Goal: Task Accomplishment & Management: Use online tool/utility

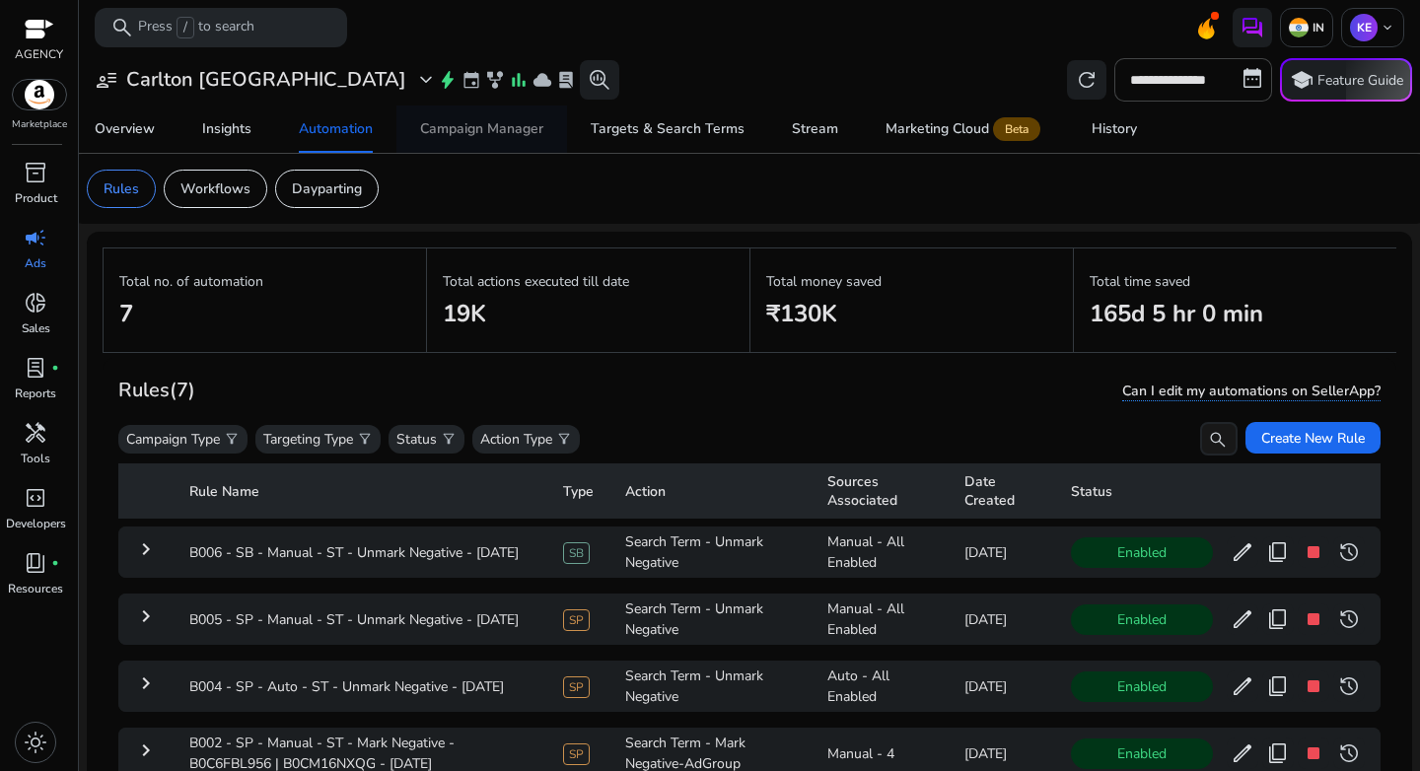
click at [511, 132] on div "Campaign Manager" at bounding box center [481, 129] width 123 height 14
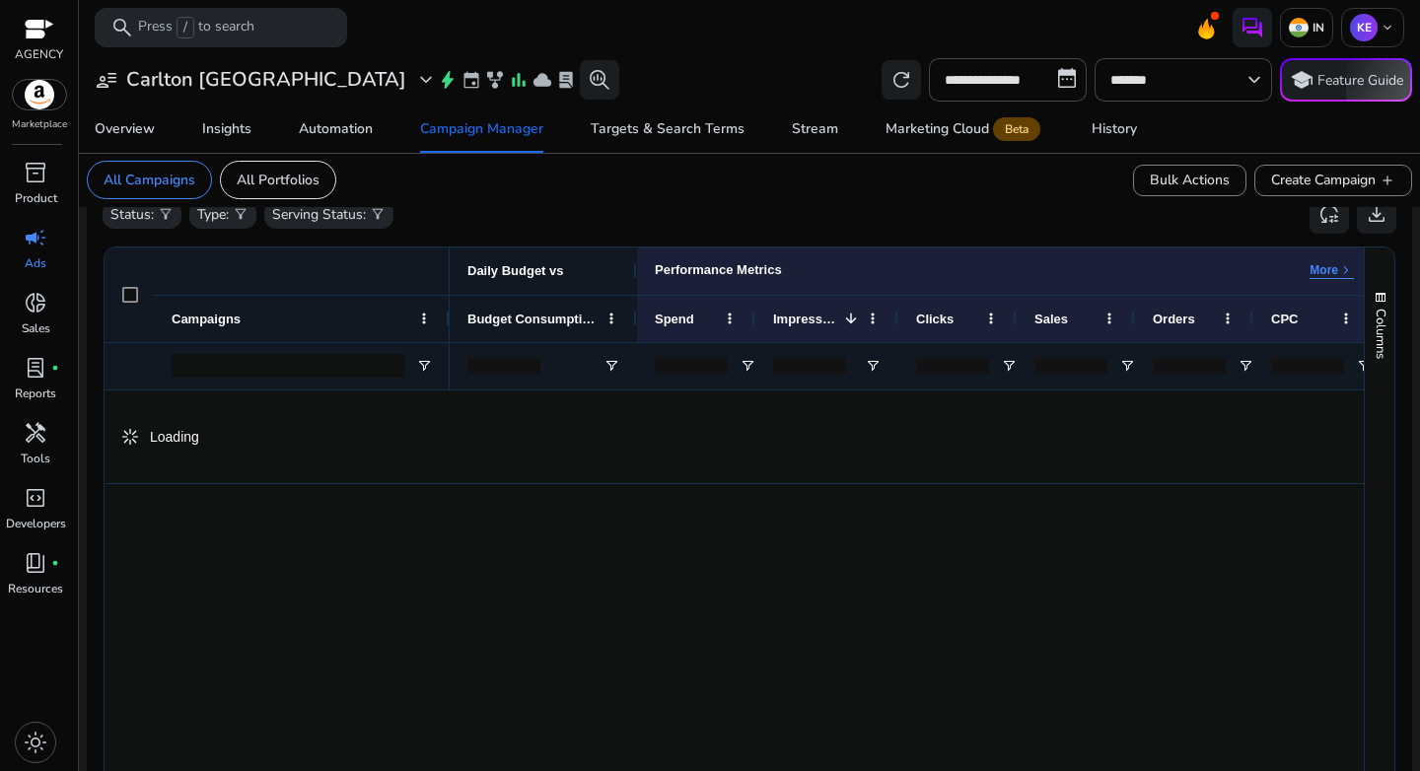
scroll to position [626, 0]
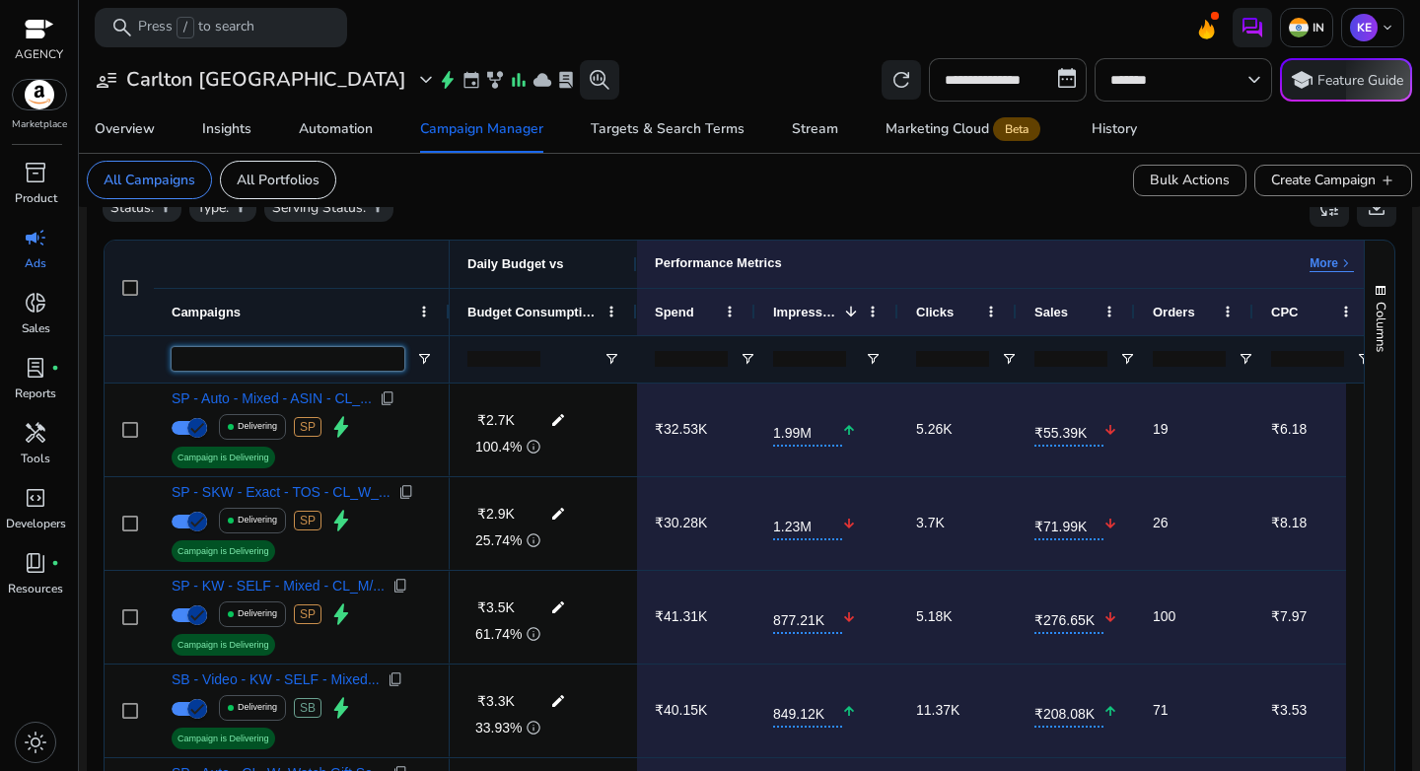
click at [263, 359] on input "Campaigns Filter Input" at bounding box center [288, 359] width 233 height 24
paste input "**********"
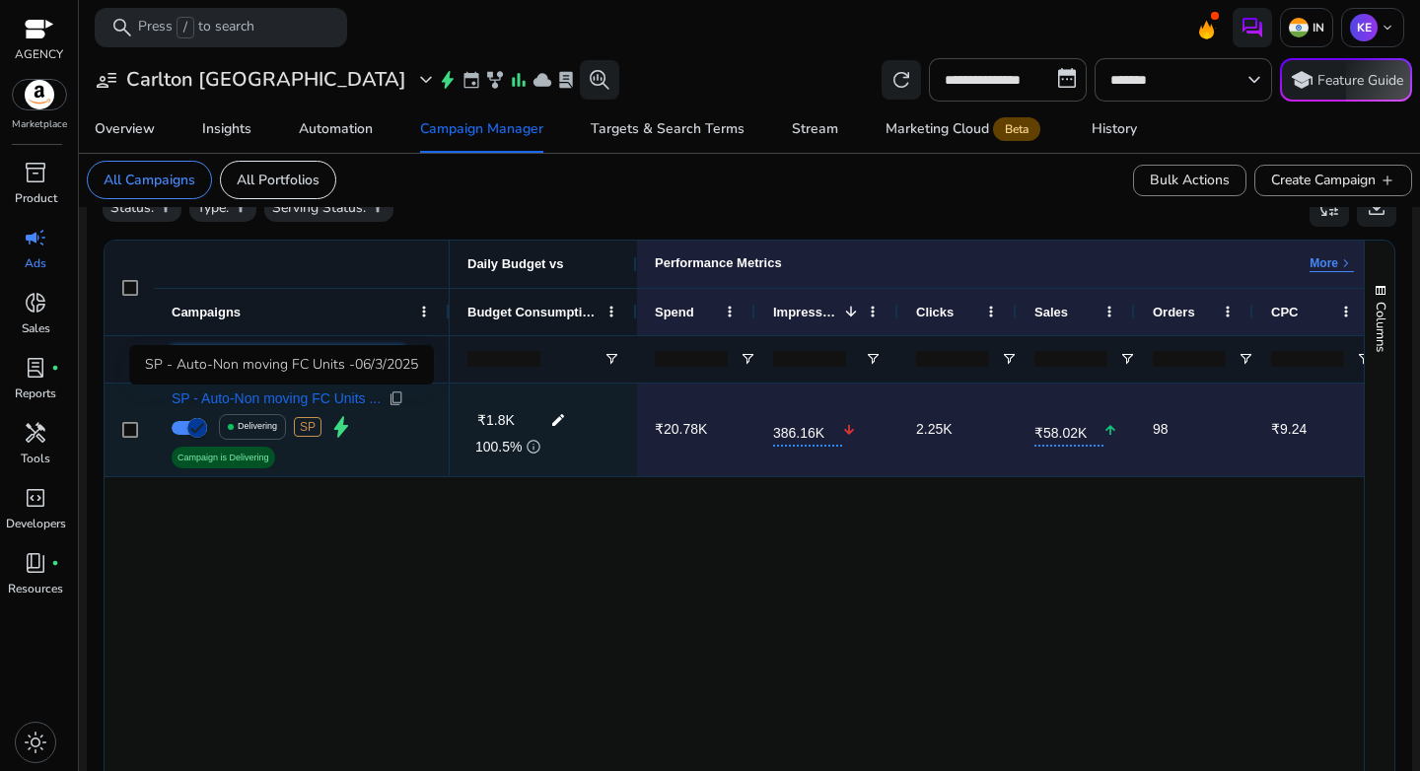
type input "**********"
click at [298, 399] on span "SP - Auto-Non moving FC Units ..." at bounding box center [276, 399] width 209 height 14
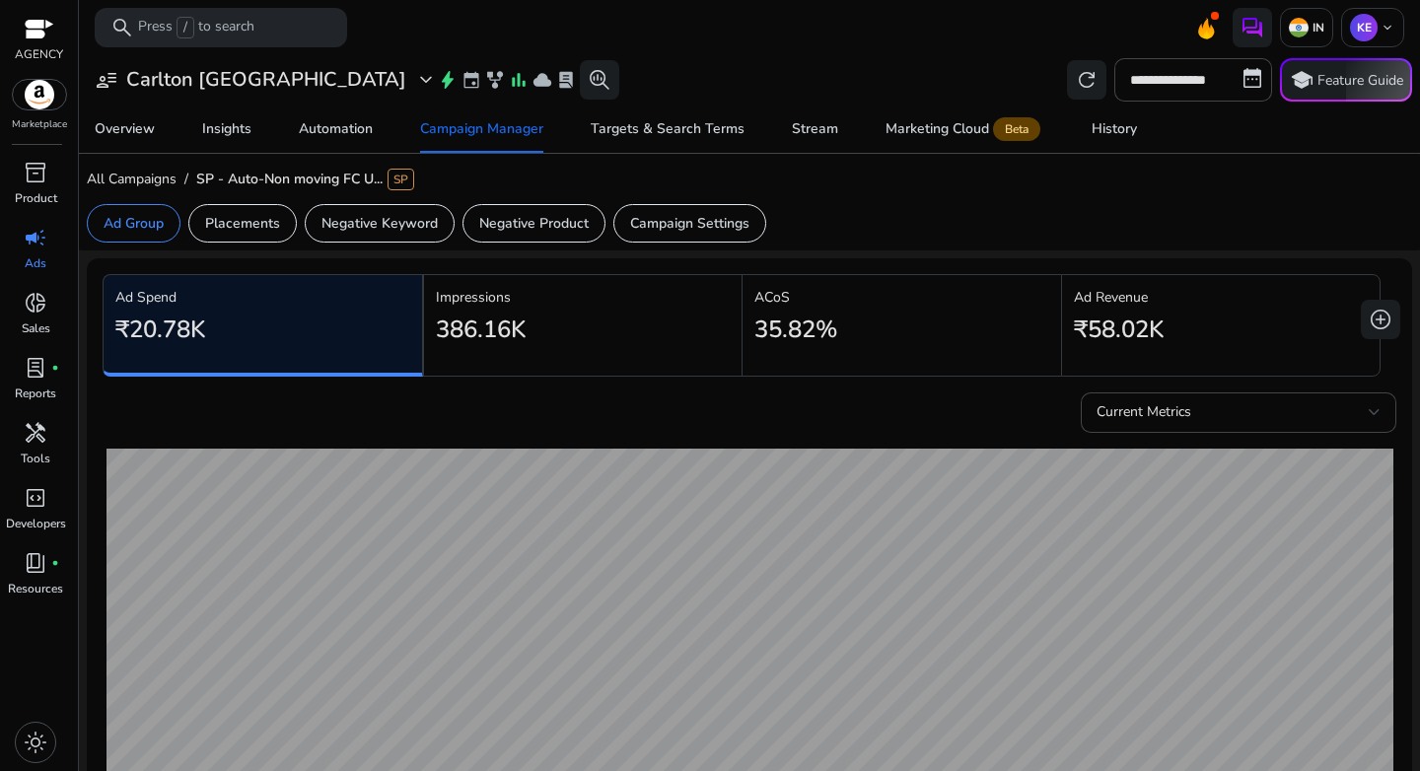
scroll to position [575, 0]
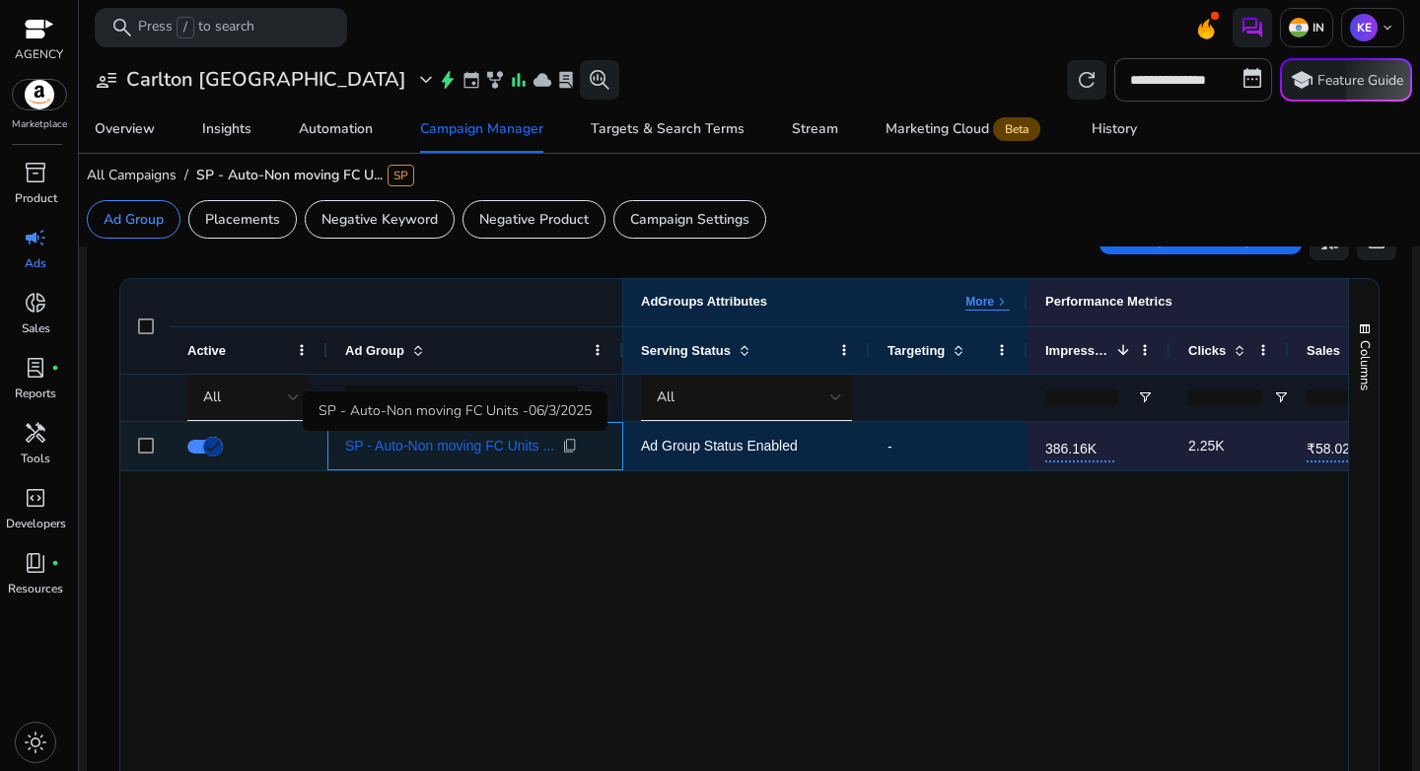
click at [415, 450] on span "SP - Auto-Non moving FC Units ..." at bounding box center [449, 446] width 209 height 14
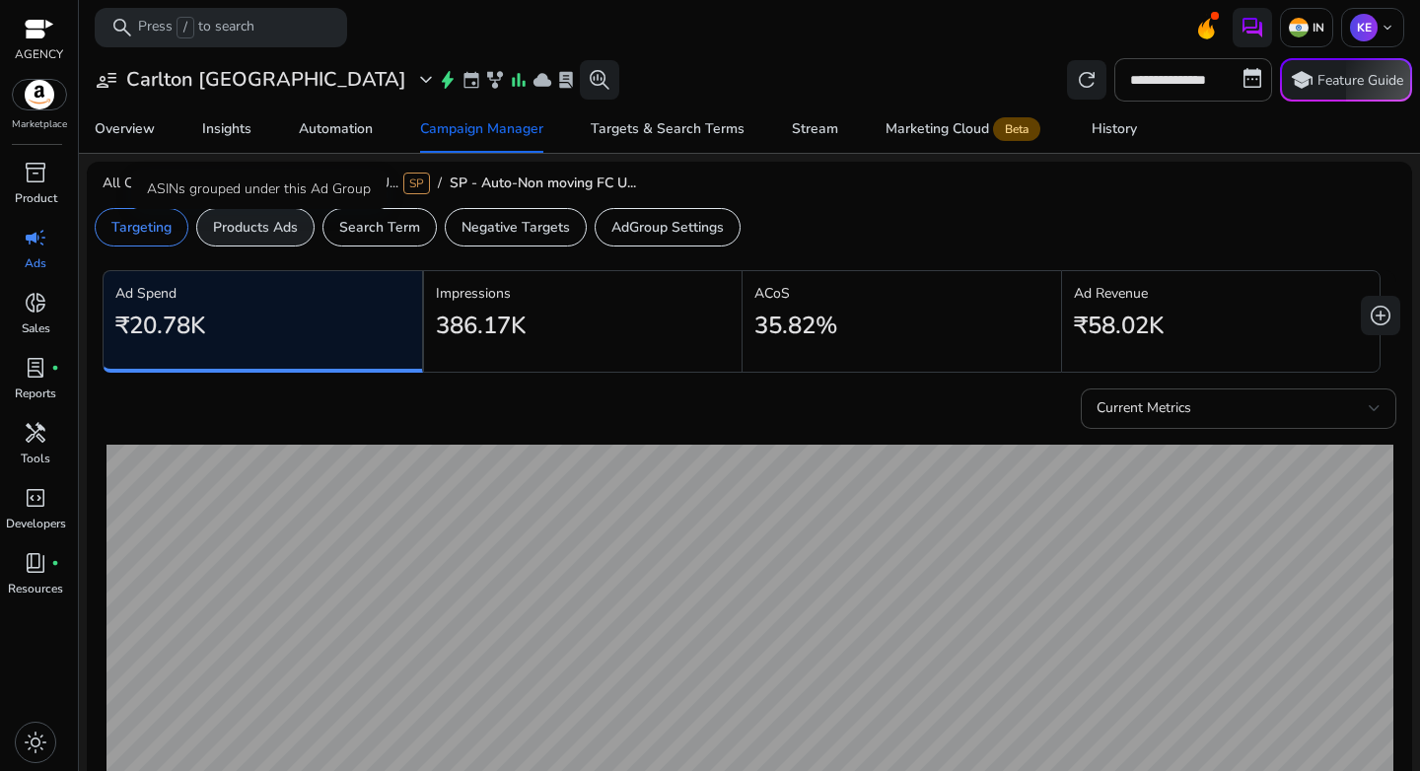
click at [260, 226] on p "Products Ads" at bounding box center [255, 227] width 85 height 21
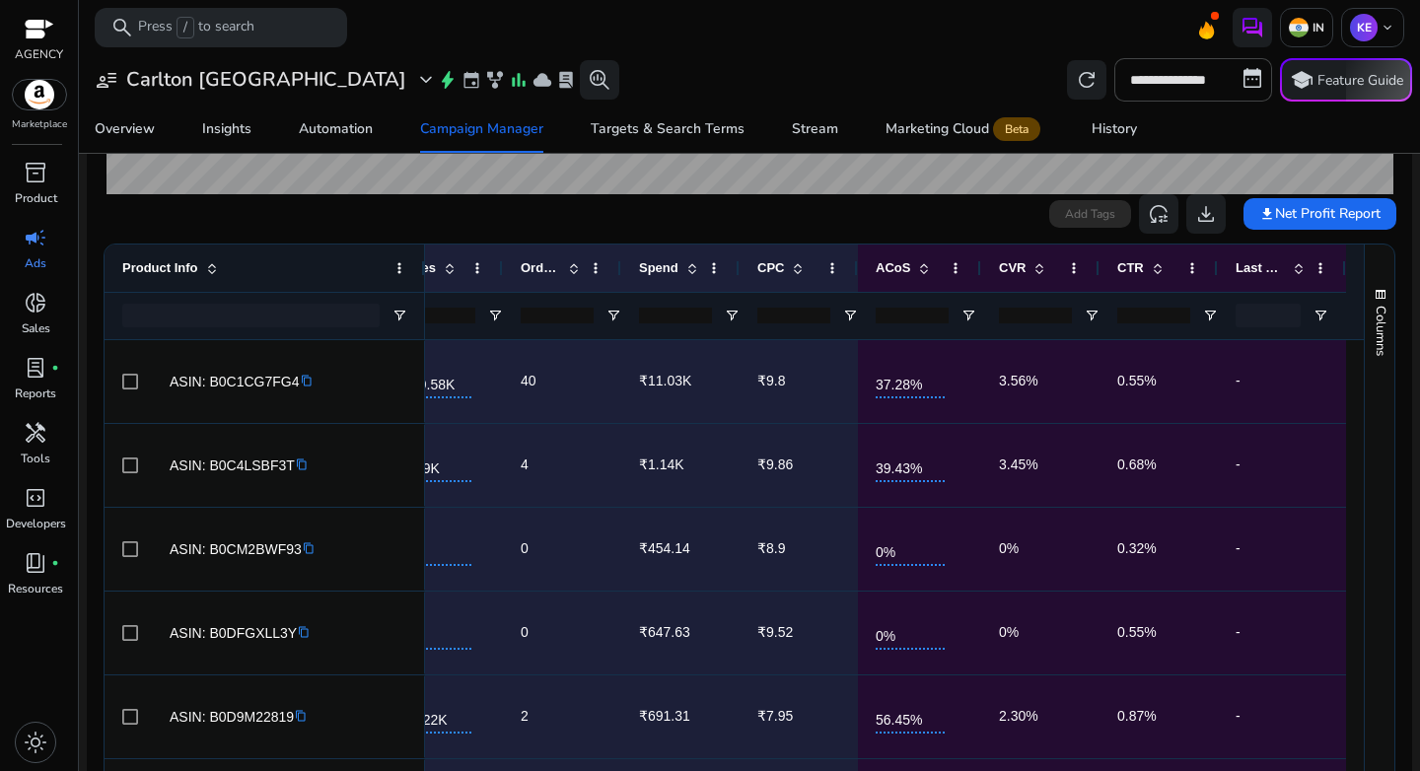
click at [209, 309] on div at bounding box center [250, 316] width 257 height 24
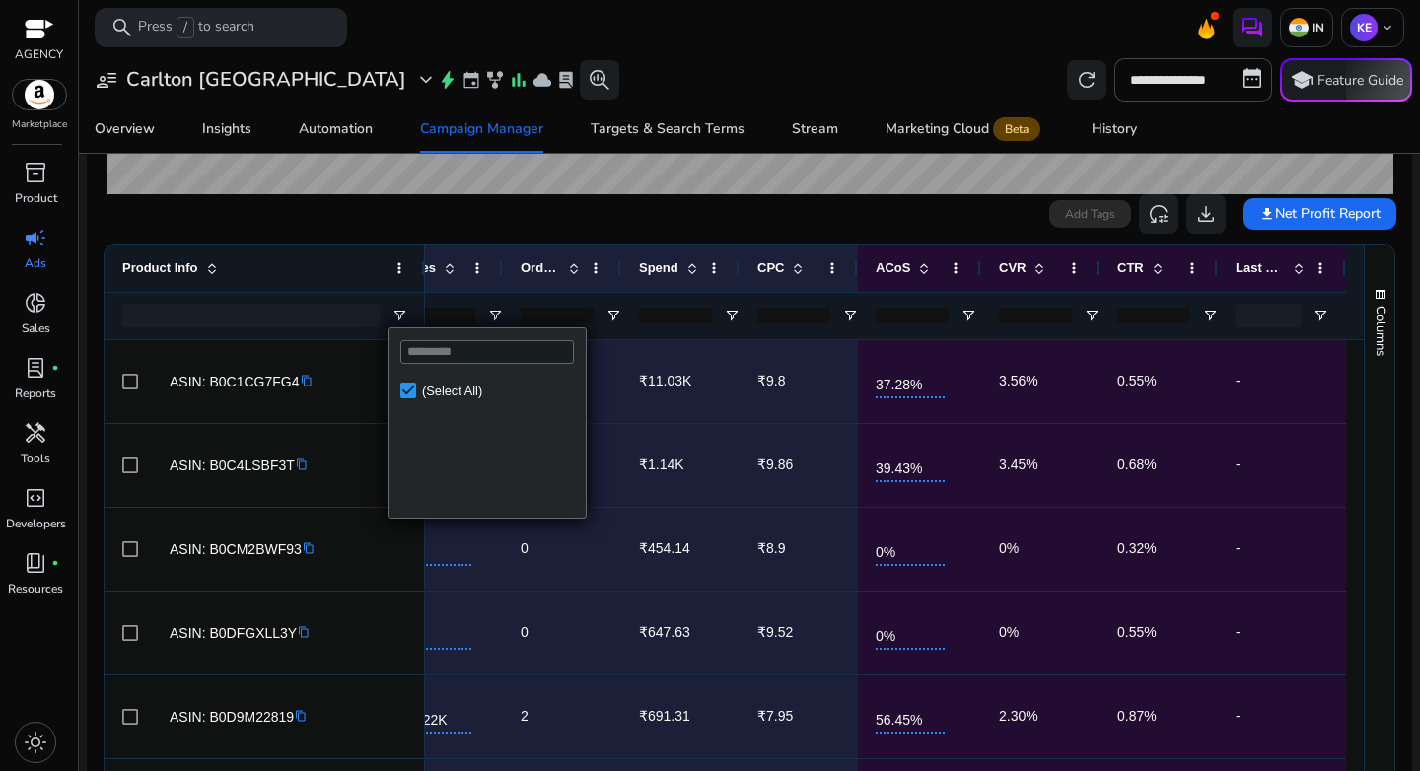
click at [225, 327] on div at bounding box center [250, 316] width 257 height 24
type input "**********"
click at [321, 279] on div "Product Info" at bounding box center [253, 268] width 263 height 37
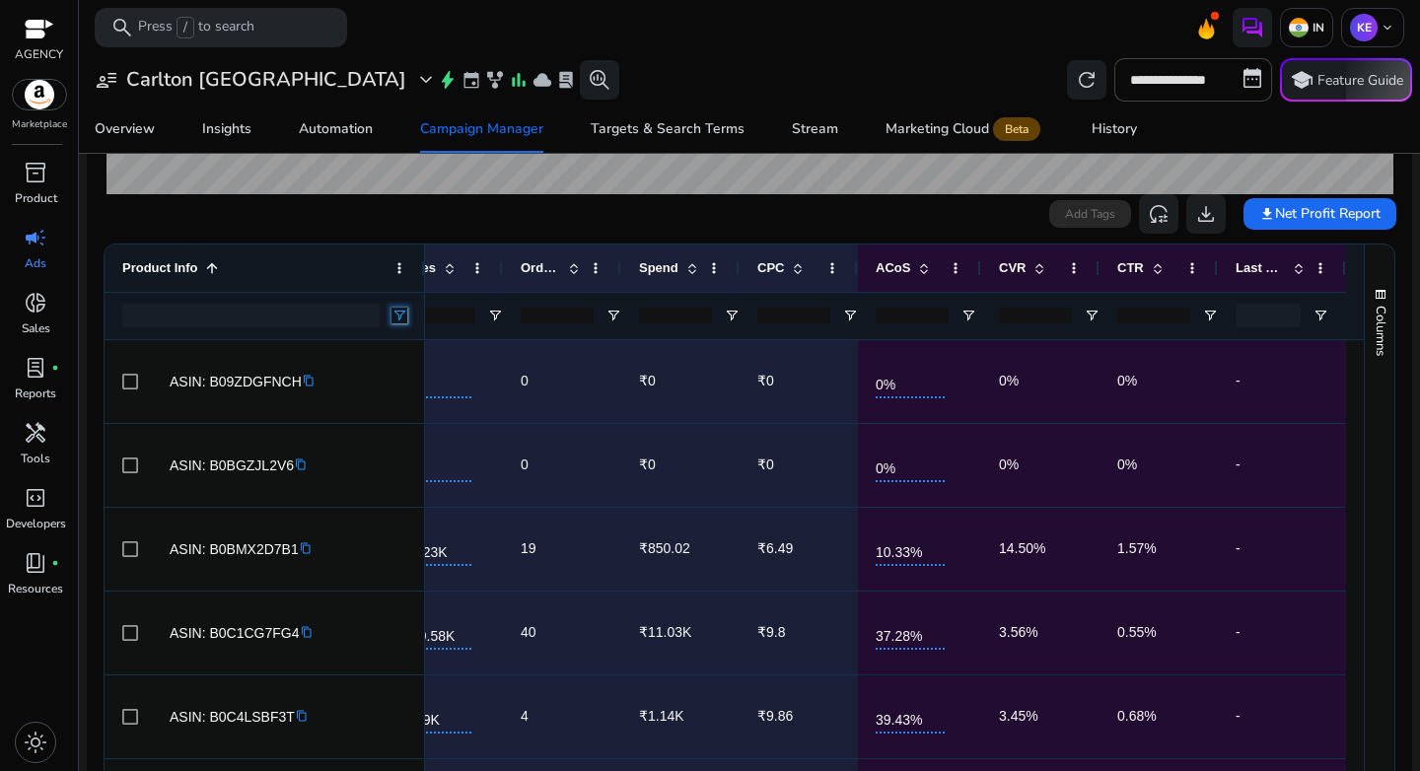
click at [398, 318] on span "Open Filter Menu" at bounding box center [400, 316] width 16 height 16
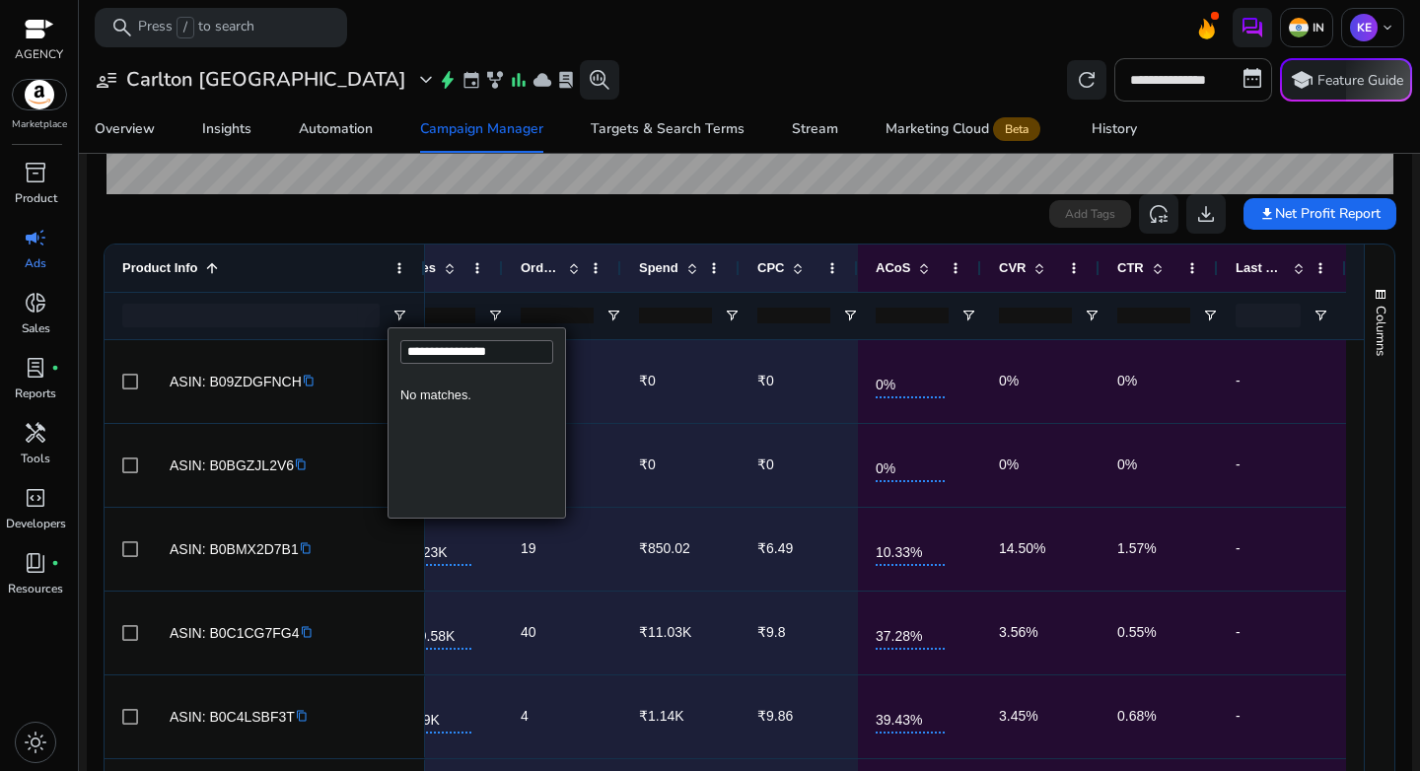
click at [482, 357] on input "**********" at bounding box center [476, 352] width 153 height 24
click at [503, 356] on input "**********" at bounding box center [476, 352] width 153 height 24
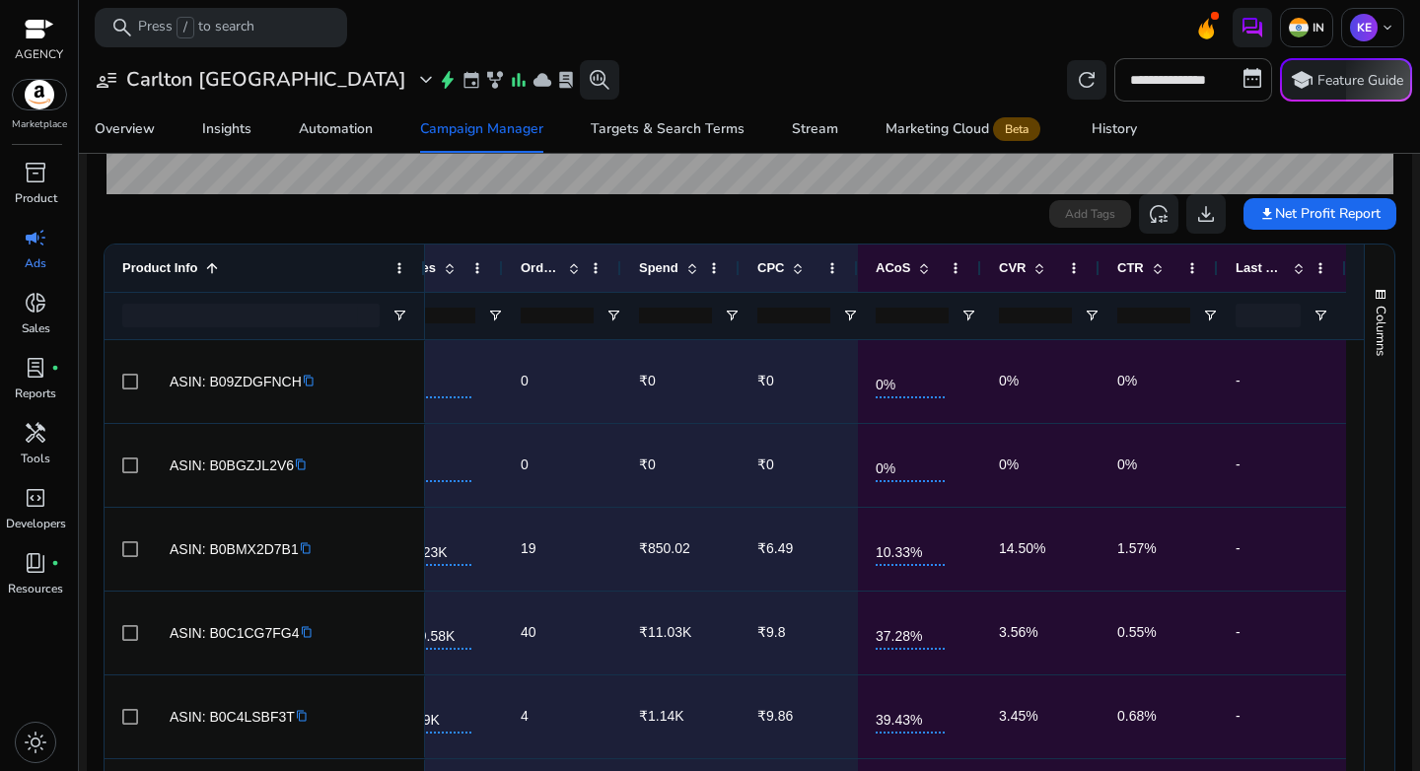
click at [292, 265] on div "Product Info 1" at bounding box center [253, 268] width 263 height 37
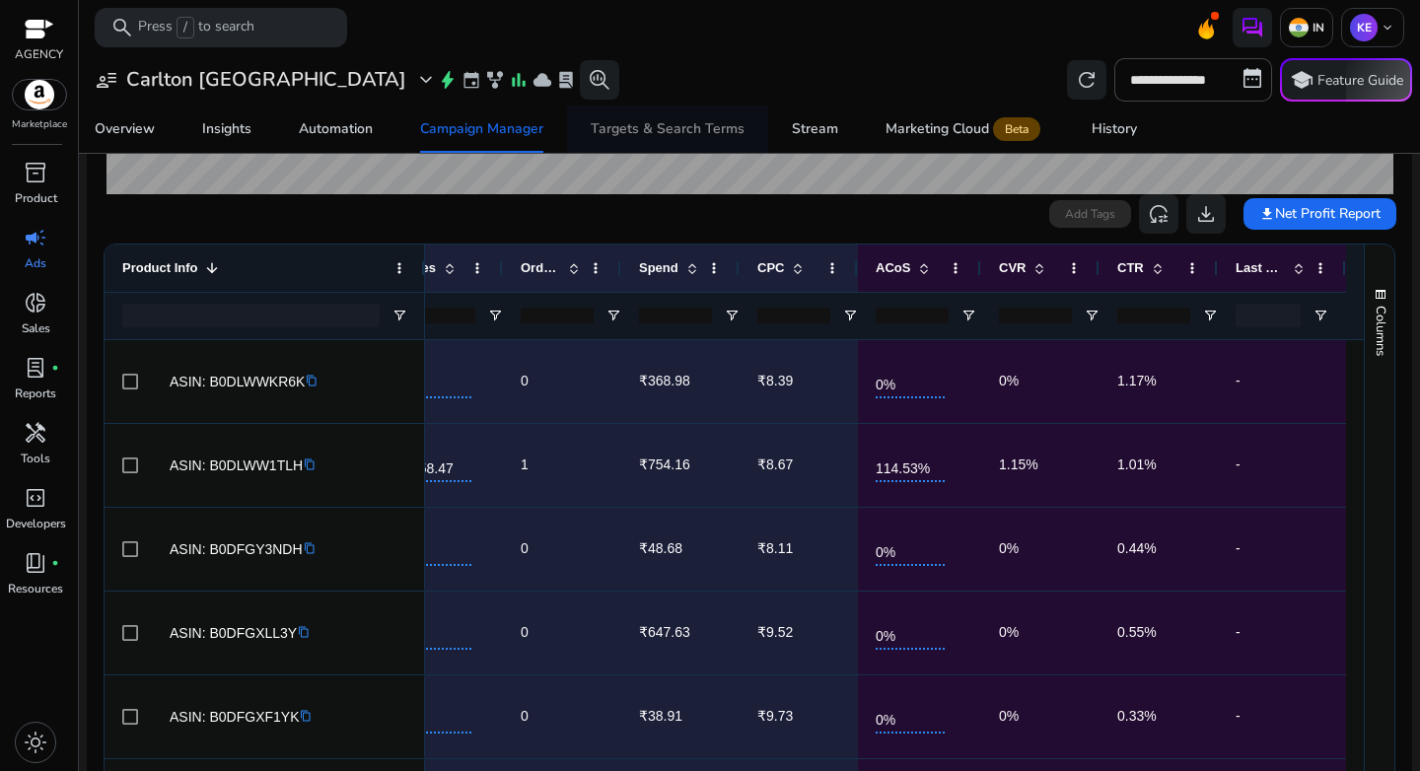
click at [614, 126] on div "Targets & Search Terms" at bounding box center [668, 129] width 154 height 14
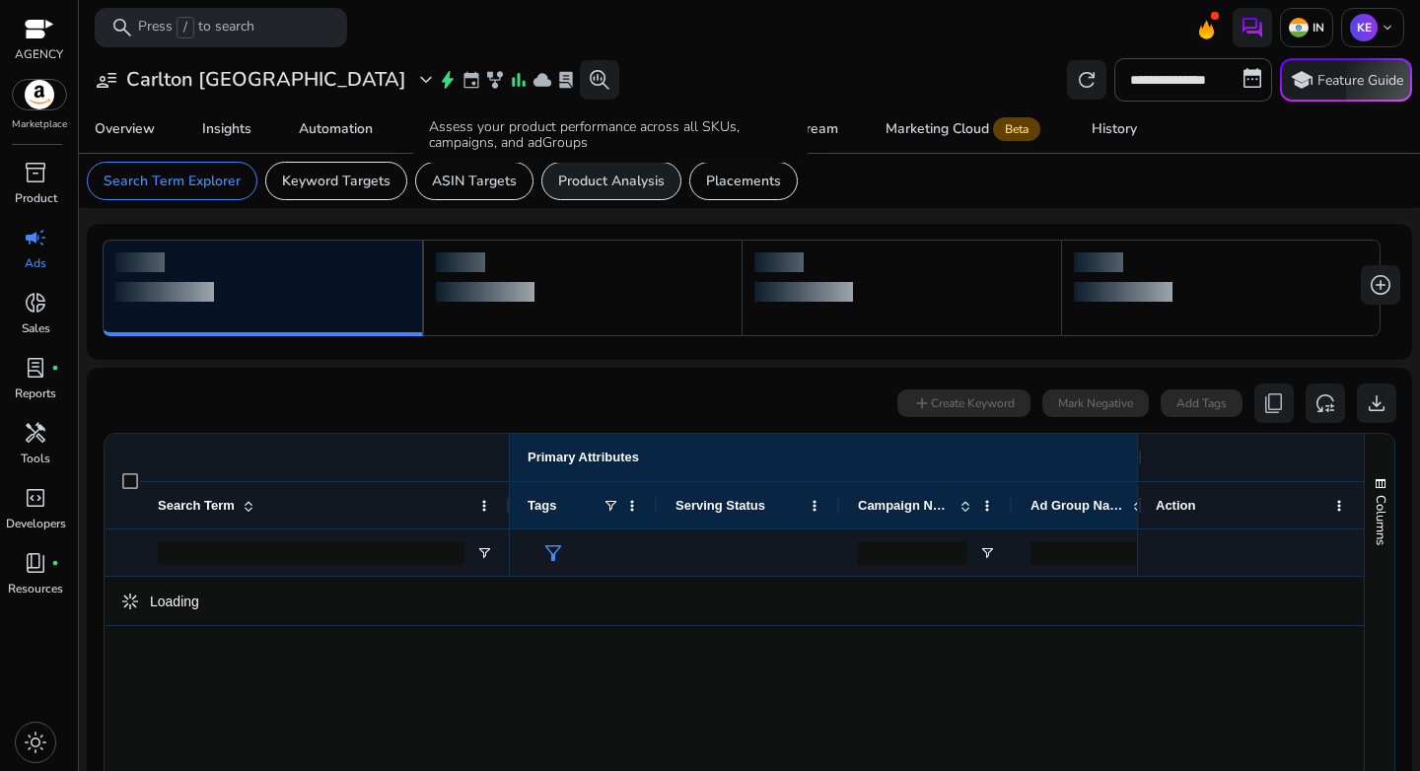
click at [614, 190] on p "Product Analysis" at bounding box center [611, 181] width 107 height 21
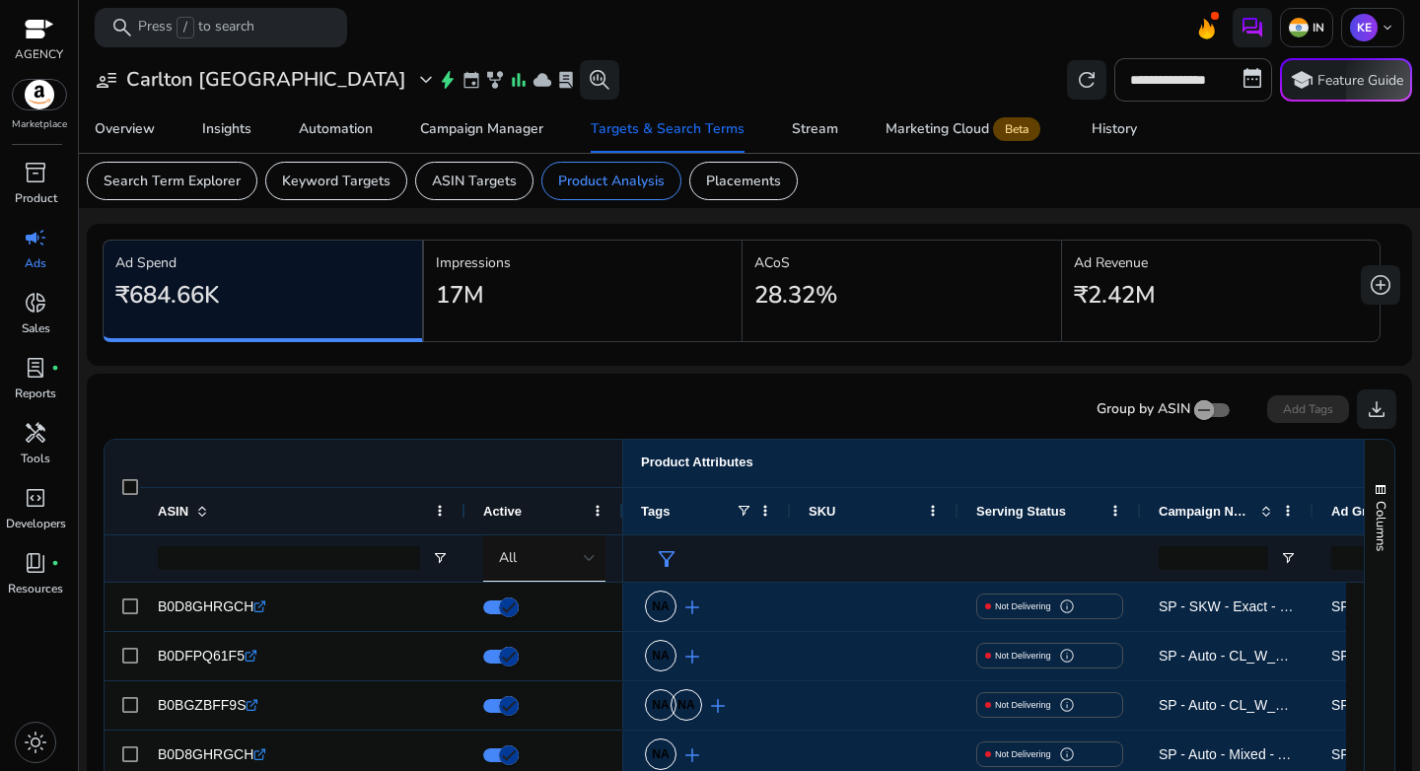
click at [1129, 104] on mat-card "**********" at bounding box center [749, 79] width 1357 height 51
click at [1139, 96] on input "**********" at bounding box center [1194, 79] width 158 height 43
select select "*"
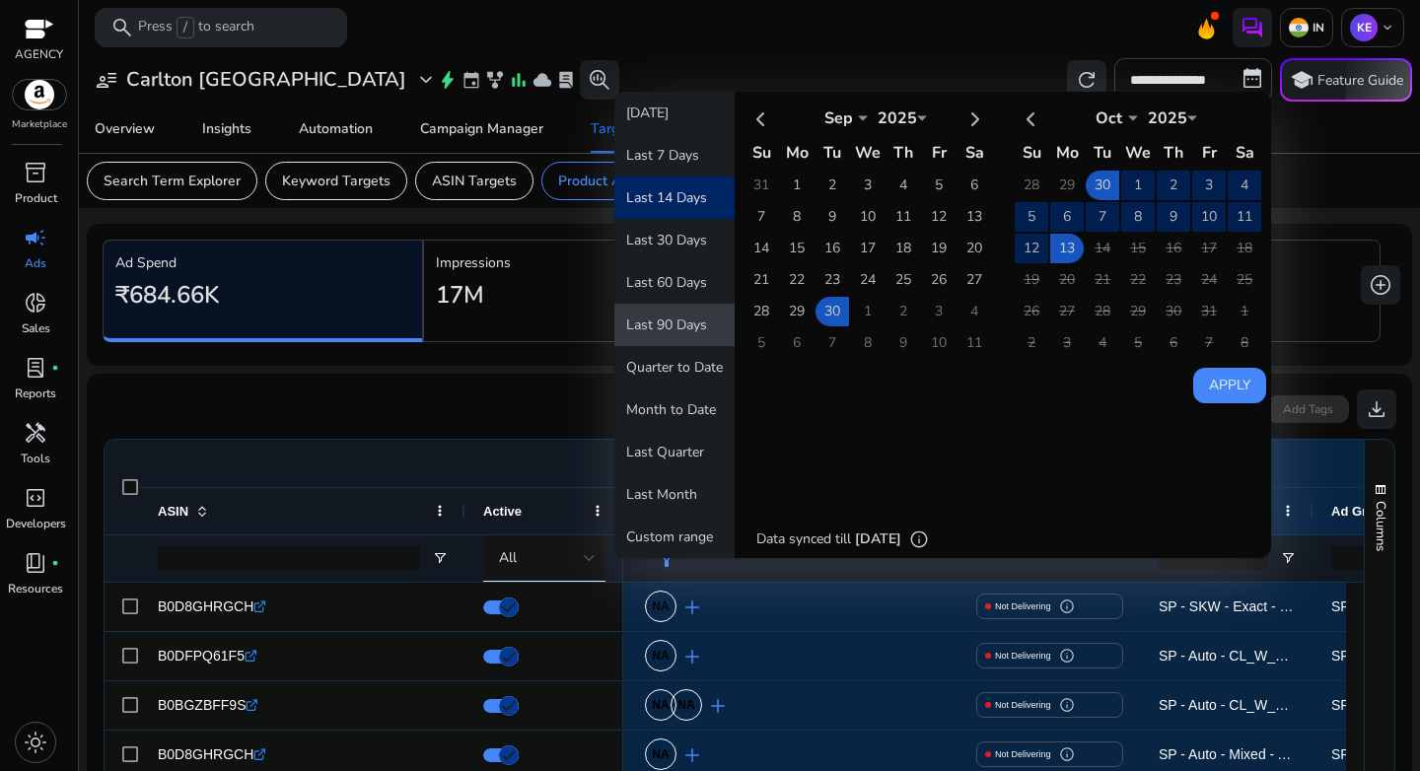
click at [670, 312] on button "Last 90 Days" at bounding box center [674, 325] width 120 height 42
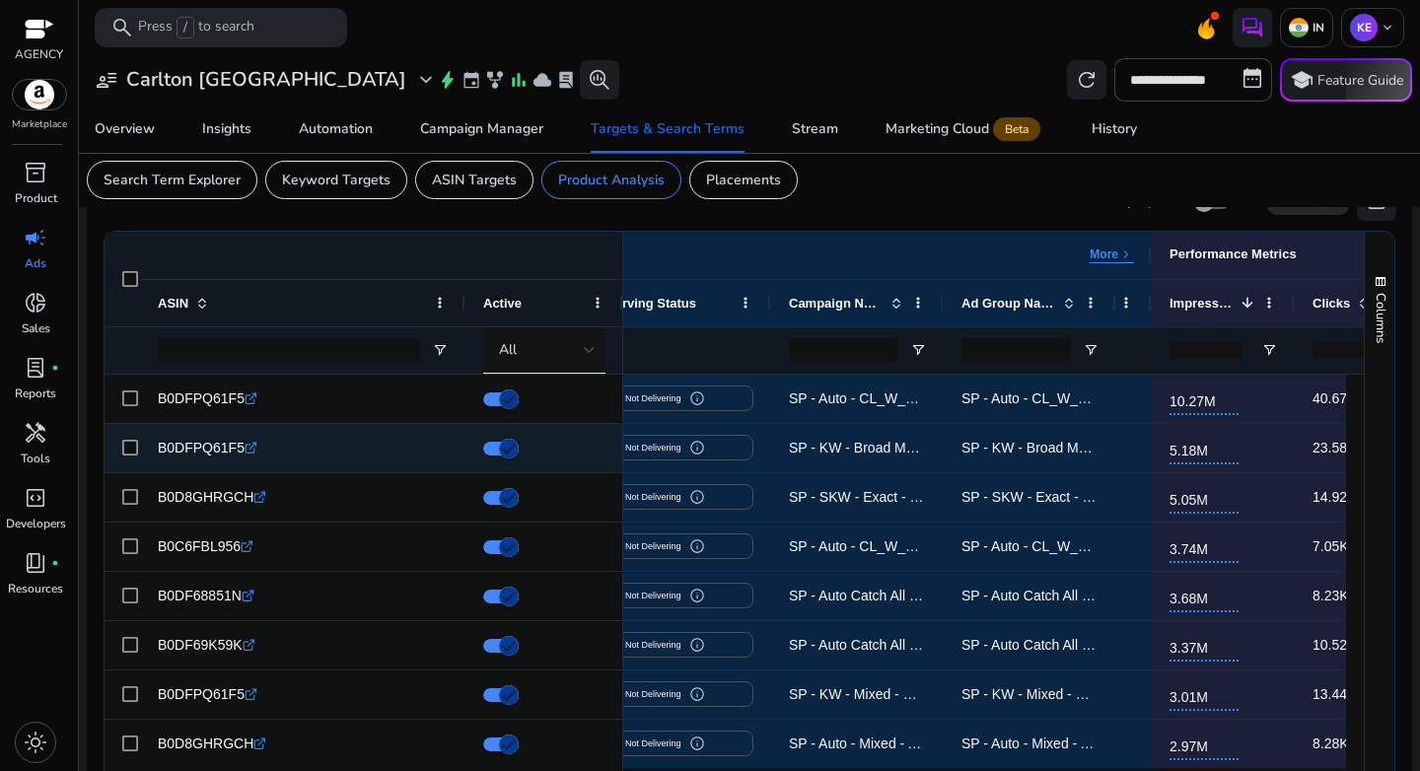
scroll to position [198, 0]
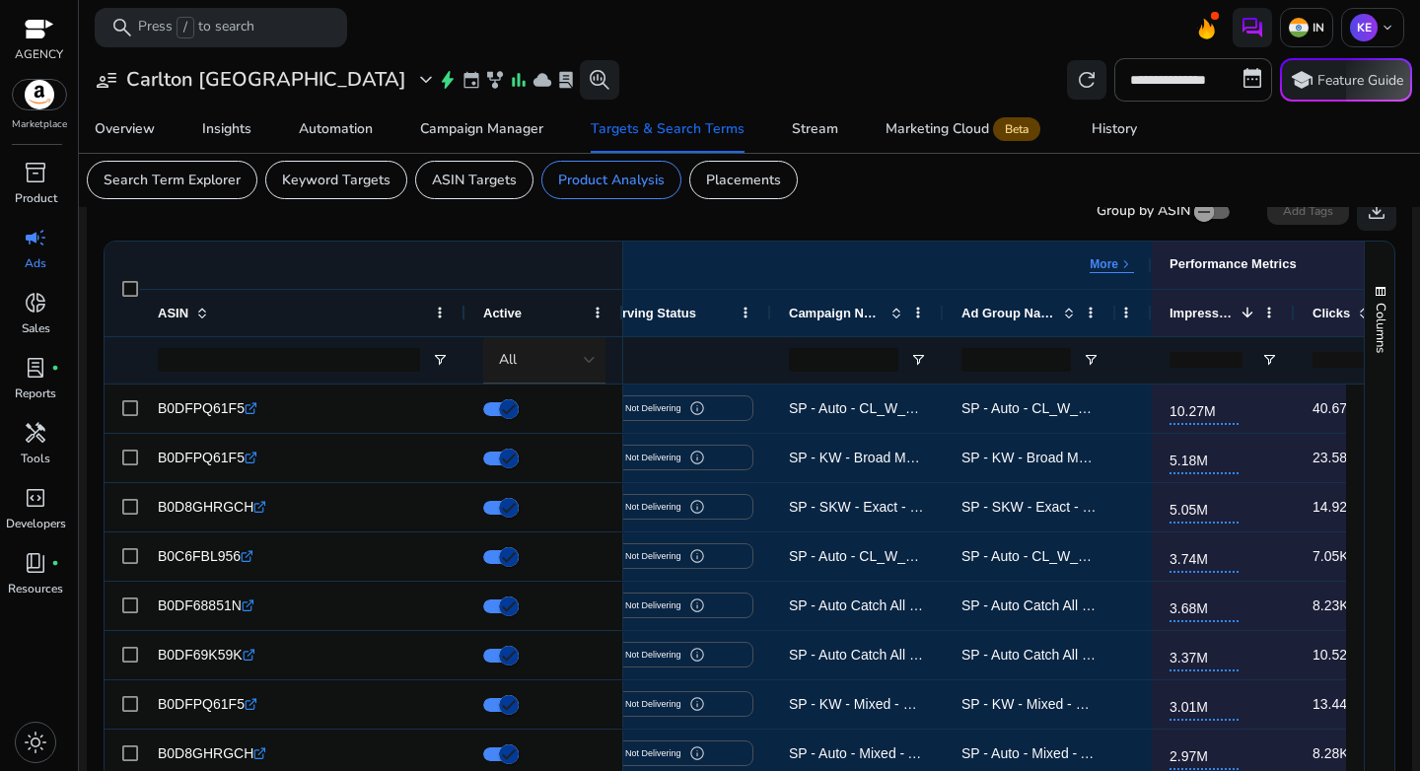
click at [596, 355] on div "All" at bounding box center [547, 359] width 128 height 47
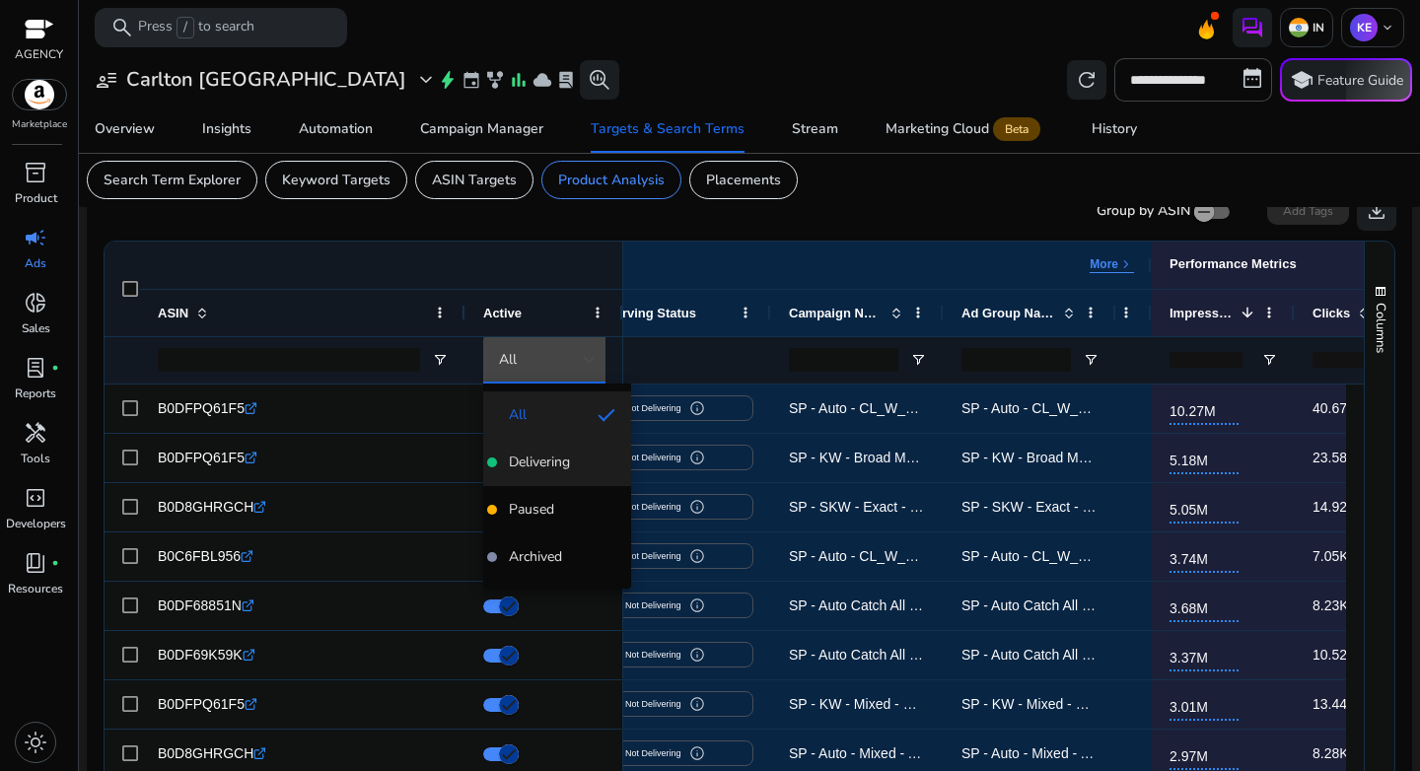
click at [557, 468] on span "Delivering" at bounding box center [539, 463] width 61 height 20
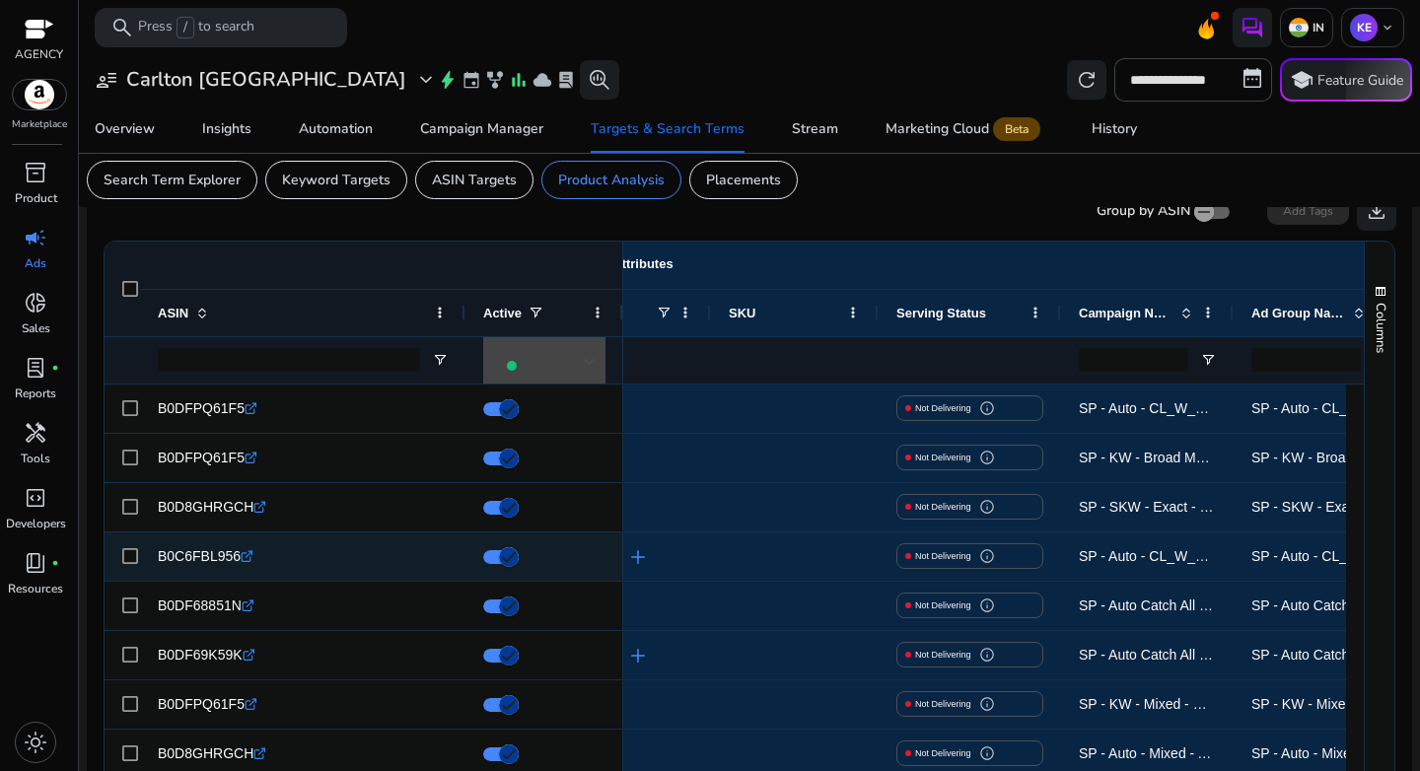
scroll to position [0, 58]
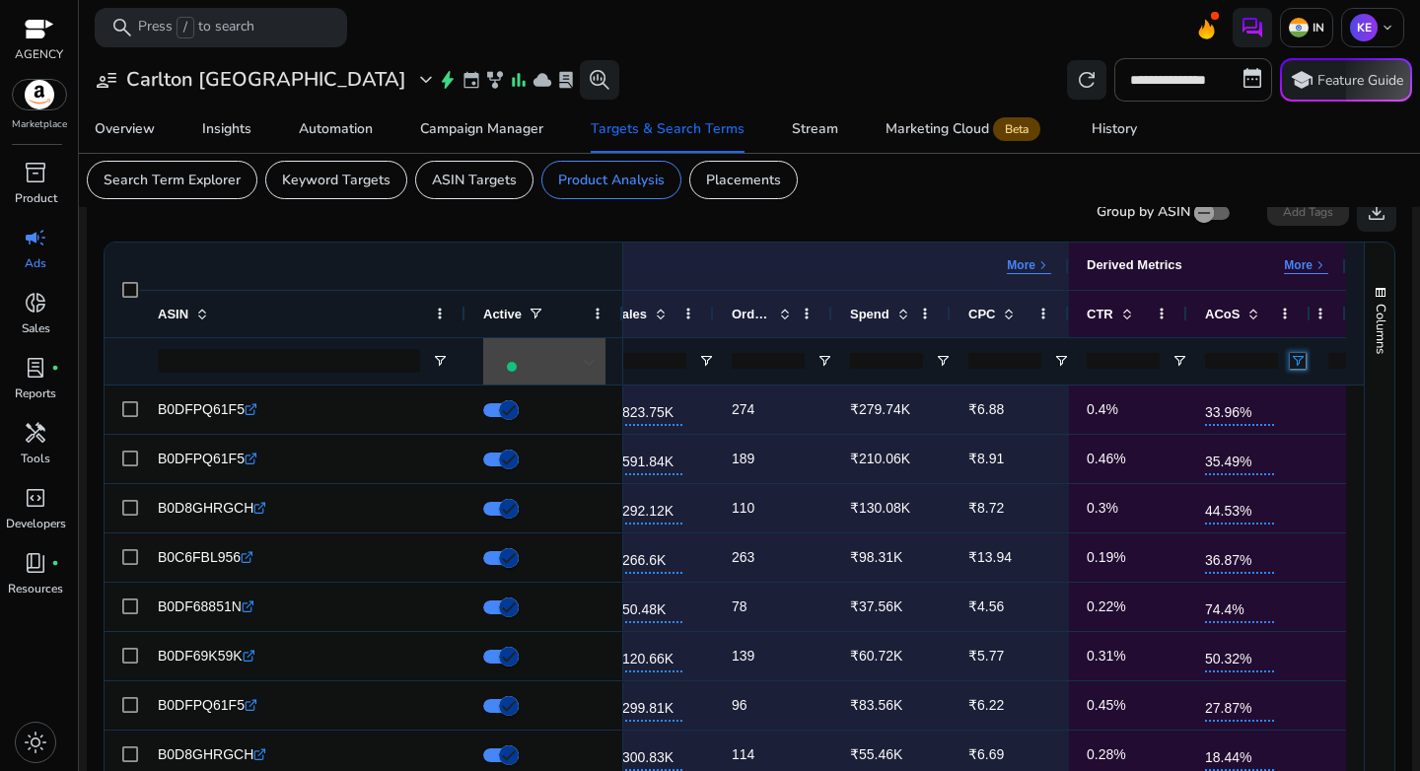
click at [1294, 363] on span "Open Filter Menu" at bounding box center [1298, 361] width 16 height 16
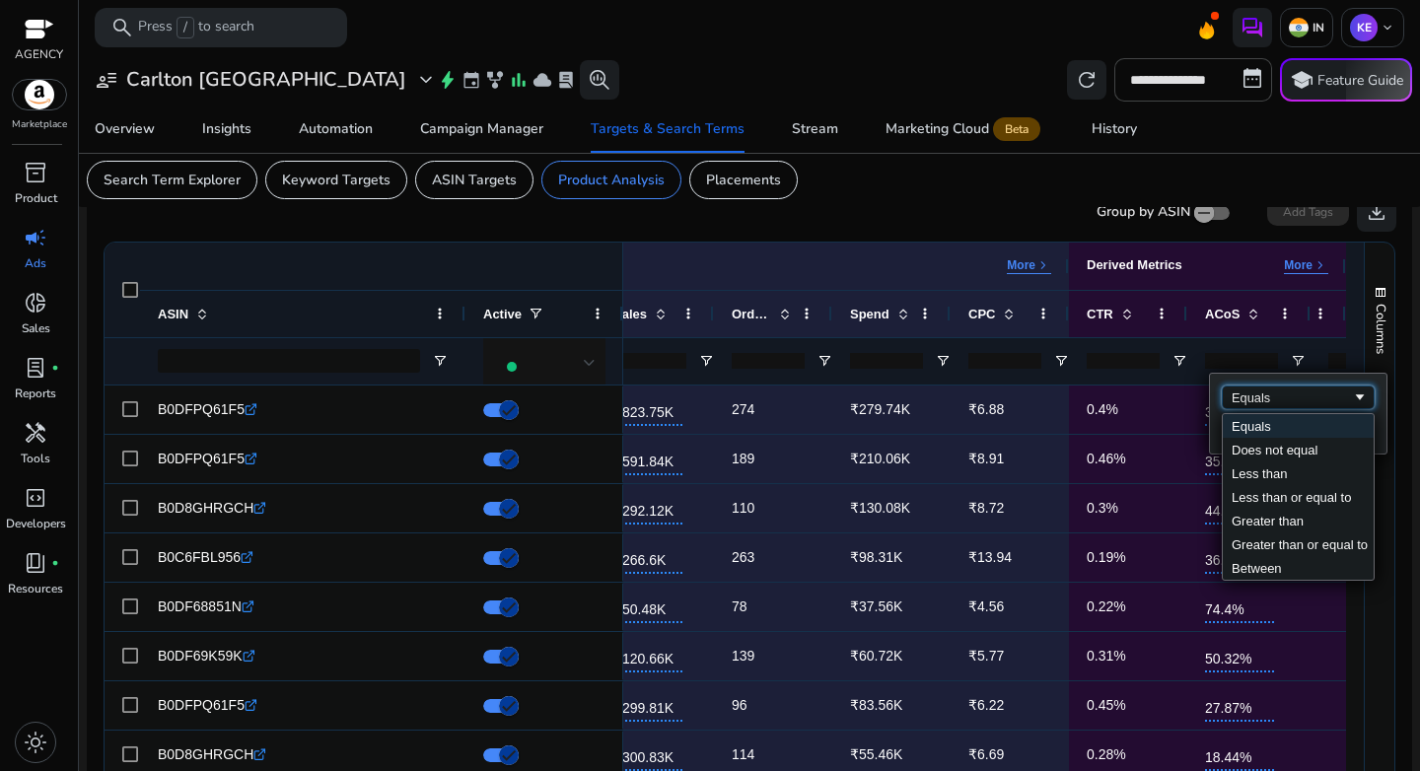
click at [1271, 404] on div "Equals" at bounding box center [1292, 398] width 120 height 15
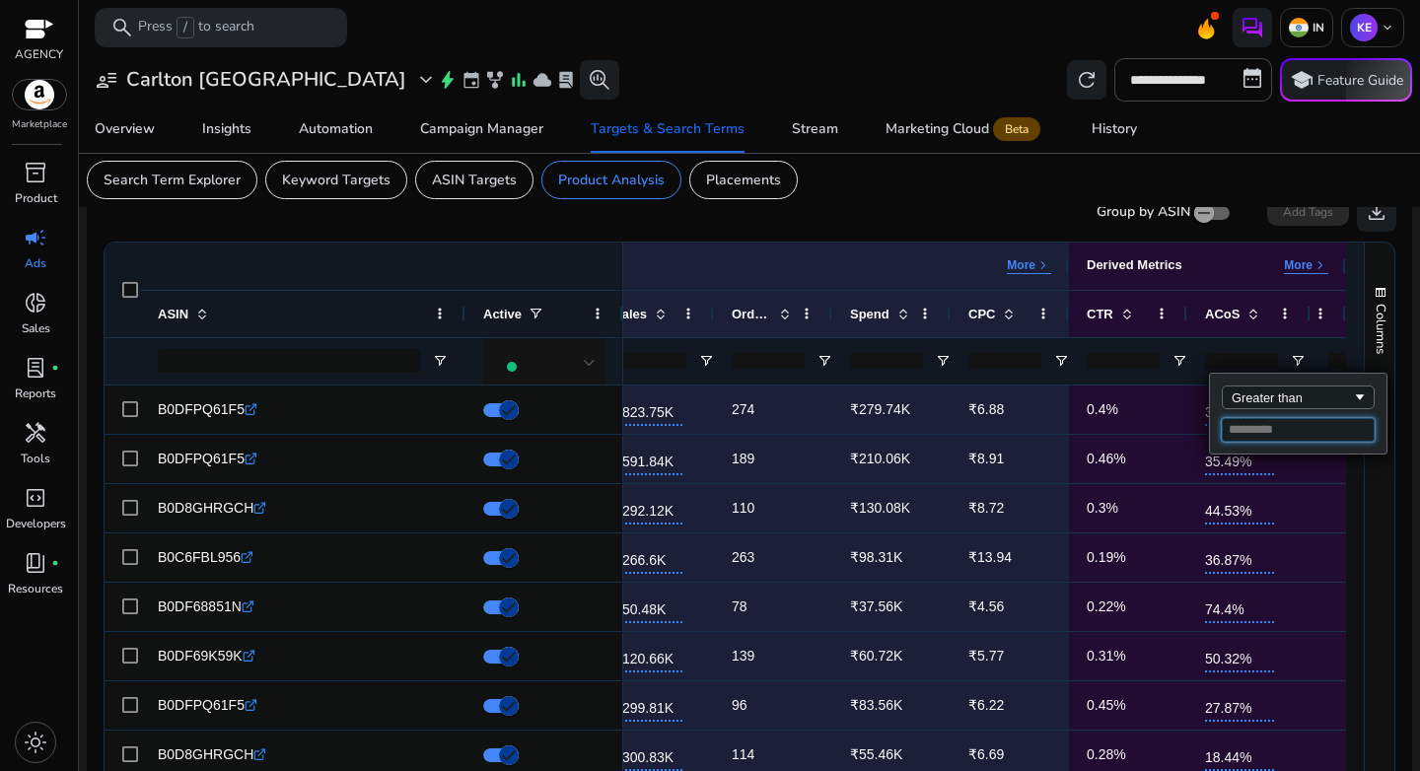
click at [1259, 426] on input "Filter Value" at bounding box center [1298, 430] width 153 height 24
type input "**"
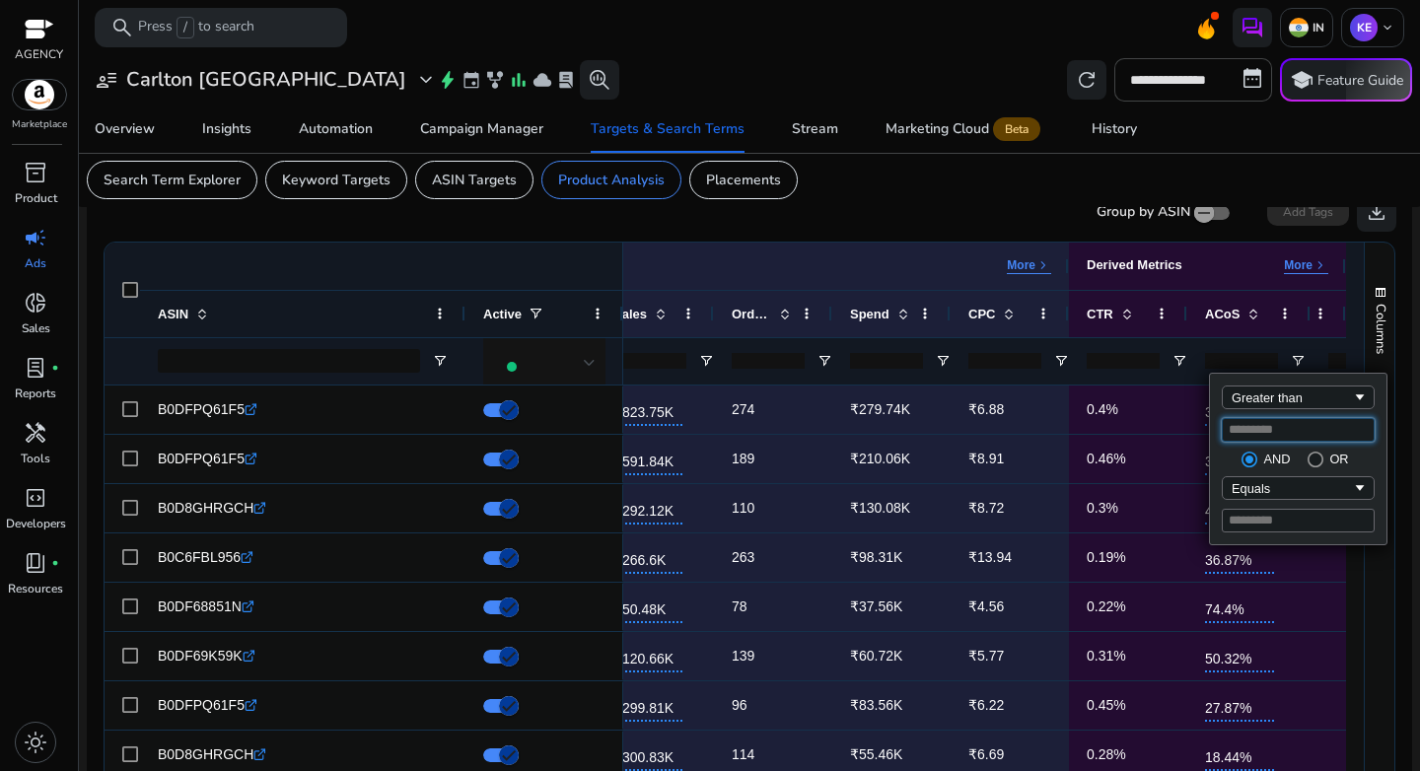
type input "**"
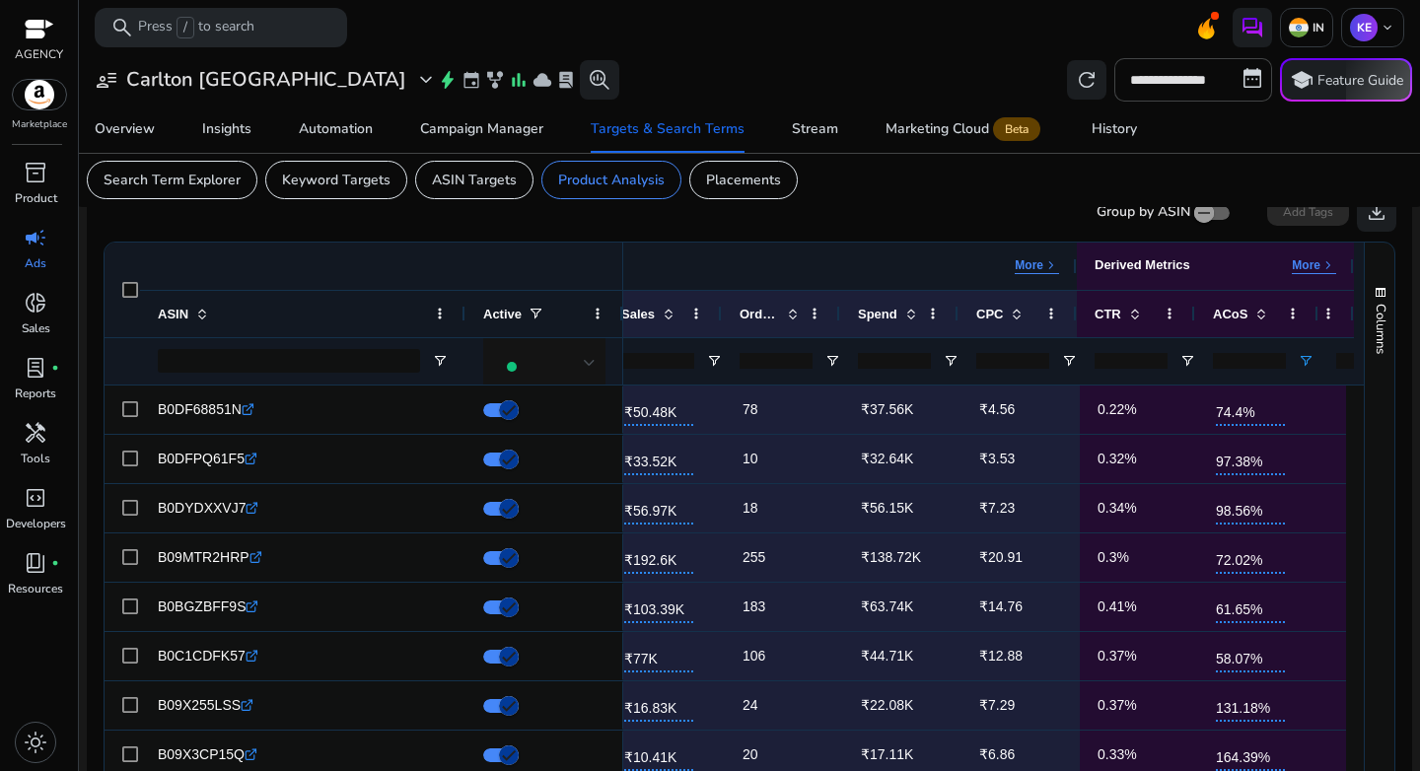
click at [879, 265] on div "Performance Metrics More keyboard_arrow_right" at bounding box center [709, 265] width 699 height 17
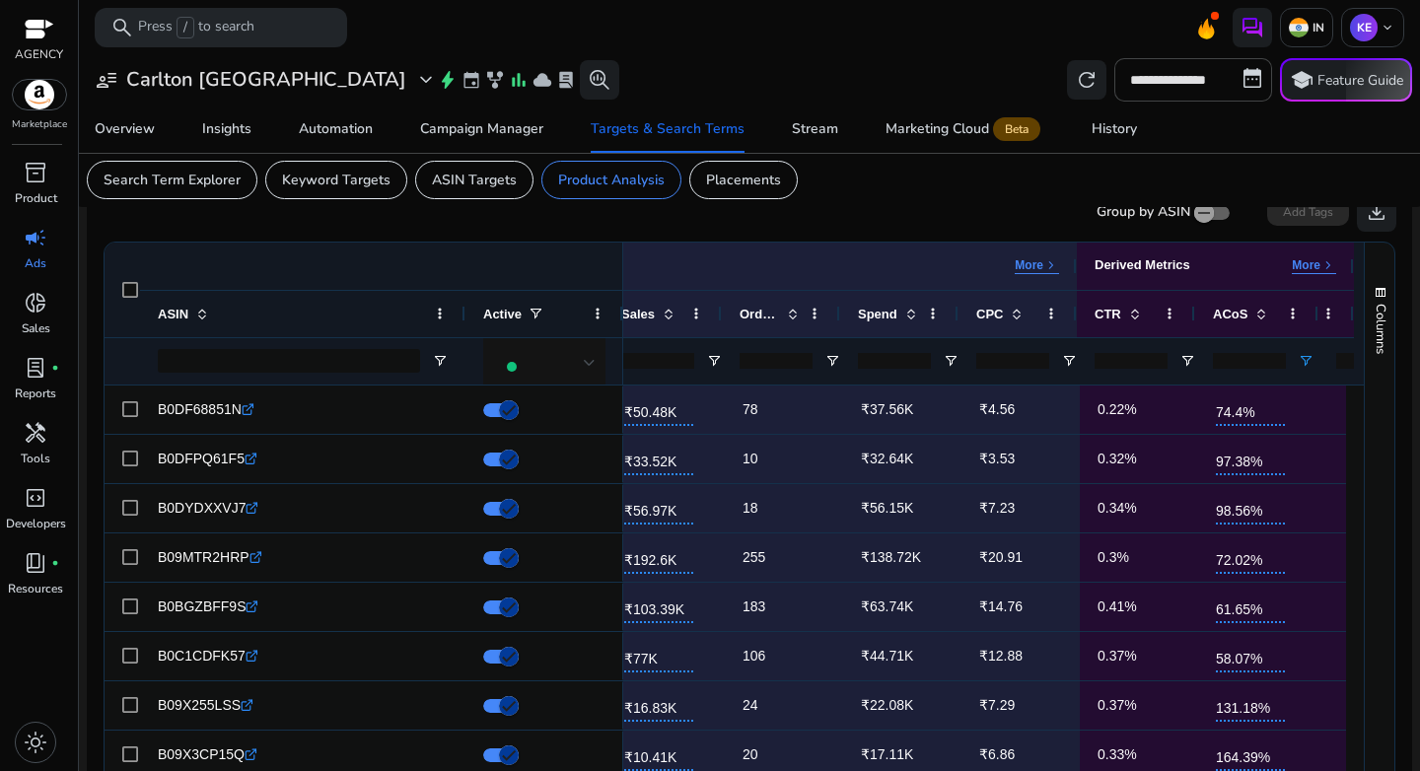
drag, startPoint x: 1241, startPoint y: 360, endPoint x: 1205, endPoint y: 355, distance: 35.8
click at [1205, 355] on div "**" at bounding box center [1256, 360] width 123 height 47
click at [1310, 361] on span "Open Filter Menu" at bounding box center [1306, 361] width 16 height 16
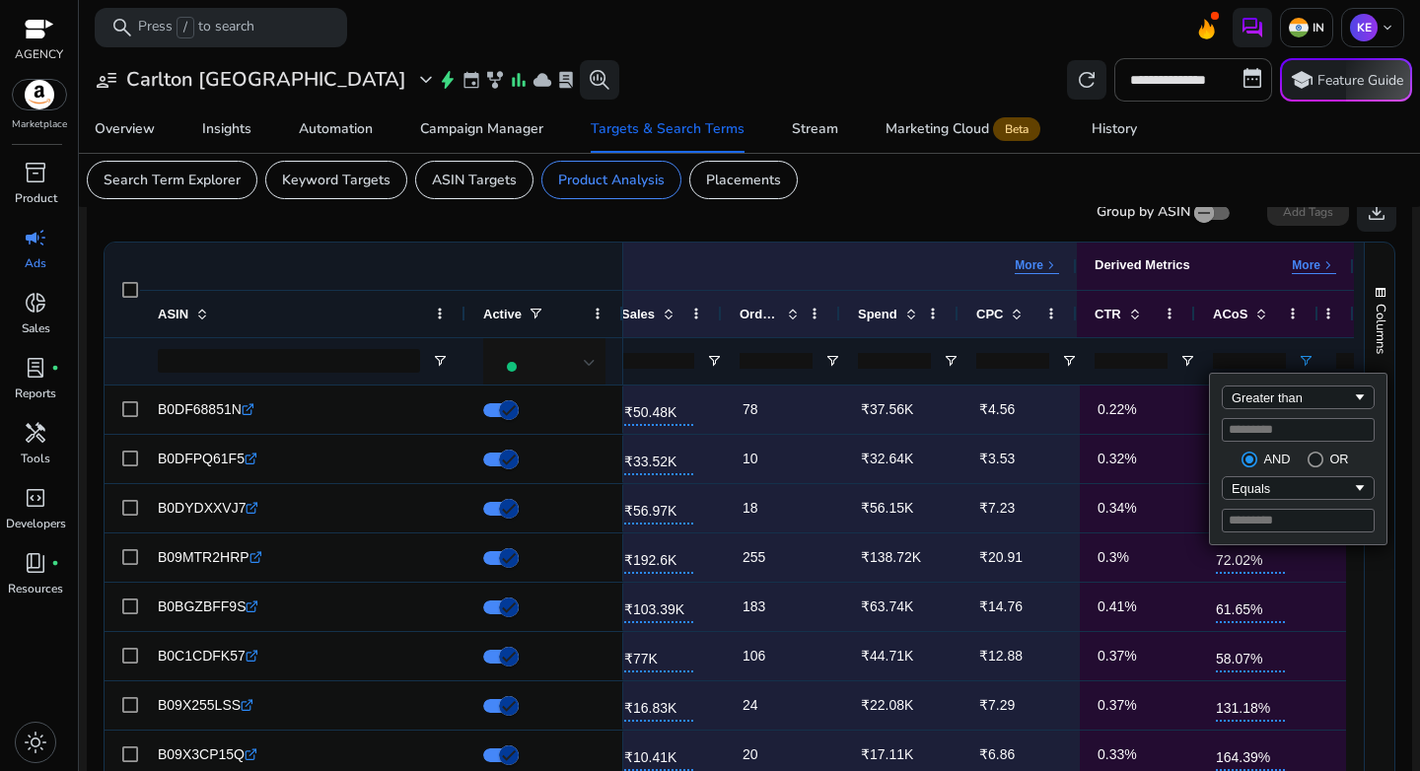
drag, startPoint x: 1240, startPoint y: 428, endPoint x: 1209, endPoint y: 429, distance: 30.6
click at [1209, 429] on div "Greater than ** AND OR Equals" at bounding box center [1298, 459] width 179 height 173
type input "**"
click at [896, 214] on div "Group by ASIN Add Tags download" at bounding box center [750, 211] width 1294 height 39
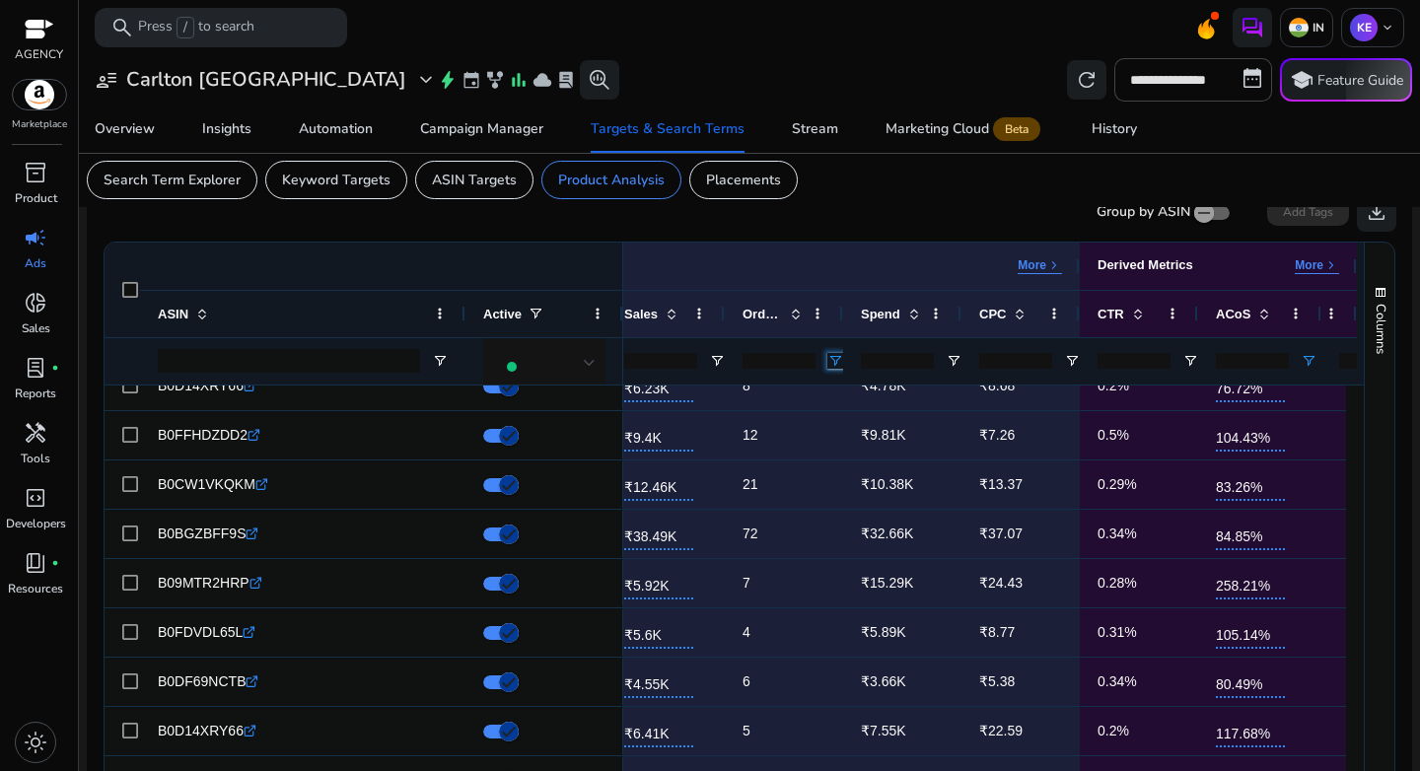
click at [828, 355] on span "Open Filter Menu" at bounding box center [835, 361] width 16 height 16
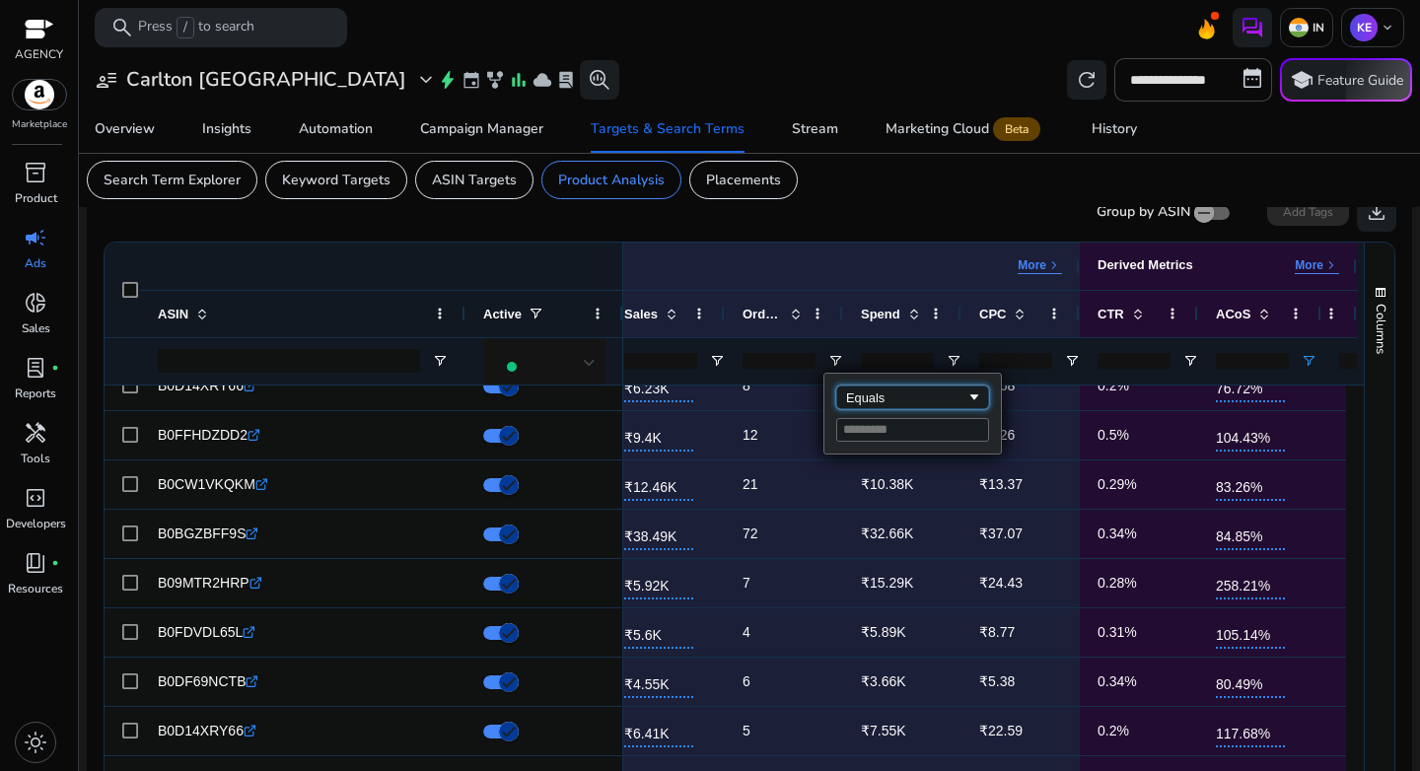
click at [871, 394] on div "Equals" at bounding box center [906, 398] width 120 height 15
click at [966, 428] on input "Filter Value" at bounding box center [912, 430] width 153 height 24
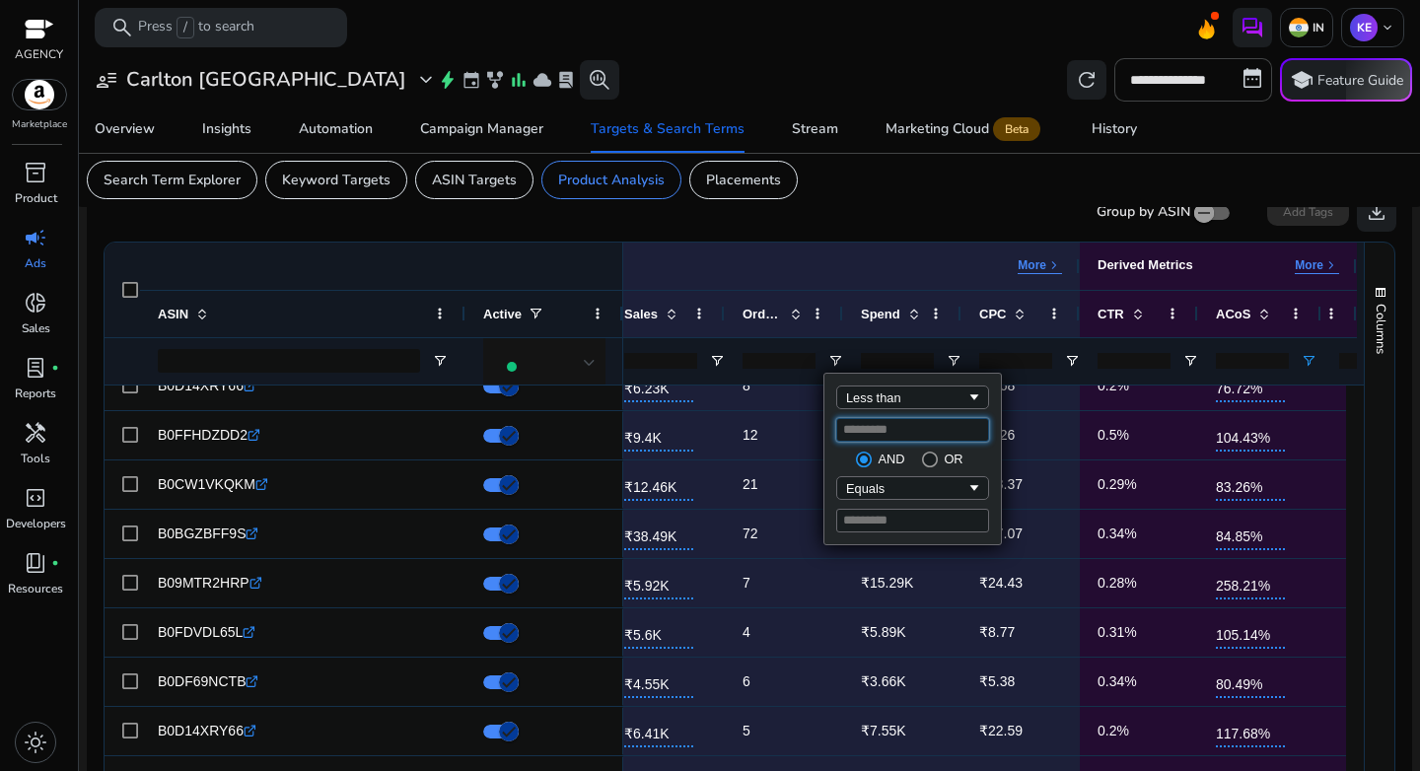
type input "*"
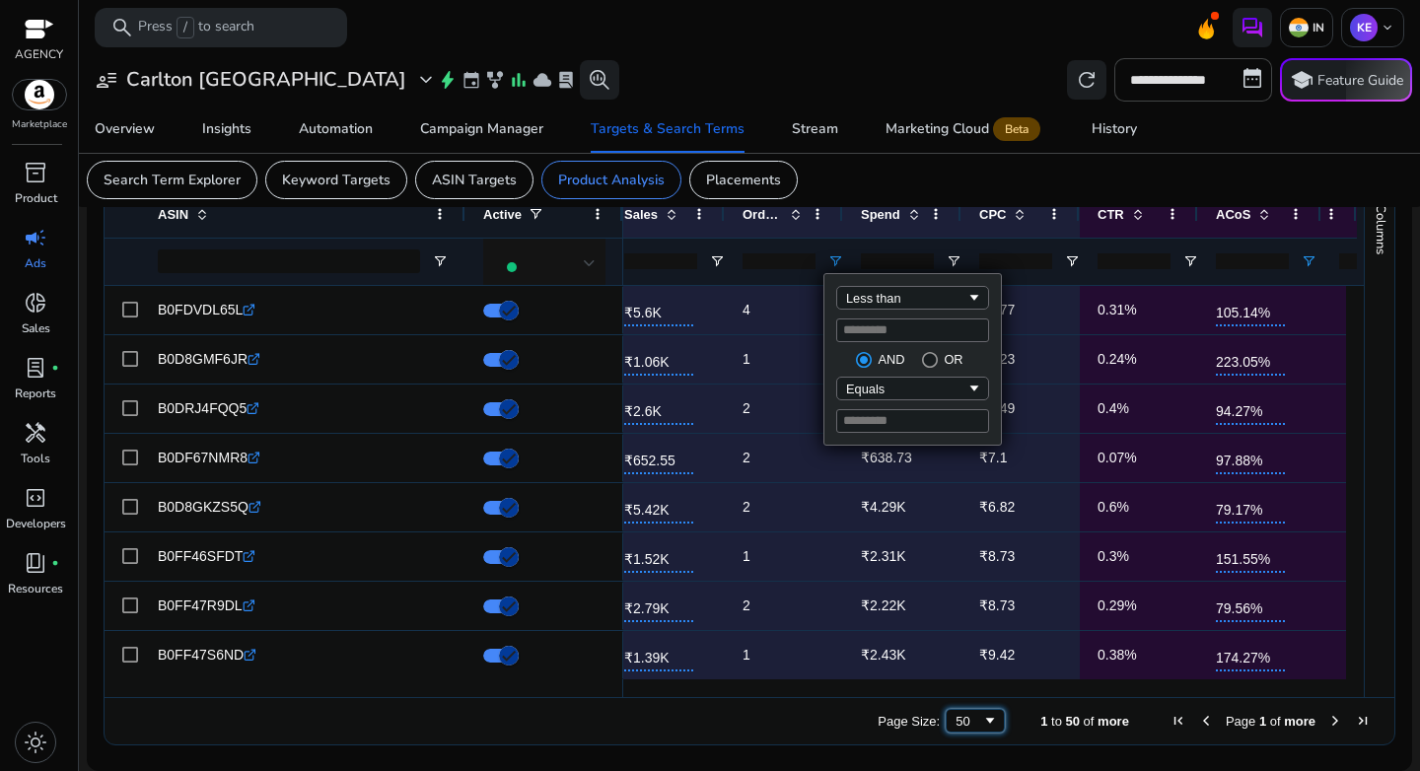
click at [957, 729] on div "50" at bounding box center [975, 721] width 59 height 24
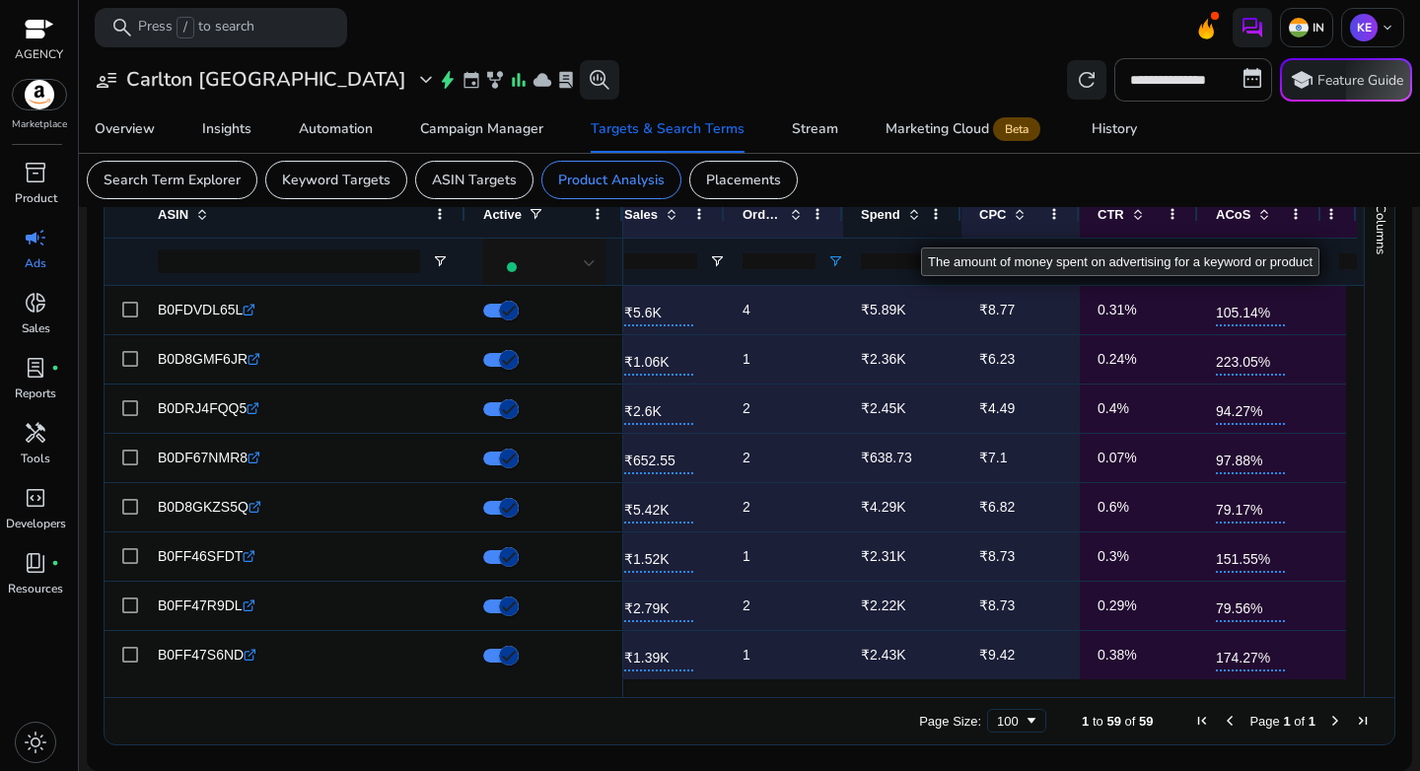
click at [915, 221] on span at bounding box center [914, 214] width 16 height 16
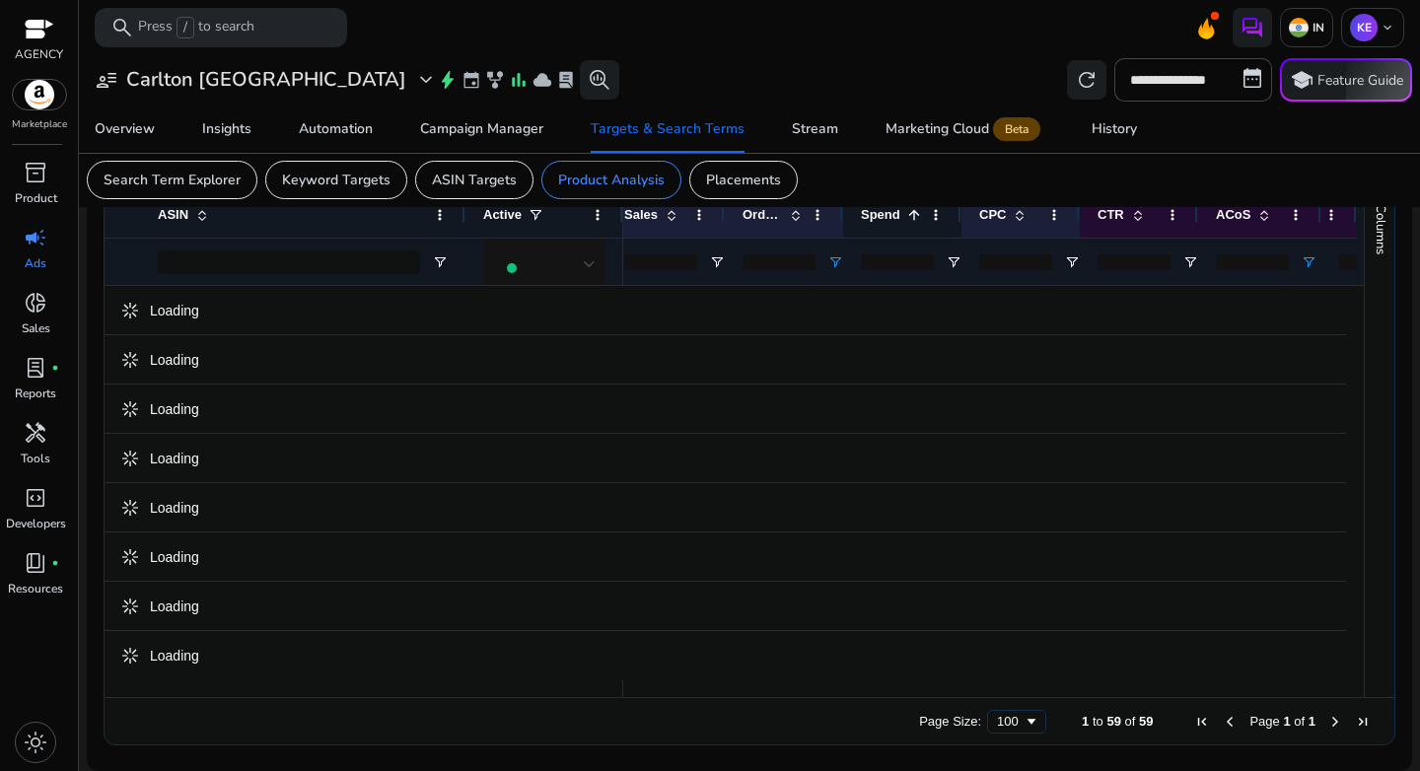
click at [915, 221] on span at bounding box center [914, 215] width 16 height 16
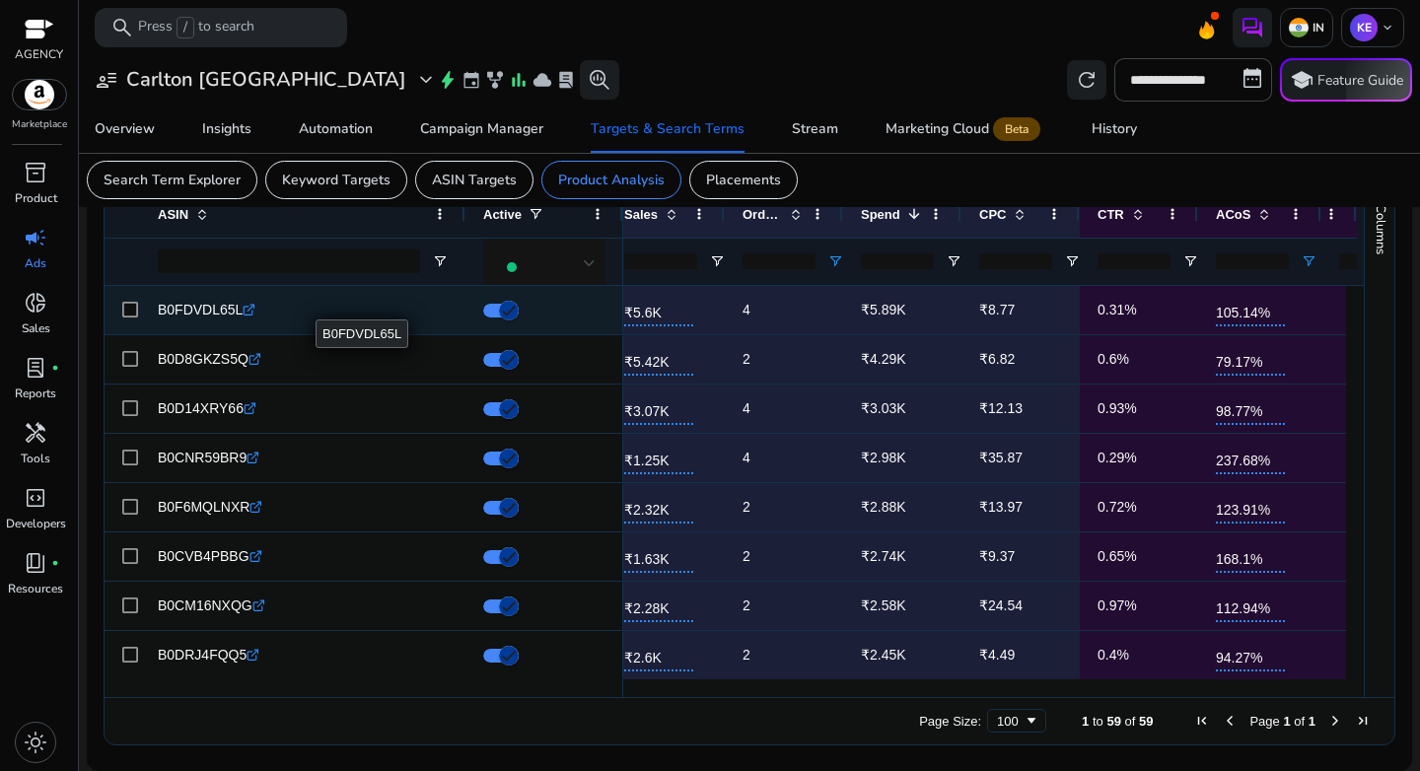
click at [252, 315] on icon at bounding box center [249, 311] width 10 height 10
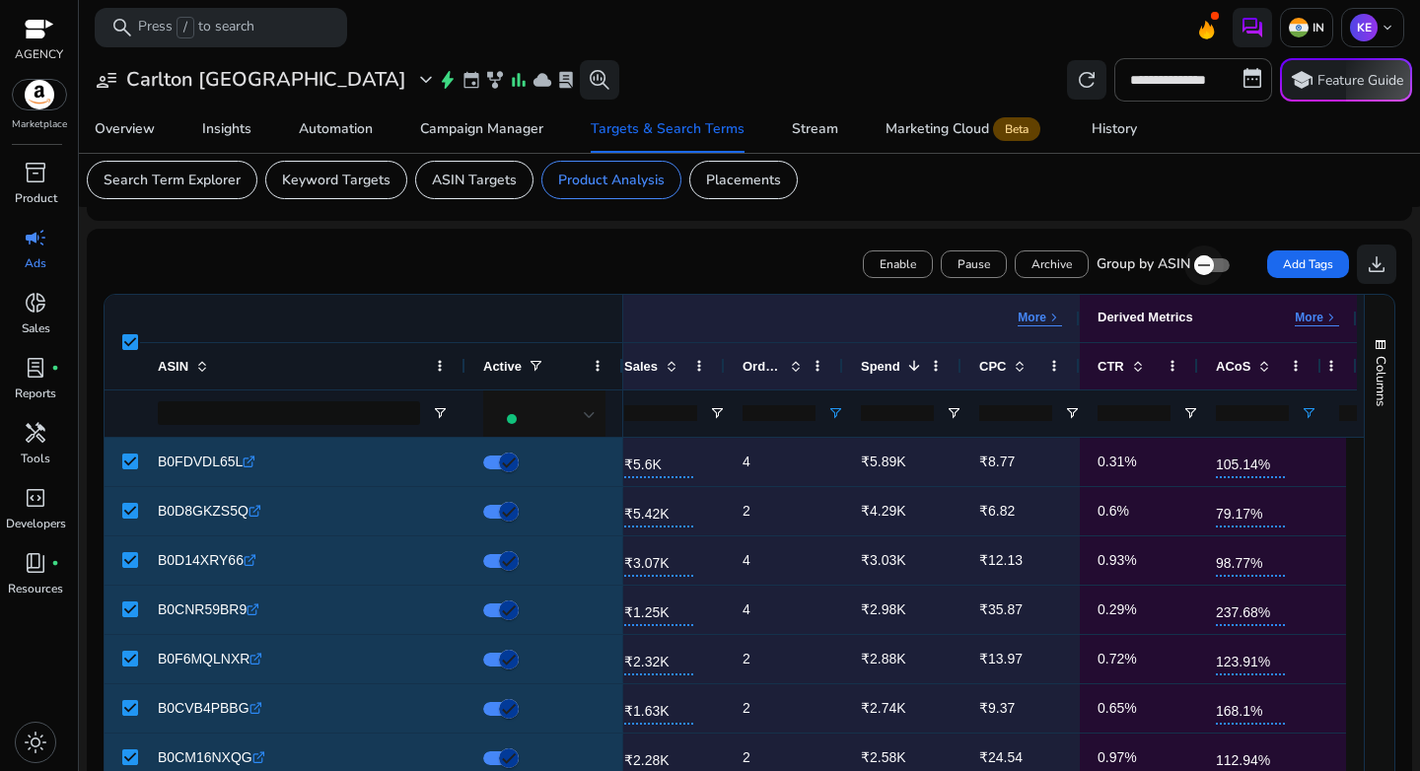
click at [1204, 270] on icon "button" at bounding box center [1204, 265] width 18 height 18
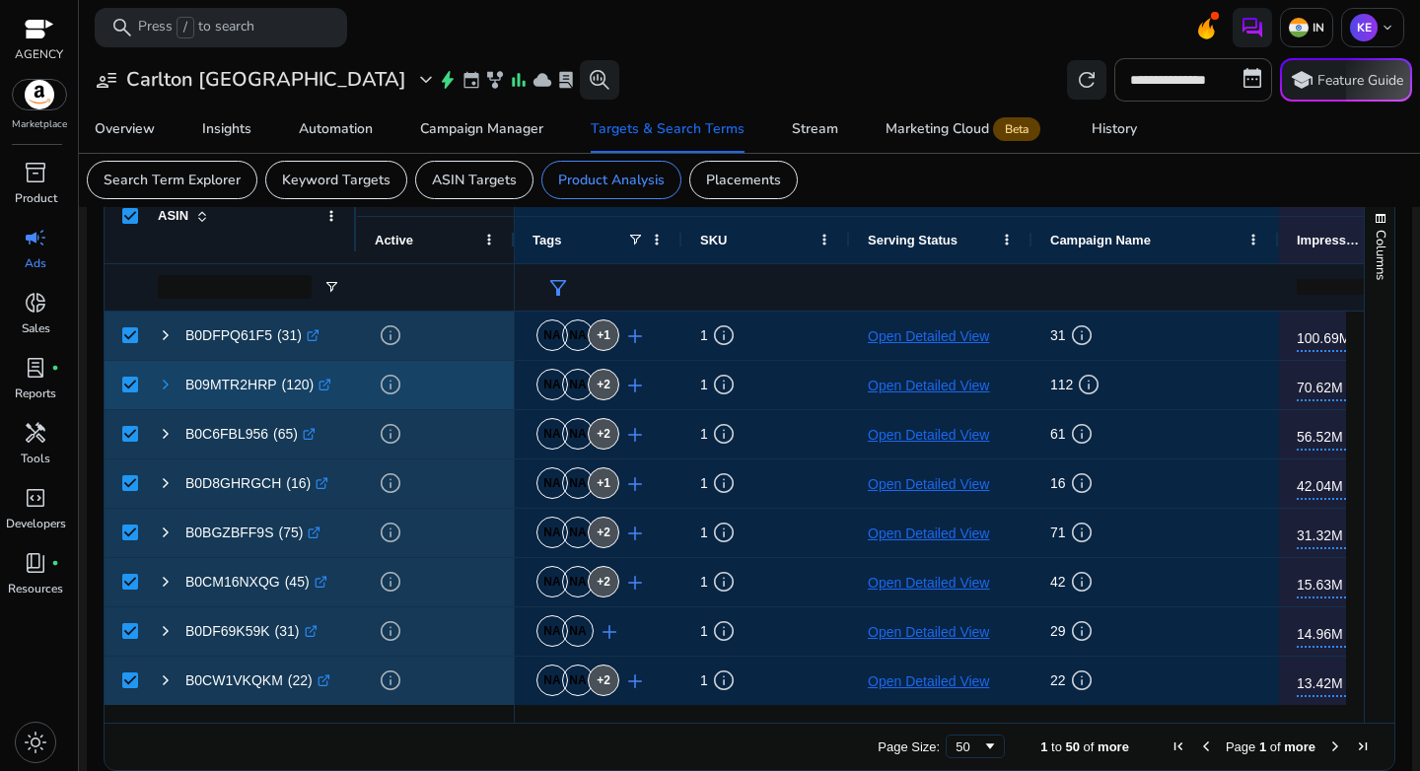
click at [165, 382] on span at bounding box center [166, 385] width 16 height 16
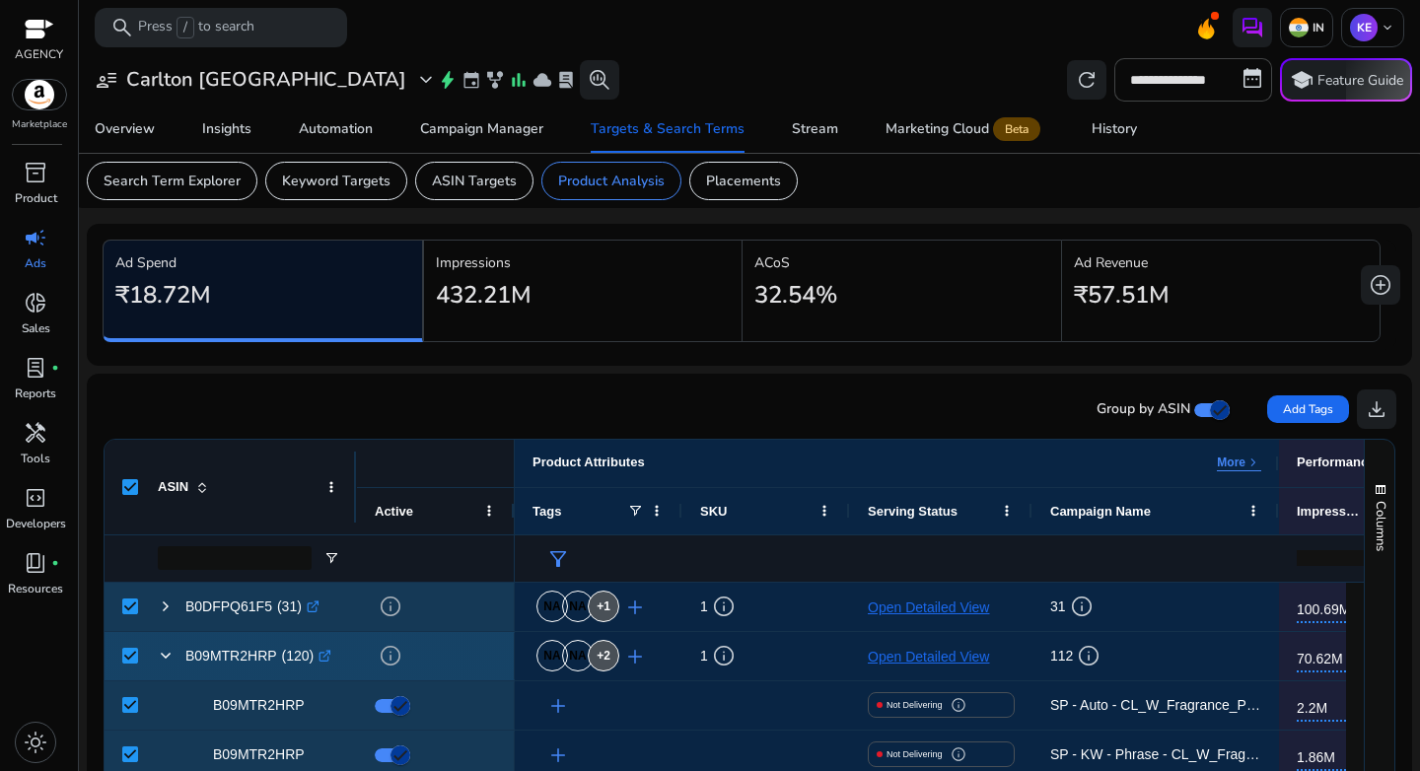
click at [166, 648] on span at bounding box center [166, 656] width 16 height 16
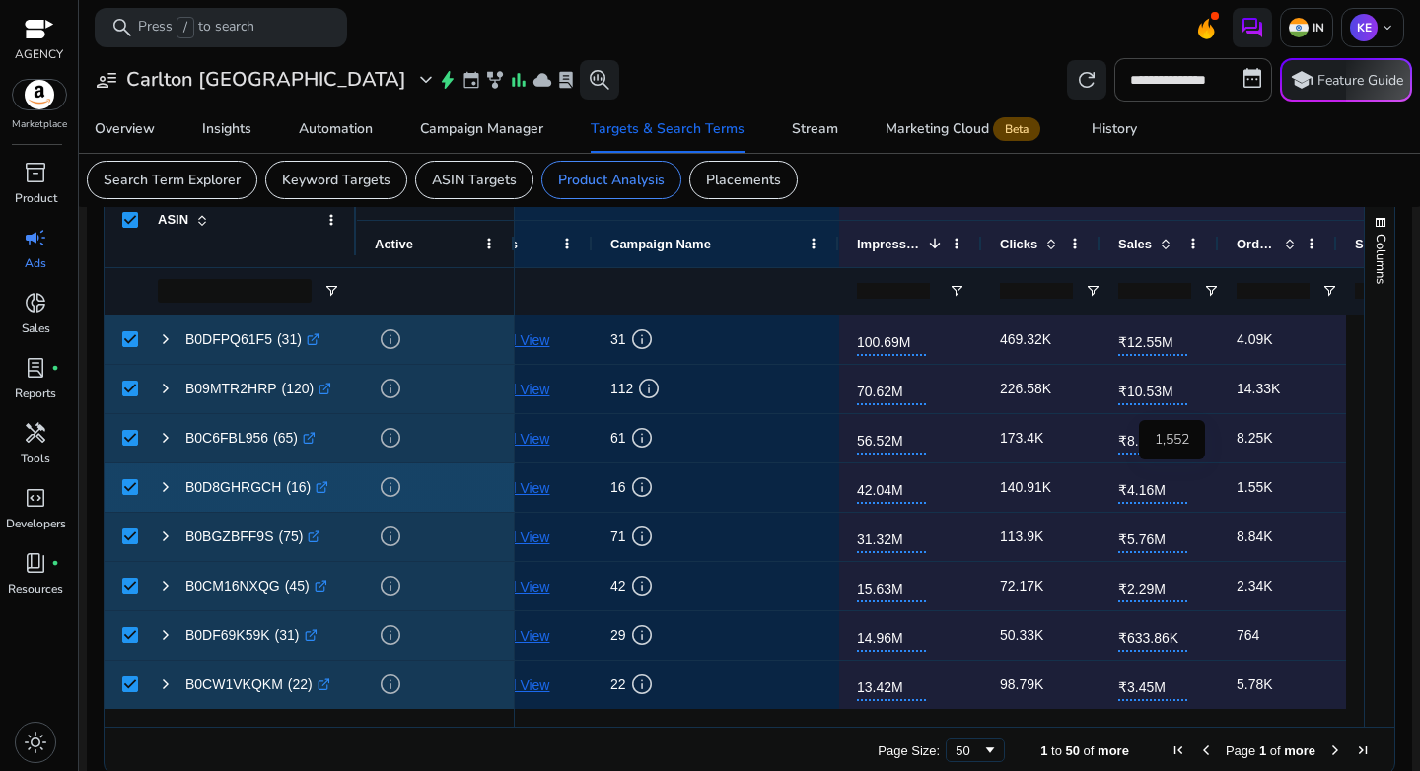
scroll to position [0, 650]
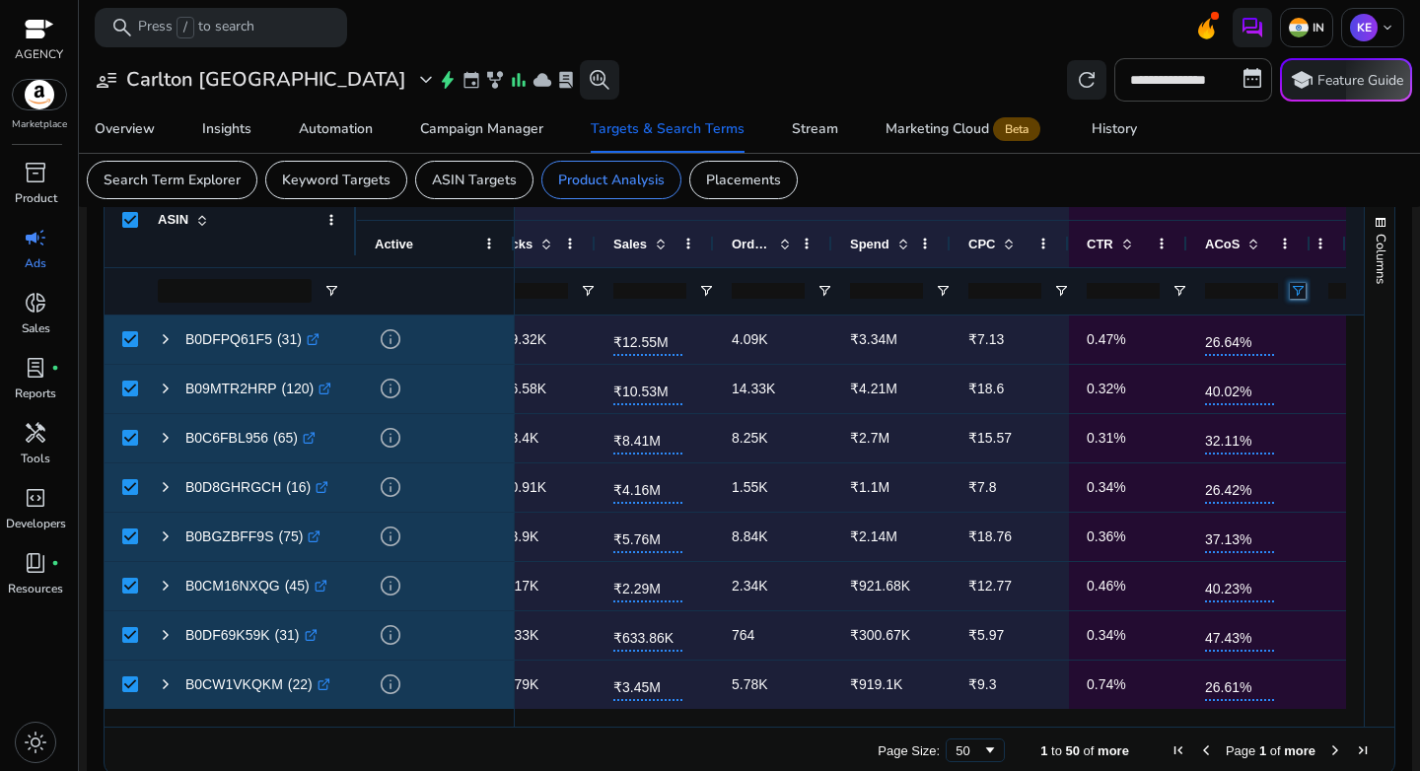
click at [1290, 293] on span "Open Filter Menu" at bounding box center [1298, 291] width 16 height 16
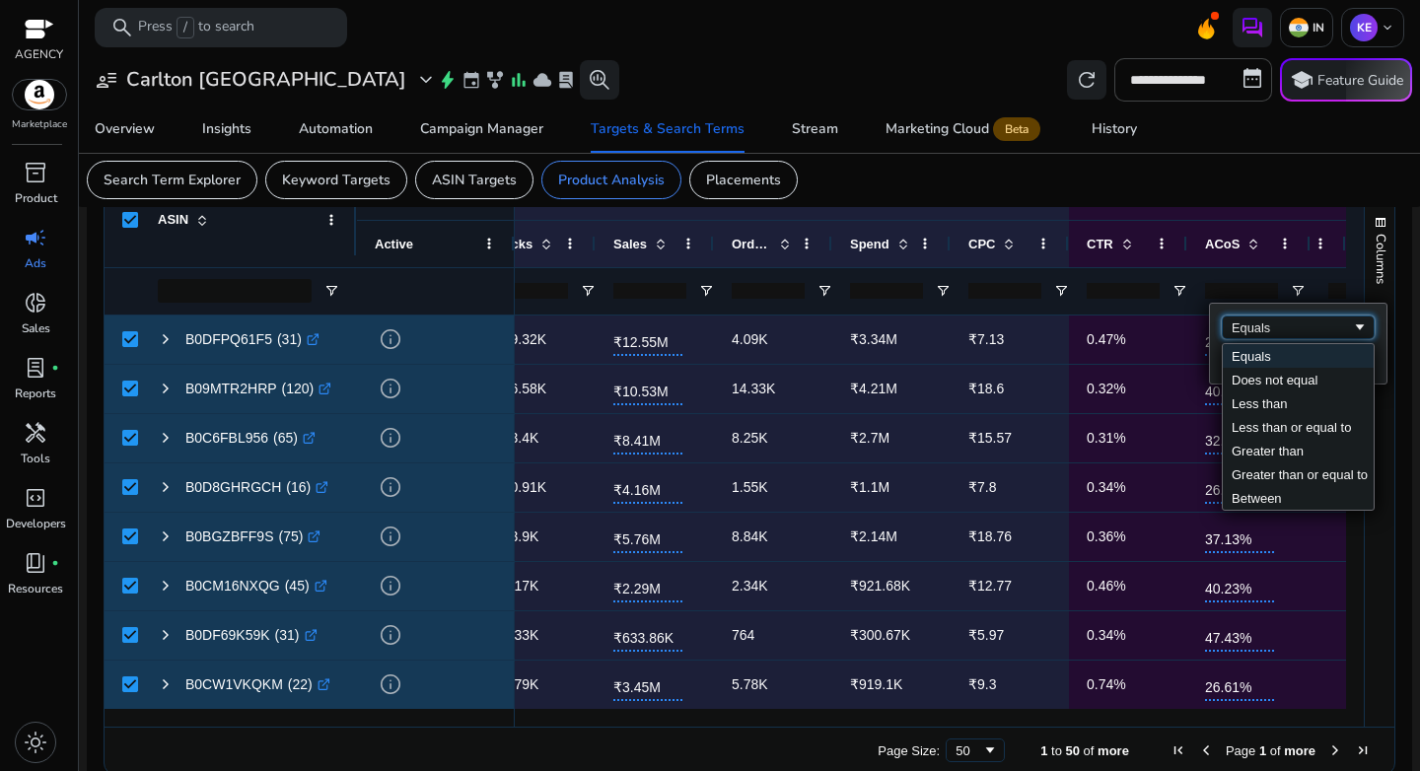
click at [1269, 327] on div "Equals" at bounding box center [1292, 328] width 120 height 15
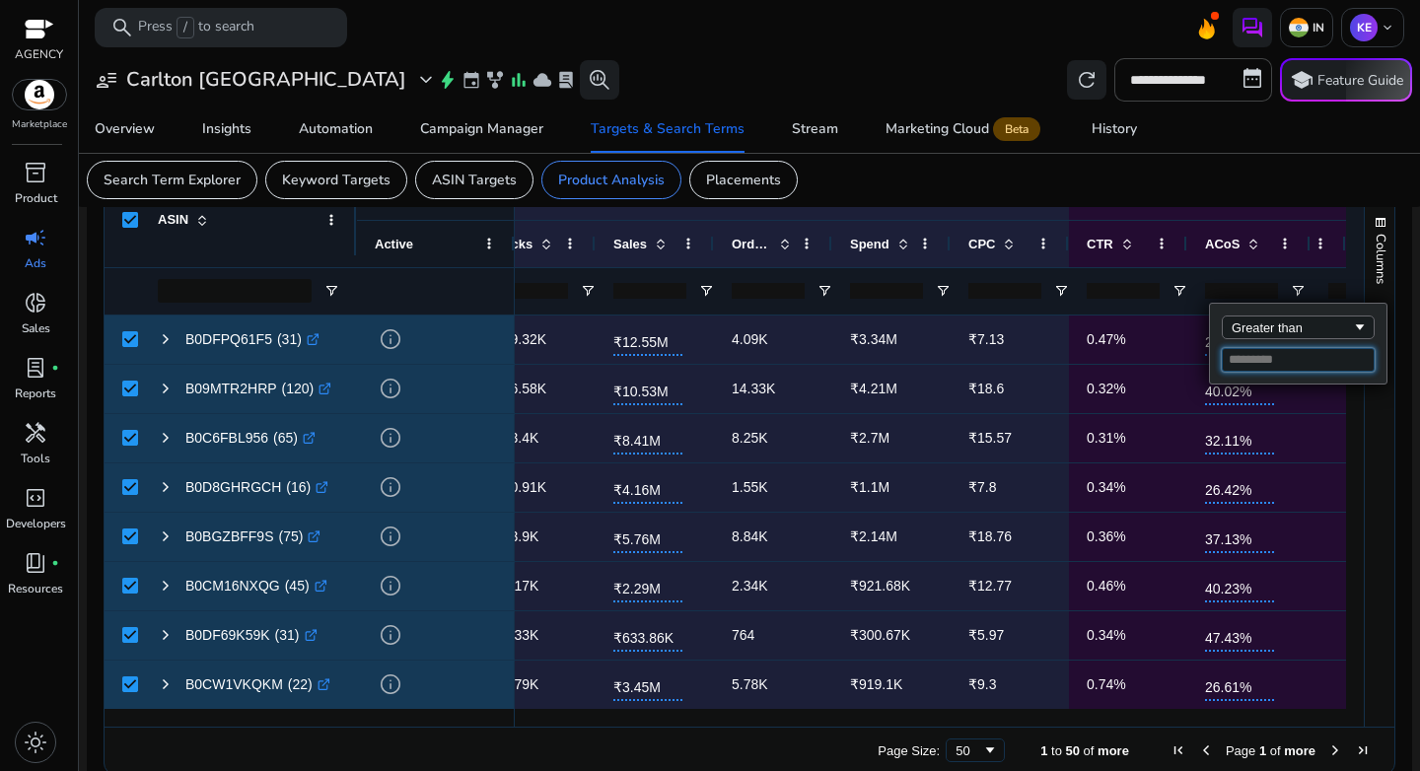
click at [1268, 361] on input "Filter Value" at bounding box center [1298, 360] width 153 height 24
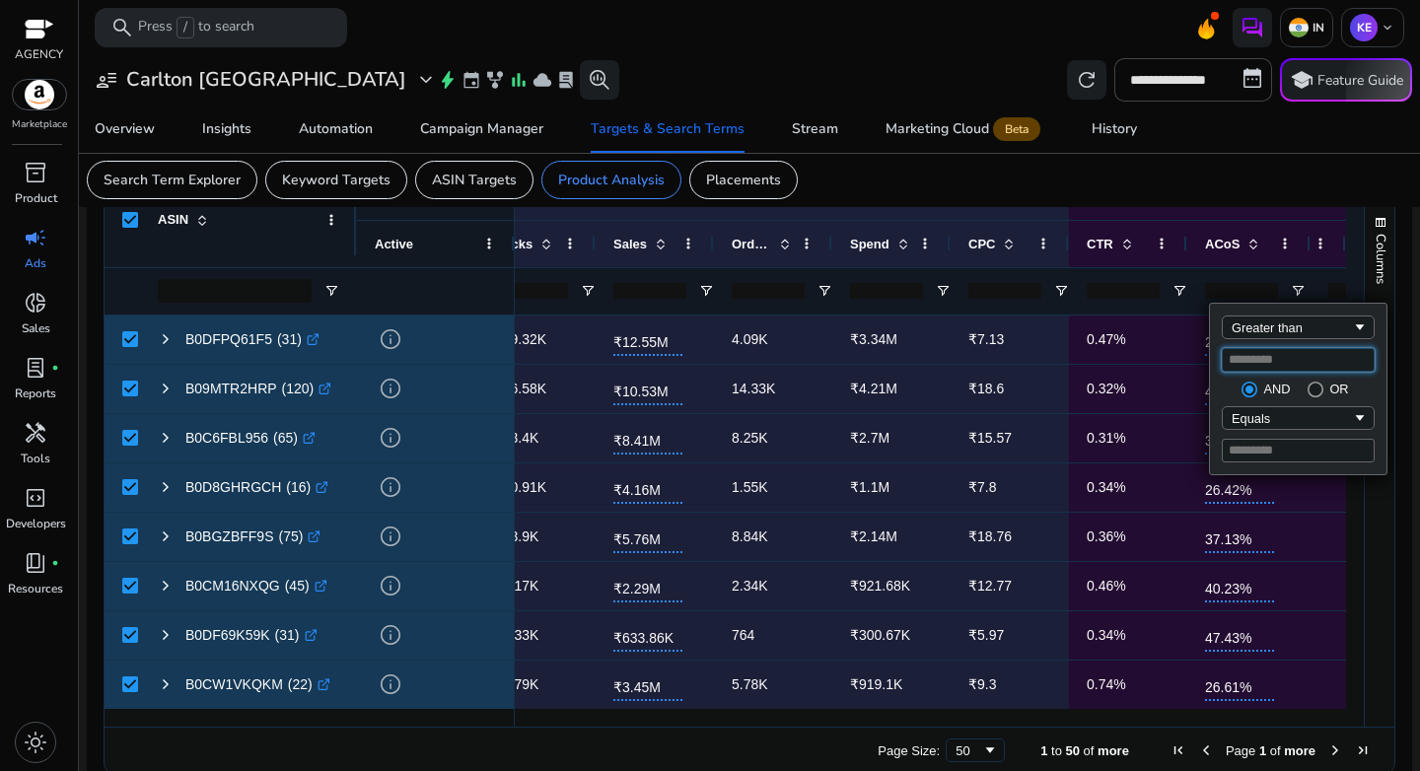
type input "**"
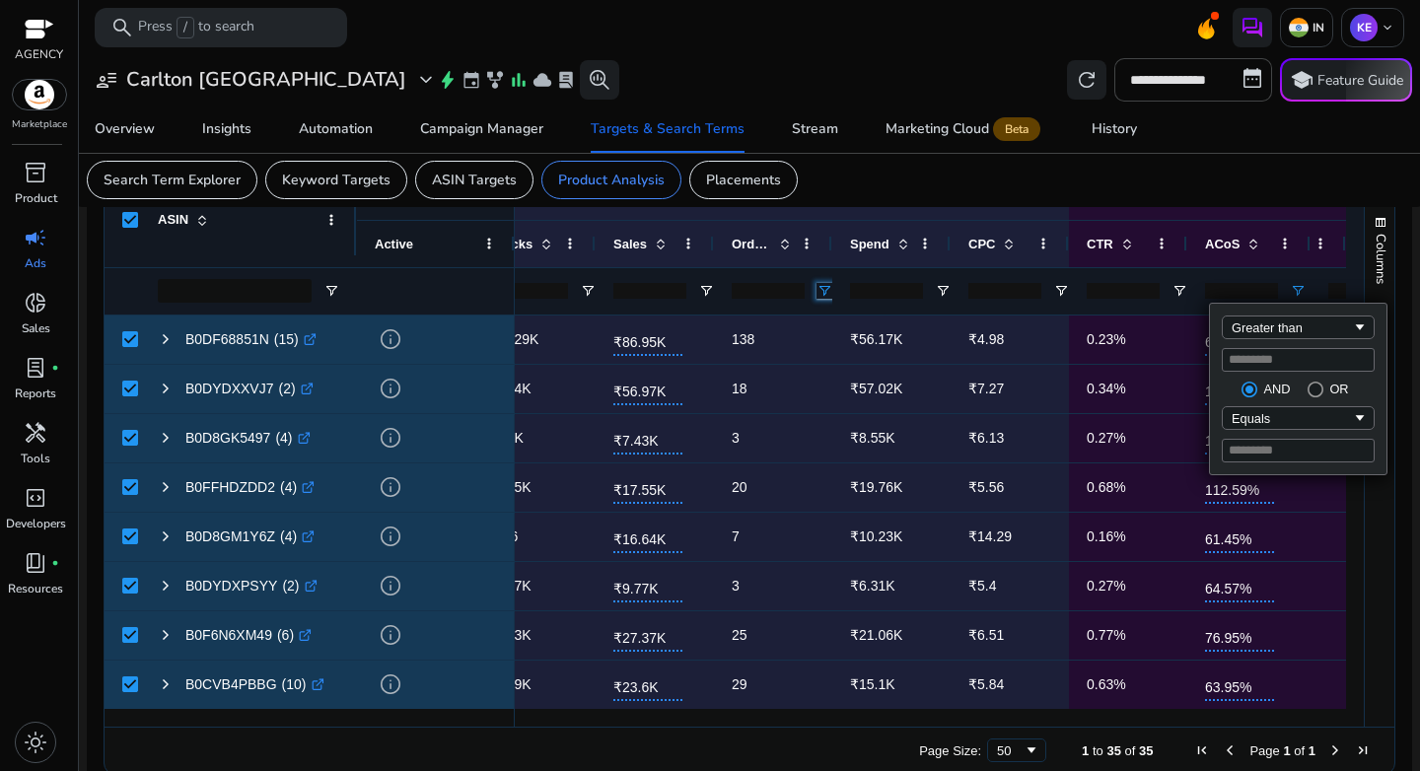
click at [817, 292] on span "Open Filter Menu" at bounding box center [825, 291] width 16 height 16
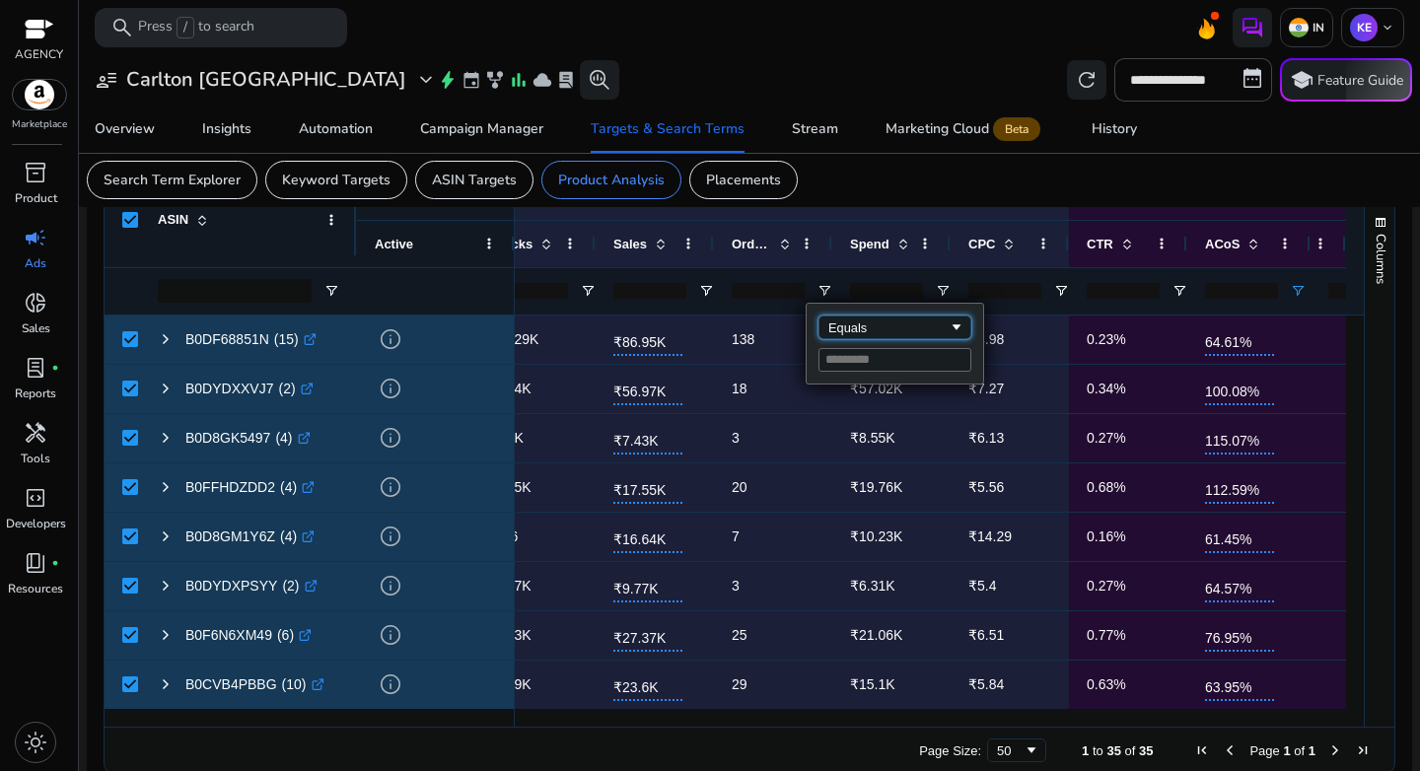
click at [870, 337] on div "Equals" at bounding box center [895, 328] width 153 height 24
click at [909, 362] on input "Filter Value" at bounding box center [895, 360] width 153 height 24
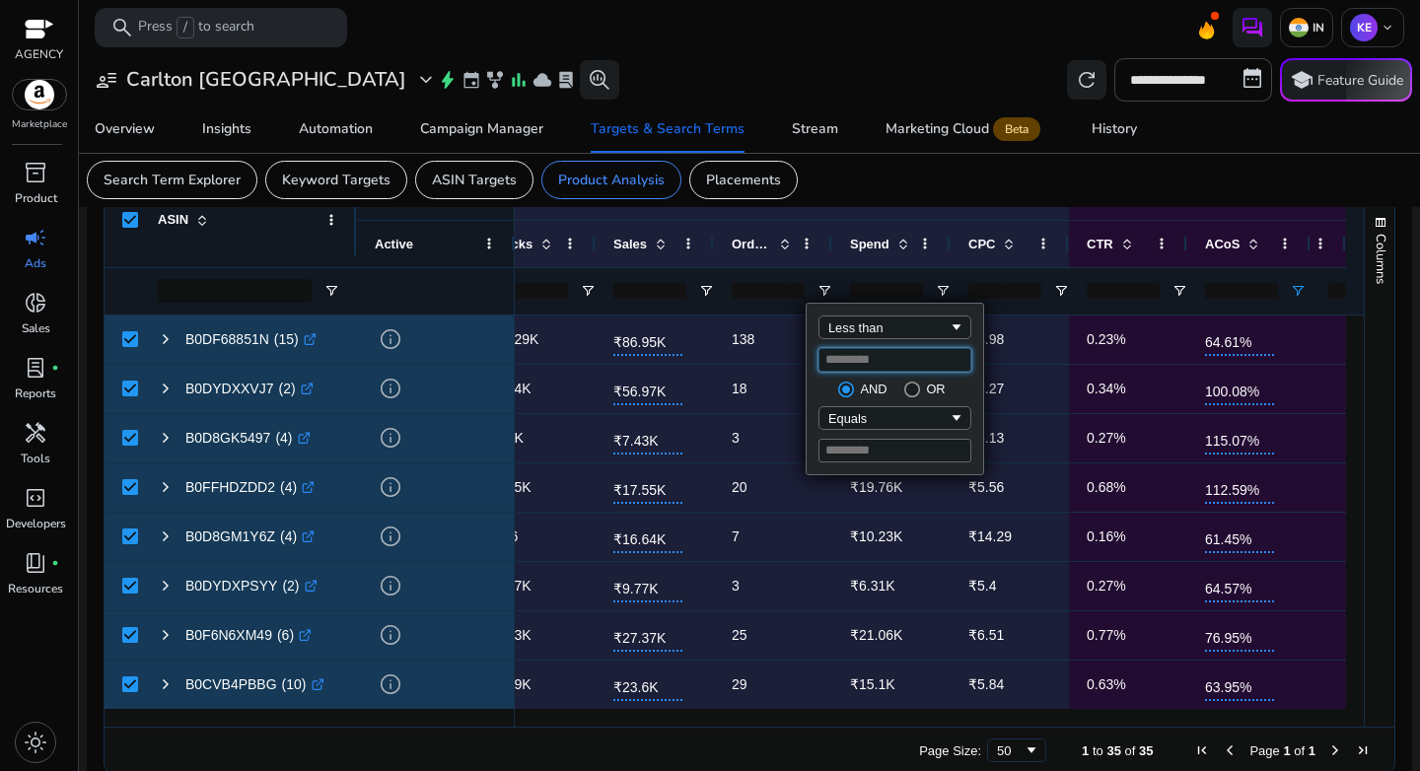
type input "*"
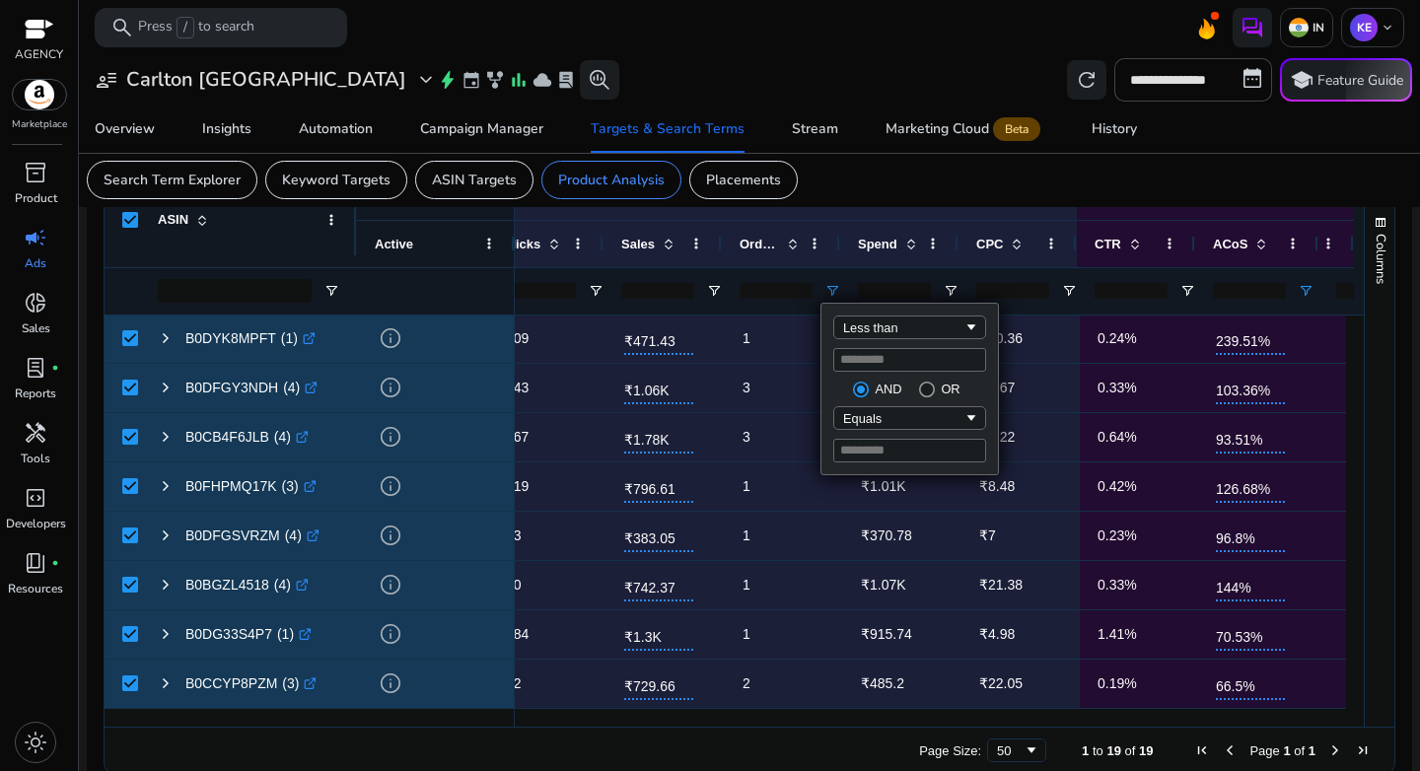
click at [1164, 173] on mat-card "Search Term Explorer Keyword Targets ASIN Targets Product Analysis Placements" at bounding box center [749, 180] width 1357 height 54
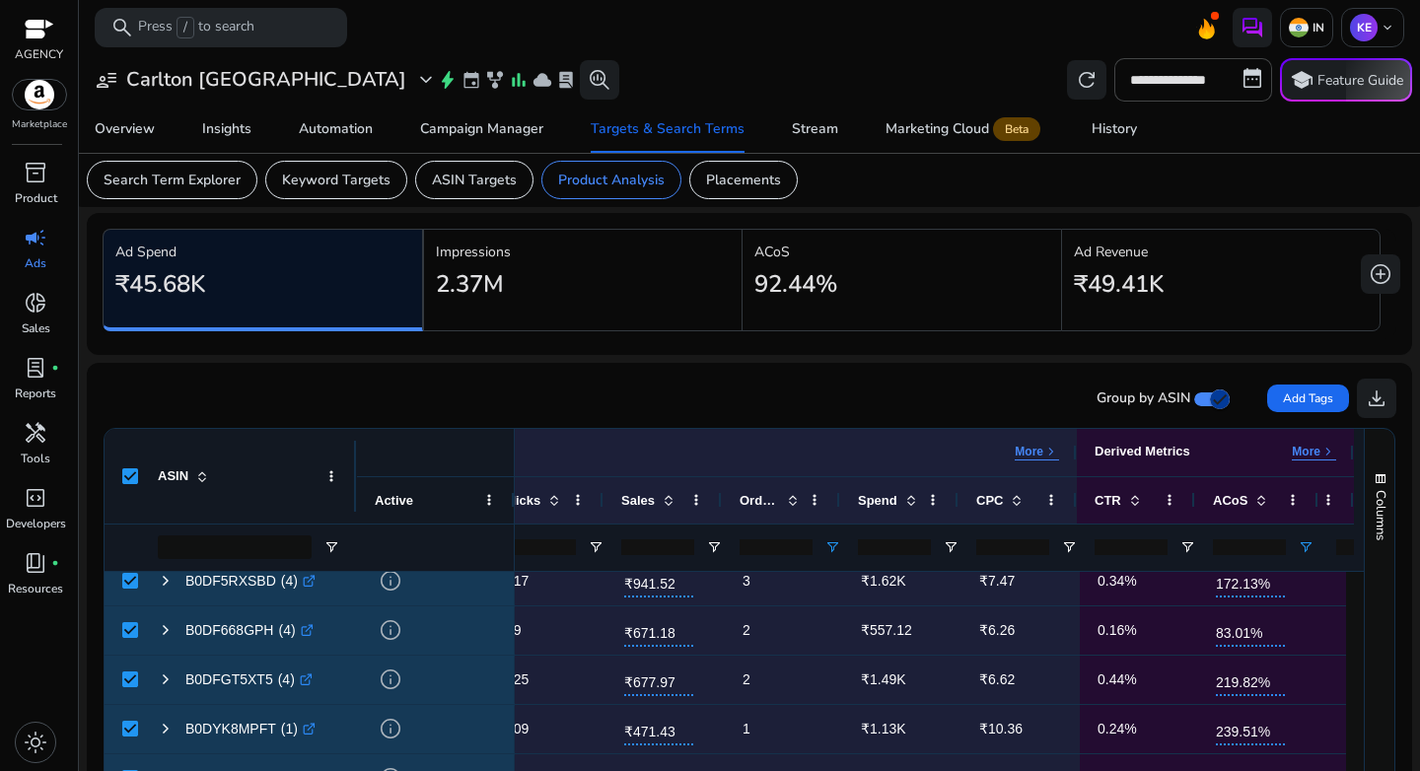
click at [929, 388] on div "Group by ASIN Add Tags download" at bounding box center [750, 398] width 1294 height 39
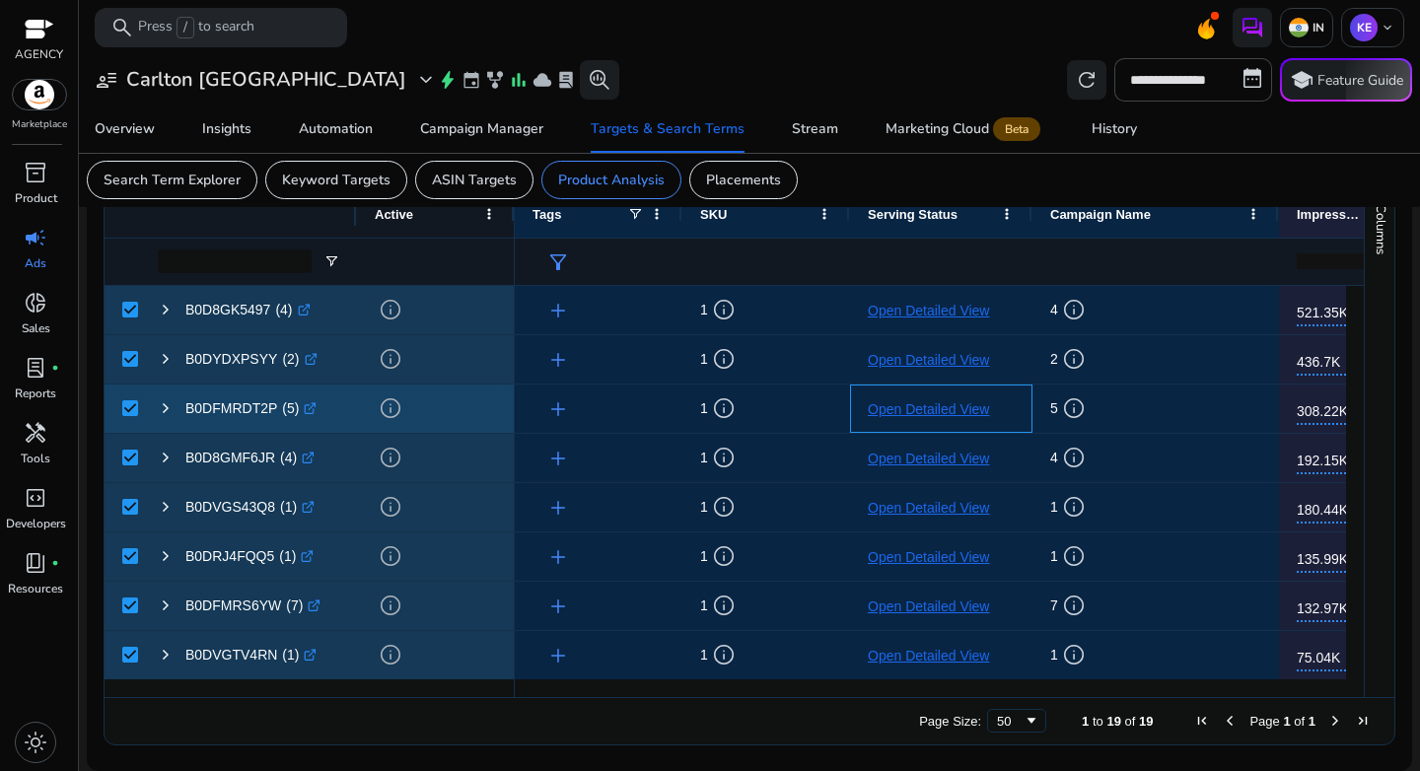
click at [910, 412] on p "Open Detailed View" at bounding box center [941, 410] width 147 height 40
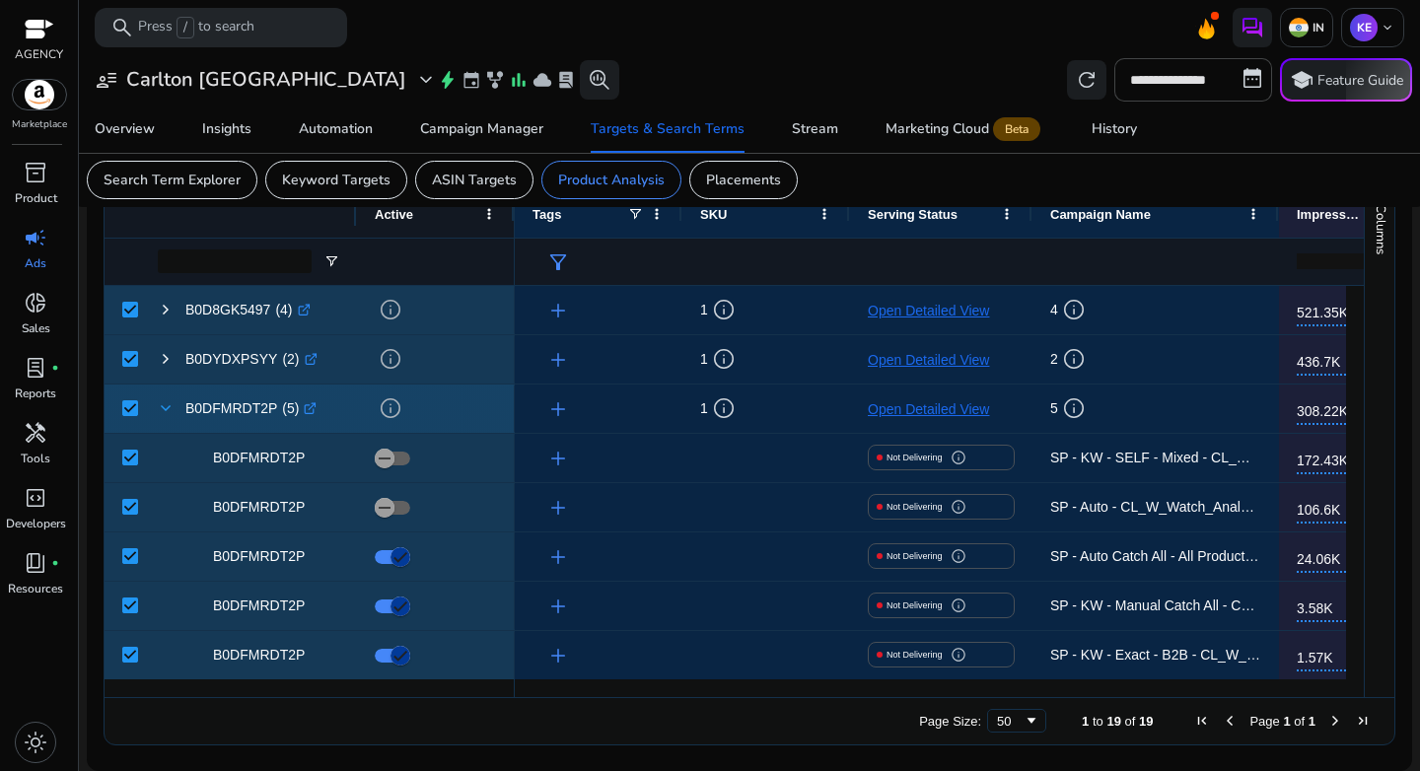
click at [166, 410] on span at bounding box center [166, 408] width 16 height 16
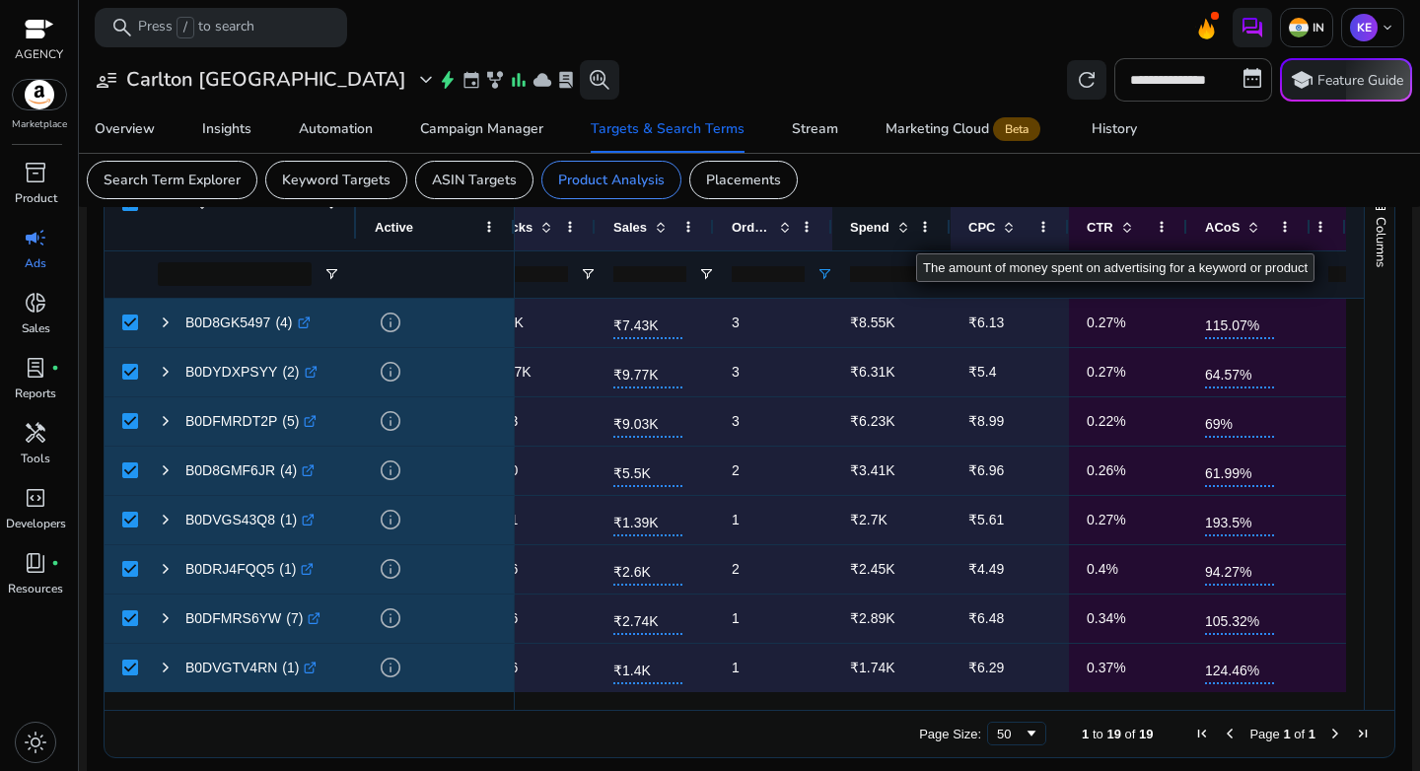
click at [901, 232] on span at bounding box center [904, 227] width 16 height 16
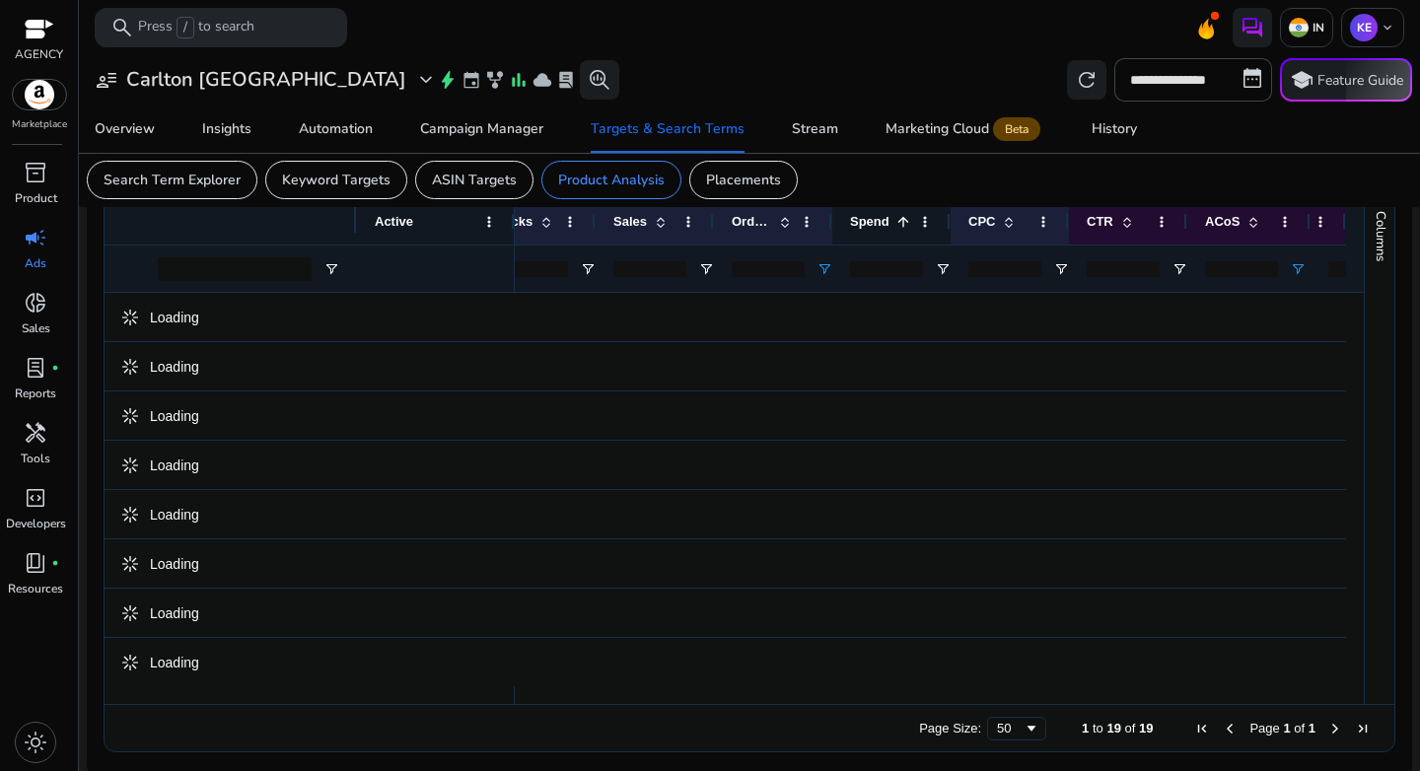
click at [901, 230] on span at bounding box center [904, 222] width 16 height 16
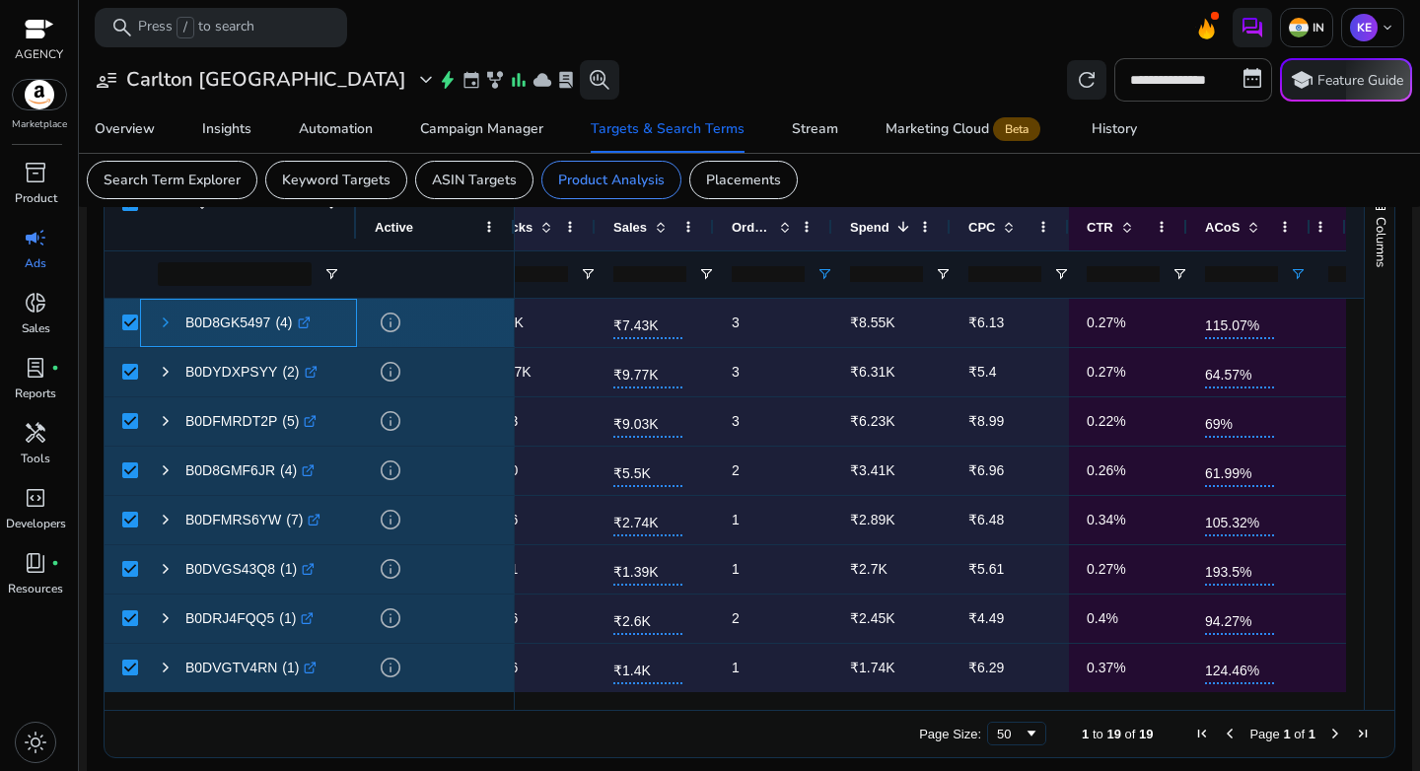
click at [166, 325] on span at bounding box center [166, 323] width 16 height 16
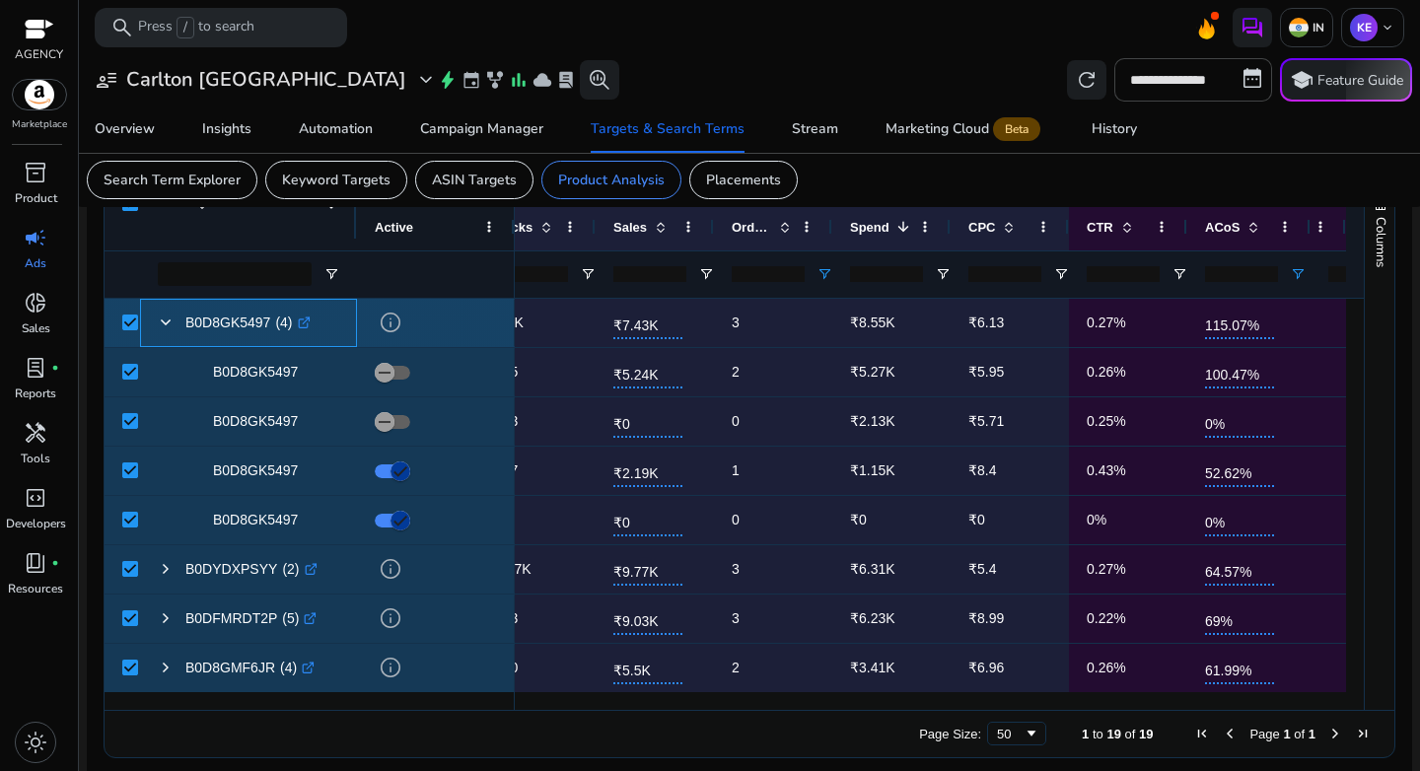
click at [309, 326] on icon ".st0{fill:#2c8af8}" at bounding box center [304, 323] width 13 height 13
click at [169, 324] on span at bounding box center [166, 323] width 16 height 16
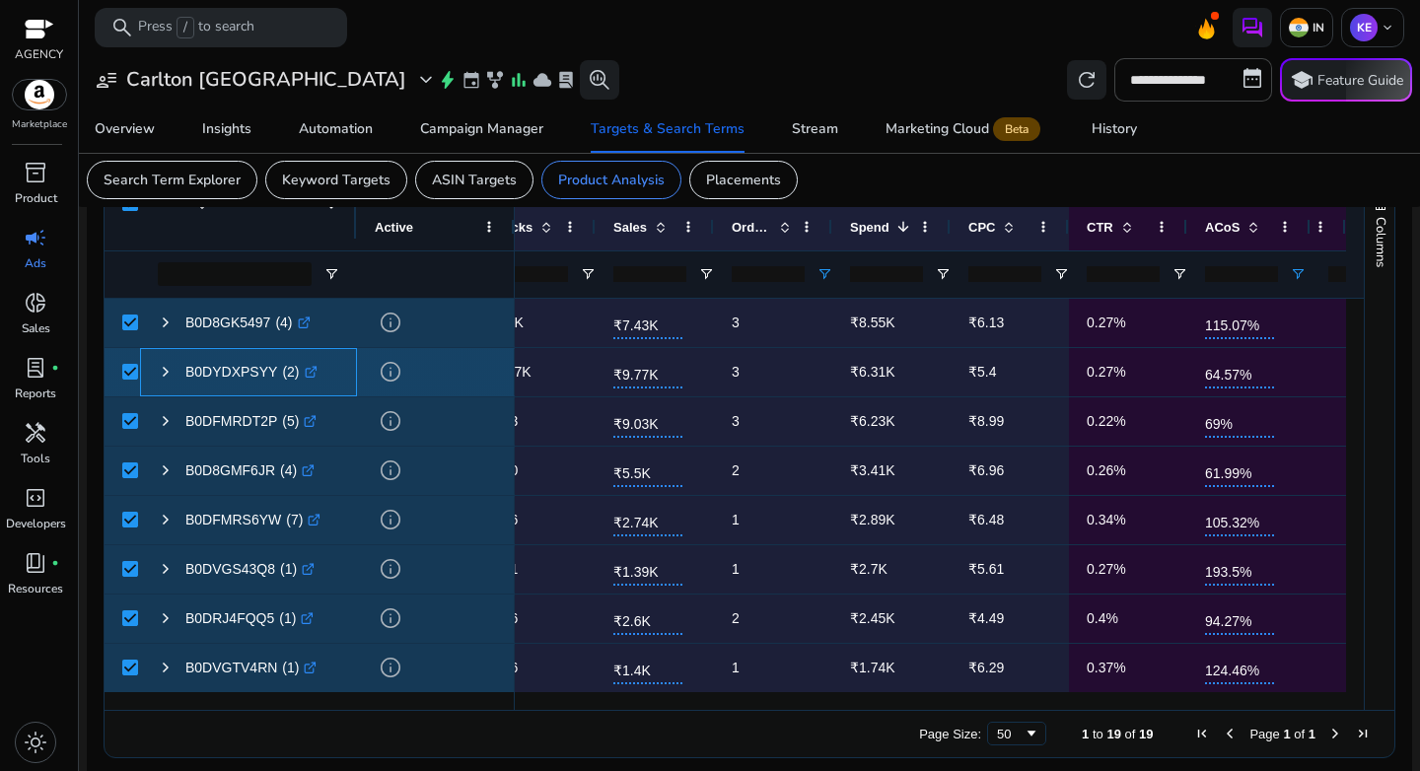
click at [312, 375] on icon ".st0{fill:#2c8af8}" at bounding box center [311, 372] width 13 height 13
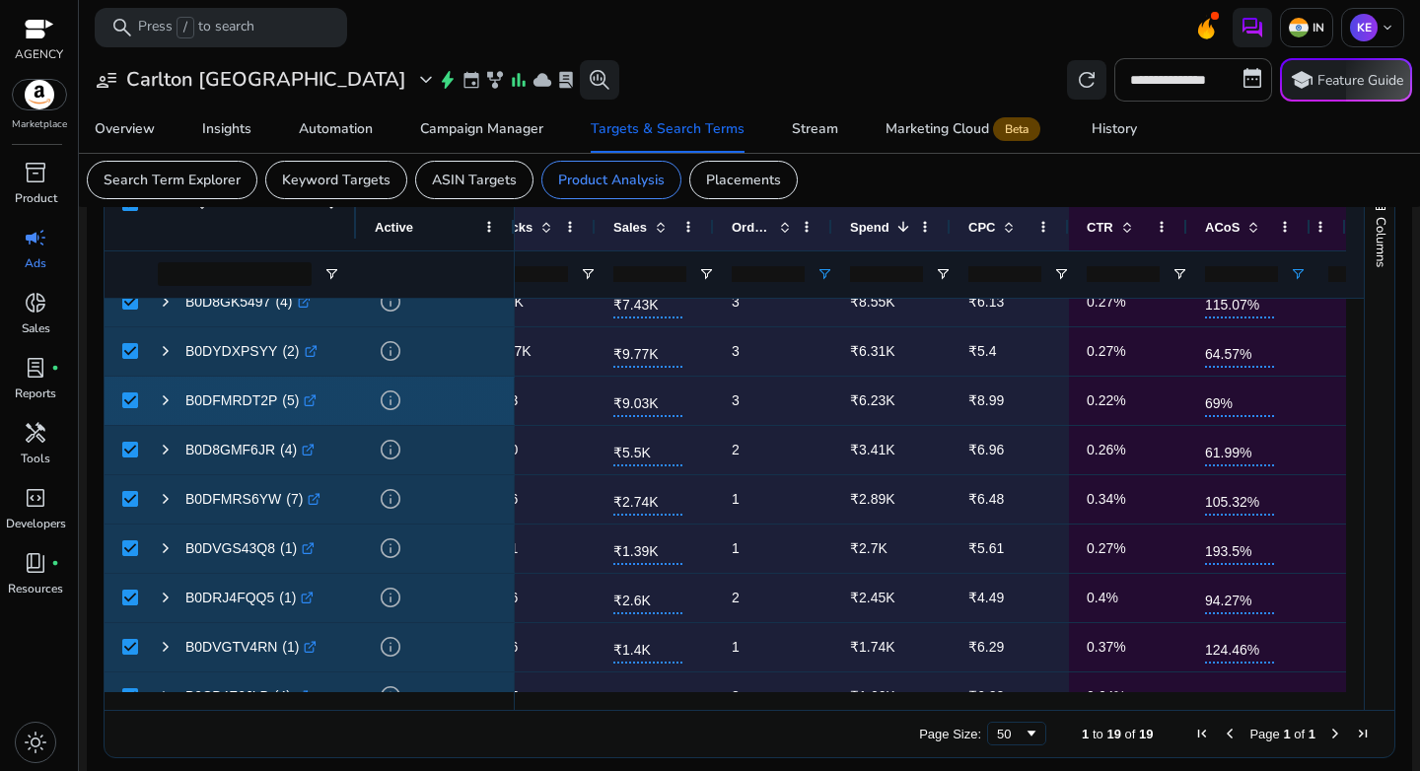
click at [308, 403] on icon ".st0{fill:#2c8af8}" at bounding box center [310, 401] width 13 height 13
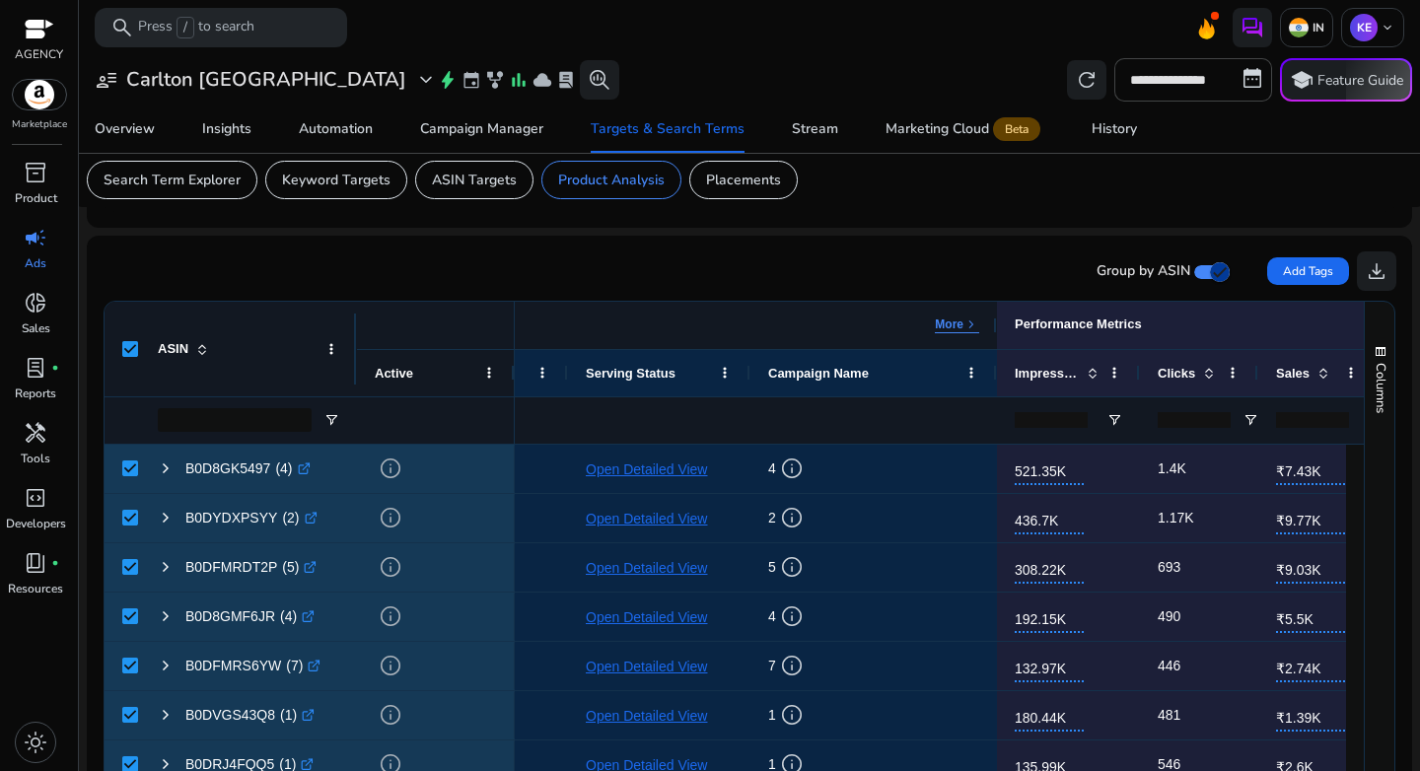
click at [964, 323] on span "keyboard_arrow_right" at bounding box center [972, 325] width 16 height 16
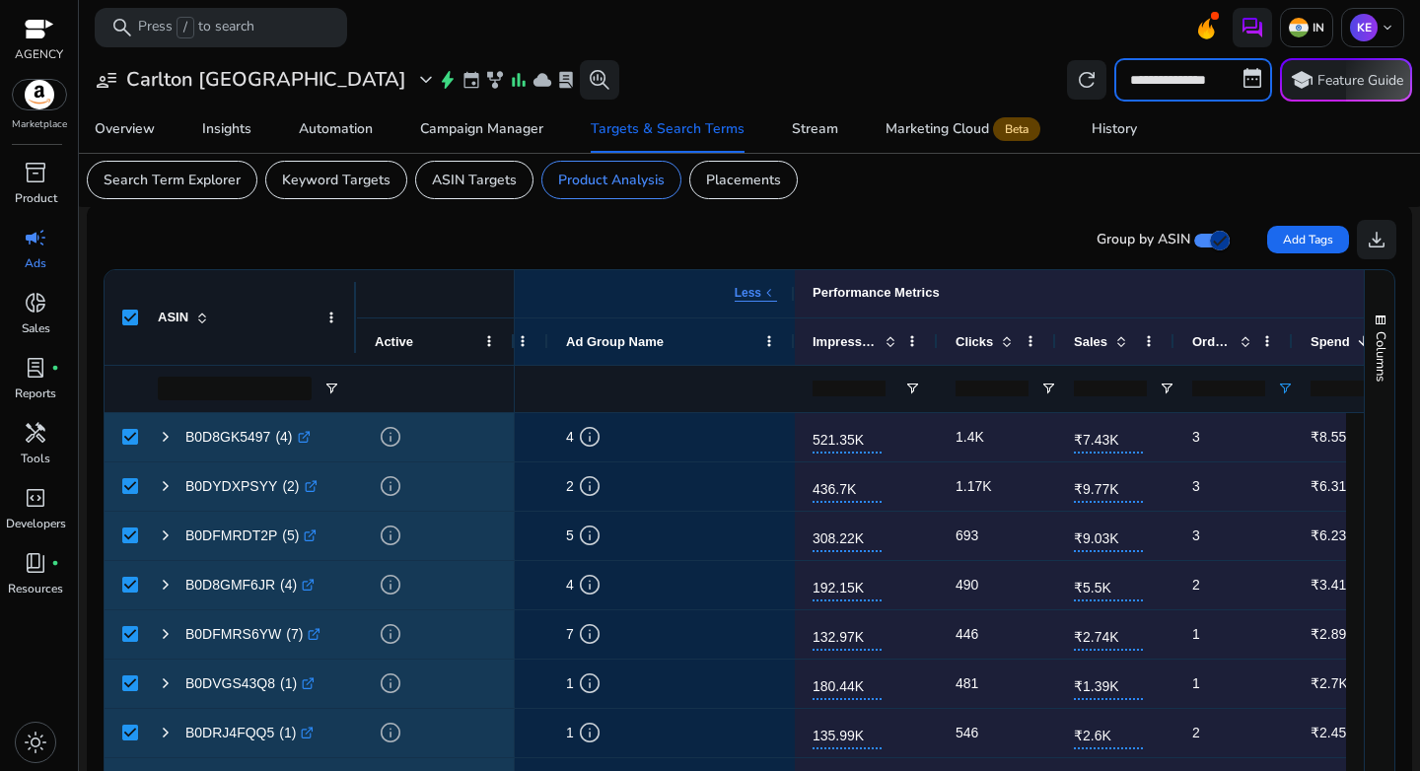
click at [1172, 75] on input "**********" at bounding box center [1194, 79] width 158 height 43
select select "*"
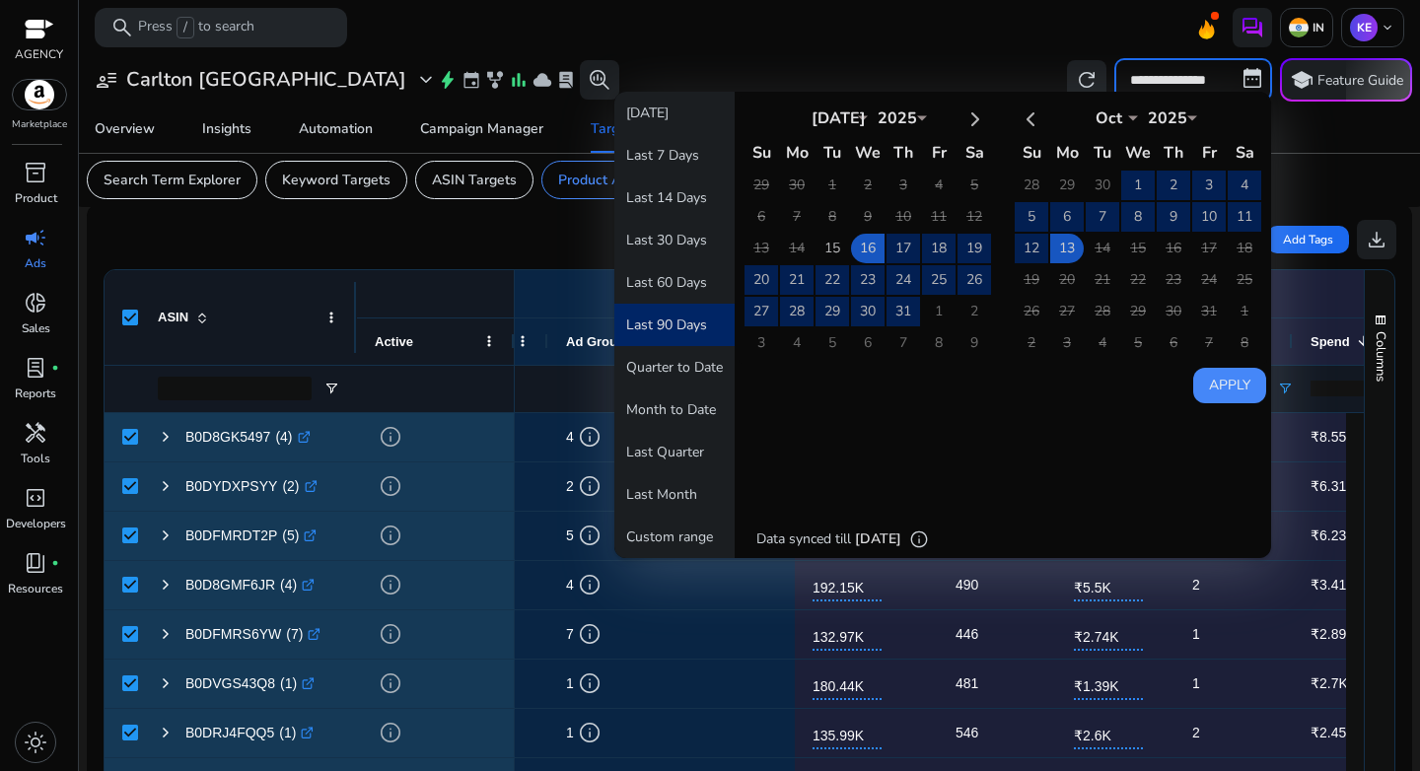
click at [687, 318] on button "Last 90 Days" at bounding box center [674, 325] width 120 height 42
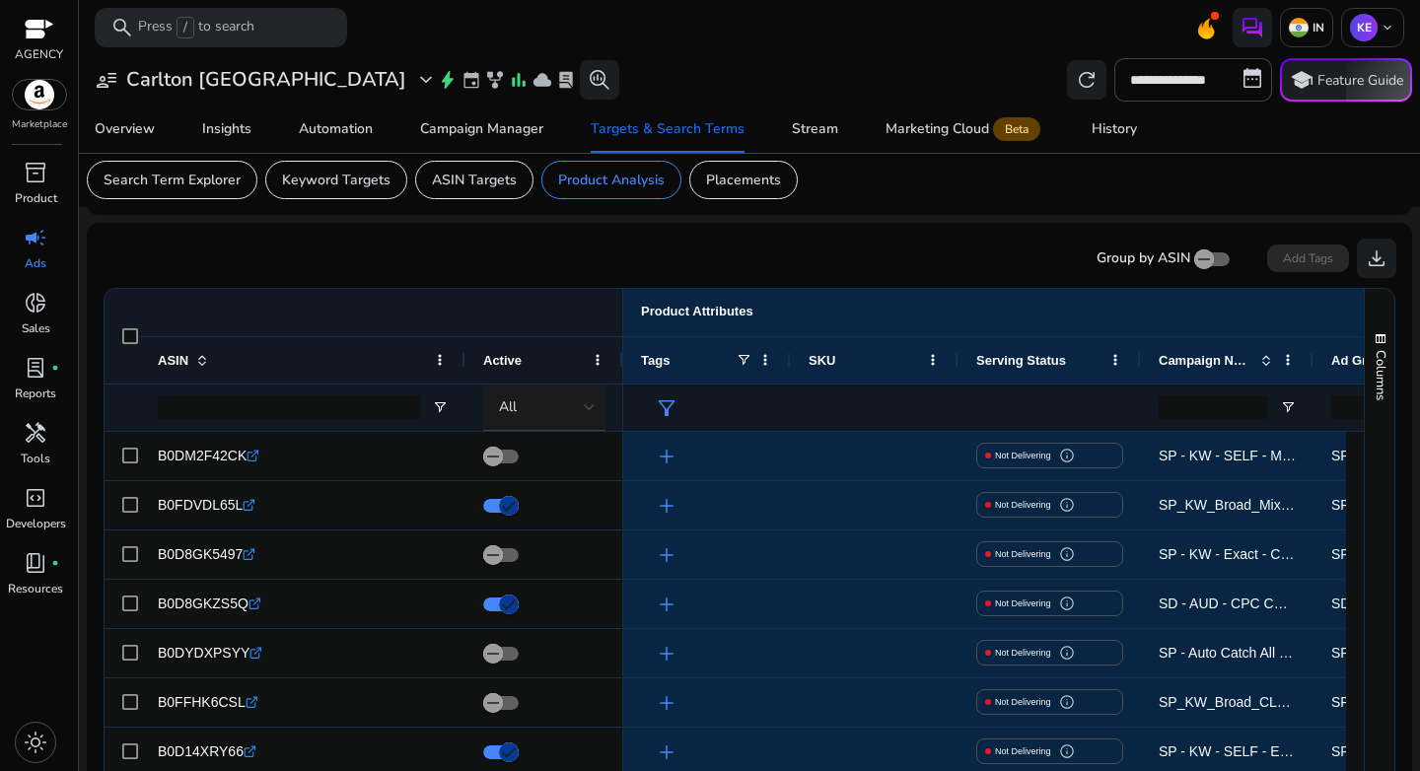
click at [581, 410] on div "All" at bounding box center [541, 407] width 85 height 22
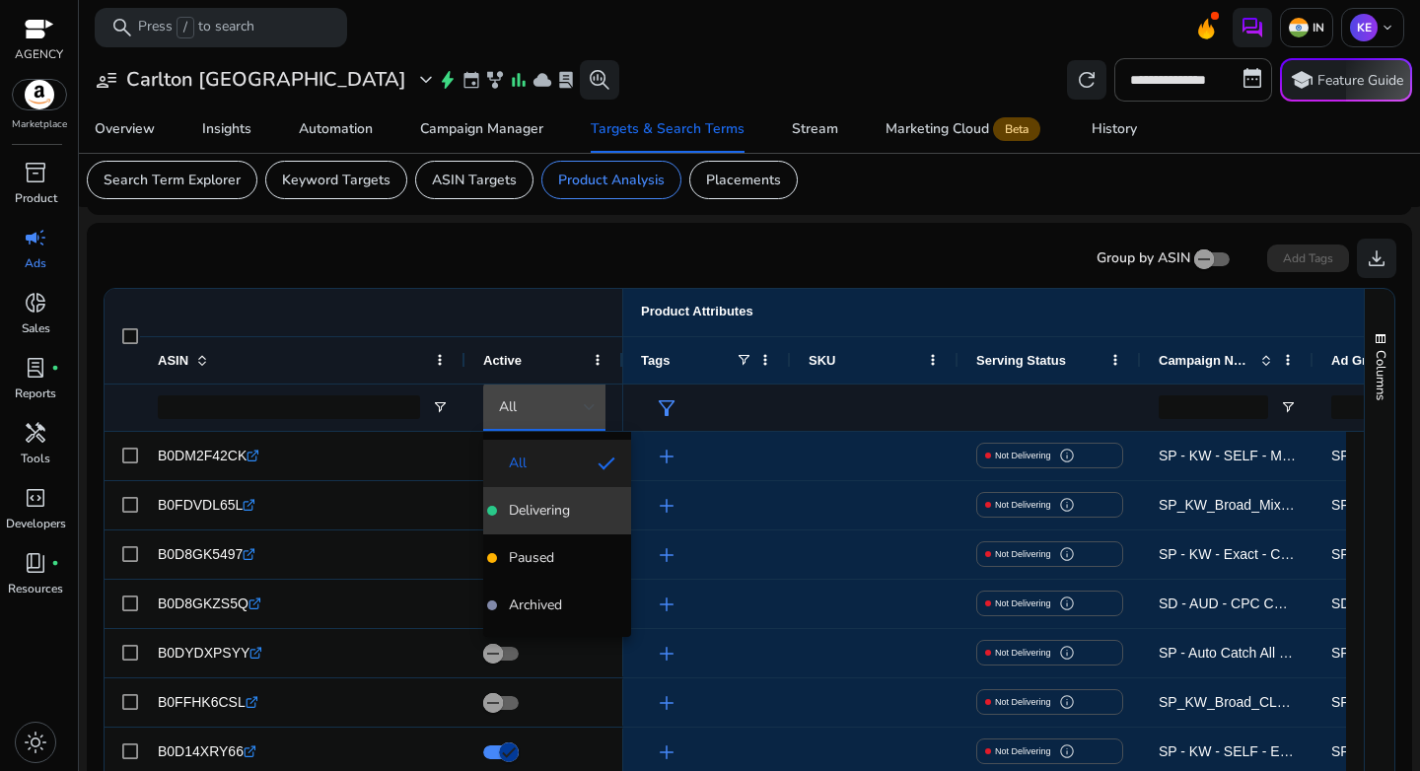
click at [550, 516] on span "Delivering" at bounding box center [539, 511] width 61 height 20
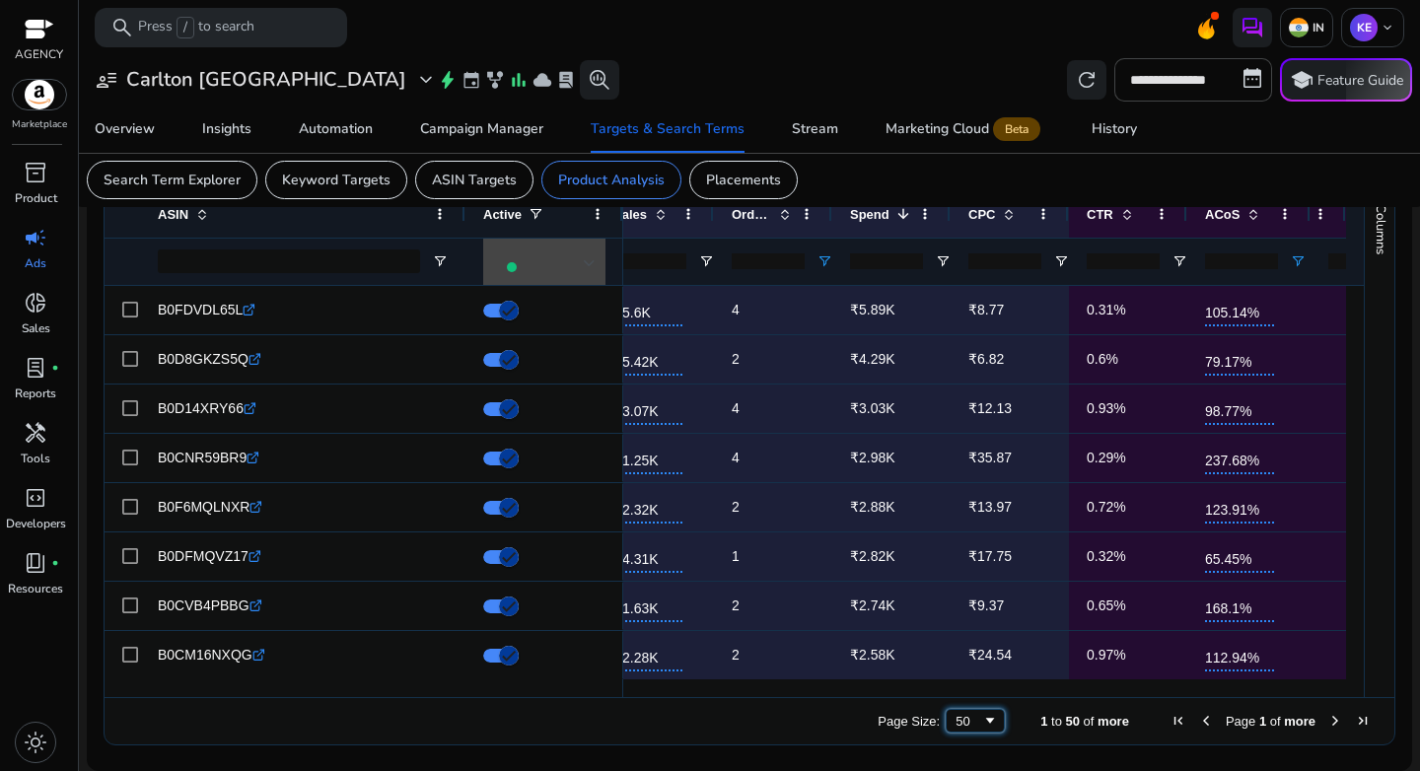
click at [956, 717] on div "50" at bounding box center [969, 721] width 27 height 15
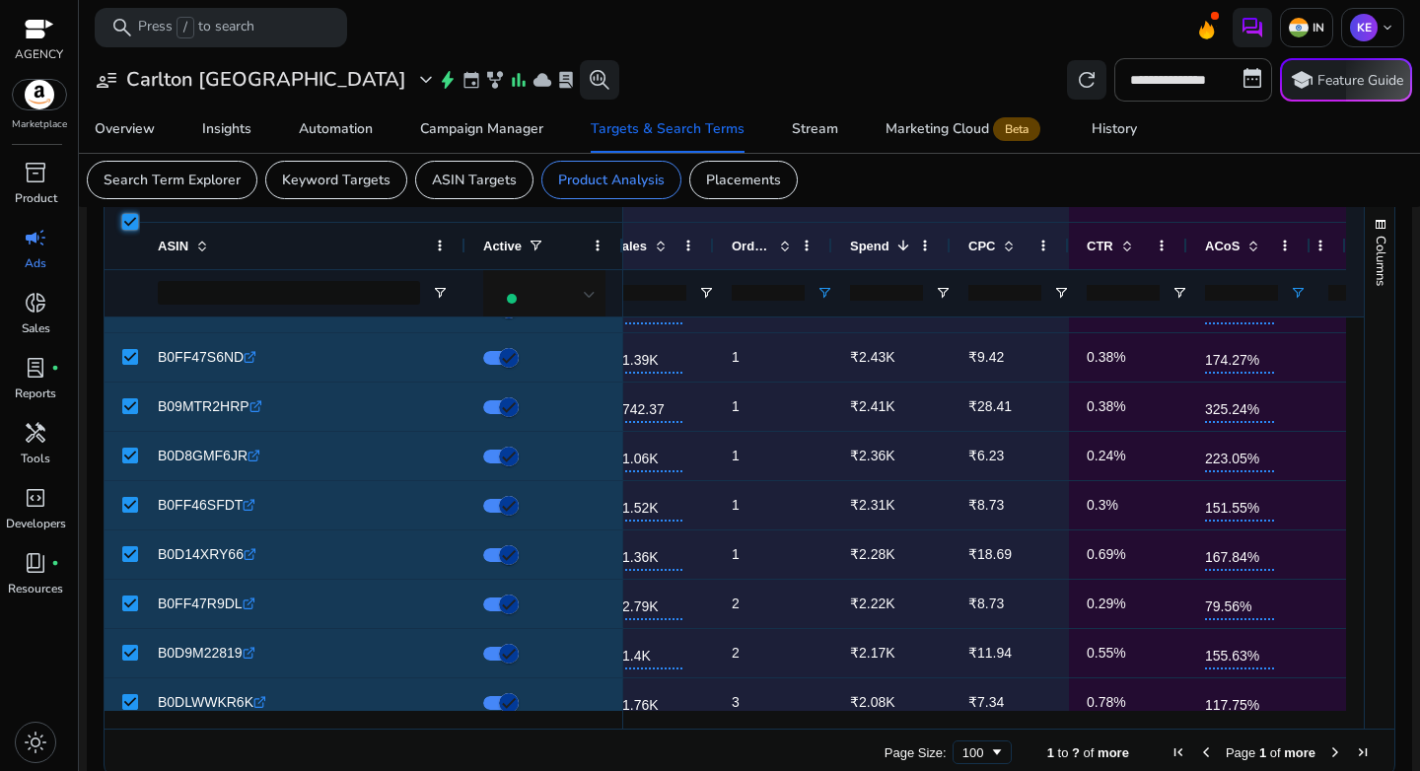
drag, startPoint x: 1079, startPoint y: 728, endPoint x: 903, endPoint y: 729, distance: 175.6
click at [903, 729] on div "Page Size: 100 1 to ? of more Page 1 of more" at bounding box center [750, 752] width 1290 height 47
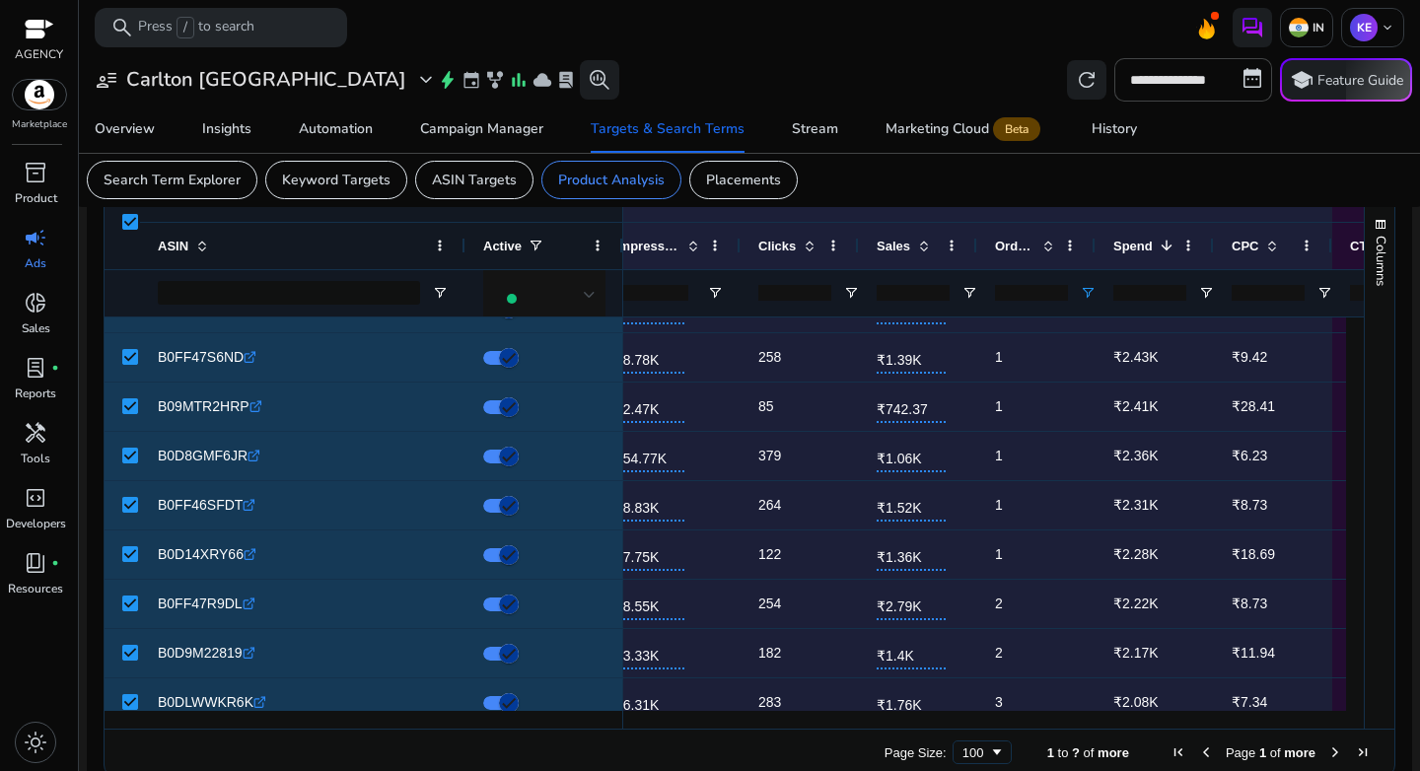
click at [952, 732] on div "Page Size: 100 1 to ? of more Page 1 of more" at bounding box center [750, 752] width 1290 height 47
drag, startPoint x: 996, startPoint y: 730, endPoint x: 864, endPoint y: 731, distance: 132.2
click at [864, 731] on div "Page Size: 100 1 to ? of more Page 1 of more" at bounding box center [750, 752] width 1290 height 47
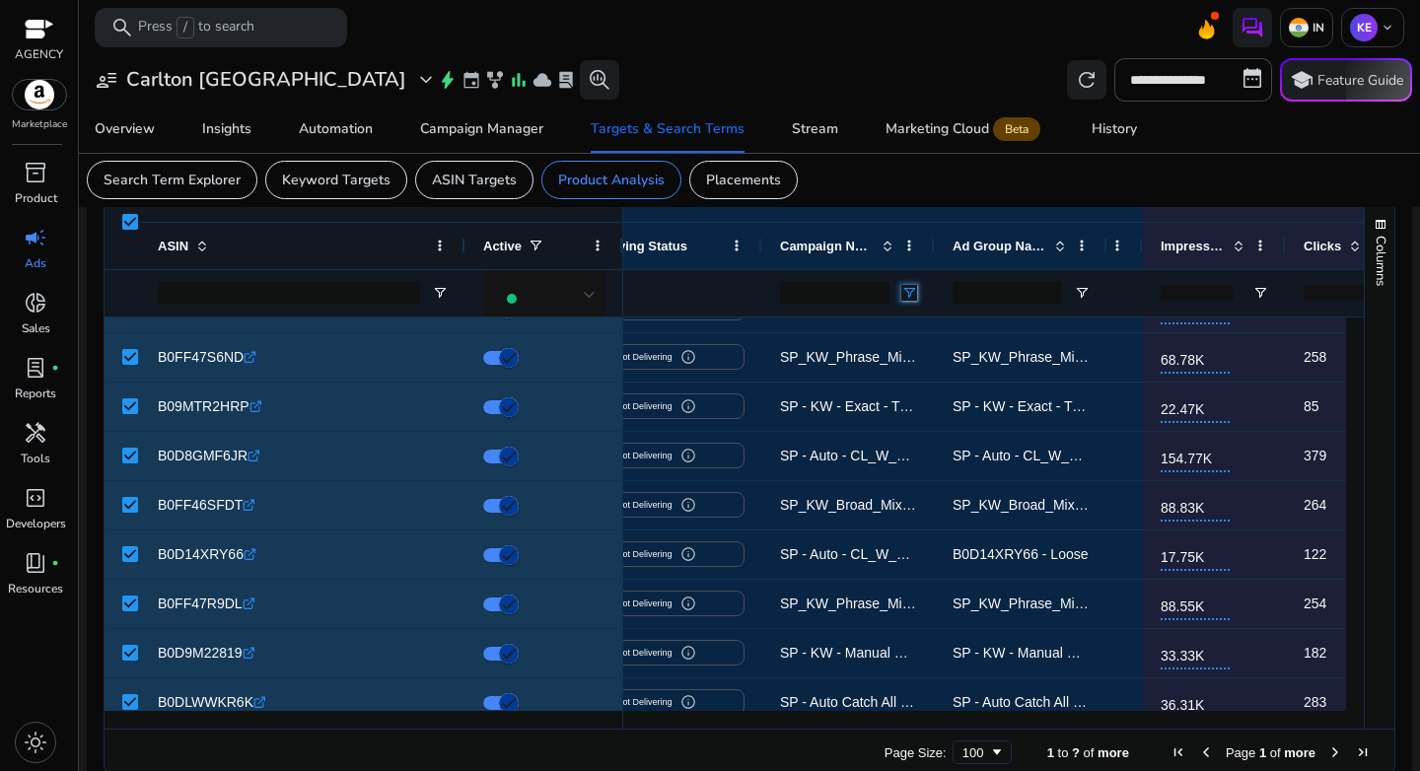
click at [909, 292] on span "Open Filter Menu" at bounding box center [909, 293] width 16 height 16
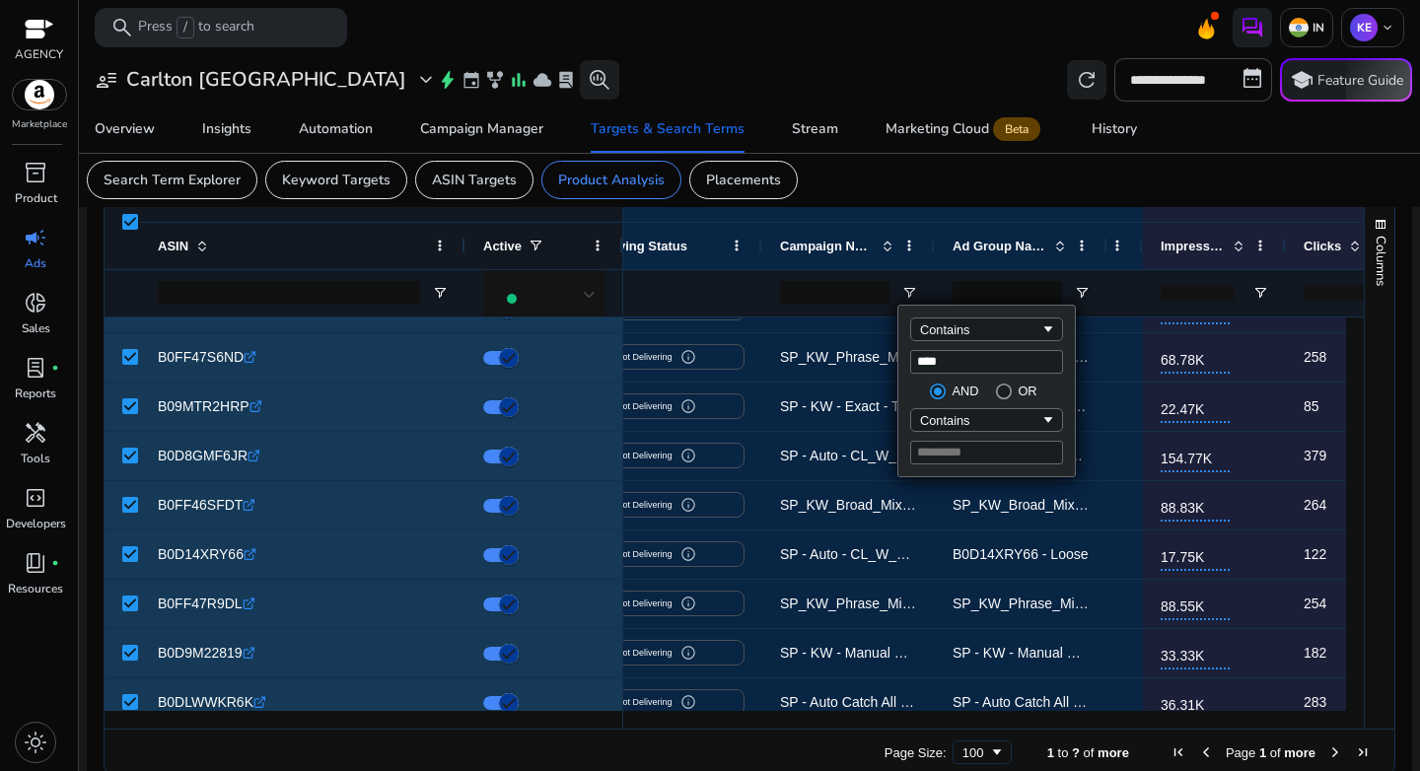
type input "*****"
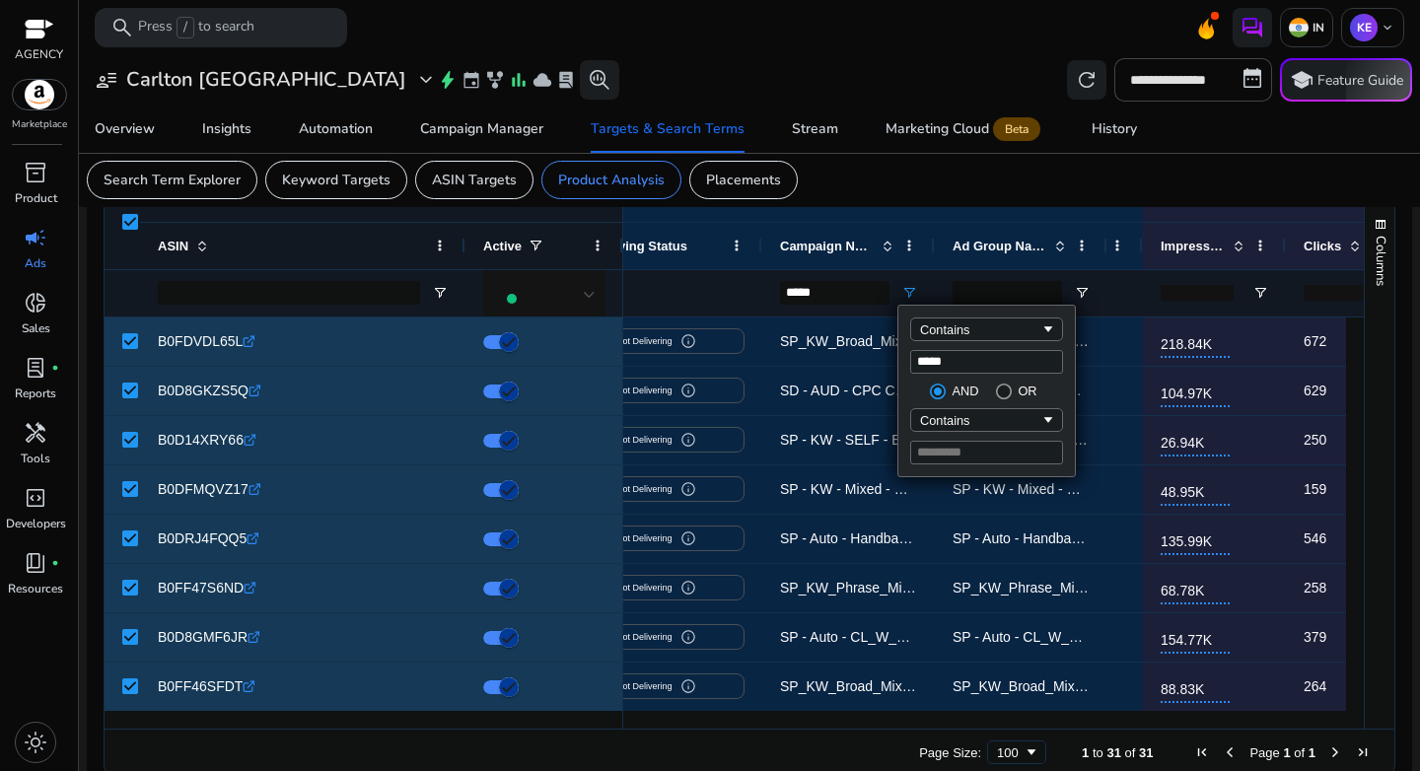
type input "*****"
click at [910, 205] on mat-card "Search Term Explorer Keyword Targets ASIN Targets Product Analysis Placements" at bounding box center [749, 180] width 1357 height 54
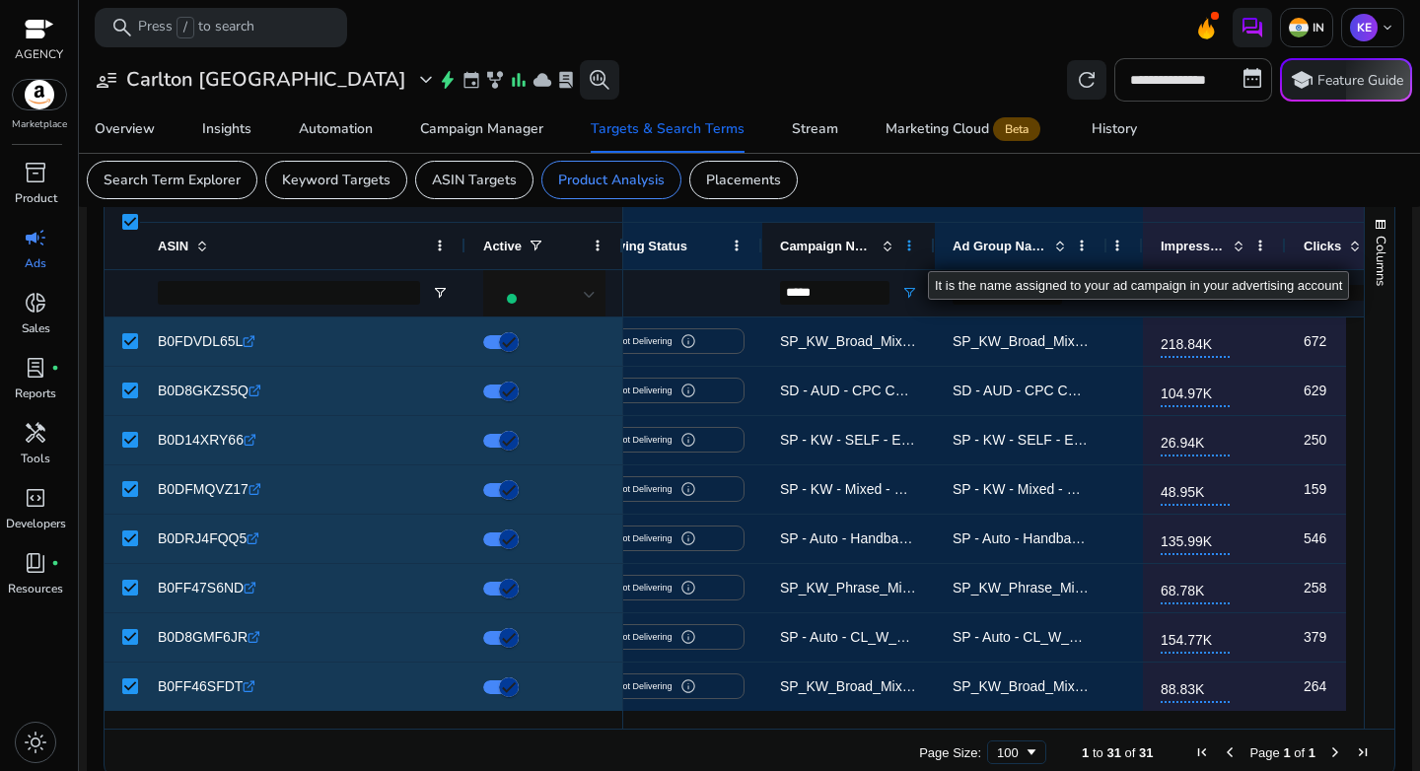
click at [912, 250] on span at bounding box center [909, 246] width 16 height 16
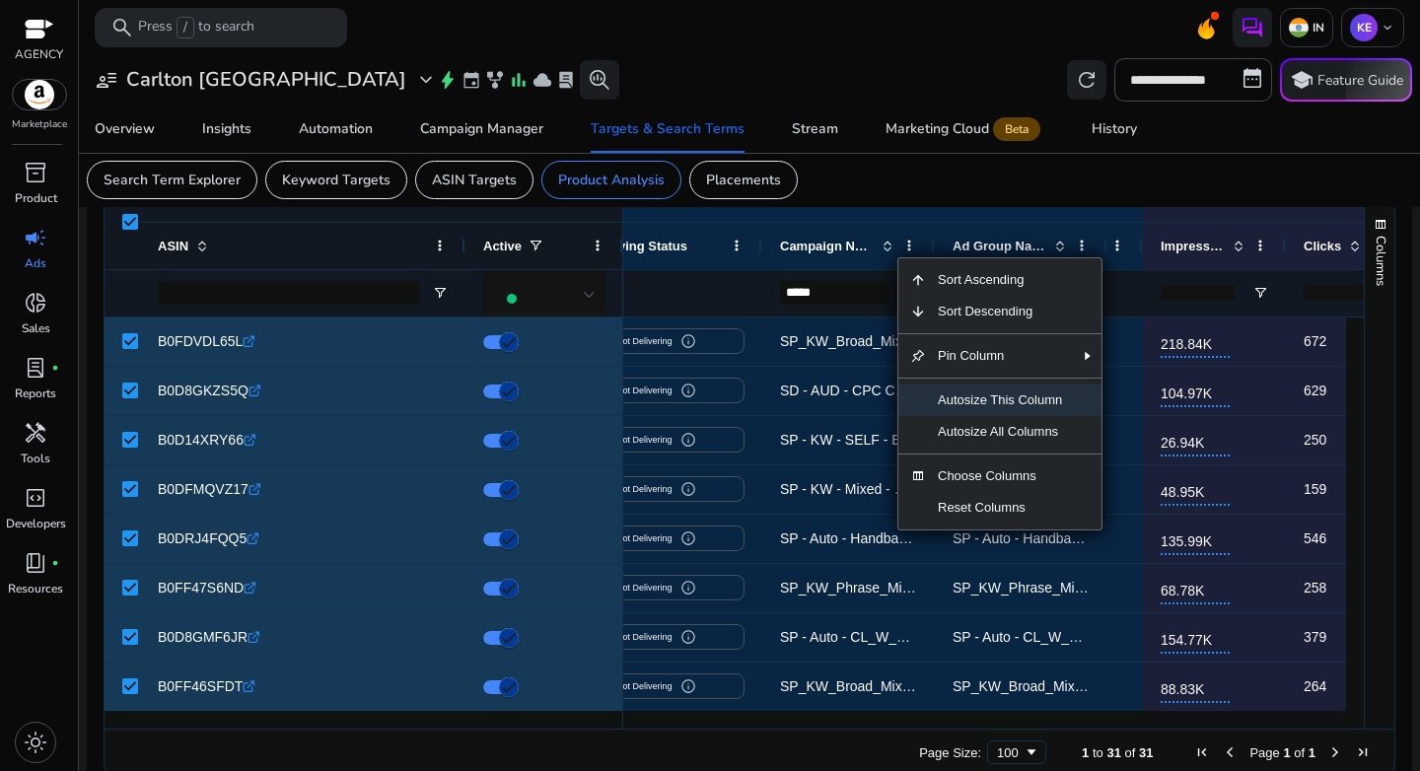
click at [992, 410] on span "Autosize This Column" at bounding box center [1000, 401] width 148 height 32
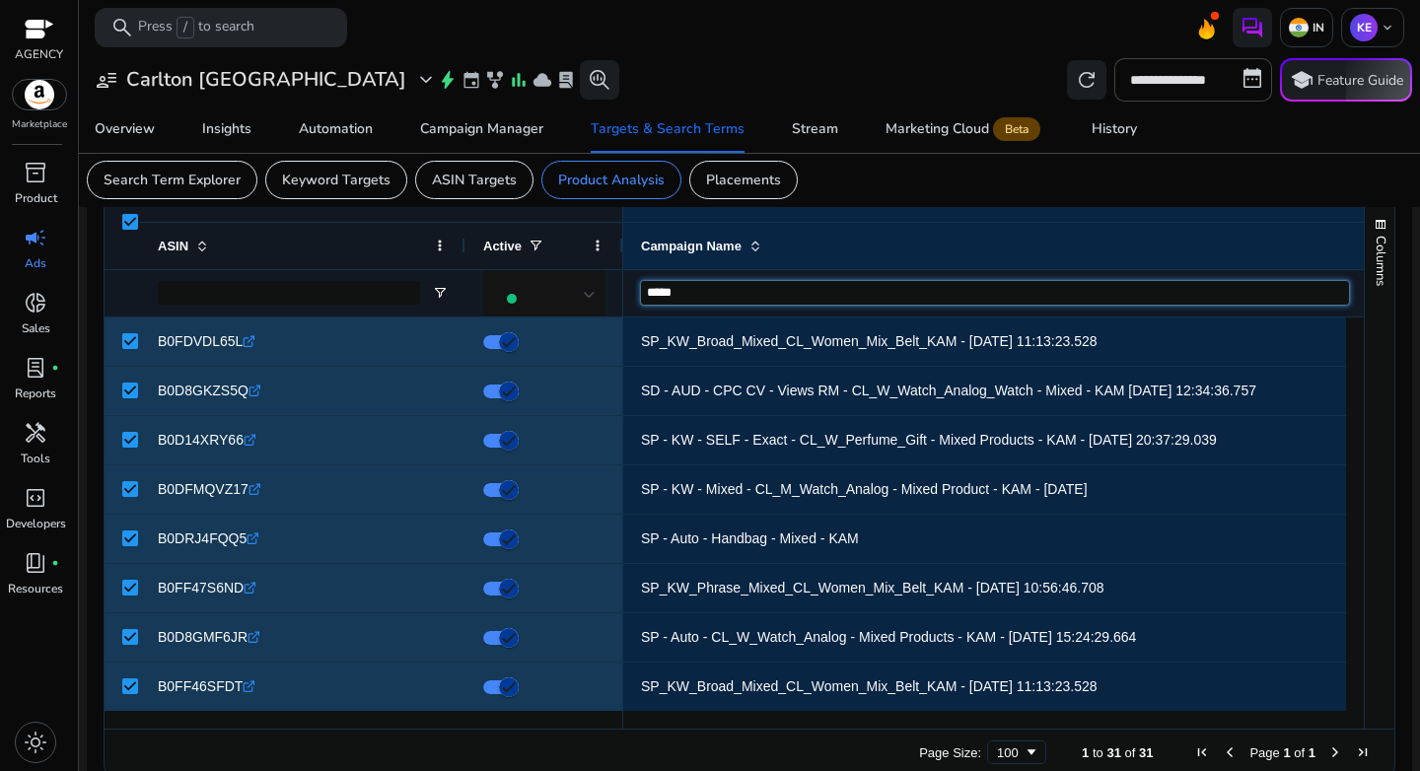
click at [1226, 297] on input "*****" at bounding box center [995, 293] width 708 height 24
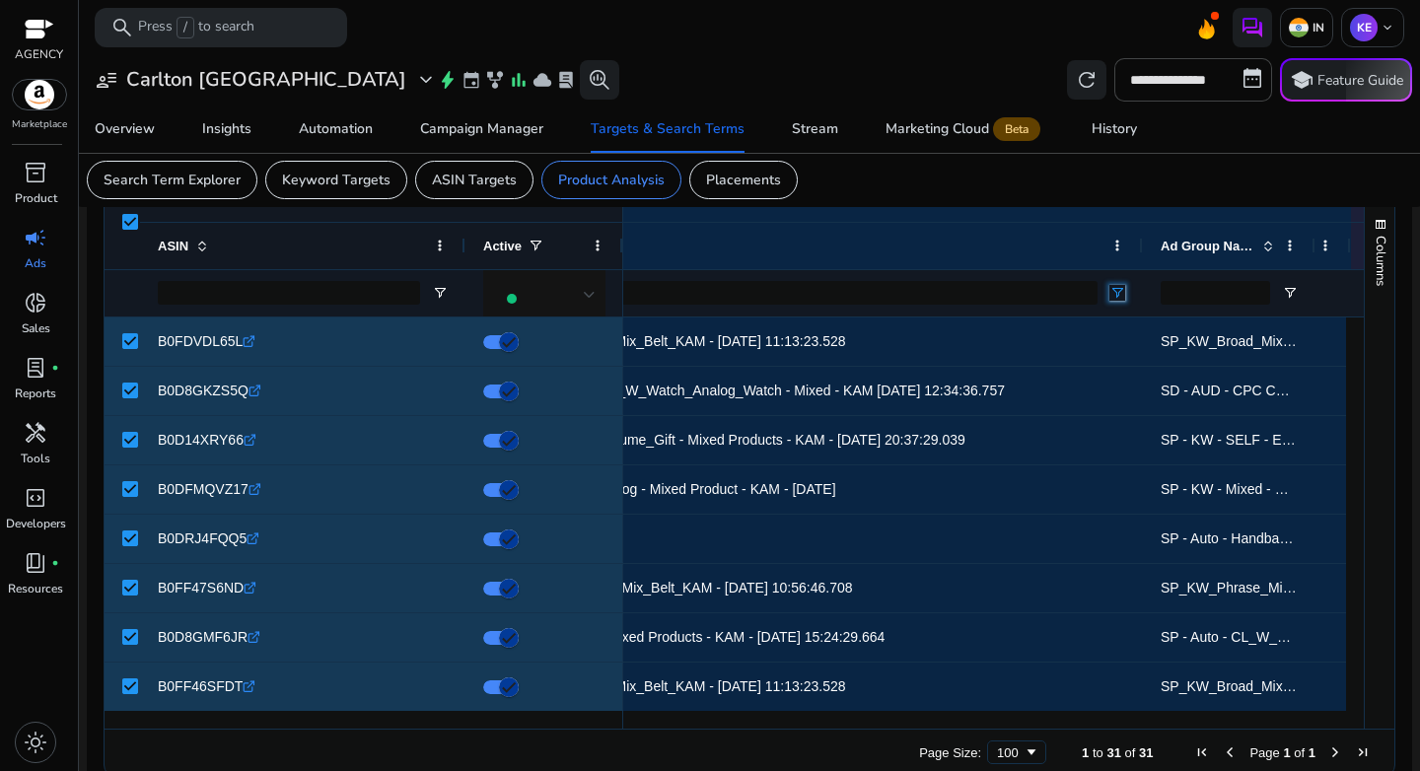
click at [1124, 298] on span "Open Filter Menu" at bounding box center [1118, 293] width 16 height 16
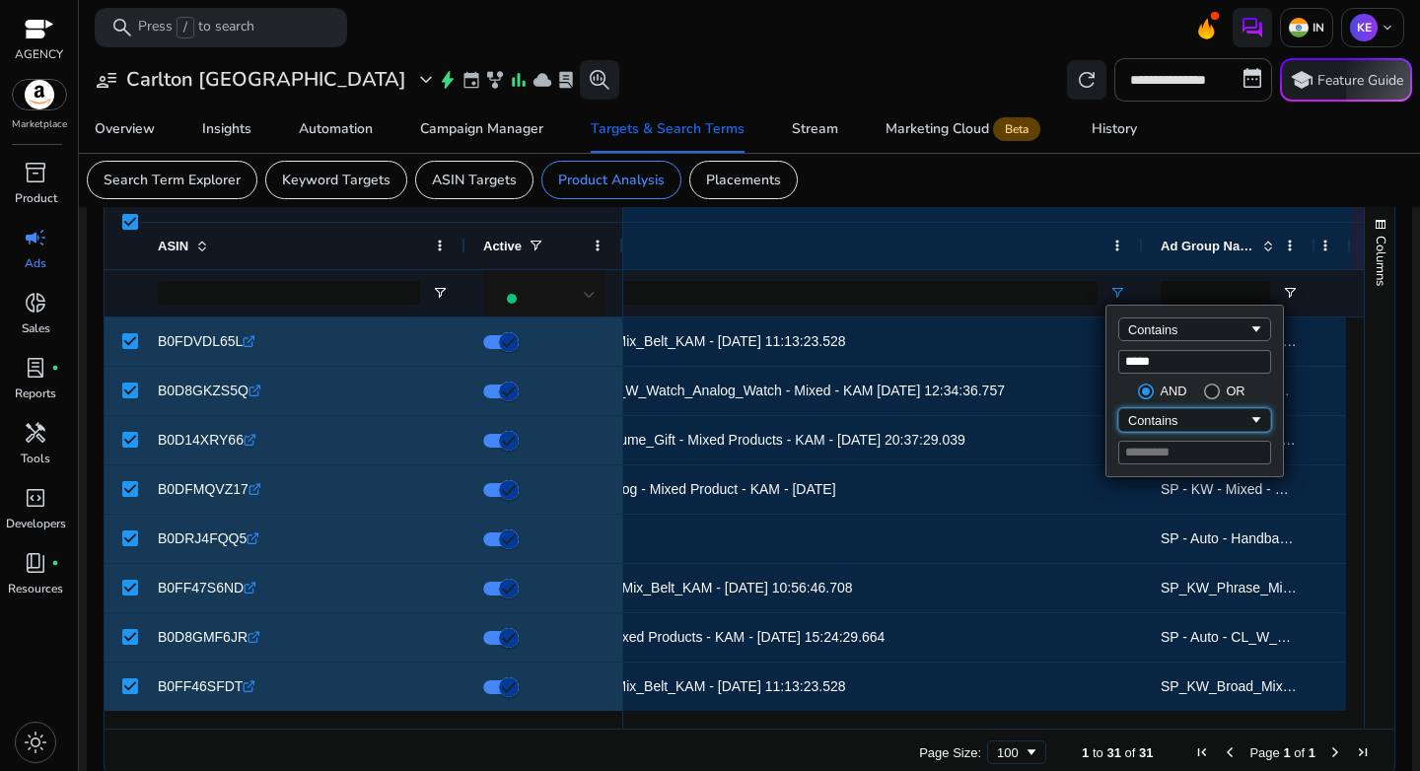
click at [1178, 428] on div "Contains" at bounding box center [1194, 420] width 153 height 24
click at [1156, 465] on div "Contains ***** AND OR Does not contain" at bounding box center [1195, 391] width 177 height 171
click at [1156, 457] on input "Filter Value" at bounding box center [1194, 453] width 153 height 24
type input "**"
type input "**********"
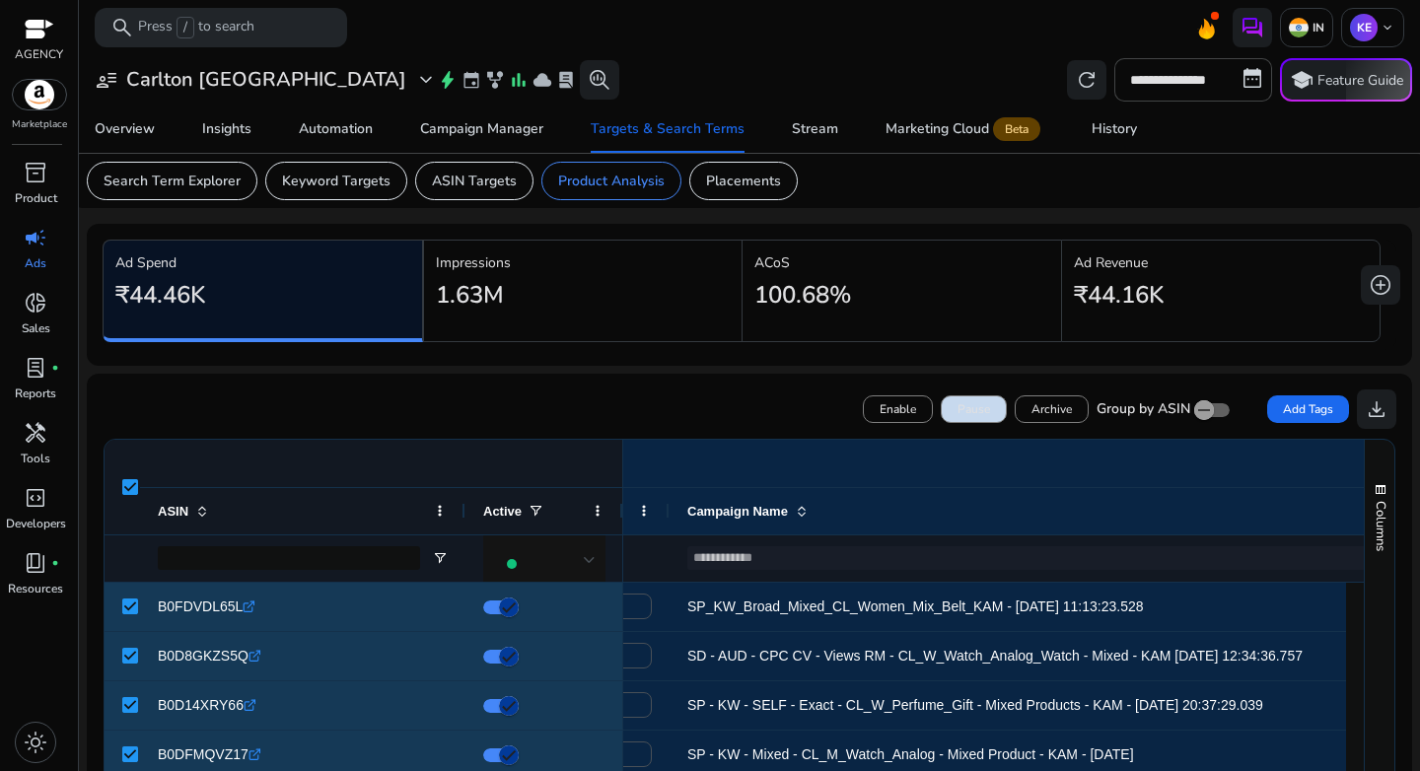
click at [958, 413] on span "Pause" at bounding box center [974, 409] width 33 height 18
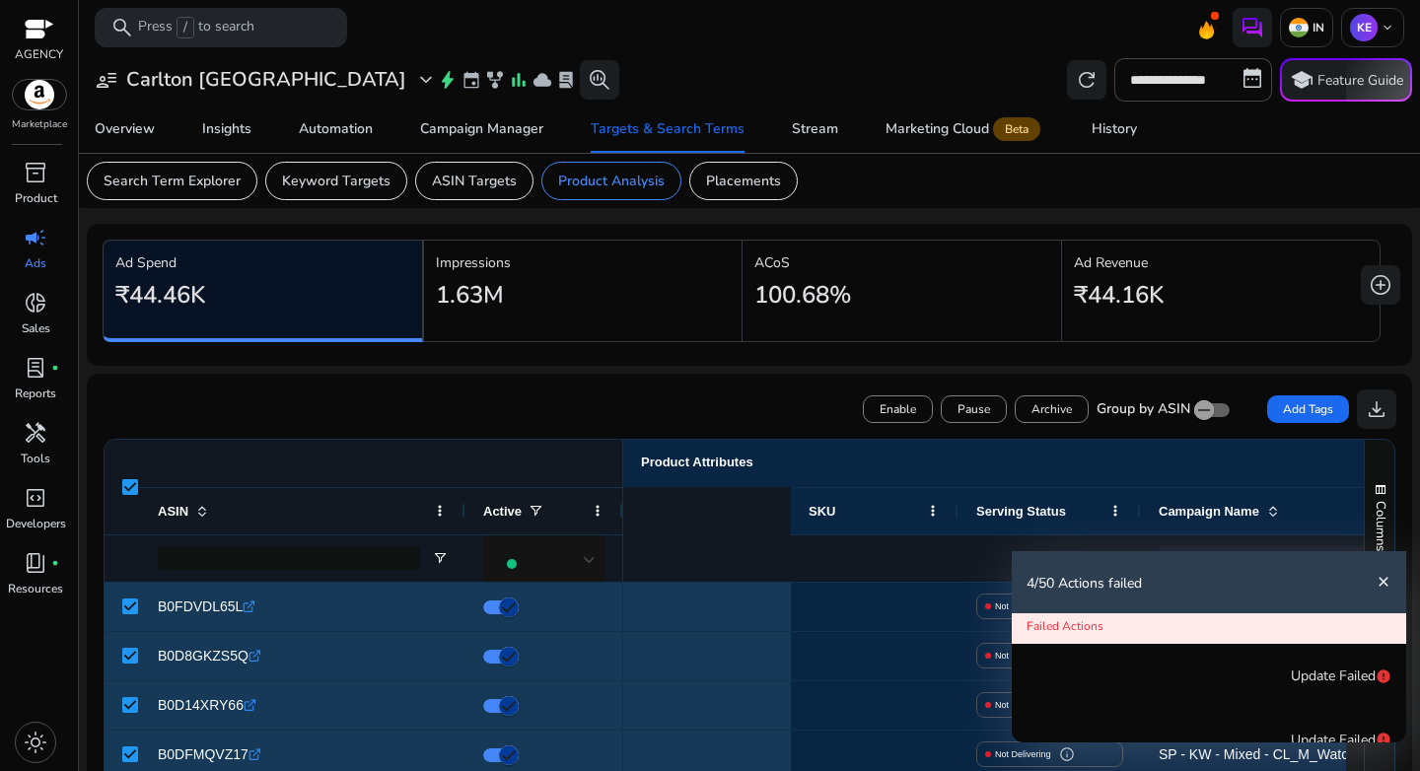
scroll to position [0, 471]
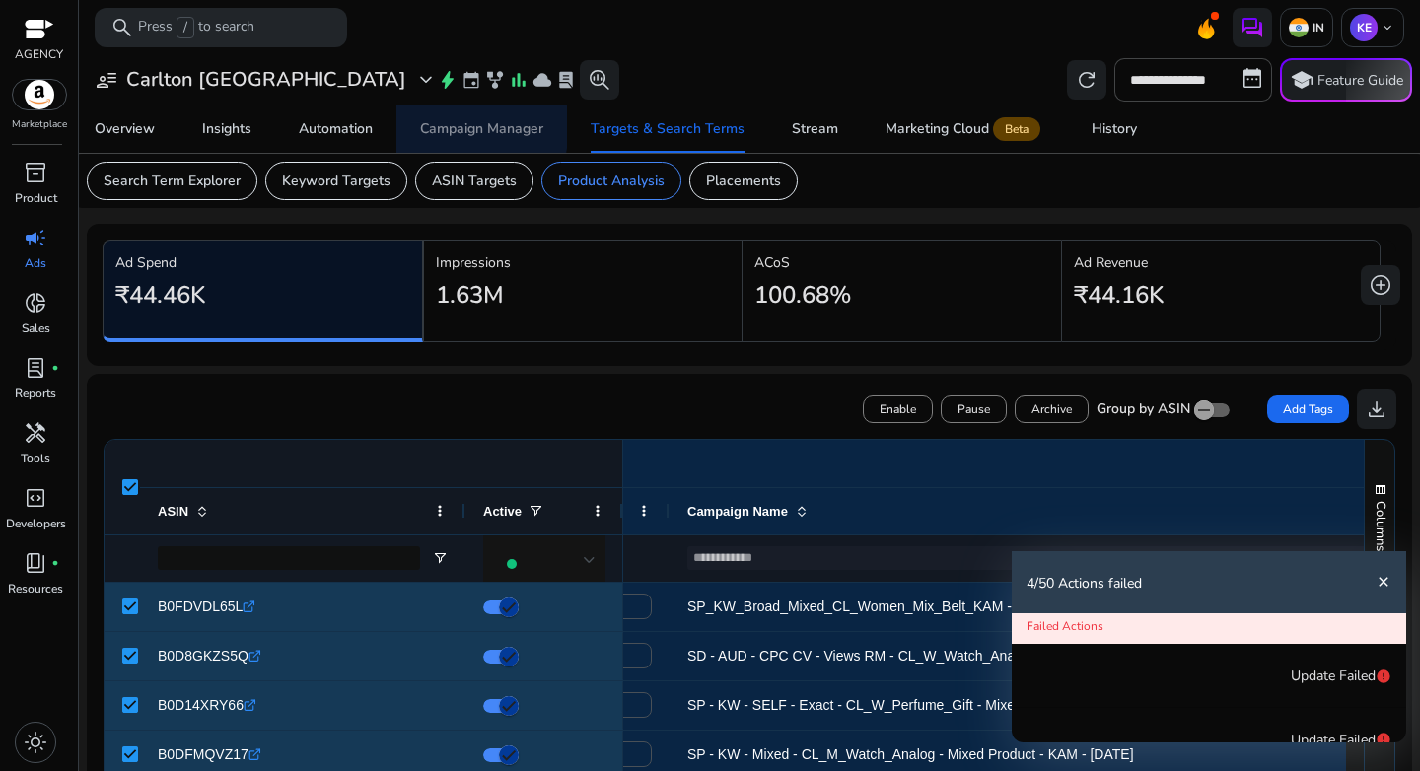
click at [459, 127] on div "Campaign Manager" at bounding box center [481, 129] width 123 height 14
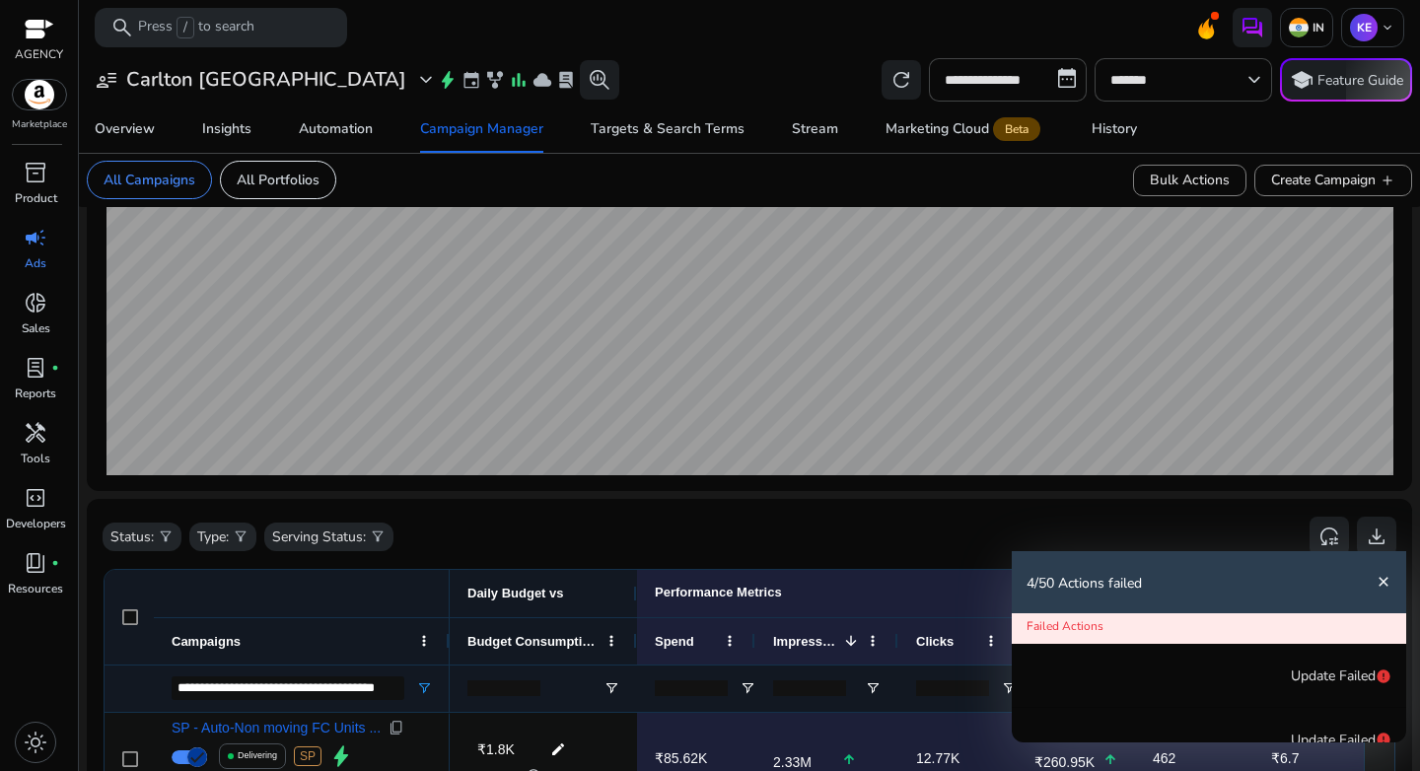
scroll to position [443, 0]
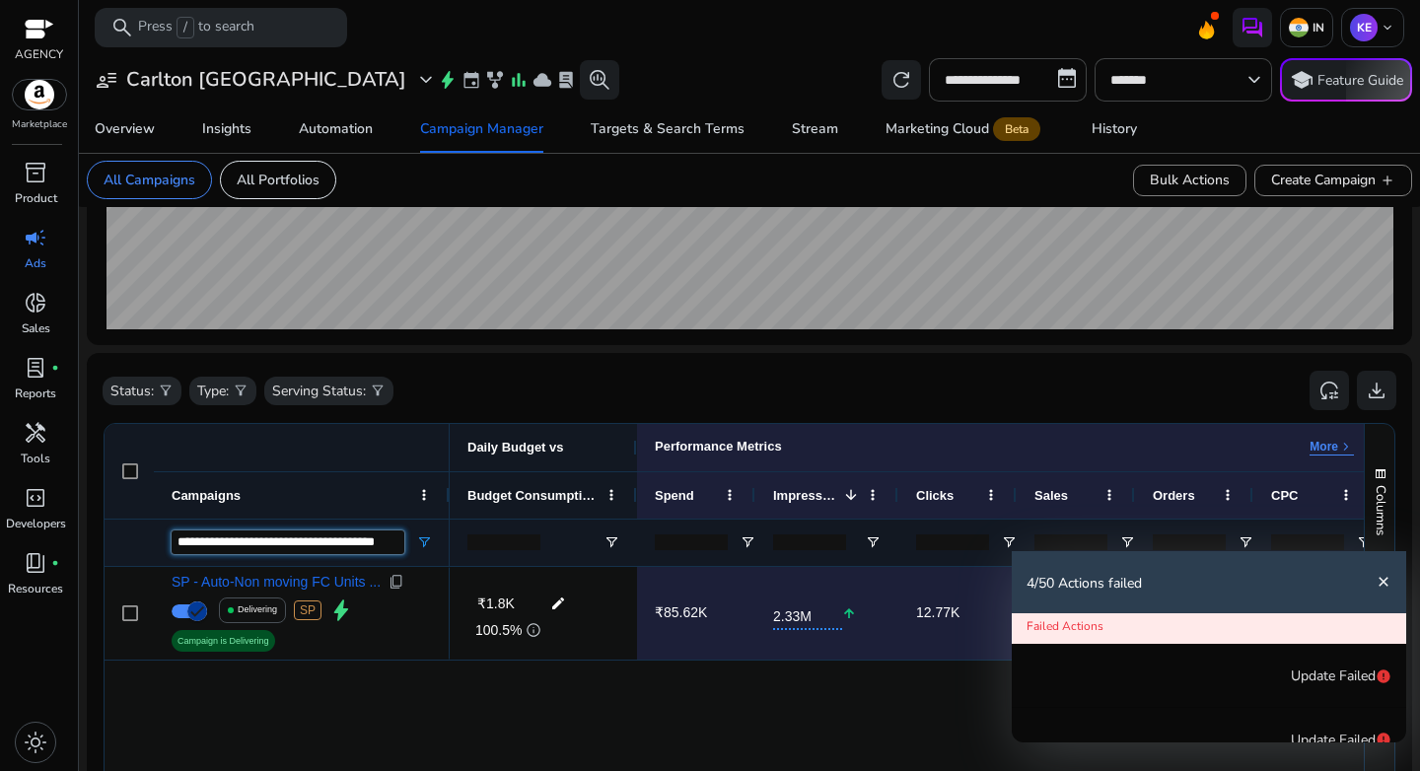
click at [327, 541] on input "**********" at bounding box center [288, 543] width 233 height 24
paste input "Campaigns Filter Input"
type input "**********"
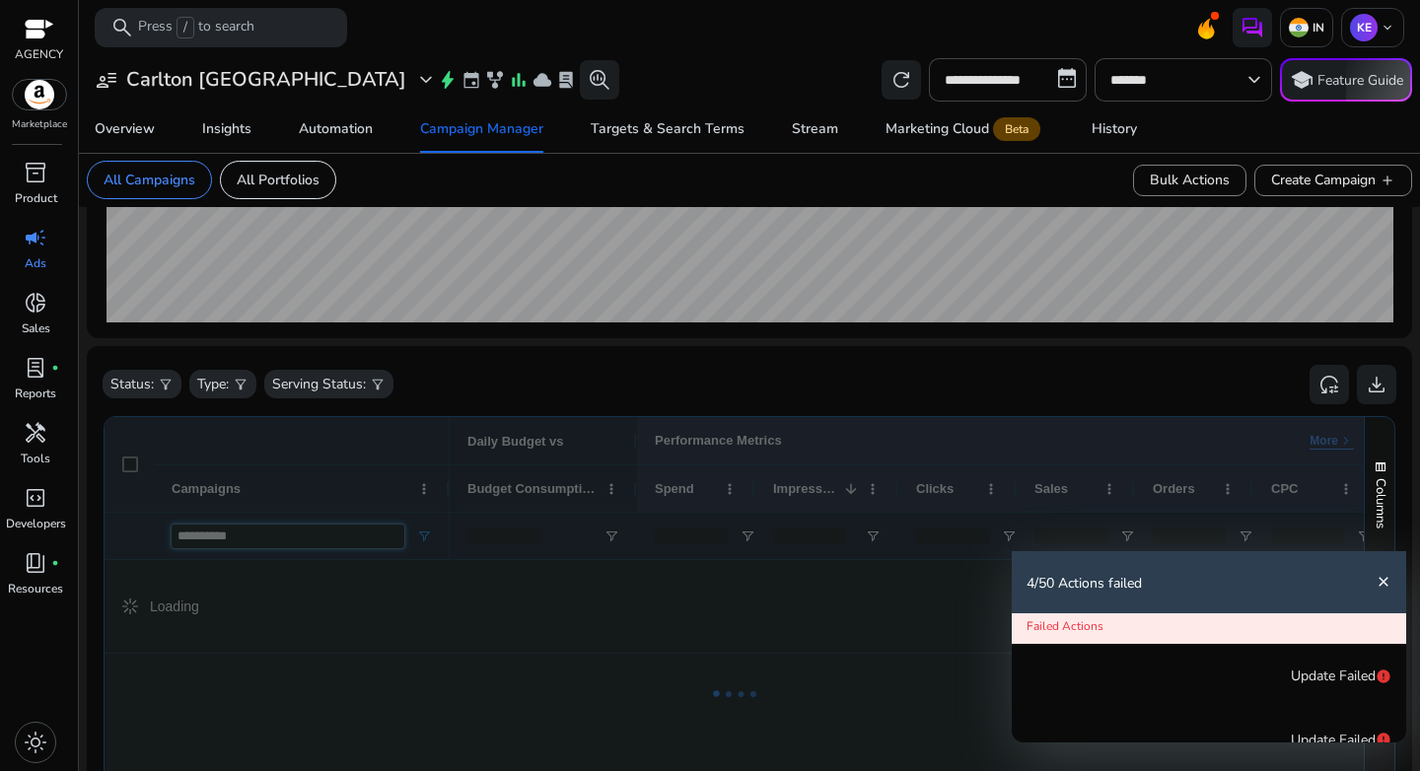
scroll to position [436, 0]
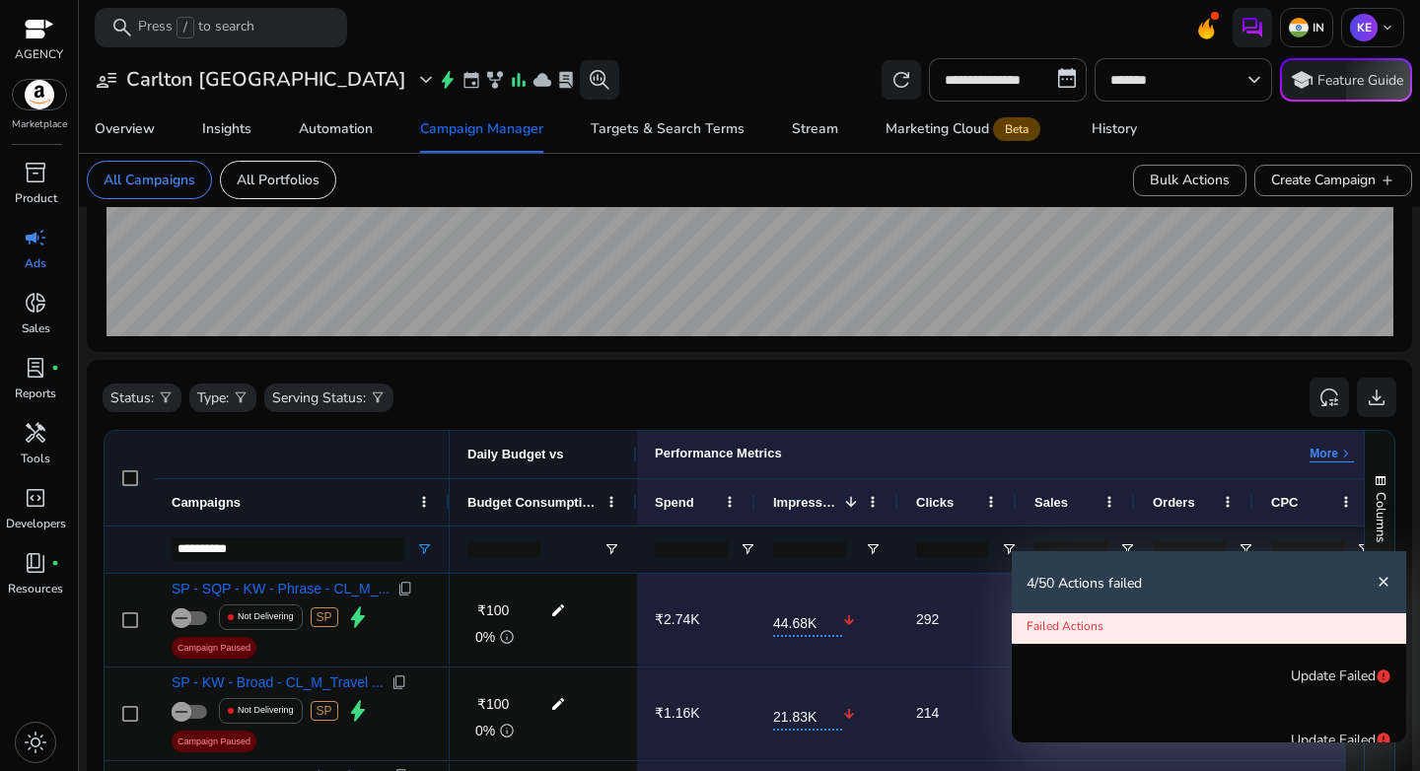
click at [1384, 585] on mat-icon "close" at bounding box center [1384, 582] width 16 height 16
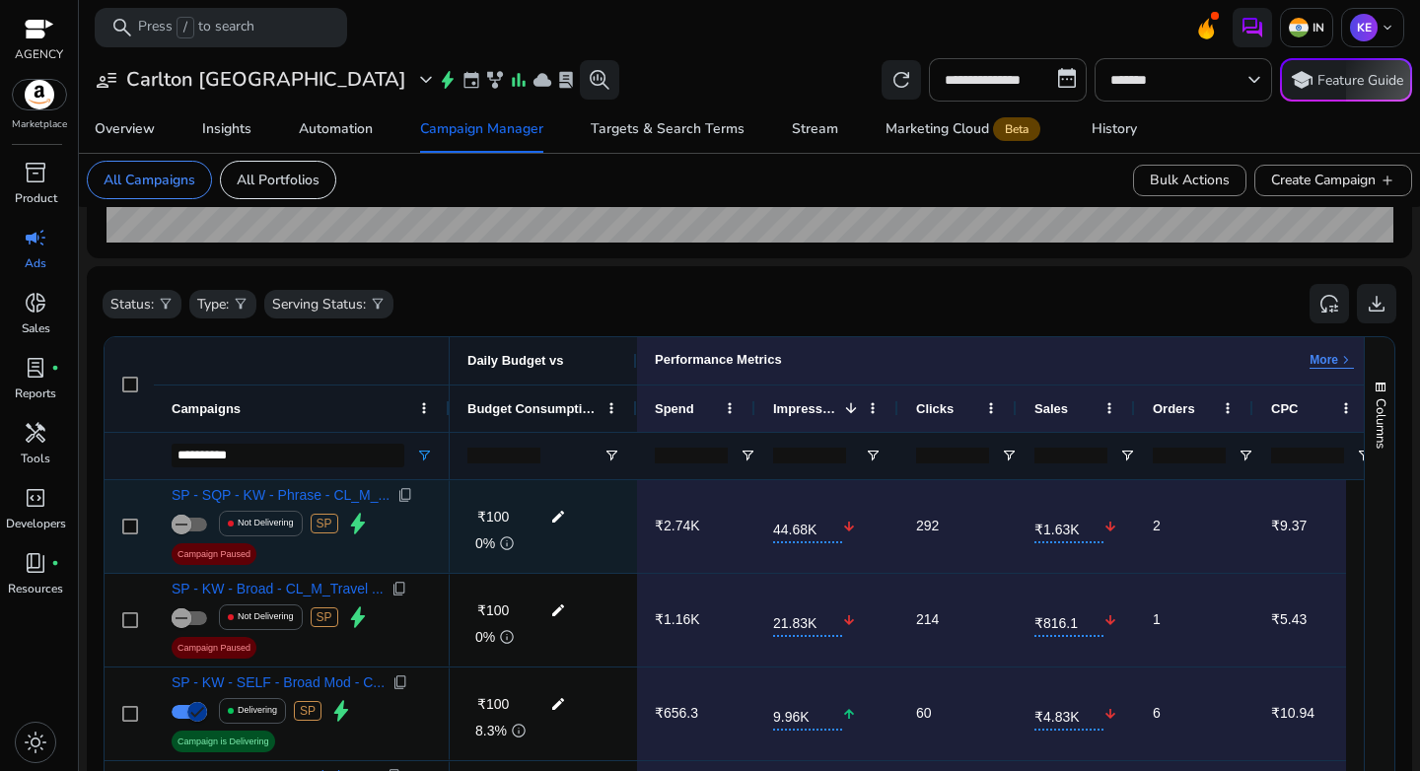
scroll to position [541, 0]
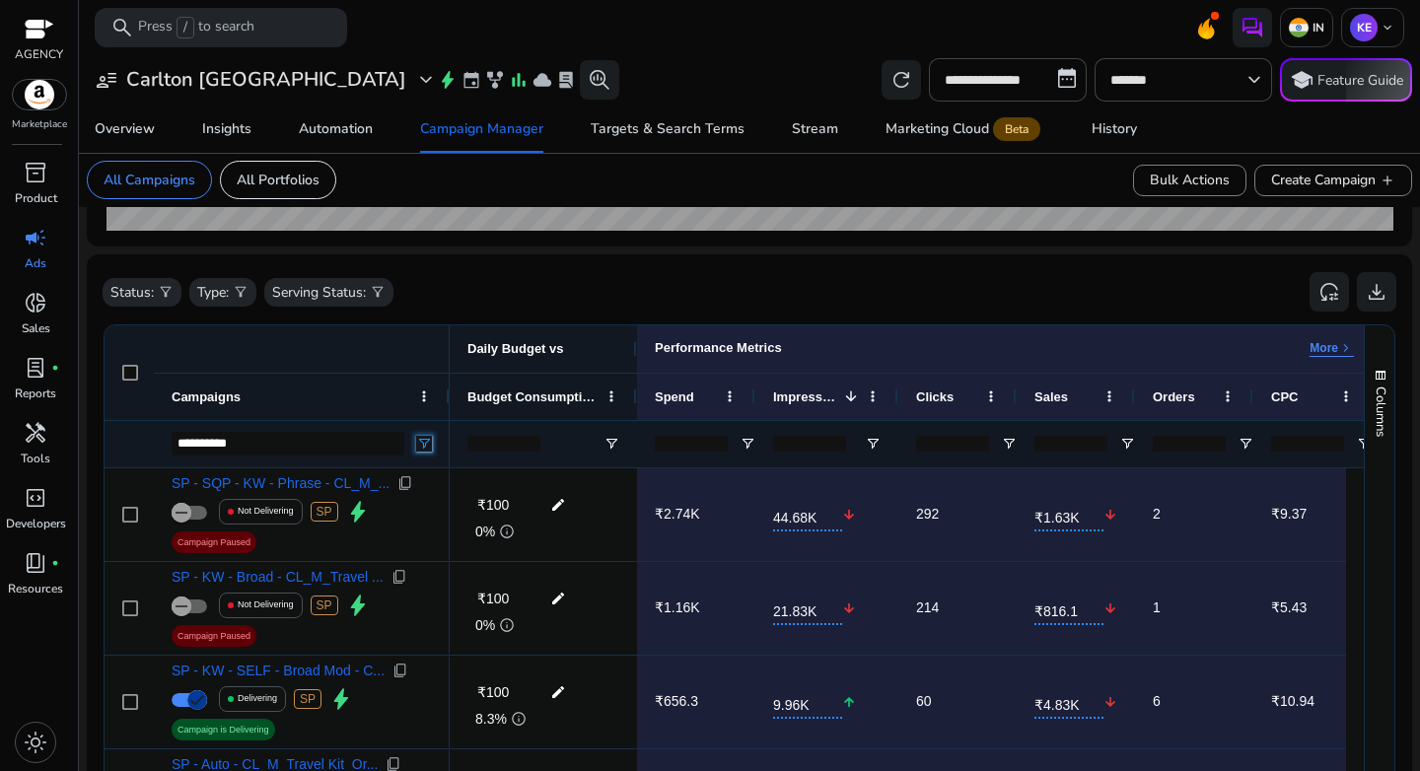
click at [427, 449] on span "Open Filter Menu" at bounding box center [424, 444] width 16 height 16
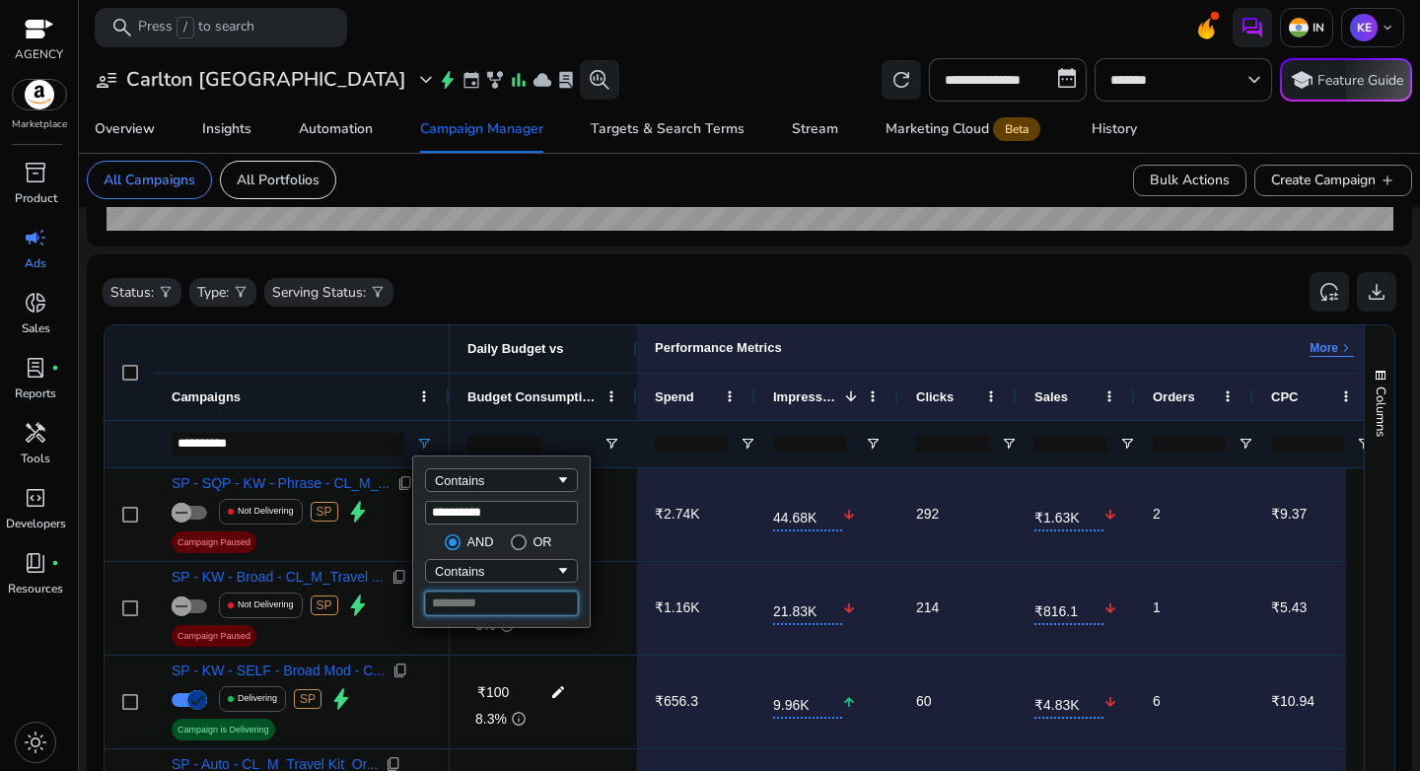
click at [508, 604] on input "Filter Value" at bounding box center [501, 604] width 153 height 24
type input "****"
type input "**********"
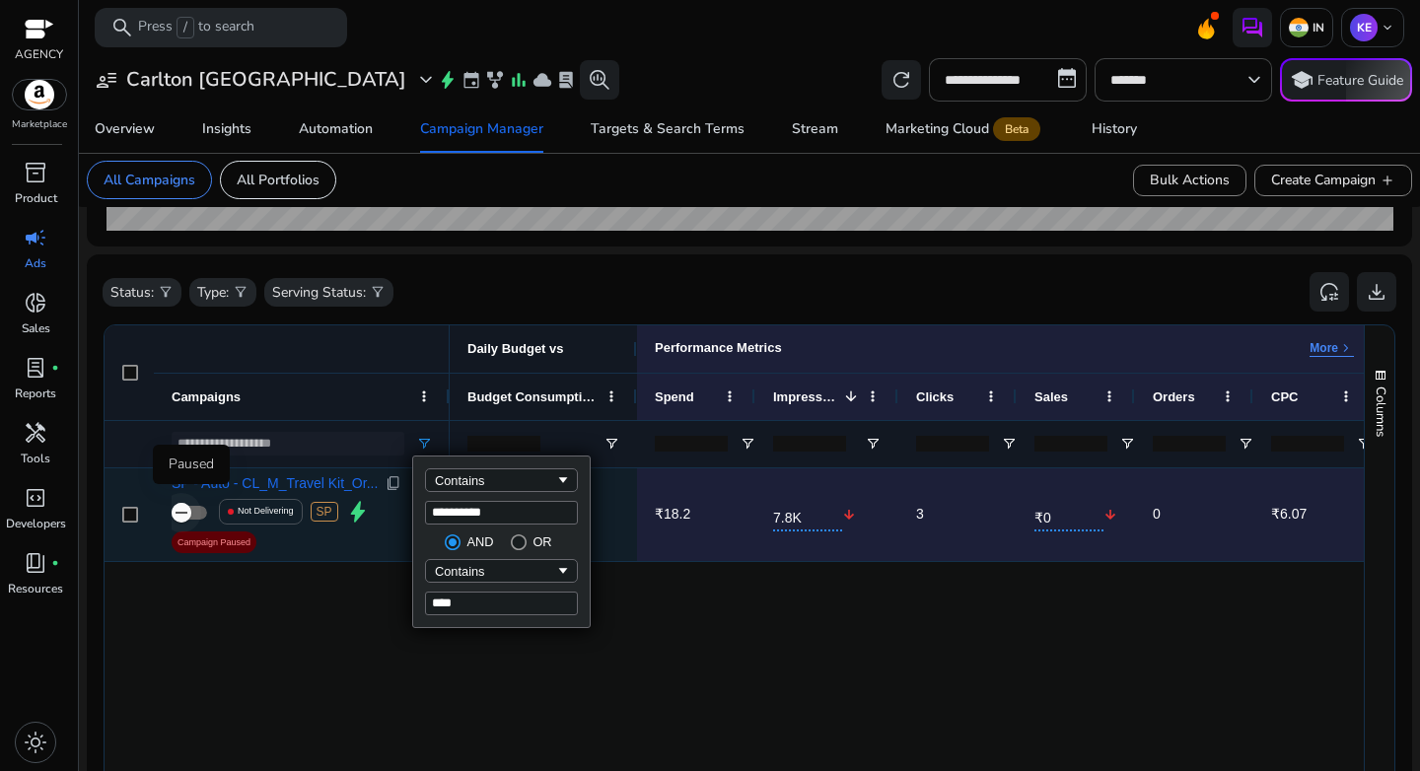
click at [189, 510] on icon "button" at bounding box center [182, 513] width 18 height 18
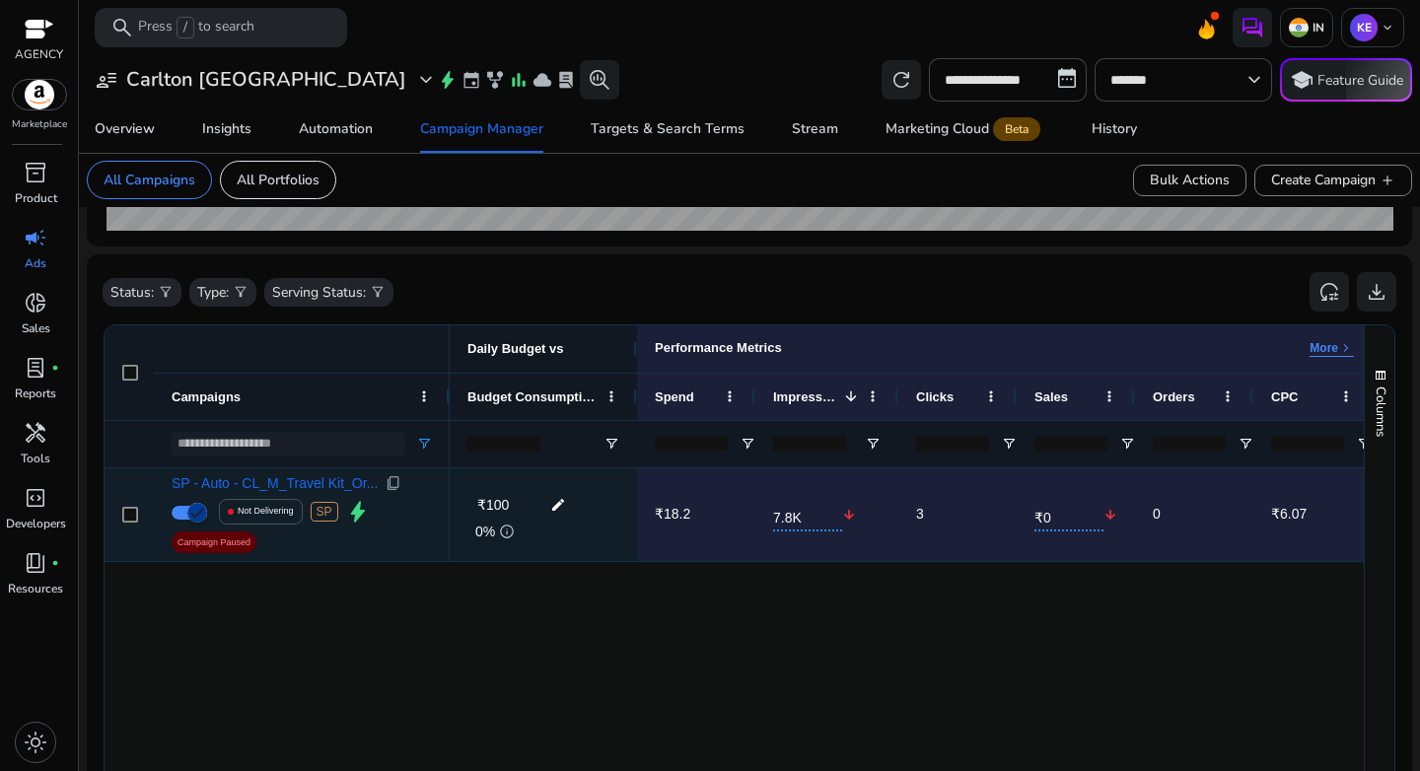
click at [560, 505] on mat-icon "edit" at bounding box center [558, 505] width 26 height 30
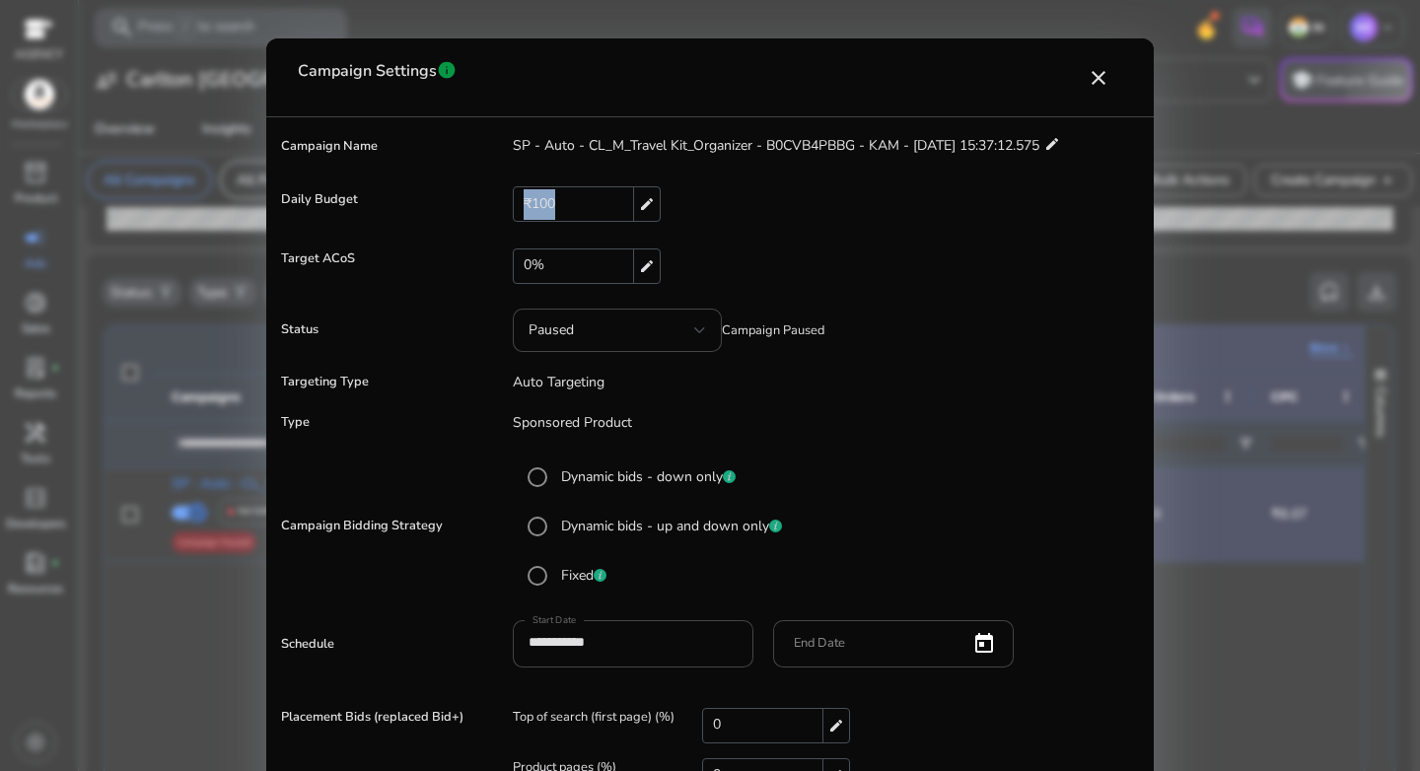
drag, startPoint x: 565, startPoint y: 200, endPoint x: 524, endPoint y: 200, distance: 41.4
click at [524, 200] on div "₹100 edit" at bounding box center [587, 204] width 148 height 36
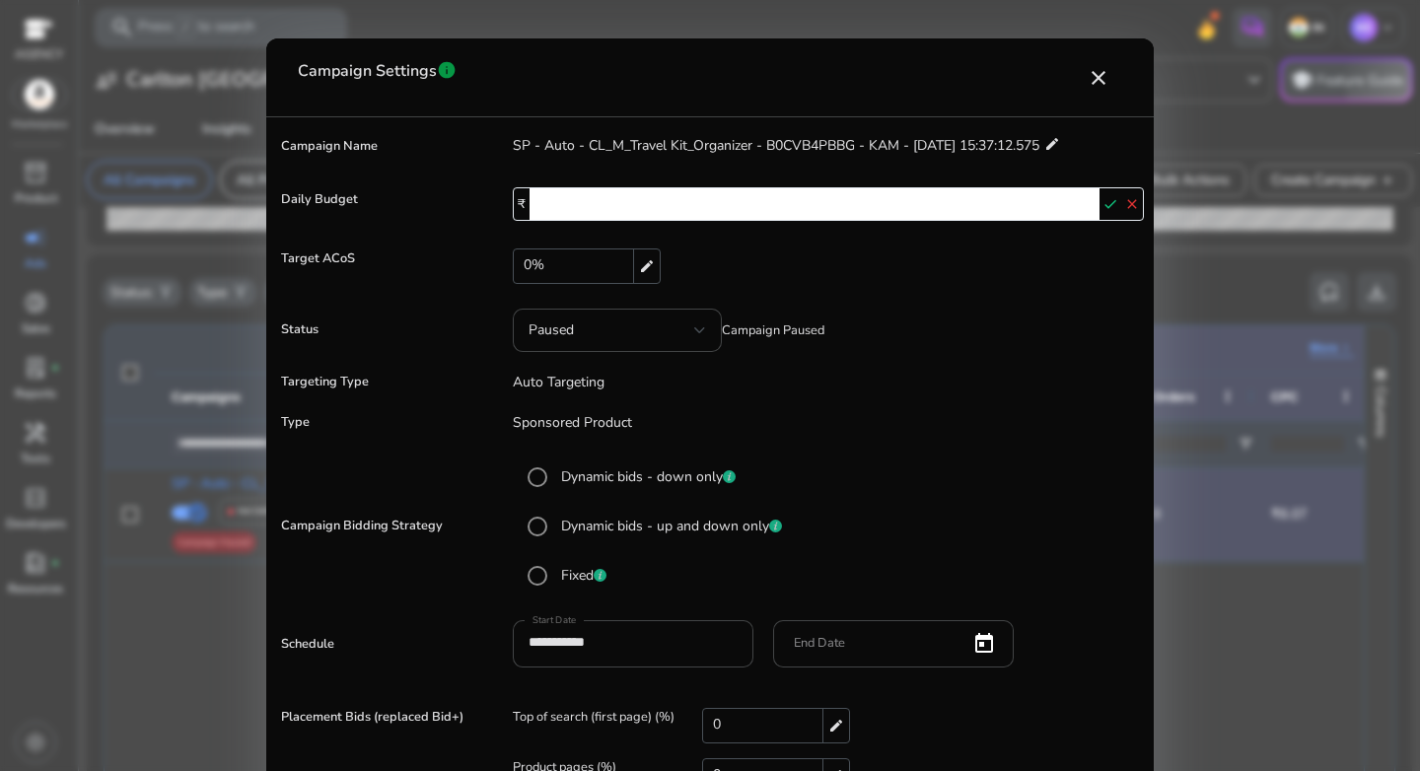
click at [570, 204] on input "***" at bounding box center [815, 204] width 570 height 32
type input "***"
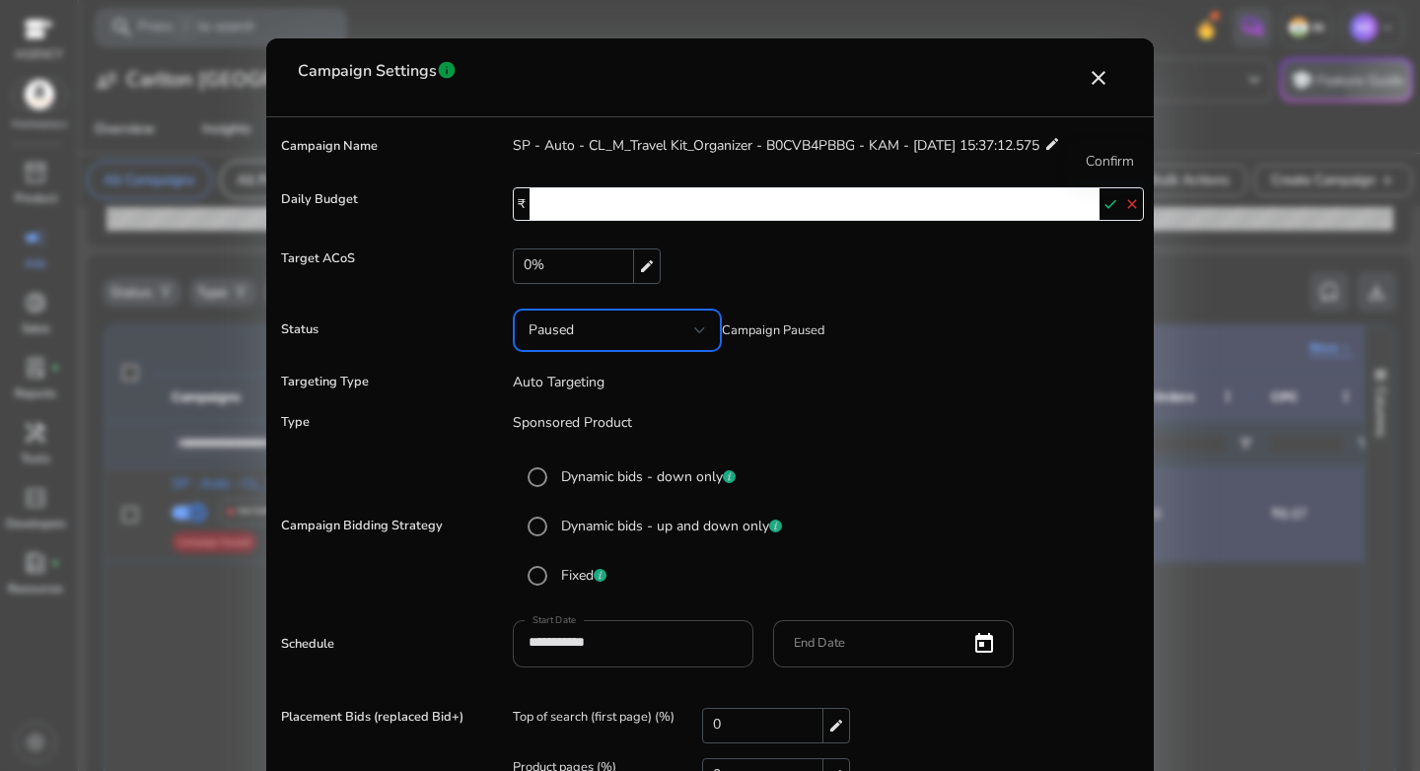
click at [1110, 201] on mat-icon "check" at bounding box center [1111, 204] width 22 height 30
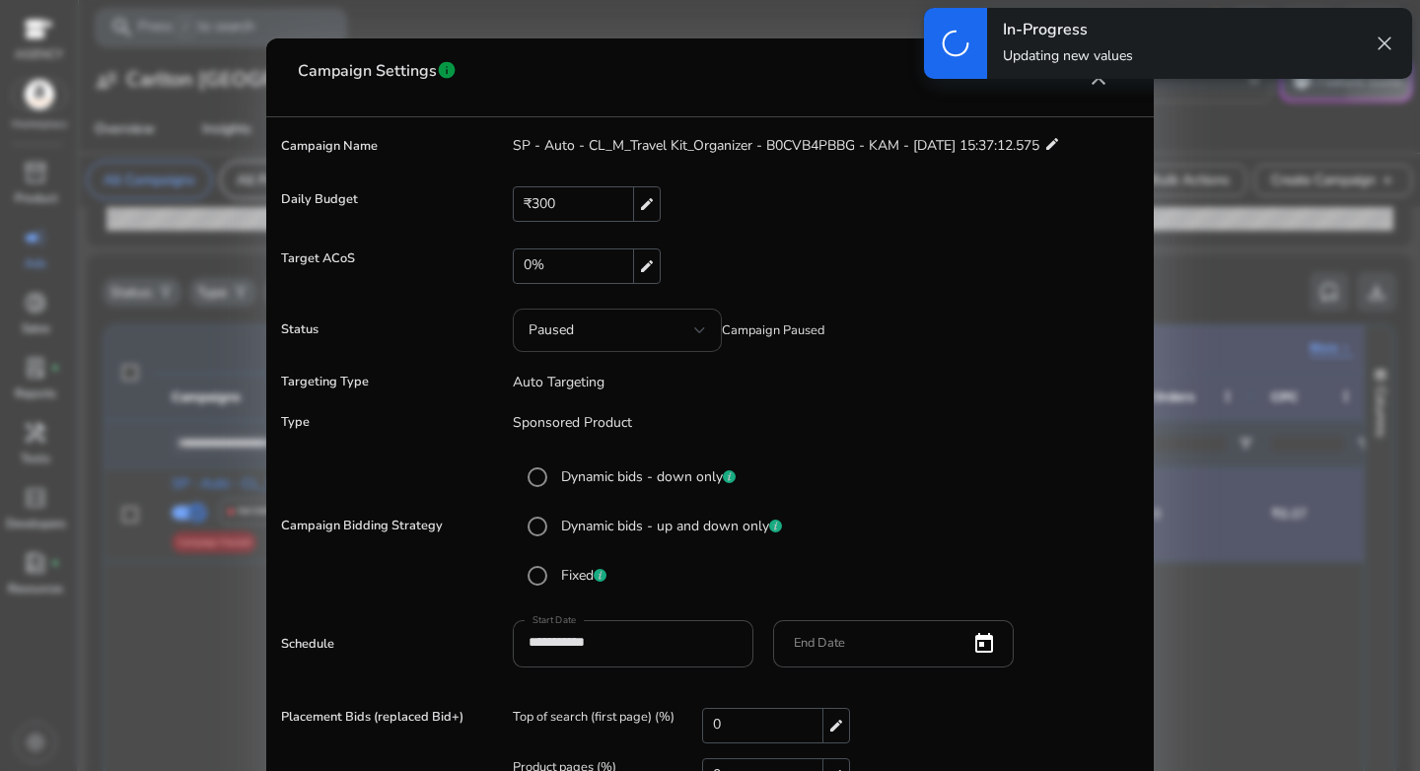
click at [701, 333] on div at bounding box center [700, 330] width 12 height 8
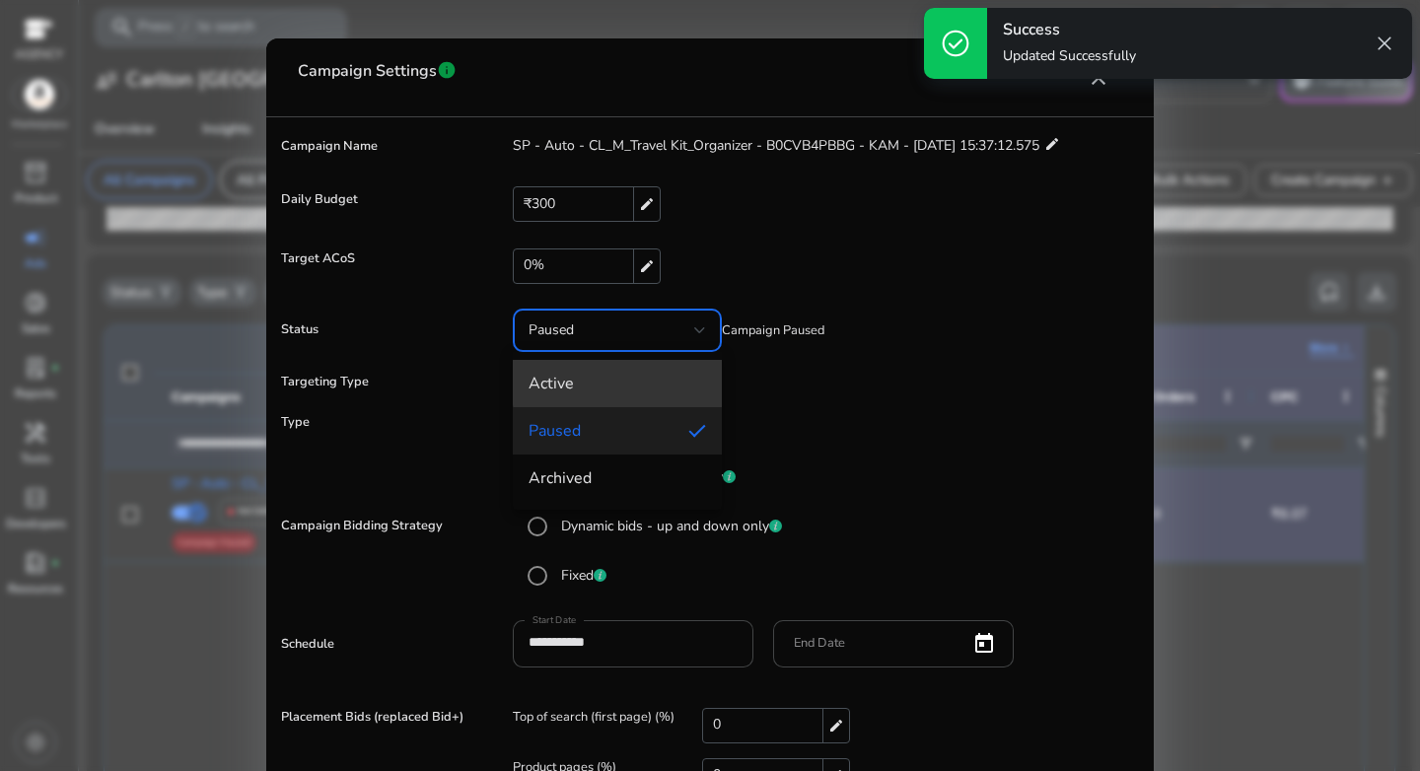
click at [646, 383] on span "Active" at bounding box center [618, 384] width 178 height 22
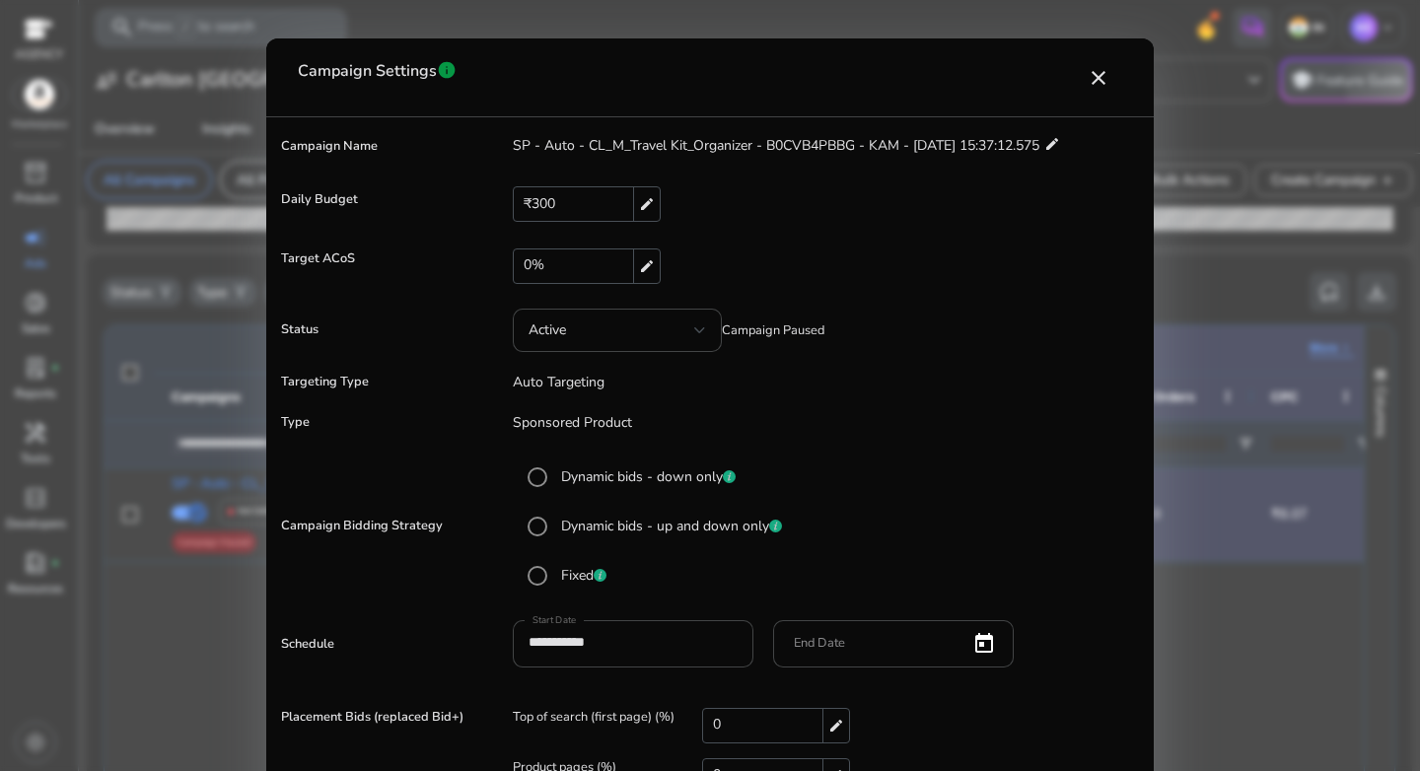
click at [988, 521] on mat-radio-button "Dynamic bids - up and down only" at bounding box center [828, 526] width 621 height 39
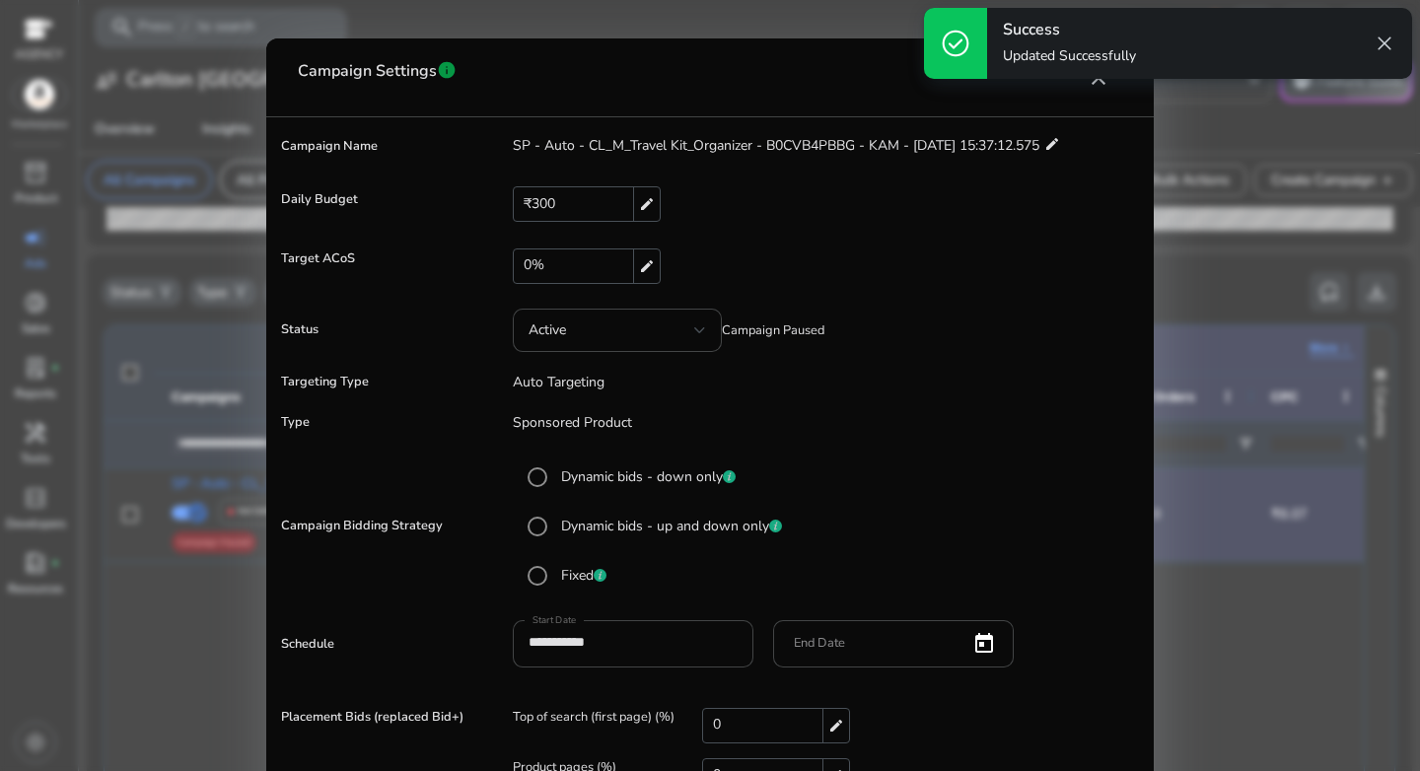
click at [1380, 50] on span "close" at bounding box center [1385, 44] width 24 height 24
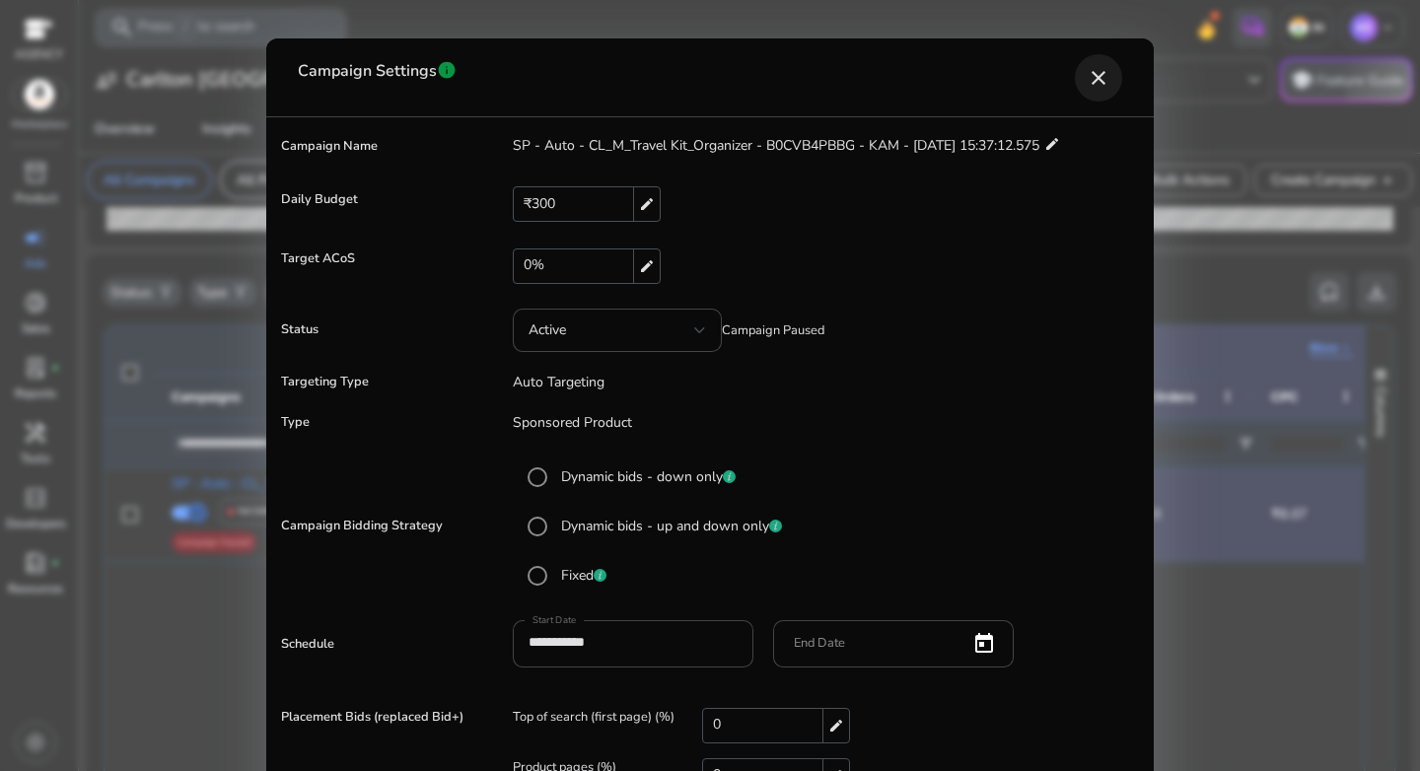
click at [1102, 78] on mat-icon "close" at bounding box center [1099, 78] width 24 height 24
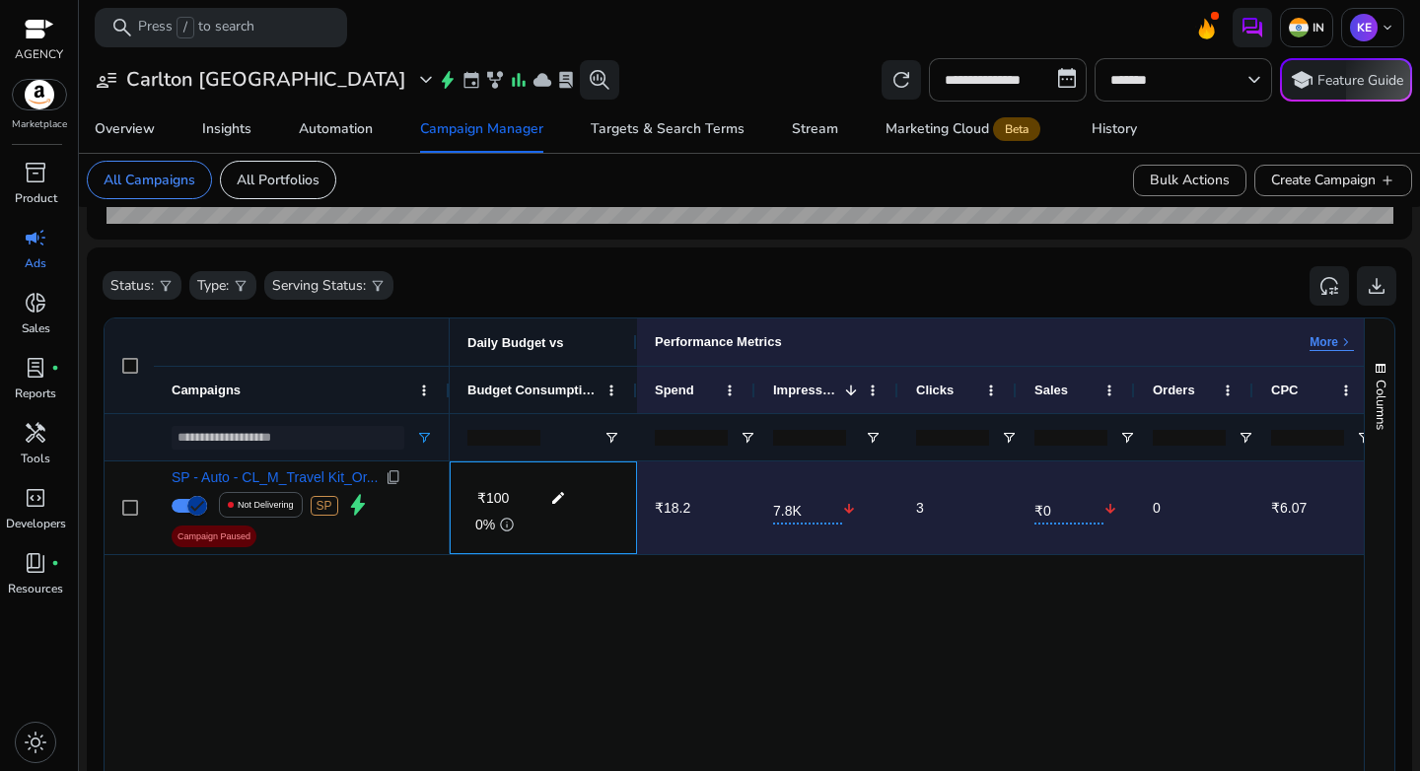
scroll to position [535, 0]
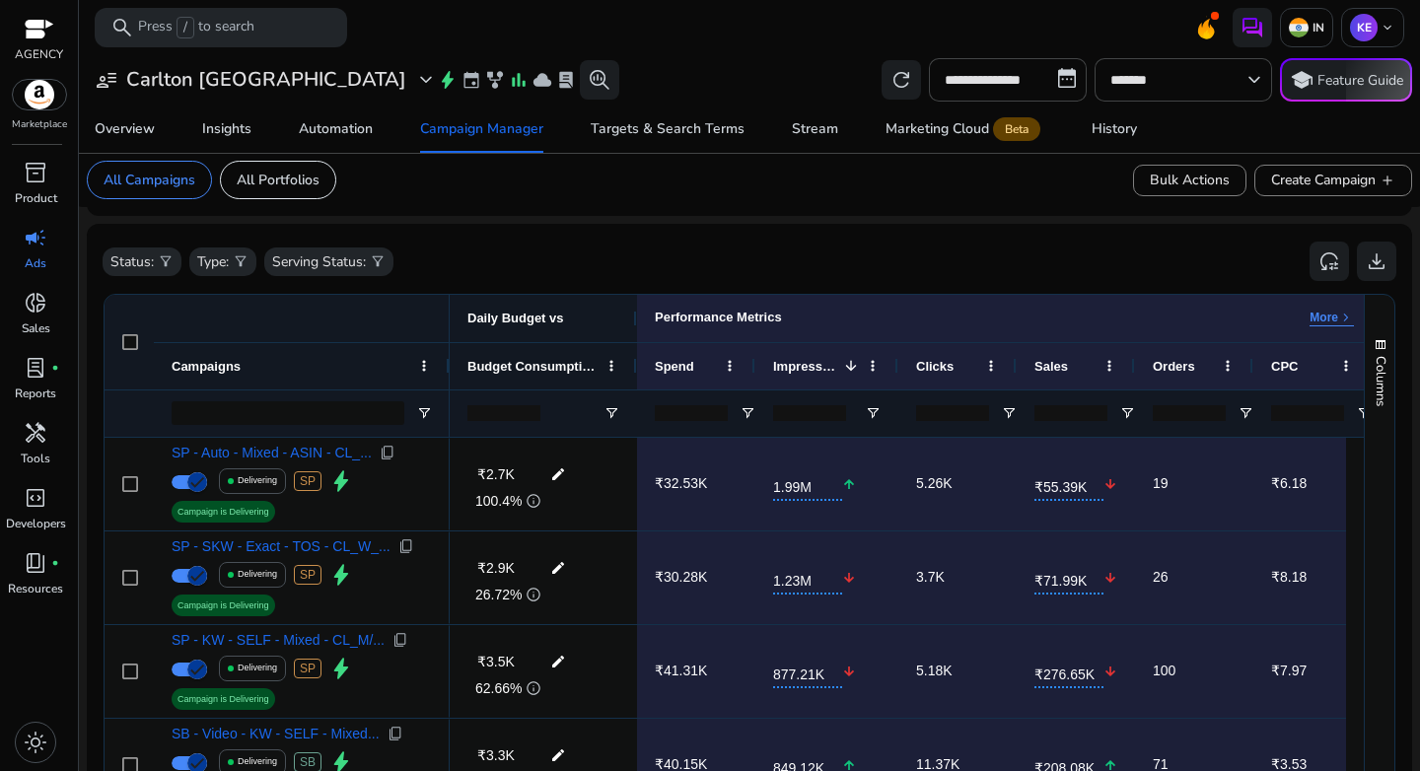
scroll to position [577, 0]
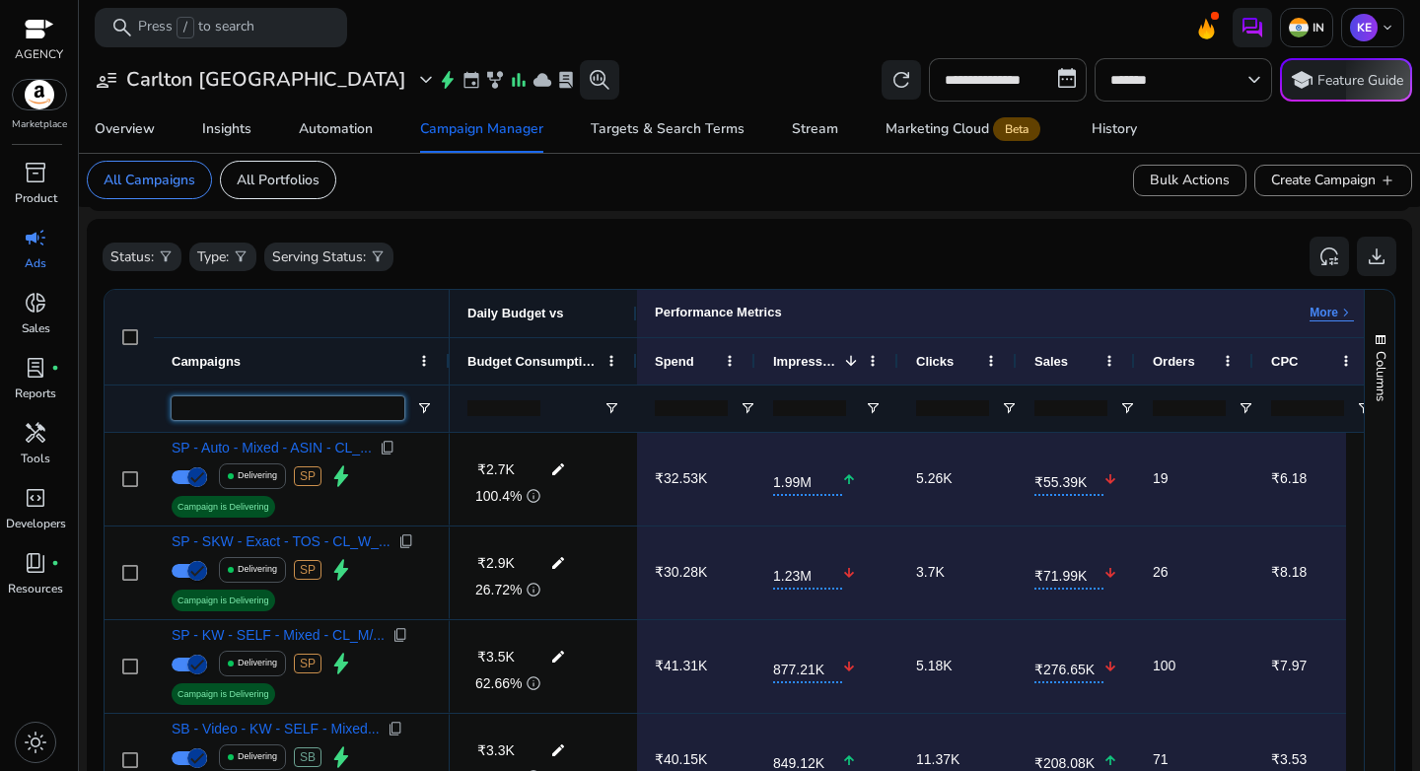
click at [337, 414] on input "Campaigns Filter Input" at bounding box center [288, 408] width 233 height 24
click at [427, 412] on span "Open Filter Menu" at bounding box center [424, 408] width 16 height 16
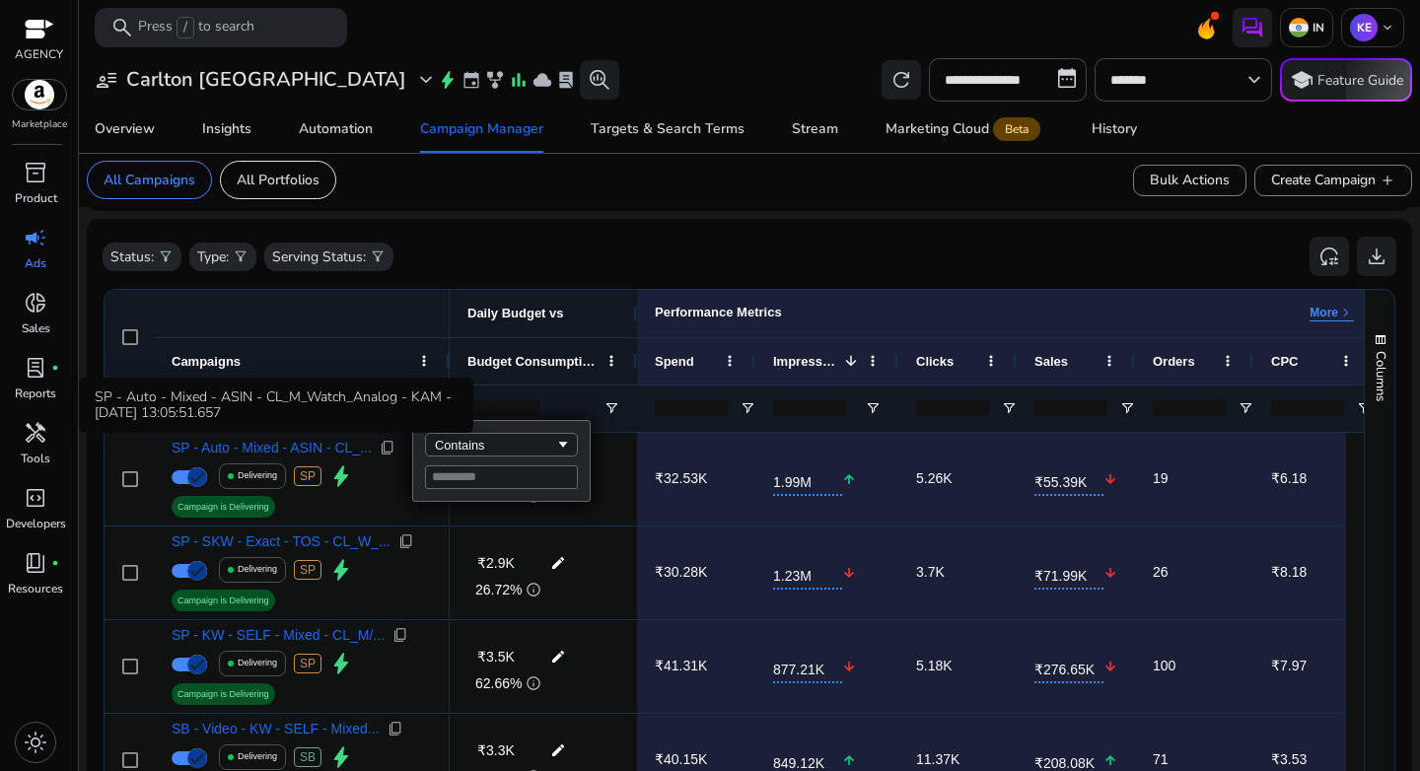
click at [242, 402] on div "SP - Auto - Mixed - ASIN - CL_M_Watch_Analog - KAM - 15/5/2025 13:05:51.657" at bounding box center [276, 405] width 395 height 55
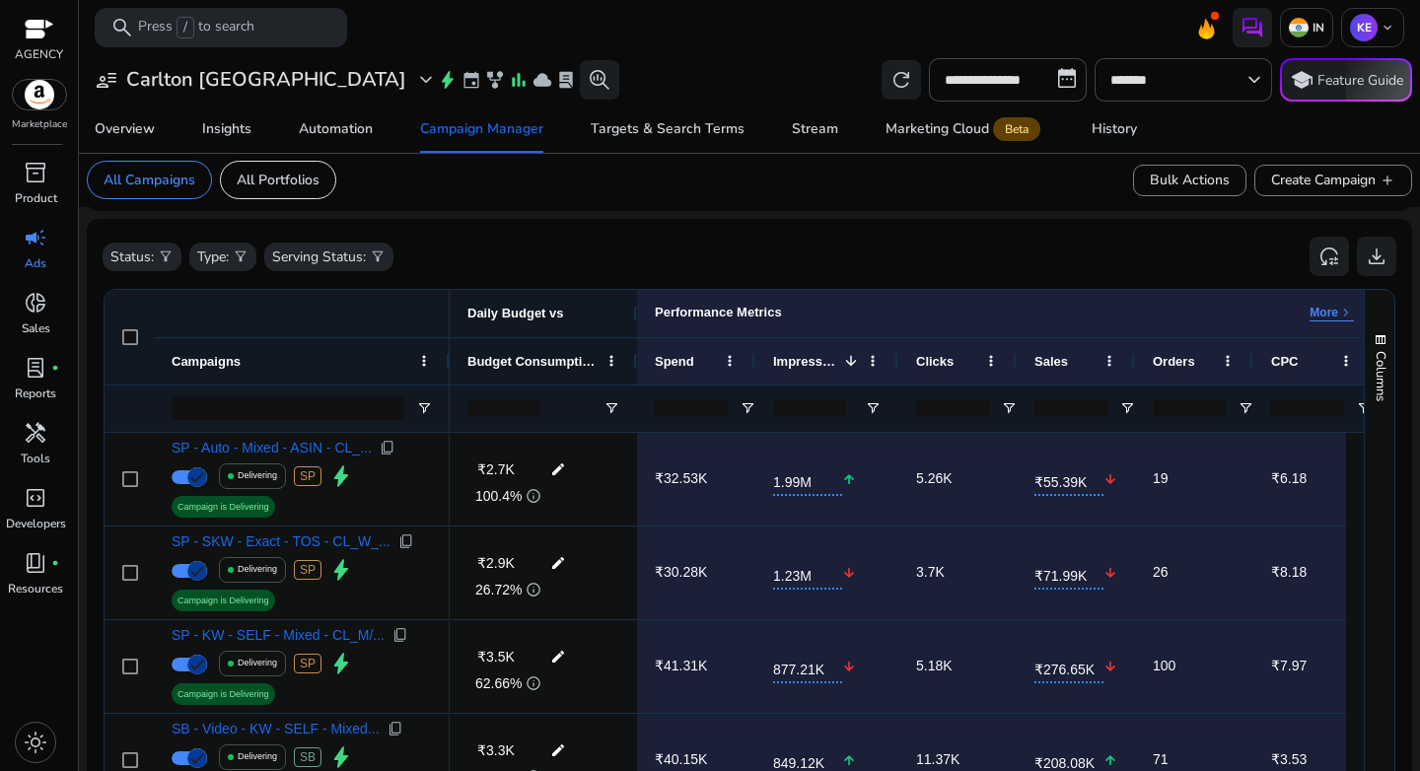
click at [291, 369] on div "Campaigns" at bounding box center [291, 361] width 239 height 36
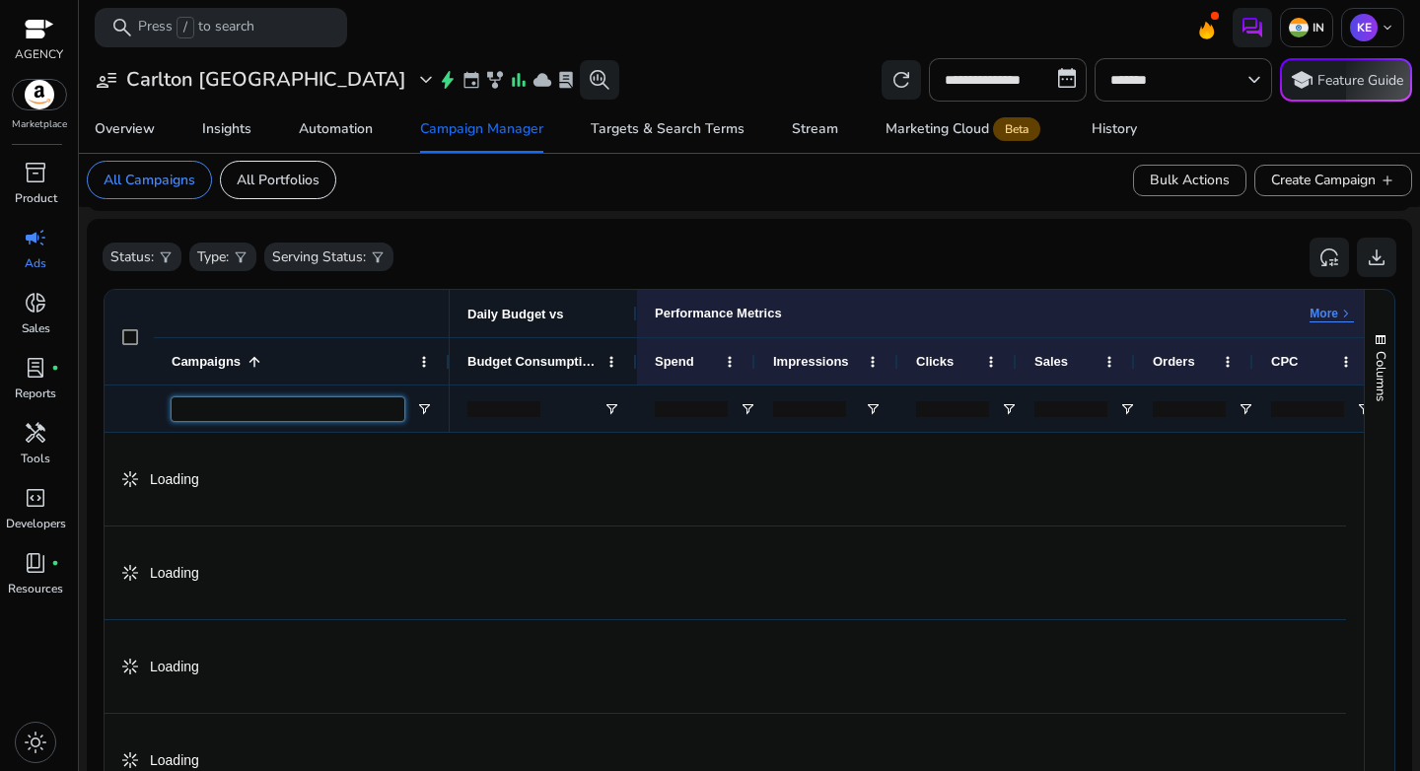
click at [281, 397] on input "Campaigns Filter Input" at bounding box center [288, 409] width 233 height 24
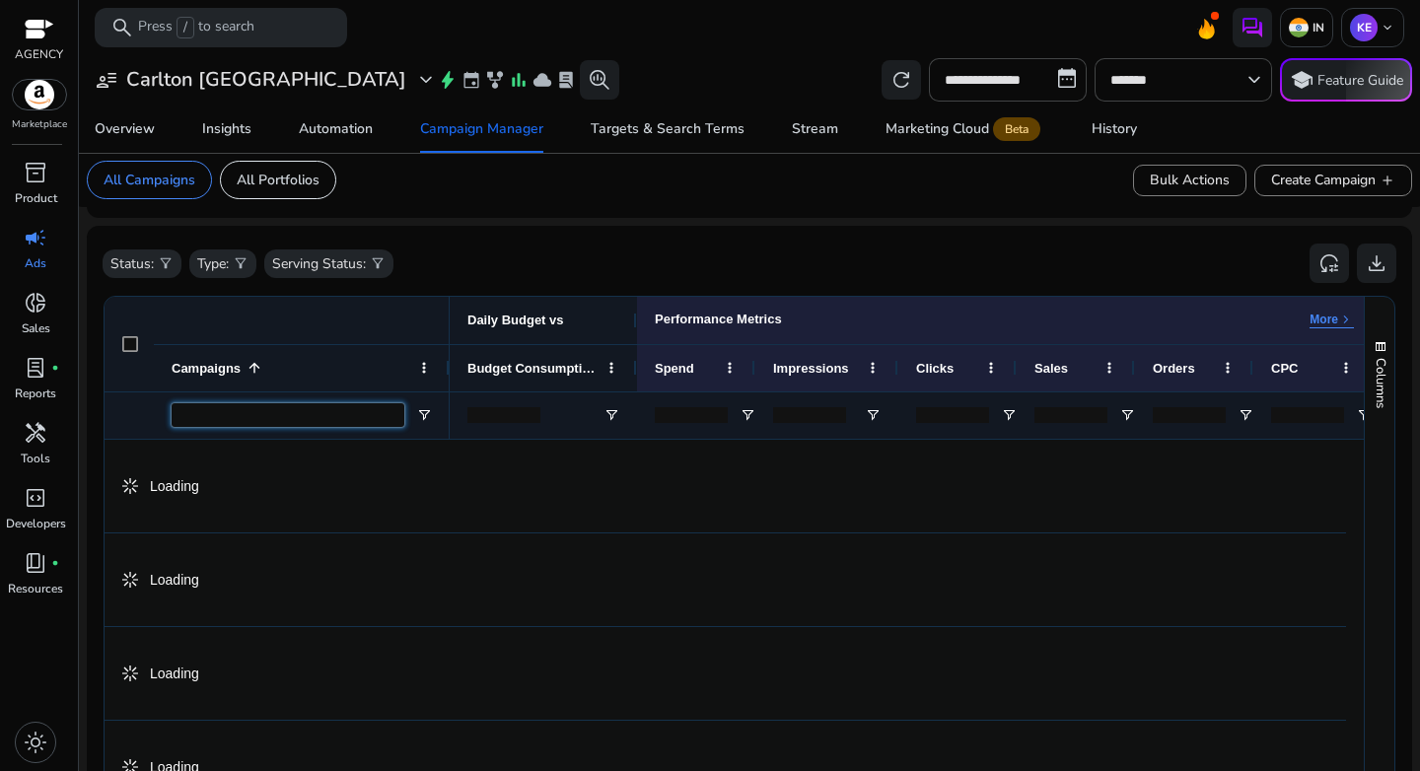
paste input "**********"
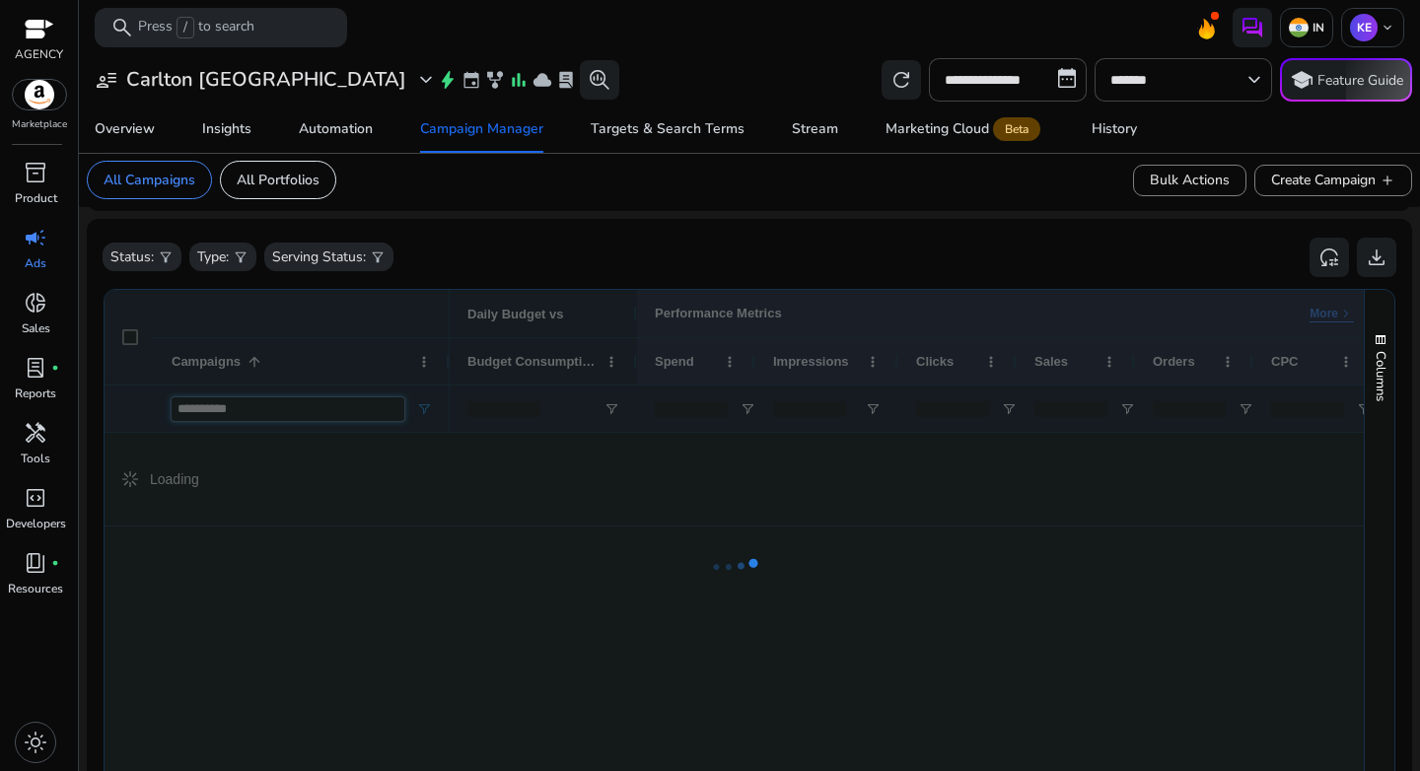
type input "**********"
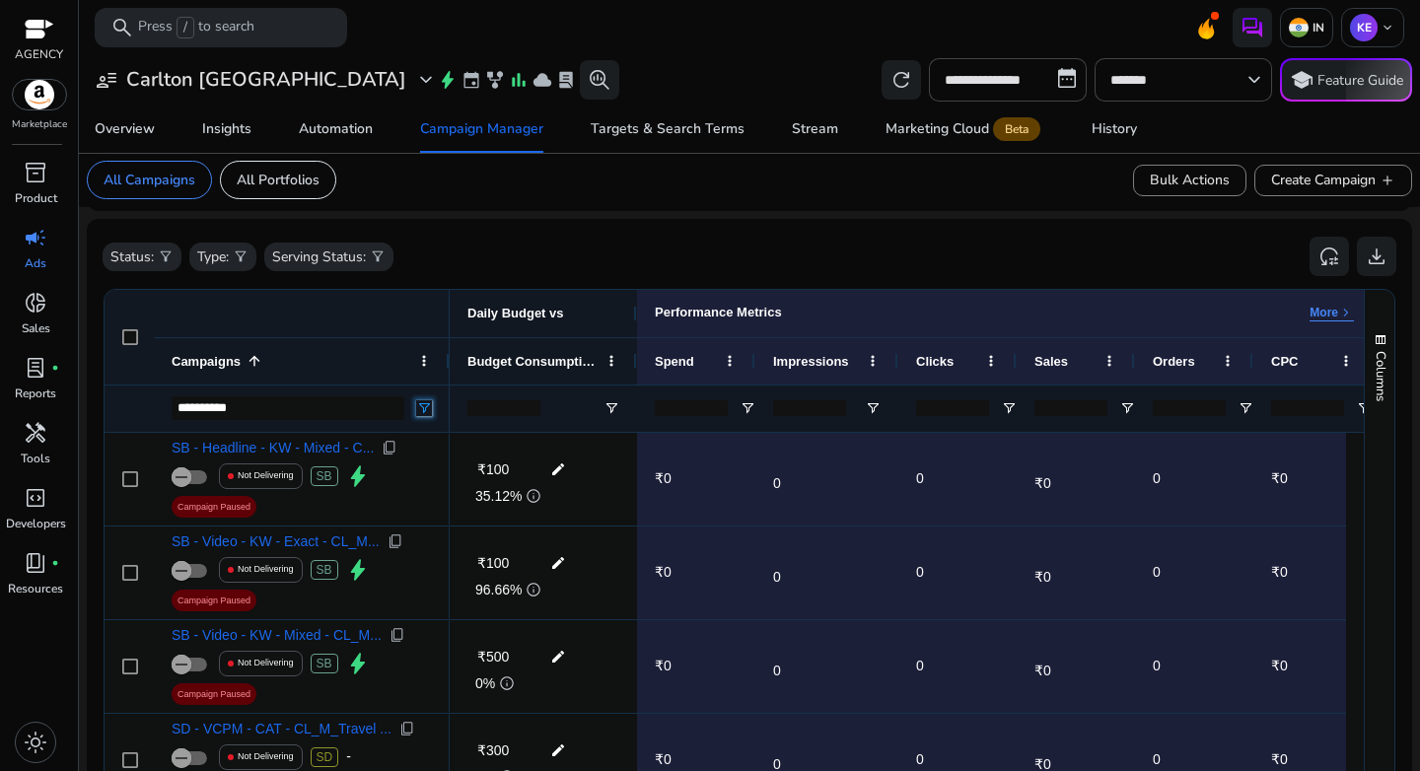
click at [420, 411] on span "Open Filter Menu" at bounding box center [424, 408] width 16 height 16
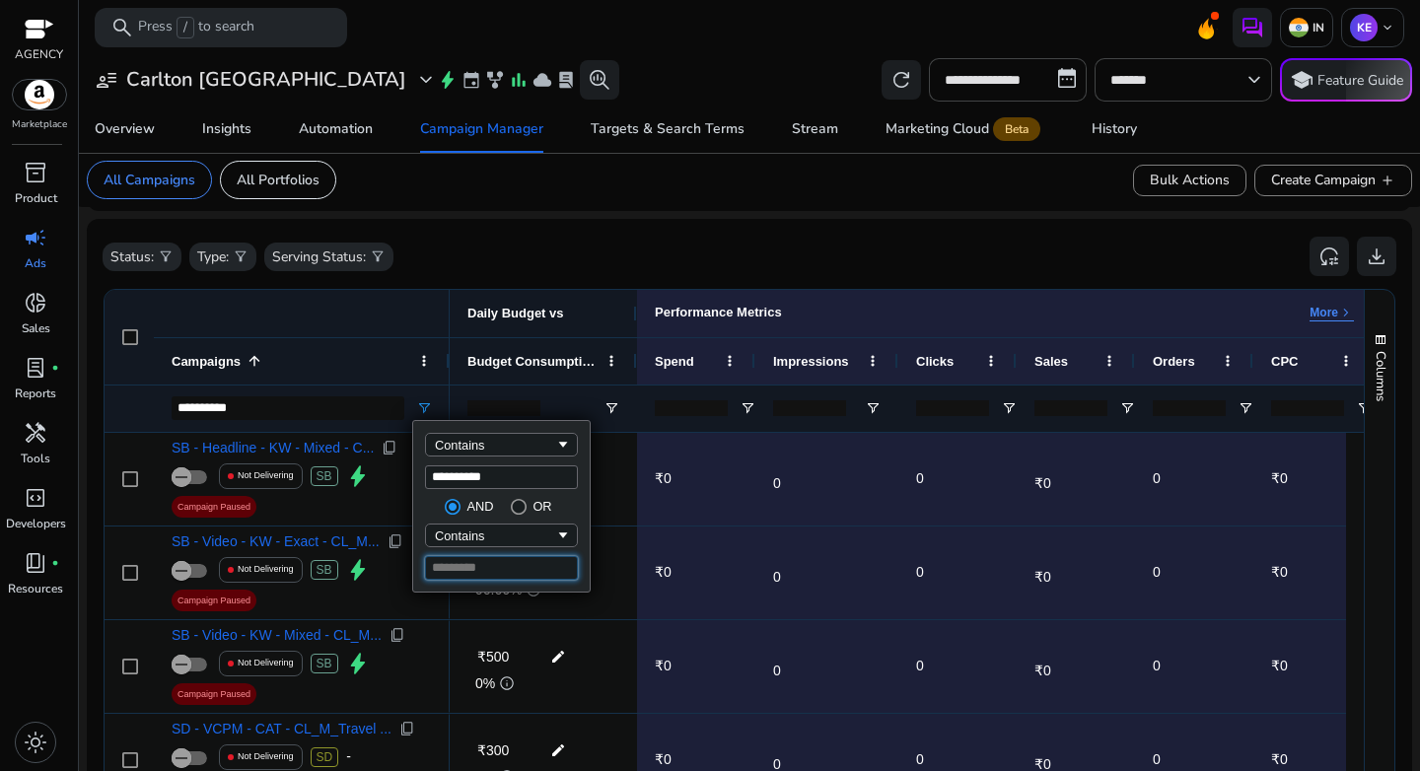
click at [503, 573] on input "Filter Value" at bounding box center [501, 568] width 153 height 24
type input "**"
type input "**********"
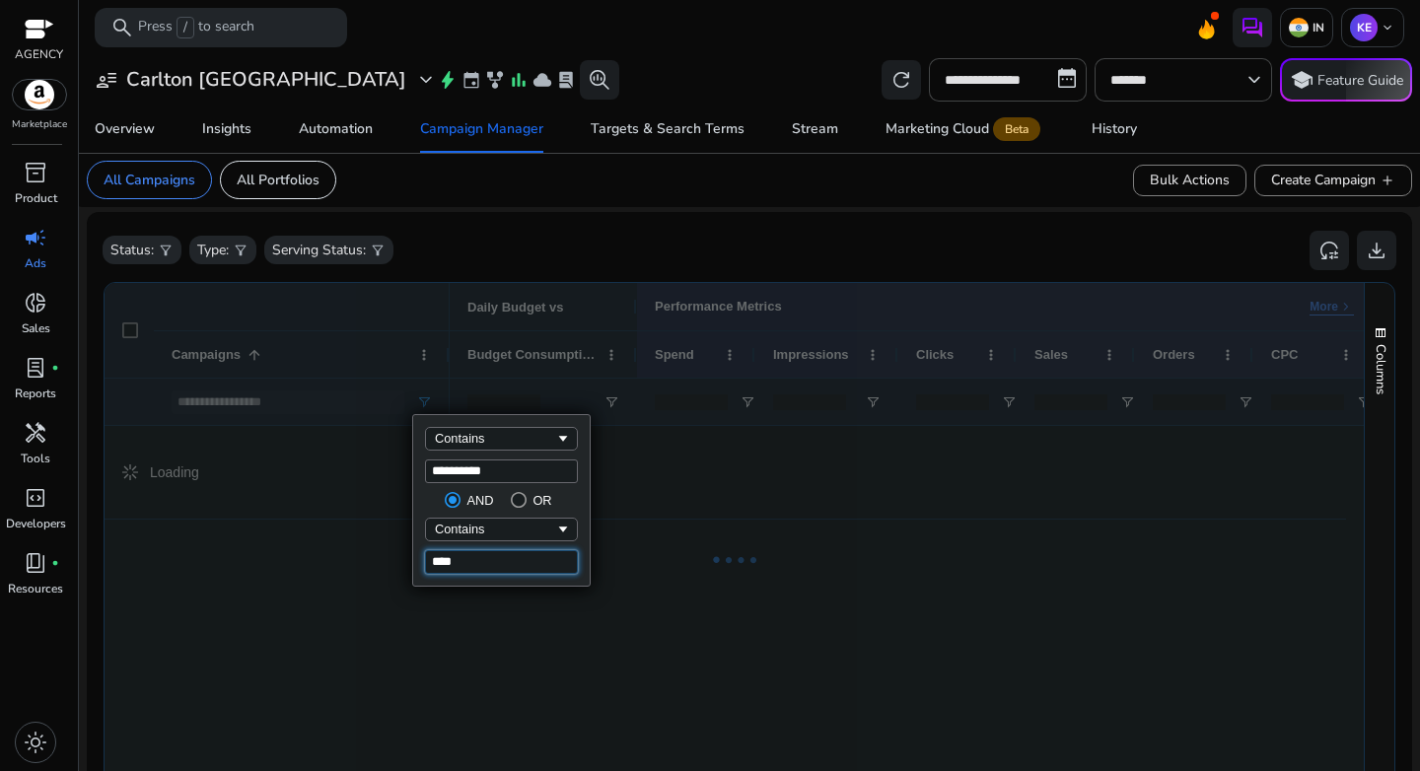
scroll to position [570, 0]
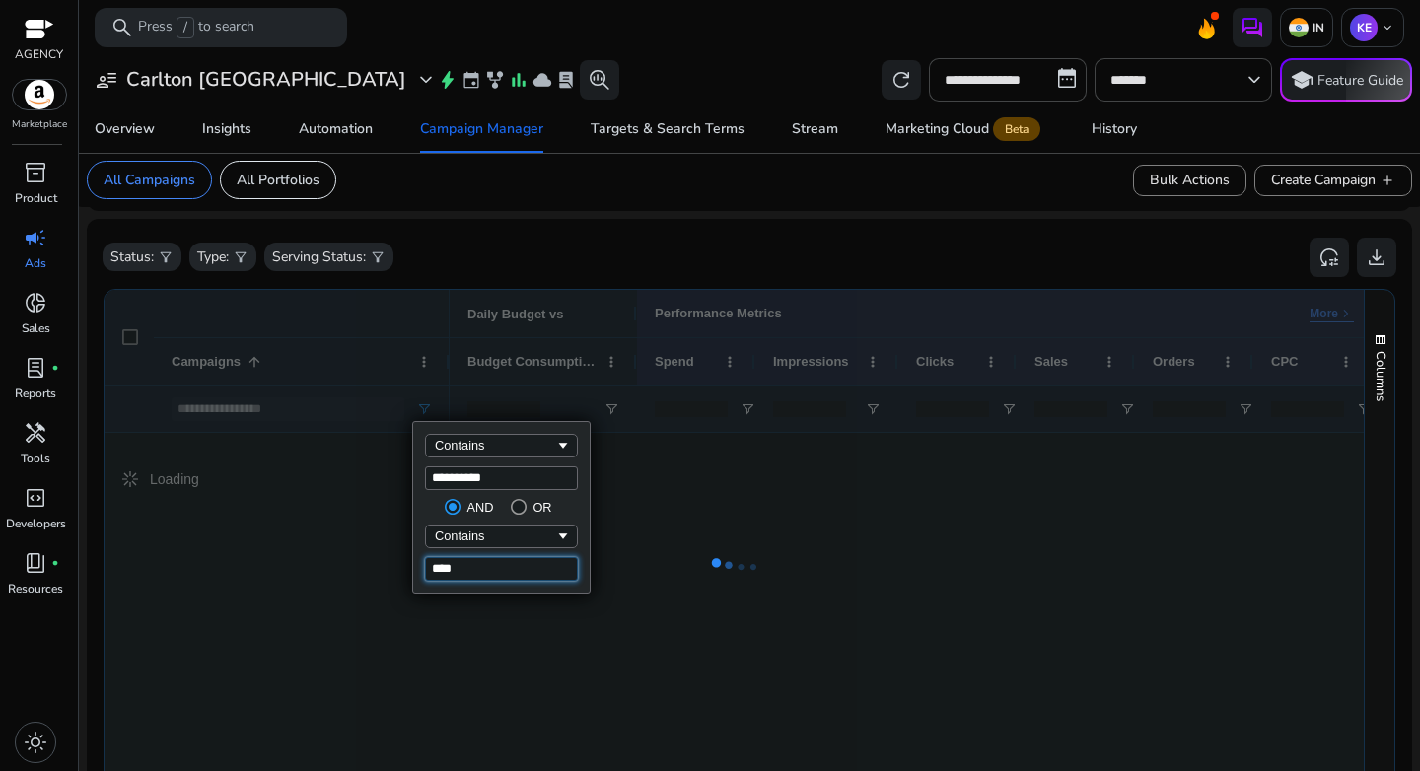
type input "****"
type input "**********"
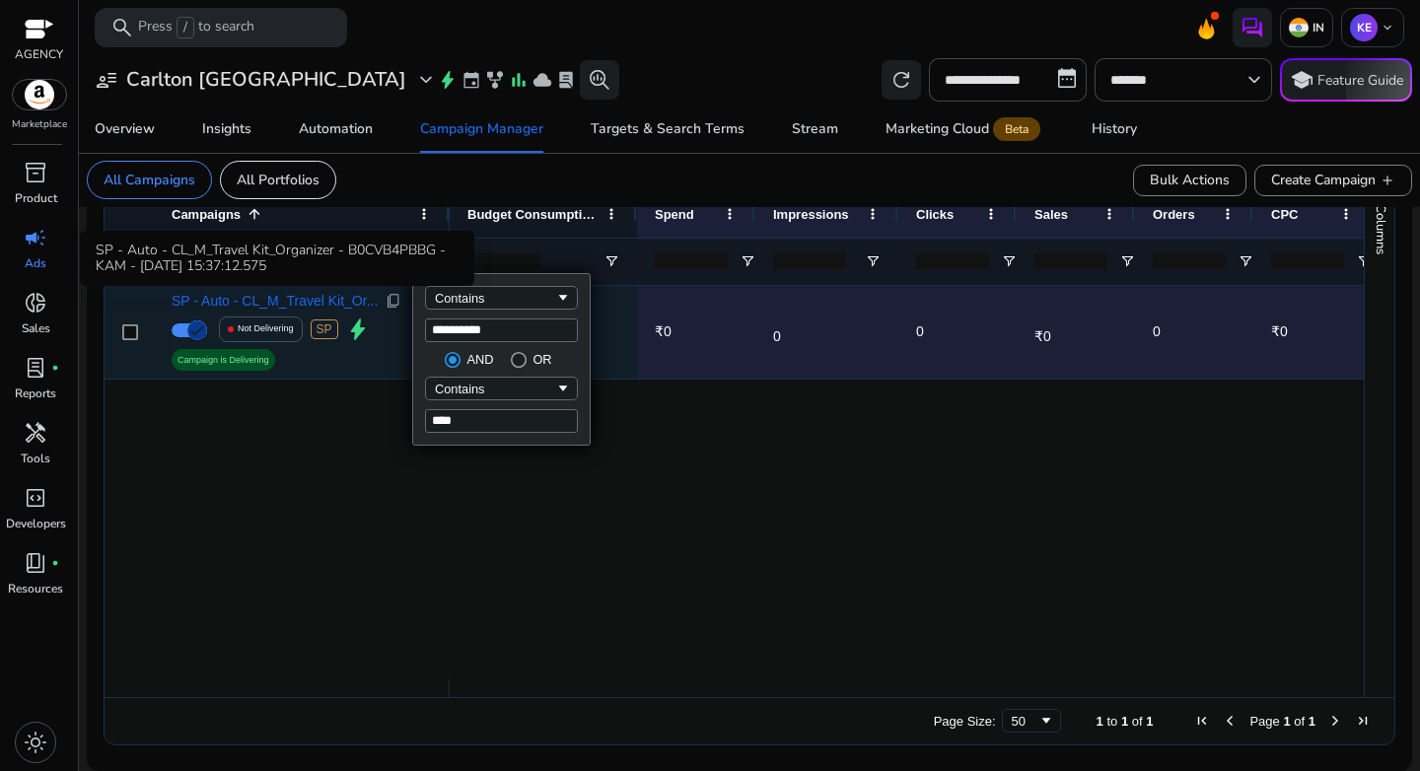
click at [283, 301] on span "SP - Auto - CL_M_Travel Kit_Or..." at bounding box center [275, 301] width 206 height 14
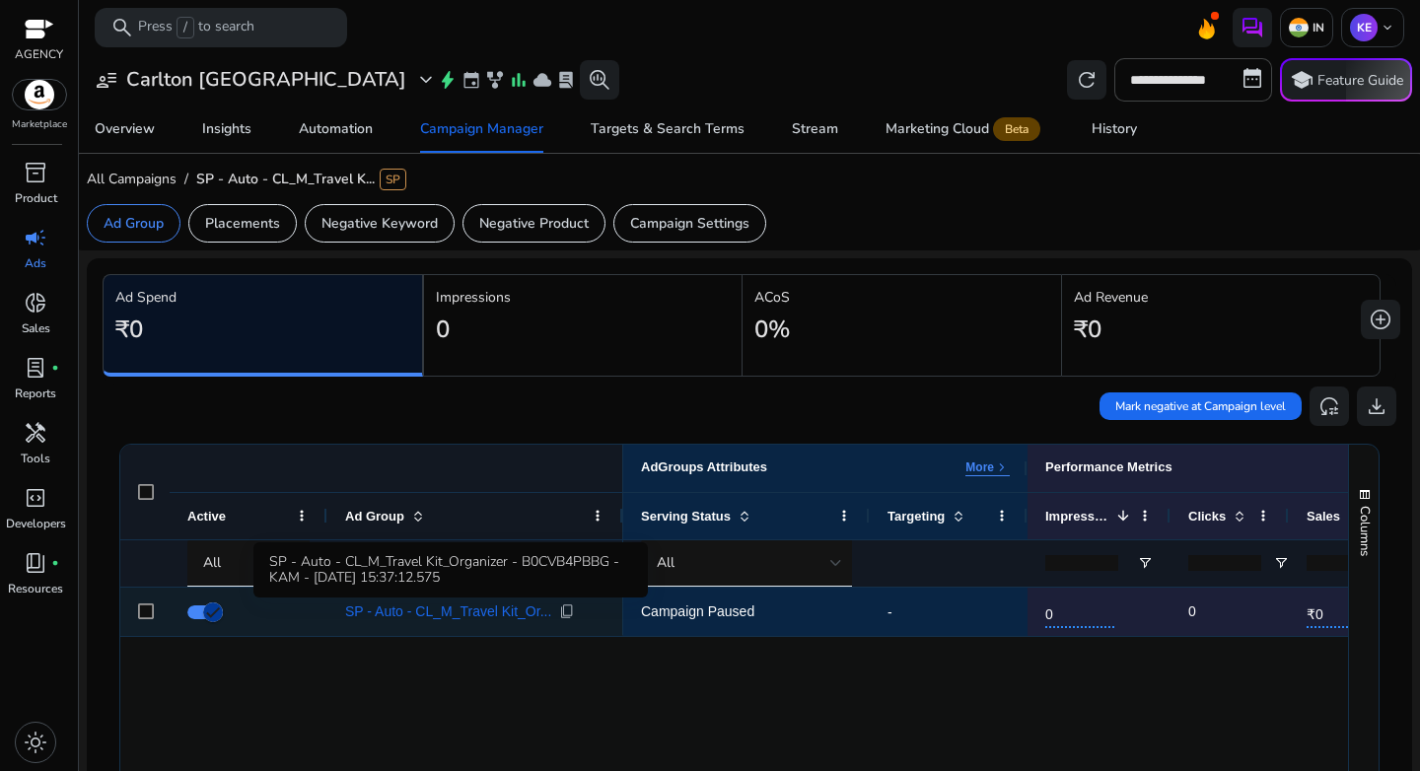
click at [498, 616] on span "SP - Auto - CL_M_Travel Kit_Or..." at bounding box center [448, 612] width 206 height 14
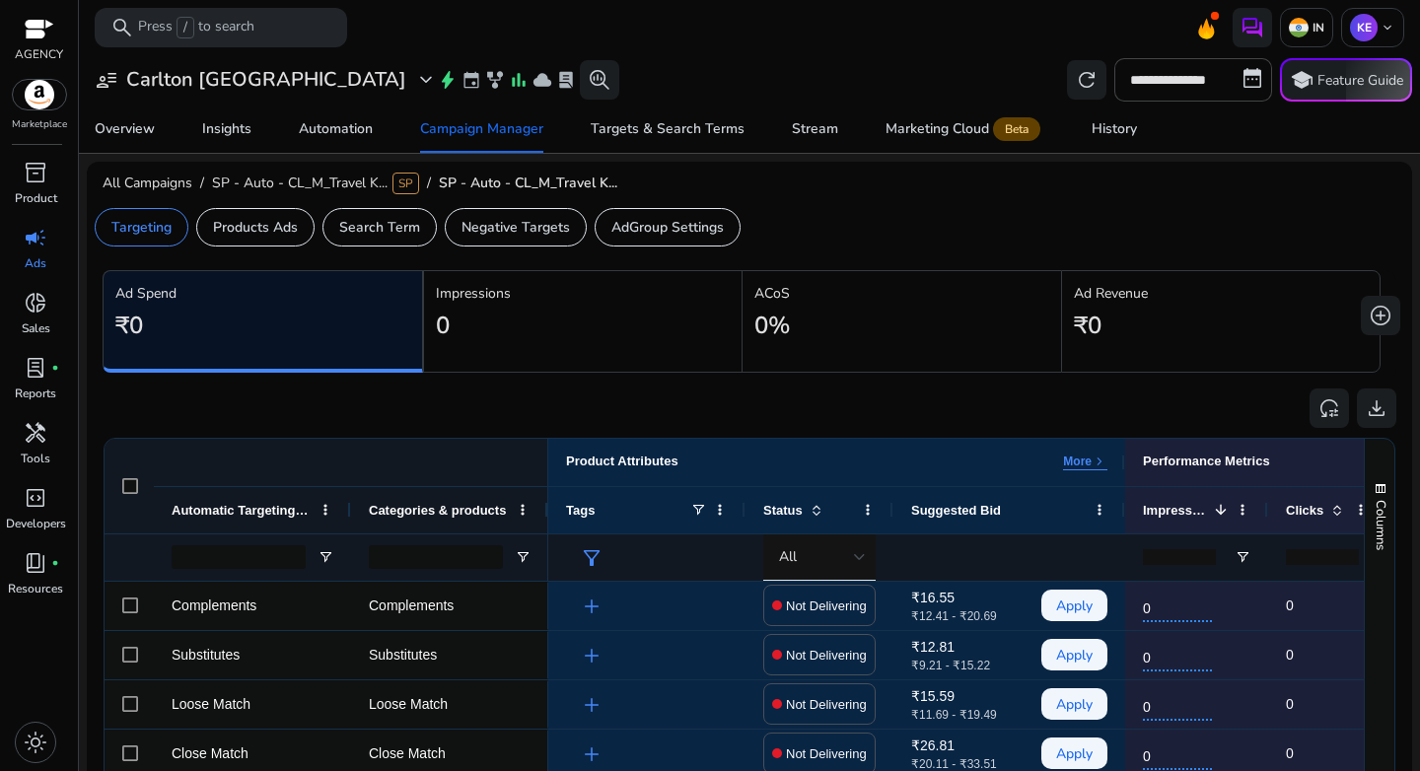
scroll to position [151, 0]
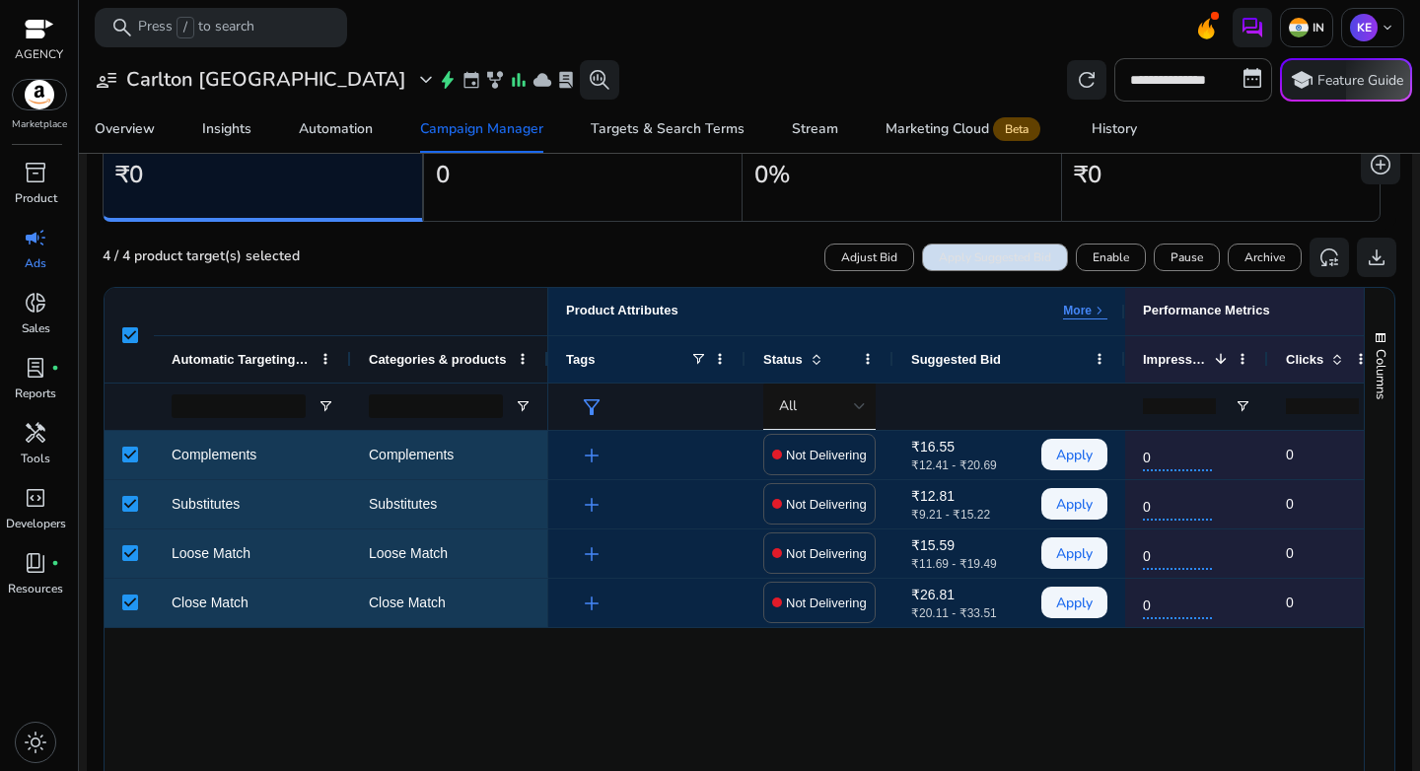
click at [953, 254] on span "Apply Suggested Bid" at bounding box center [995, 258] width 112 height 18
click at [1109, 253] on span "Enable" at bounding box center [1111, 258] width 36 height 18
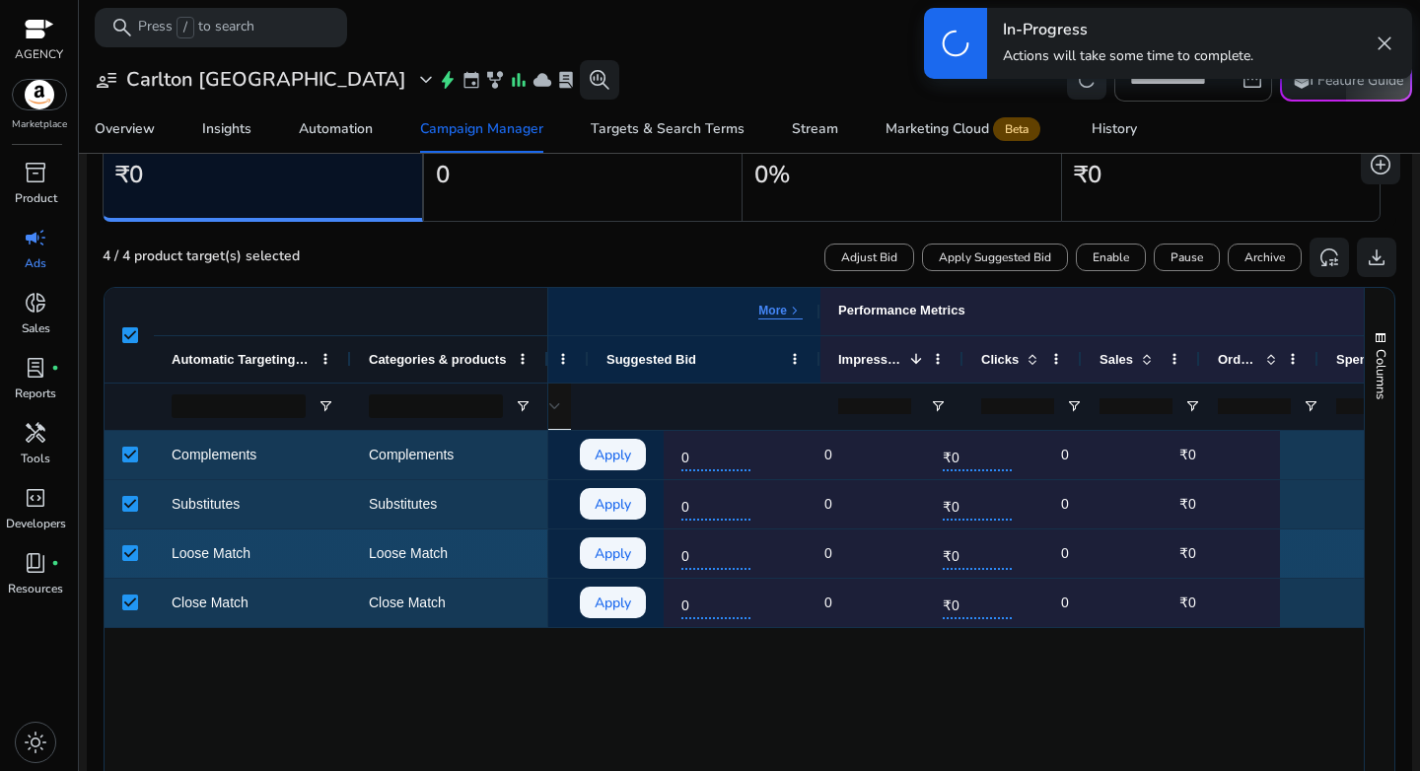
scroll to position [0, 0]
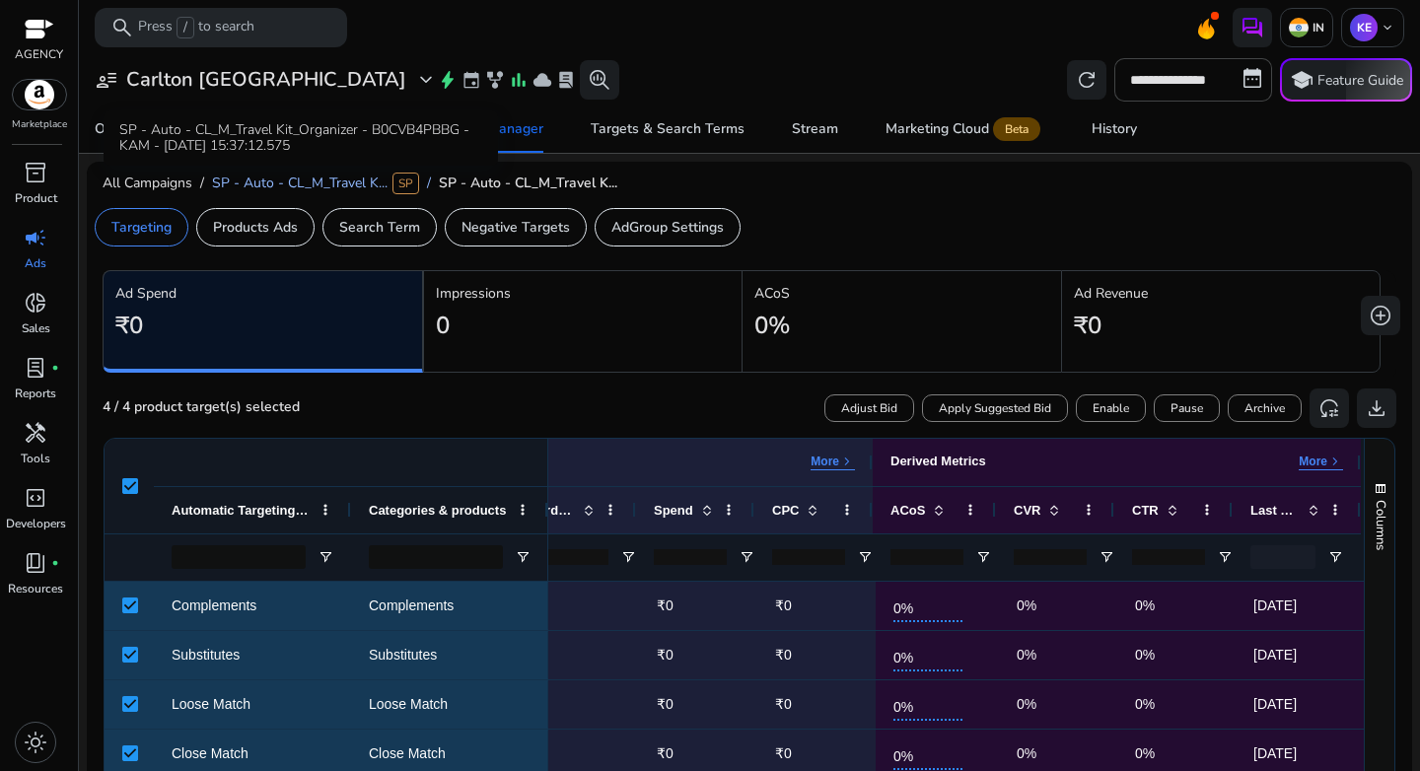
click at [318, 180] on span "SP - Auto - CL_M_Travel K..." at bounding box center [300, 183] width 176 height 19
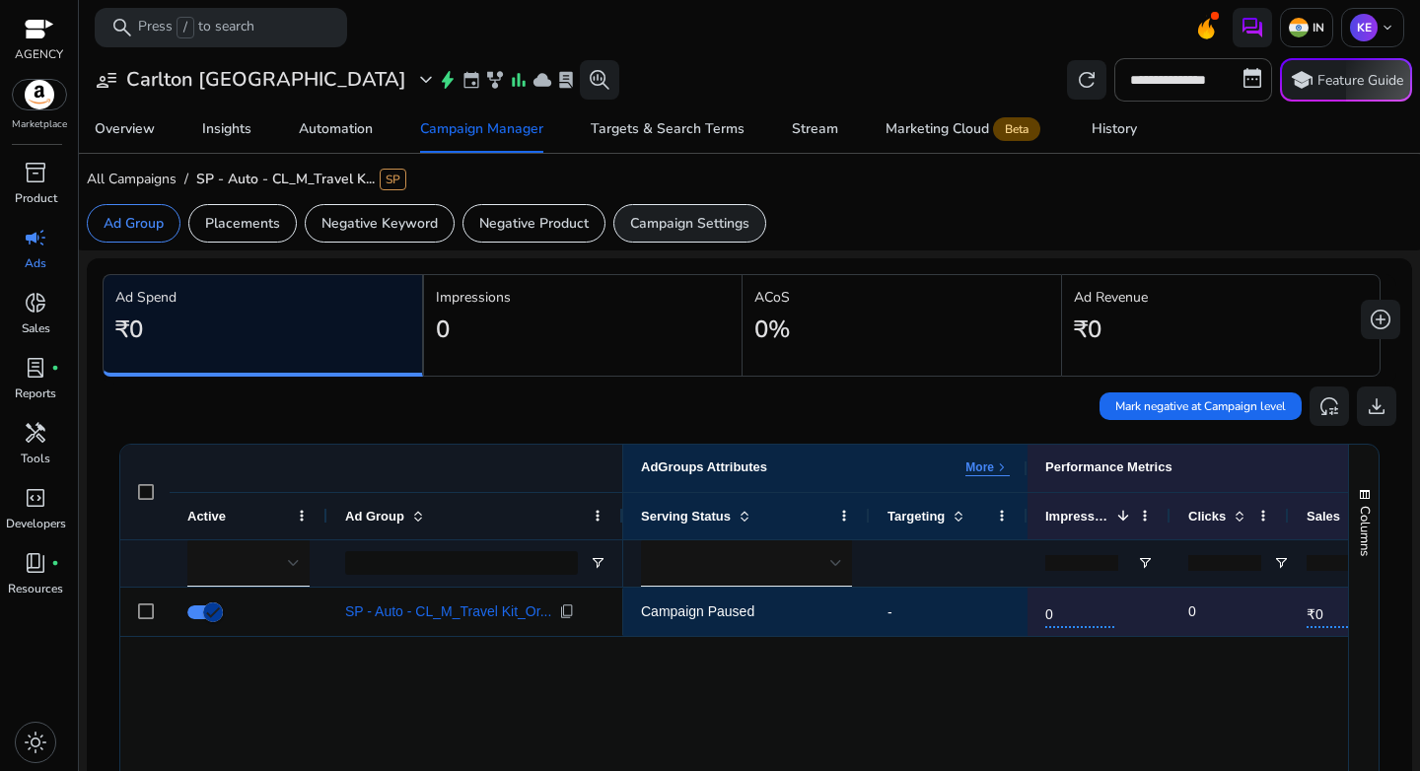
click at [670, 219] on p "Campaign Settings" at bounding box center [689, 223] width 119 height 21
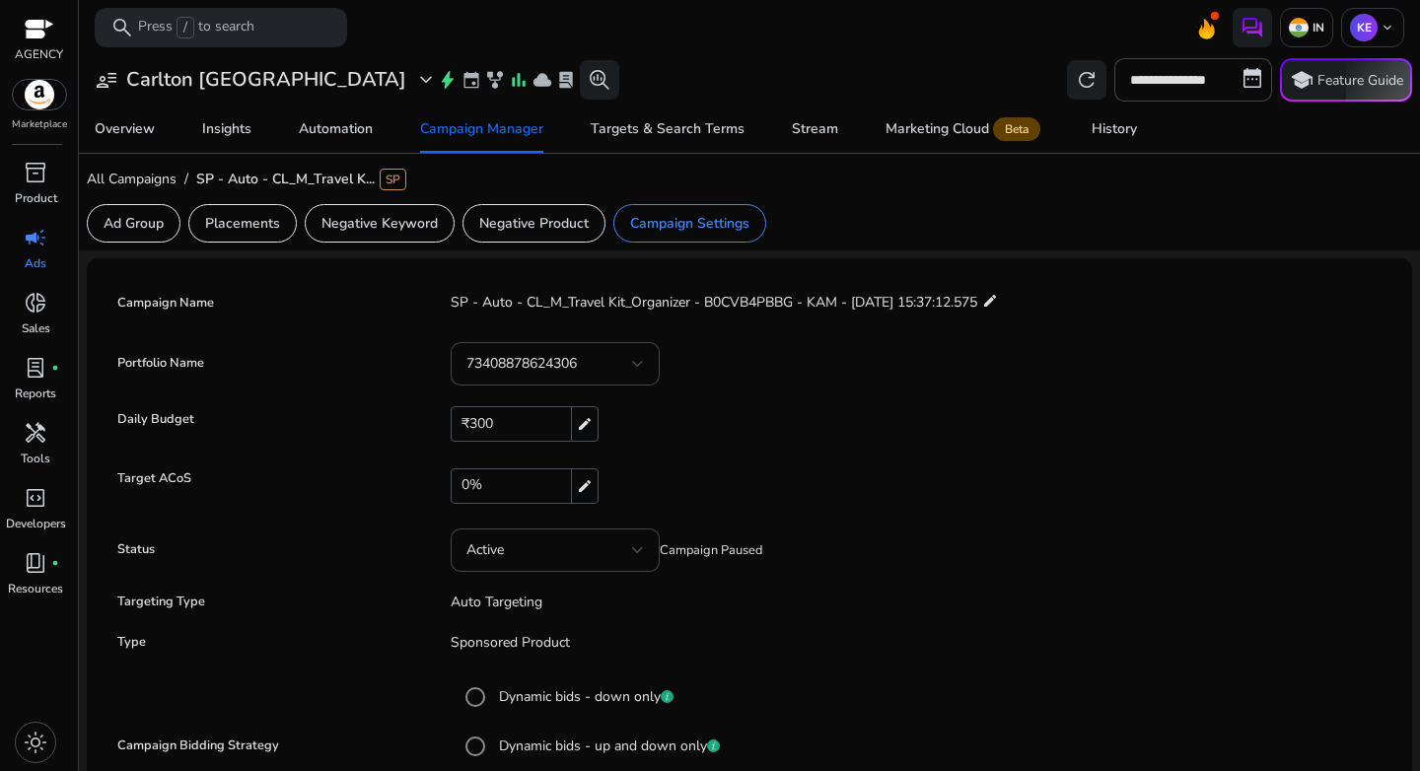
click at [505, 419] on div "₹300 edit" at bounding box center [525, 424] width 148 height 36
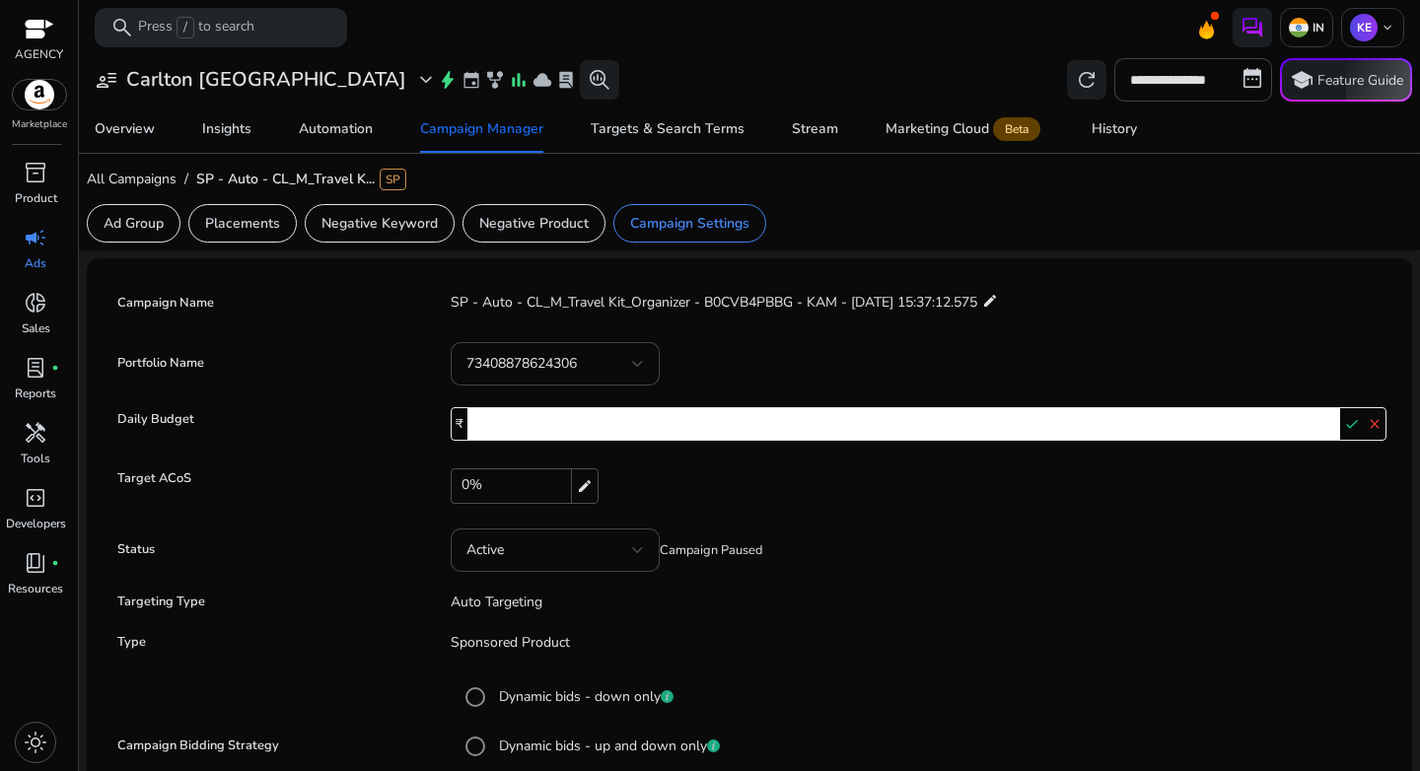
drag, startPoint x: 498, startPoint y: 425, endPoint x: 439, endPoint y: 423, distance: 59.2
click at [439, 423] on app-new-edit-confirm-input "₹ *** check close" at bounding box center [909, 424] width 956 height 34
type input "***"
click at [1352, 423] on mat-icon "check" at bounding box center [1351, 424] width 23 height 30
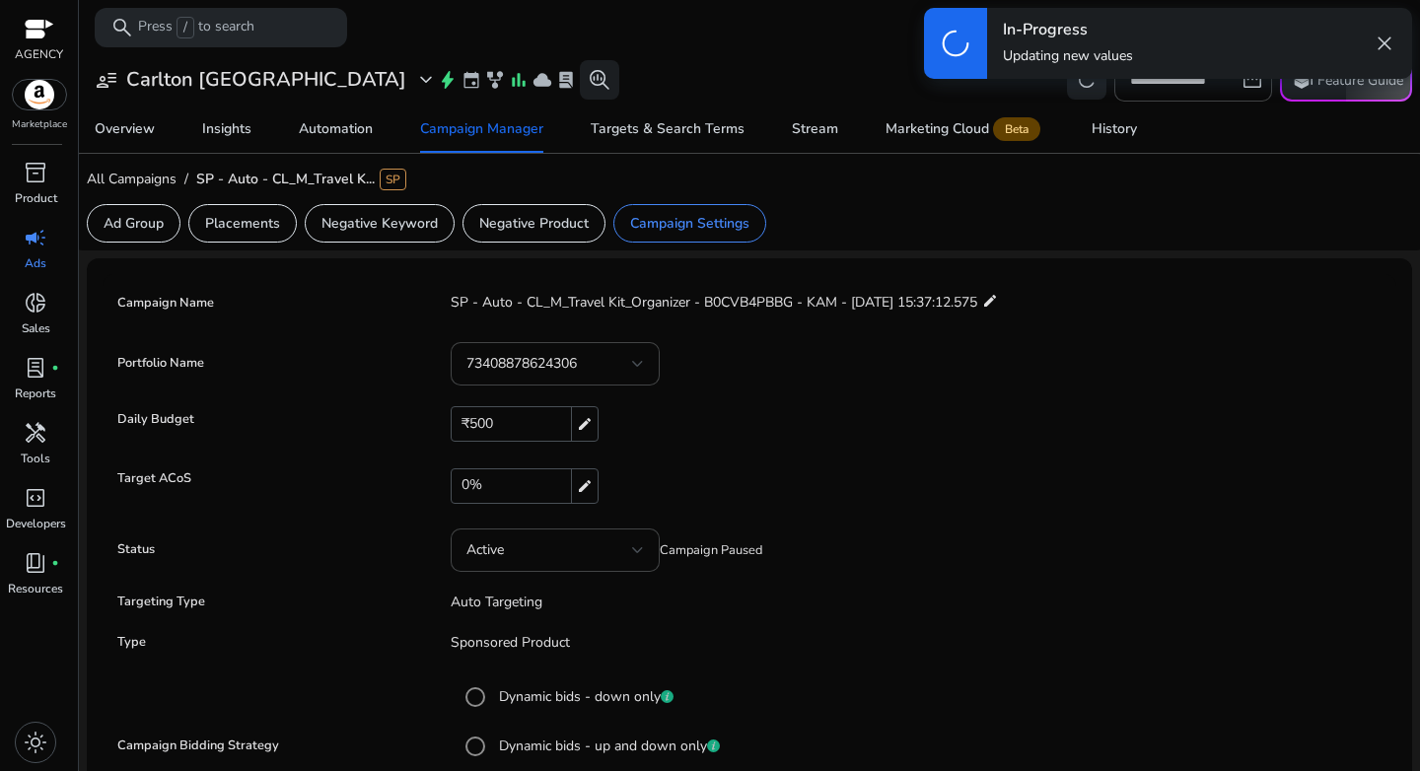
click at [918, 473] on div "0% edit" at bounding box center [919, 486] width 936 height 36
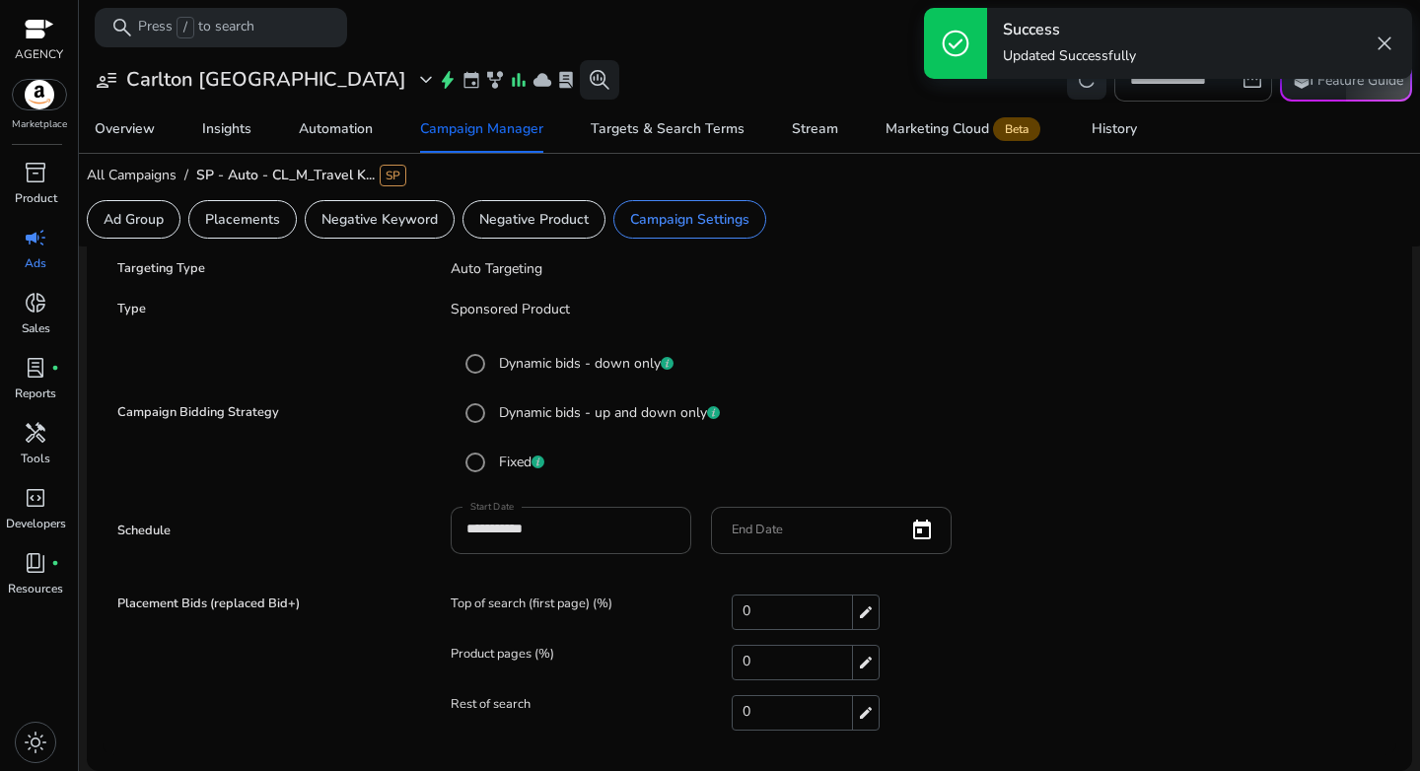
click at [1385, 41] on span "close" at bounding box center [1385, 44] width 24 height 24
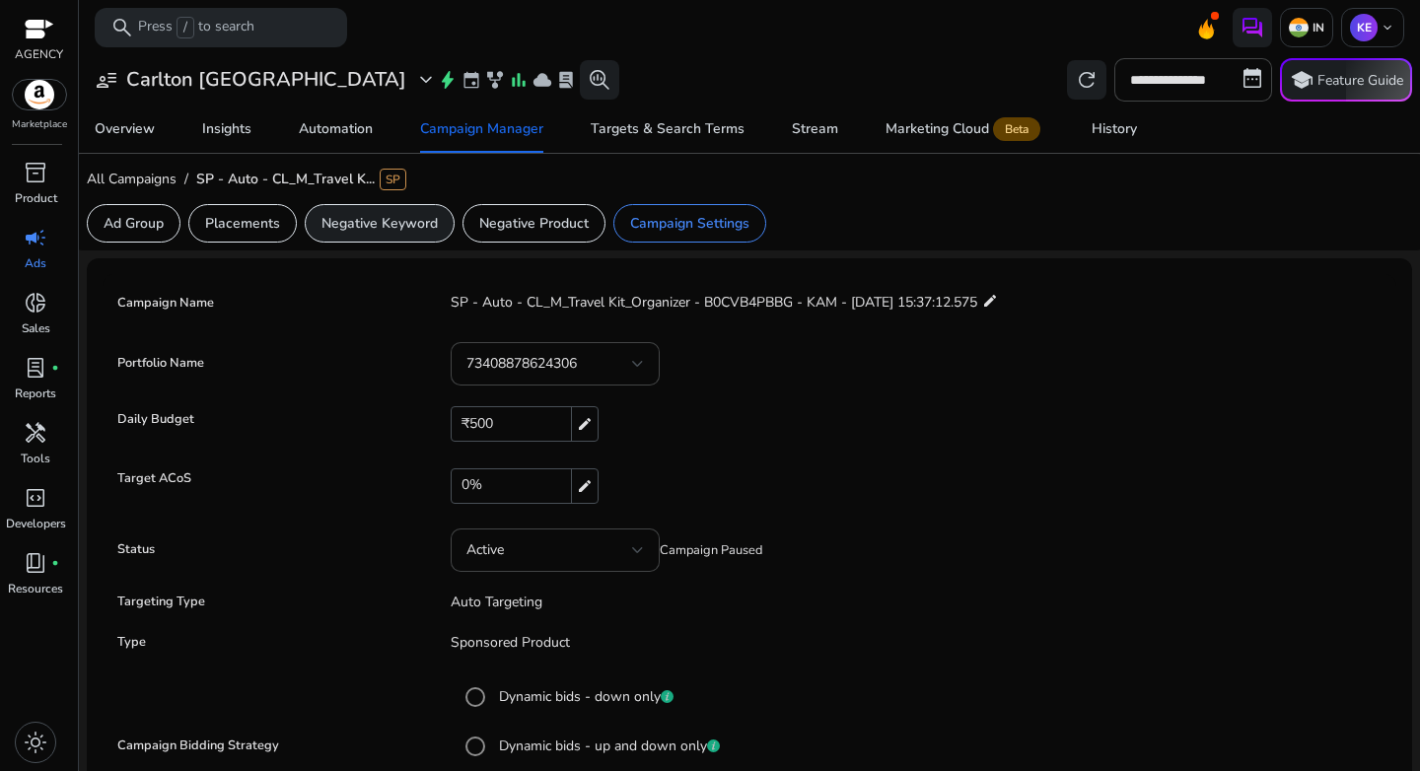
click at [373, 219] on p "Negative Keyword" at bounding box center [380, 223] width 116 height 21
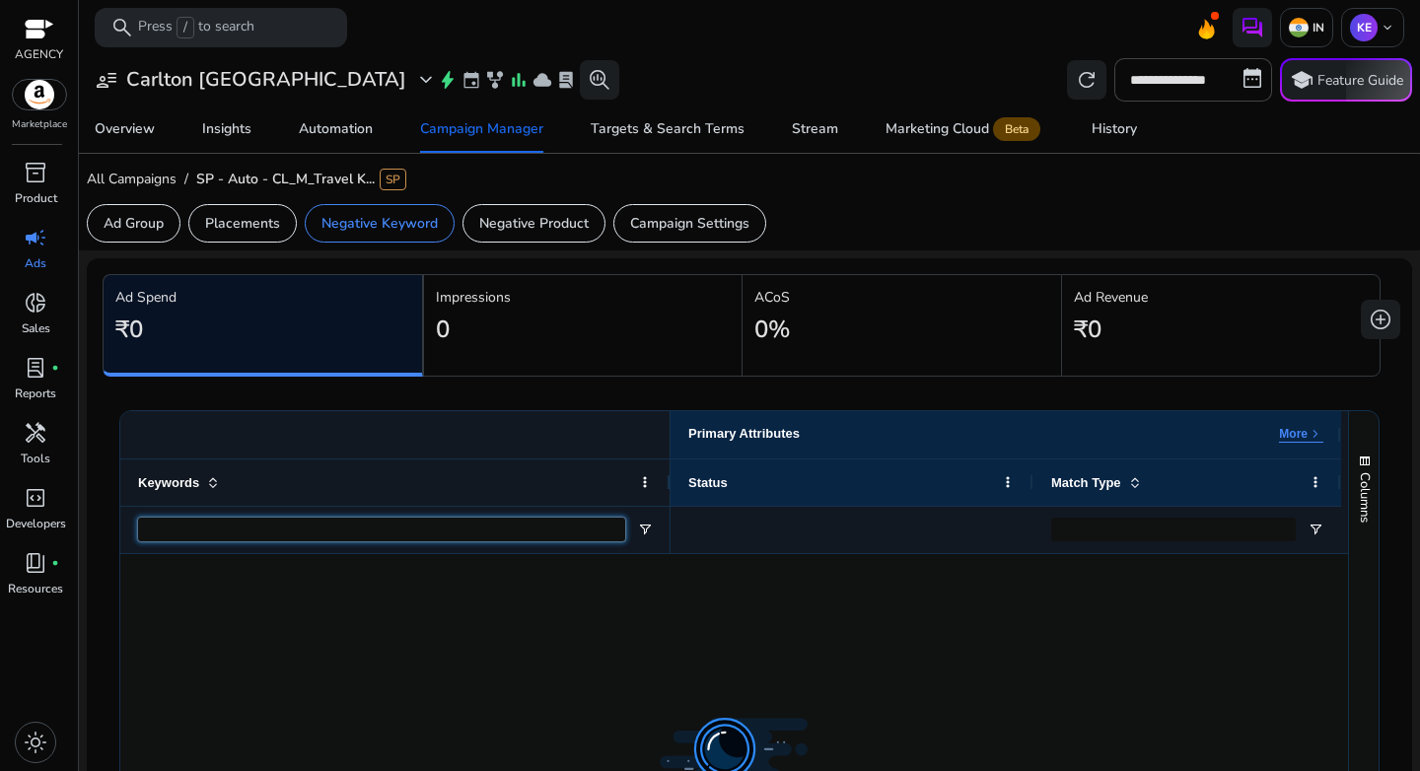
click at [345, 524] on input "Keywords Filter Input" at bounding box center [381, 530] width 487 height 24
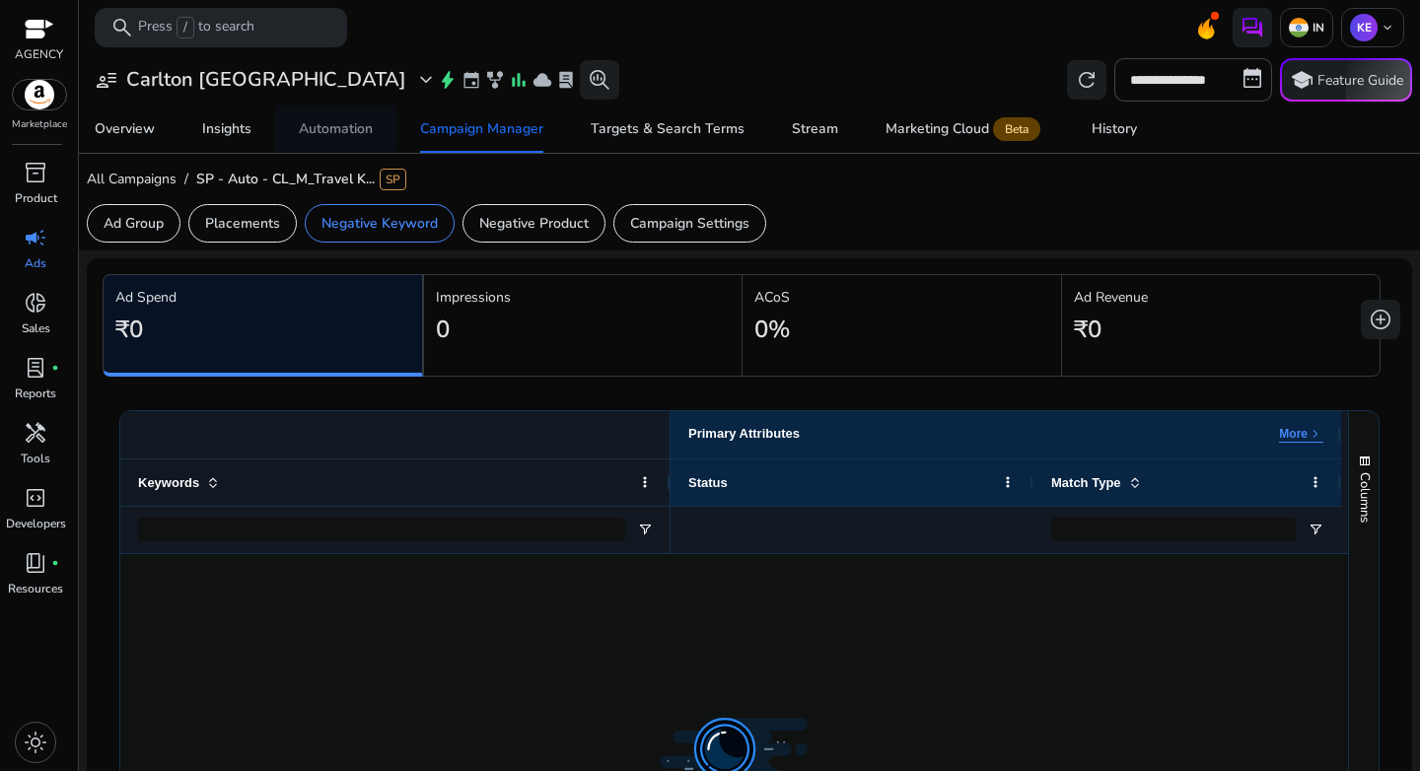
click at [336, 124] on div "Automation" at bounding box center [336, 129] width 74 height 14
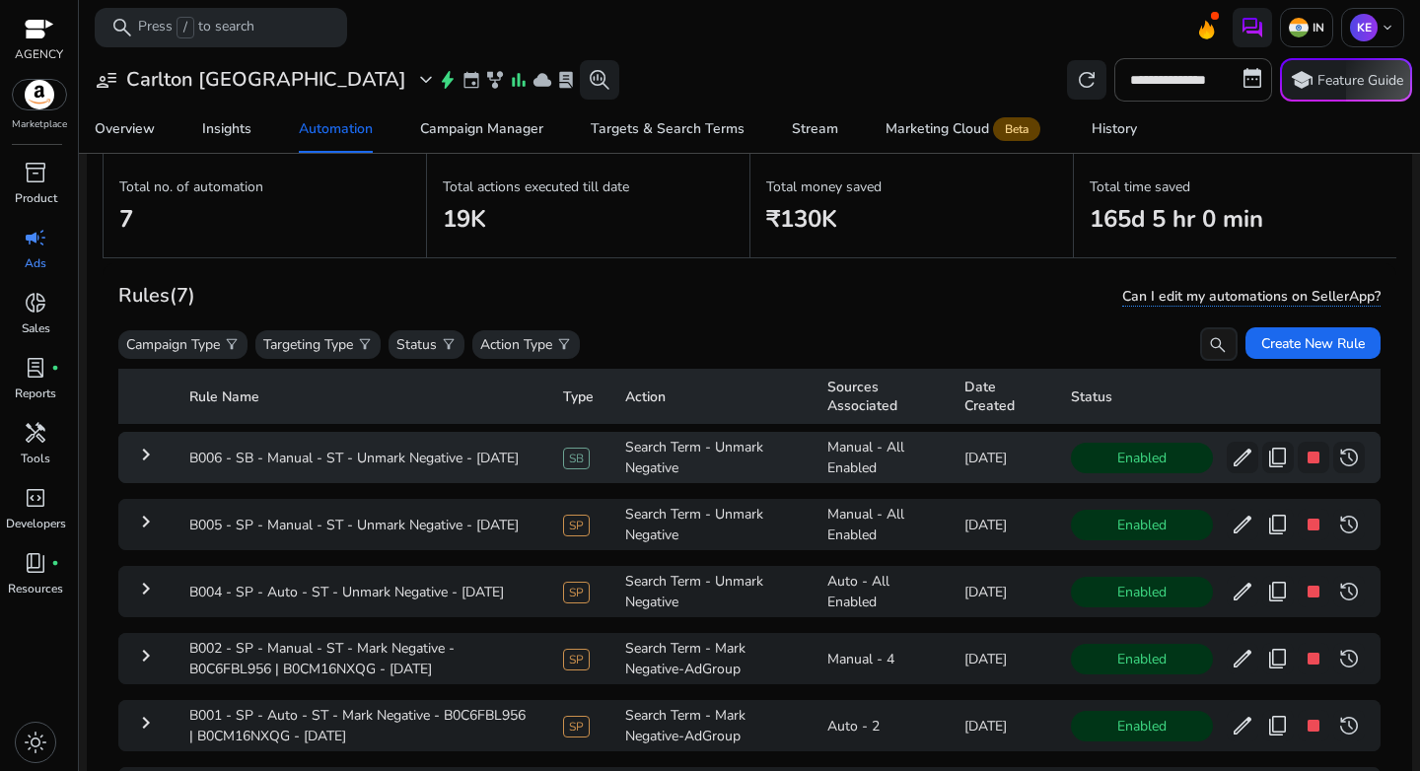
scroll to position [144, 0]
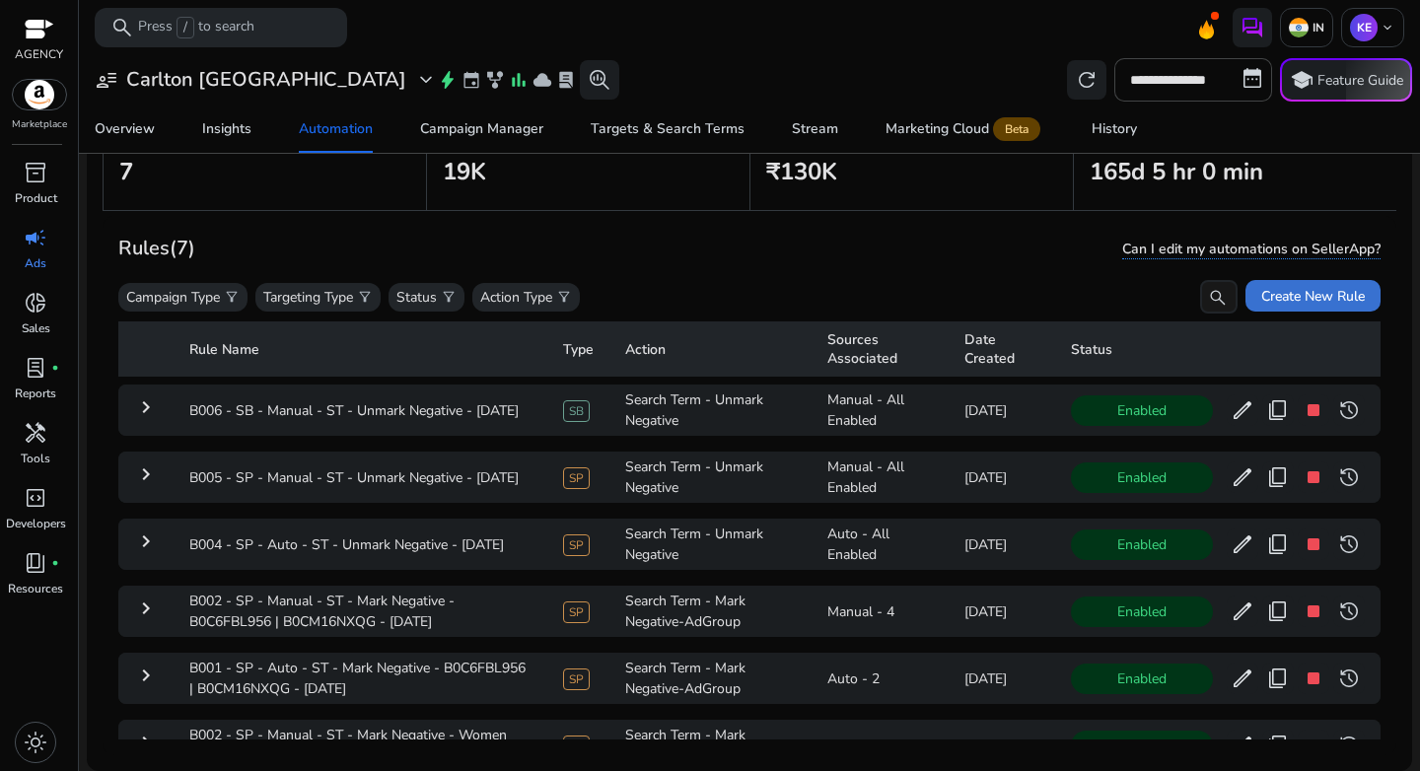
click at [1336, 282] on span at bounding box center [1313, 295] width 135 height 47
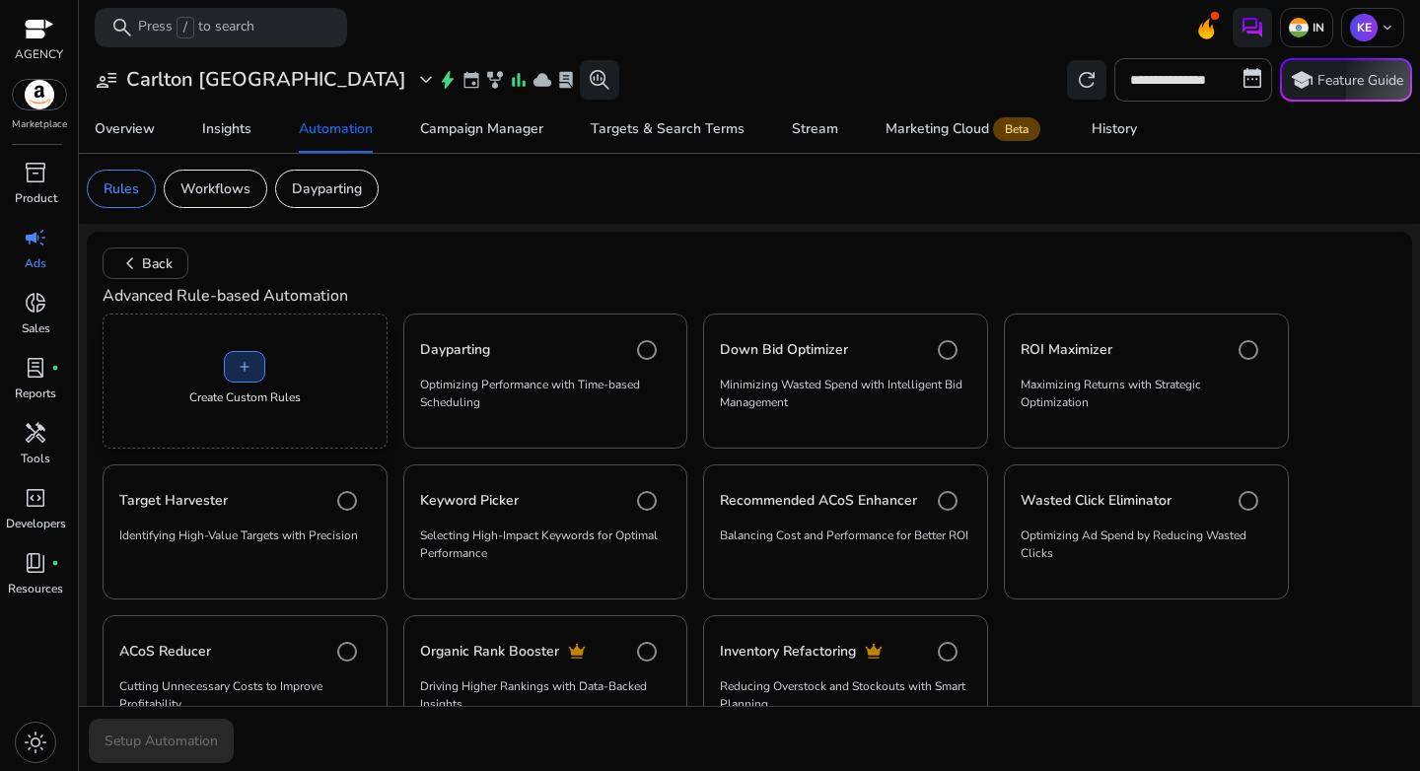
click at [255, 370] on span at bounding box center [244, 366] width 39 height 47
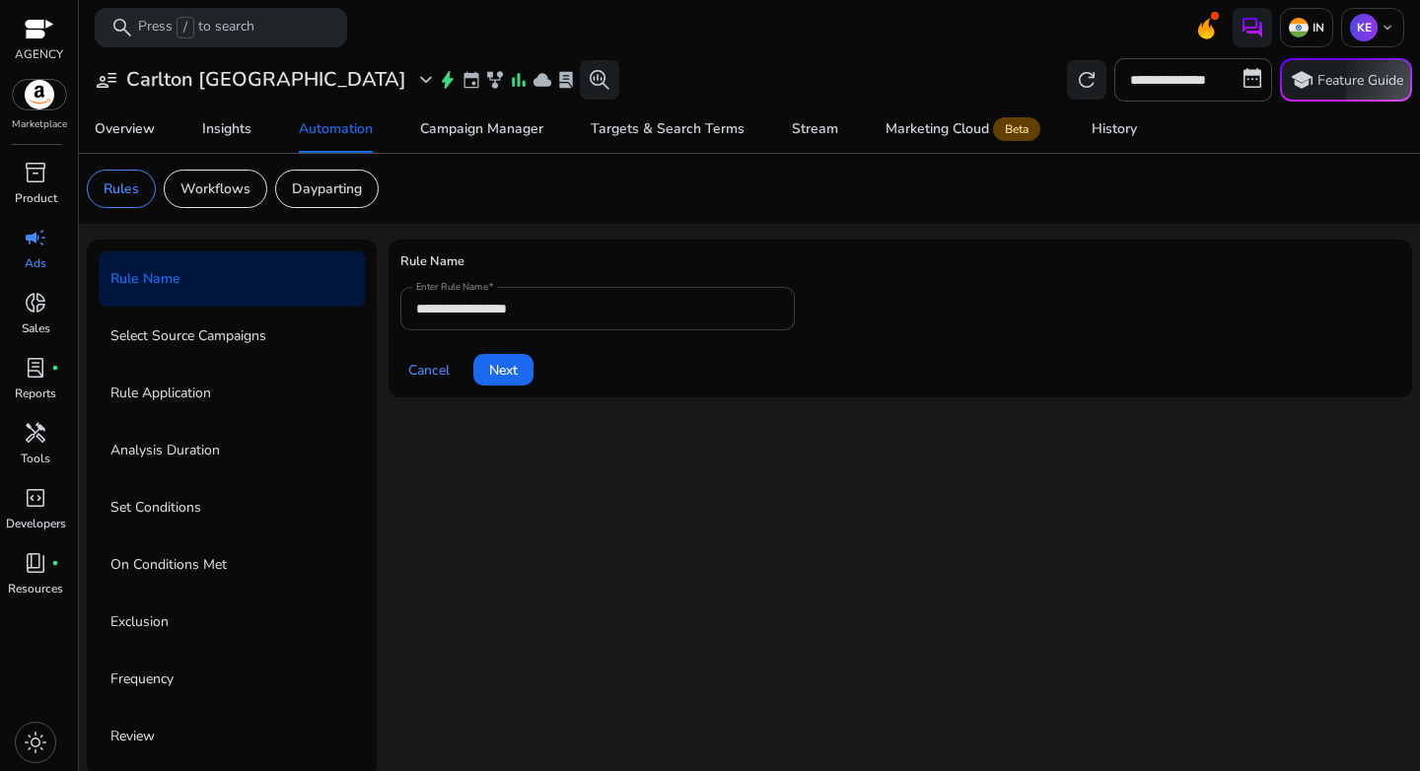
click at [587, 309] on input "**********" at bounding box center [597, 309] width 363 height 22
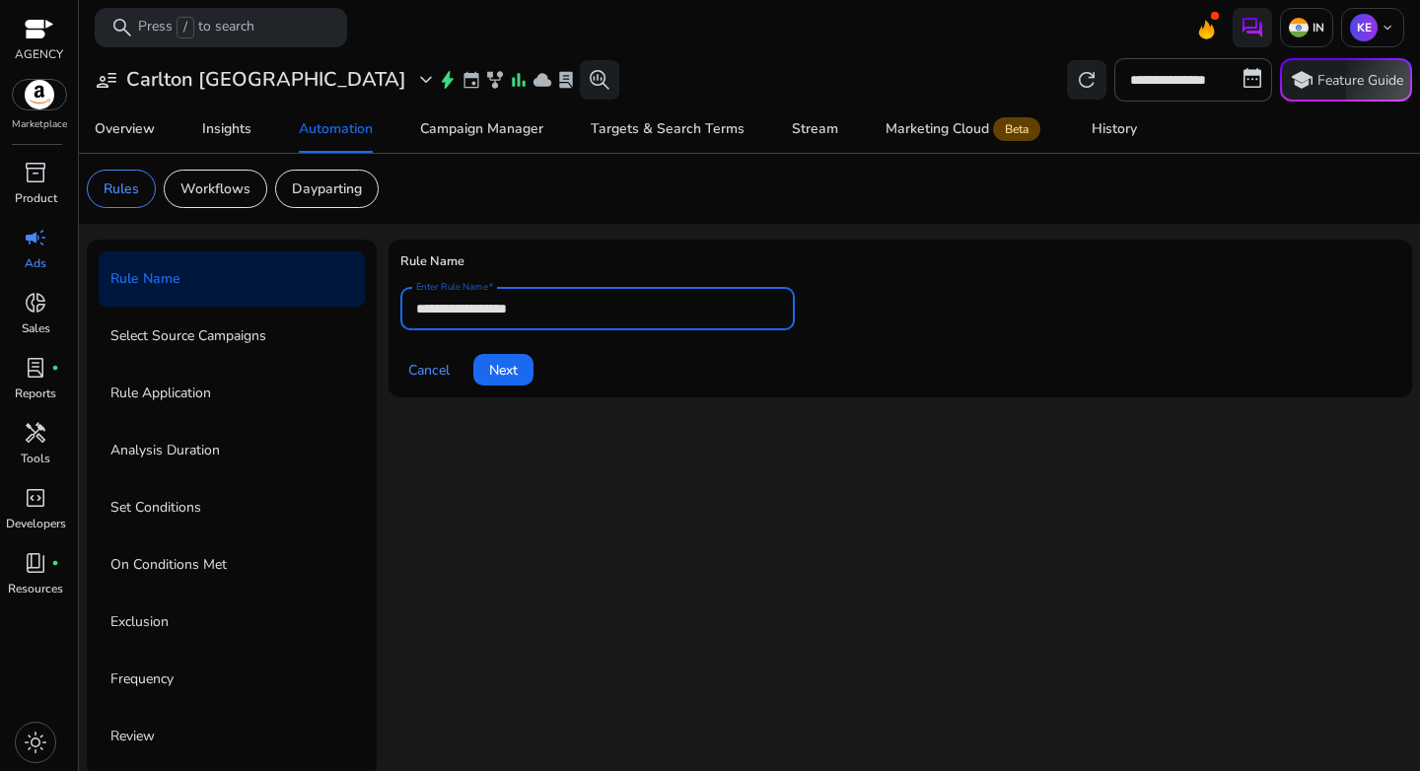
drag, startPoint x: 505, startPoint y: 309, endPoint x: 354, endPoint y: 309, distance: 150.9
click at [354, 309] on div "**********" at bounding box center [750, 508] width 1326 height 537
paste input "**********"
type input "**********"
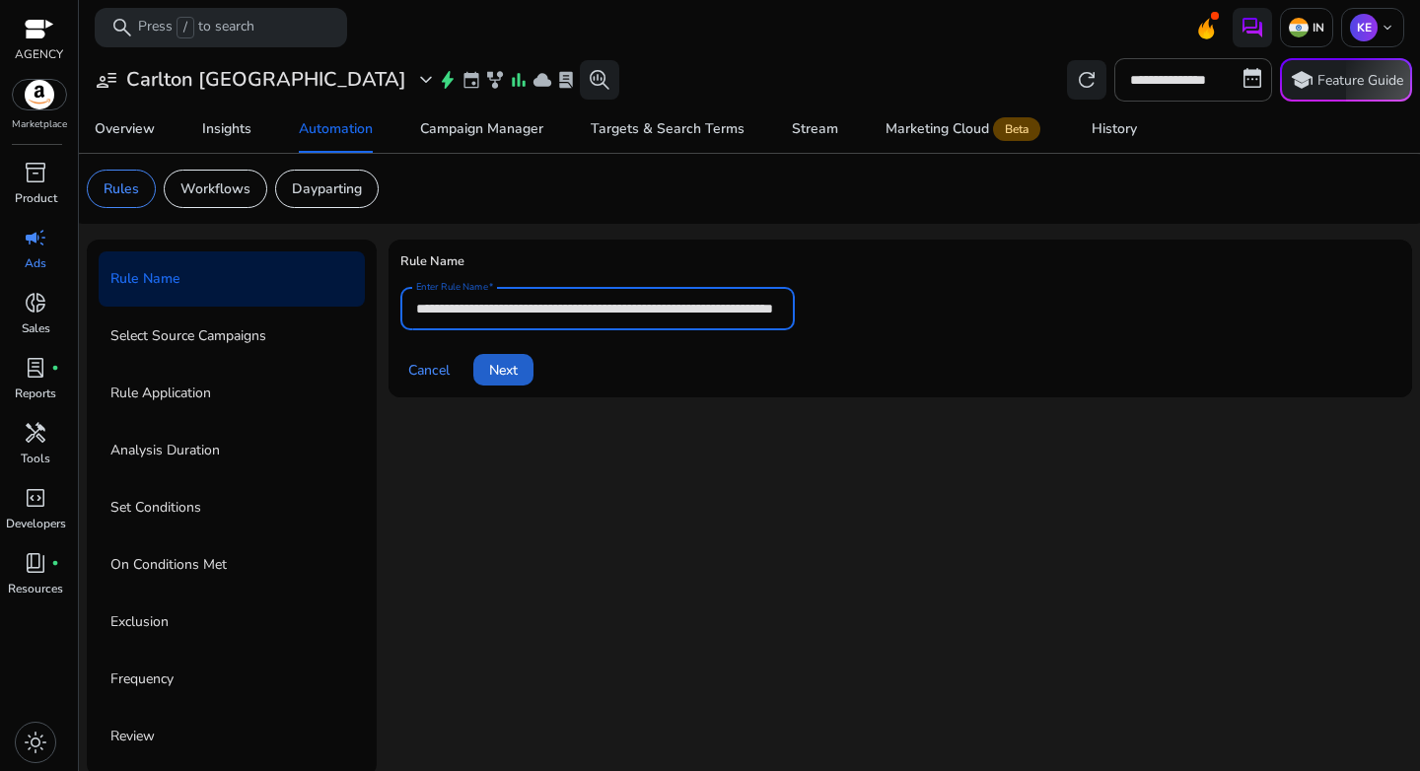
click at [518, 375] on span "Next" at bounding box center [503, 370] width 29 height 21
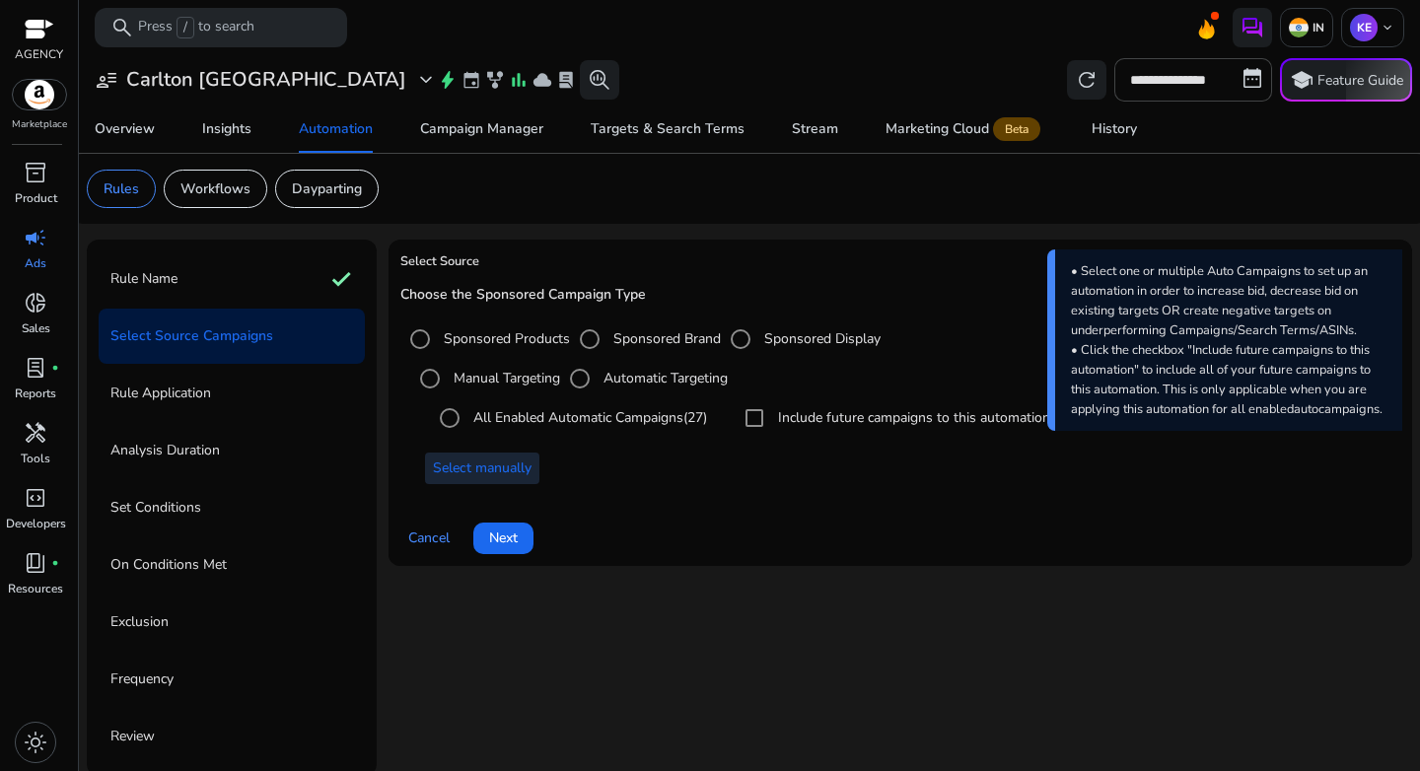
click at [500, 480] on span at bounding box center [482, 468] width 114 height 47
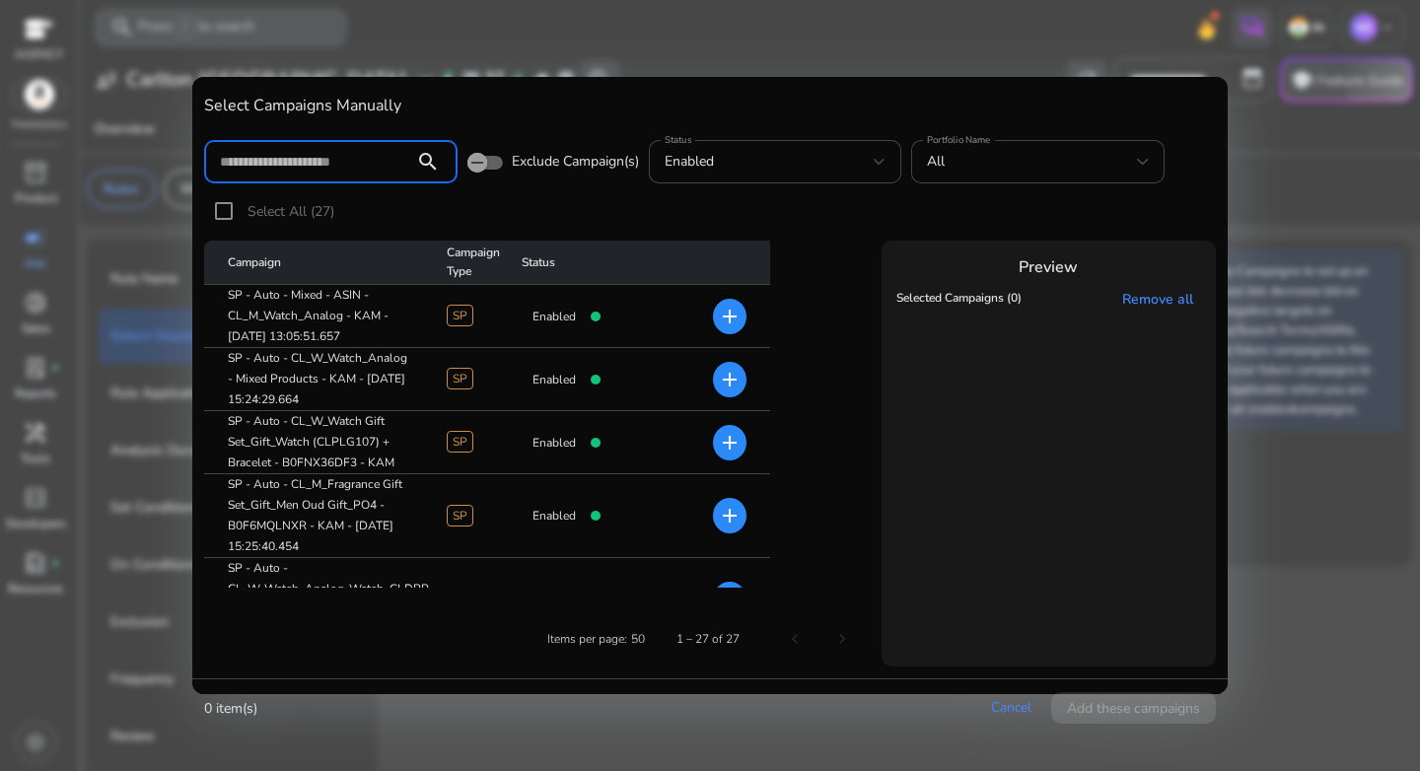
click at [307, 173] on div at bounding box center [309, 161] width 179 height 43
click at [309, 169] on input at bounding box center [309, 162] width 179 height 22
paste input "**********"
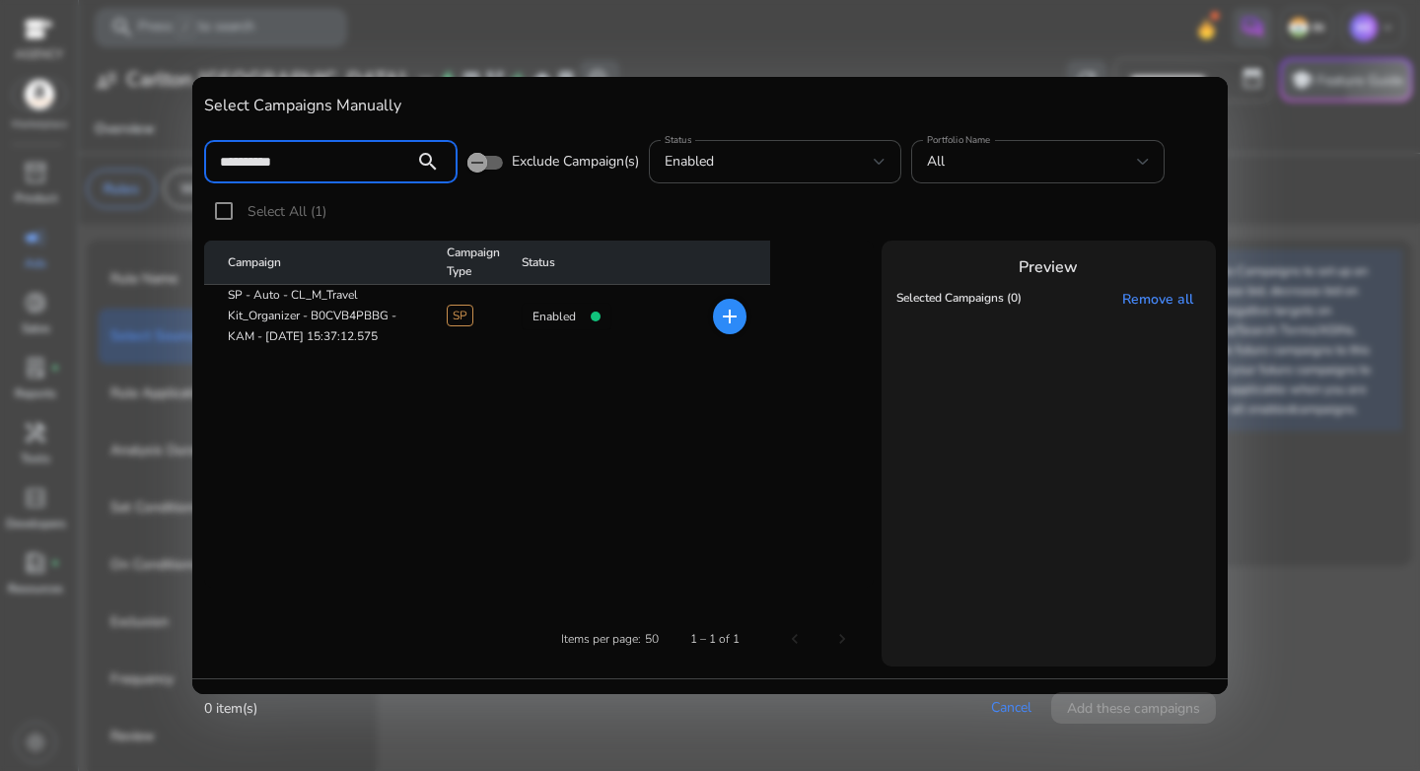
type input "**********"
click at [729, 323] on mat-icon "add" at bounding box center [730, 317] width 24 height 24
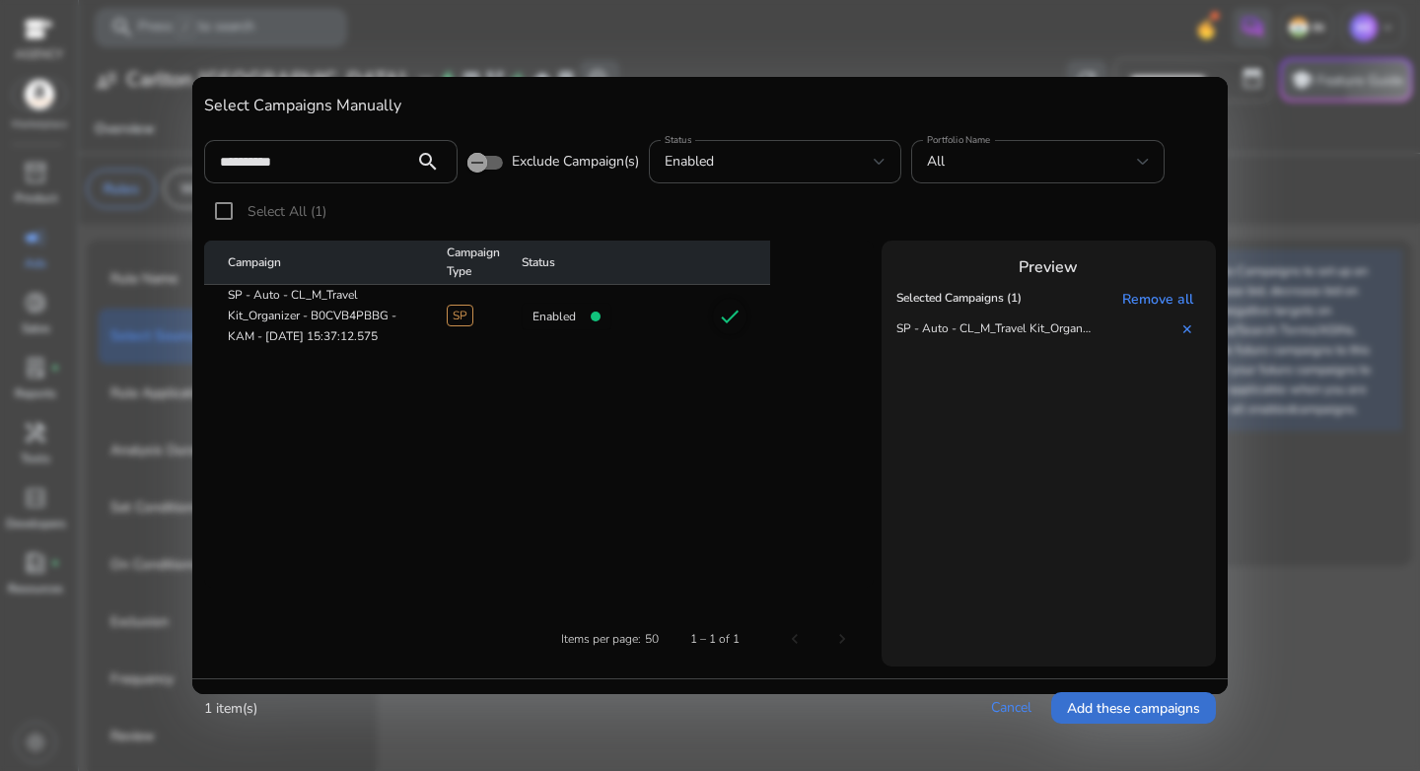
click at [1125, 701] on span "Add these campaigns" at bounding box center [1133, 708] width 133 height 21
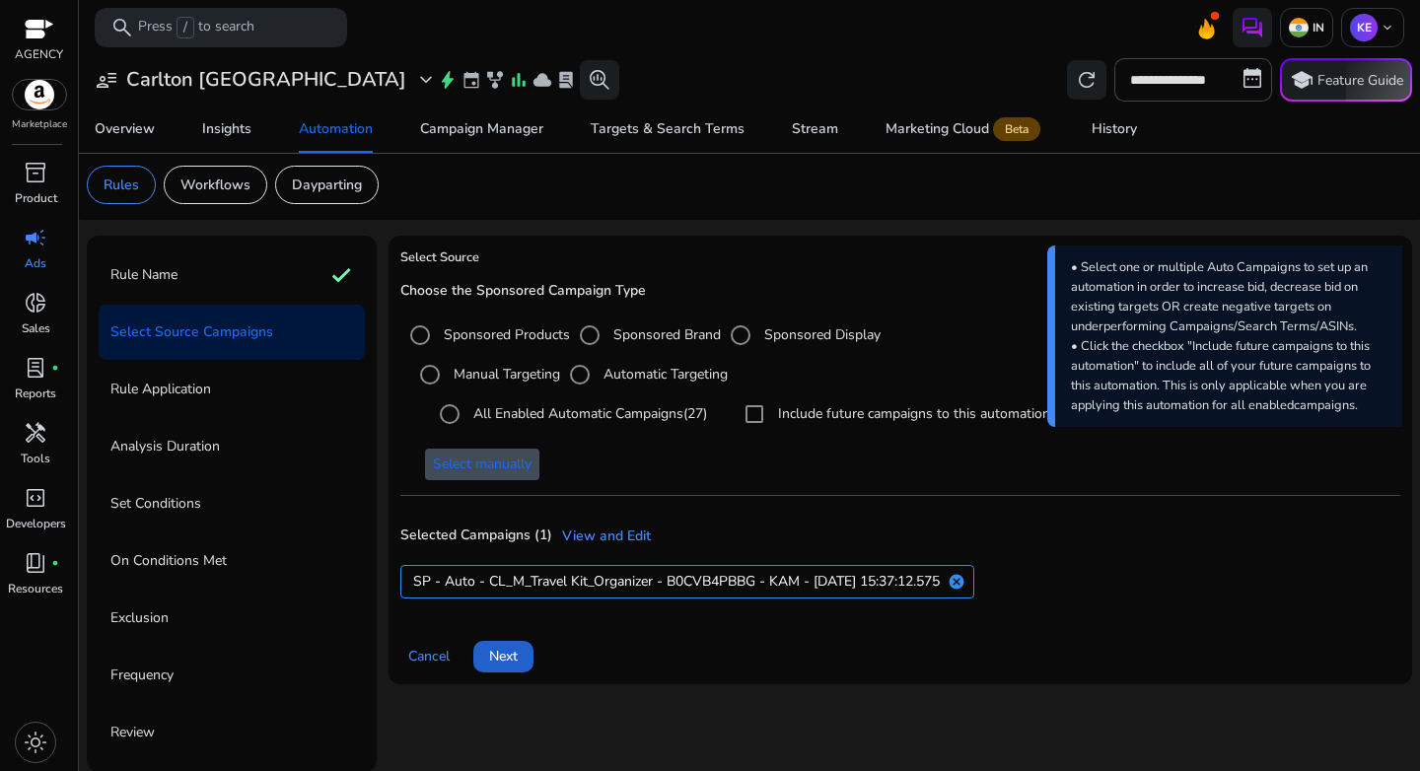
scroll to position [5, 0]
click at [518, 656] on span "Next" at bounding box center [503, 655] width 29 height 21
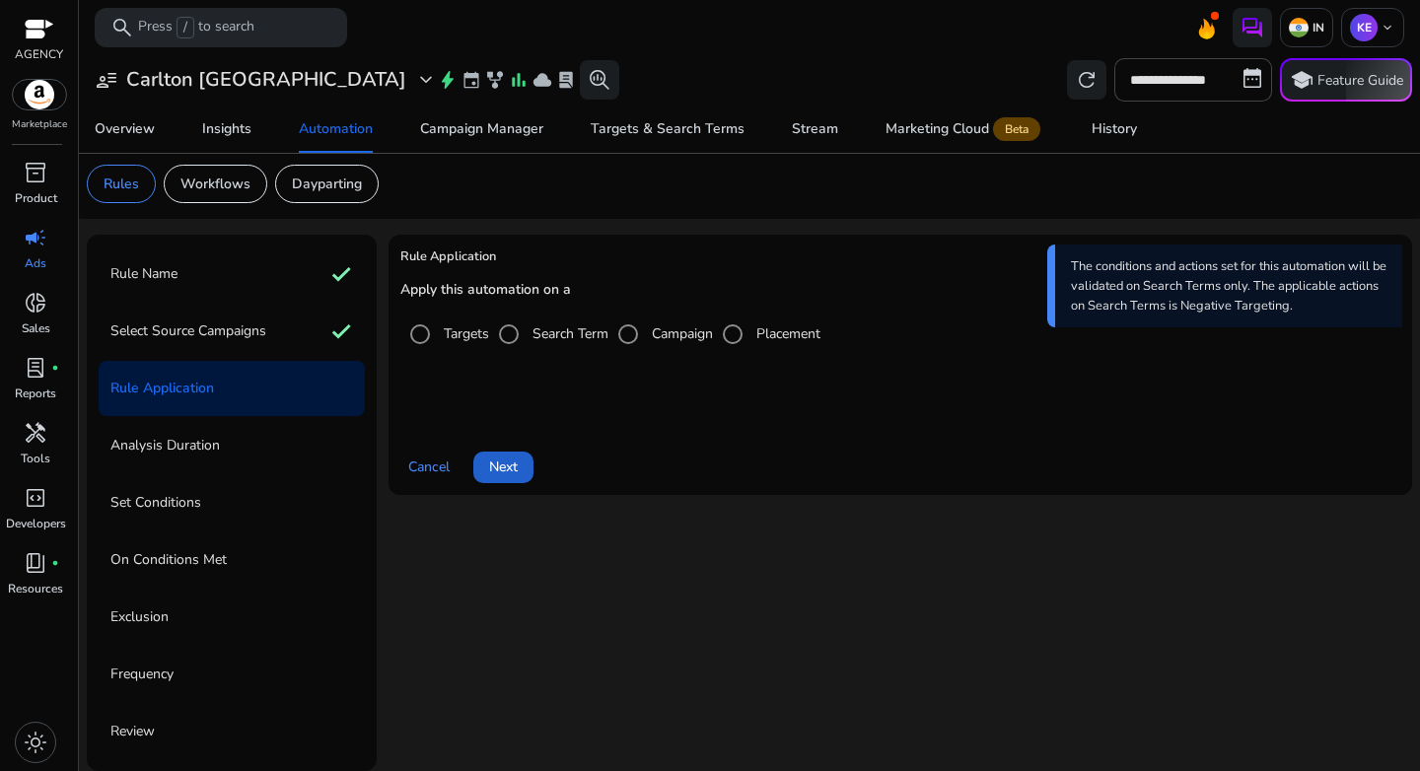
click at [497, 471] on span "Next" at bounding box center [503, 467] width 29 height 21
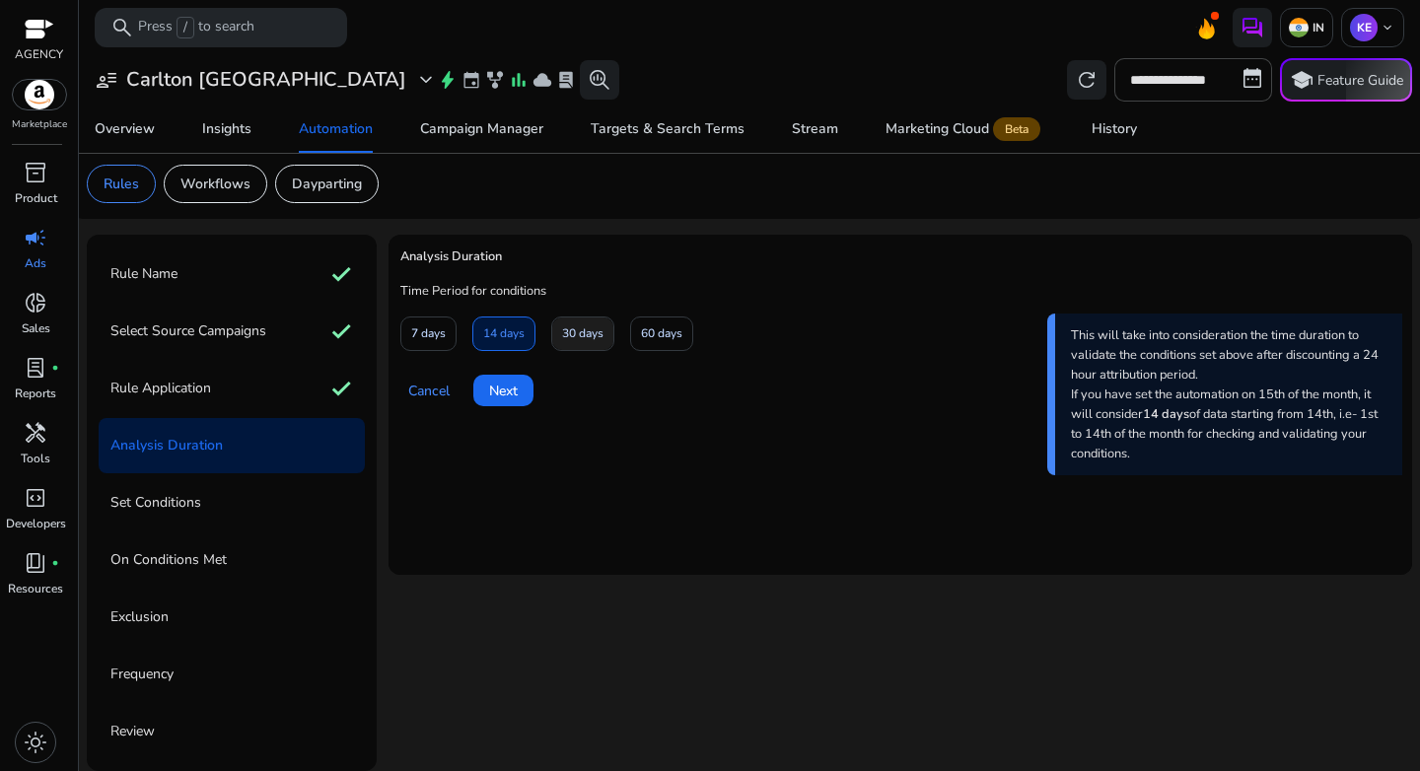
click at [572, 339] on span "30 days" at bounding box center [582, 334] width 41 height 35
click at [501, 388] on span "Next" at bounding box center [503, 391] width 29 height 21
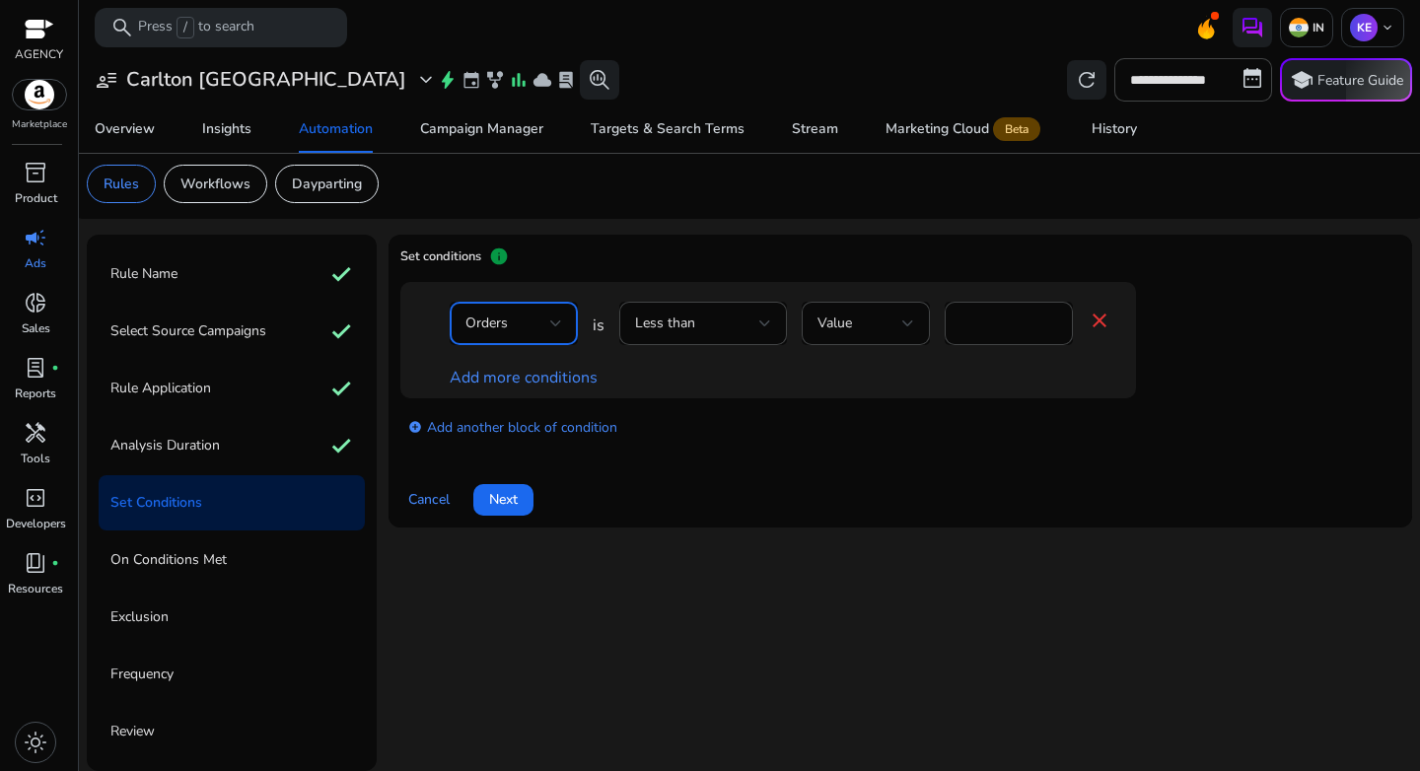
click at [506, 326] on span "Orders" at bounding box center [487, 323] width 42 height 19
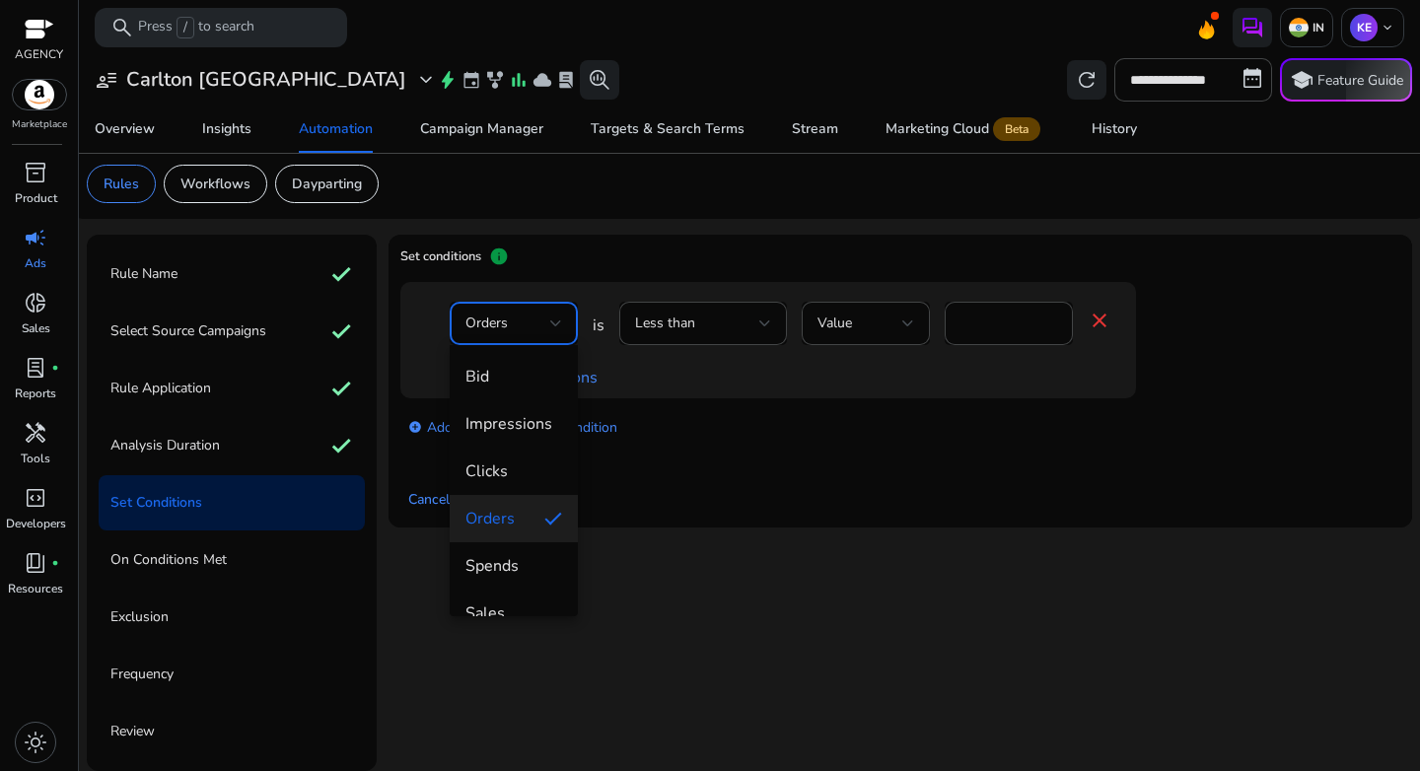
click at [666, 329] on div at bounding box center [710, 385] width 1420 height 771
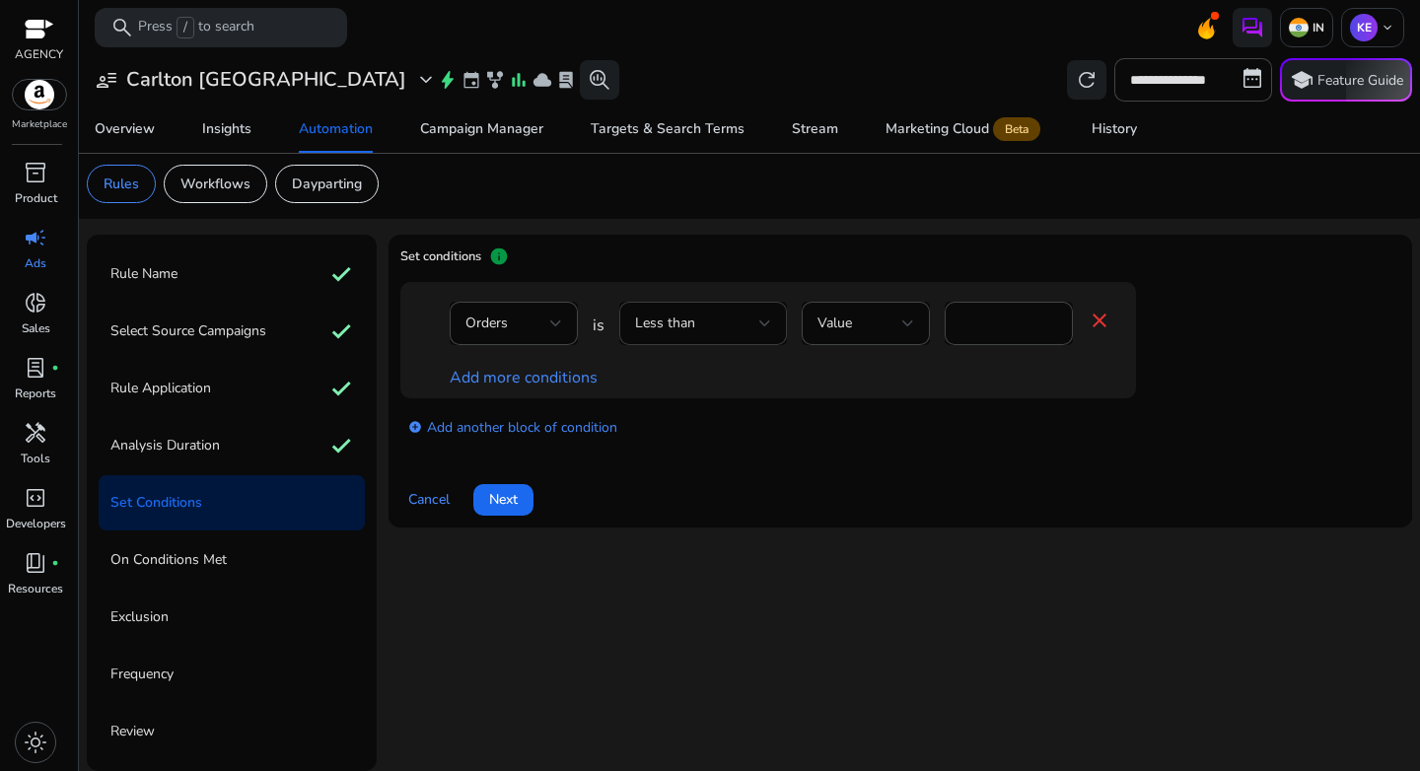
click at [699, 330] on div "Less than" at bounding box center [697, 324] width 124 height 22
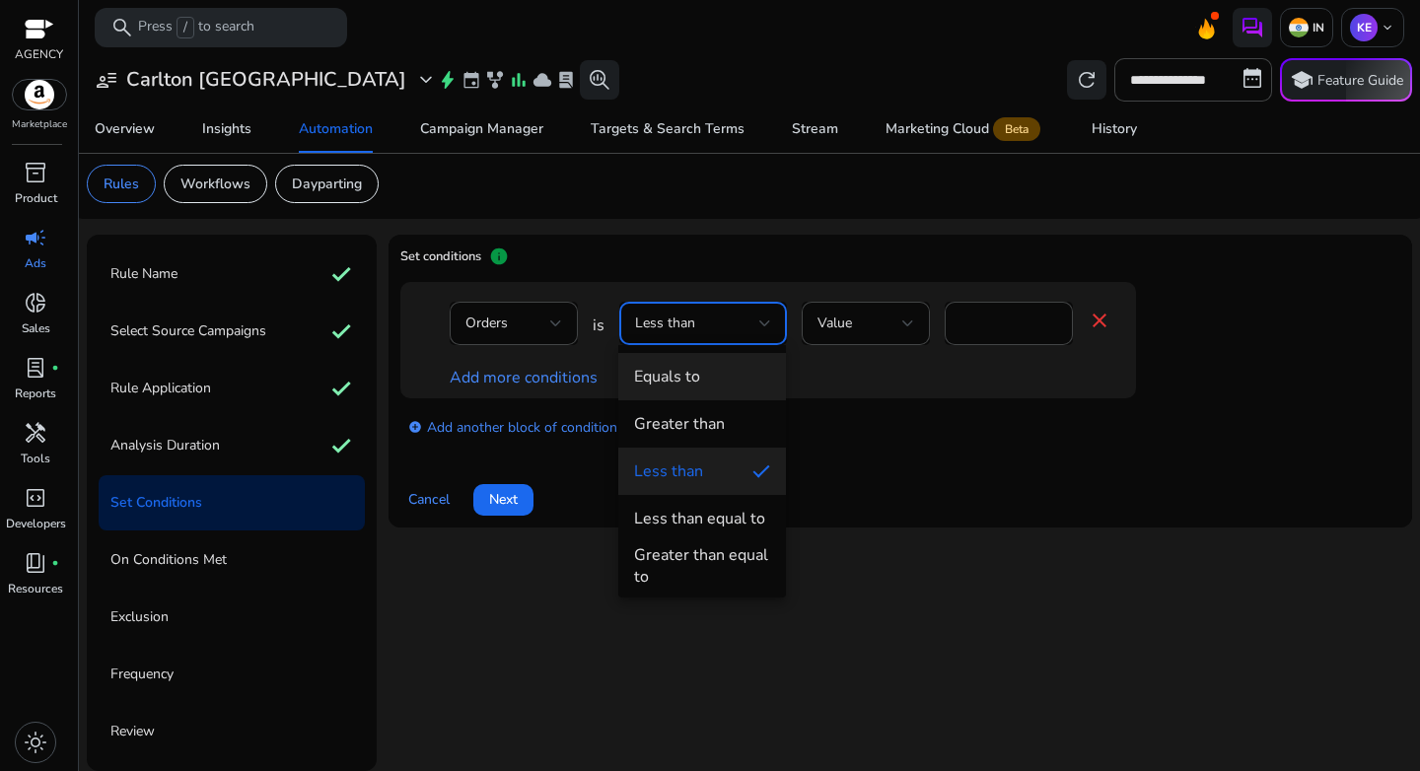
click at [700, 384] on span "Equals to" at bounding box center [702, 377] width 136 height 22
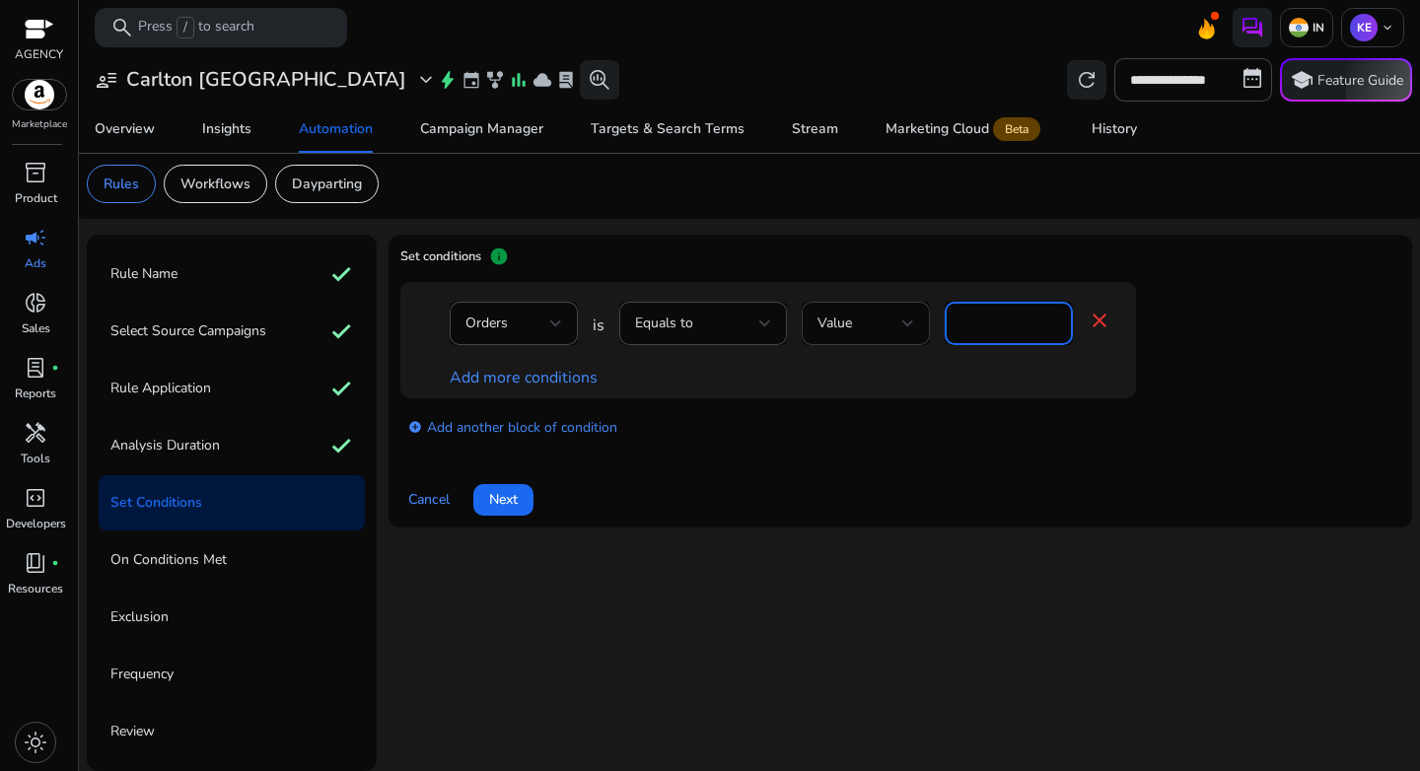
drag, startPoint x: 983, startPoint y: 315, endPoint x: 923, endPoint y: 323, distance: 60.7
click at [923, 323] on div "Orders is Equals to Value * close" at bounding box center [781, 334] width 662 height 64
type input "*"
click at [930, 414] on div "add_circle Add another block of condition" at bounding box center [807, 425] width 815 height 55
click at [559, 374] on link "Add more conditions" at bounding box center [524, 378] width 148 height 22
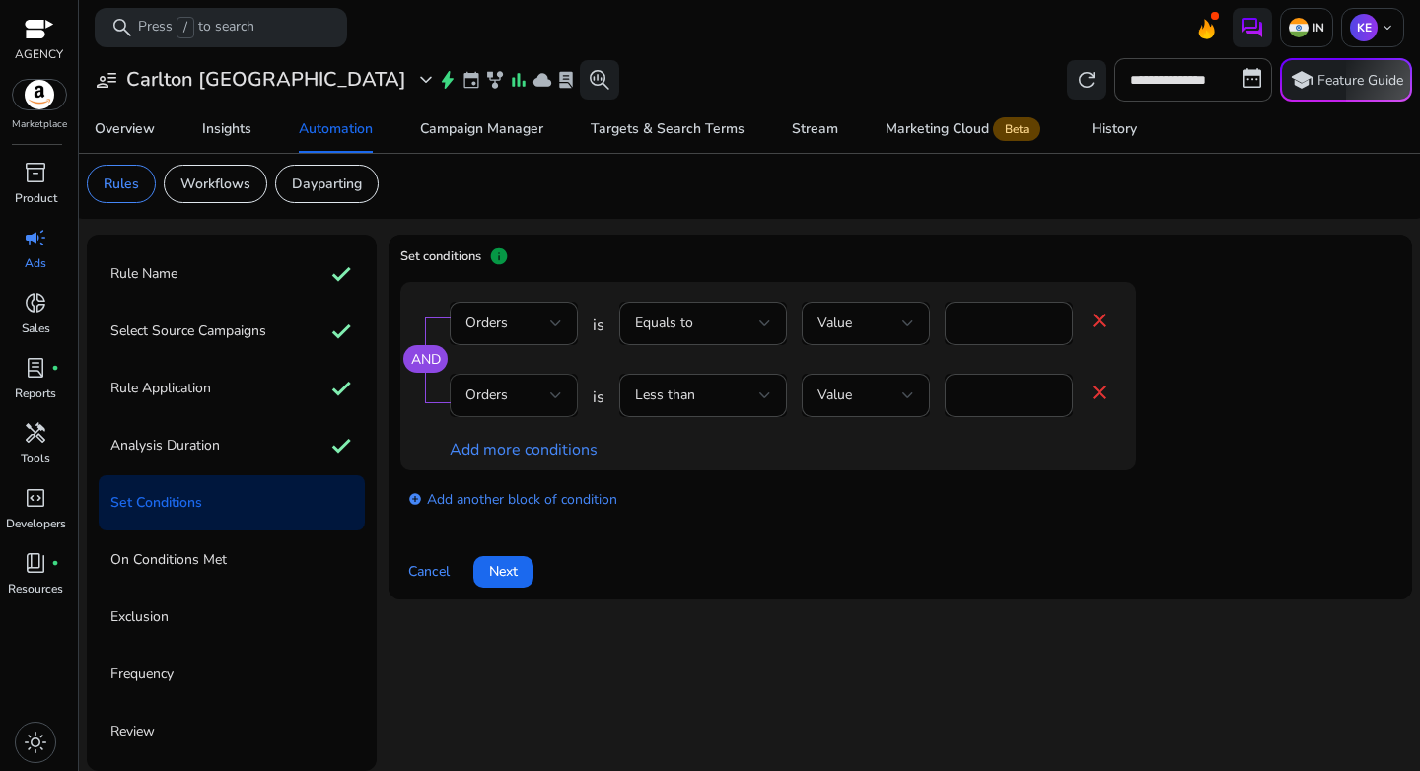
click at [510, 388] on div "Orders" at bounding box center [508, 396] width 85 height 22
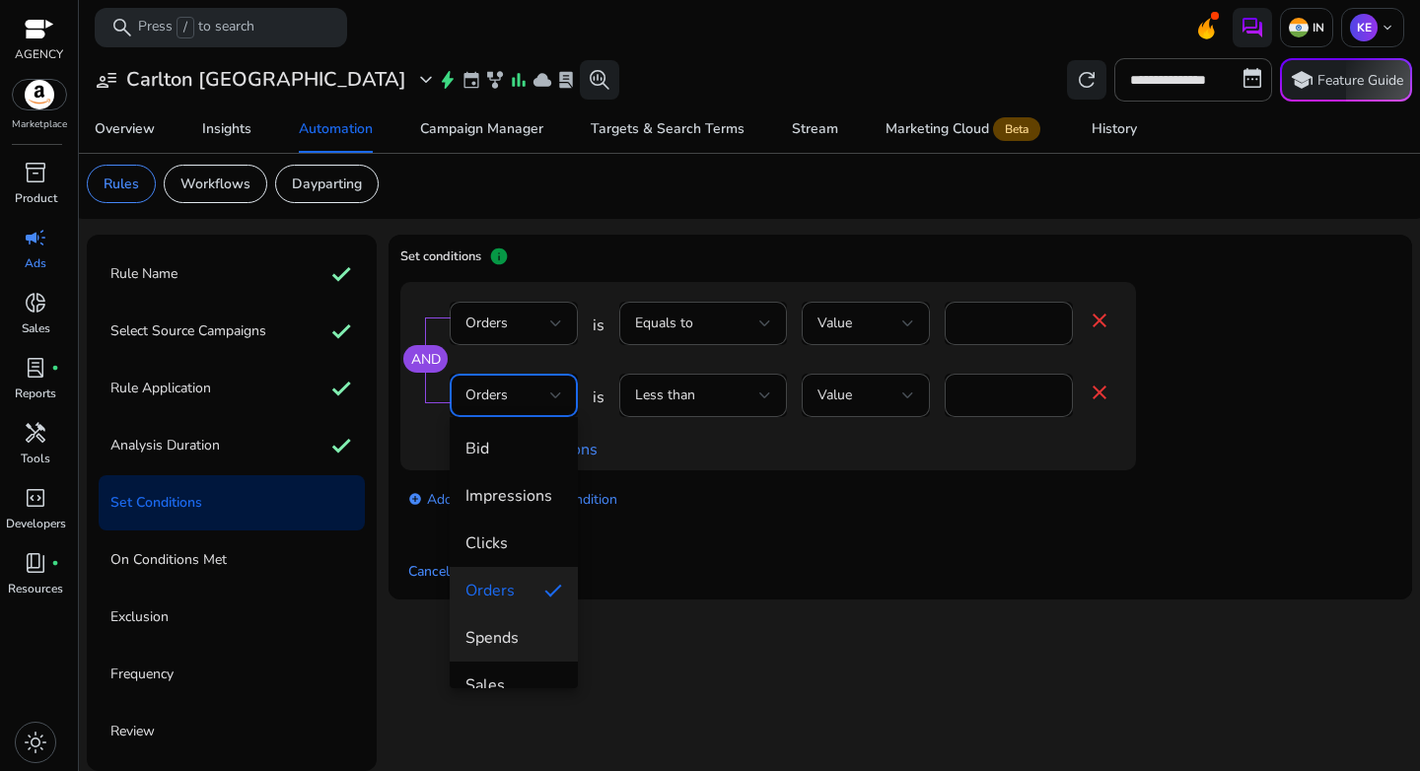
click at [512, 645] on span "Spends" at bounding box center [514, 638] width 97 height 22
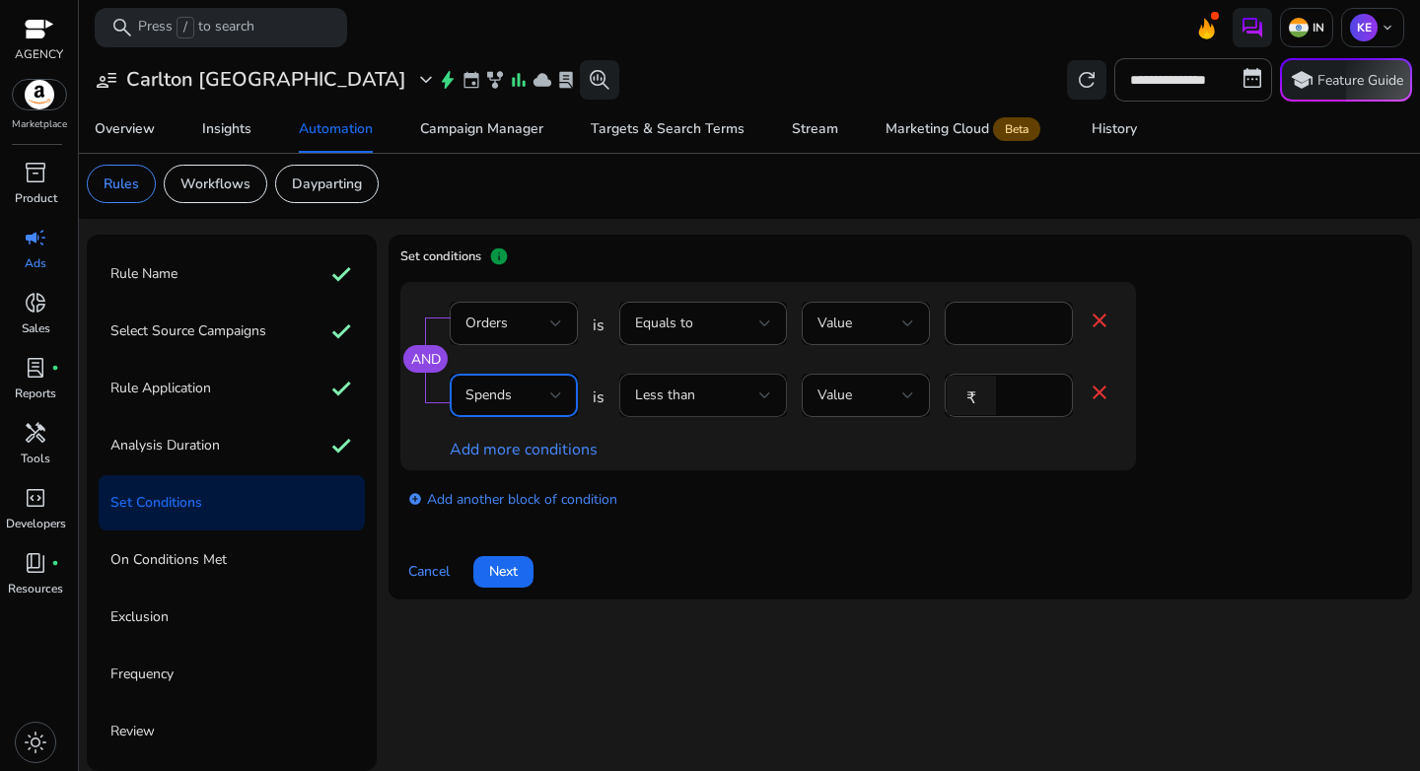
click at [708, 393] on div "Less than" at bounding box center [697, 396] width 124 height 22
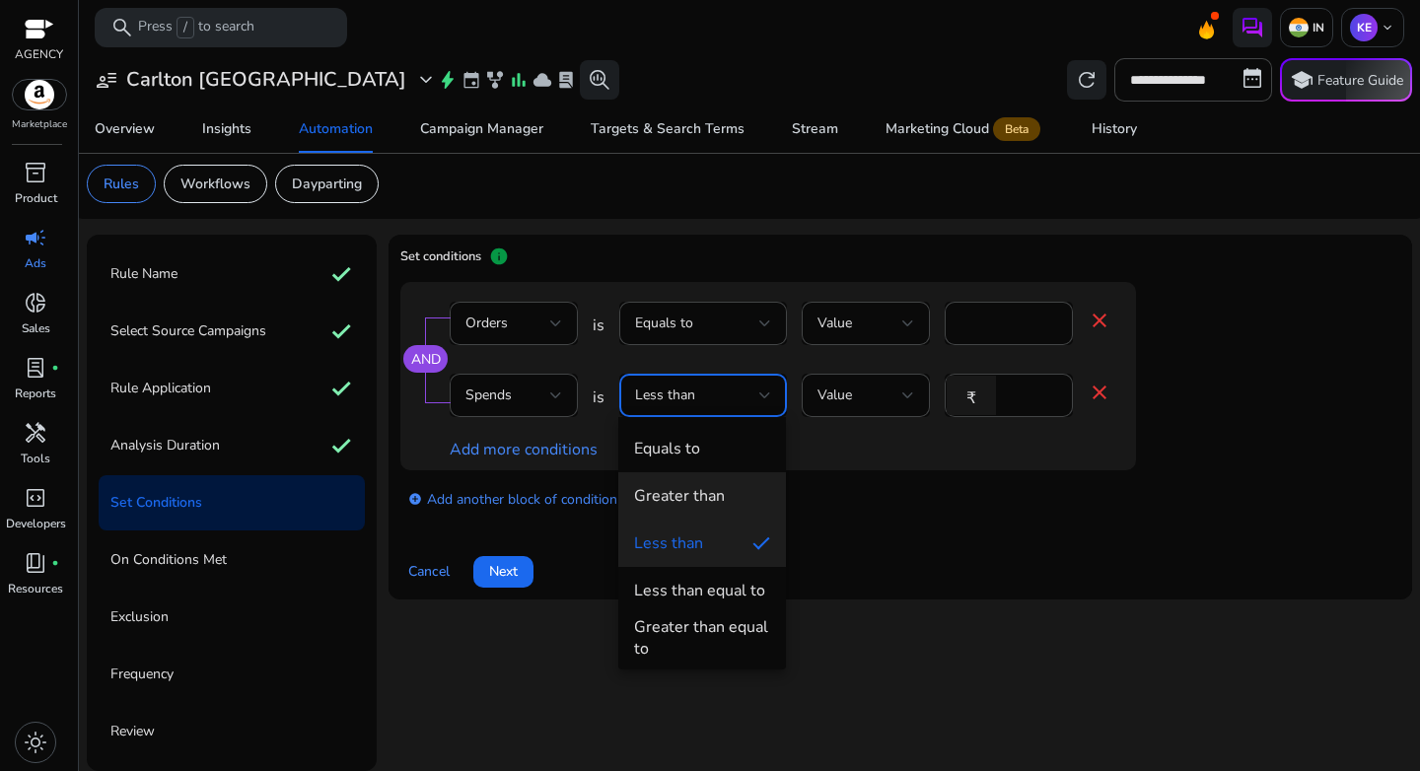
click at [717, 497] on div "Greater than" at bounding box center [679, 496] width 91 height 22
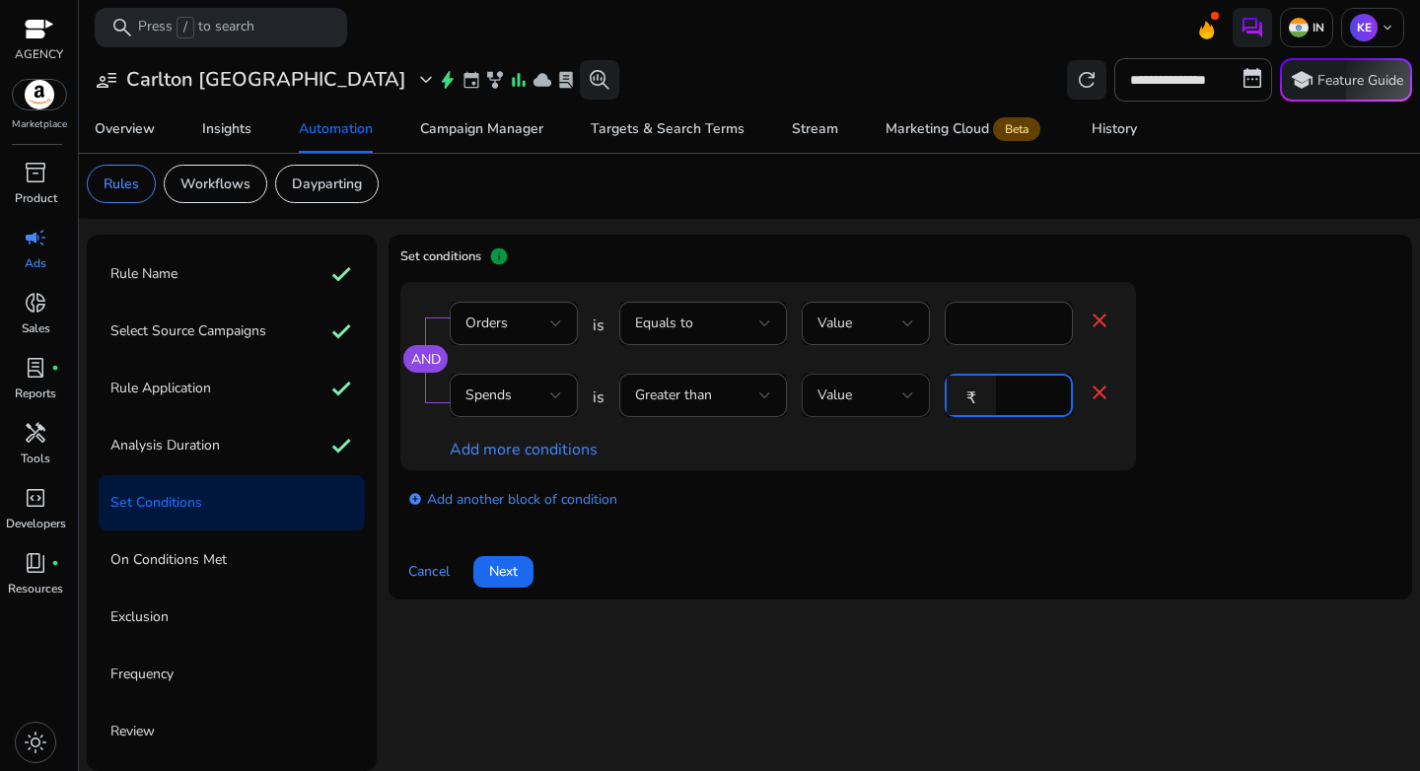
drag, startPoint x: 1030, startPoint y: 392, endPoint x: 914, endPoint y: 394, distance: 115.4
click at [914, 394] on div "Spends is Greater than Value ₹ * close" at bounding box center [781, 406] width 662 height 64
type input "***"
click at [600, 506] on link "add_circle Add another block of condition" at bounding box center [512, 498] width 209 height 23
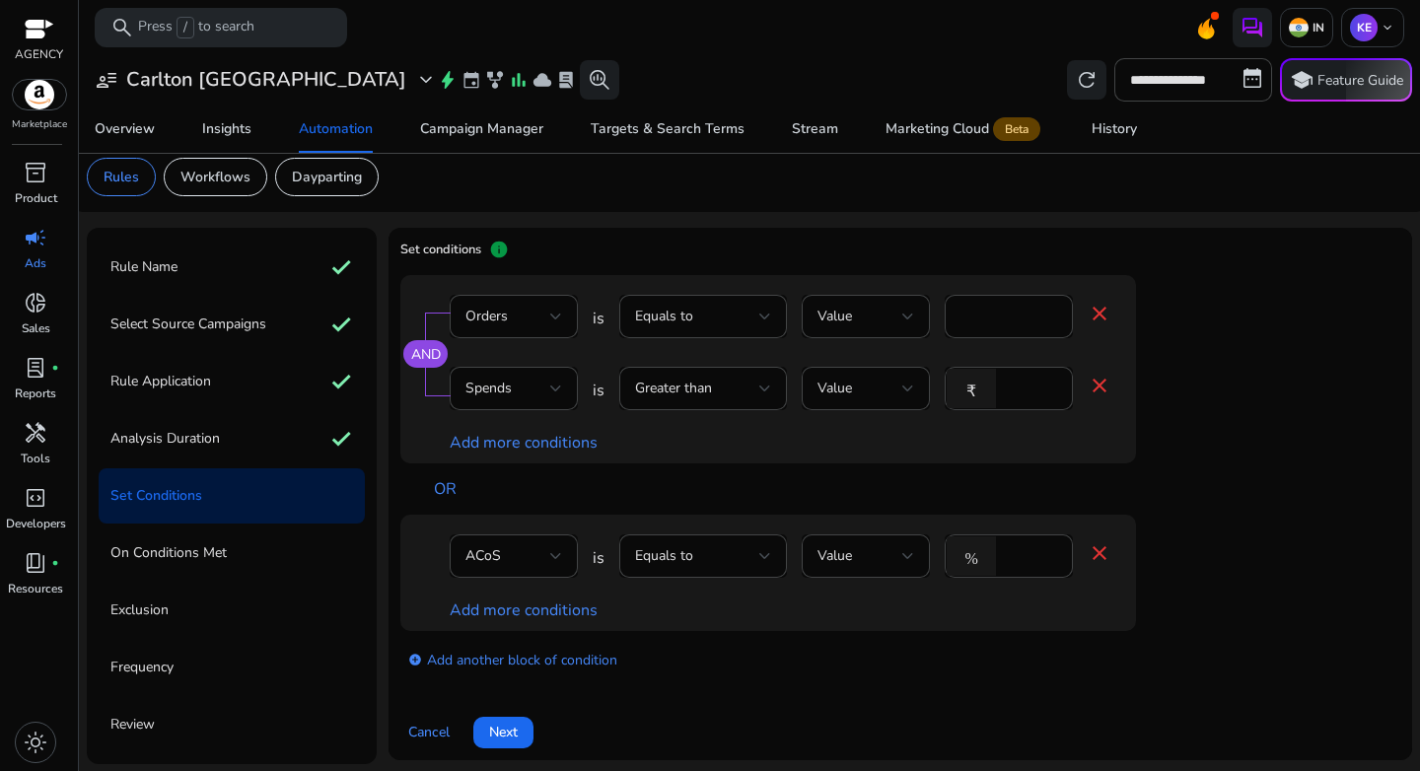
scroll to position [17, 0]
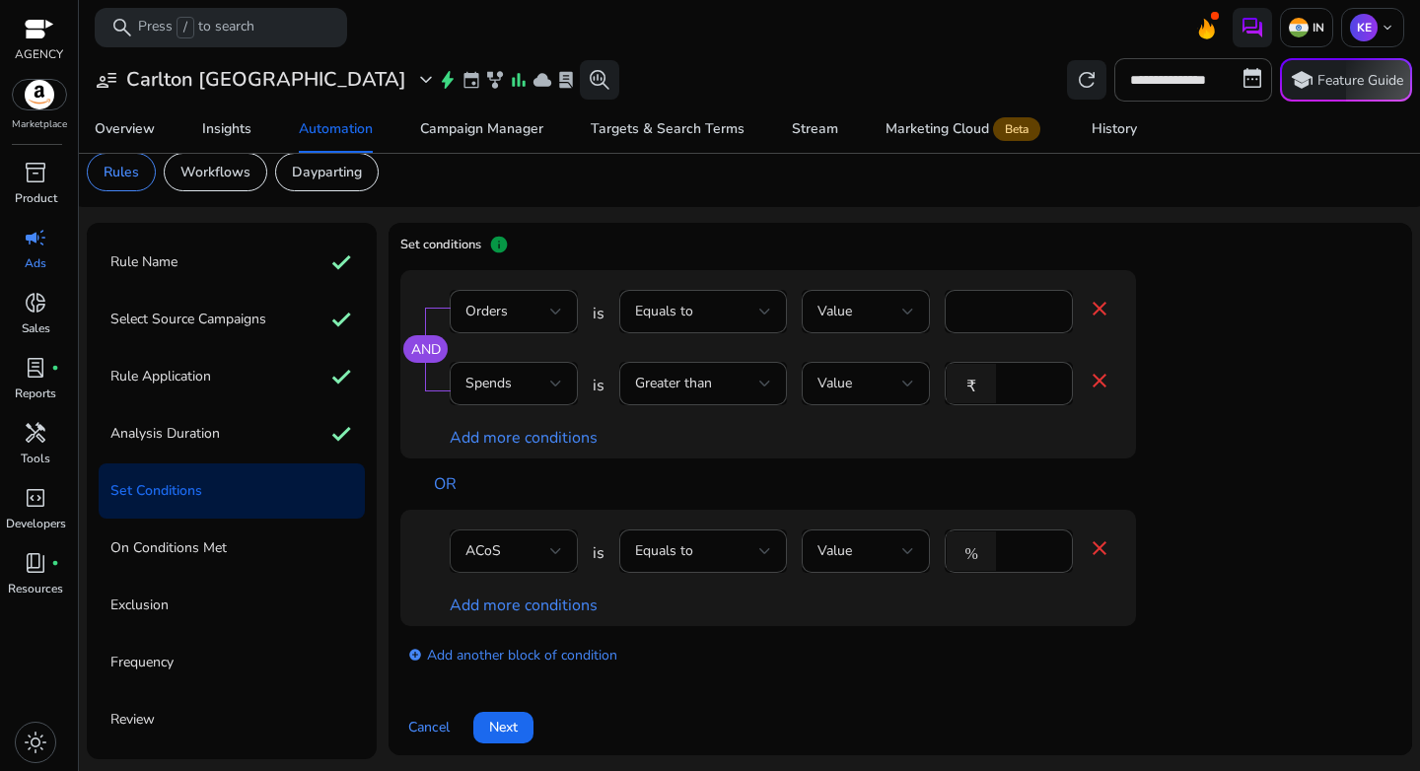
click at [530, 542] on div "ACoS" at bounding box center [508, 551] width 85 height 22
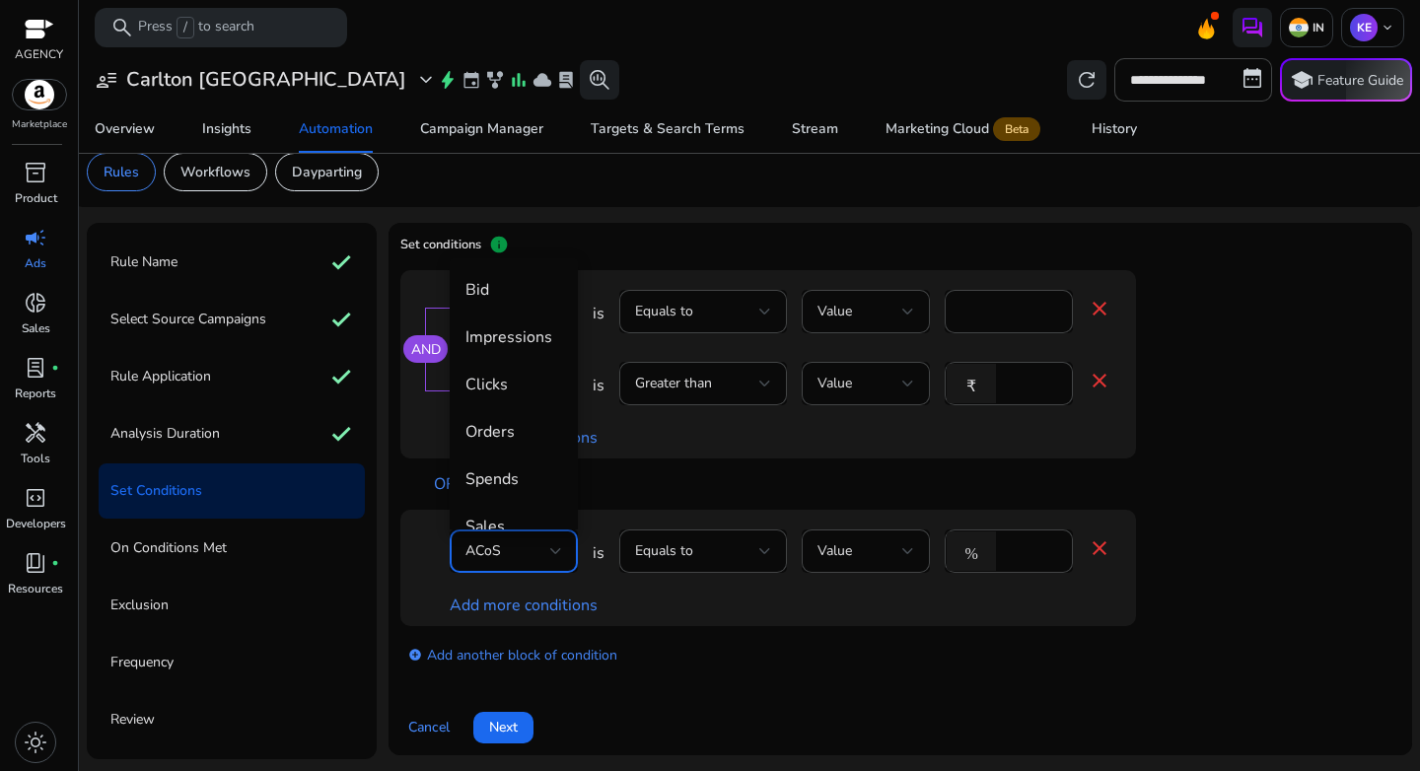
scroll to position [68, 0]
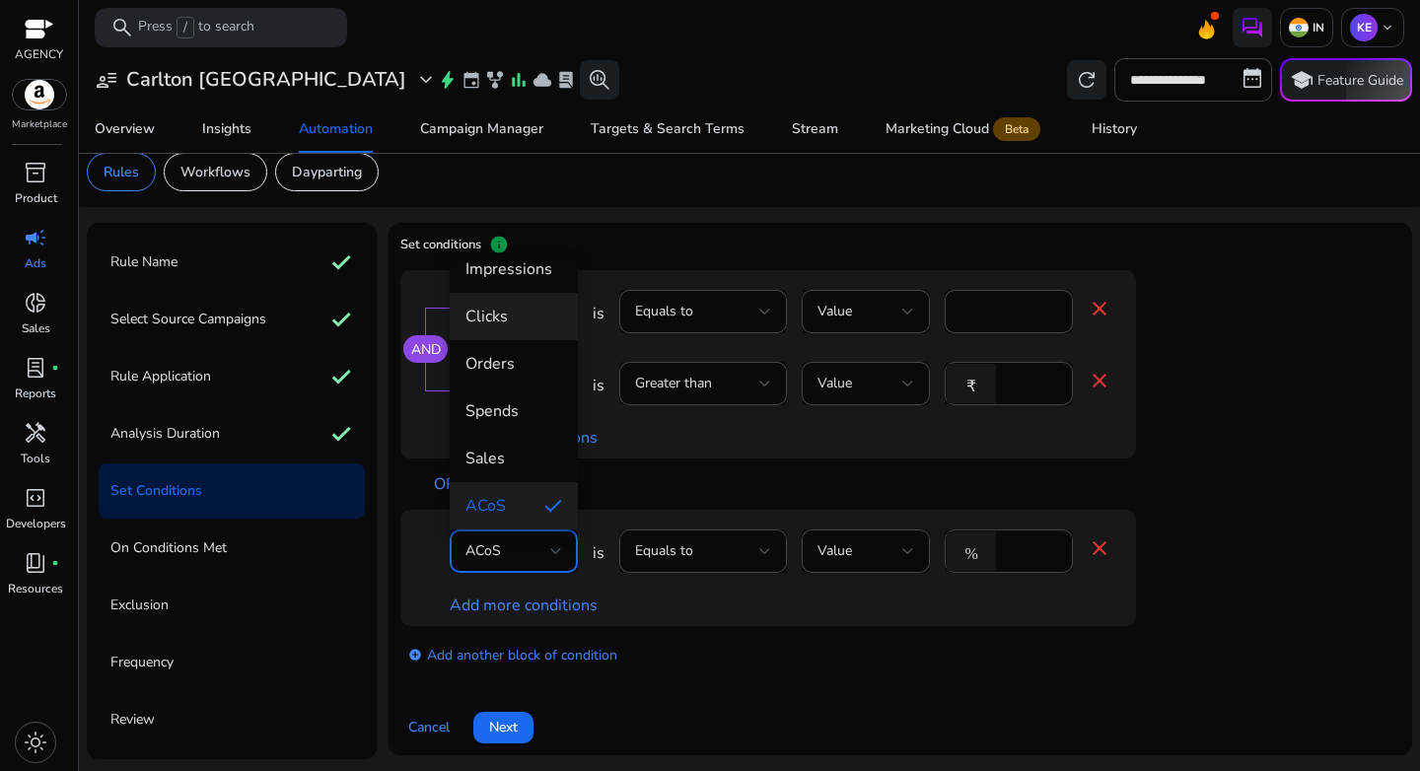
click at [518, 327] on mat-option "Clicks" at bounding box center [514, 316] width 128 height 47
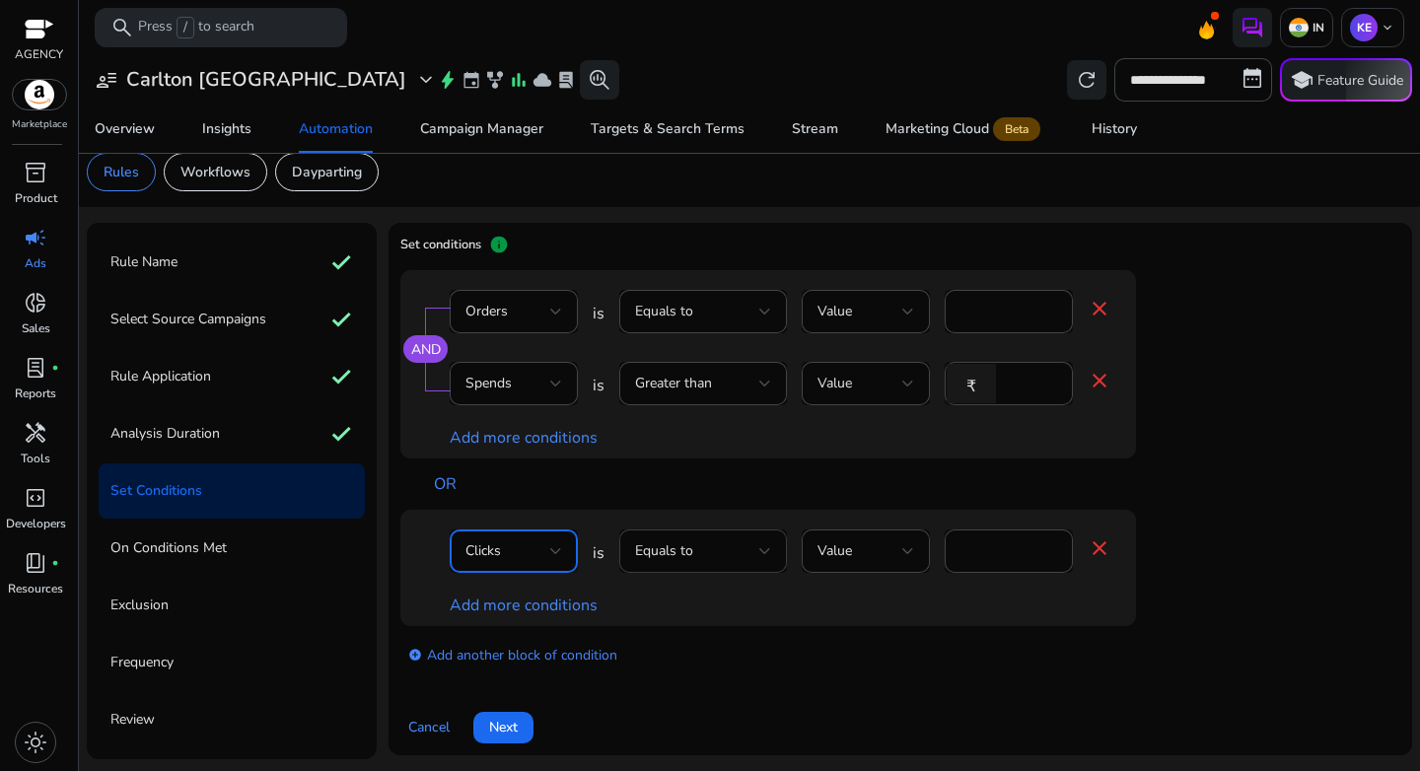
click at [707, 564] on div "Equals to" at bounding box center [703, 551] width 136 height 43
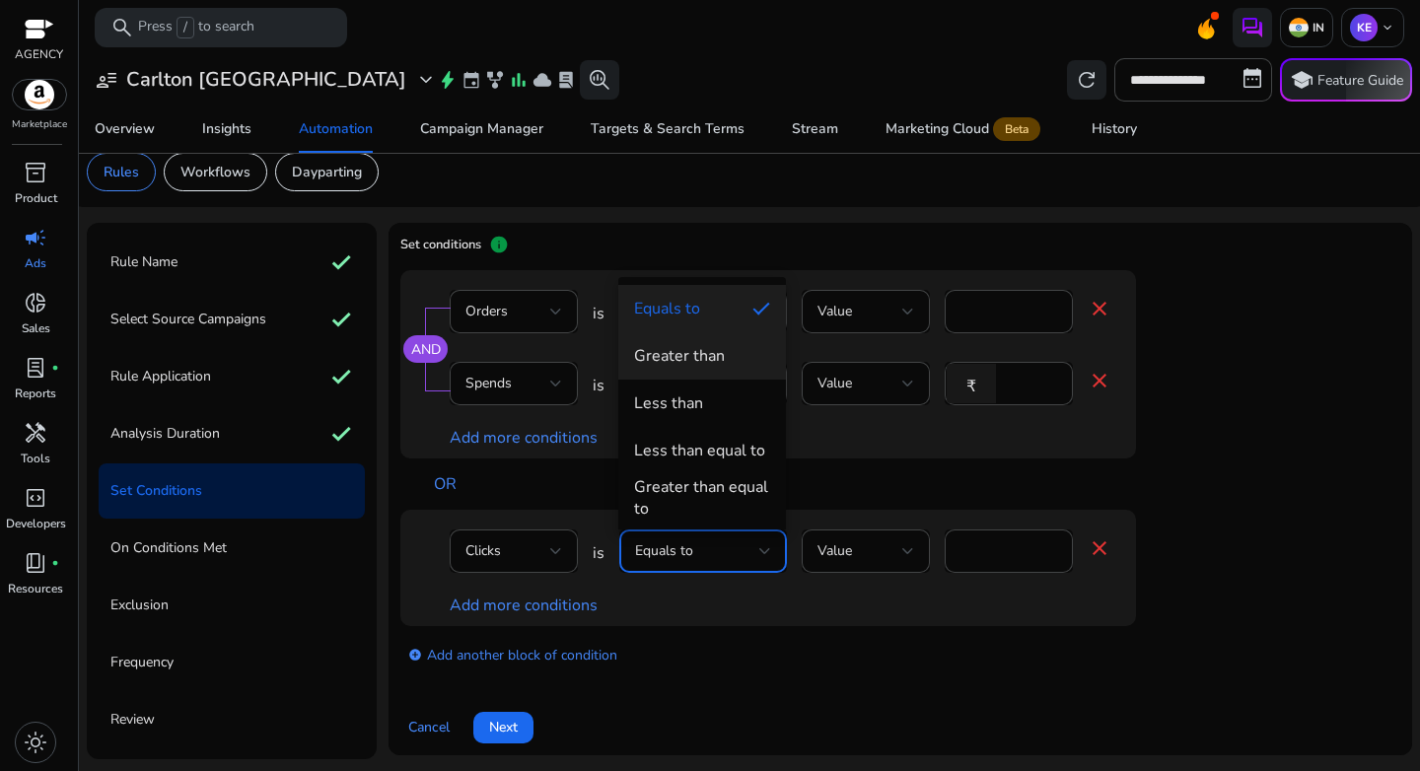
click at [705, 350] on div "Greater than" at bounding box center [679, 356] width 91 height 22
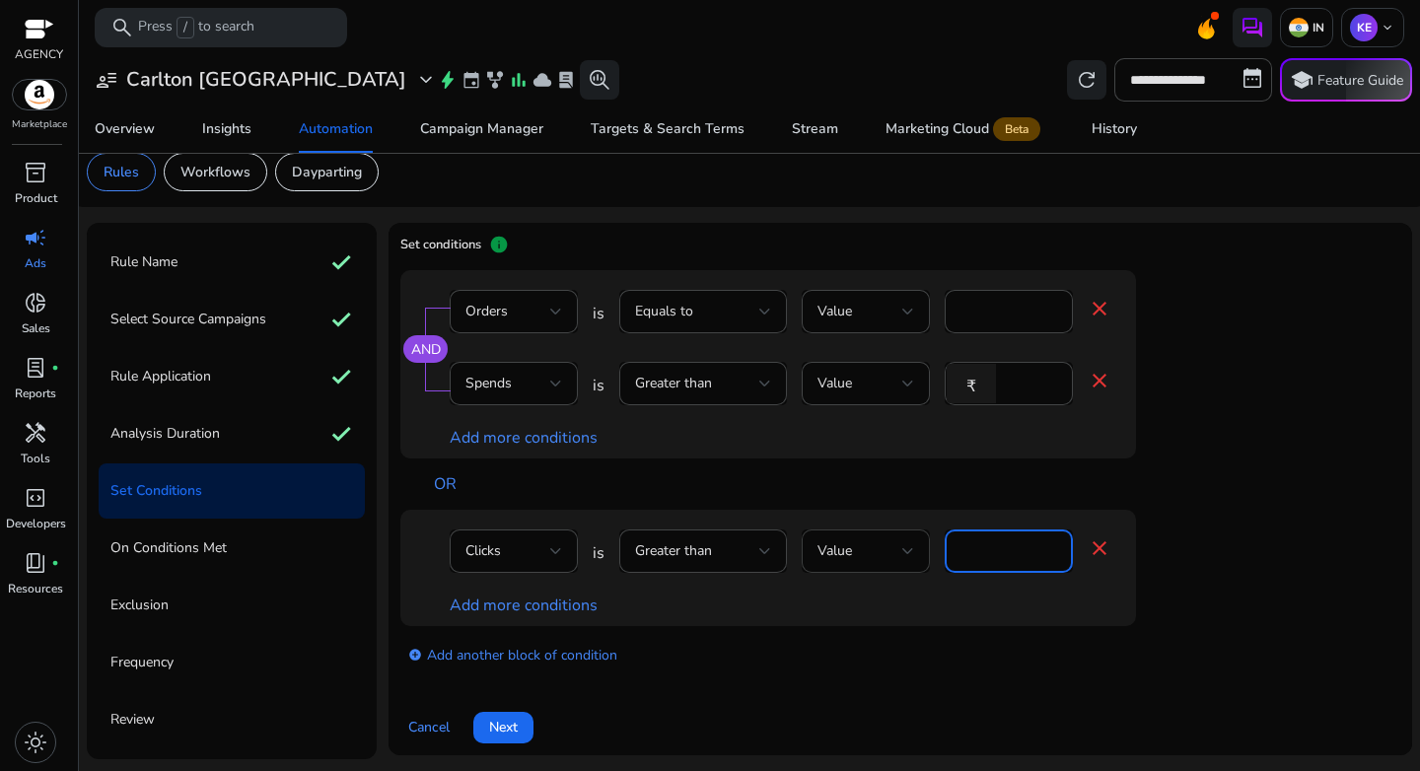
drag, startPoint x: 1008, startPoint y: 554, endPoint x: 876, endPoint y: 547, distance: 132.3
click at [876, 547] on div "Clicks is Greater than Value **** close" at bounding box center [781, 562] width 662 height 64
drag, startPoint x: 991, startPoint y: 552, endPoint x: 910, endPoint y: 552, distance: 80.9
click at [910, 552] on div "Clicks is Greater than Value ** close" at bounding box center [781, 562] width 662 height 64
type input "**"
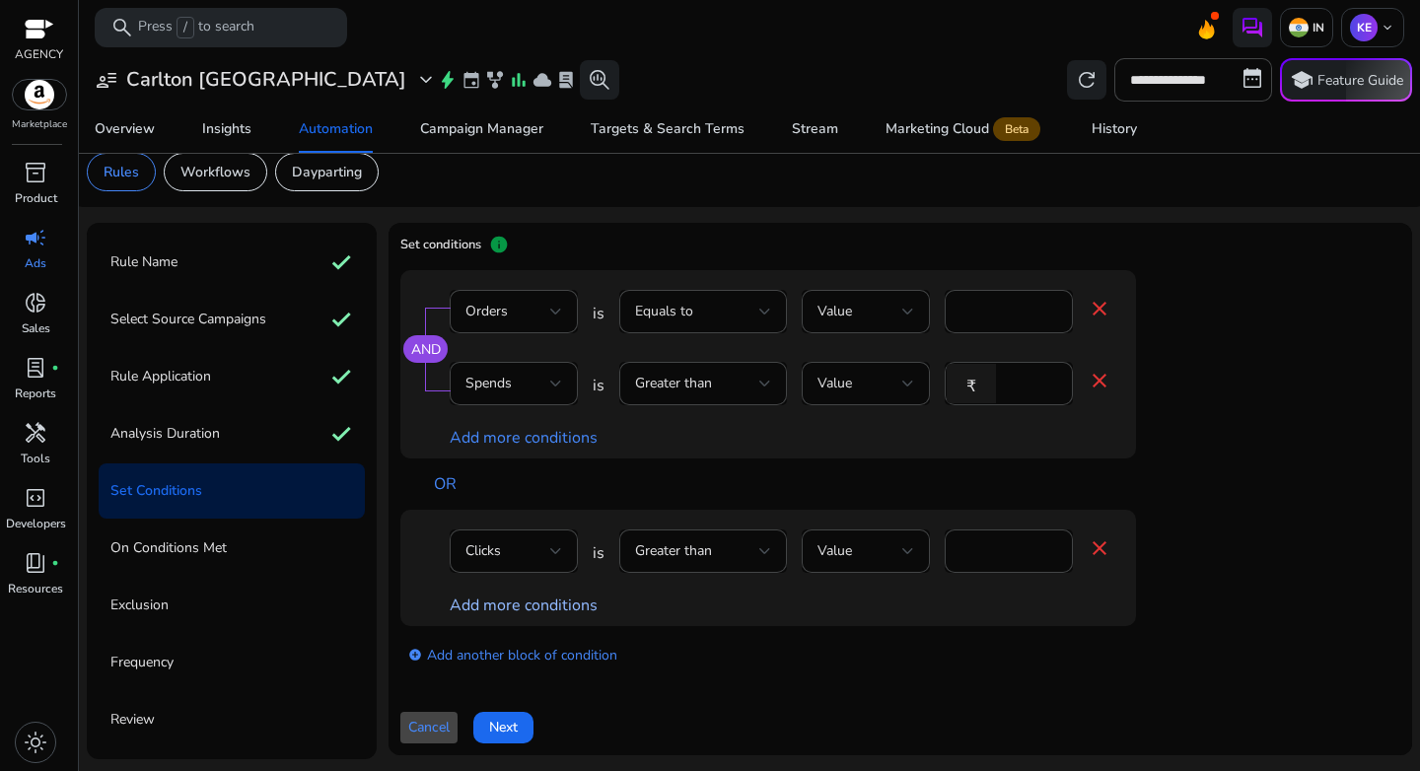
click at [531, 595] on link "Add more conditions" at bounding box center [524, 606] width 148 height 22
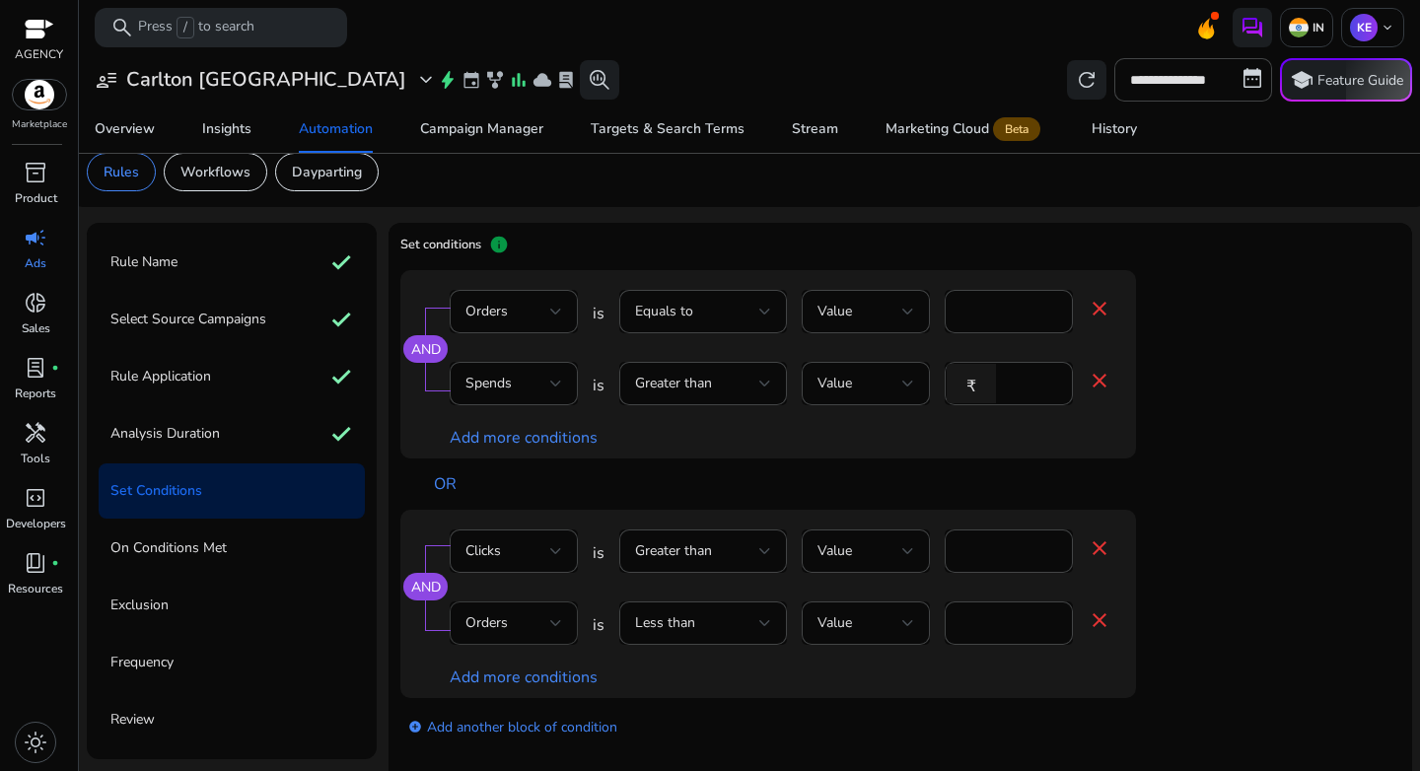
click at [516, 629] on div "Orders" at bounding box center [508, 623] width 85 height 22
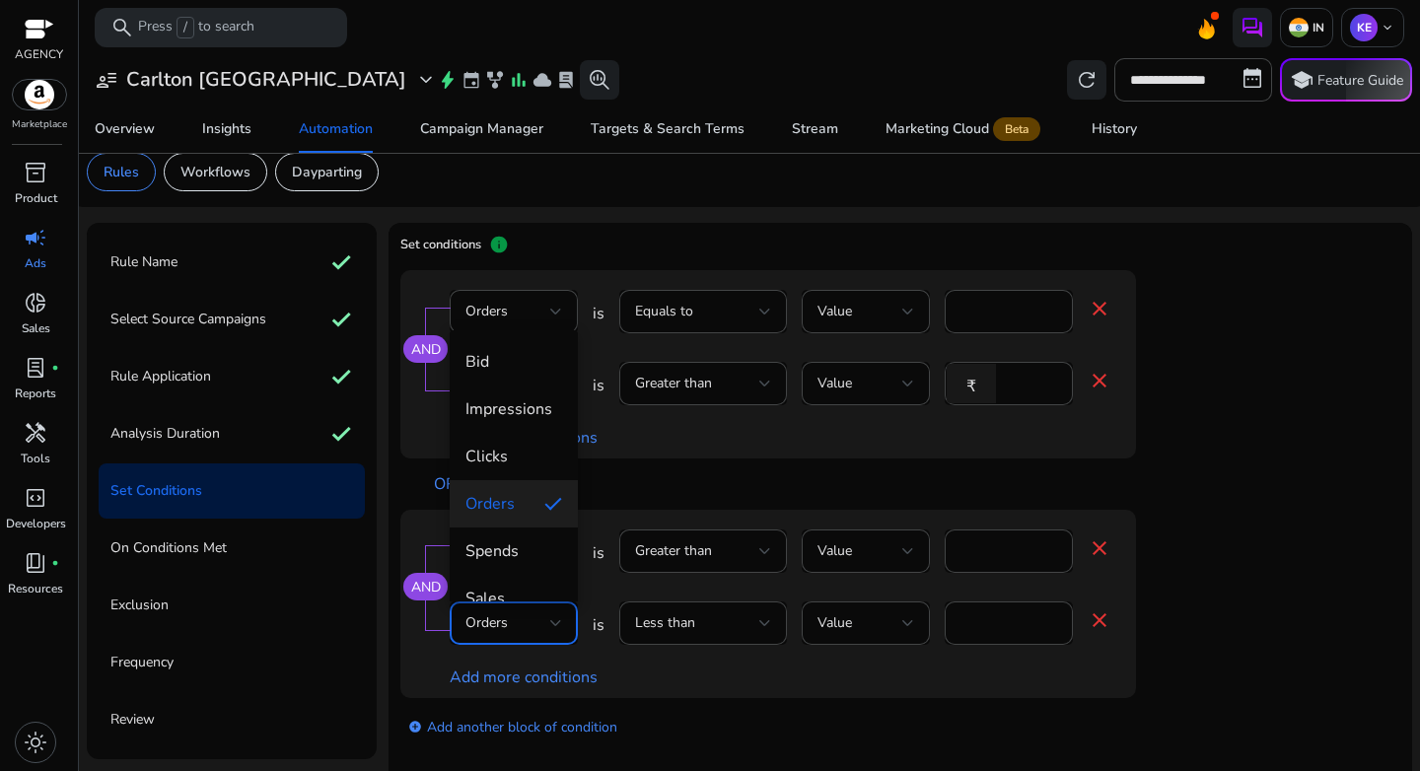
click at [514, 323] on div at bounding box center [710, 385] width 1420 height 771
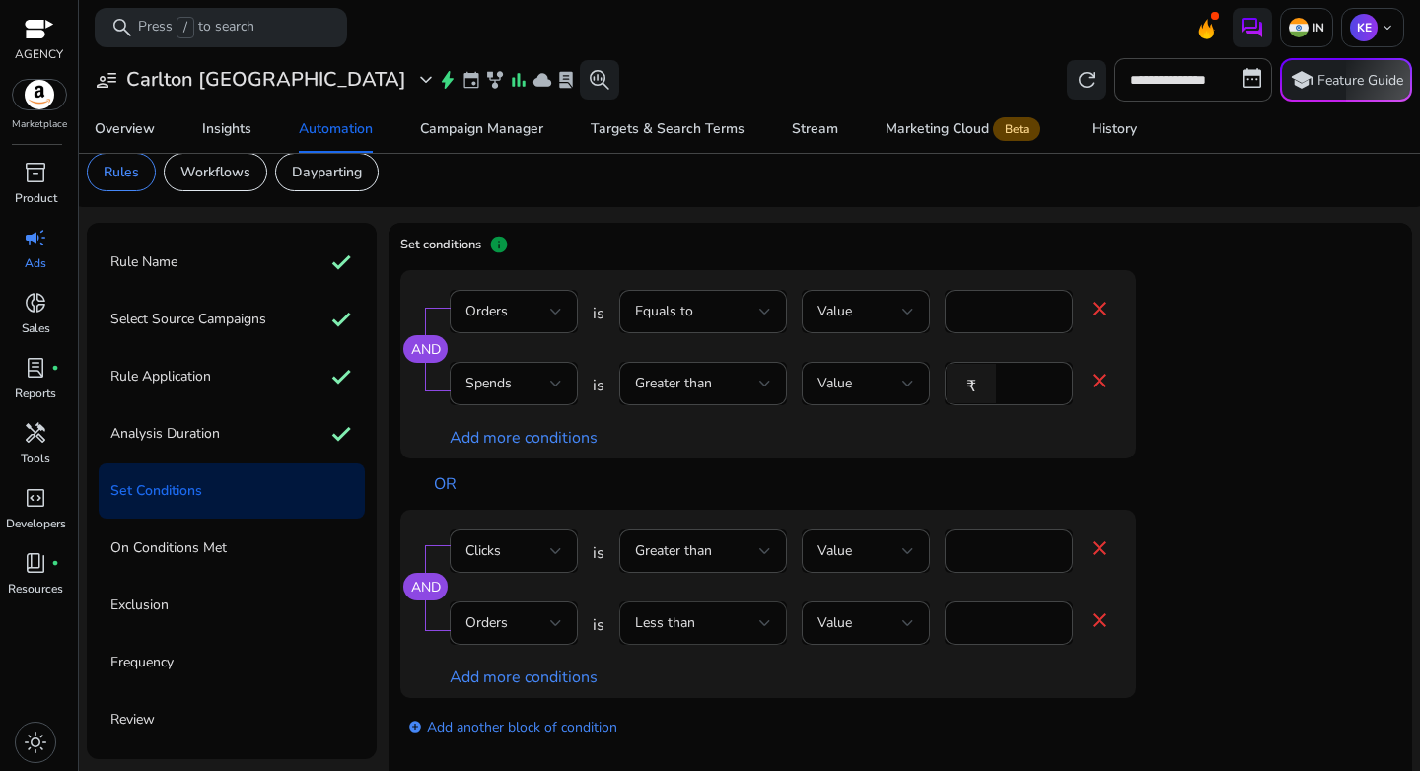
click at [727, 627] on div "Less than" at bounding box center [697, 623] width 124 height 22
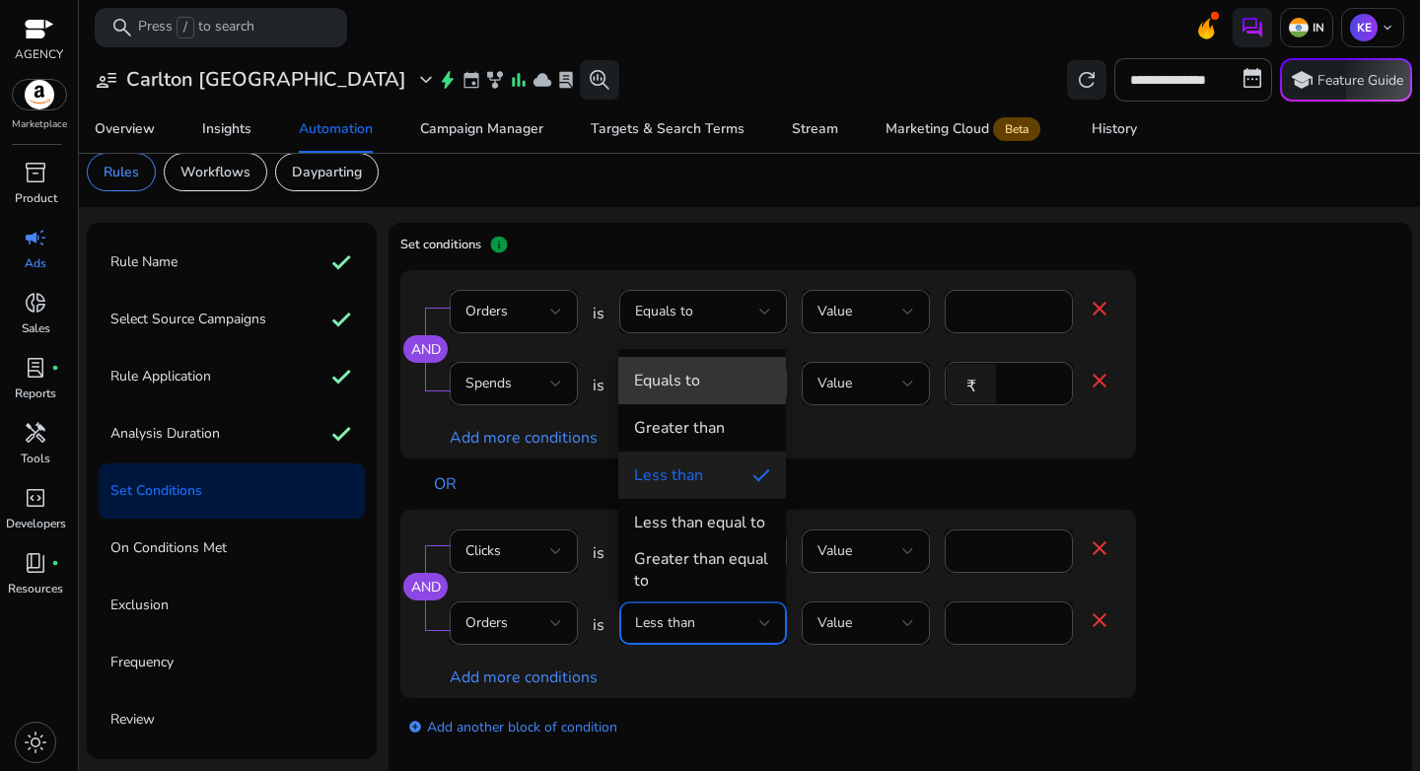
click at [702, 372] on span "Equals to" at bounding box center [702, 381] width 136 height 22
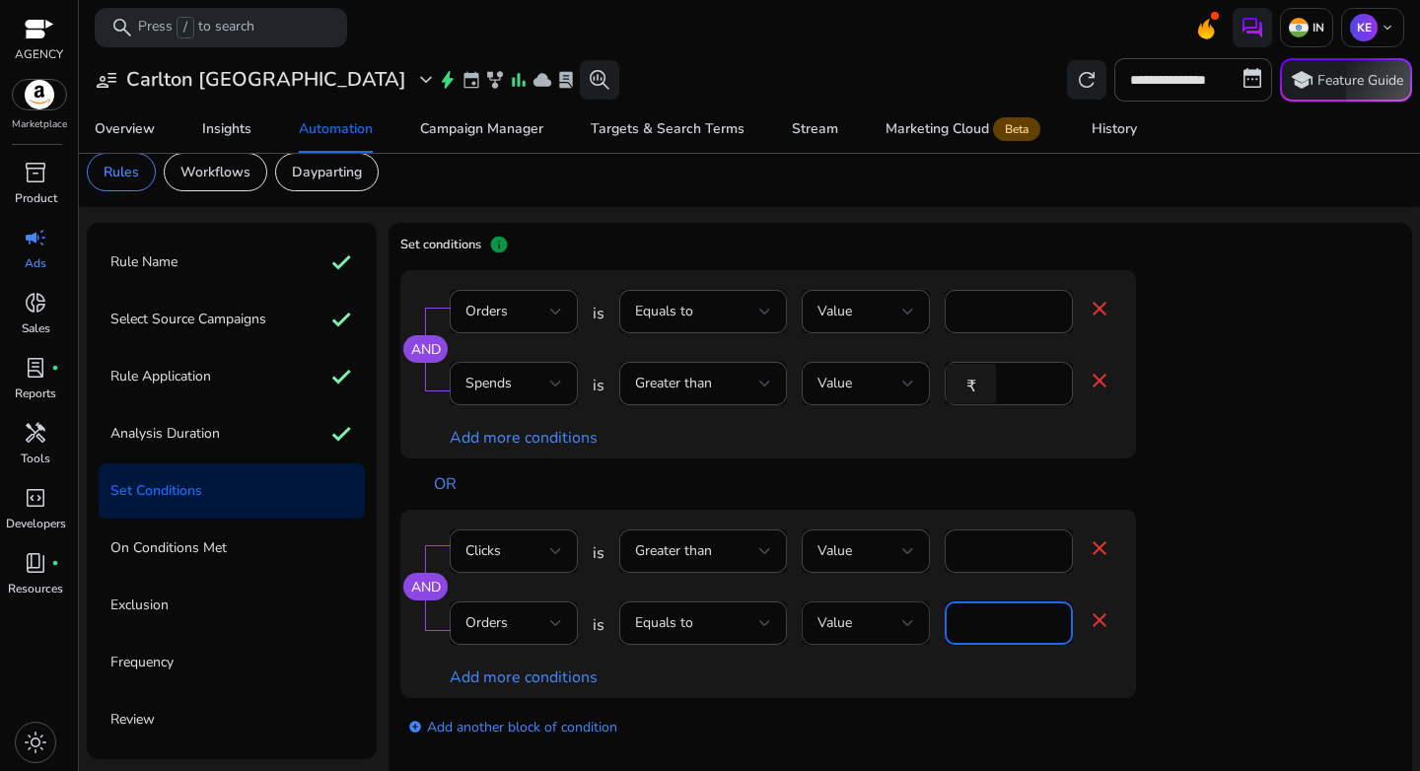
drag, startPoint x: 983, startPoint y: 617, endPoint x: 881, endPoint y: 617, distance: 102.6
click at [882, 617] on div "Orders is Equals to Value * close" at bounding box center [781, 634] width 662 height 64
type input "*"
click at [1001, 720] on div "add_circle Add another block of condition" at bounding box center [807, 725] width 815 height 55
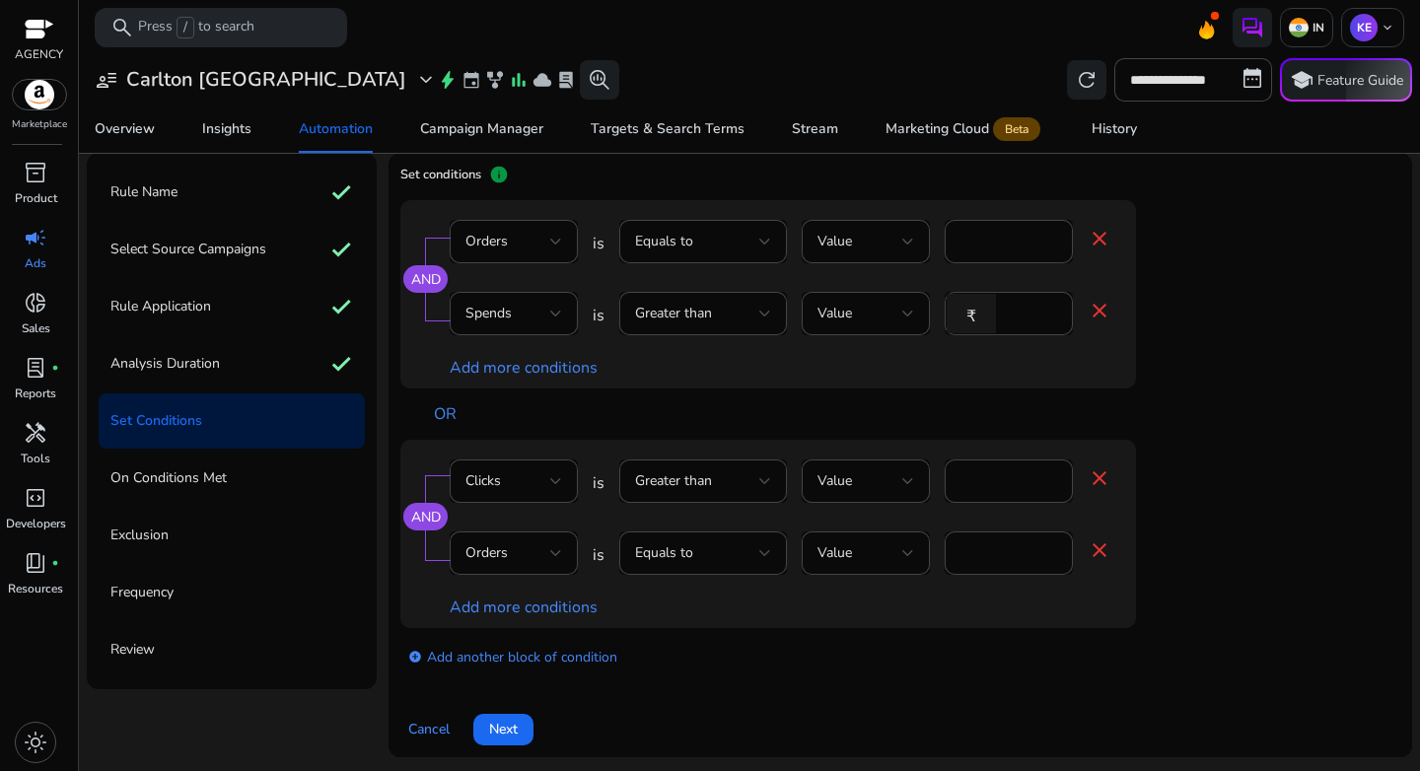
scroll to position [89, 0]
click at [505, 650] on link "add_circle Add another block of condition" at bounding box center [512, 654] width 209 height 23
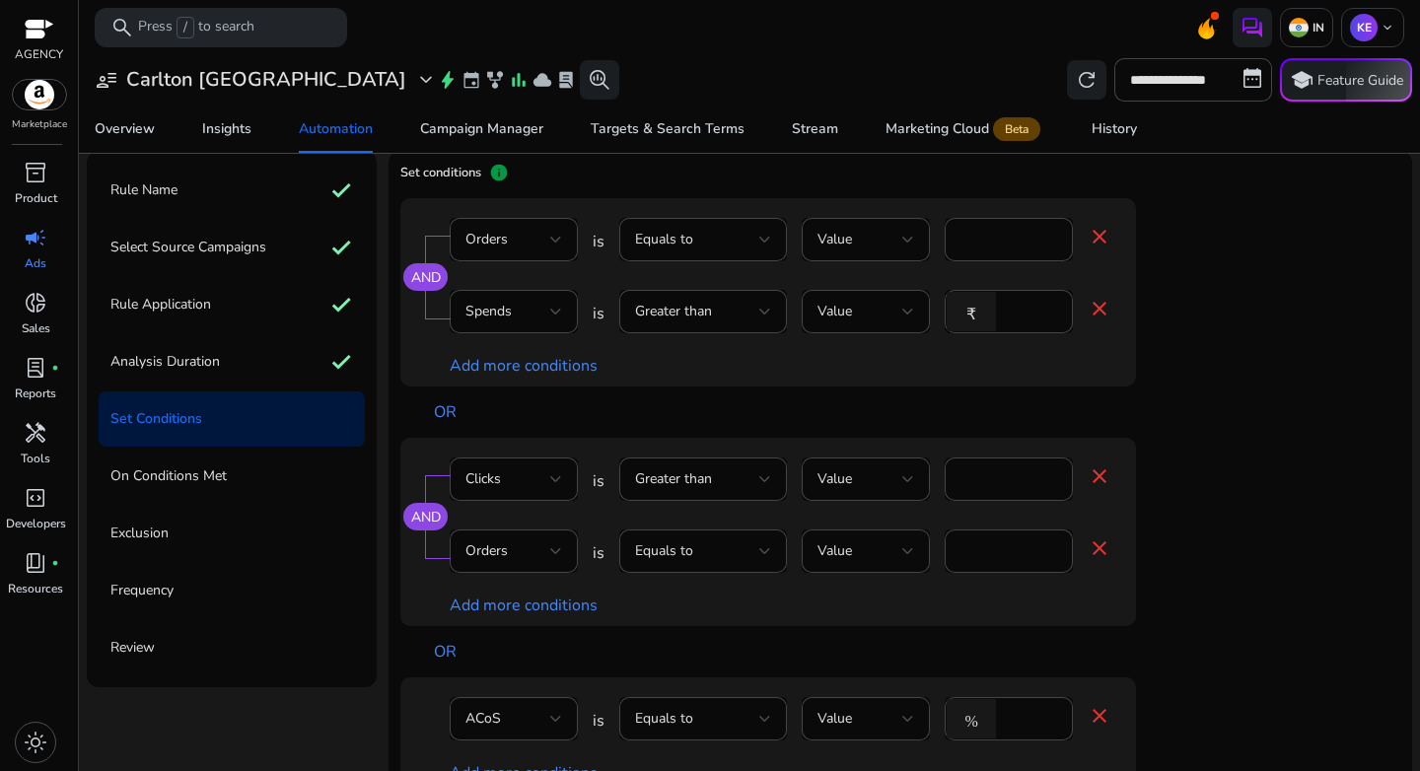
scroll to position [17, 0]
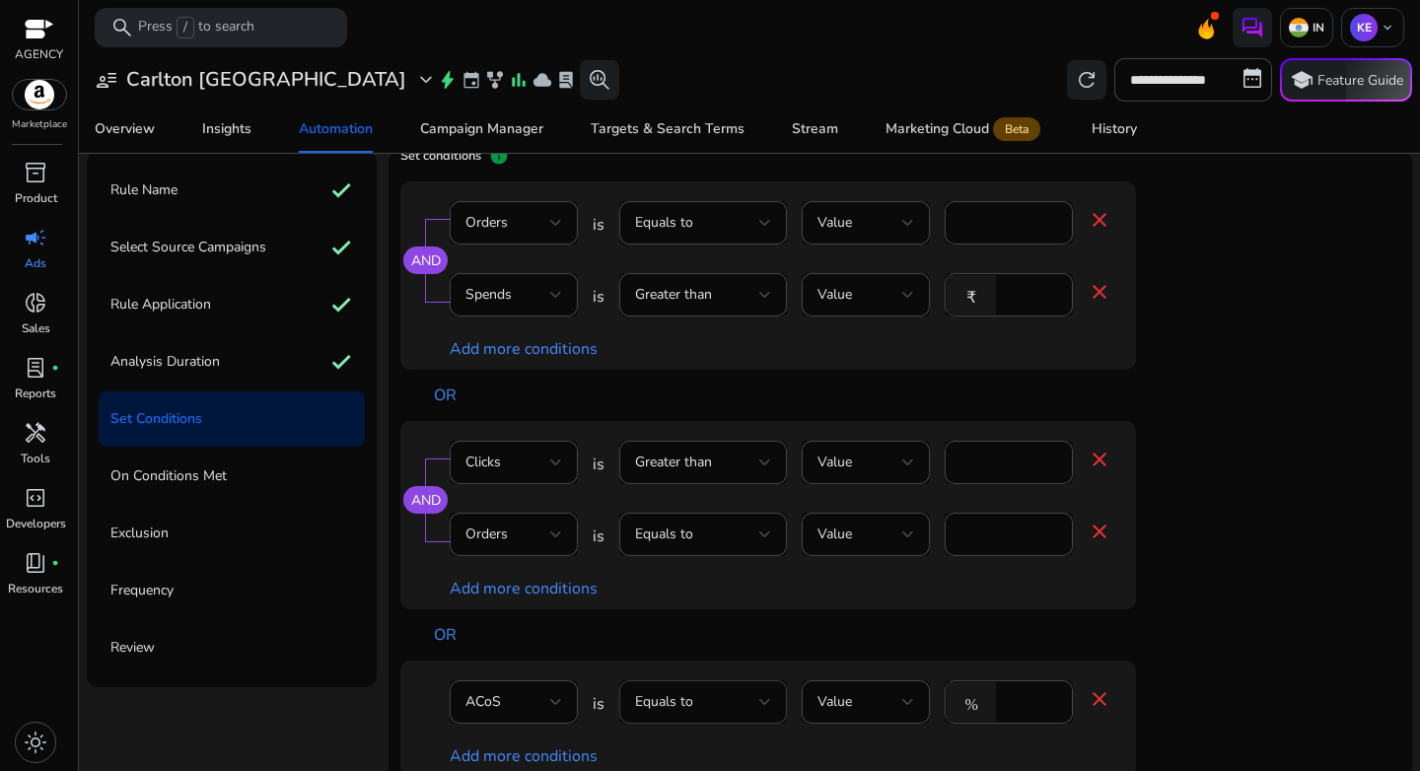
click at [730, 714] on div "Equals to" at bounding box center [703, 702] width 136 height 43
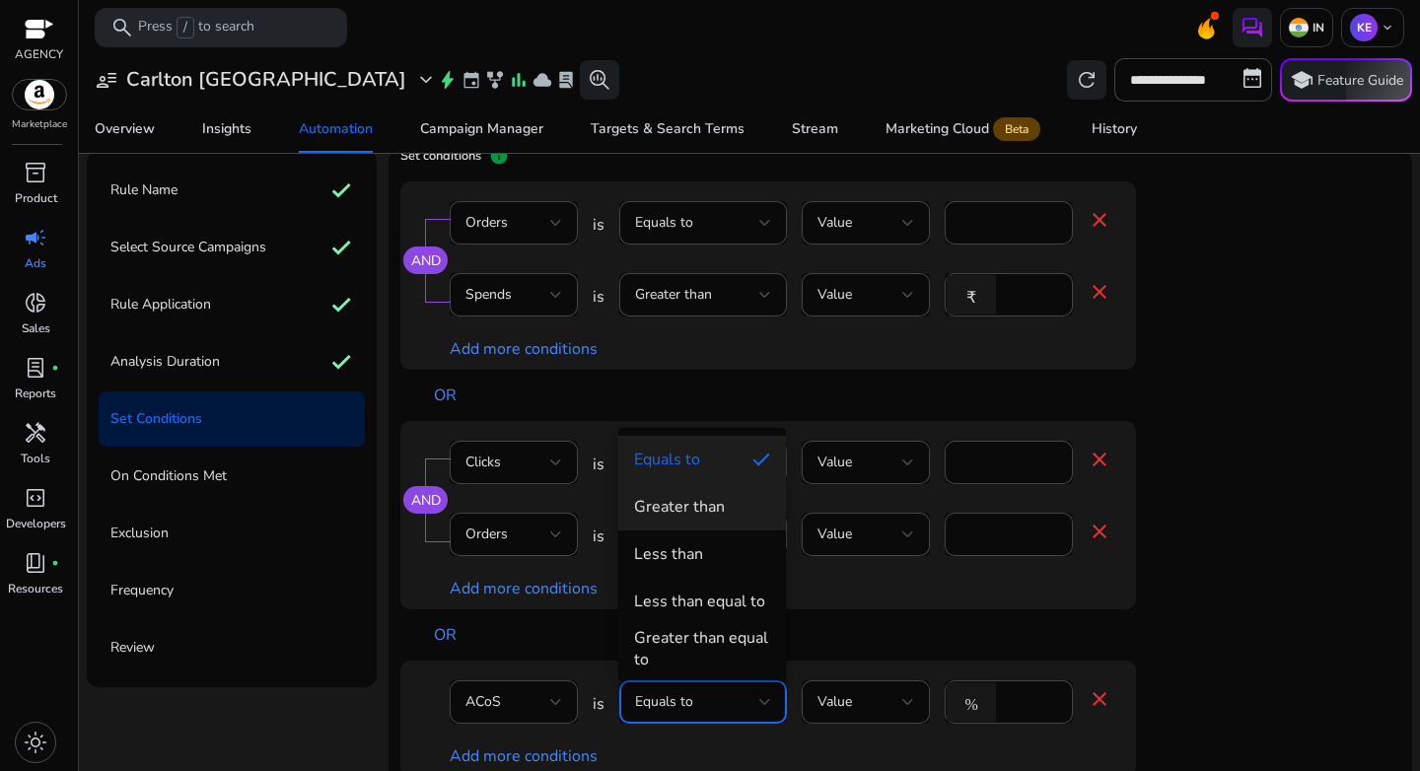
click at [702, 505] on div "Greater than" at bounding box center [679, 507] width 91 height 22
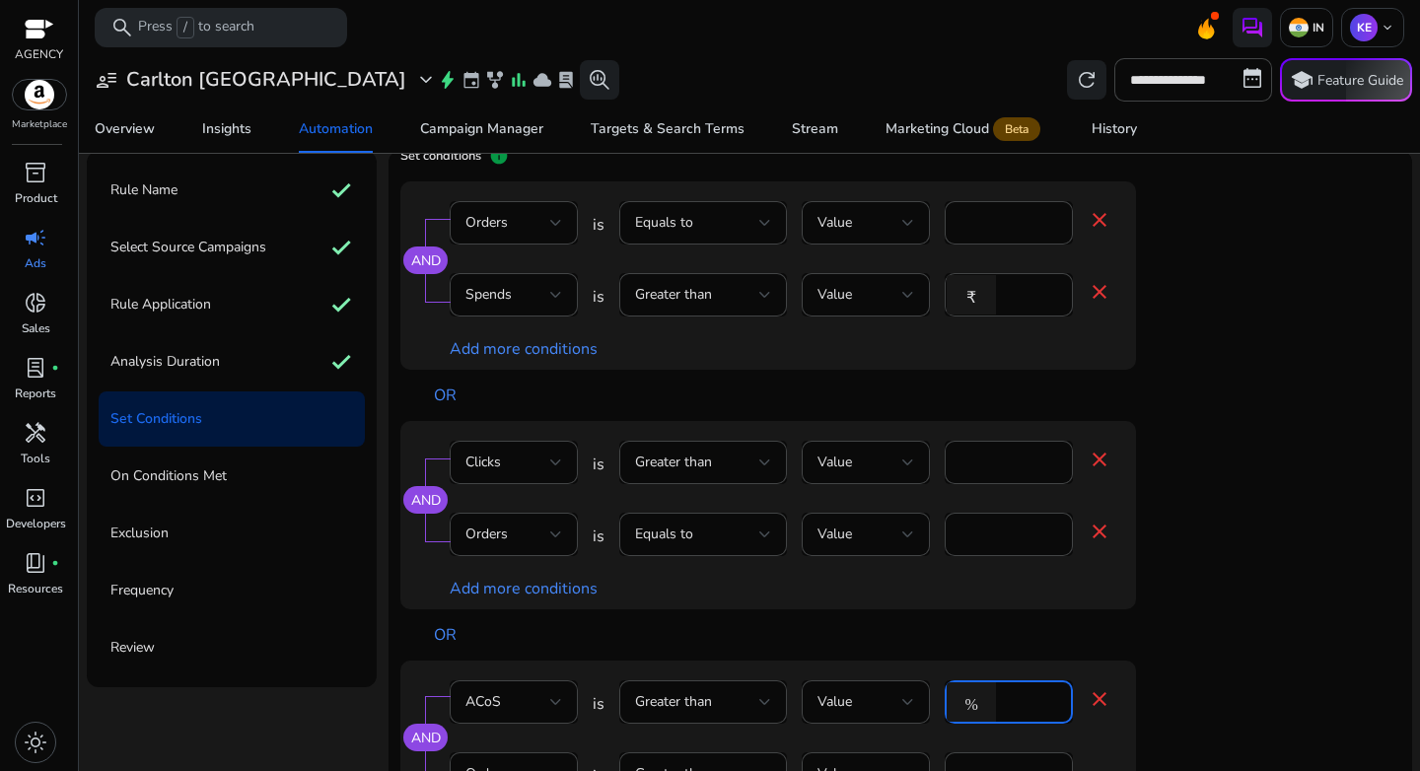
click at [1030, 703] on input "****" at bounding box center [1031, 702] width 51 height 22
type input "**"
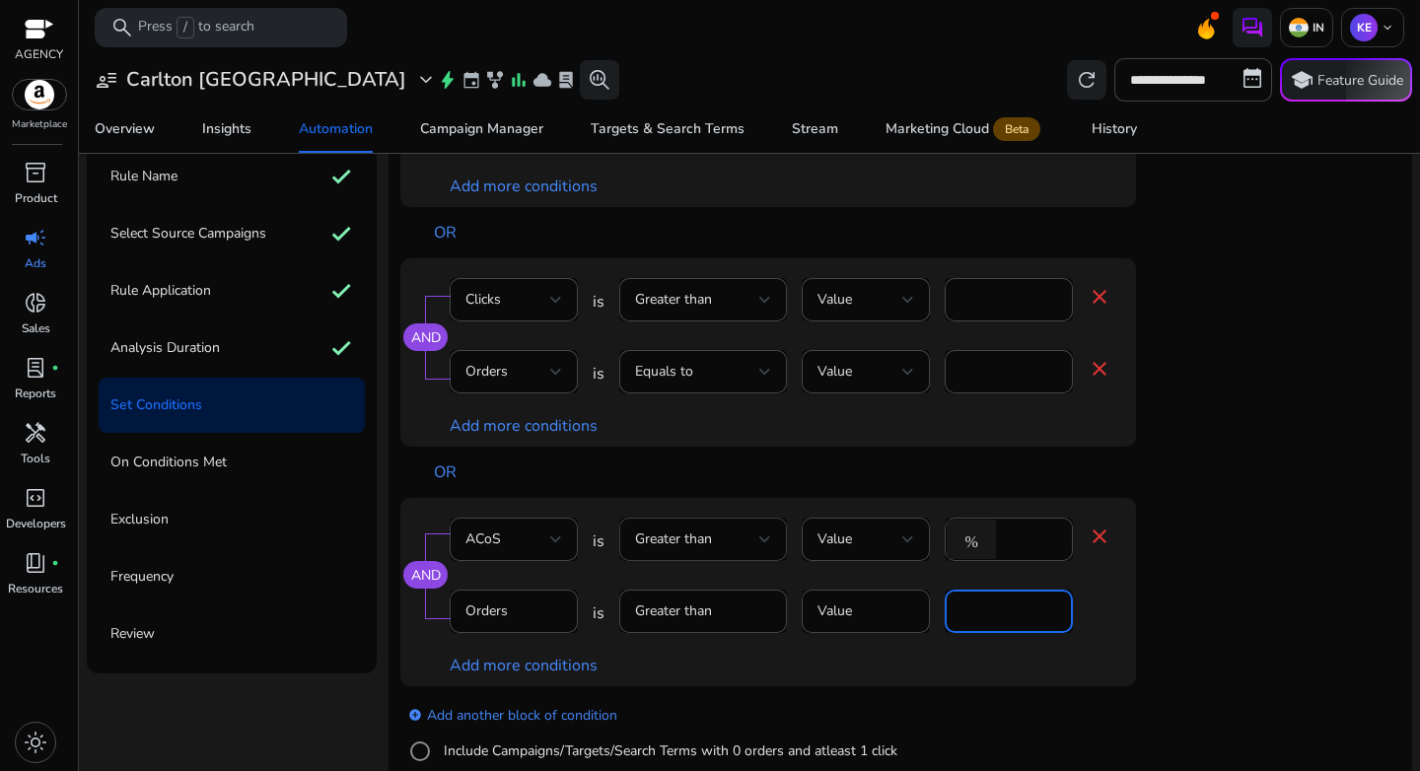
scroll to position [168, 0]
click at [720, 619] on mat-form-field "Greater than" at bounding box center [703, 620] width 168 height 64
click at [722, 612] on mat-form-field "Greater than" at bounding box center [703, 620] width 168 height 64
click at [479, 745] on label "Include Campaigns/Targets/Search Terms with 0 orders and atleast 1 click" at bounding box center [669, 749] width 458 height 21
click at [554, 610] on div at bounding box center [556, 610] width 12 height 8
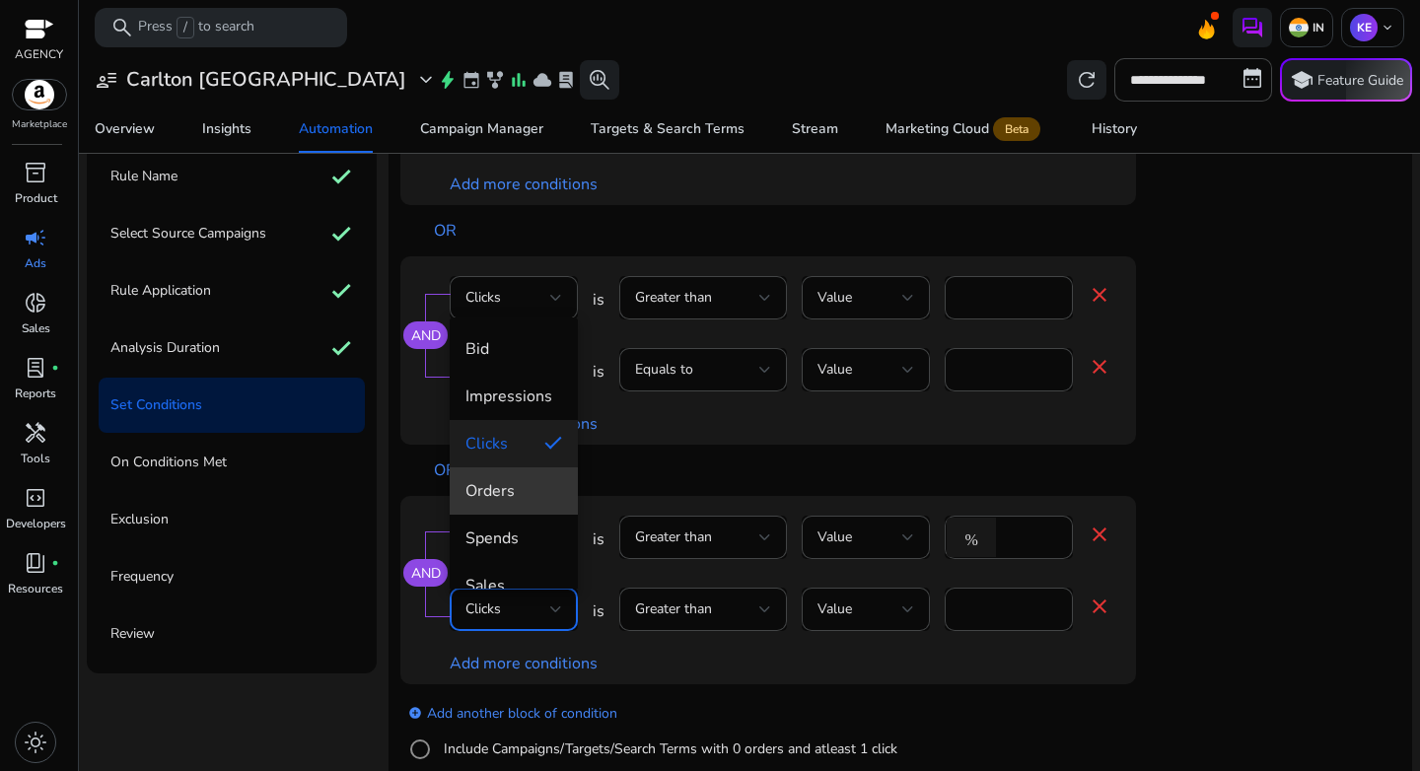
click at [514, 484] on span "Orders" at bounding box center [514, 491] width 97 height 22
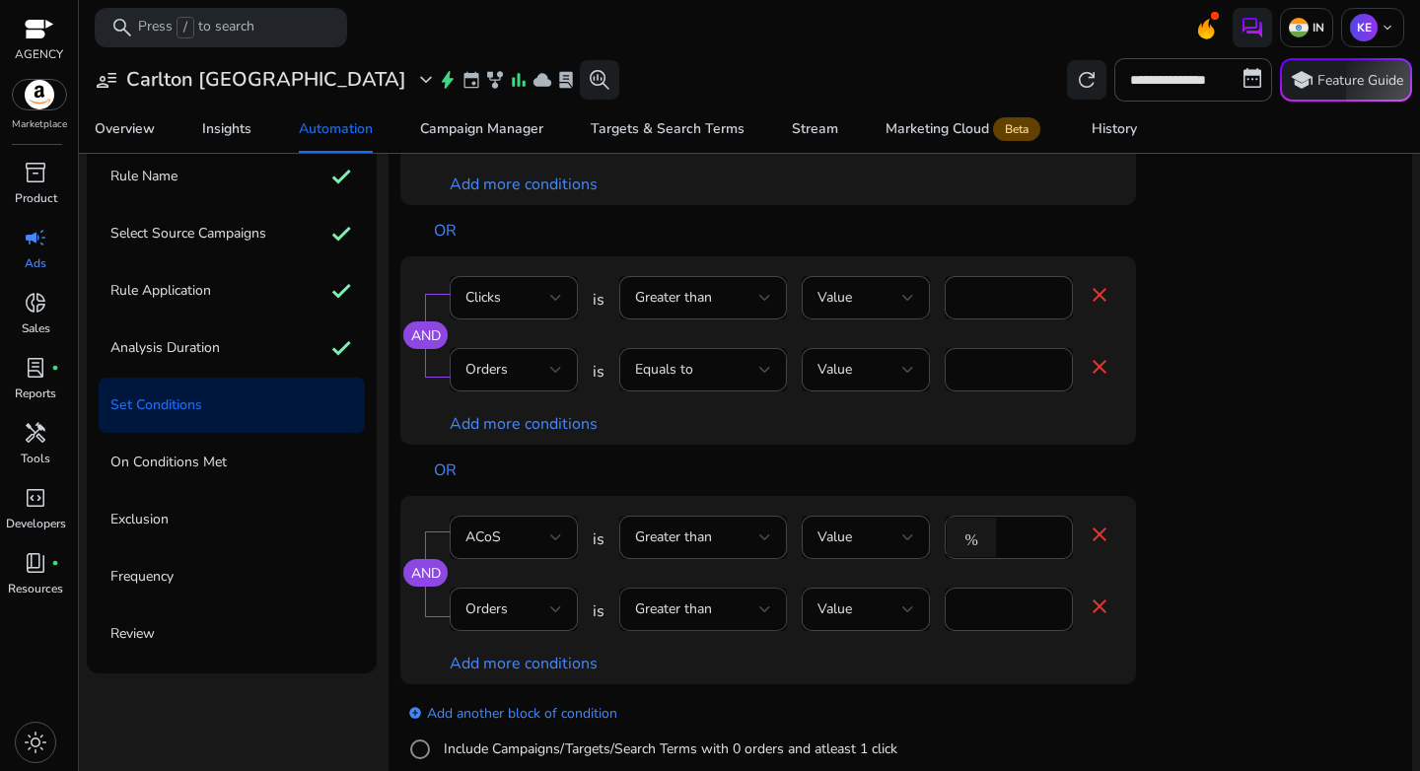
click at [755, 592] on div "Greater than" at bounding box center [703, 609] width 136 height 43
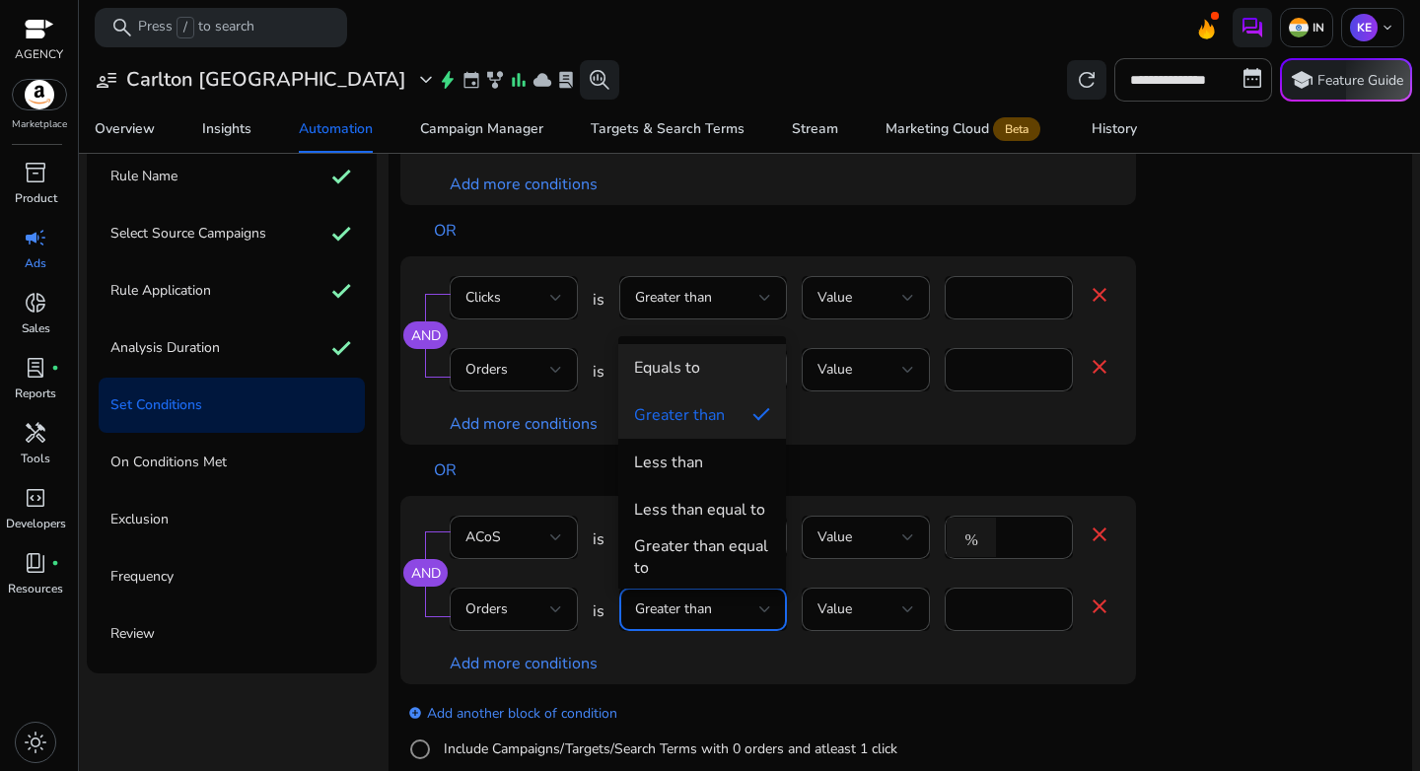
click at [716, 377] on span "Equals to" at bounding box center [702, 368] width 136 height 22
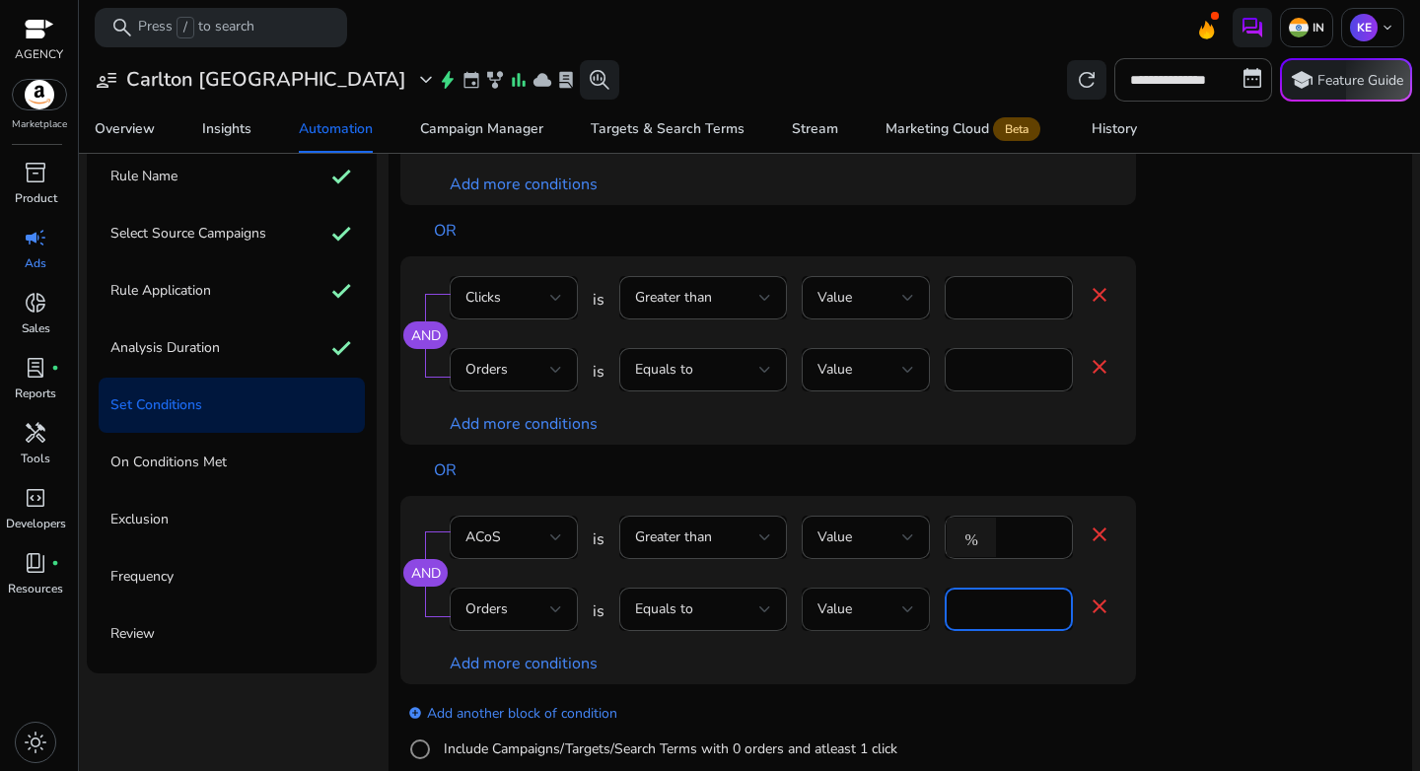
drag, startPoint x: 994, startPoint y: 611, endPoint x: 861, endPoint y: 606, distance: 133.3
click at [861, 606] on div "Orders is Equals to Value * close" at bounding box center [781, 620] width 662 height 64
type input "*"
click at [1313, 624] on app-ppc-editable-conditions "AND Orders is Equals to Value * close Spends is Greater than Value ₹ *** close …" at bounding box center [900, 418] width 1000 height 802
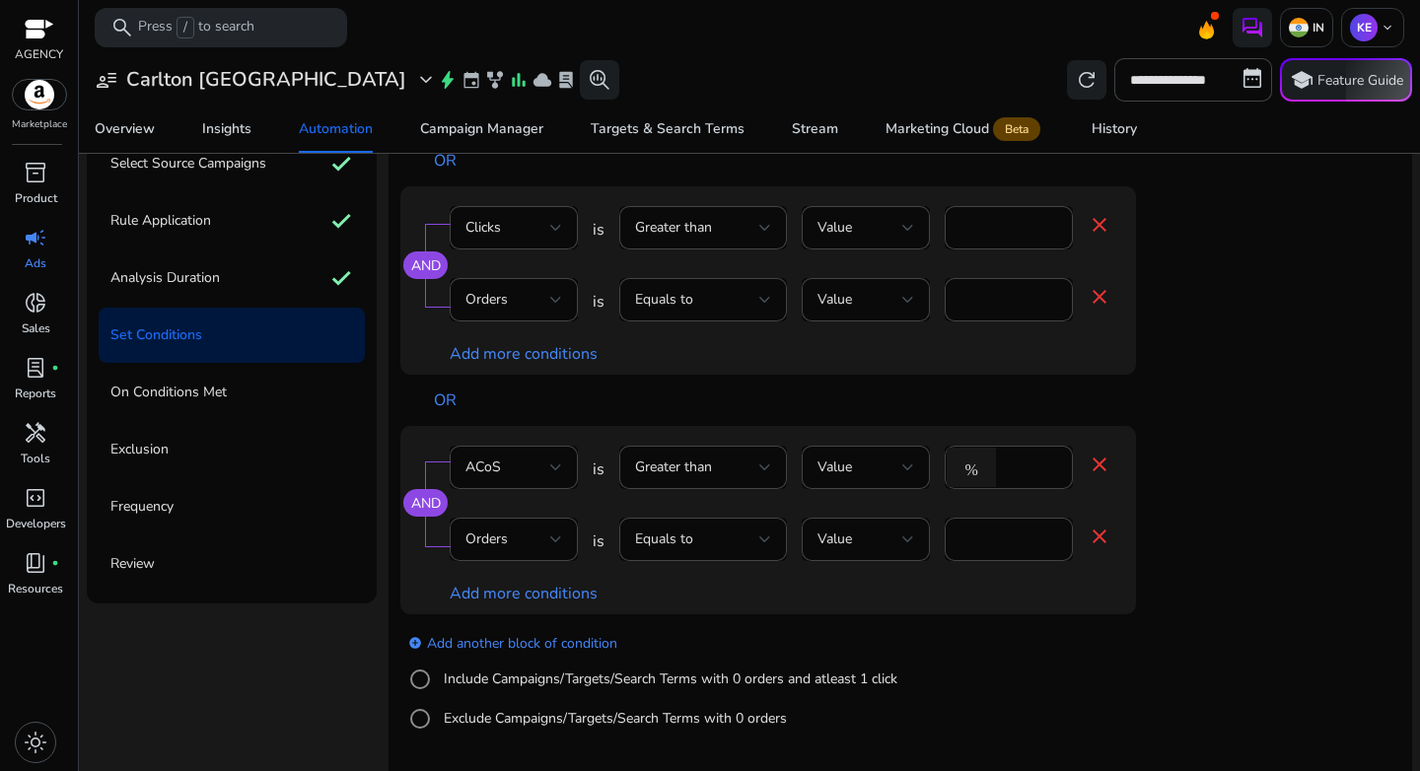
scroll to position [240, 0]
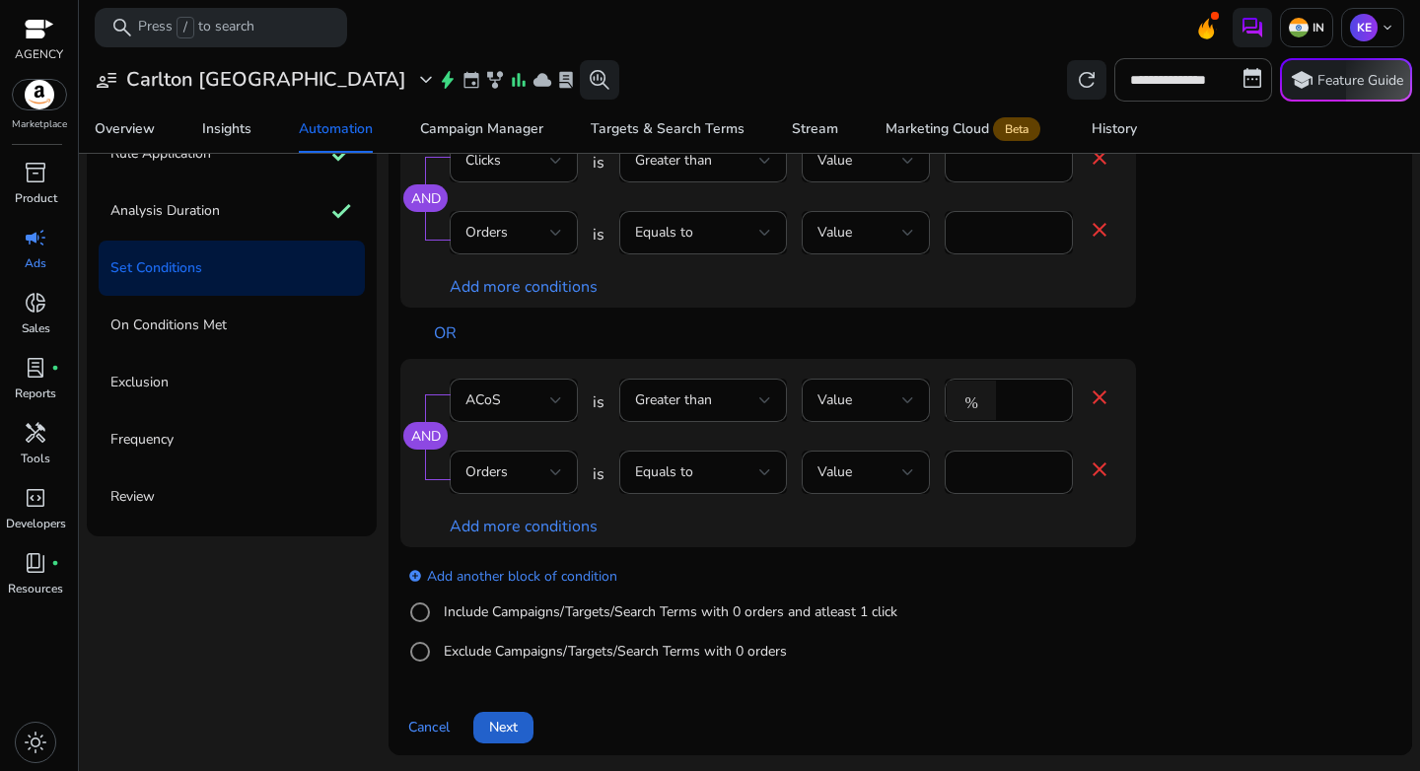
click at [503, 732] on span "Next" at bounding box center [503, 727] width 29 height 21
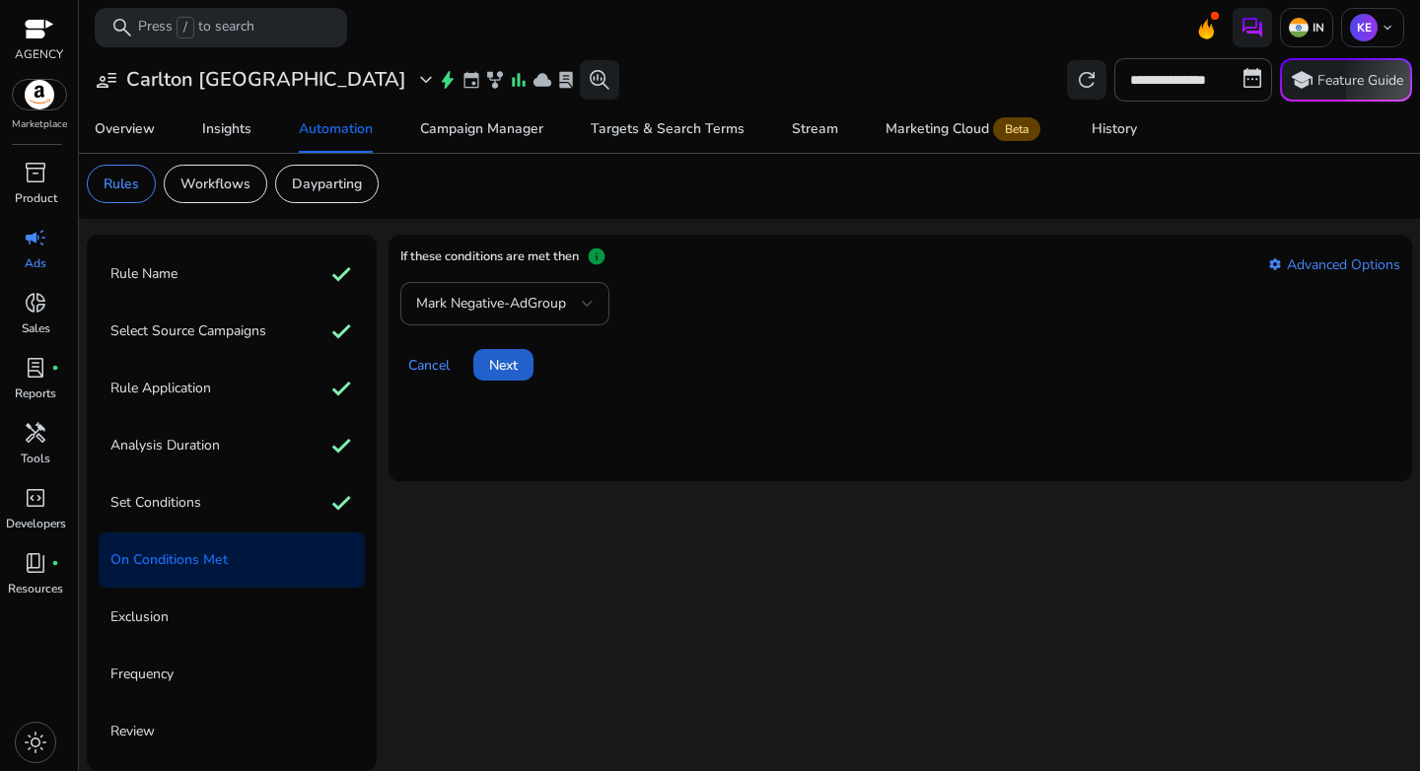
click at [501, 360] on span "Next" at bounding box center [503, 365] width 29 height 21
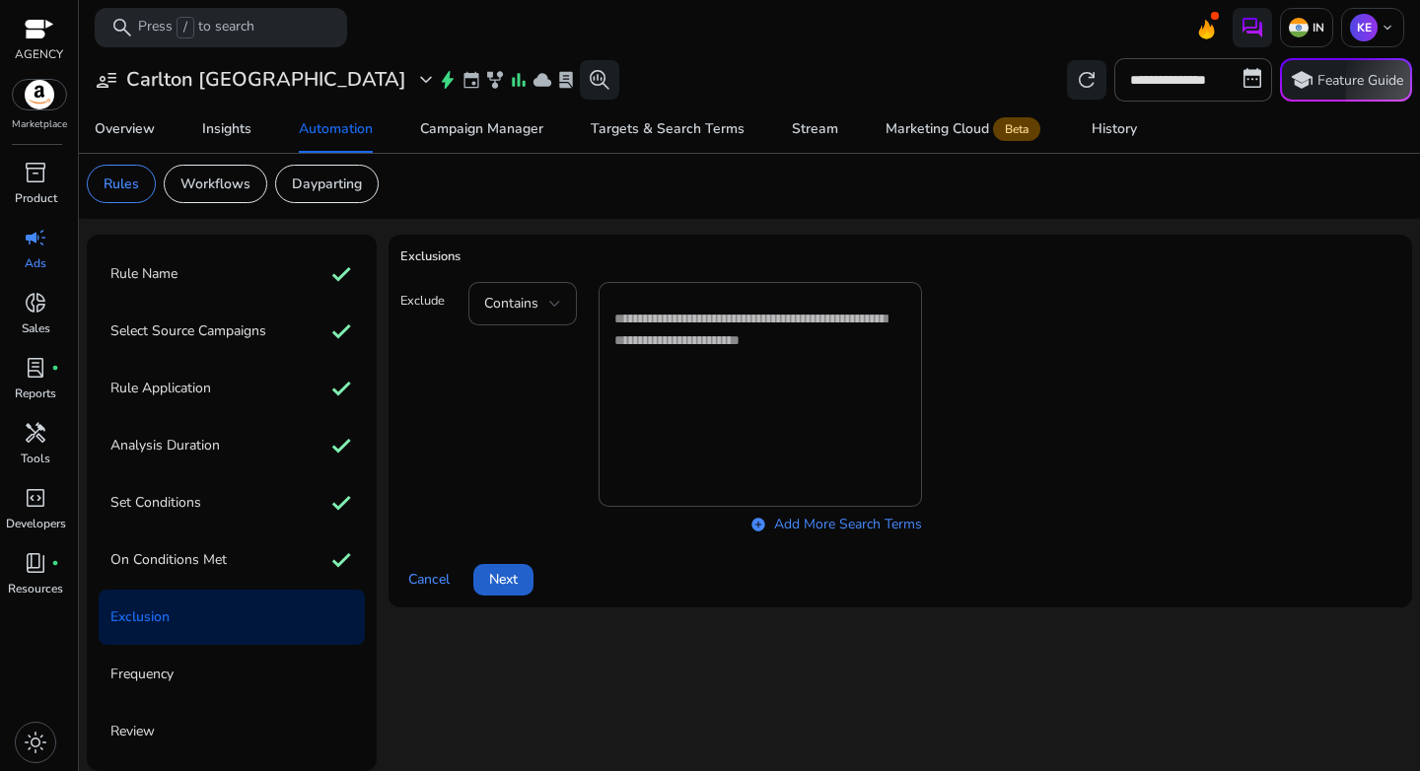
click at [503, 584] on span "Next" at bounding box center [503, 579] width 29 height 21
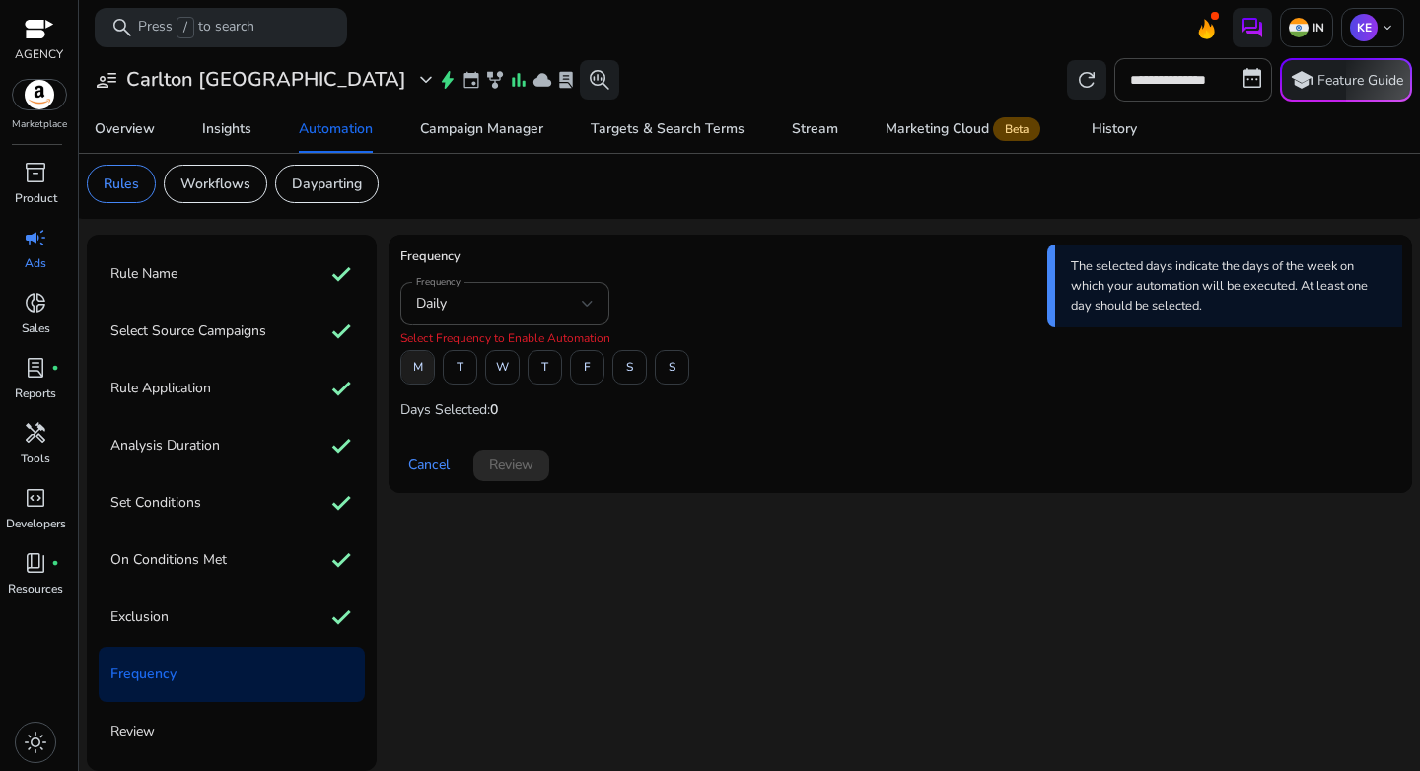
click at [421, 372] on span "M" at bounding box center [418, 367] width 10 height 35
click at [504, 373] on span "W" at bounding box center [502, 367] width 13 height 35
click at [583, 373] on span at bounding box center [587, 367] width 33 height 47
click at [497, 474] on span "Review" at bounding box center [511, 465] width 44 height 21
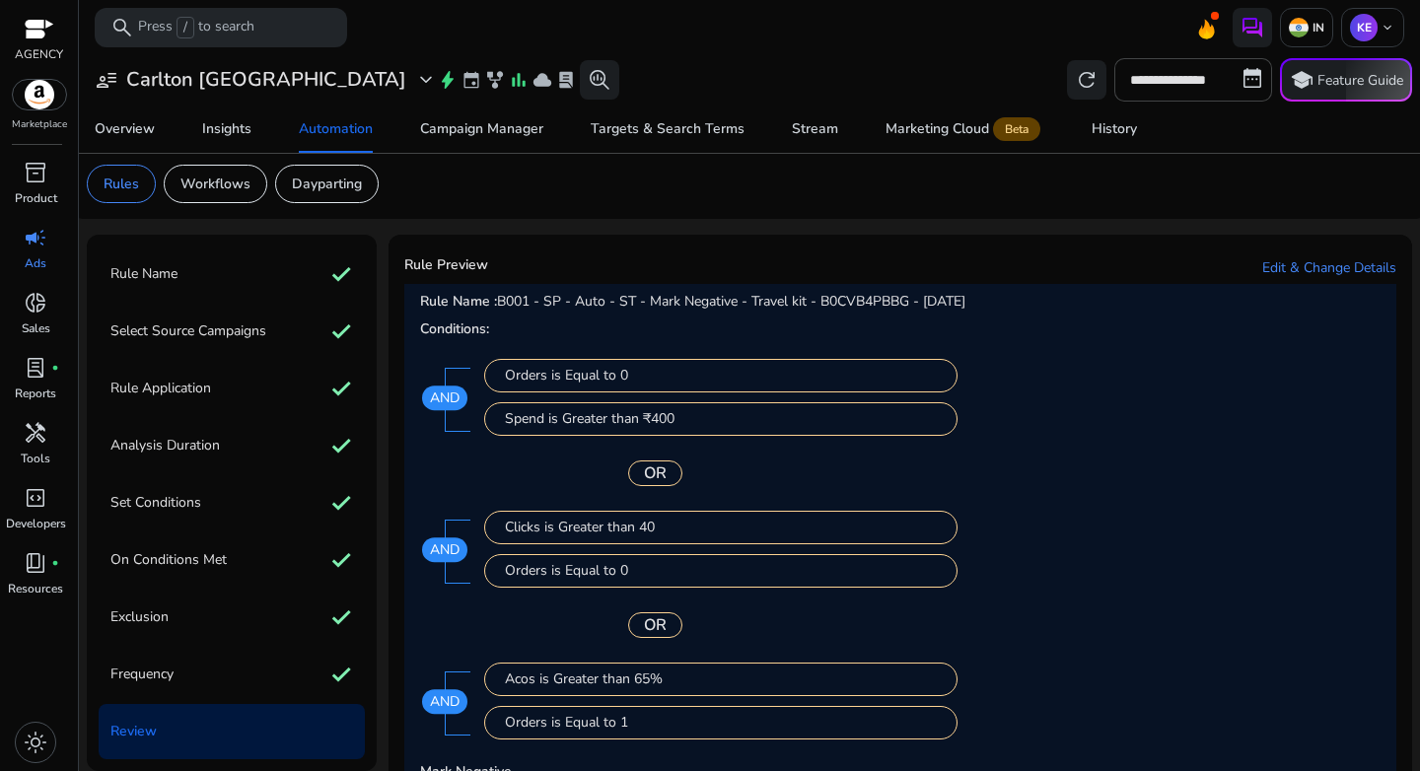
scroll to position [229, 0]
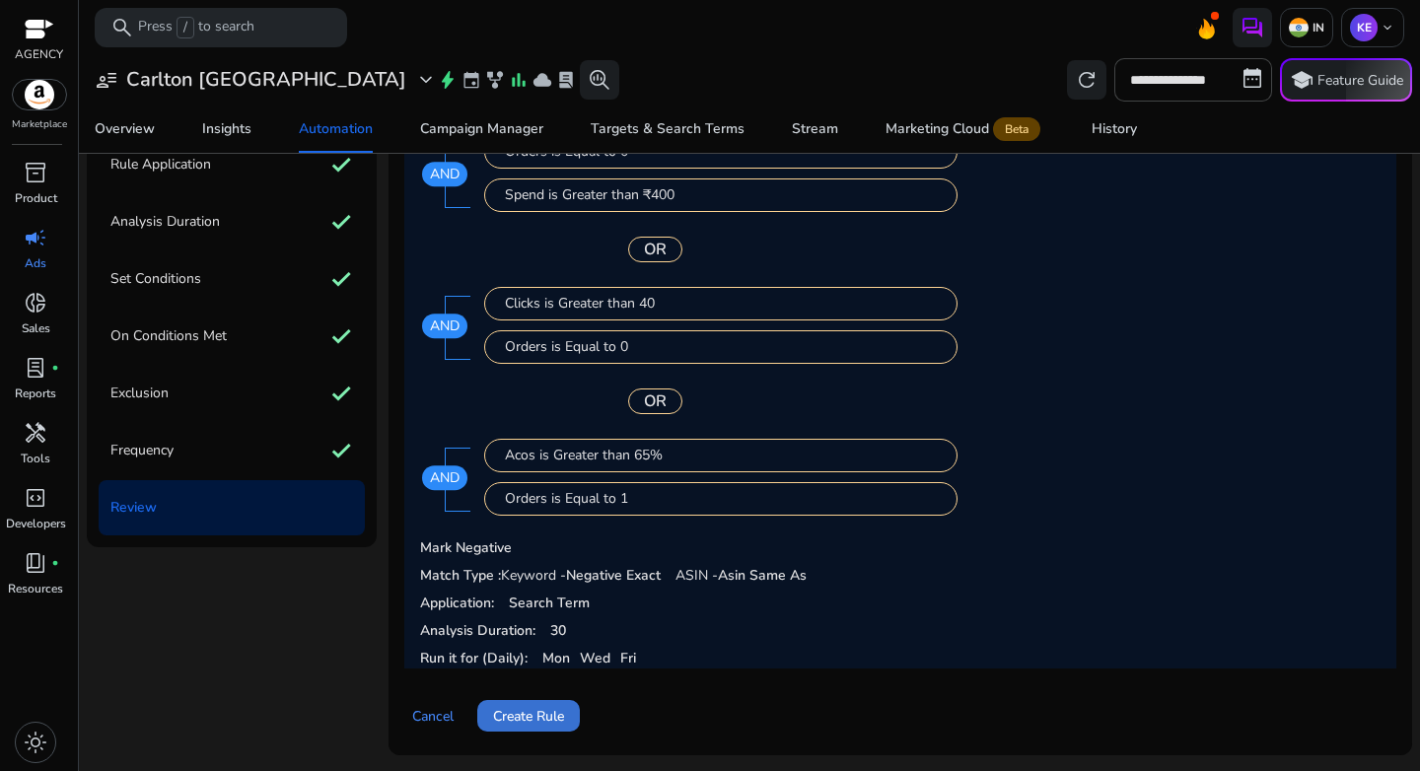
click at [536, 698] on span at bounding box center [528, 715] width 103 height 47
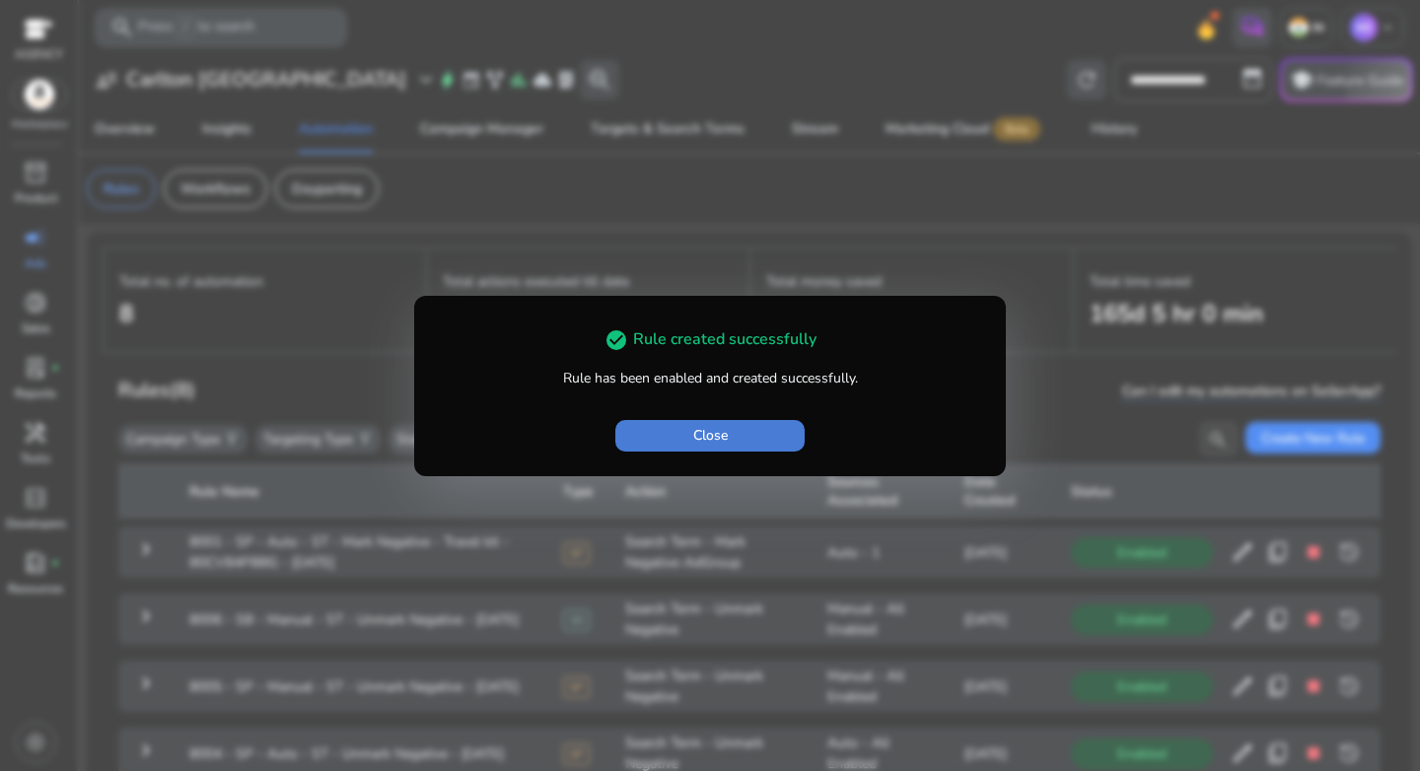
click at [740, 425] on span "button" at bounding box center [709, 435] width 189 height 47
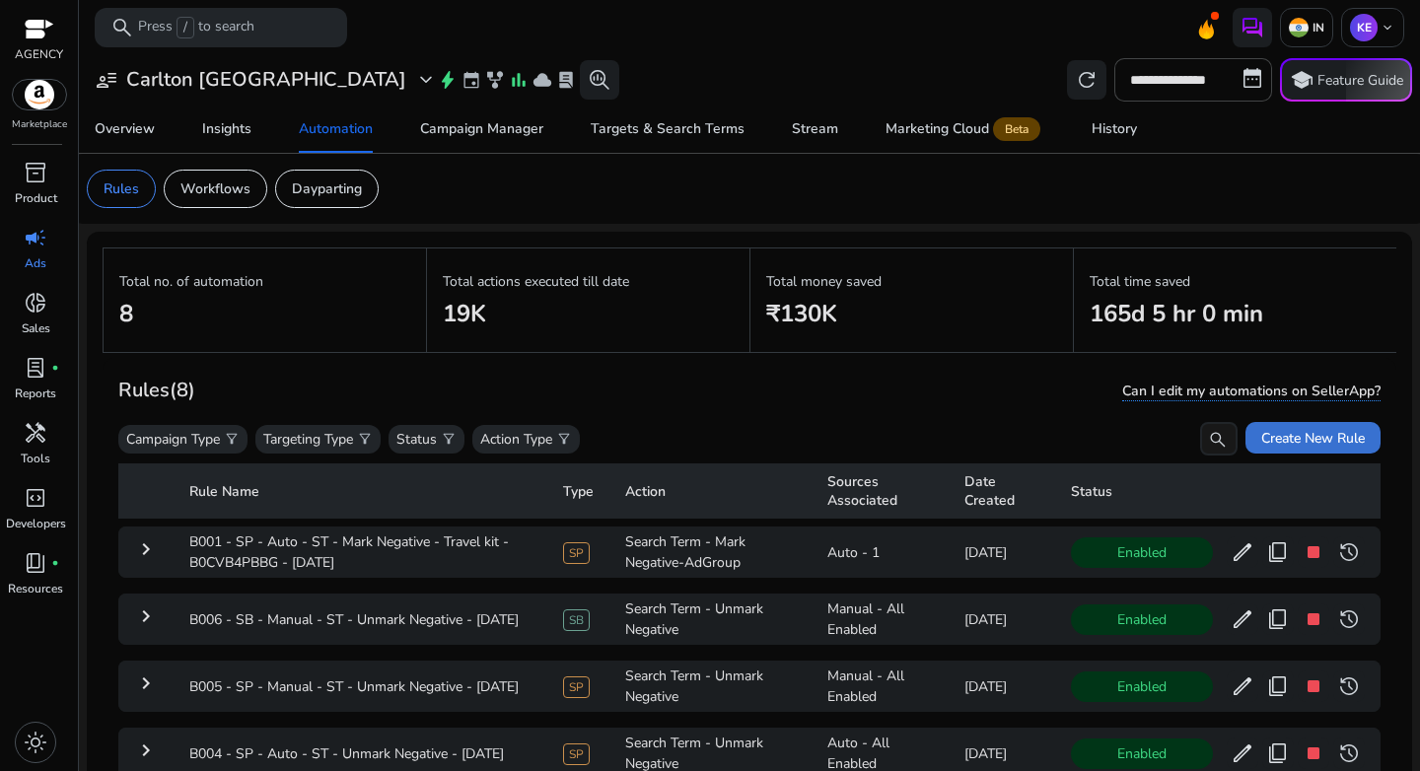
click at [1303, 433] on span "Create New Rule" at bounding box center [1313, 438] width 104 height 21
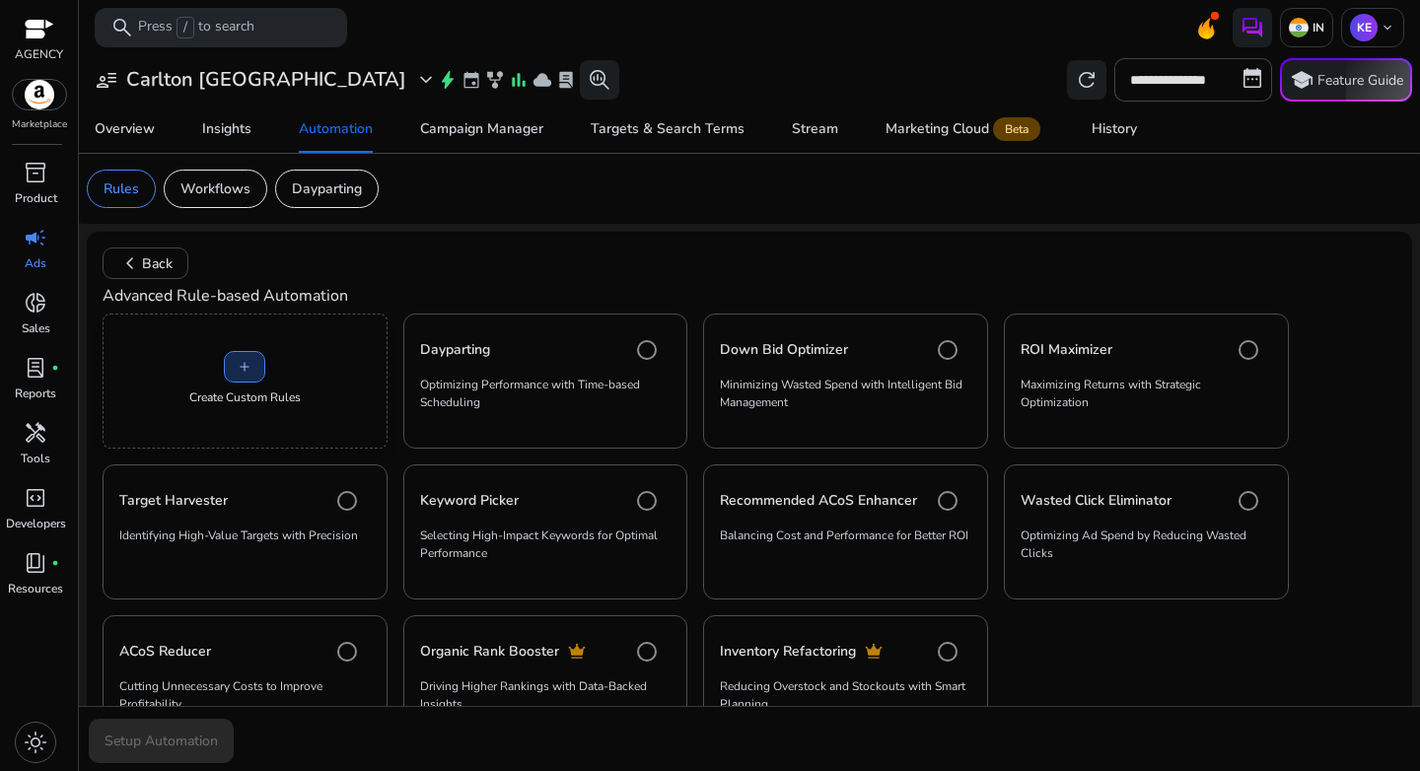
click at [255, 354] on span at bounding box center [244, 366] width 39 height 47
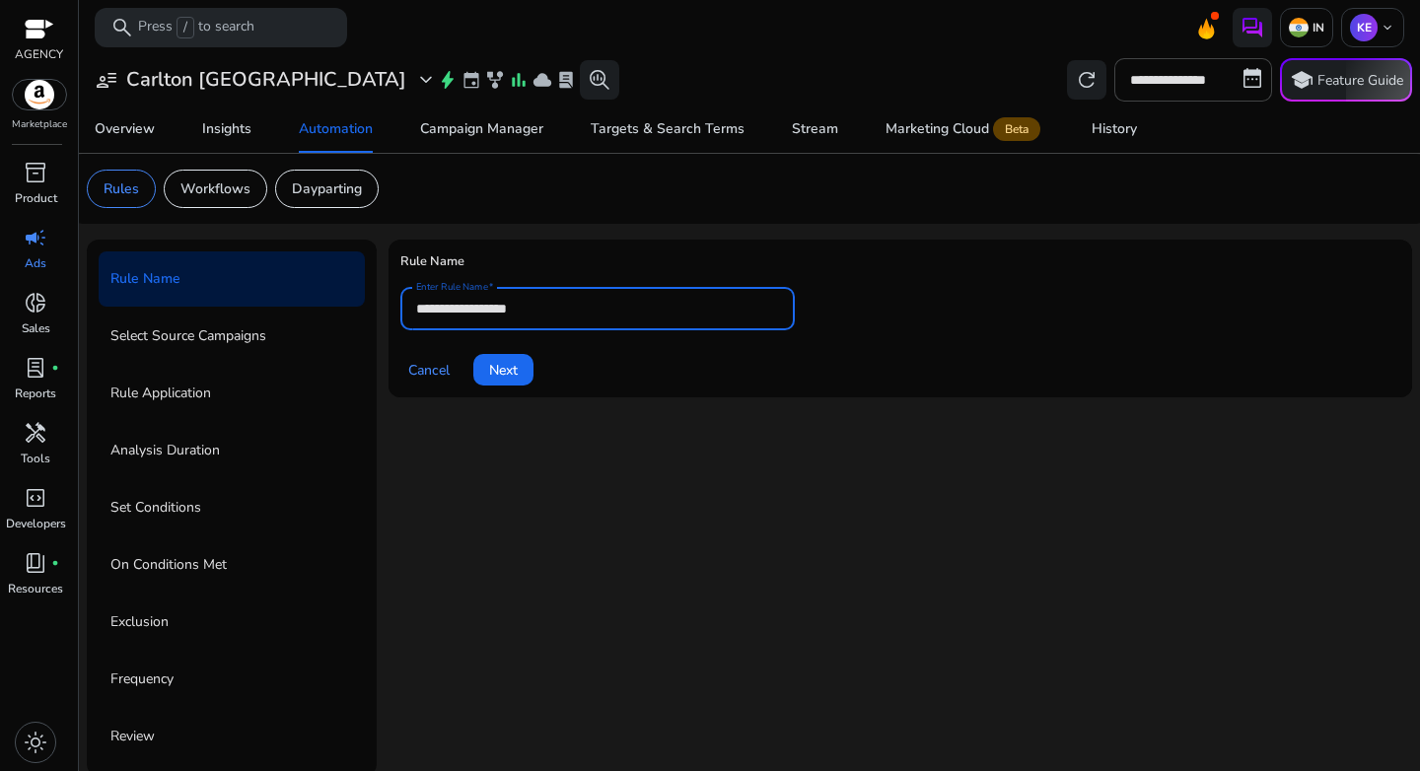
drag, startPoint x: 503, startPoint y: 311, endPoint x: 300, endPoint y: 311, distance: 203.2
click at [300, 311] on div "**********" at bounding box center [750, 508] width 1326 height 537
paste input "**********"
click at [699, 312] on input "**********" at bounding box center [597, 309] width 363 height 22
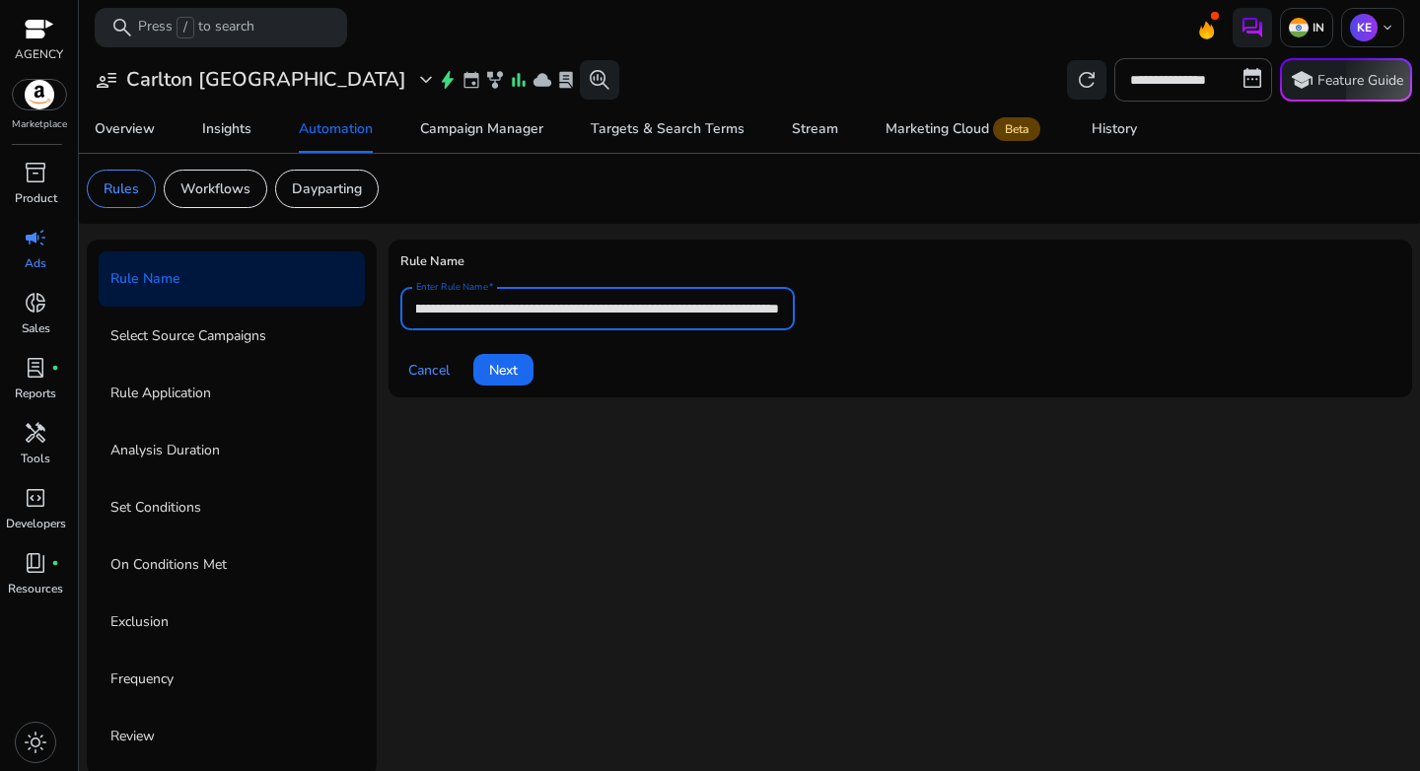
click at [699, 312] on input "**********" at bounding box center [597, 309] width 363 height 22
type input "**********"
click at [509, 378] on span "Next" at bounding box center [503, 370] width 29 height 21
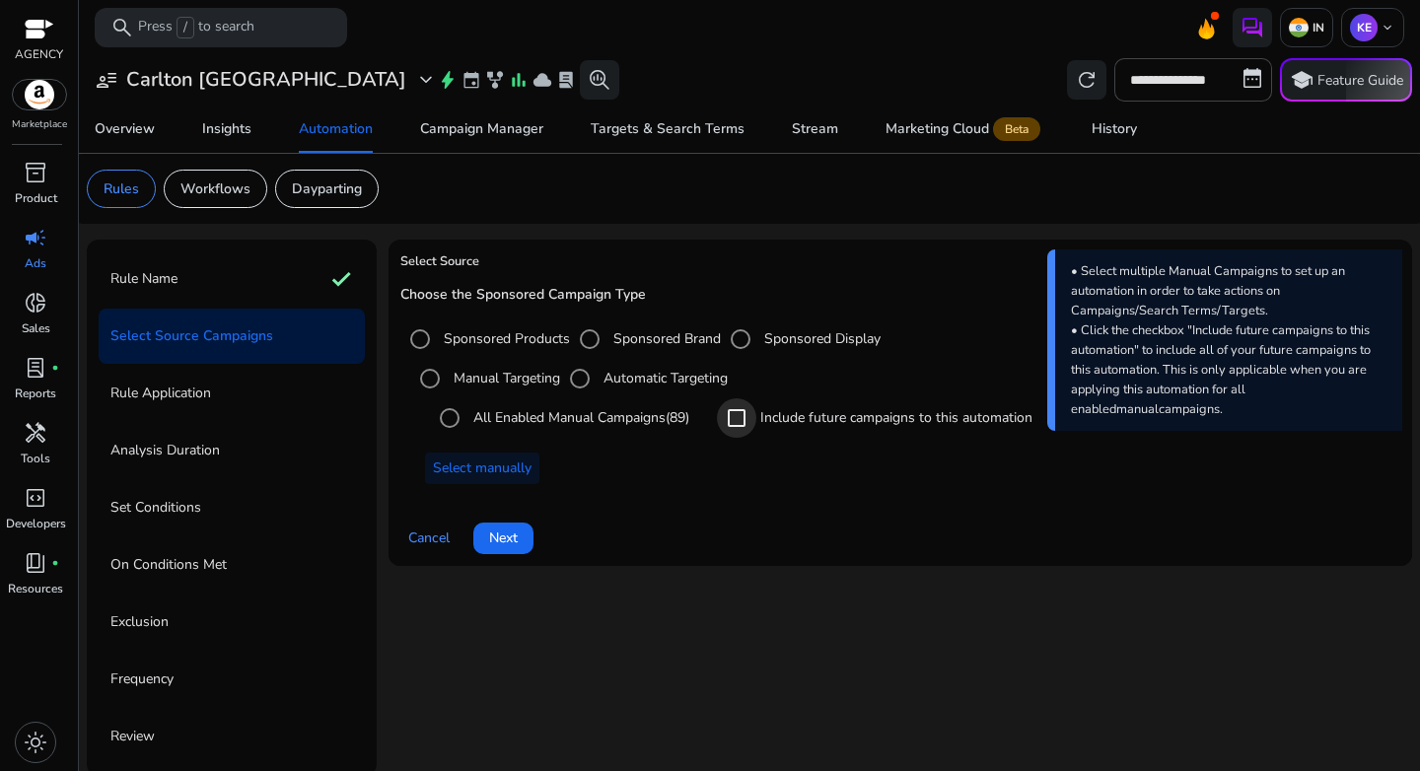
click at [760, 421] on div at bounding box center [736, 418] width 47 height 47
click at [521, 478] on span "Select manually" at bounding box center [482, 468] width 99 height 21
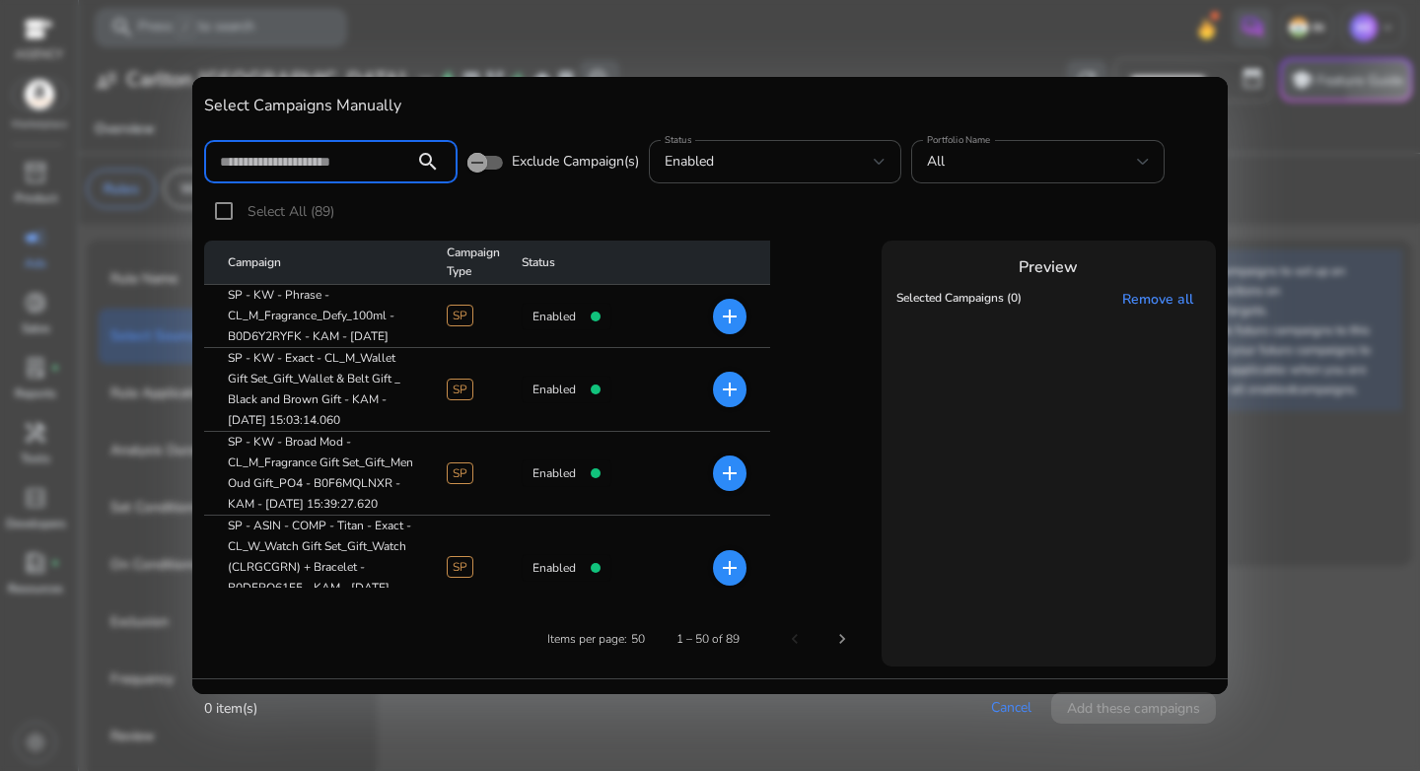
click at [342, 158] on input at bounding box center [309, 162] width 179 height 22
paste input "**********"
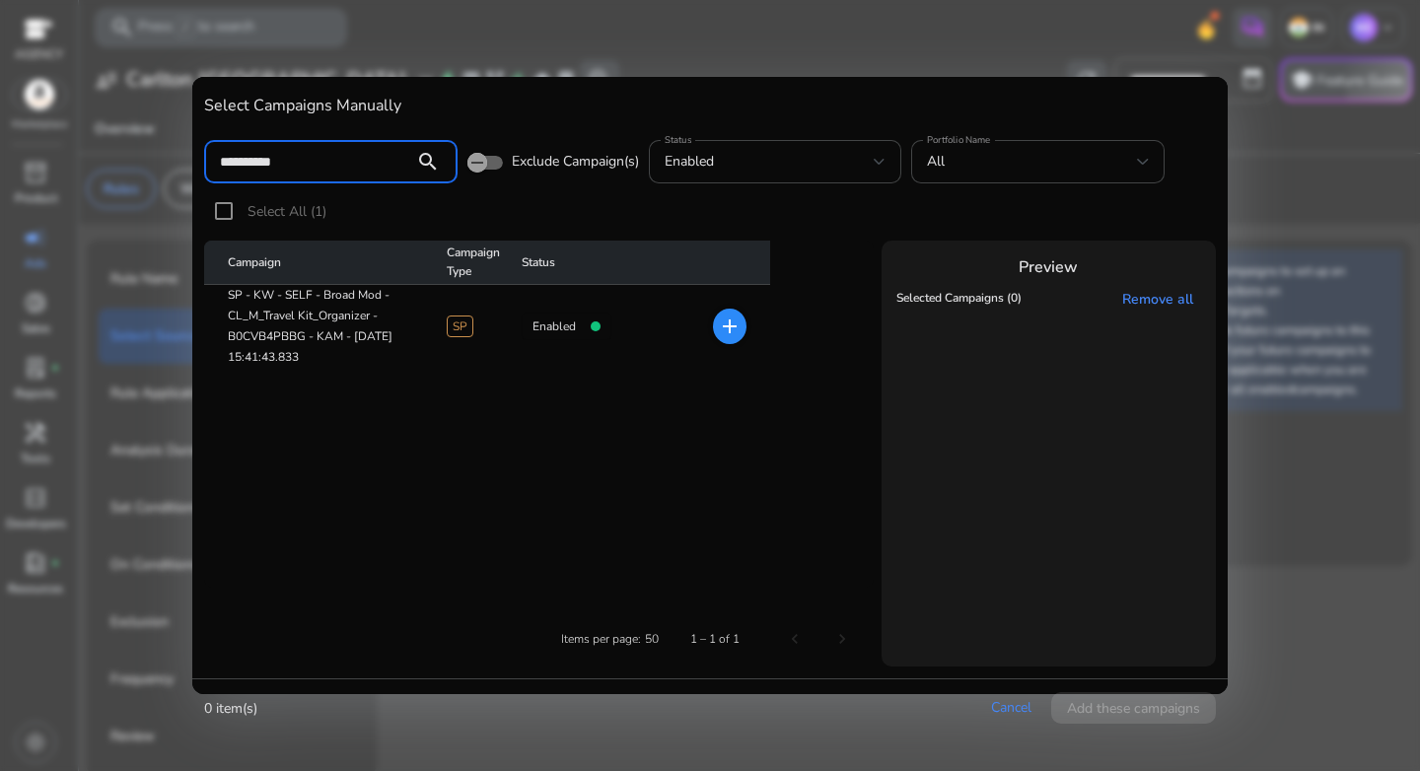
type input "**********"
click at [730, 324] on mat-icon "add" at bounding box center [730, 327] width 24 height 24
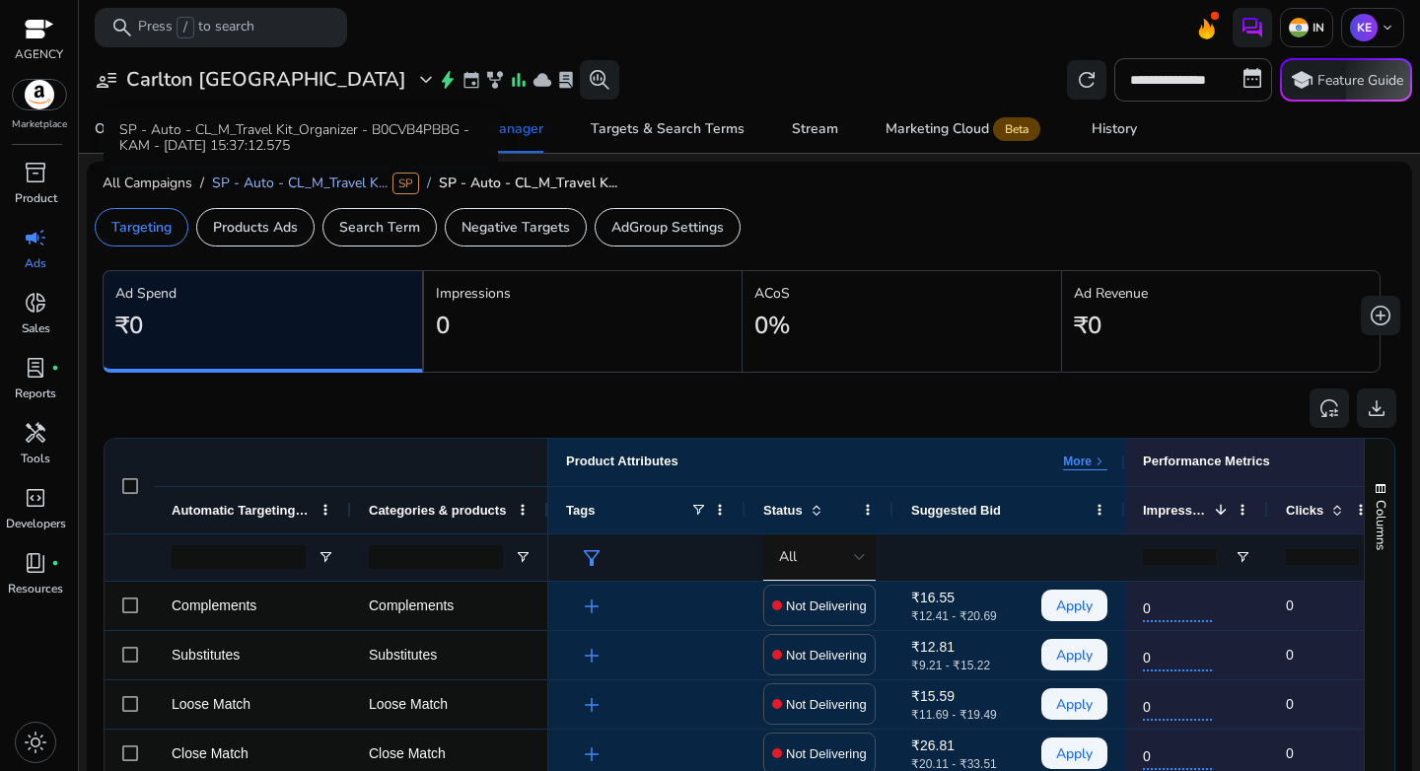
click at [313, 187] on span "SP - Auto - CL_M_Travel K..." at bounding box center [300, 183] width 176 height 19
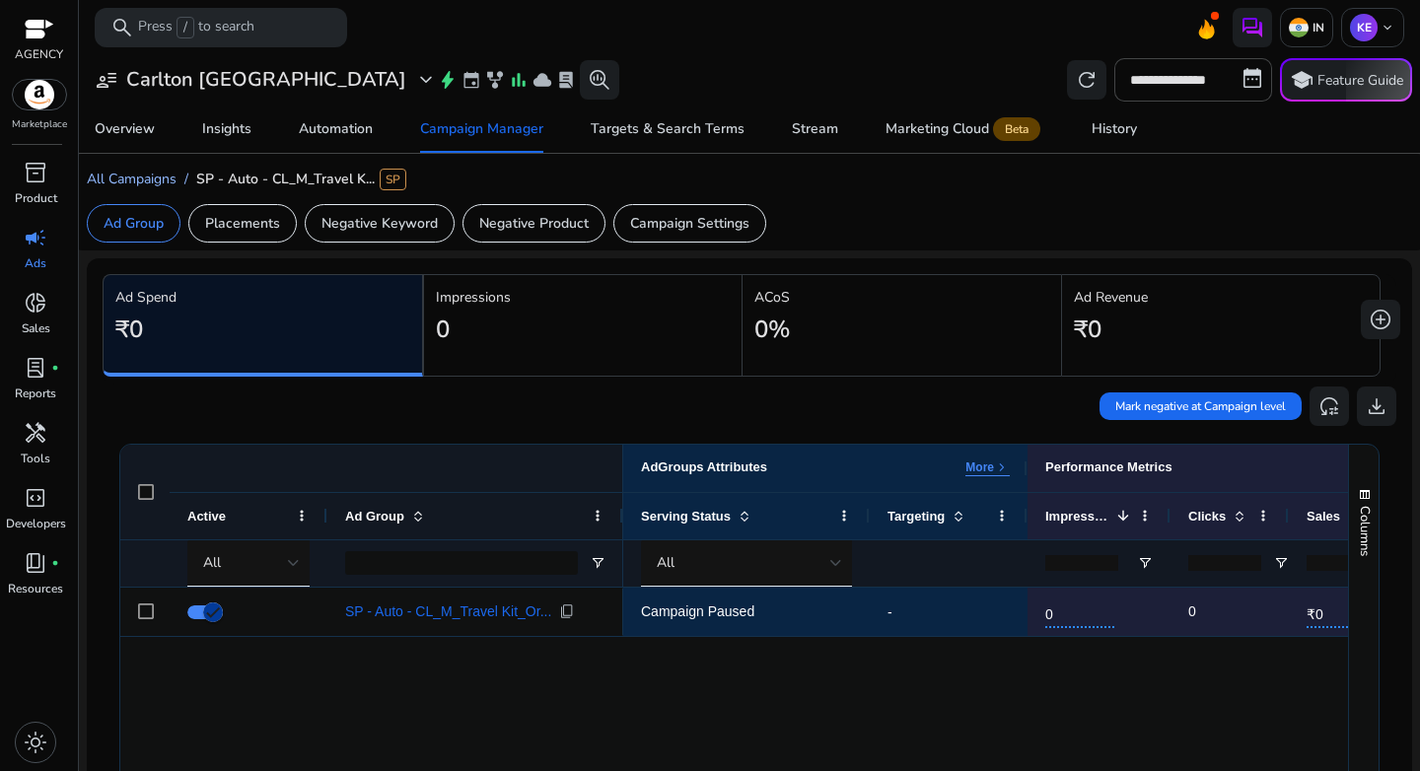
click at [143, 179] on span "All Campaigns" at bounding box center [132, 179] width 90 height 19
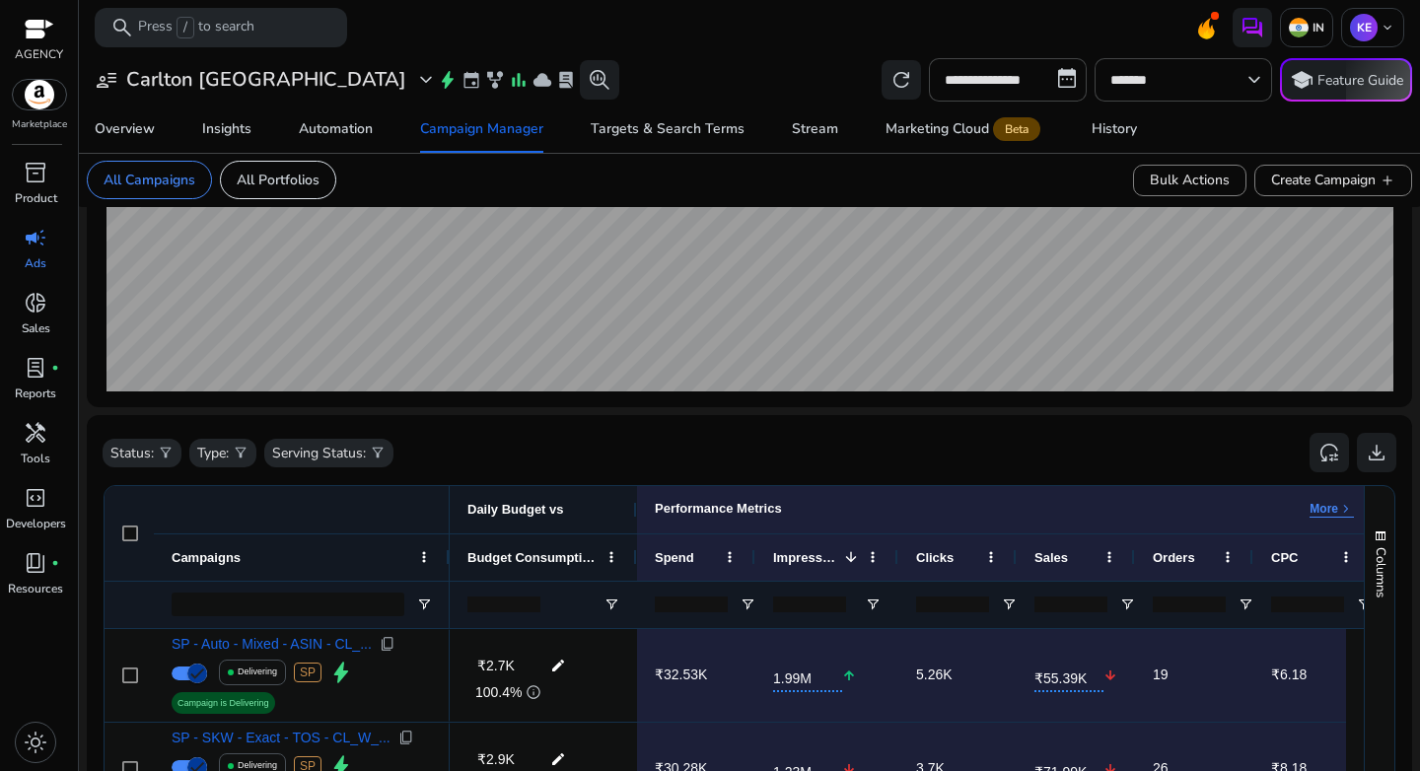
scroll to position [616, 0]
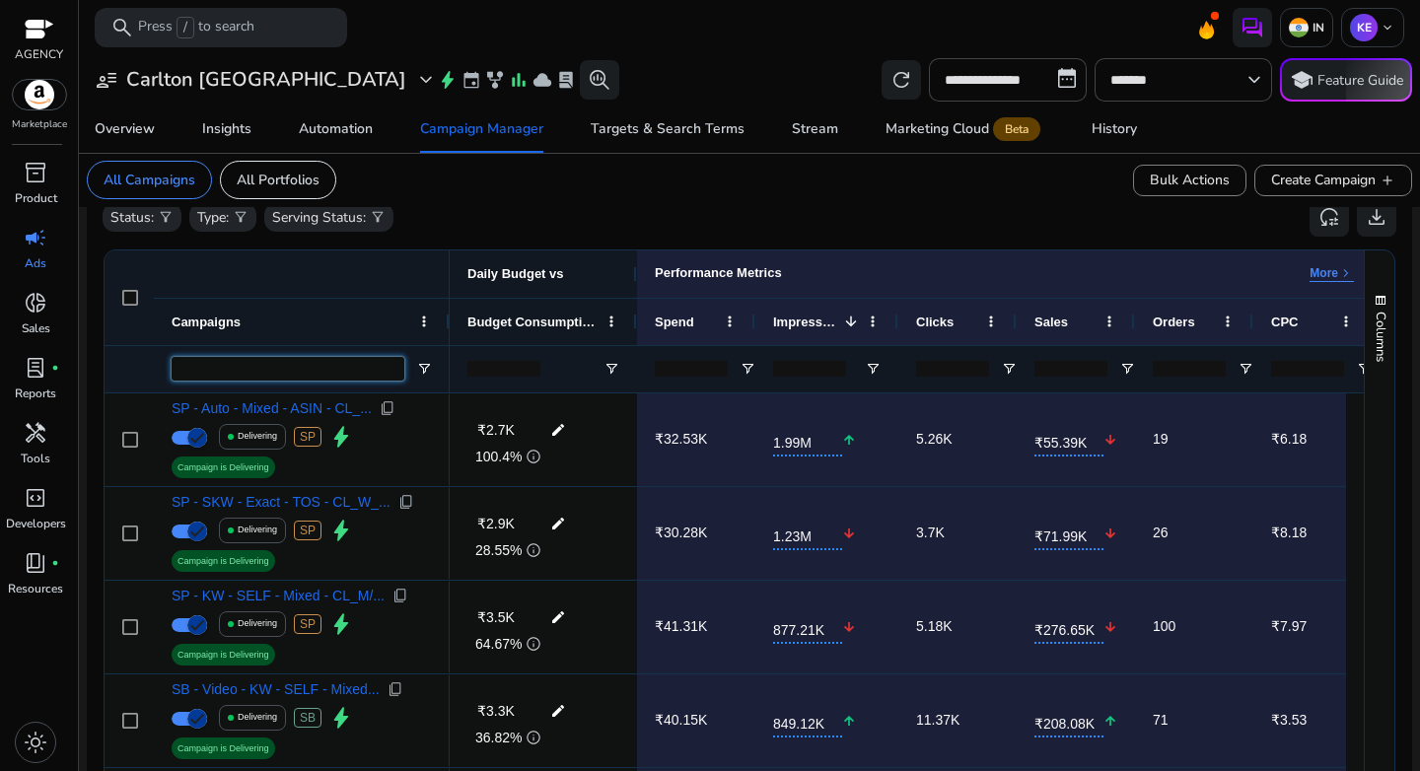
click at [340, 371] on input "Campaigns Filter Input" at bounding box center [288, 369] width 233 height 24
paste input "**********"
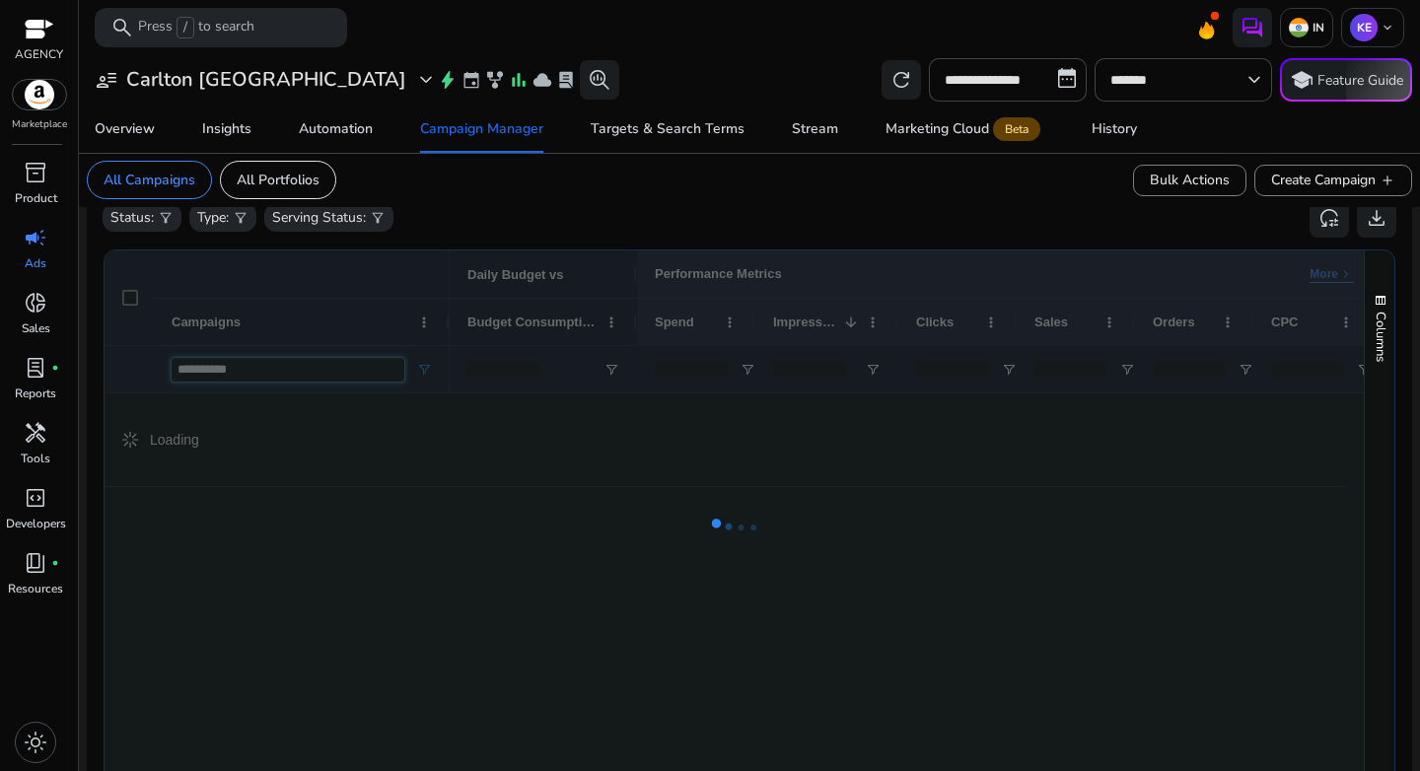
type input "**********"
click at [430, 374] on div at bounding box center [734, 528] width 1259 height 554
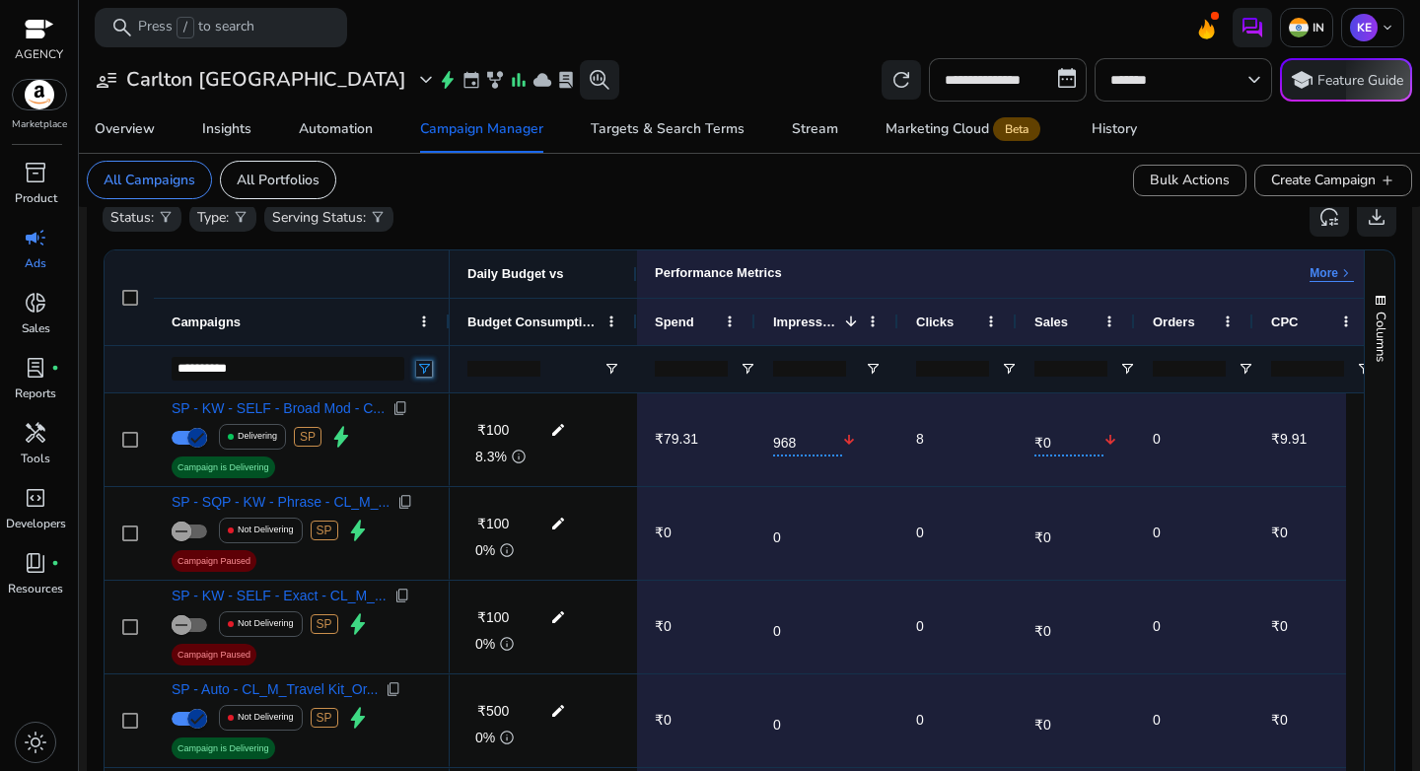
click at [430, 370] on span "Open Filter Menu" at bounding box center [424, 369] width 16 height 16
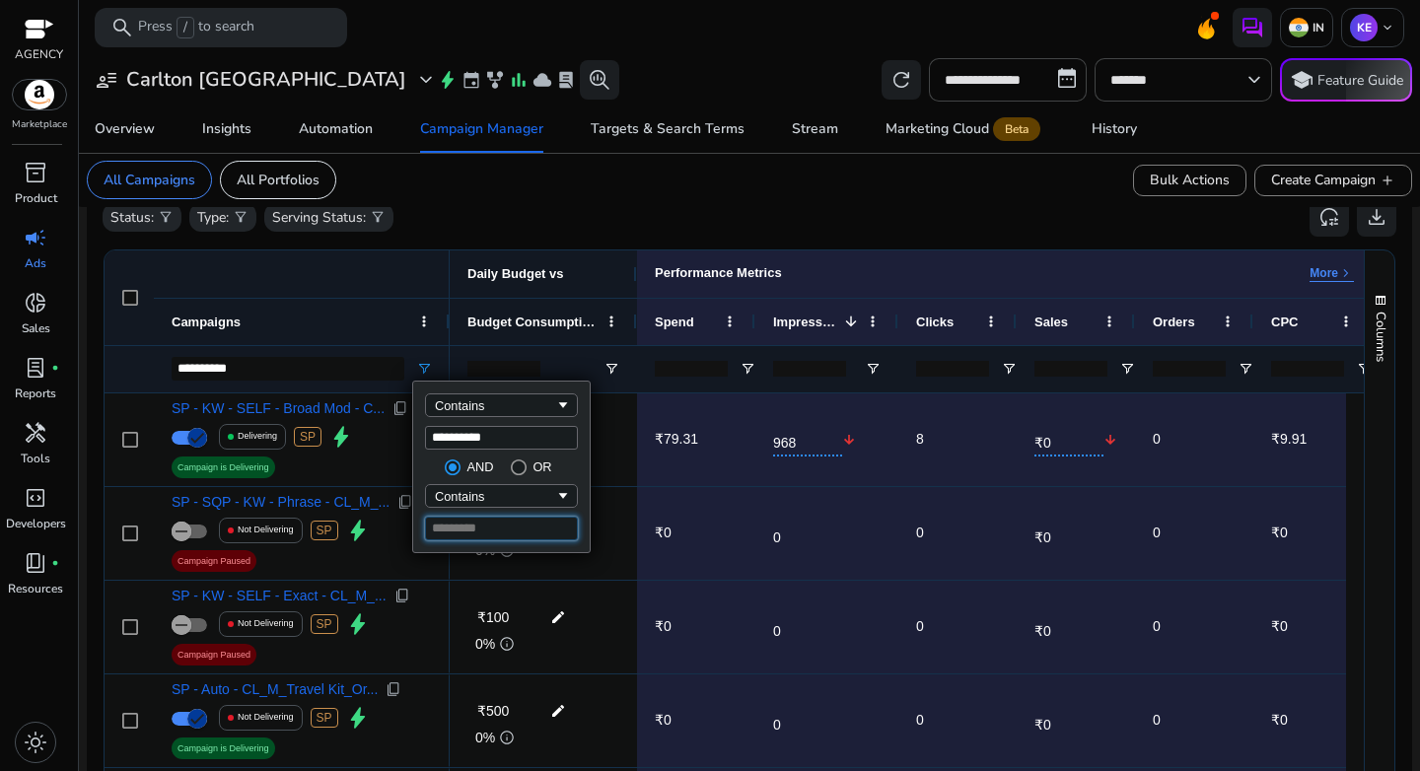
click at [485, 533] on input "Filter Value" at bounding box center [501, 529] width 153 height 24
type input "******"
type input "**********"
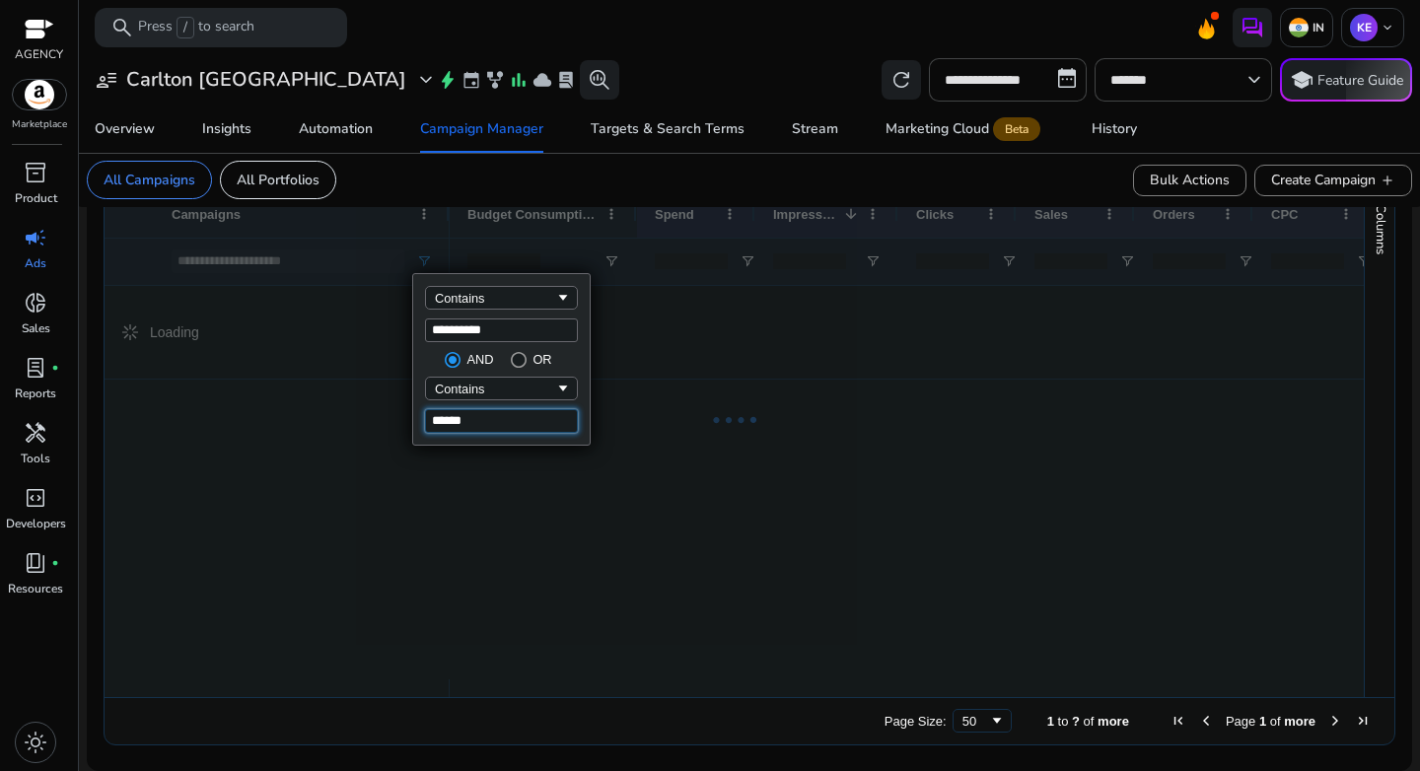
scroll to position [315, 0]
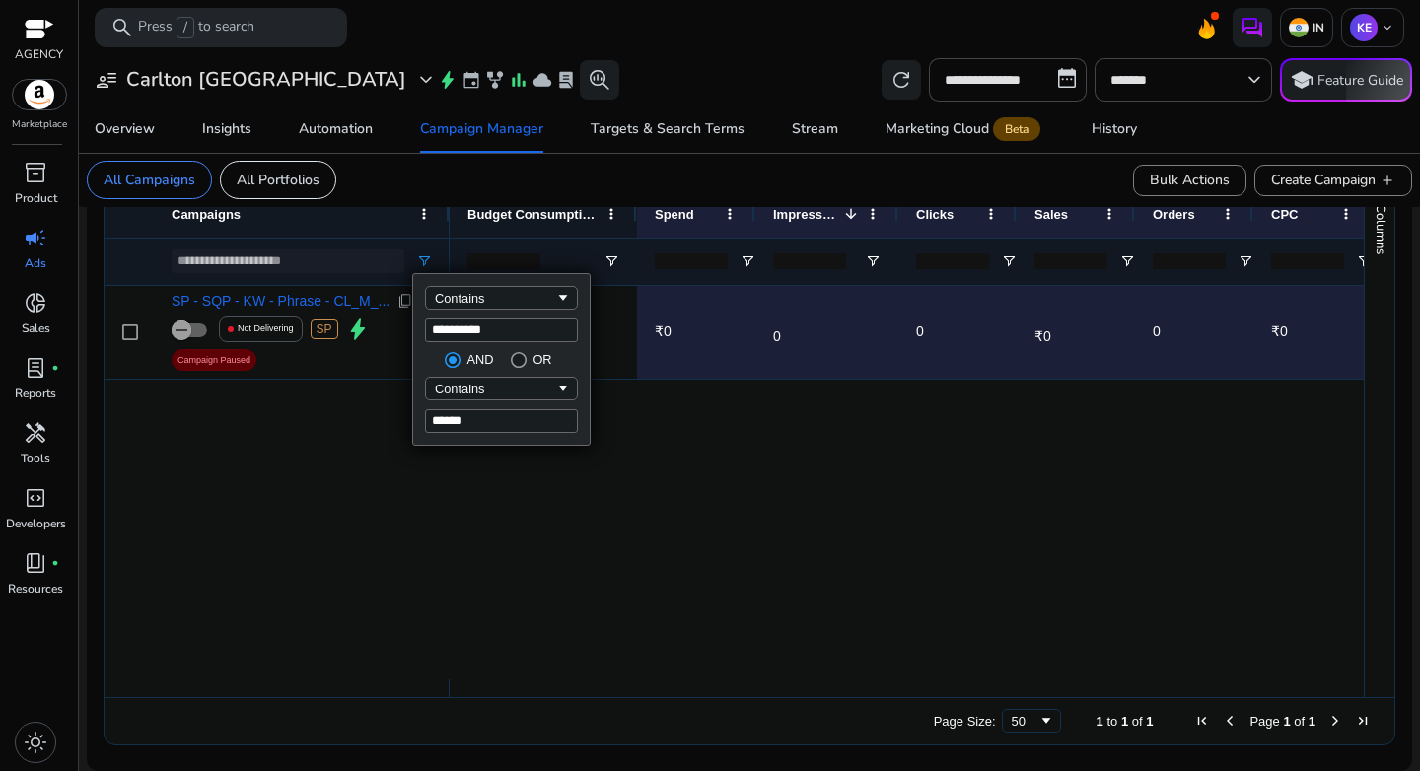
click at [251, 494] on div "SP - SQP - KW - Phrase - CL_M_... content_copy Not Delivering SP bolt Campaign …" at bounding box center [734, 483] width 1259 height 394
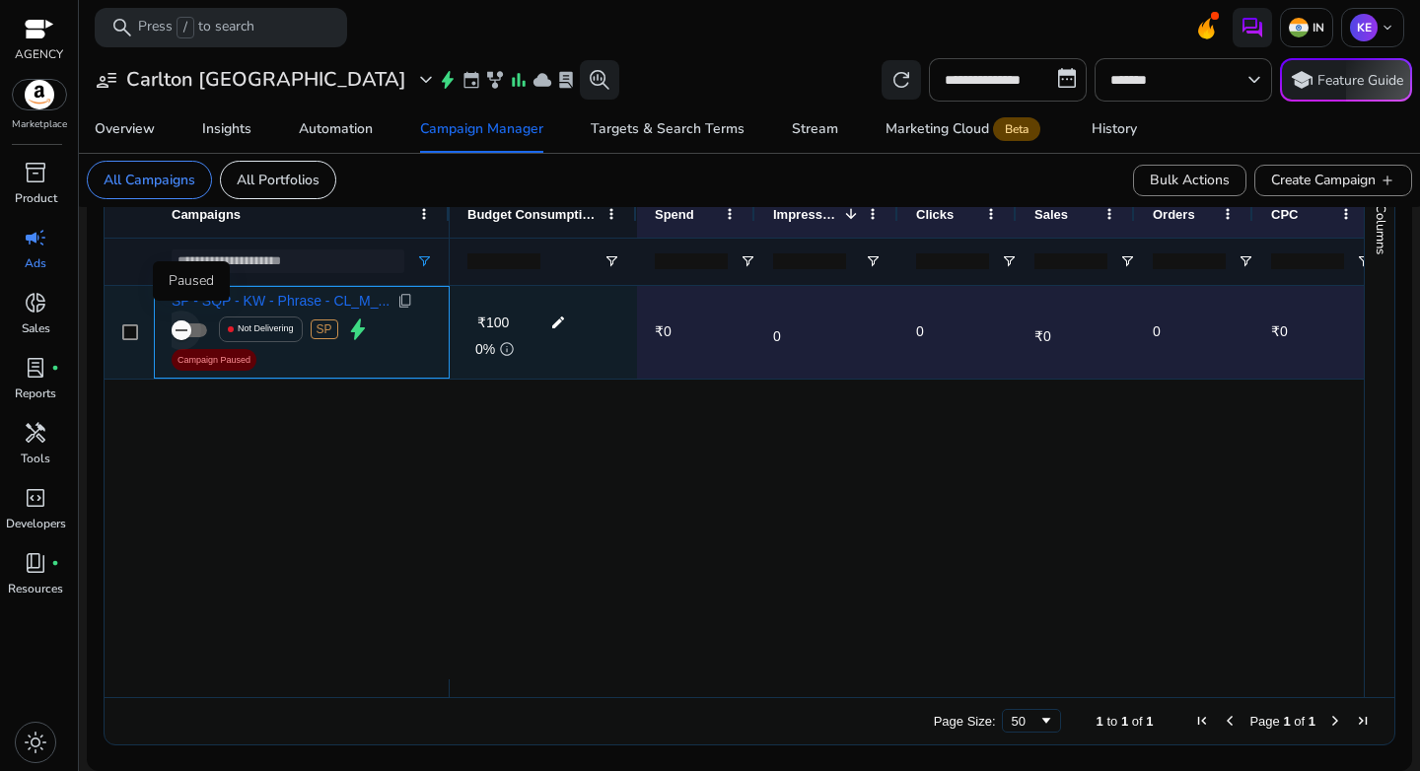
click at [195, 331] on span "button" at bounding box center [181, 330] width 39 height 39
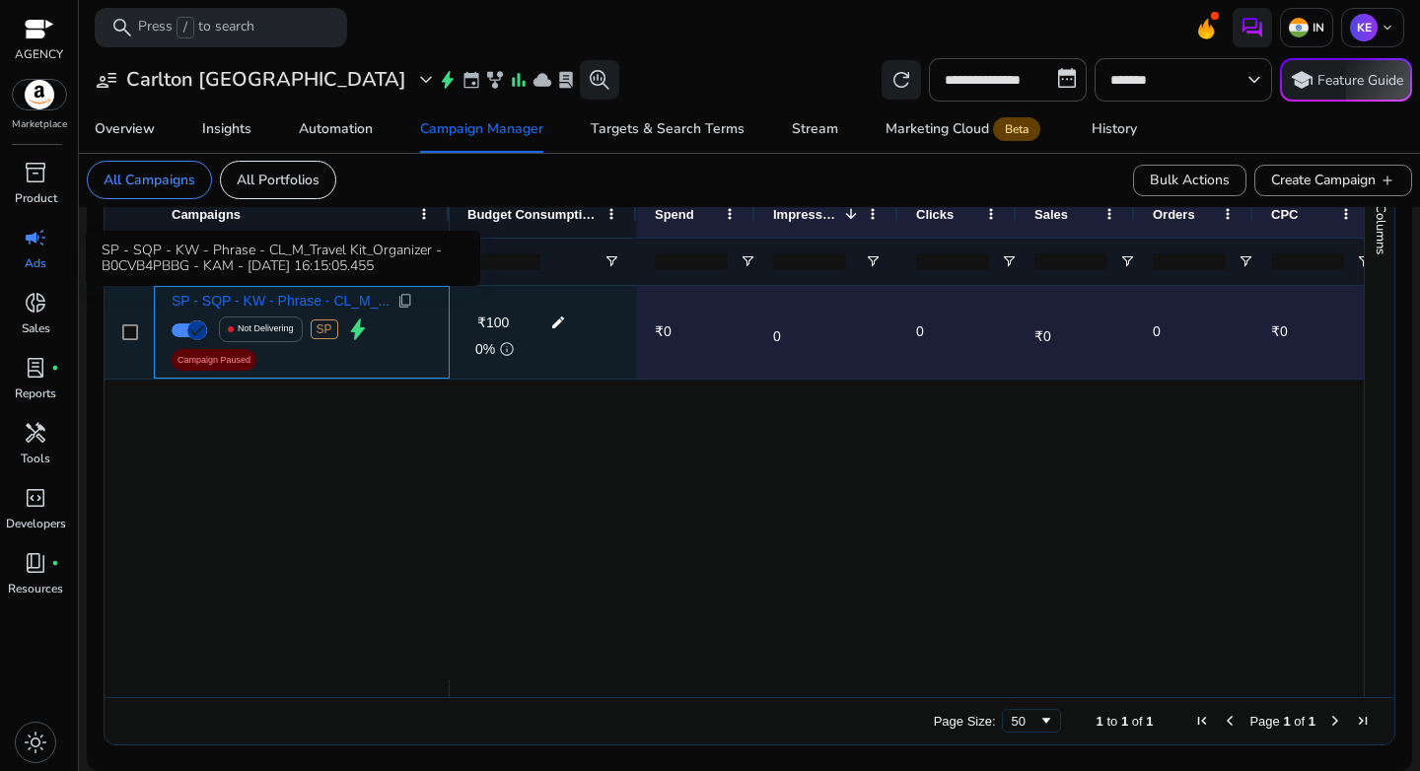
click at [327, 304] on span "SP - SQP - KW - Phrase - CL_M_..." at bounding box center [281, 301] width 218 height 14
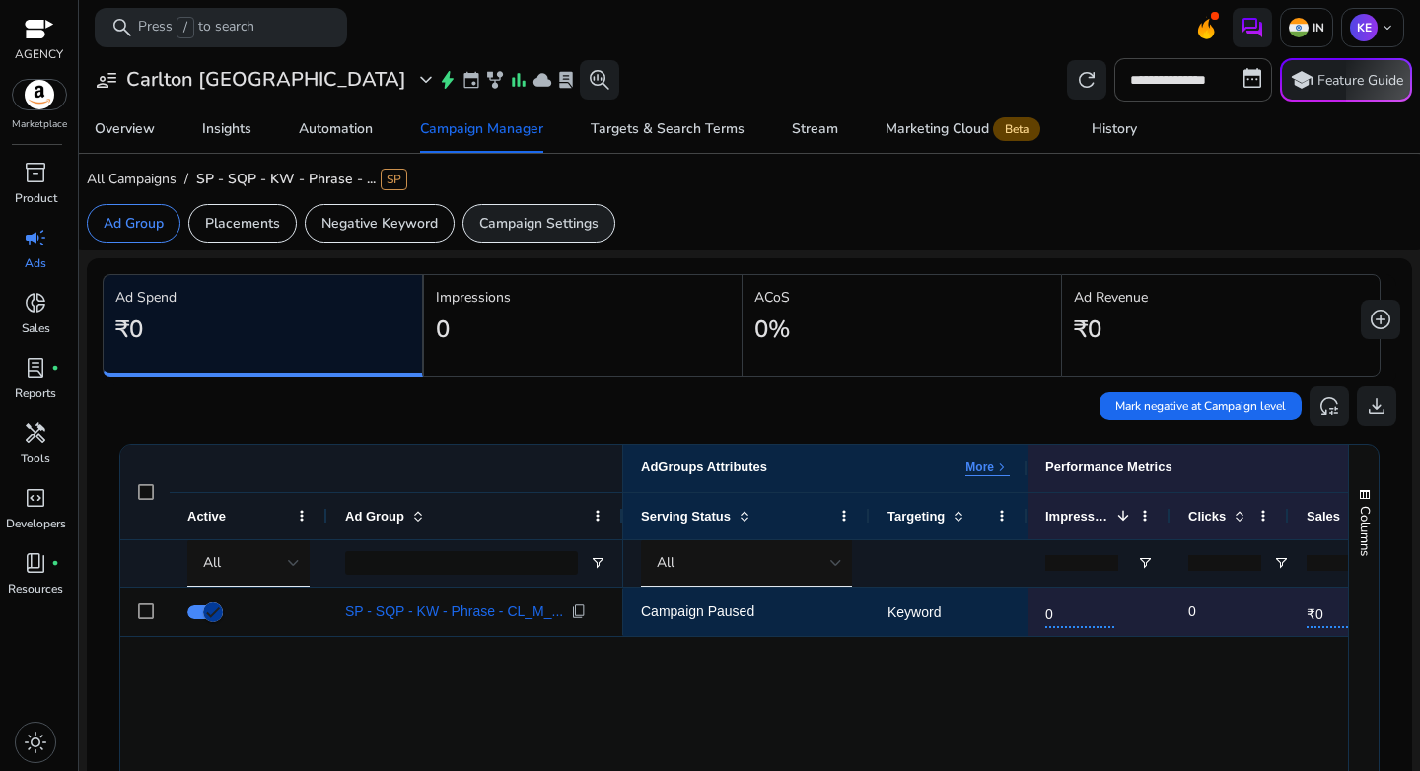
click at [521, 222] on p "Campaign Settings" at bounding box center [538, 223] width 119 height 21
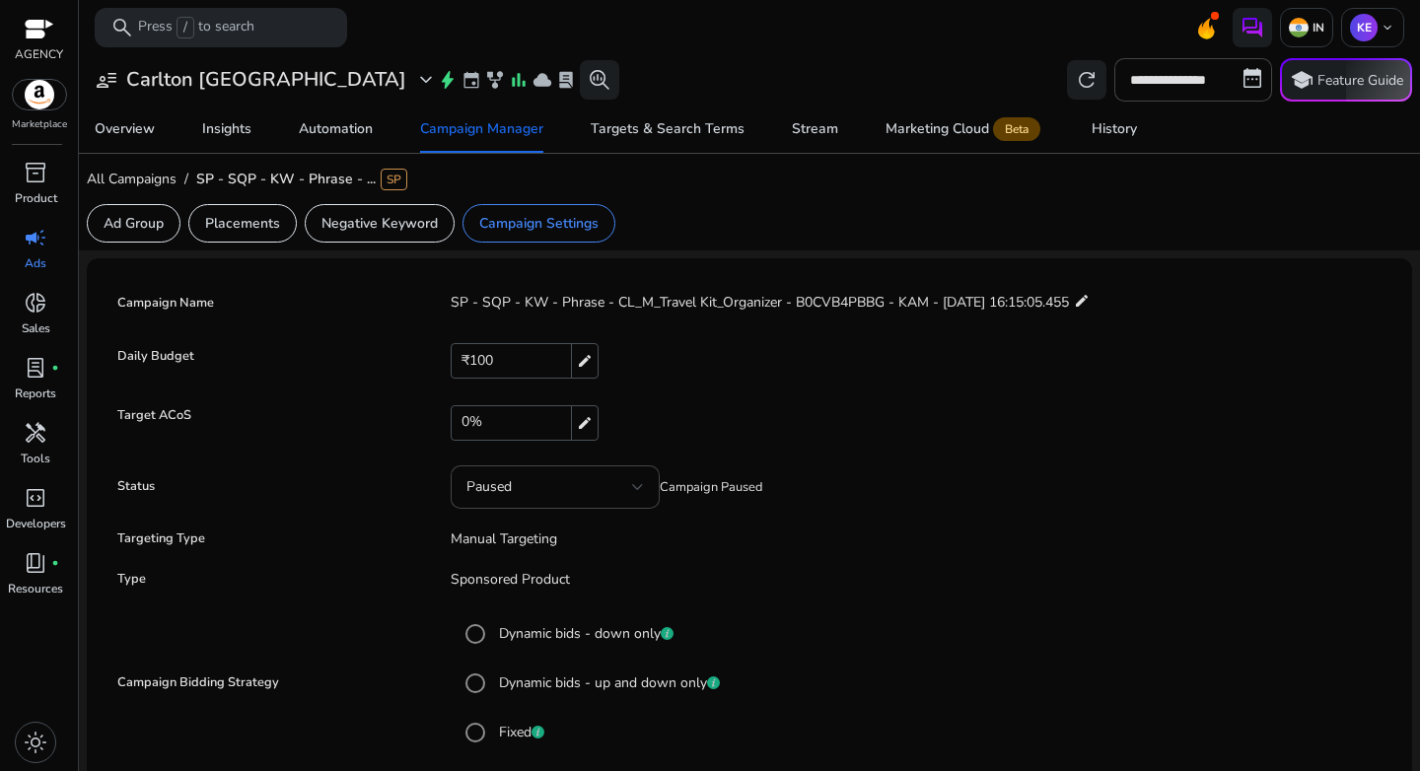
click at [503, 361] on div "₹100 edit" at bounding box center [525, 361] width 148 height 36
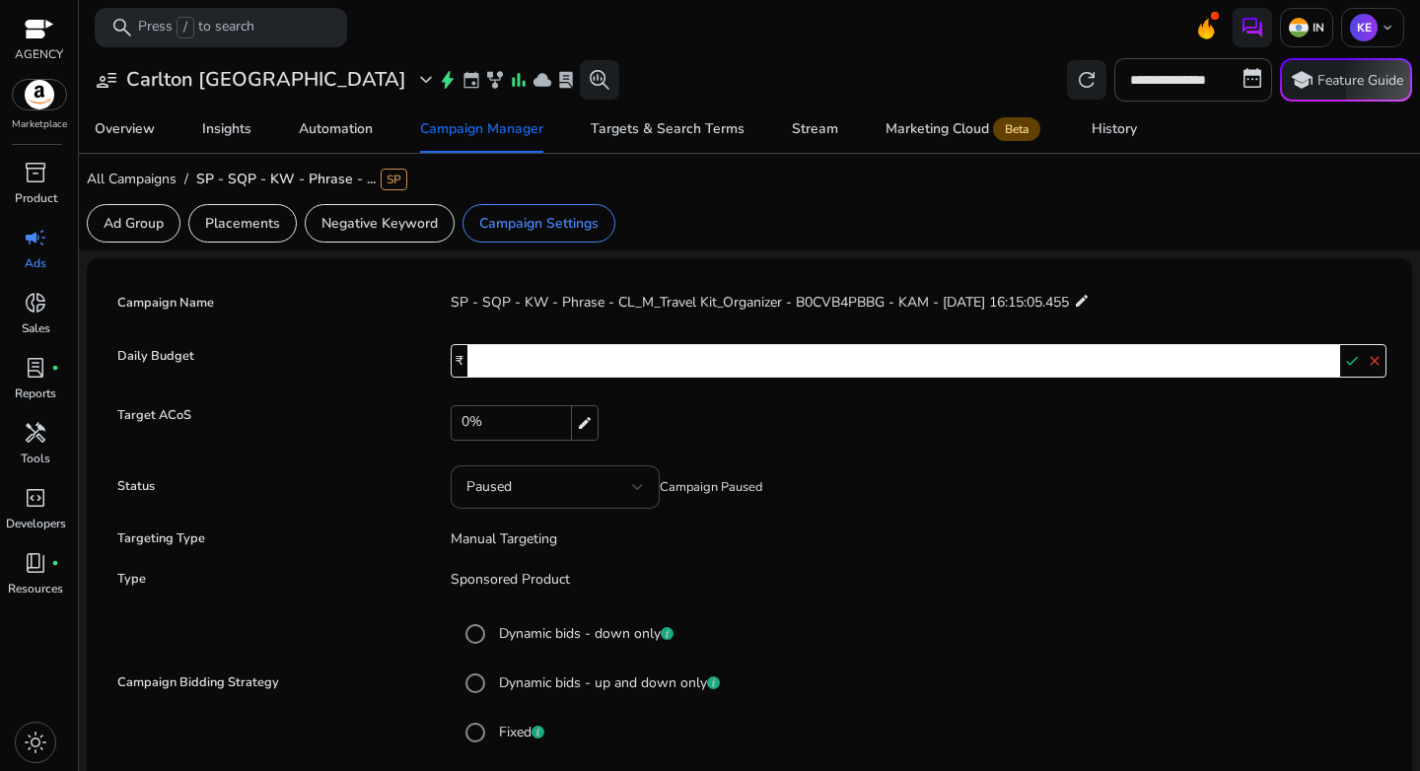
drag, startPoint x: 503, startPoint y: 361, endPoint x: 440, endPoint y: 362, distance: 63.1
click at [440, 362] on app-new-edit-confirm-input "₹ *** check close" at bounding box center [909, 361] width 956 height 34
type input "***"
click at [1347, 366] on mat-icon "check" at bounding box center [1351, 361] width 23 height 30
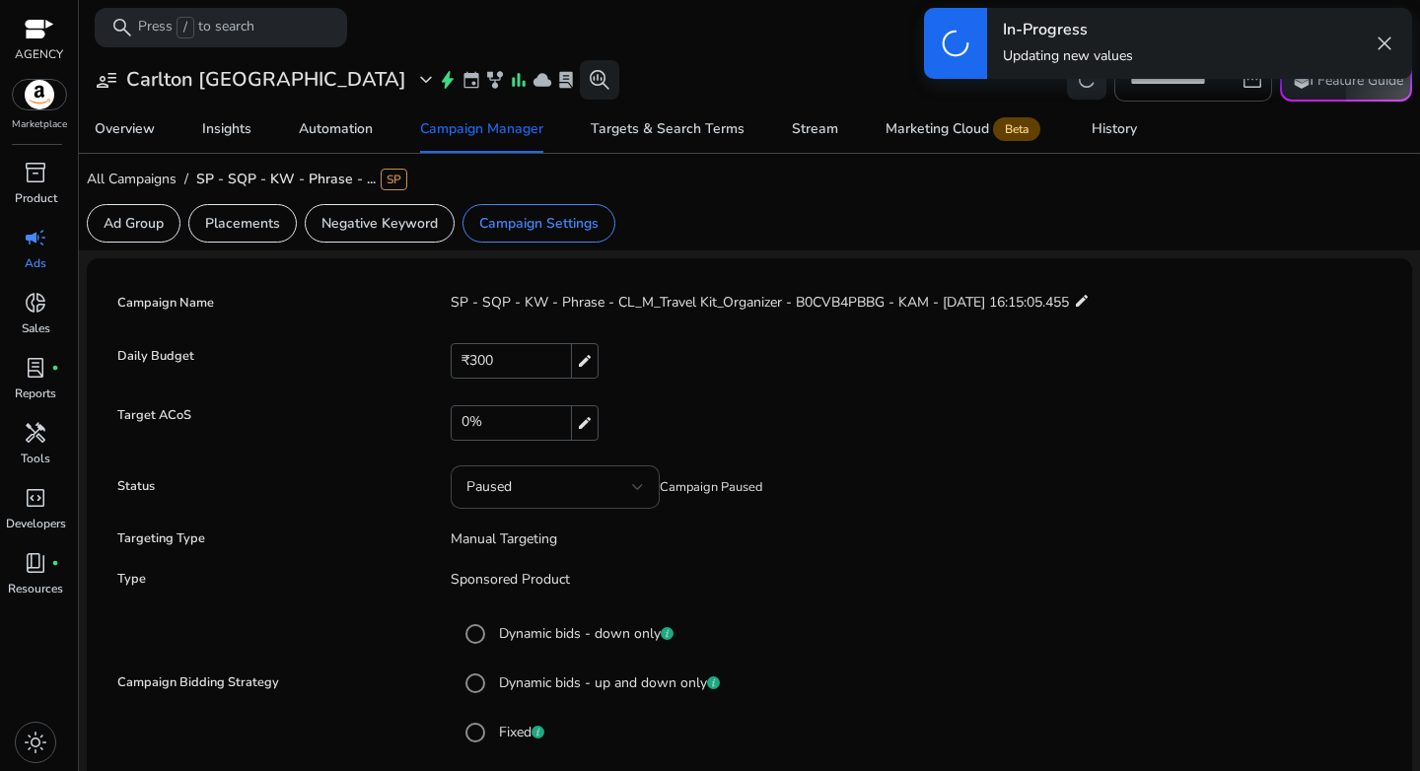
click at [580, 367] on mat-icon "edit" at bounding box center [584, 361] width 27 height 34
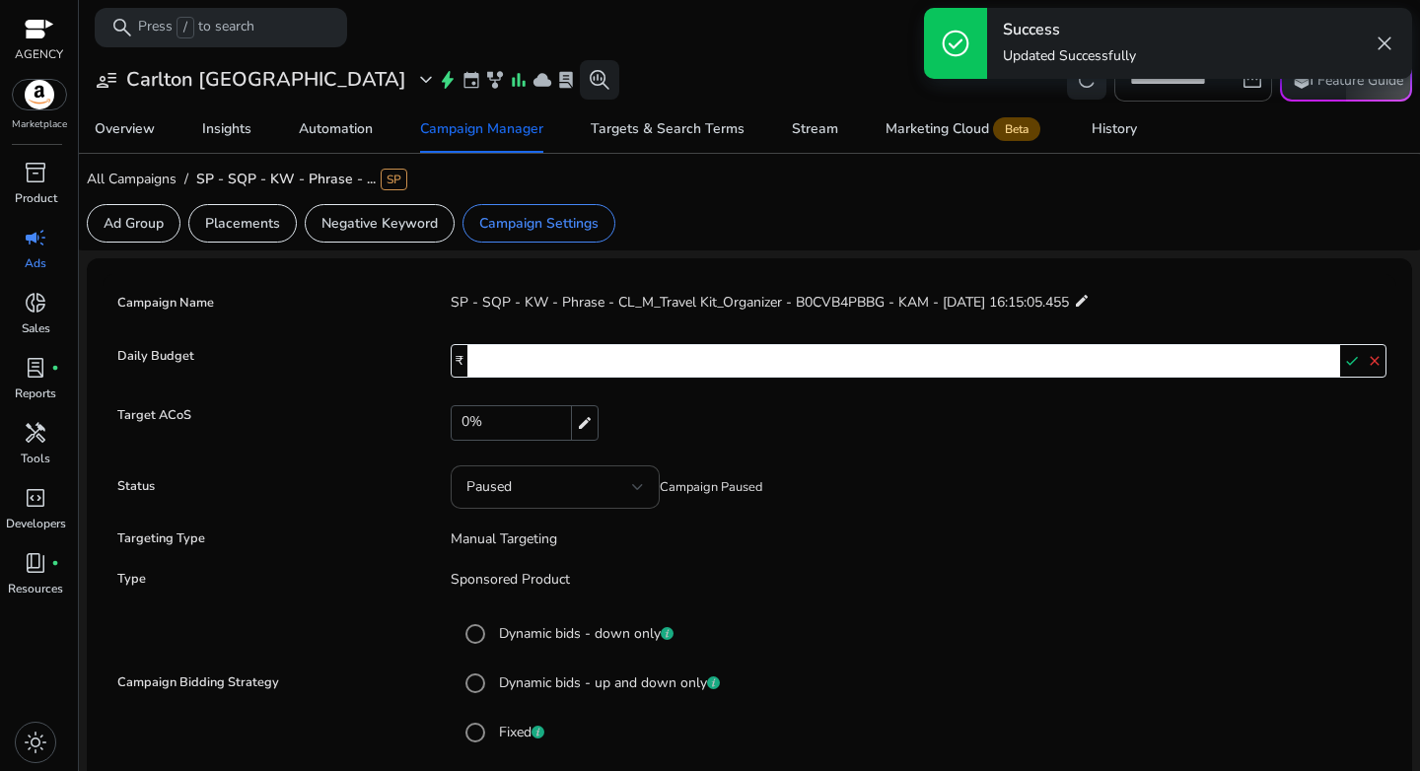
drag, startPoint x: 592, startPoint y: 367, endPoint x: 439, endPoint y: 366, distance: 152.9
click at [439, 366] on app-new-edit-confirm-input "₹ *** check close" at bounding box center [909, 361] width 956 height 34
type input "***"
click at [1343, 368] on mat-icon "check" at bounding box center [1351, 361] width 23 height 30
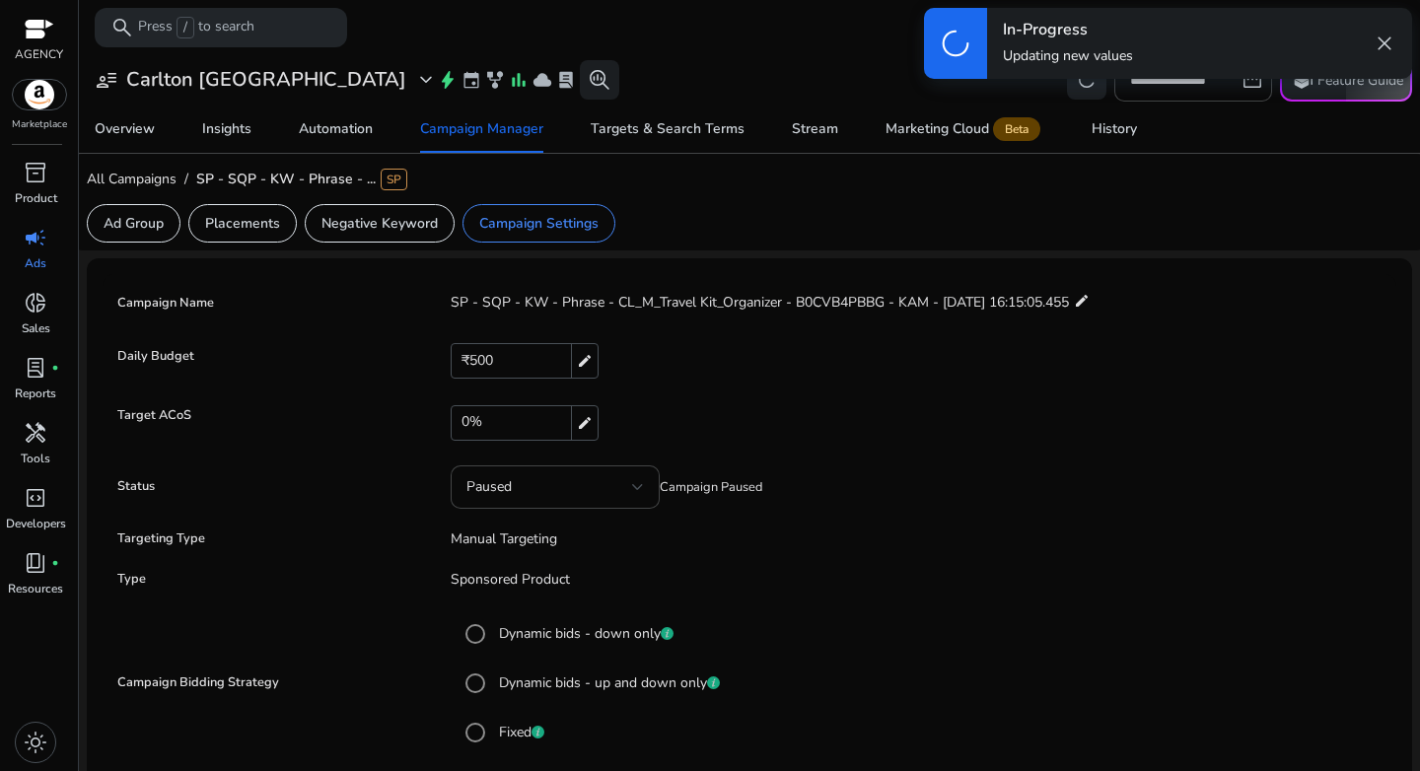
click at [1081, 502] on div "Paused Campaign Paused" at bounding box center [909, 487] width 956 height 43
click at [579, 491] on div "Paused" at bounding box center [550, 487] width 166 height 22
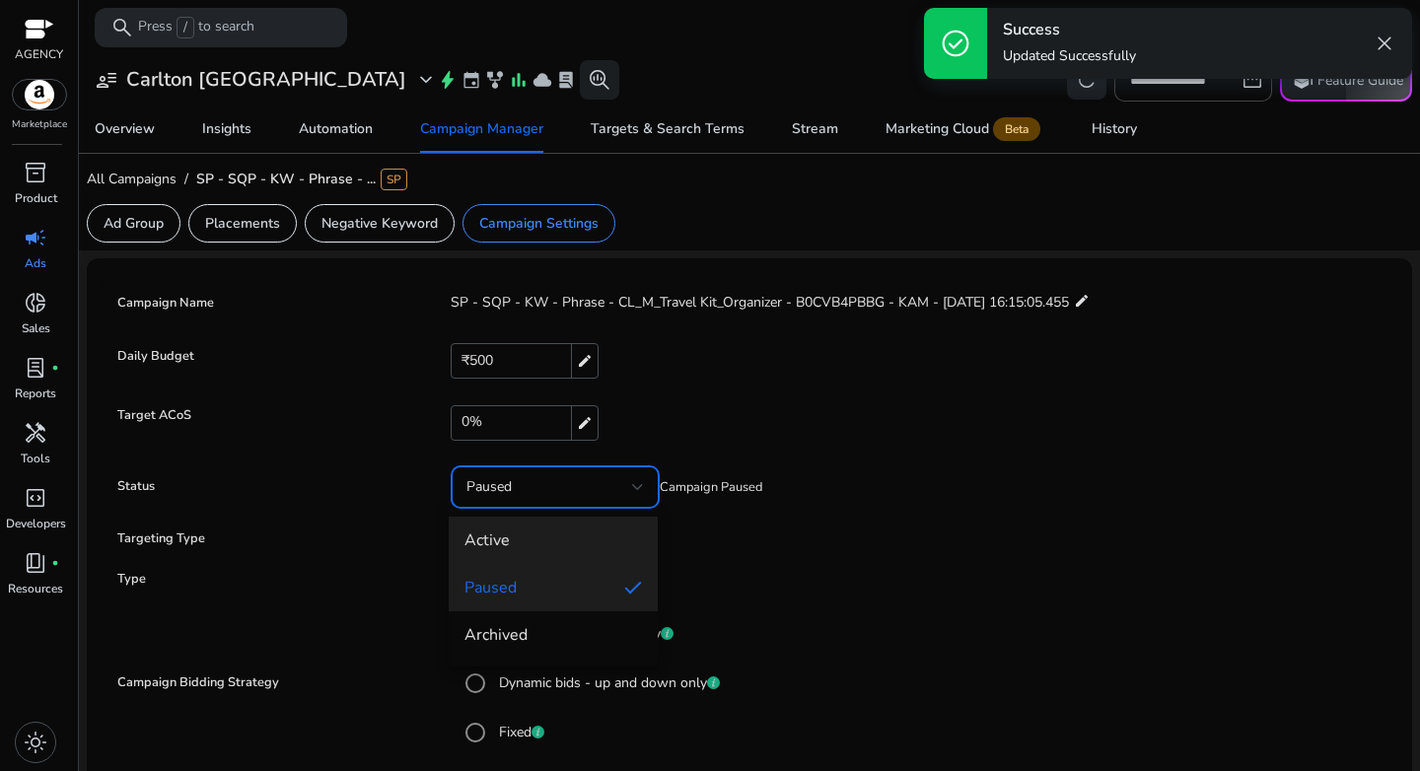
click at [559, 539] on span "Active" at bounding box center [554, 541] width 178 height 22
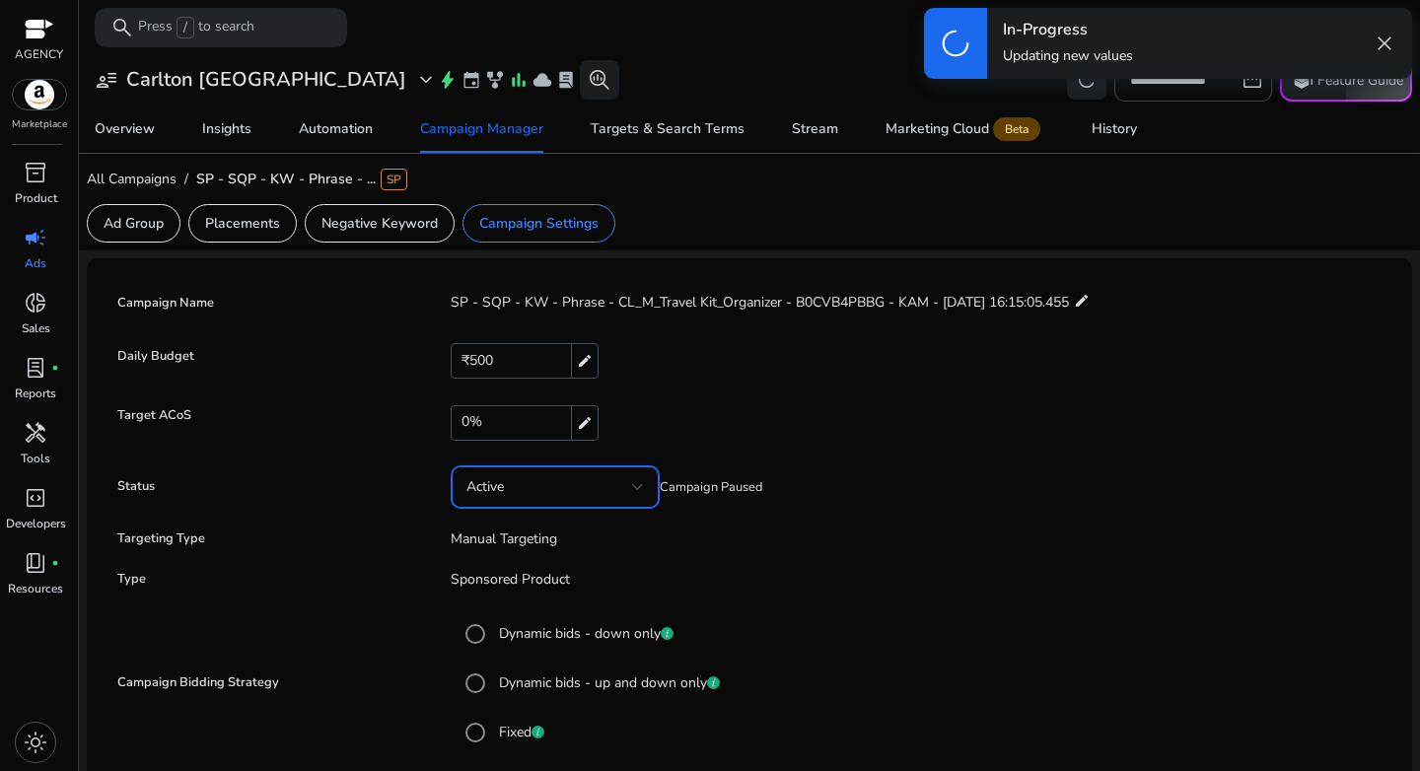
click at [830, 586] on p "Sponsored Product" at bounding box center [909, 579] width 956 height 21
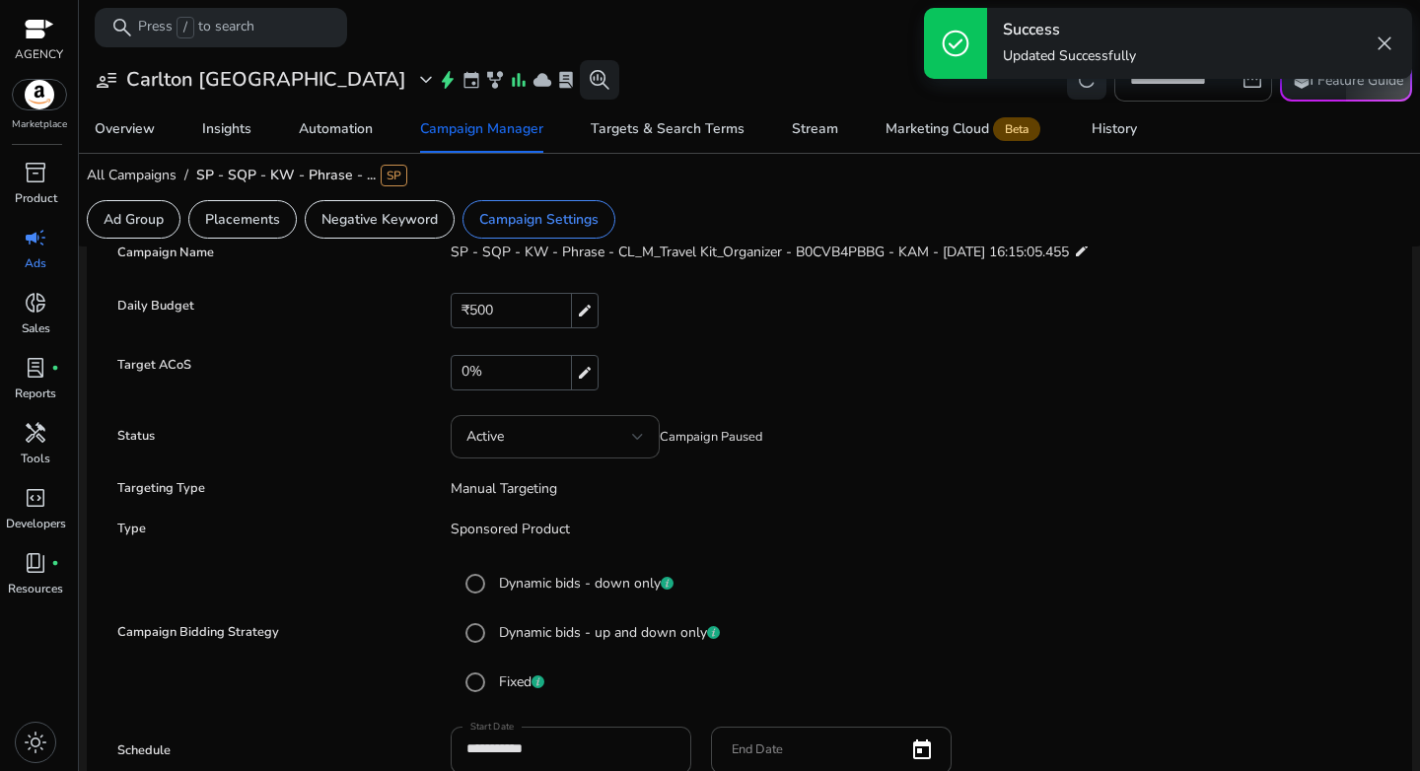
scroll to position [270, 0]
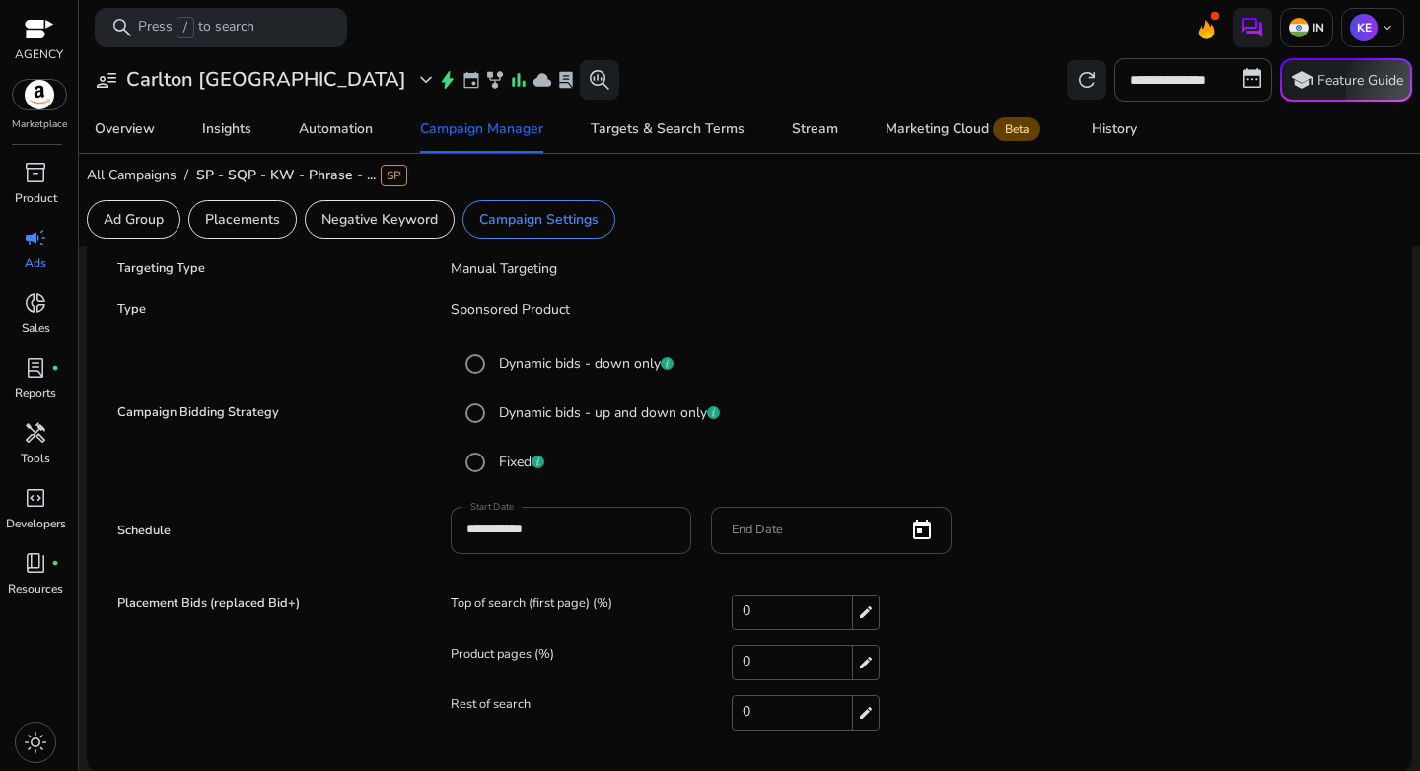
click at [869, 443] on mat-radio-button "Fixed" at bounding box center [919, 462] width 926 height 39
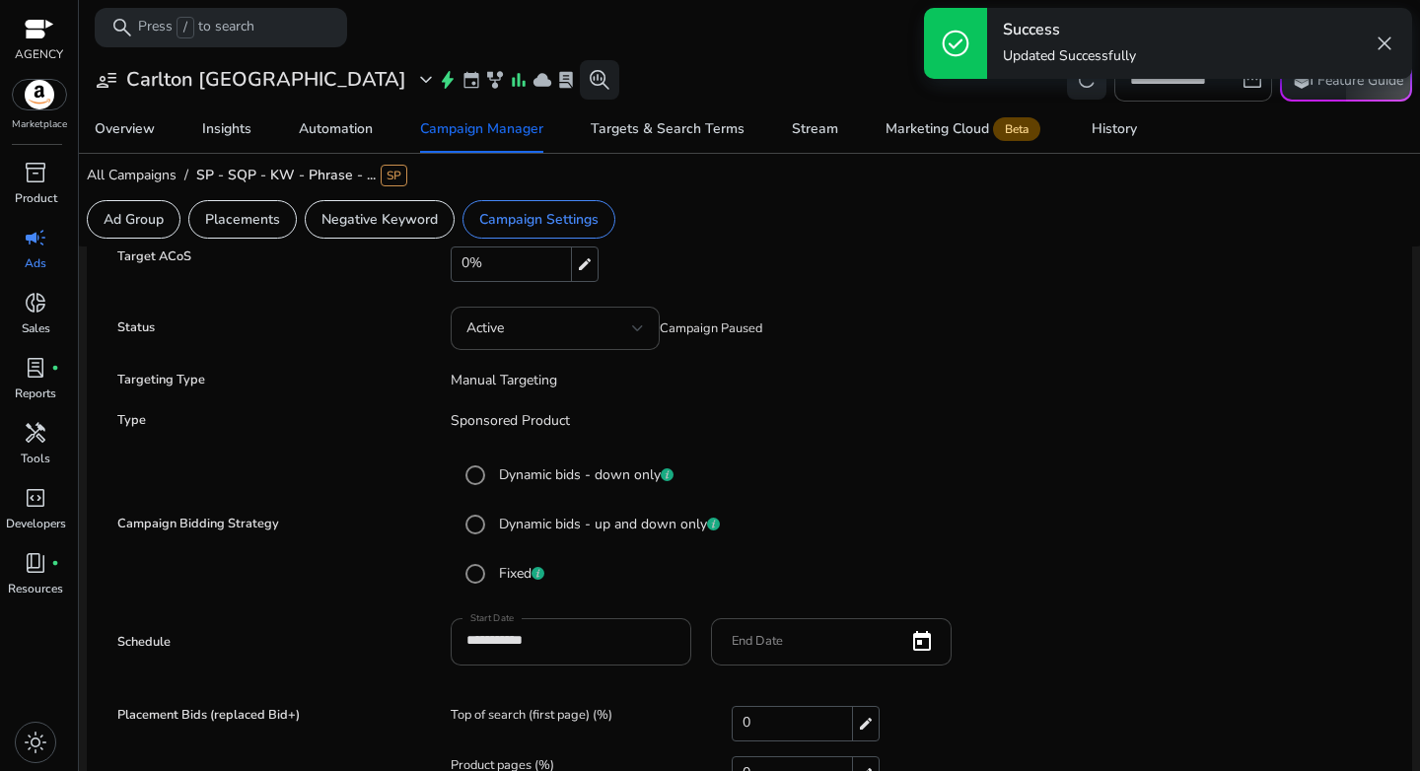
scroll to position [0, 0]
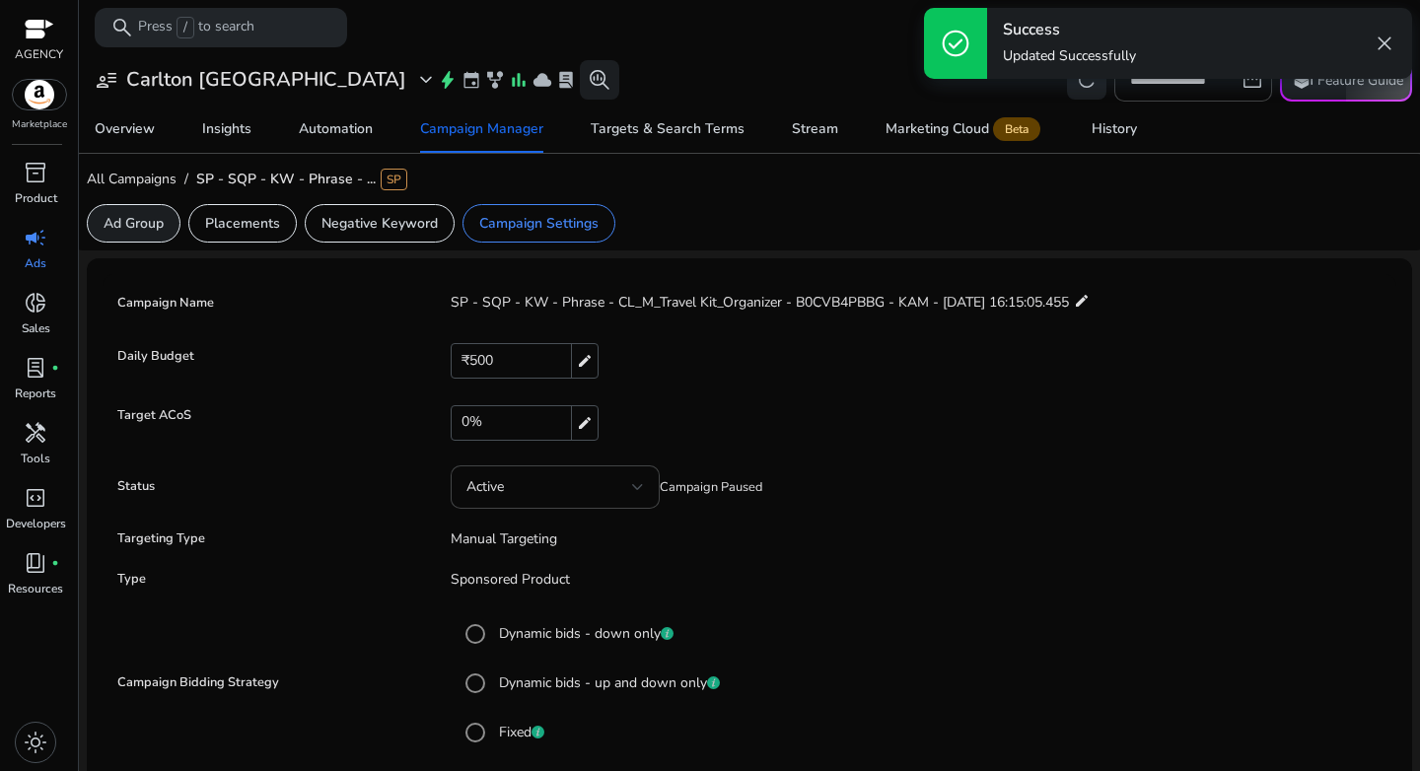
click at [134, 229] on p "Ad Group" at bounding box center [134, 223] width 60 height 21
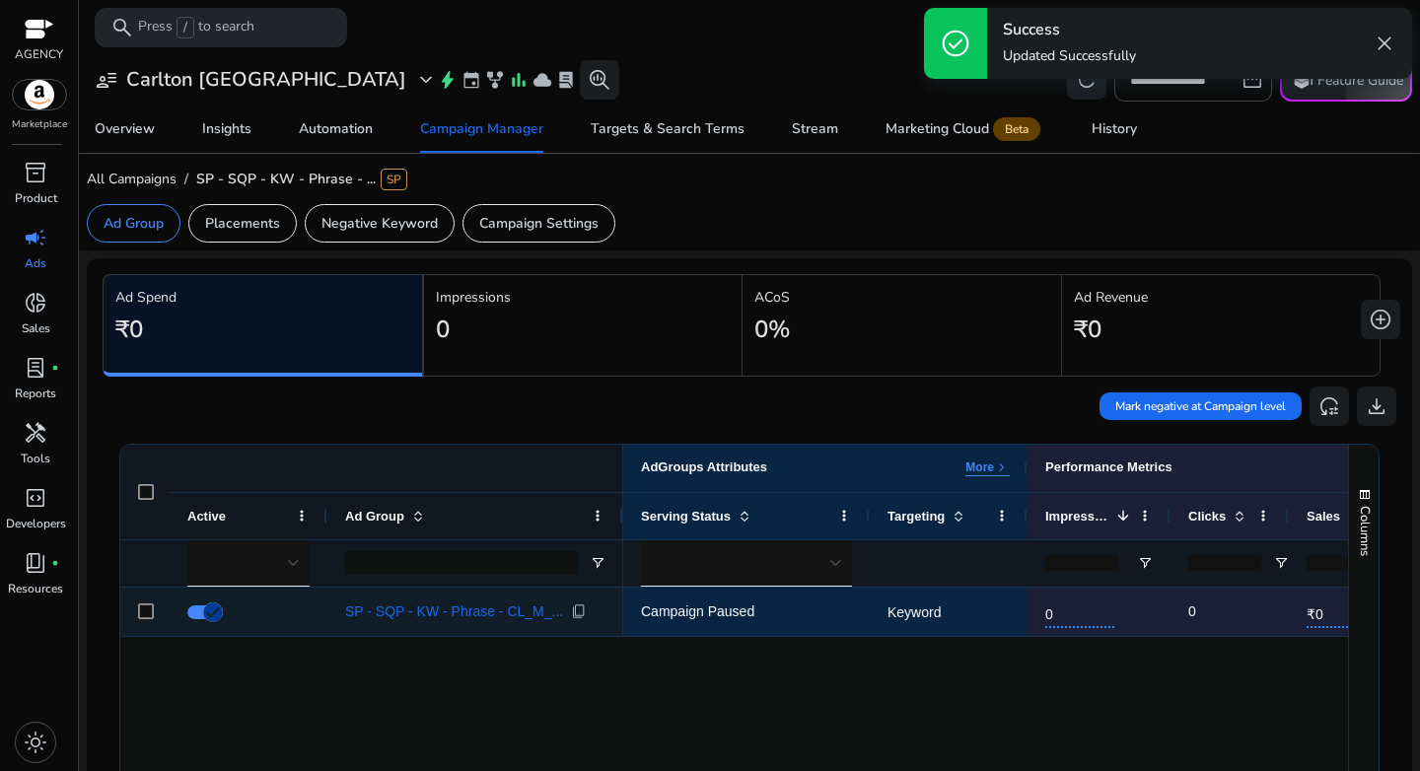
click at [413, 628] on div "SP - SQP - KW - Phrase - CL_M_... content_copy" at bounding box center [475, 612] width 260 height 46
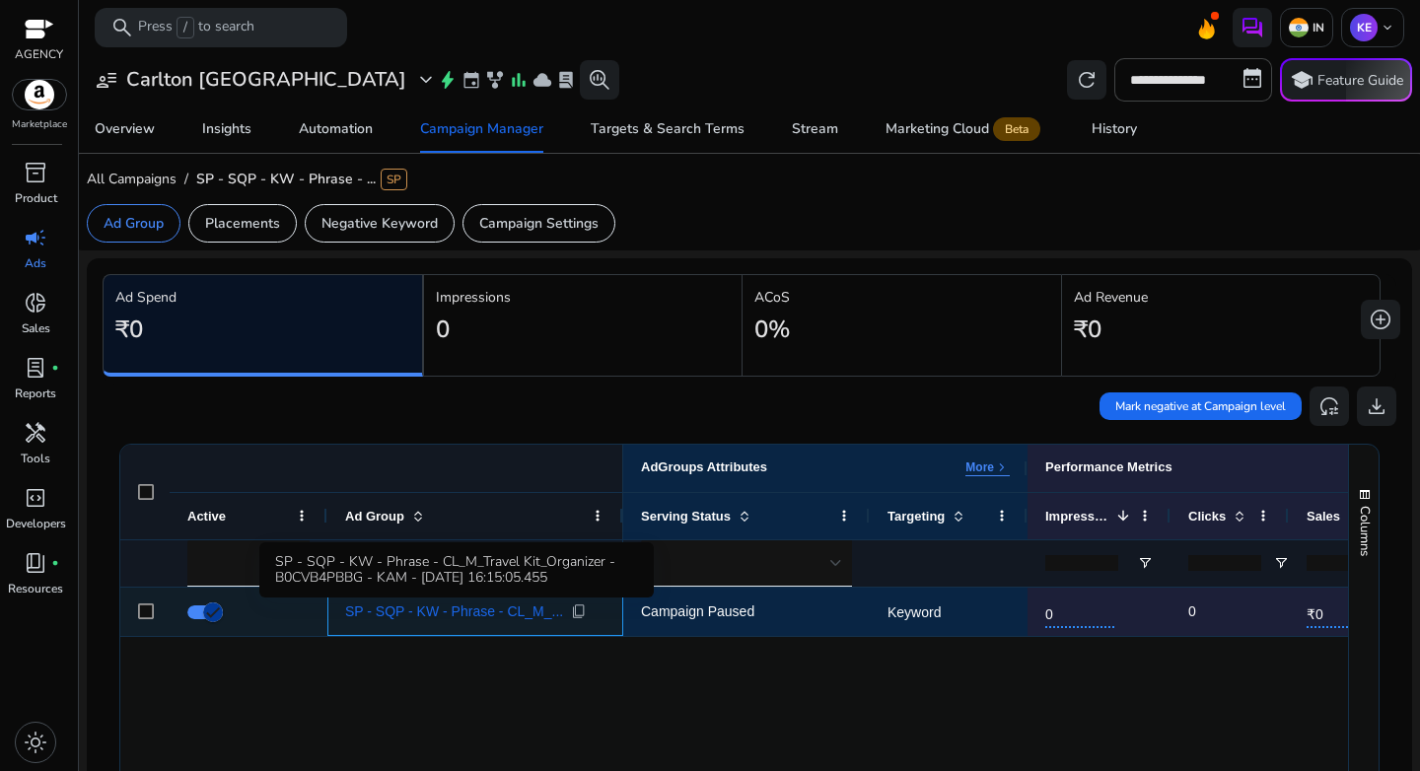
click at [416, 618] on span "SP - SQP - KW - Phrase - CL_M_..." at bounding box center [454, 612] width 218 height 14
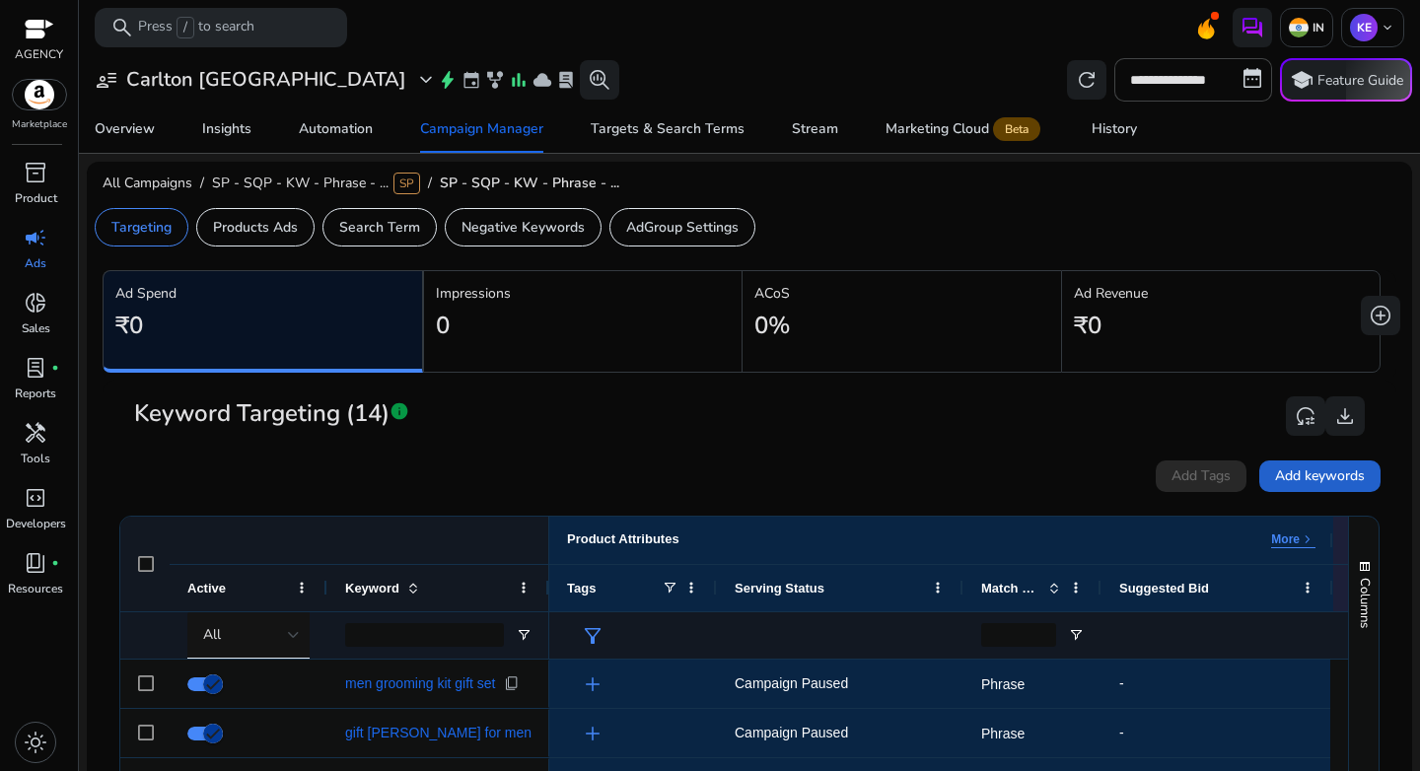
click at [1323, 489] on span at bounding box center [1319, 476] width 121 height 47
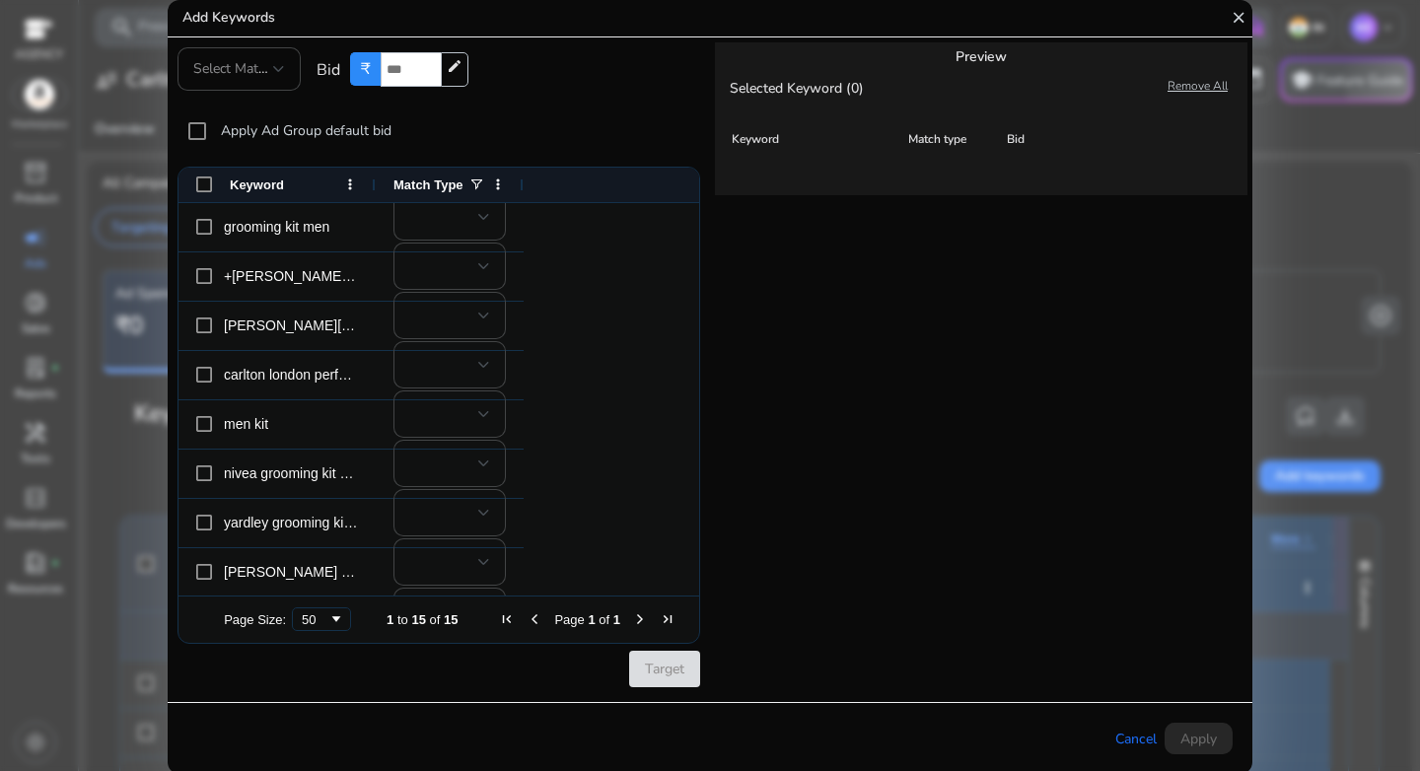
click at [770, 405] on div "Preview Selected Keyword (0) Remove All Keyword Match type Bid" at bounding box center [981, 370] width 542 height 666
click at [1238, 16] on mat-icon "close" at bounding box center [1239, 18] width 18 height 36
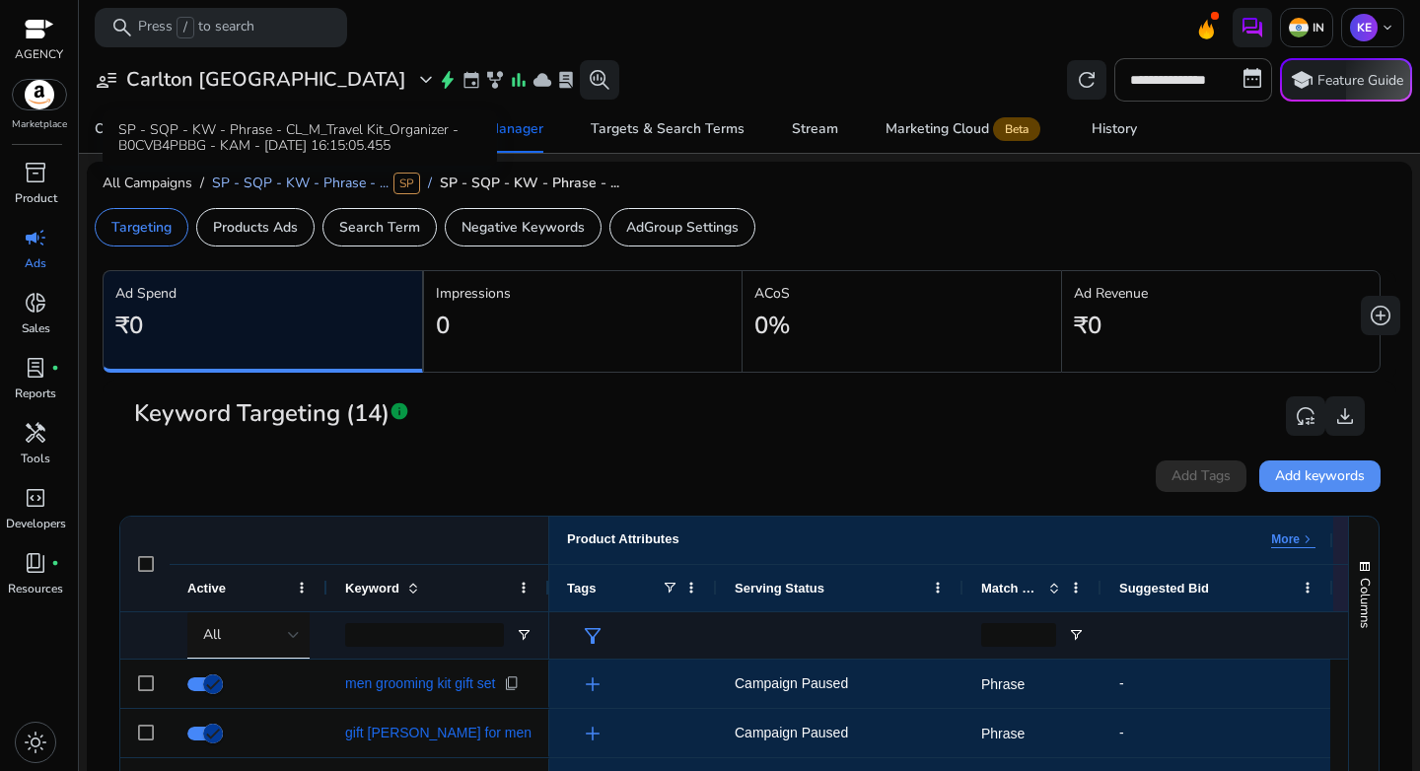
click at [324, 187] on span "SP - SQP - KW - Phrase - ..." at bounding box center [300, 183] width 177 height 19
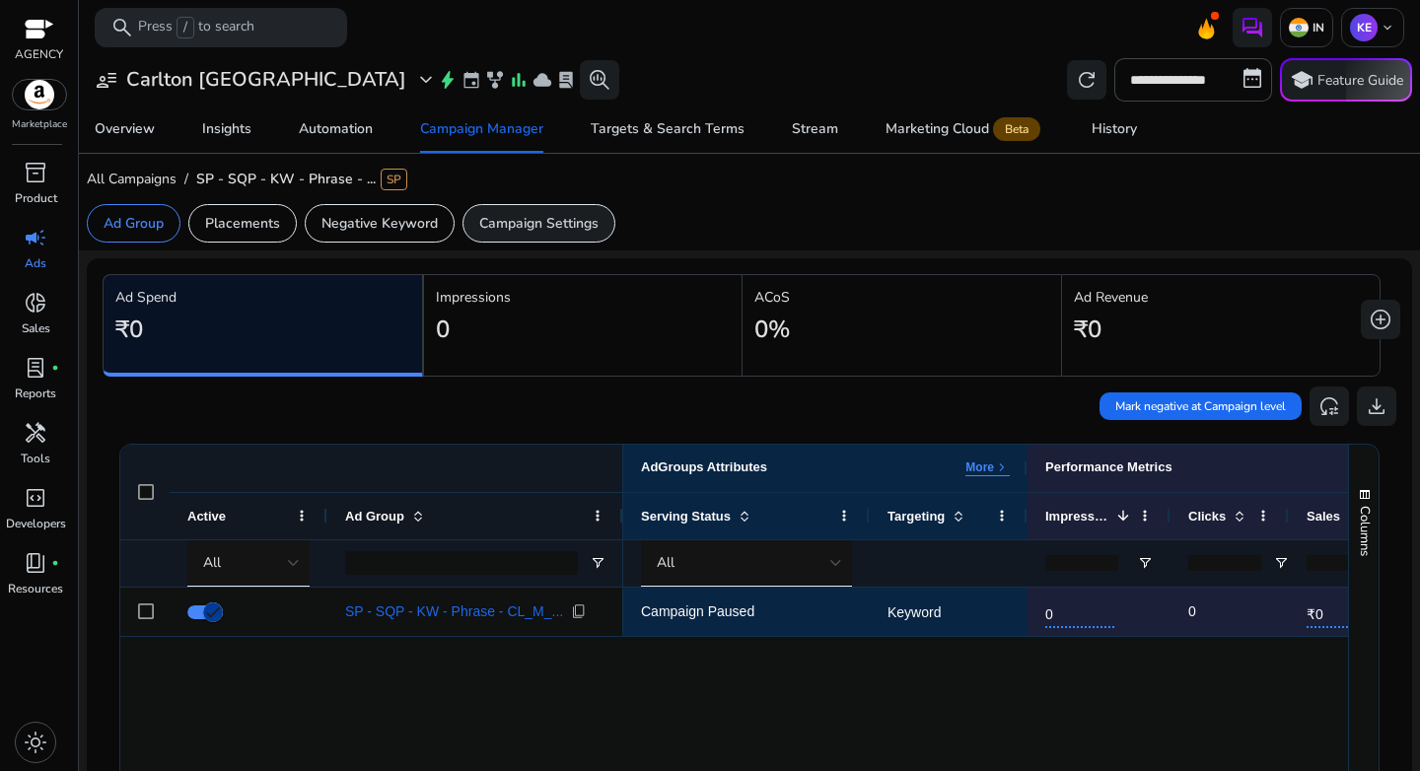
click at [518, 222] on p "Campaign Settings" at bounding box center [538, 223] width 119 height 21
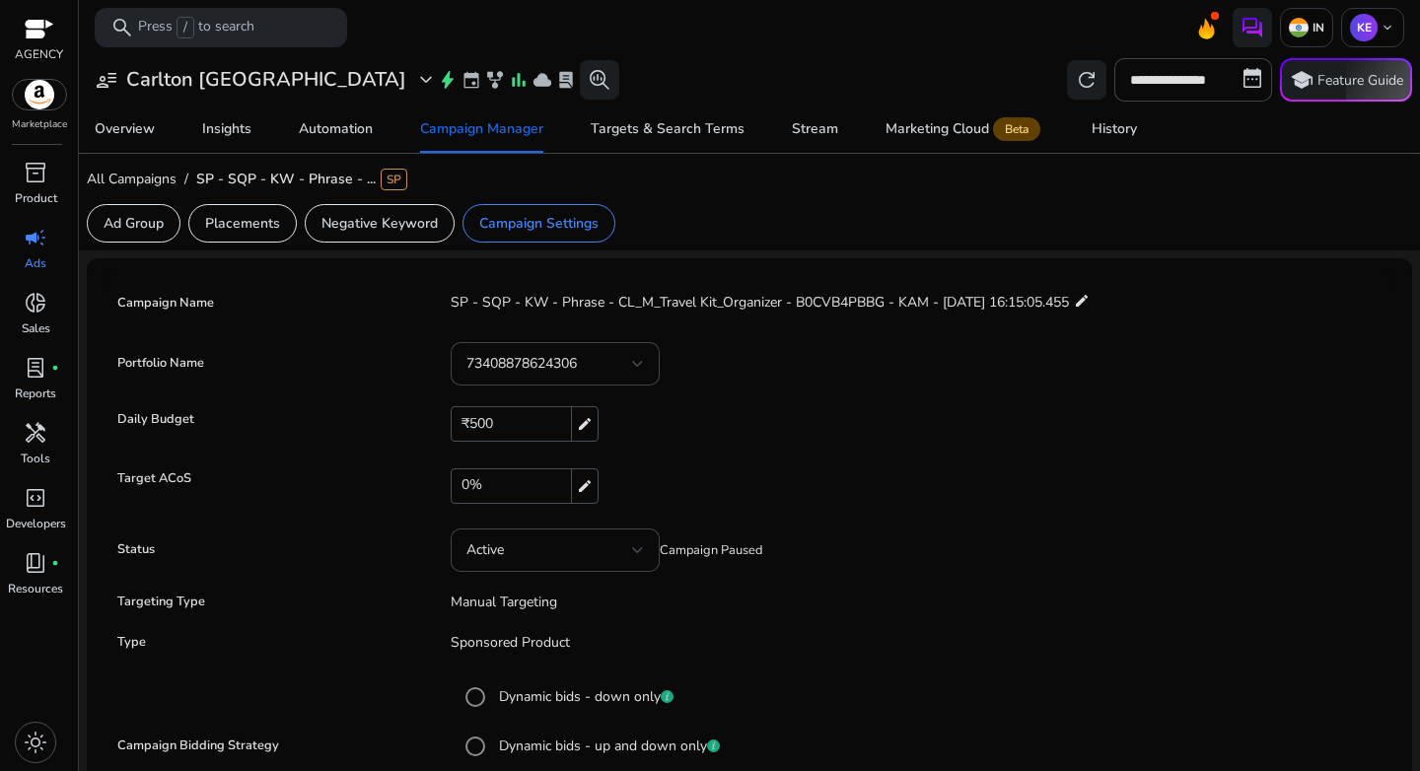
click at [754, 467] on form "**********" at bounding box center [749, 681] width 1274 height 795
click at [146, 177] on span "All Campaigns" at bounding box center [132, 179] width 90 height 19
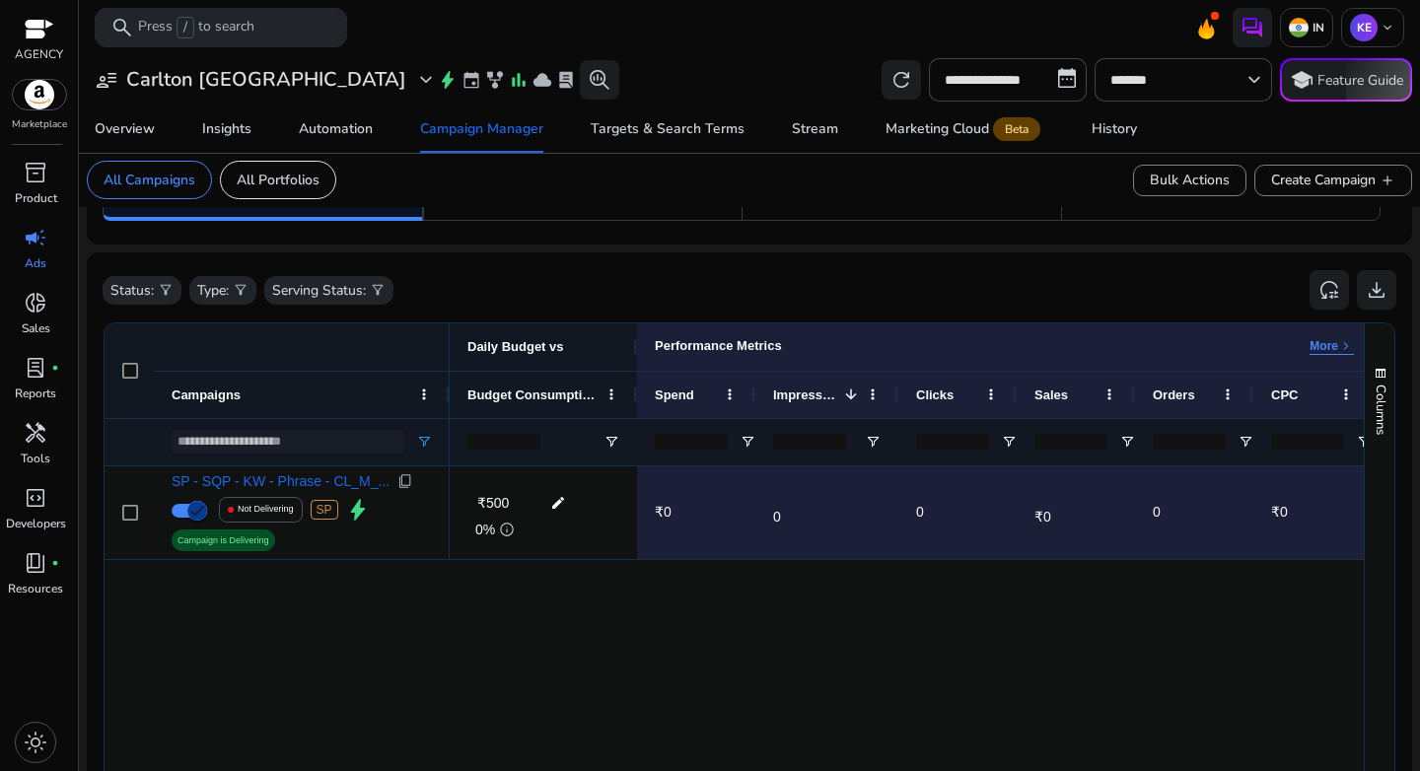
scroll to position [136, 0]
click at [424, 440] on span "Open Filter Menu" at bounding box center [424, 440] width 16 height 16
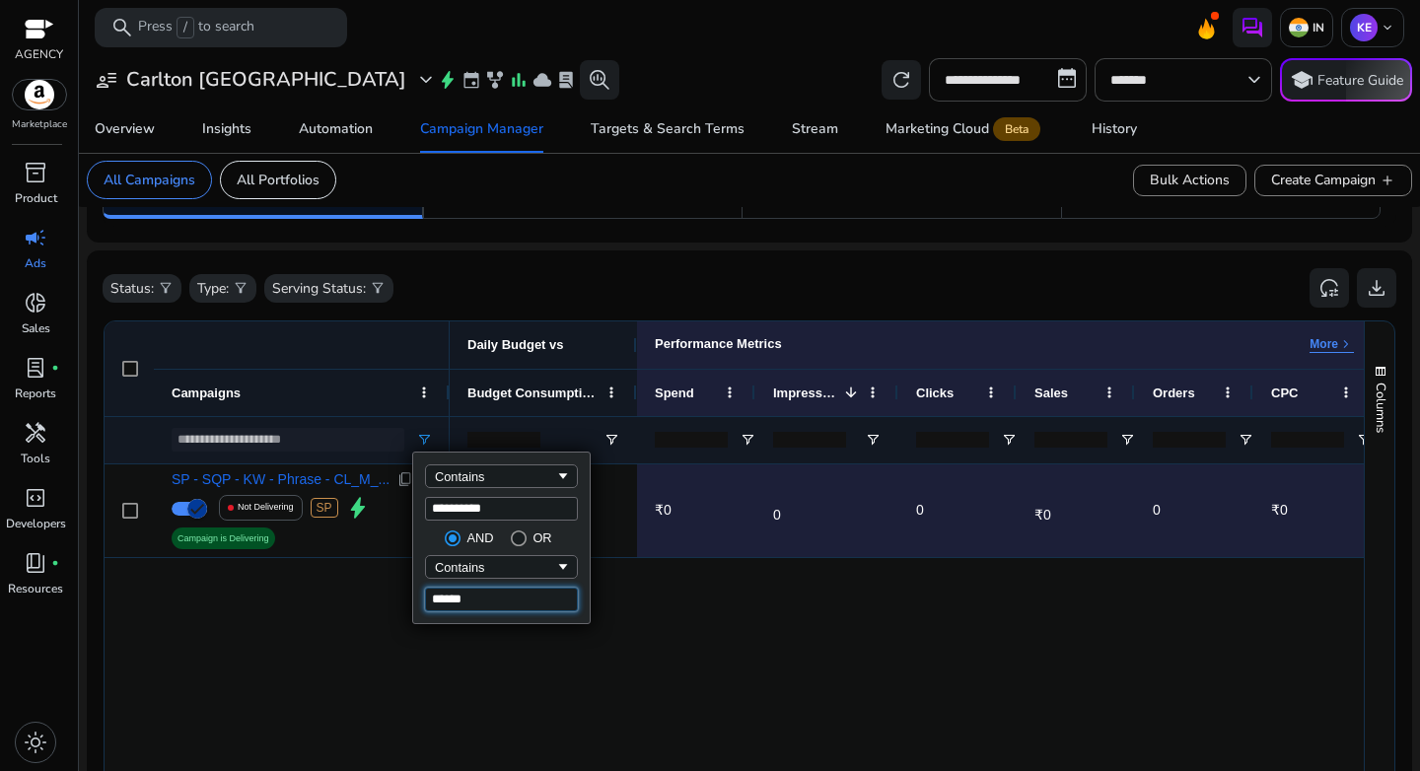
click at [467, 601] on input "******" at bounding box center [501, 600] width 153 height 24
type input "*****"
type input "**********"
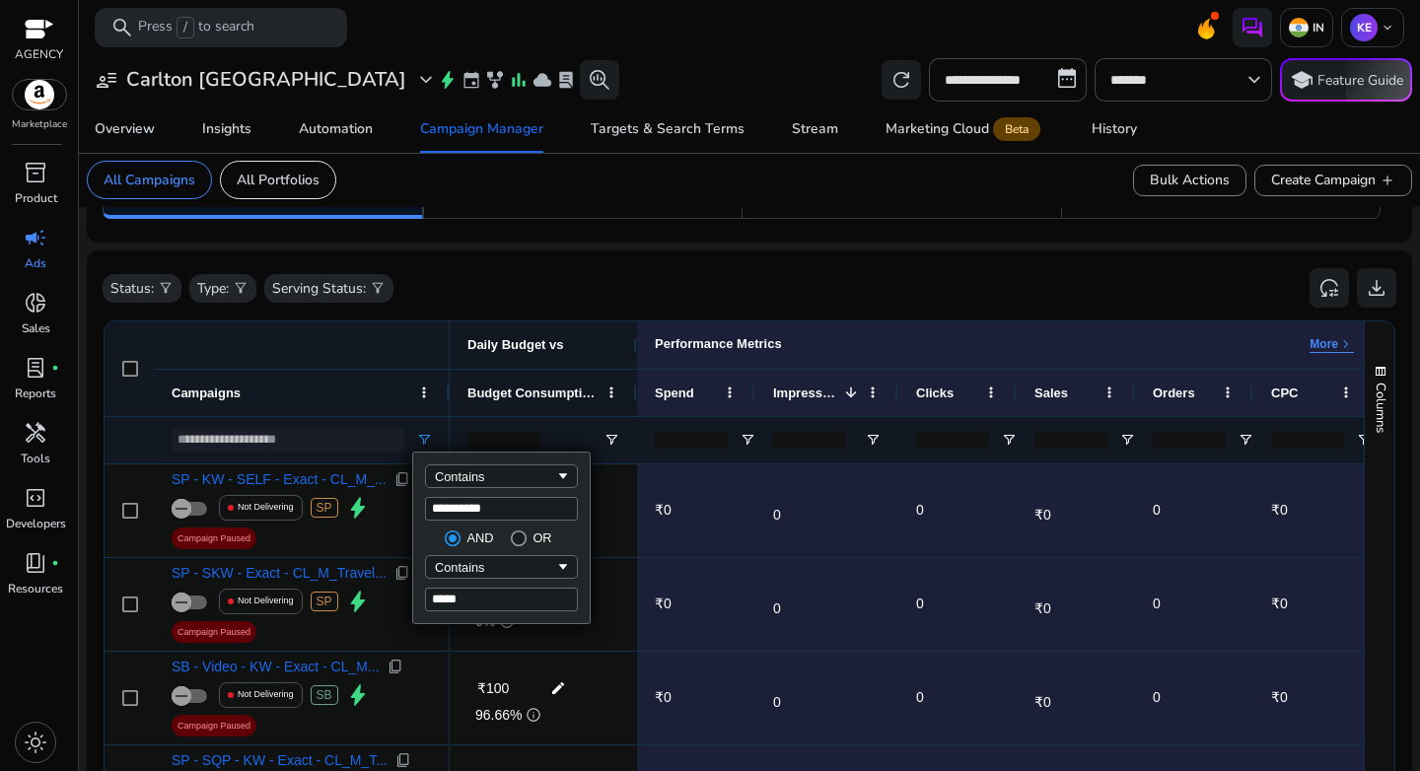
click at [594, 307] on div "Status: filter_alt Type: filter_alt Serving Status: filter_alt reset_settings d…" at bounding box center [750, 288] width 1294 height 44
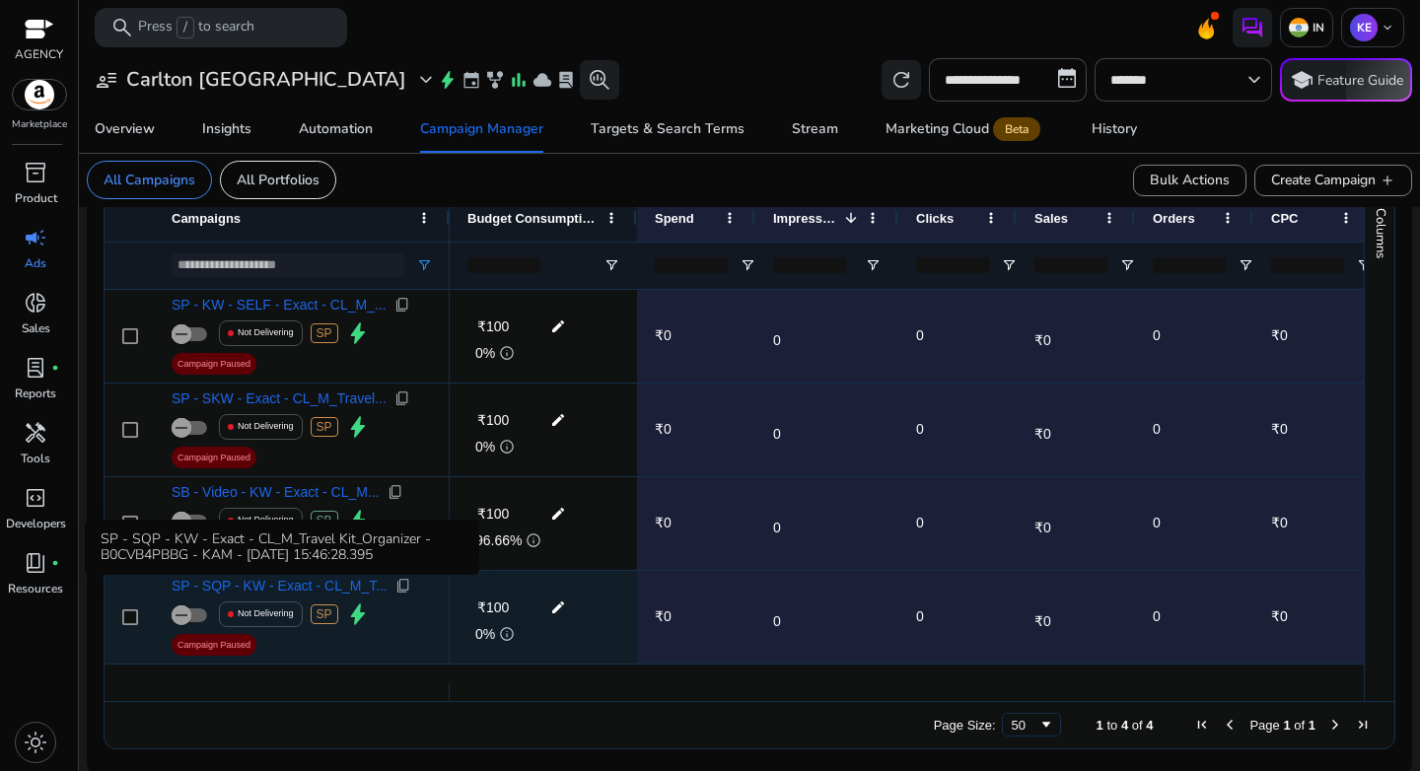
scroll to position [314, 0]
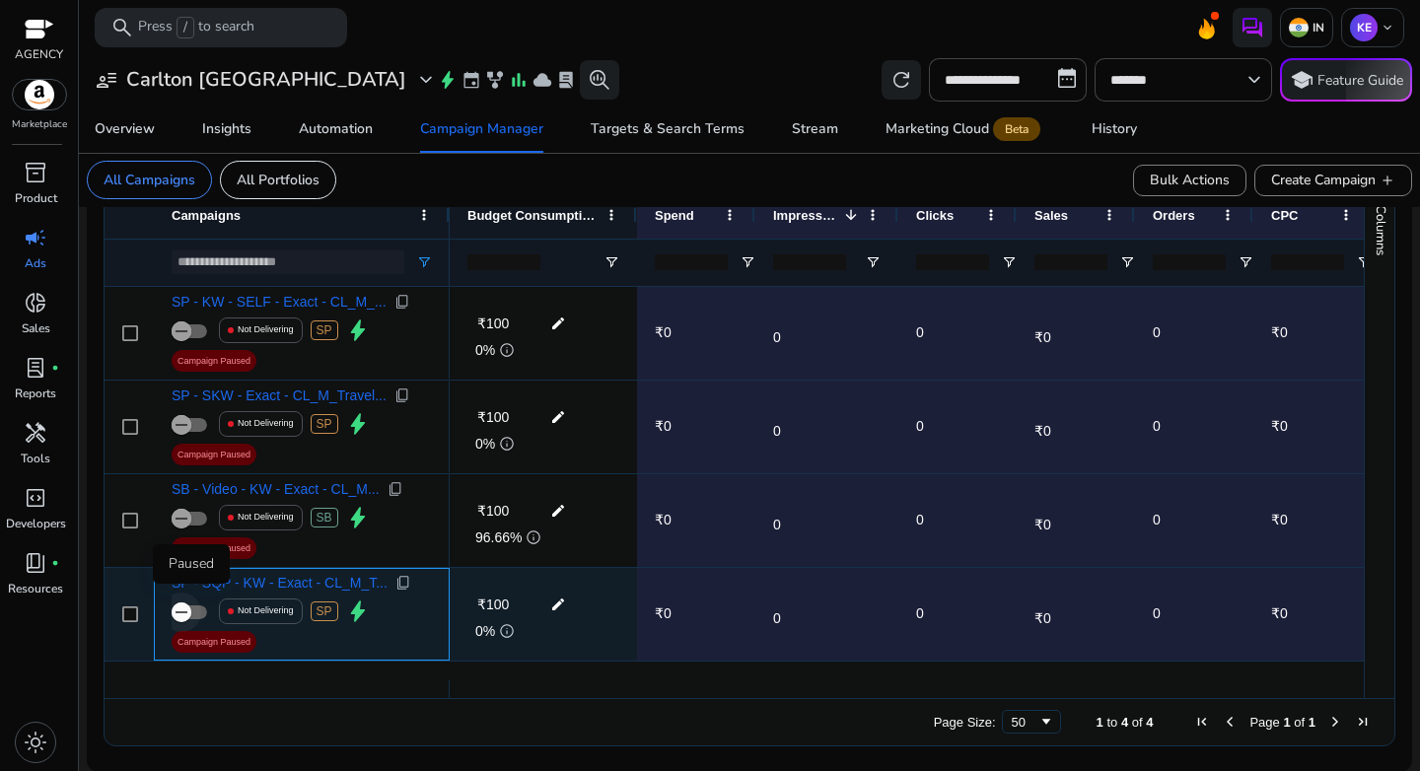
click at [188, 615] on icon "button" at bounding box center [182, 613] width 18 height 18
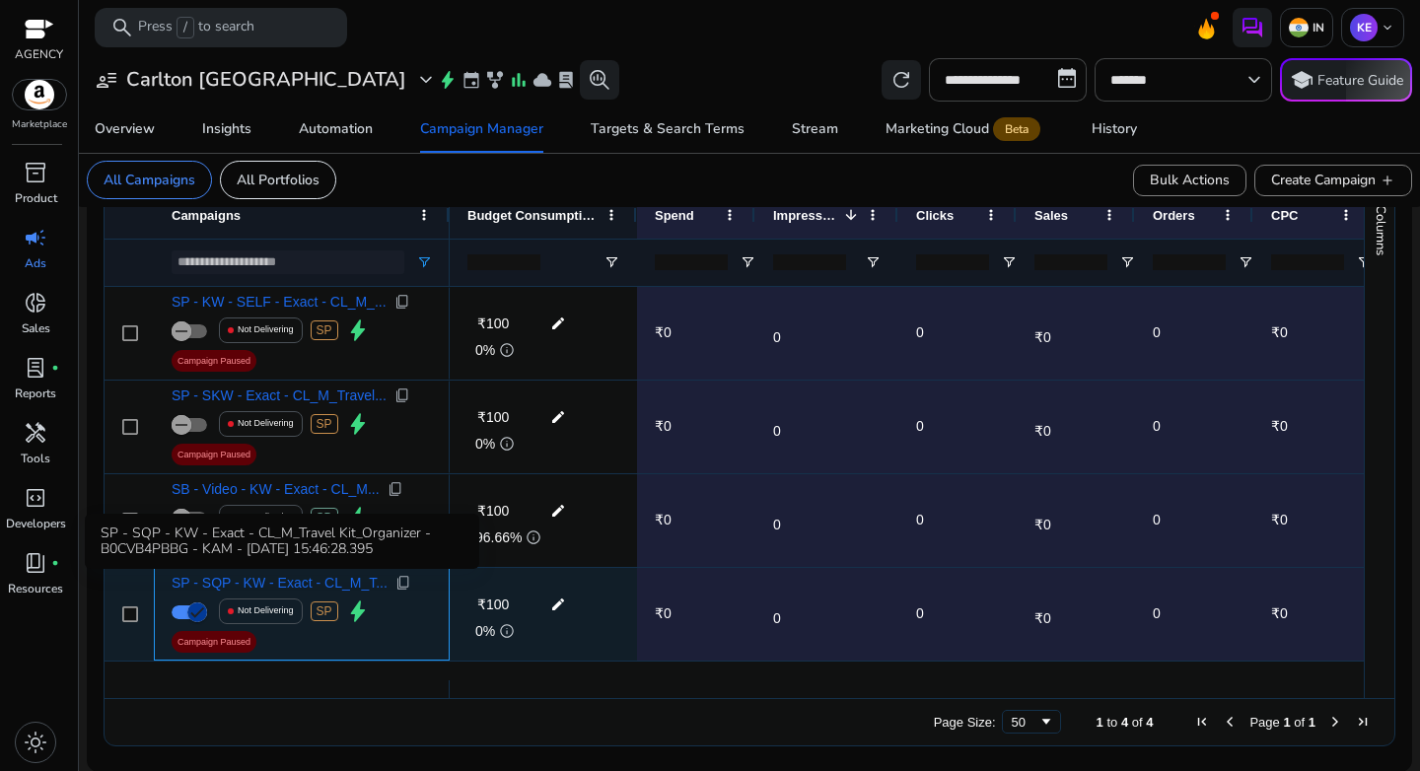
click at [304, 587] on span "SP - SQP - KW - Exact - CL_M_T..." at bounding box center [280, 583] width 216 height 14
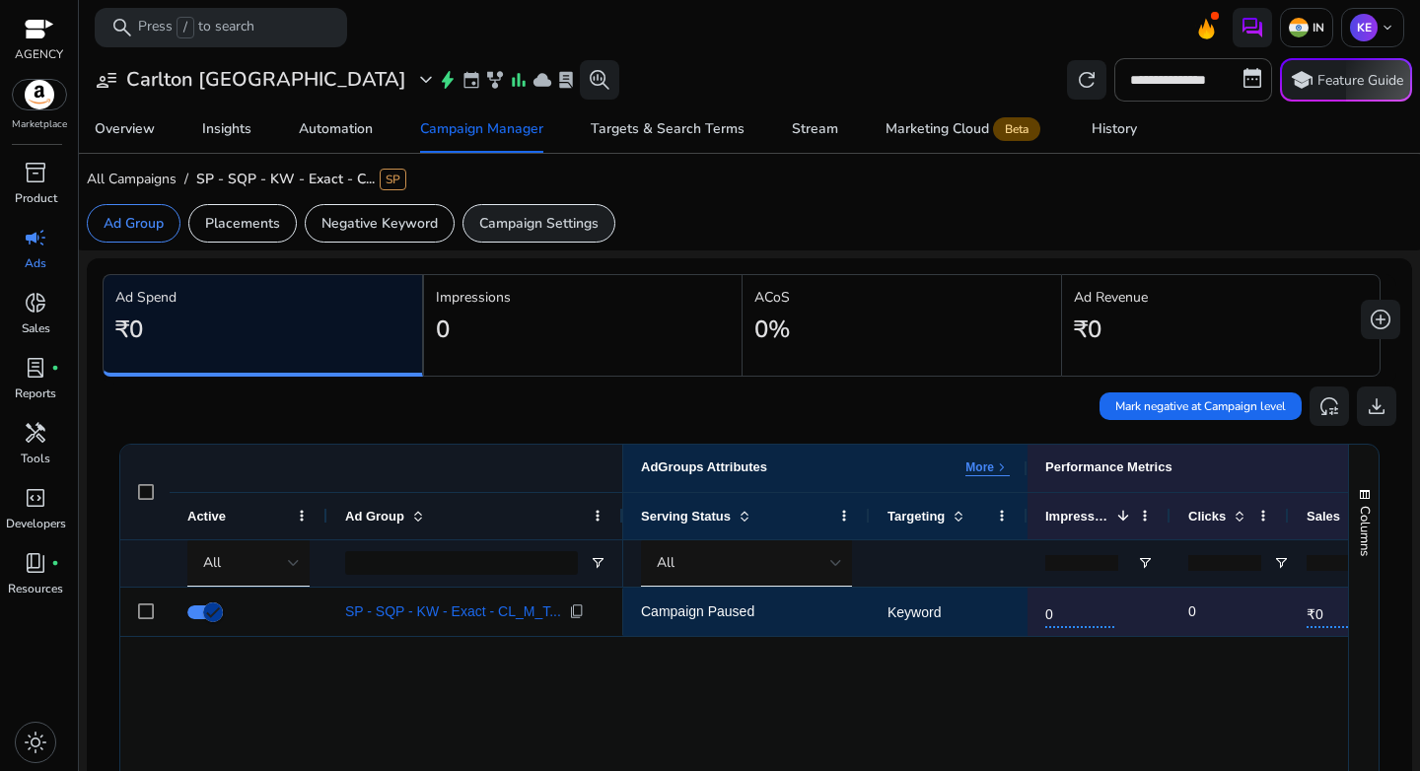
click at [526, 205] on div "Campaign Settings" at bounding box center [539, 223] width 153 height 38
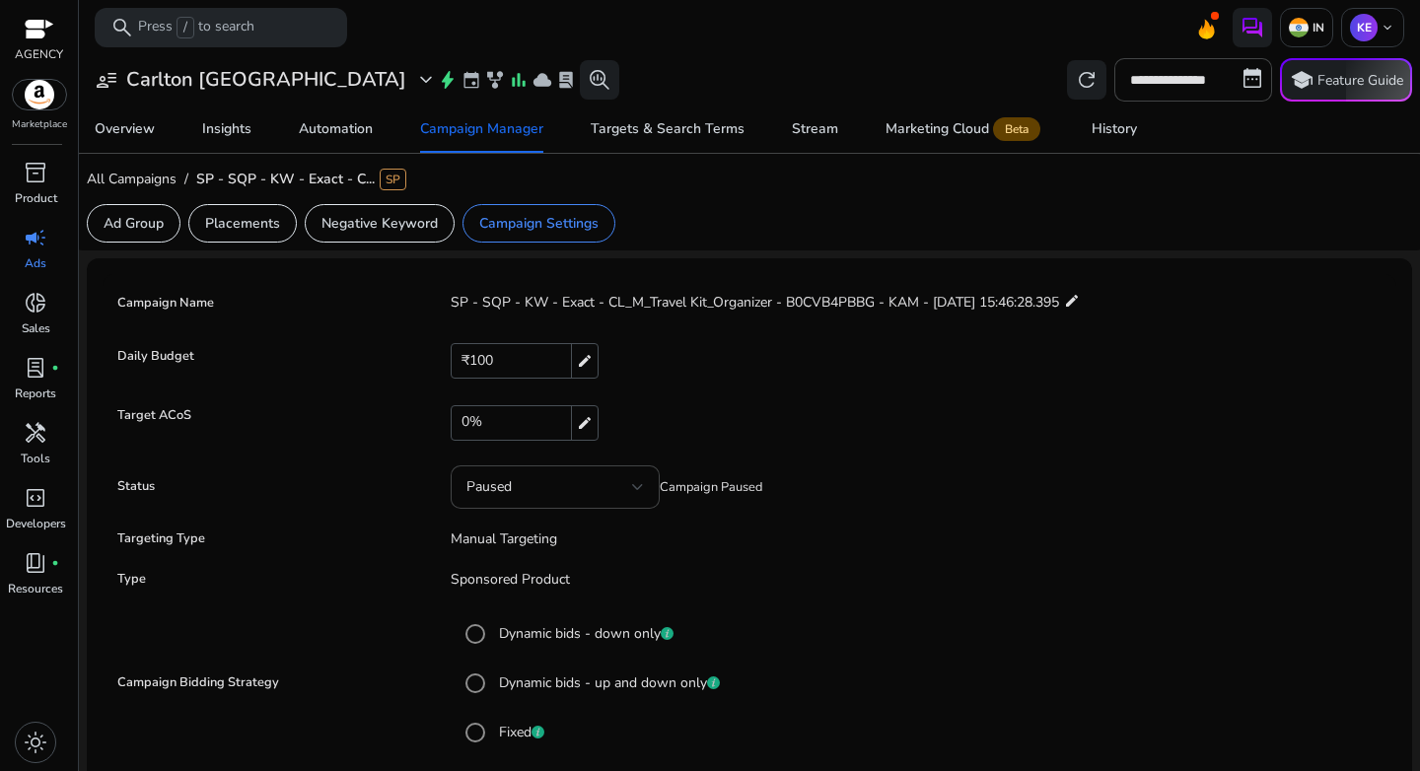
click at [515, 366] on div "₹100 edit" at bounding box center [525, 361] width 148 height 36
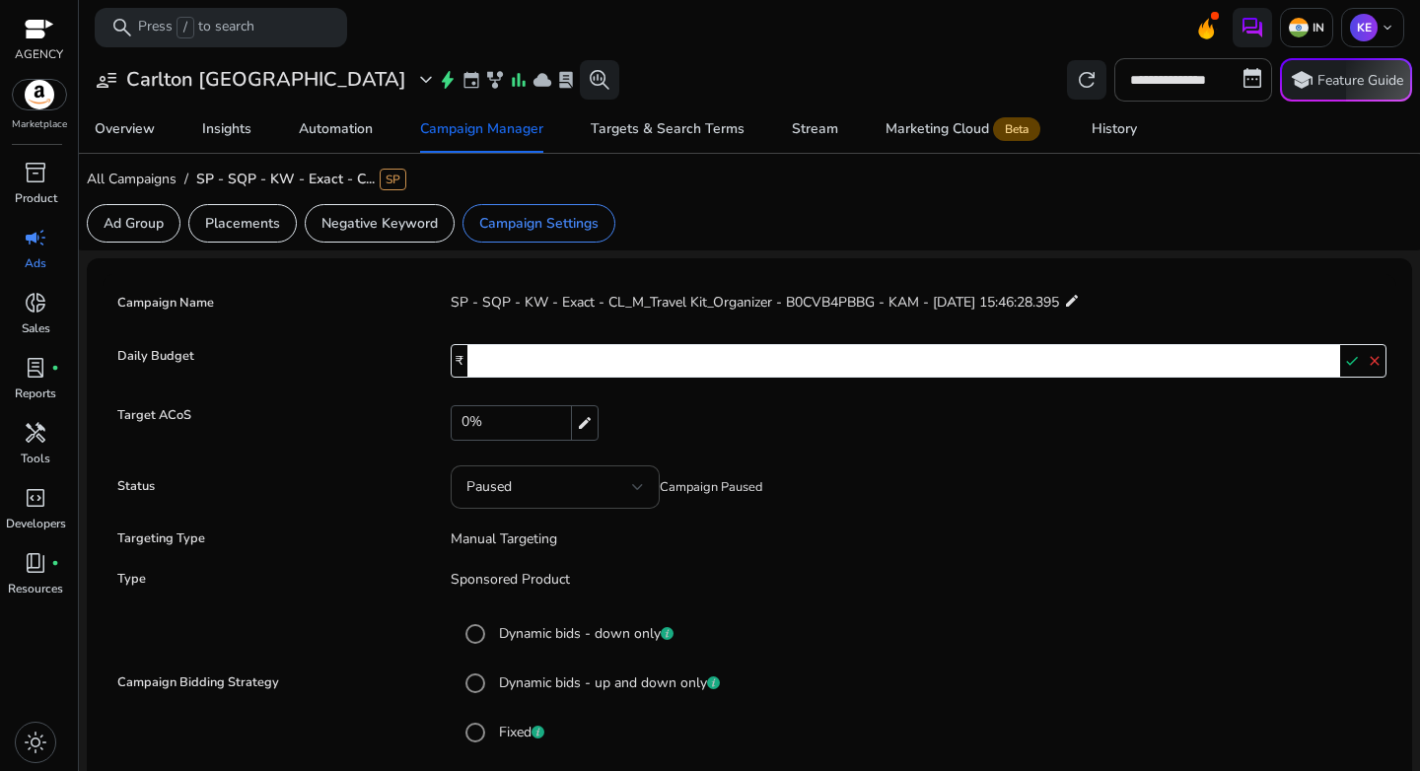
drag, startPoint x: 508, startPoint y: 361, endPoint x: 427, endPoint y: 361, distance: 80.9
click at [427, 361] on div "Daily Budget ₹ *** check close" at bounding box center [749, 363] width 1274 height 43
type input "***"
click at [1344, 367] on mat-icon "check" at bounding box center [1351, 361] width 23 height 30
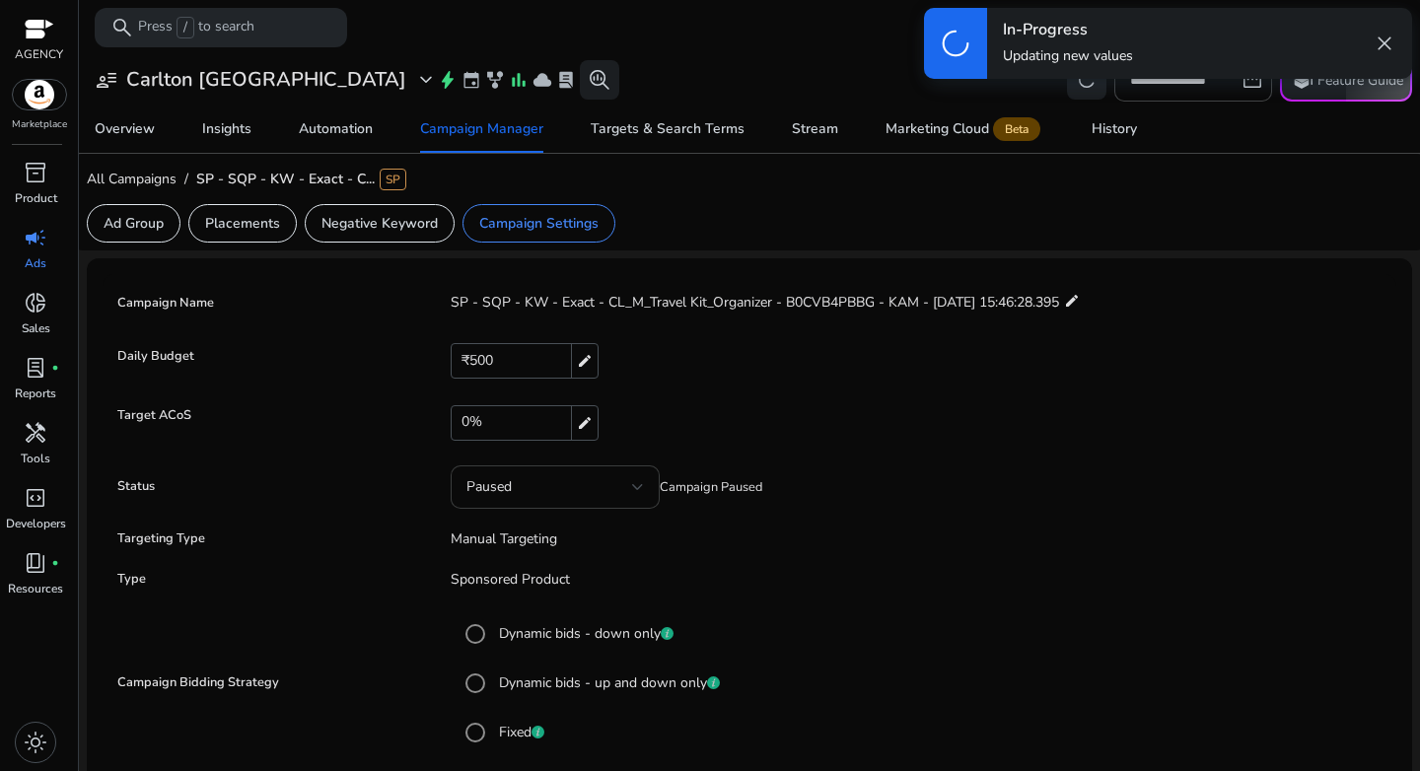
click at [585, 482] on div "Paused" at bounding box center [550, 487] width 166 height 22
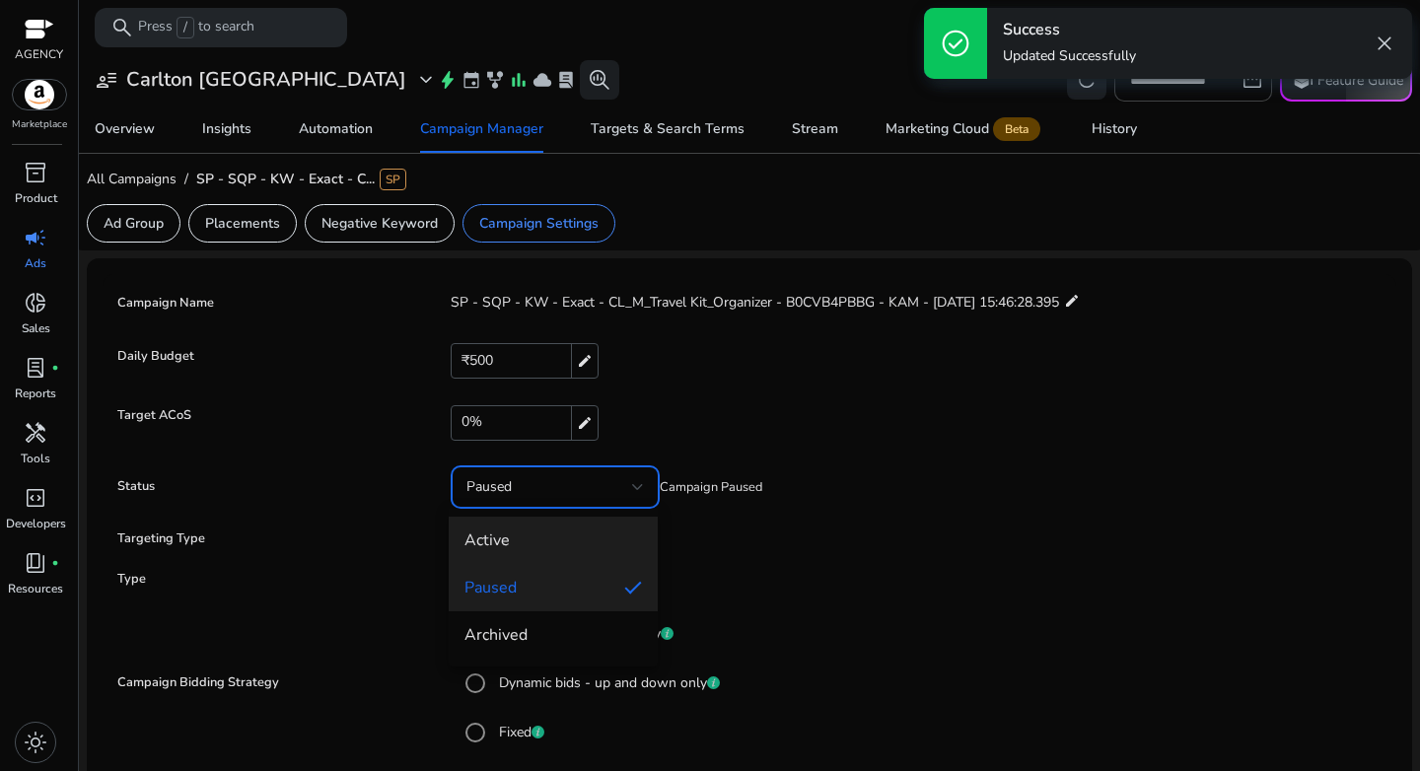
click at [550, 538] on span "Active" at bounding box center [554, 541] width 178 height 22
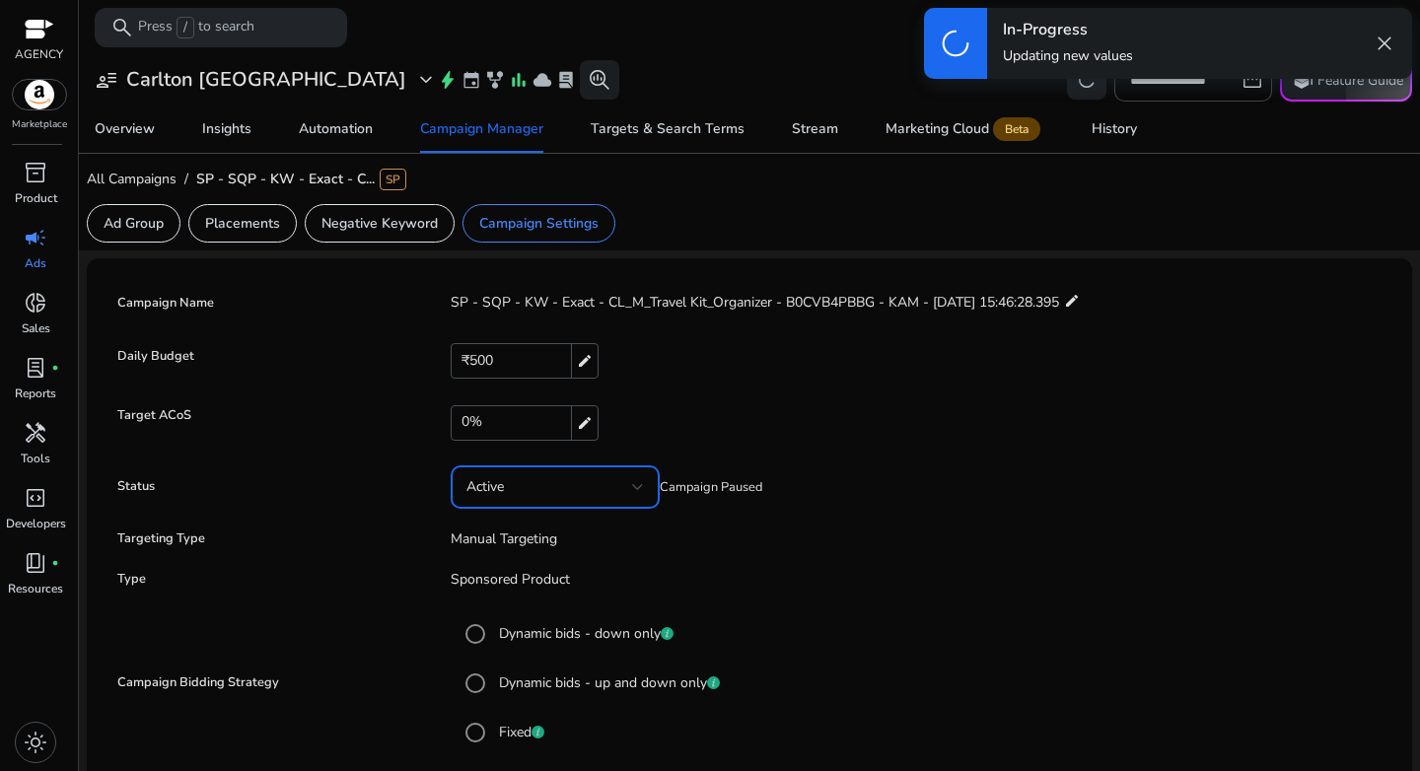
click at [889, 602] on form "**********" at bounding box center [749, 650] width 1274 height 732
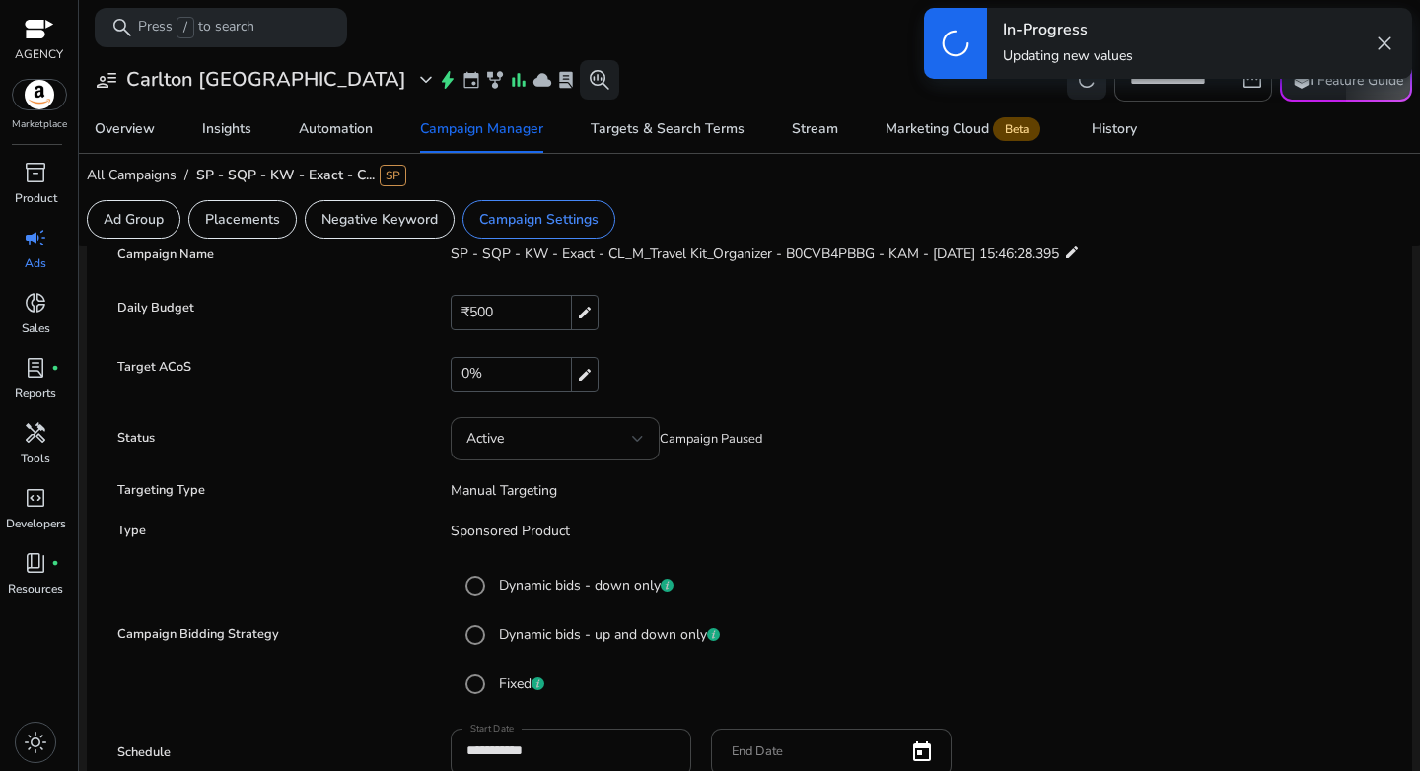
scroll to position [139, 0]
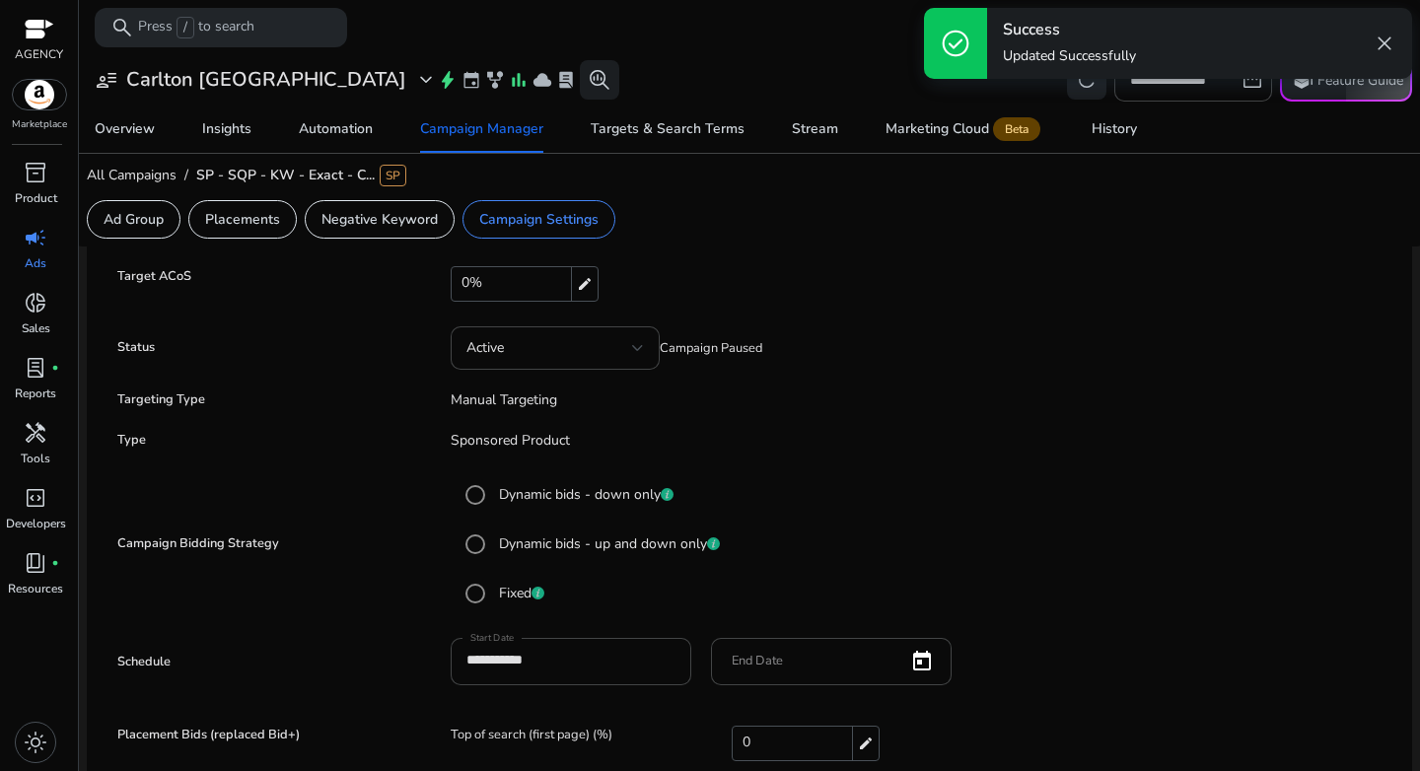
click at [559, 544] on label "Dynamic bids - up and down only" at bounding box center [607, 544] width 225 height 21
click at [929, 562] on mat-radio-button "Dynamic bids - up and down only" at bounding box center [919, 544] width 926 height 39
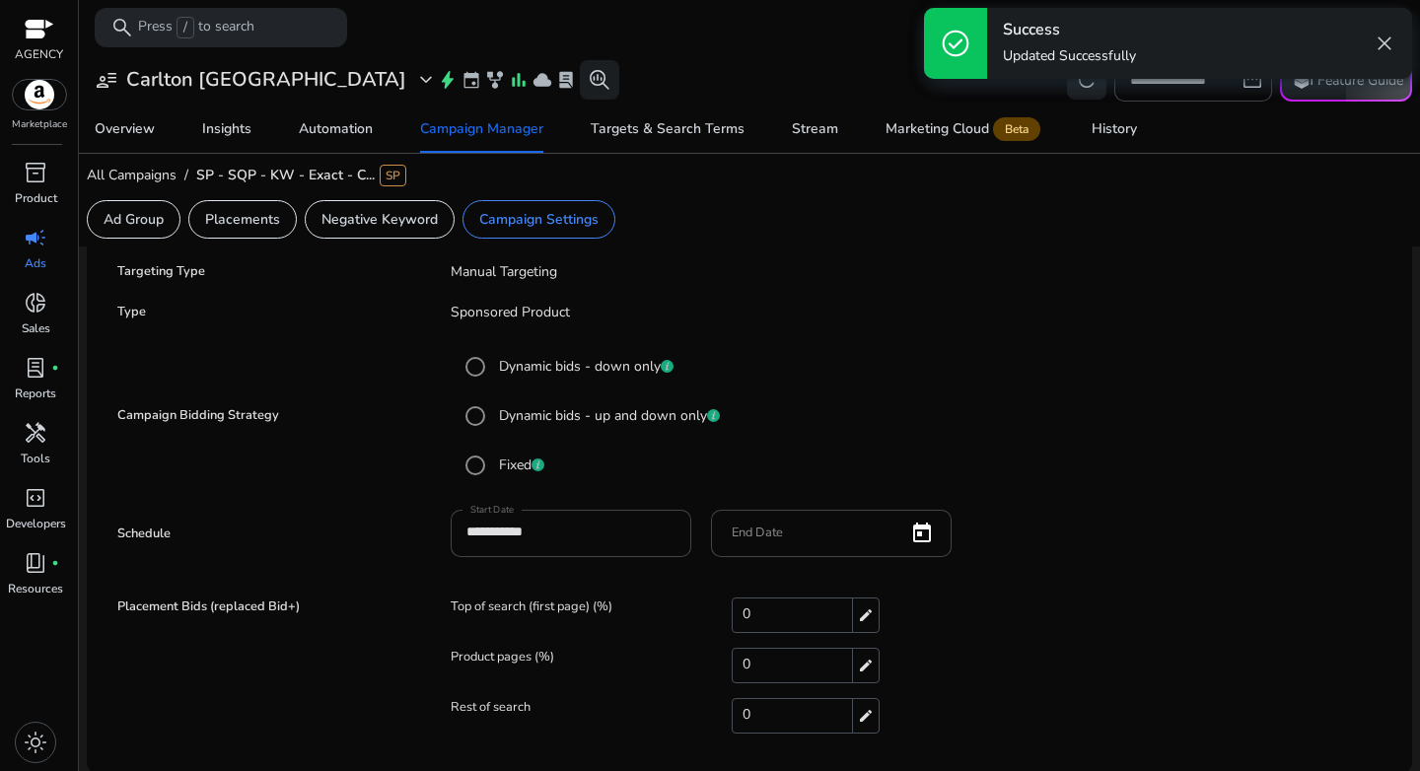
scroll to position [270, 0]
click at [1042, 585] on form "**********" at bounding box center [749, 380] width 1274 height 732
drag, startPoint x: 1089, startPoint y: 589, endPoint x: 892, endPoint y: 587, distance: 197.3
click at [1090, 589] on form "**********" at bounding box center [749, 380] width 1274 height 732
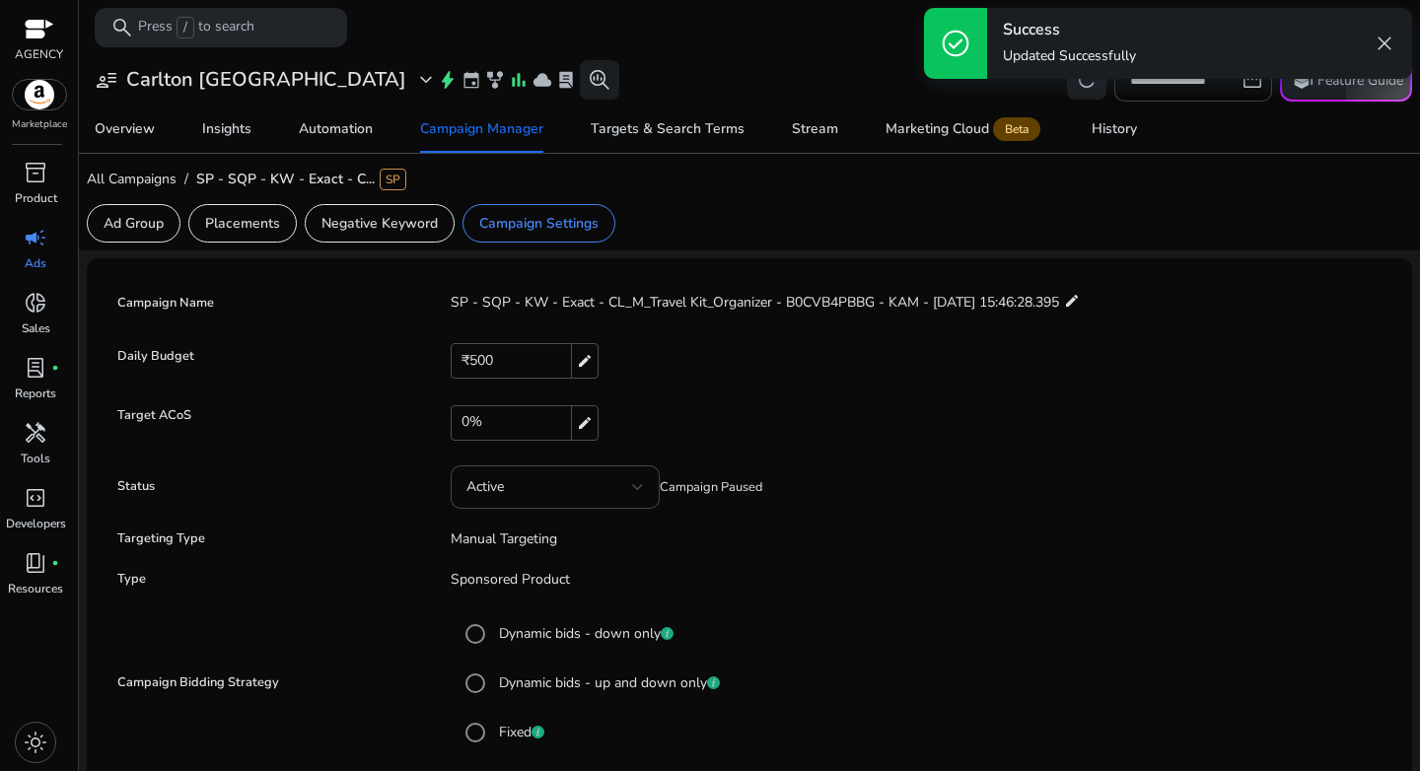
click at [950, 507] on div "Active Campaign Paused" at bounding box center [909, 487] width 956 height 43
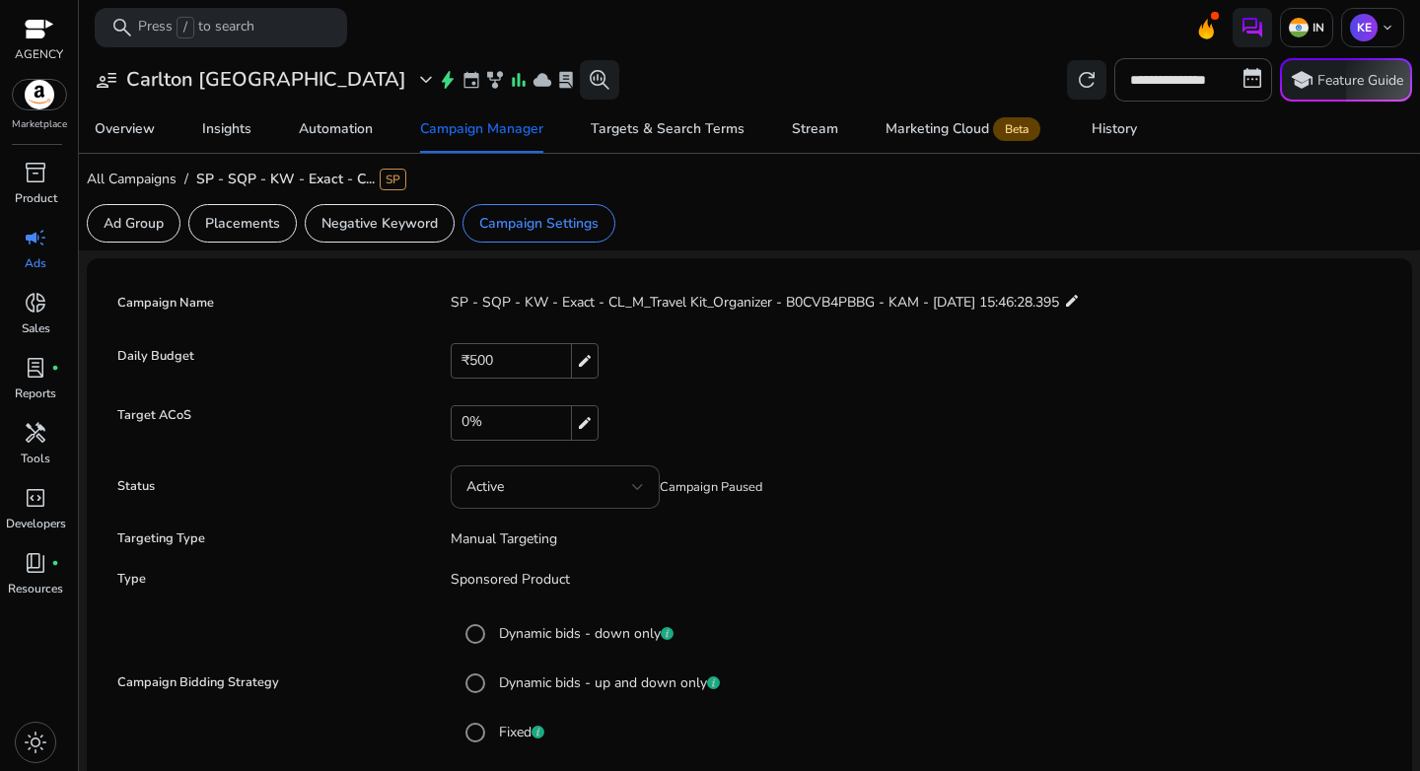
drag, startPoint x: 1023, startPoint y: 557, endPoint x: 939, endPoint y: 552, distance: 84.0
click at [1024, 558] on form "**********" at bounding box center [749, 650] width 1274 height 732
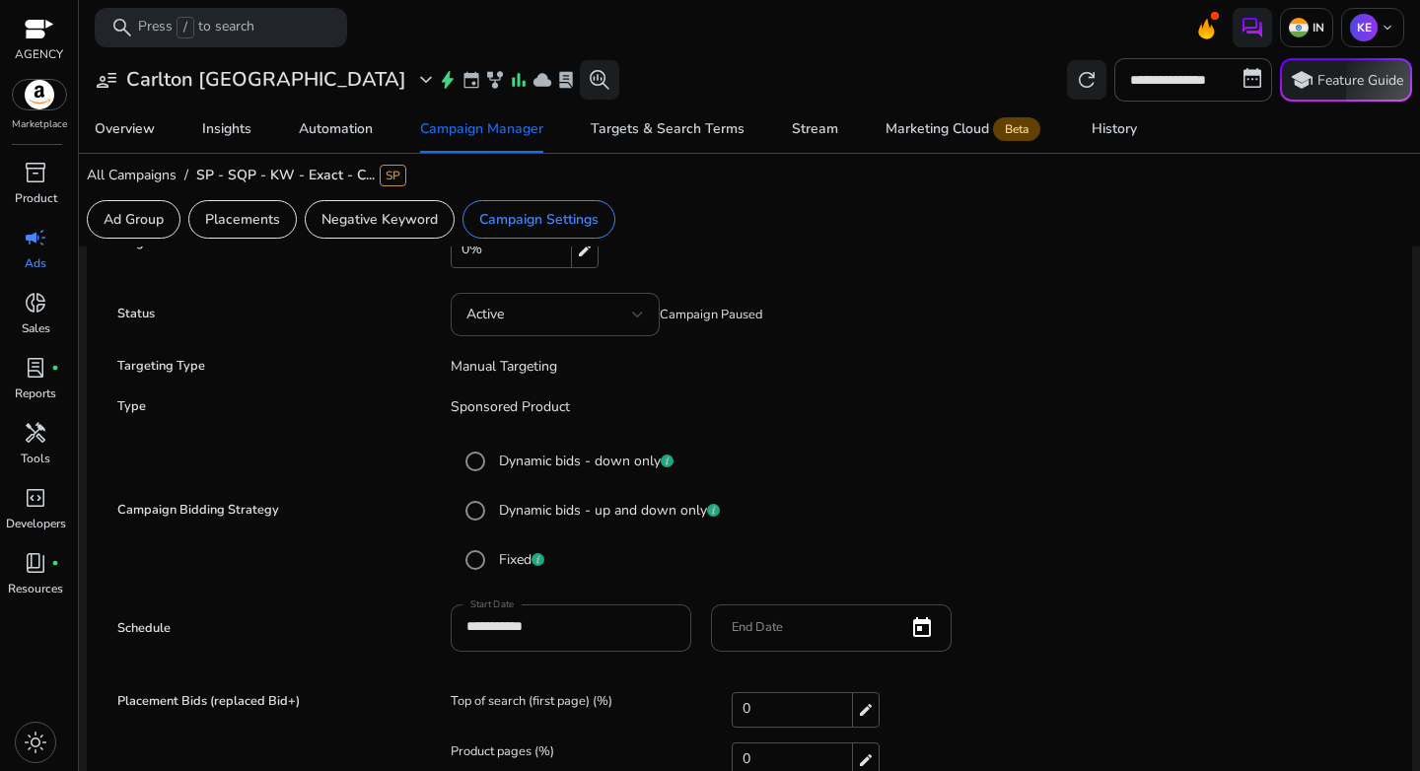
scroll to position [175, 0]
click at [43, 174] on span "inventory_2" at bounding box center [36, 173] width 24 height 24
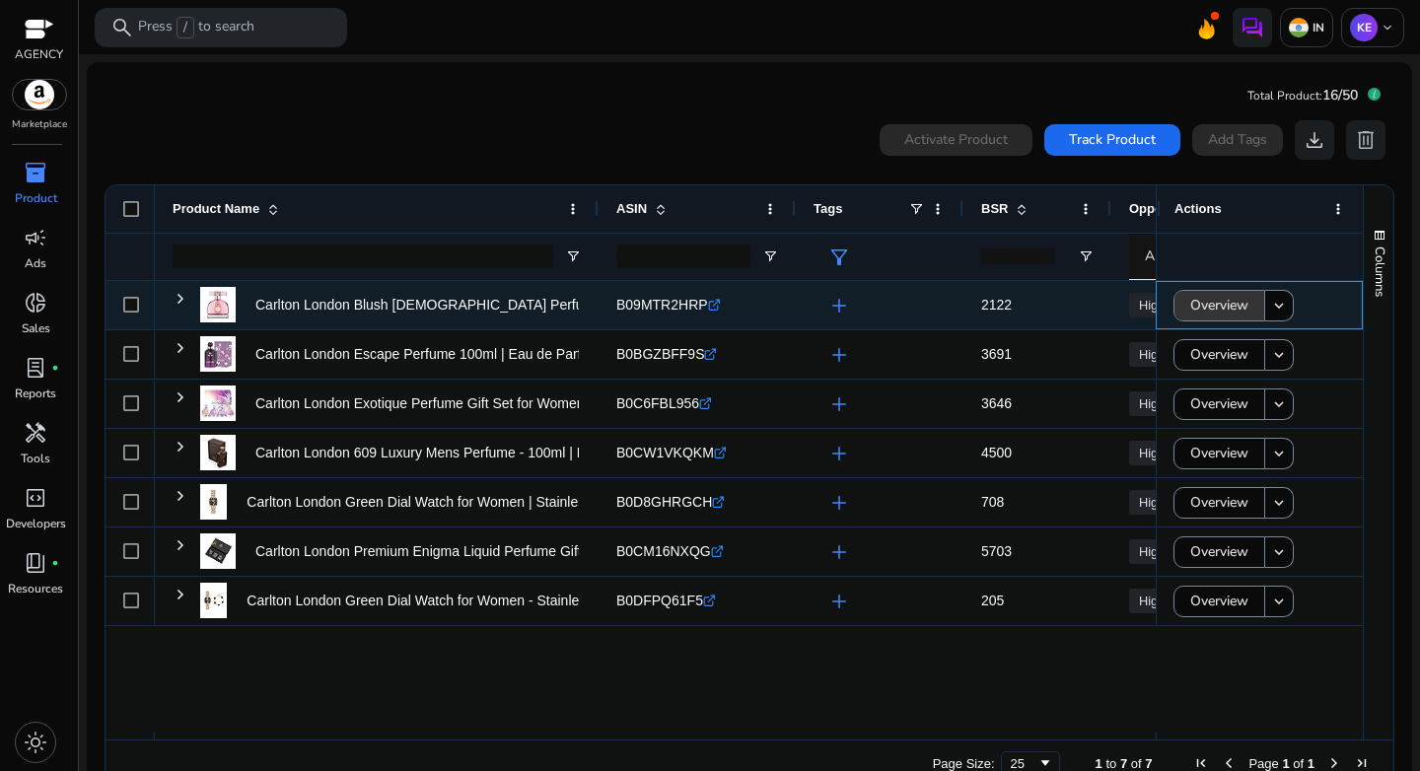
click at [1233, 305] on span "Overview" at bounding box center [1219, 305] width 58 height 40
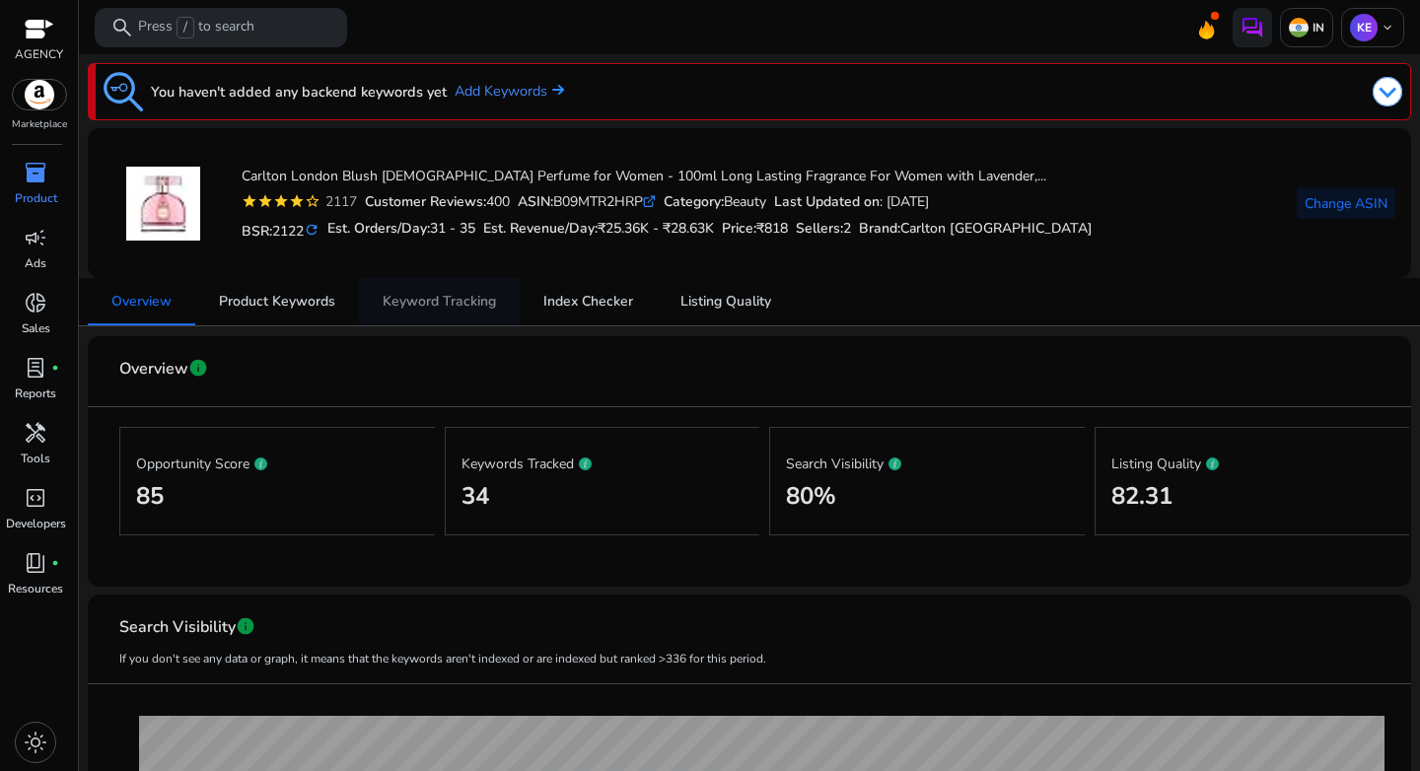
click at [426, 304] on span "Keyword Tracking" at bounding box center [439, 302] width 113 height 14
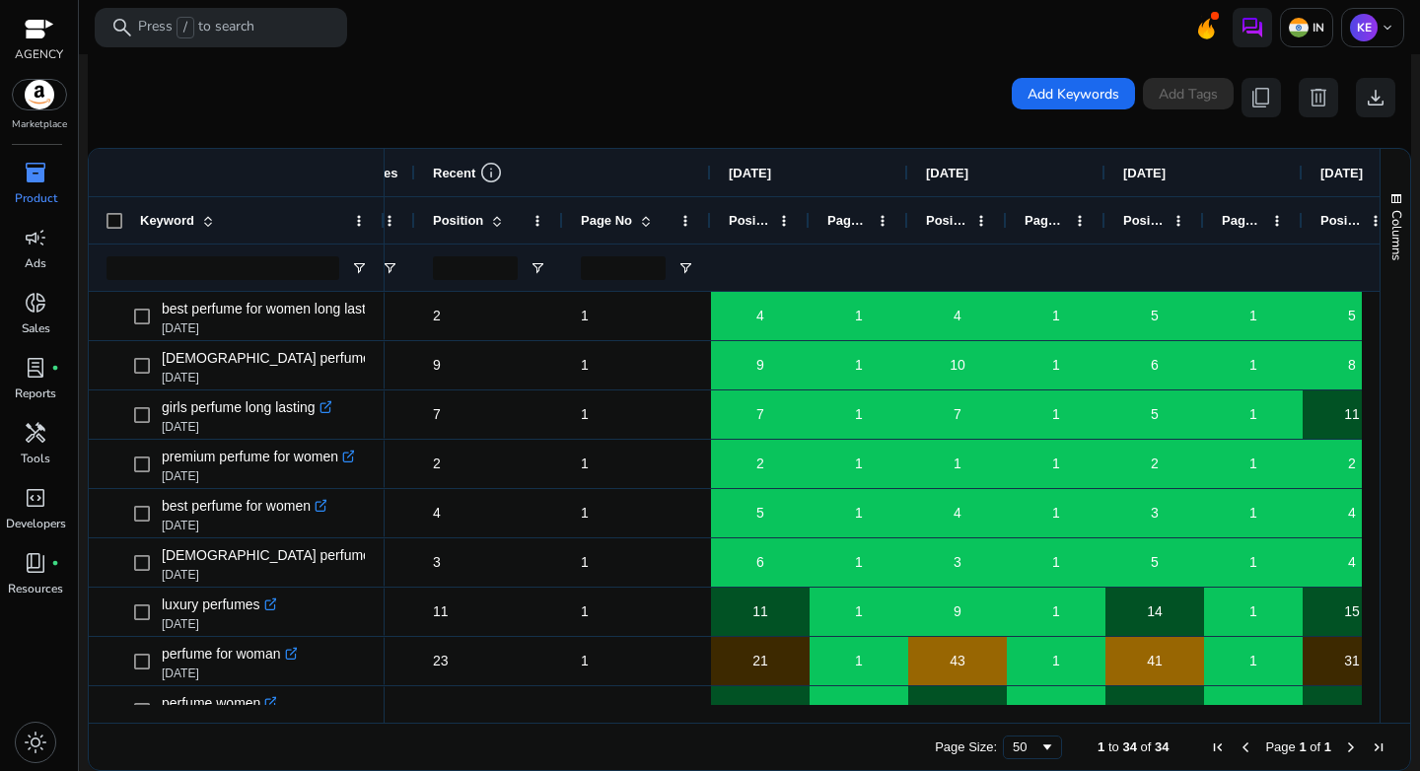
scroll to position [0, 641]
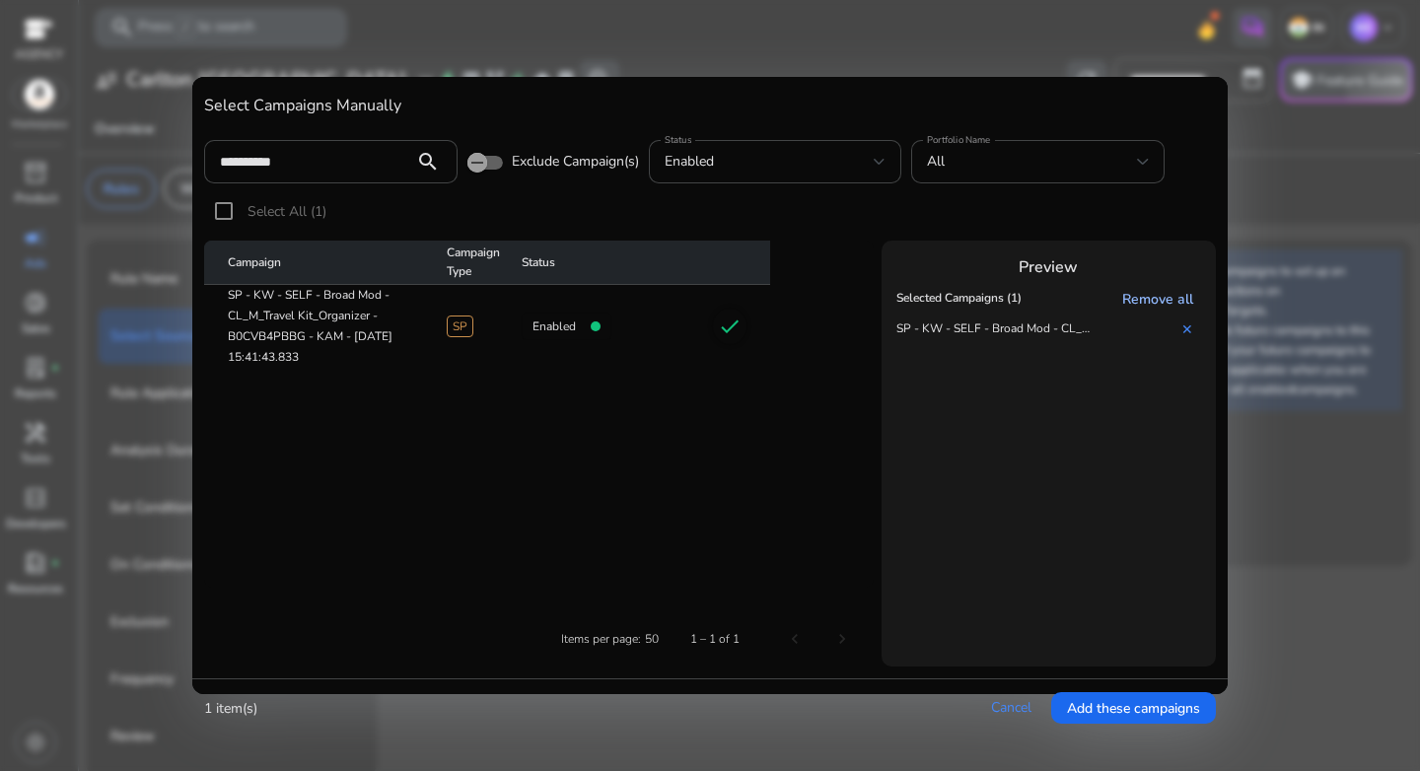
click at [1172, 305] on link "Remove all" at bounding box center [1161, 299] width 79 height 19
click at [454, 418] on table "Campaign Campaign Type Status SP - KW - SELF - Broad Mod - CL_M_Travel Kit_Orga…" at bounding box center [539, 414] width 670 height 347
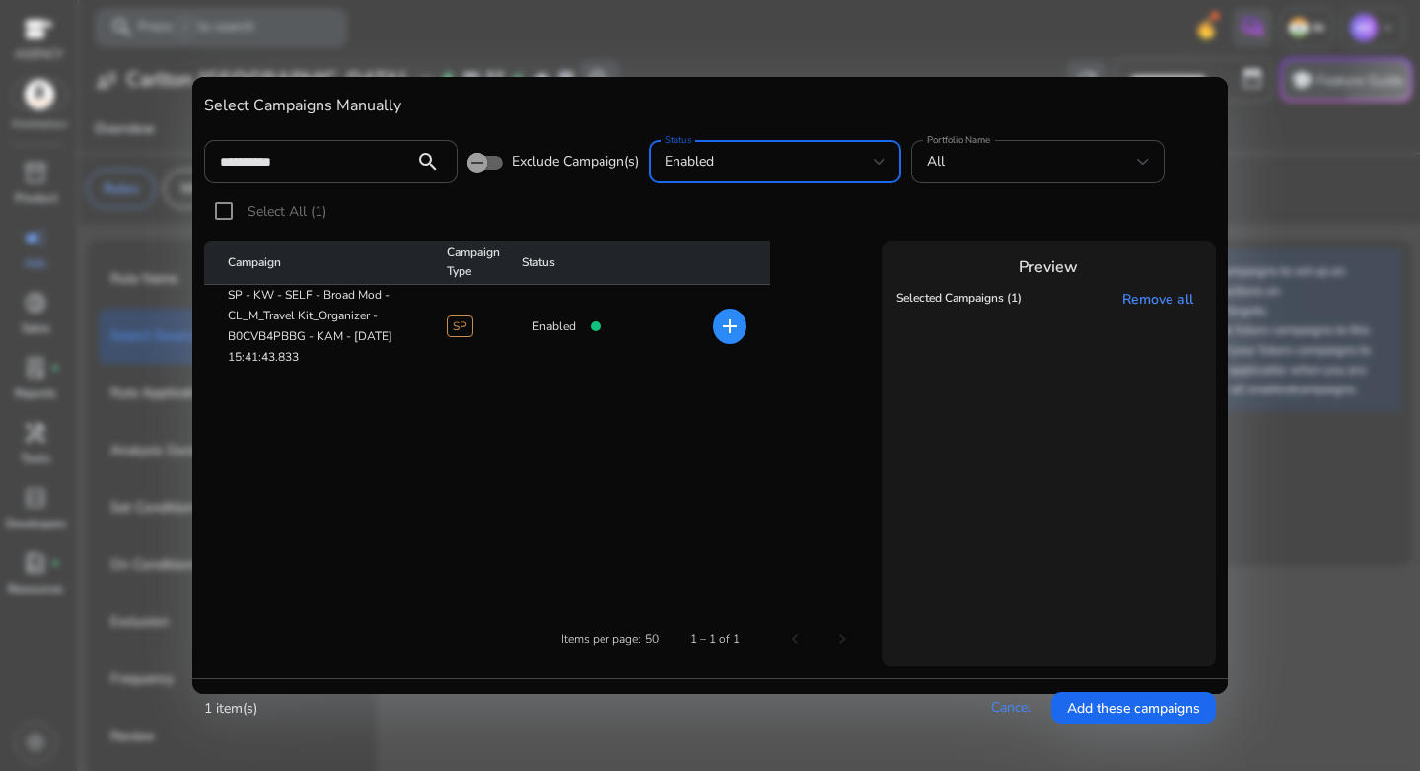
click at [700, 160] on span "enabled" at bounding box center [689, 161] width 49 height 19
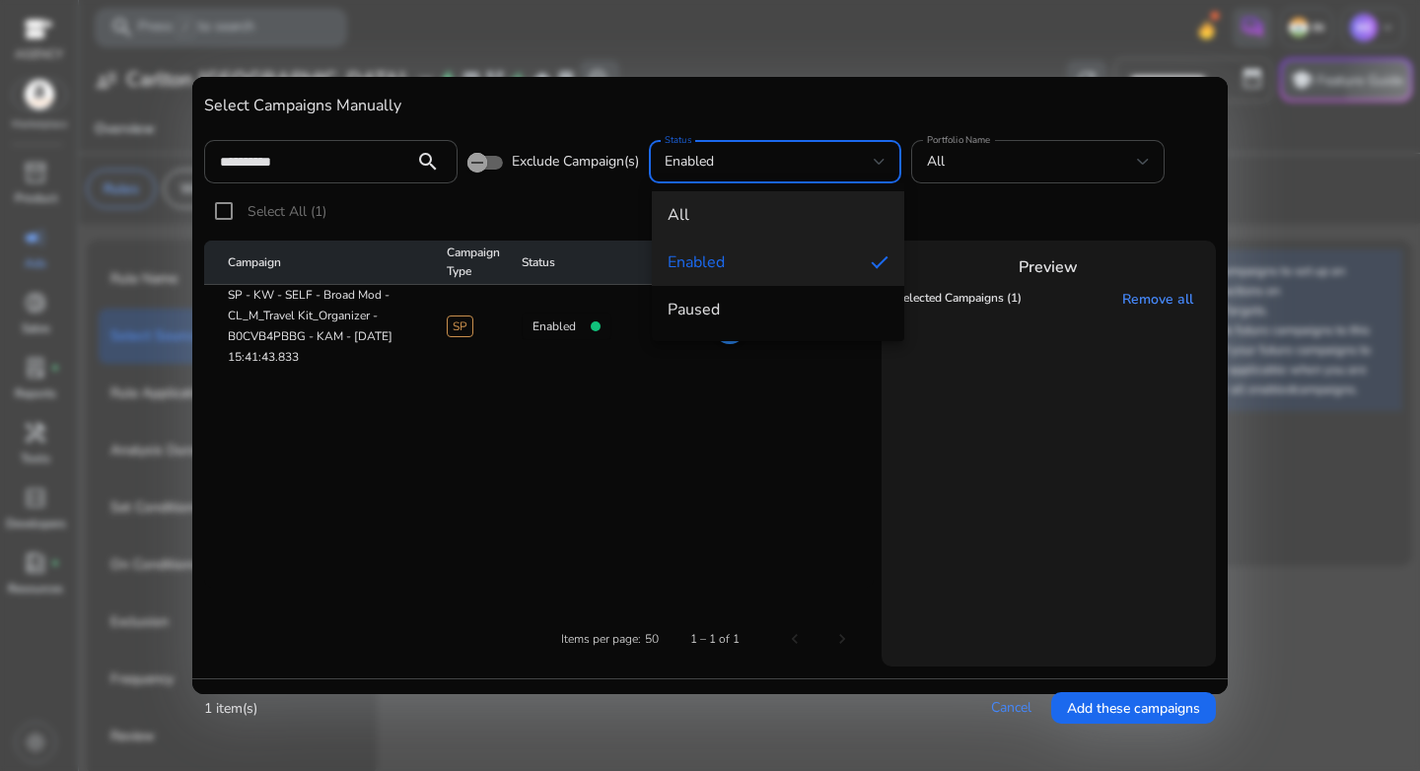
click at [716, 198] on mat-option "all" at bounding box center [778, 214] width 253 height 47
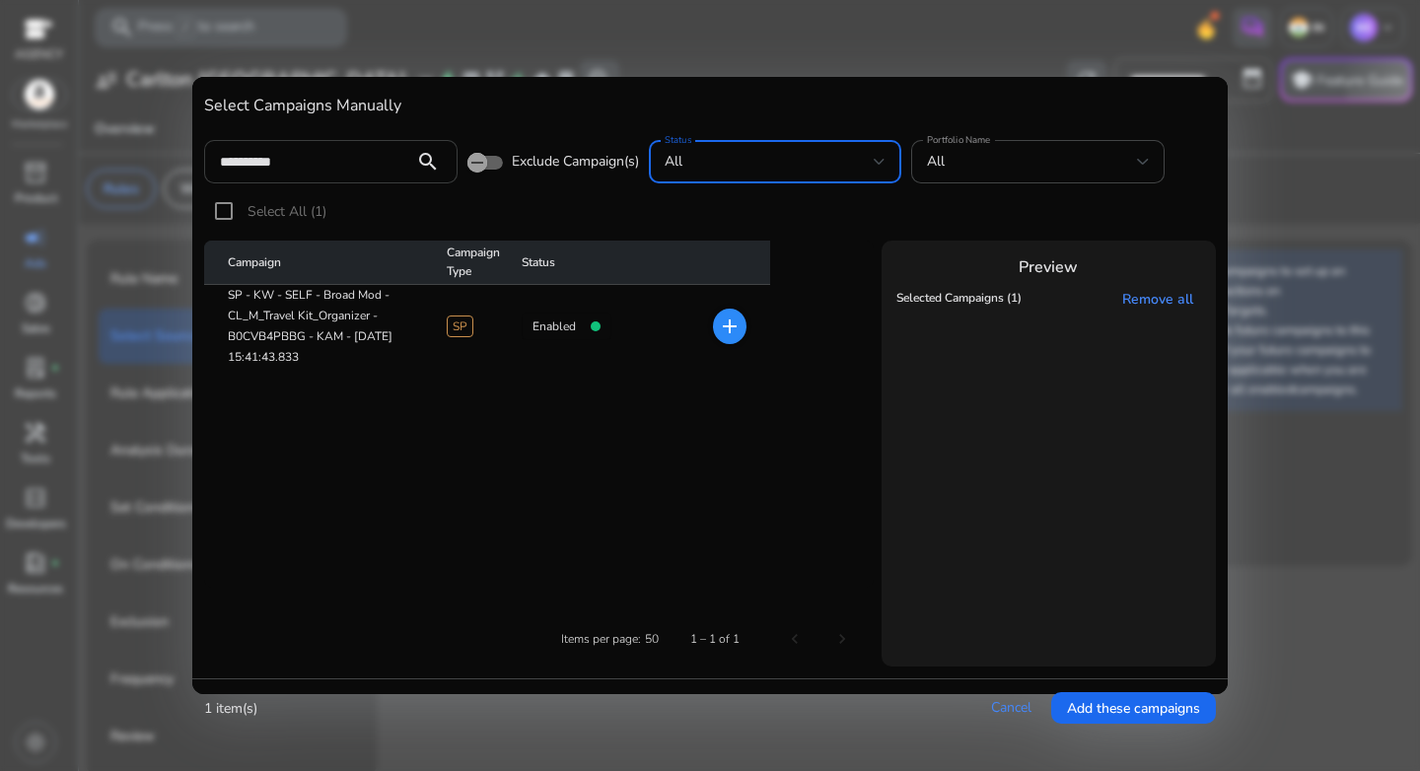
click at [347, 164] on input "**********" at bounding box center [309, 162] width 179 height 22
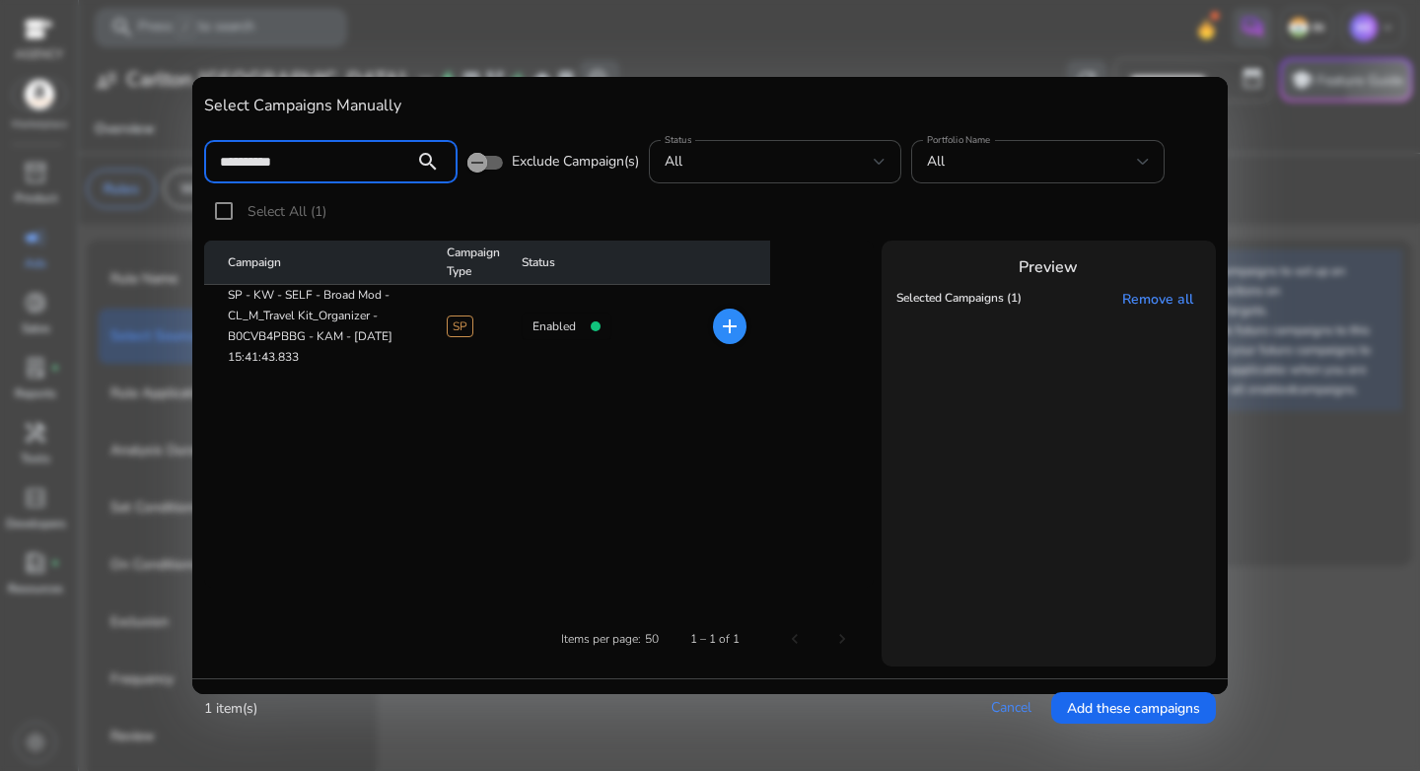
paste input "**********"
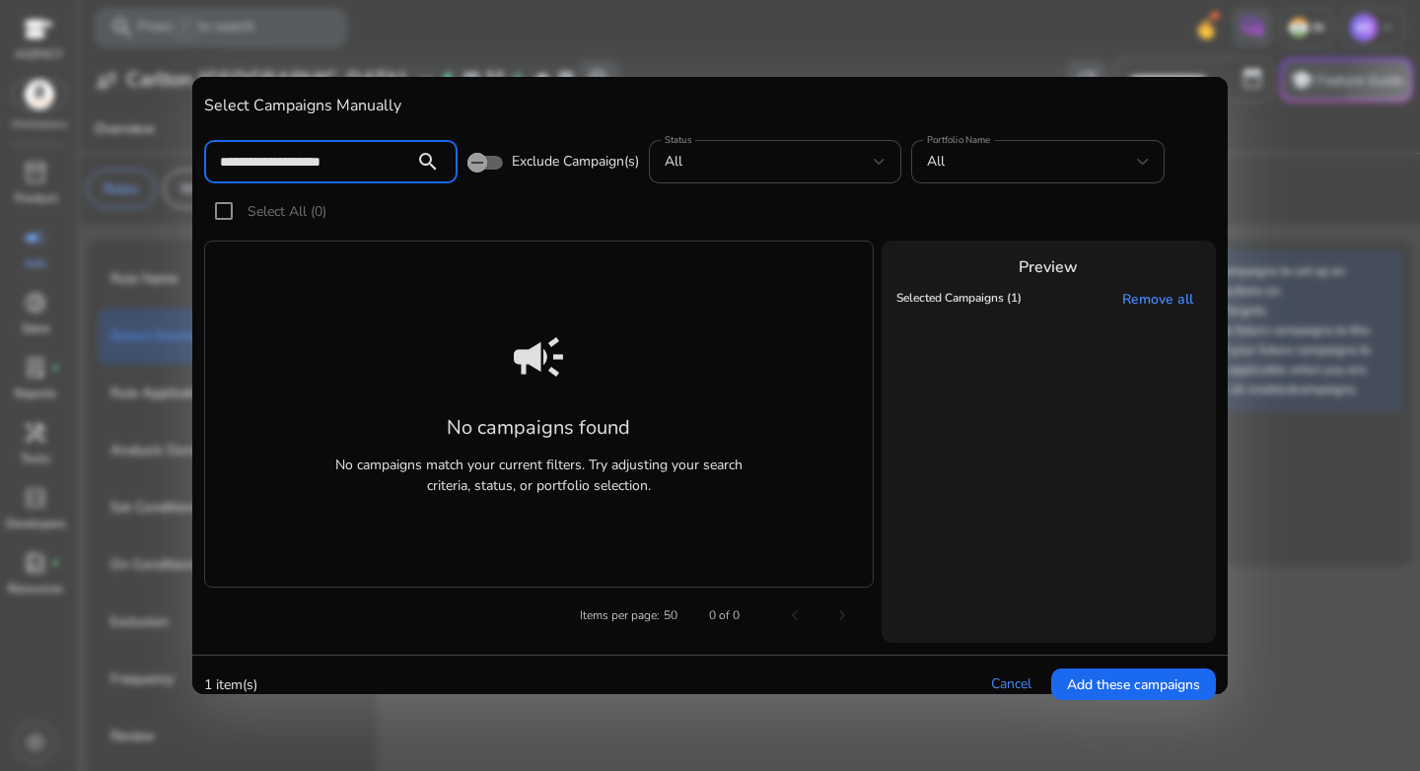
scroll to position [0, 4]
click at [347, 164] on input "**********" at bounding box center [309, 162] width 179 height 22
paste input
type input "**********"
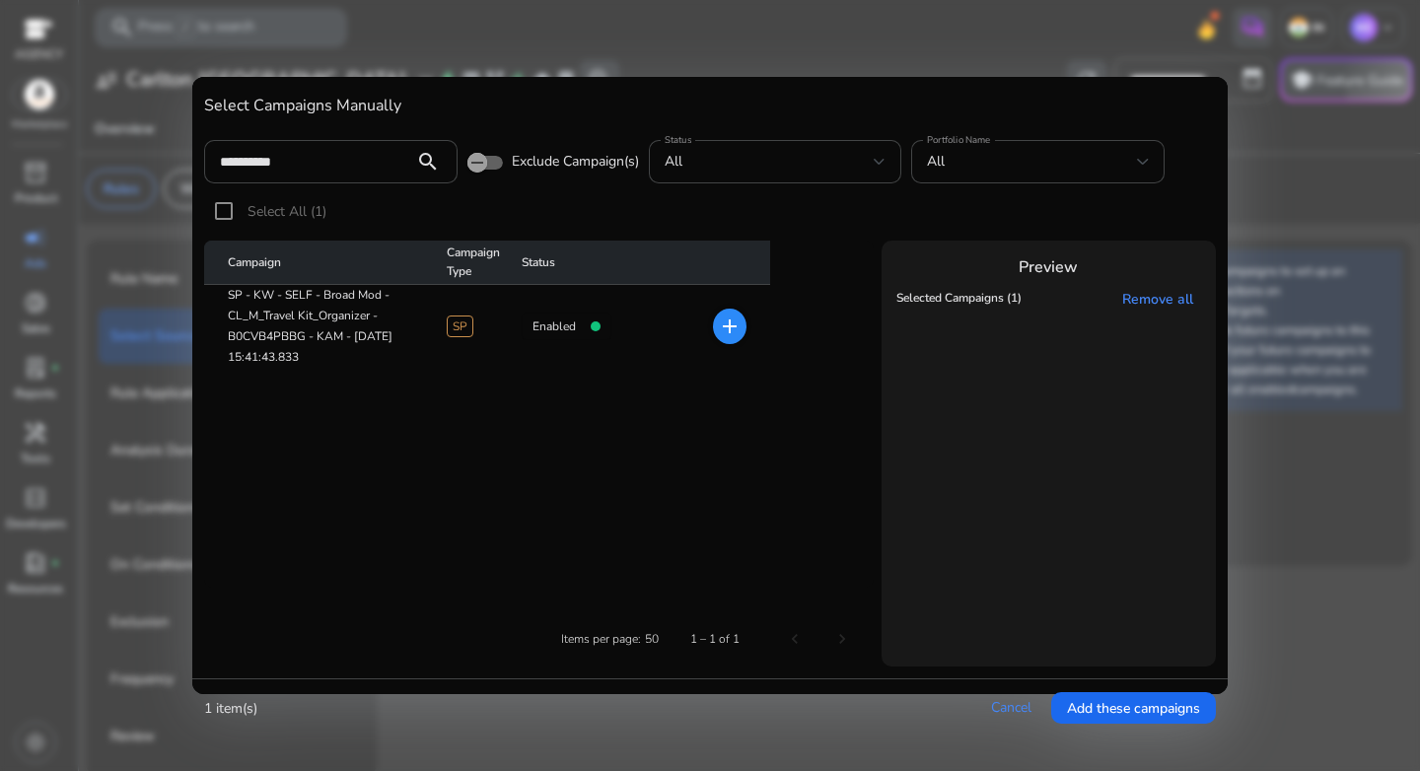
click at [424, 397] on table "Campaign Campaign Type Status SP - KW - SELF - Broad Mod - CL_M_Travel Kit_Orga…" at bounding box center [539, 414] width 670 height 347
click at [481, 167] on icon "button" at bounding box center [477, 163] width 18 height 18
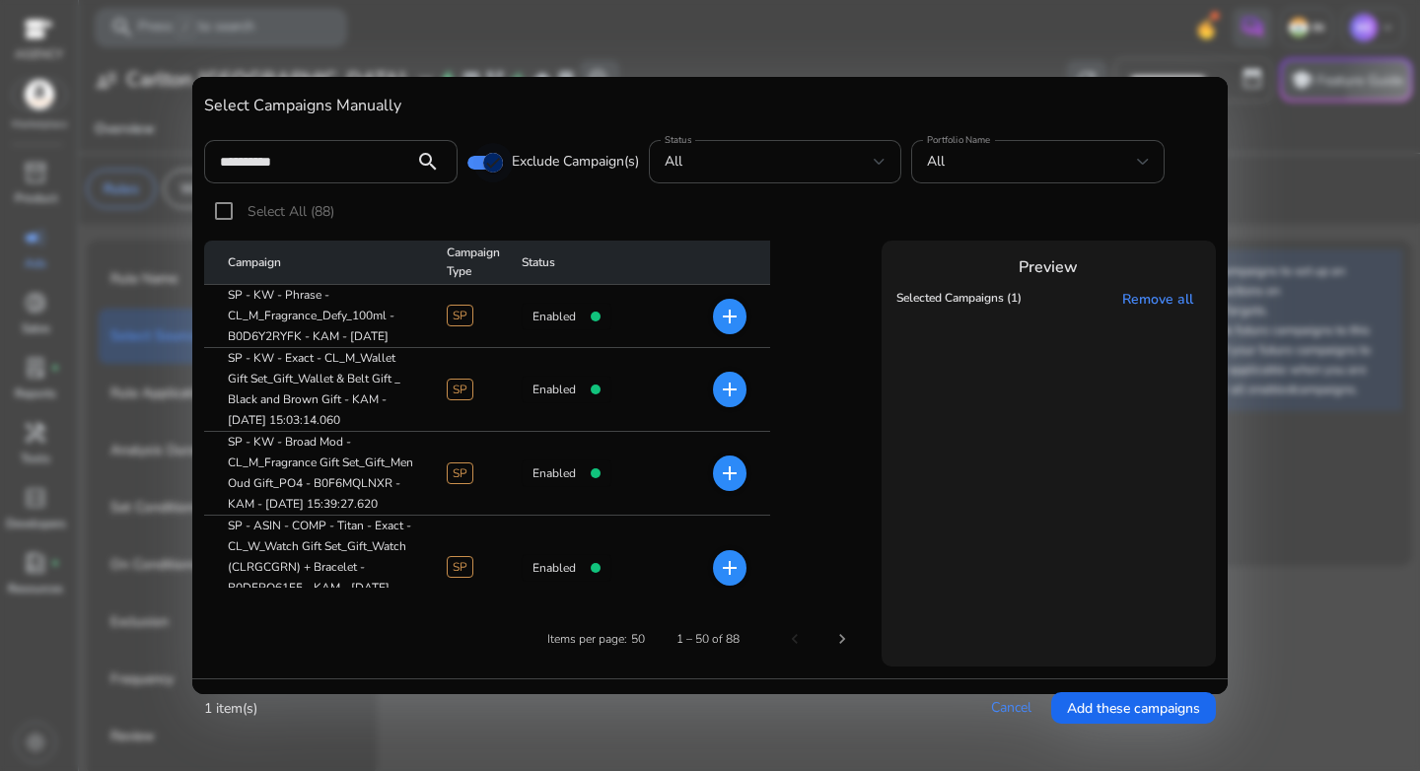
click at [481, 167] on span "button" at bounding box center [492, 162] width 39 height 39
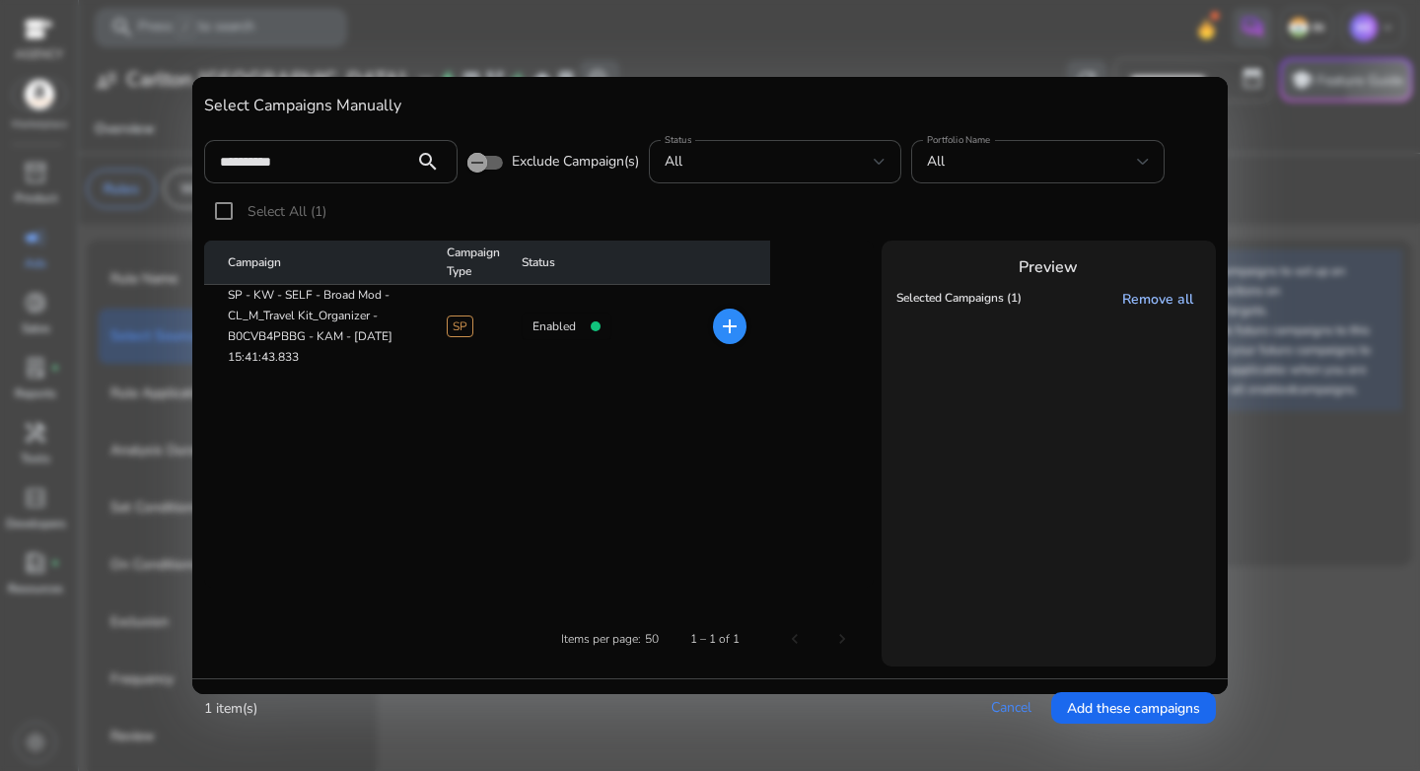
click at [1165, 307] on link "Remove all" at bounding box center [1161, 299] width 79 height 19
click at [1161, 302] on link "Remove all" at bounding box center [1161, 299] width 79 height 19
click at [1160, 299] on link "Remove all" at bounding box center [1161, 299] width 79 height 19
drag, startPoint x: 325, startPoint y: 166, endPoint x: 190, endPoint y: 173, distance: 135.3
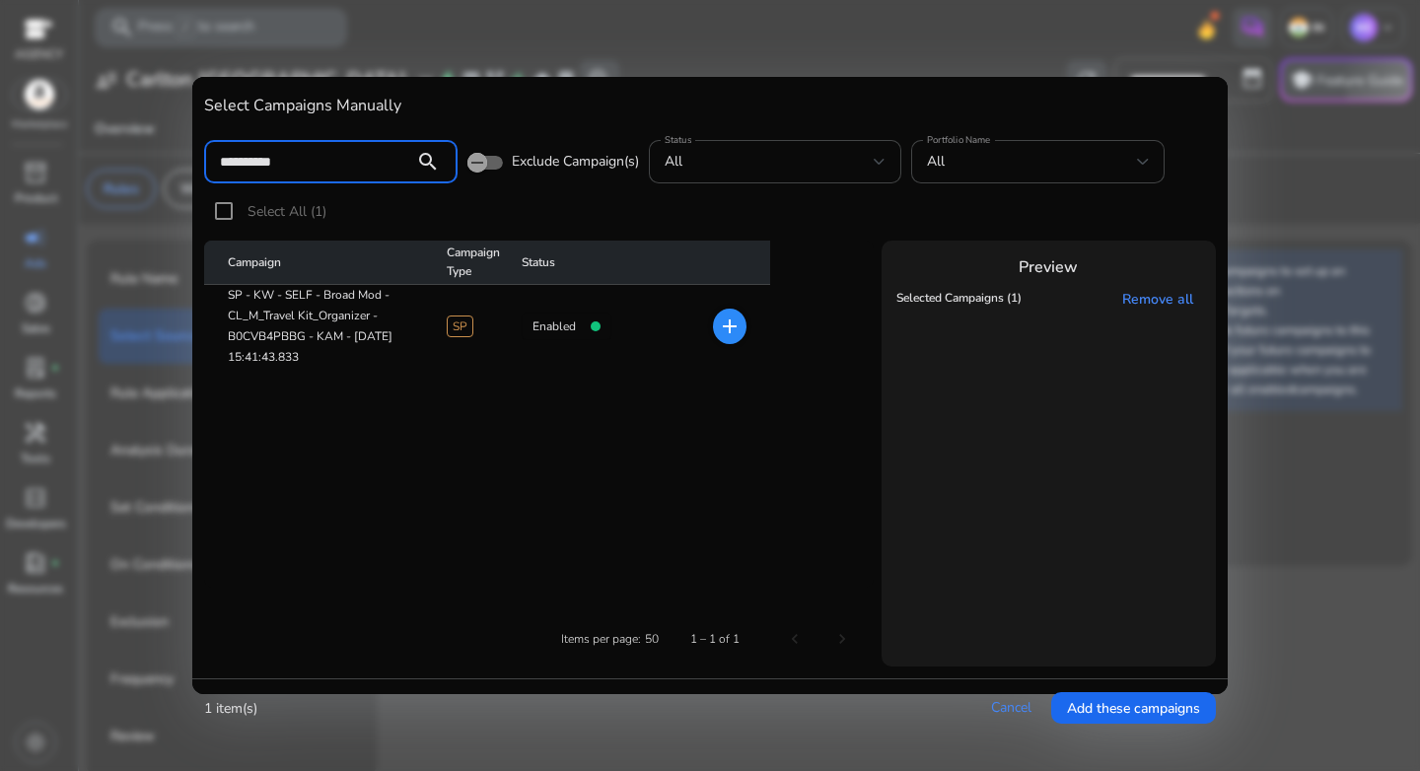
click at [190, 173] on div "**********" at bounding box center [710, 385] width 1420 height 771
click at [1312, 300] on div at bounding box center [710, 385] width 1420 height 771
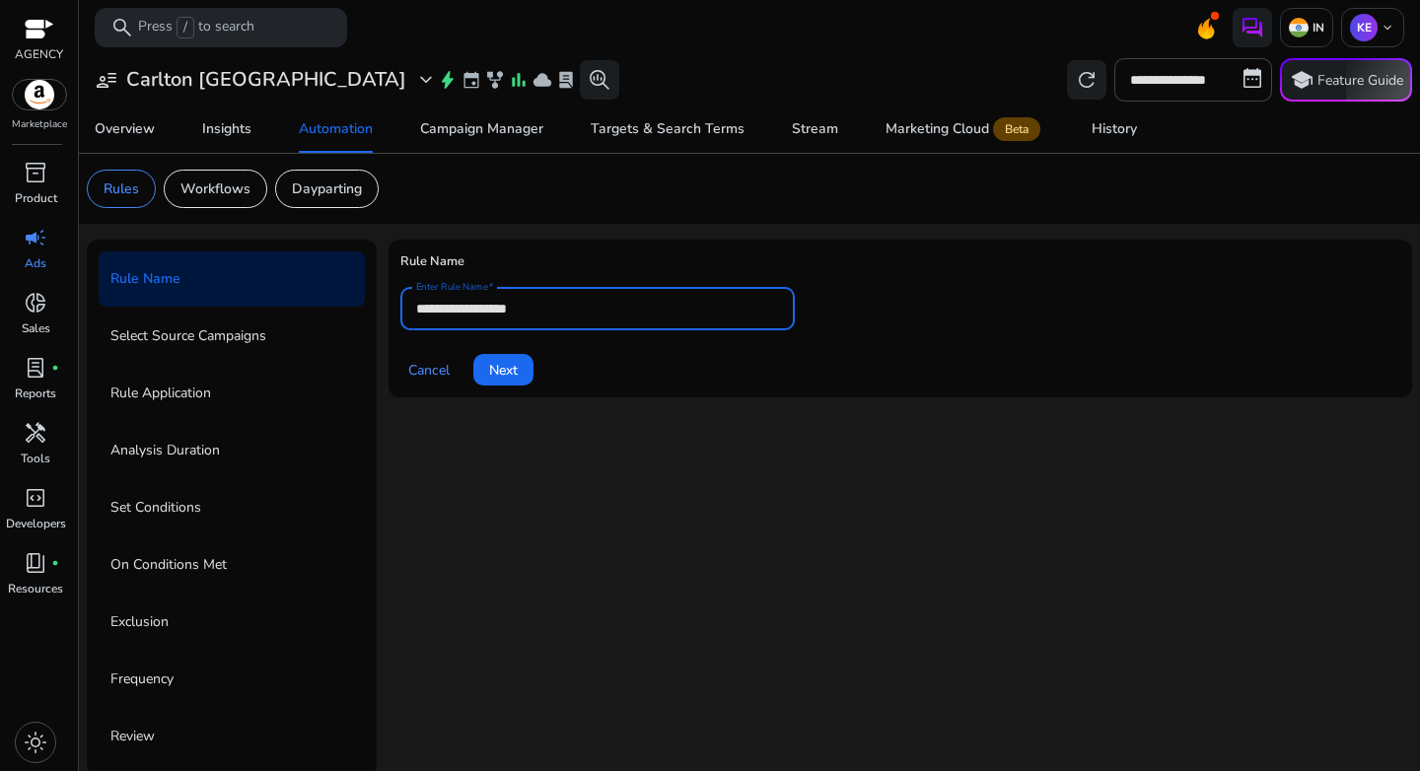
drag, startPoint x: 506, startPoint y: 313, endPoint x: 327, endPoint y: 308, distance: 178.6
click at [327, 308] on div "**********" at bounding box center [750, 508] width 1326 height 537
paste input "**********"
type input "**********"
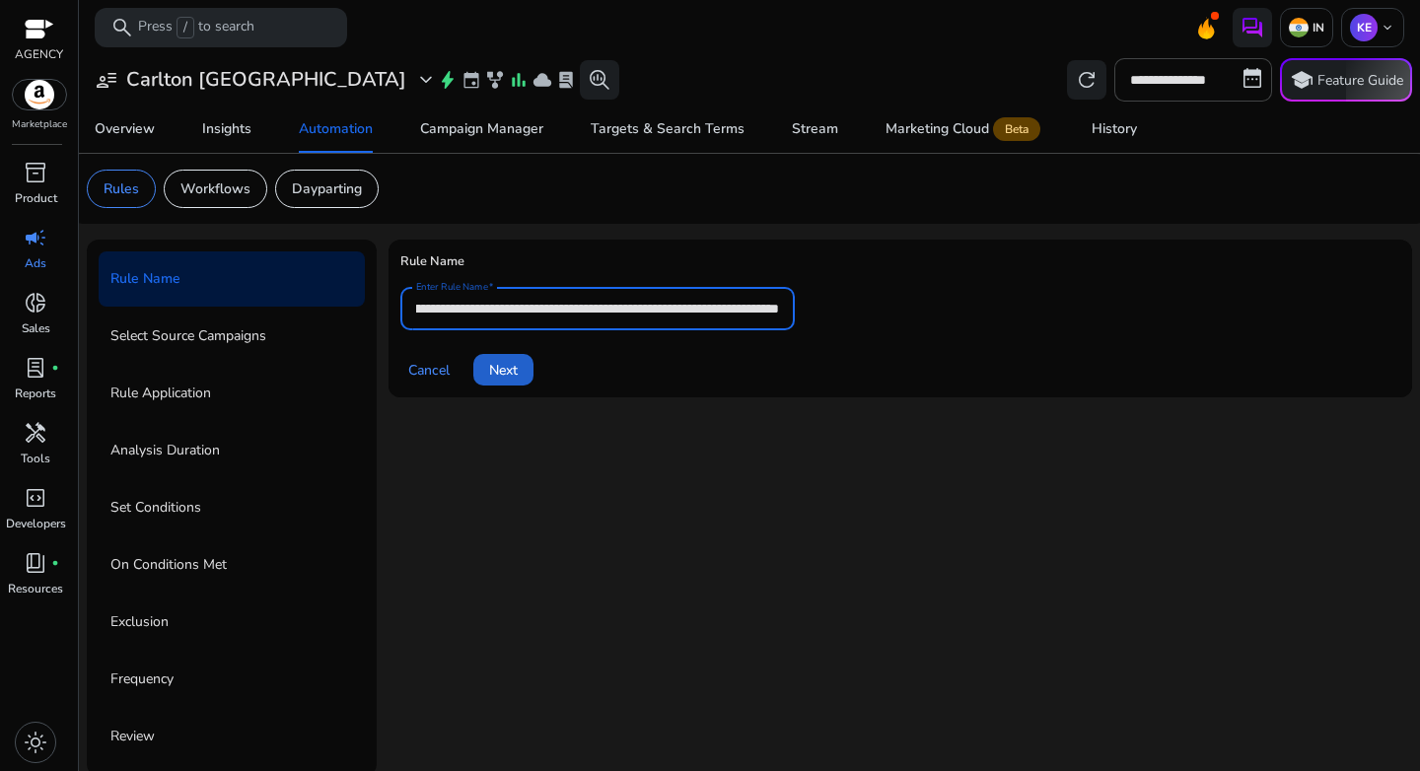
click at [497, 361] on span "Next" at bounding box center [503, 370] width 29 height 21
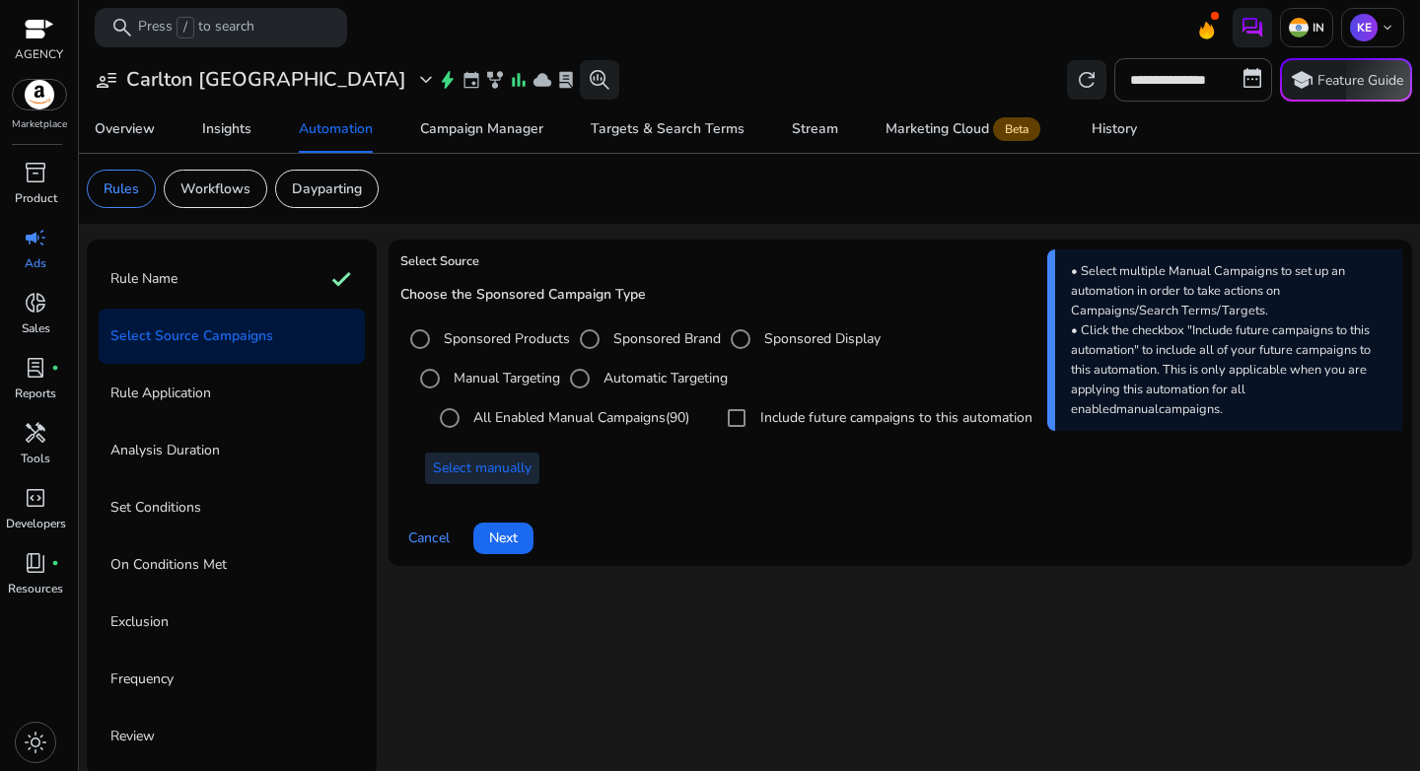
click at [486, 470] on span "Select manually" at bounding box center [482, 468] width 99 height 21
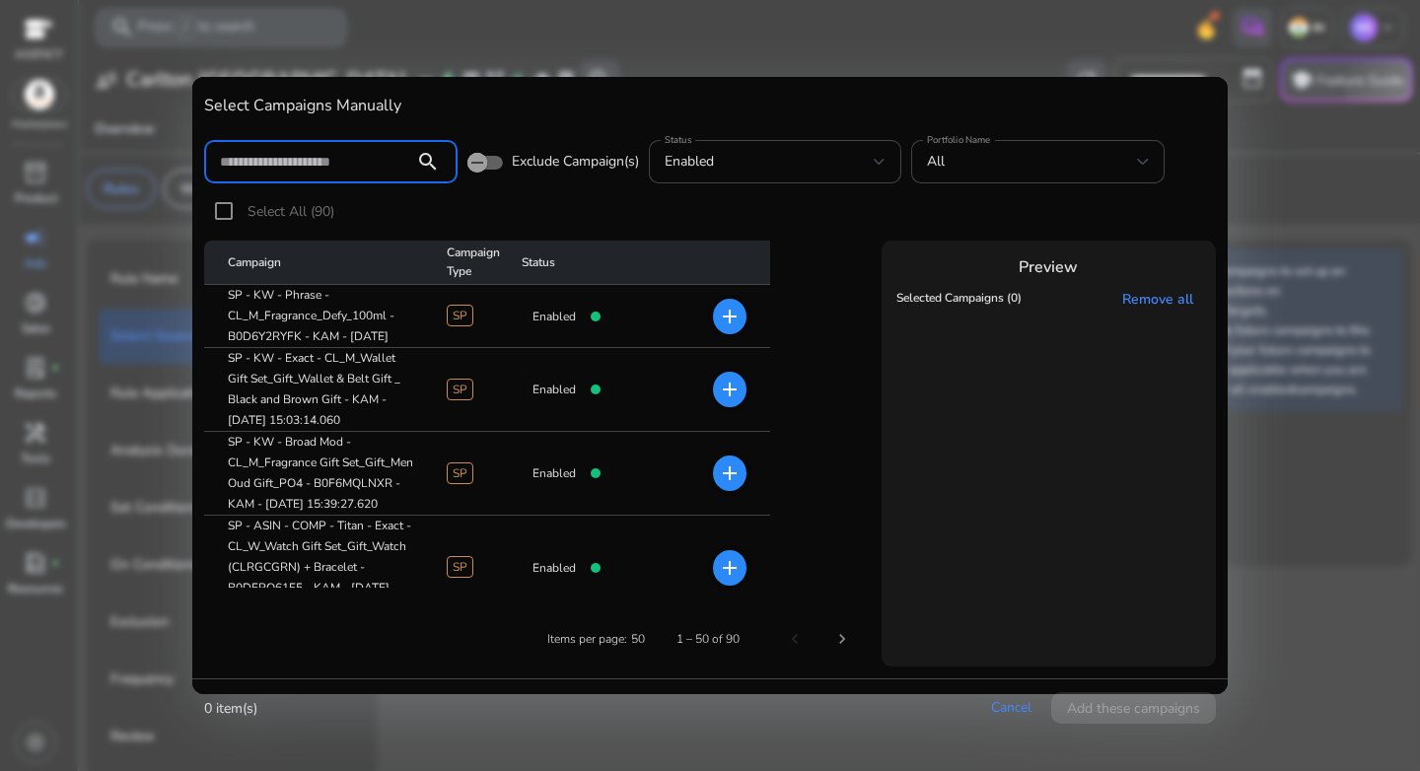
click at [375, 171] on input at bounding box center [309, 162] width 179 height 22
paste input "**********"
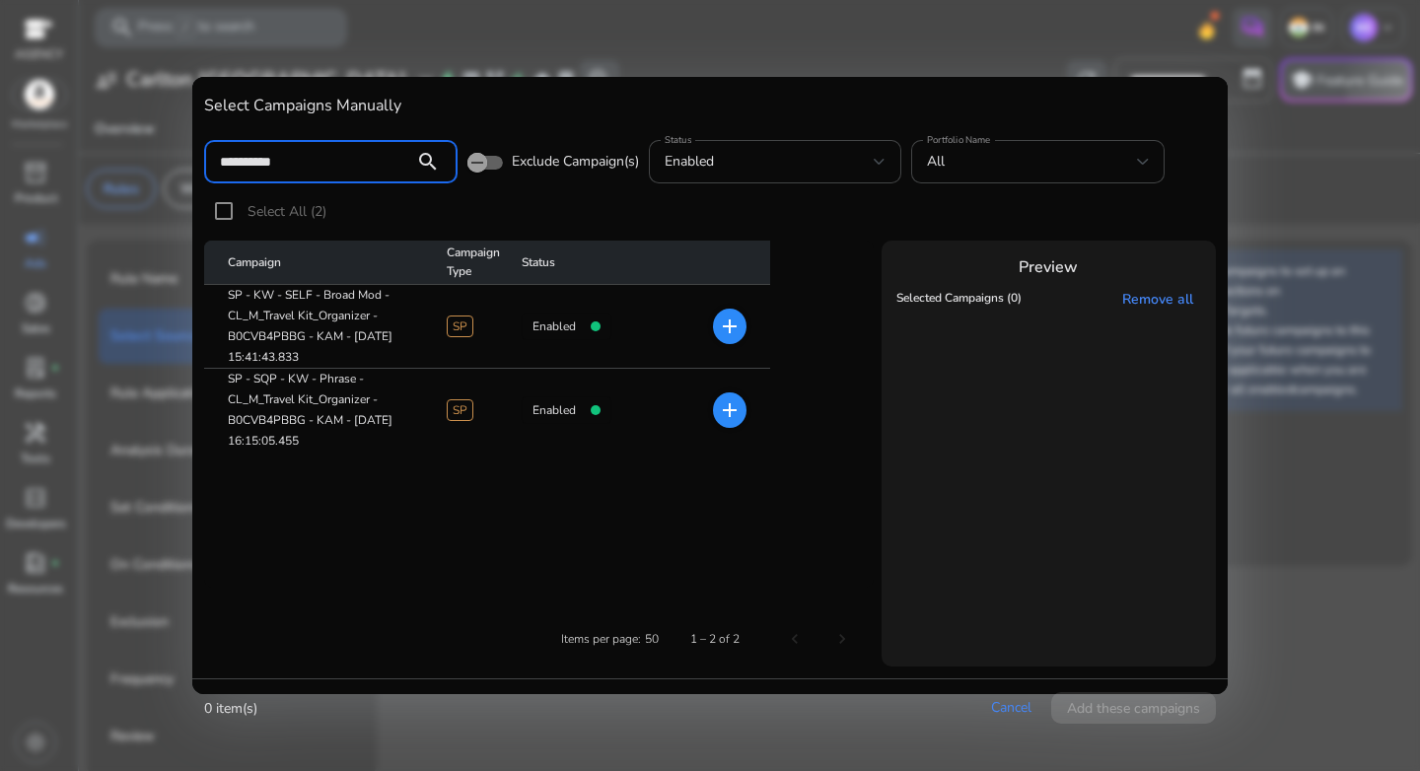
type input "**********"
click at [734, 413] on mat-icon "add" at bounding box center [730, 410] width 24 height 24
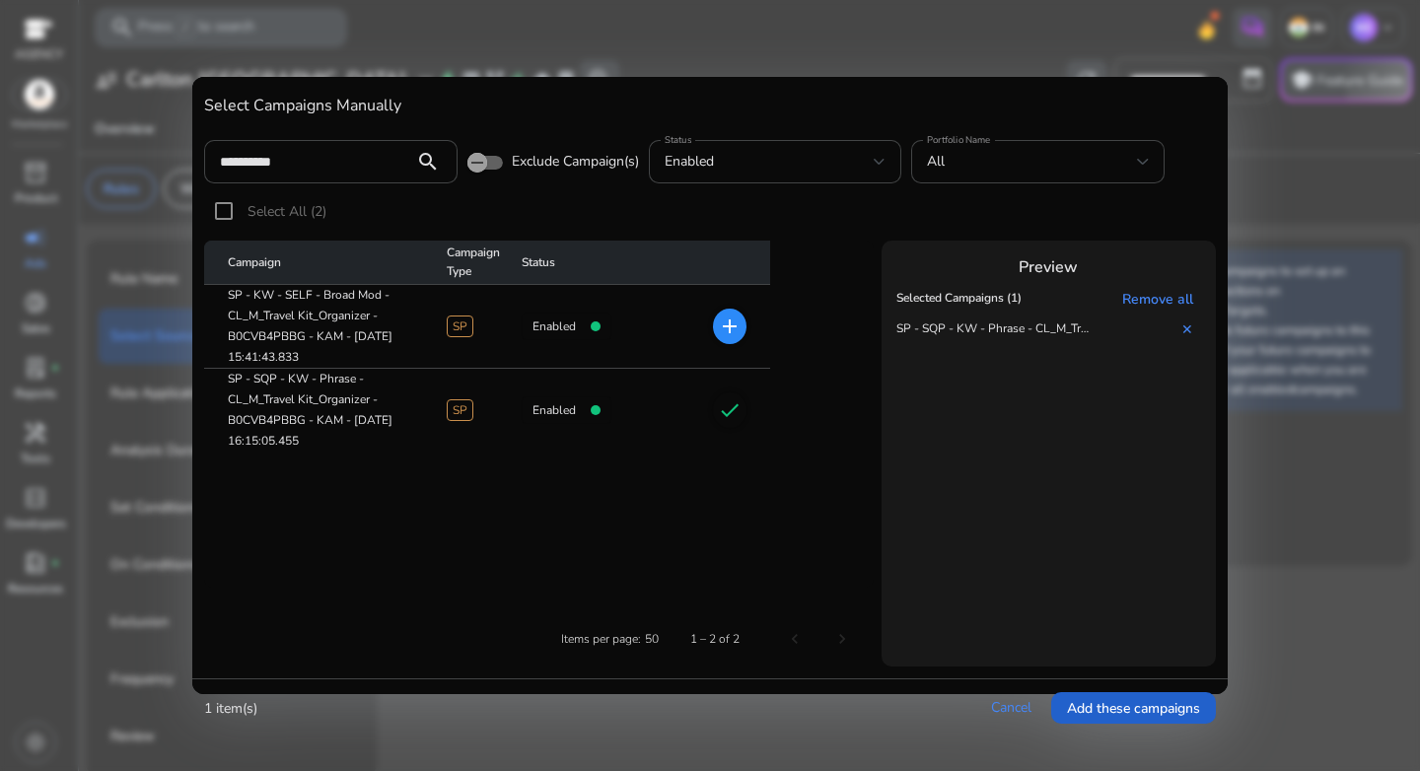
click at [1142, 701] on span "Add these campaigns" at bounding box center [1133, 708] width 133 height 21
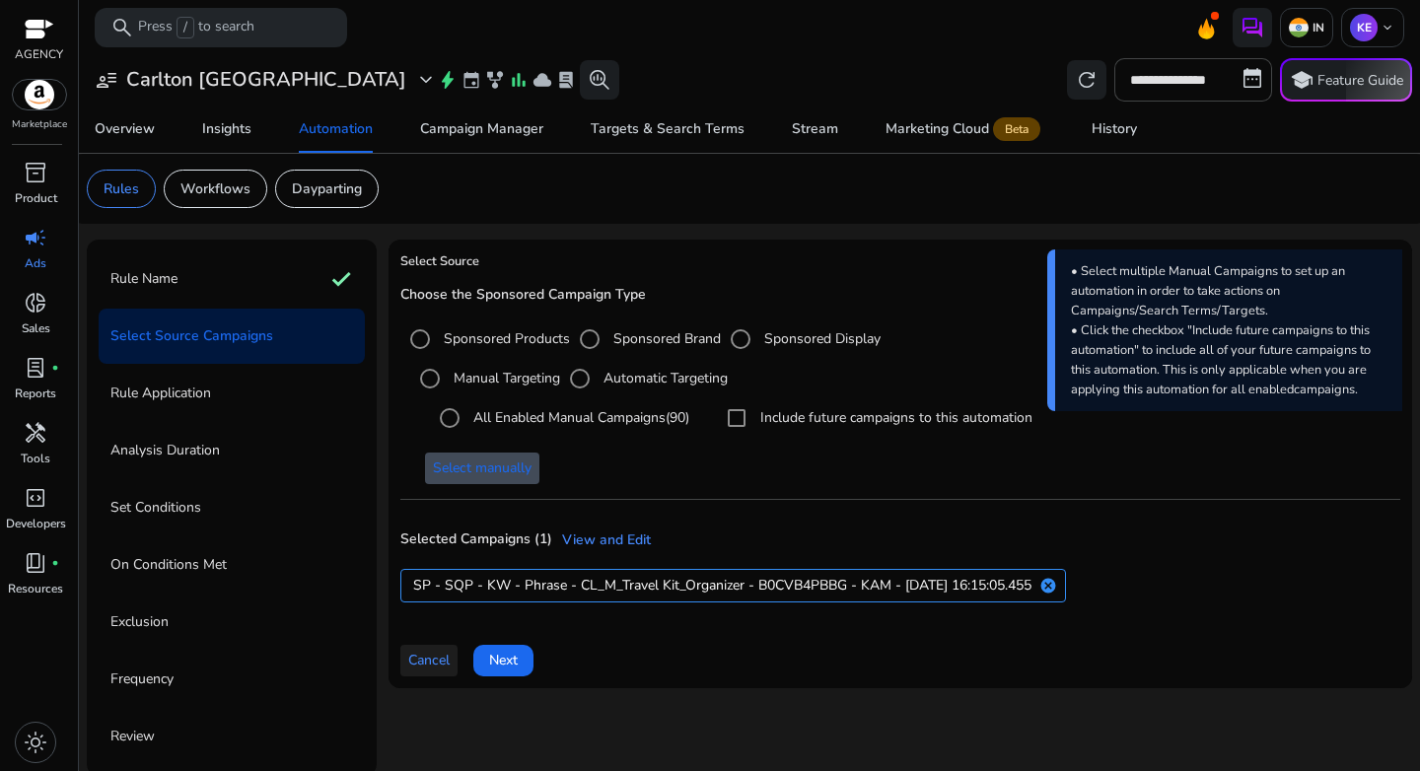
click at [428, 670] on span "Cancel" at bounding box center [428, 660] width 41 height 21
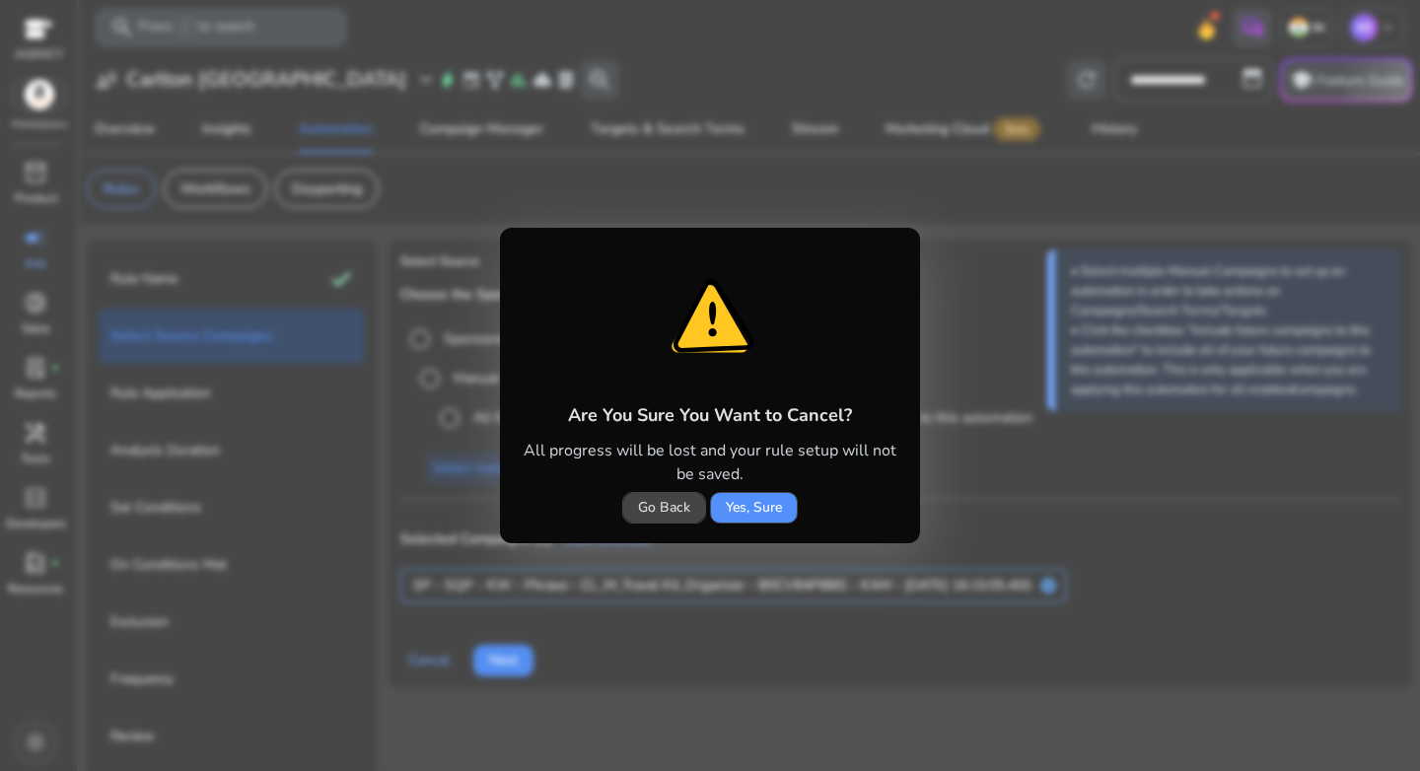
click at [755, 510] on span "Yes, Sure" at bounding box center [754, 507] width 56 height 21
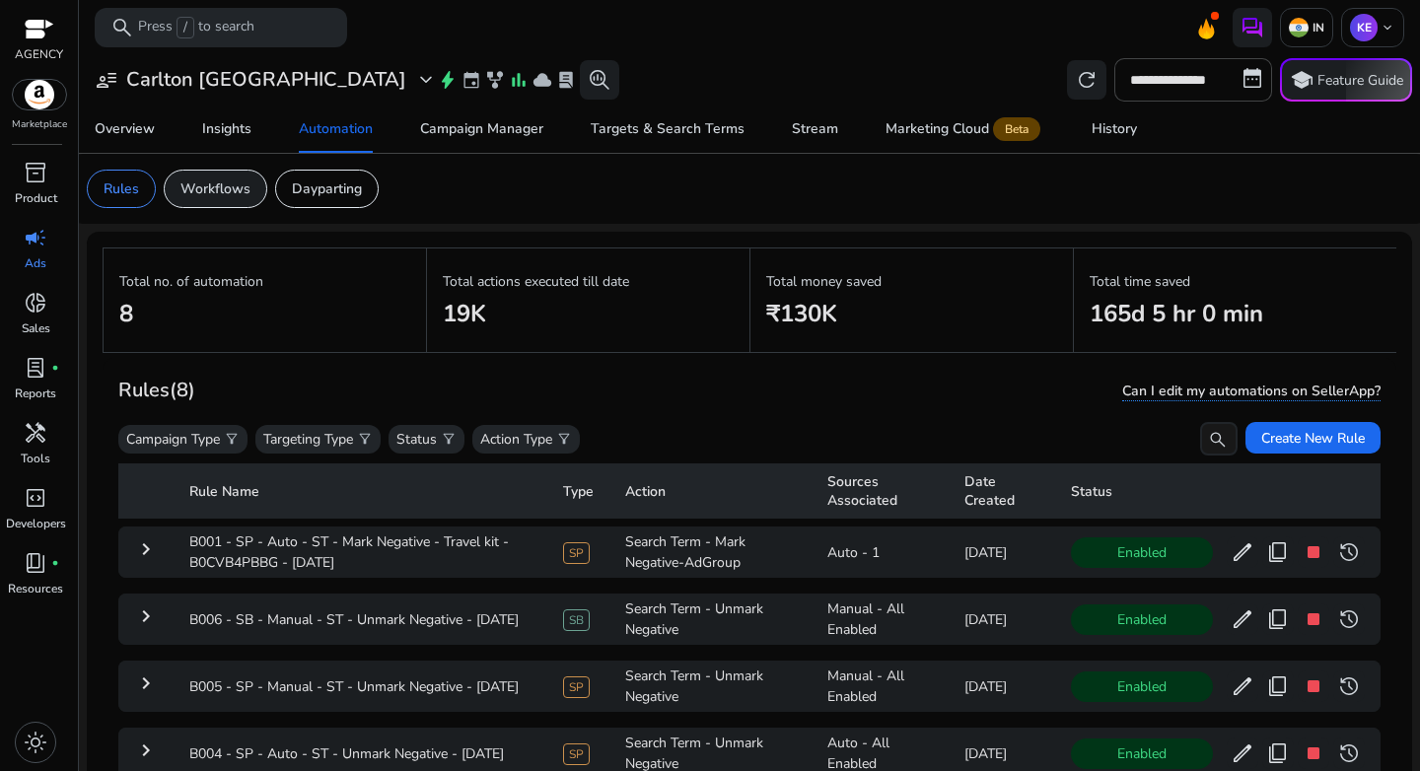
click at [233, 177] on div "Workflows" at bounding box center [216, 189] width 104 height 38
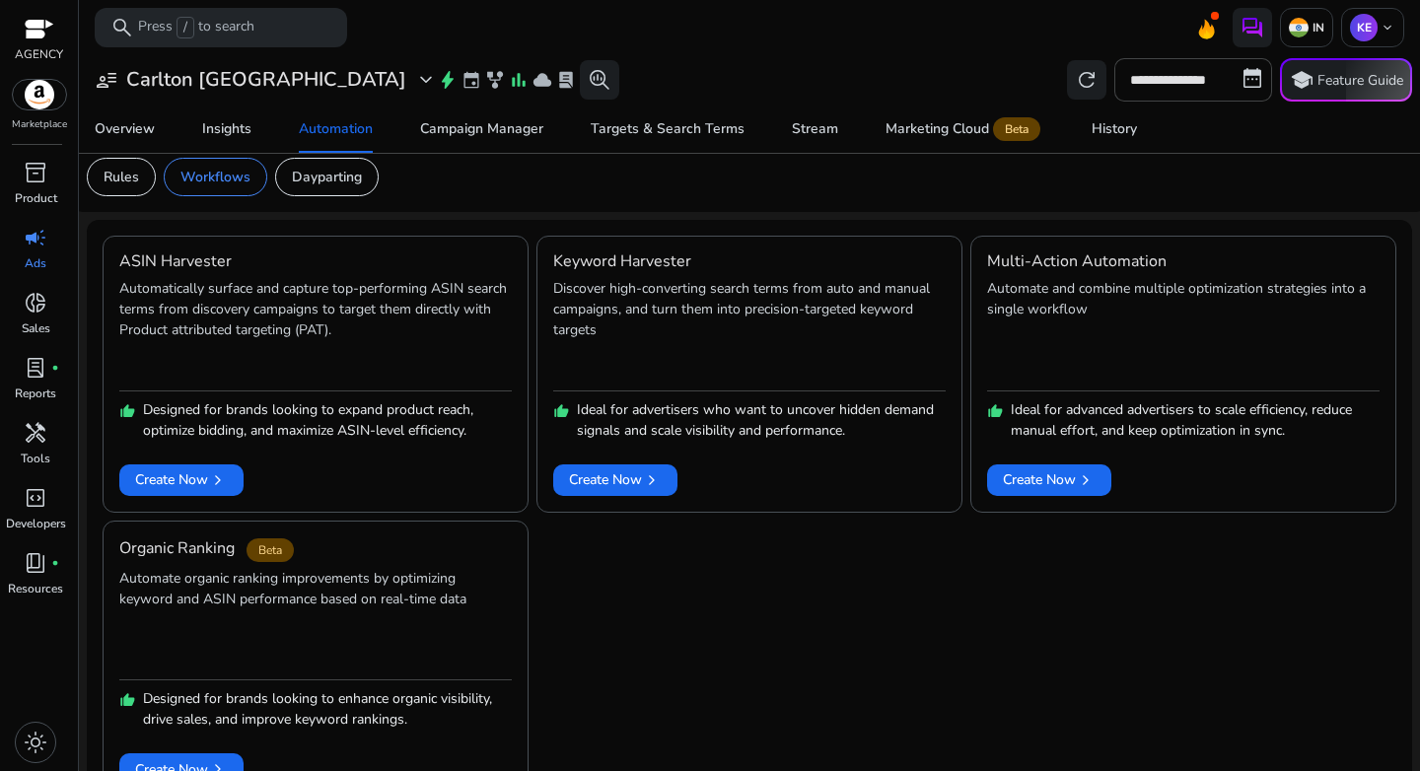
scroll to position [28, 0]
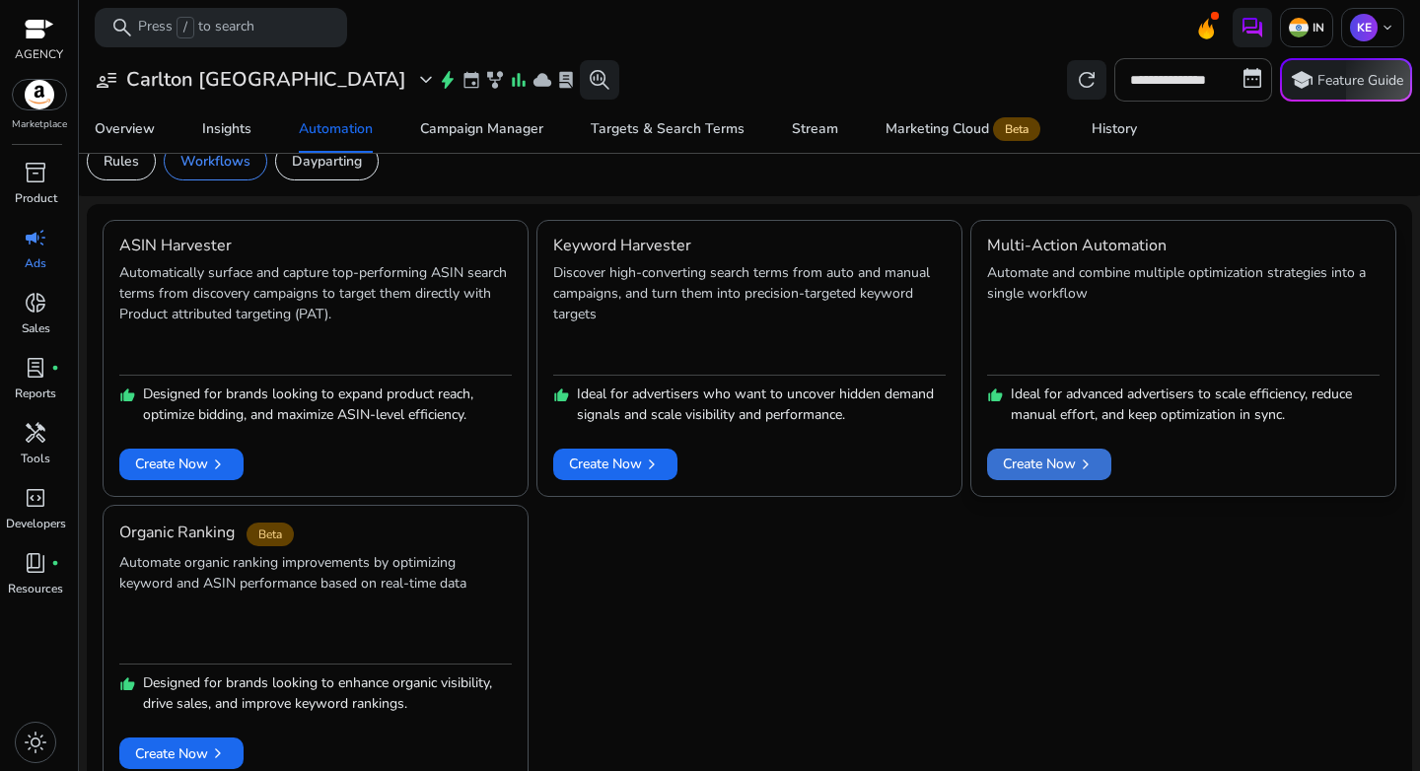
click at [1016, 470] on span "Create Now chevron_right" at bounding box center [1049, 464] width 93 height 21
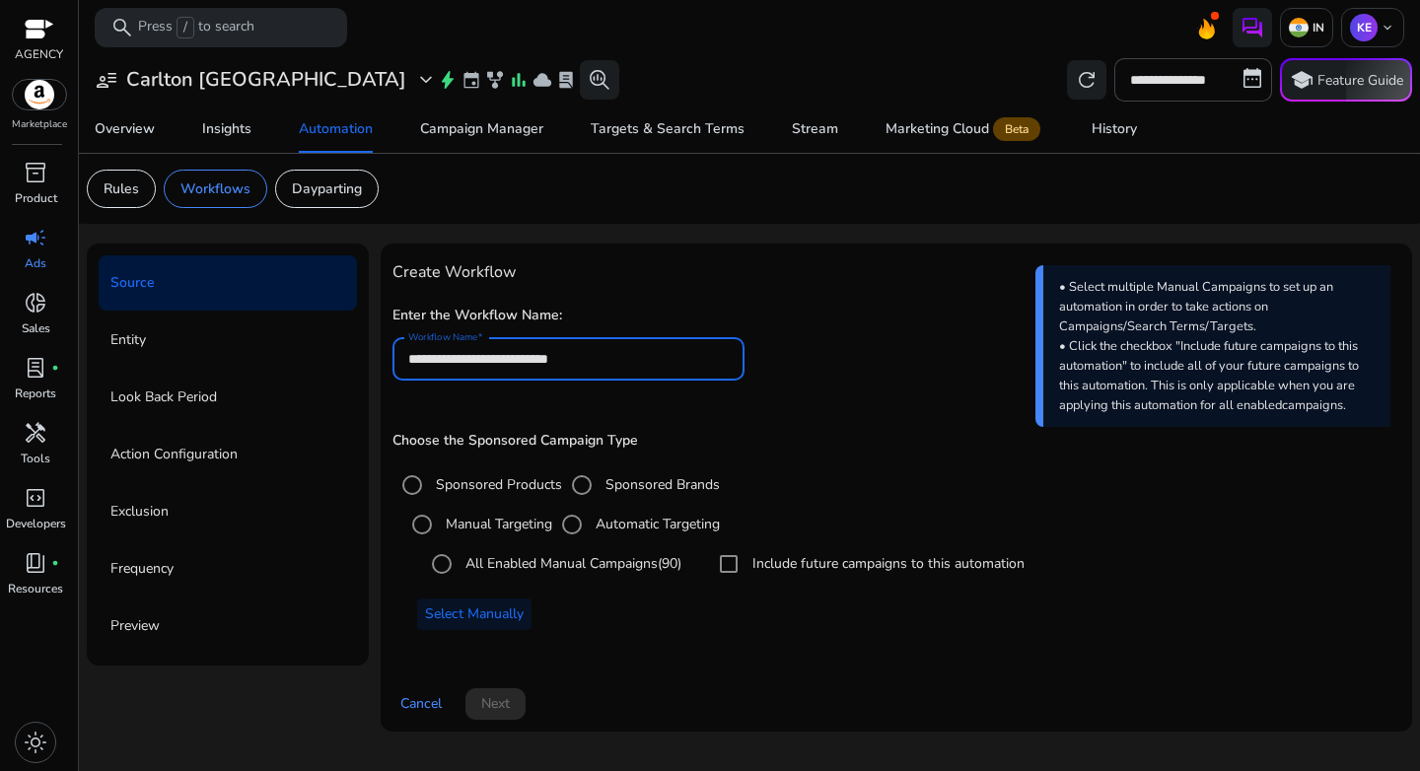
drag, startPoint x: 620, startPoint y: 360, endPoint x: 337, endPoint y: 355, distance: 283.1
click at [337, 355] on div "**********" at bounding box center [750, 496] width 1326 height 504
click at [552, 358] on input "**********" at bounding box center [569, 359] width 322 height 22
drag, startPoint x: 483, startPoint y: 361, endPoint x: 326, endPoint y: 347, distance: 157.4
click at [326, 347] on div "**********" at bounding box center [750, 496] width 1326 height 504
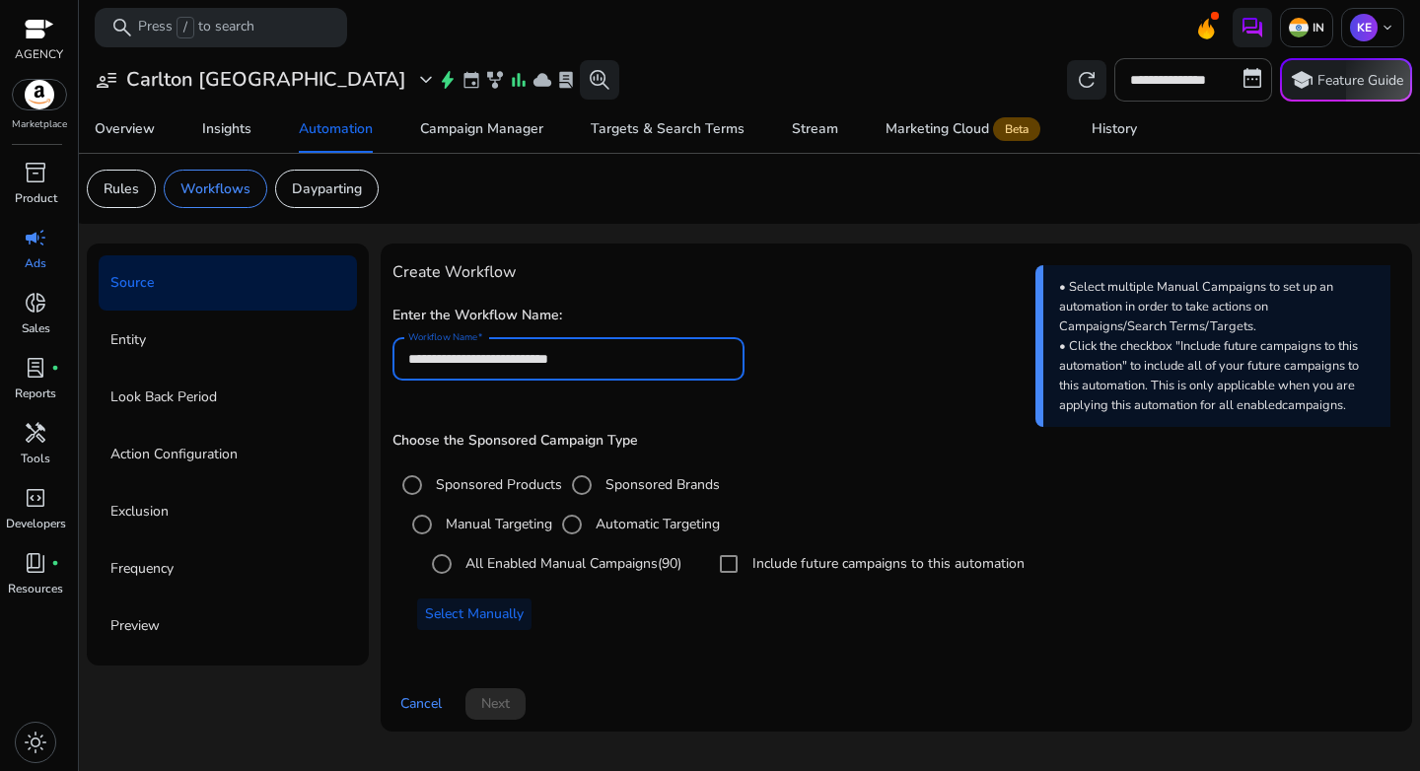
paste input "**********"
type input "**********"
click at [859, 499] on div "Choose the Sponsored Campaign Type Sponsored Products Sponsored Brands Manual T…" at bounding box center [897, 531] width 1008 height 197
click at [510, 351] on input "**********" at bounding box center [569, 359] width 322 height 22
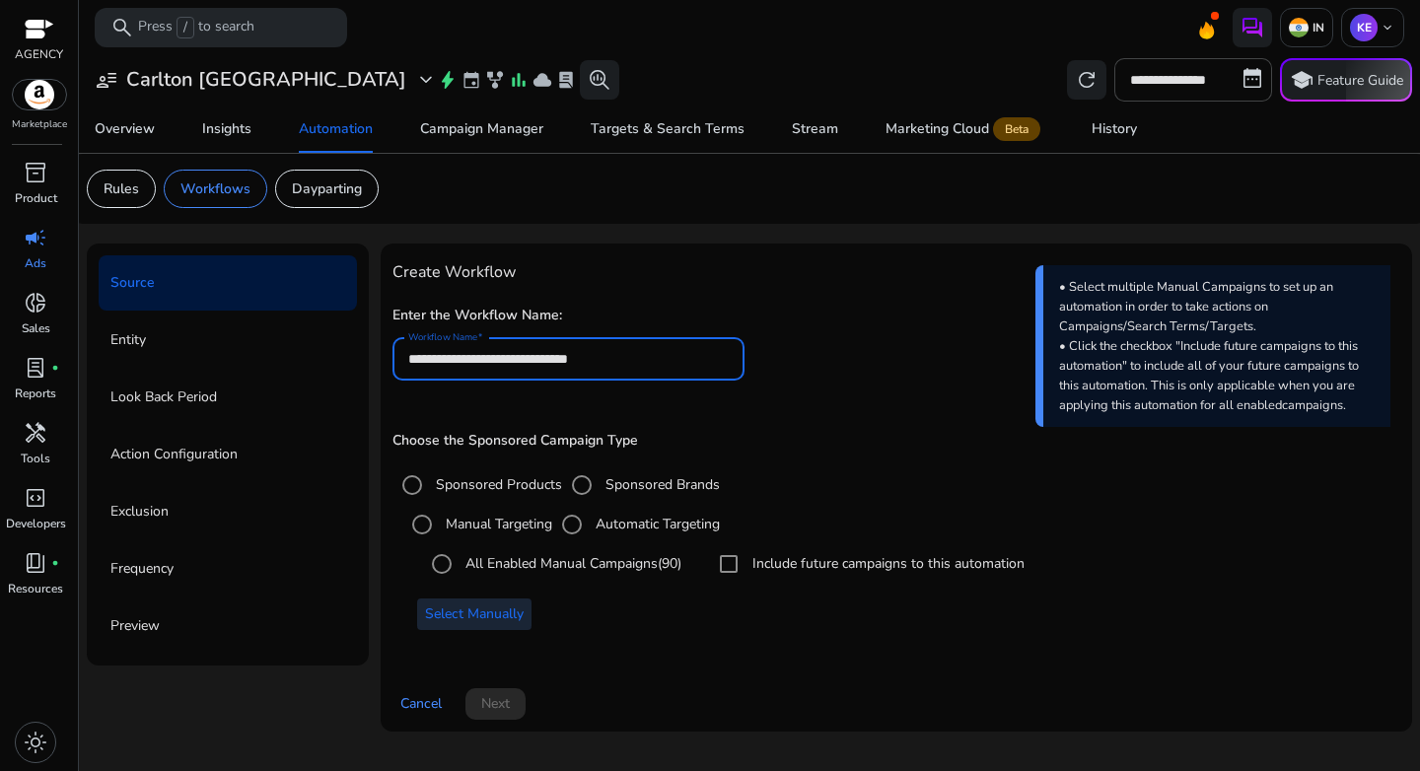
click at [484, 616] on span "Select Manually" at bounding box center [474, 614] width 99 height 21
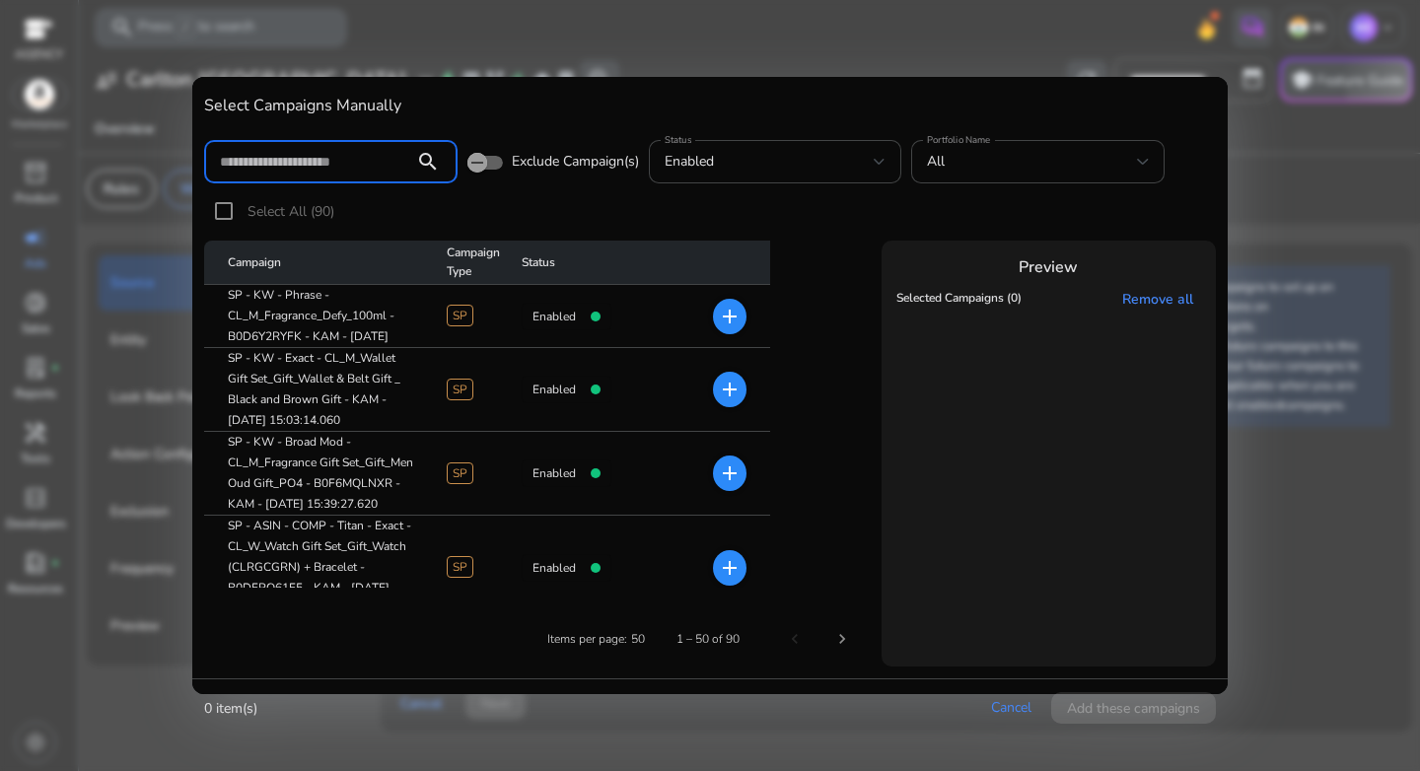
click at [331, 166] on input at bounding box center [309, 162] width 179 height 22
paste input "**********"
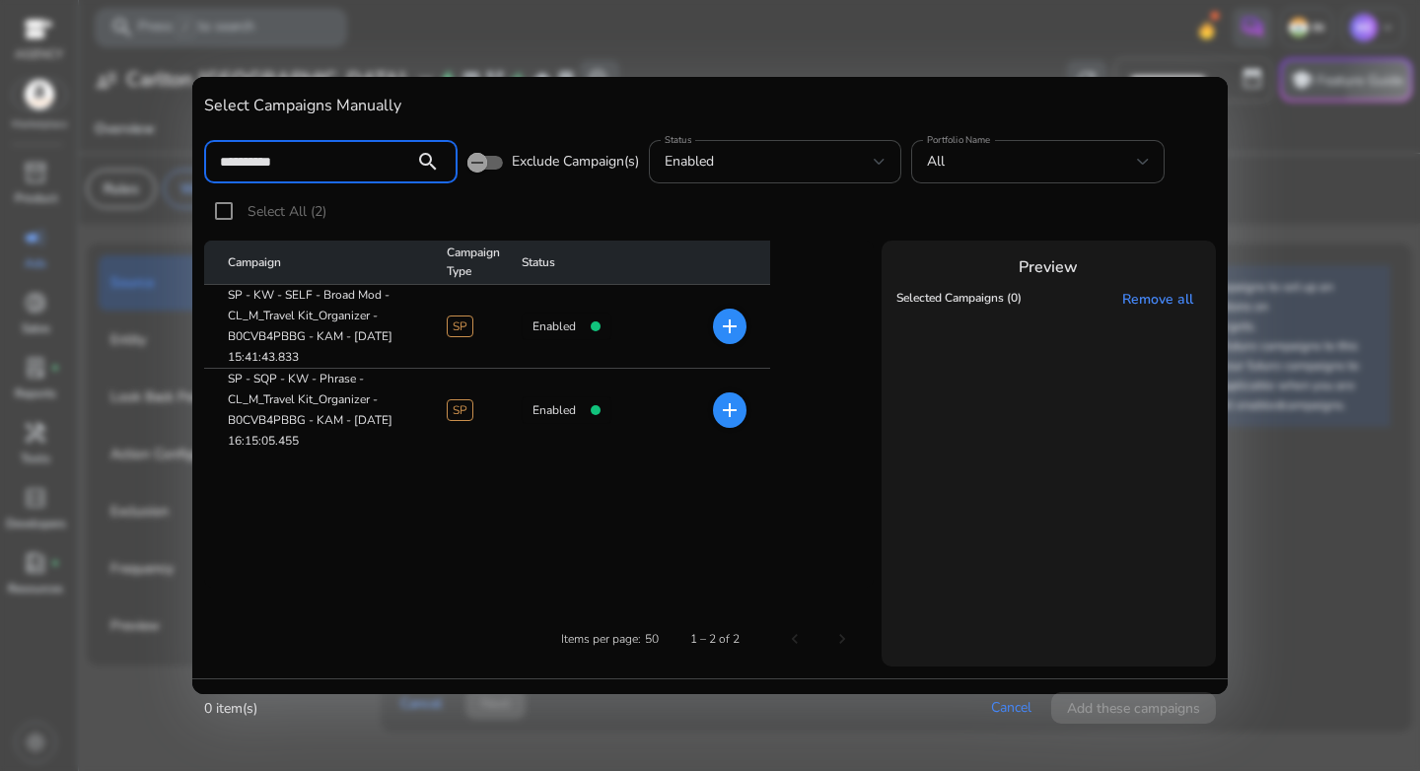
type input "**********"
click at [721, 417] on mat-icon "add" at bounding box center [730, 410] width 24 height 24
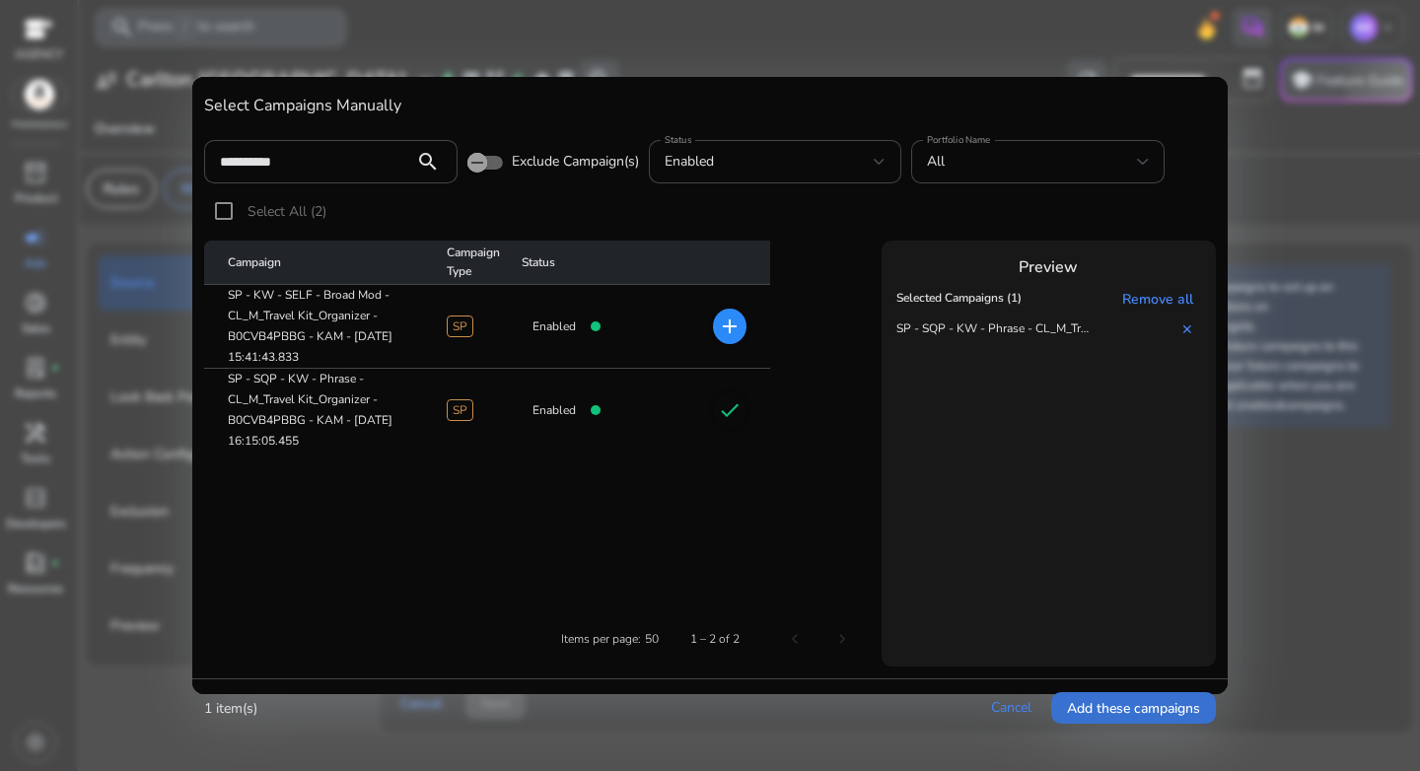
click at [1103, 709] on span "Add these campaigns" at bounding box center [1133, 708] width 133 height 21
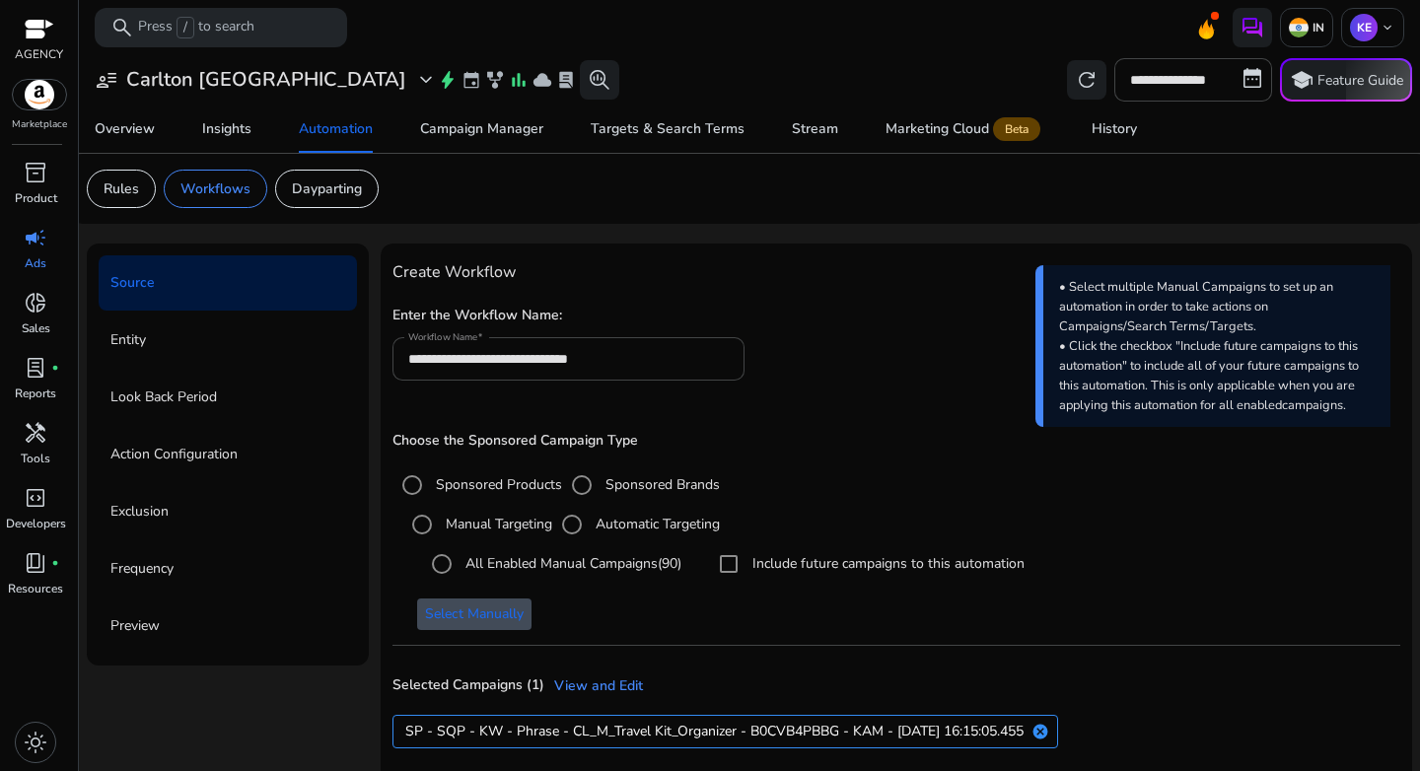
scroll to position [99, 0]
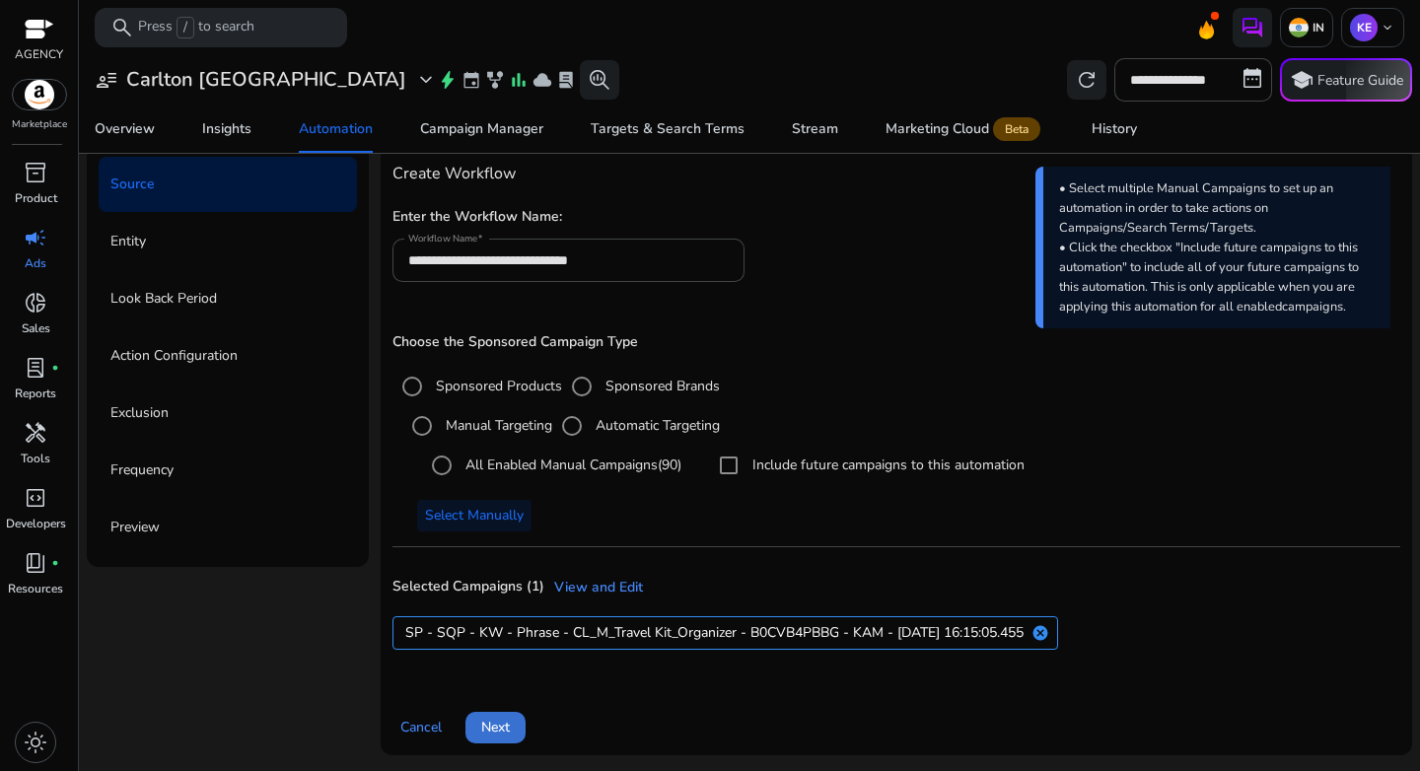
click at [496, 718] on span "Next" at bounding box center [495, 727] width 29 height 21
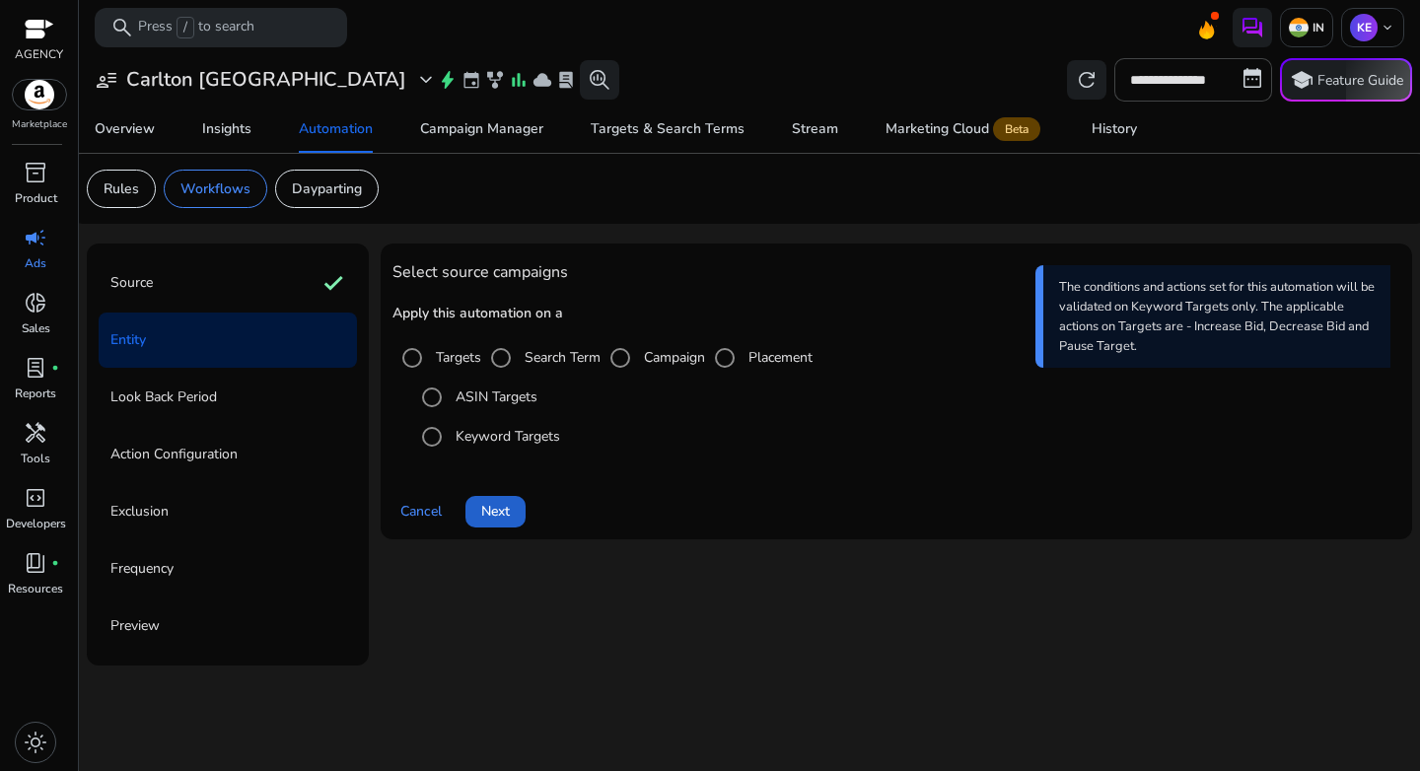
click at [515, 515] on span at bounding box center [496, 511] width 60 height 47
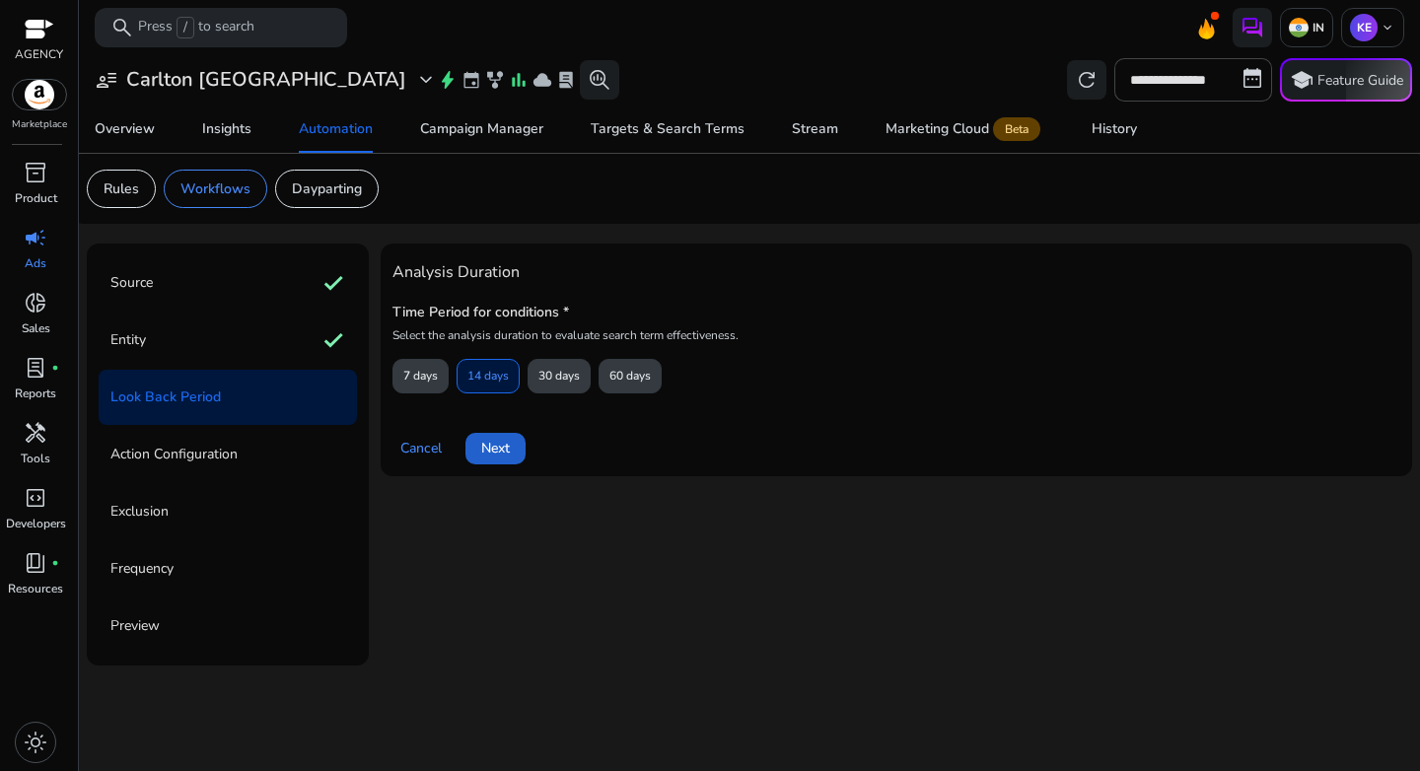
click at [499, 452] on span "Next" at bounding box center [495, 448] width 29 height 21
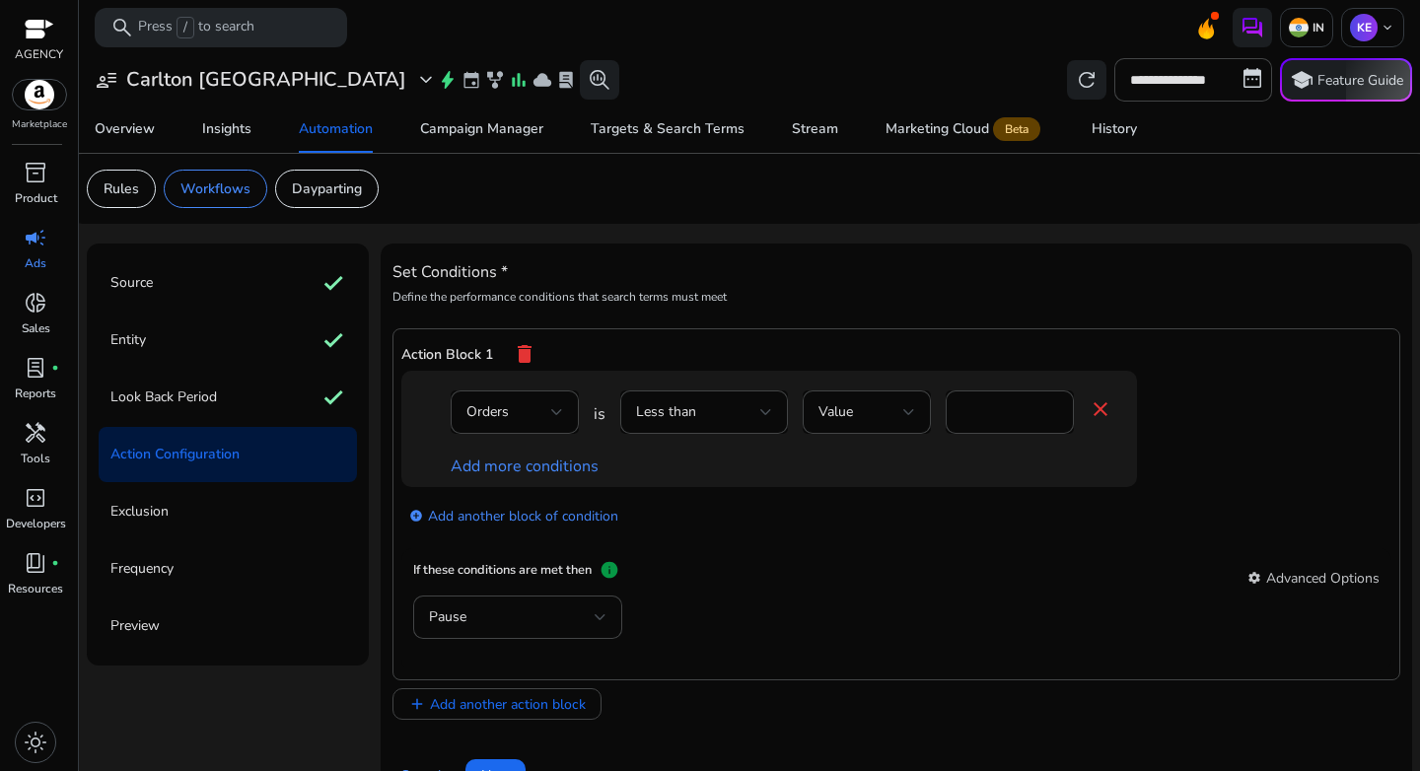
scroll to position [48, 0]
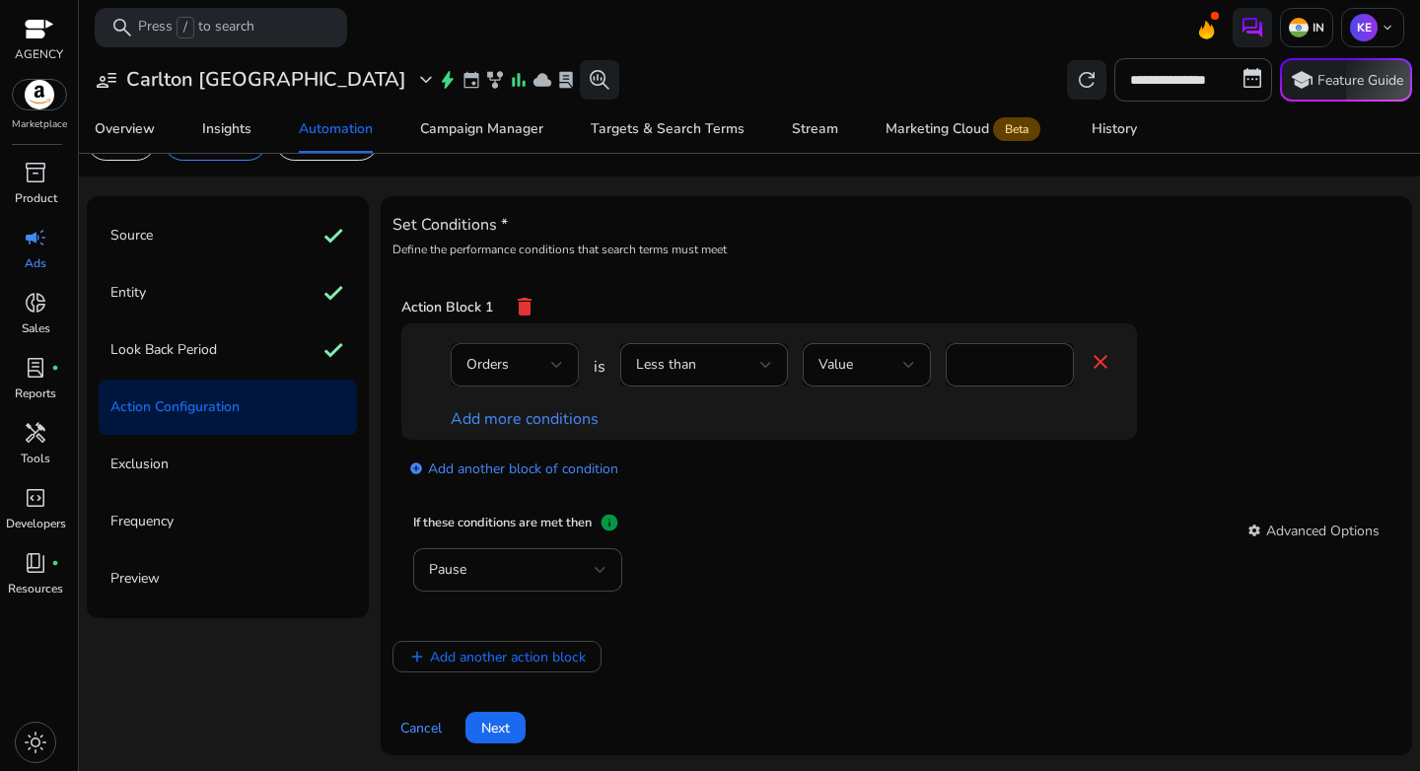
click at [524, 370] on div "Orders" at bounding box center [509, 365] width 85 height 22
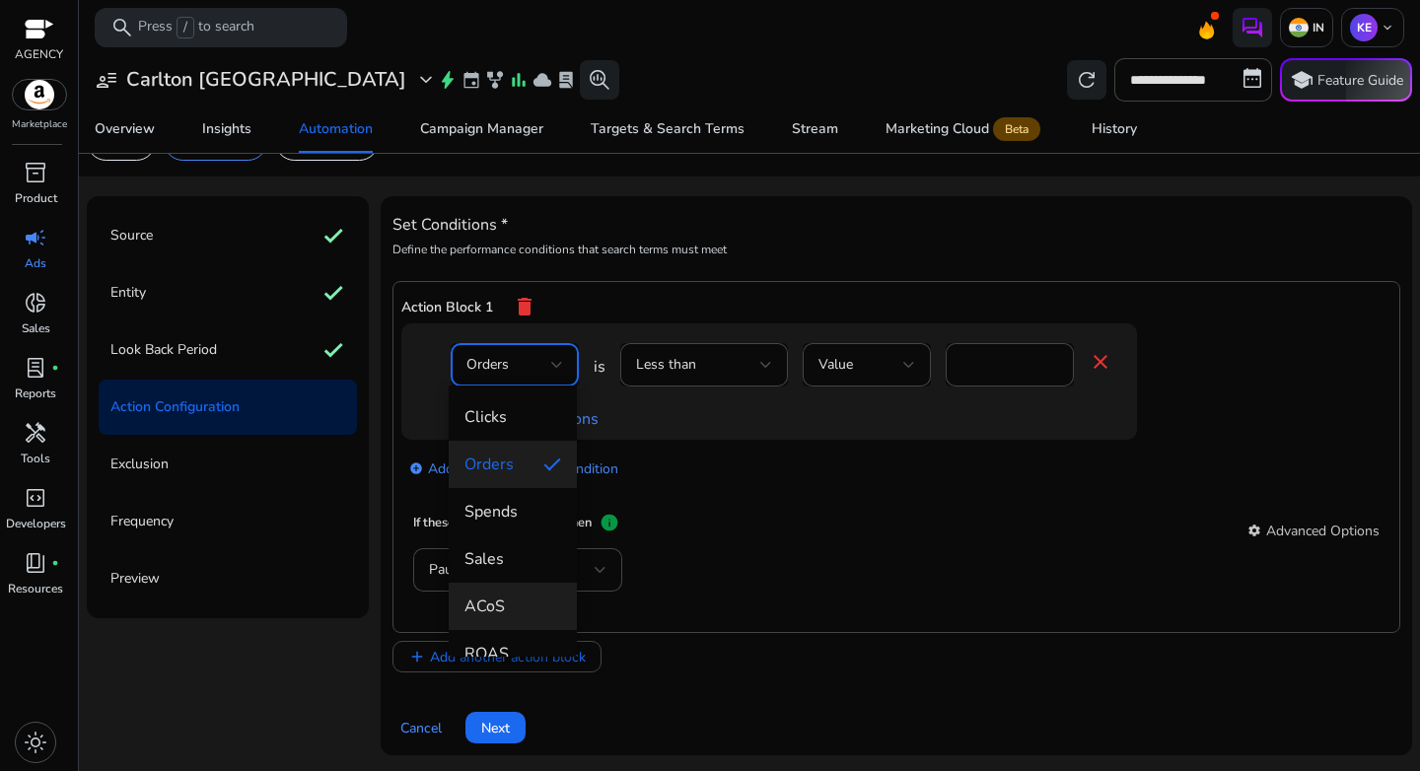
scroll to position [122, 0]
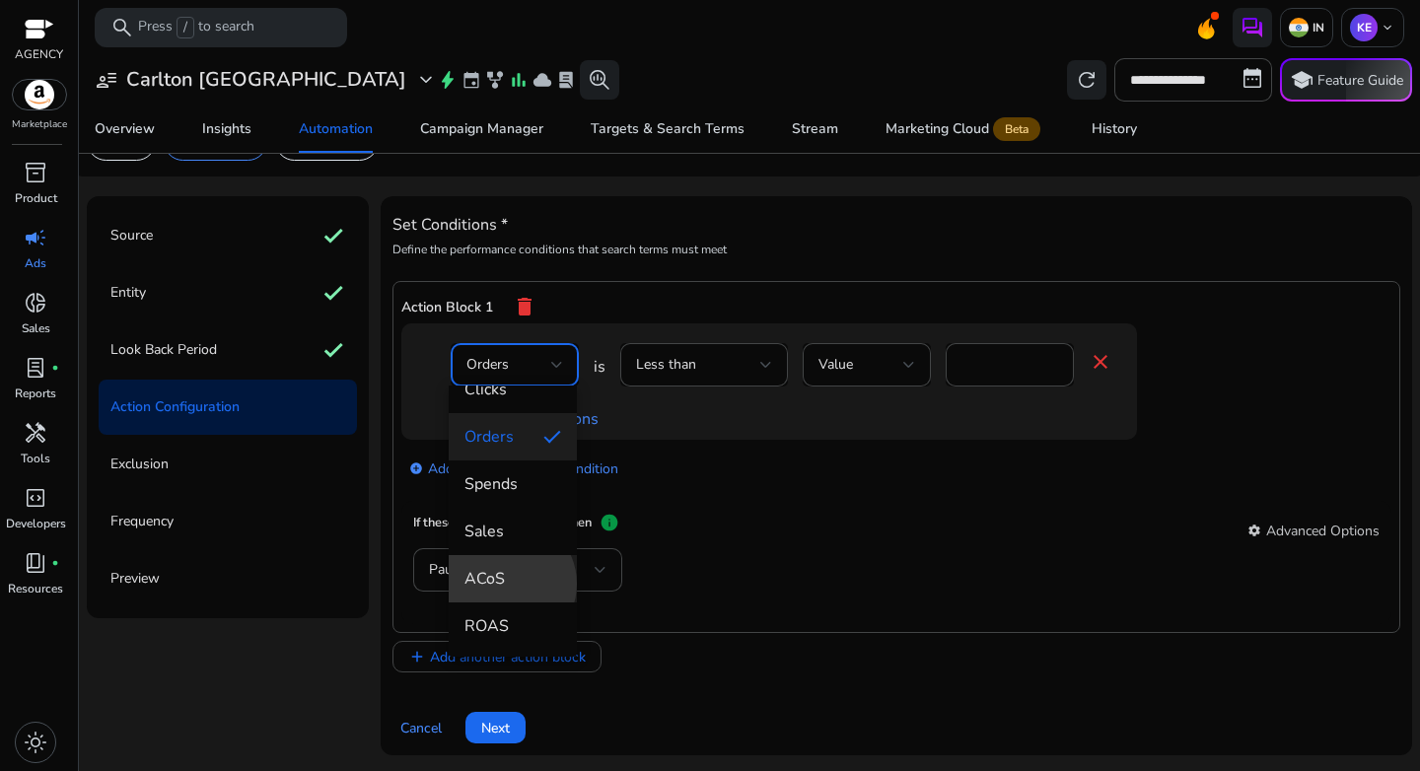
click at [508, 584] on span "ACoS" at bounding box center [513, 579] width 97 height 22
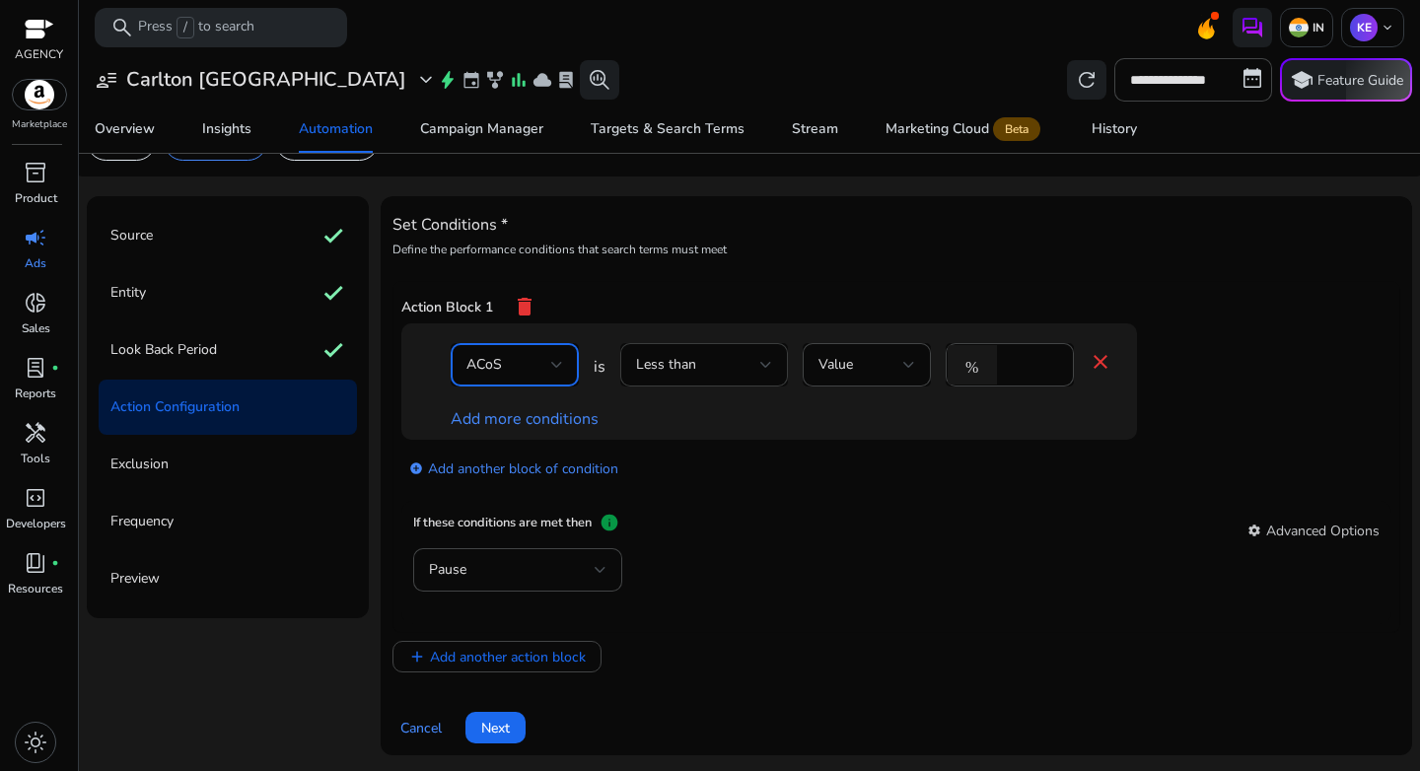
click at [722, 363] on div "Less than" at bounding box center [698, 365] width 124 height 22
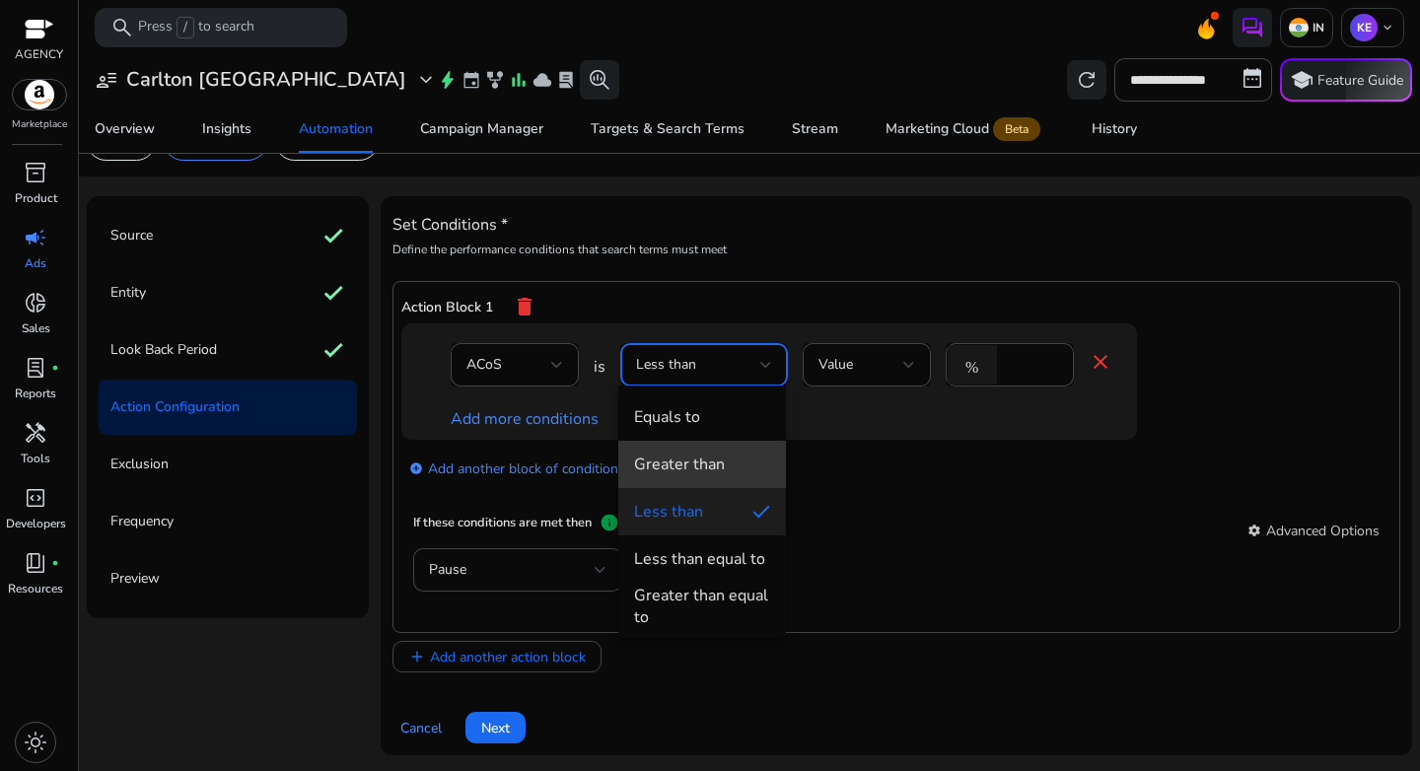
click at [706, 454] on div "Greater than" at bounding box center [679, 465] width 91 height 22
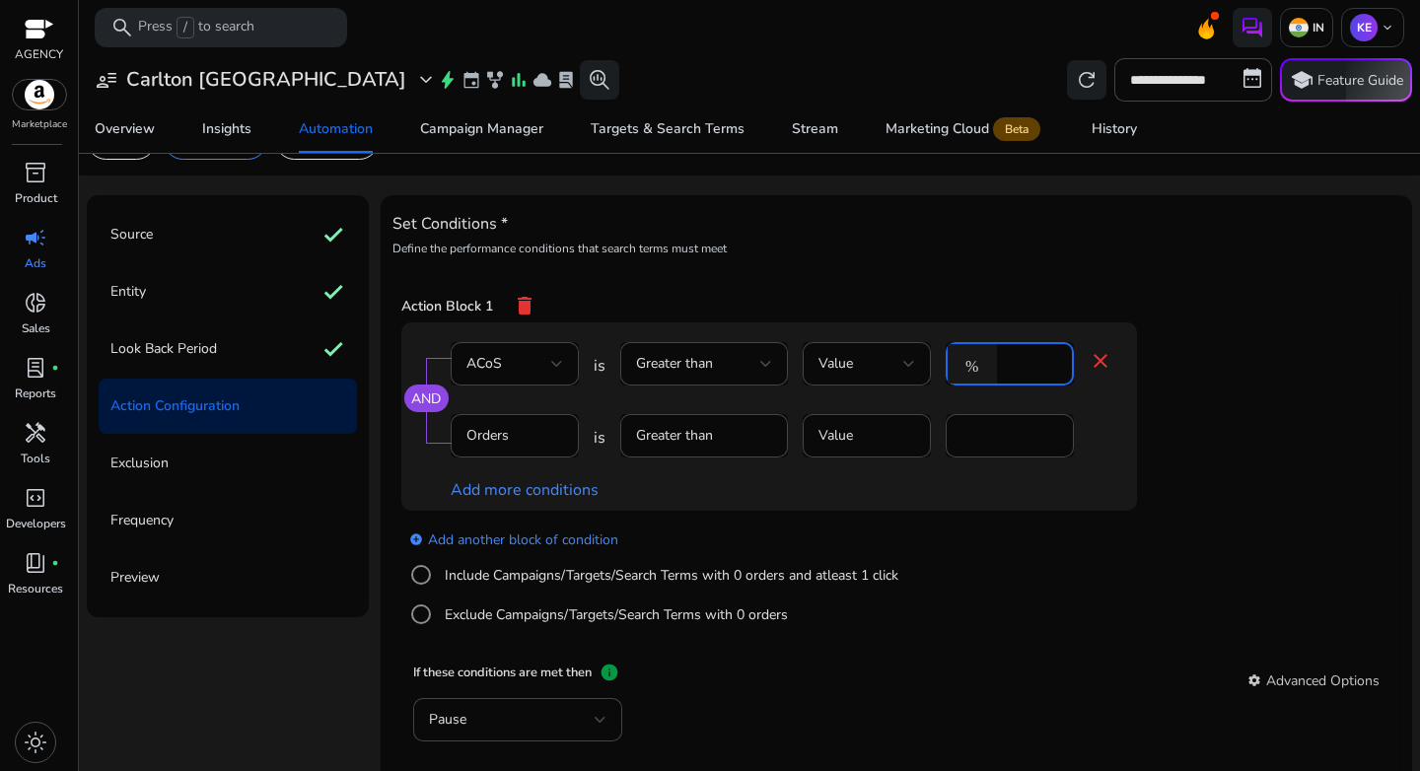
click at [1021, 368] on input "*" at bounding box center [1032, 364] width 51 height 22
type input "**"
click at [849, 520] on div "add_circle Add another block of condition Include Campaigns/Targets/Search Term…" at bounding box center [808, 578] width 815 height 134
click at [527, 489] on link "Add more conditions" at bounding box center [525, 490] width 148 height 22
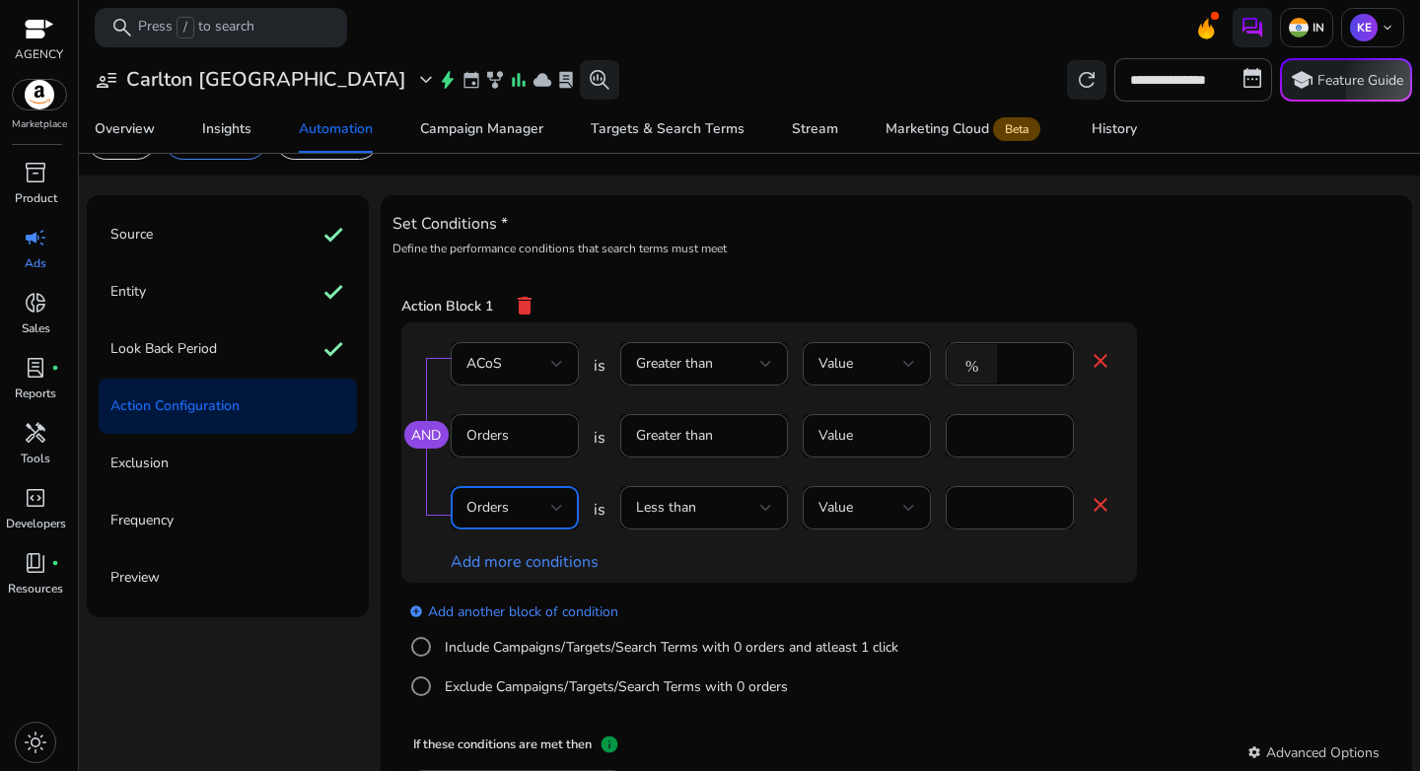
click at [537, 509] on div "Orders" at bounding box center [509, 508] width 85 height 22
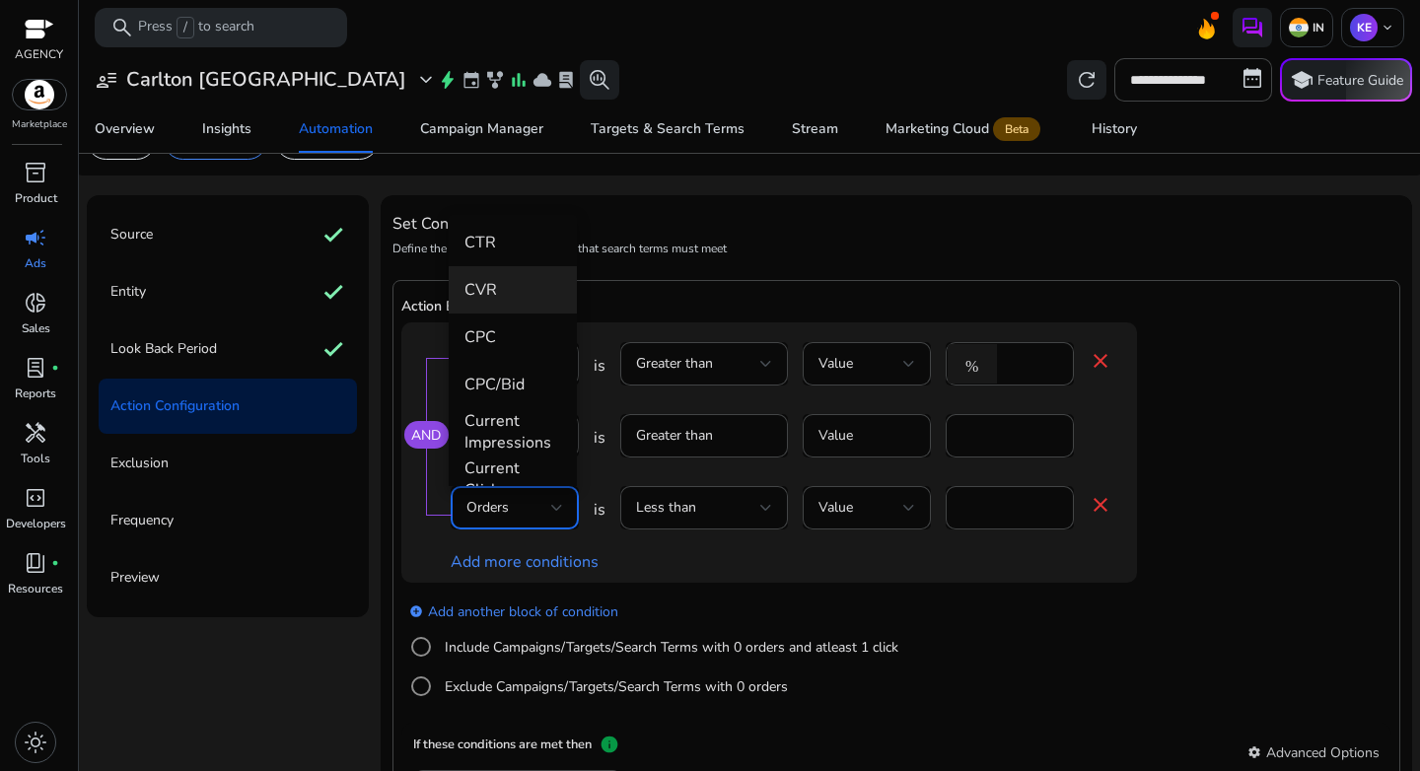
scroll to position [468, 0]
click at [508, 289] on span "CPC/Bid" at bounding box center [513, 300] width 97 height 22
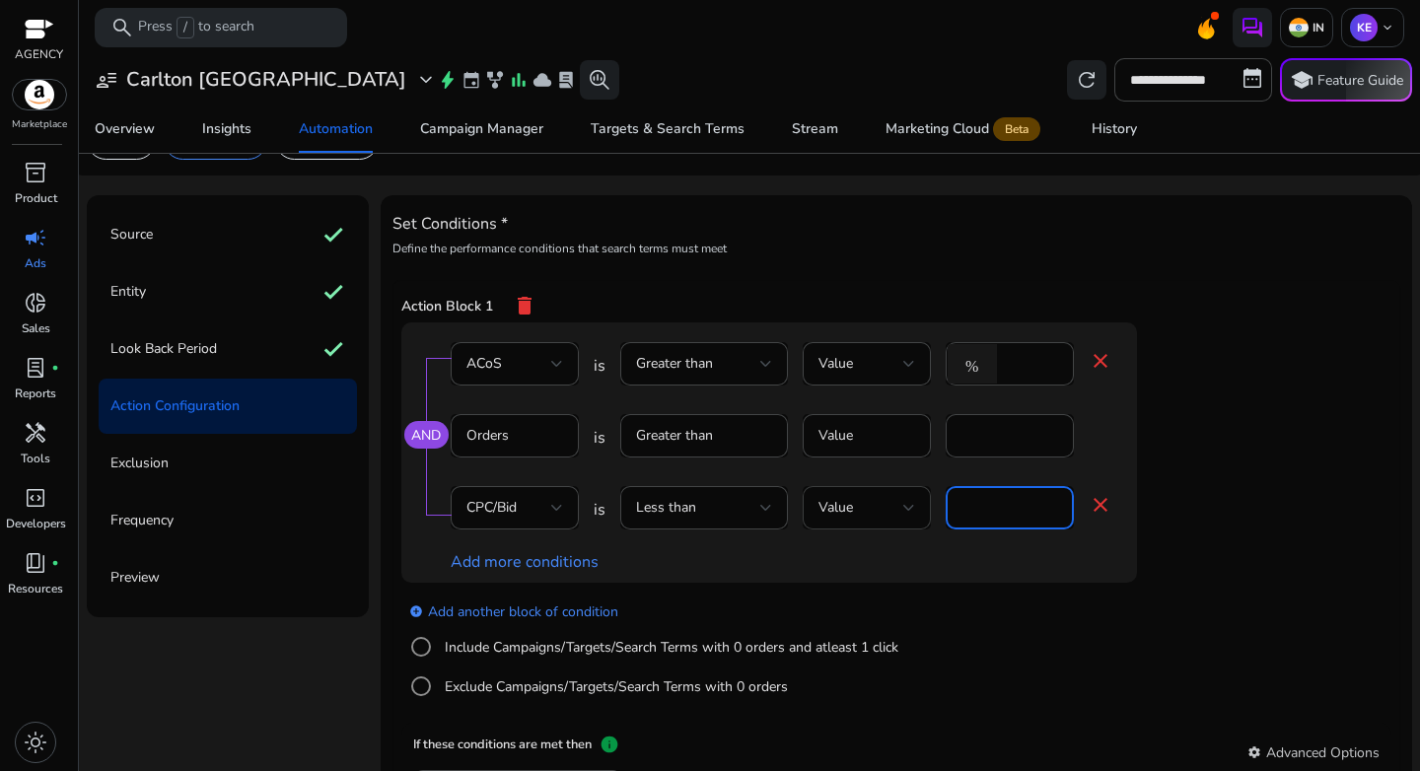
drag, startPoint x: 1000, startPoint y: 510, endPoint x: 874, endPoint y: 510, distance: 126.2
click at [874, 510] on div "CPC/Bid is Less than Value * close" at bounding box center [782, 518] width 662 height 64
type input "*"
click at [1151, 614] on div "add_circle Add another block of condition Include Campaigns/Targets/Search Term…" at bounding box center [808, 650] width 815 height 134
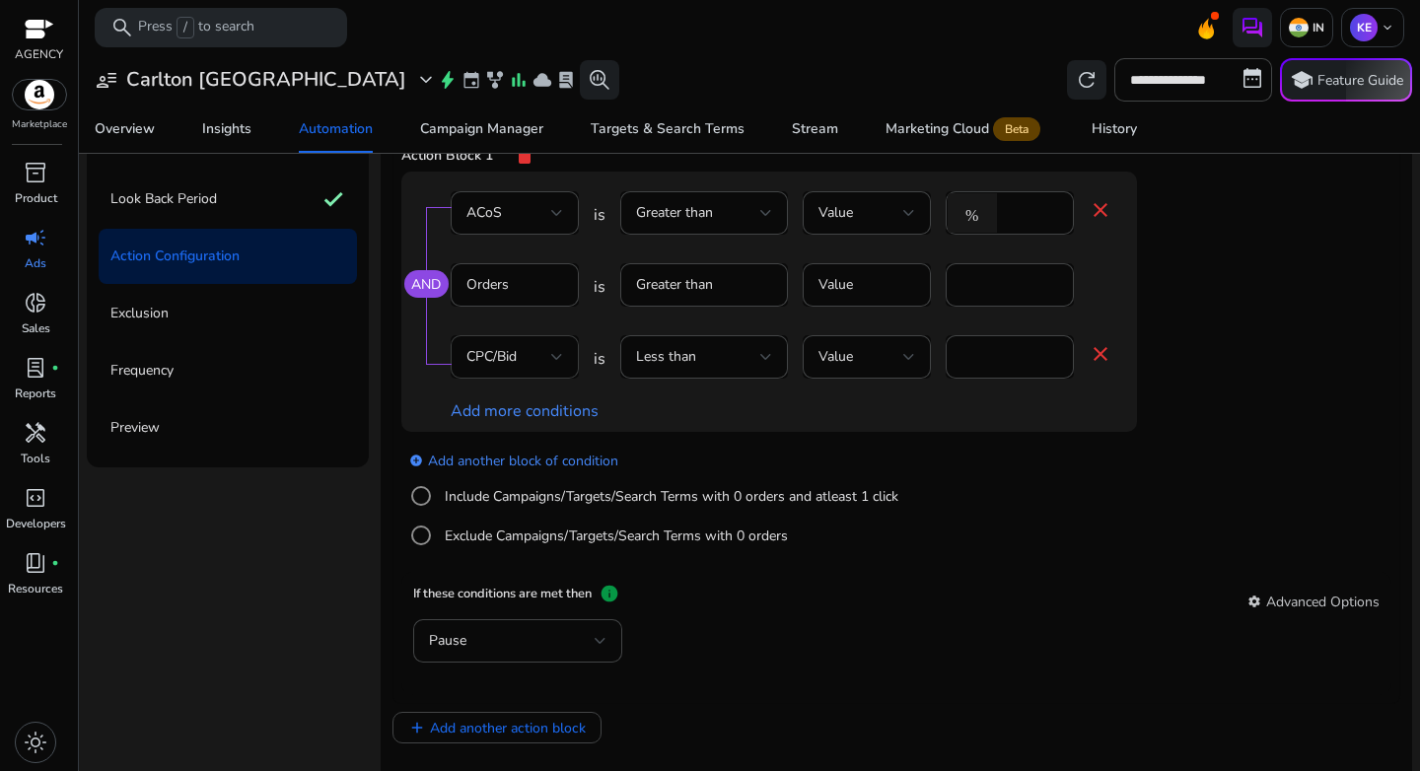
scroll to position [0, 0]
click at [560, 640] on div "Pause" at bounding box center [512, 642] width 166 height 22
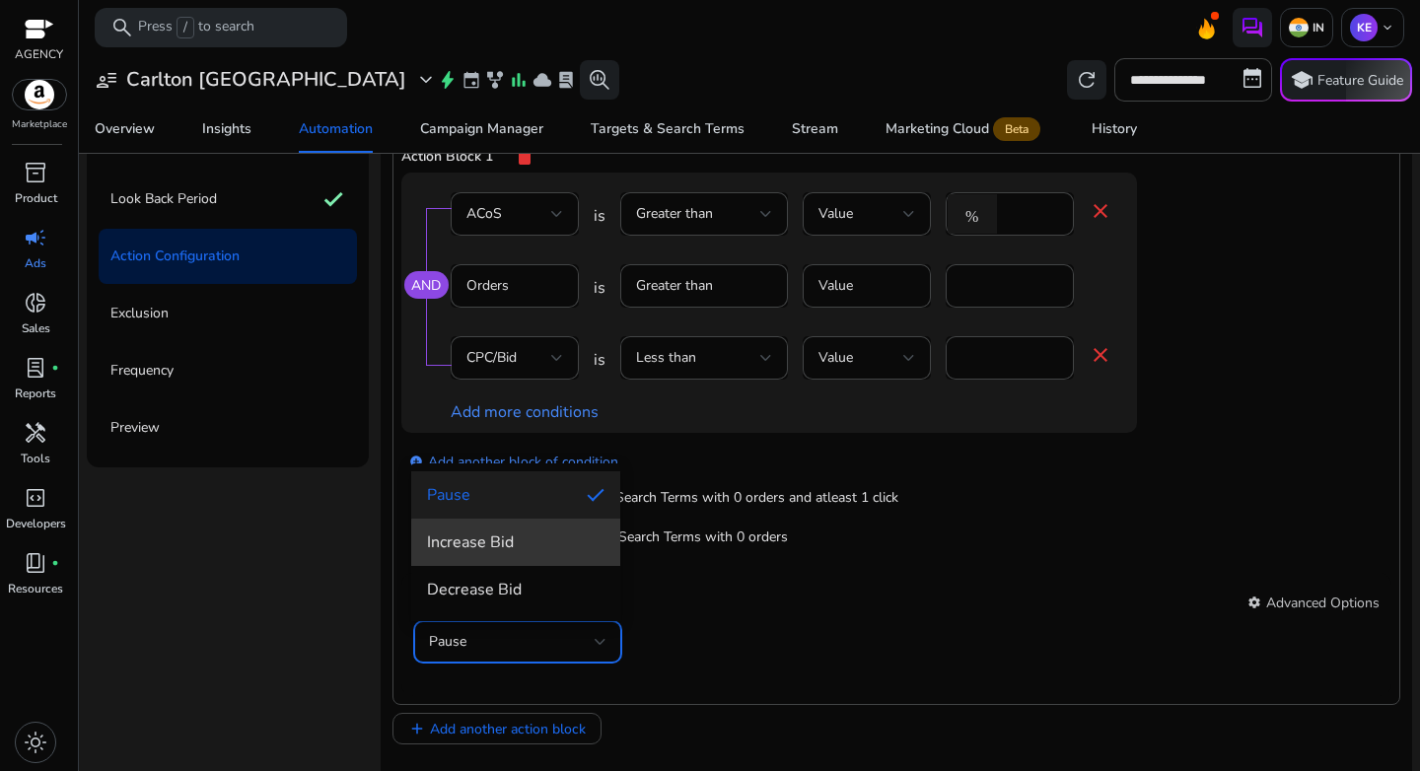
click at [531, 546] on span "Increase Bid" at bounding box center [516, 543] width 178 height 22
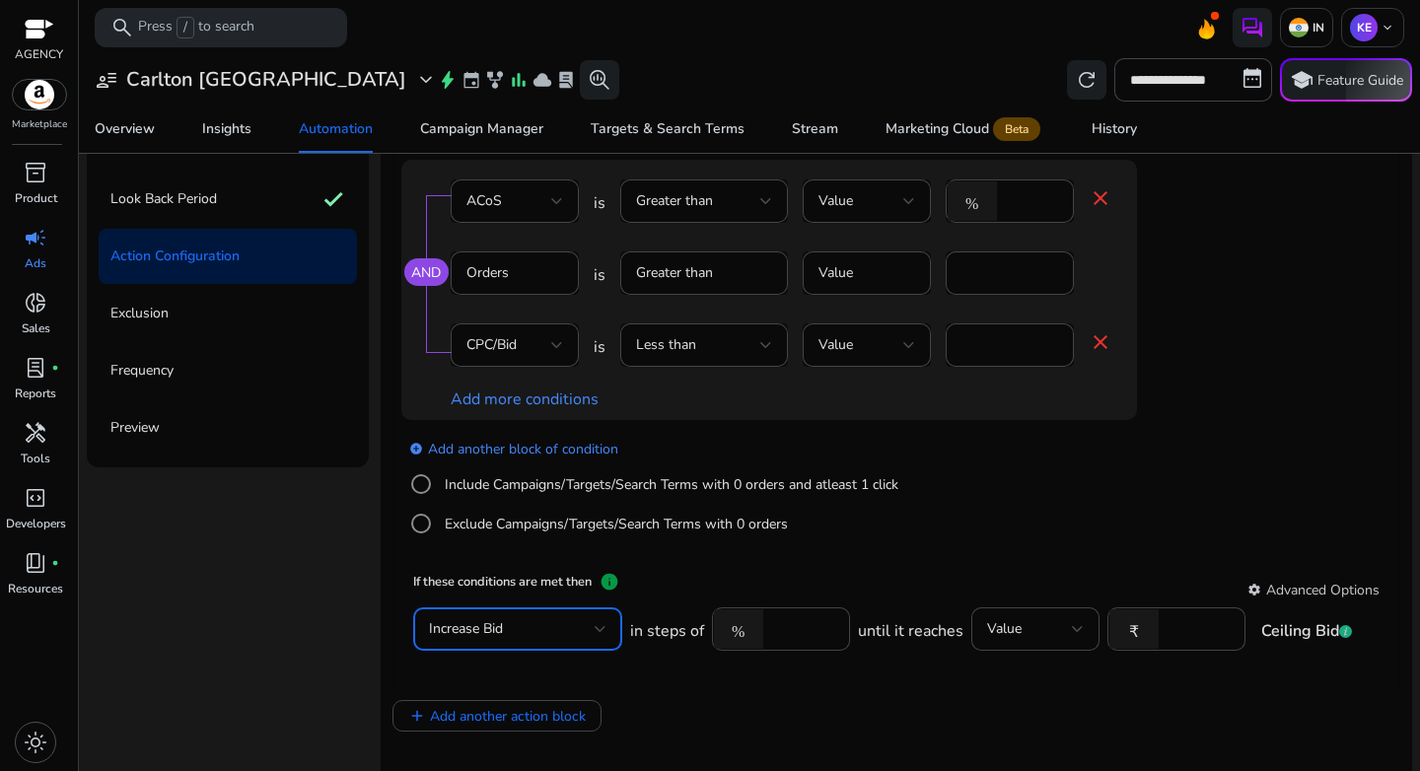
scroll to position [28, 0]
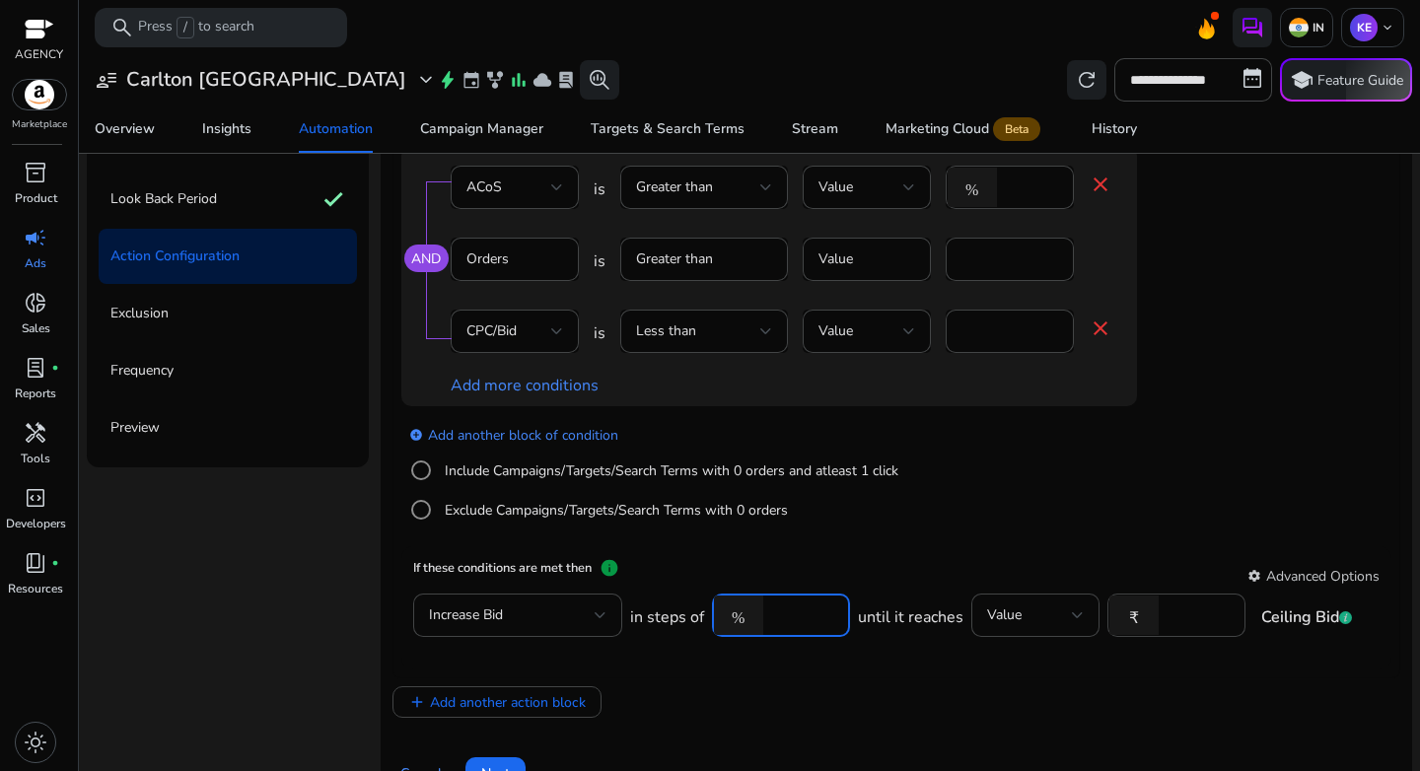
drag, startPoint x: 803, startPoint y: 616, endPoint x: 752, endPoint y: 610, distance: 51.7
click at [752, 610] on div "% ****" at bounding box center [773, 615] width 122 height 43
type input "***"
click at [1015, 608] on span "Value" at bounding box center [1004, 615] width 35 height 19
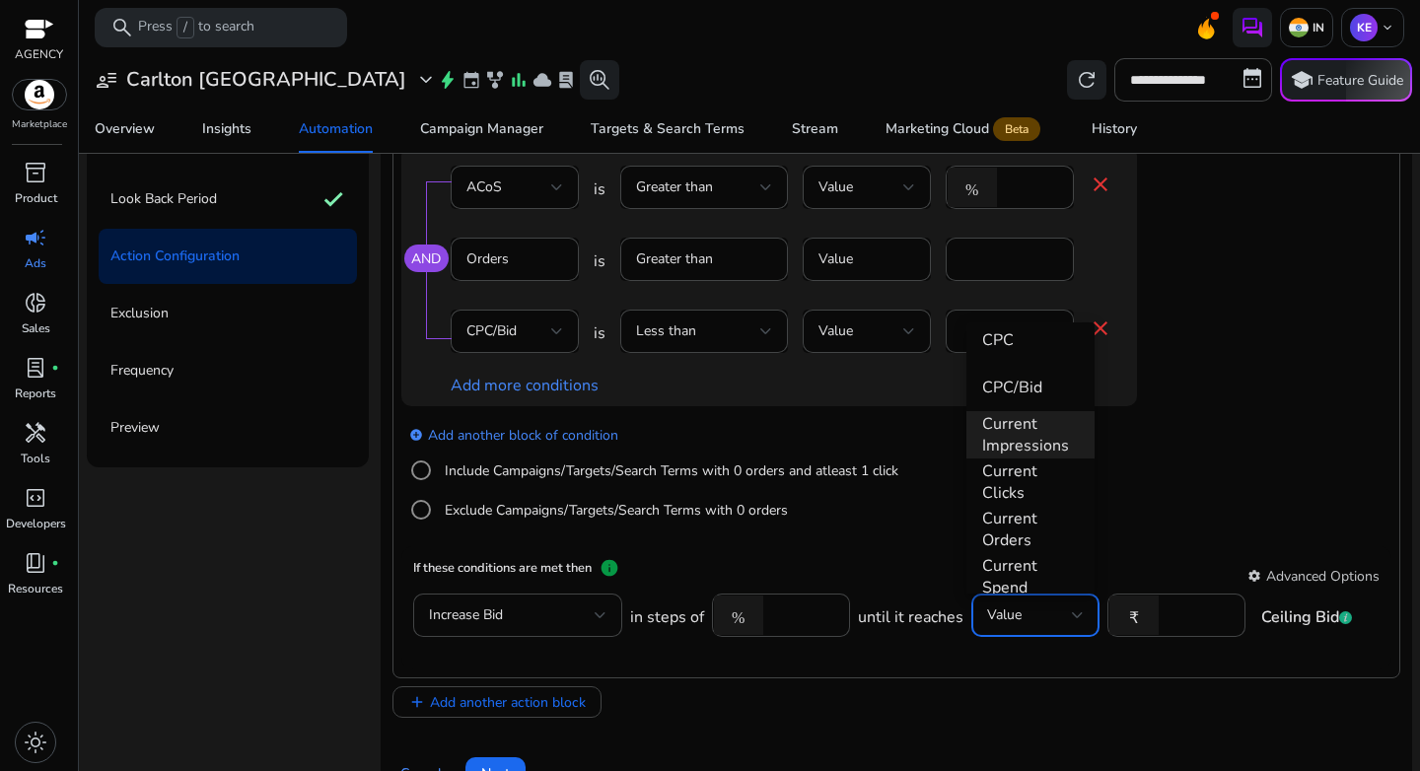
scroll to position [502, 0]
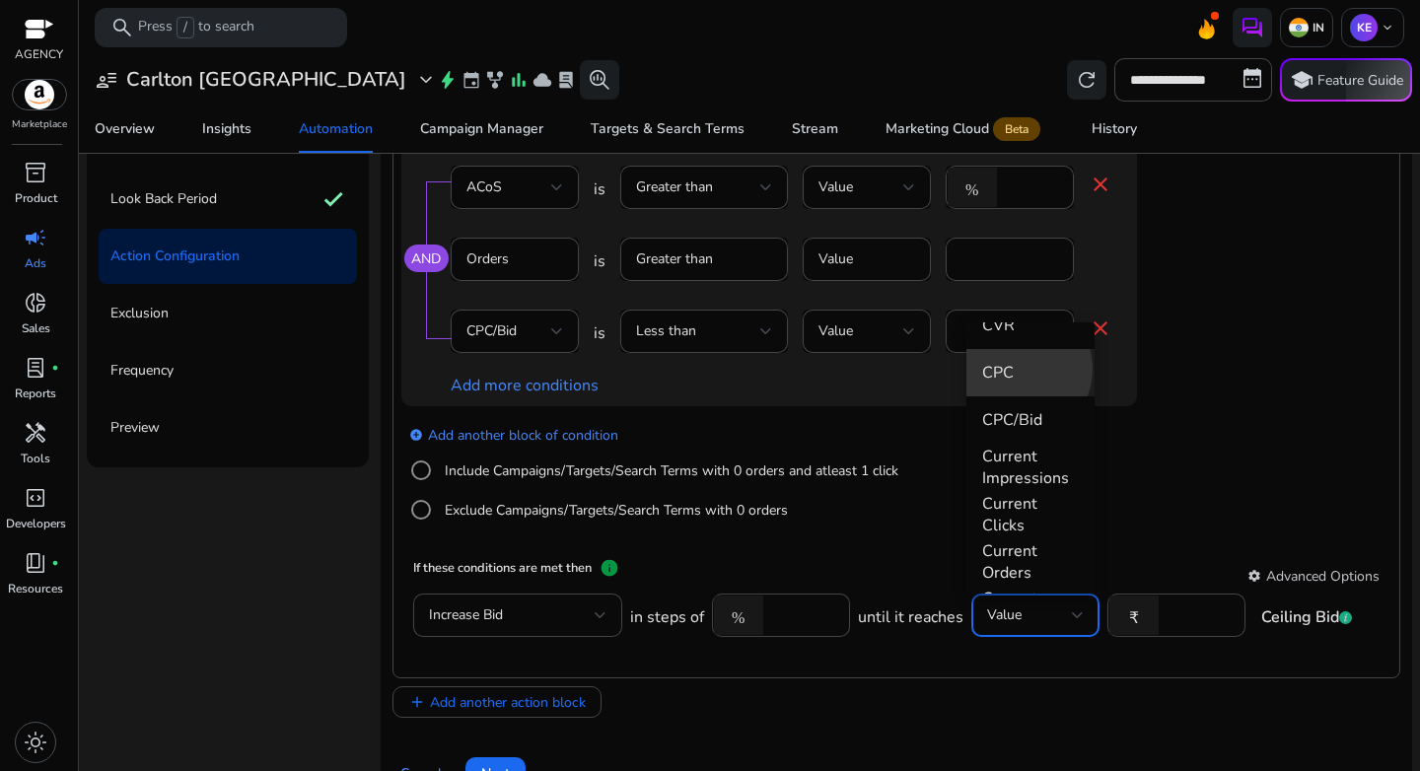
click at [1016, 369] on span "CPC" at bounding box center [1030, 373] width 97 height 22
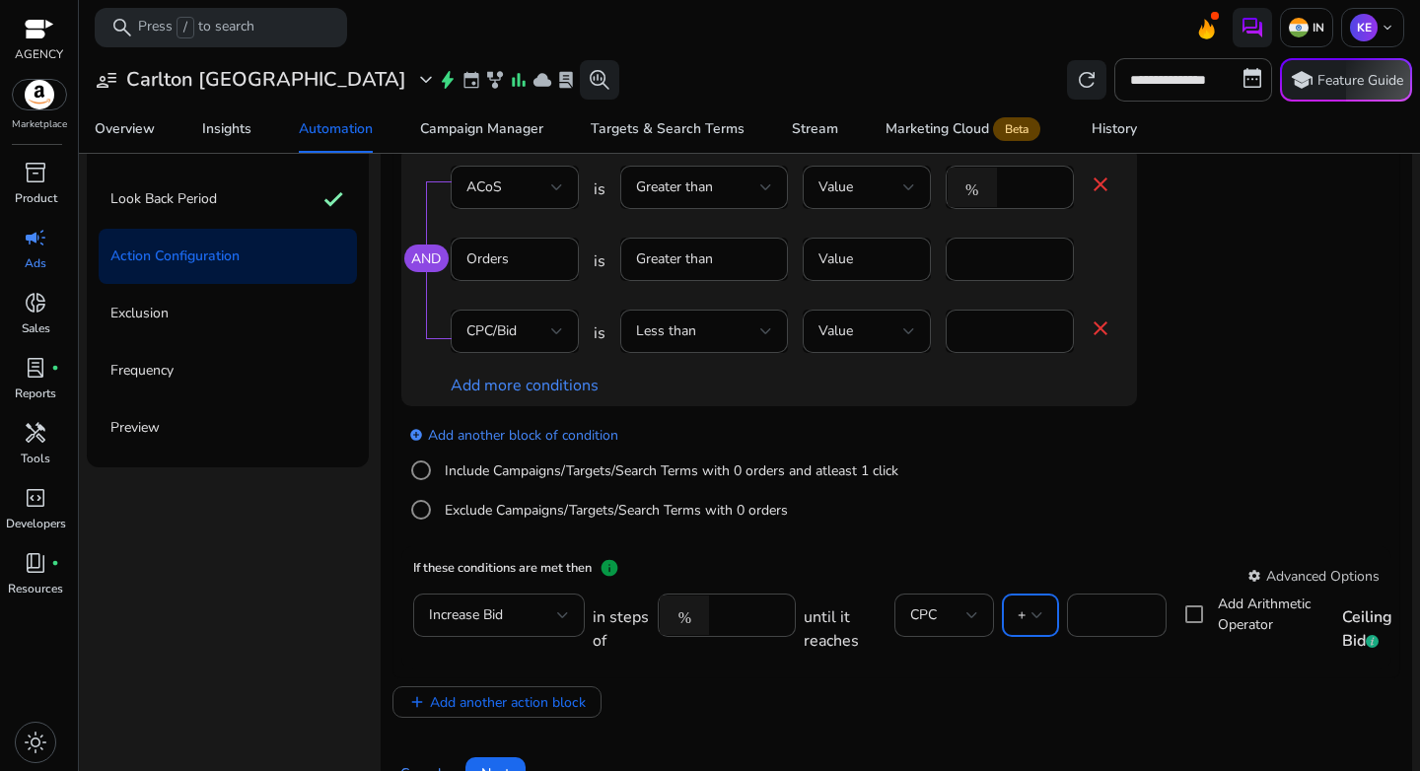
click at [1032, 617] on div at bounding box center [1038, 615] width 12 height 8
click at [1033, 517] on span "*" at bounding box center [1025, 515] width 26 height 22
drag, startPoint x: 1101, startPoint y: 619, endPoint x: 1051, endPoint y: 617, distance: 49.4
click at [1051, 617] on div "in steps of % *** until it reaches CPC * * Add Arithmetic Operator Ceiling Bid" at bounding box center [1003, 626] width 821 height 64
type input "***"
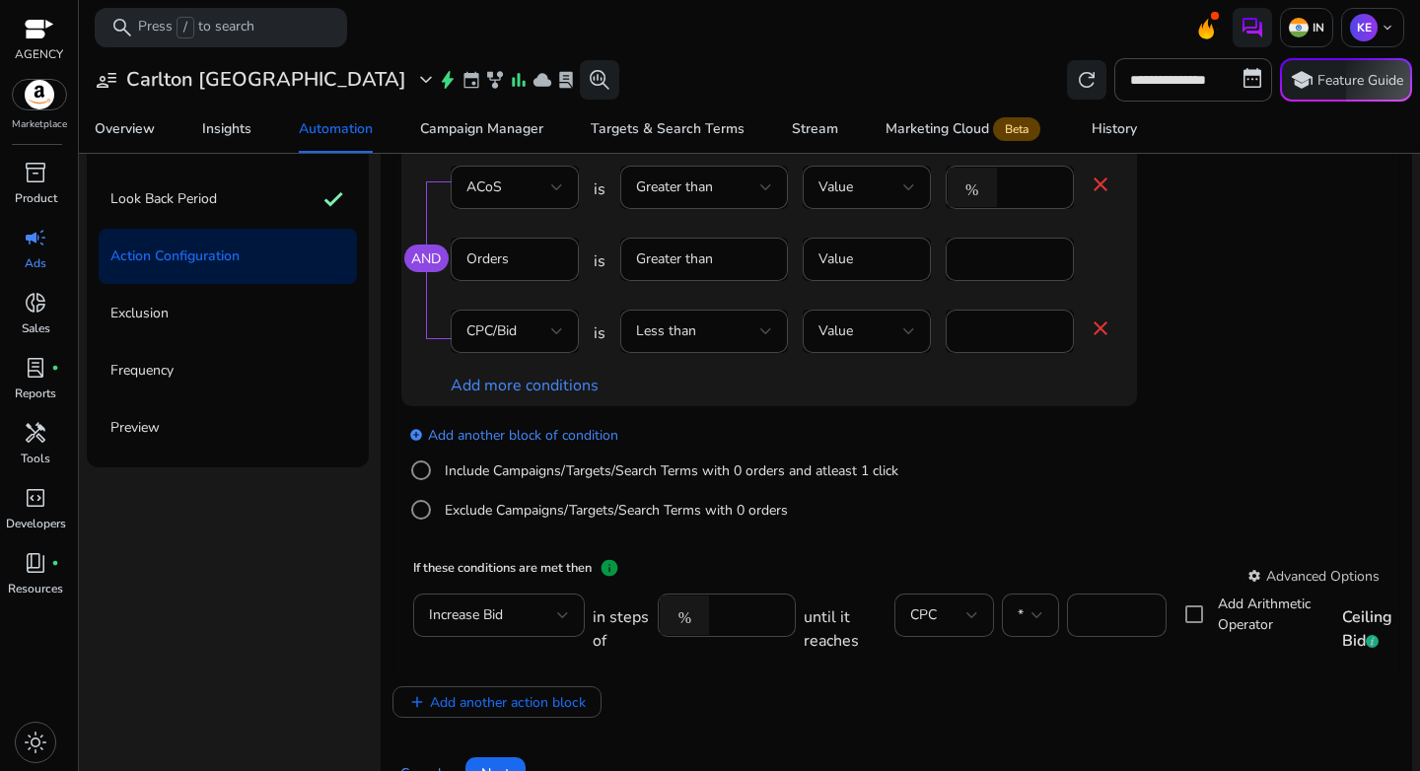
click at [1079, 547] on mat-card "If these conditions are met then info settings Advanced Options Increase Bid in…" at bounding box center [896, 607] width 990 height 123
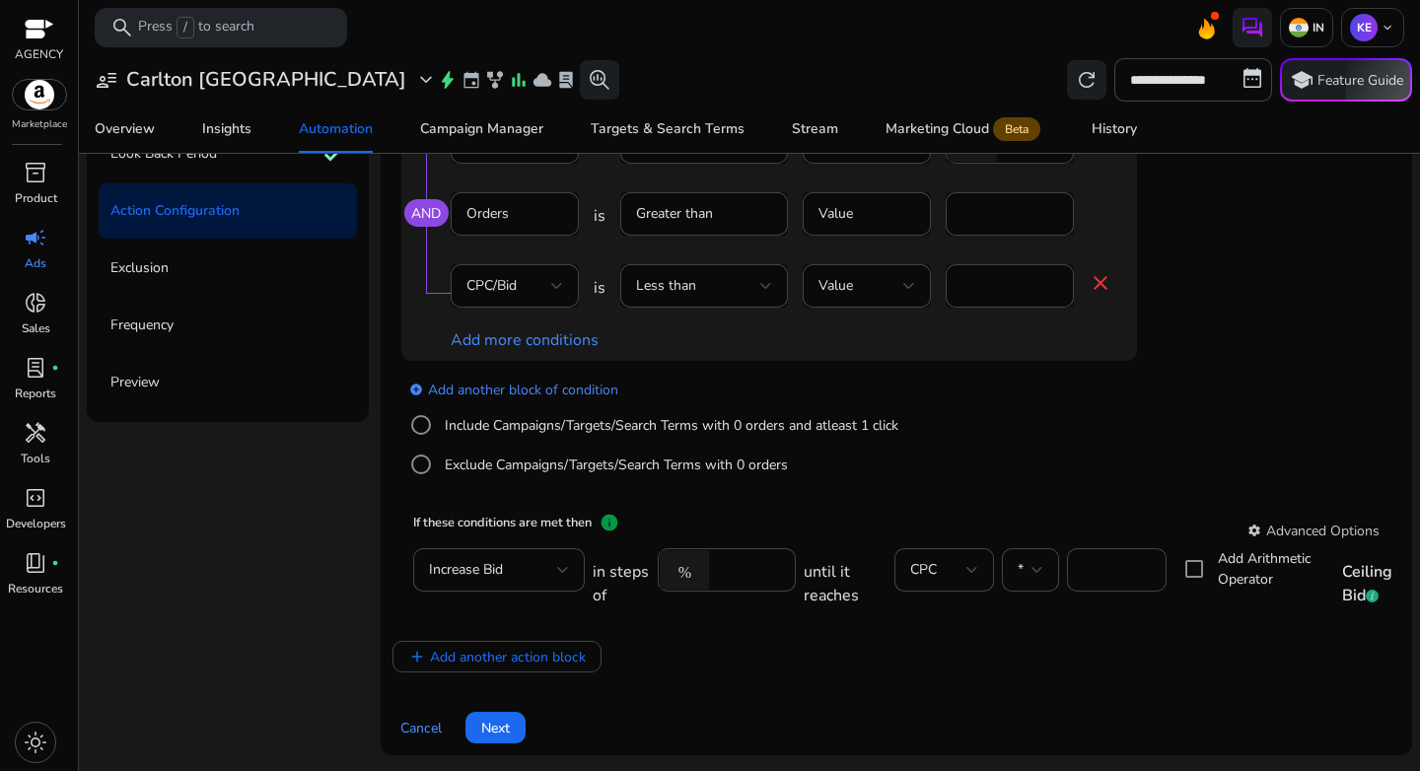
scroll to position [244, 0]
click at [520, 660] on span "Add another action block" at bounding box center [508, 657] width 156 height 21
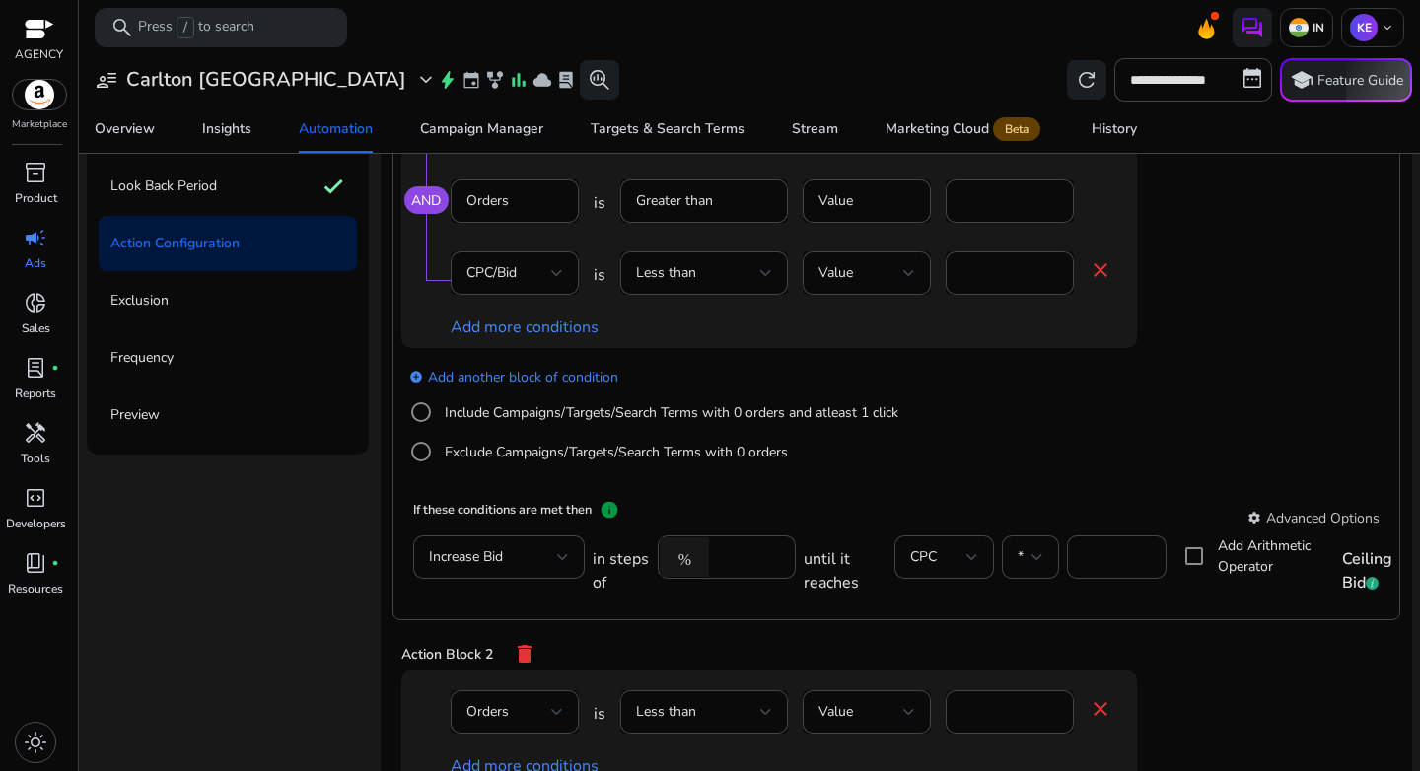
scroll to position [347, 0]
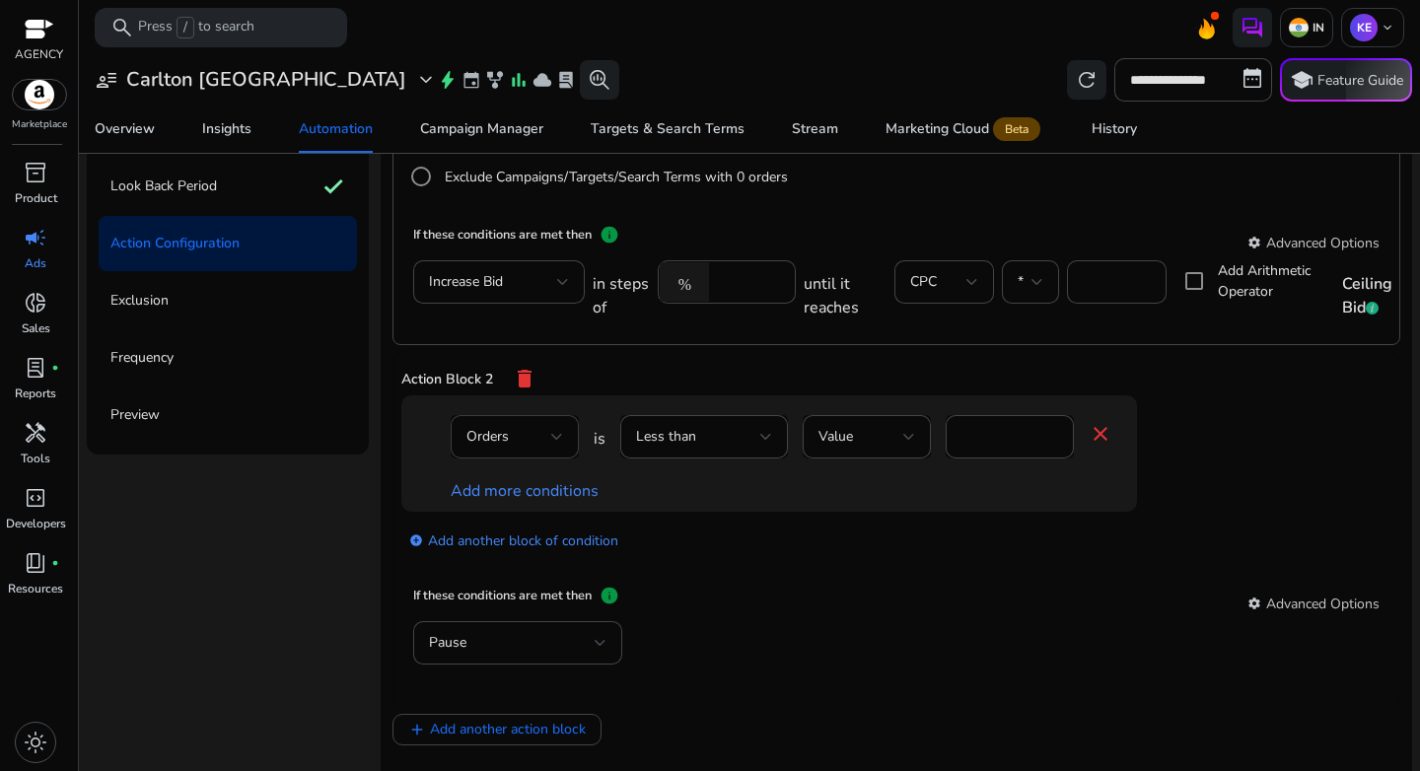
click at [528, 436] on div "Orders" at bounding box center [509, 437] width 85 height 22
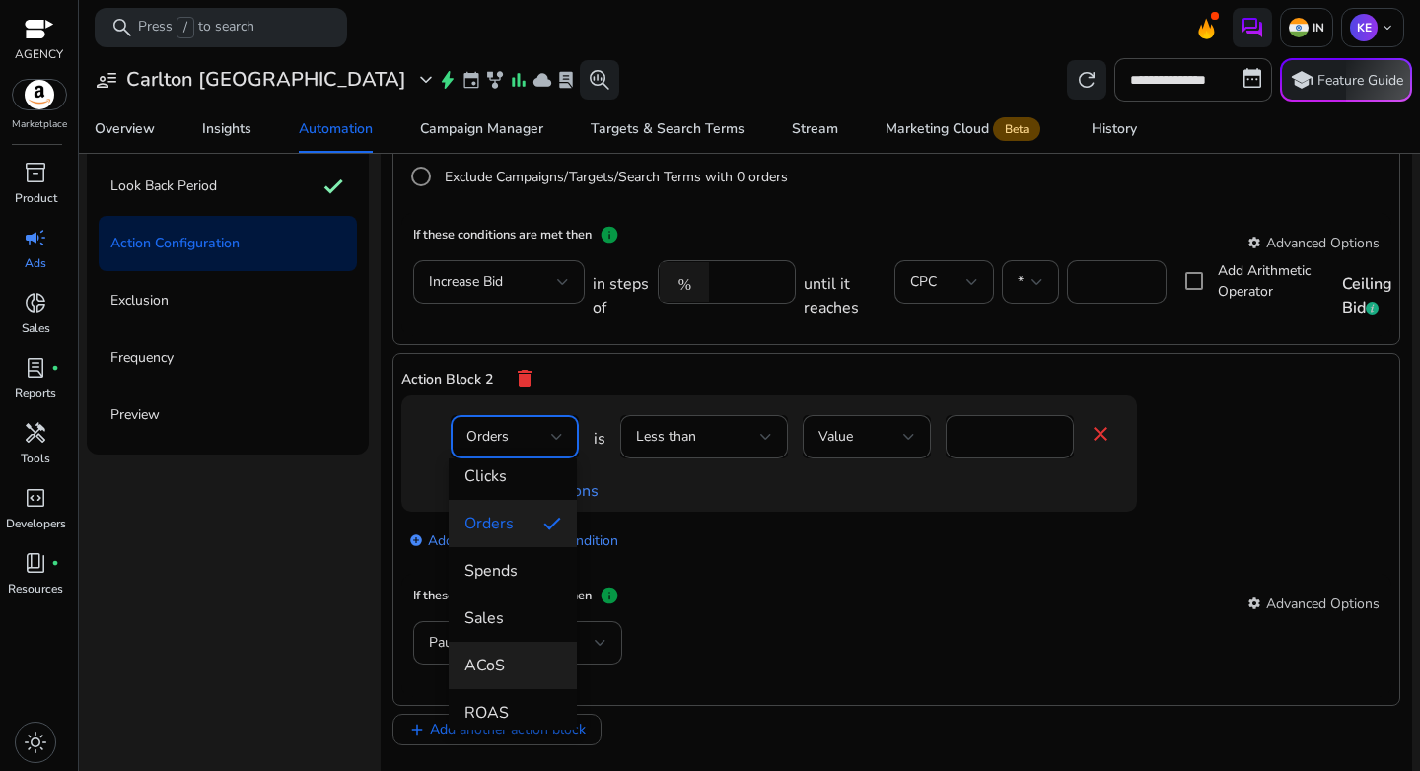
scroll to position [108, 0]
click at [515, 661] on span "ACoS" at bounding box center [513, 666] width 97 height 22
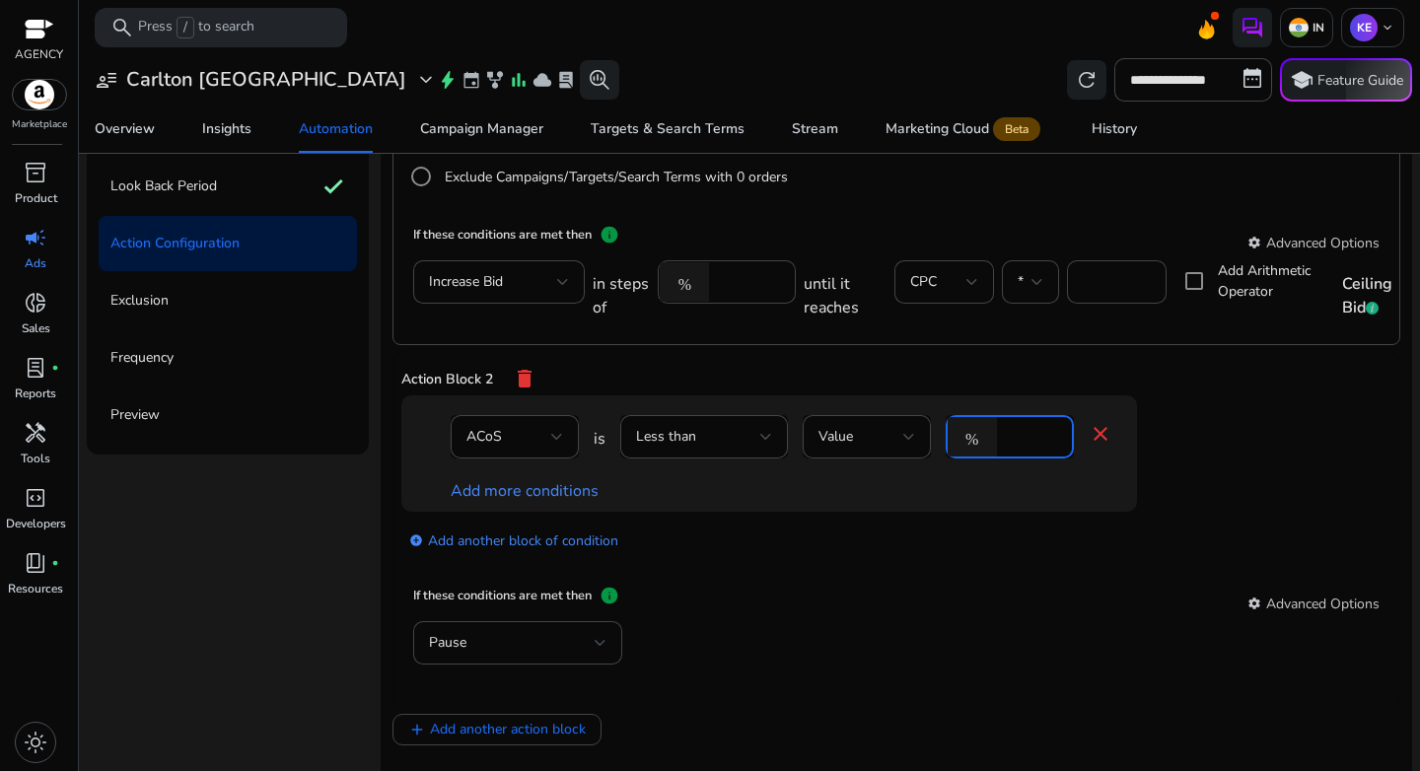
drag, startPoint x: 1020, startPoint y: 434, endPoint x: 975, endPoint y: 435, distance: 44.4
click at [975, 435] on div "% *" at bounding box center [1002, 436] width 112 height 43
type input "**"
click at [492, 479] on div "Add more conditions" at bounding box center [782, 491] width 662 height 24
click at [495, 493] on link "Add more conditions" at bounding box center [525, 491] width 148 height 22
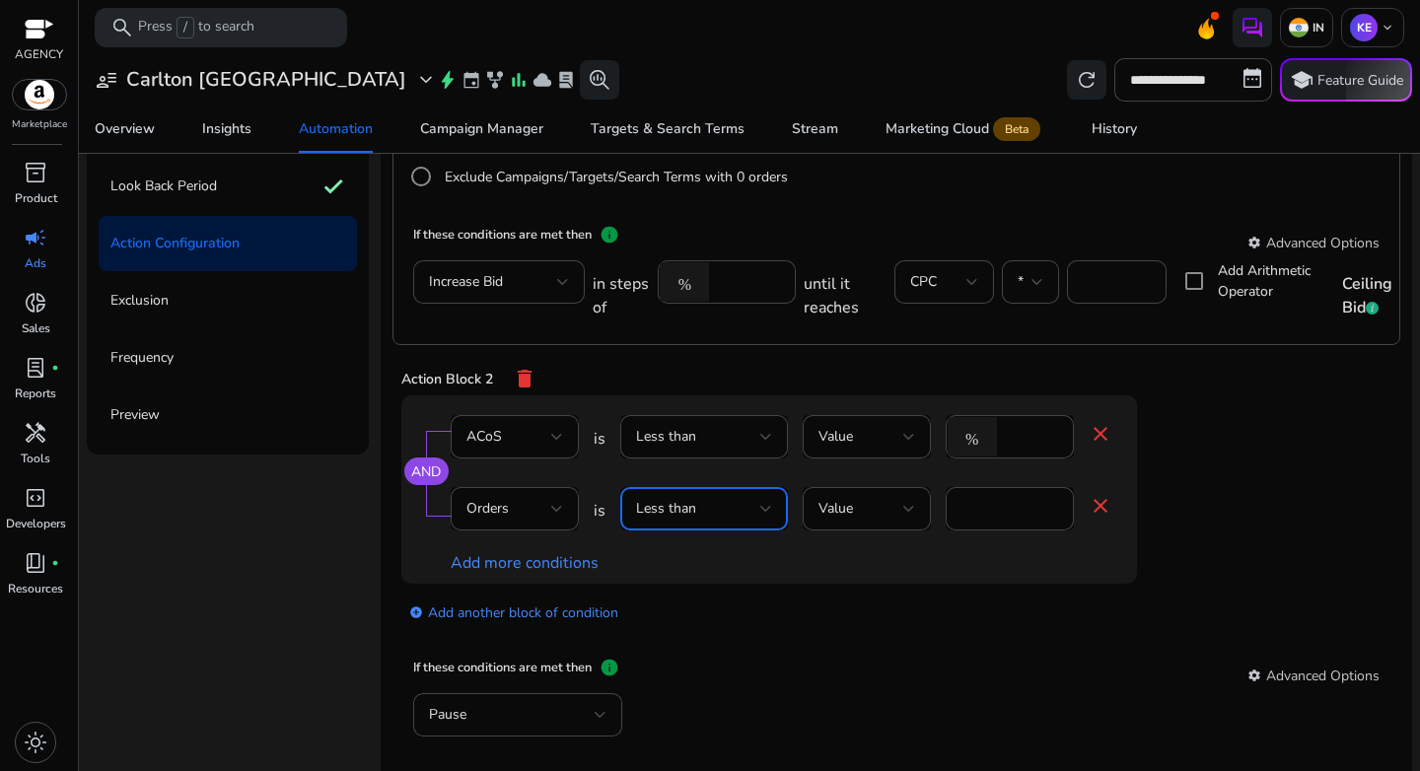
click at [725, 517] on div "Less than" at bounding box center [698, 509] width 124 height 22
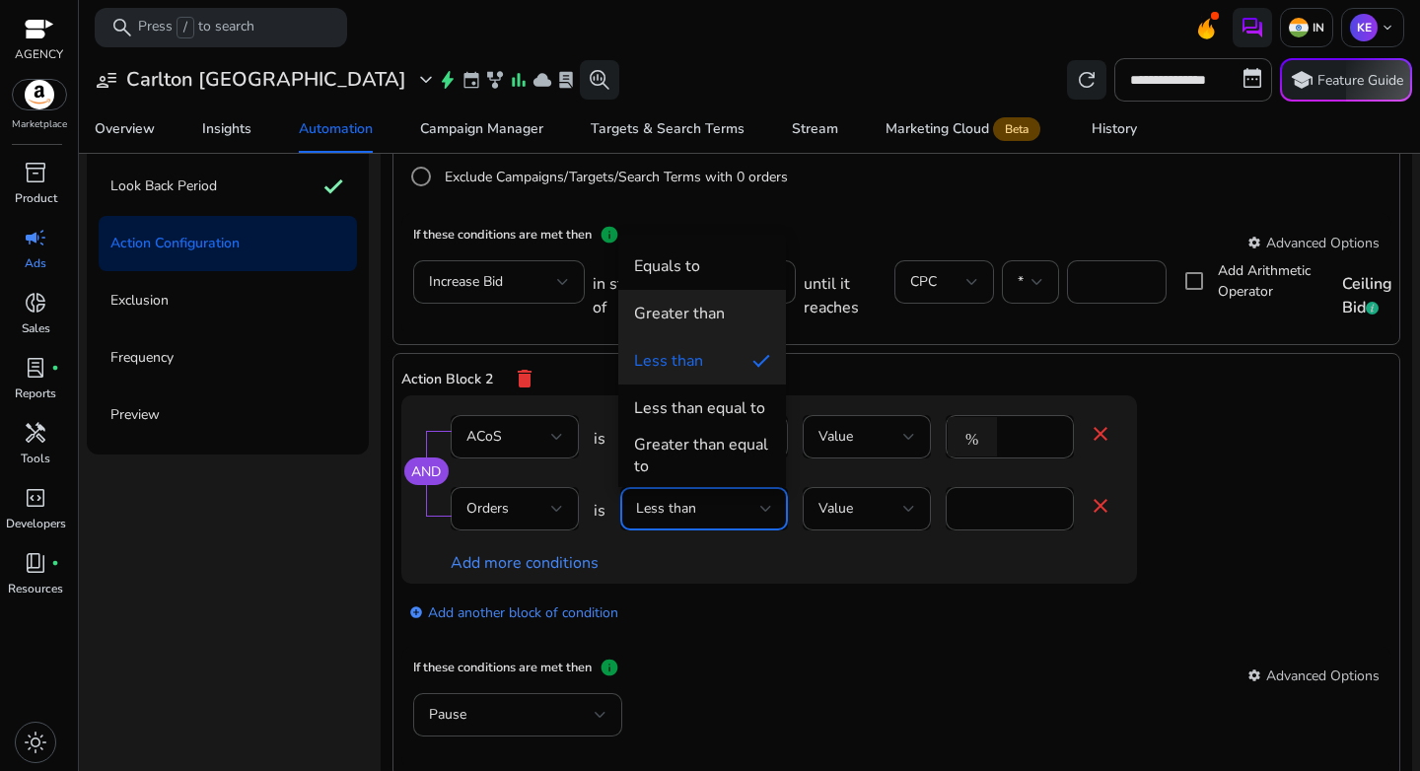
click at [716, 308] on div "Greater than" at bounding box center [679, 314] width 91 height 22
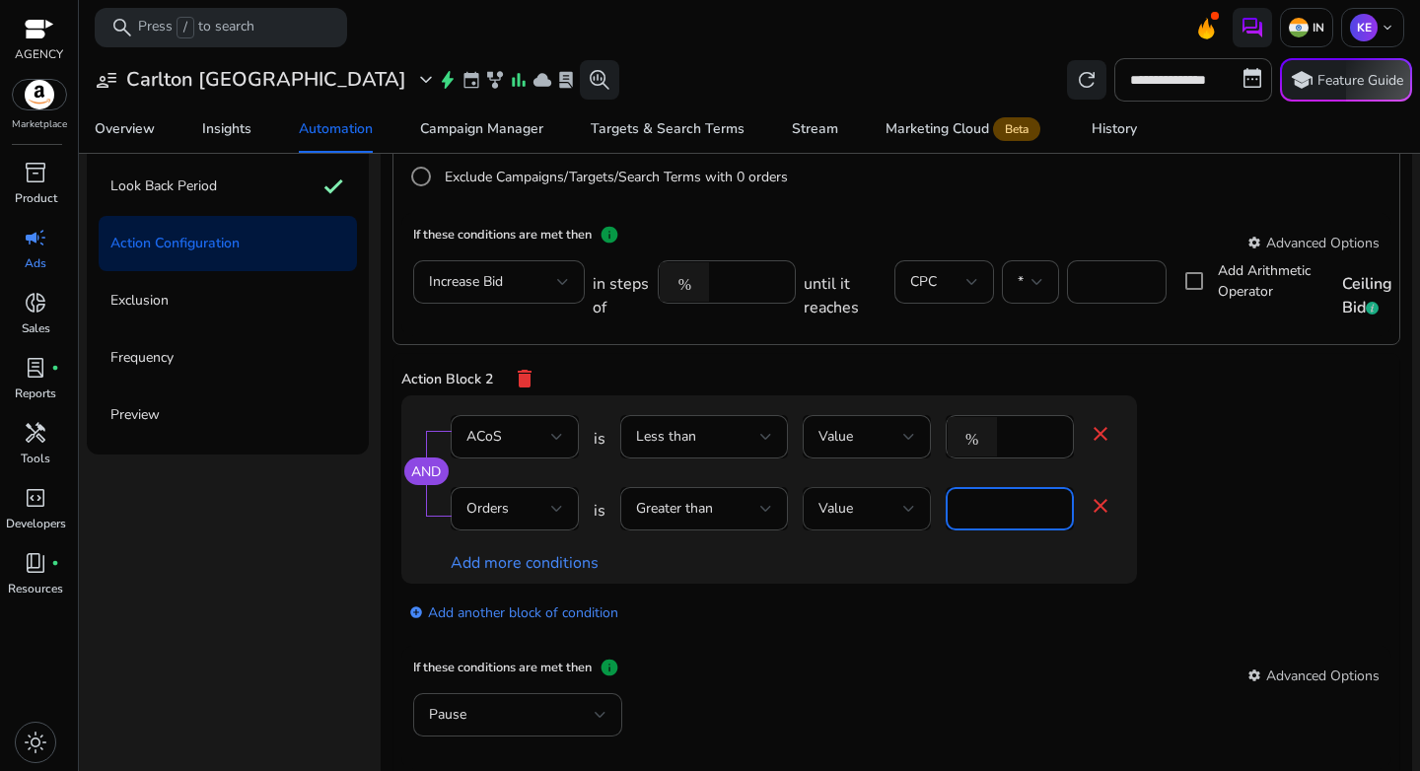
drag, startPoint x: 981, startPoint y: 512, endPoint x: 865, endPoint y: 511, distance: 116.4
click at [871, 511] on div "Orders is Greater than Value * close" at bounding box center [782, 519] width 662 height 64
type input "*"
click at [1007, 650] on mat-card "If these conditions are met then info settings Advanced Options Pause" at bounding box center [896, 707] width 990 height 123
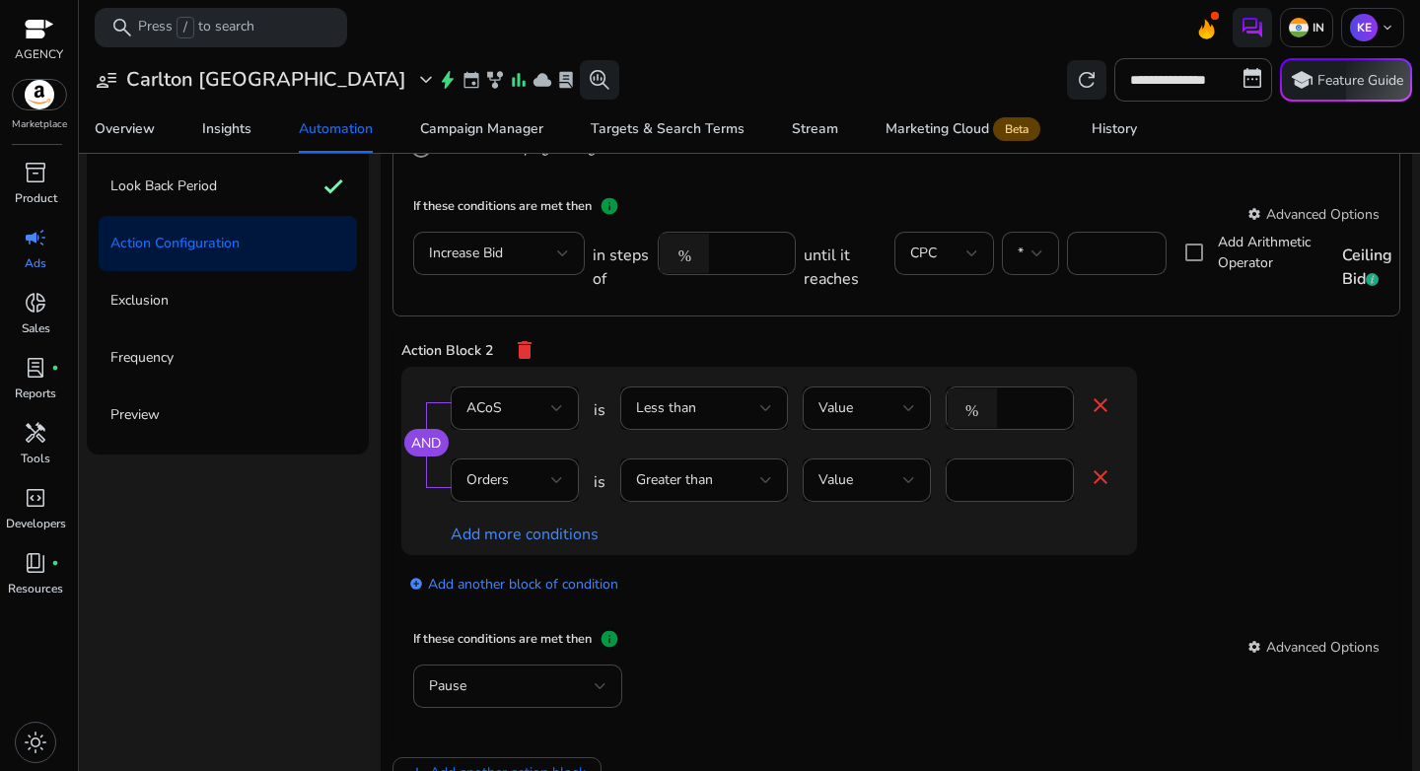
scroll to position [460, 0]
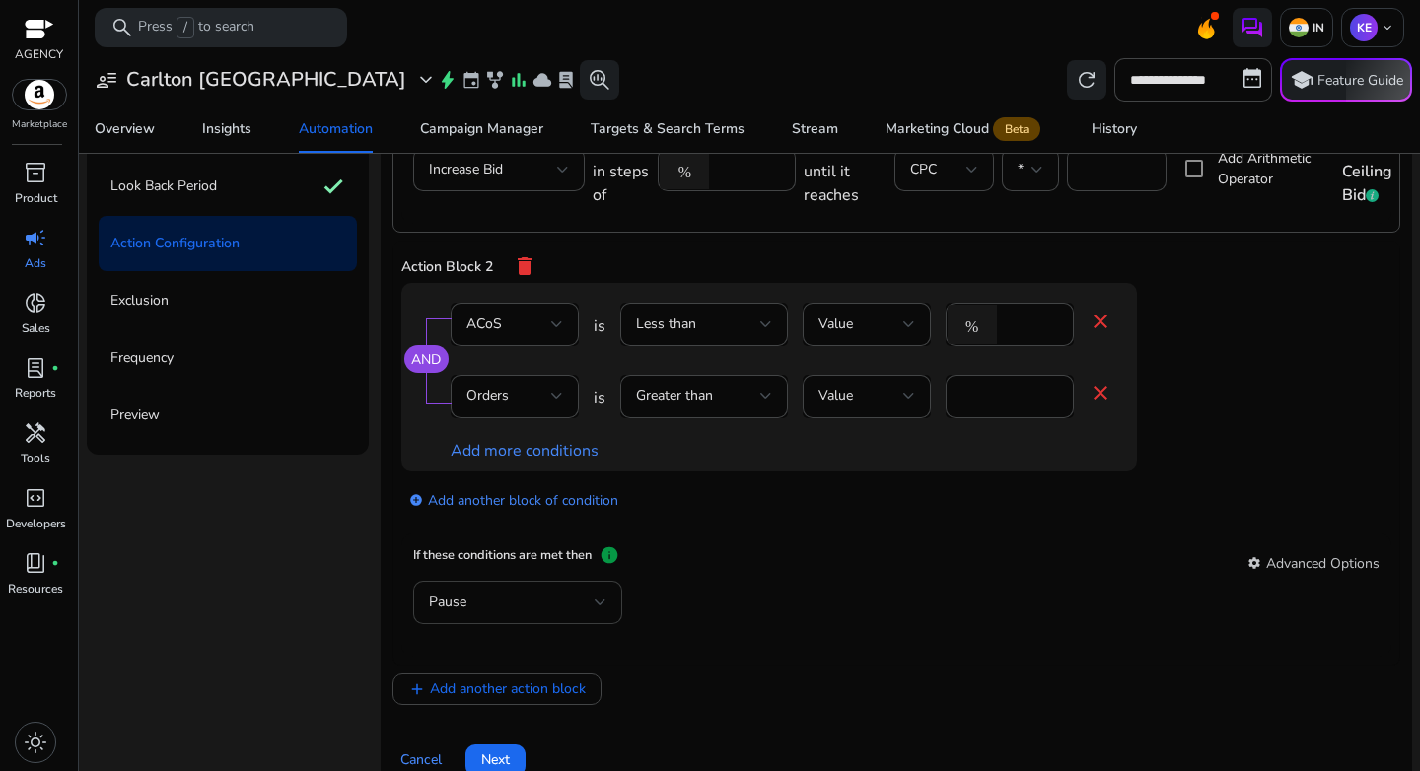
click at [568, 602] on div "Pause" at bounding box center [512, 603] width 166 height 22
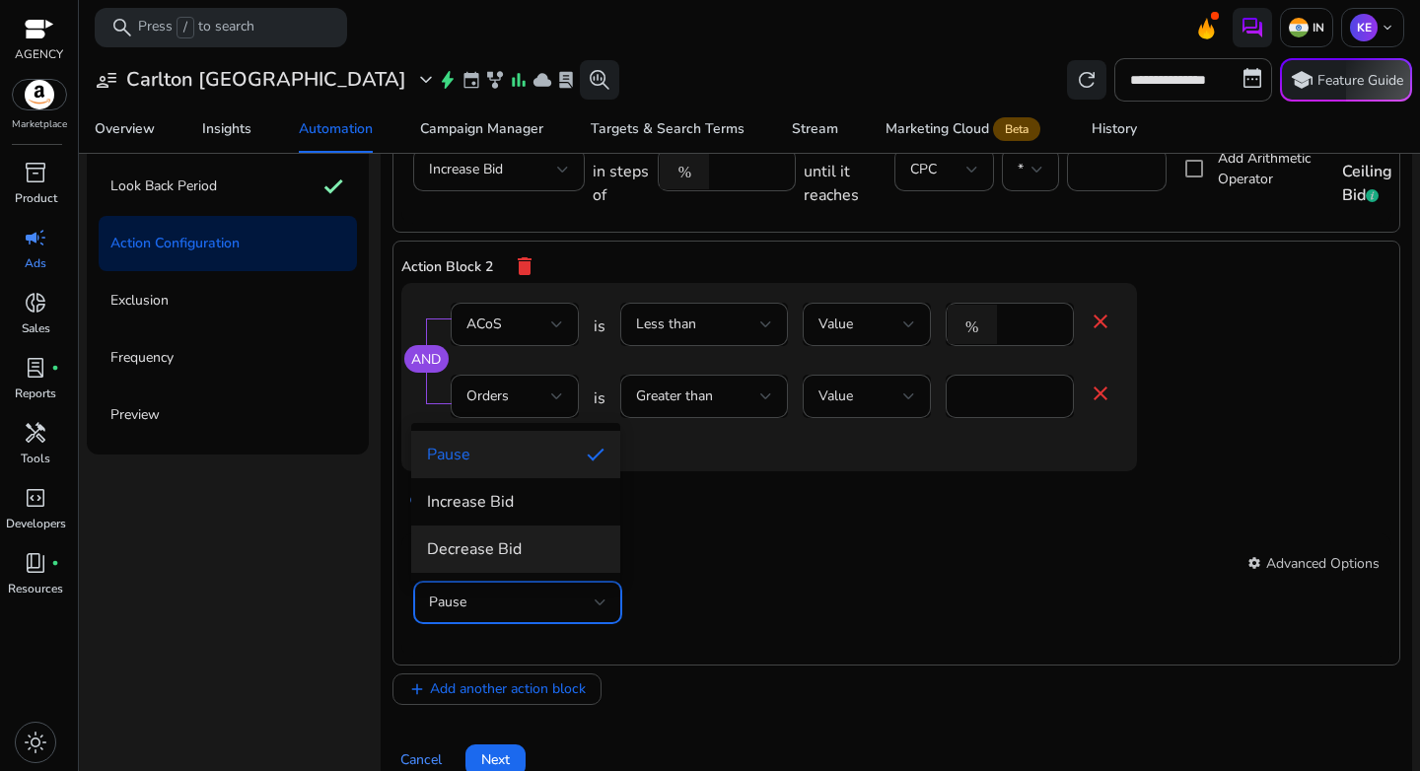
click at [540, 549] on span "Decrease Bid" at bounding box center [516, 550] width 178 height 22
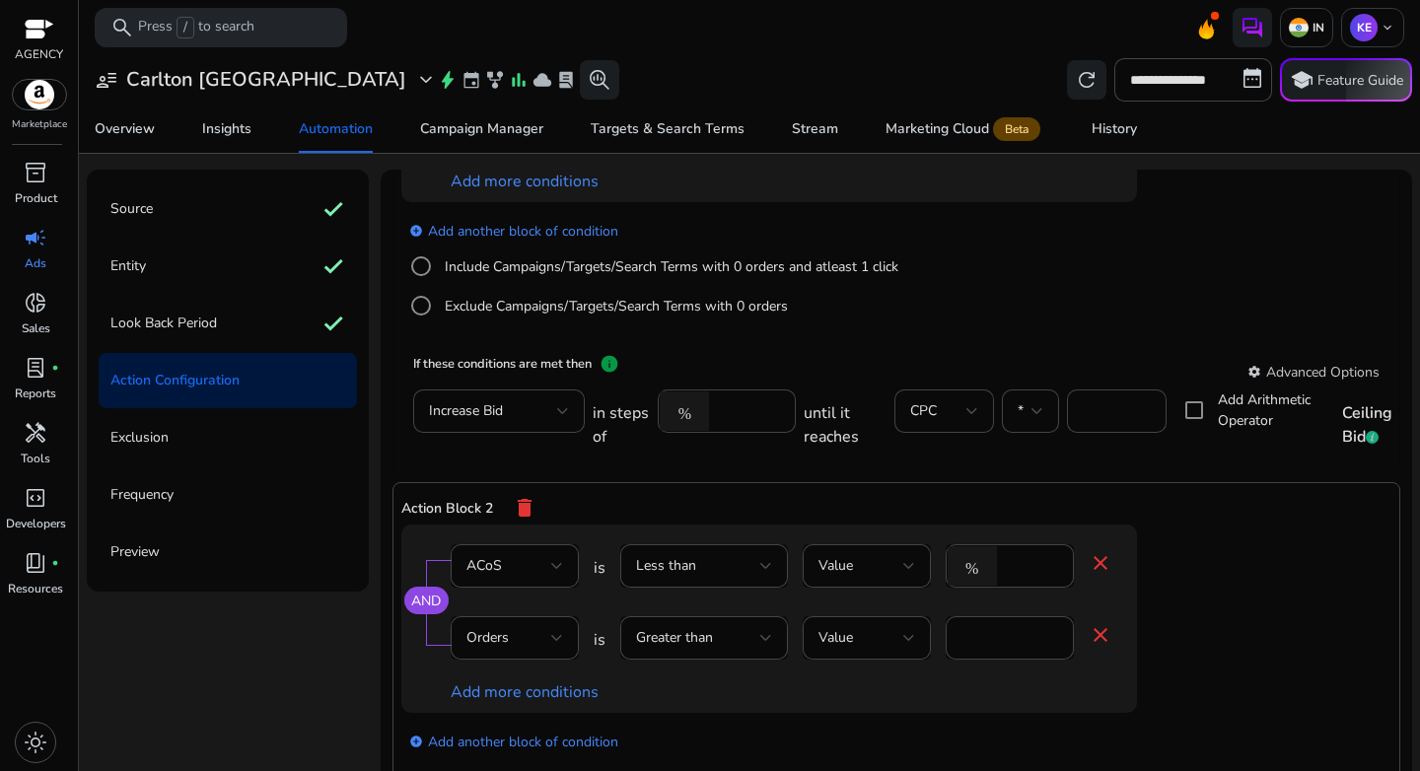
scroll to position [372, 0]
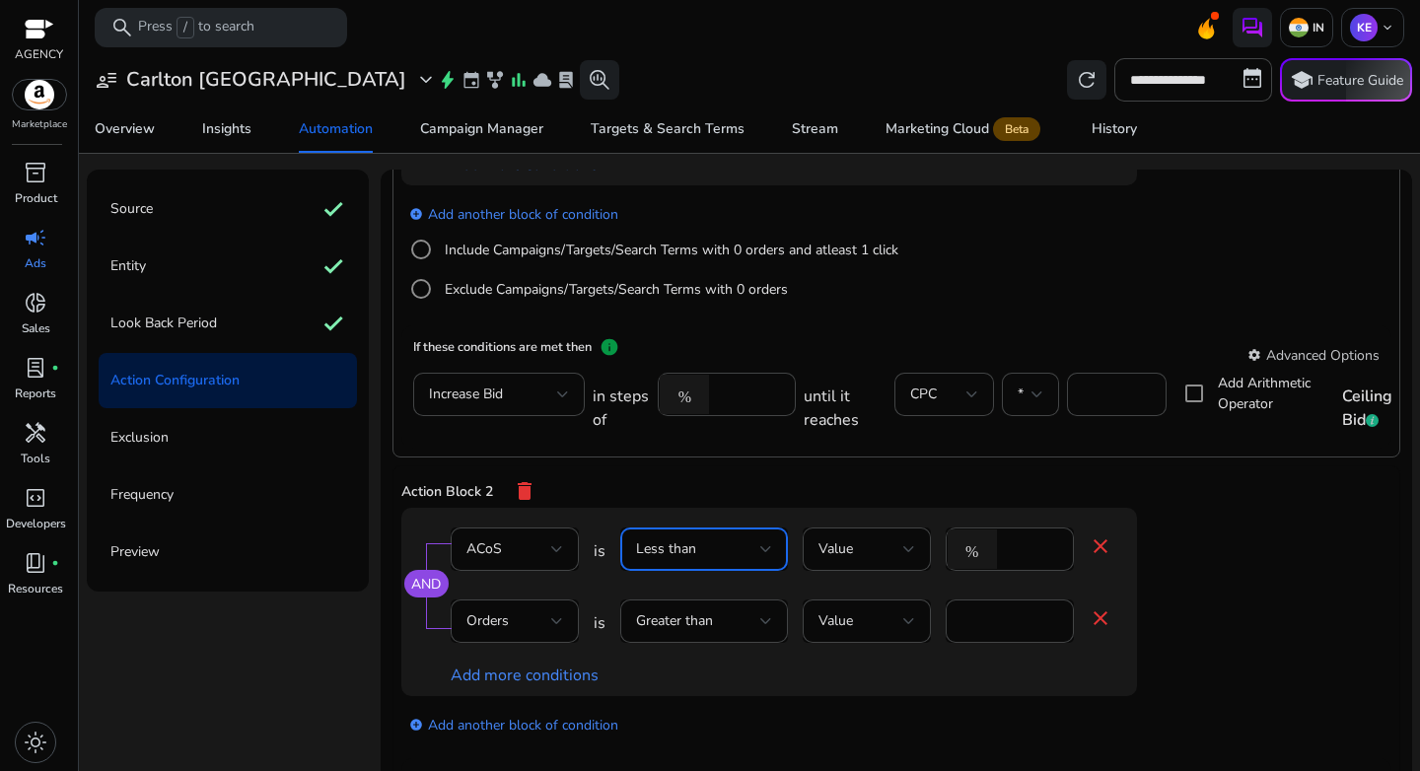
click at [724, 550] on div "Less than" at bounding box center [698, 550] width 124 height 22
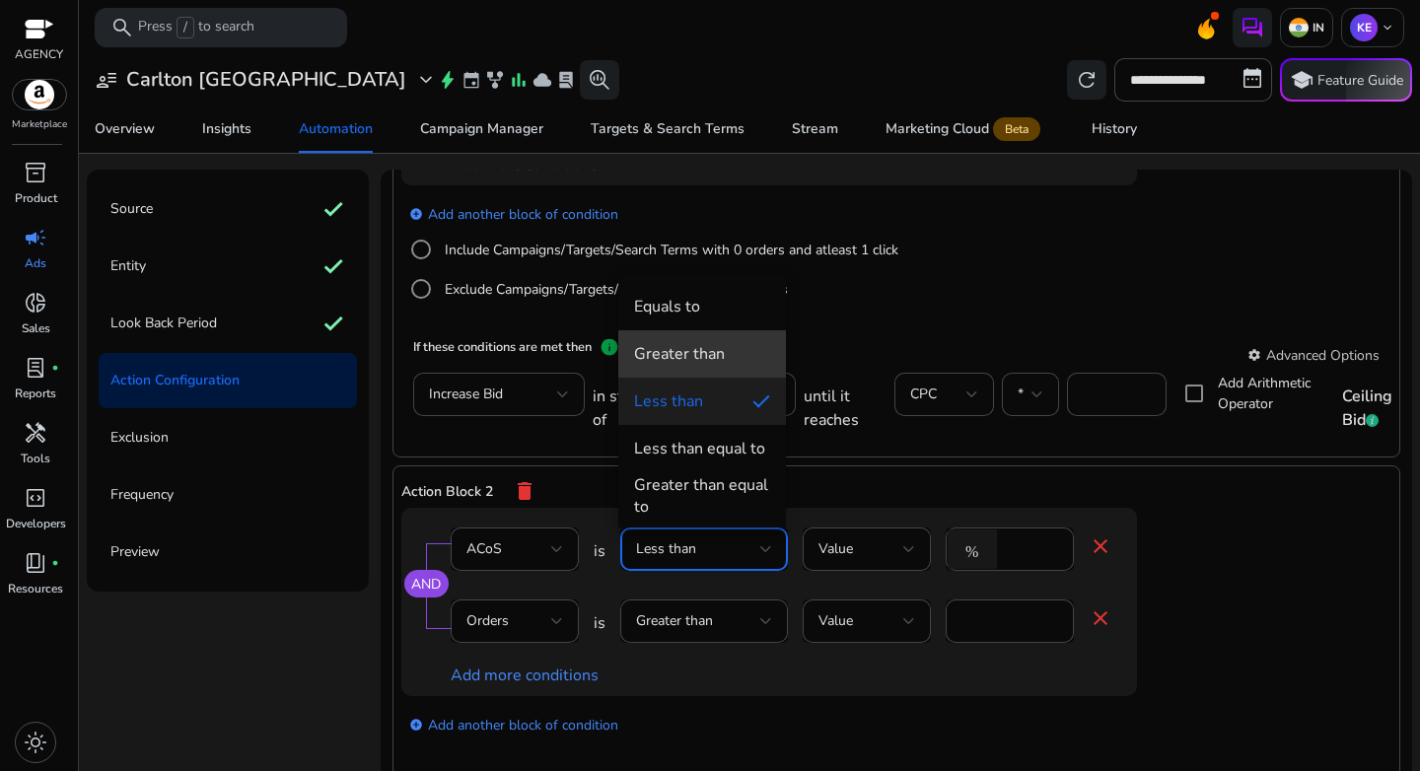
click at [724, 354] on span "Greater than" at bounding box center [702, 354] width 136 height 22
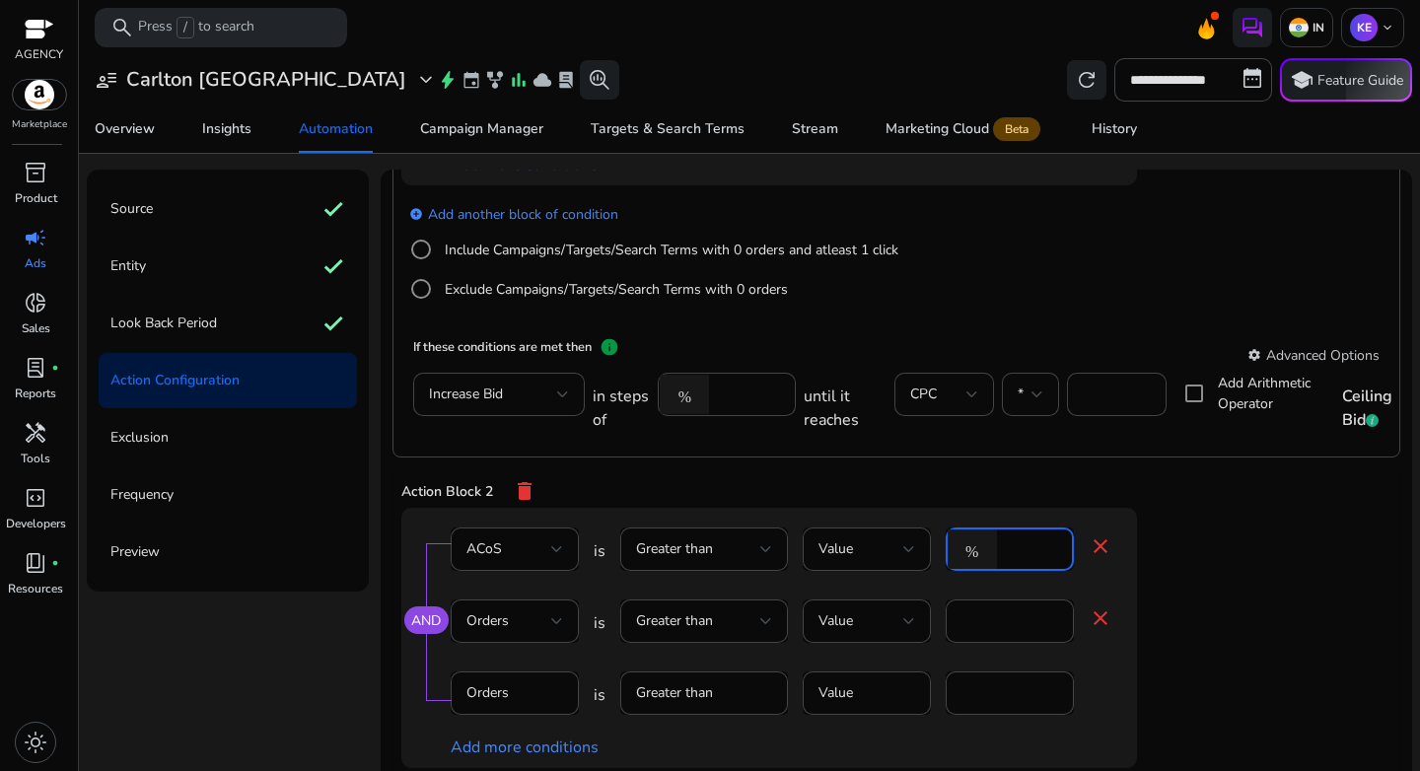
drag, startPoint x: 1032, startPoint y: 553, endPoint x: 958, endPoint y: 544, distance: 74.5
click at [958, 544] on div "% **" at bounding box center [1002, 549] width 112 height 43
type input "**"
click at [1255, 538] on app-ppc-editable-conditions "AND ACoS is Greater than Value % ** close Orders is Greater than Value * close …" at bounding box center [896, 708] width 990 height 401
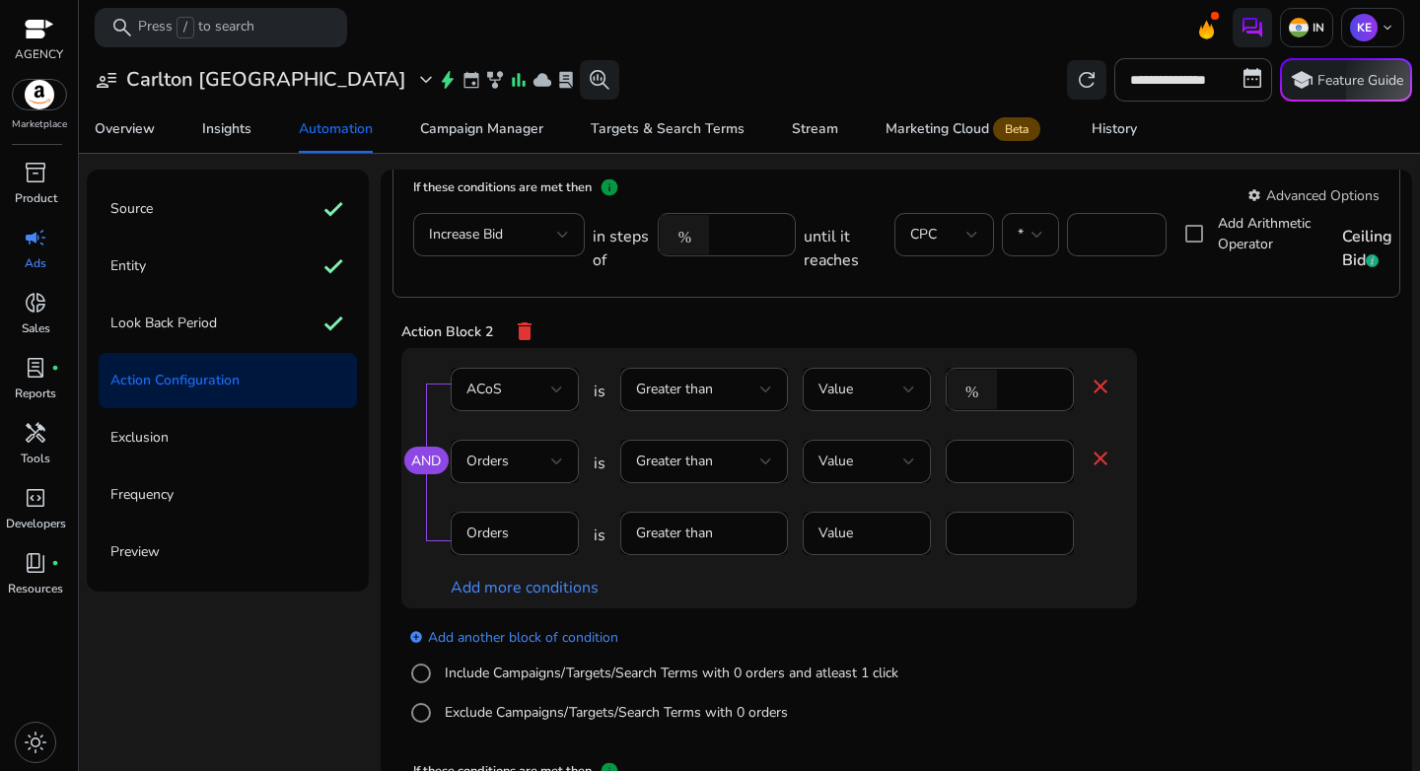
scroll to position [551, 0]
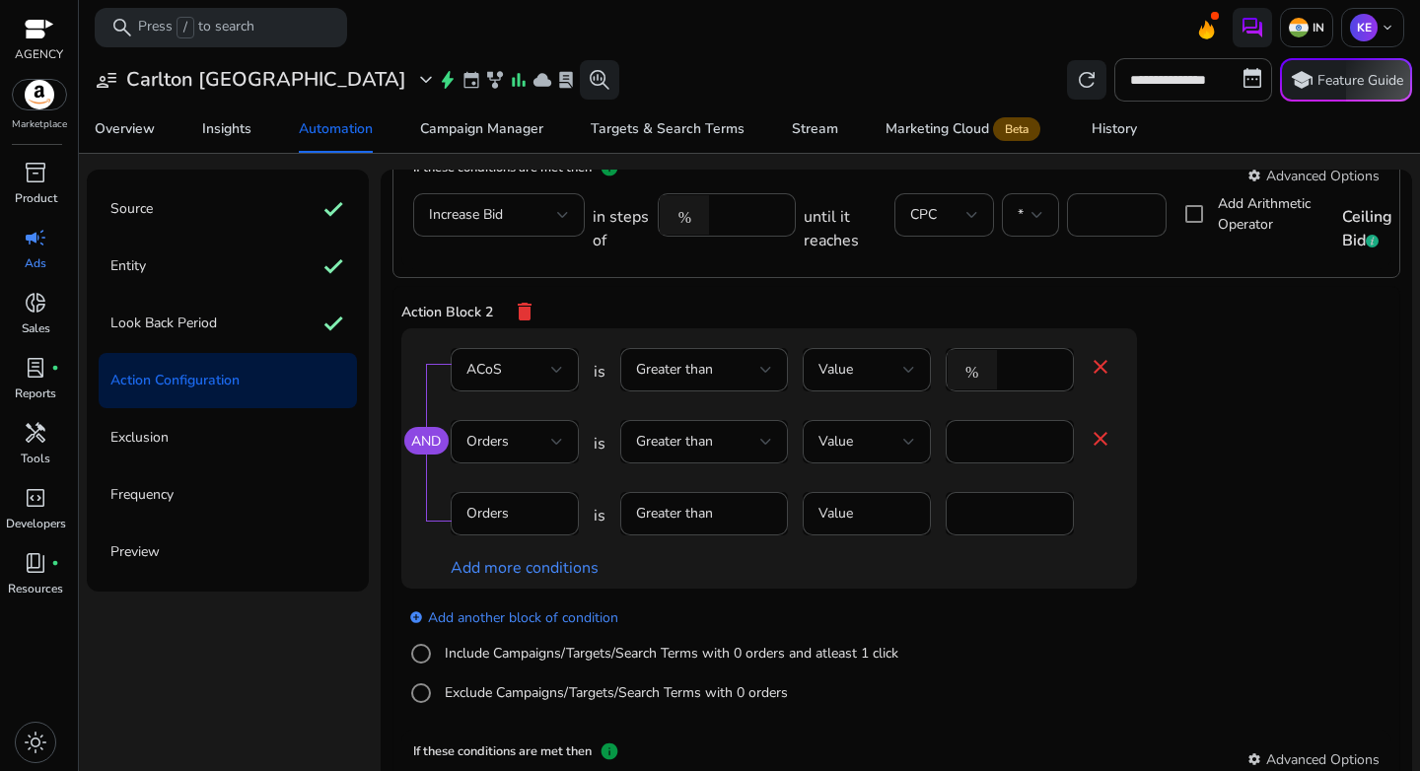
click at [1100, 439] on mat-icon "close" at bounding box center [1101, 439] width 24 height 24
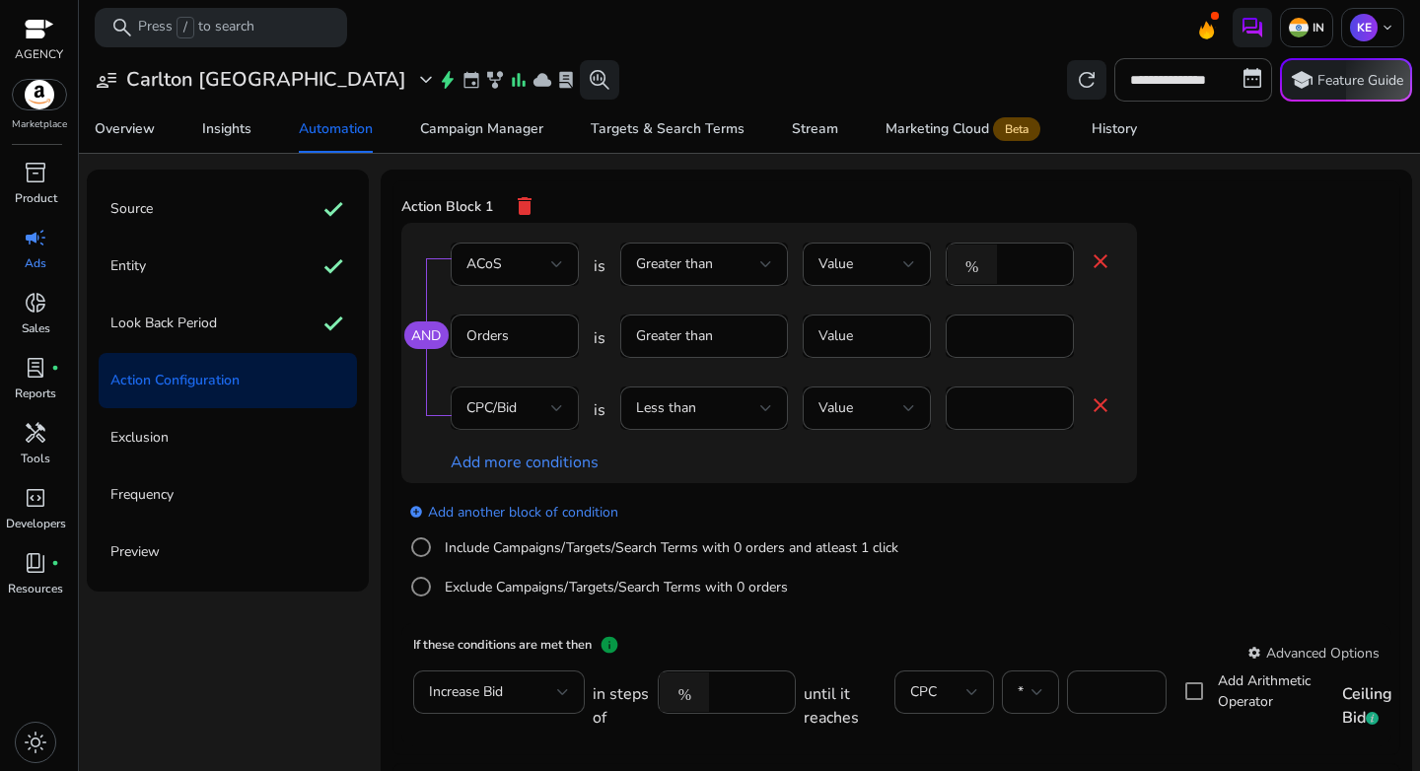
scroll to position [539, 0]
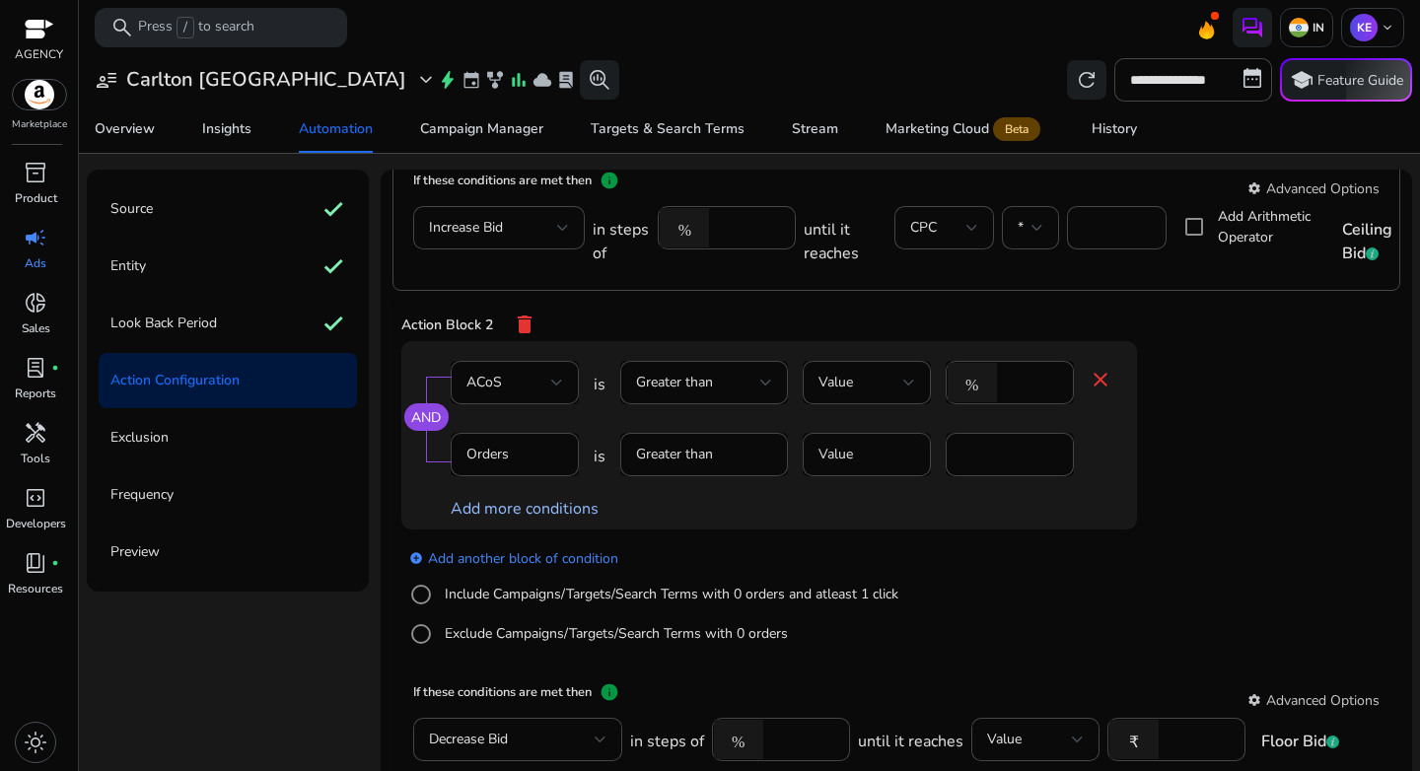
click at [518, 509] on link "Add more conditions" at bounding box center [525, 509] width 148 height 22
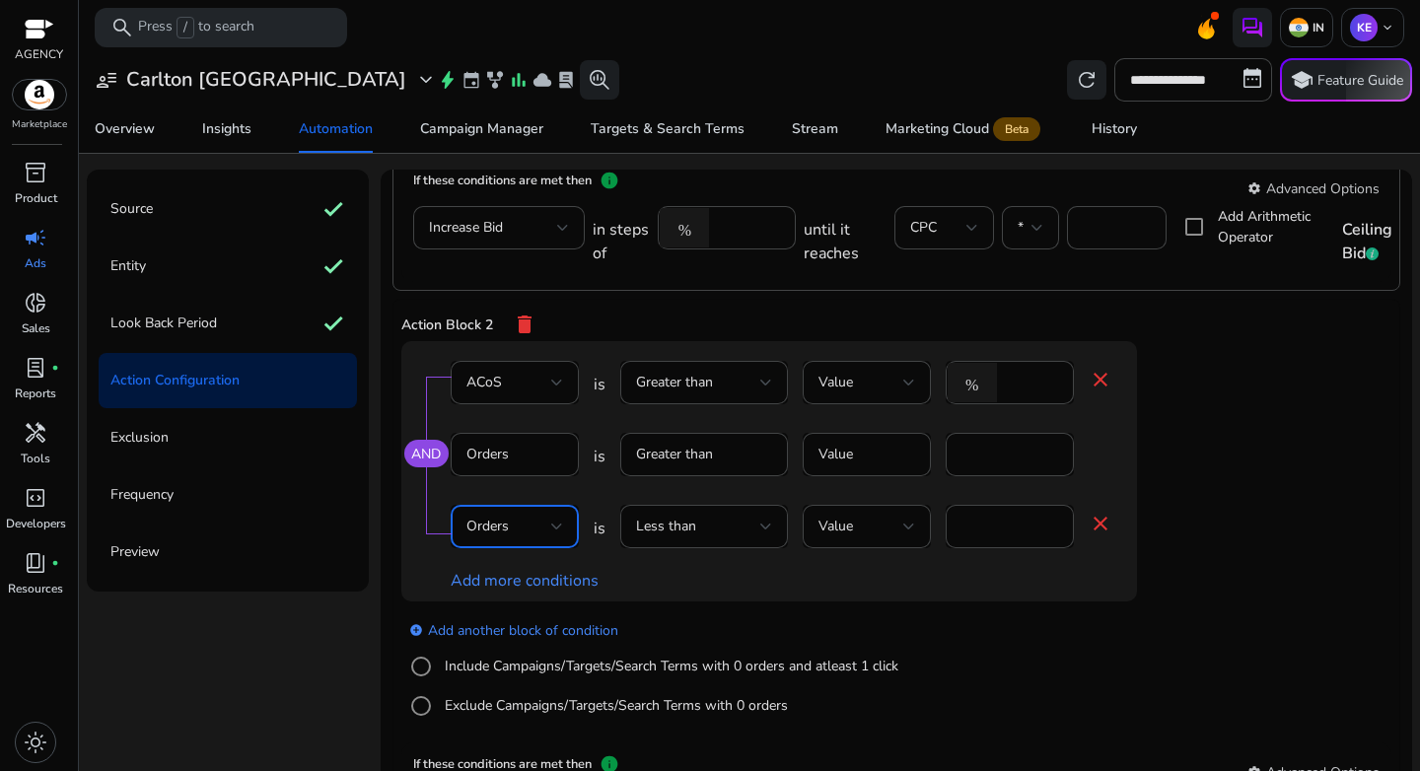
click at [524, 533] on div "Orders" at bounding box center [509, 527] width 85 height 22
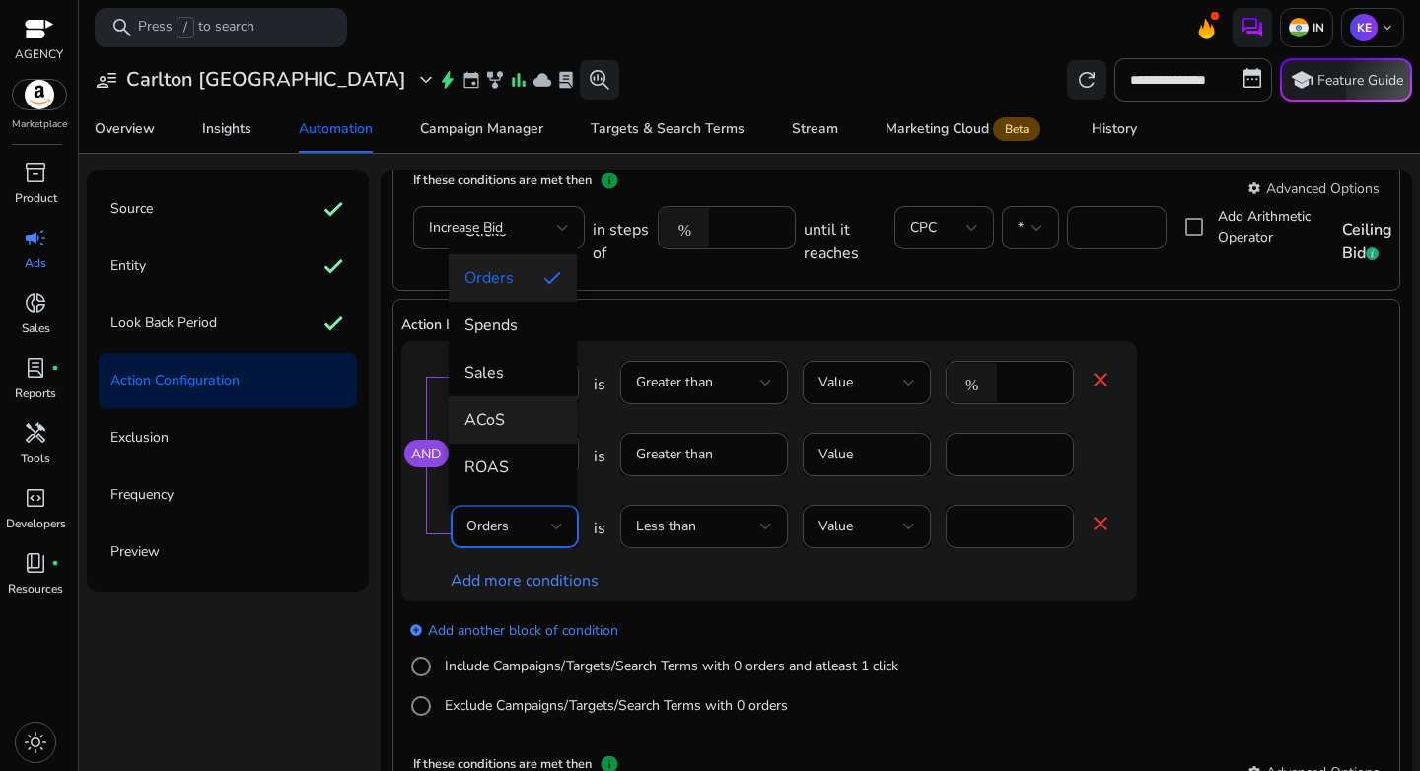
scroll to position [409, 0]
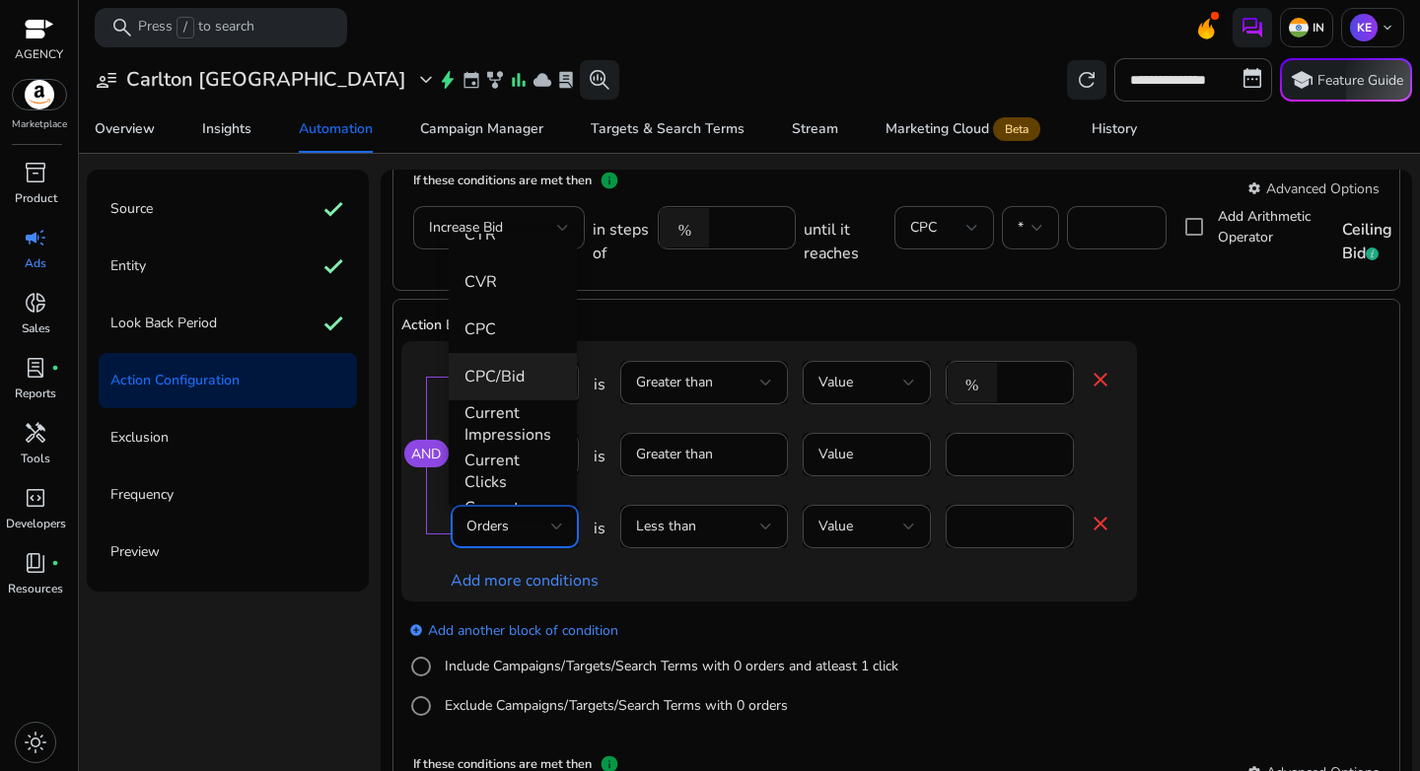
click at [526, 384] on span "CPC/Bid" at bounding box center [513, 377] width 97 height 22
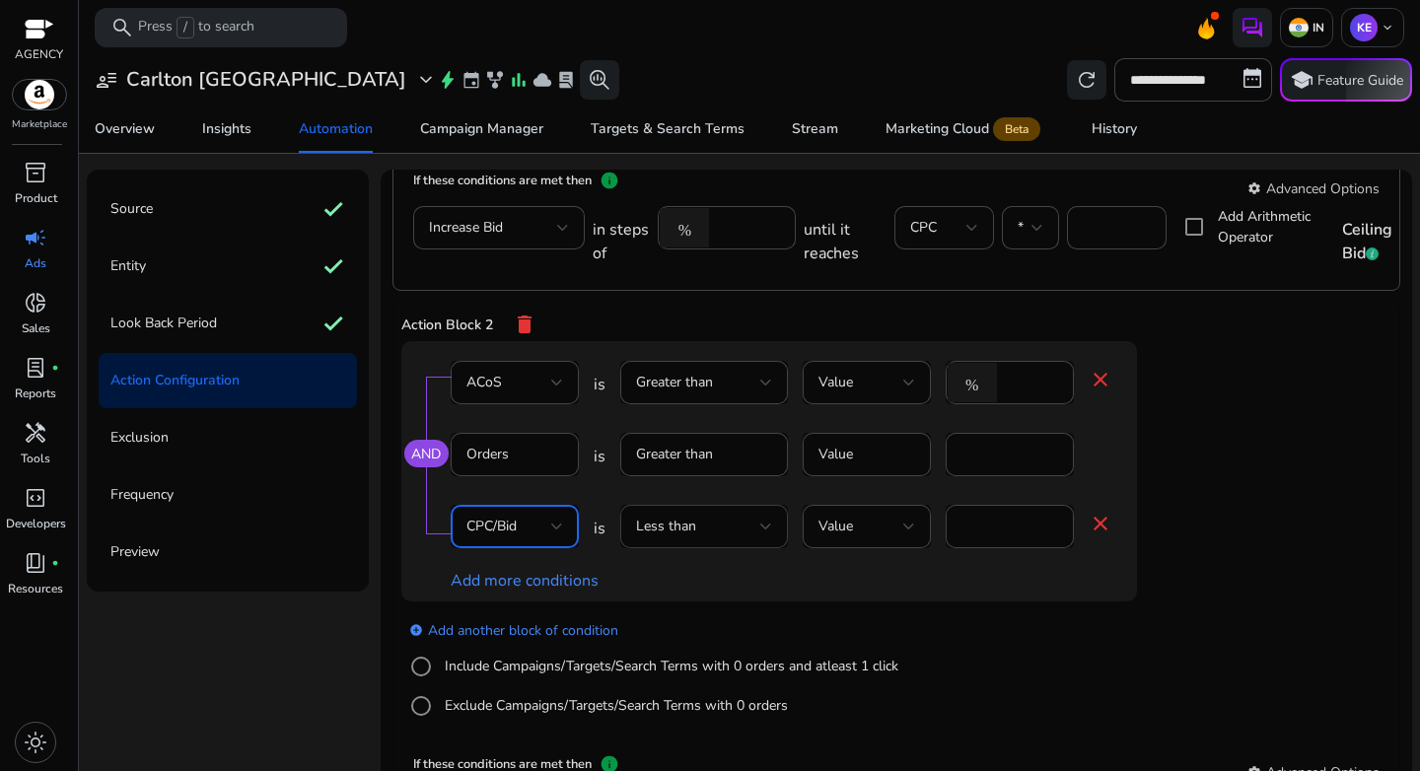
click at [753, 533] on div "Less than" at bounding box center [698, 527] width 124 height 22
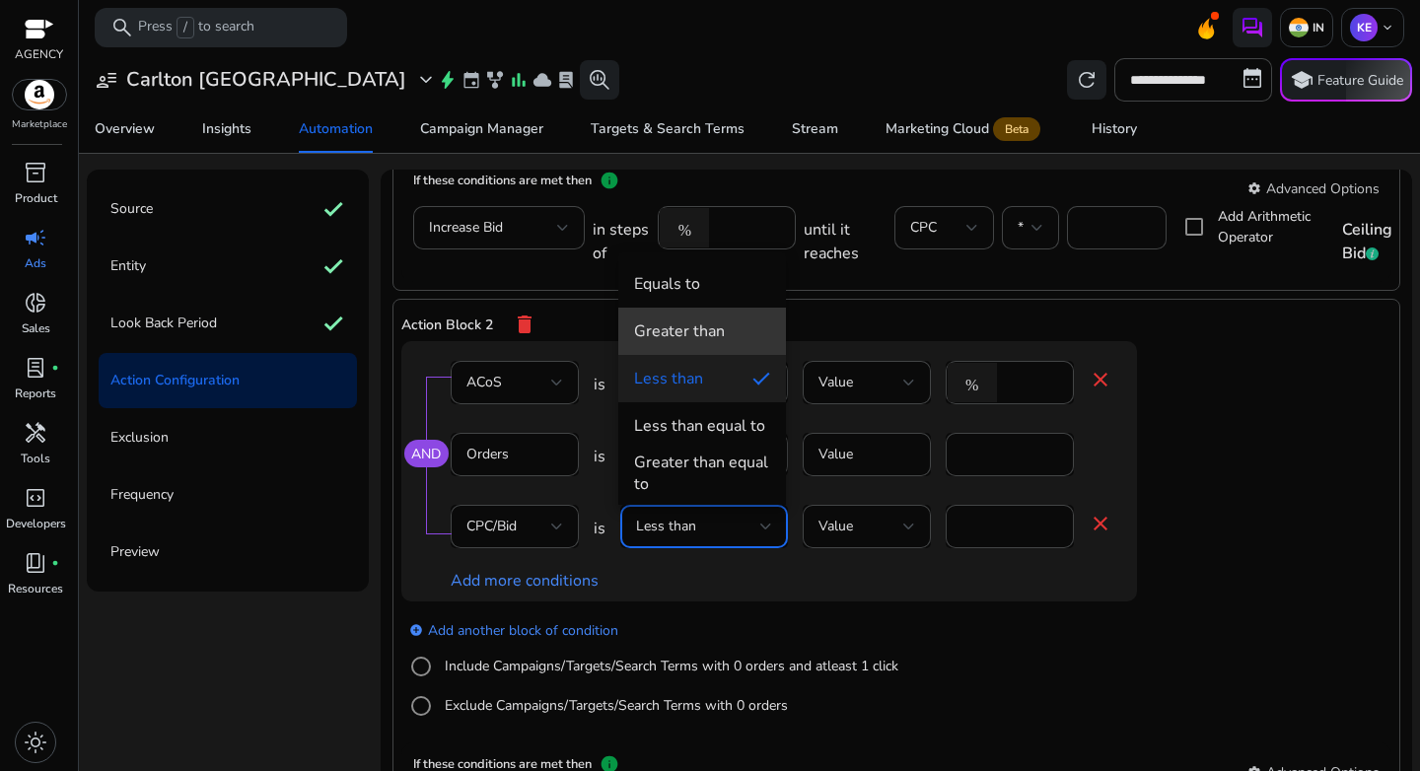
click at [691, 324] on div "Greater than" at bounding box center [679, 332] width 91 height 22
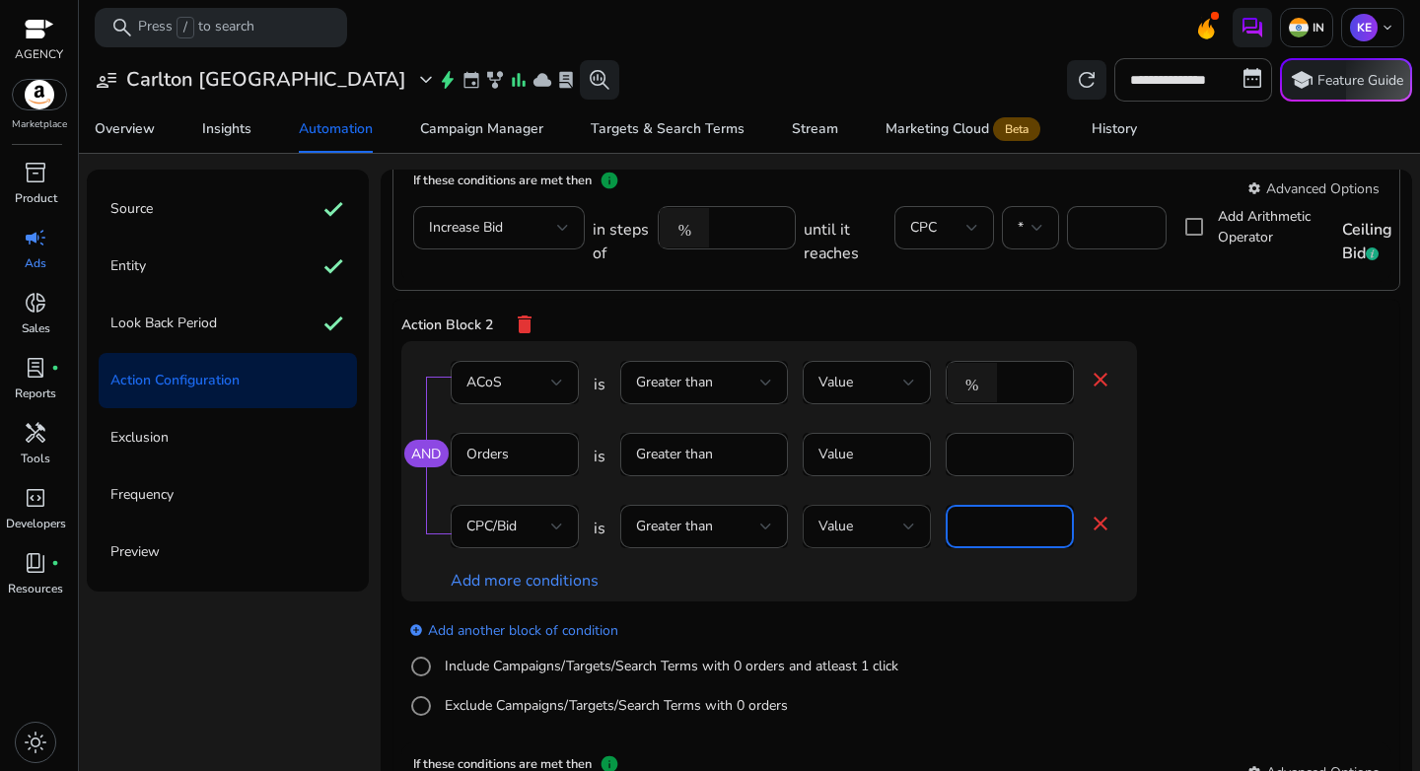
drag, startPoint x: 1000, startPoint y: 524, endPoint x: 868, endPoint y: 523, distance: 132.2
click at [869, 523] on div "CPC/Bid is Greater than Value * close" at bounding box center [782, 537] width 662 height 64
type input "*"
click at [1212, 558] on div "AND ACoS is Greater than Value % ** close Orders is Greater than Value * CPC/Bi…" at bounding box center [808, 471] width 815 height 260
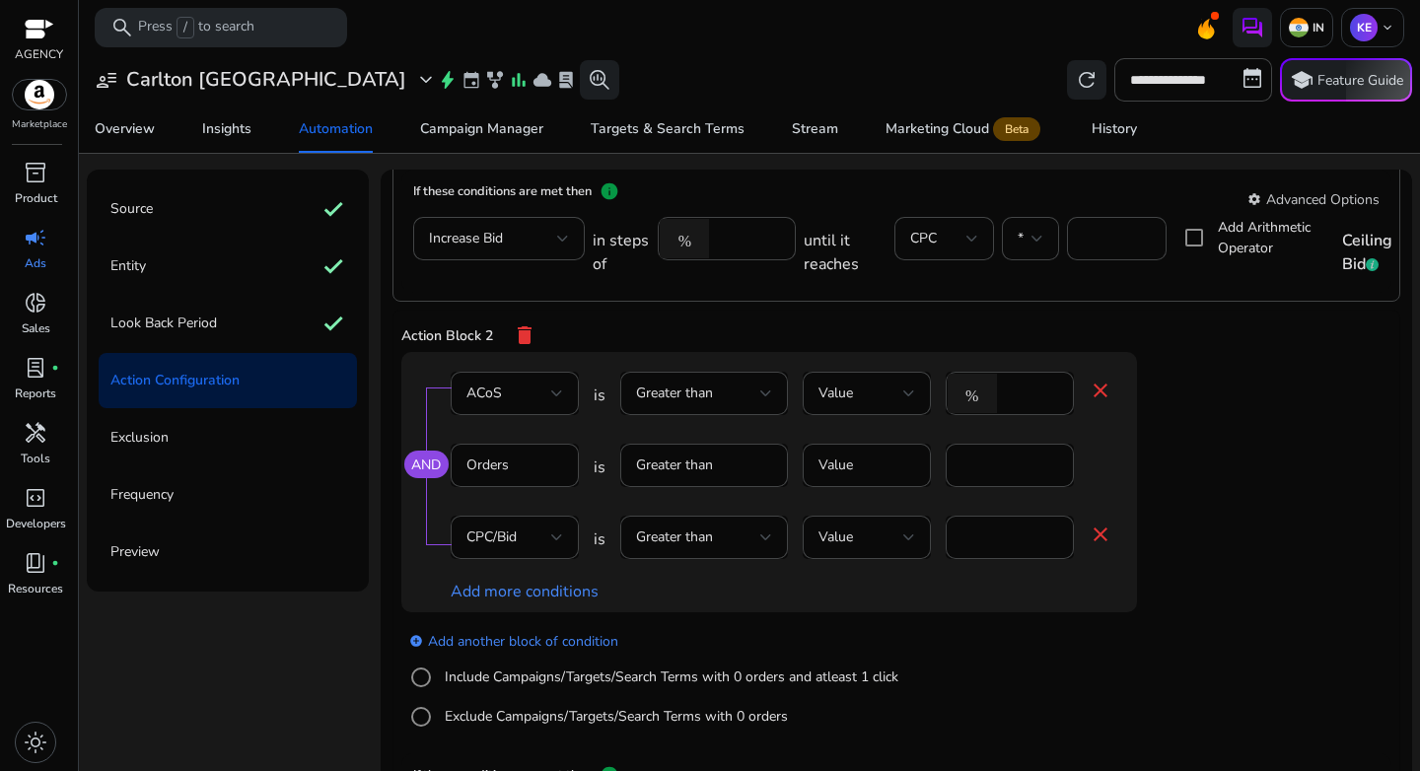
scroll to position [611, 0]
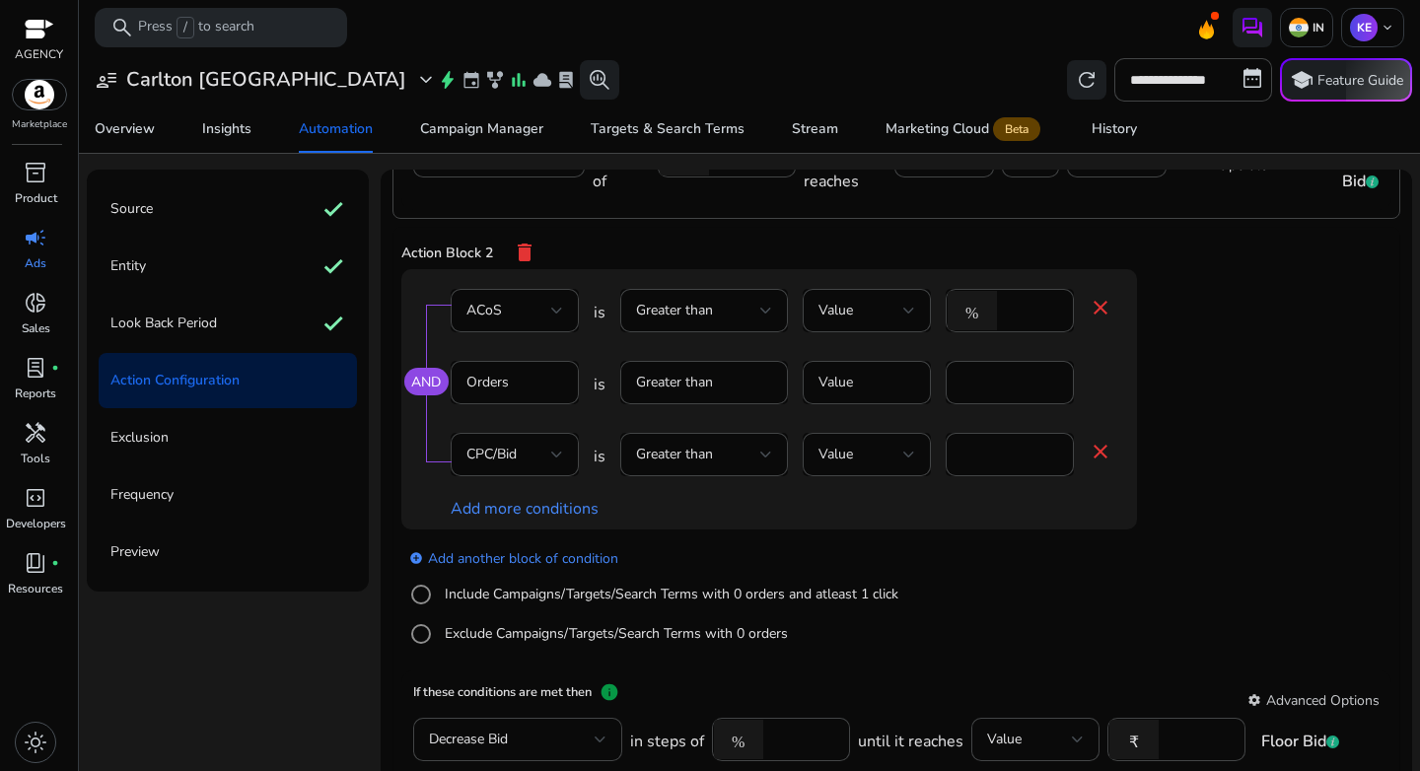
click at [1078, 623] on div "add_circle Add another block of condition Include Campaigns/Targets/Search Term…" at bounding box center [808, 597] width 815 height 134
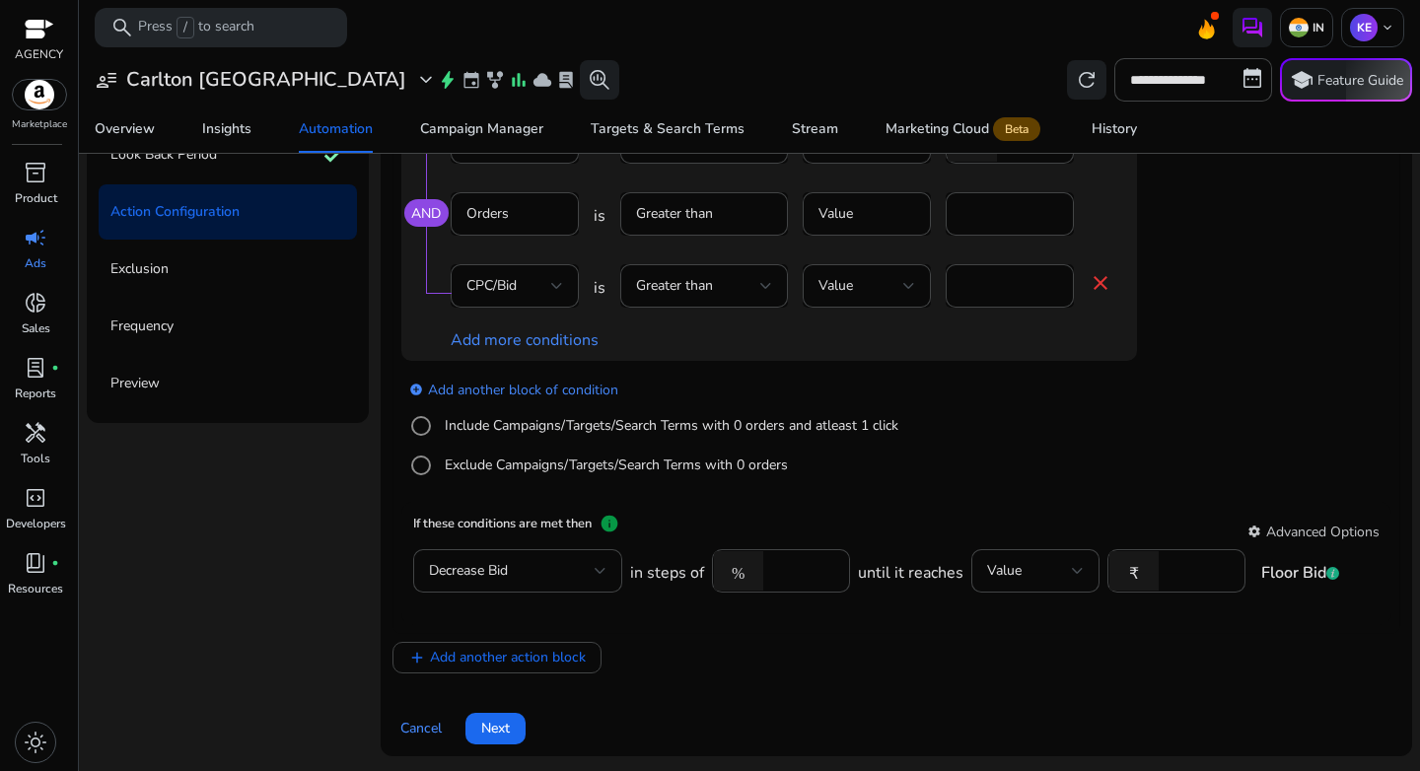
scroll to position [244, 0]
drag, startPoint x: 806, startPoint y: 569, endPoint x: 720, endPoint y: 569, distance: 85.8
click at [720, 569] on div "% ****" at bounding box center [773, 569] width 122 height 43
type input "*"
click at [1032, 559] on div "Value" at bounding box center [1029, 570] width 85 height 22
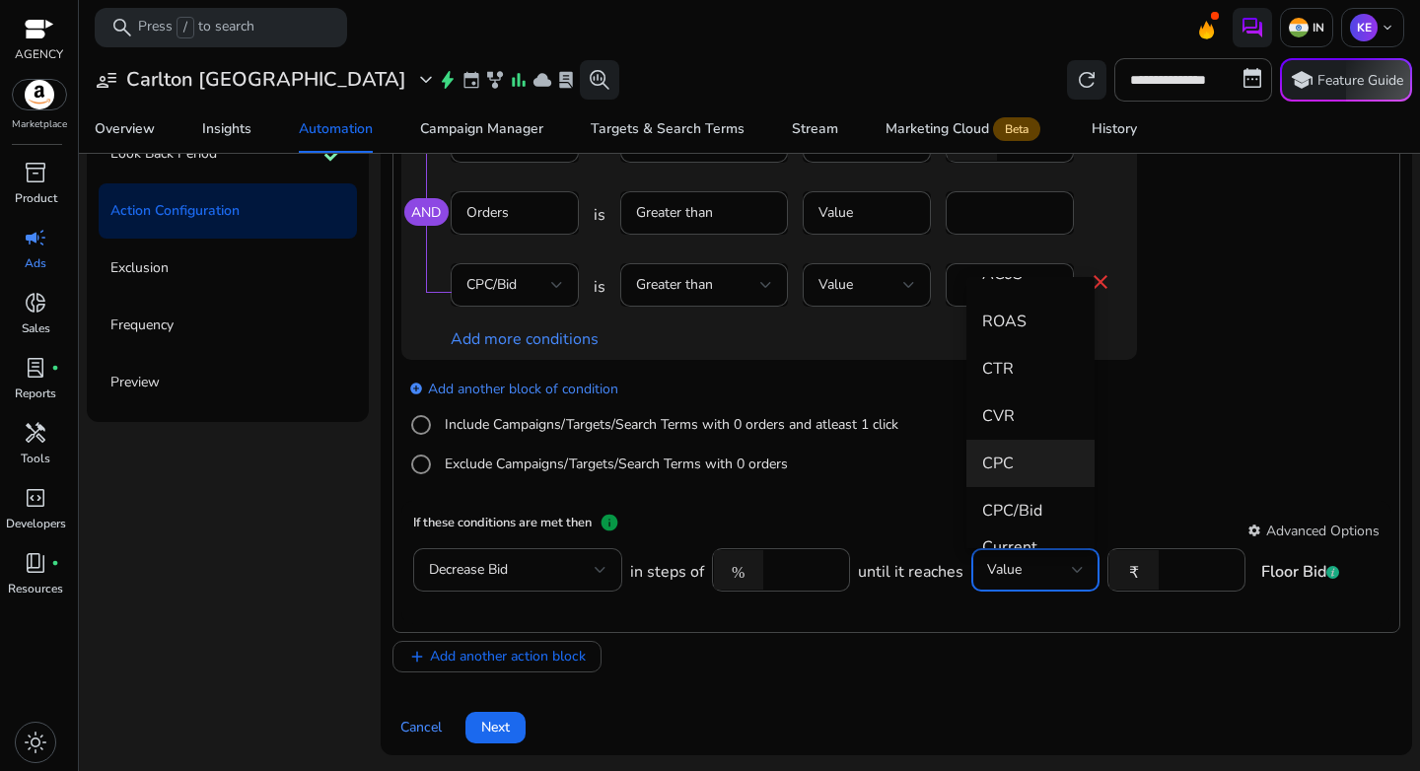
scroll to position [367, 0]
click at [1043, 470] on span "CPC" at bounding box center [1030, 463] width 97 height 22
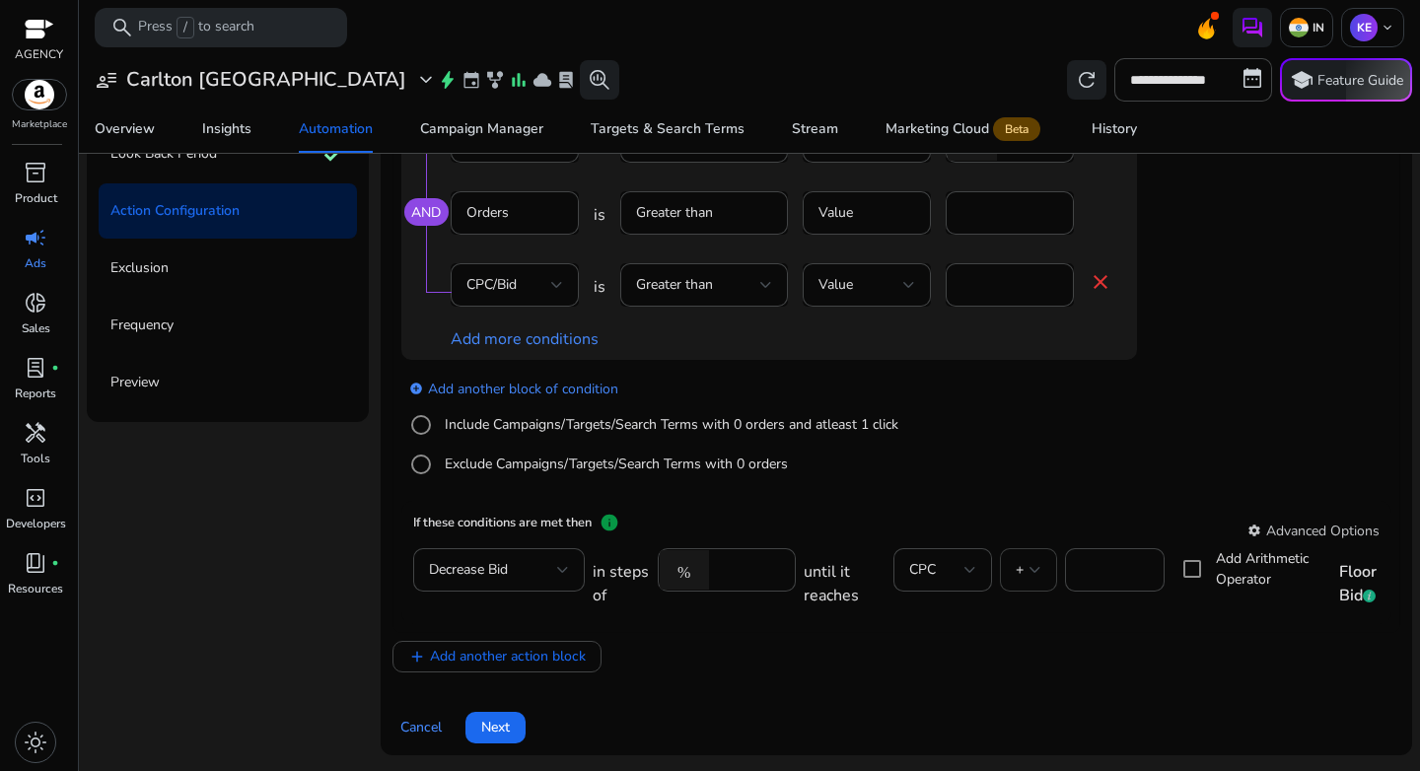
click at [1019, 571] on span "+" at bounding box center [1020, 569] width 8 height 19
drag, startPoint x: 1017, startPoint y: 455, endPoint x: 1029, endPoint y: 472, distance: 21.3
click at [1017, 455] on mat-option "*" at bounding box center [1023, 469] width 57 height 47
drag, startPoint x: 1111, startPoint y: 574, endPoint x: 1034, endPoint y: 575, distance: 76.9
click at [1034, 575] on div "in steps of % * until it reaches CPC * * Add Arithmetic Operator Floor Bid" at bounding box center [997, 580] width 808 height 64
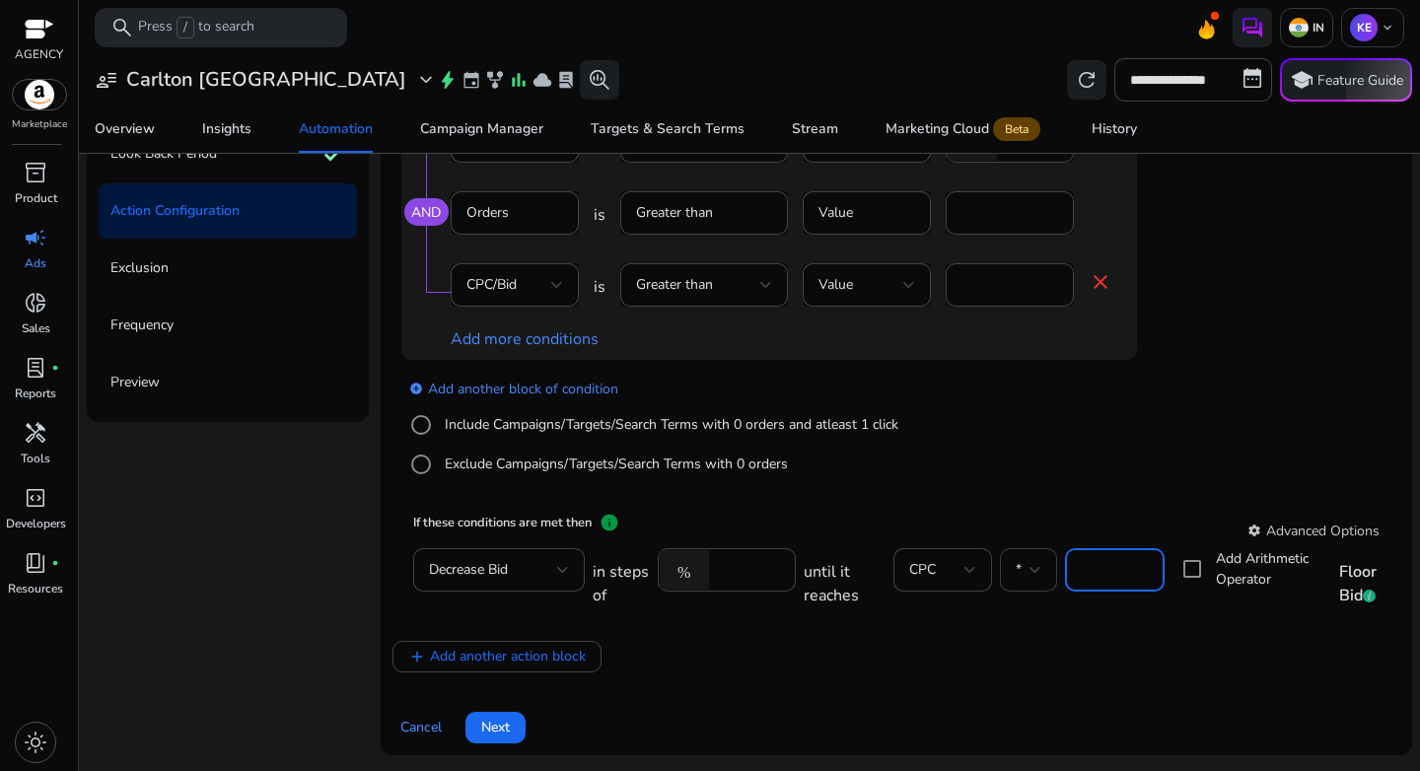
type input "***"
drag, startPoint x: 1159, startPoint y: 646, endPoint x: 1079, endPoint y: 644, distance: 79.9
click at [1159, 646] on div "add Add another action block" at bounding box center [897, 657] width 1008 height 32
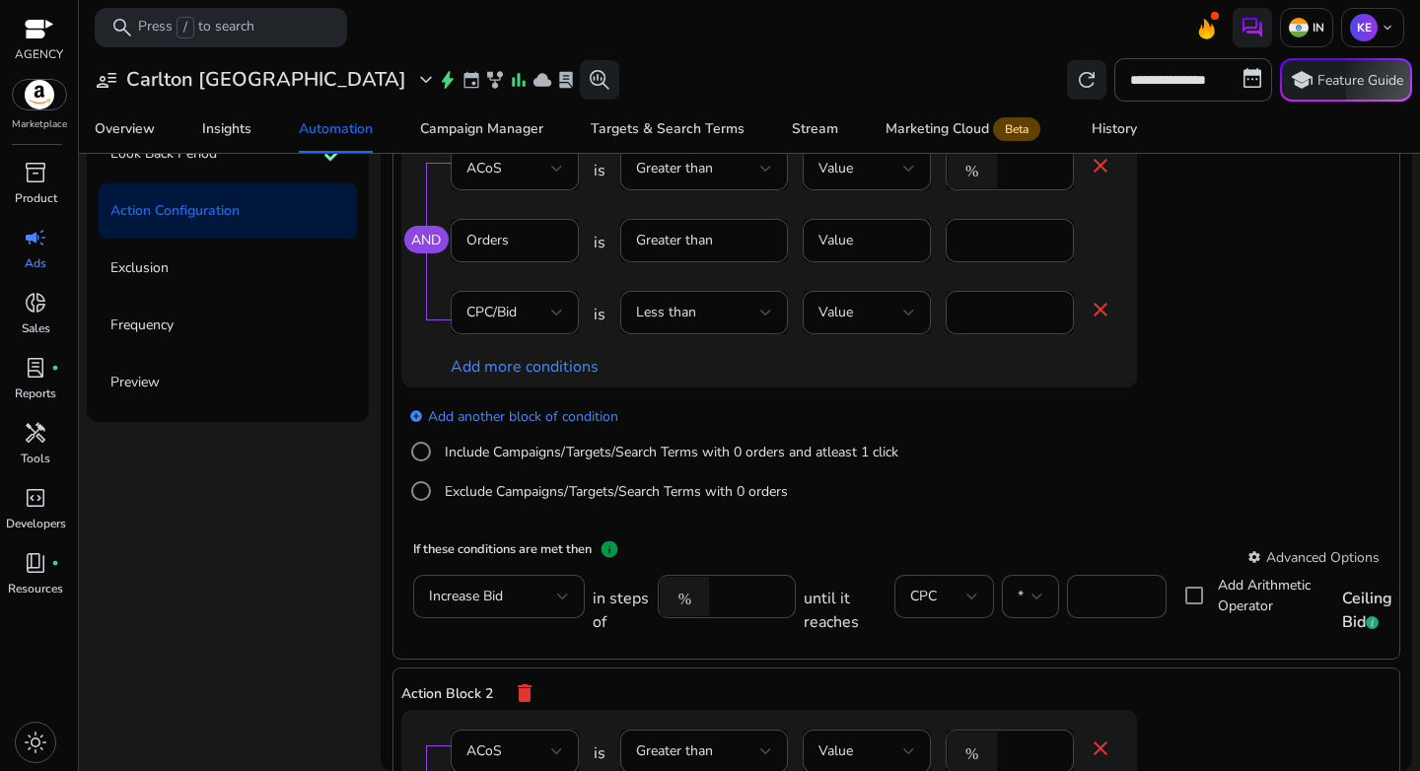
scroll to position [611, 0]
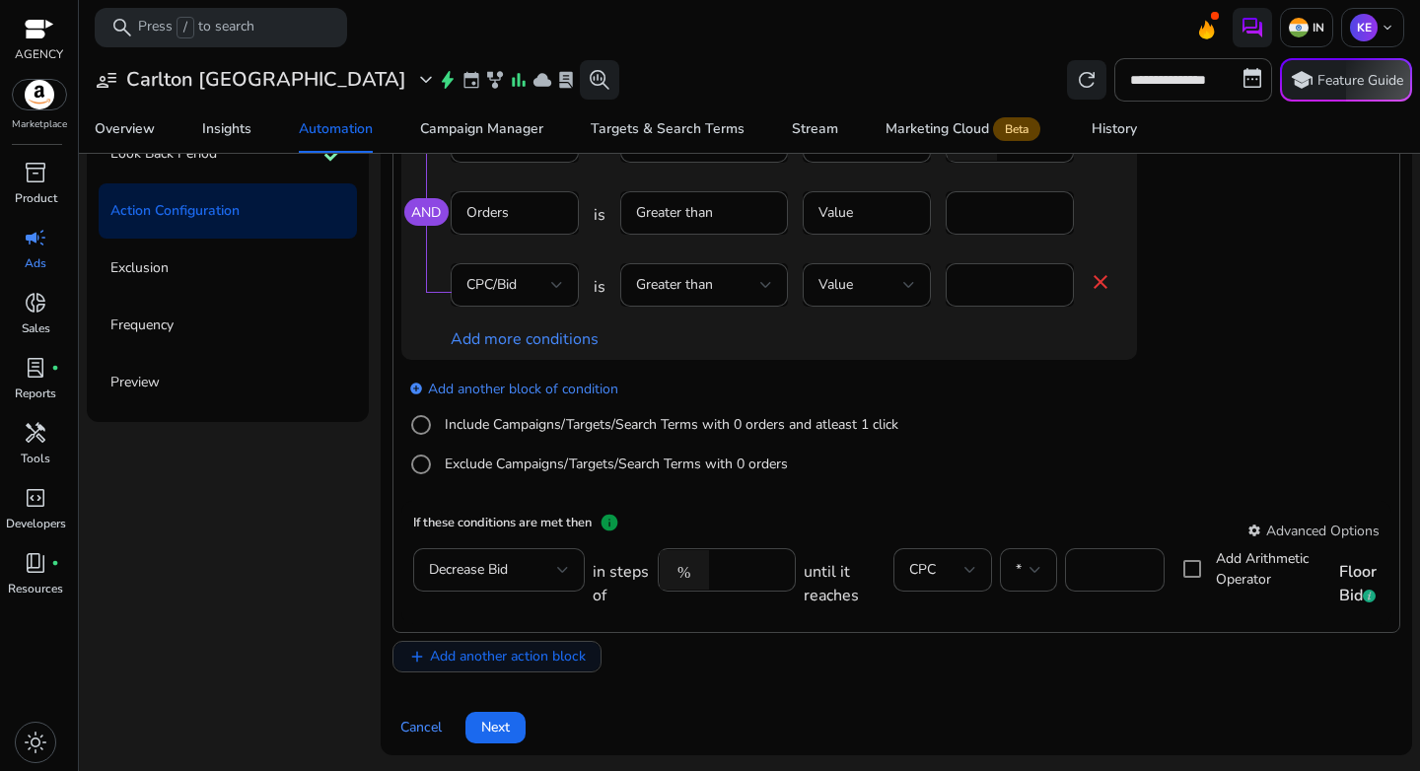
click at [493, 668] on span at bounding box center [497, 656] width 207 height 47
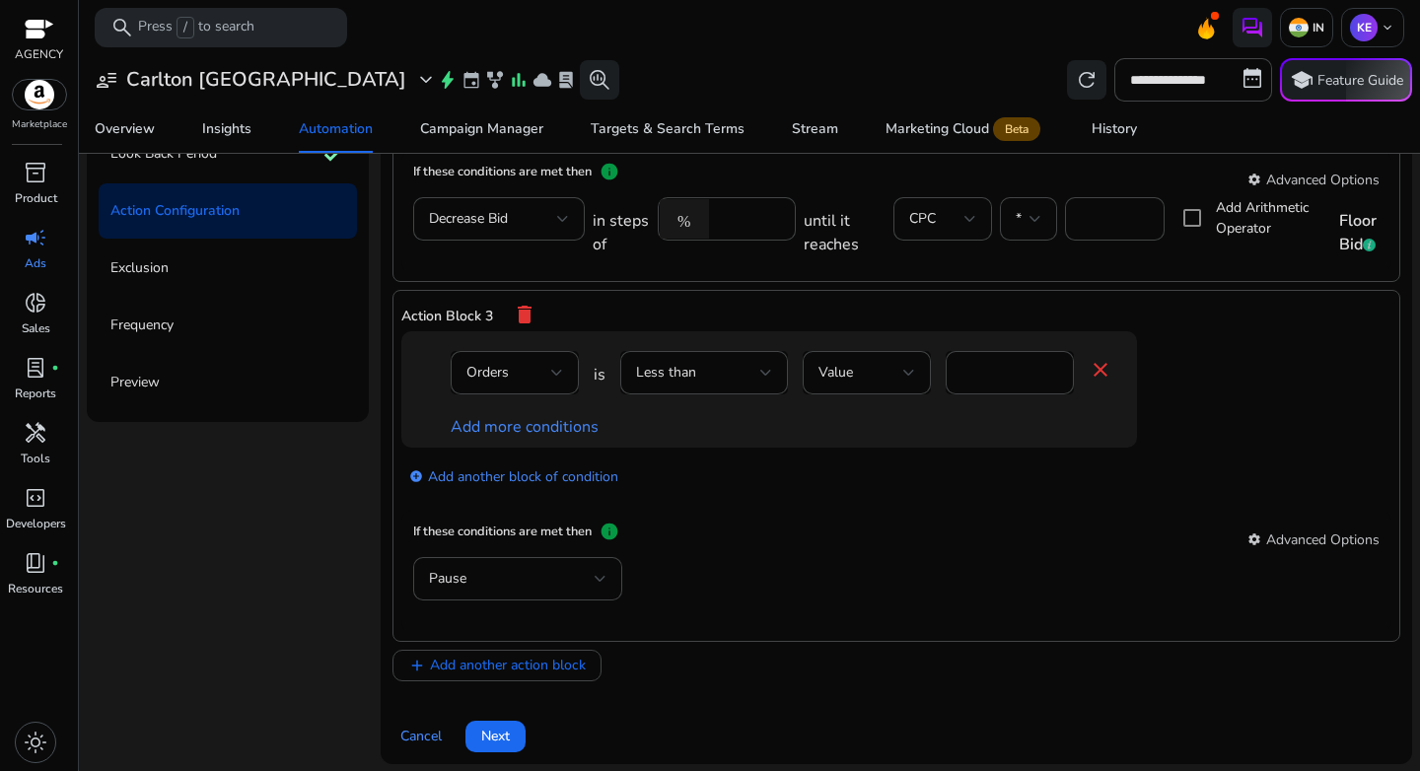
scroll to position [971, 0]
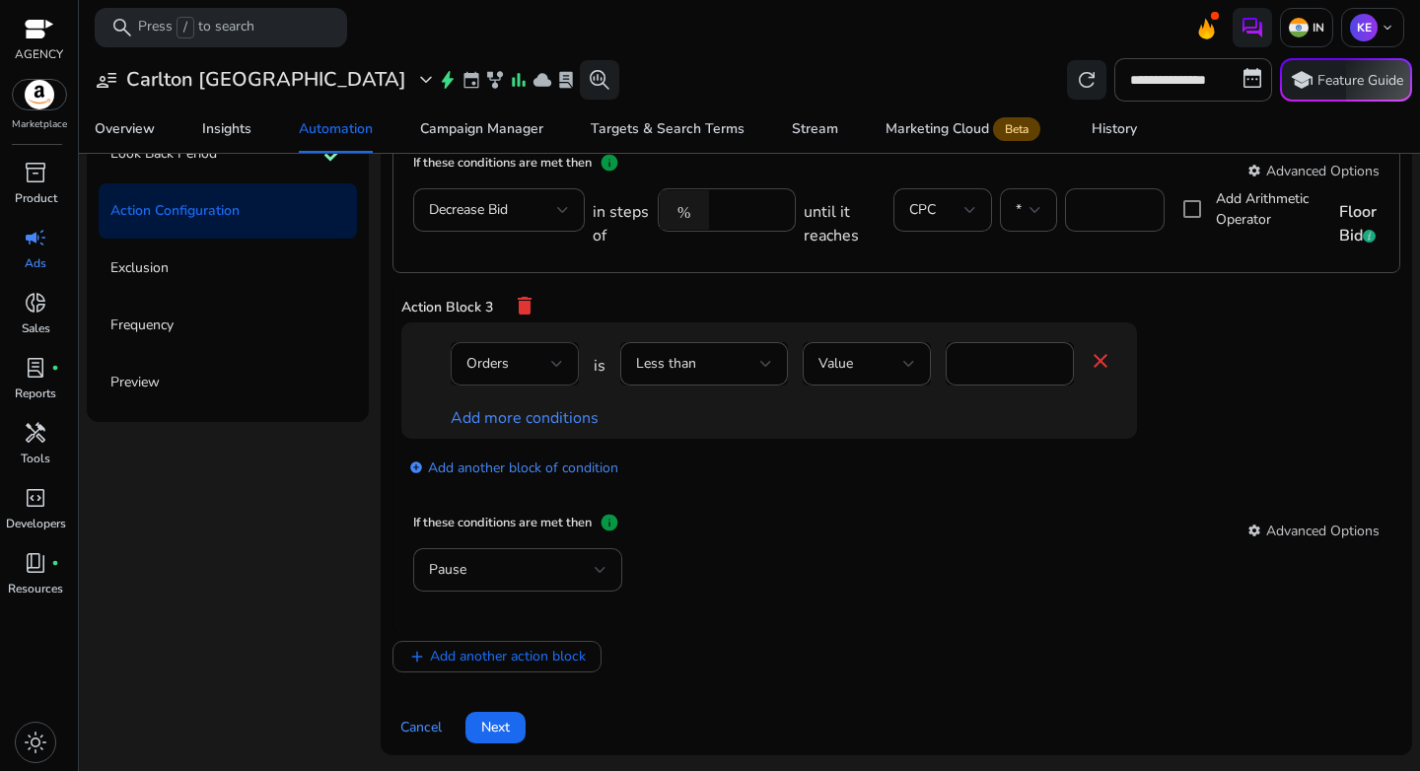
click at [510, 364] on div "Orders" at bounding box center [509, 364] width 85 height 22
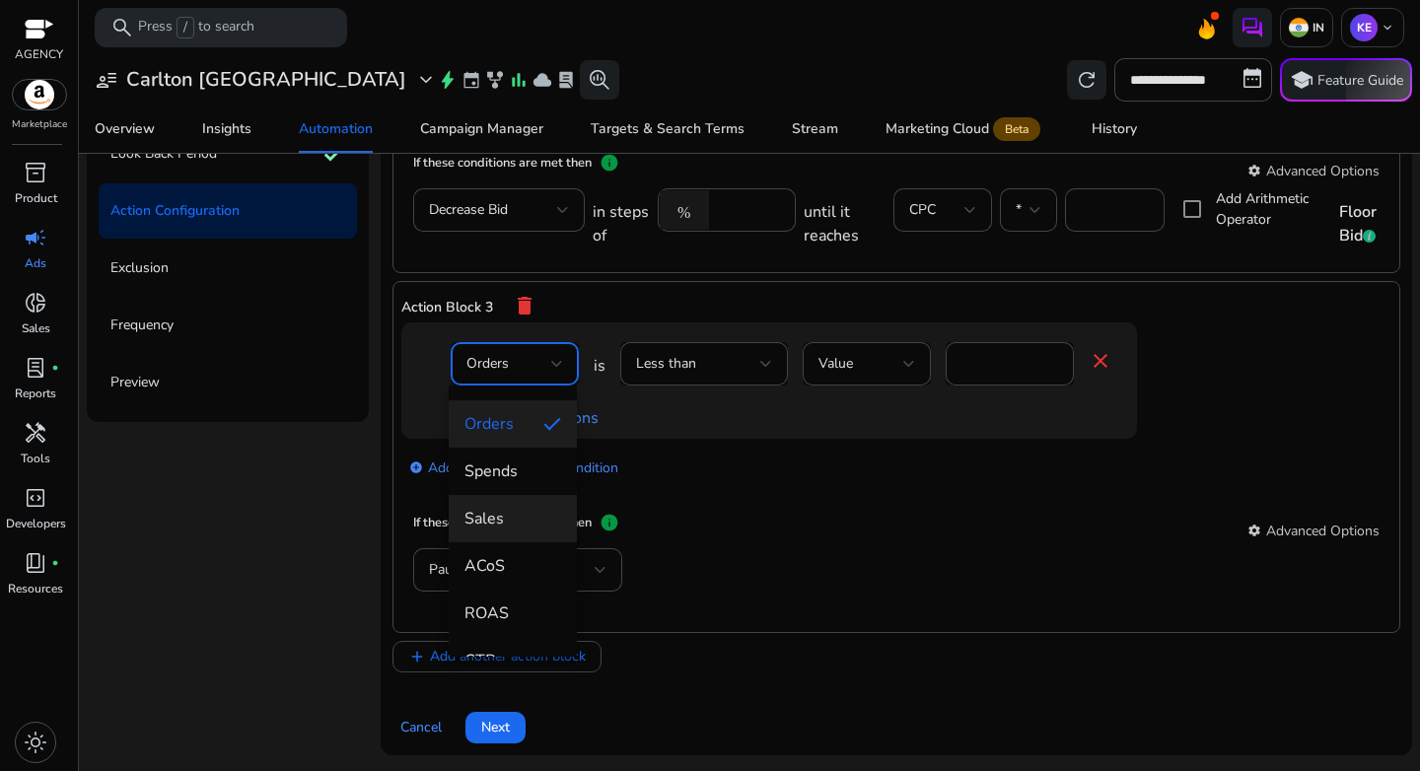
scroll to position [135, 0]
click at [502, 556] on span "ACoS" at bounding box center [513, 566] width 97 height 22
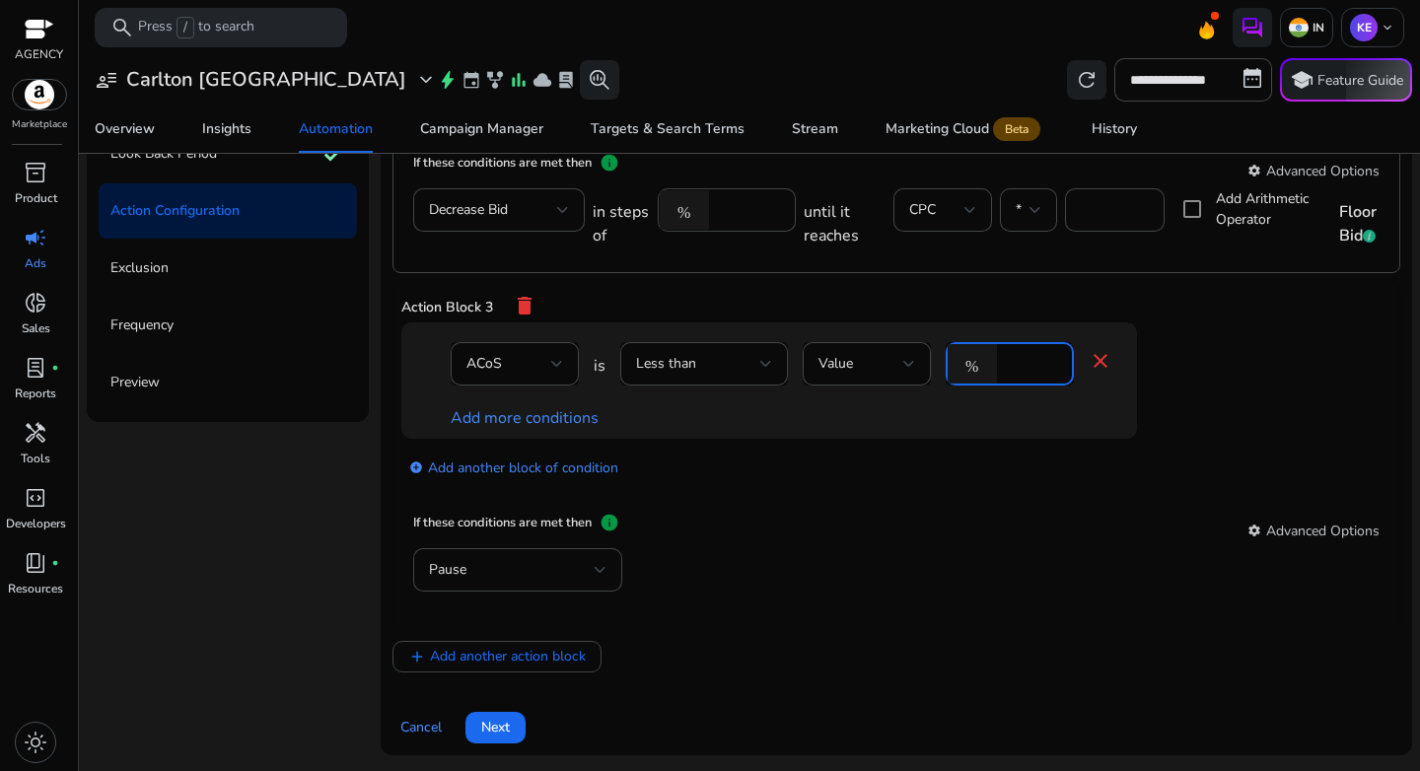
drag, startPoint x: 1013, startPoint y: 359, endPoint x: 990, endPoint y: 365, distance: 23.4
click at [990, 365] on div "% *" at bounding box center [1002, 363] width 112 height 43
type input "**"
drag, startPoint x: 1078, startPoint y: 445, endPoint x: 989, endPoint y: 449, distance: 88.9
click at [1078, 445] on div "add_circle Add another block of condition" at bounding box center [808, 466] width 815 height 55
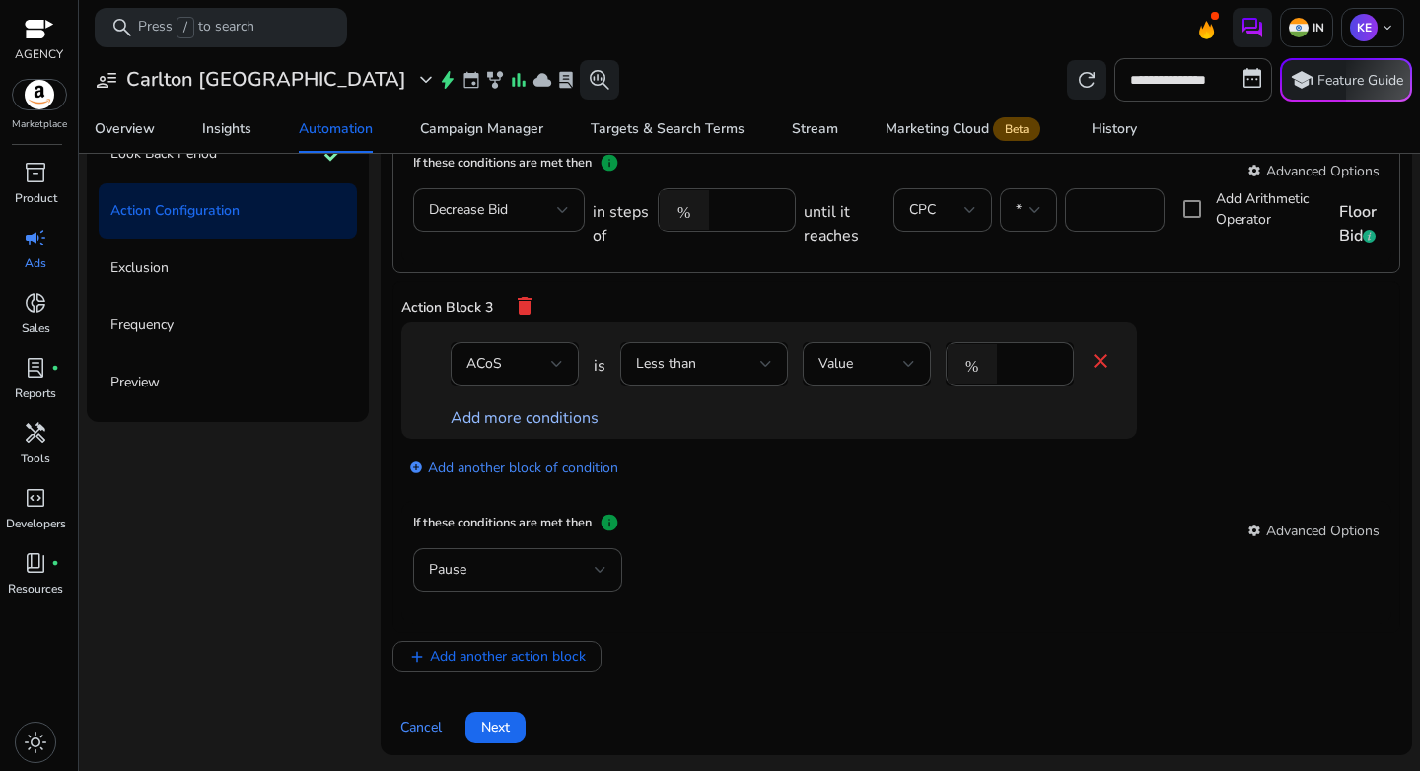
click at [529, 411] on link "Add more conditions" at bounding box center [525, 418] width 148 height 22
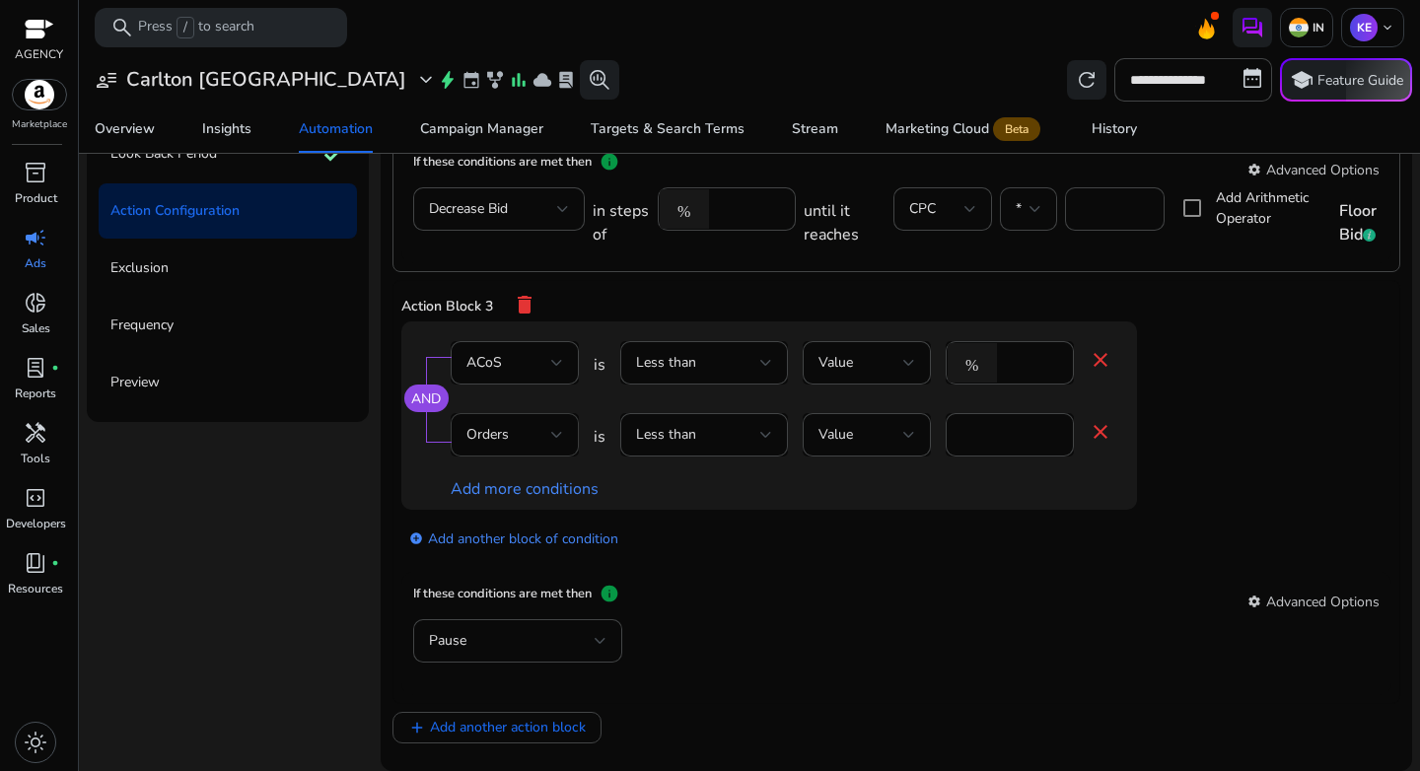
click at [532, 446] on div "Orders" at bounding box center [509, 435] width 85 height 22
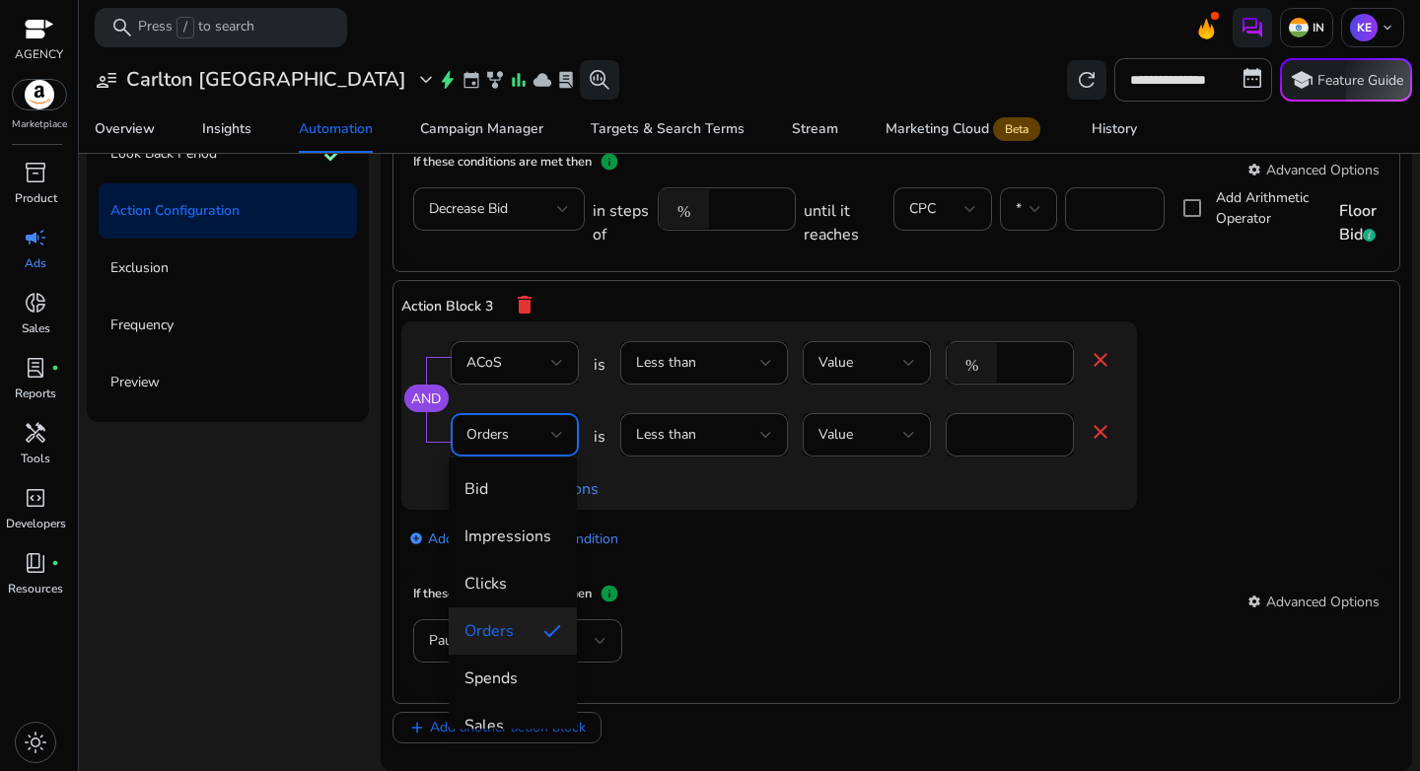
click at [686, 446] on div at bounding box center [710, 385] width 1420 height 771
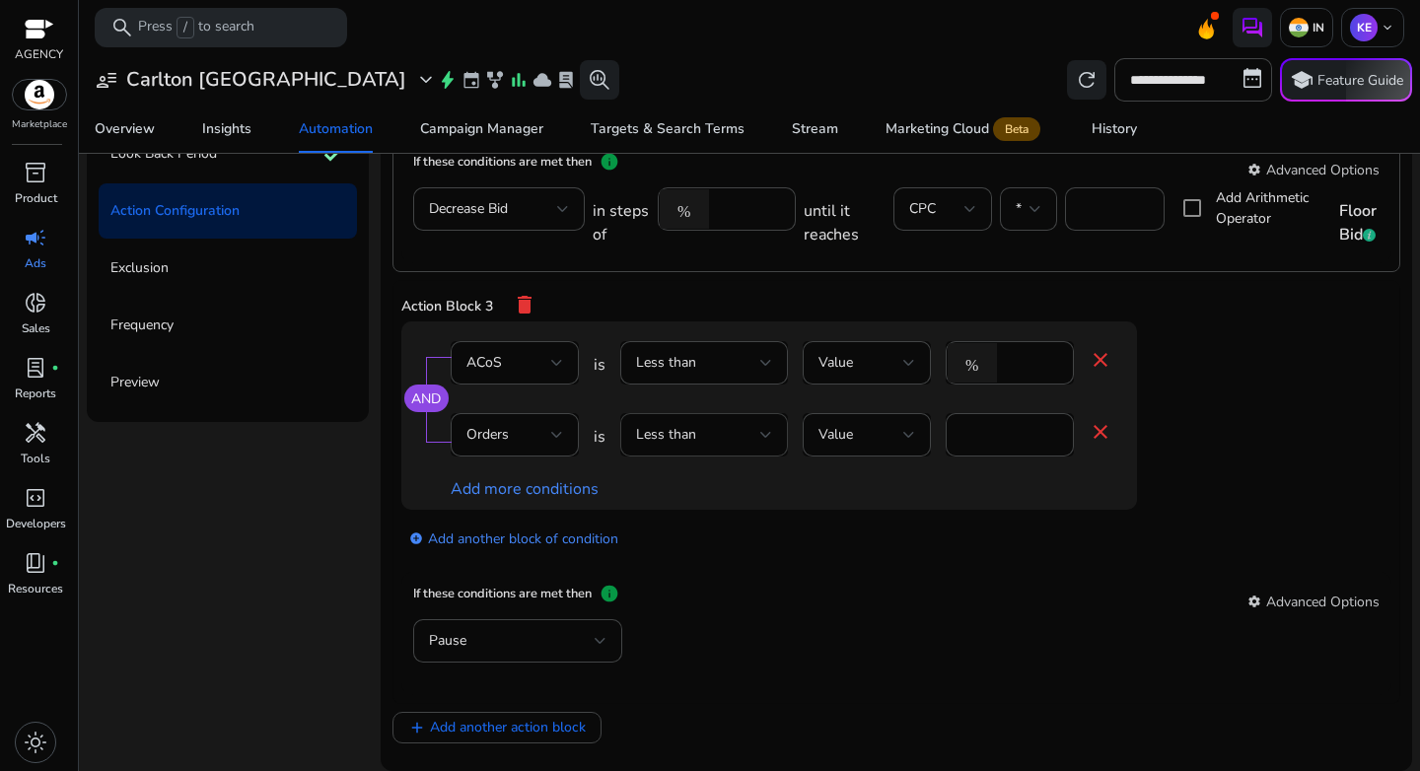
click at [688, 446] on div "Less than" at bounding box center [704, 435] width 136 height 24
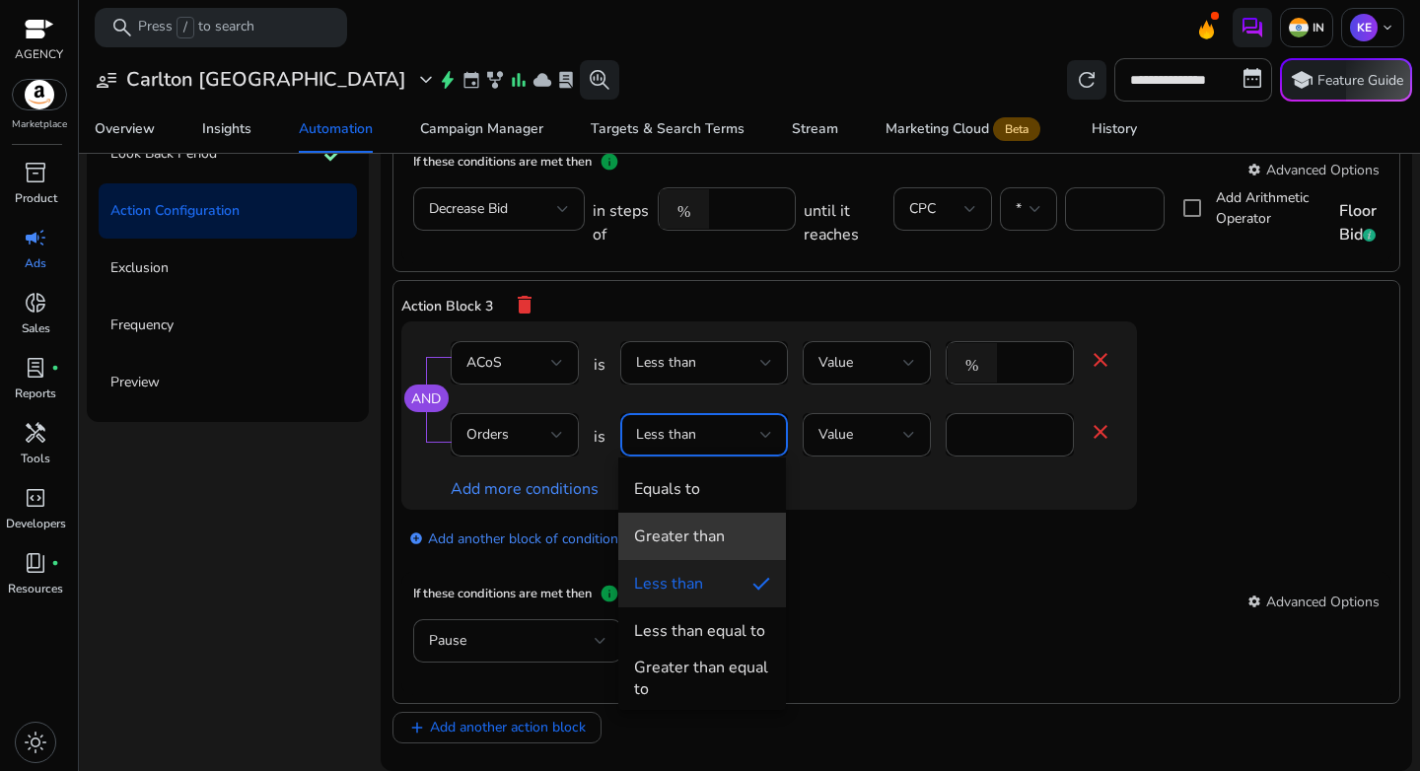
click at [714, 524] on mat-option "Greater than" at bounding box center [702, 536] width 168 height 47
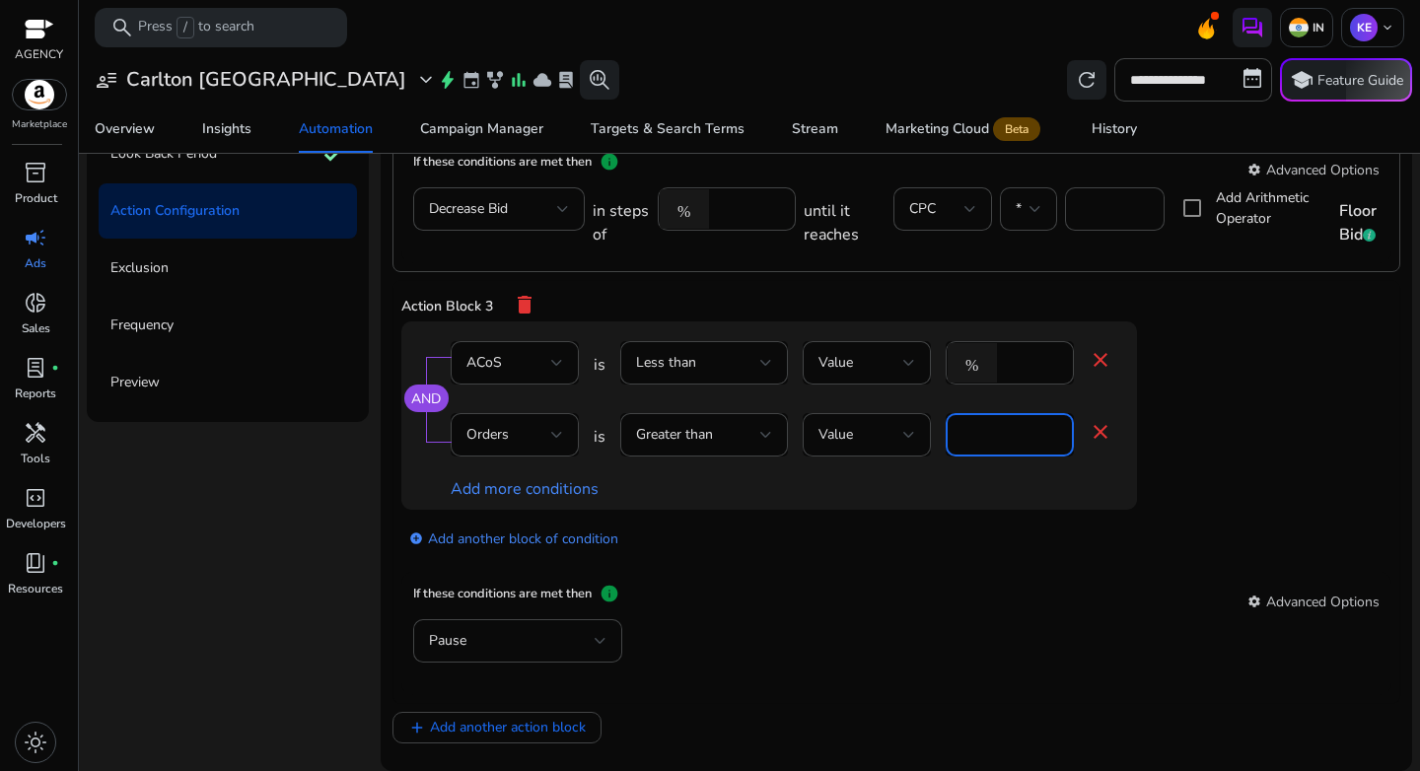
drag, startPoint x: 993, startPoint y: 434, endPoint x: 934, endPoint y: 439, distance: 59.4
click at [934, 439] on div "Orders is Greater than Value * close" at bounding box center [782, 445] width 662 height 64
type input "*"
drag, startPoint x: 867, startPoint y: 566, endPoint x: 599, endPoint y: 537, distance: 269.9
click at [865, 567] on app-ppc-editable-conditions "AND ACoS is Less than Value % ** close Orders is Greater than Value * close Add…" at bounding box center [896, 447] width 990 height 251
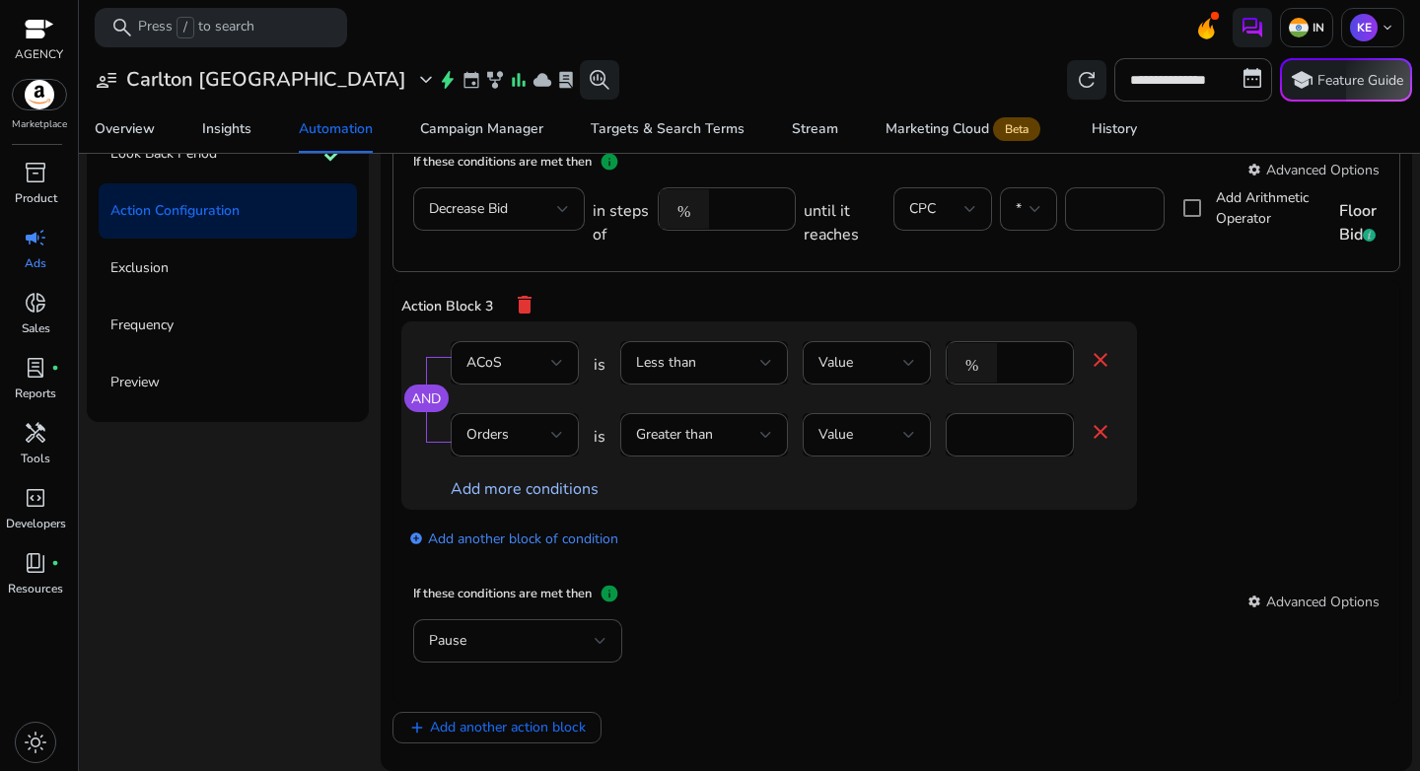
click at [480, 480] on link "Add more conditions" at bounding box center [525, 489] width 148 height 22
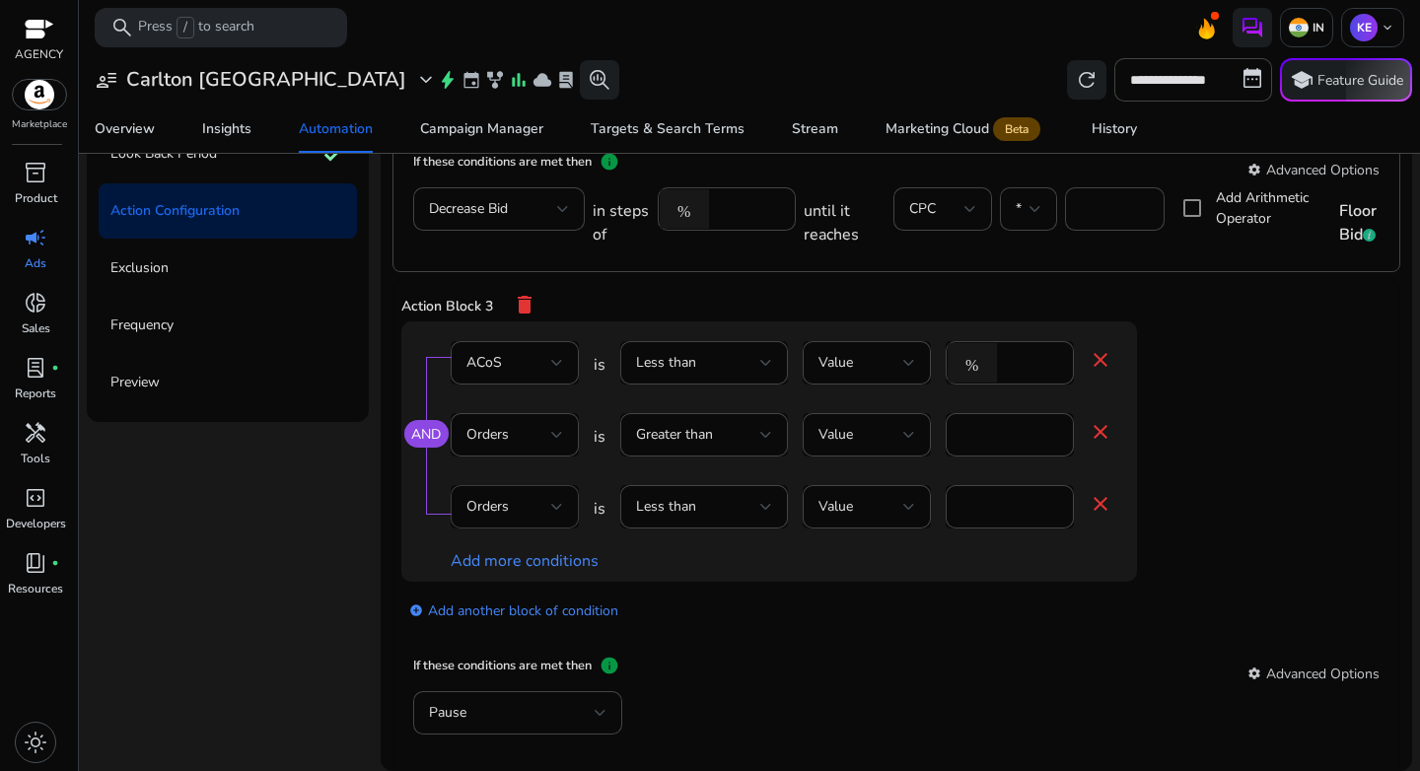
click at [520, 511] on div "Orders" at bounding box center [509, 507] width 85 height 22
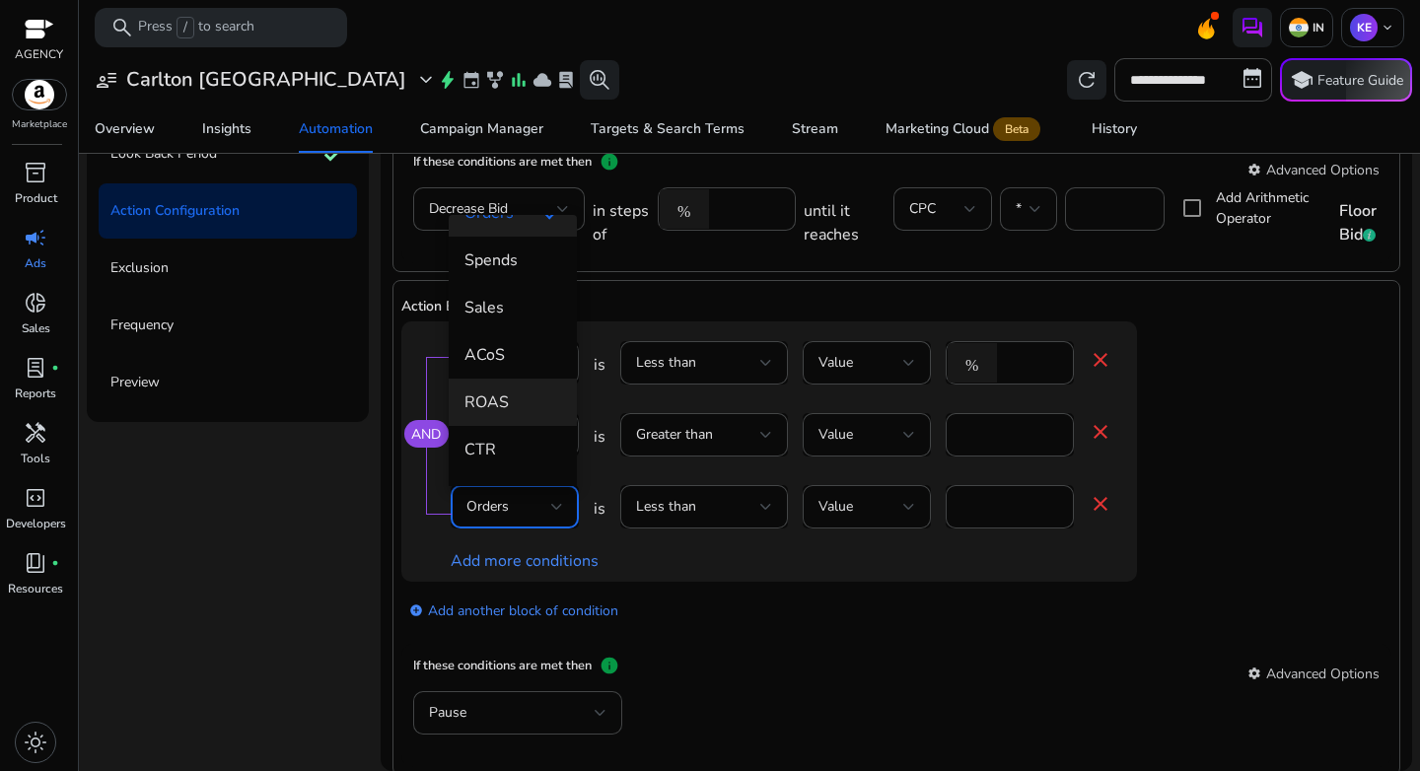
scroll to position [316, 0]
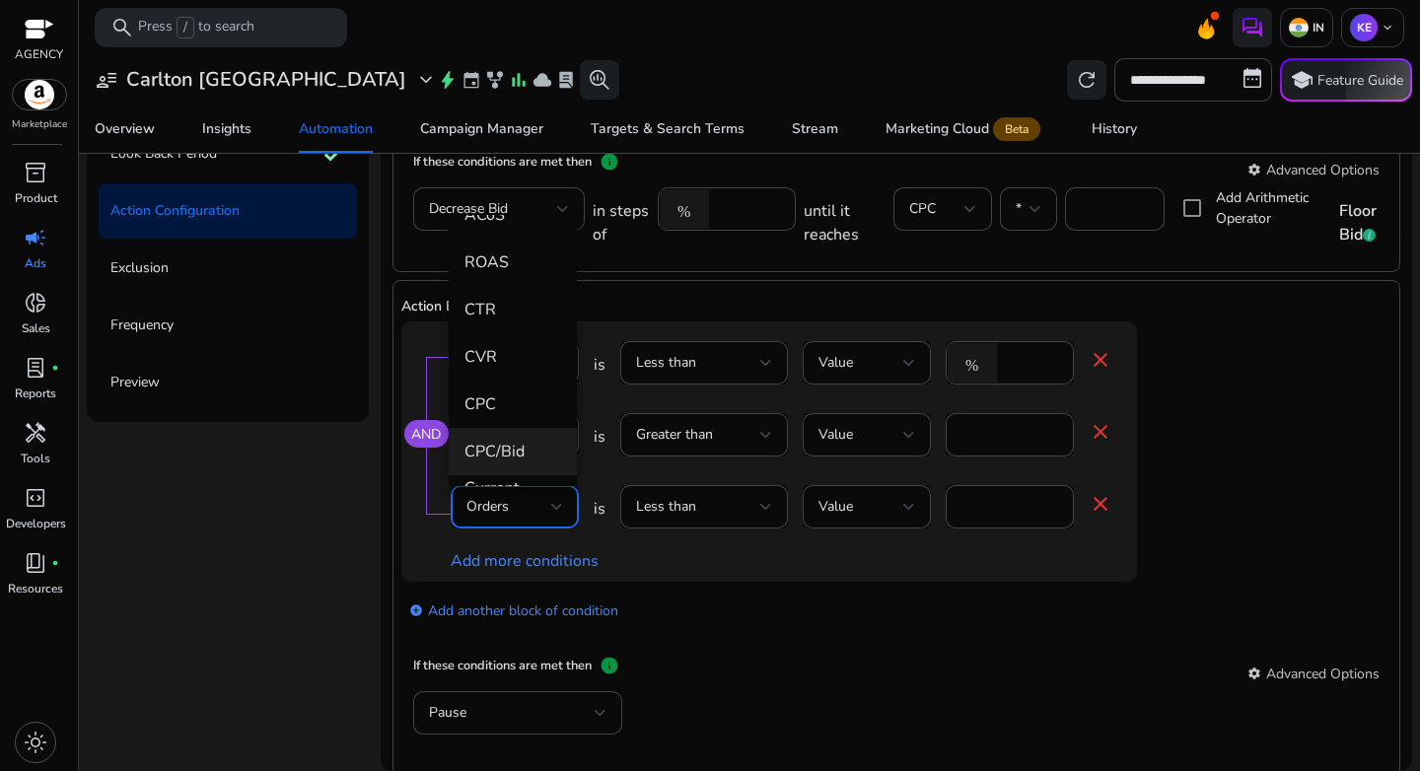
click at [501, 433] on mat-option "CPC/Bid" at bounding box center [513, 451] width 128 height 47
click at [754, 508] on div "Less than" at bounding box center [698, 507] width 124 height 22
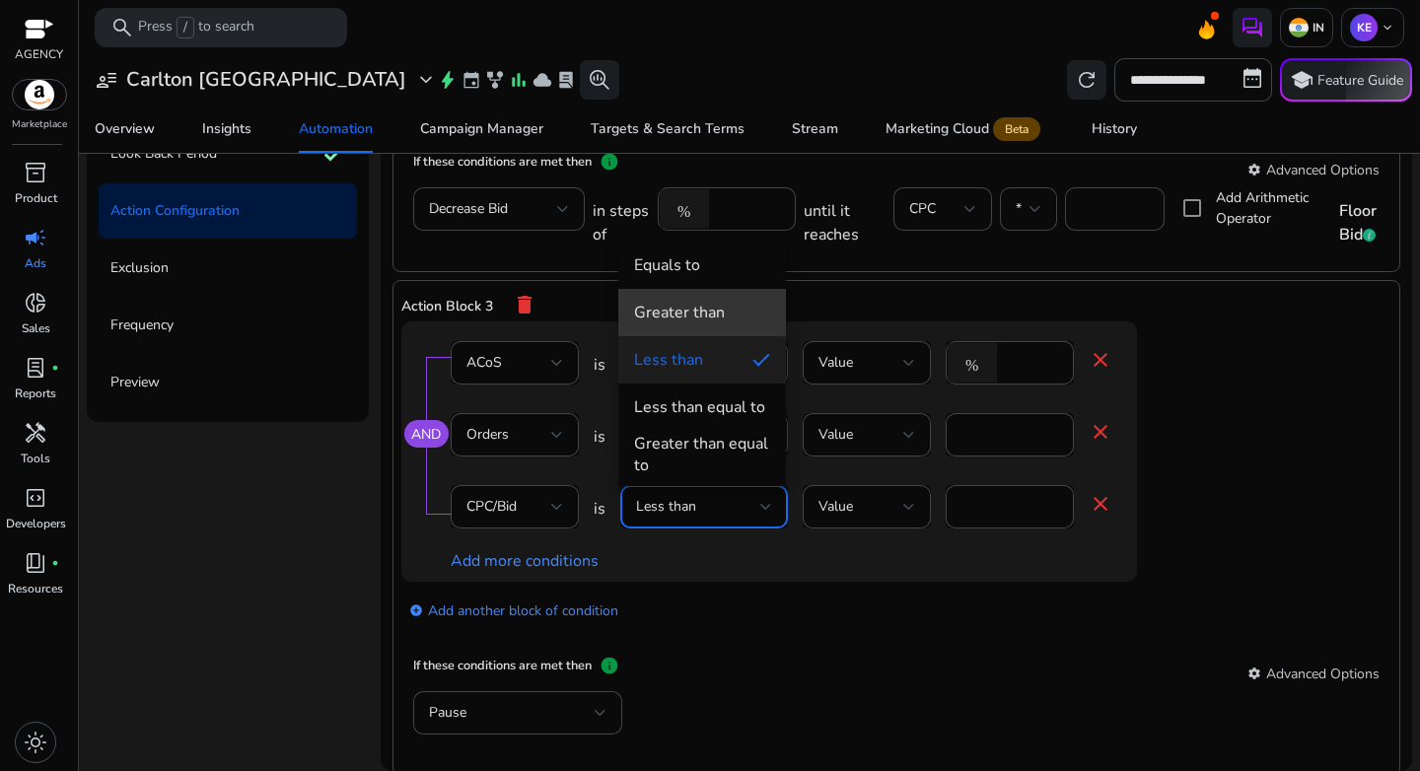
click at [708, 303] on div "Greater than" at bounding box center [679, 313] width 91 height 22
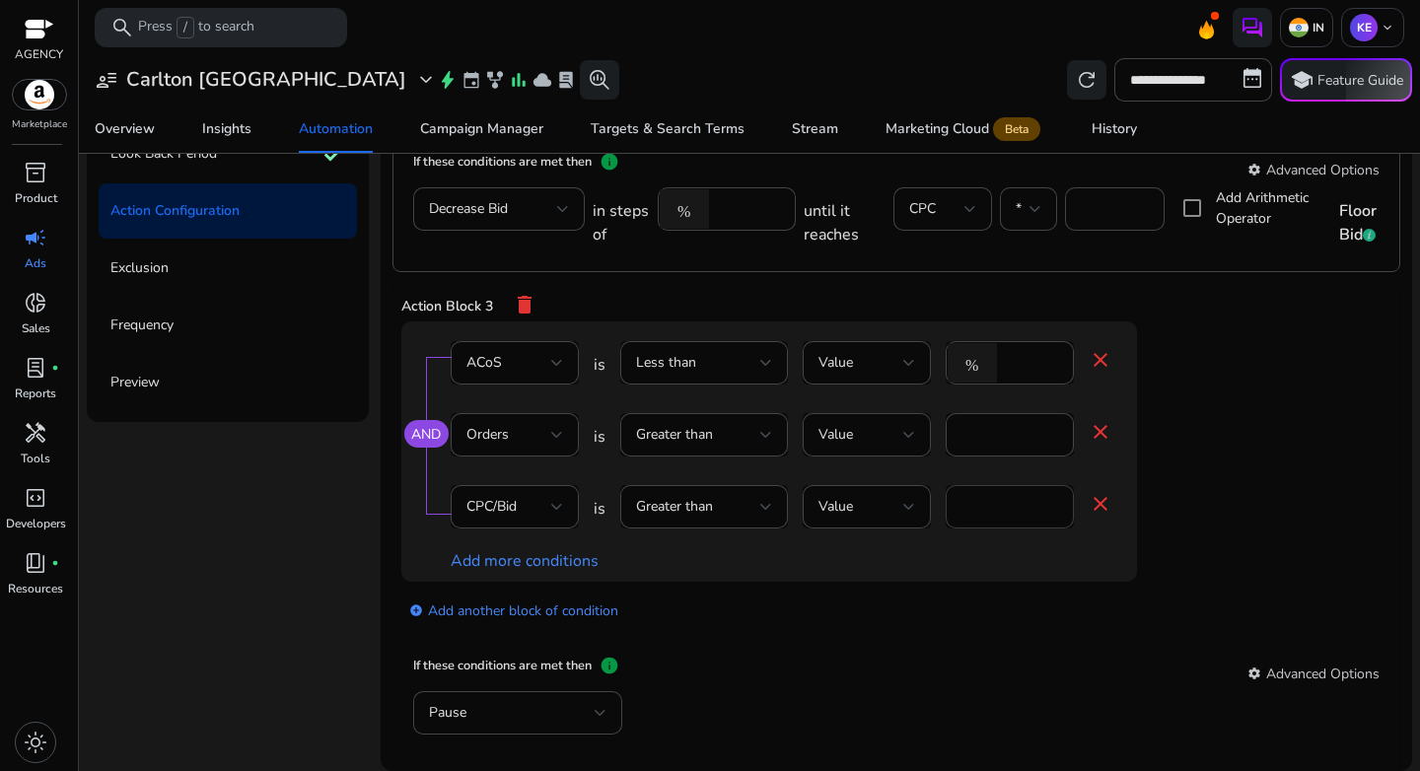
drag, startPoint x: 993, startPoint y: 521, endPoint x: 953, endPoint y: 512, distance: 41.4
click at [953, 512] on div "*" at bounding box center [1010, 506] width 128 height 43
click at [1205, 579] on div "AND ACoS is Less than Value % ** close Orders is Greater than Value * close CPC…" at bounding box center [808, 452] width 815 height 260
drag, startPoint x: 991, startPoint y: 510, endPoint x: 951, endPoint y: 508, distance: 40.5
click at [950, 507] on div "**" at bounding box center [1010, 506] width 128 height 43
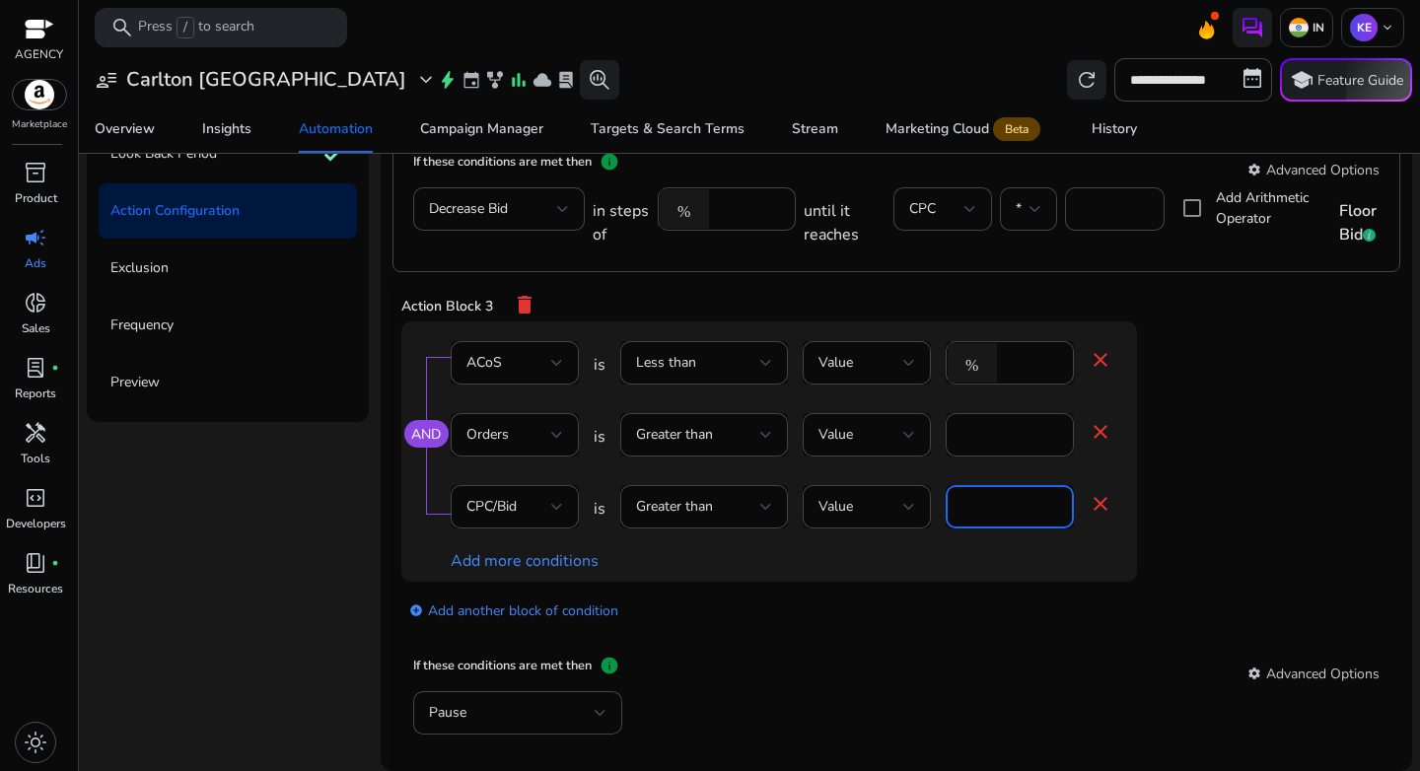
type input "*"
click at [1256, 556] on app-ppc-editable-conditions "AND ACoS is Less than Value % ** close Orders is Greater than Value * close CPC…" at bounding box center [896, 483] width 990 height 323
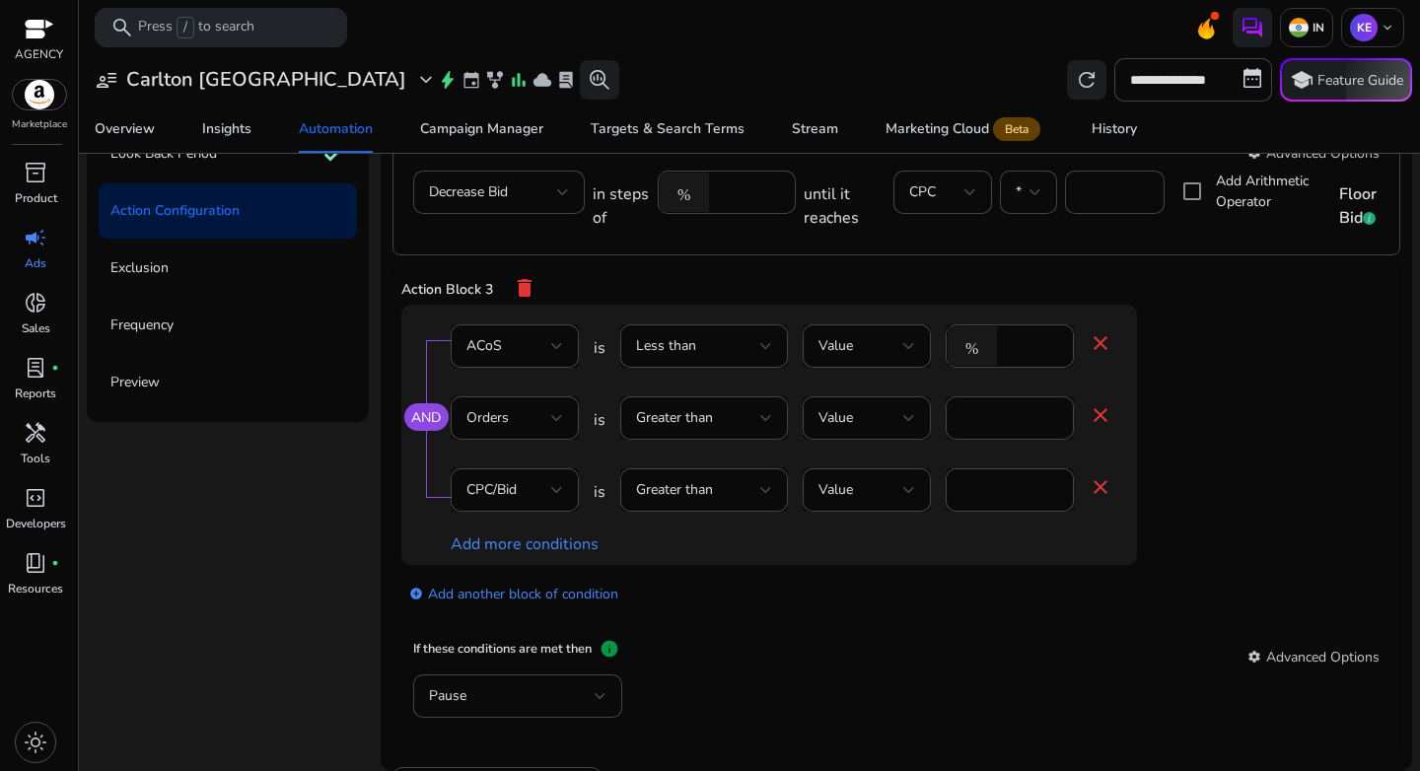
scroll to position [1093, 0]
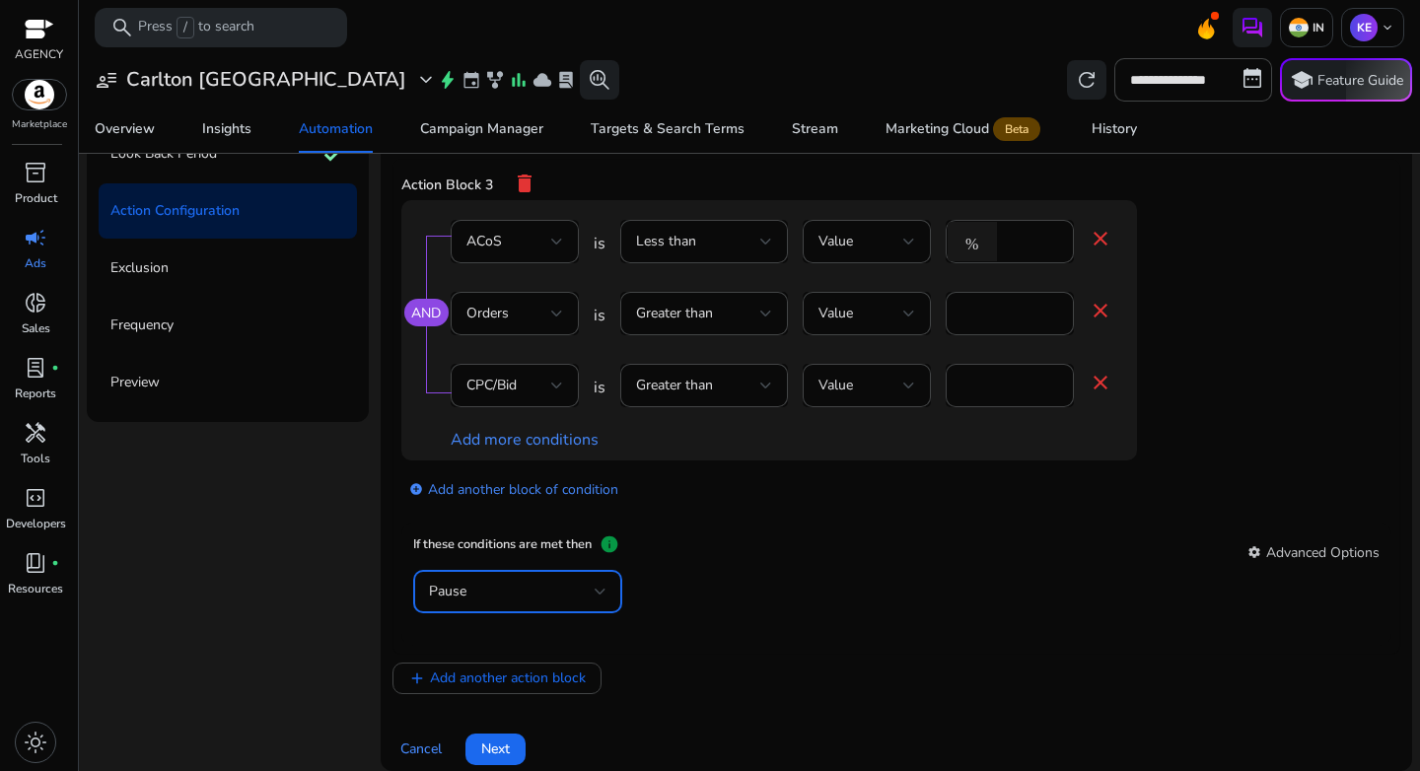
click at [508, 593] on div "Pause" at bounding box center [512, 592] width 166 height 22
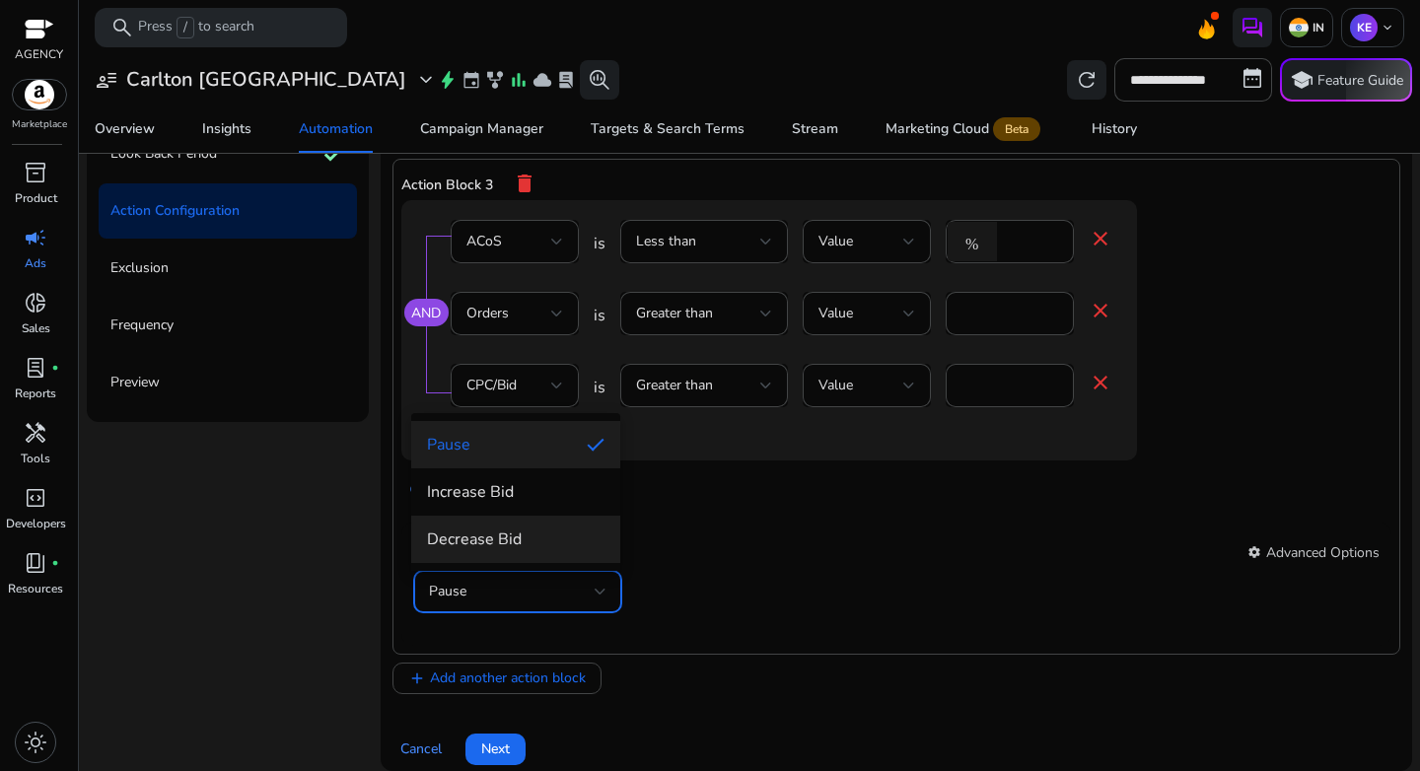
click at [500, 543] on span "Decrease Bid" at bounding box center [516, 540] width 178 height 22
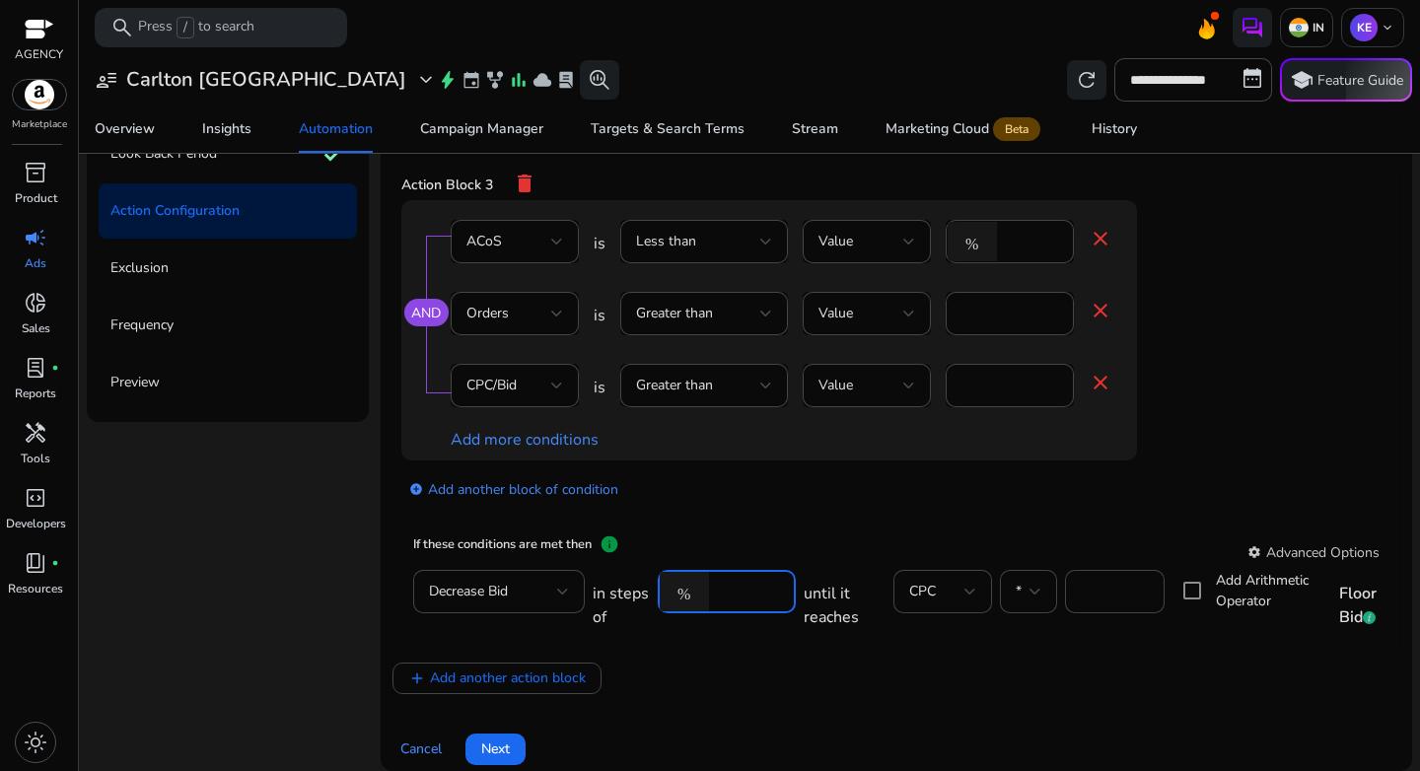
drag, startPoint x: 731, startPoint y: 595, endPoint x: 699, endPoint y: 594, distance: 31.6
click at [699, 594] on div "% *" at bounding box center [719, 591] width 122 height 43
type input "***"
drag, startPoint x: 1097, startPoint y: 588, endPoint x: 1065, endPoint y: 595, distance: 32.3
click at [1065, 595] on div "***" at bounding box center [1115, 591] width 100 height 43
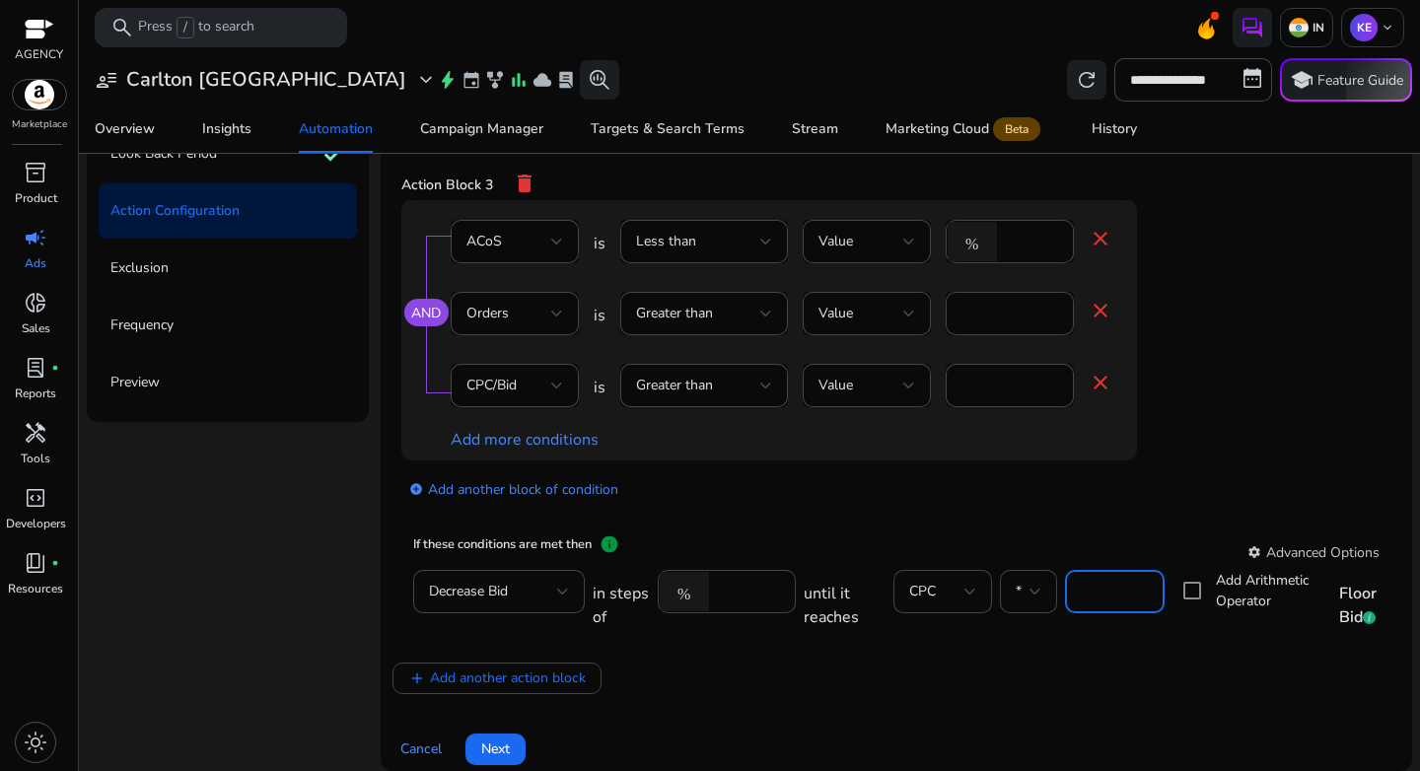
type input "***"
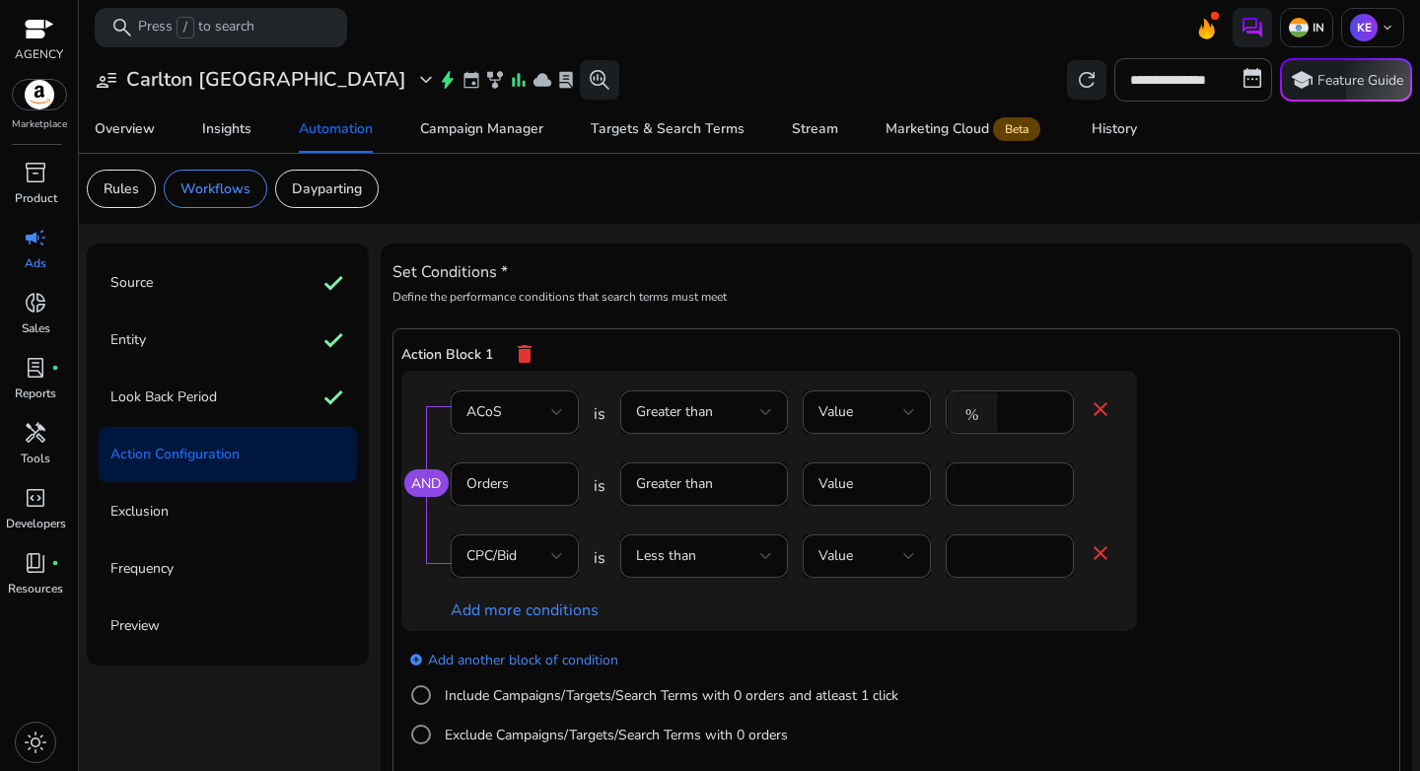
scroll to position [1093, 0]
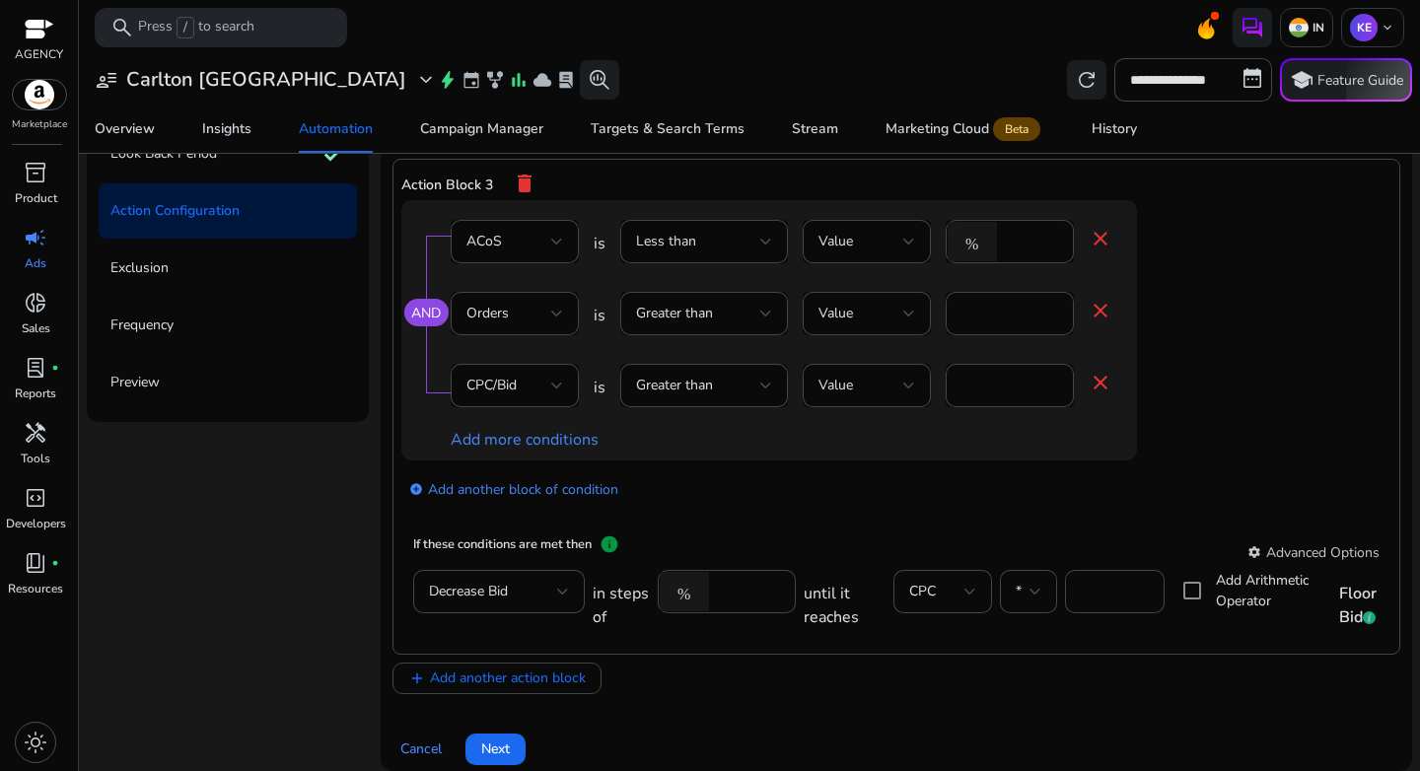
click at [329, 526] on div "Source check Entity check Look Back Period check Action Configuration Exclusion…" at bounding box center [750, 385] width 1326 height 771
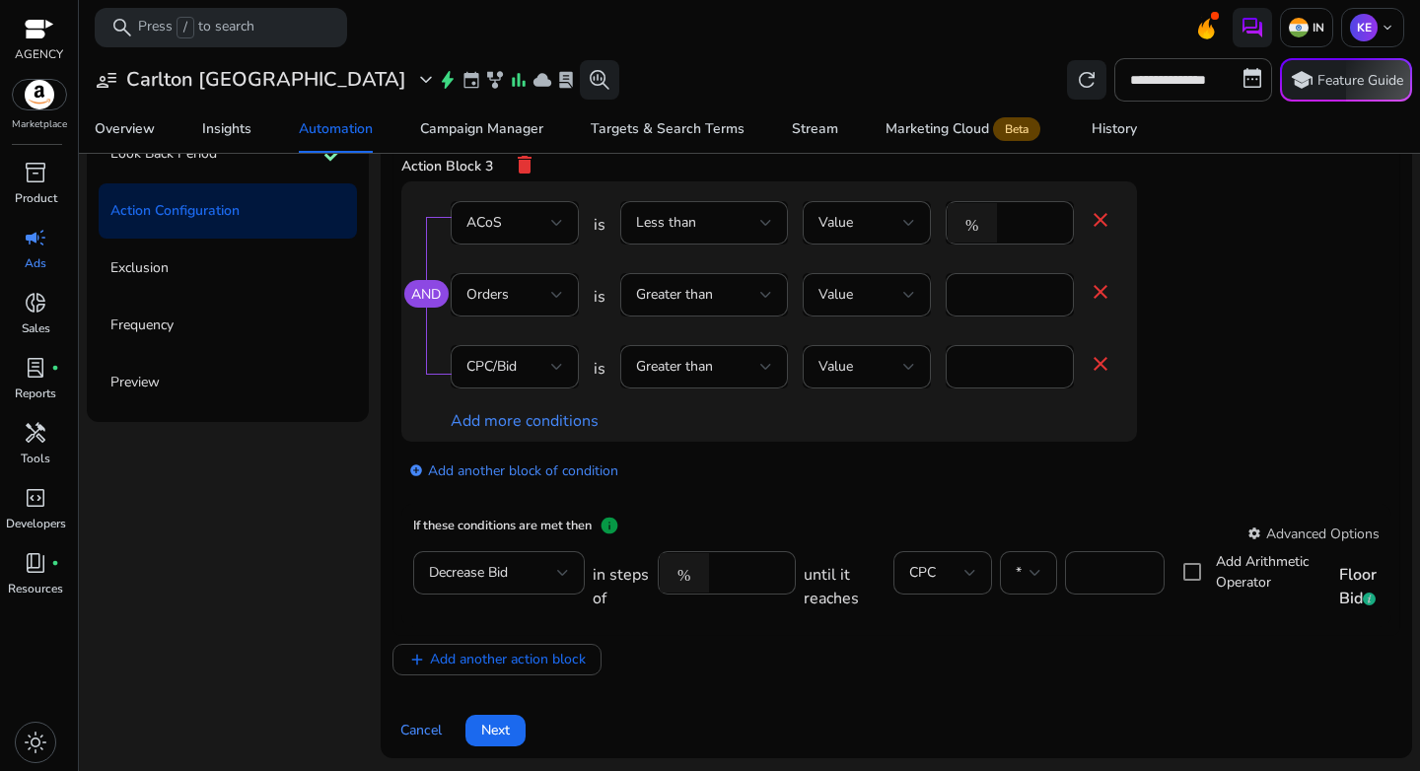
scroll to position [1115, 0]
click at [519, 661] on span "Add another action block" at bounding box center [508, 656] width 156 height 21
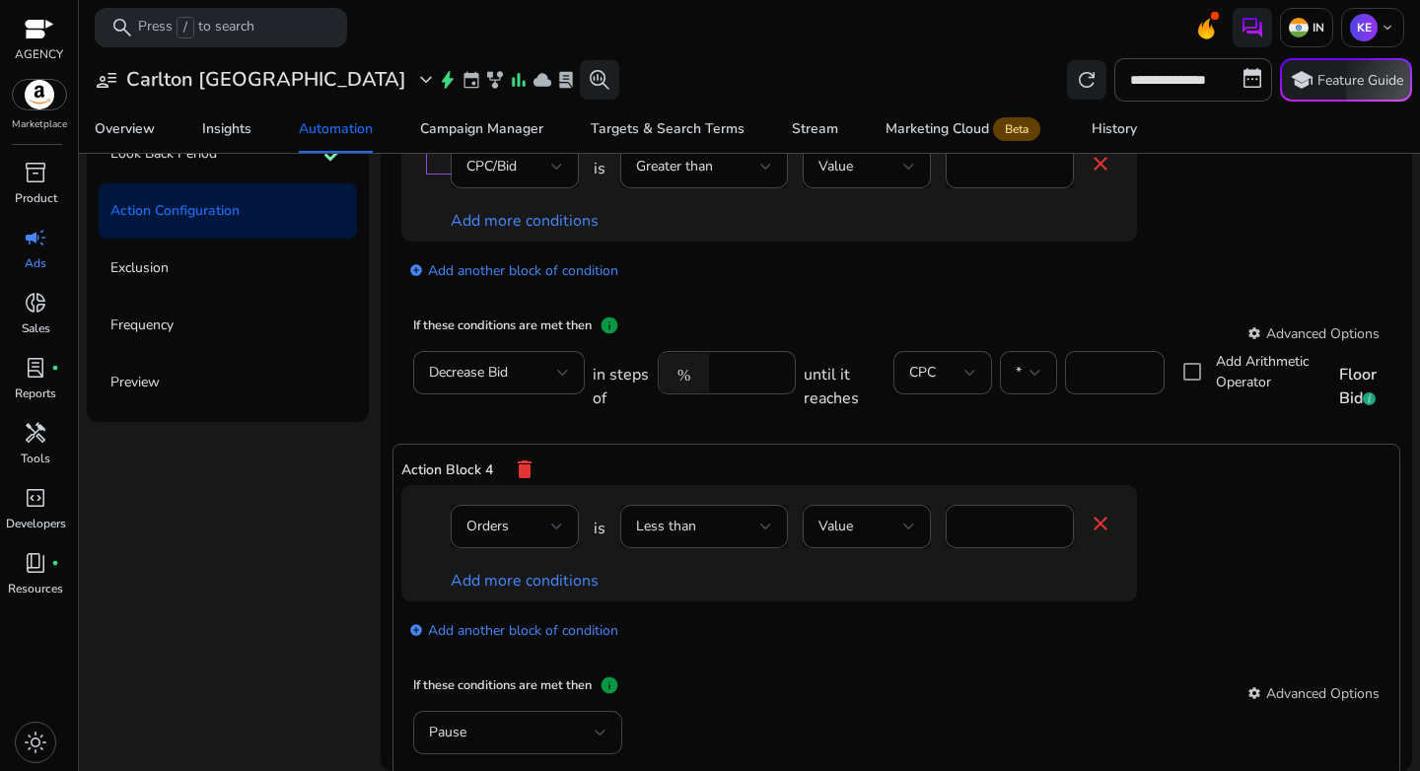
scroll to position [1398, 0]
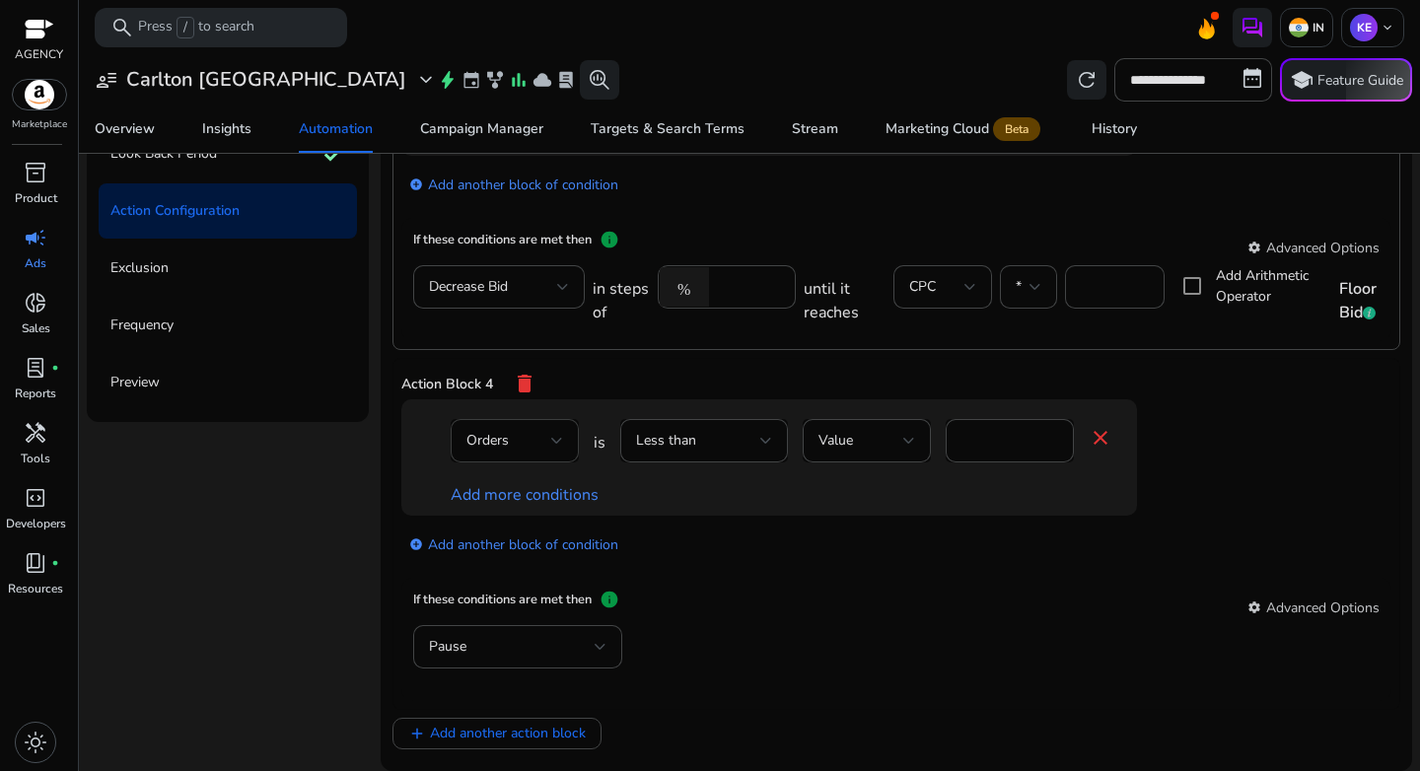
click at [549, 456] on div "Orders" at bounding box center [515, 440] width 97 height 43
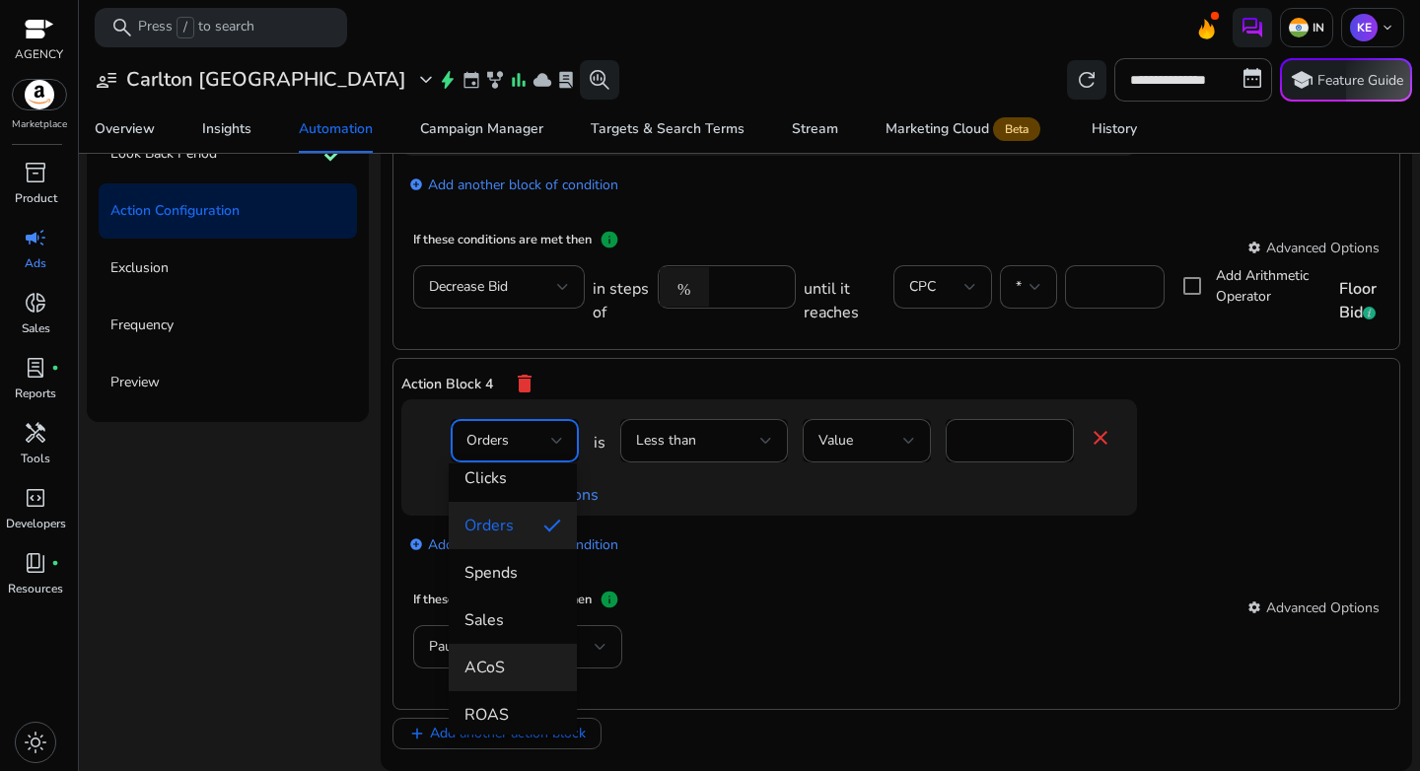
scroll to position [112, 0]
click at [518, 661] on span "ACoS" at bounding box center [513, 667] width 97 height 22
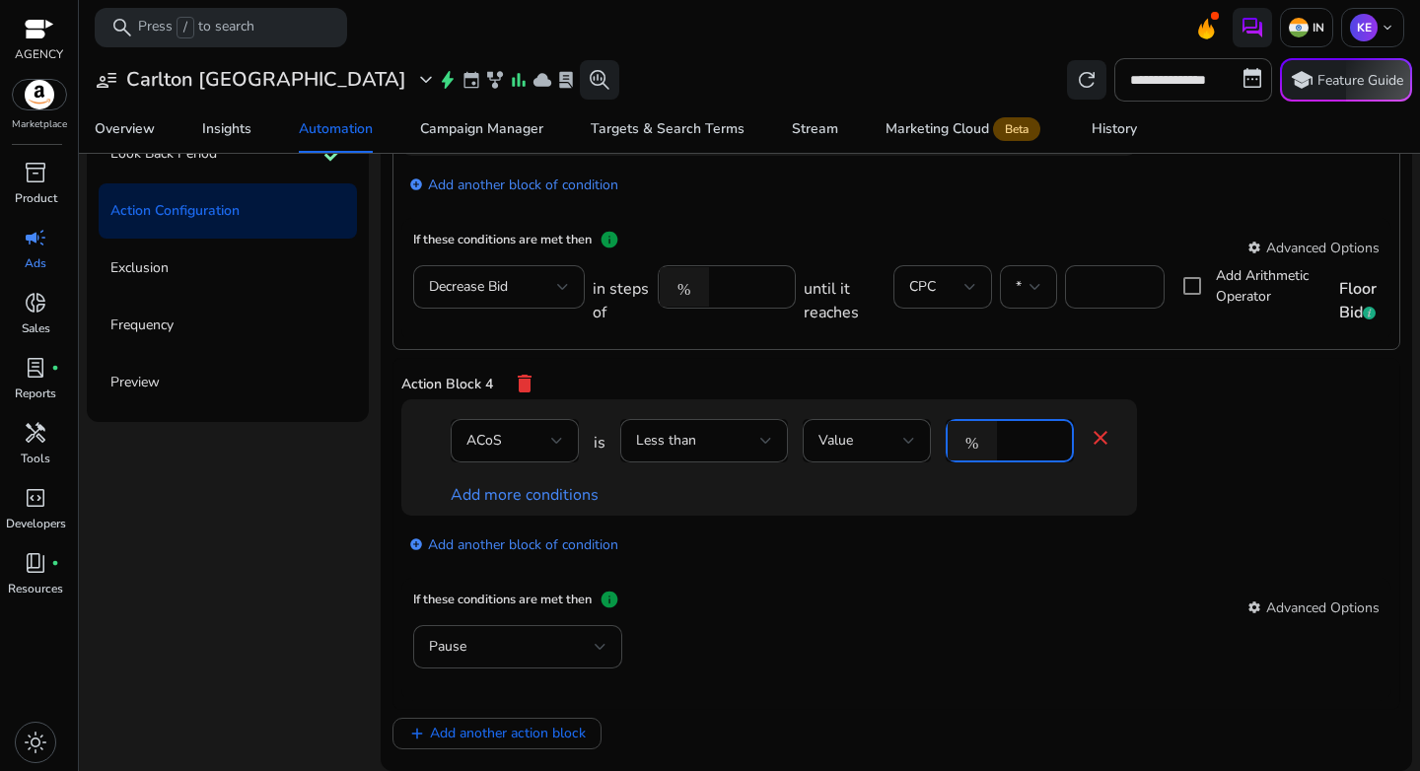
drag, startPoint x: 1018, startPoint y: 441, endPoint x: 987, endPoint y: 441, distance: 30.6
click at [987, 441] on div "% *" at bounding box center [1002, 440] width 112 height 43
type input "**"
click at [1038, 519] on div "add_circle Add another block of condition" at bounding box center [808, 543] width 815 height 55
click at [551, 498] on link "Add more conditions" at bounding box center [525, 495] width 148 height 22
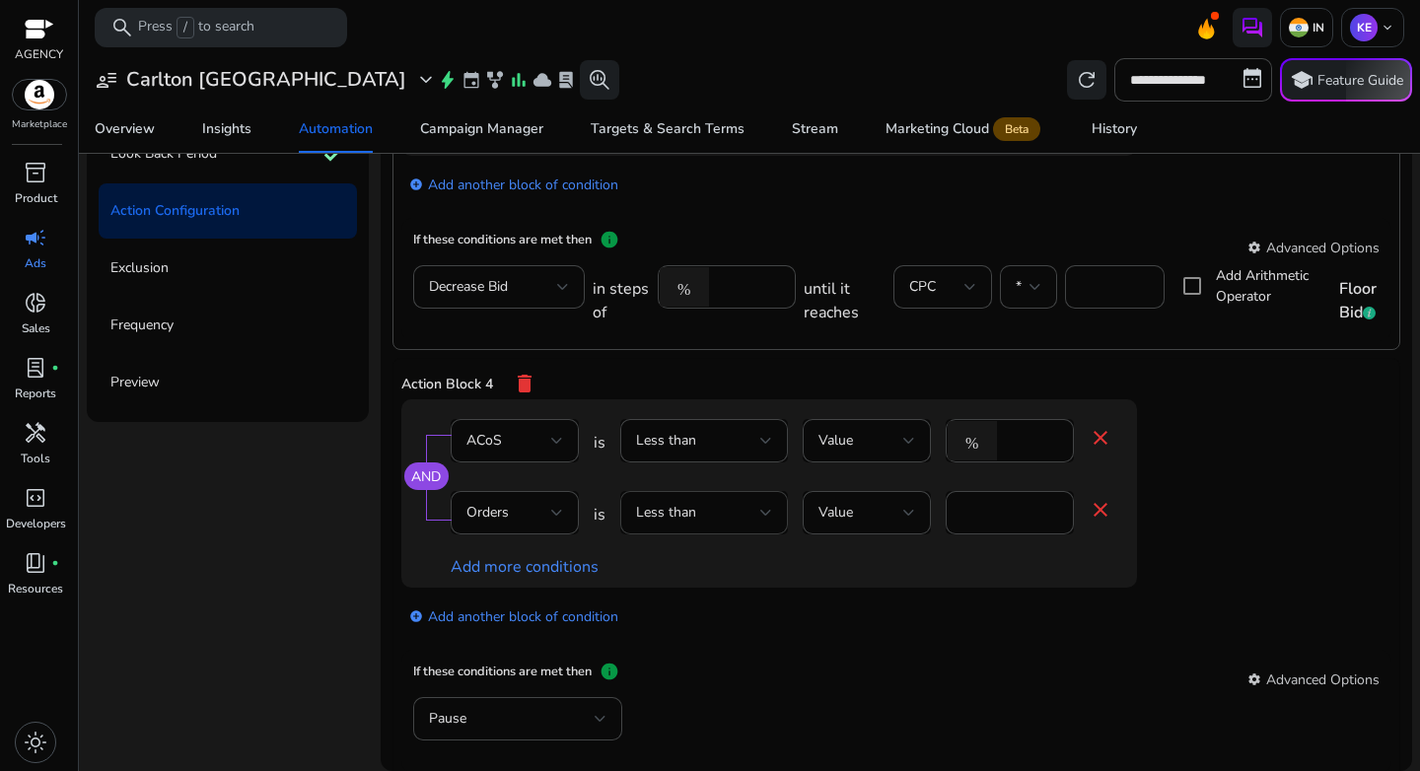
click at [729, 511] on div "Less than" at bounding box center [698, 513] width 124 height 22
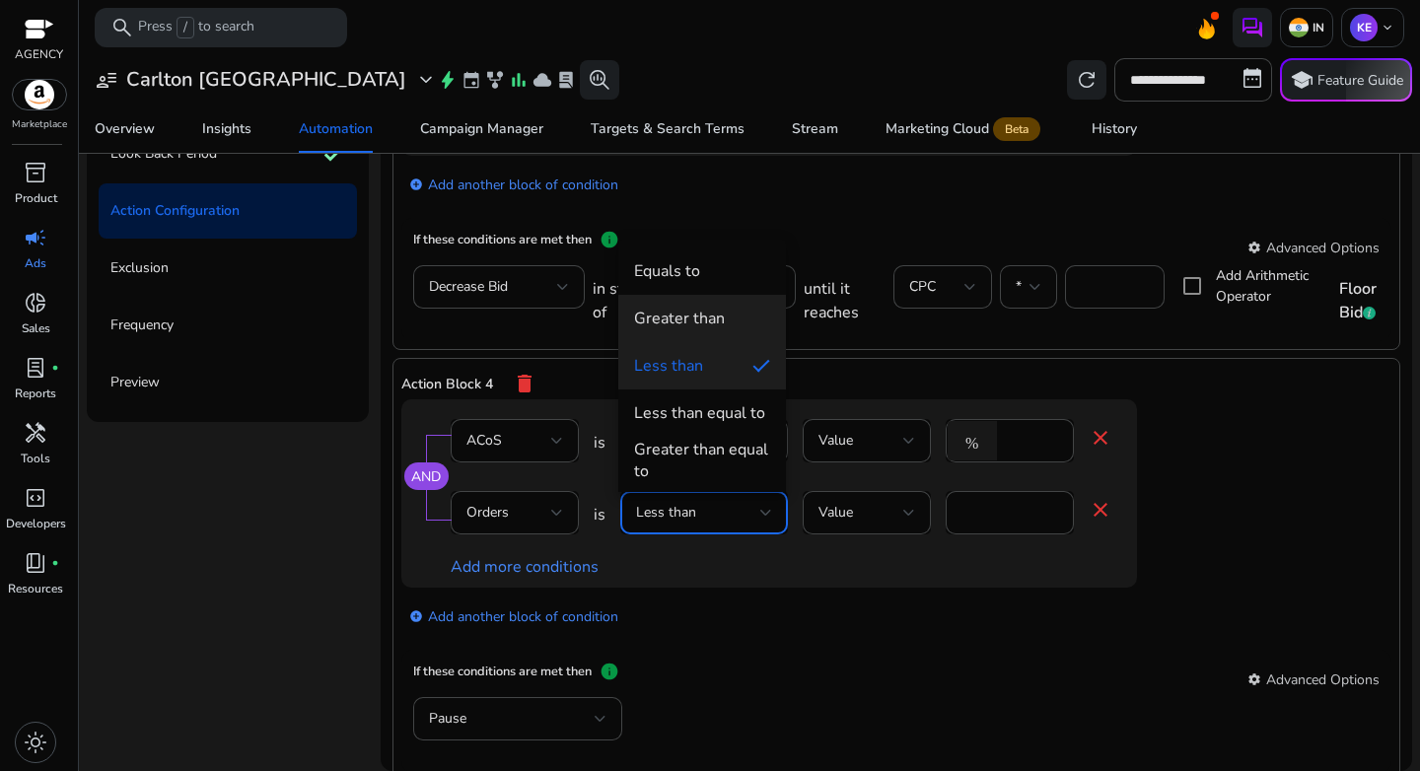
click at [681, 302] on mat-option "Greater than" at bounding box center [702, 318] width 168 height 47
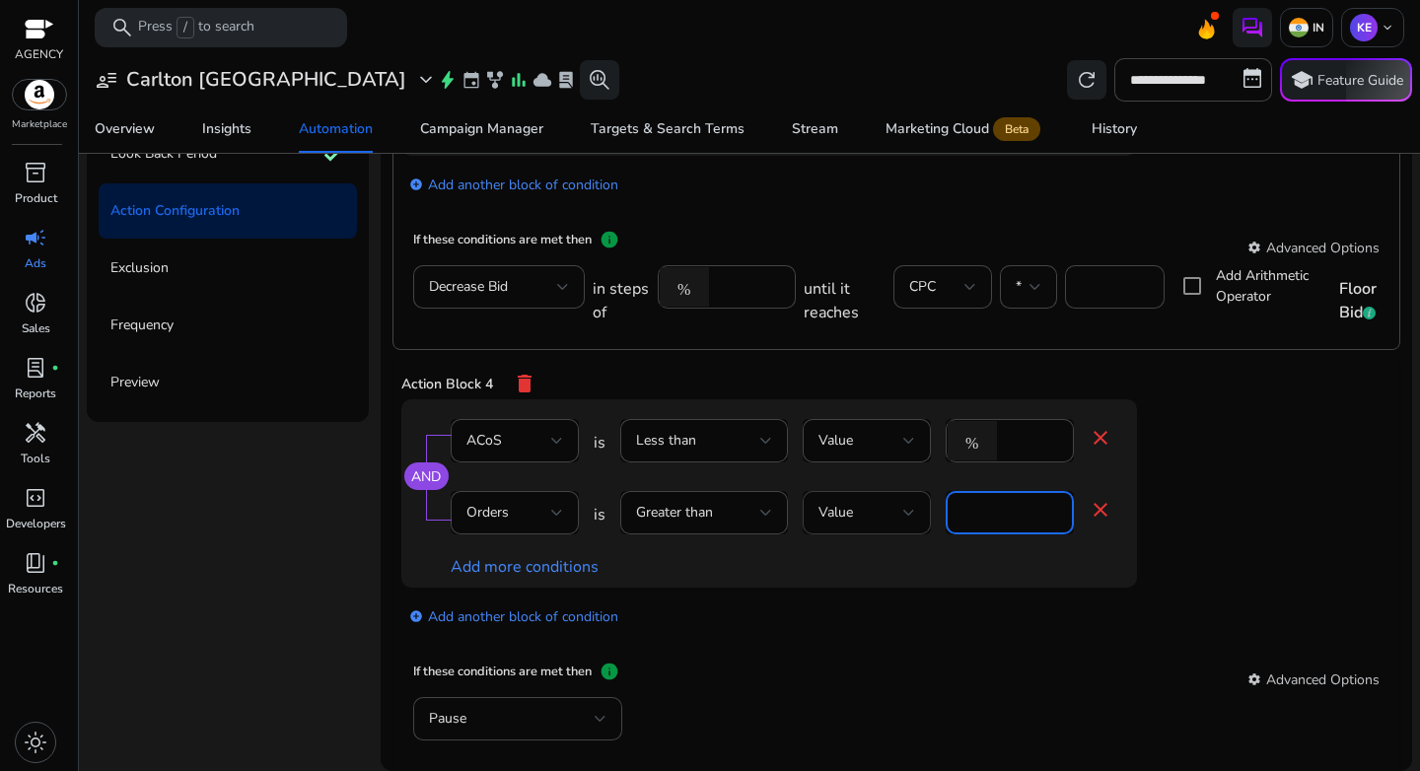
drag, startPoint x: 943, startPoint y: 514, endPoint x: 913, endPoint y: 514, distance: 29.6
click at [913, 514] on div "Orders is Greater than Value * close" at bounding box center [782, 523] width 662 height 64
type input "*"
click at [919, 616] on div "add_circle Add another block of condition" at bounding box center [808, 615] width 815 height 55
click at [529, 562] on link "Add more conditions" at bounding box center [525, 567] width 148 height 22
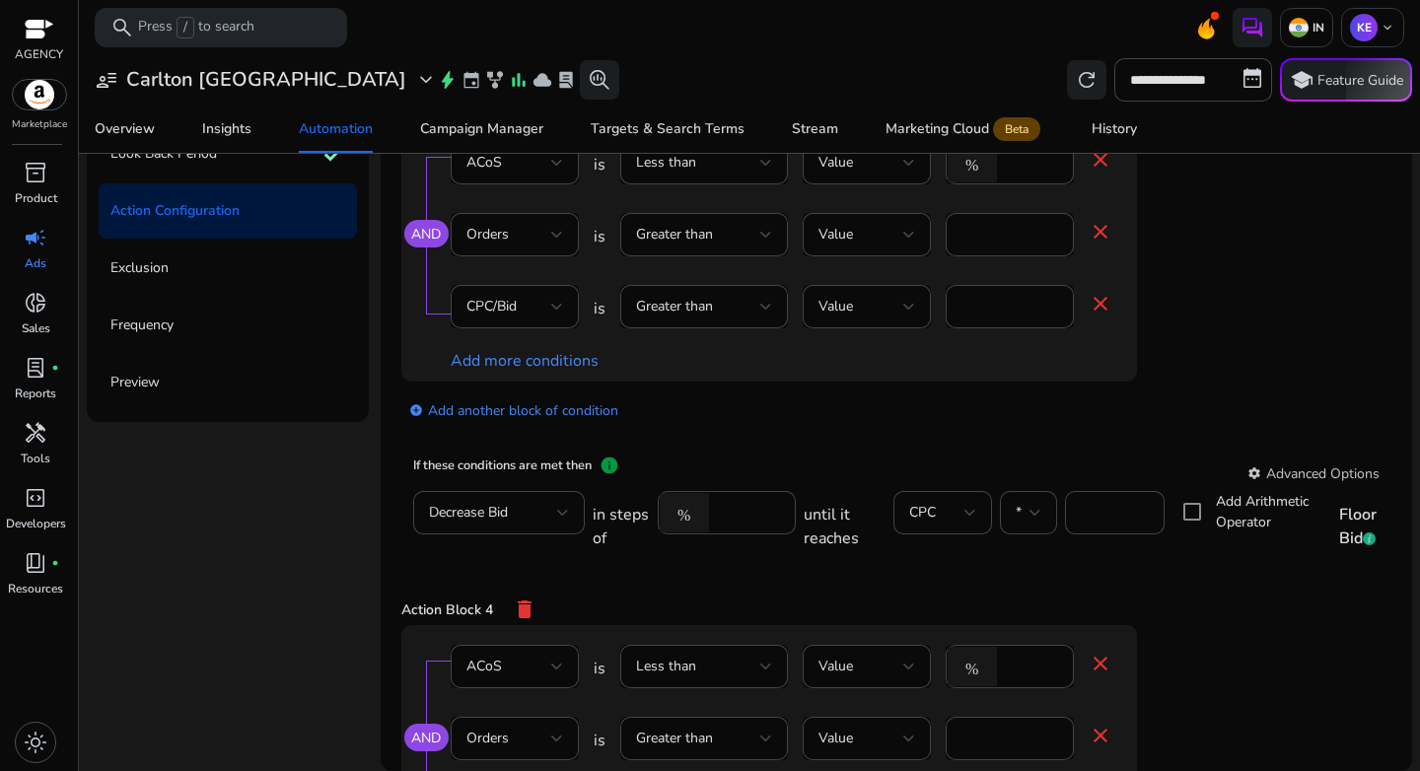
scroll to position [1567, 0]
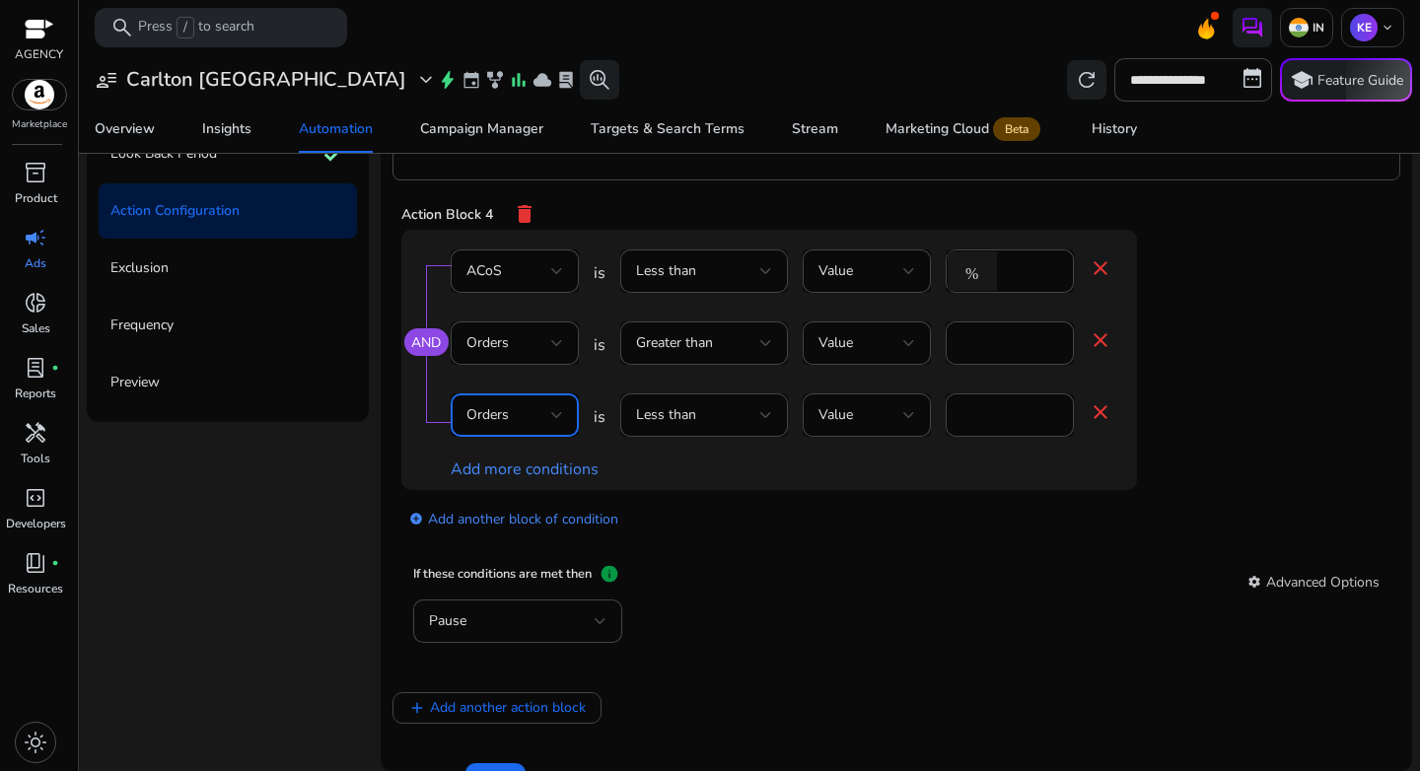
click at [539, 416] on div "Orders" at bounding box center [509, 415] width 85 height 22
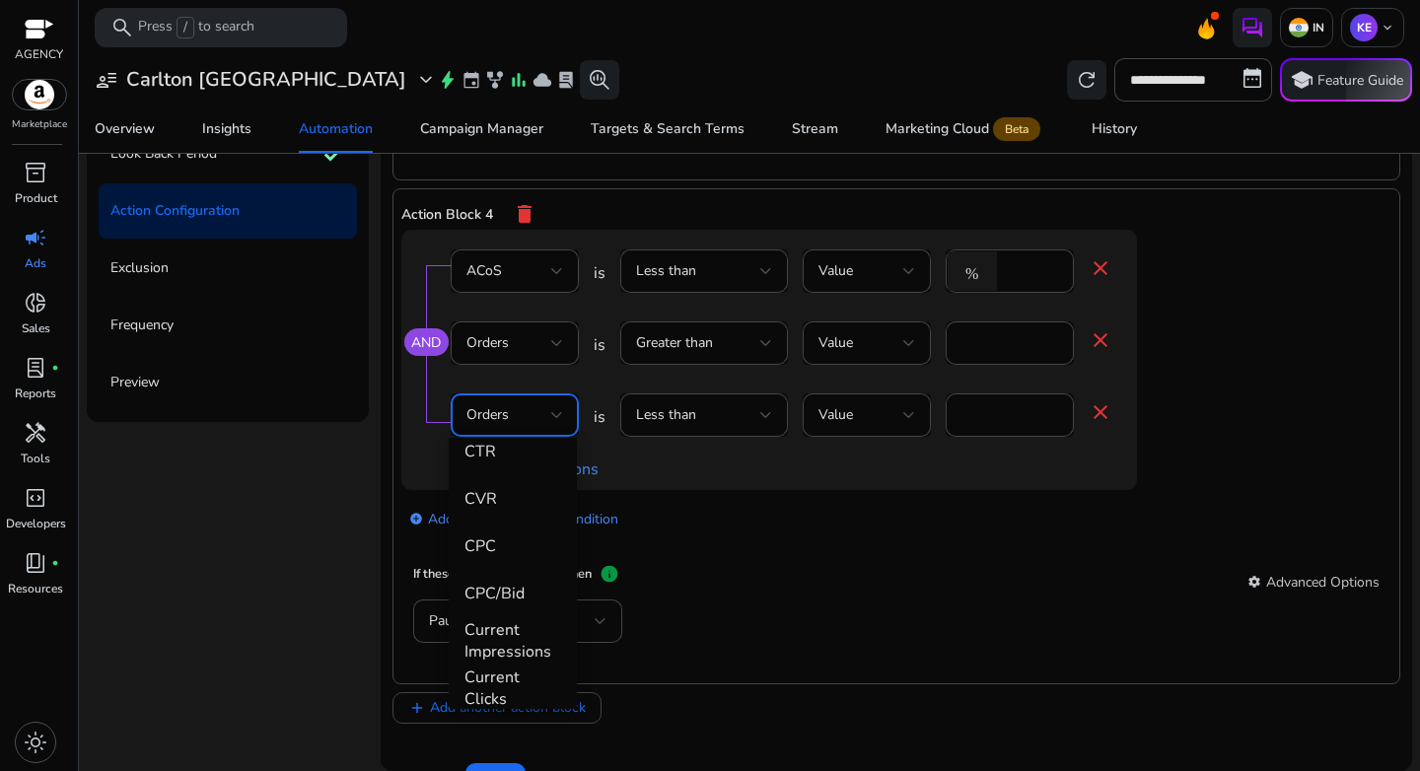
scroll to position [399, 0]
click at [517, 587] on span "CPC/Bid" at bounding box center [513, 591] width 97 height 22
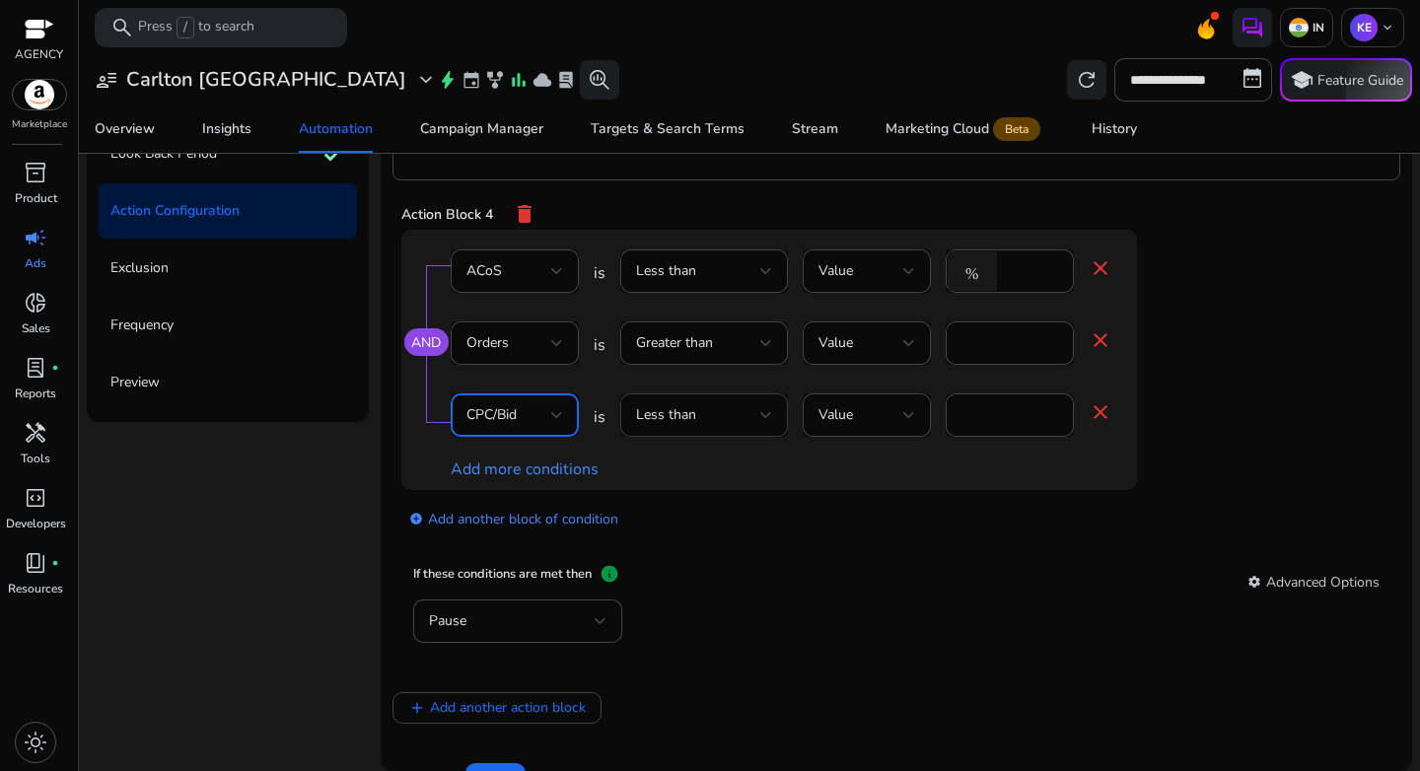
click at [691, 424] on span "Less than" at bounding box center [666, 414] width 60 height 19
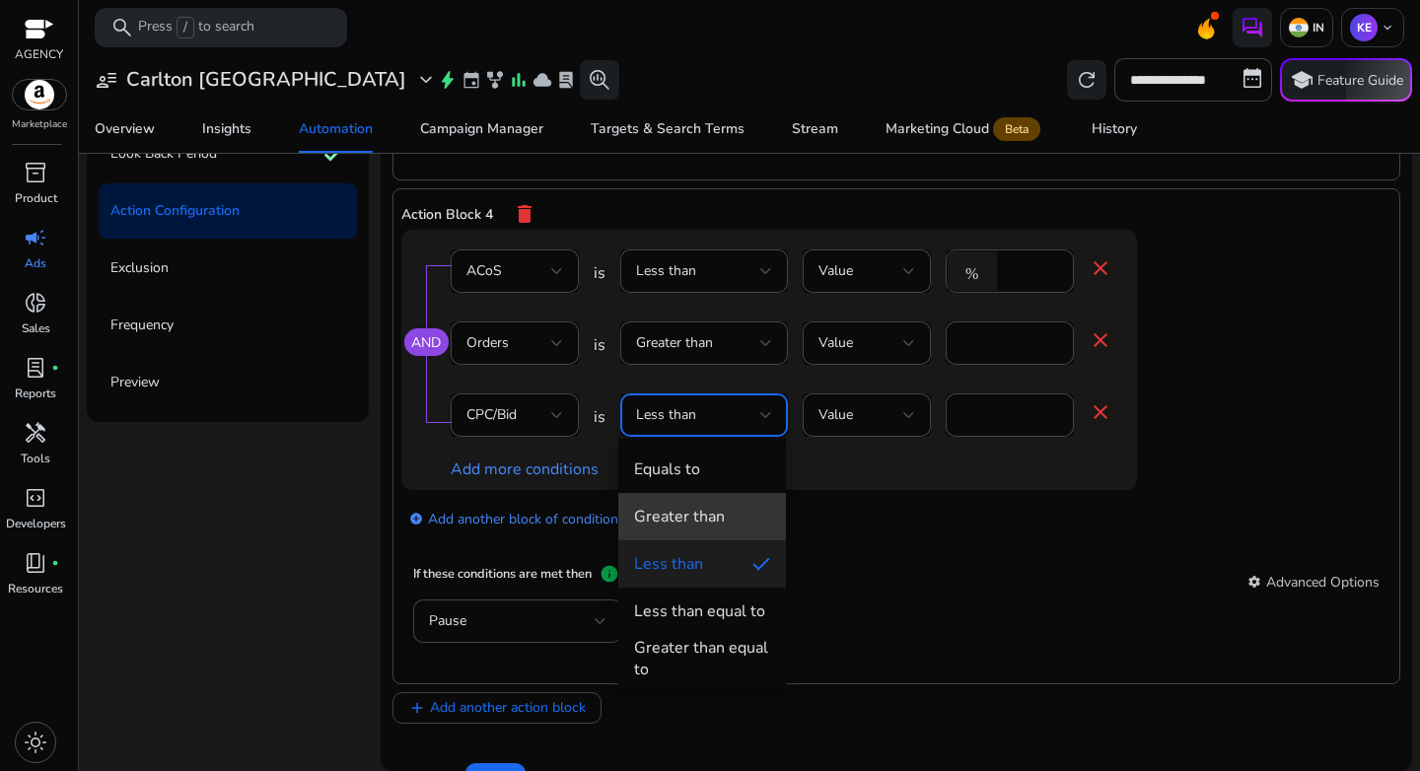
click at [704, 528] on mat-option "Greater than" at bounding box center [702, 516] width 168 height 47
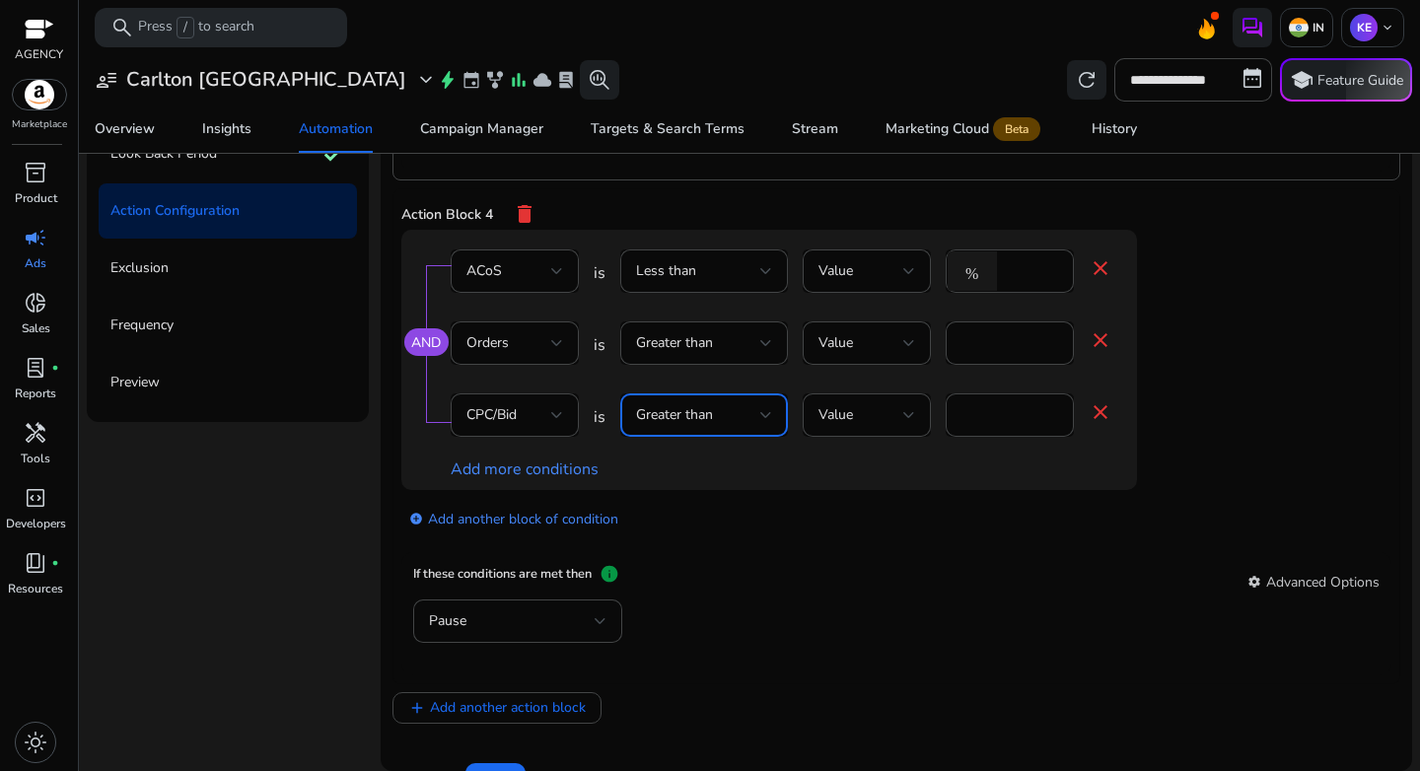
drag, startPoint x: 986, startPoint y: 420, endPoint x: 931, endPoint y: 431, distance: 56.3
click at [934, 430] on div "CPC/Bid is Greater than Value * close" at bounding box center [782, 426] width 662 height 64
drag, startPoint x: 988, startPoint y: 410, endPoint x: 902, endPoint y: 435, distance: 89.3
click at [911, 413] on div "CPC/Bid is Greater than Value ** close" at bounding box center [782, 426] width 662 height 64
type input "*"
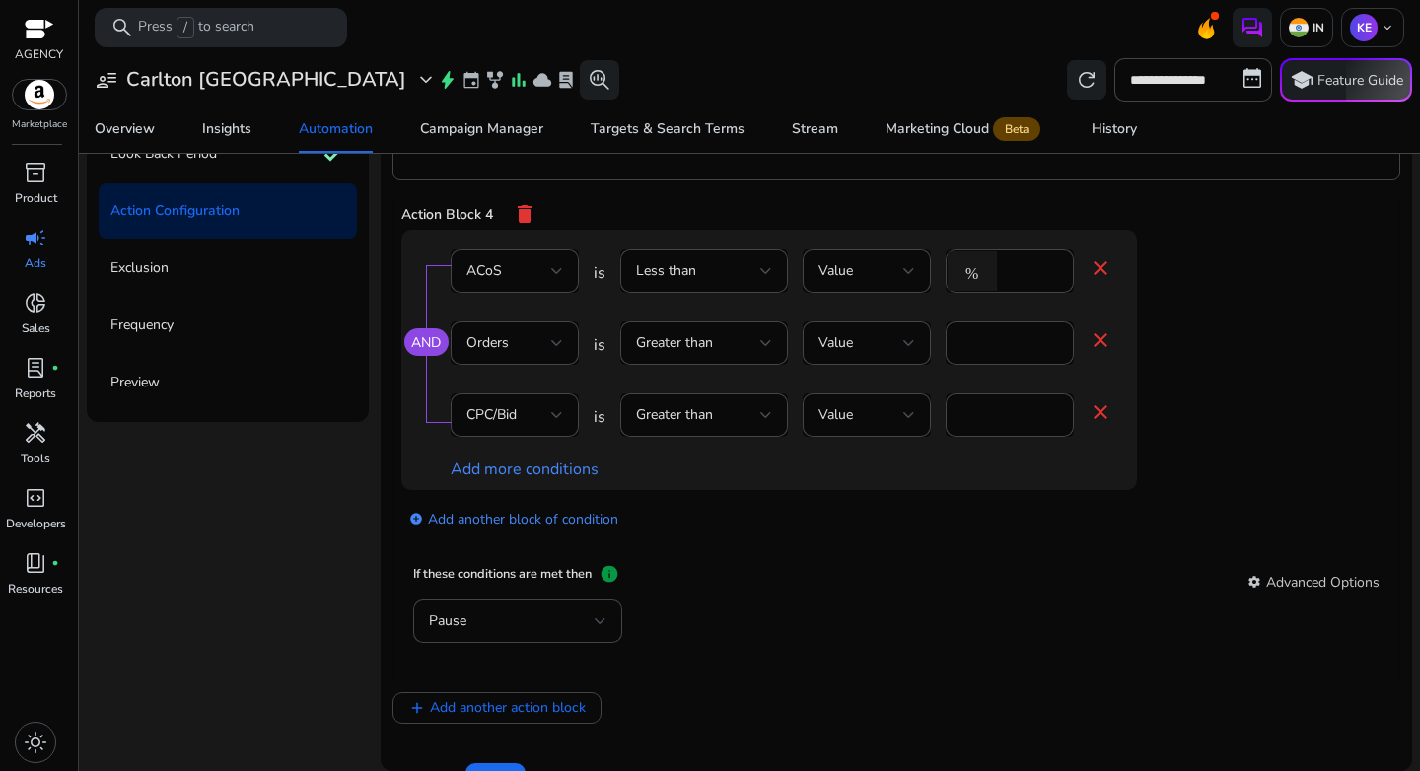
click at [1026, 569] on div "If these conditions are met then info settings Advanced Options" at bounding box center [896, 582] width 967 height 36
click at [538, 629] on div "Pause" at bounding box center [512, 622] width 166 height 22
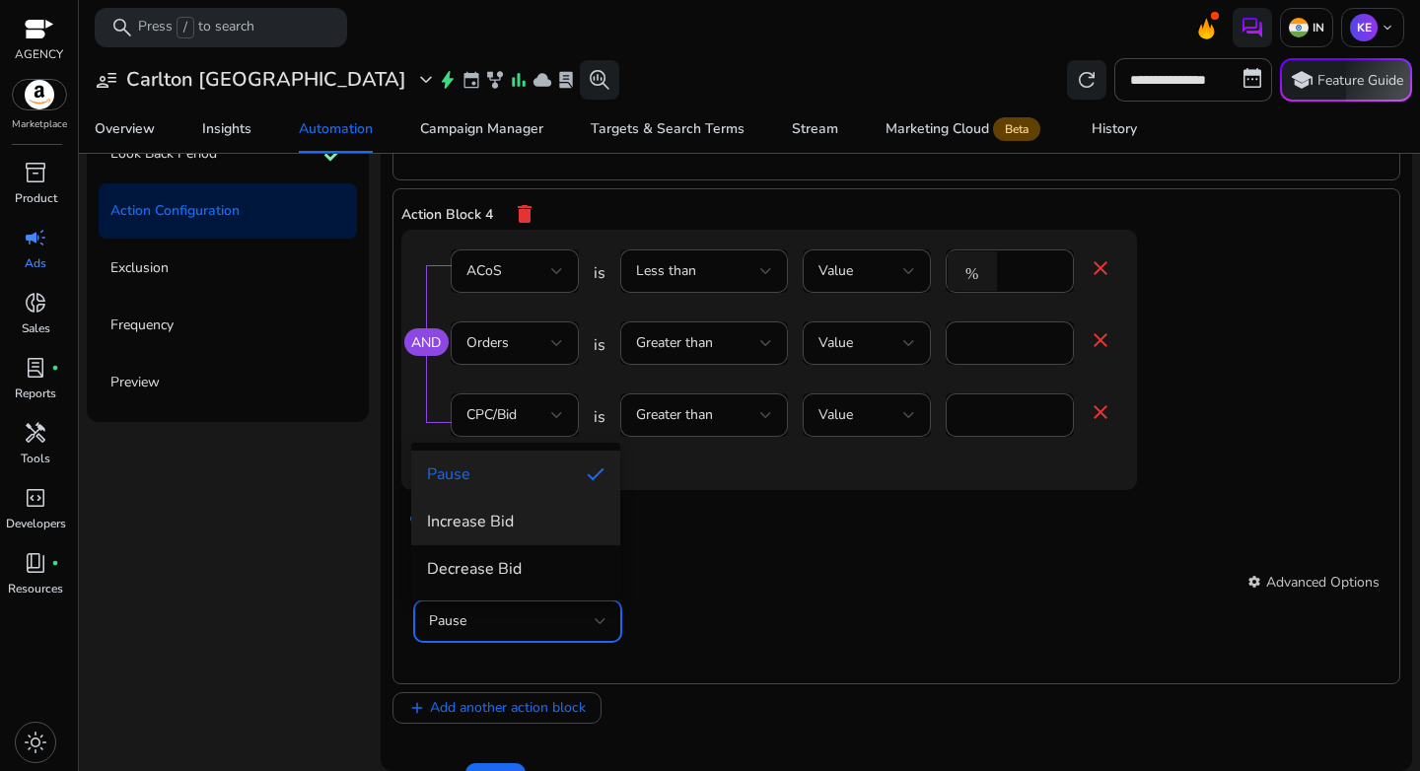
click at [520, 531] on span "Increase Bid" at bounding box center [516, 522] width 178 height 22
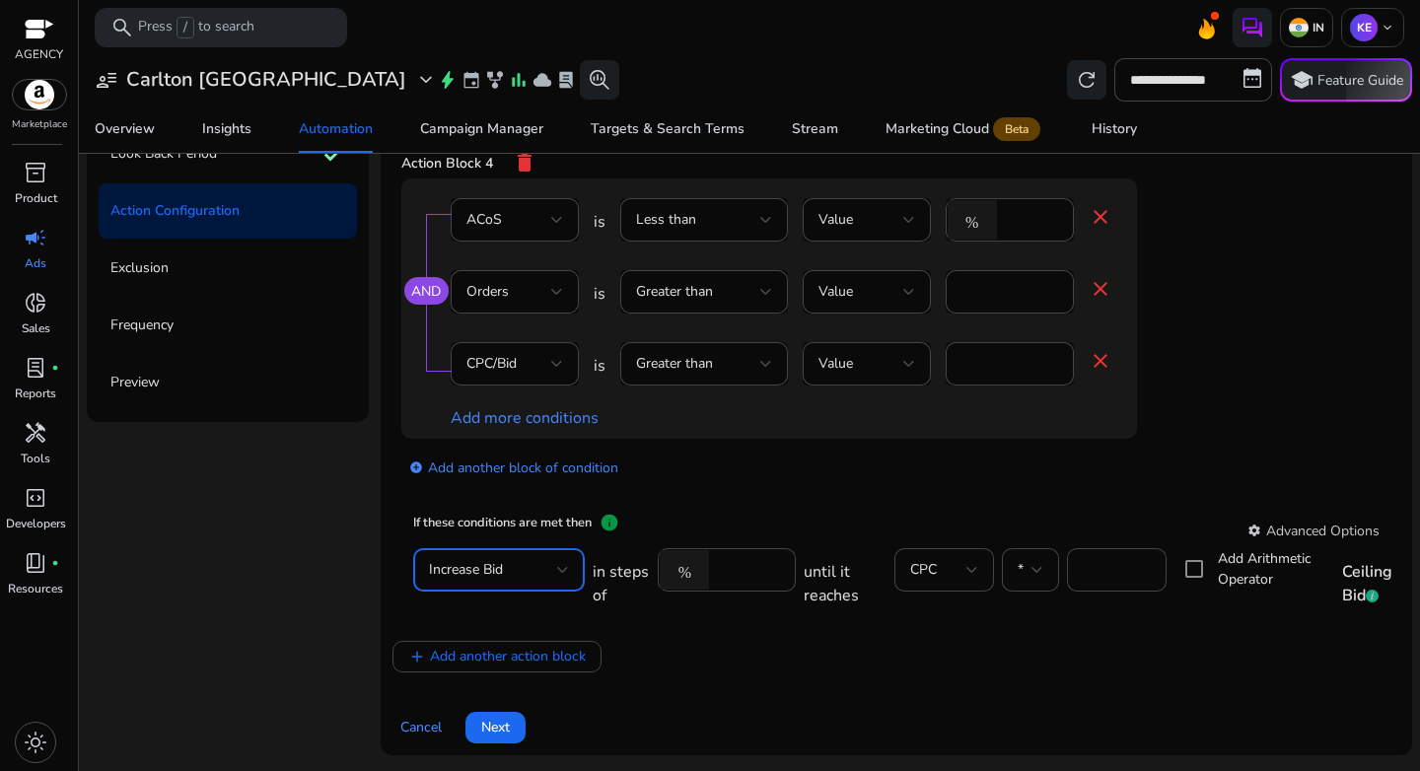
scroll to position [1620, 0]
drag, startPoint x: 1108, startPoint y: 574, endPoint x: 1016, endPoint y: 573, distance: 91.7
click at [1016, 573] on div "in steps of % *** until it reaches CPC * *** Add Arithmetic Operator Ceiling Bid" at bounding box center [1003, 580] width 821 height 64
type input "***"
click at [1186, 484] on div "add_circle Add another block of condition" at bounding box center [808, 466] width 815 height 55
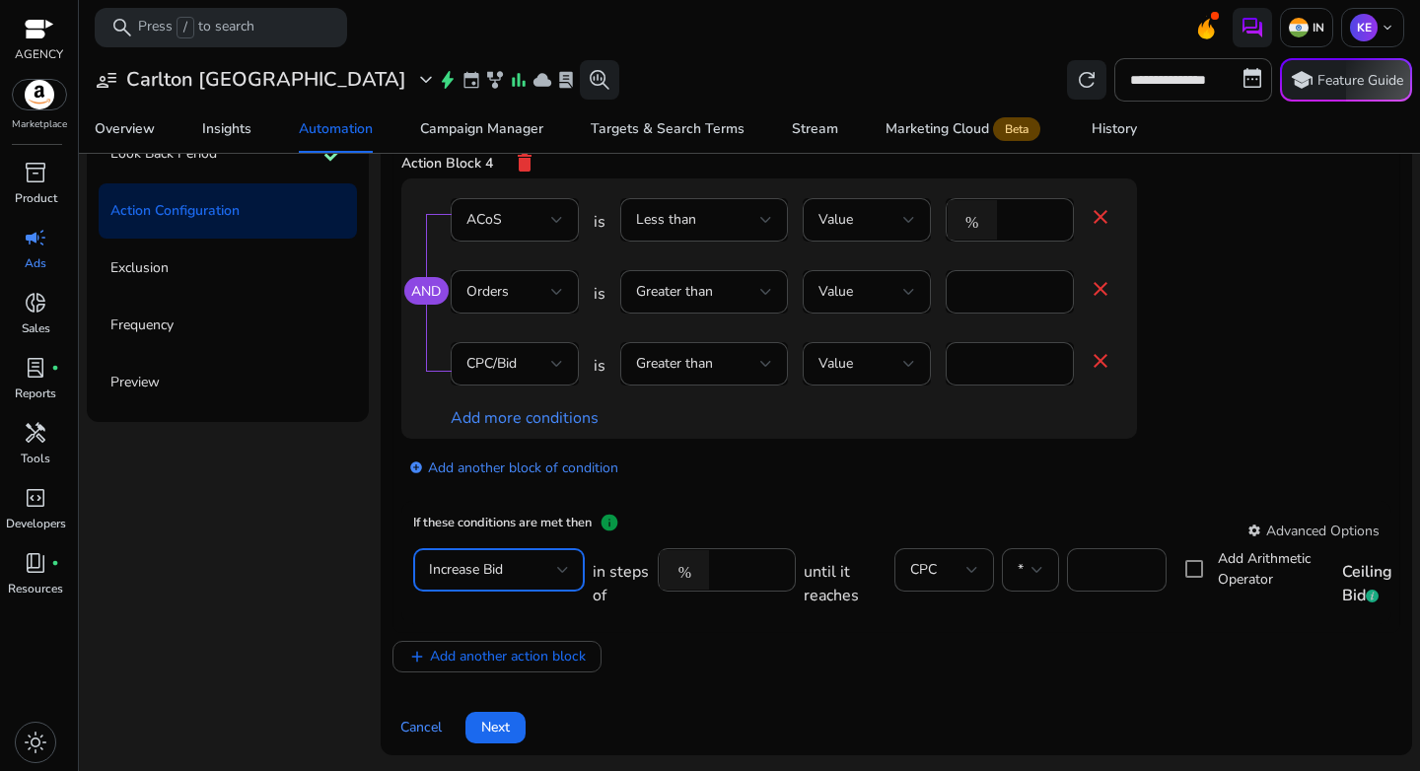
click at [521, 580] on div "Increase Bid" at bounding box center [493, 570] width 128 height 22
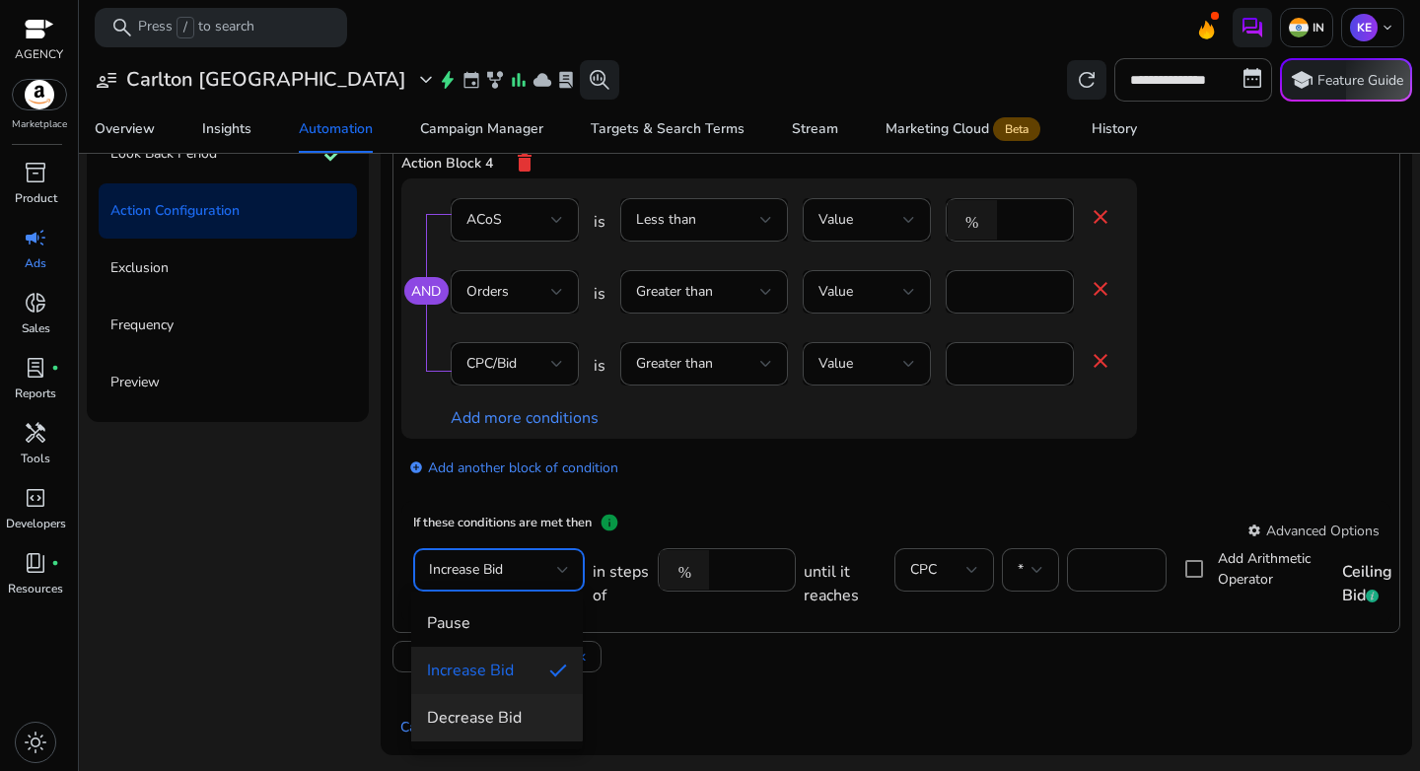
click at [486, 709] on span "Decrease Bid" at bounding box center [497, 718] width 140 height 22
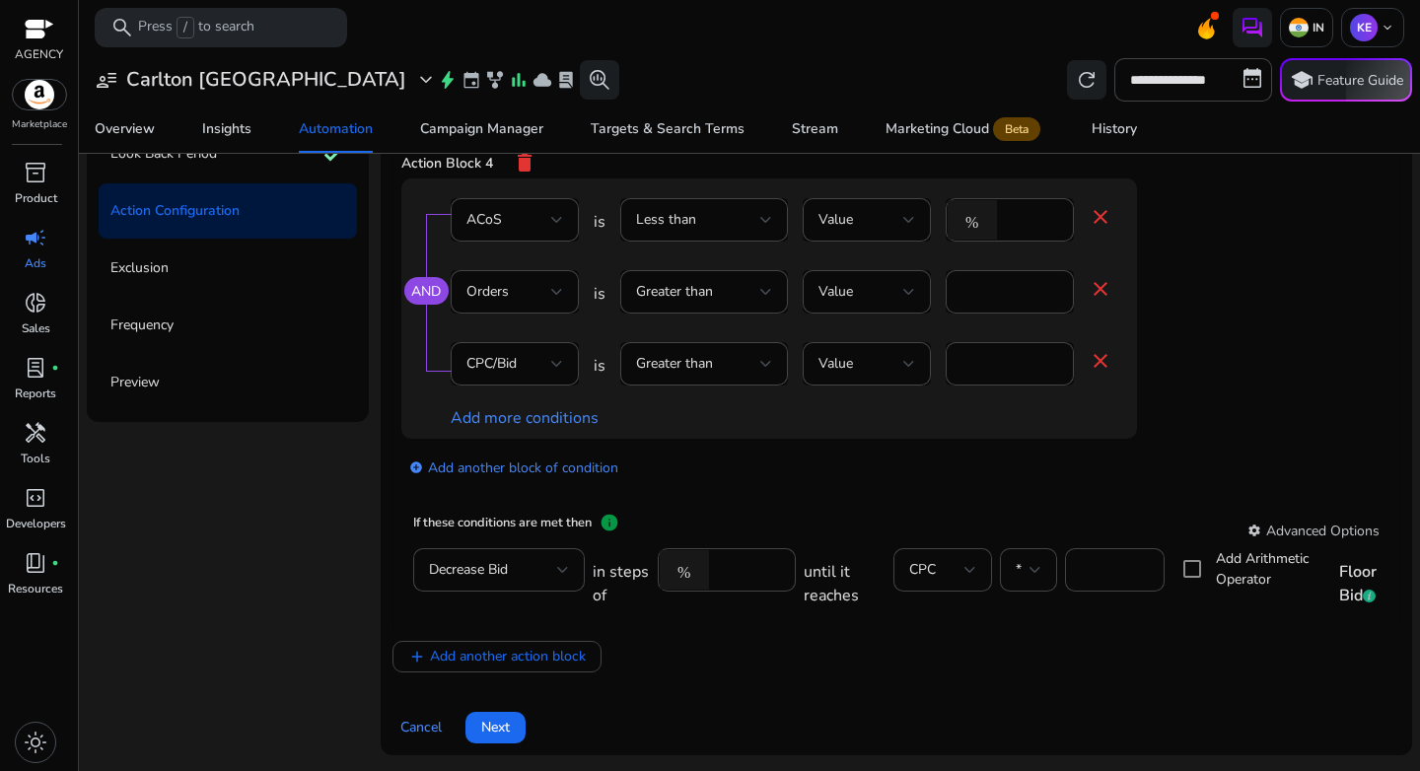
click at [1044, 507] on mat-card "If these conditions are met then info settings Advanced Options Decrease Bid in…" at bounding box center [896, 562] width 990 height 123
click at [1174, 490] on div "add_circle Add another block of condition" at bounding box center [808, 466] width 815 height 55
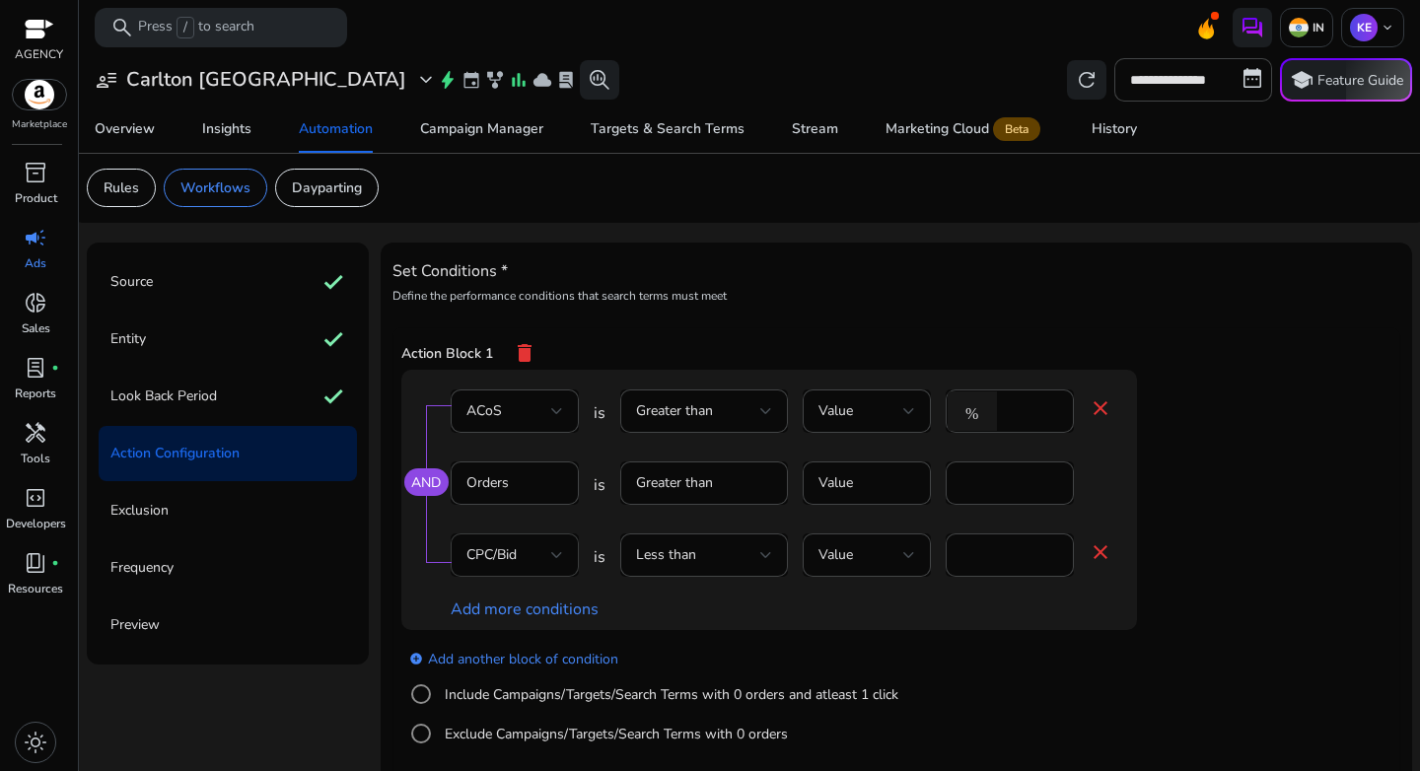
scroll to position [0, 0]
click at [175, 285] on div "Source check" at bounding box center [228, 282] width 258 height 55
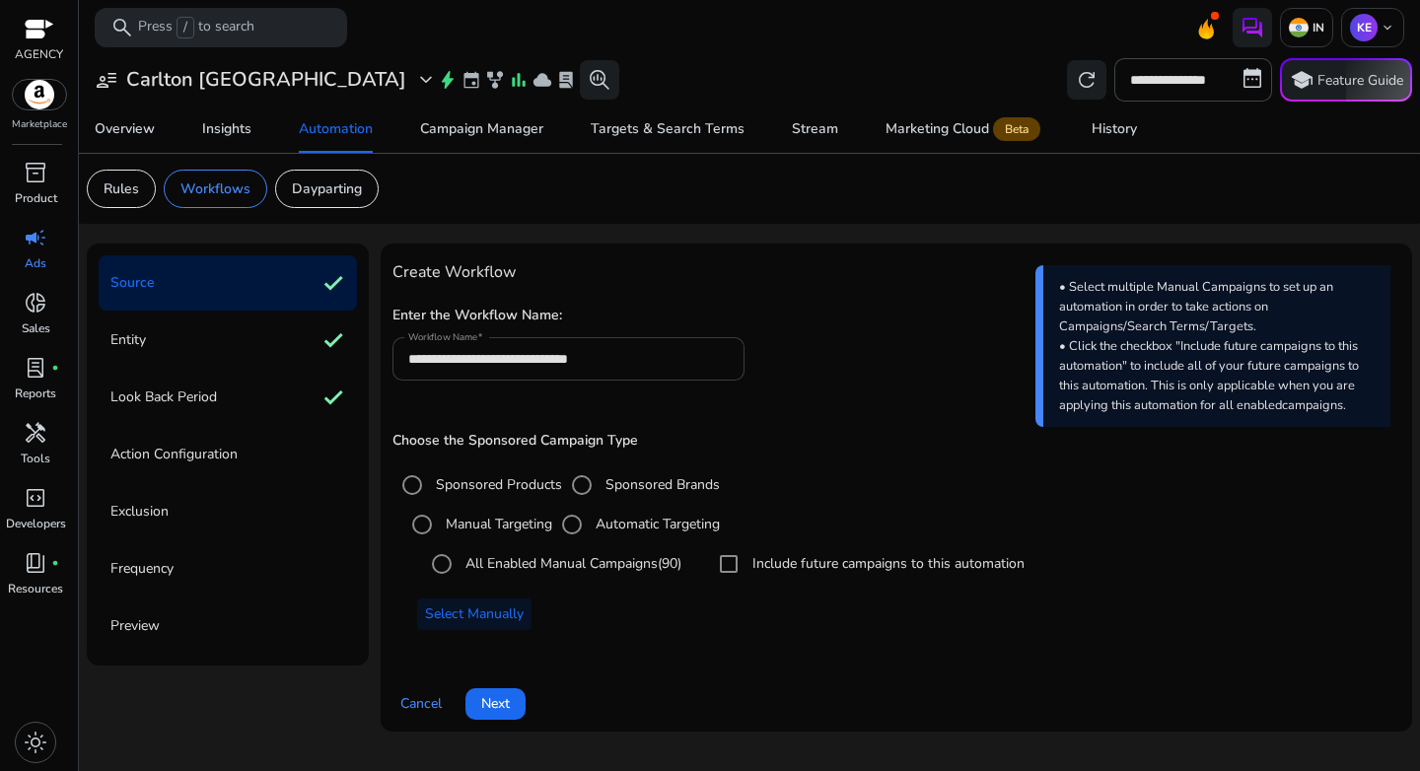
click at [578, 359] on input "**********" at bounding box center [569, 359] width 322 height 22
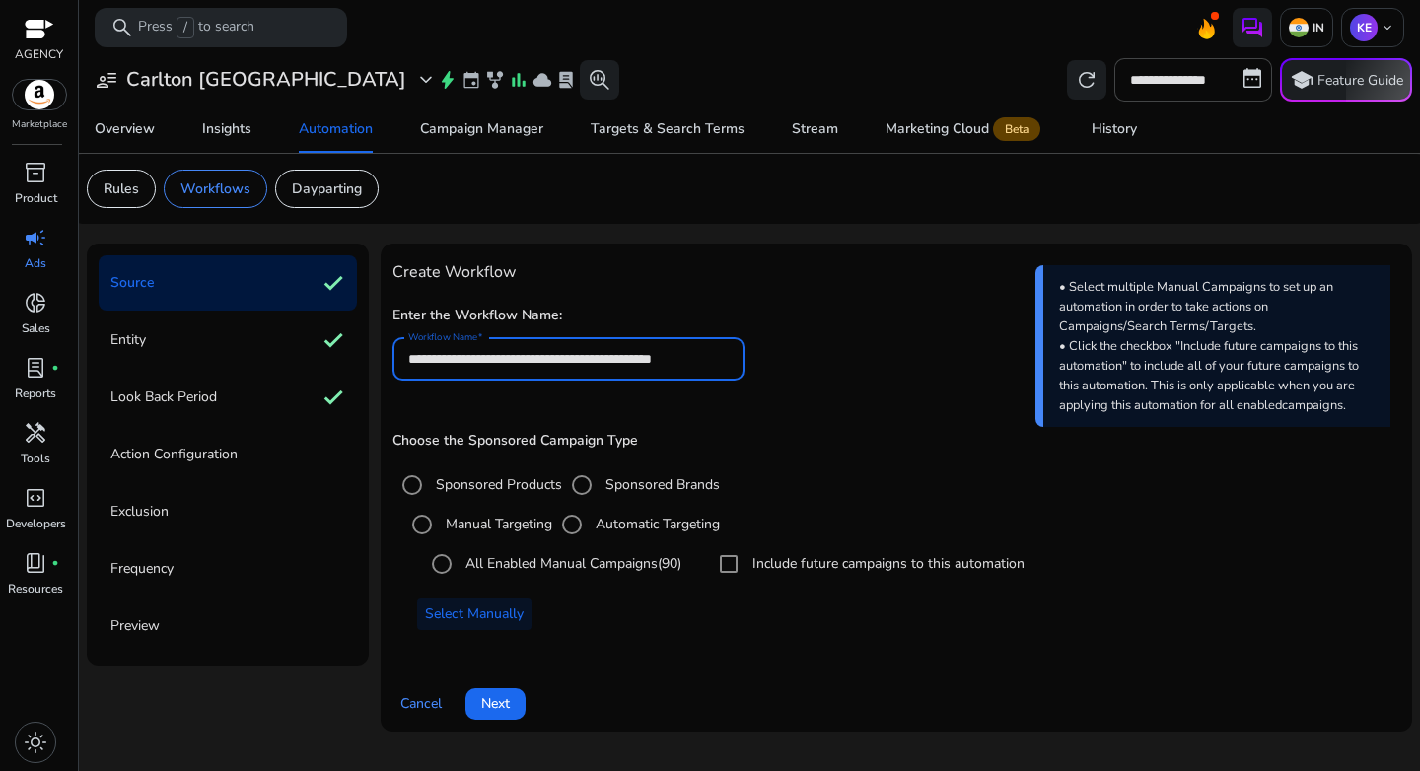
type input "**********"
click at [772, 439] on h5 "Choose the Sponsored Campaign Type" at bounding box center [897, 441] width 1008 height 17
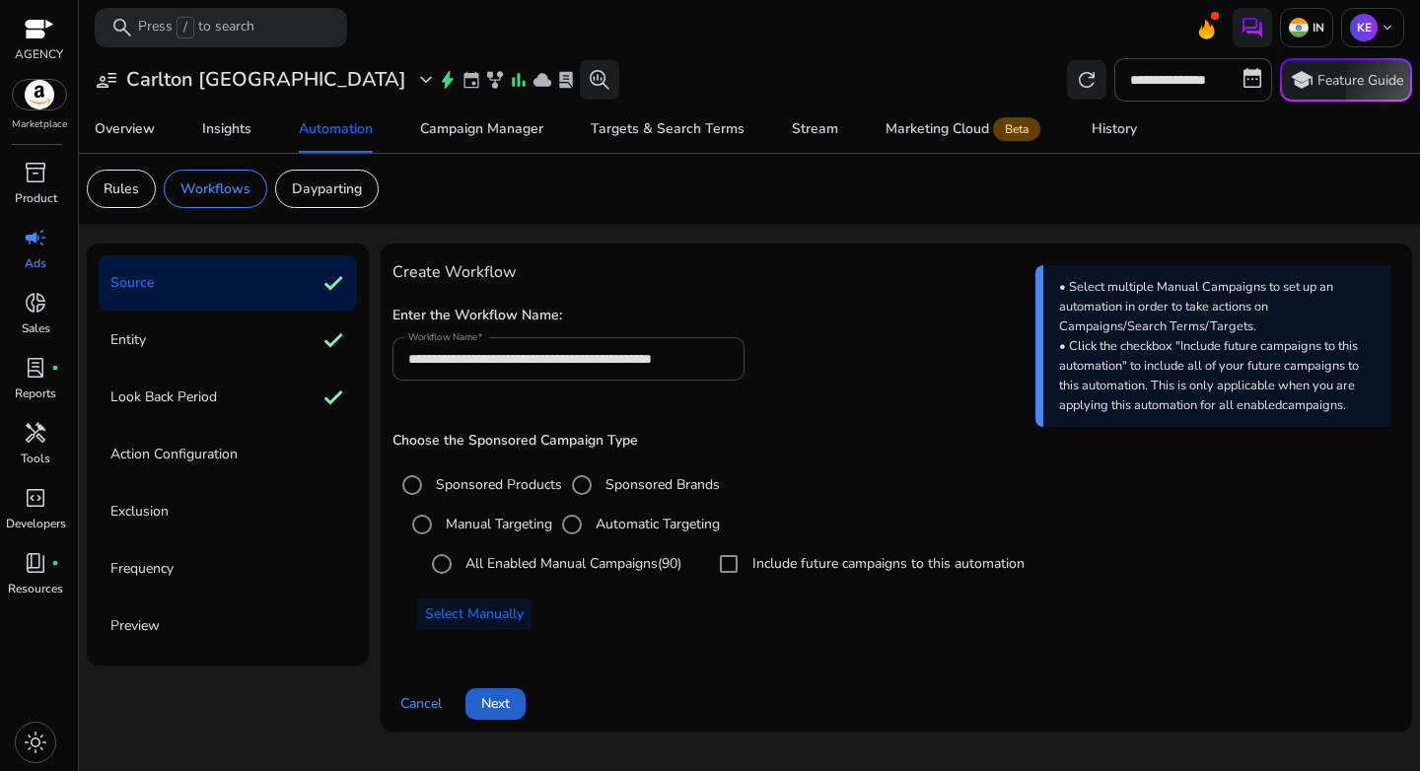
click at [499, 702] on span "Next" at bounding box center [495, 703] width 29 height 21
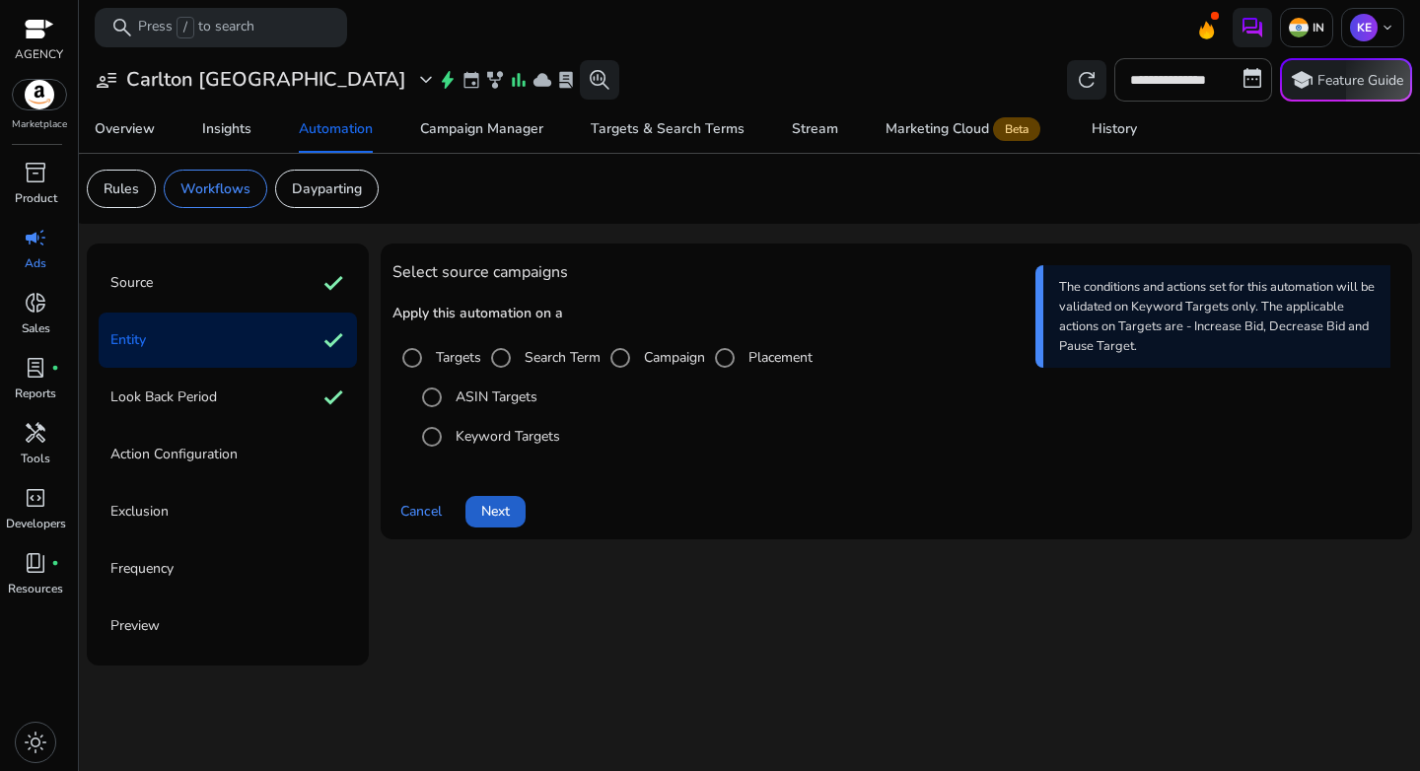
click at [498, 512] on span "Next" at bounding box center [495, 511] width 29 height 21
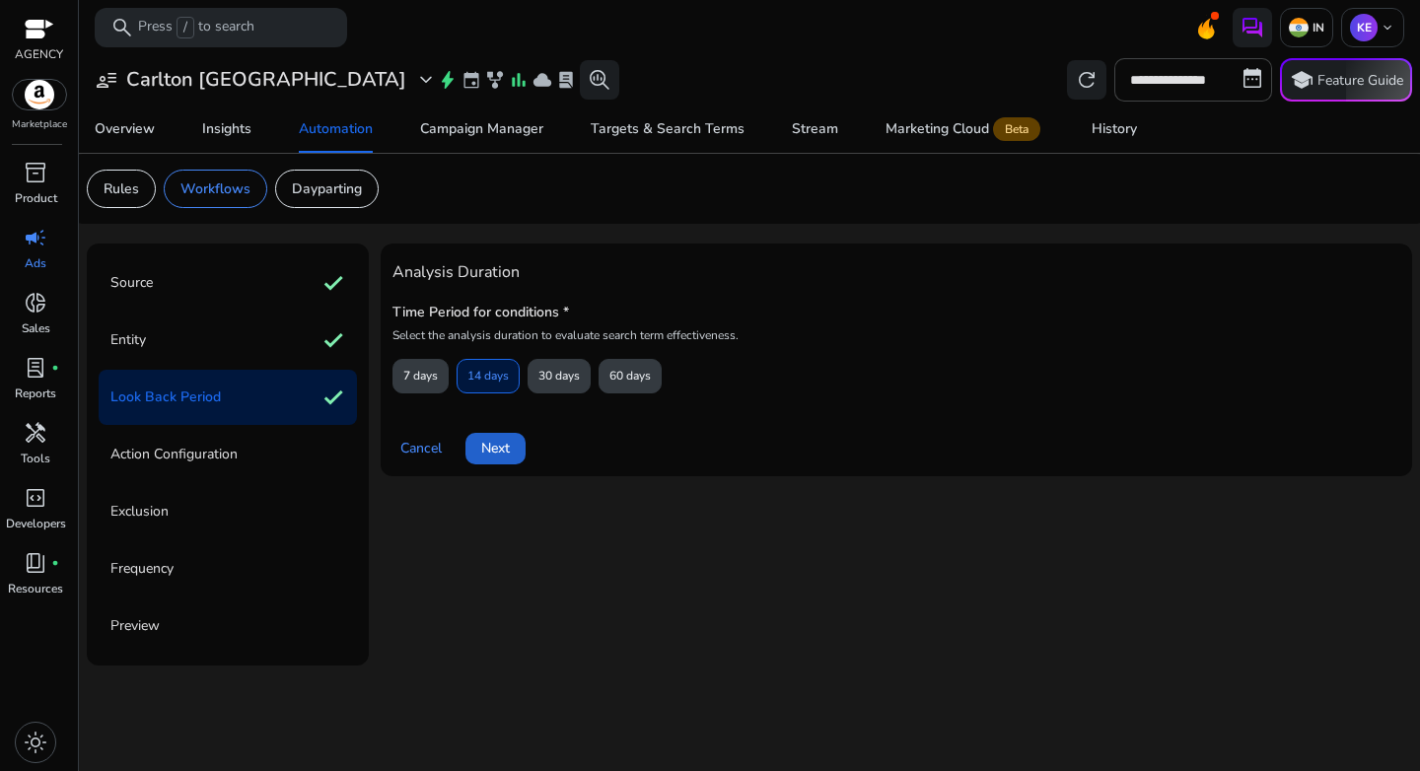
click at [496, 436] on span at bounding box center [496, 448] width 60 height 47
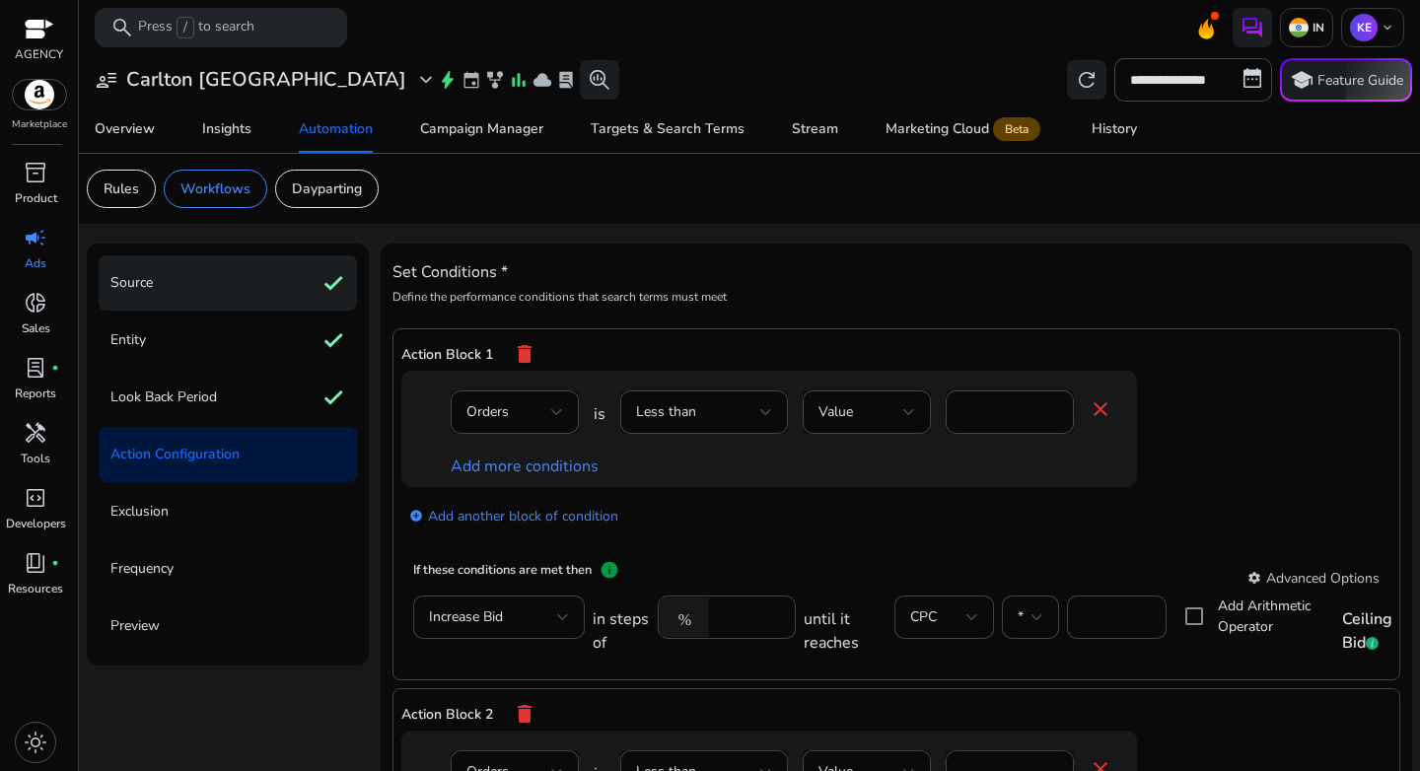
click at [173, 281] on div "Source check" at bounding box center [228, 282] width 258 height 55
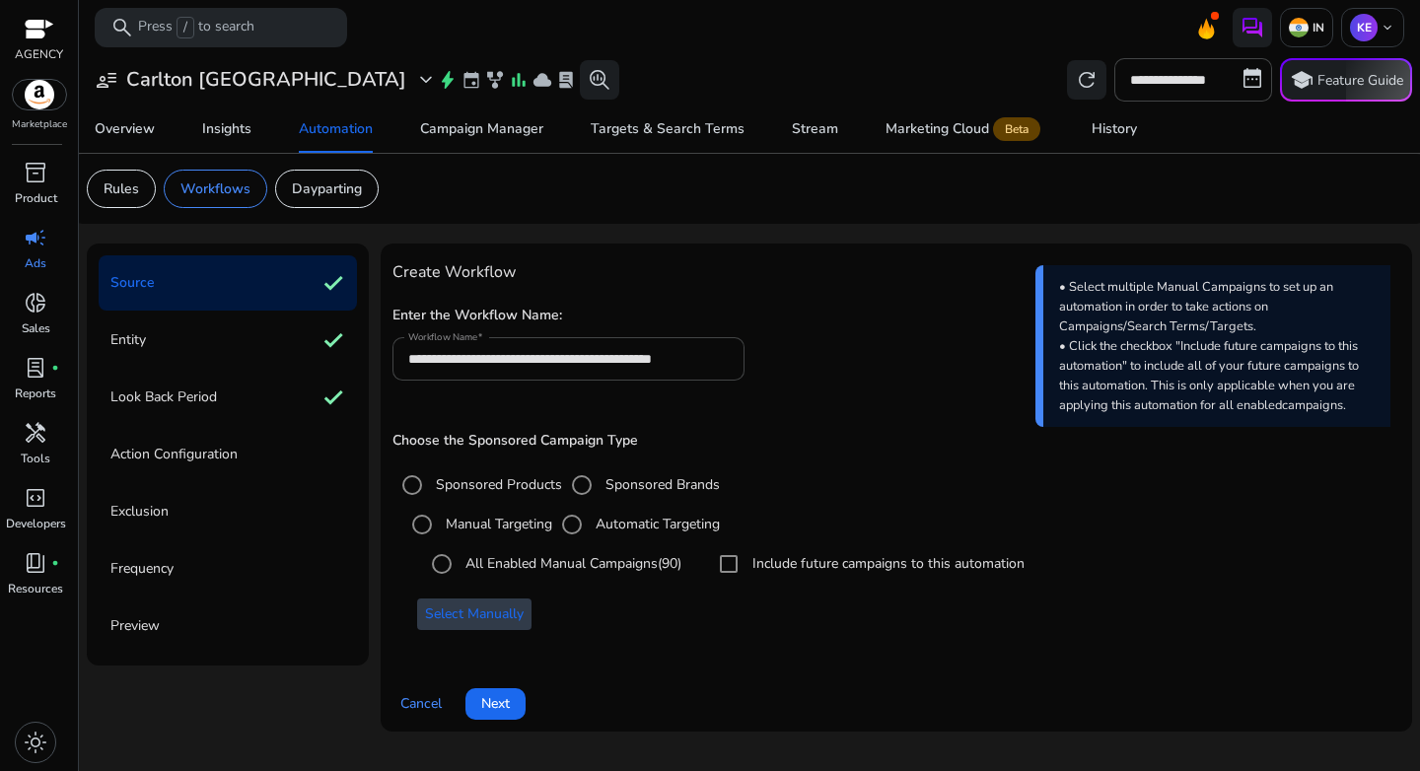
click at [453, 623] on span "Select Manually" at bounding box center [474, 614] width 99 height 21
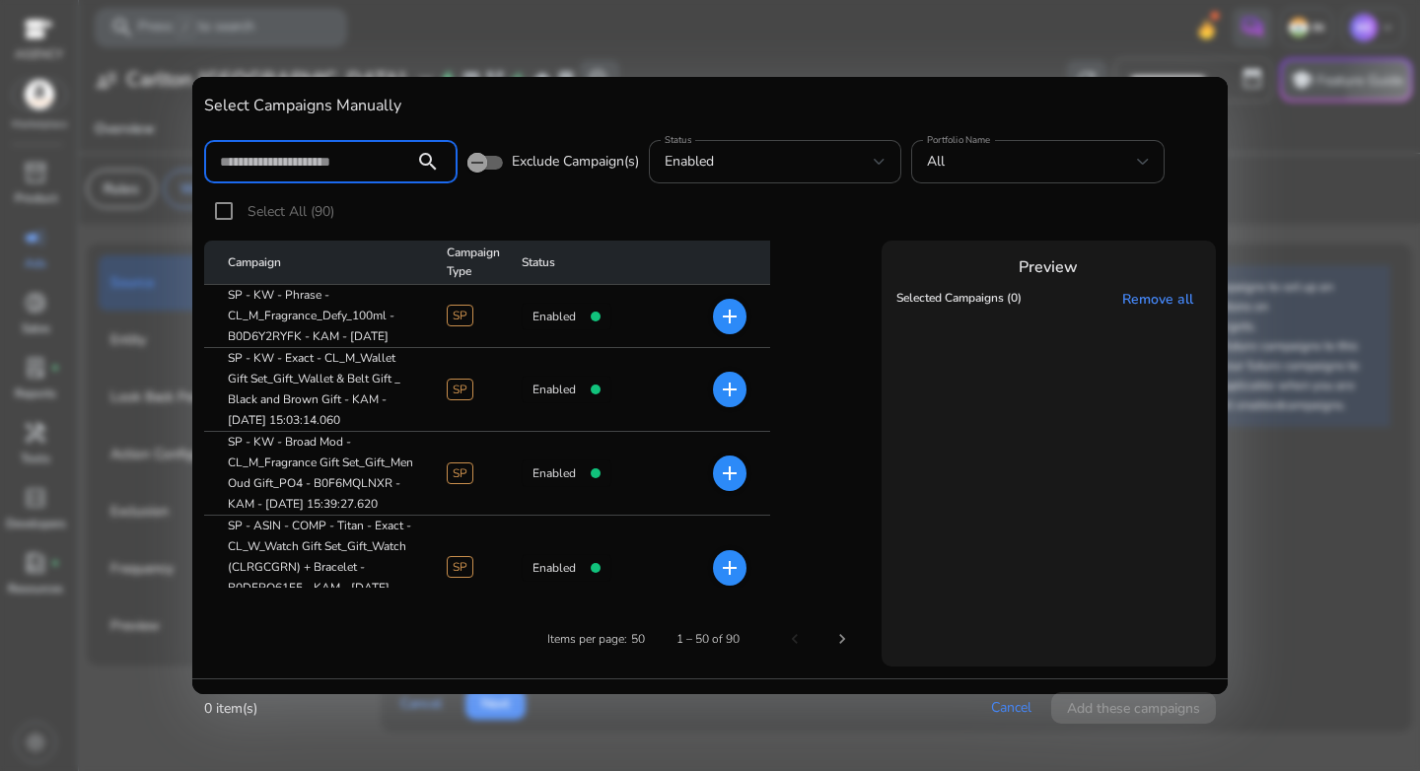
click at [330, 169] on input at bounding box center [309, 162] width 179 height 22
paste input "**********"
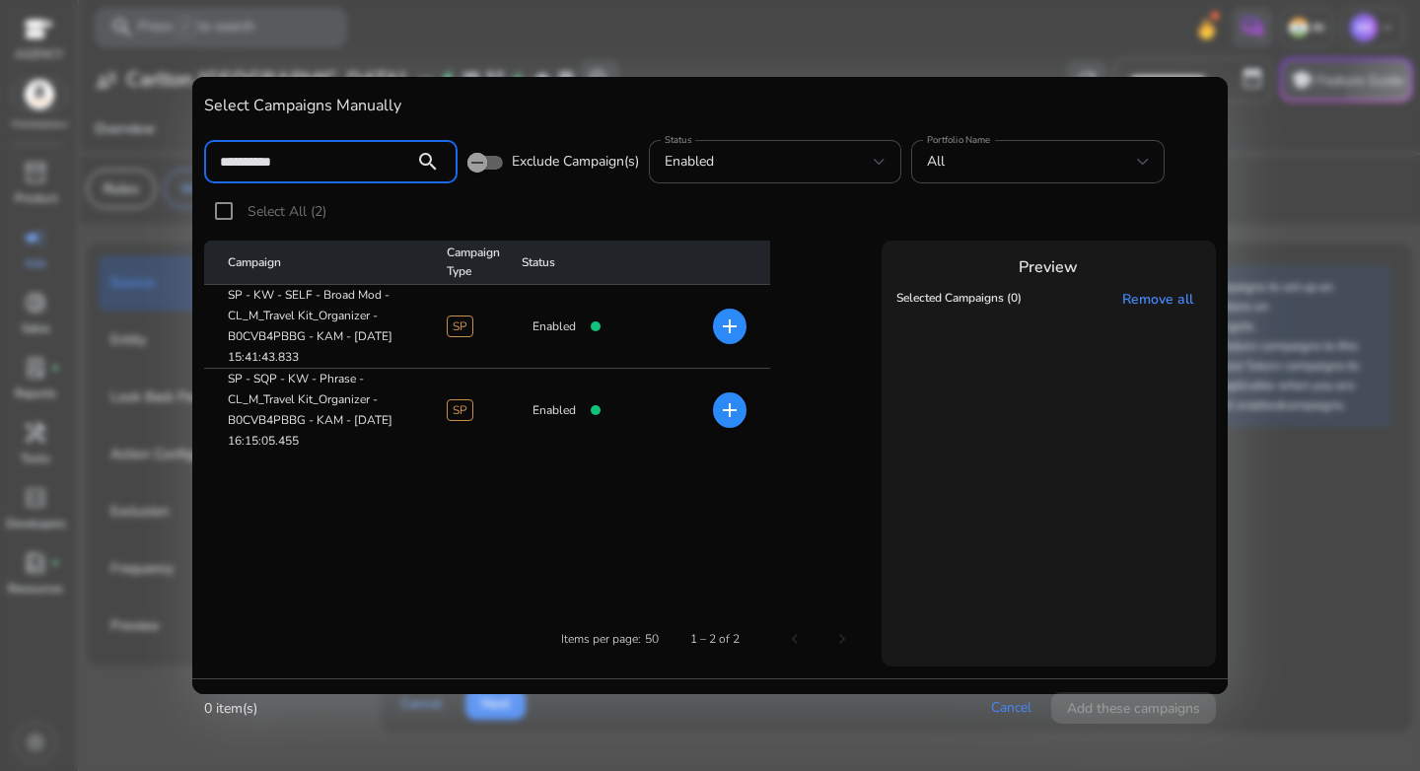
type input "**********"
click at [1266, 327] on div at bounding box center [710, 385] width 1420 height 771
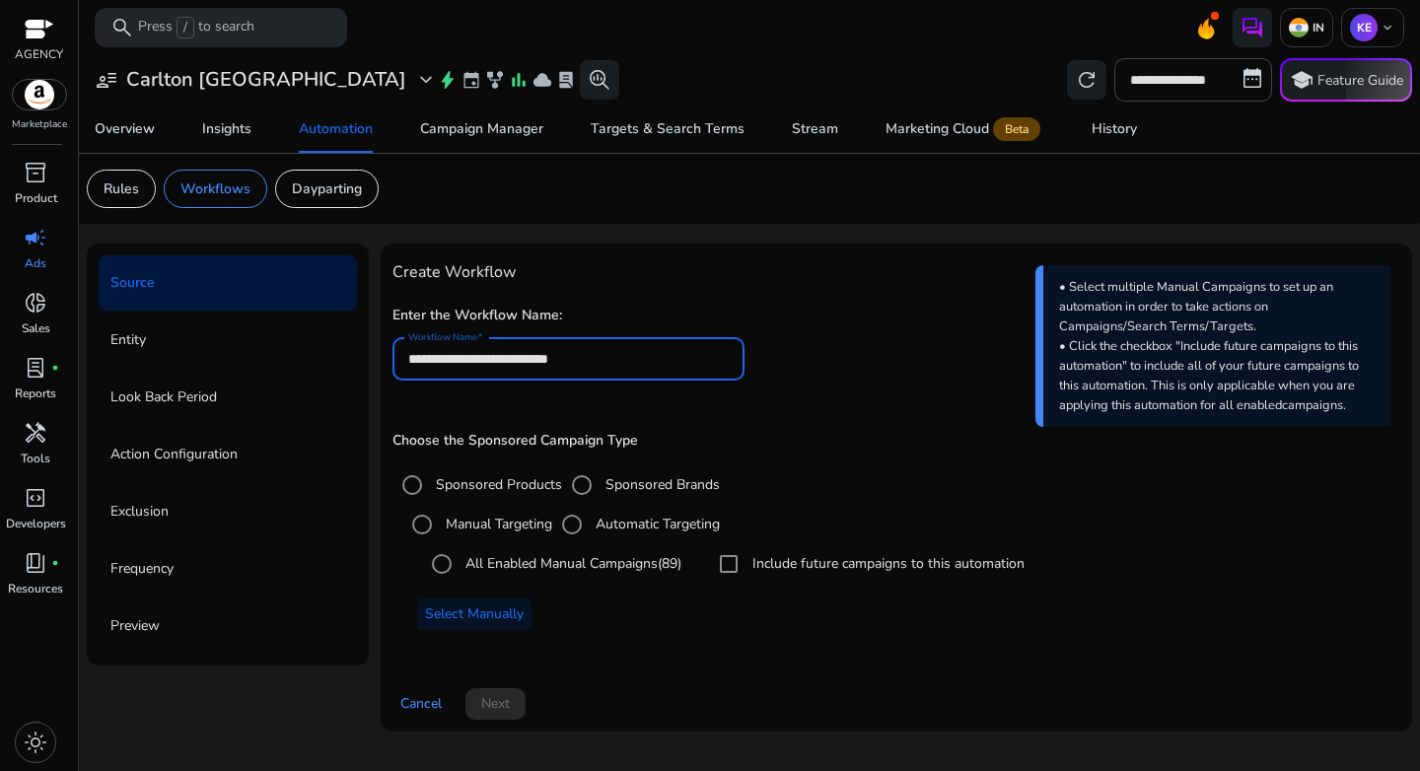
drag, startPoint x: 614, startPoint y: 361, endPoint x: 290, endPoint y: 355, distance: 324.5
click at [290, 355] on div "**********" at bounding box center [750, 496] width 1326 height 504
paste input
type input "**********"
click at [892, 490] on div "Choose the Sponsored Campaign Type Sponsored Products Sponsored Brands Manual T…" at bounding box center [897, 531] width 1008 height 197
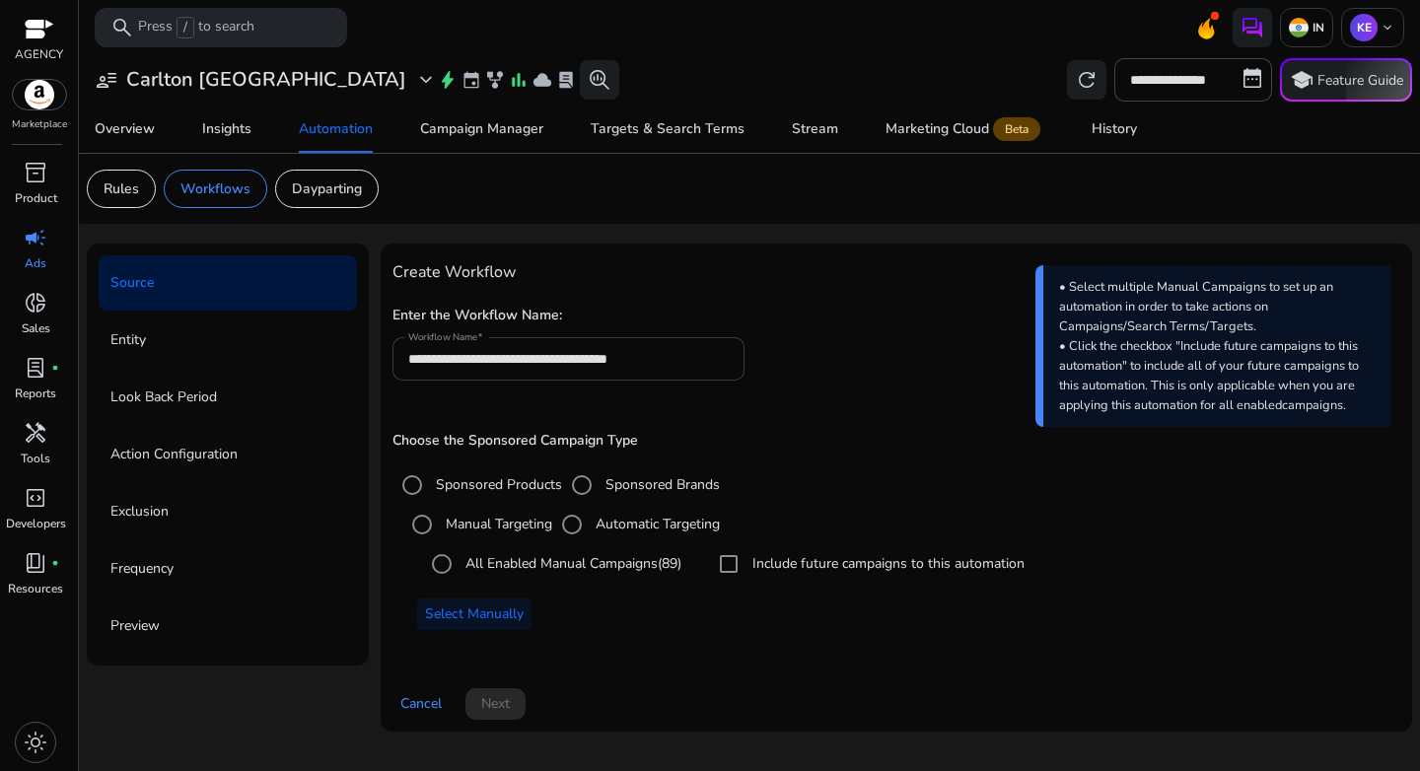
click at [515, 363] on input "**********" at bounding box center [569, 359] width 322 height 22
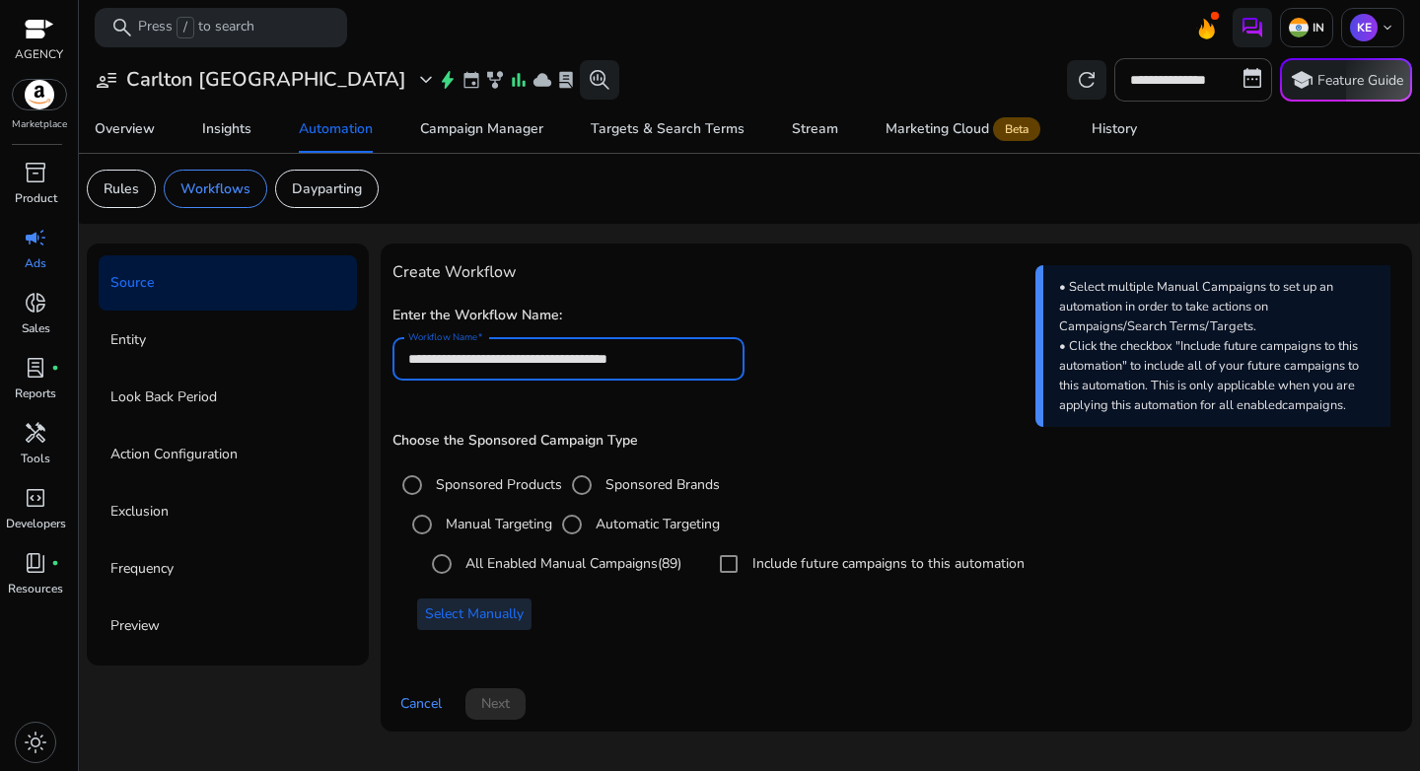
click at [479, 617] on span "Select Manually" at bounding box center [474, 614] width 99 height 21
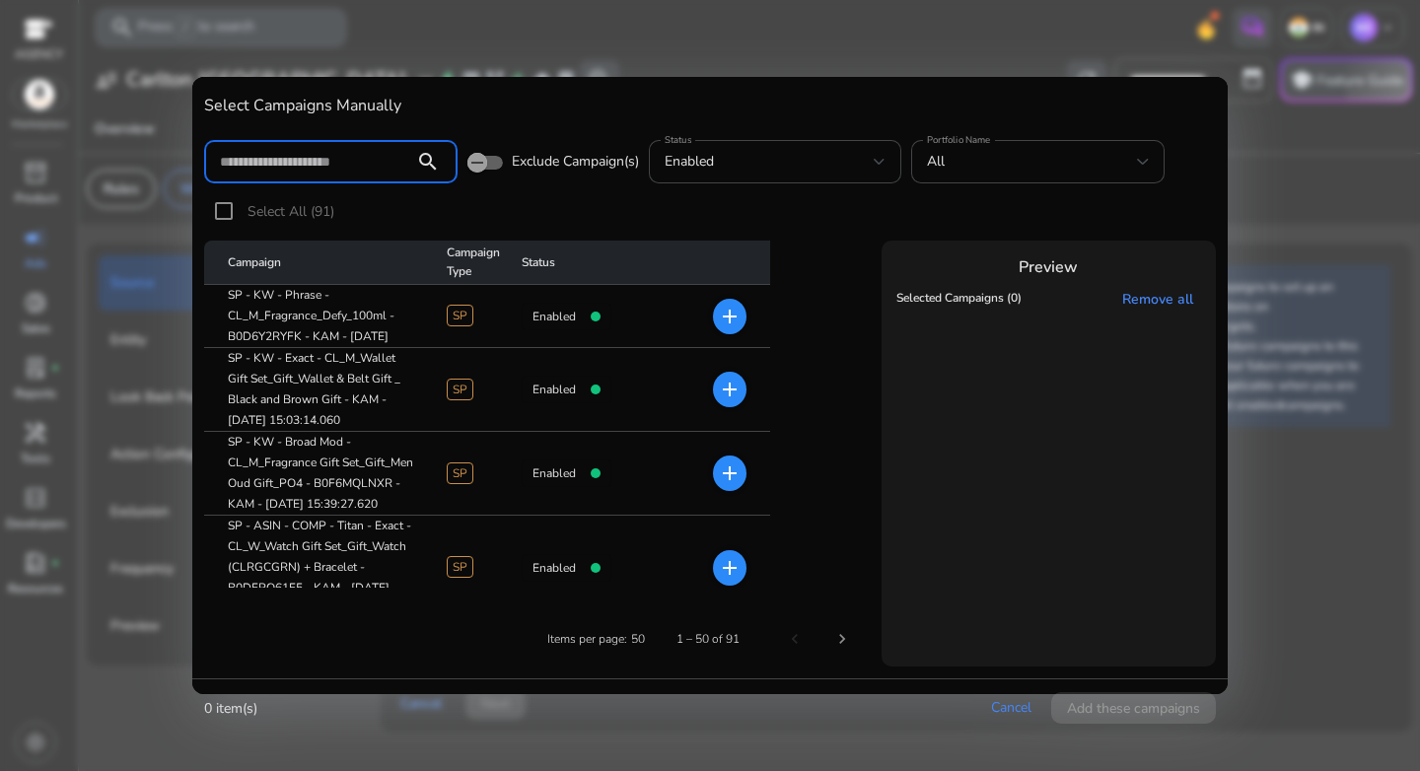
click at [323, 153] on input at bounding box center [309, 162] width 179 height 22
paste input "**********"
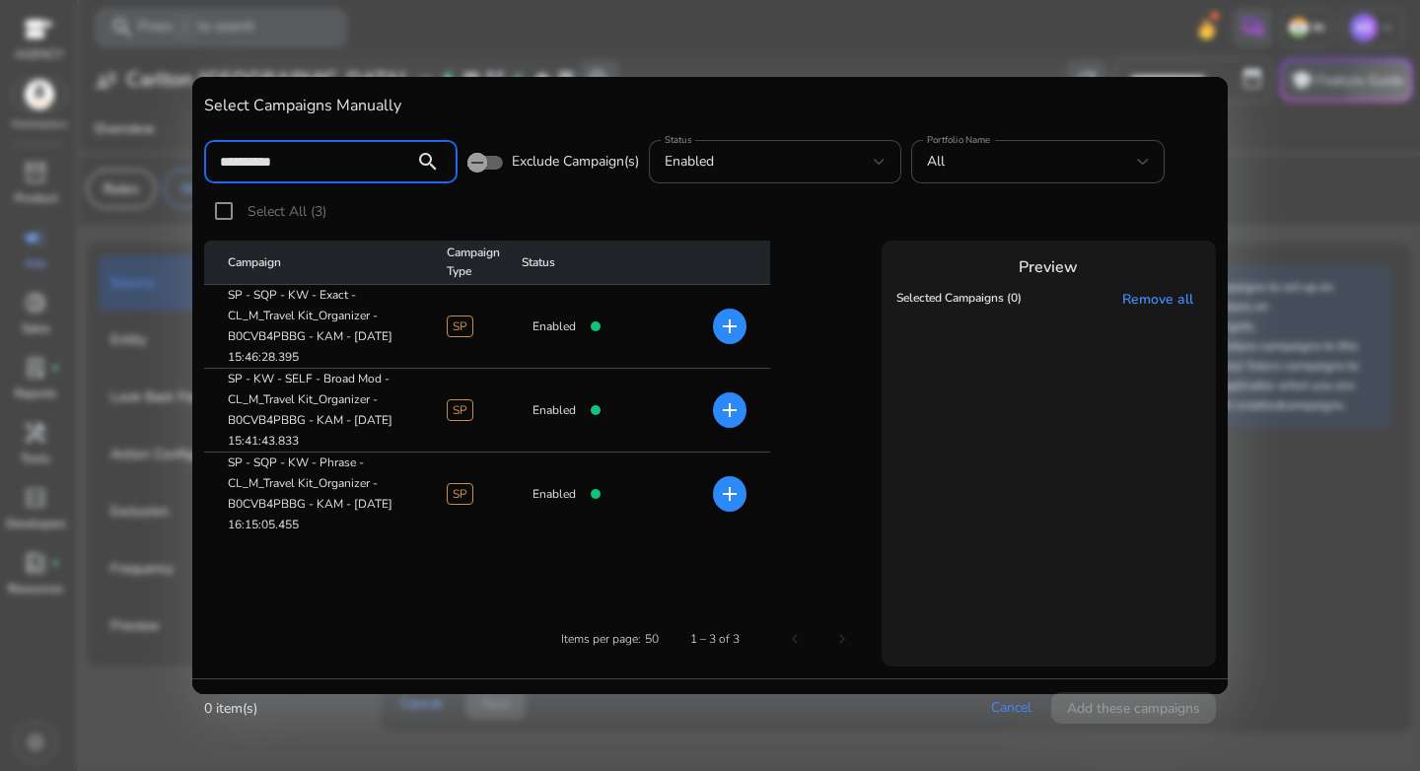
type input "**********"
click at [726, 333] on mat-icon "add" at bounding box center [730, 327] width 24 height 24
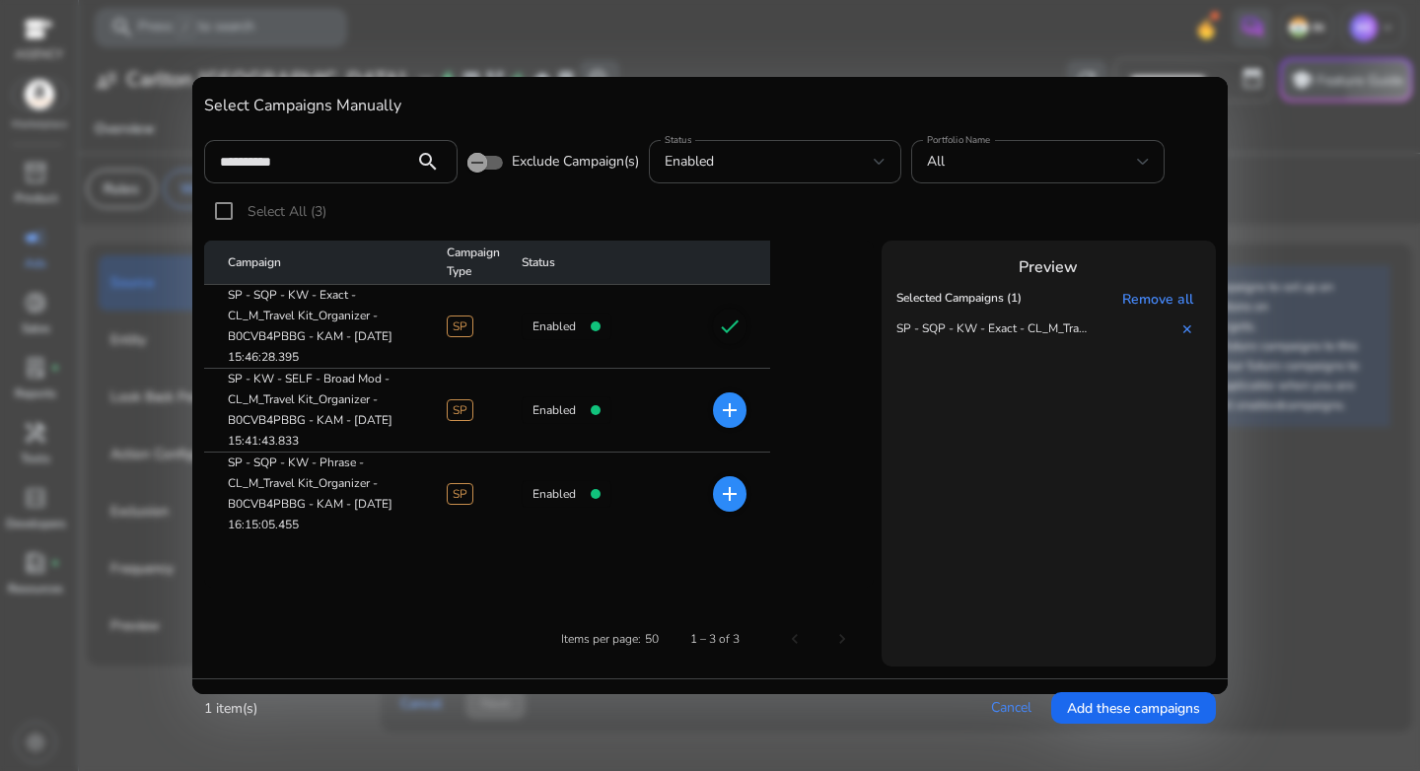
click at [735, 497] on mat-icon "add" at bounding box center [730, 494] width 24 height 24
click at [1155, 710] on span "Add these campaigns" at bounding box center [1133, 708] width 133 height 21
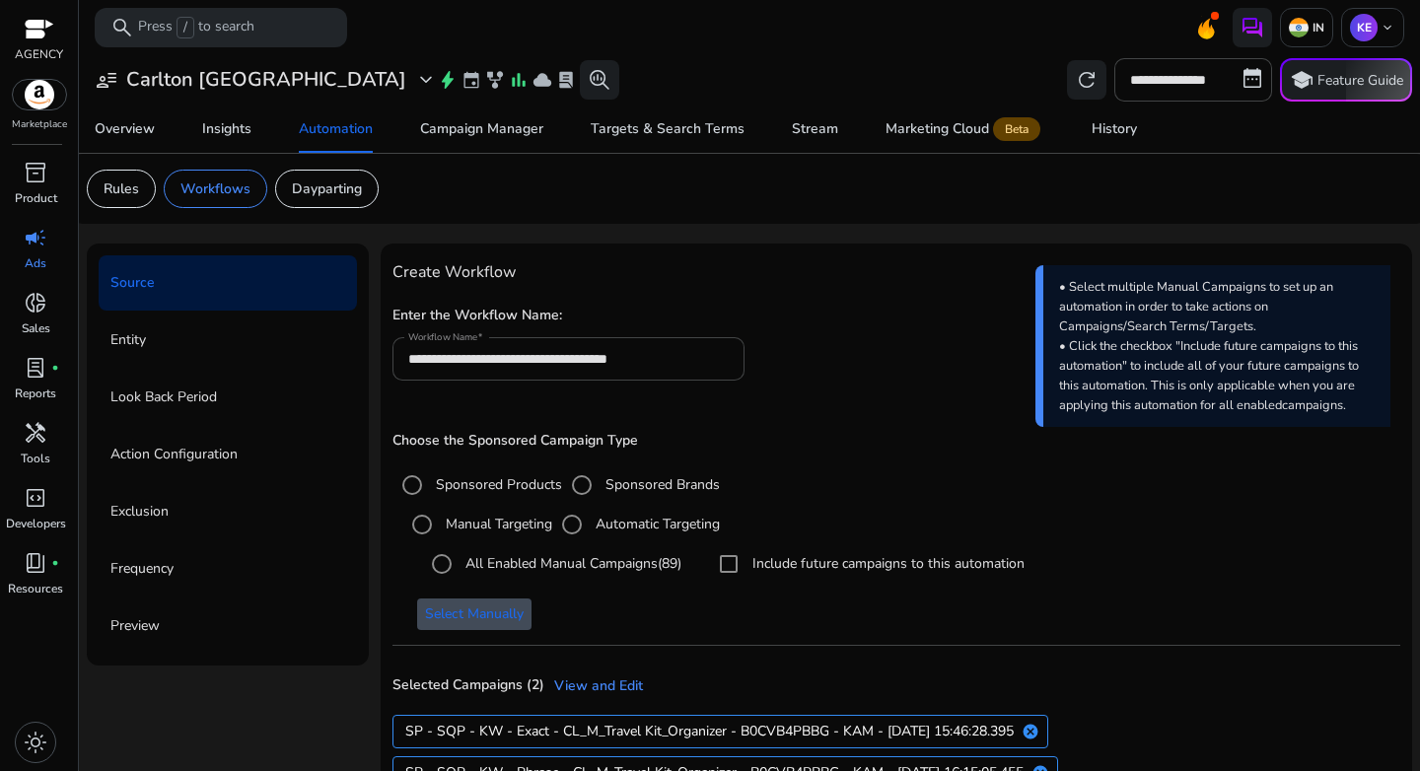
scroll to position [140, 0]
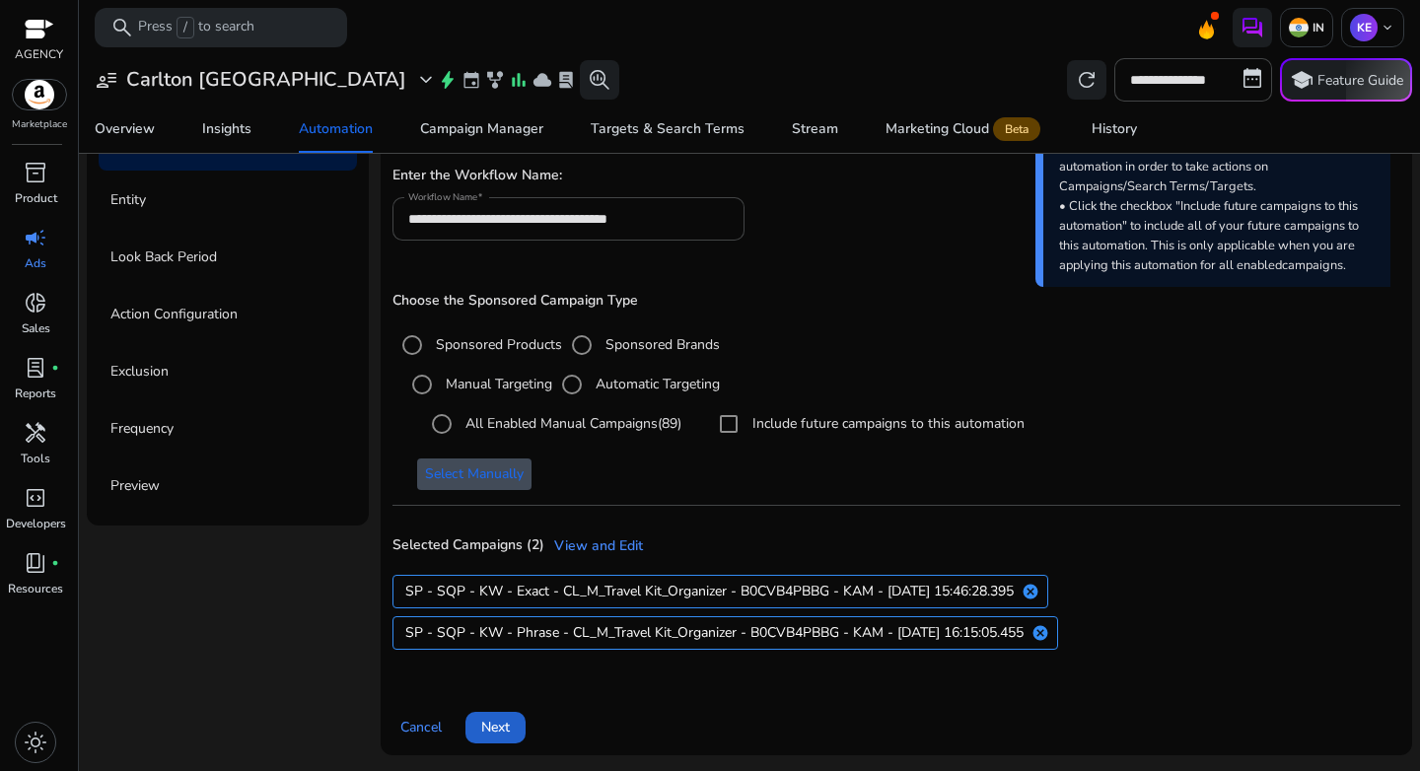
click at [498, 731] on span "Next" at bounding box center [495, 727] width 29 height 21
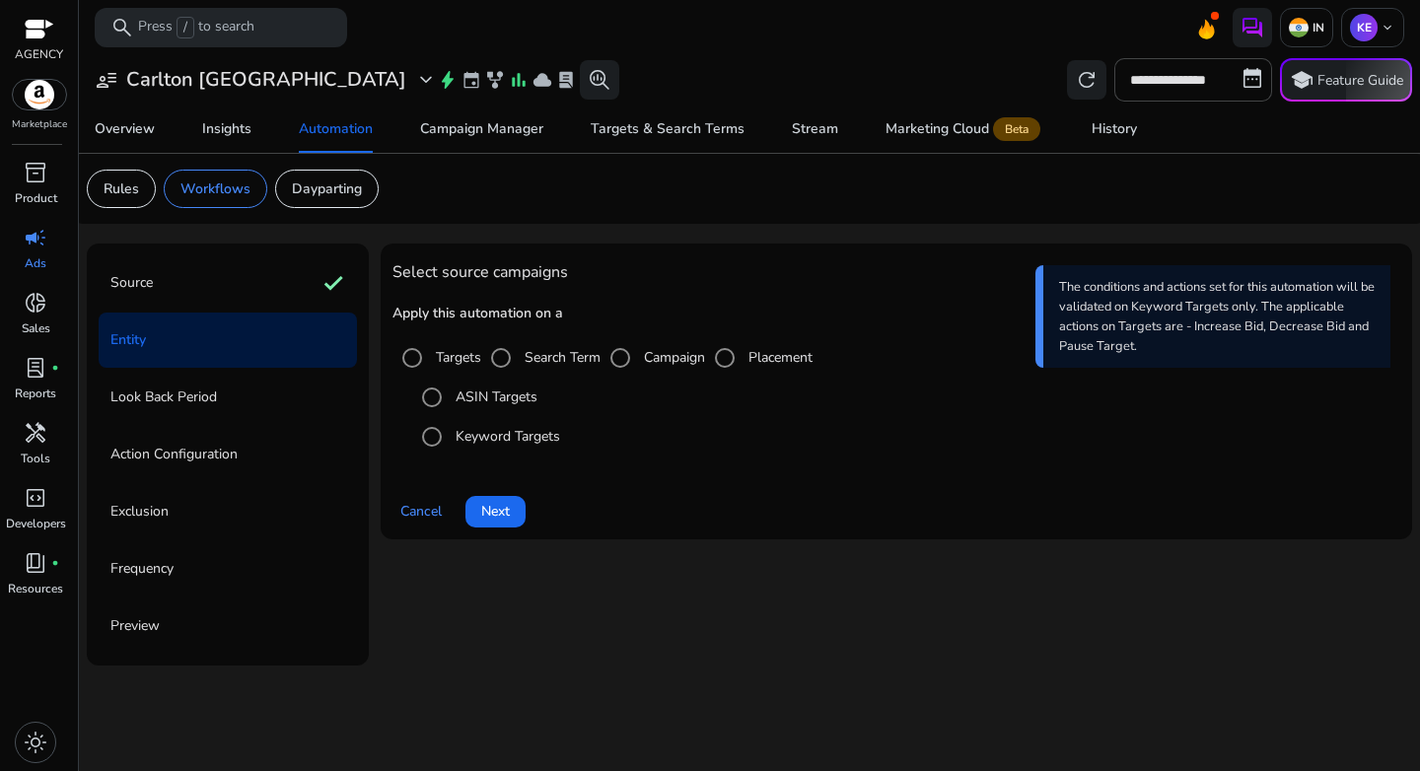
scroll to position [0, 0]
click at [489, 507] on span "Next" at bounding box center [495, 511] width 29 height 21
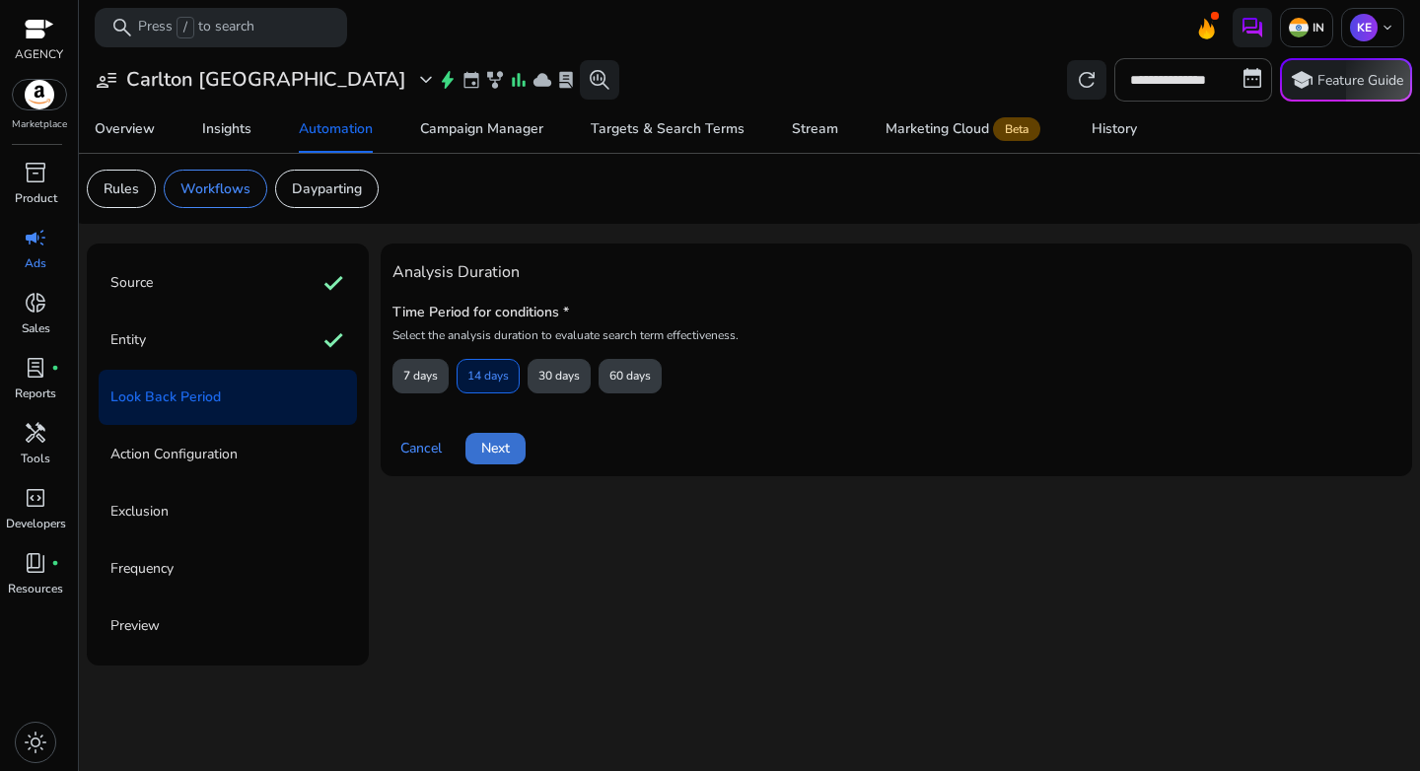
click at [507, 453] on span "Next" at bounding box center [495, 448] width 29 height 21
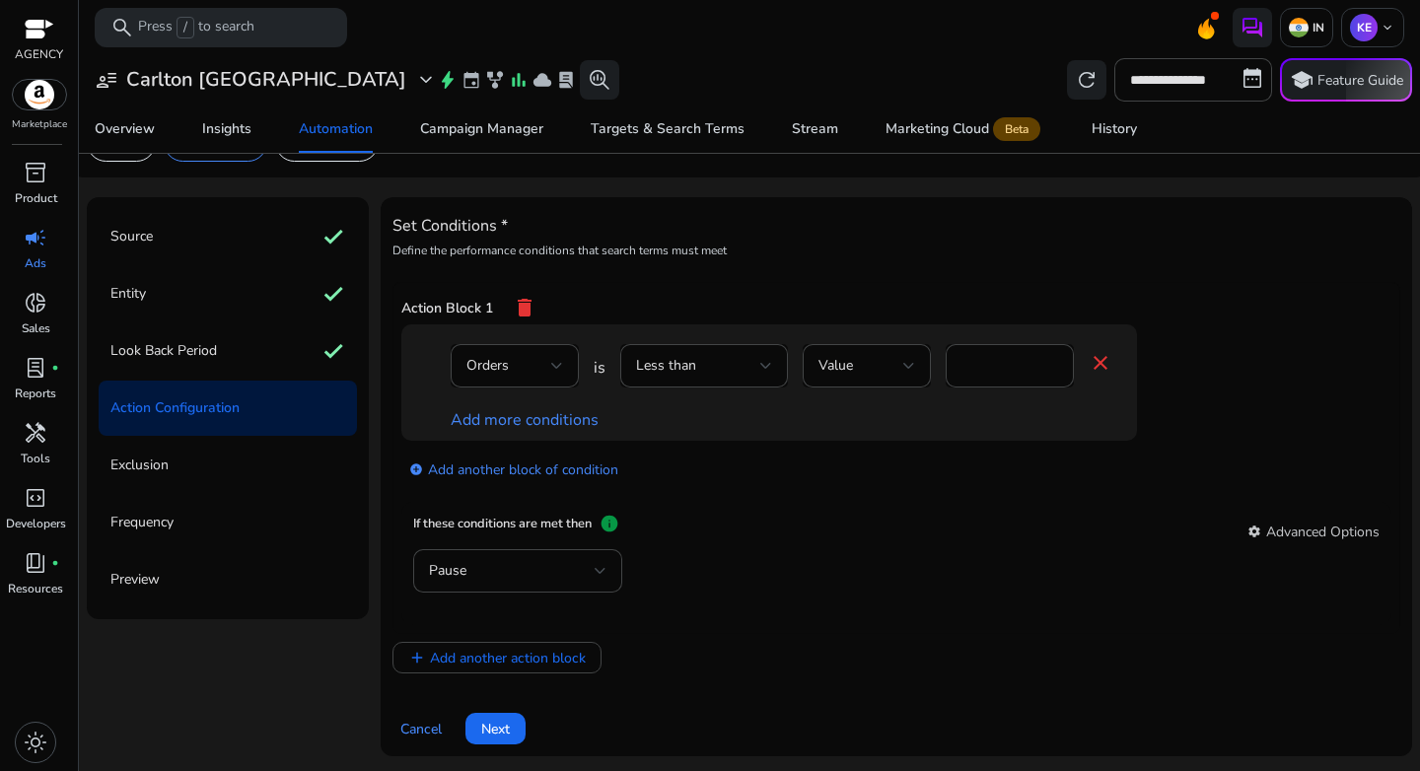
scroll to position [48, 0]
click at [528, 369] on div "Orders" at bounding box center [509, 365] width 85 height 22
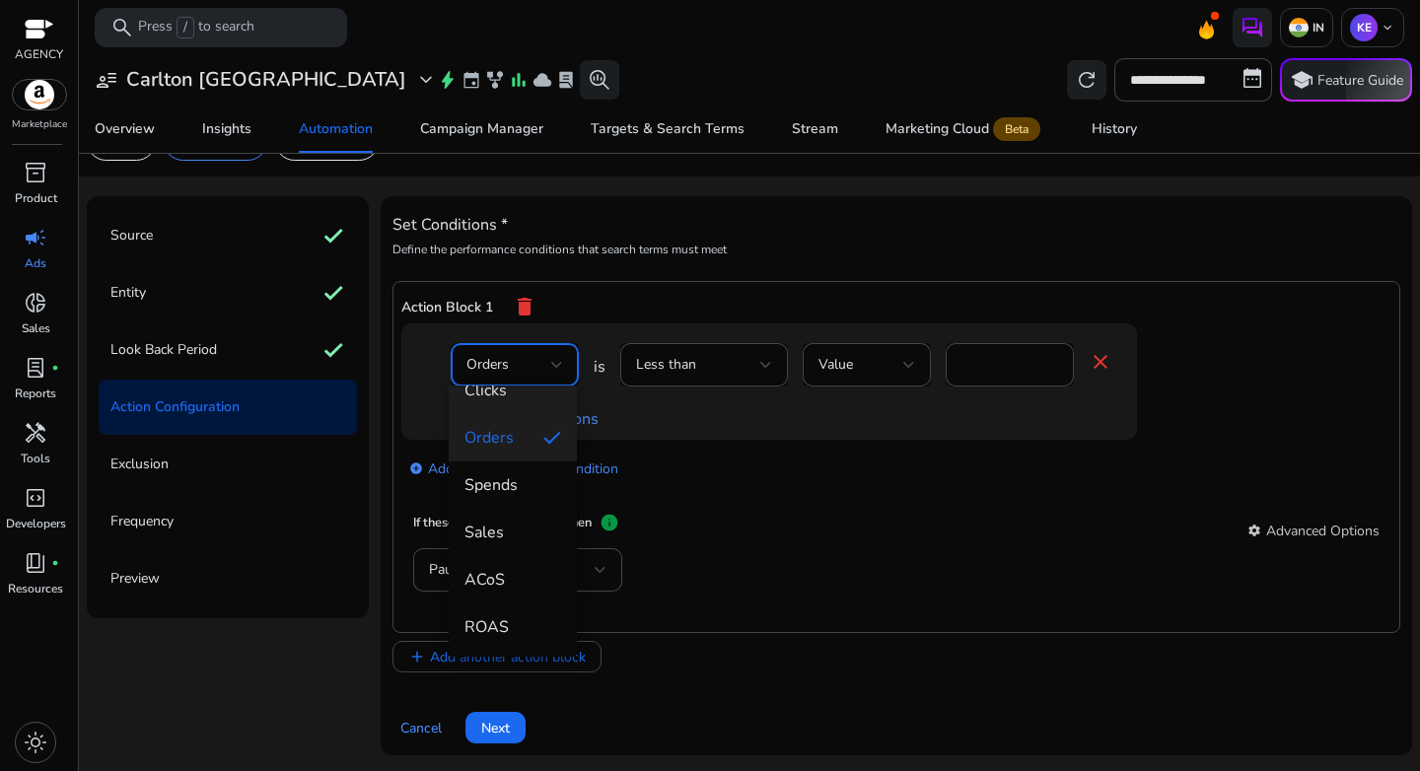
scroll to position [128, 0]
click at [515, 488] on span "Spends" at bounding box center [513, 479] width 97 height 22
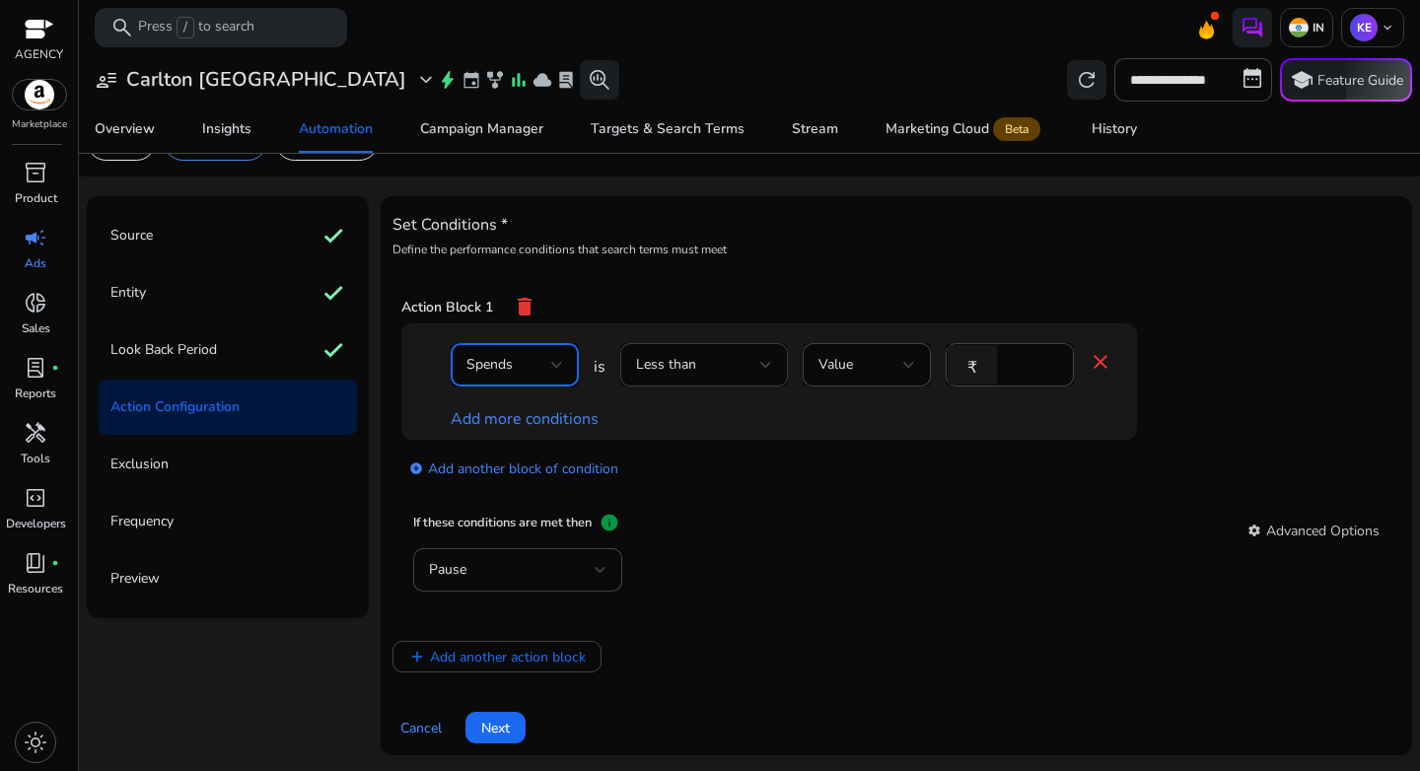
click at [710, 375] on div "Less than" at bounding box center [704, 365] width 136 height 24
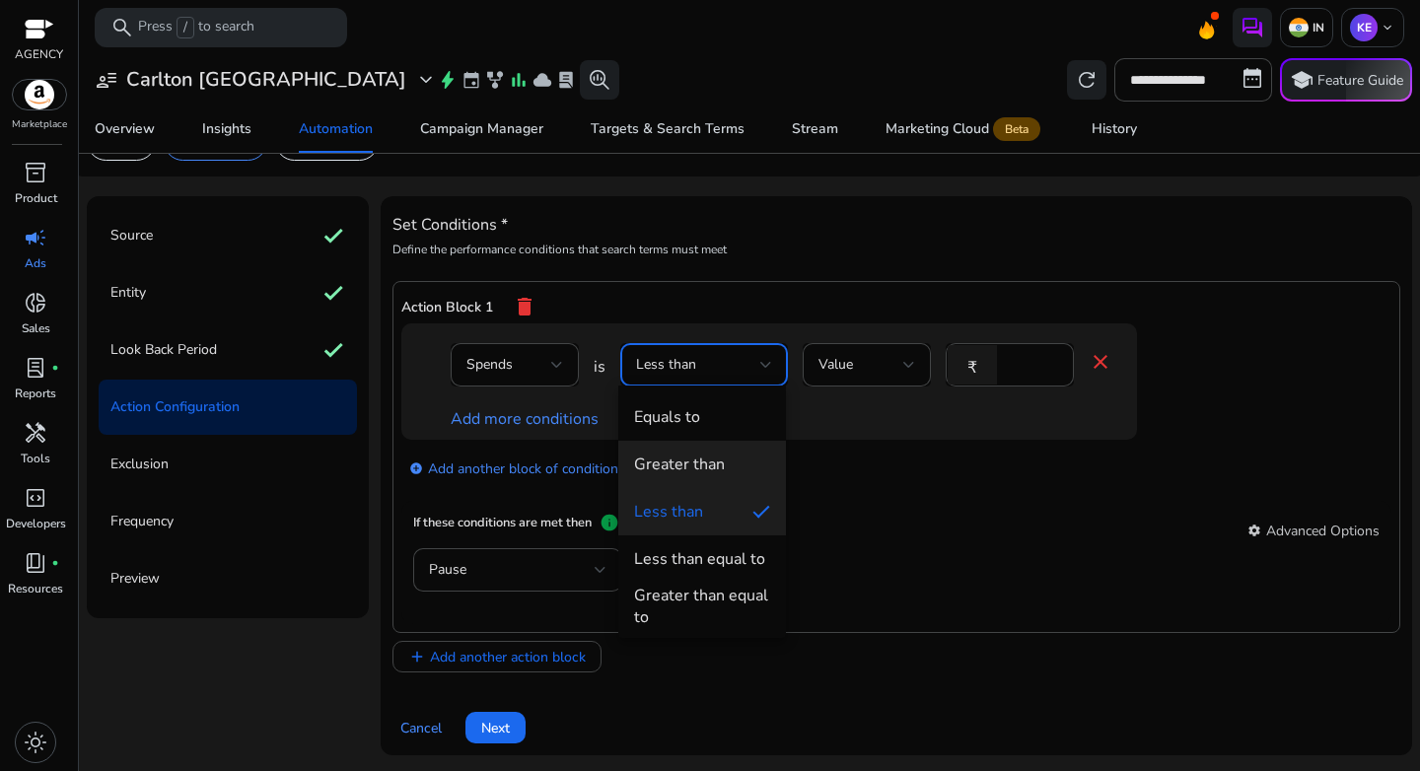
click at [711, 464] on div "Greater than" at bounding box center [679, 465] width 91 height 22
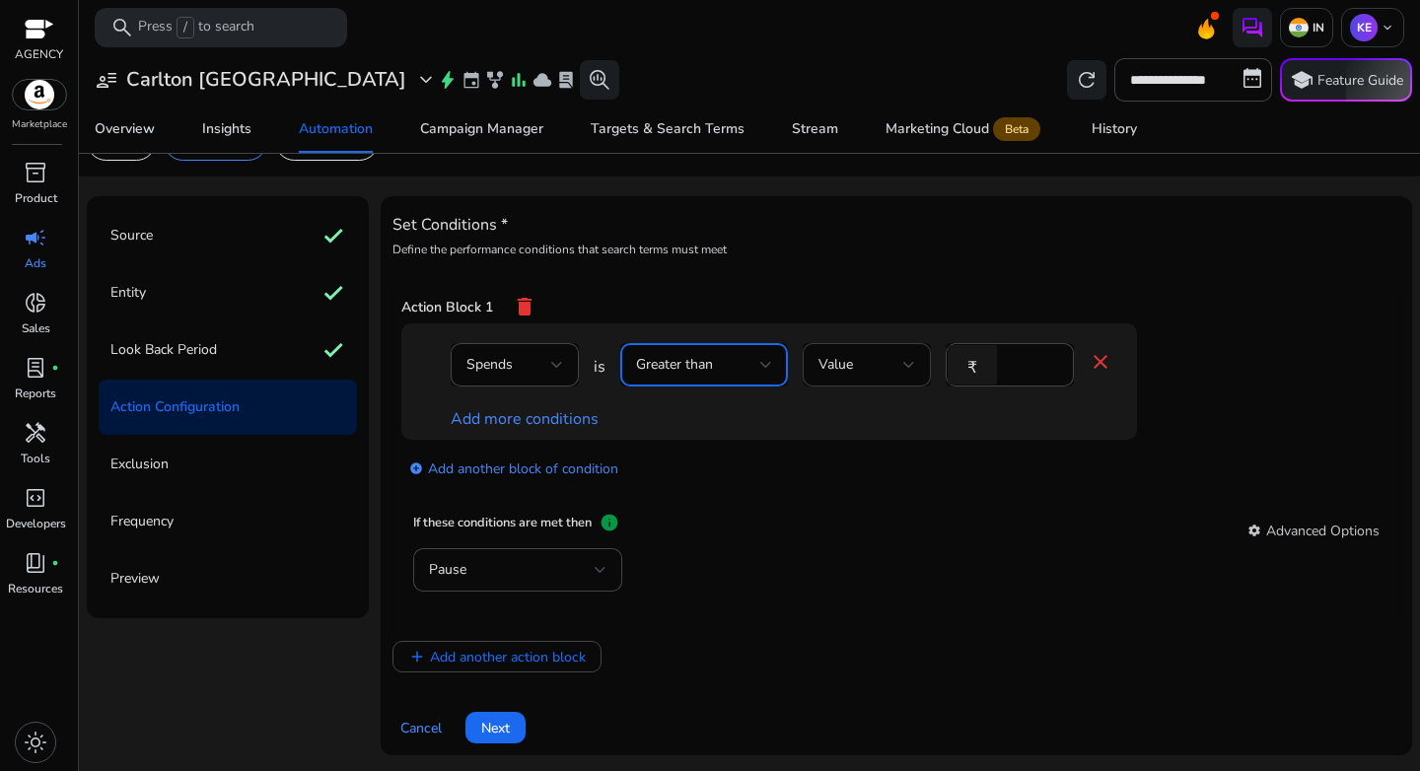
click at [863, 369] on div "Value" at bounding box center [861, 365] width 85 height 22
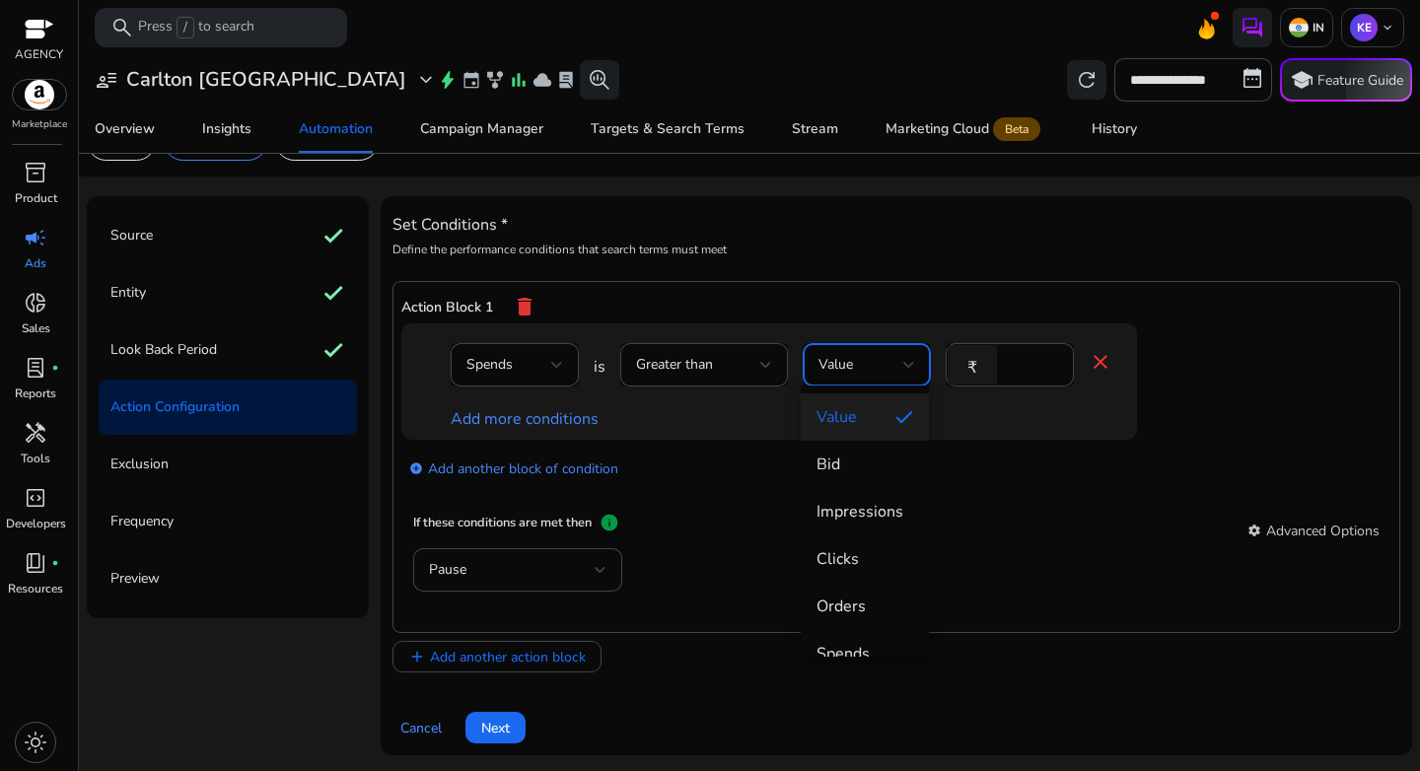
click at [517, 377] on div at bounding box center [710, 385] width 1420 height 771
click at [520, 368] on div "Spends" at bounding box center [509, 365] width 85 height 22
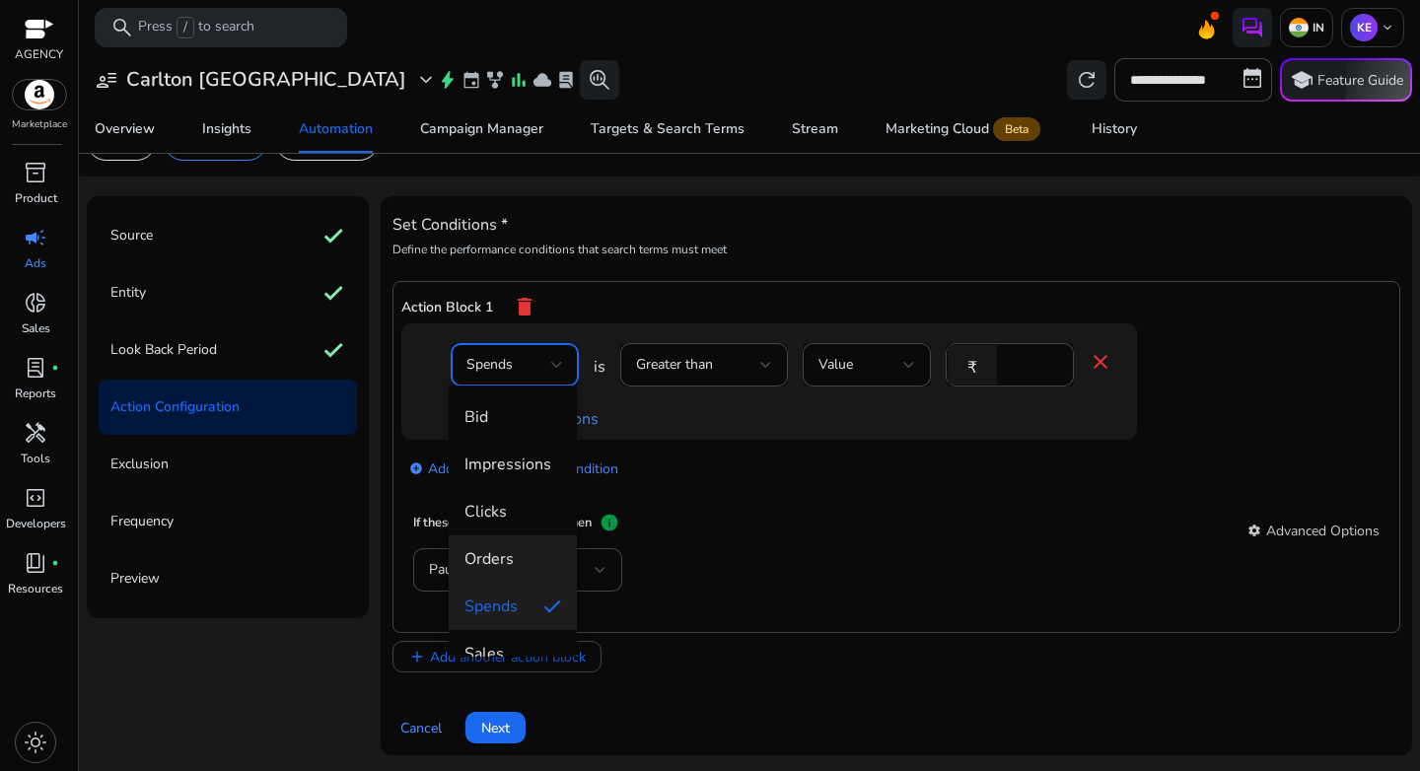
scroll to position [4, 0]
click at [514, 558] on span "Orders" at bounding box center [513, 555] width 97 height 22
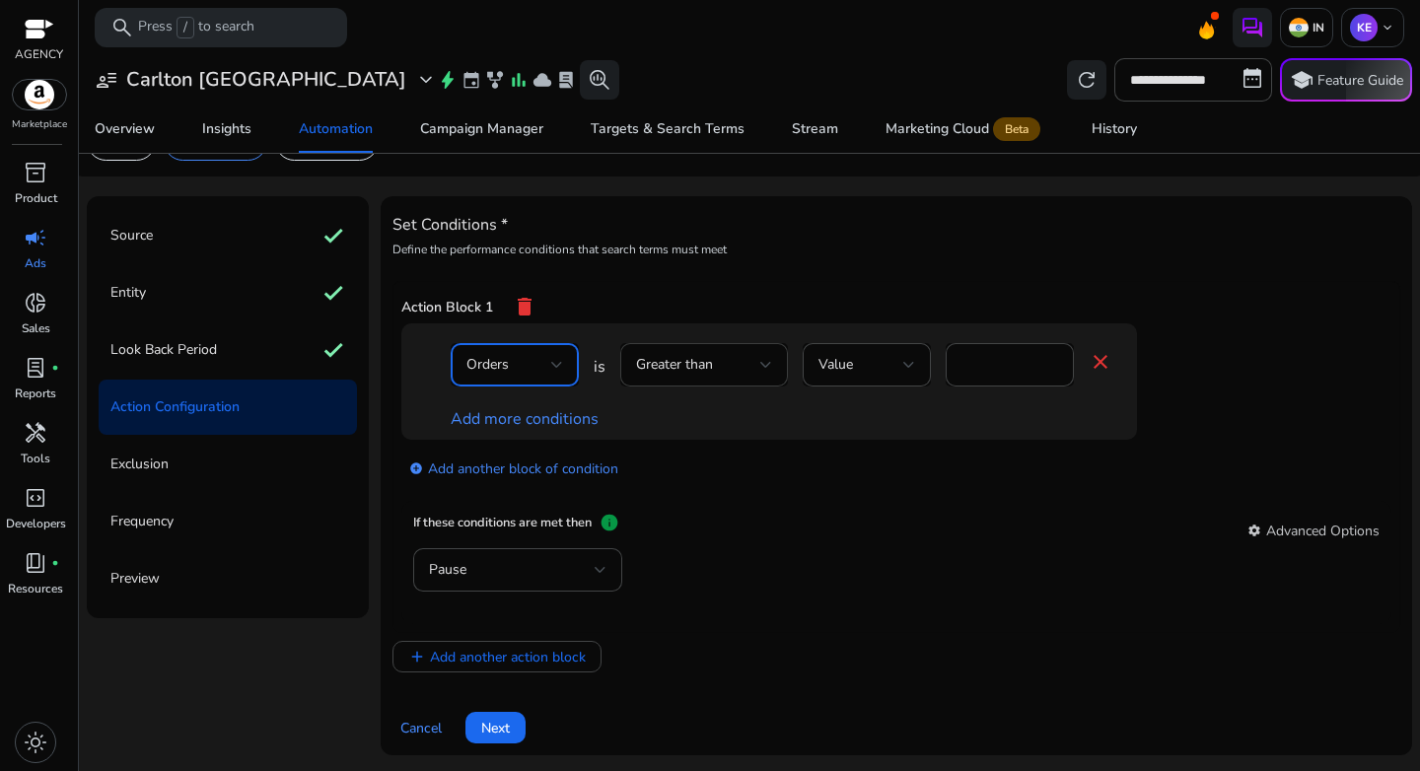
click at [711, 365] on span "Greater than" at bounding box center [674, 364] width 77 height 19
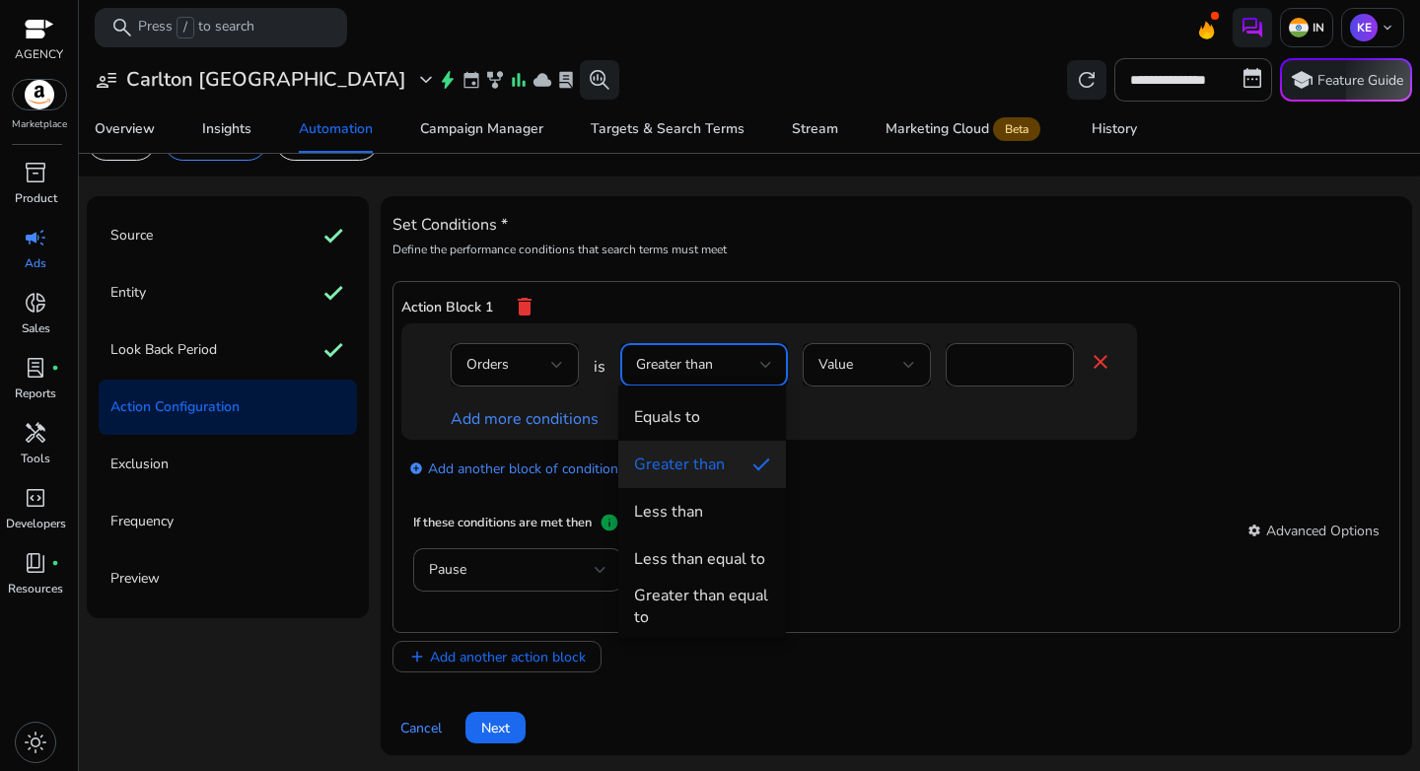
click at [869, 435] on div at bounding box center [710, 385] width 1420 height 771
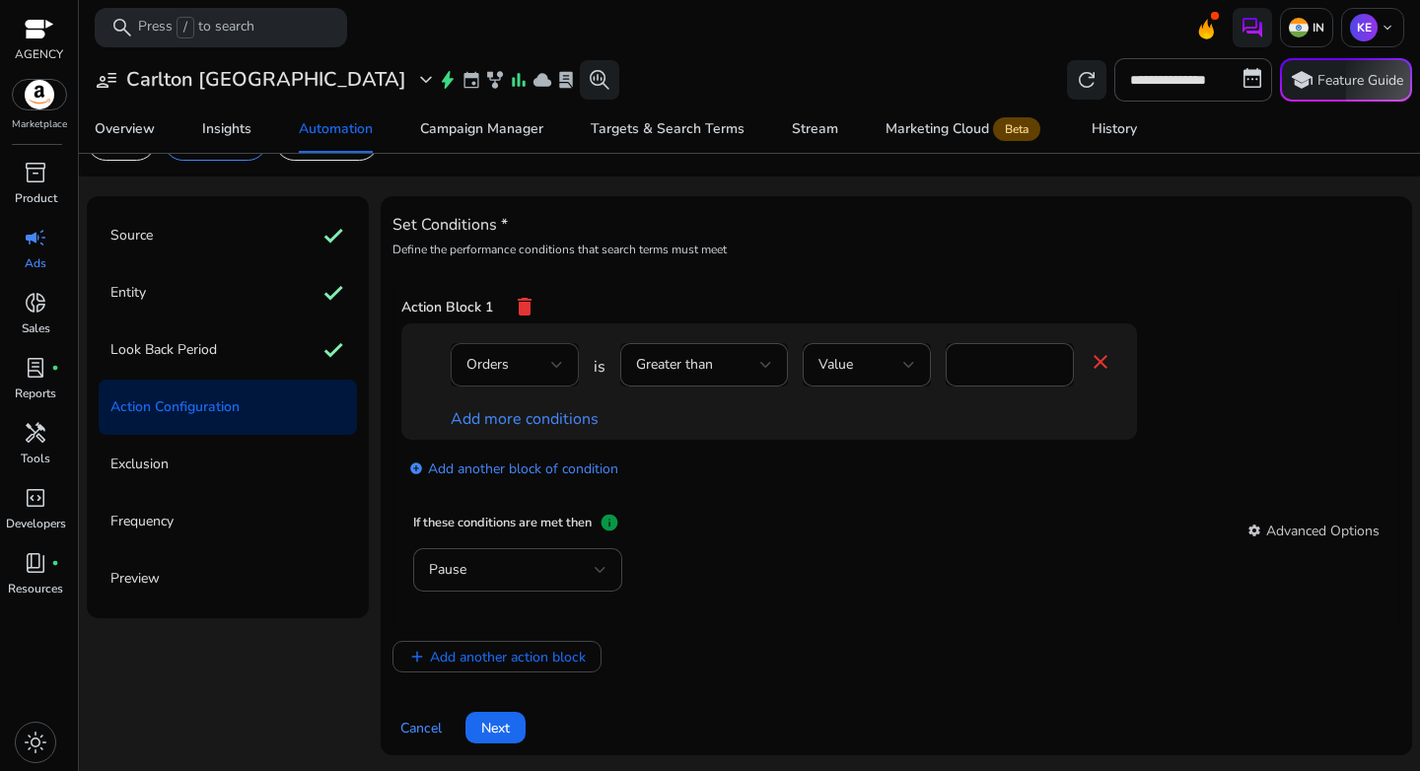
click at [534, 378] on div "Orders" at bounding box center [515, 364] width 97 height 43
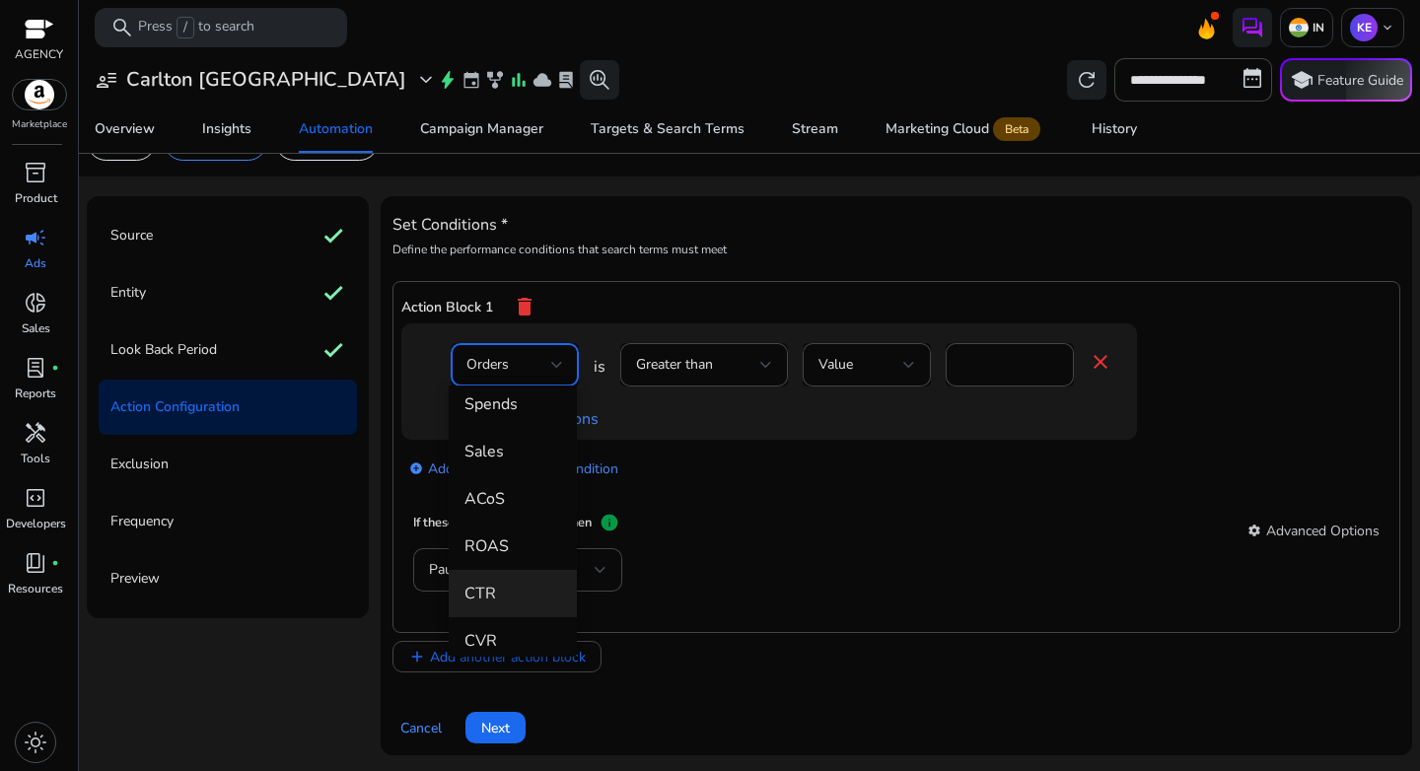
scroll to position [204, 0]
click at [501, 484] on mat-option "ACoS" at bounding box center [513, 496] width 128 height 47
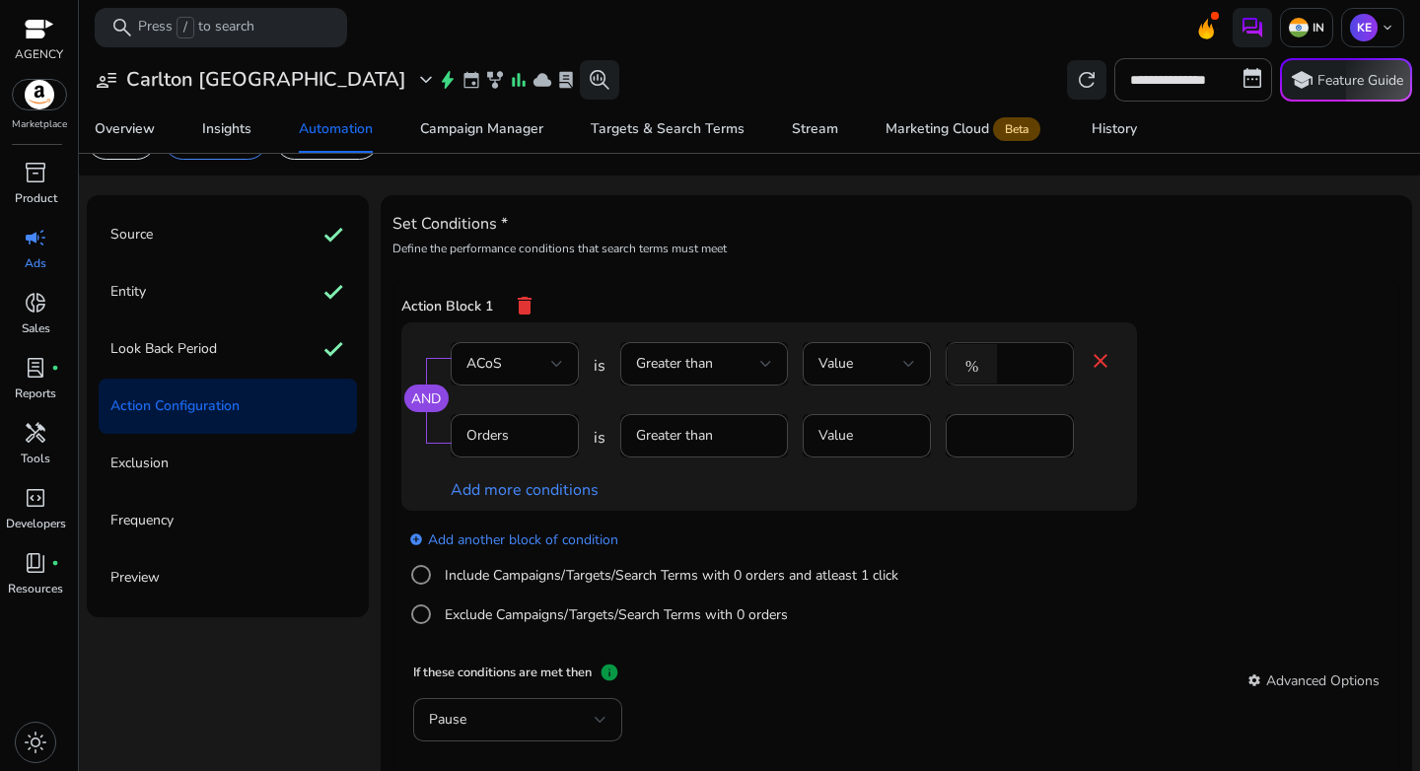
click at [1014, 363] on input "*" at bounding box center [1032, 364] width 51 height 22
type input "**"
click at [1035, 547] on div "add_circle Add another block of condition Include Campaigns/Targets/Search Term…" at bounding box center [808, 578] width 815 height 134
click at [507, 568] on label "Include Campaigns/Targets/Search Terms with 0 orders and atleast 1 click" at bounding box center [670, 575] width 458 height 21
click at [512, 428] on div "Clicks" at bounding box center [509, 436] width 85 height 22
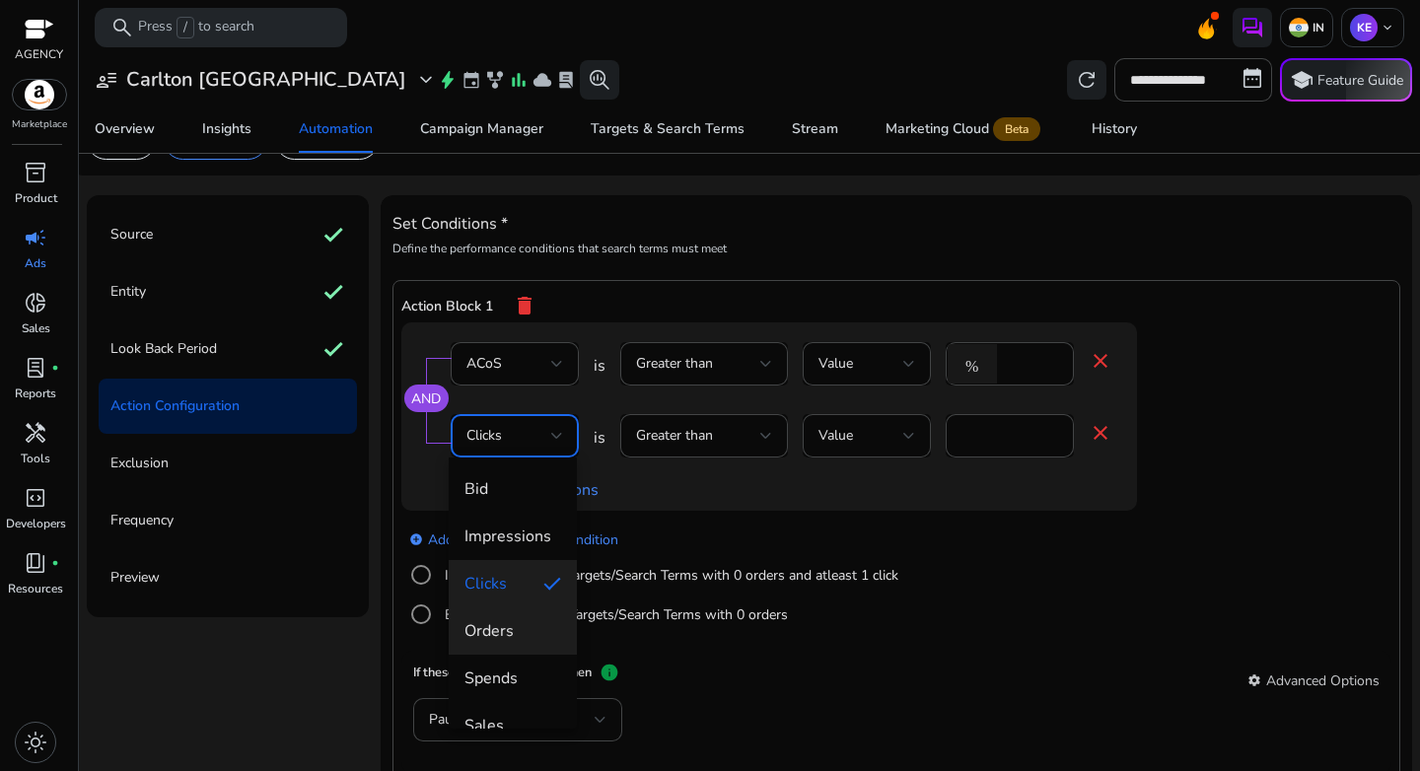
click at [507, 637] on span "Orders" at bounding box center [513, 631] width 97 height 22
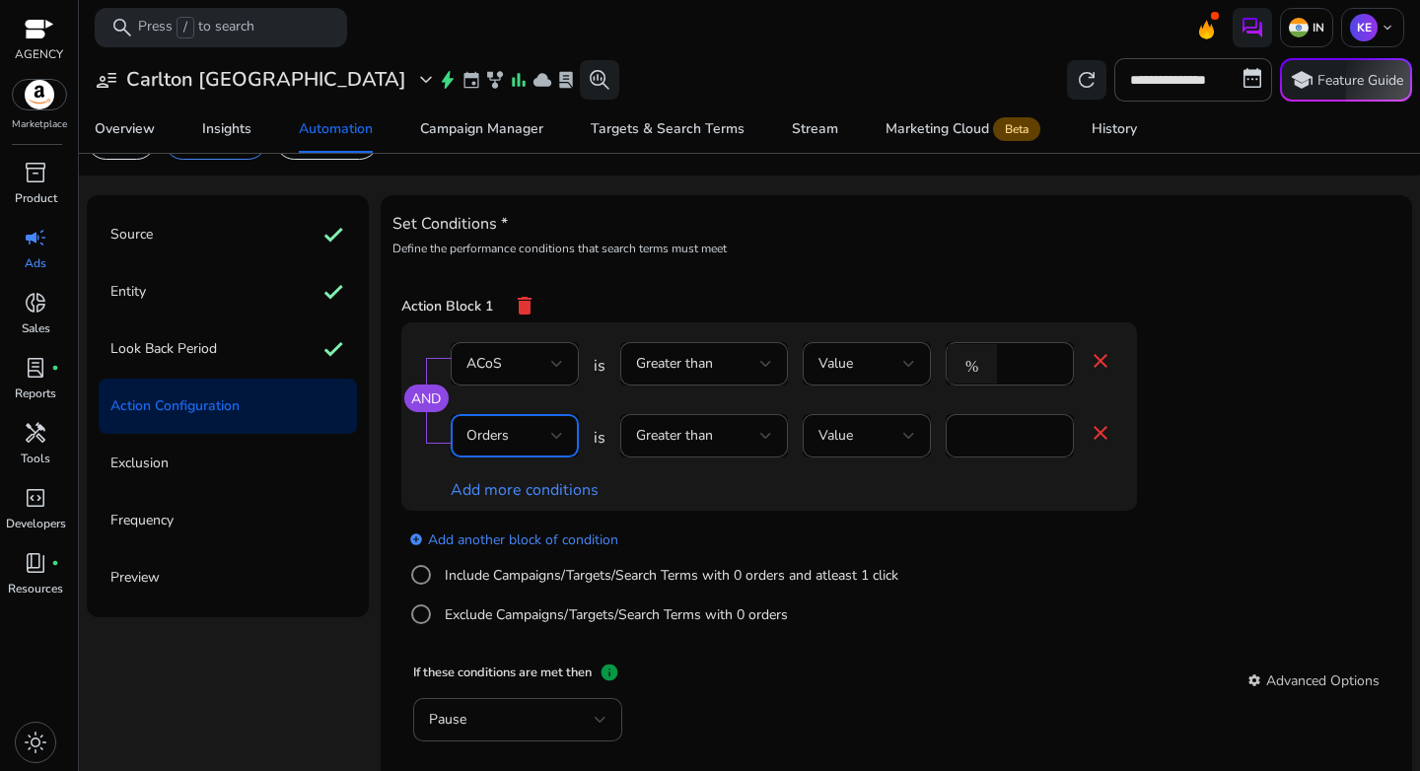
click at [543, 442] on div "Orders" at bounding box center [509, 436] width 85 height 22
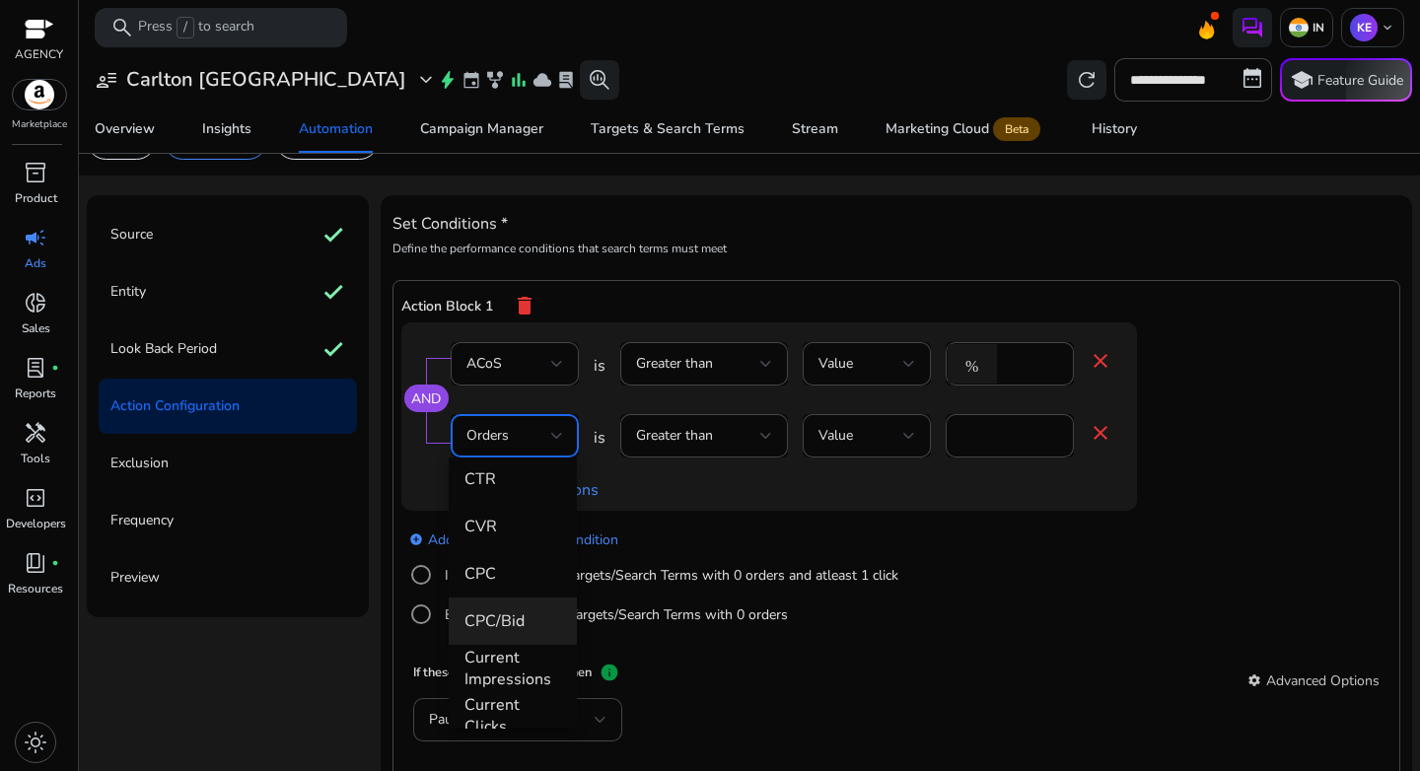
scroll to position [389, 0]
click at [519, 623] on span "CPC/Bid" at bounding box center [513, 622] width 97 height 22
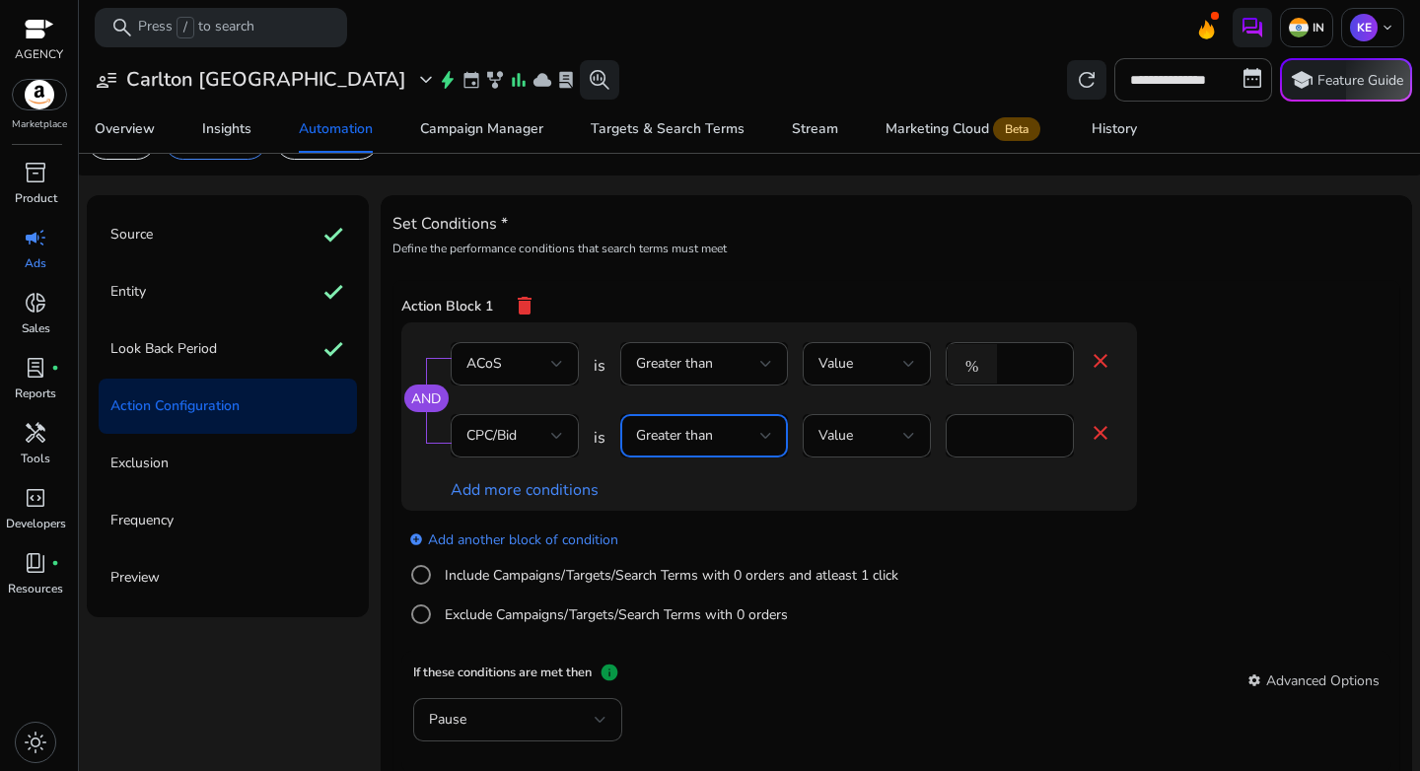
click at [723, 441] on div "Greater than" at bounding box center [698, 436] width 124 height 22
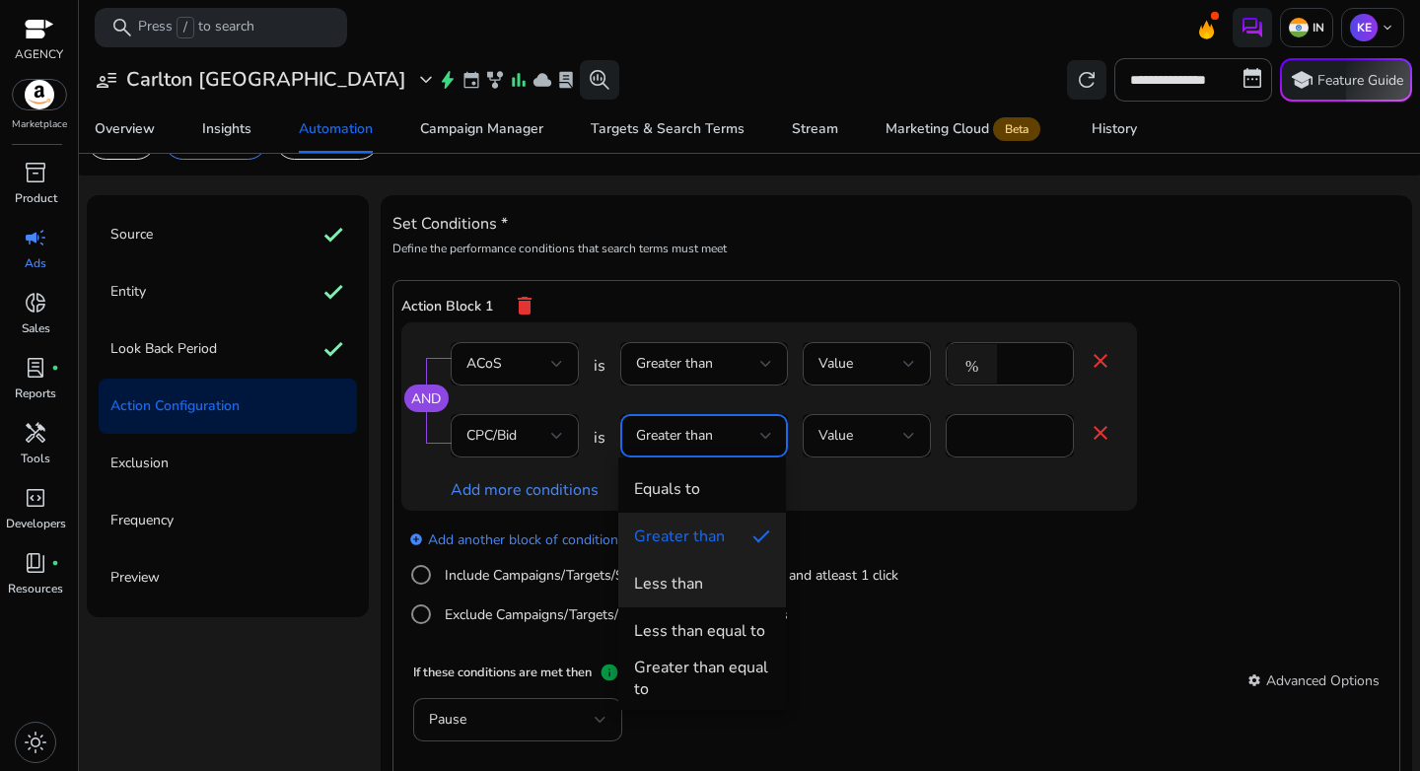
click at [709, 577] on span "Less than" at bounding box center [702, 584] width 136 height 22
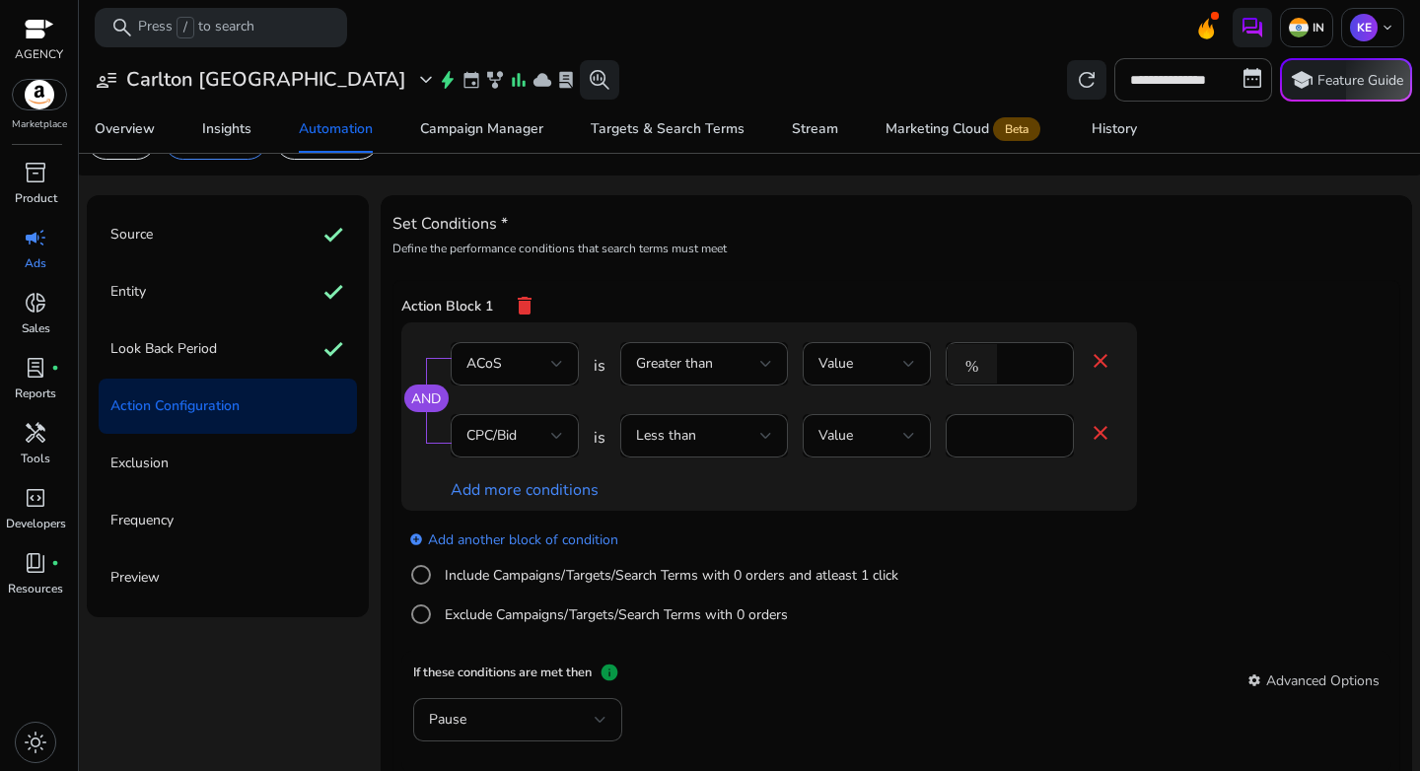
drag, startPoint x: 990, startPoint y: 423, endPoint x: 932, endPoint y: 430, distance: 58.6
click at [932, 430] on div "CPC/Bid is Less than Value * close" at bounding box center [782, 446] width 662 height 64
drag, startPoint x: 984, startPoint y: 433, endPoint x: 934, endPoint y: 435, distance: 50.3
click at [934, 435] on div "CPC/Bid is Less than Value * close" at bounding box center [782, 446] width 662 height 64
type input "*"
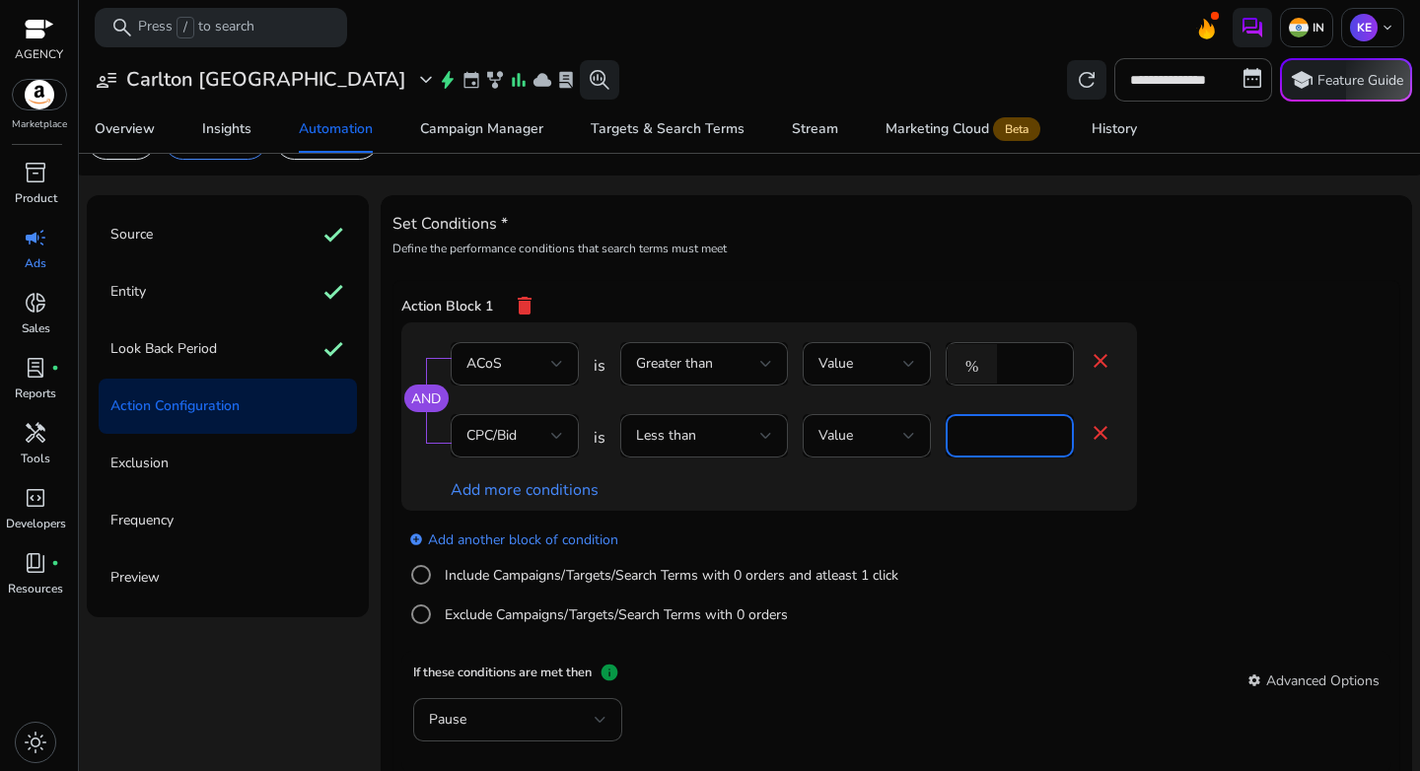
click at [1195, 585] on div "add_circle Add another block of condition Include Campaigns/Targets/Search Term…" at bounding box center [808, 578] width 815 height 134
click at [746, 364] on div "Greater than" at bounding box center [698, 364] width 124 height 22
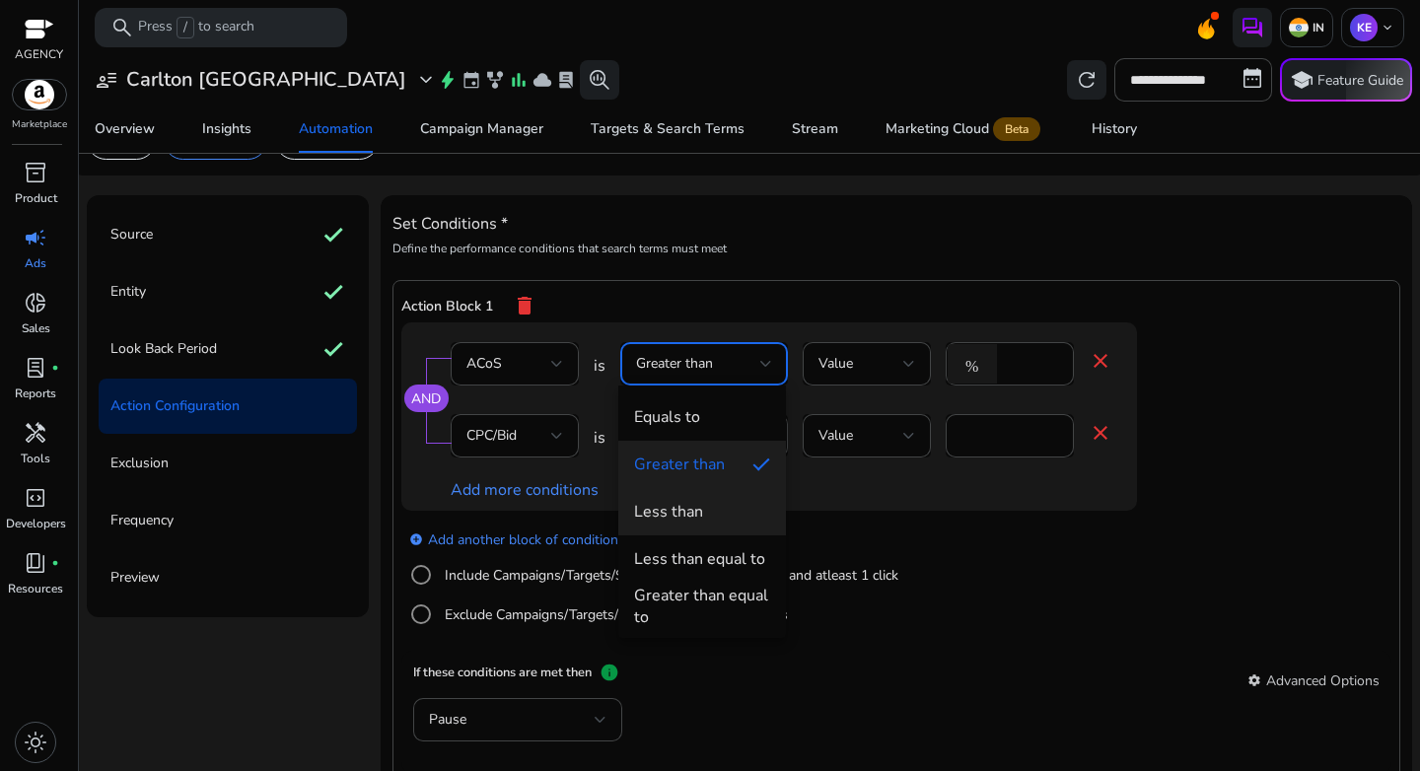
click at [700, 521] on div "Less than" at bounding box center [668, 512] width 69 height 22
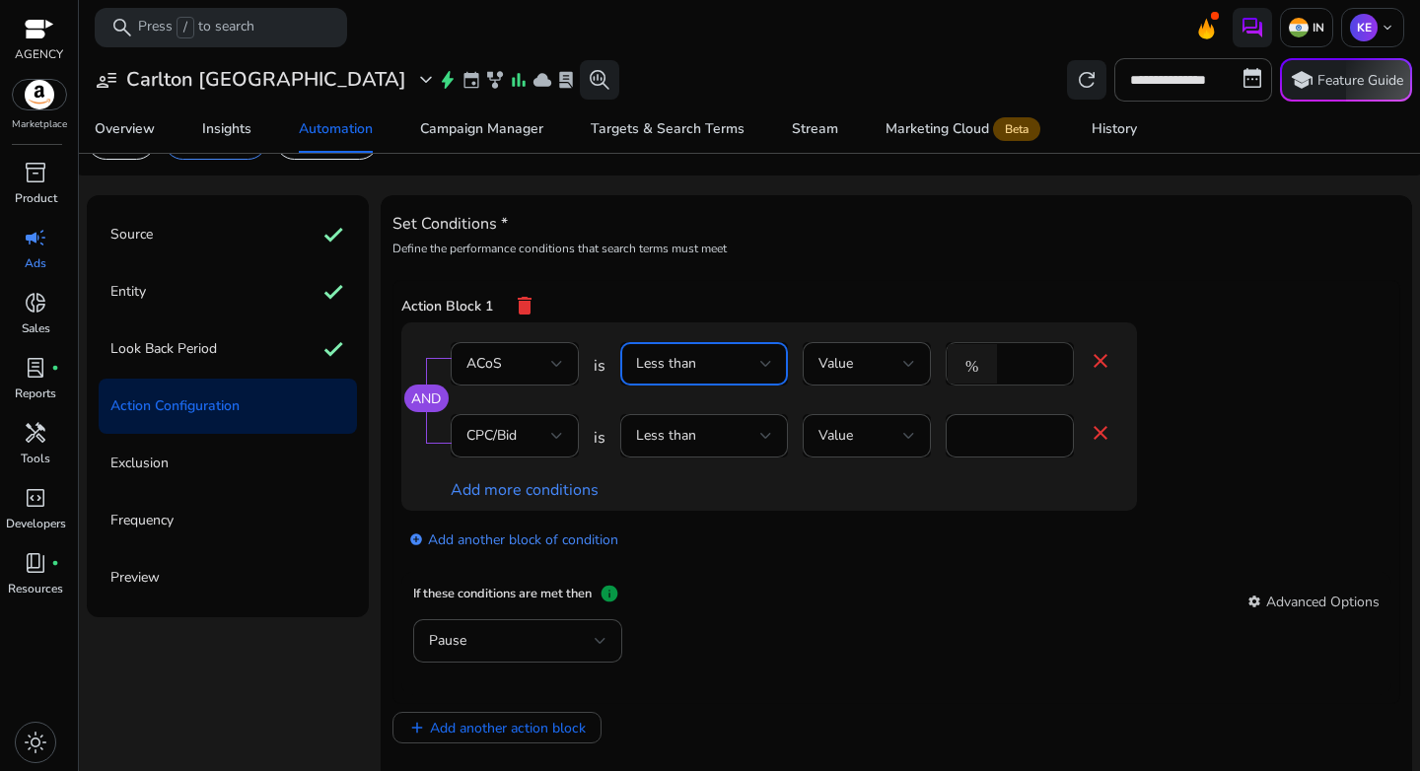
click at [1017, 372] on input "**" at bounding box center [1032, 364] width 51 height 22
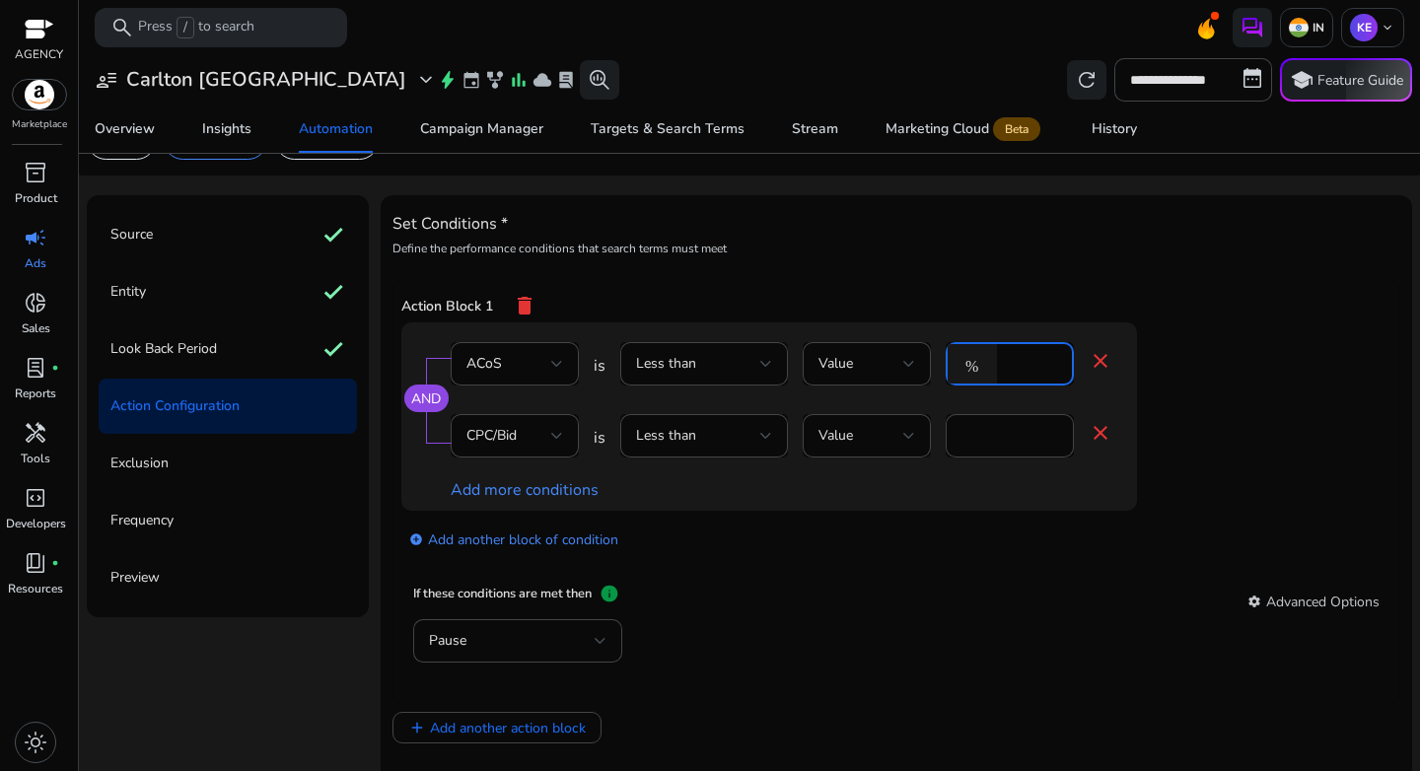
click at [1021, 370] on input "**" at bounding box center [1032, 364] width 51 height 22
type input "**"
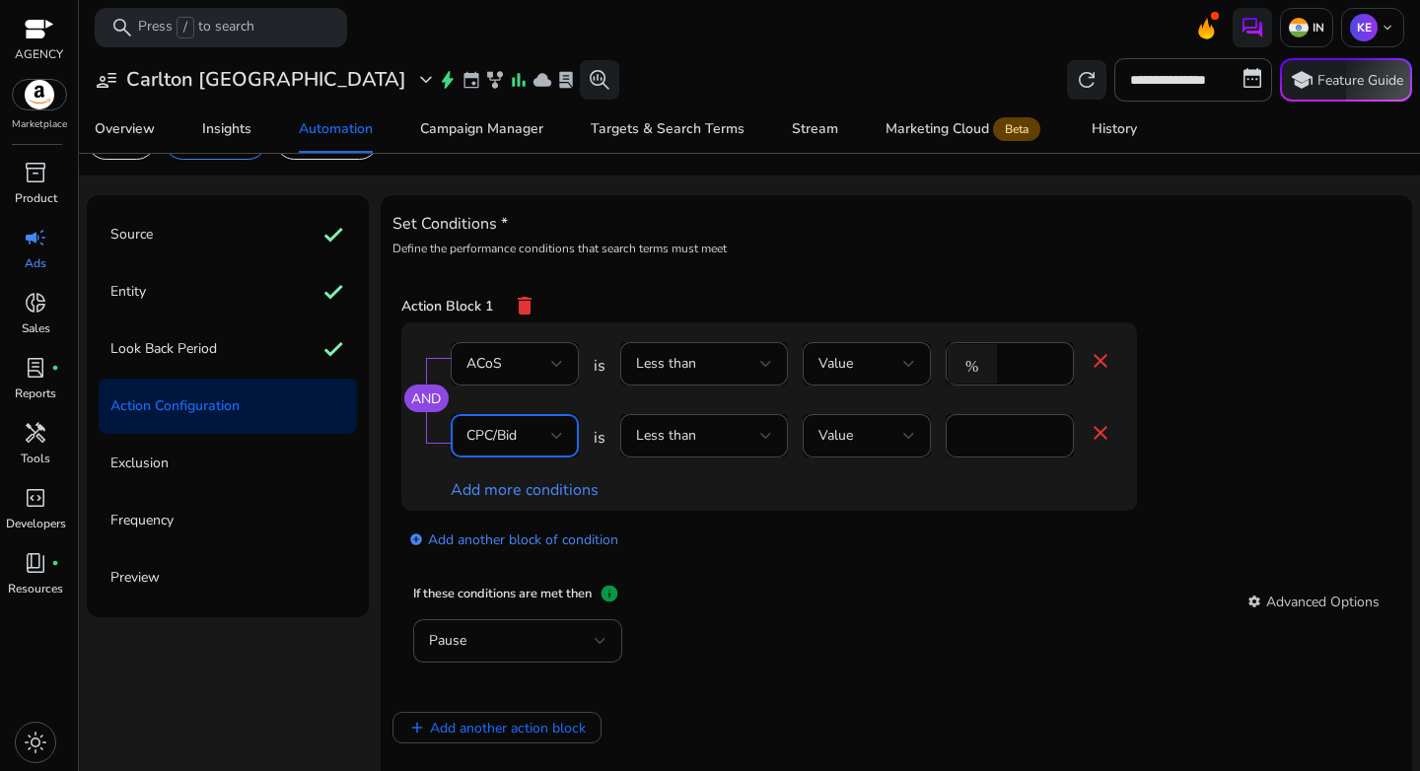
click at [1089, 592] on div "If these conditions are met then info settings Advanced Options" at bounding box center [896, 602] width 967 height 36
drag, startPoint x: 801, startPoint y: 607, endPoint x: 687, endPoint y: 580, distance: 116.5
click at [801, 607] on div "If these conditions are met then info settings Advanced Options" at bounding box center [896, 602] width 967 height 36
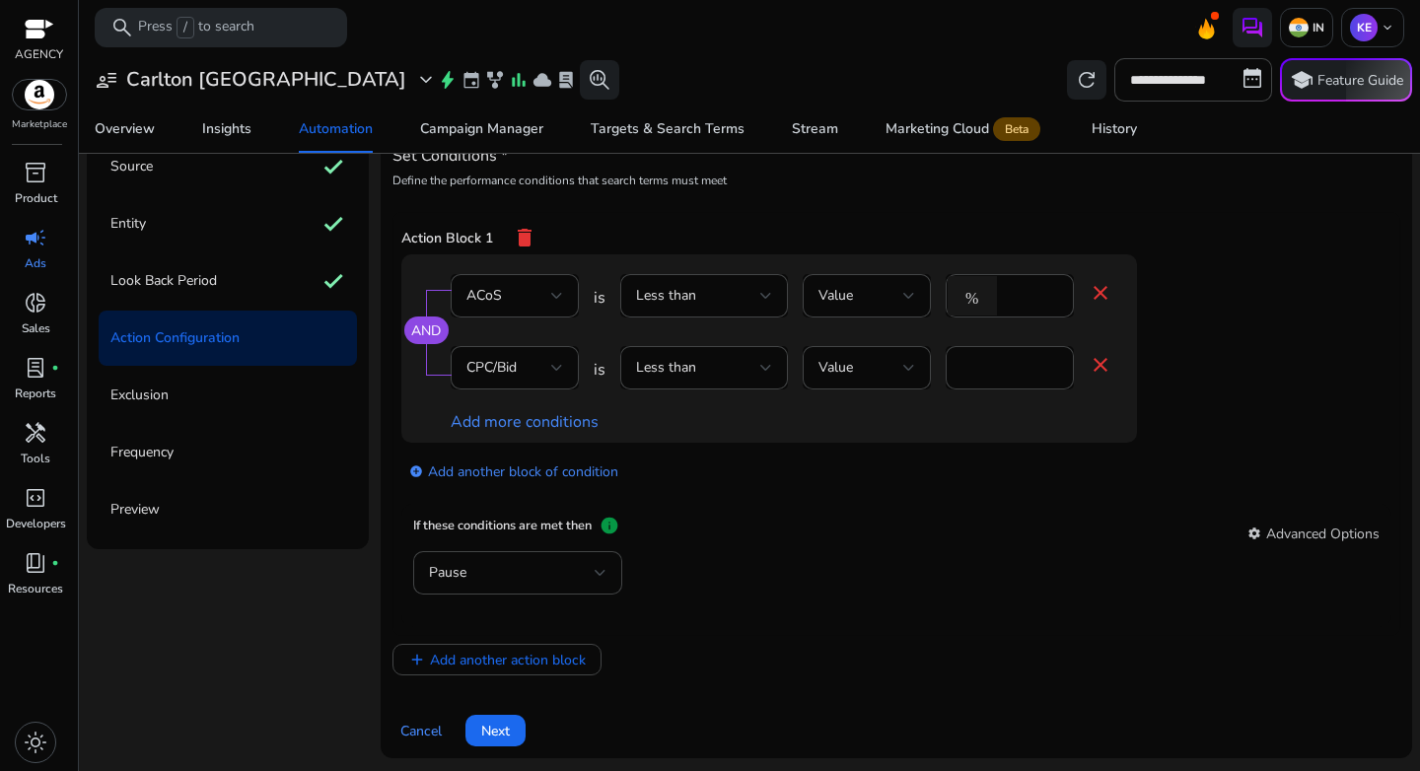
scroll to position [120, 0]
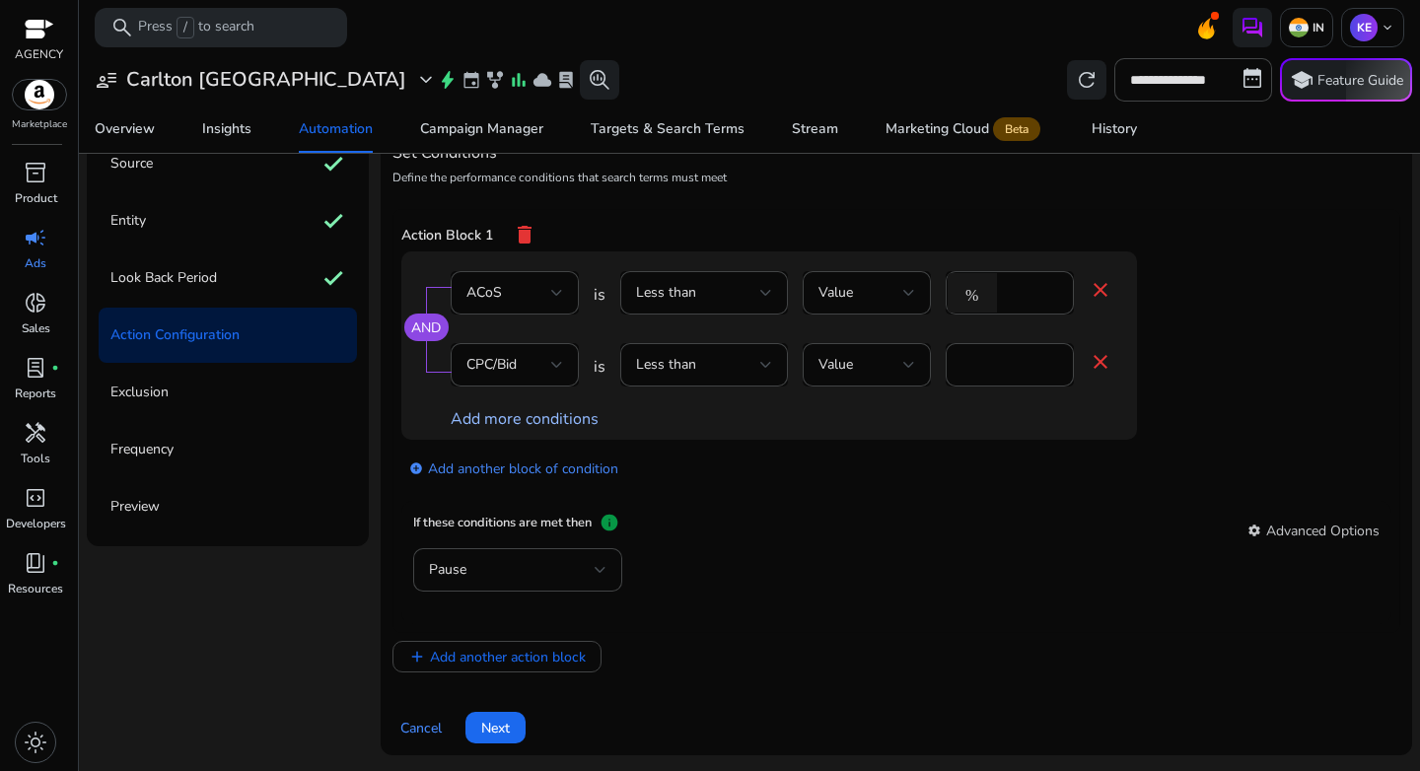
click at [536, 421] on link "Add more conditions" at bounding box center [525, 419] width 148 height 22
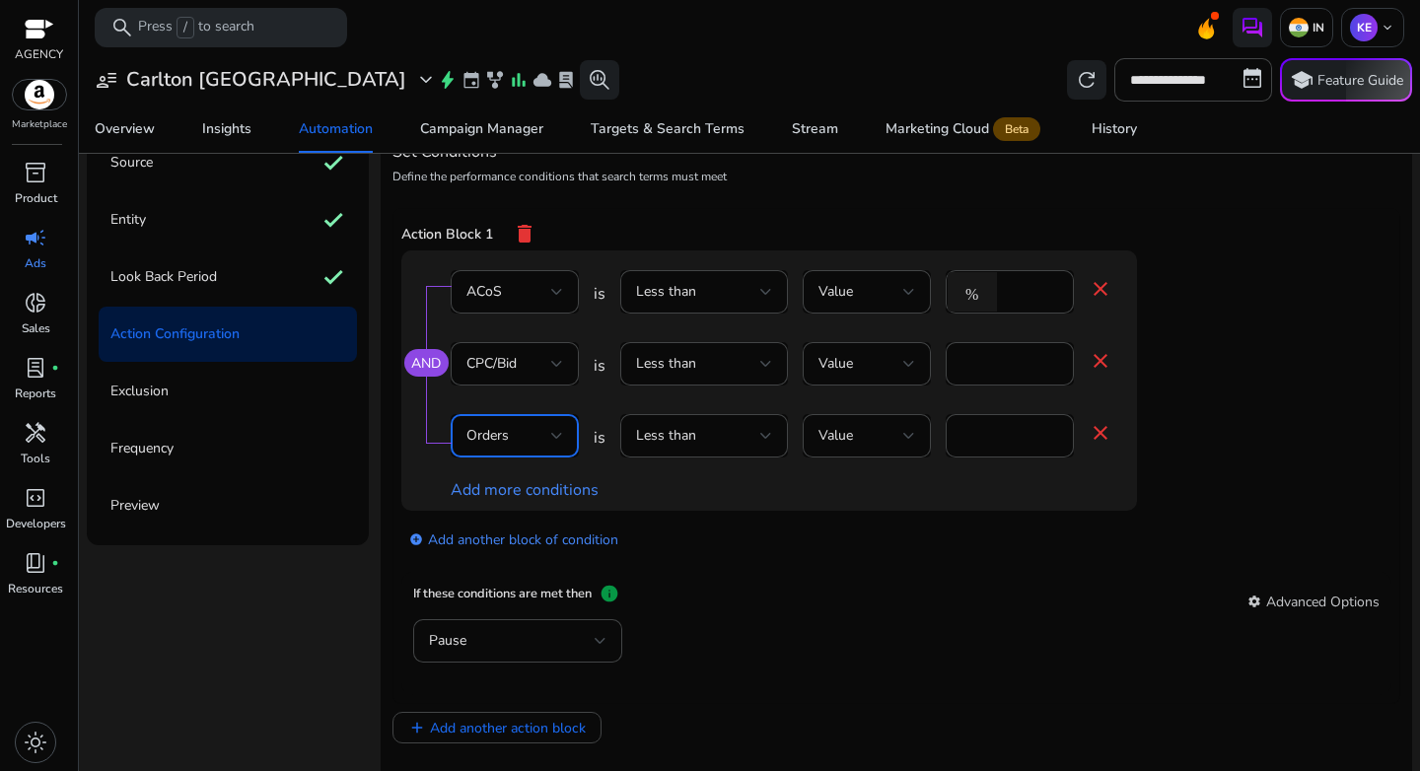
click at [528, 439] on div "Orders" at bounding box center [509, 436] width 85 height 22
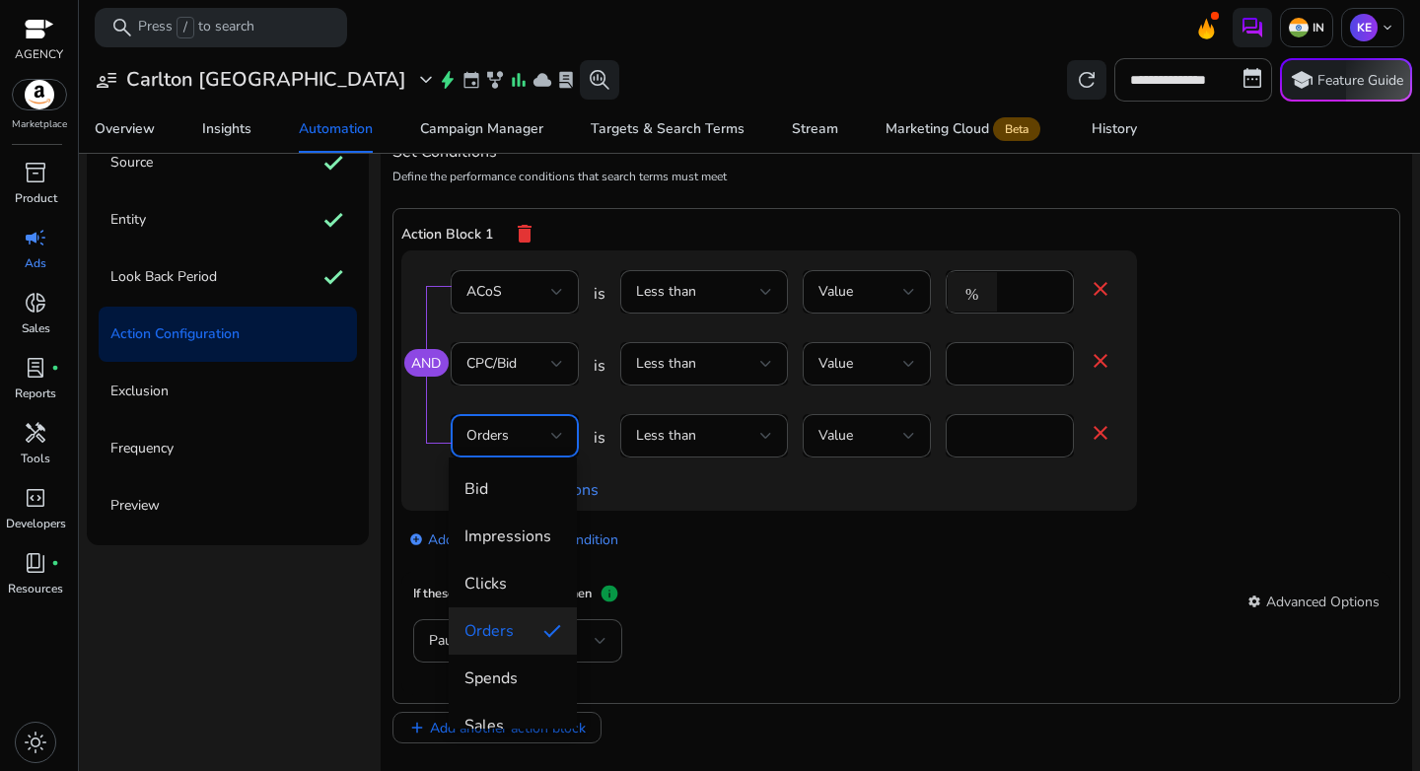
click at [751, 441] on div at bounding box center [710, 385] width 1420 height 771
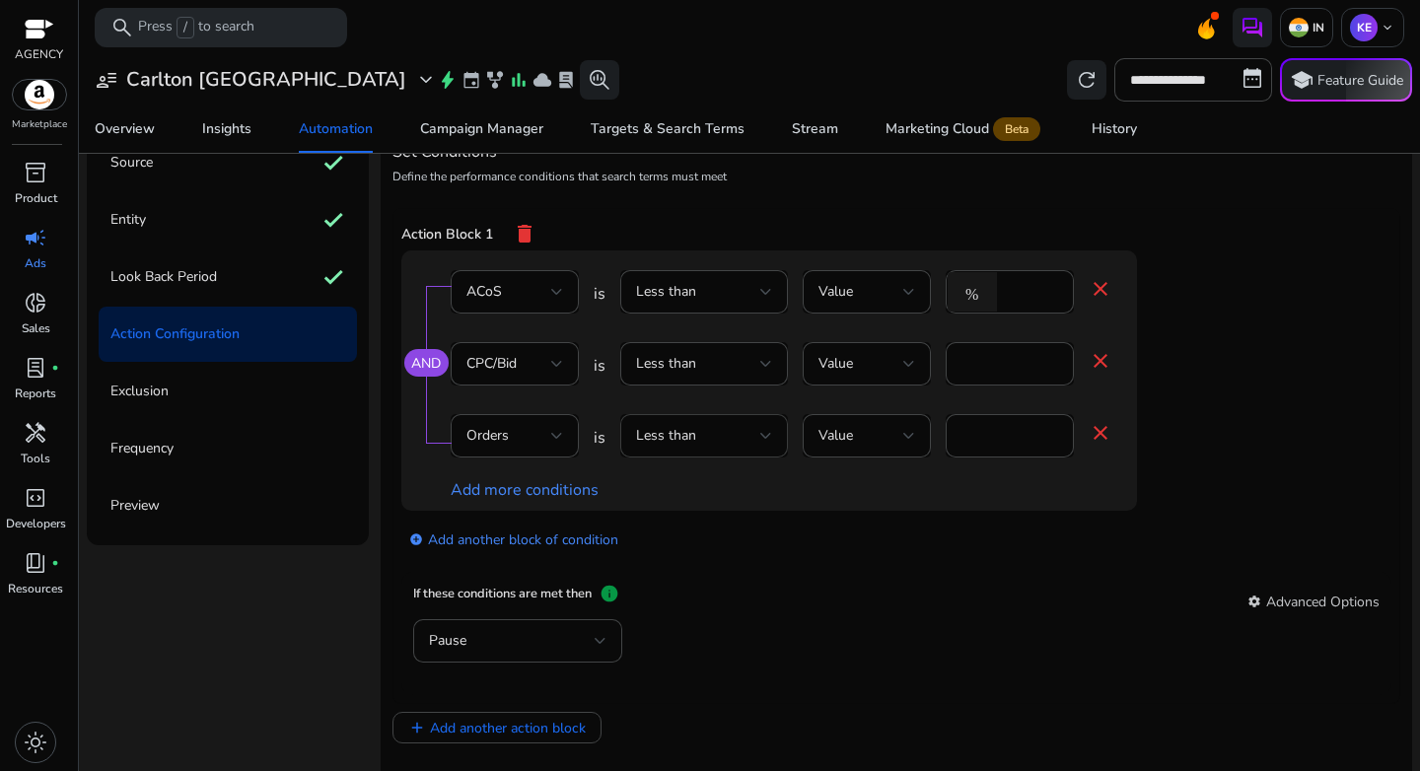
click at [734, 439] on div "Less than" at bounding box center [698, 436] width 124 height 22
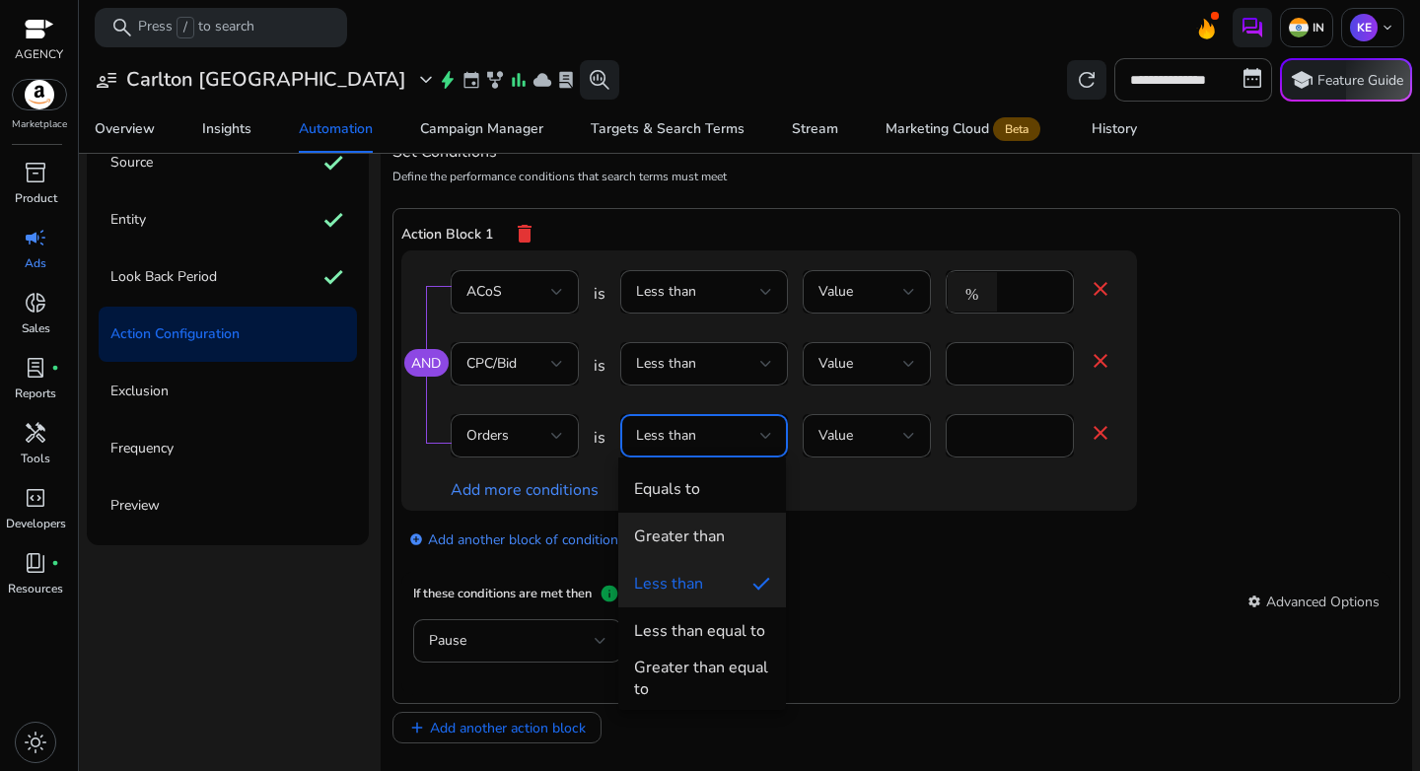
click at [732, 537] on span "Greater than" at bounding box center [702, 537] width 136 height 22
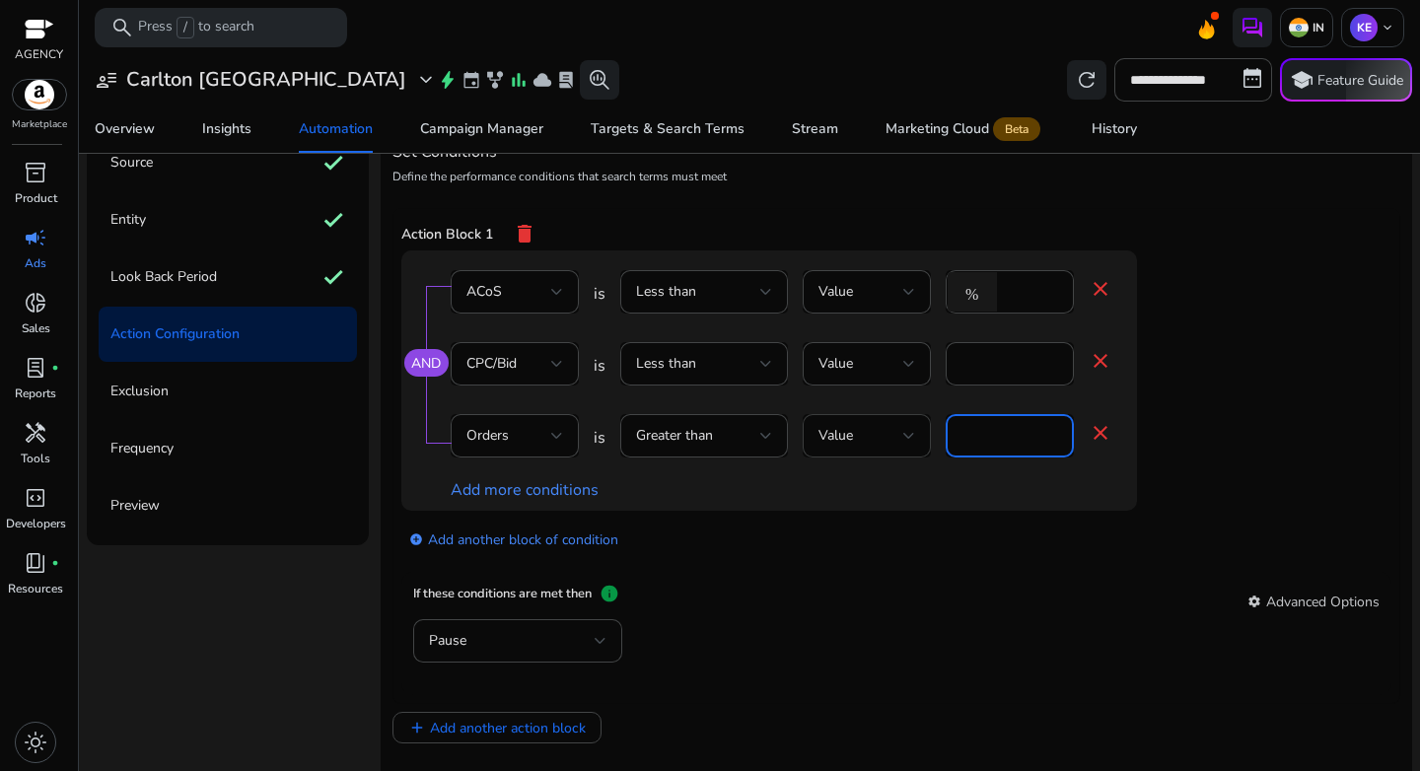
drag, startPoint x: 993, startPoint y: 439, endPoint x: 923, endPoint y: 429, distance: 70.7
click at [923, 429] on div "Orders is Greater than Value * close" at bounding box center [782, 446] width 662 height 64
type input "*"
drag, startPoint x: 1134, startPoint y: 609, endPoint x: 1035, endPoint y: 594, distance: 100.7
click at [1133, 609] on div "If these conditions are met then info settings Advanced Options" at bounding box center [896, 602] width 967 height 36
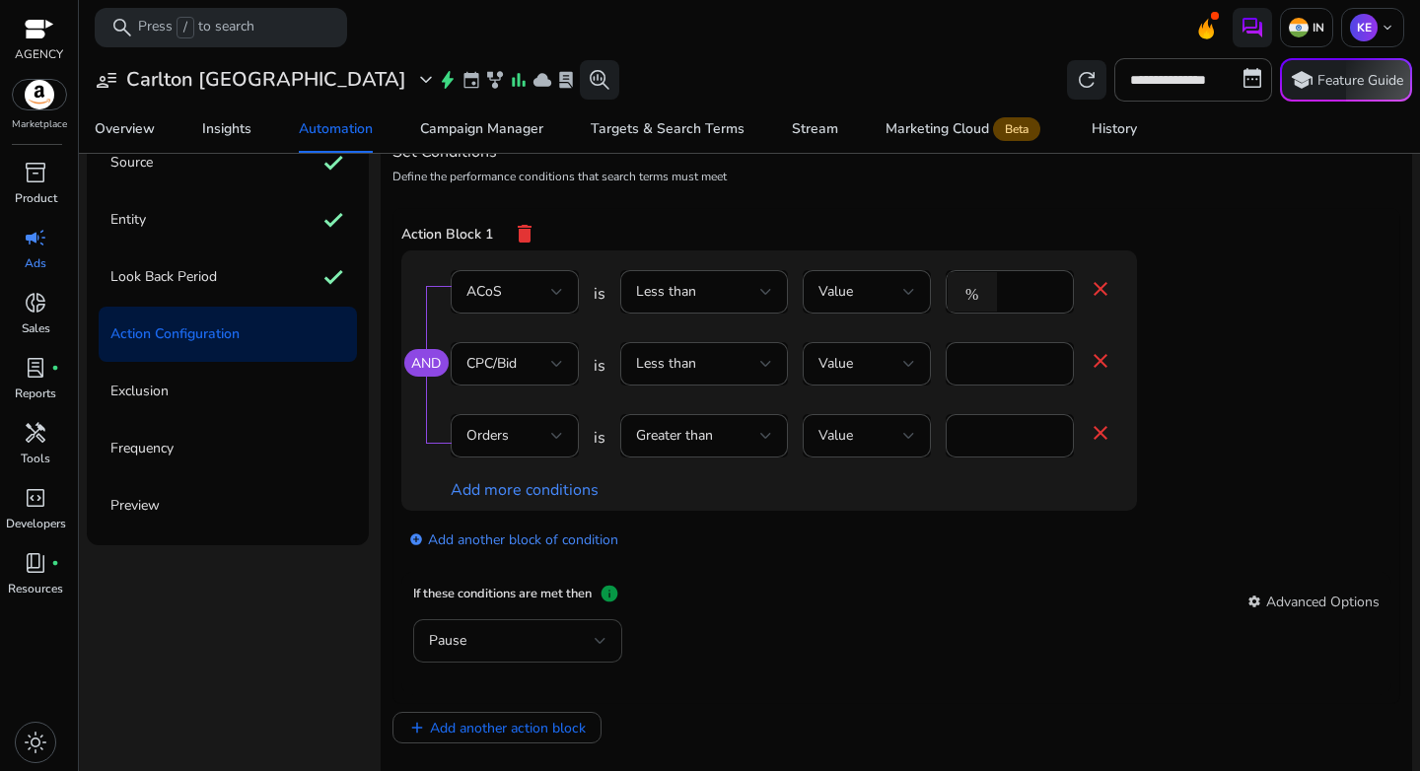
click at [515, 636] on div "Pause" at bounding box center [512, 641] width 166 height 22
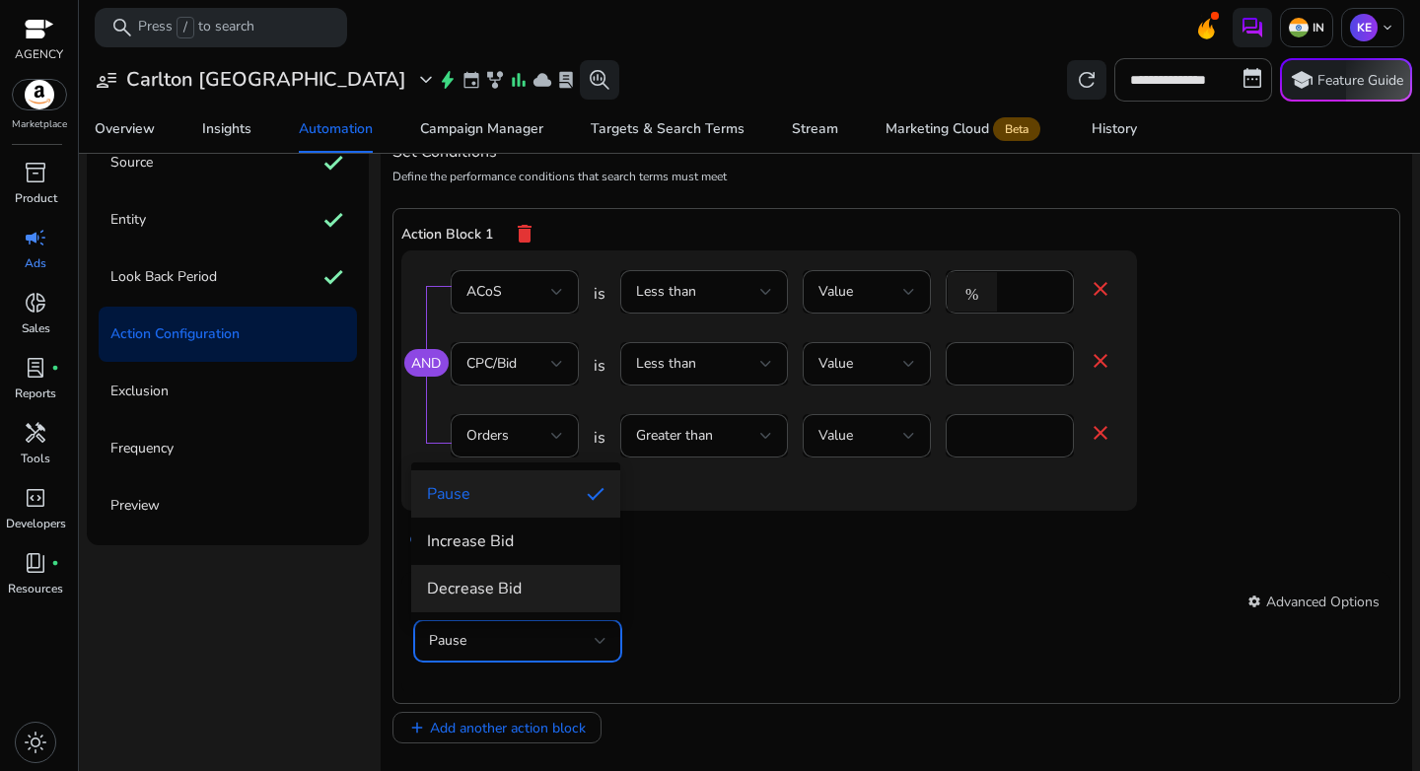
click at [523, 587] on span "Decrease Bid" at bounding box center [516, 589] width 178 height 22
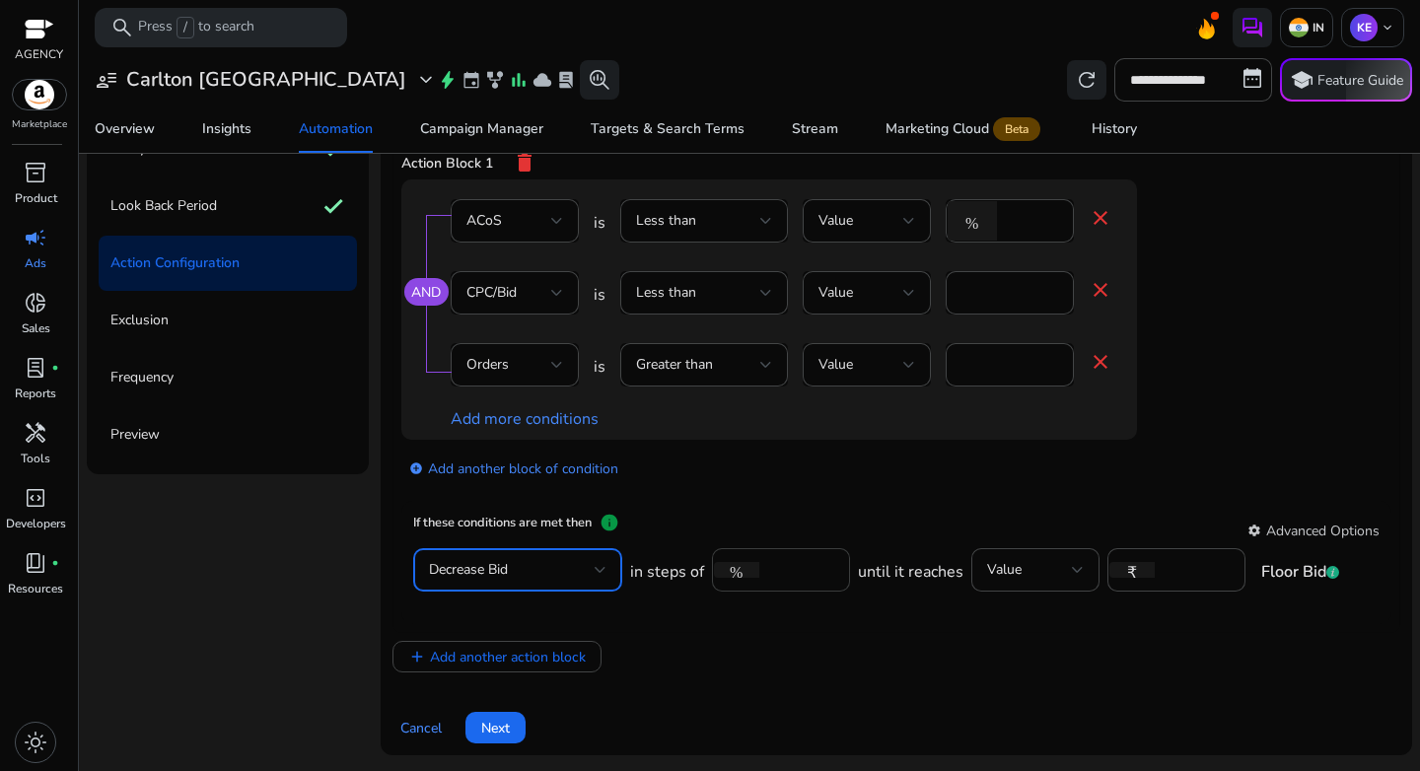
scroll to position [192, 0]
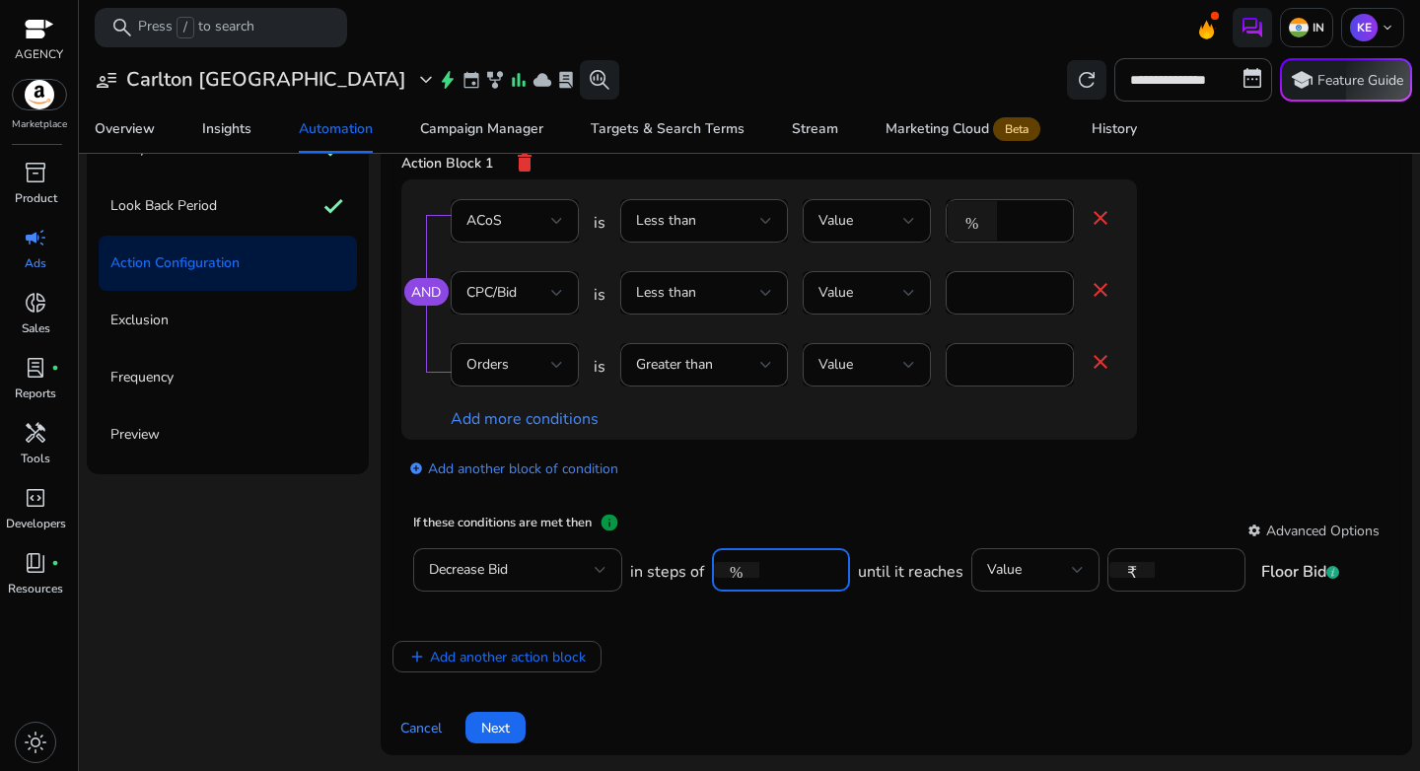
click at [795, 579] on input "****" at bounding box center [801, 570] width 65 height 22
click at [792, 579] on input "****" at bounding box center [801, 570] width 65 height 22
type input "***"
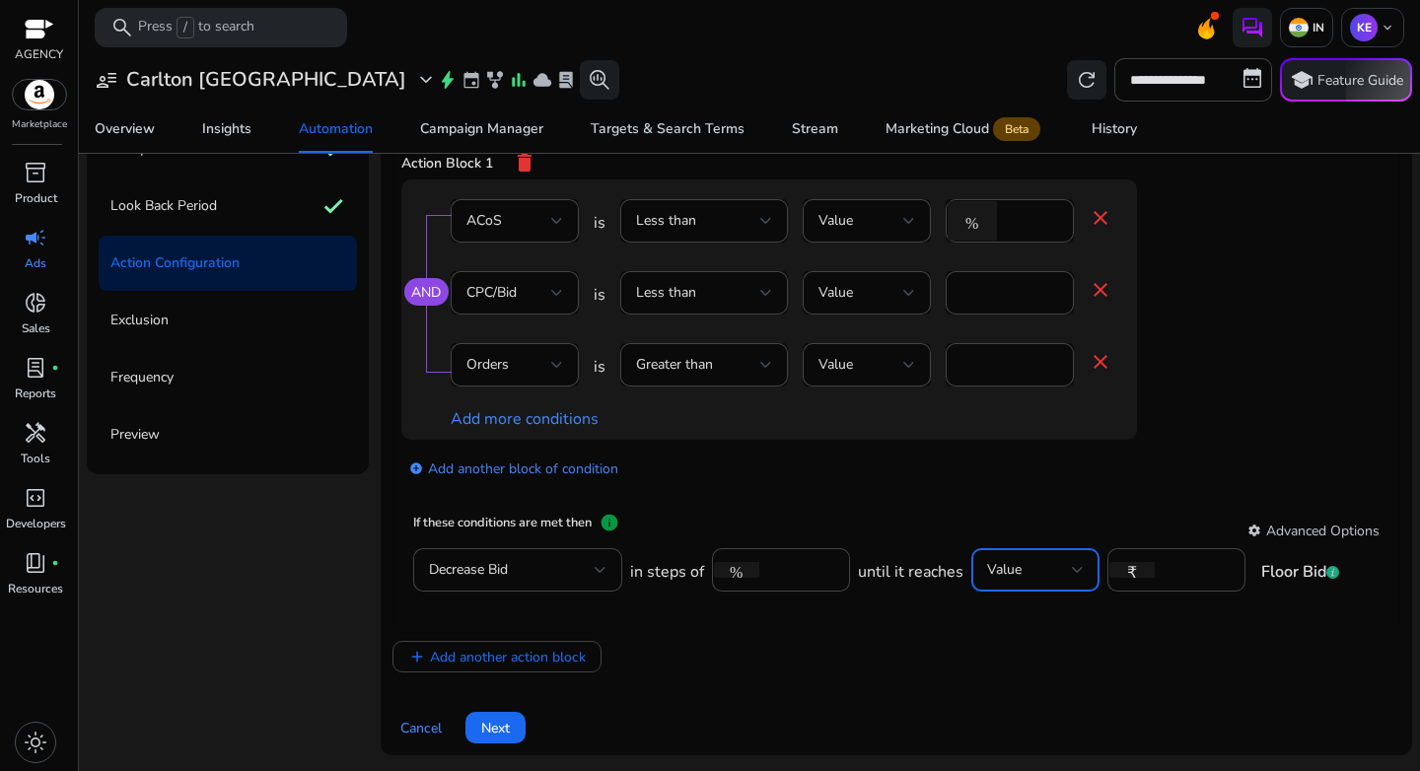
click at [1029, 573] on div "Value" at bounding box center [1029, 570] width 85 height 22
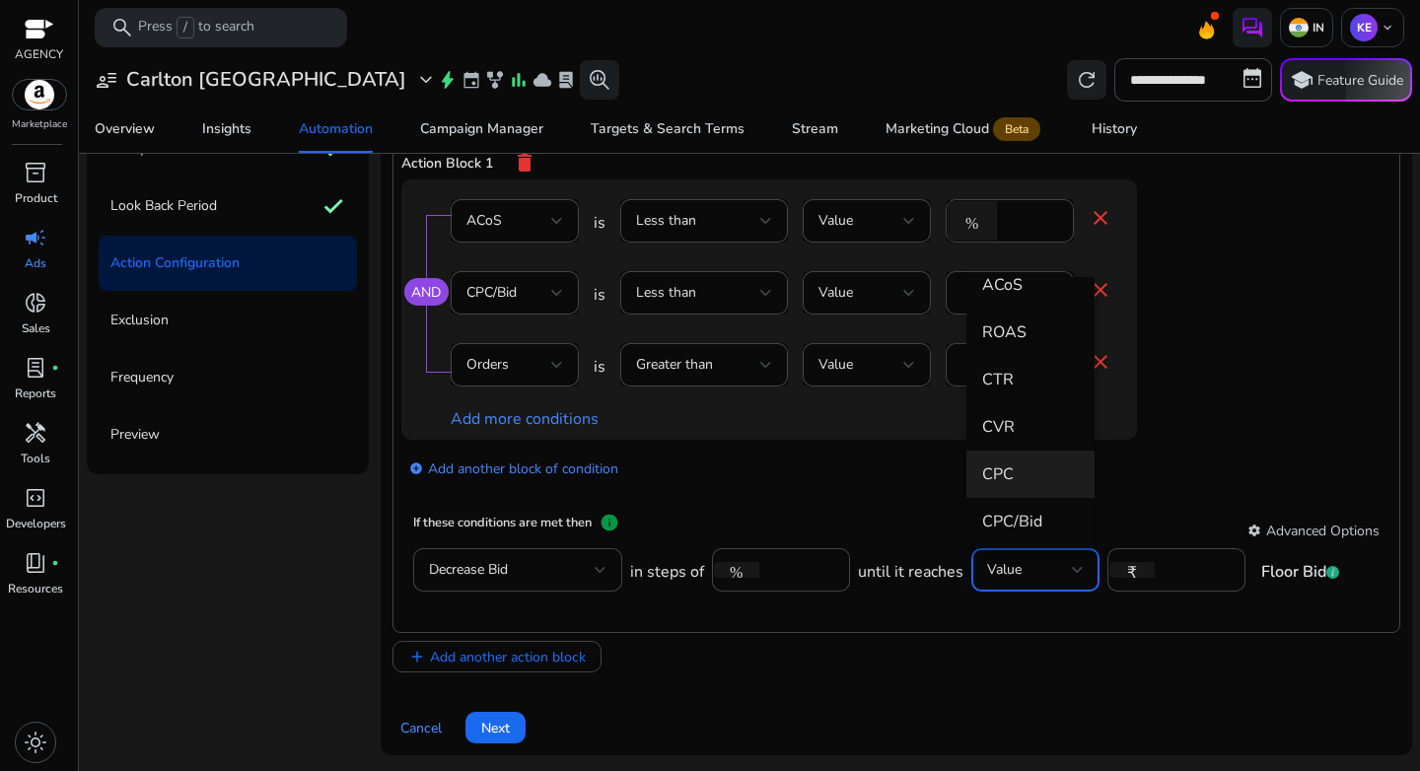
scroll to position [382, 0]
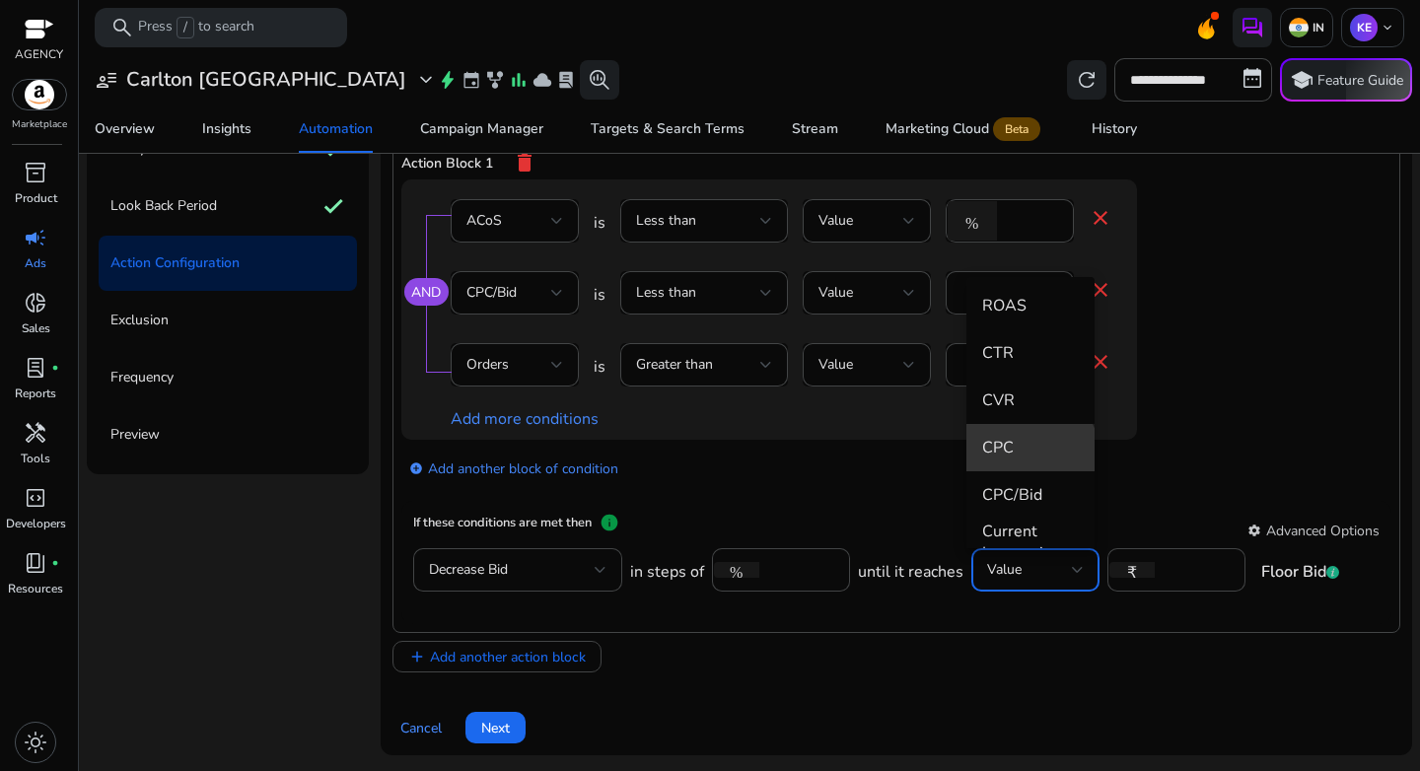
click at [1030, 457] on span "CPC" at bounding box center [1030, 448] width 97 height 22
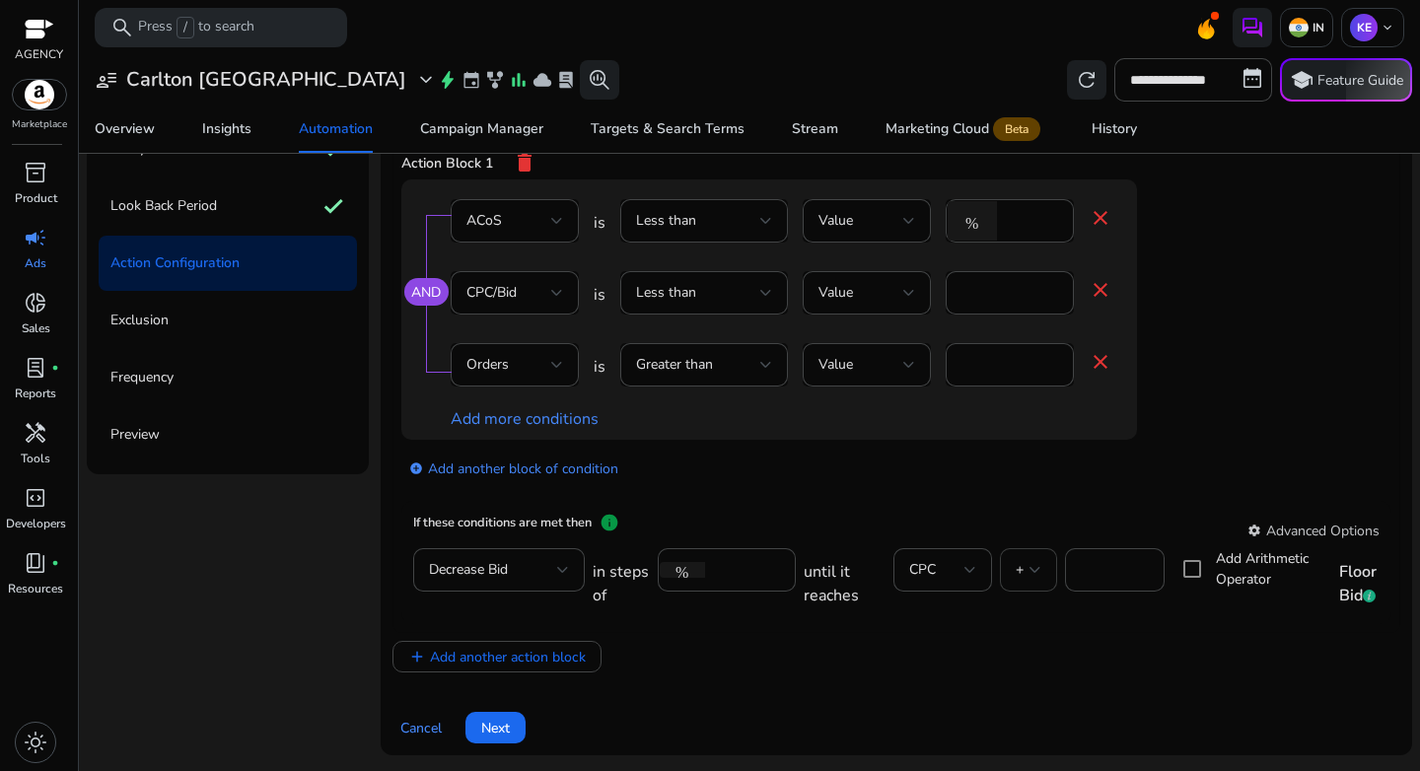
click at [1032, 571] on div at bounding box center [1036, 570] width 12 height 8
click at [1018, 461] on span "*" at bounding box center [1024, 470] width 26 height 22
drag, startPoint x: 1086, startPoint y: 569, endPoint x: 1046, endPoint y: 567, distance: 39.5
click at [1046, 567] on div "in steps of % *** until it reaches CPC * * Add Arithmetic Operator Floor Bid" at bounding box center [997, 580] width 808 height 64
click at [980, 501] on mat-card "If these conditions are met then info settings Advanced Options Decrease Bid in…" at bounding box center [896, 562] width 990 height 123
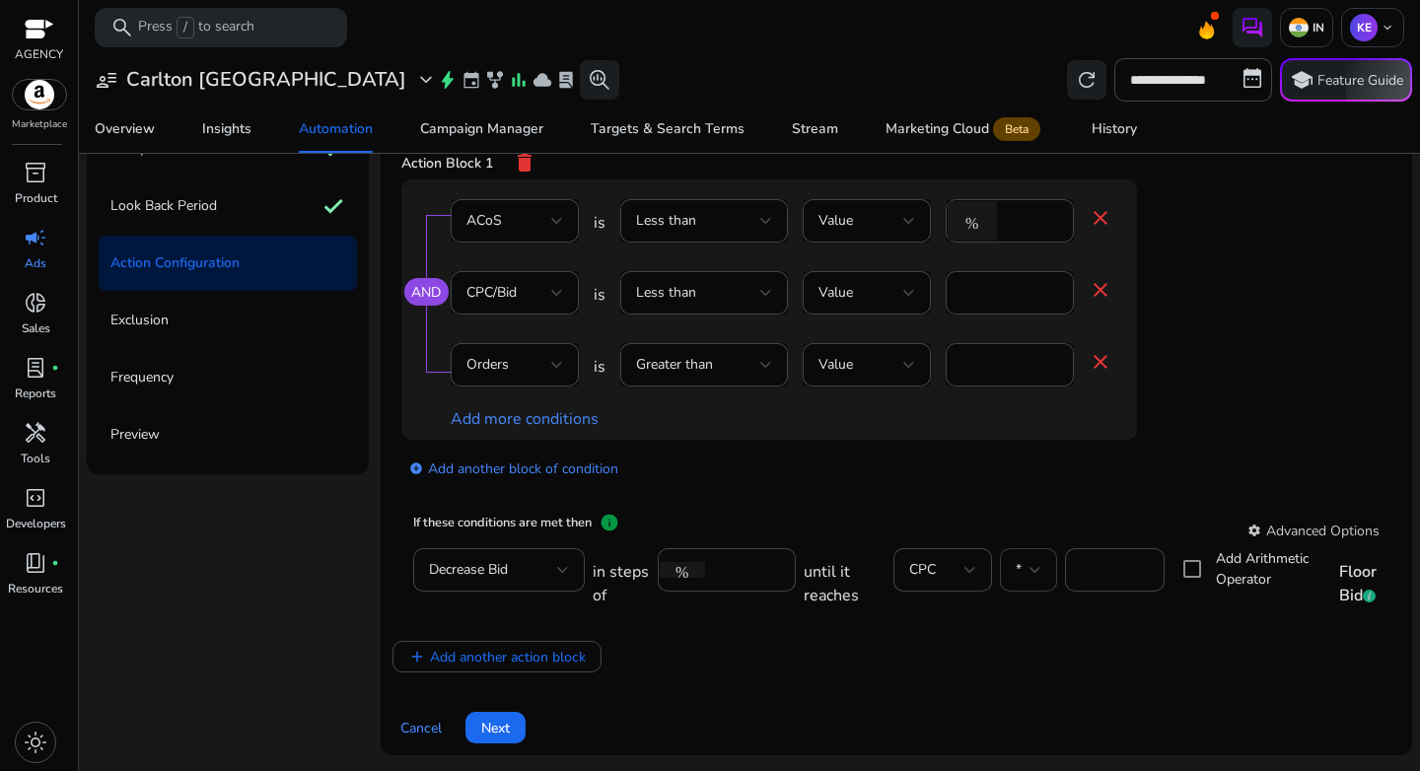
click at [1008, 570] on div "*" at bounding box center [1028, 569] width 57 height 43
click at [1011, 387] on mat-option "+" at bounding box center [1023, 374] width 57 height 47
drag, startPoint x: 1114, startPoint y: 570, endPoint x: 1042, endPoint y: 571, distance: 72.0
click at [1042, 571] on div "in steps of % *** until it reaches CPC + *** Add Arithmetic Operator Floor Bid" at bounding box center [997, 580] width 808 height 64
click at [1017, 573] on span "+" at bounding box center [1020, 569] width 8 height 19
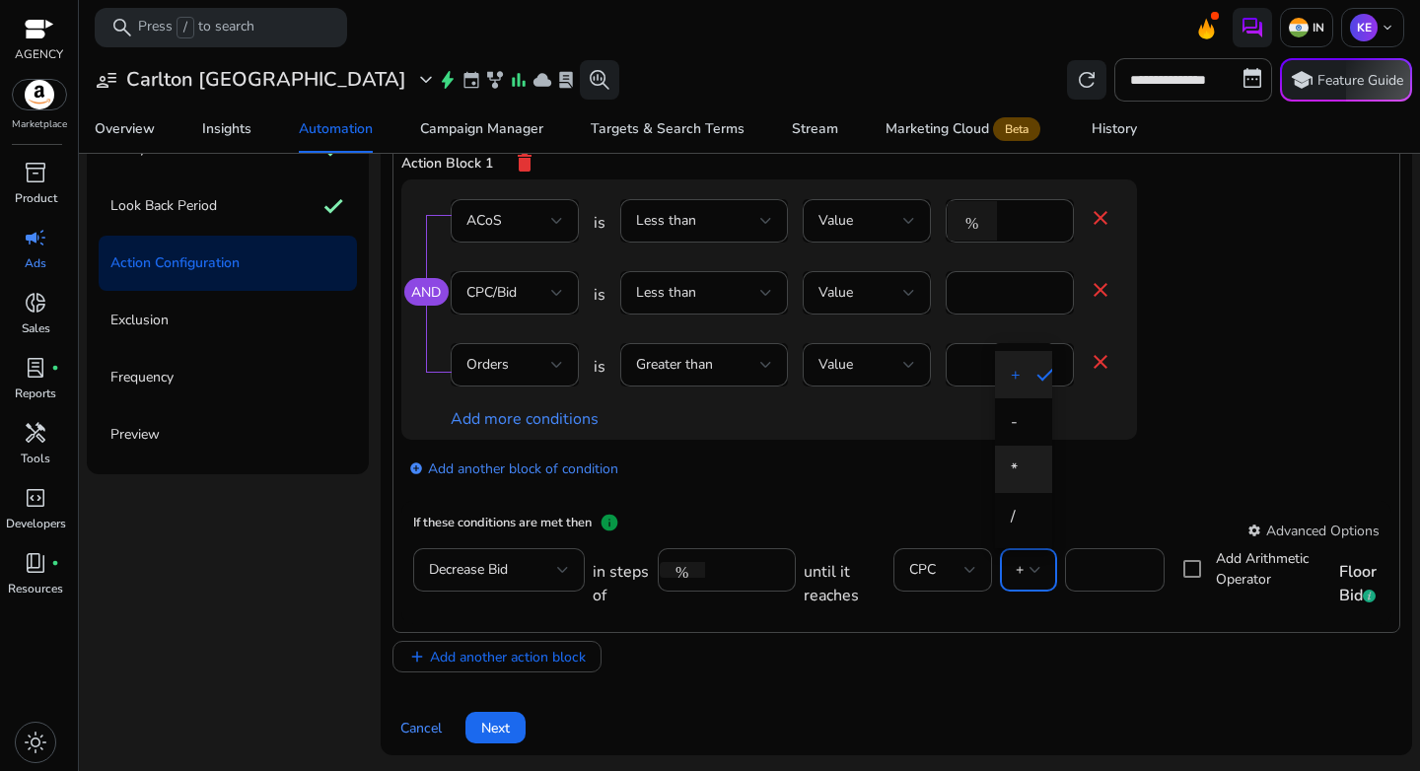
click at [1015, 464] on span "*" at bounding box center [1024, 470] width 26 height 22
drag, startPoint x: 1082, startPoint y: 569, endPoint x: 1043, endPoint y: 566, distance: 39.6
click at [1043, 566] on div "in steps of % *** until it reaches CPC * *** Add Arithmetic Operator Floor Bid" at bounding box center [997, 580] width 808 height 64
type input "****"
click at [1067, 495] on app-ppc-editable-conditions "AND ACoS is Less than Value % ** close CPC/Bid is Less than Value * close Order…" at bounding box center [896, 341] width 990 height 323
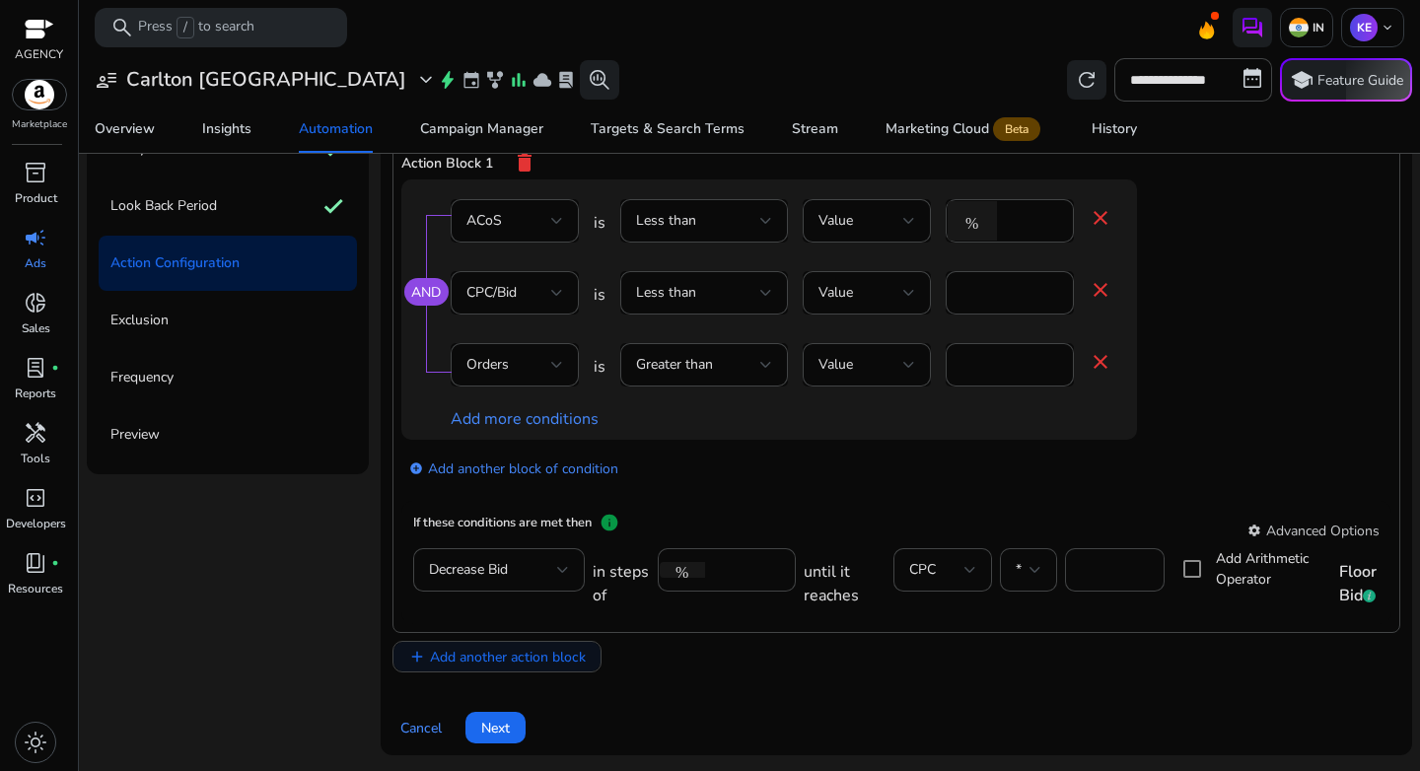
click at [546, 665] on span "Add another action block" at bounding box center [508, 657] width 156 height 21
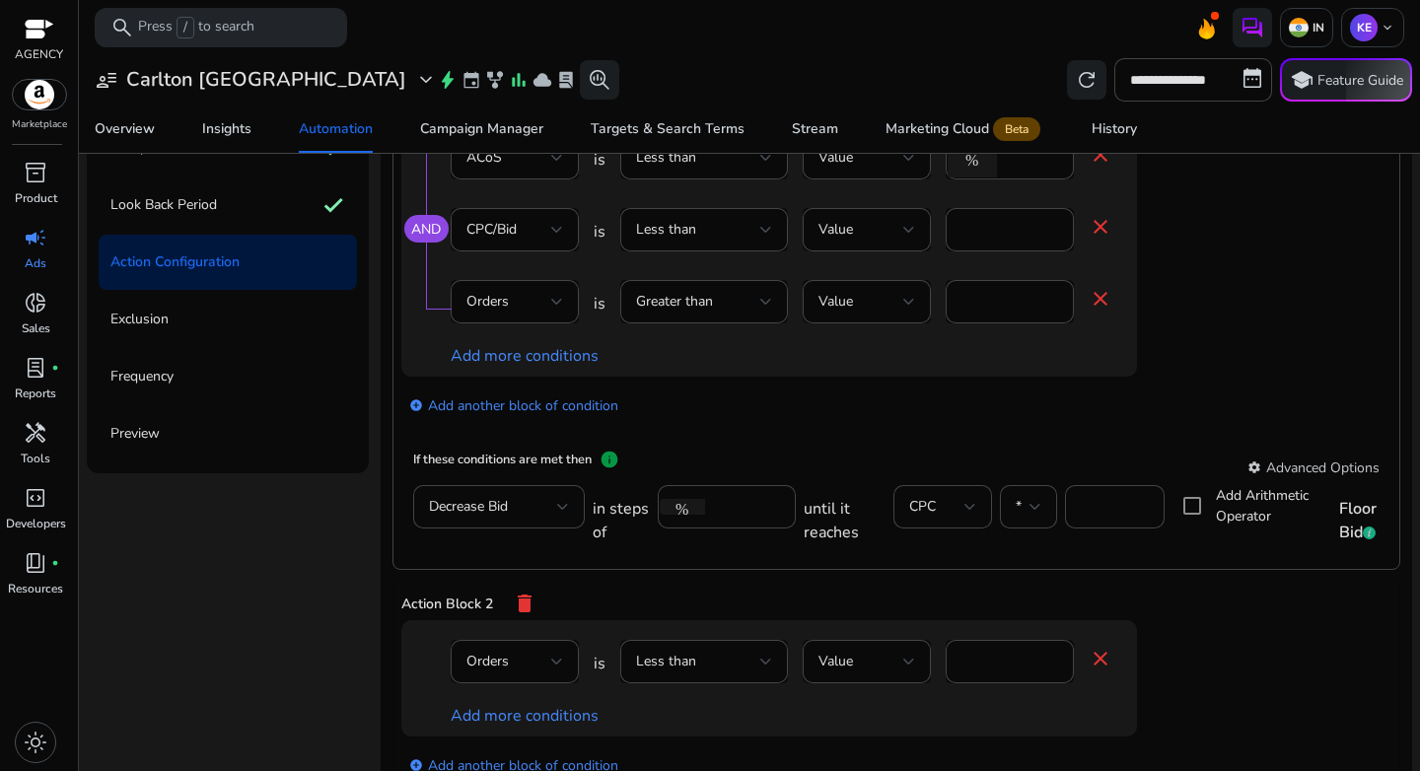
scroll to position [63, 0]
click at [551, 663] on div at bounding box center [557, 661] width 12 height 8
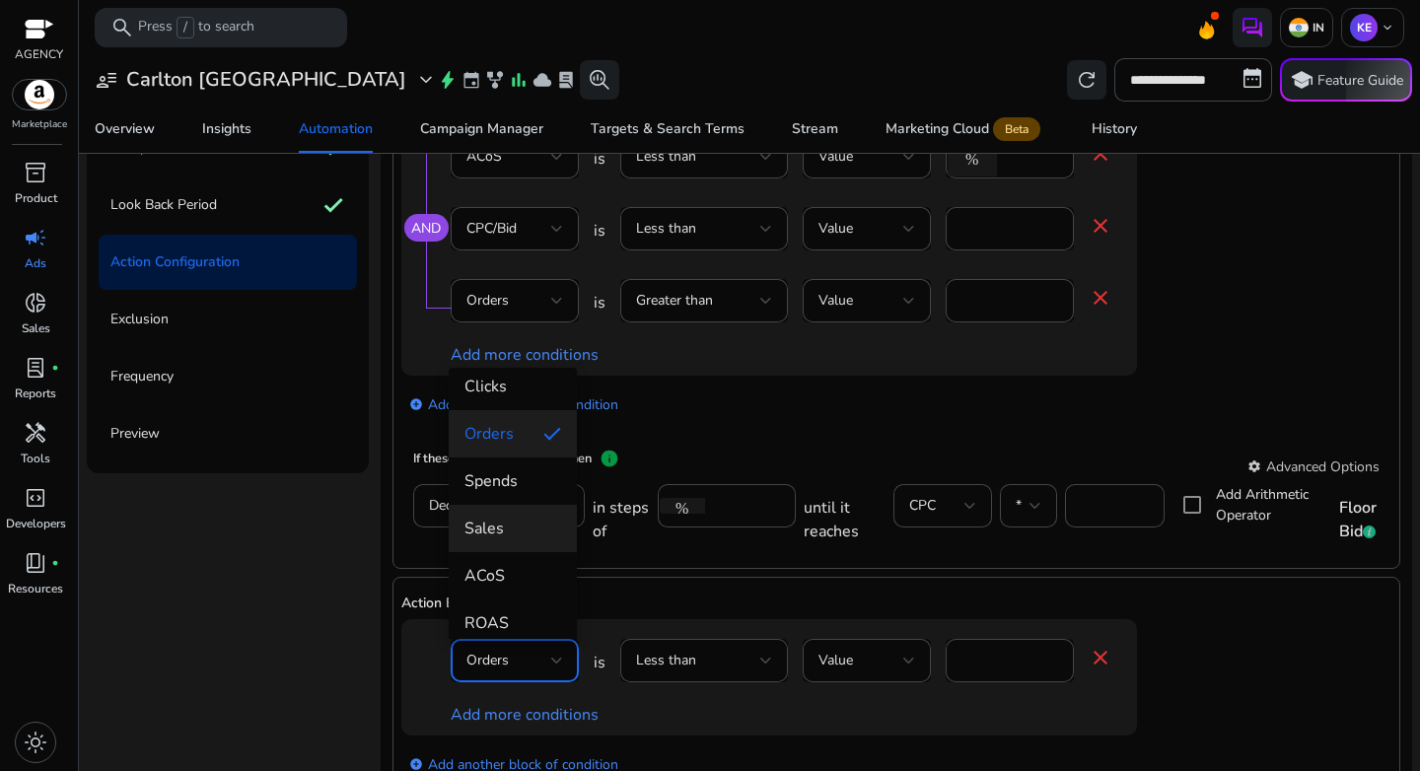
scroll to position [136, 0]
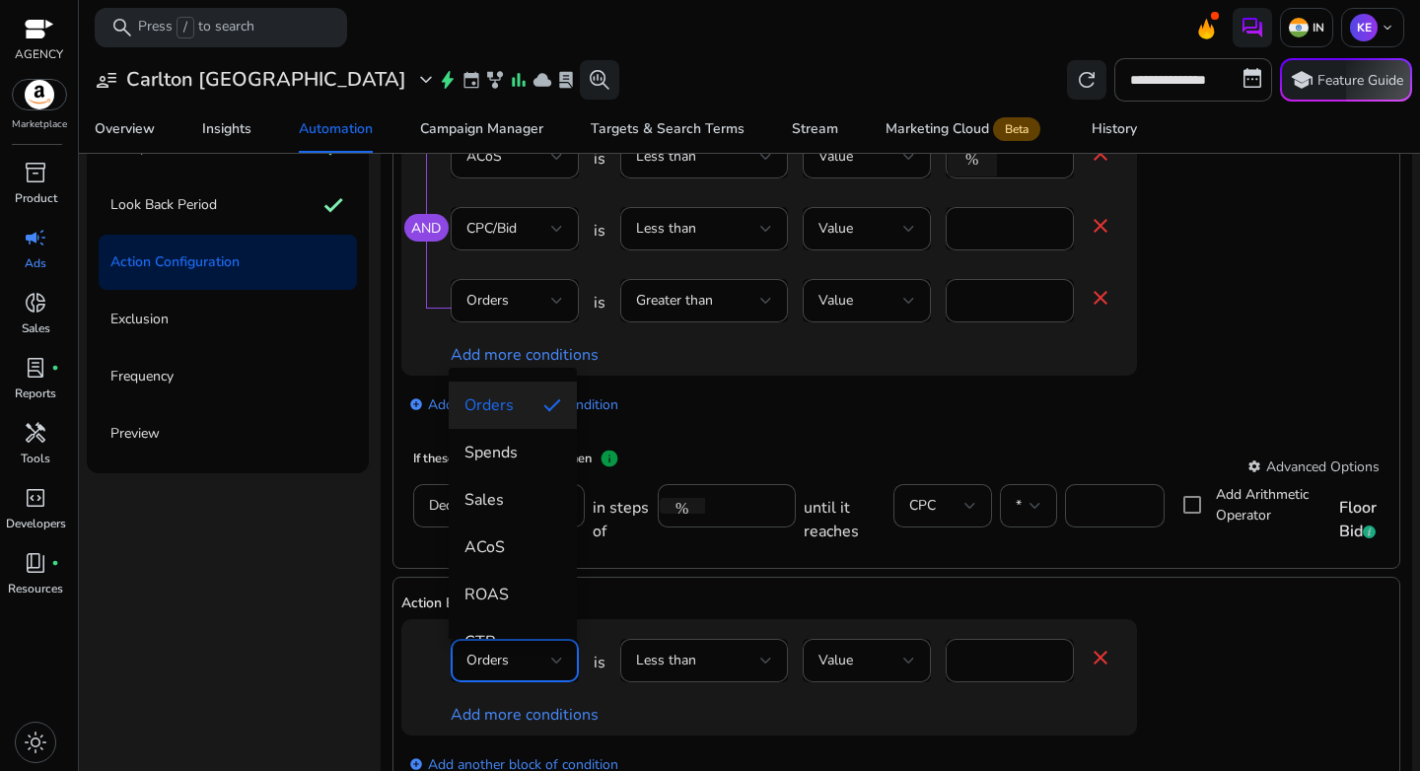
click at [1096, 230] on div at bounding box center [710, 385] width 1420 height 771
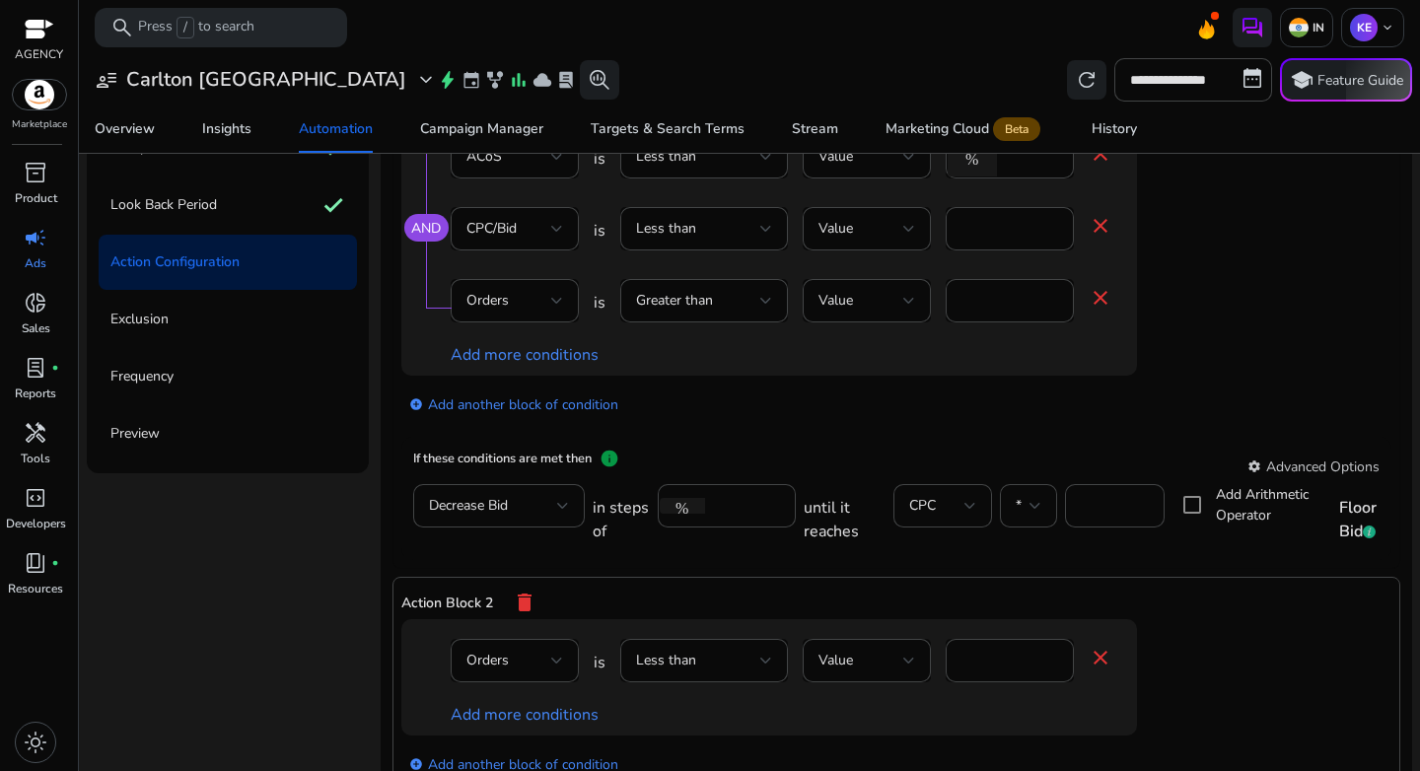
click at [1098, 224] on mat-icon "close" at bounding box center [1101, 226] width 24 height 24
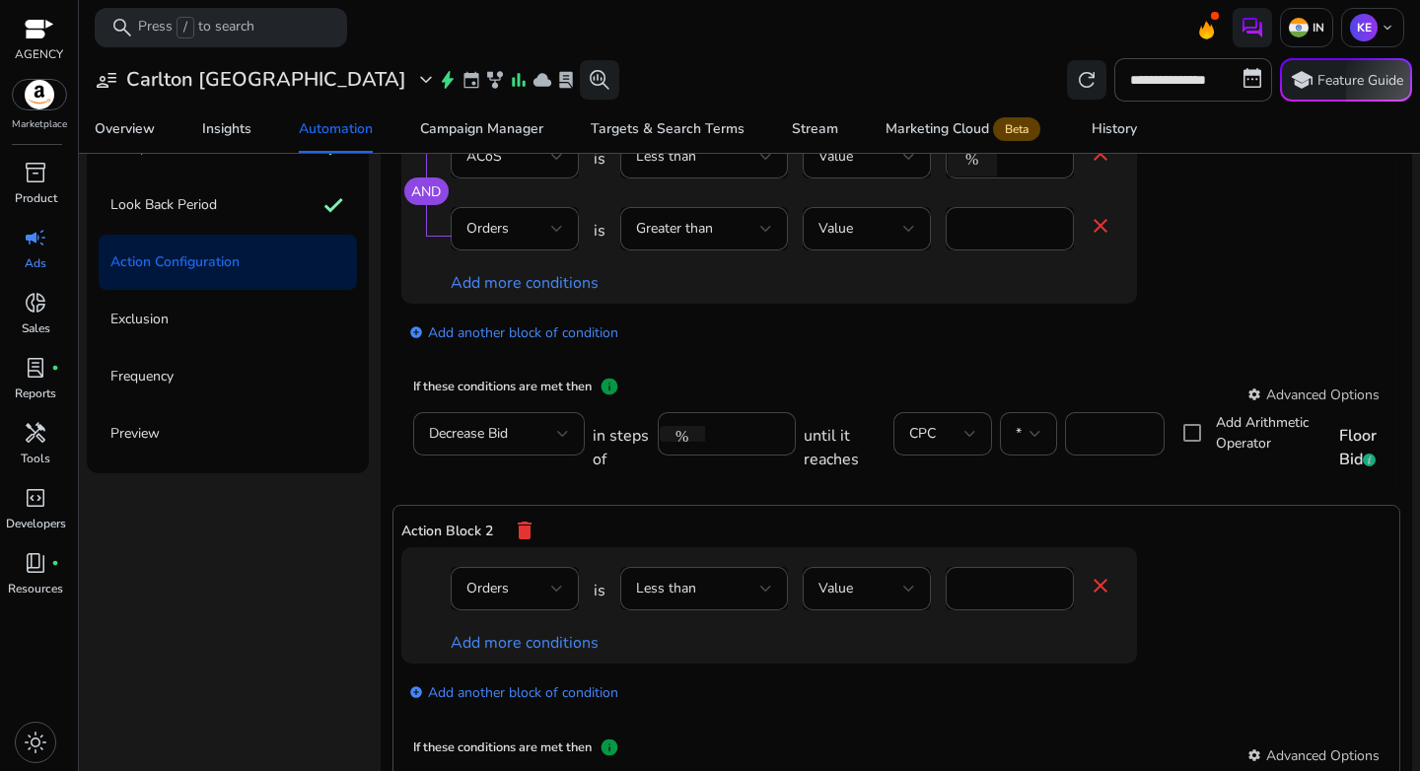
click at [1242, 285] on app-ppc-editable-conditions "AND ACoS is Less than Value % ** close Orders is Greater than Value * close Add…" at bounding box center [896, 240] width 990 height 251
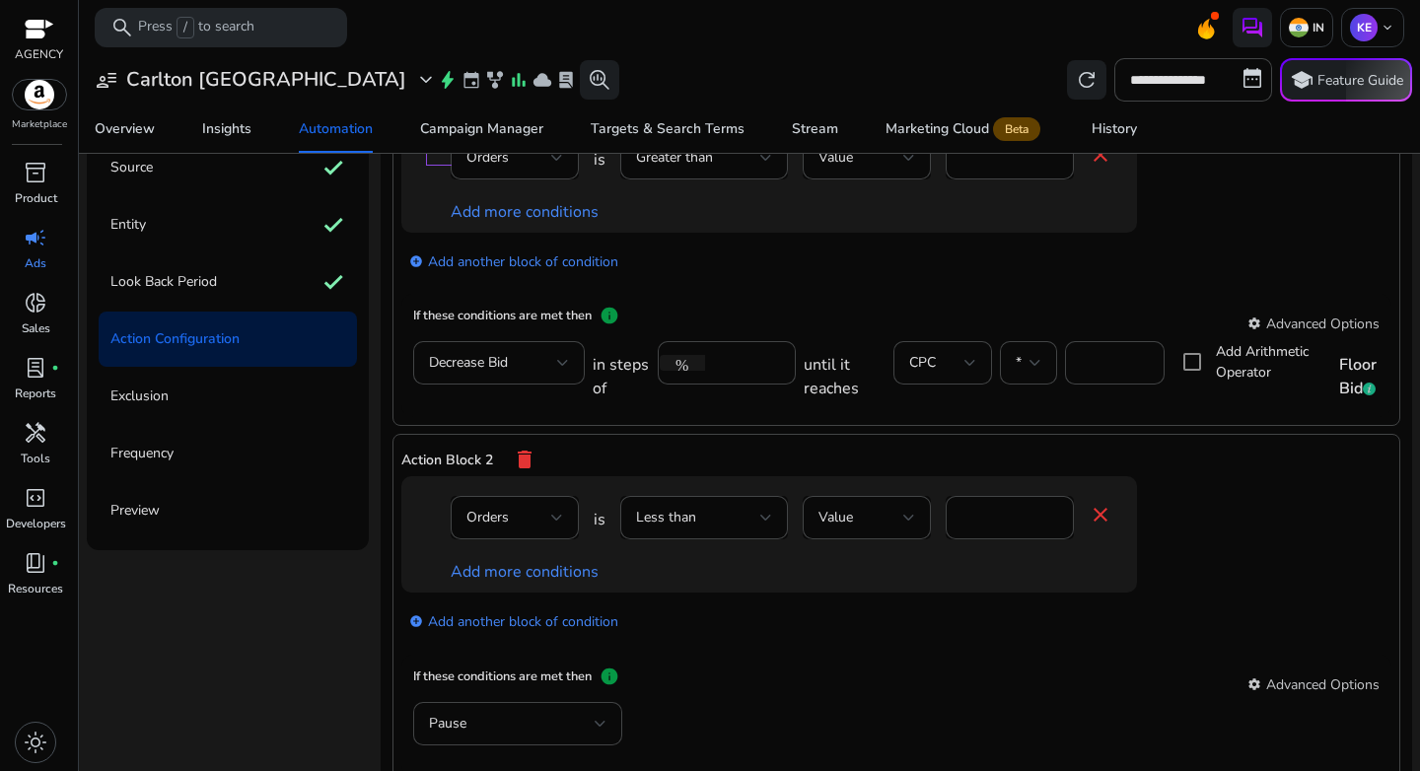
scroll to position [212, 0]
click at [544, 508] on div "Orders" at bounding box center [509, 517] width 85 height 22
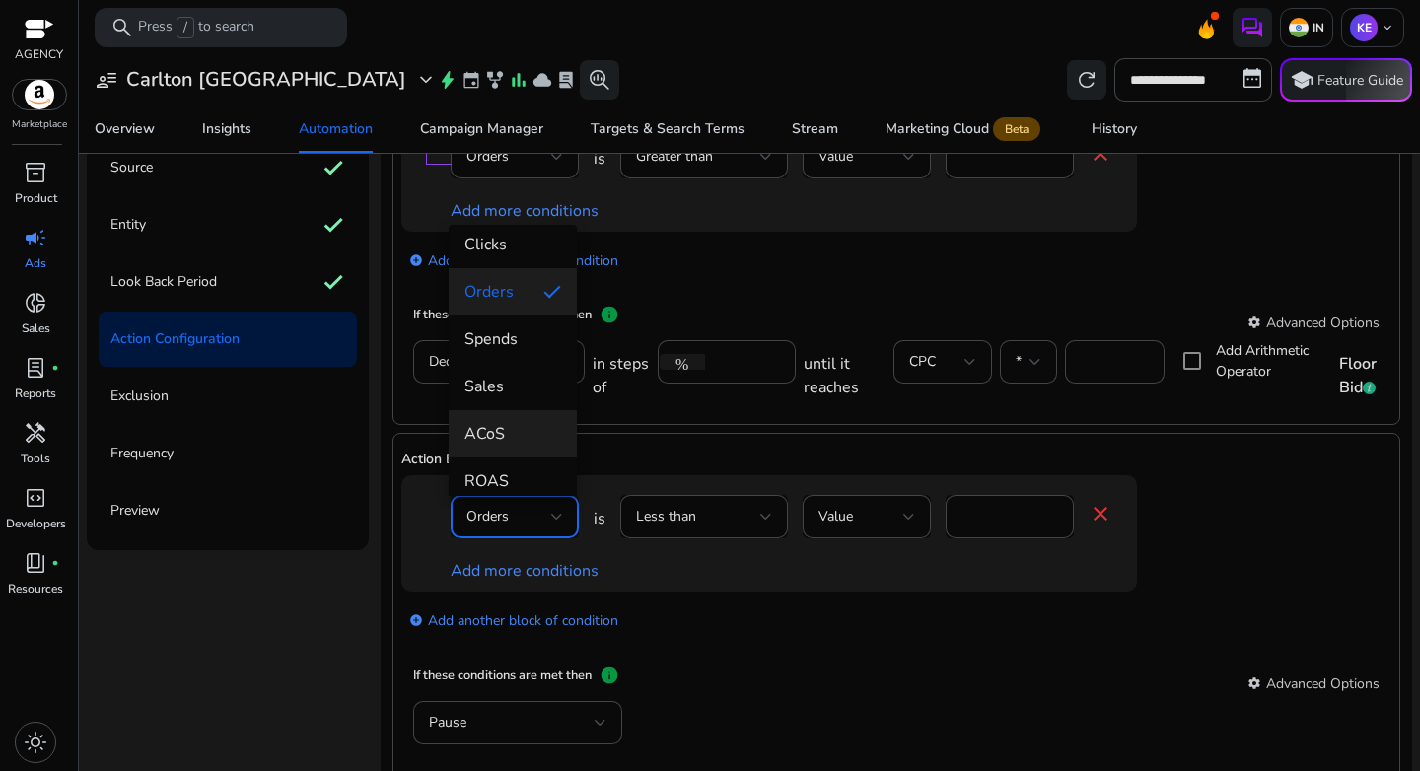
scroll to position [124, 0]
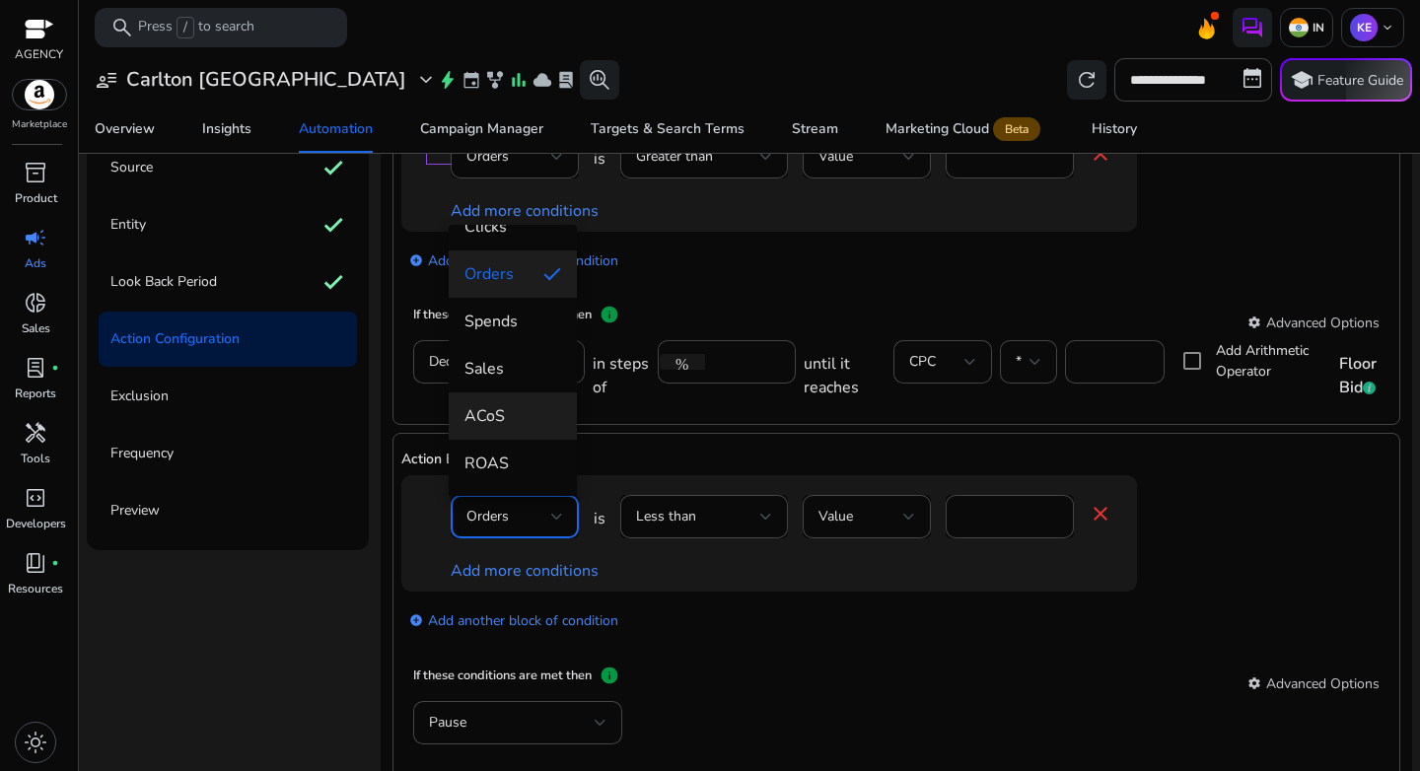
click at [515, 423] on span "ACoS" at bounding box center [513, 416] width 97 height 22
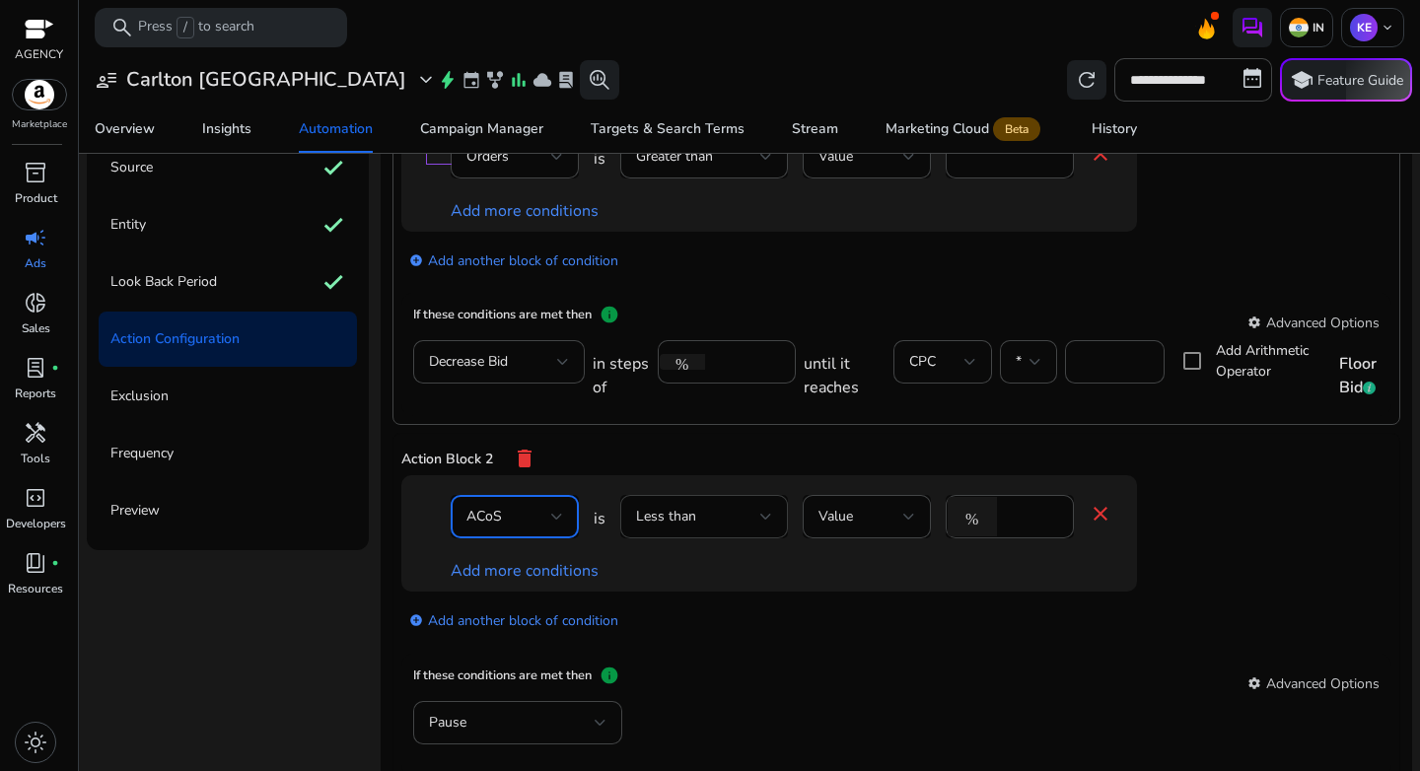
click at [685, 517] on span "Less than" at bounding box center [666, 516] width 60 height 19
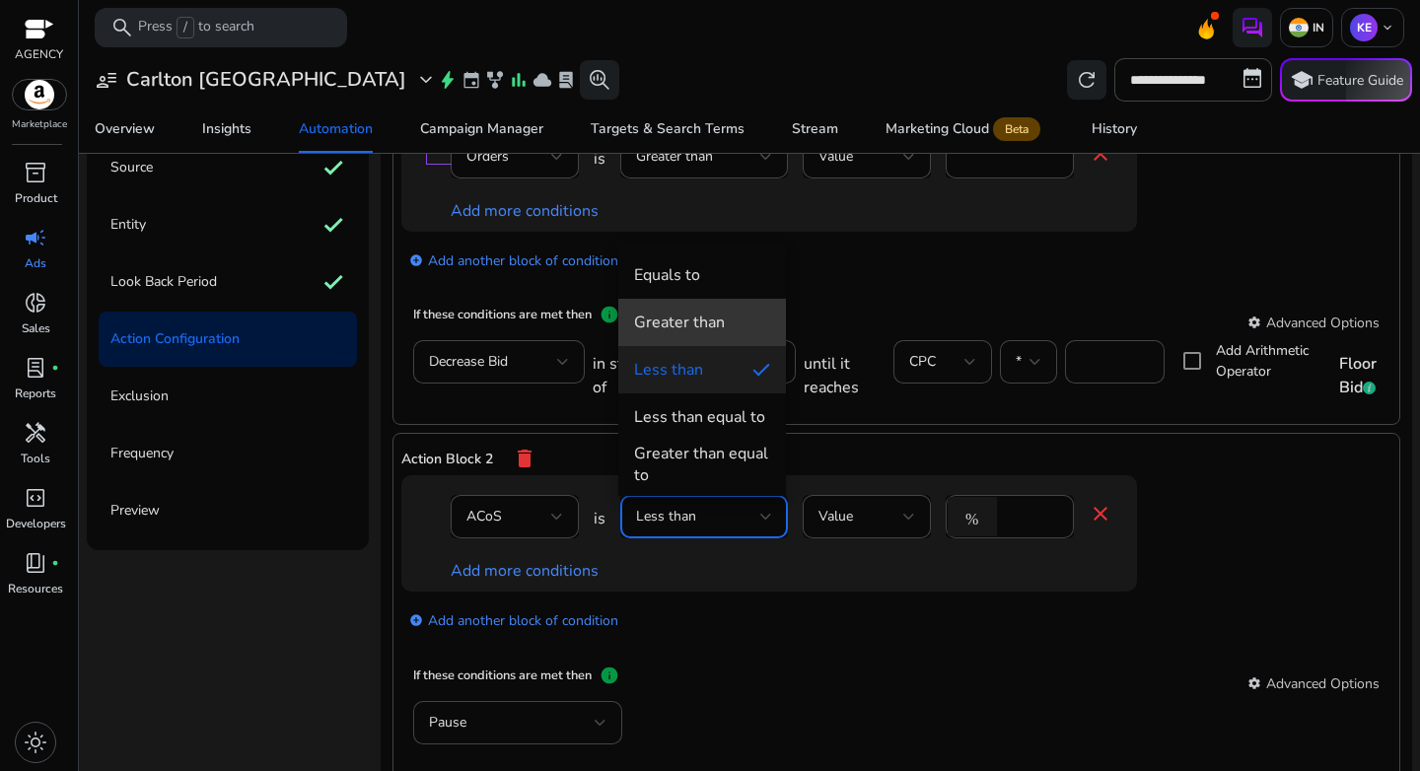
click at [682, 311] on mat-option "Greater than" at bounding box center [702, 322] width 168 height 47
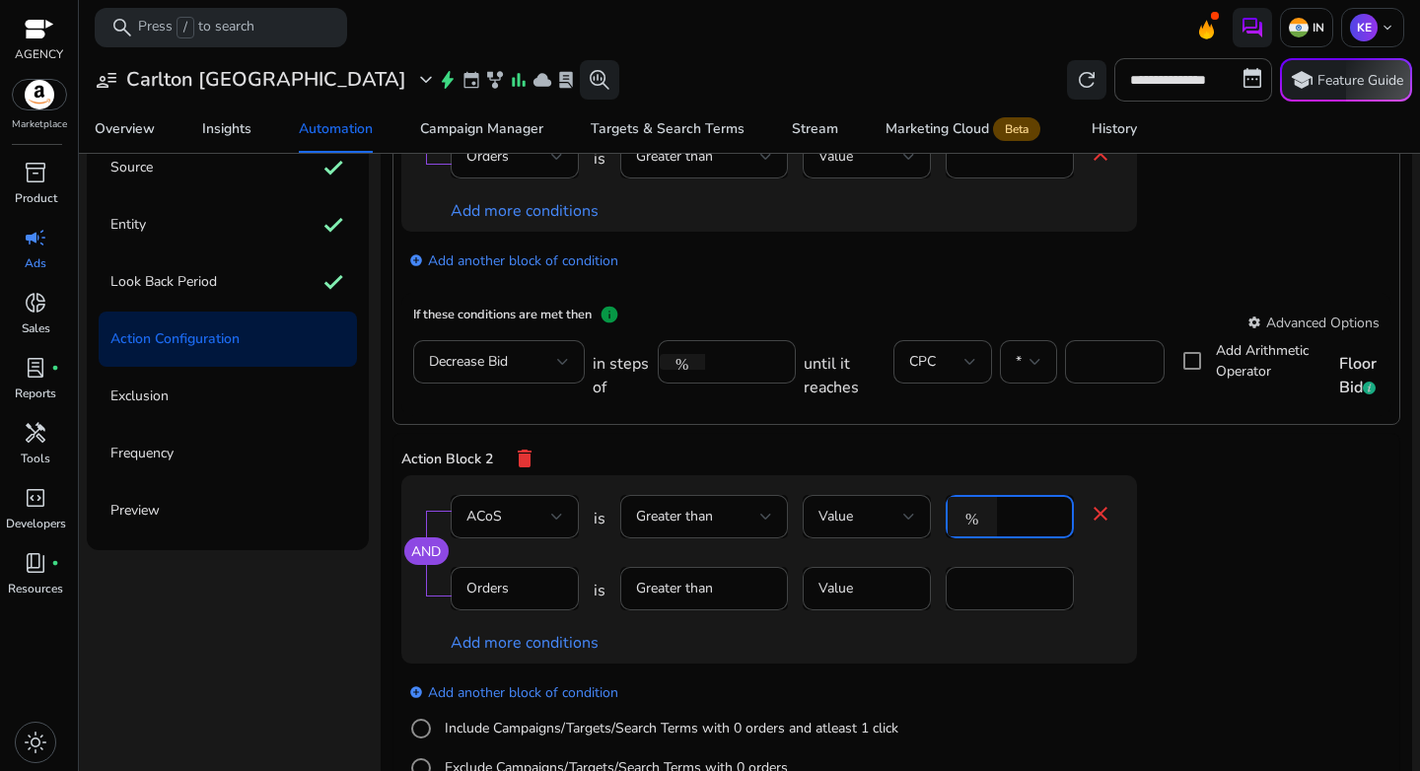
drag, startPoint x: 1031, startPoint y: 519, endPoint x: 979, endPoint y: 516, distance: 51.4
click at [979, 516] on div "% *" at bounding box center [1002, 516] width 112 height 43
type input "**"
click at [568, 651] on link "Add more conditions" at bounding box center [525, 643] width 148 height 22
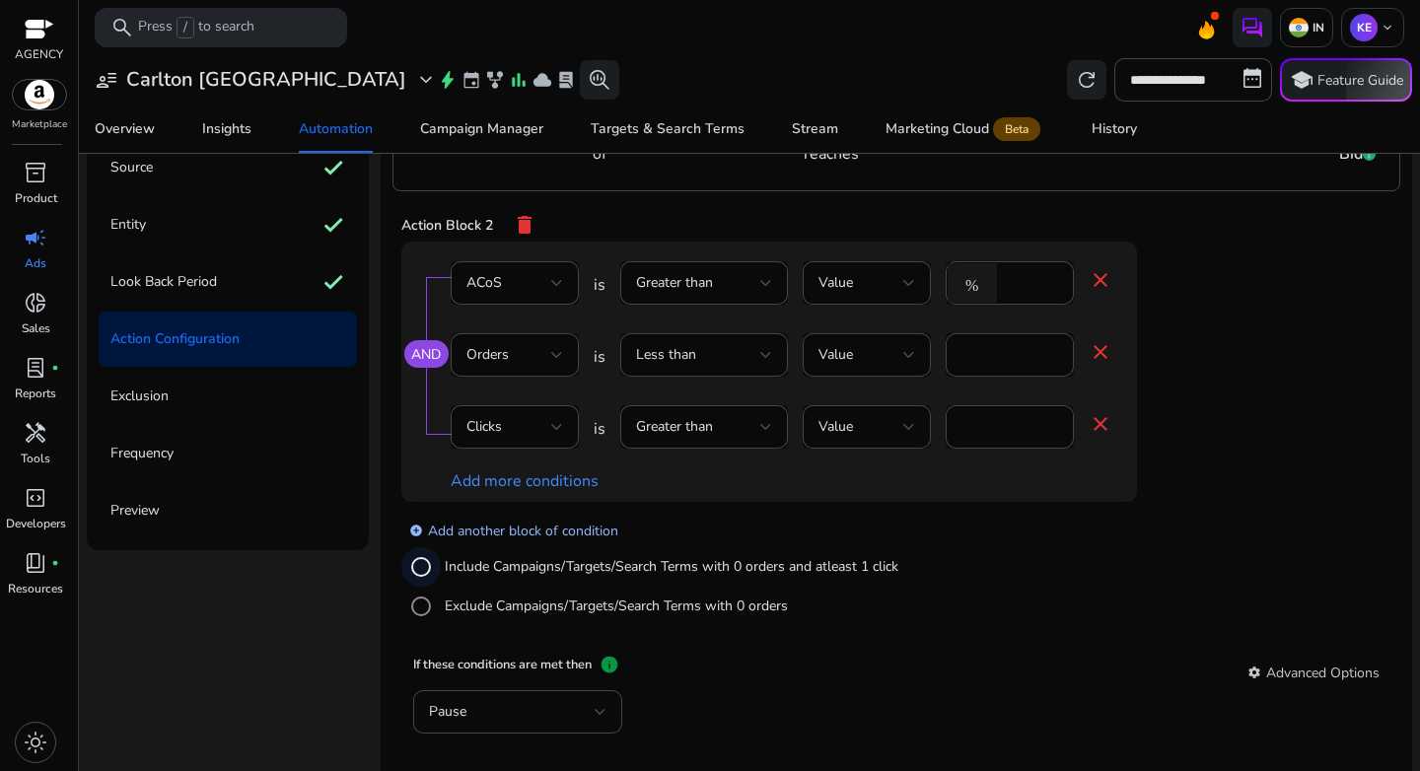
scroll to position [424, 0]
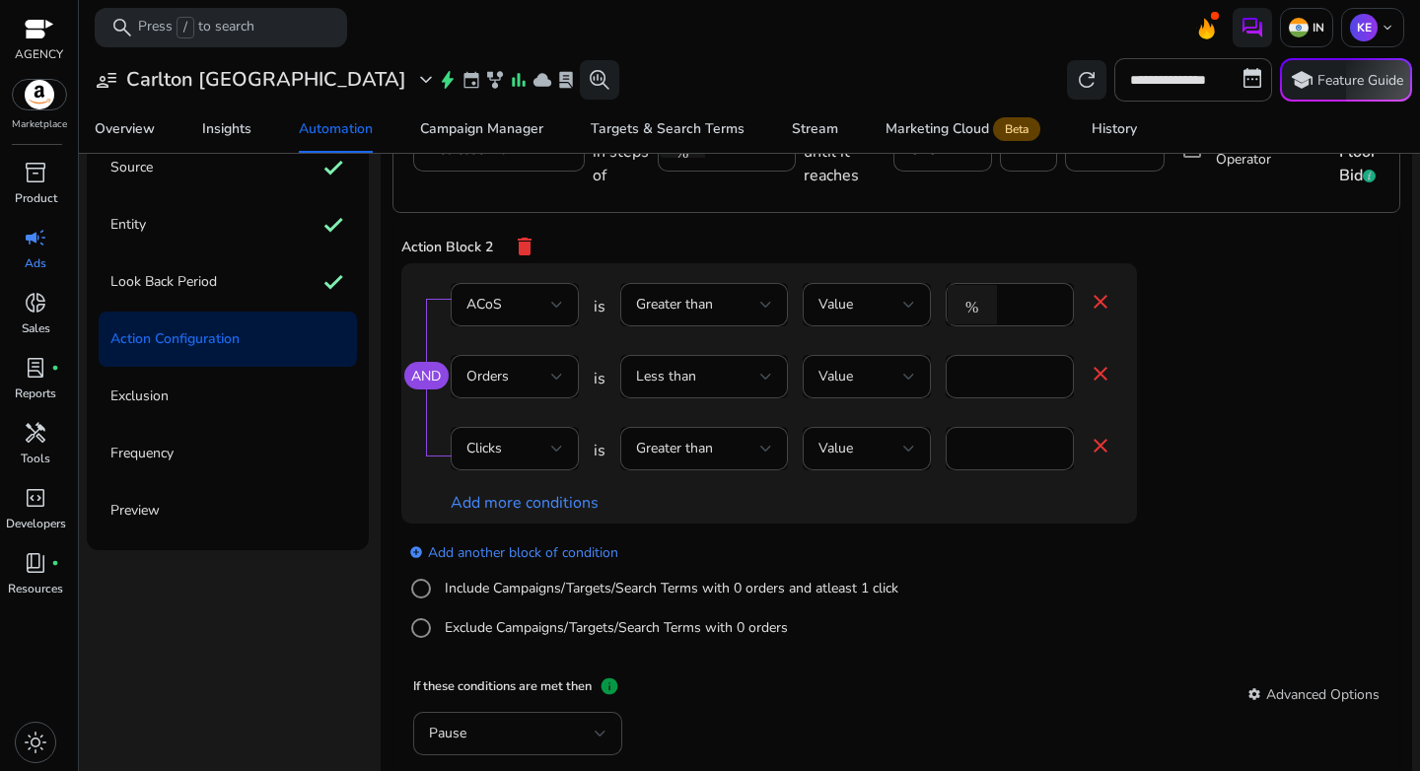
click at [1091, 379] on mat-icon "close" at bounding box center [1101, 374] width 24 height 24
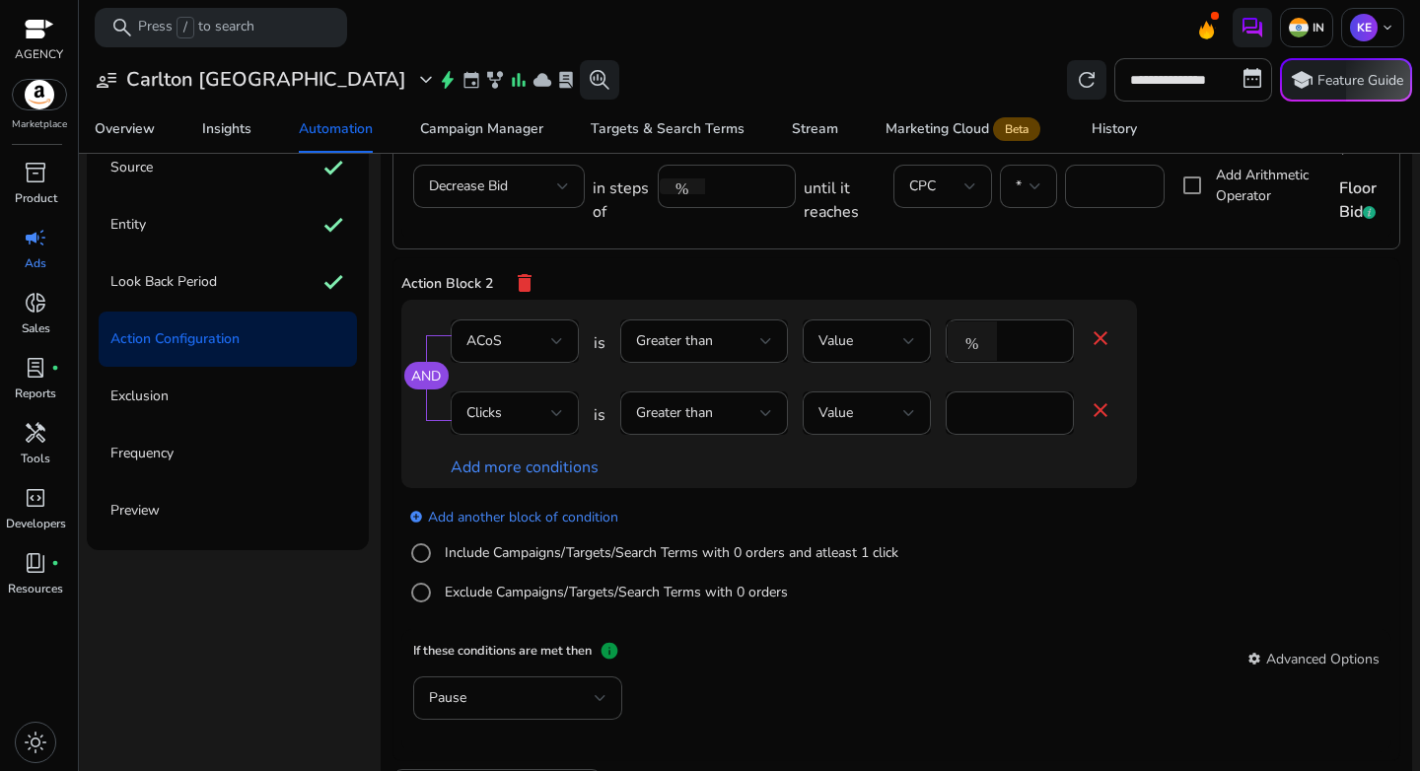
click at [540, 422] on div "Clicks" at bounding box center [509, 413] width 85 height 22
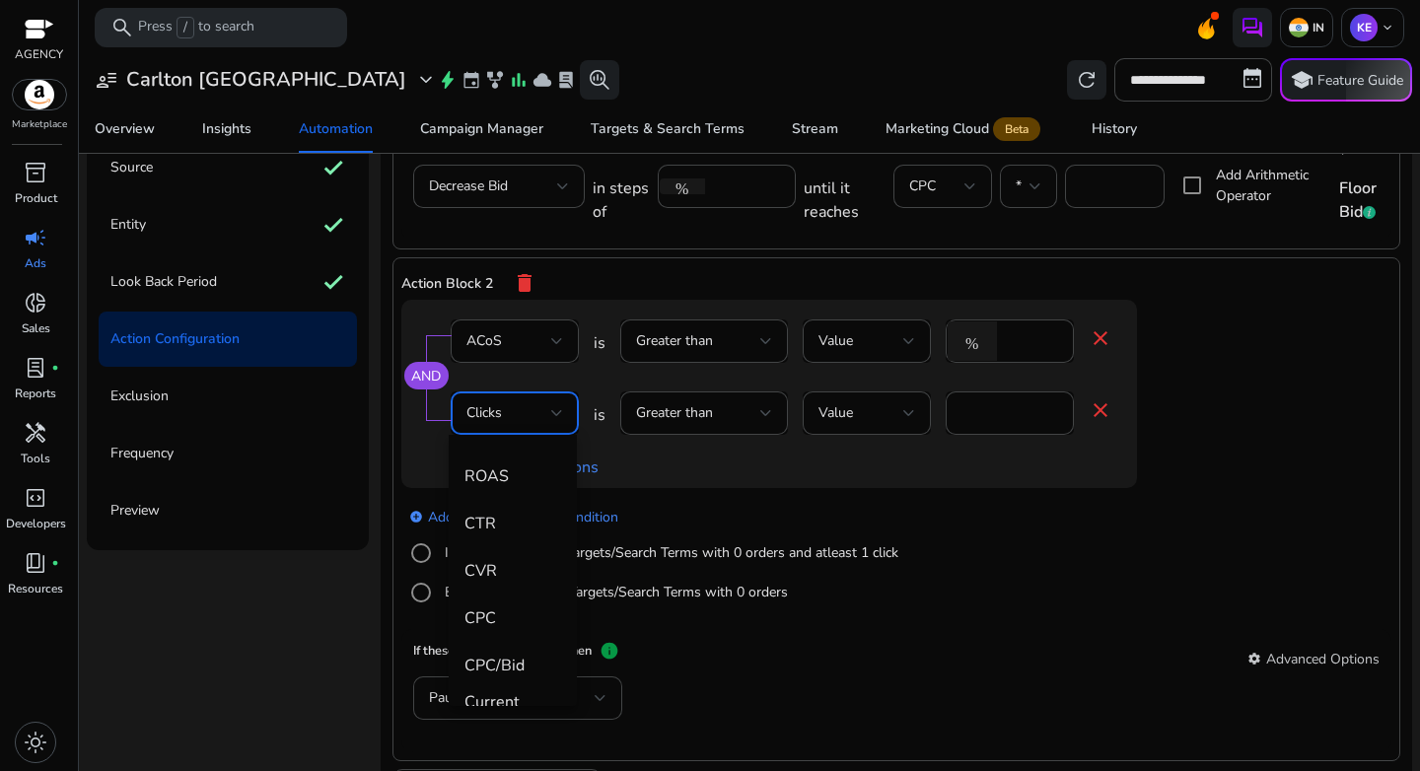
scroll to position [339, 0]
click at [525, 641] on span "CPC/Bid" at bounding box center [513, 648] width 97 height 22
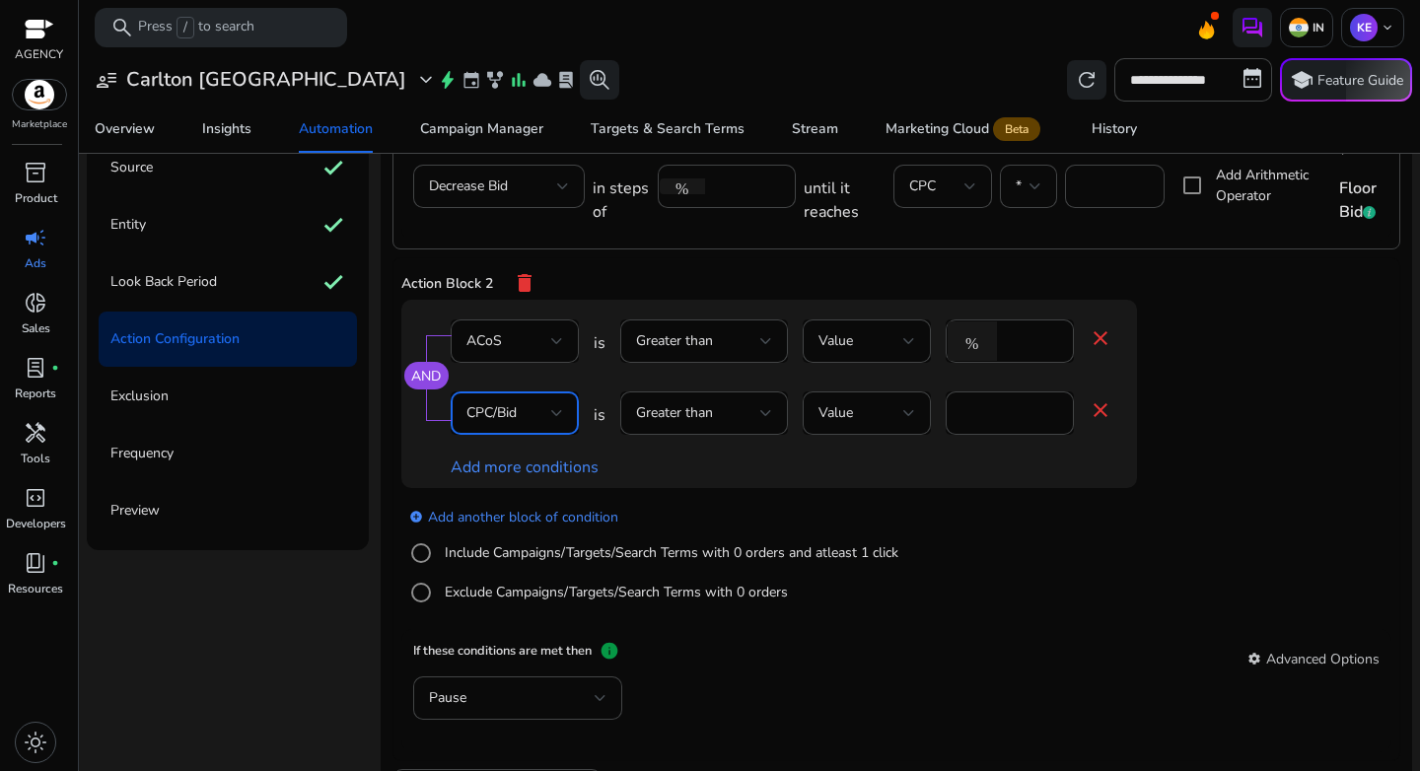
click at [806, 482] on div "AND ACoS is Greater than Value % ** close CPC/Bid is Greater than Value * close…" at bounding box center [769, 394] width 736 height 188
drag, startPoint x: 971, startPoint y: 412, endPoint x: 929, endPoint y: 411, distance: 41.4
click at [929, 411] on div "CPC/Bid is Greater than Value * close" at bounding box center [782, 424] width 662 height 64
type input "*"
click at [1098, 532] on div "add_circle Add another block of condition Include Campaigns/Targets/Search Term…" at bounding box center [808, 555] width 815 height 134
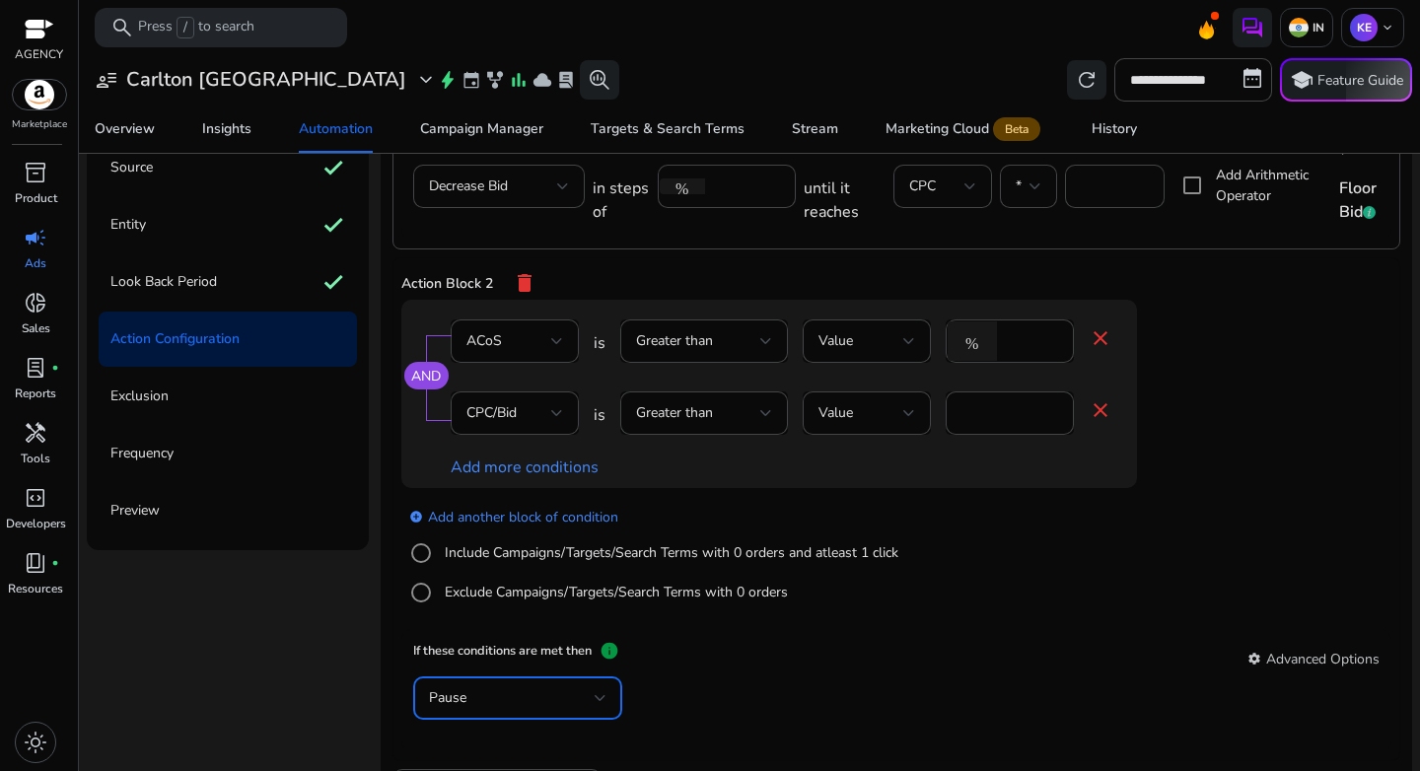
click at [571, 691] on div "Pause" at bounding box center [512, 698] width 166 height 22
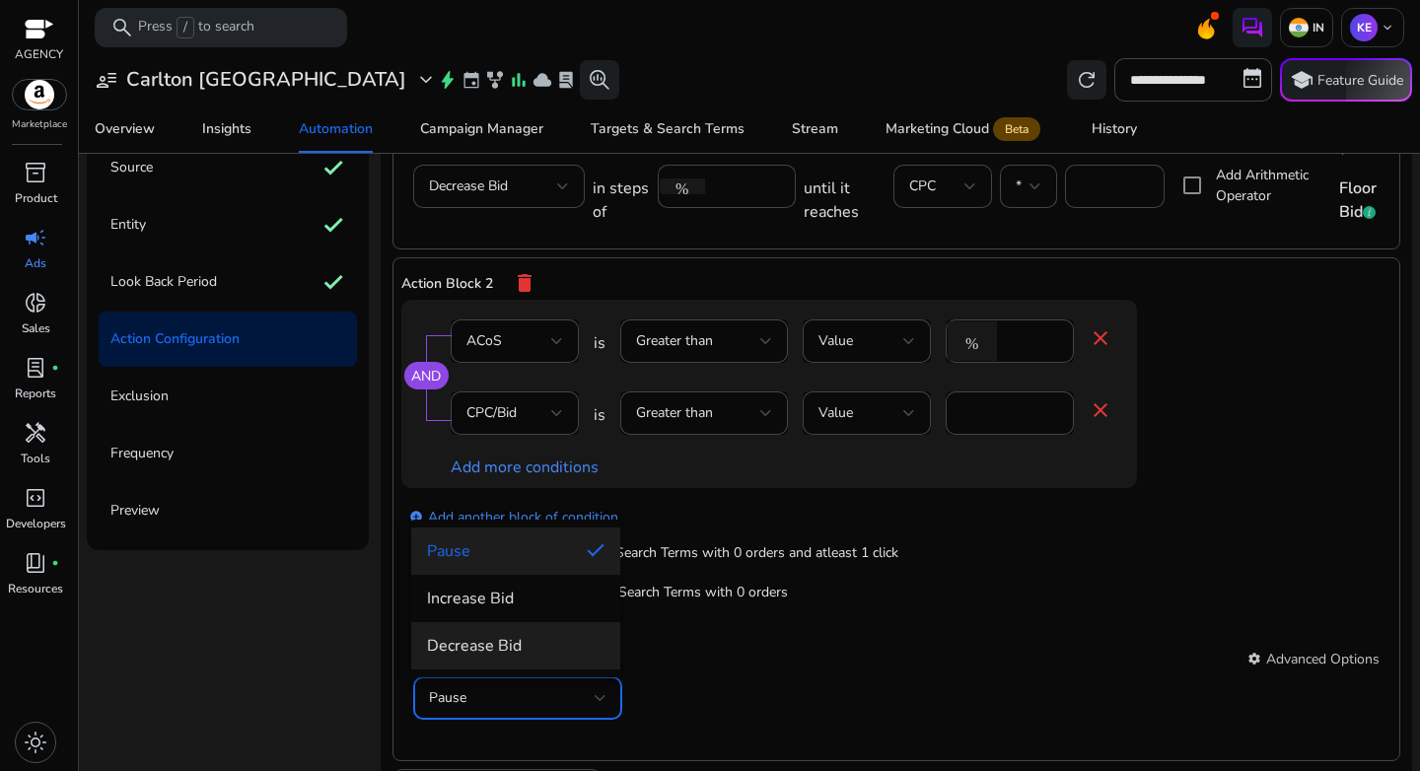
click at [575, 651] on span "Decrease Bid" at bounding box center [516, 646] width 178 height 22
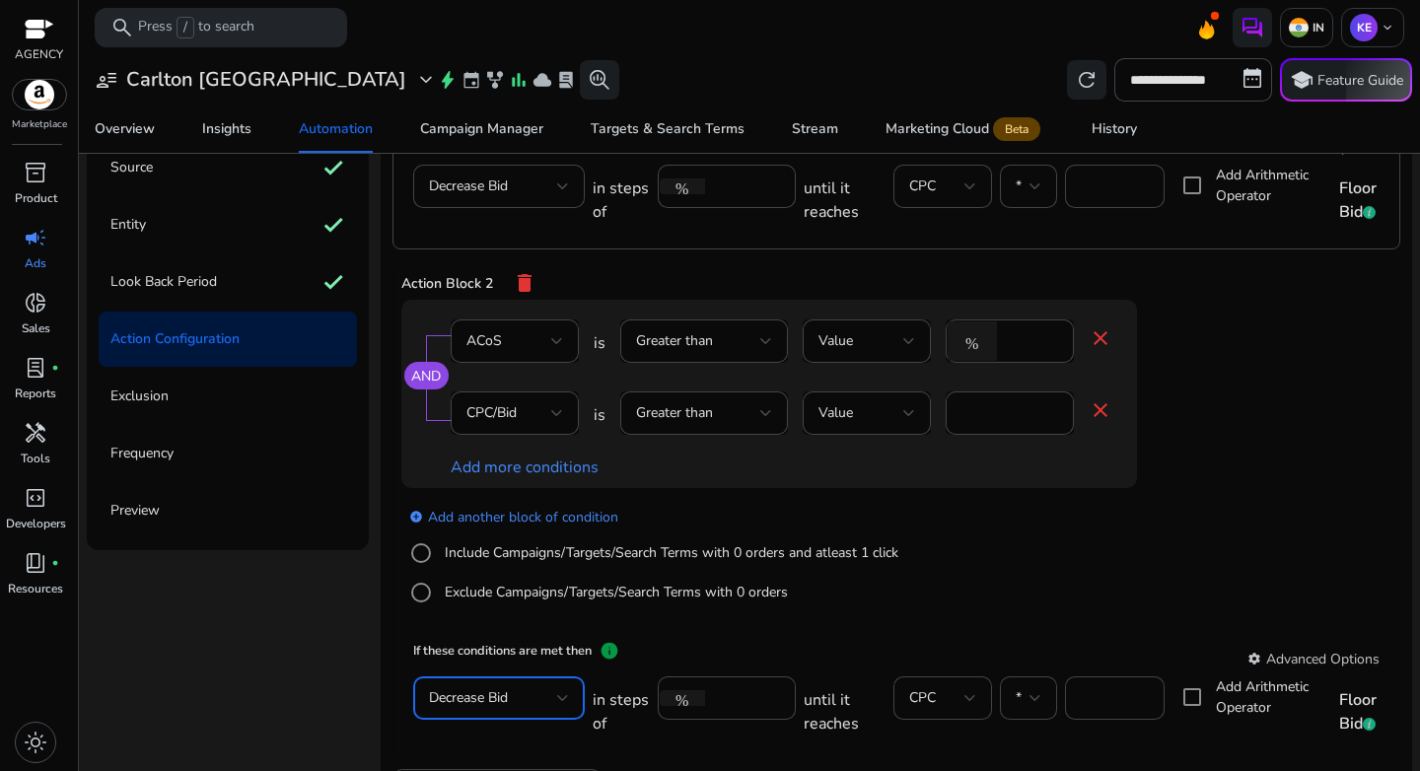
click at [1079, 527] on div "add_circle Add another block of condition Include Campaigns/Targets/Search Term…" at bounding box center [808, 555] width 815 height 134
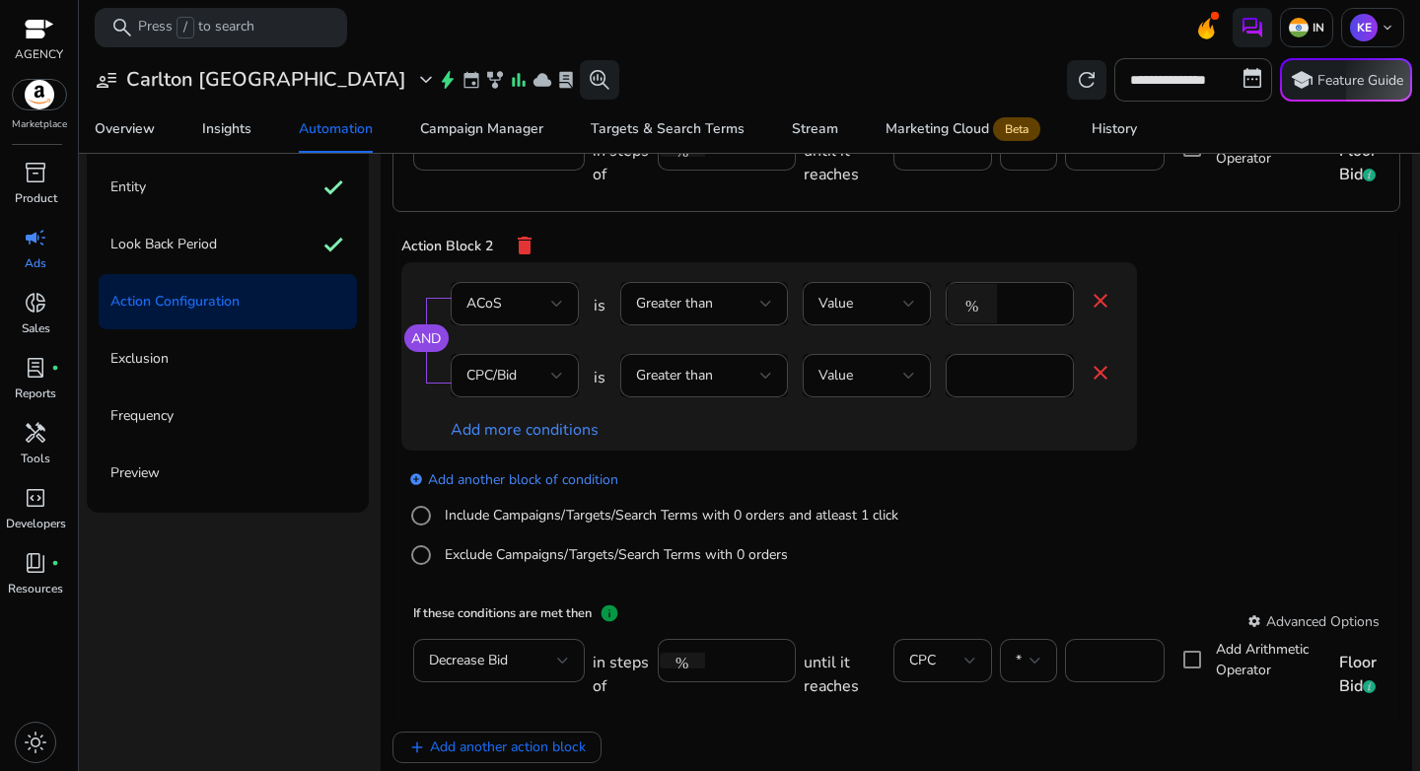
scroll to position [244, 0]
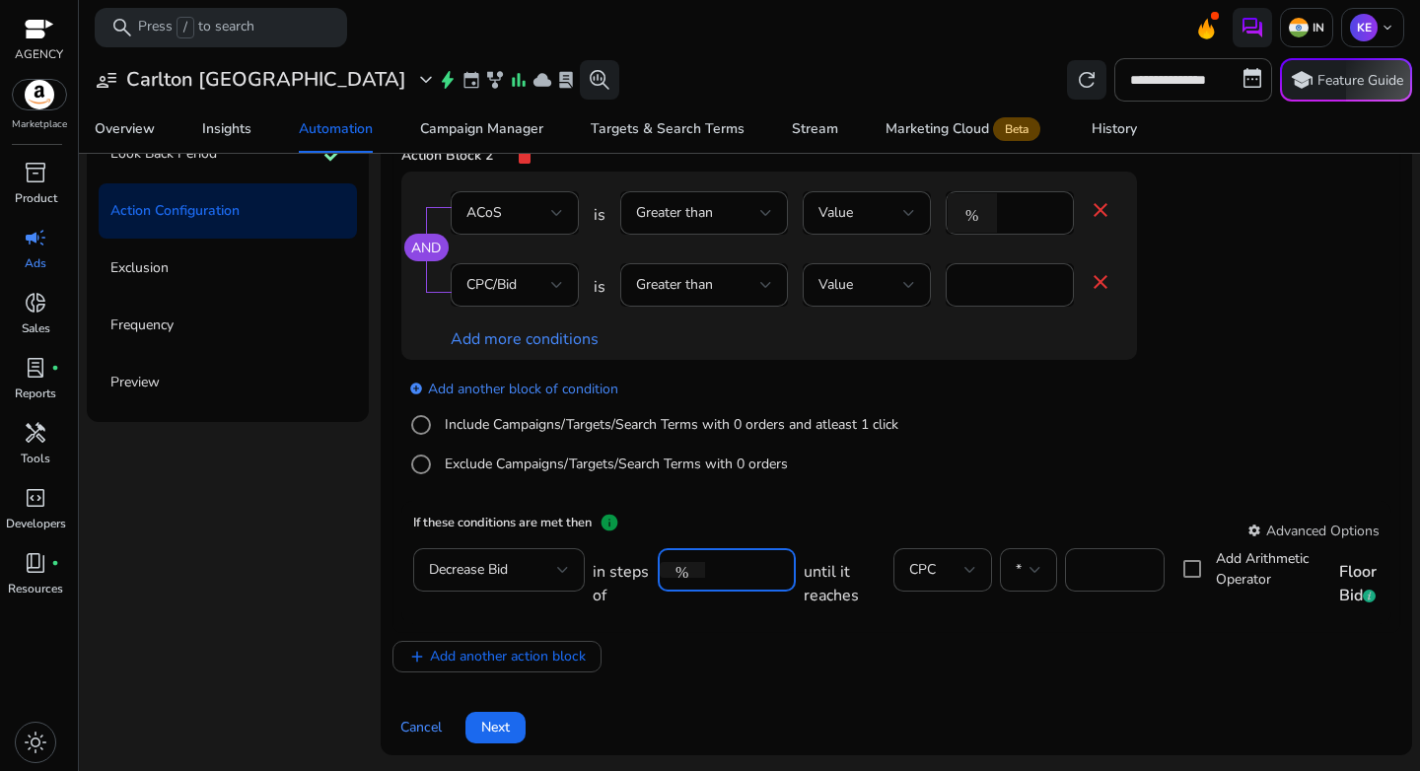
drag, startPoint x: 742, startPoint y: 573, endPoint x: 690, endPoint y: 572, distance: 51.3
click at [690, 572] on div "% ***" at bounding box center [719, 569] width 122 height 43
type input "*"
click at [1062, 671] on div "add Add another action block" at bounding box center [897, 657] width 1008 height 32
click at [1099, 565] on input "****" at bounding box center [1115, 570] width 68 height 22
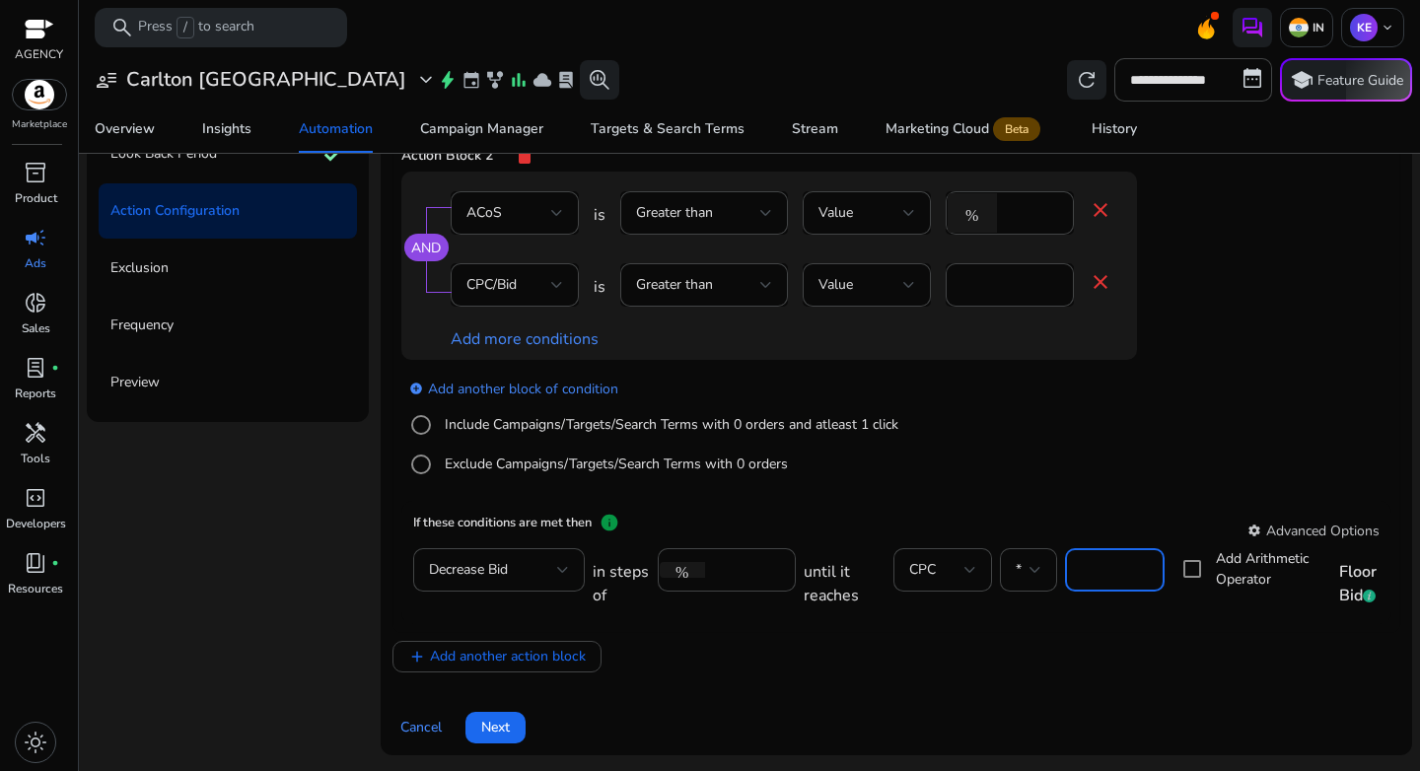
click at [1099, 565] on input "****" at bounding box center [1115, 570] width 68 height 22
type input "***"
click at [1146, 655] on div "add Add another action block" at bounding box center [897, 657] width 1008 height 32
click at [539, 663] on span "Add another action block" at bounding box center [508, 656] width 156 height 21
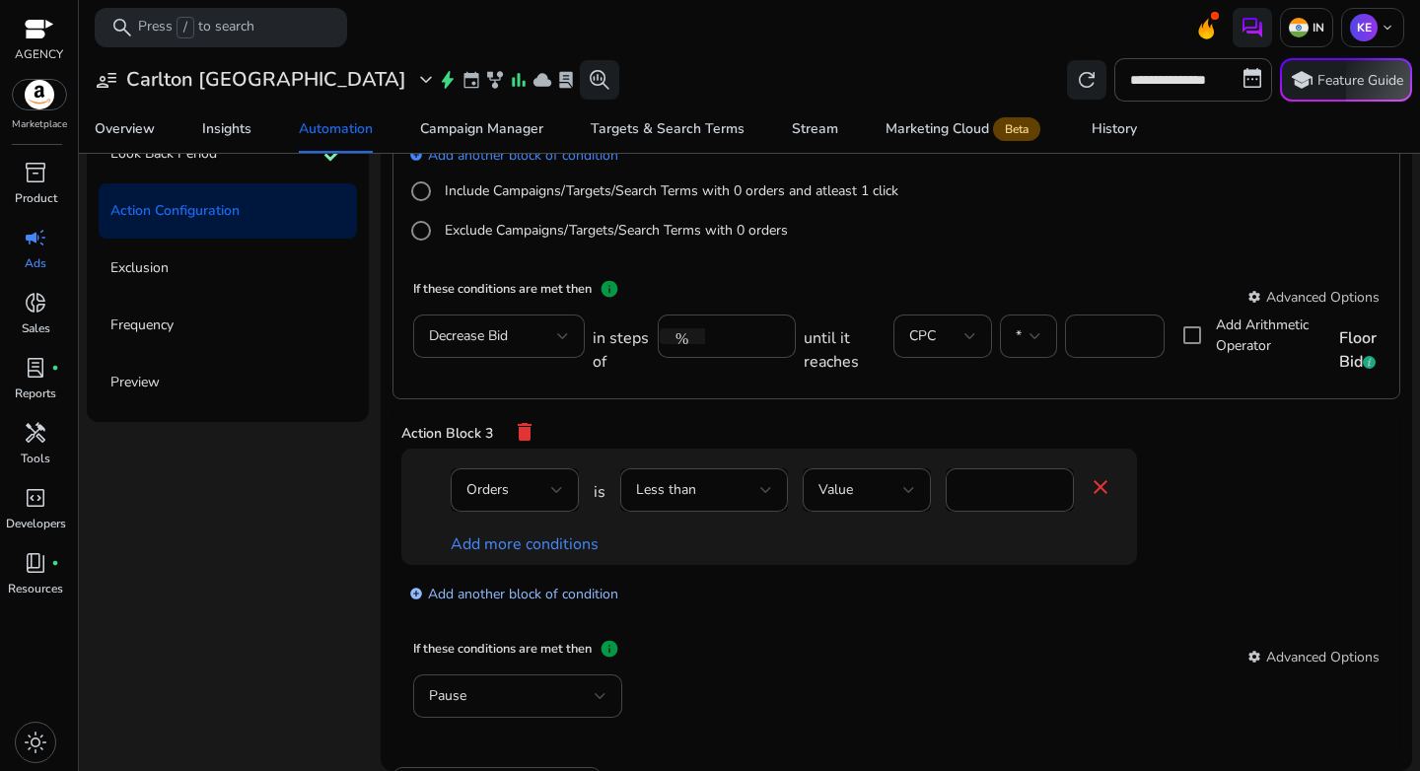
scroll to position [655, 0]
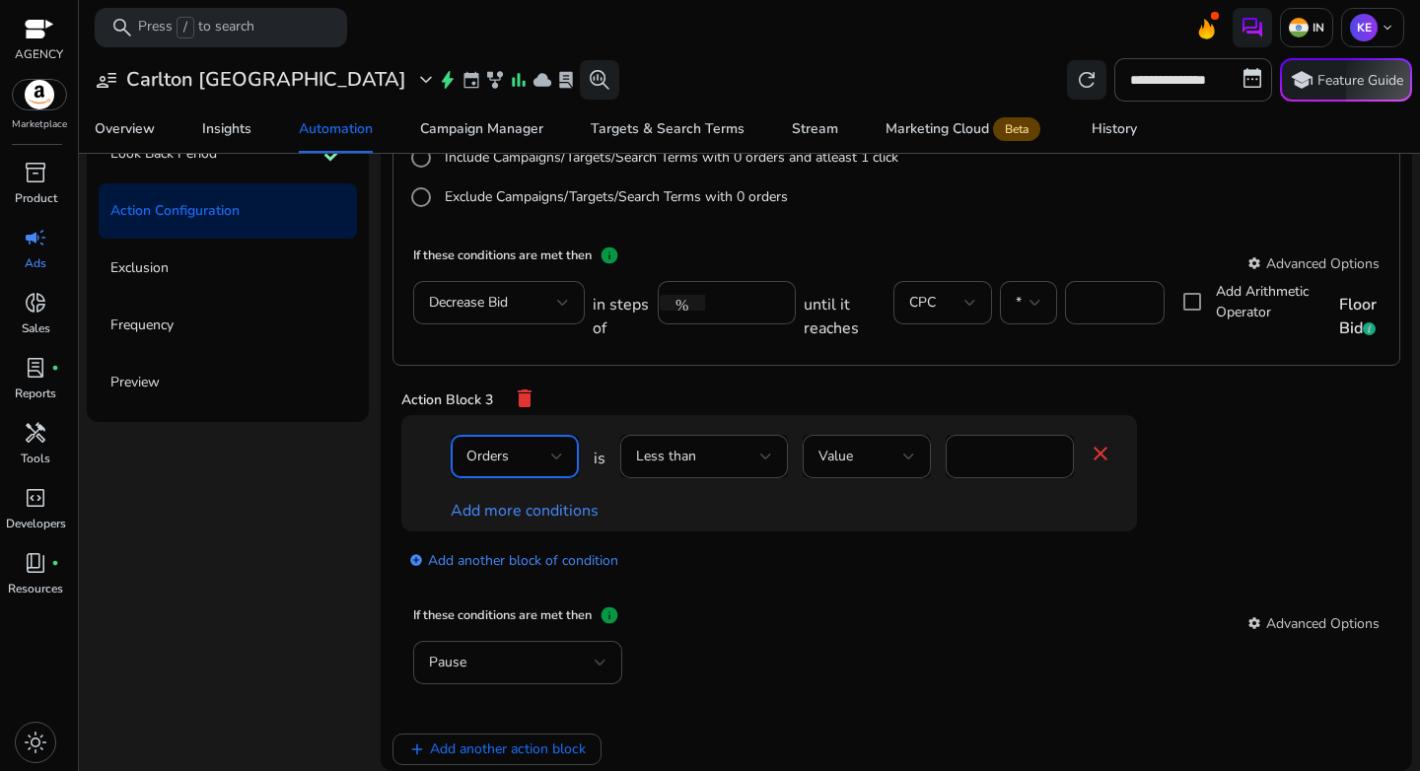
click at [533, 458] on div "Orders" at bounding box center [509, 457] width 85 height 22
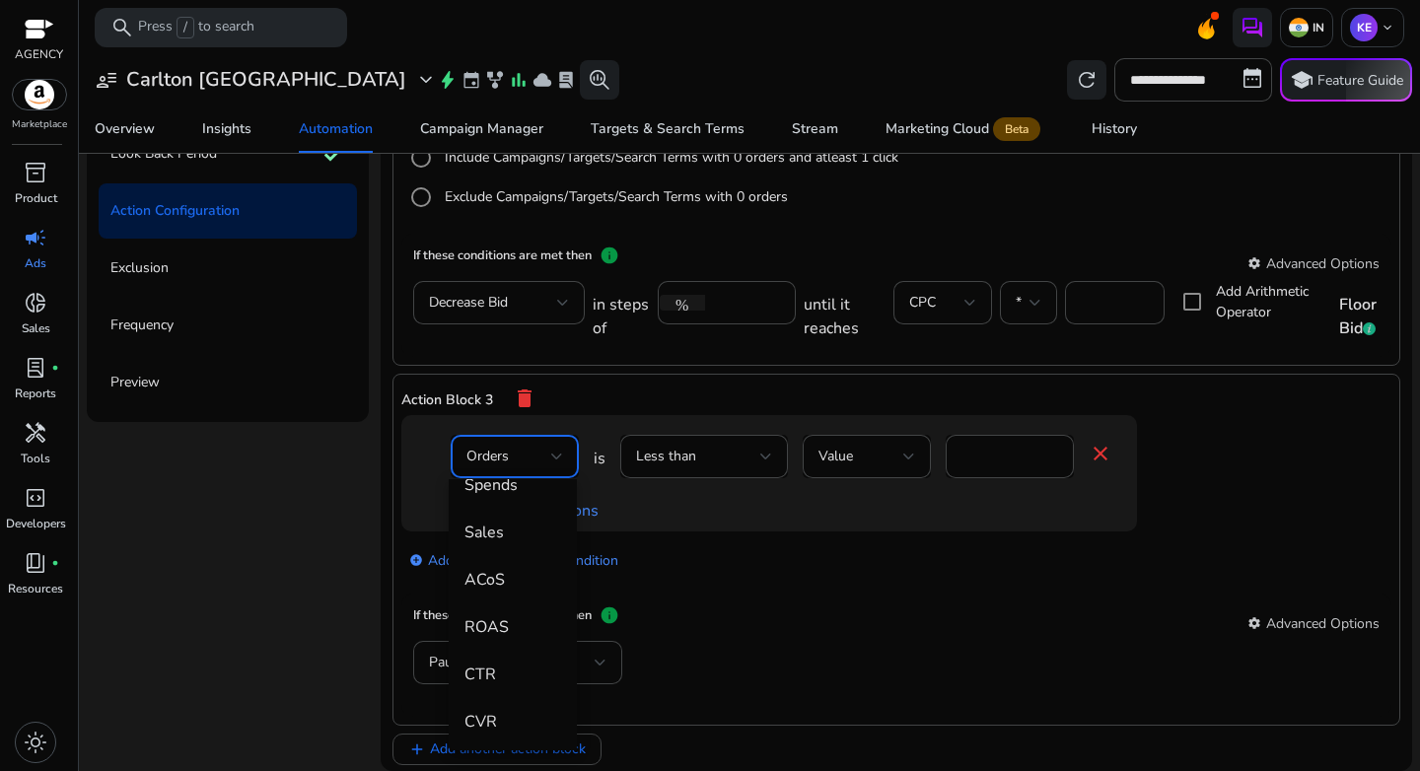
scroll to position [216, 0]
click at [519, 576] on span "ACoS" at bounding box center [513, 579] width 97 height 22
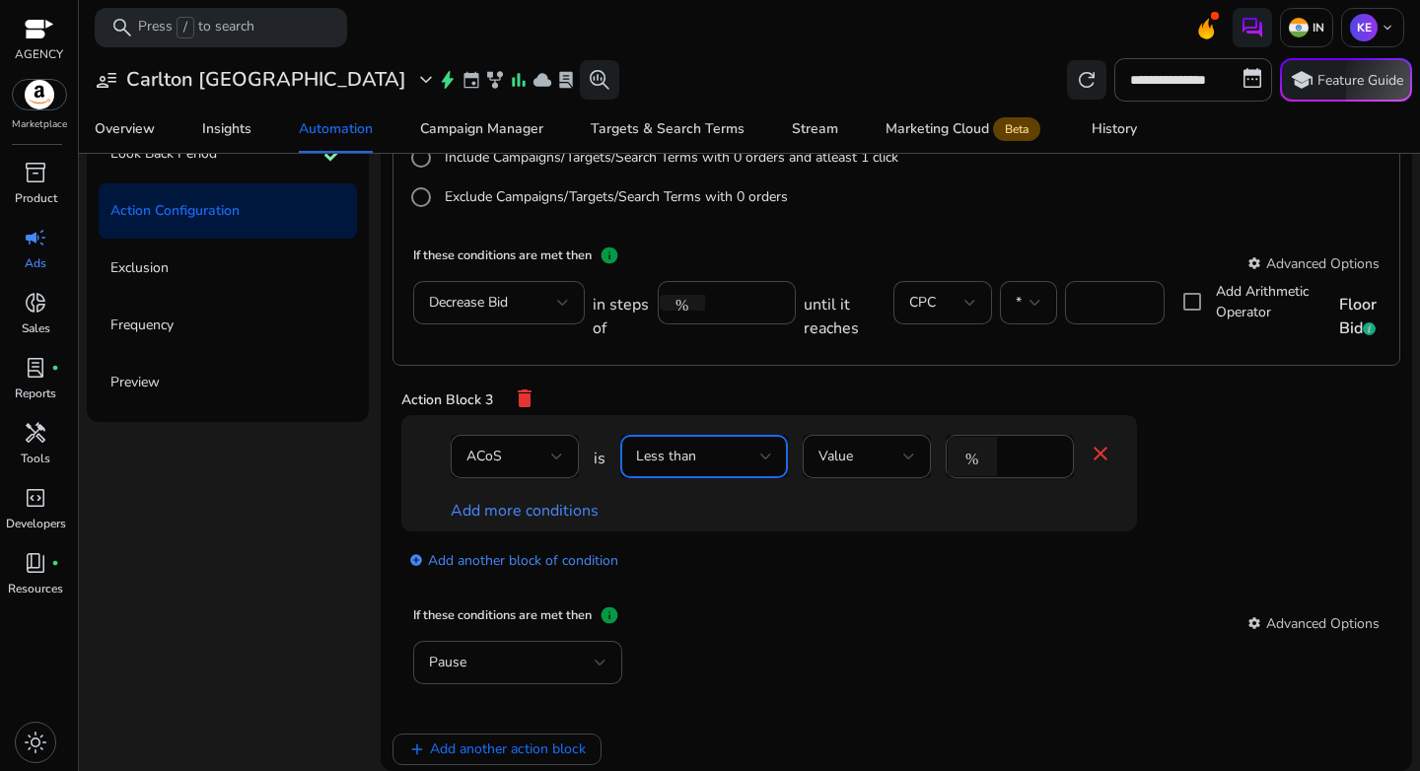
click at [767, 467] on div at bounding box center [766, 457] width 12 height 24
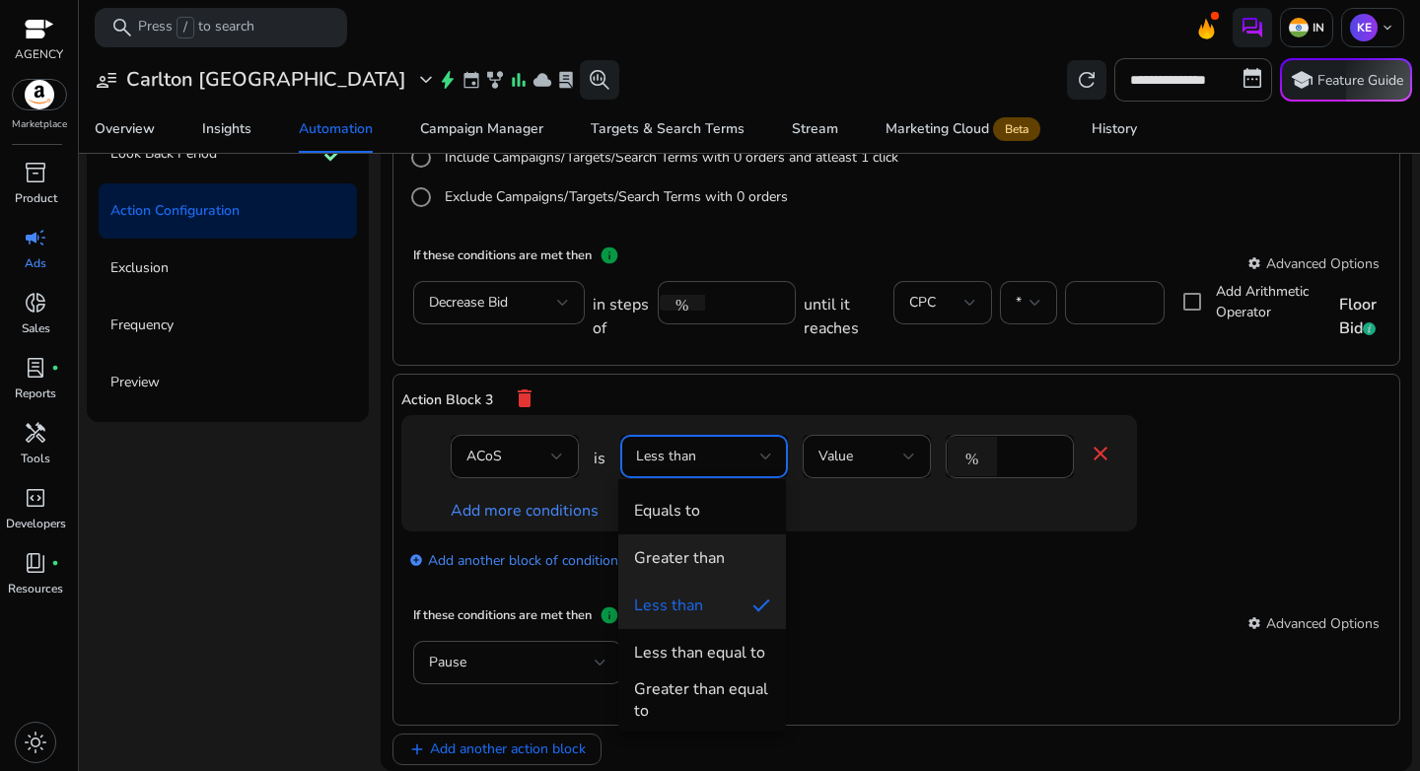
click at [726, 563] on span "Greater than" at bounding box center [702, 558] width 136 height 22
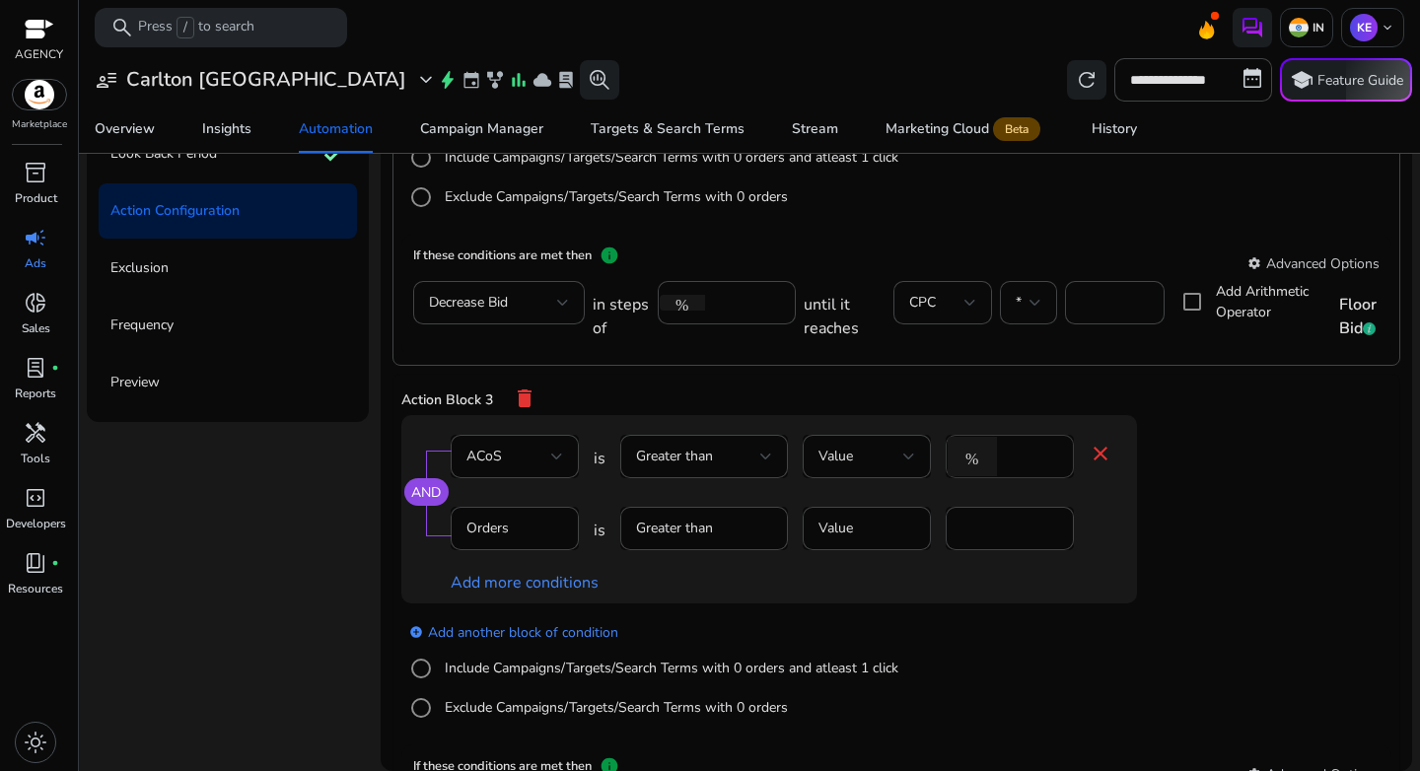
click at [1014, 457] on input "*" at bounding box center [1032, 457] width 51 height 22
type input "**"
click at [1110, 600] on div "AND ACoS is Greater than Value % ** close Orders is Greater than Value * Add mo…" at bounding box center [769, 509] width 736 height 188
click at [533, 671] on label "Include Campaigns/Targets/Search Terms with 0 orders and atleast 1 click" at bounding box center [670, 668] width 458 height 21
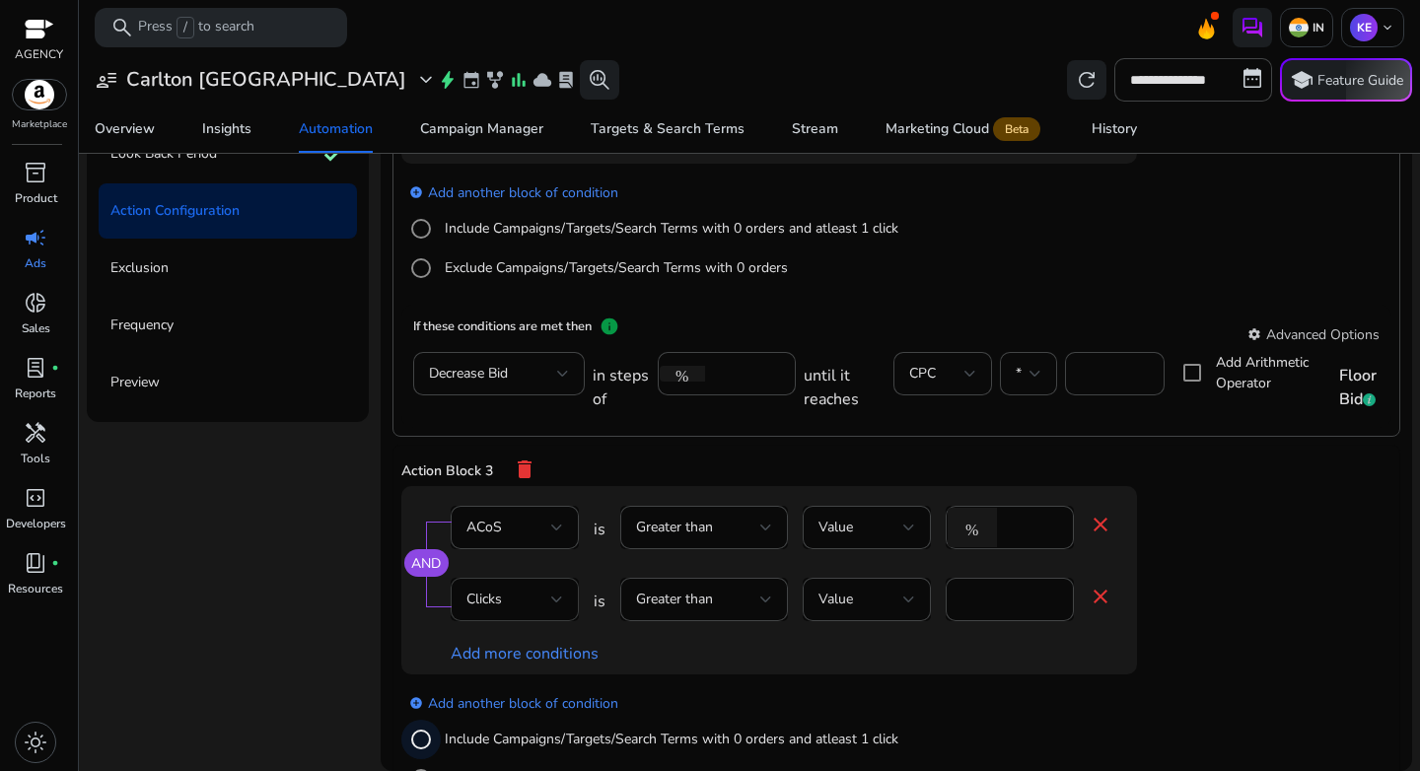
scroll to position [680, 0]
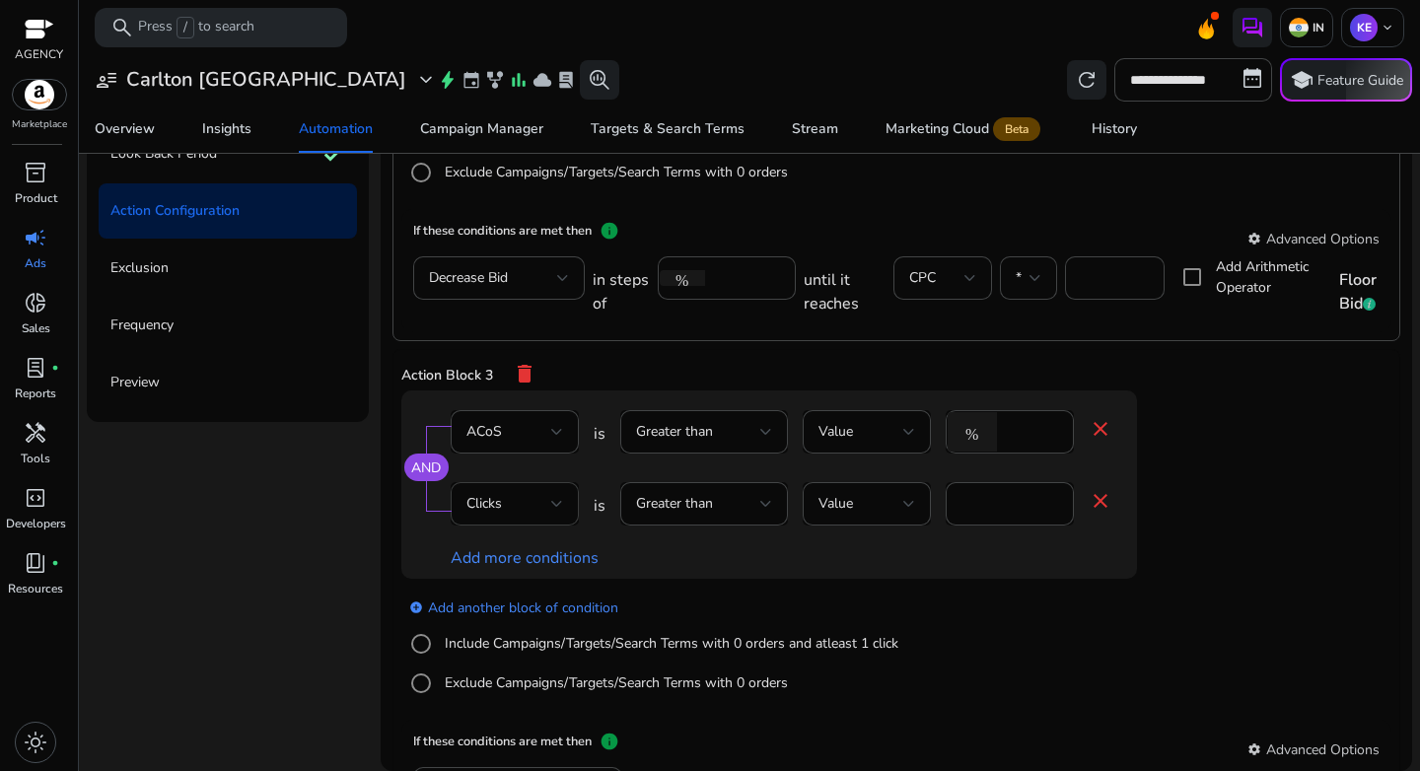
click at [526, 505] on div "Clicks" at bounding box center [509, 504] width 85 height 22
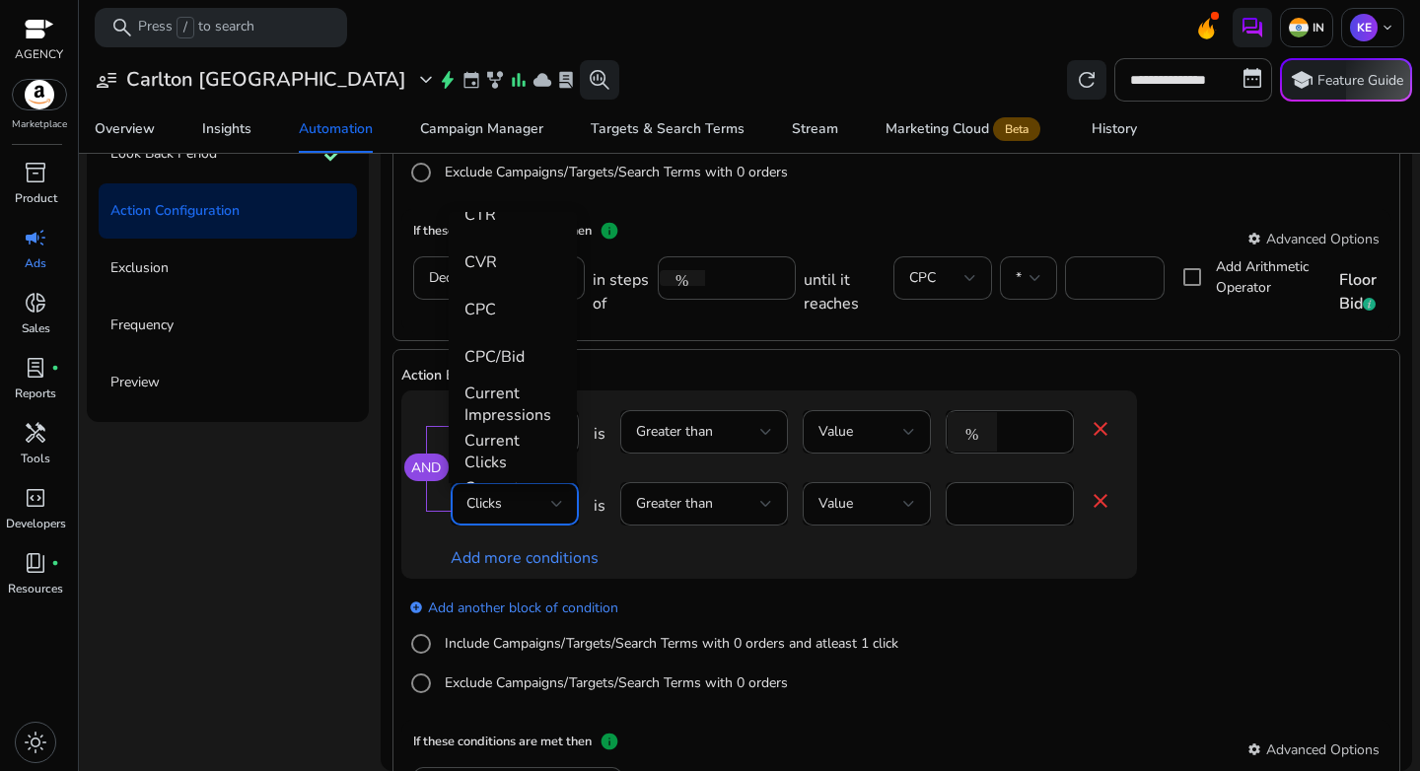
scroll to position [411, 0]
click at [515, 353] on span "CPC/Bid" at bounding box center [513, 353] width 97 height 22
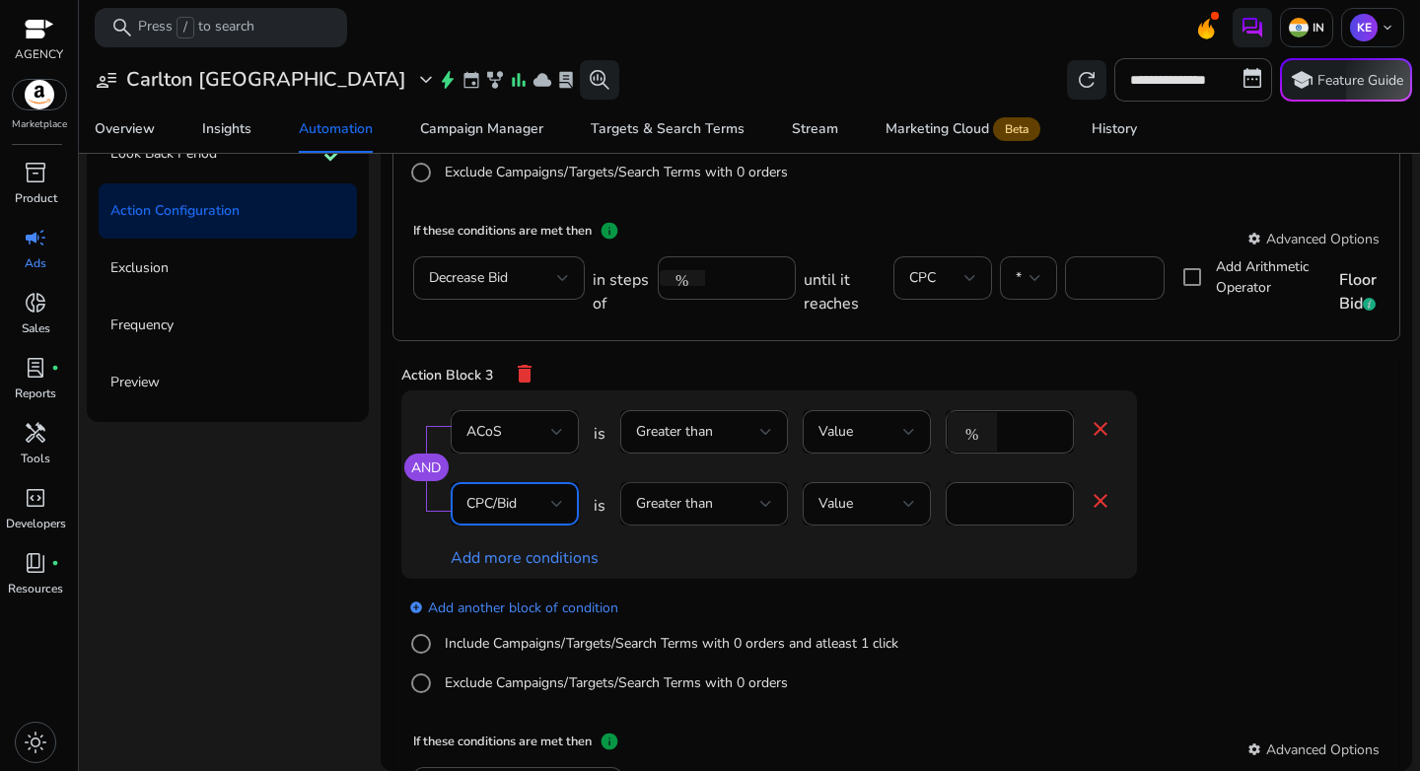
click at [685, 512] on span "Greater than" at bounding box center [674, 503] width 77 height 19
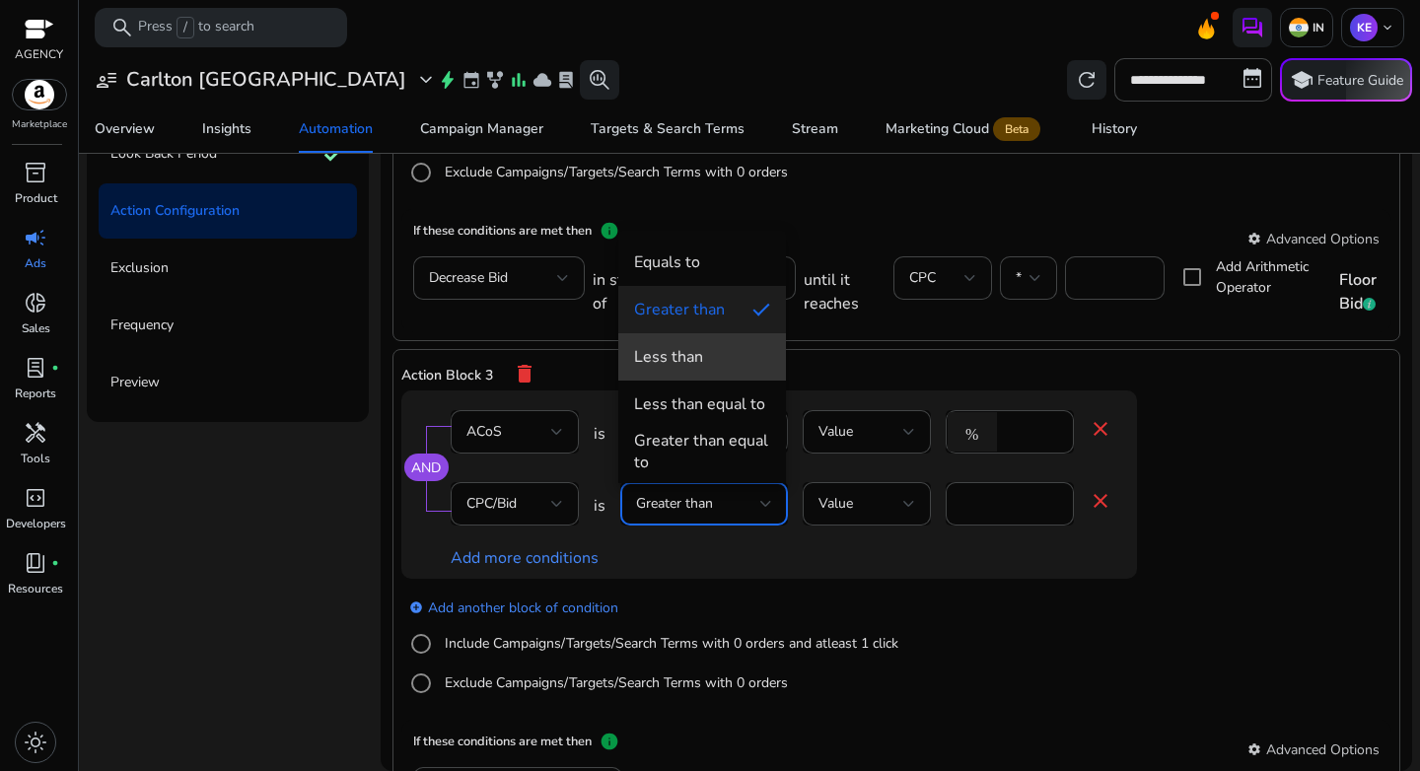
click at [709, 358] on span "Less than" at bounding box center [702, 357] width 136 height 22
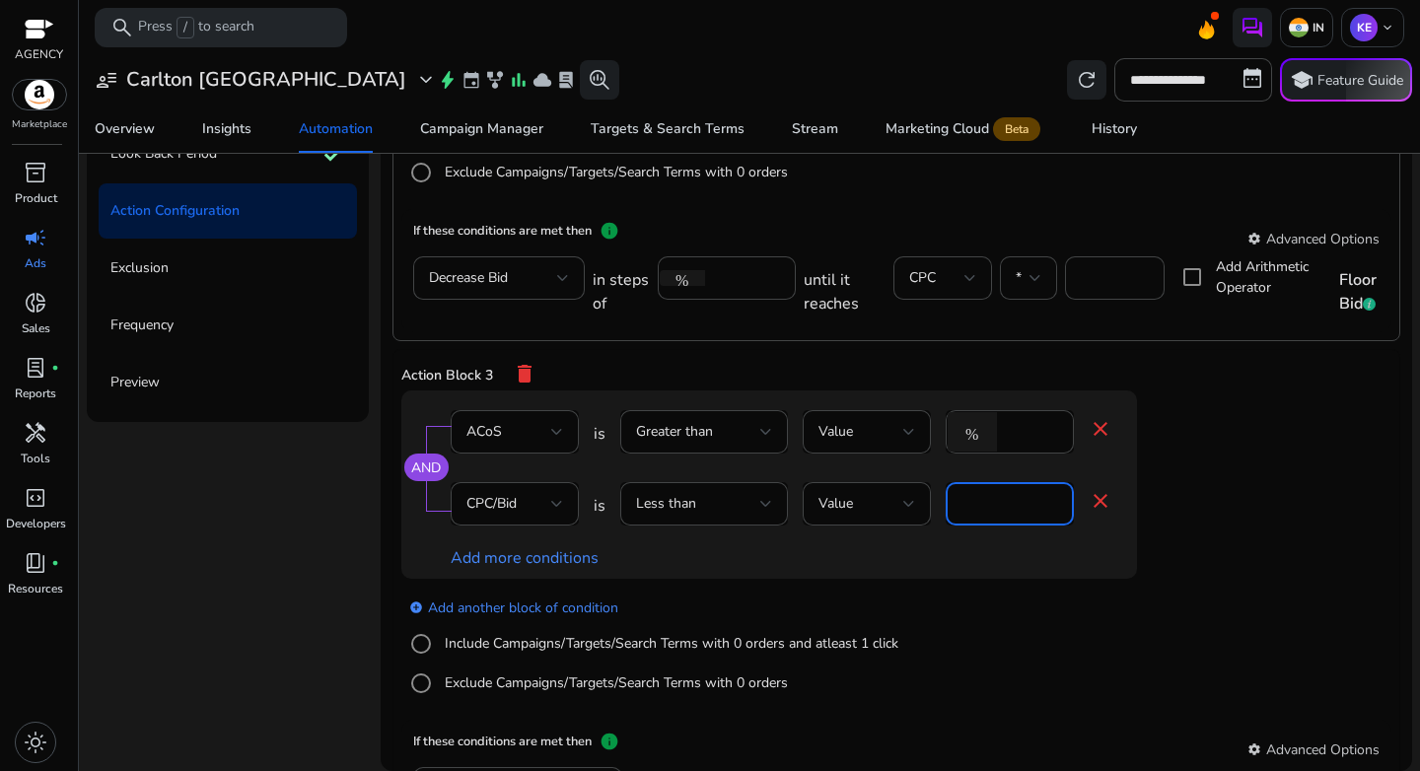
drag, startPoint x: 975, startPoint y: 499, endPoint x: 935, endPoint y: 509, distance: 41.6
click at [935, 508] on div "CPC/Bid is Less than Value * close" at bounding box center [782, 514] width 662 height 64
type input "*"
click at [1306, 629] on app-ppc-editable-conditions "AND ACoS is Greater than Value % ** close CPC/Bid is Less than Value * close Ad…" at bounding box center [896, 555] width 990 height 329
click at [1014, 637] on div "add_circle Add another block of condition Include Campaigns/Targets/Search Term…" at bounding box center [808, 646] width 815 height 134
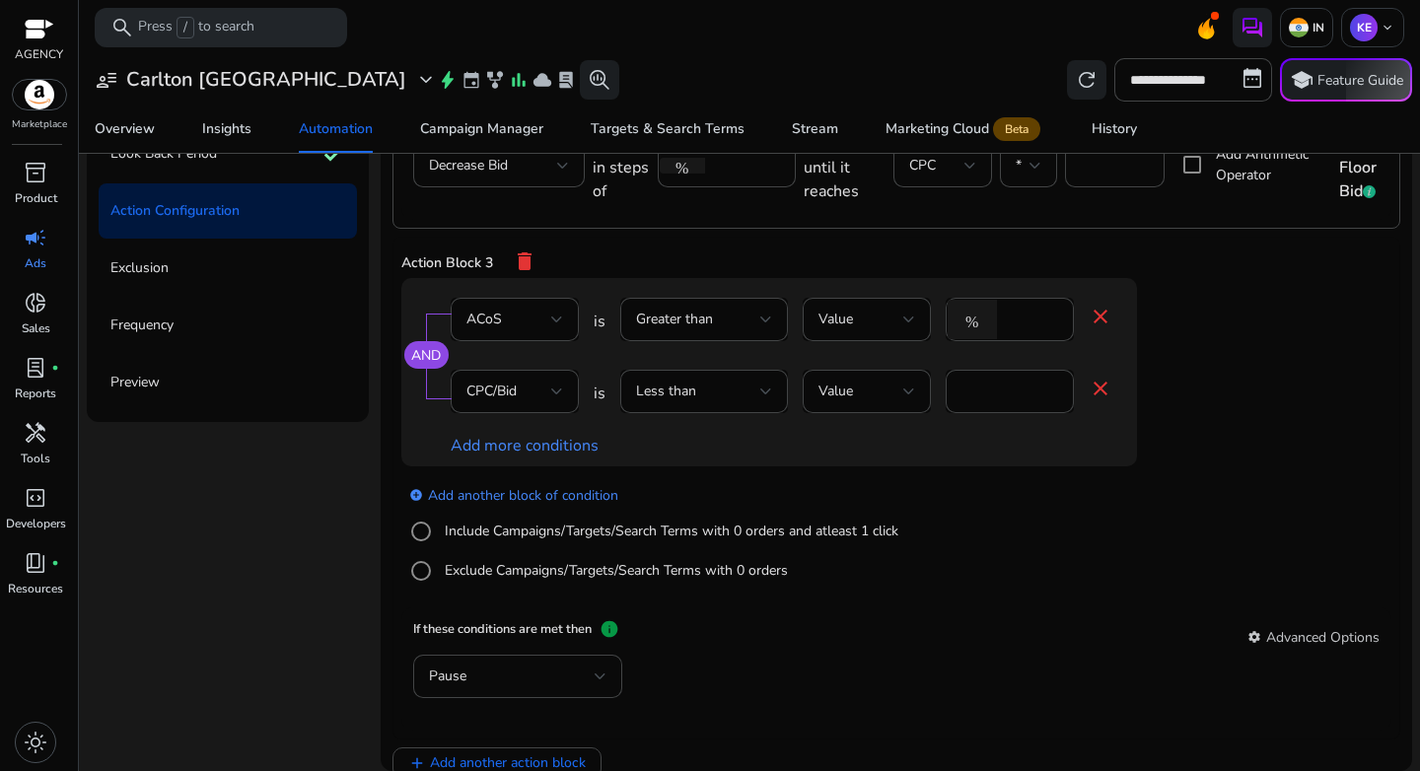
scroll to position [800, 0]
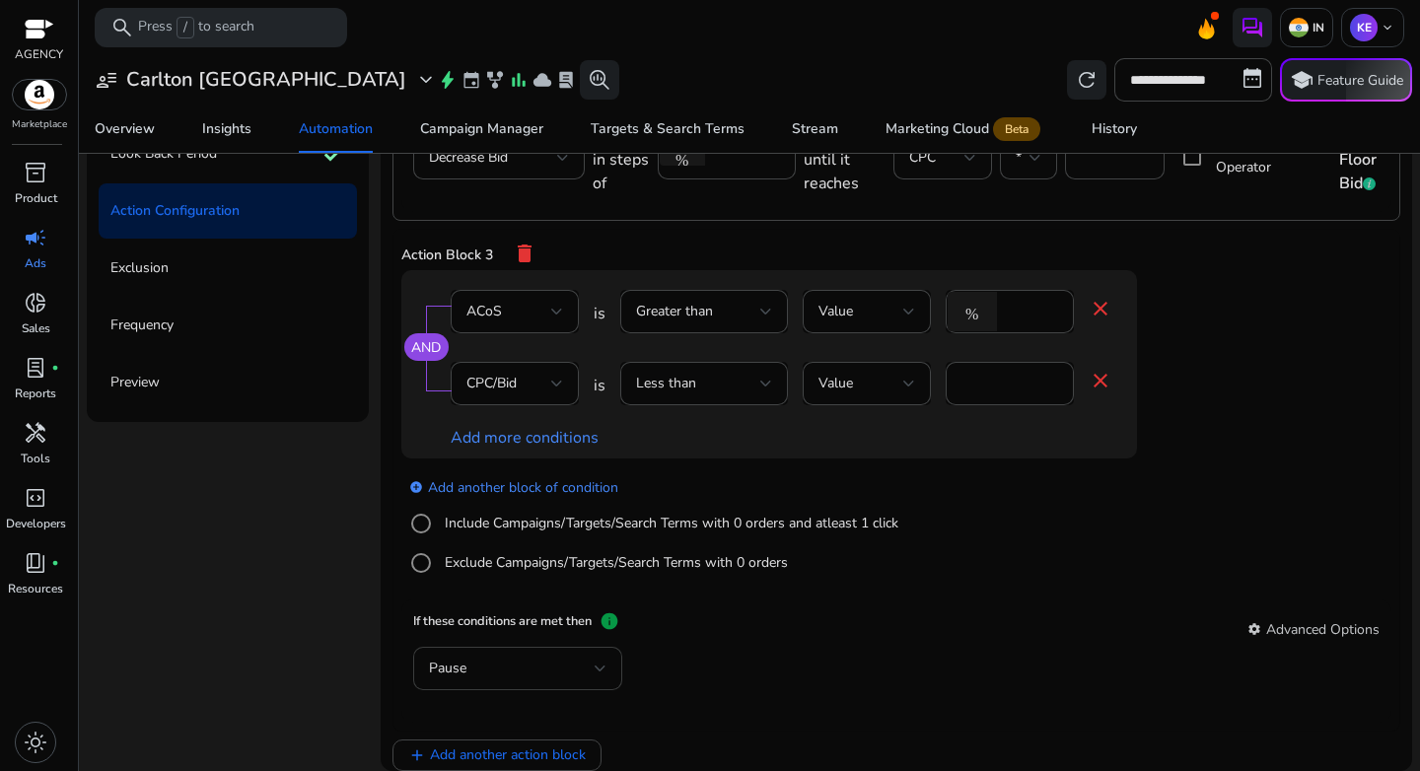
click at [540, 671] on div "Pause" at bounding box center [512, 669] width 166 height 22
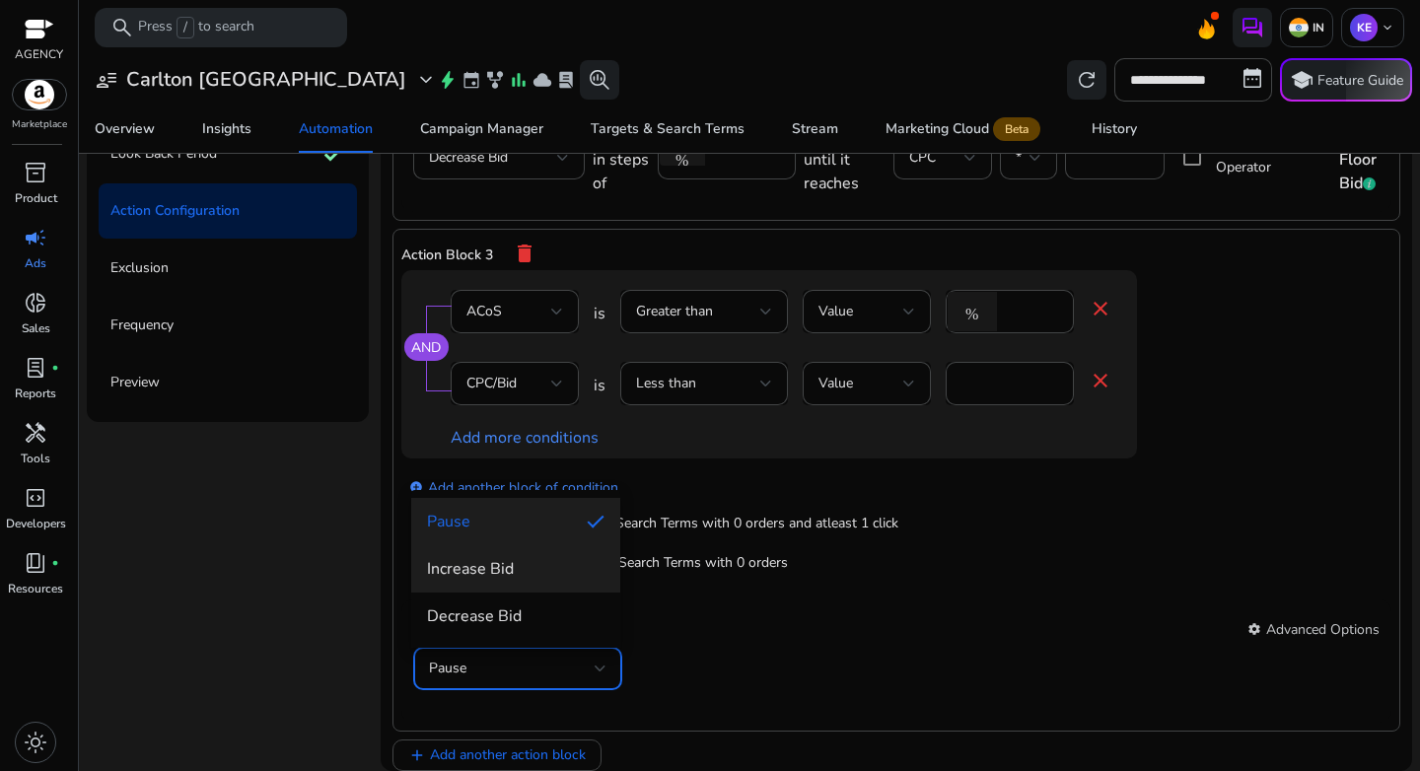
click at [547, 579] on span "Increase Bid" at bounding box center [516, 569] width 178 height 22
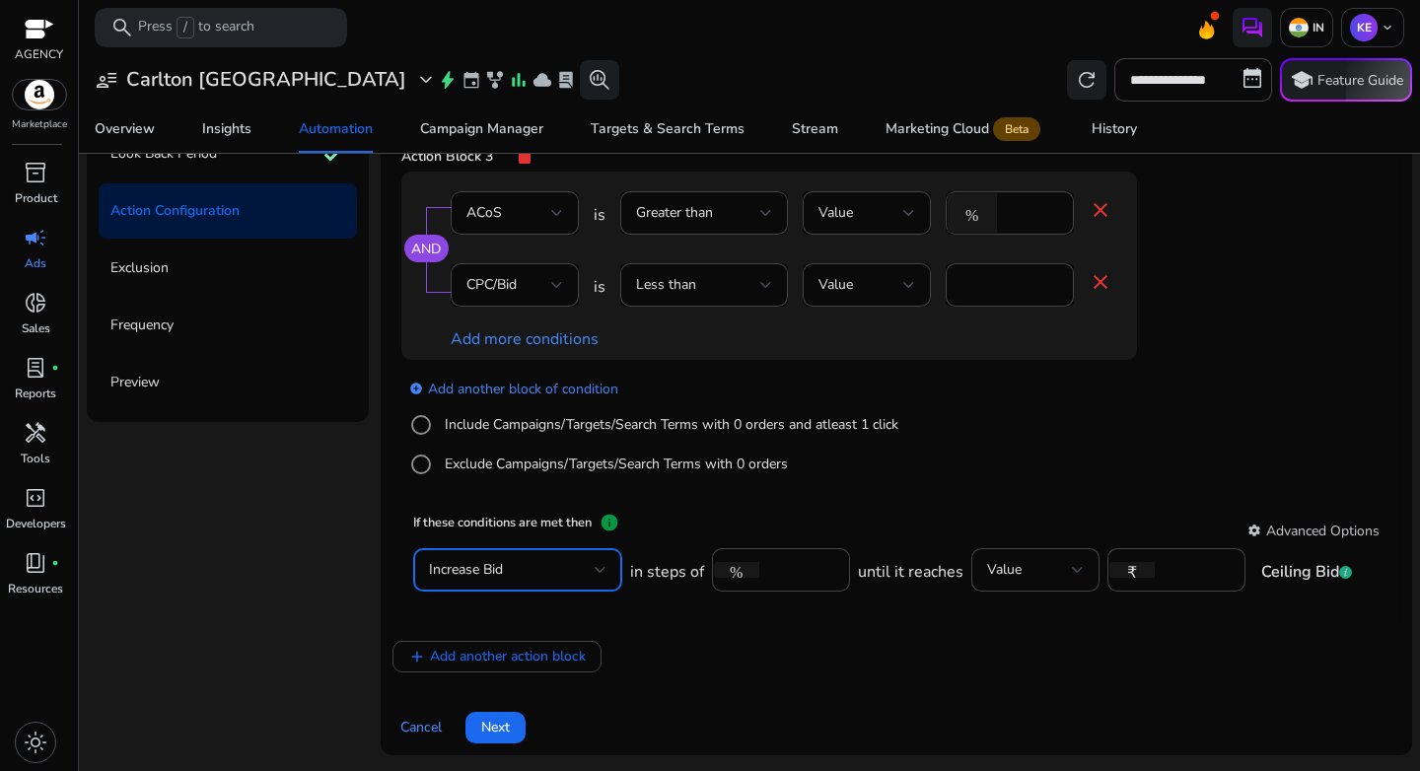
scroll to position [899, 0]
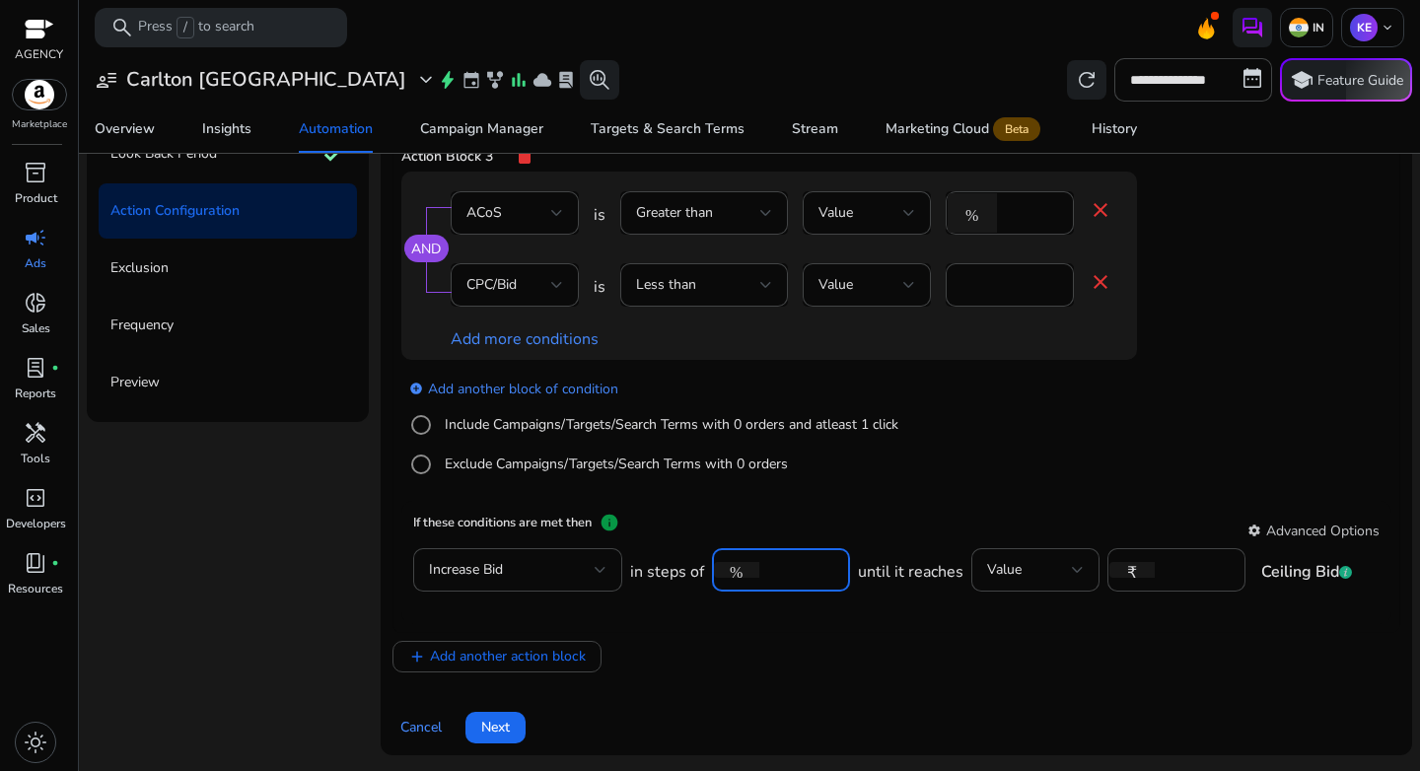
click at [795, 566] on input "****" at bounding box center [801, 570] width 65 height 22
type input "***"
click at [1021, 555] on div "Value" at bounding box center [1035, 569] width 97 height 43
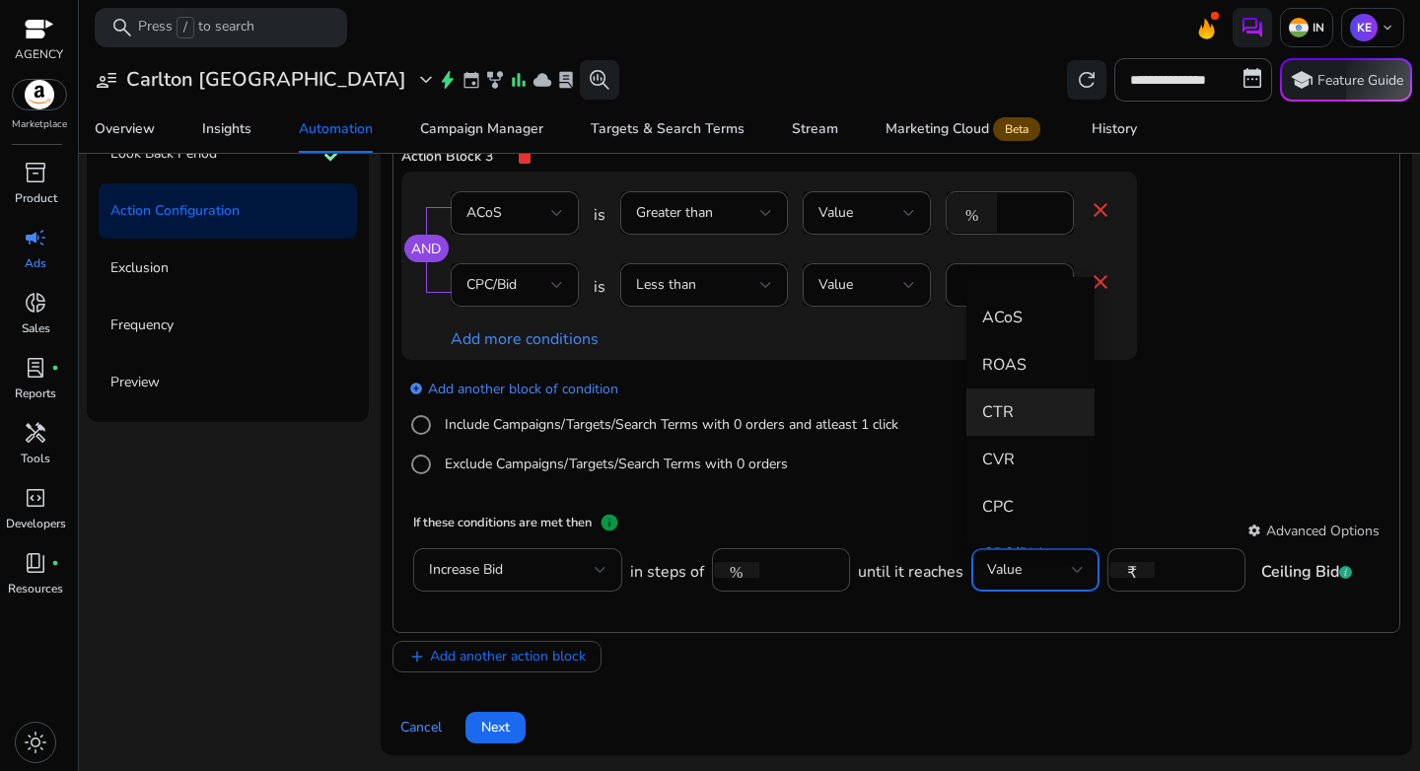
scroll to position [324, 0]
click at [1027, 502] on span "CPC" at bounding box center [1030, 506] width 97 height 22
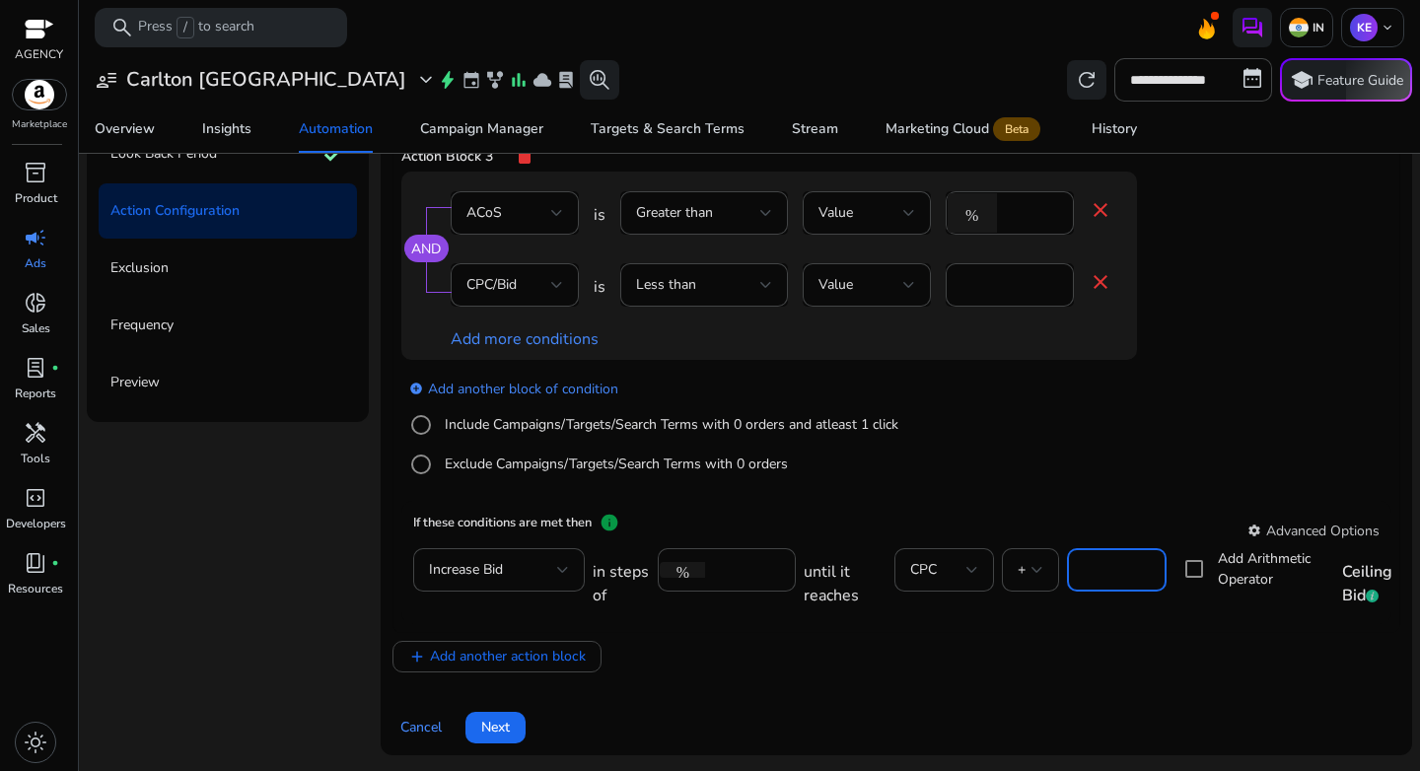
click at [1095, 574] on input "*" at bounding box center [1117, 570] width 68 height 22
click at [1032, 570] on div at bounding box center [1038, 570] width 12 height 8
click at [1022, 461] on span "*" at bounding box center [1025, 470] width 26 height 22
drag, startPoint x: 1077, startPoint y: 568, endPoint x: 1056, endPoint y: 574, distance: 21.5
click at [1056, 574] on div "in steps of % *** until it reaches CPC * * Add Arithmetic Operator Ceiling Bid" at bounding box center [1003, 580] width 821 height 64
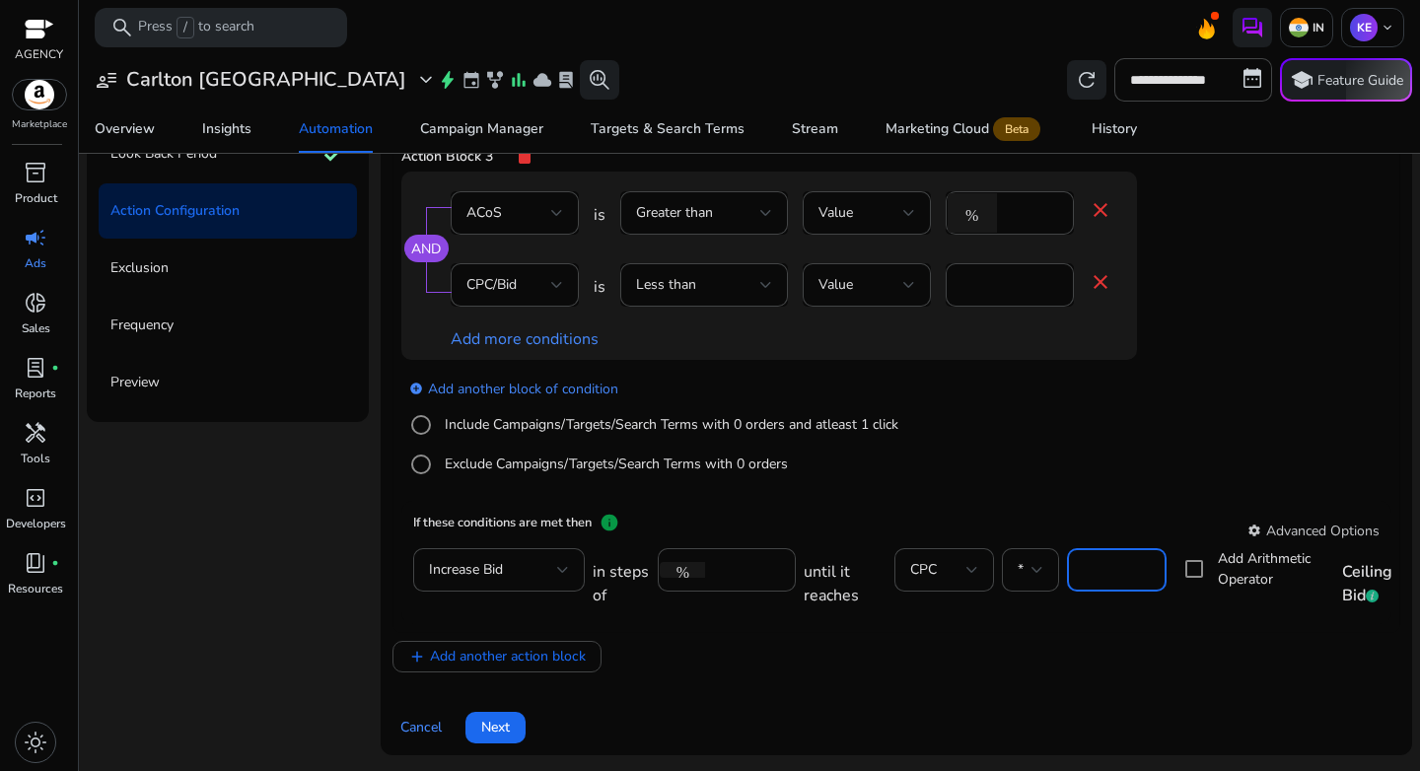
type input "***"
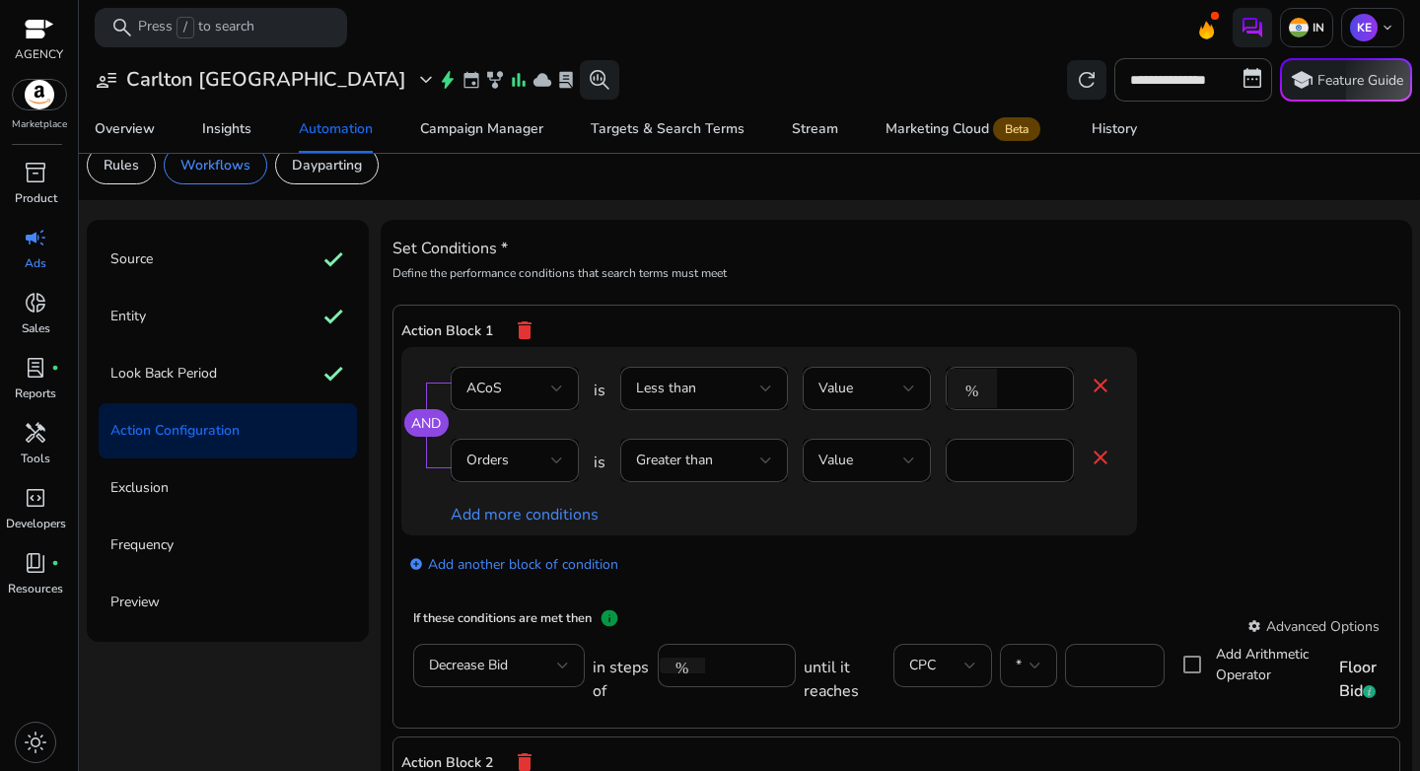
scroll to position [0, 0]
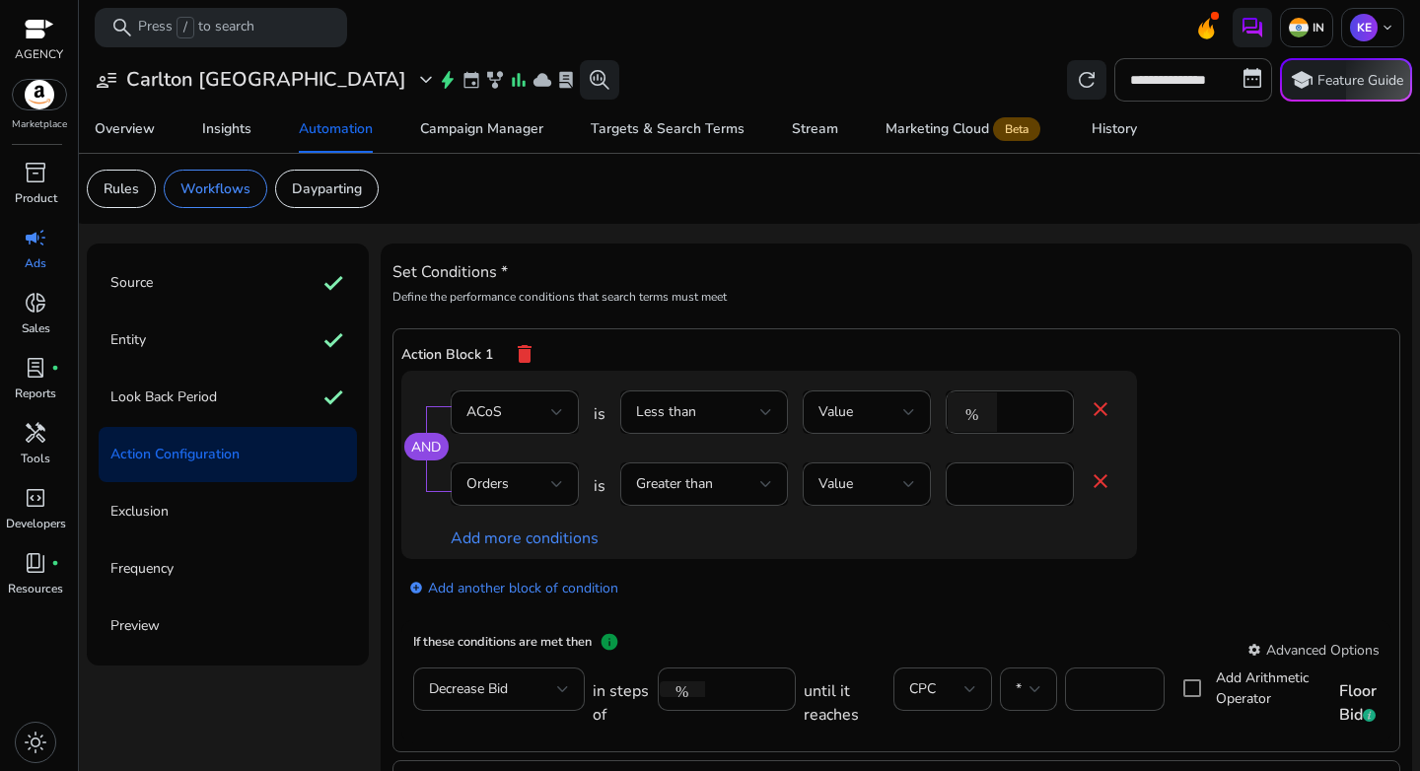
click at [1209, 507] on div "AND ACoS is Less than Value % ** close Orders is Greater than Value * close Add…" at bounding box center [808, 465] width 815 height 188
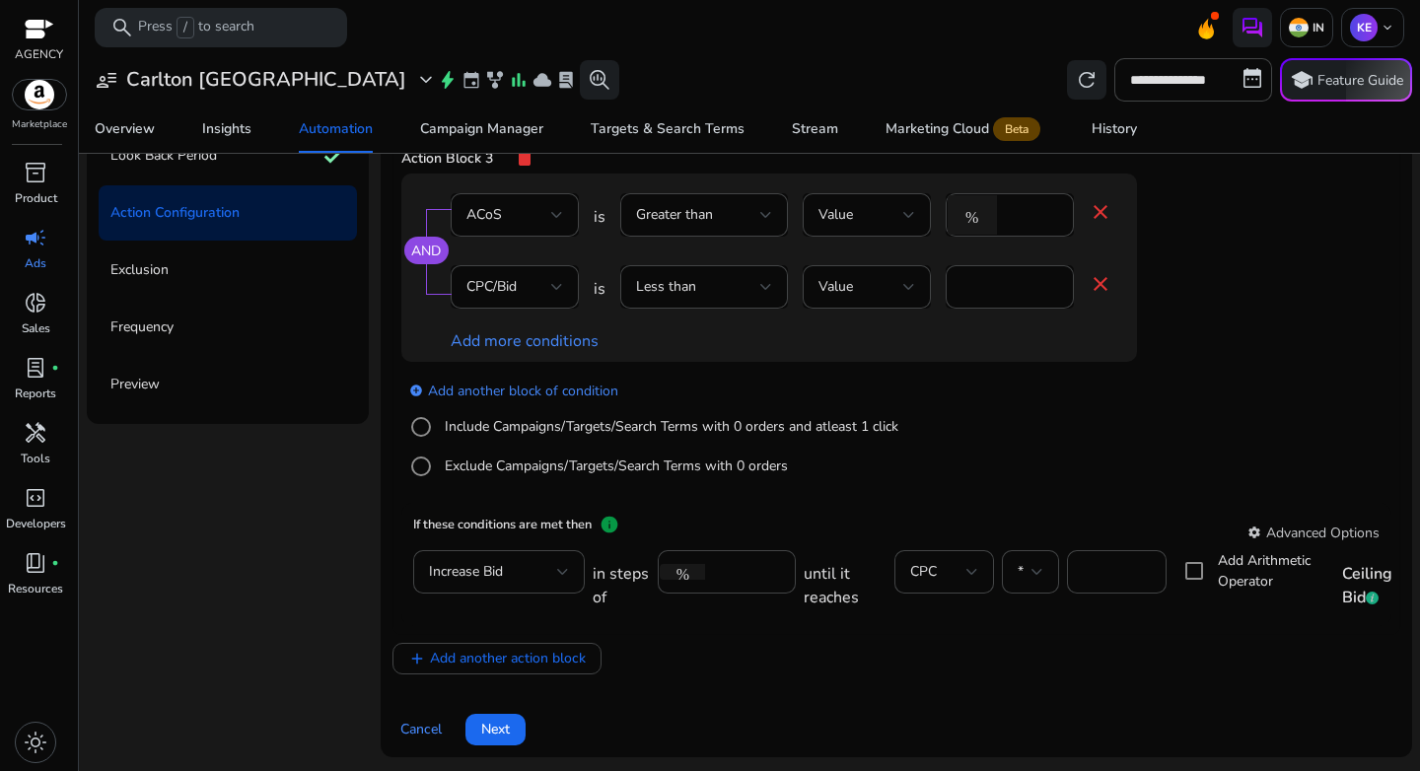
scroll to position [244, 0]
click at [512, 722] on span at bounding box center [496, 727] width 60 height 47
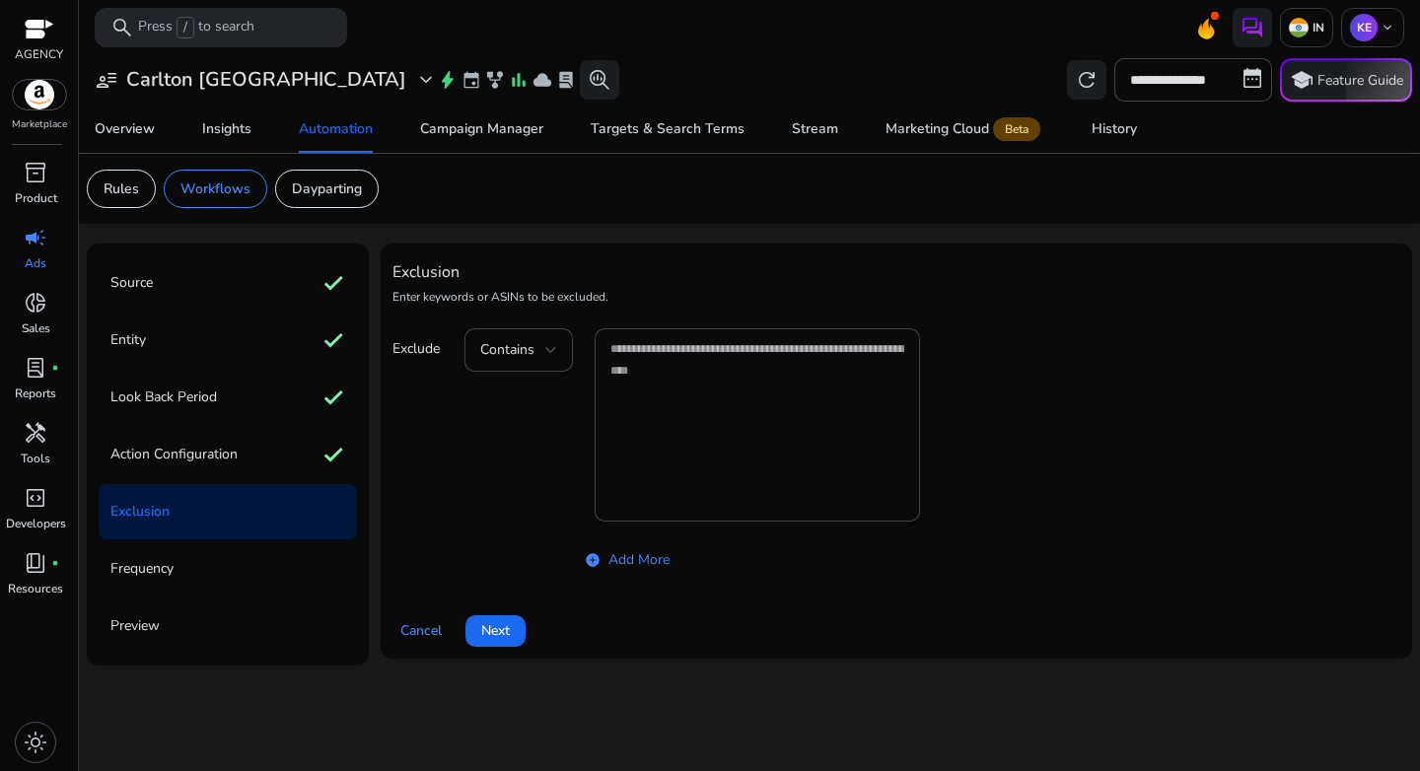
scroll to position [0, 0]
click at [517, 636] on span at bounding box center [496, 631] width 60 height 47
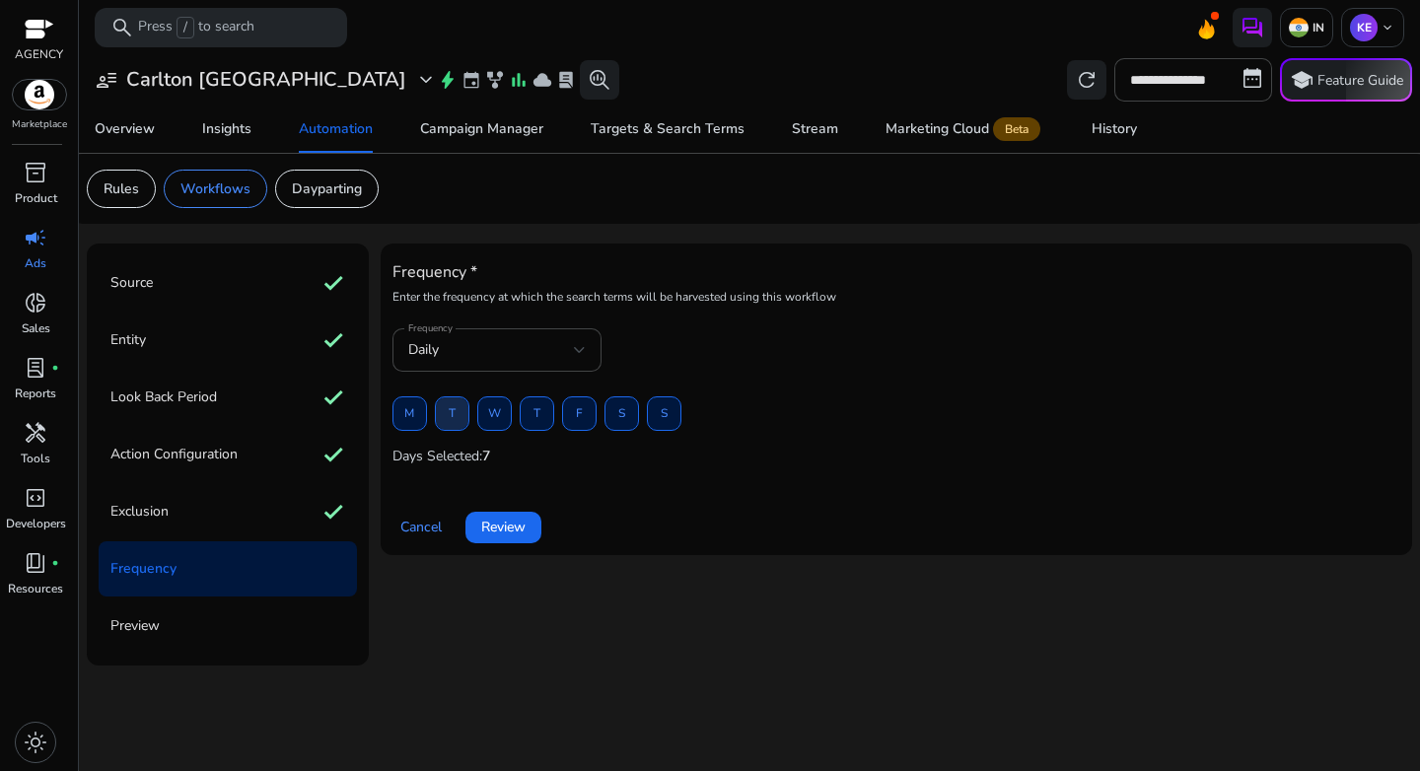
click at [449, 418] on span "T" at bounding box center [452, 413] width 7 height 35
click at [540, 417] on span "T" at bounding box center [537, 413] width 7 height 35
click at [614, 419] on span at bounding box center [622, 414] width 33 height 47
click at [515, 532] on span "Review" at bounding box center [503, 527] width 44 height 21
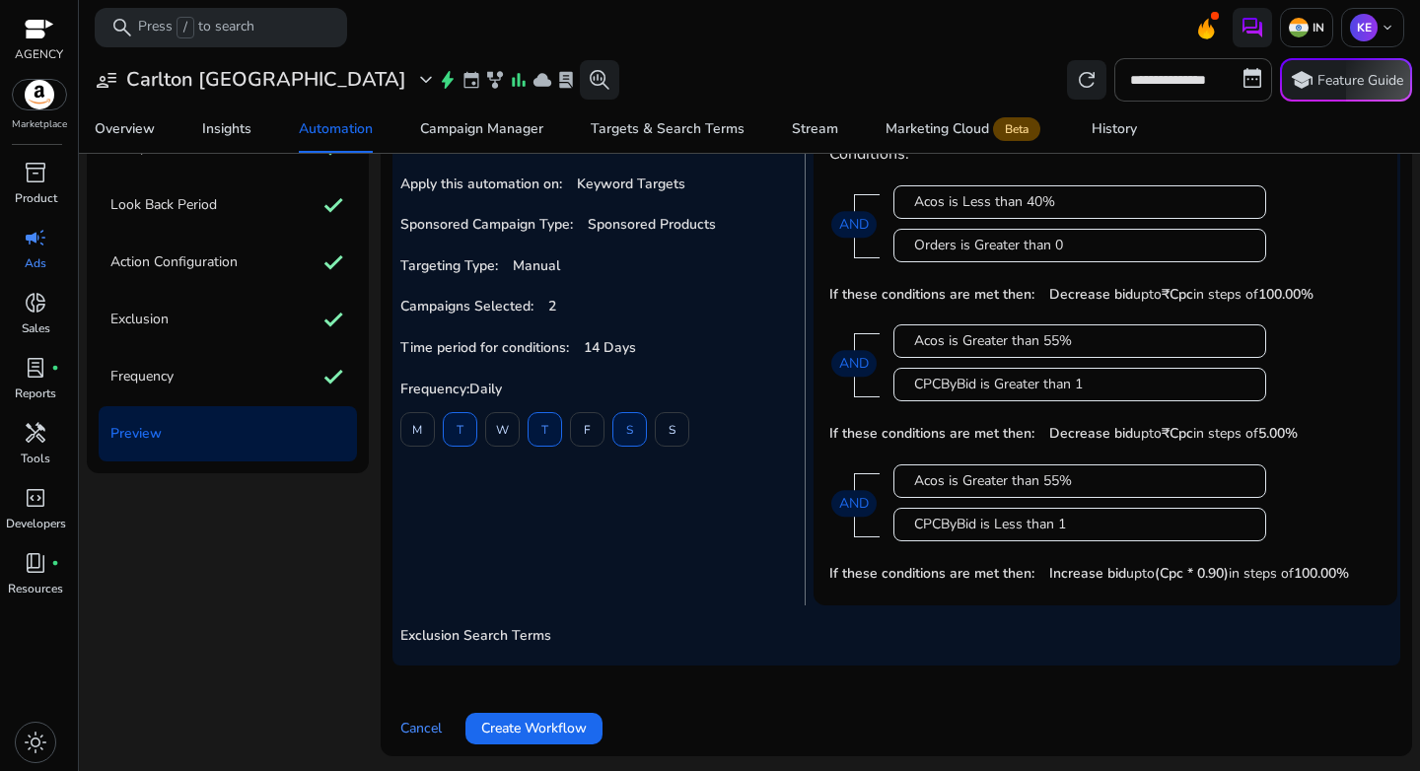
scroll to position [193, 0]
click at [558, 716] on span at bounding box center [534, 727] width 137 height 47
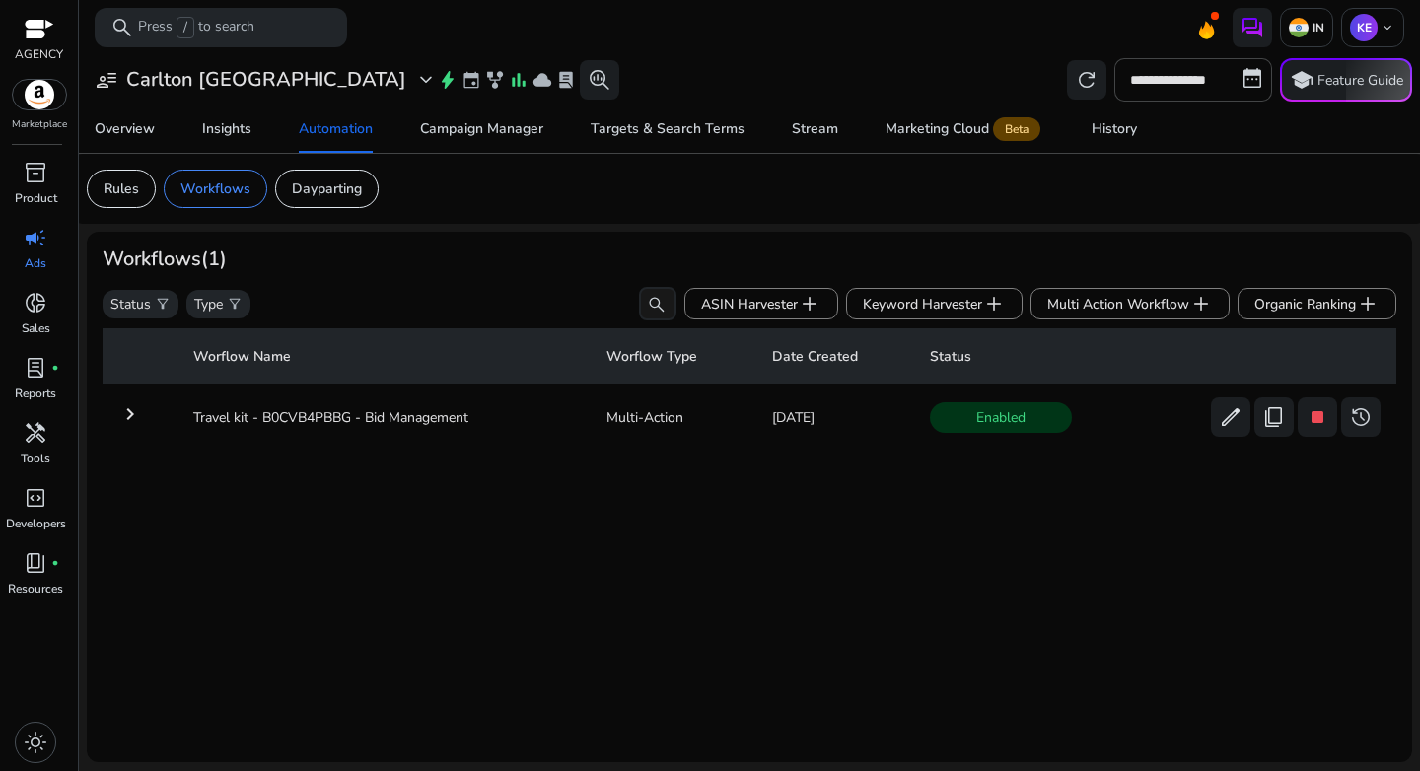
click at [130, 418] on mat-icon "keyboard_arrow_right" at bounding box center [130, 414] width 24 height 24
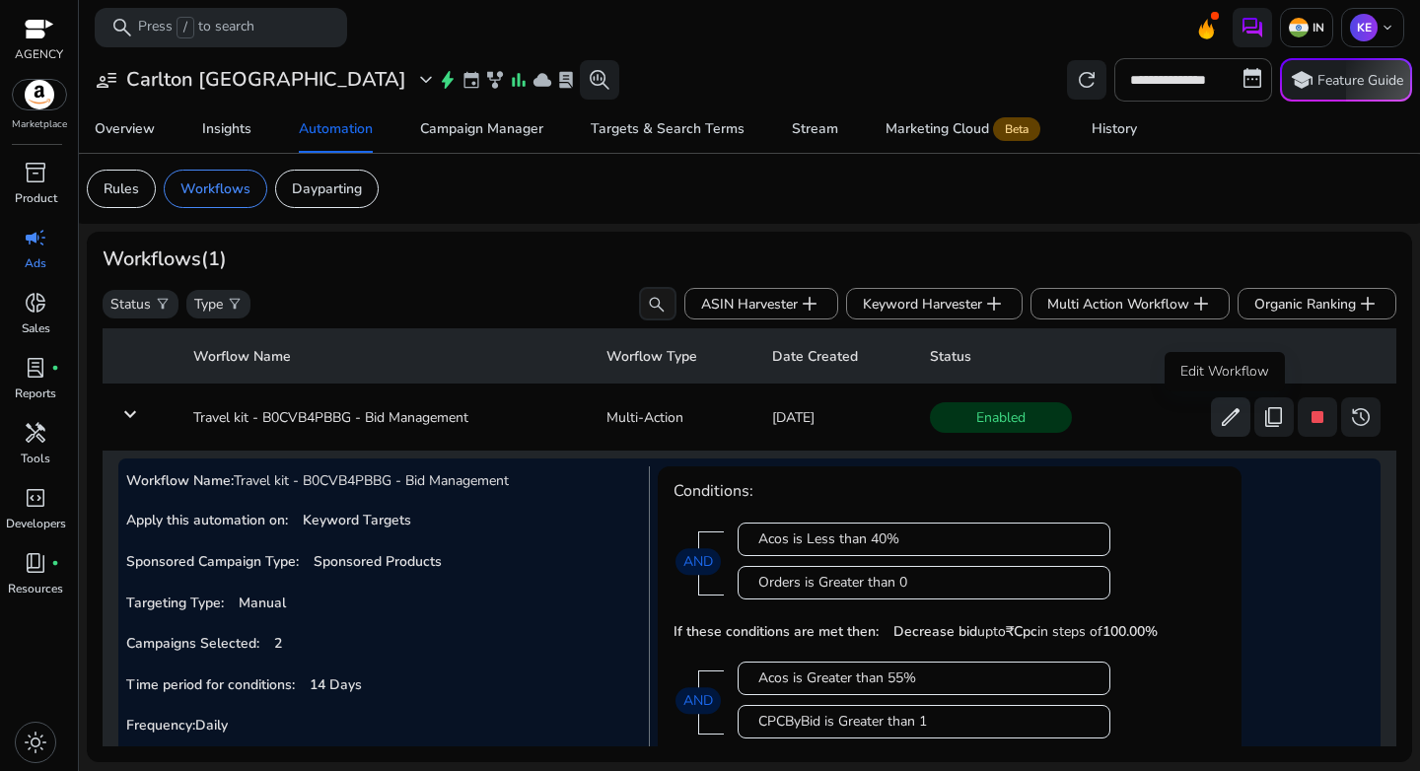
click at [1231, 429] on span "edit" at bounding box center [1231, 417] width 24 height 24
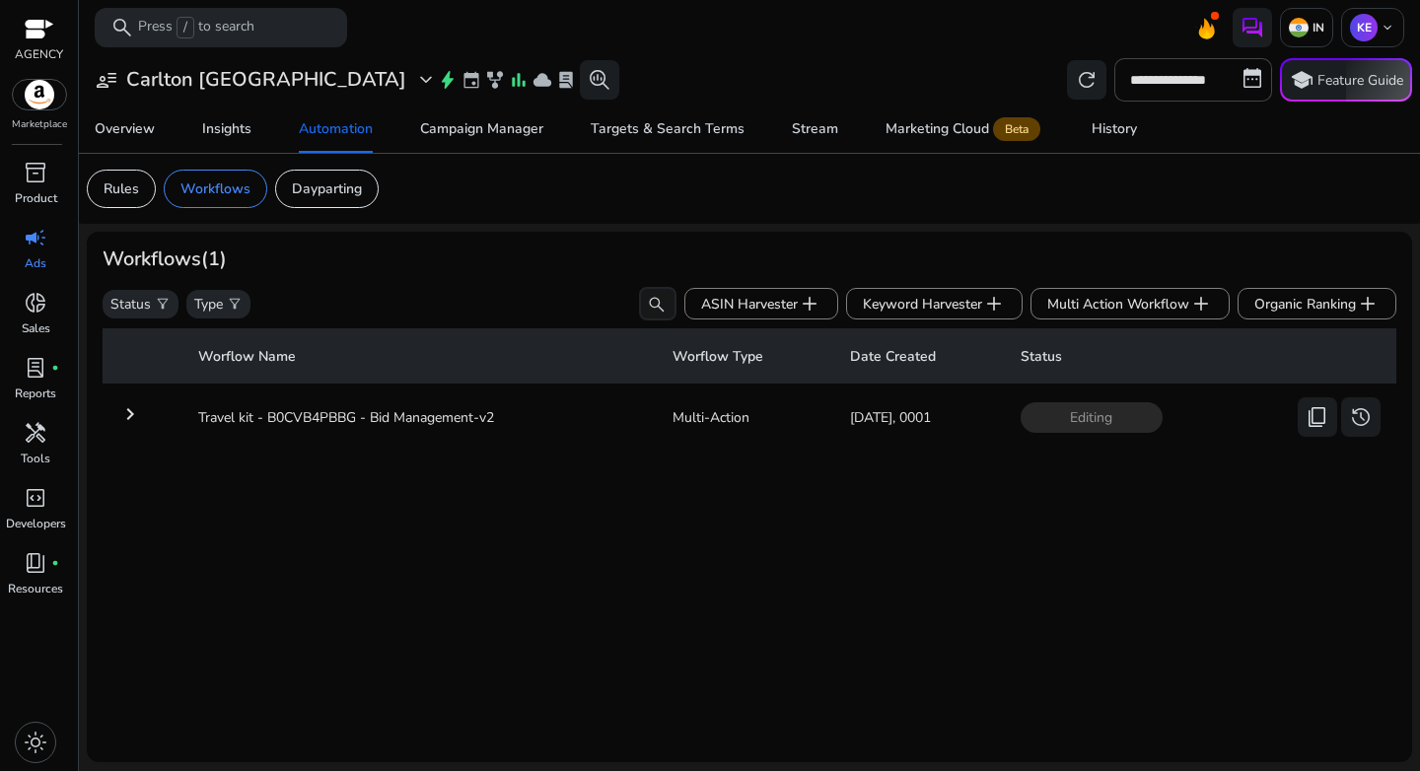
click at [139, 422] on mat-icon "keyboard_arrow_right" at bounding box center [130, 414] width 24 height 24
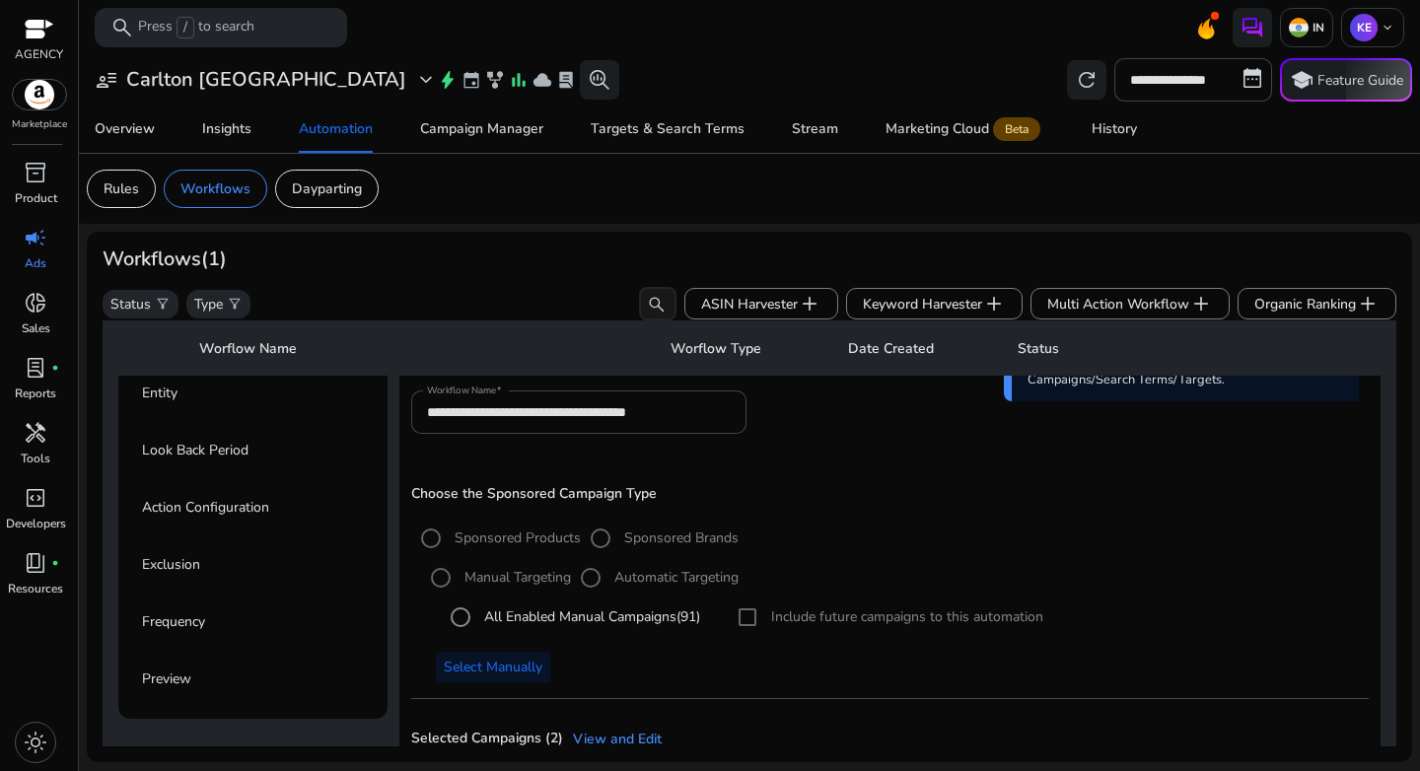
scroll to position [174, 0]
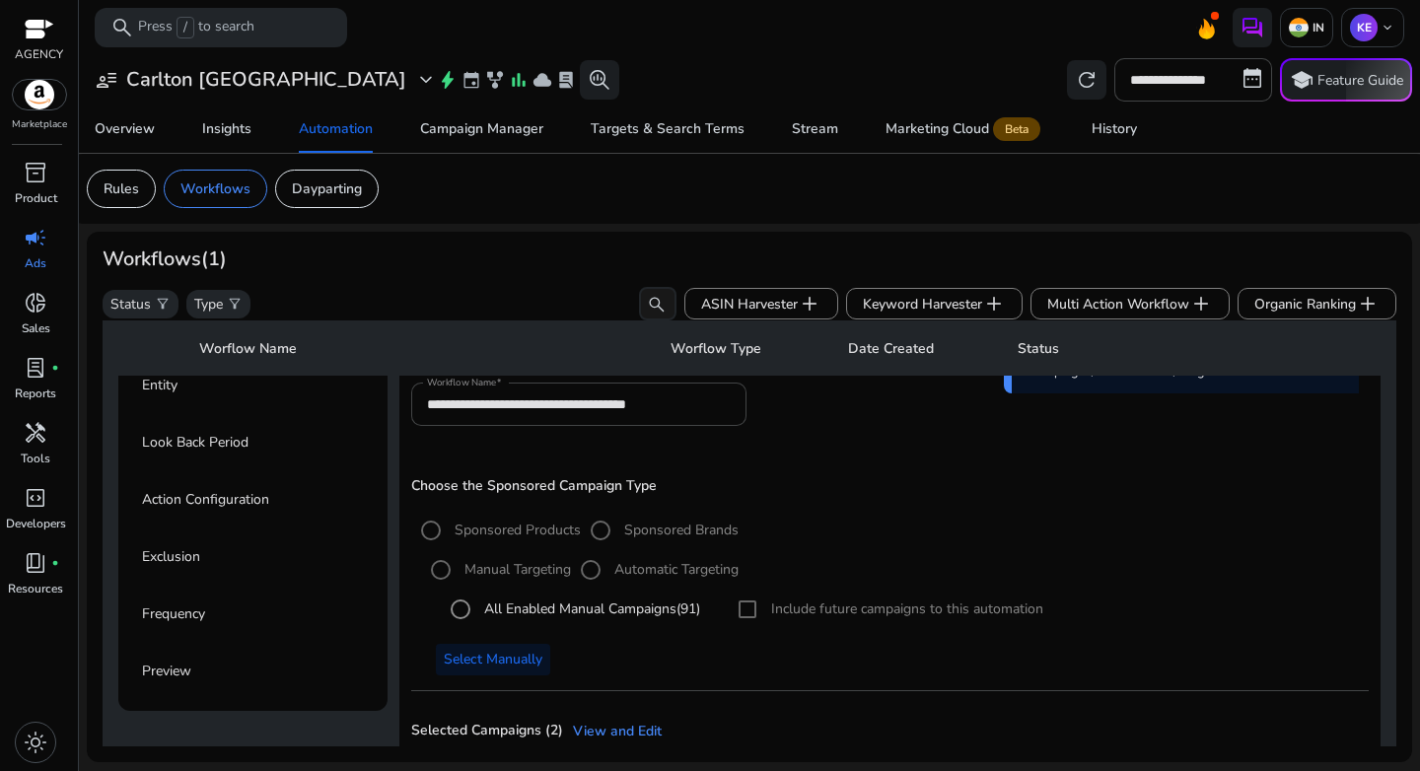
click at [172, 400] on p "Entity" at bounding box center [160, 386] width 36 height 32
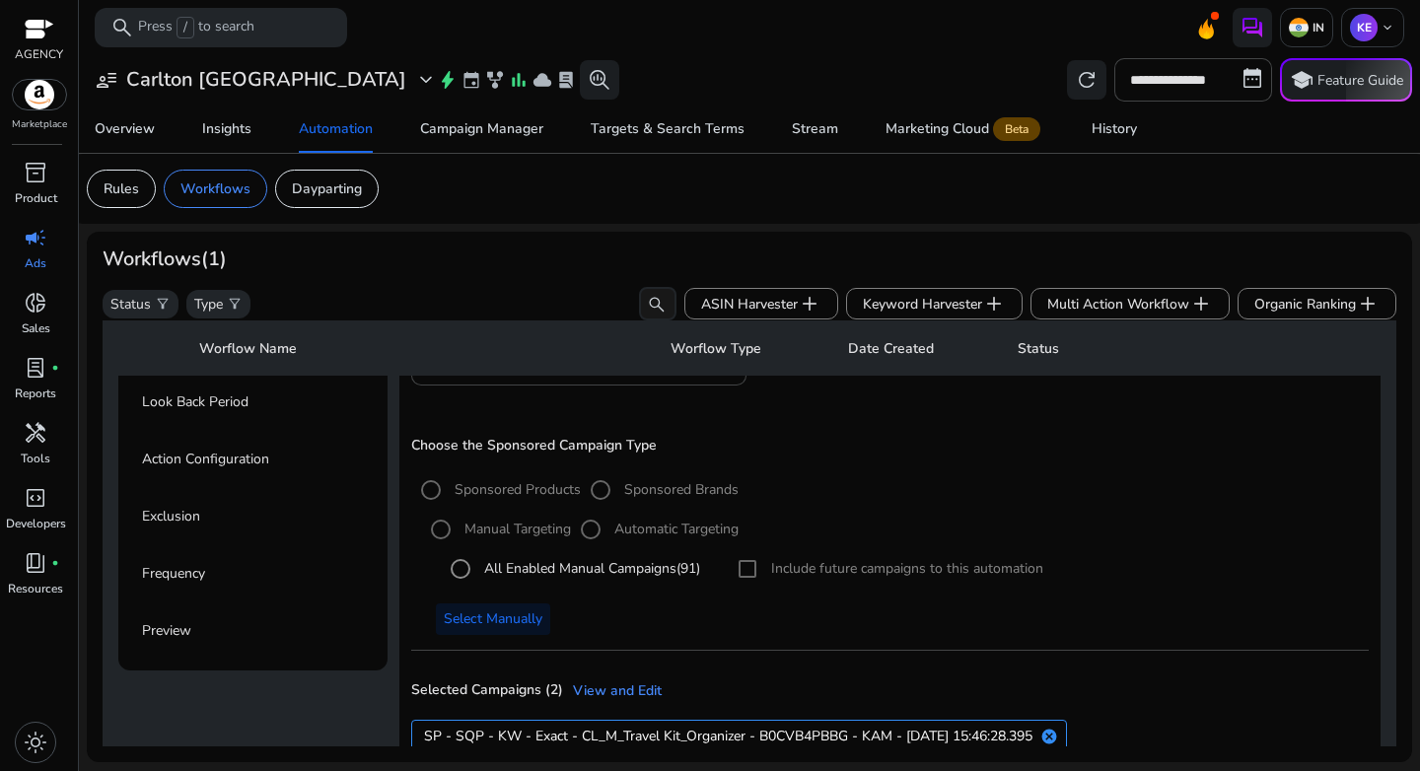
scroll to position [0, 0]
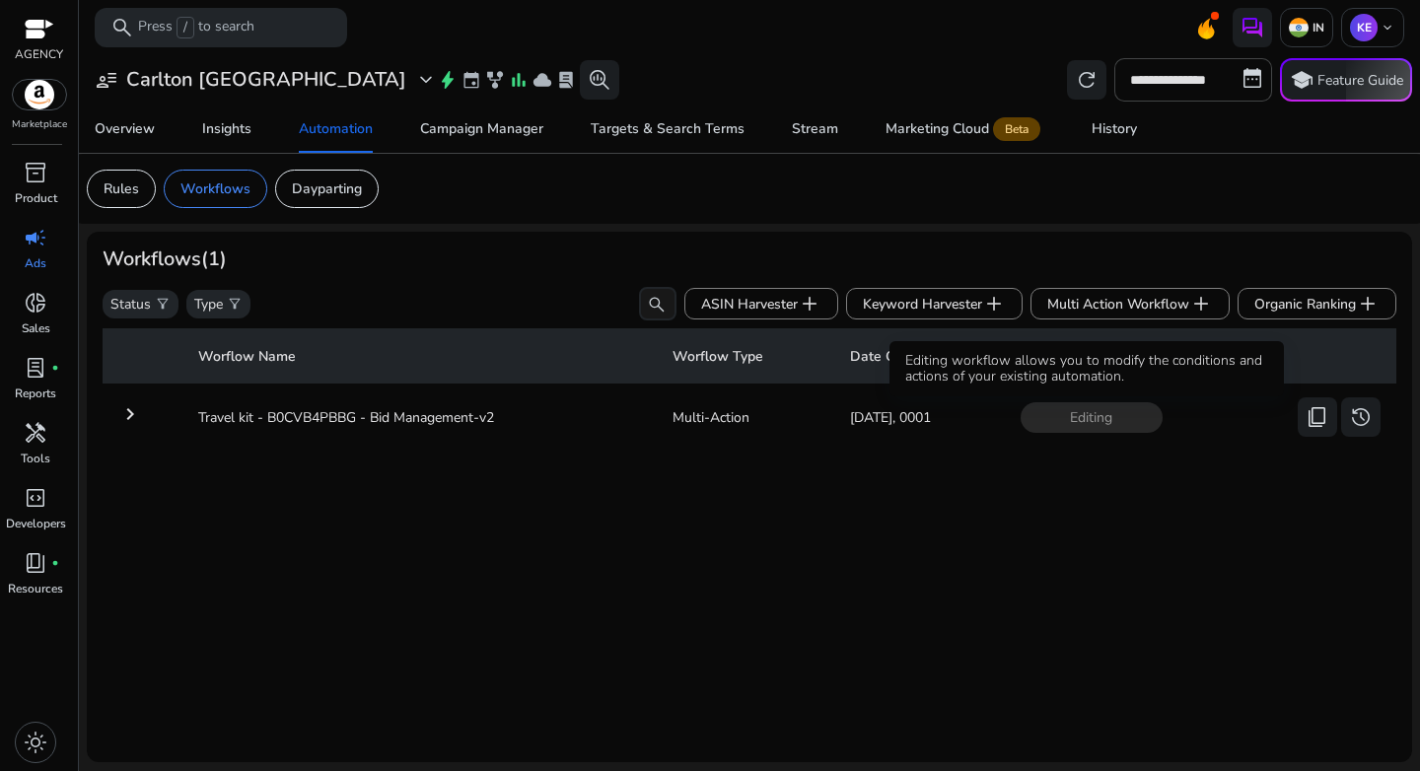
click at [1061, 421] on span "Editing" at bounding box center [1092, 417] width 142 height 31
click at [136, 418] on mat-icon "keyboard_arrow_right" at bounding box center [130, 414] width 24 height 24
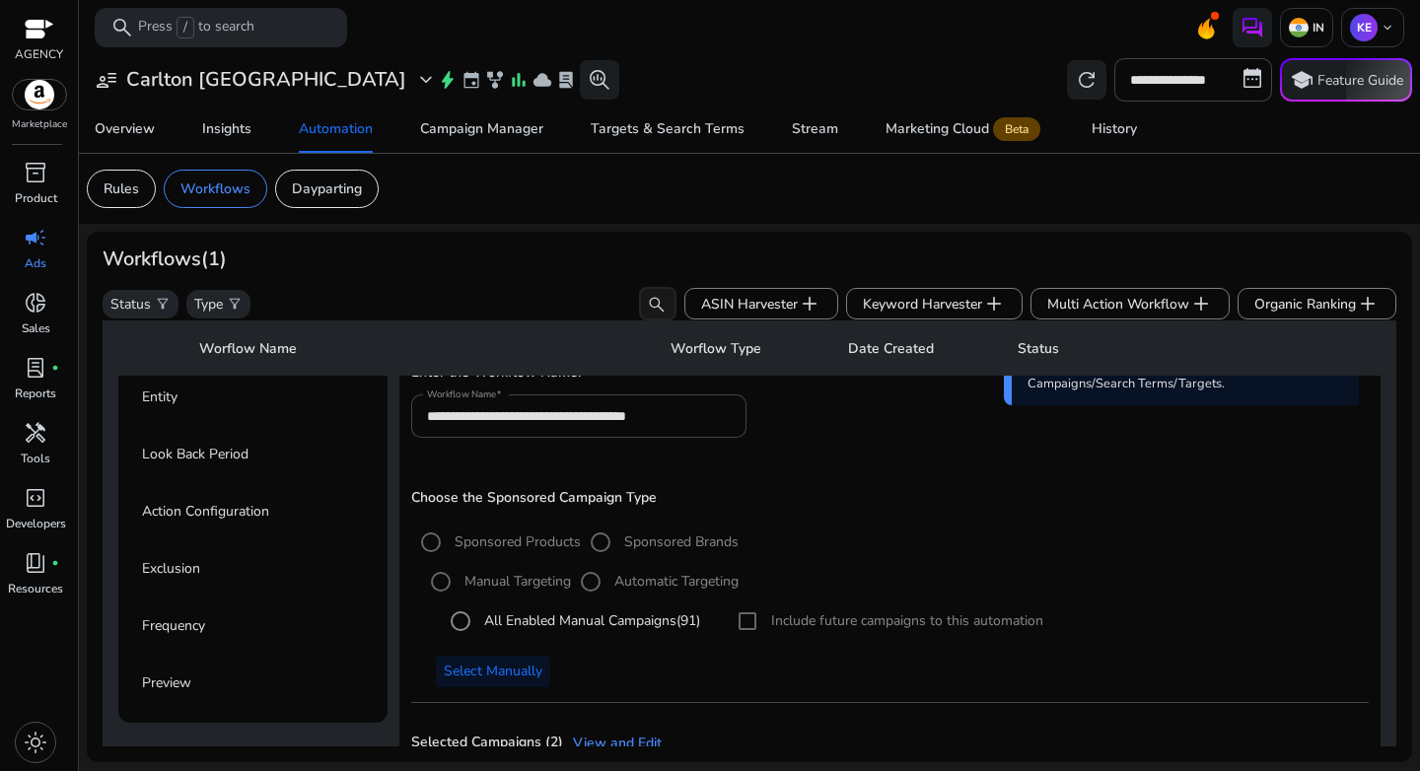
scroll to position [430, 0]
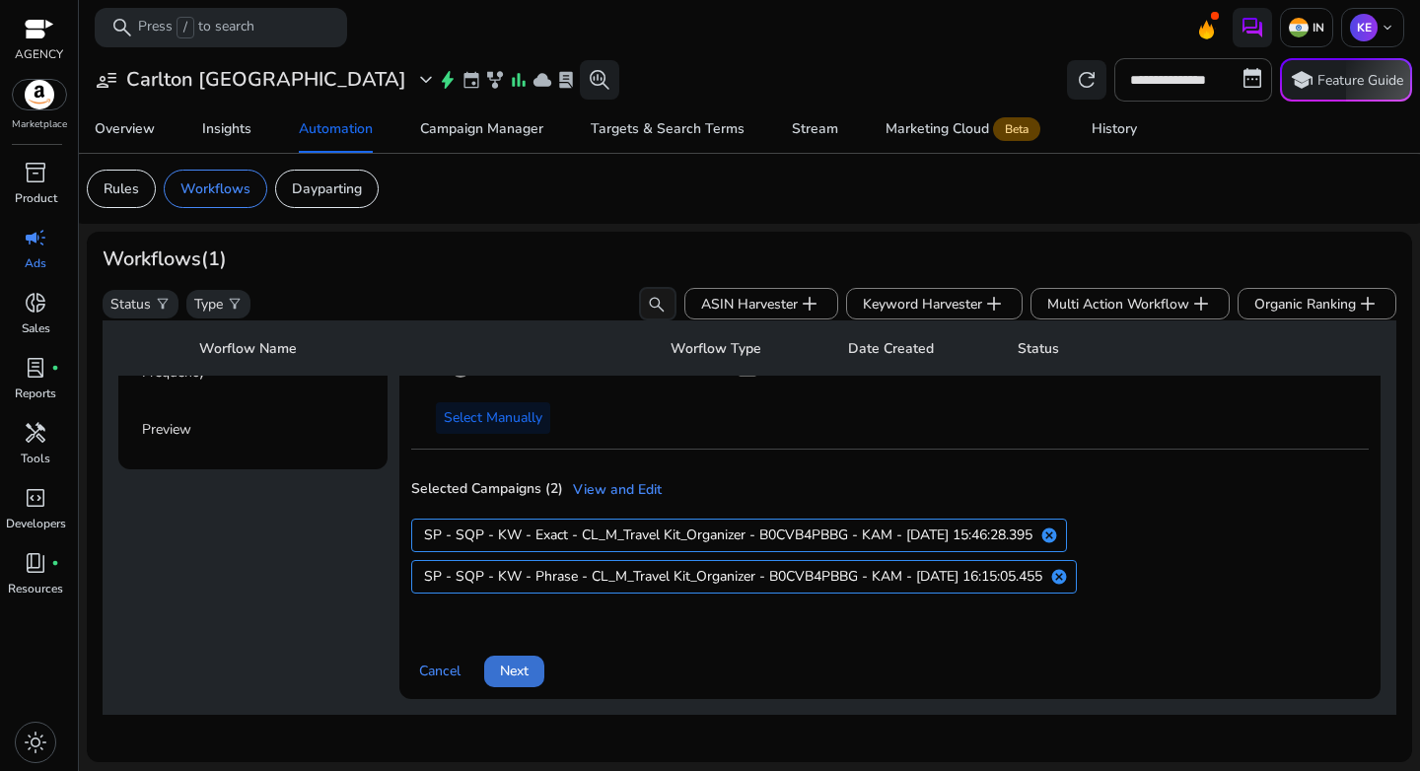
click at [523, 670] on span at bounding box center [514, 671] width 60 height 47
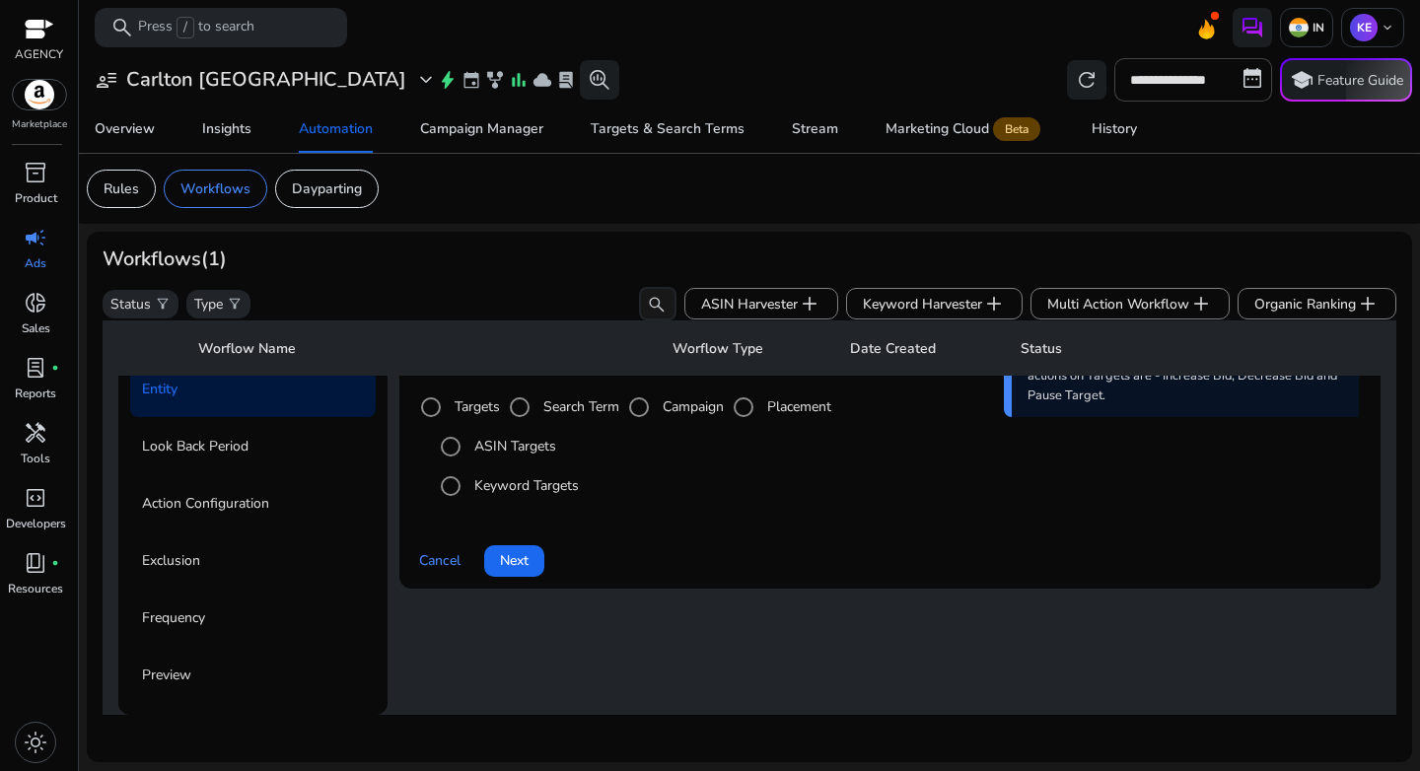
scroll to position [142, 0]
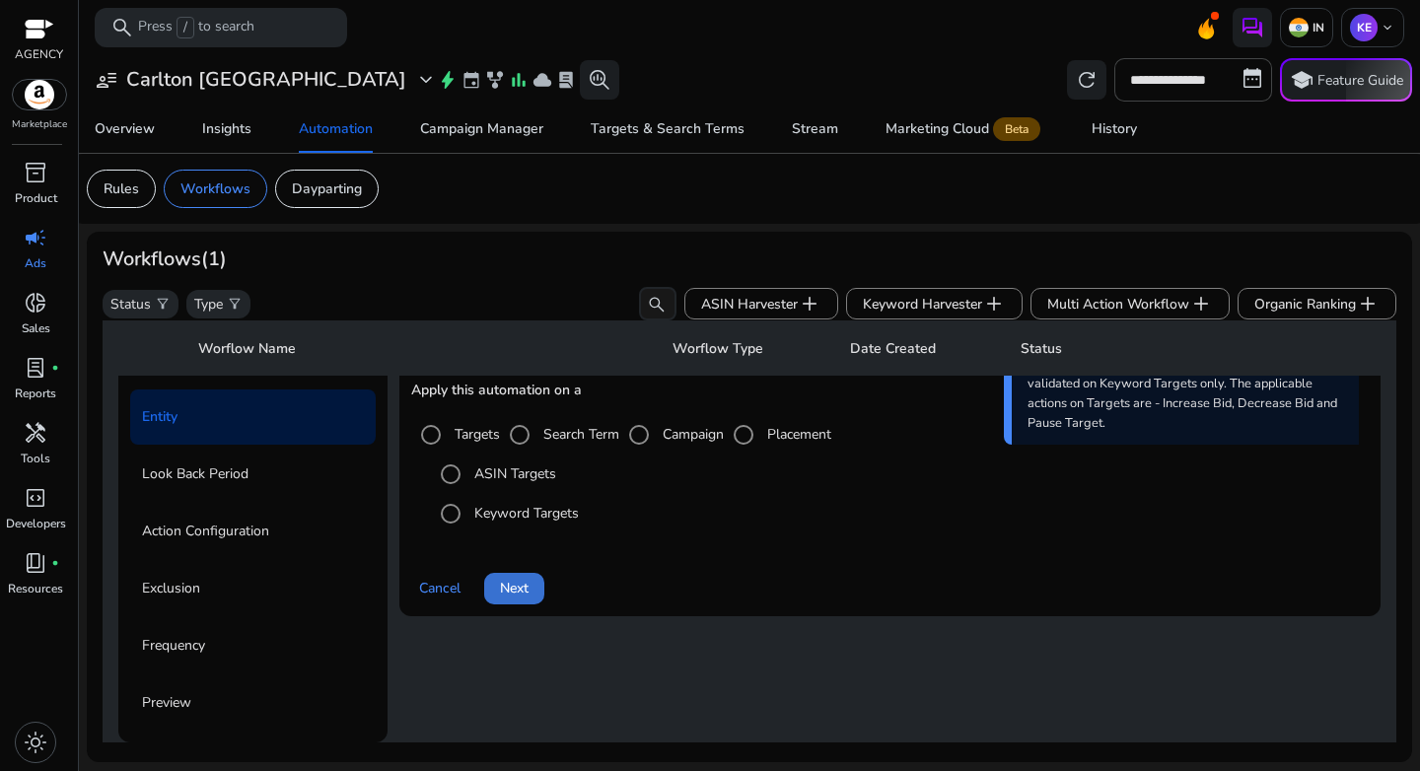
click at [515, 597] on span "Next" at bounding box center [514, 588] width 29 height 21
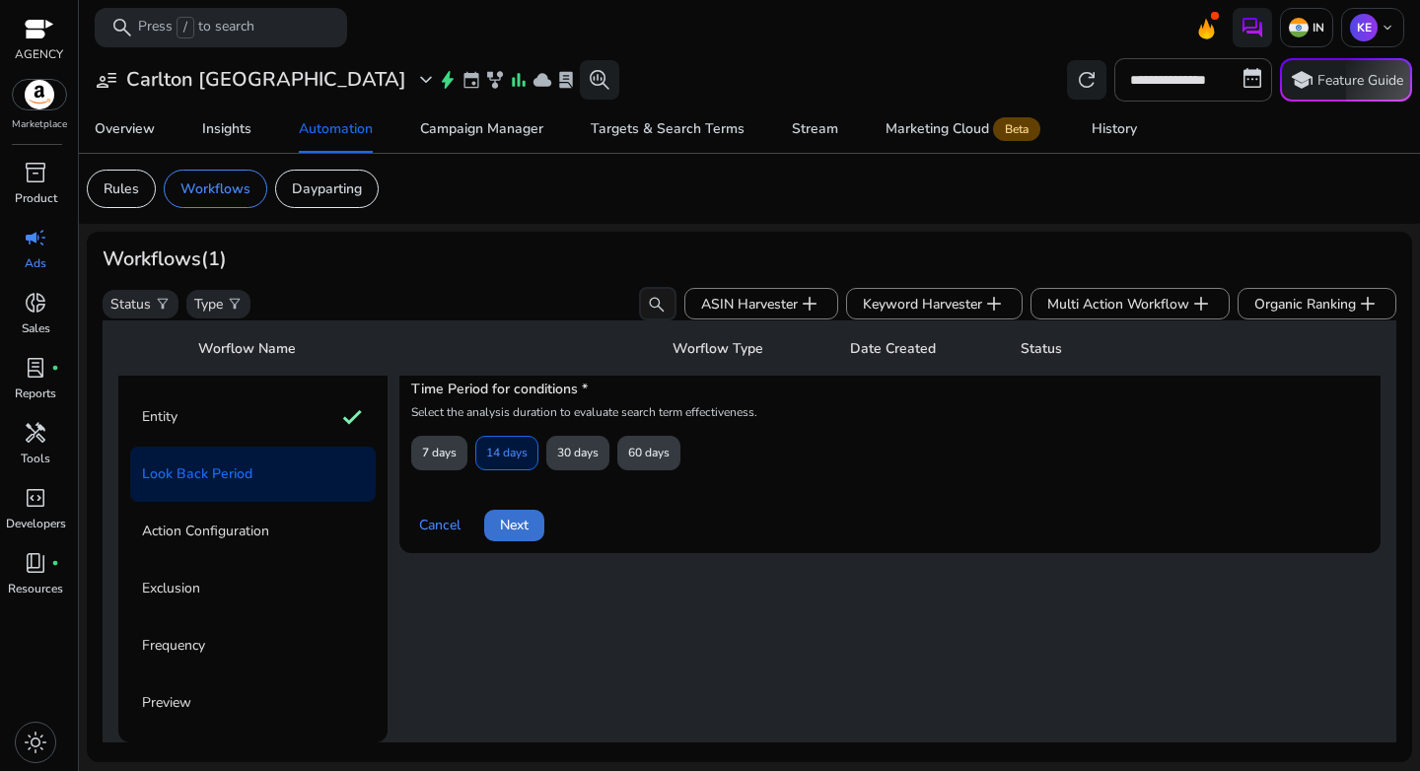
click at [513, 535] on span "Next" at bounding box center [514, 525] width 29 height 21
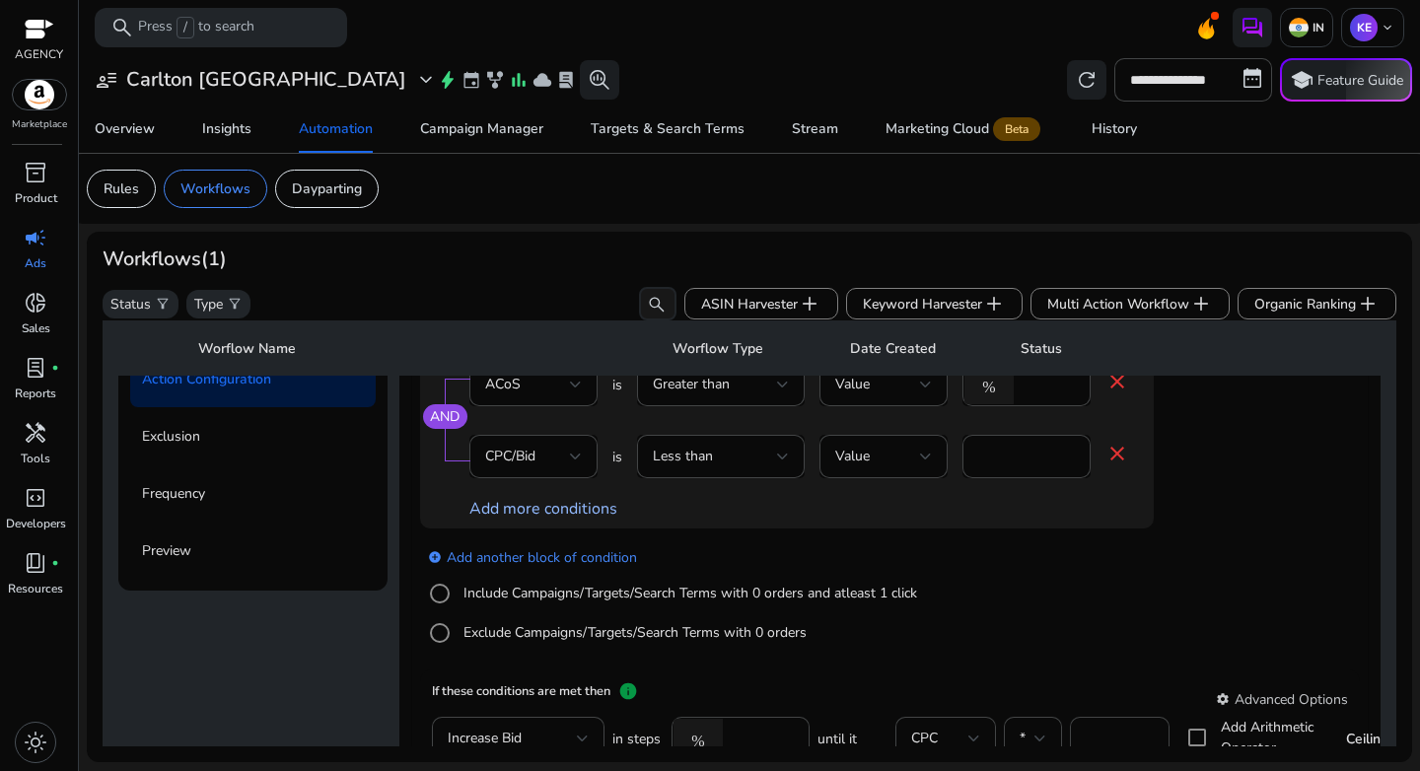
scroll to position [534, 0]
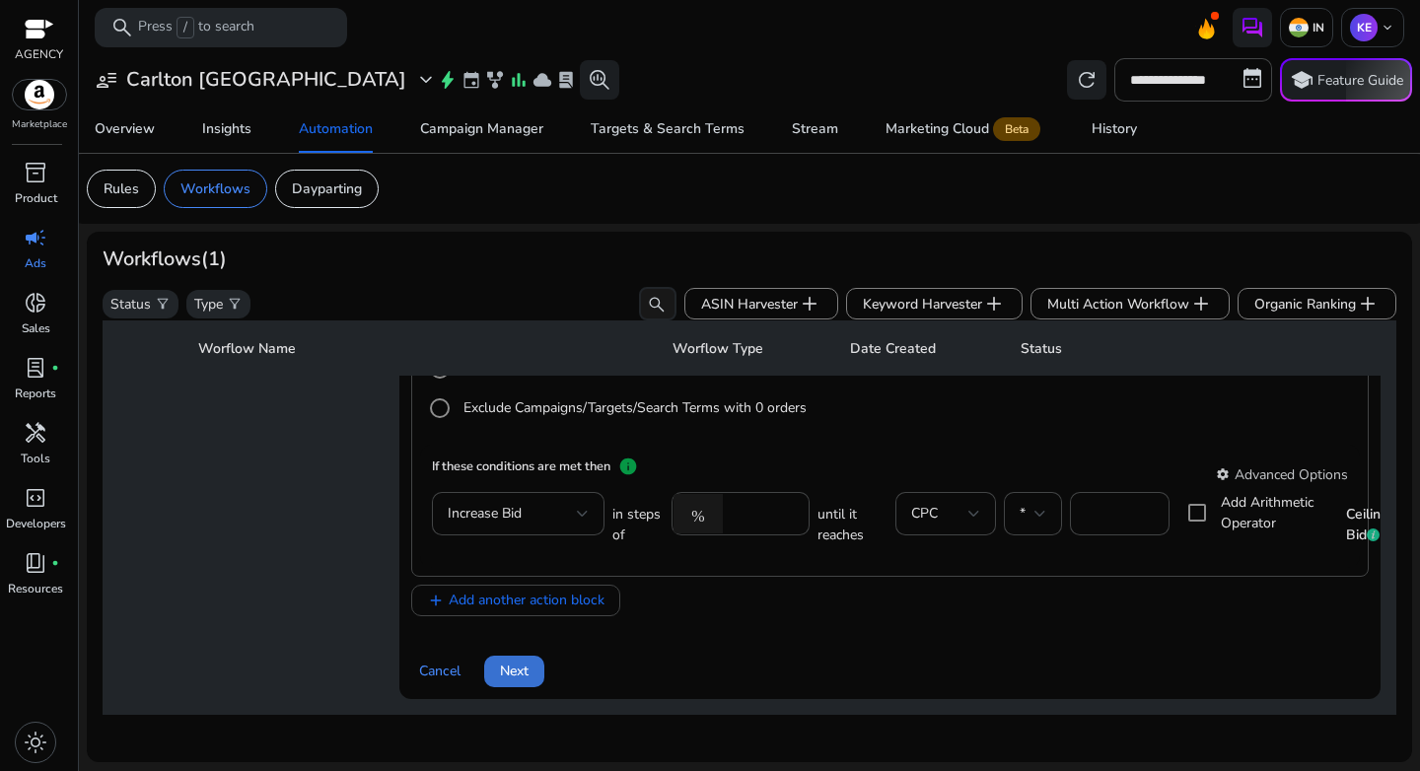
click at [503, 661] on span "Next" at bounding box center [514, 671] width 29 height 21
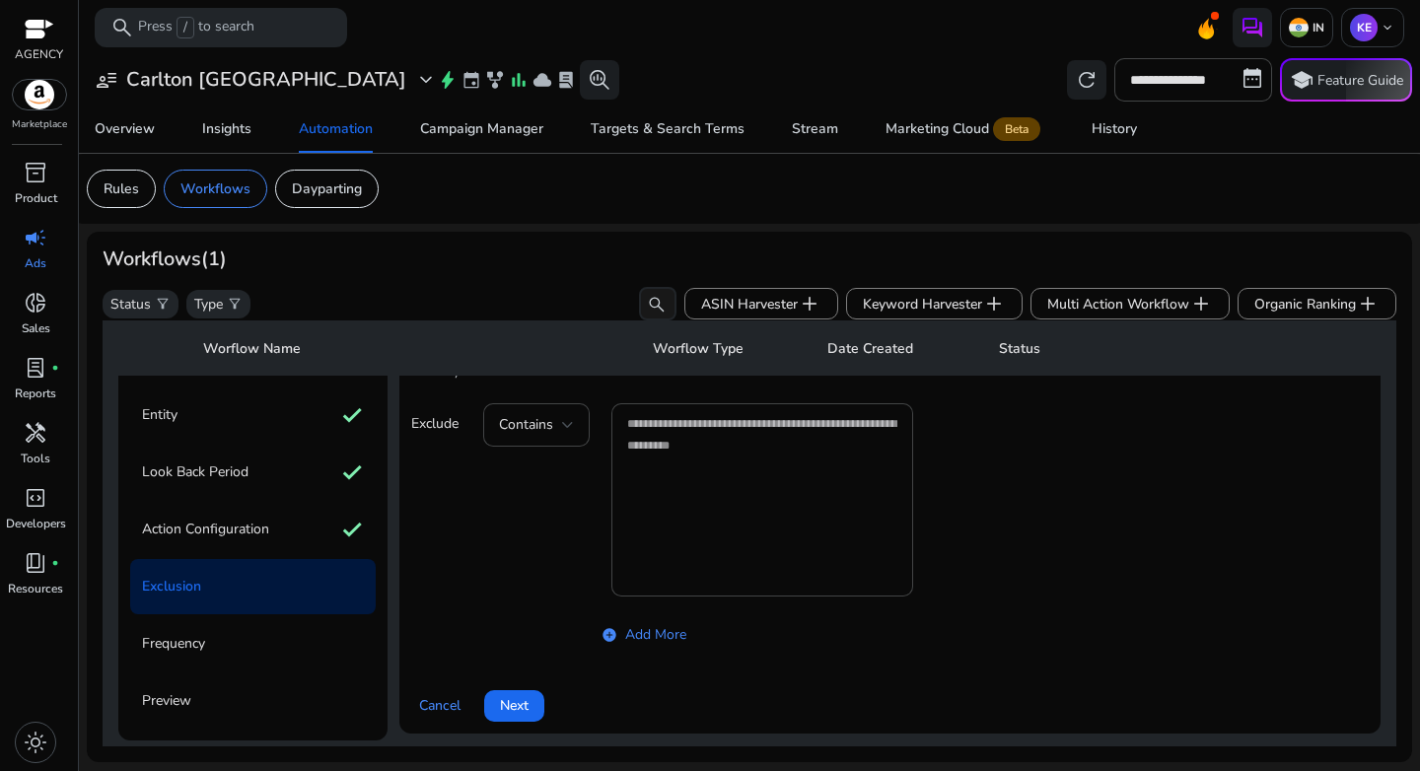
scroll to position [142, 0]
click at [515, 694] on span at bounding box center [514, 707] width 60 height 47
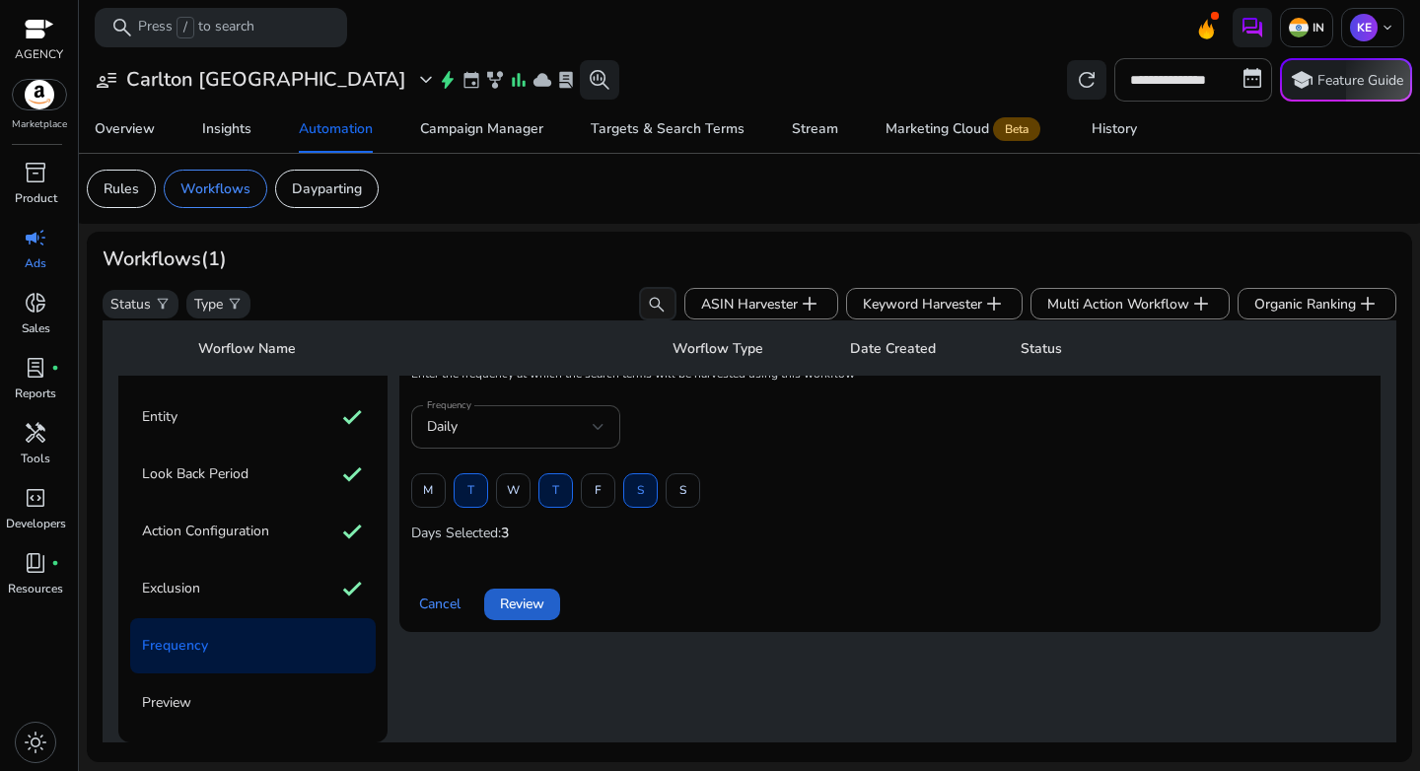
click at [512, 614] on span "Review" at bounding box center [522, 604] width 44 height 21
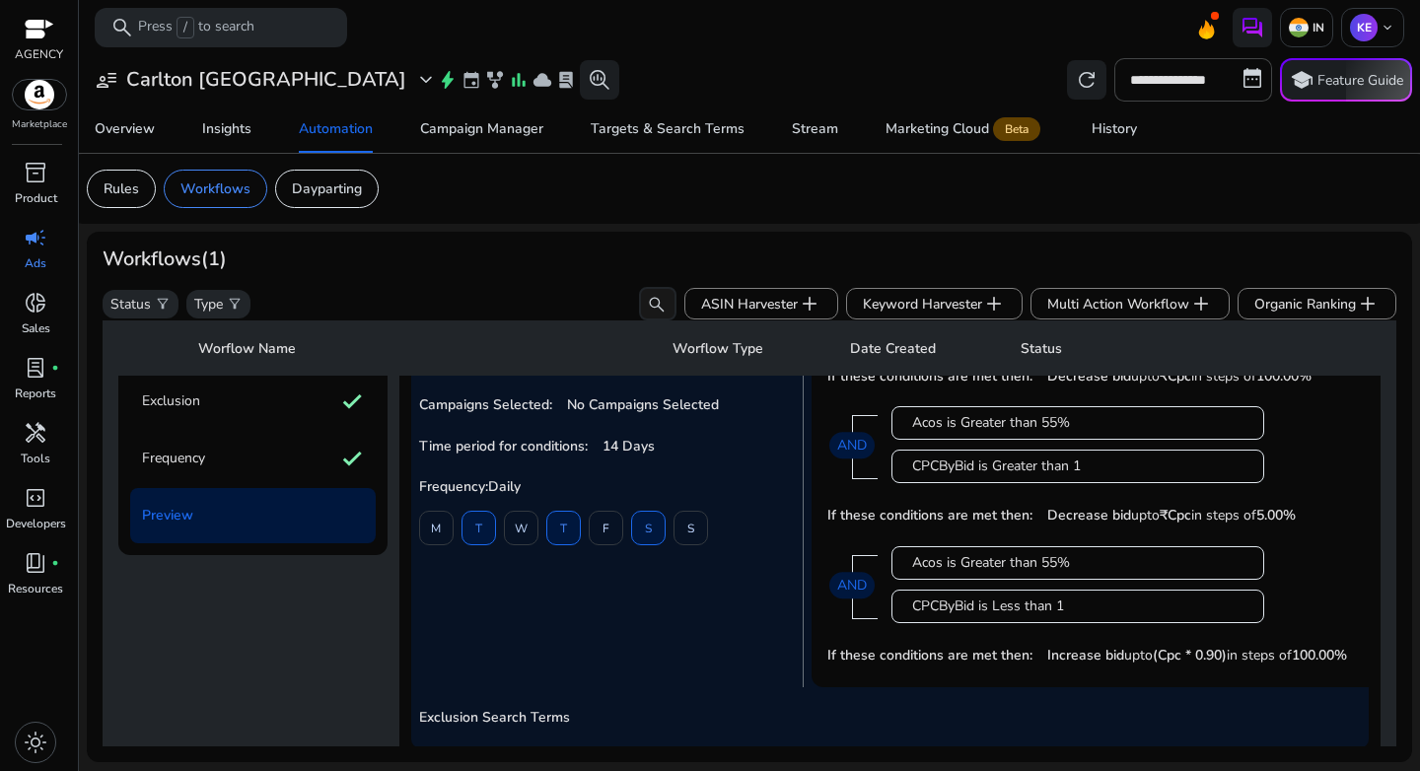
scroll to position [341, 0]
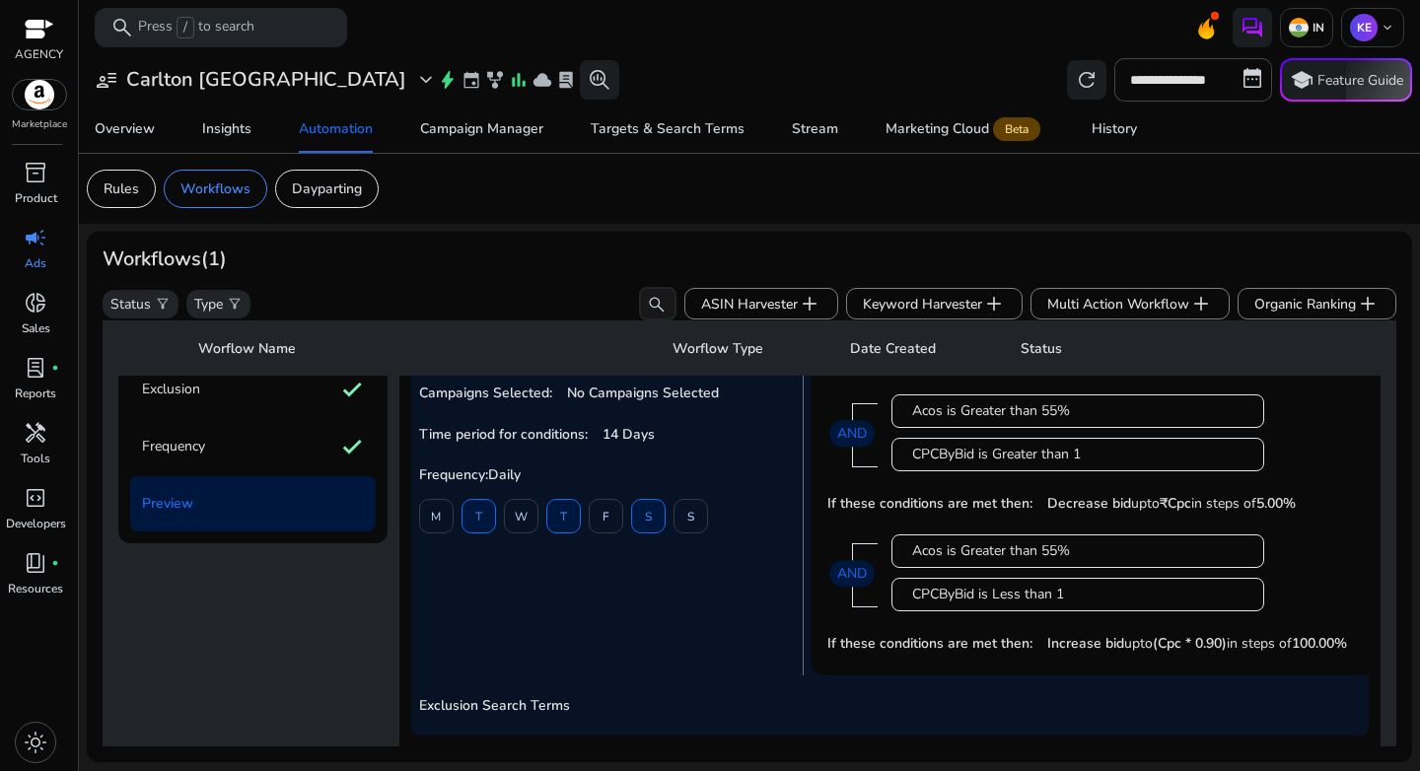
click at [590, 604] on div "Workflow Name: Travel kit - B0CVB4PBBG - Bid Management Apply this automation o…" at bounding box center [611, 436] width 385 height 475
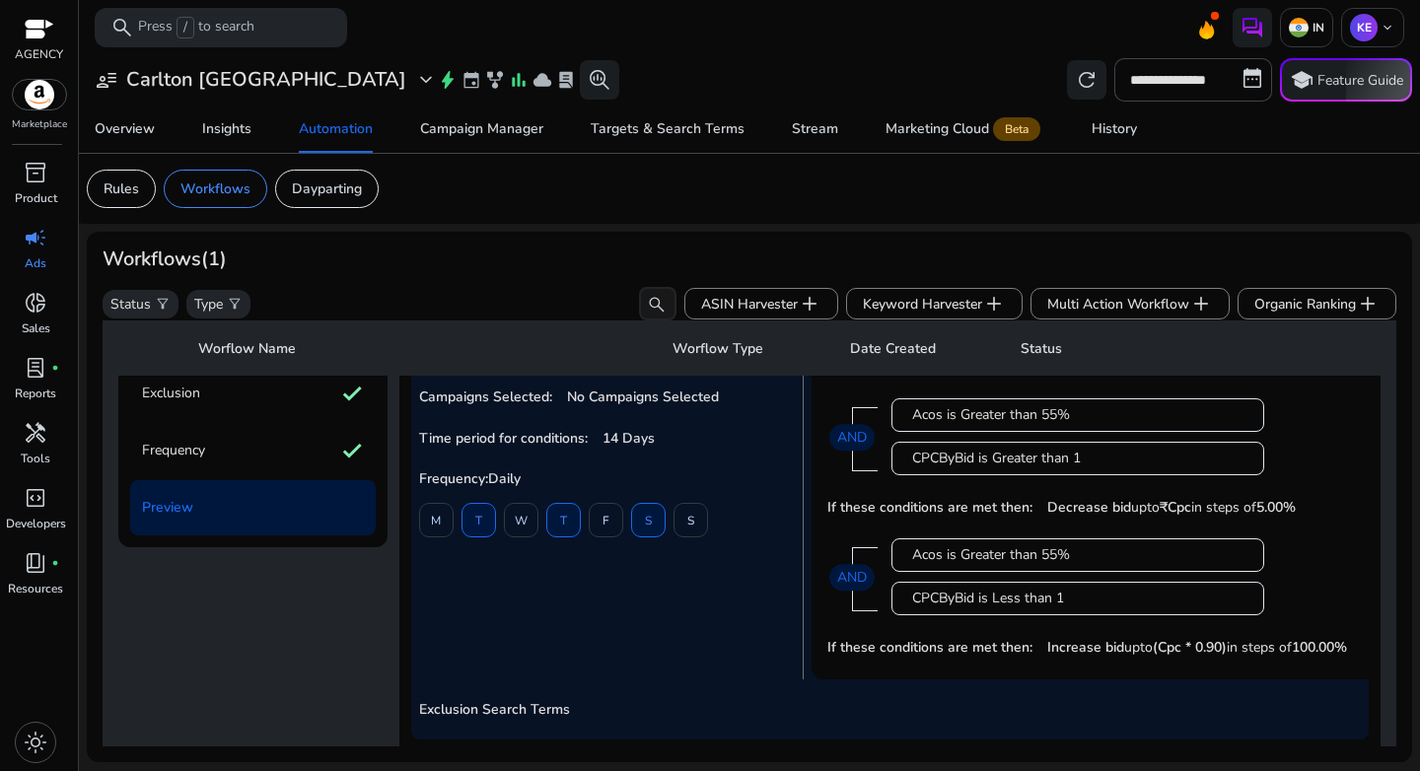
click at [192, 519] on div "Preview" at bounding box center [253, 507] width 246 height 55
click at [797, 645] on div "Workflow Name: Travel kit - B0CVB4PBBG - Bid Management Apply this automation o…" at bounding box center [611, 440] width 385 height 475
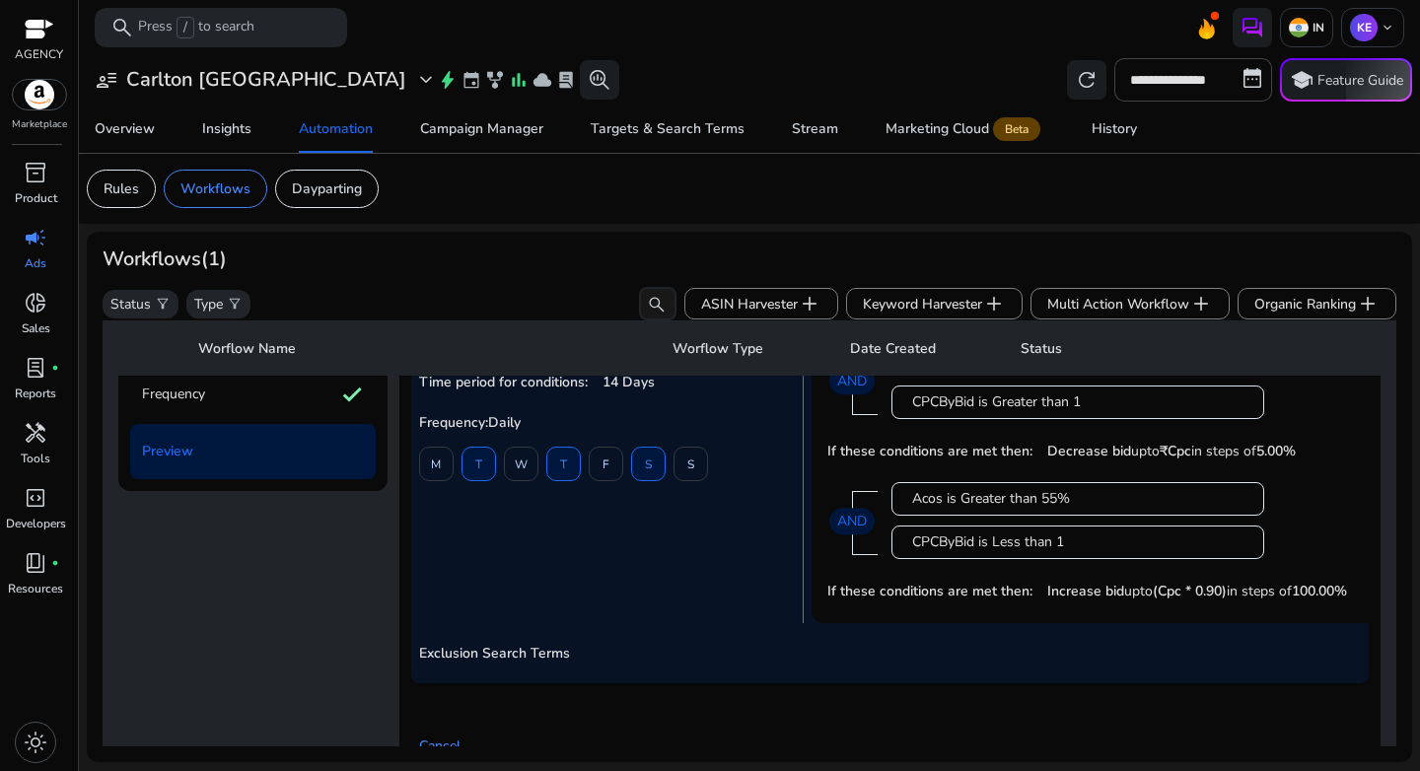
scroll to position [476, 0]
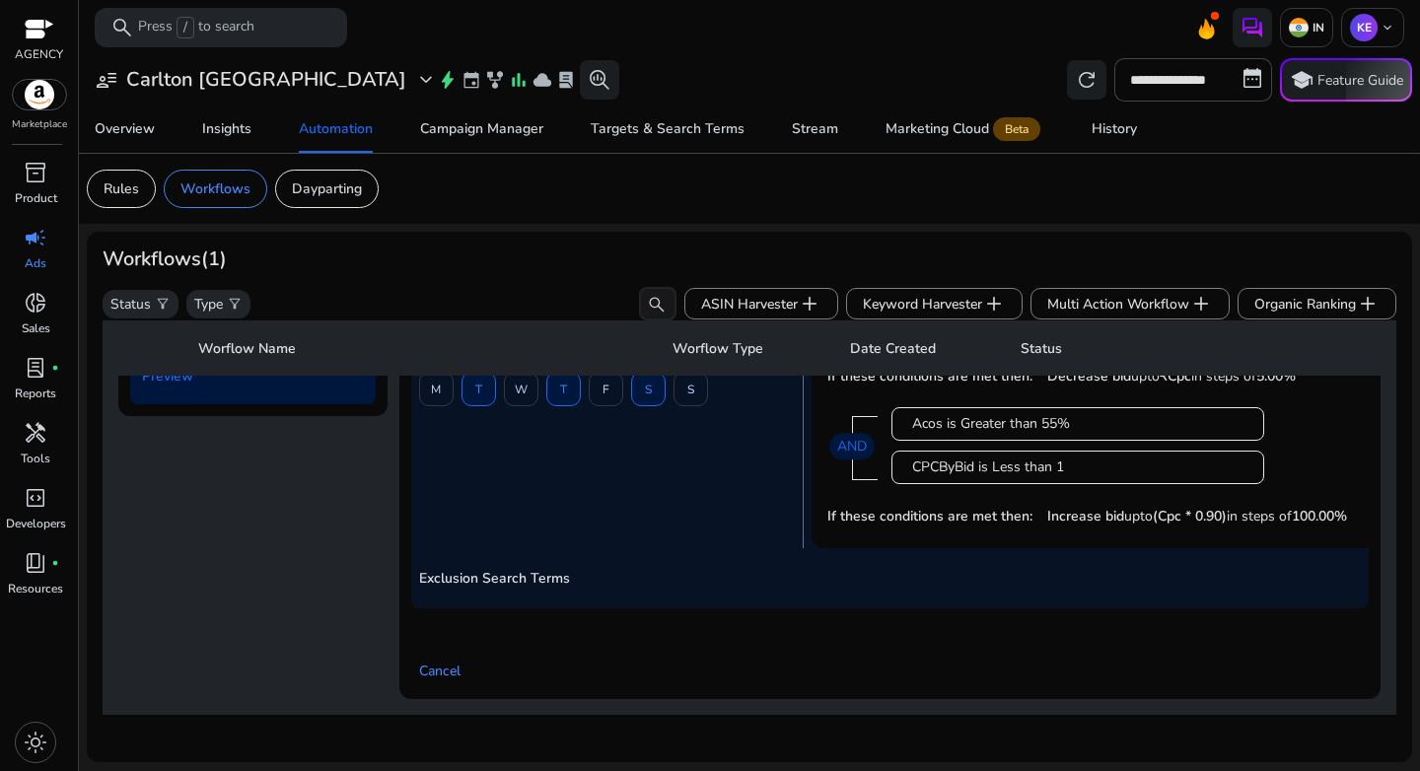
click at [1094, 648] on div "Cancel" at bounding box center [890, 663] width 958 height 47
click at [444, 661] on span "Cancel" at bounding box center [439, 671] width 41 height 21
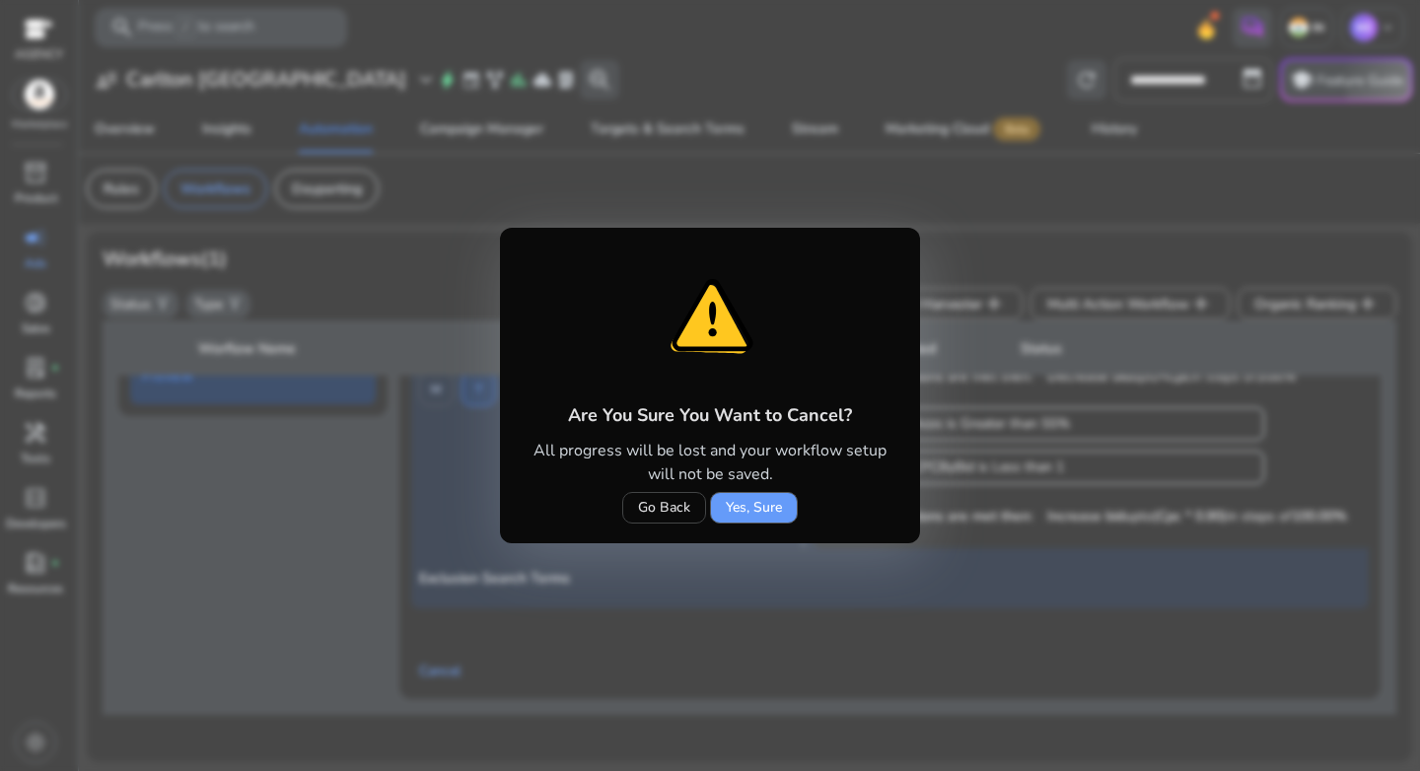
click at [734, 516] on span "Yes, Sure" at bounding box center [754, 507] width 56 height 21
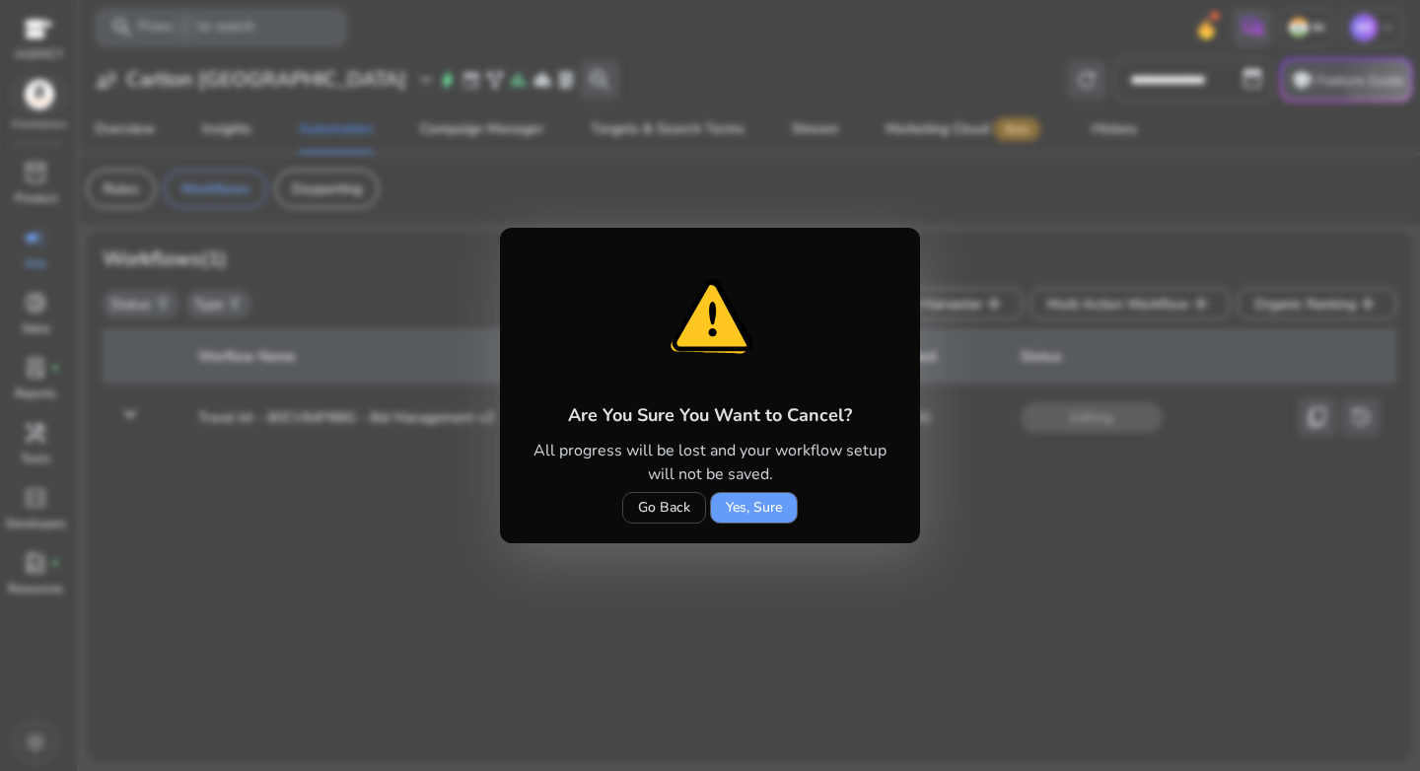
scroll to position [0, 0]
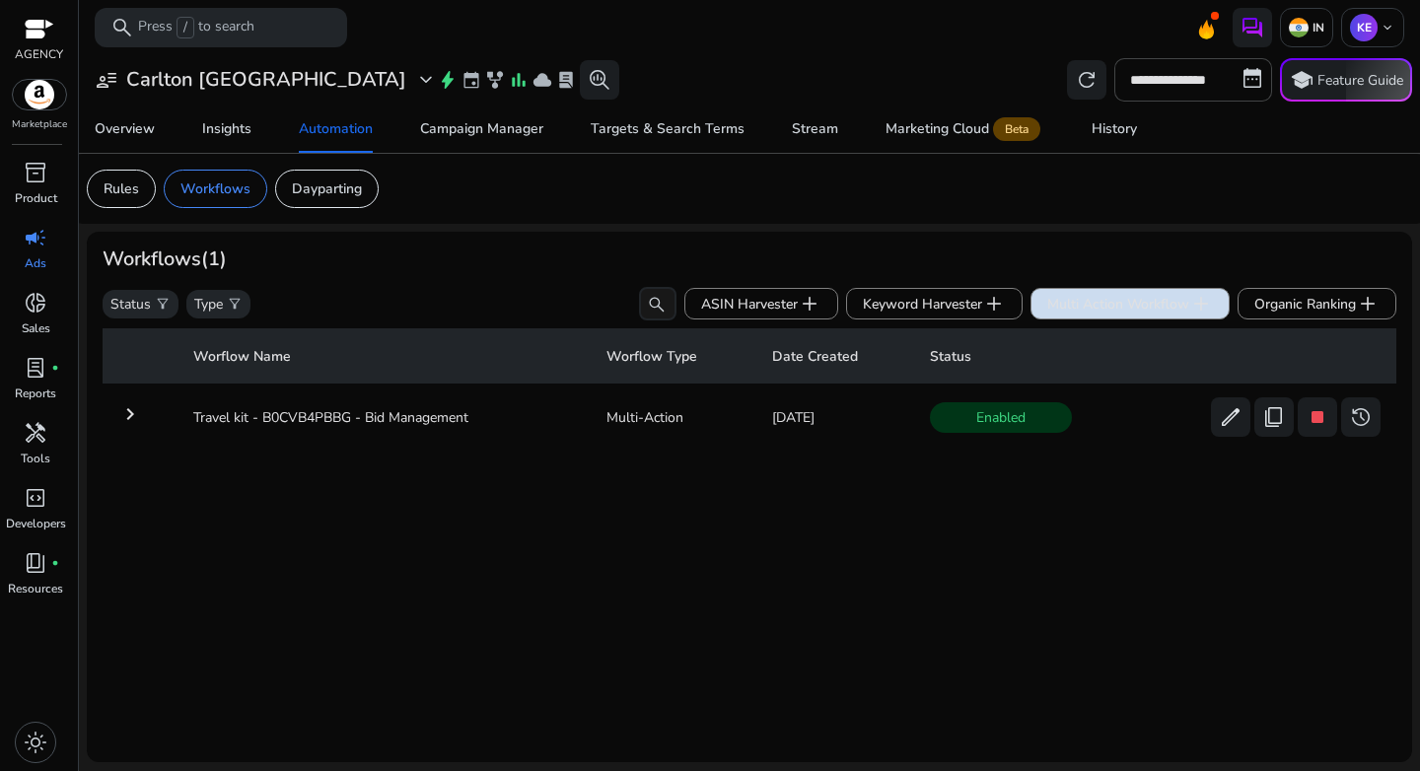
click at [1108, 313] on span "Multi Action Workflow add" at bounding box center [1130, 304] width 166 height 24
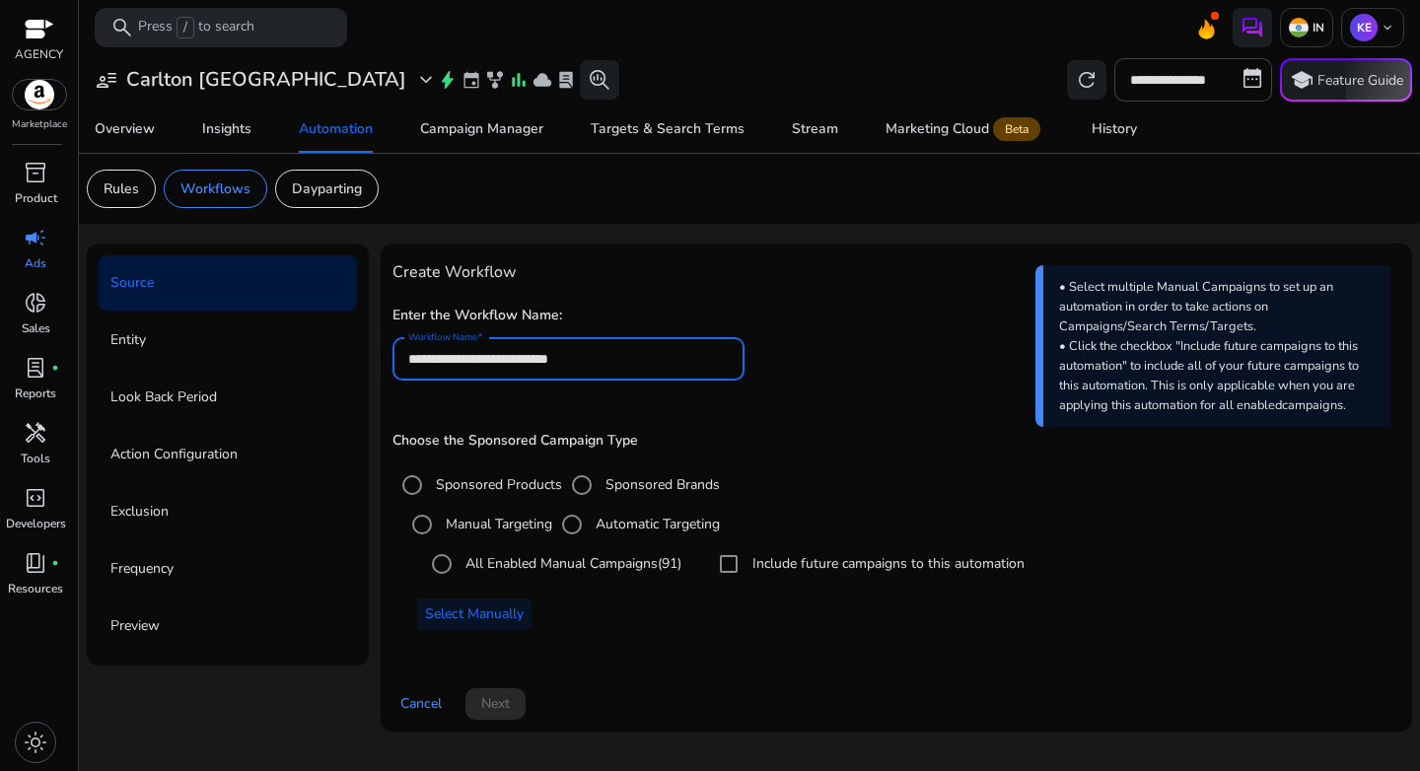
drag, startPoint x: 606, startPoint y: 356, endPoint x: 339, endPoint y: 361, distance: 266.3
click at [339, 361] on div "**********" at bounding box center [750, 496] width 1326 height 504
paste input
click at [584, 361] on input "**********" at bounding box center [569, 359] width 322 height 22
click at [501, 357] on input "**********" at bounding box center [569, 359] width 322 height 22
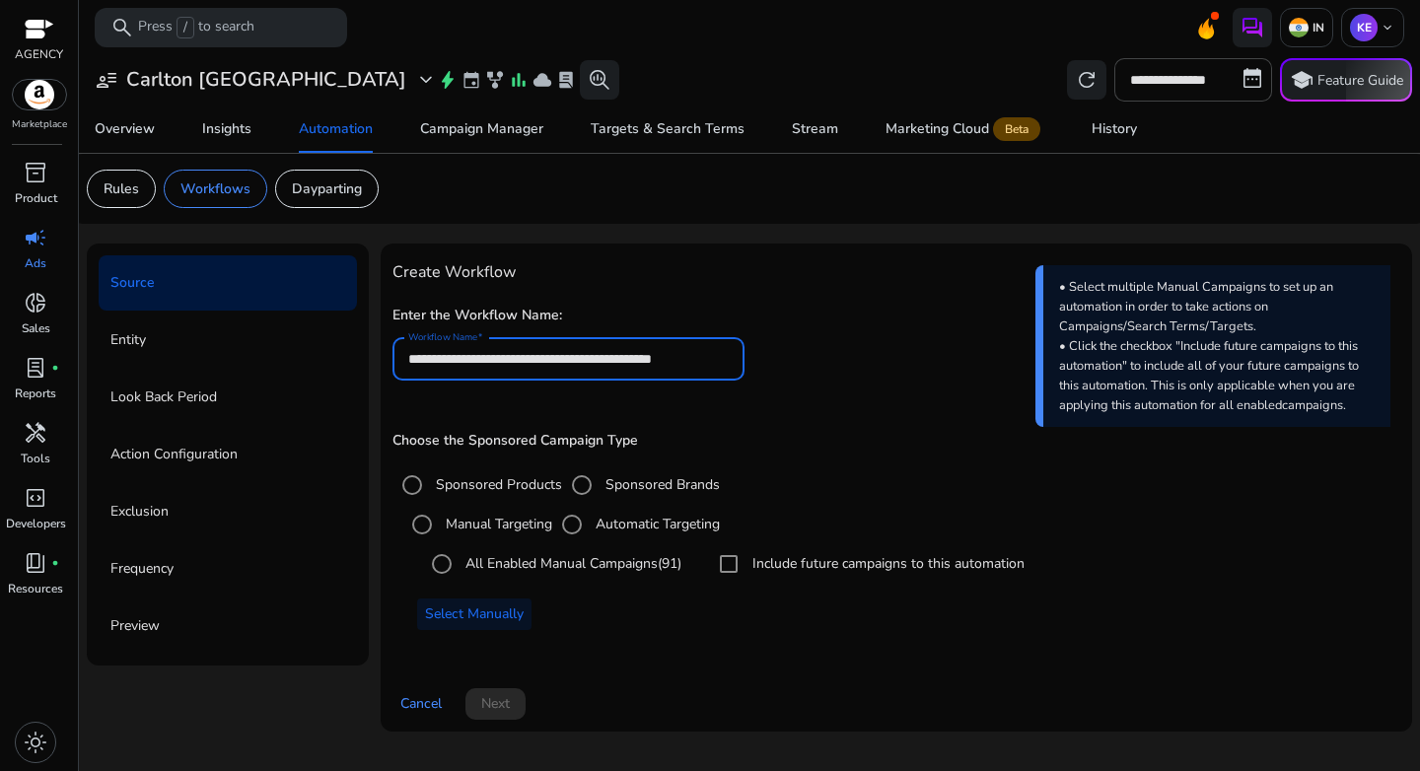
click at [501, 357] on input "**********" at bounding box center [569, 359] width 322 height 22
type input "**********"
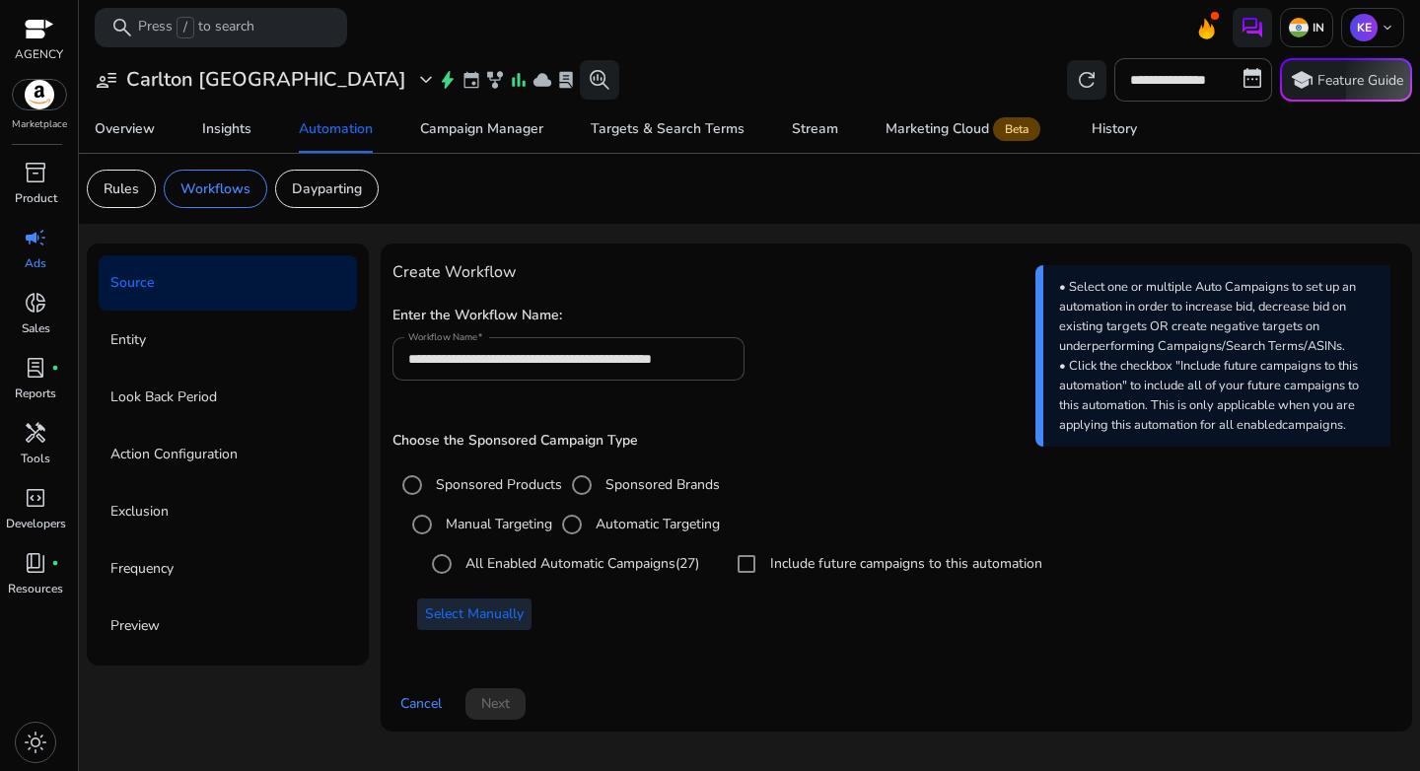
click at [488, 617] on span "Select Manually" at bounding box center [474, 614] width 99 height 21
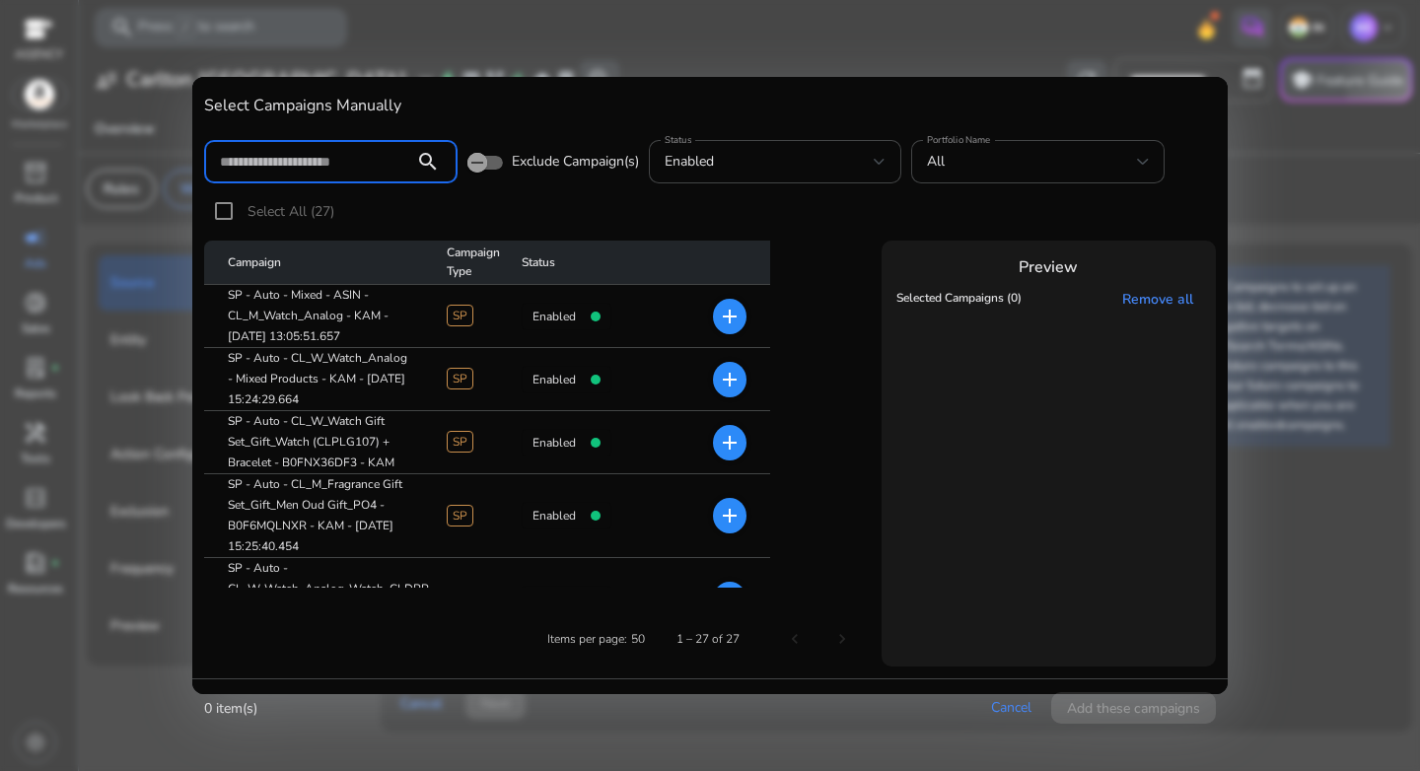
click at [321, 168] on input at bounding box center [309, 162] width 179 height 22
paste input "**********"
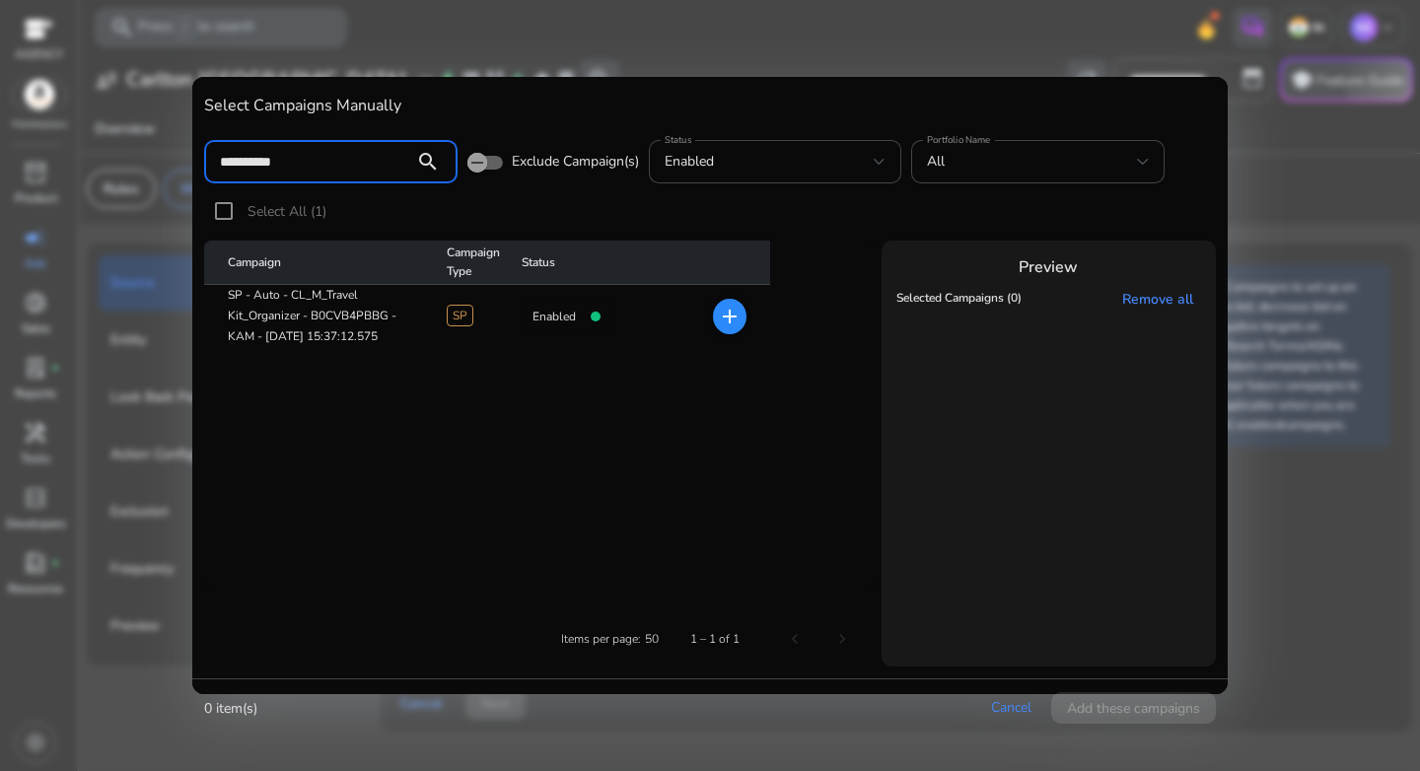
type input "**********"
click at [717, 315] on span "add" at bounding box center [730, 317] width 34 height 36
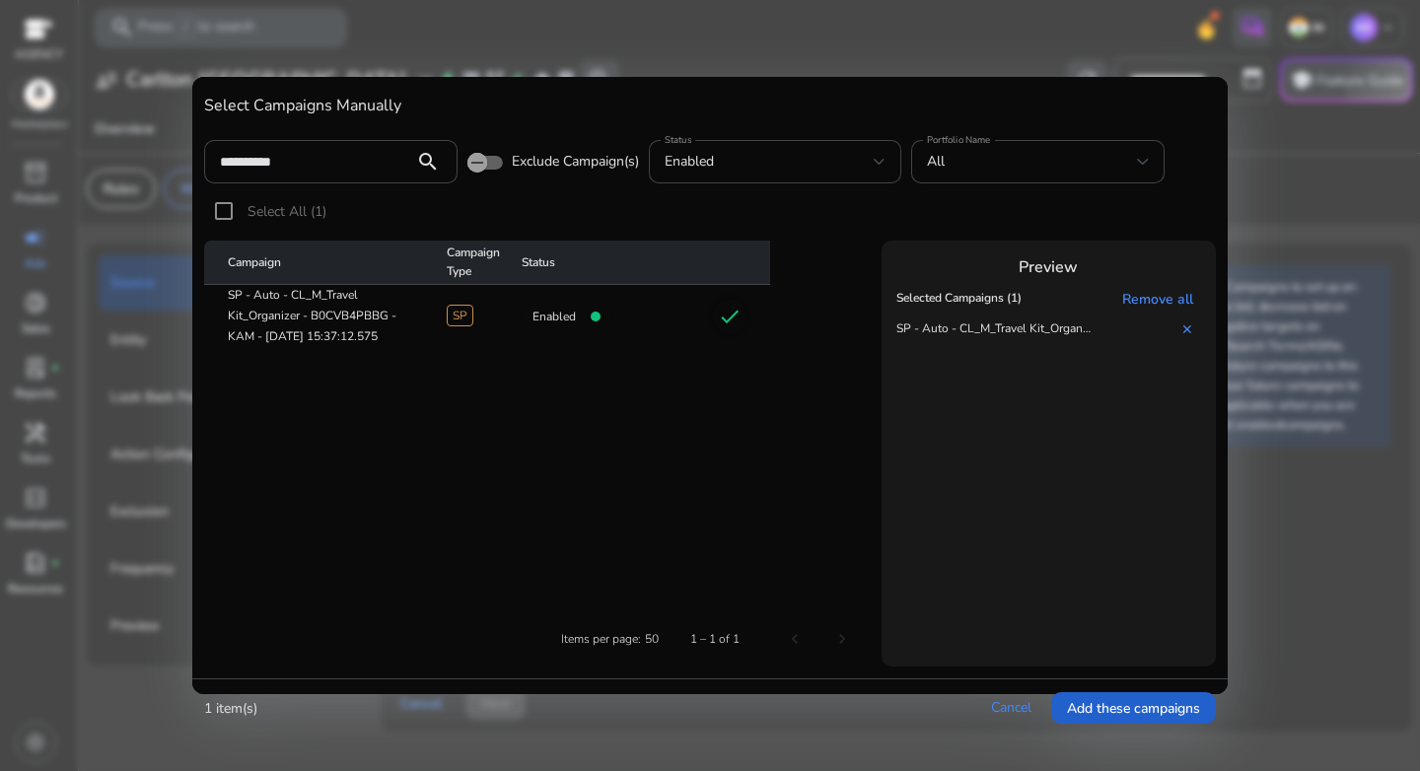
click at [1152, 709] on span "Add these campaigns" at bounding box center [1133, 708] width 133 height 21
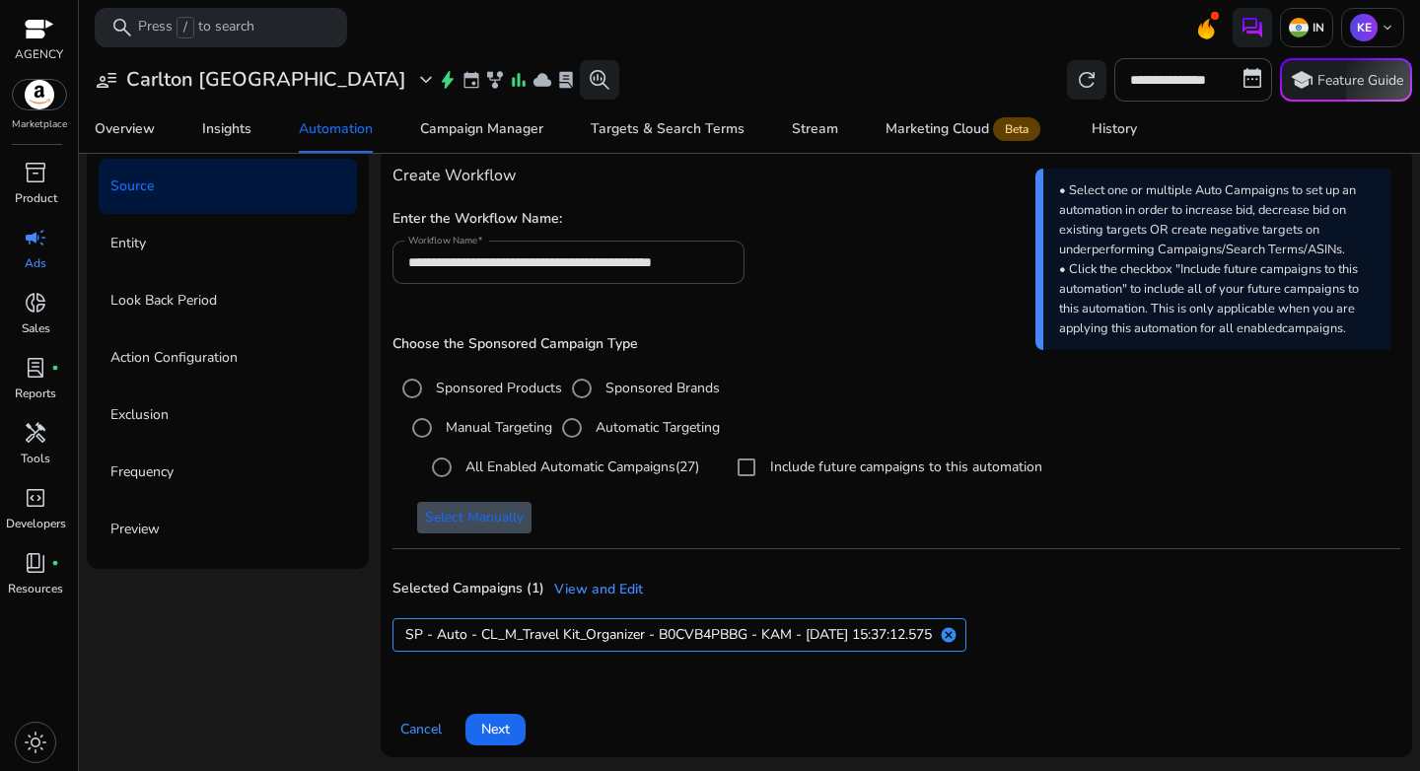
scroll to position [99, 0]
click at [514, 738] on span at bounding box center [496, 727] width 60 height 47
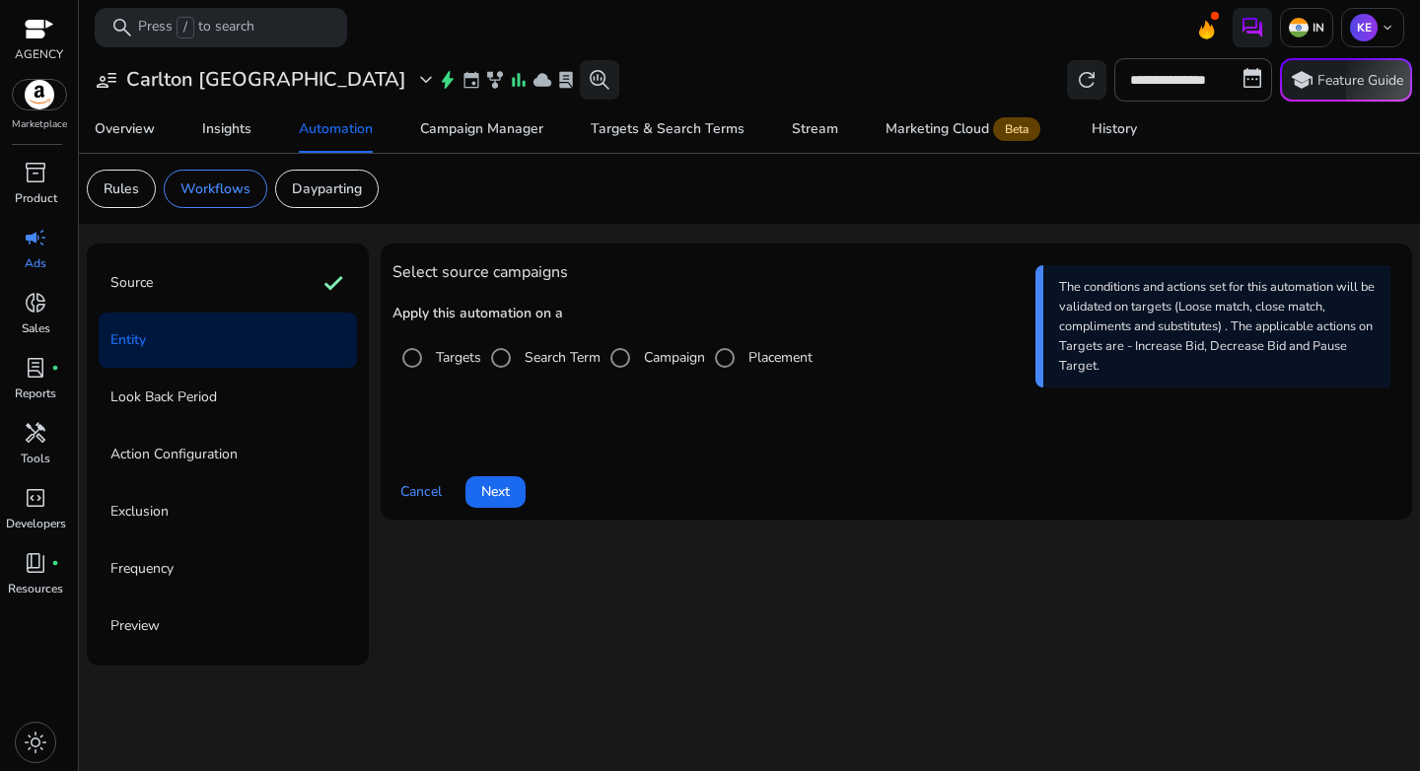
scroll to position [0, 0]
click at [527, 362] on label "Search Term" at bounding box center [561, 357] width 80 height 21
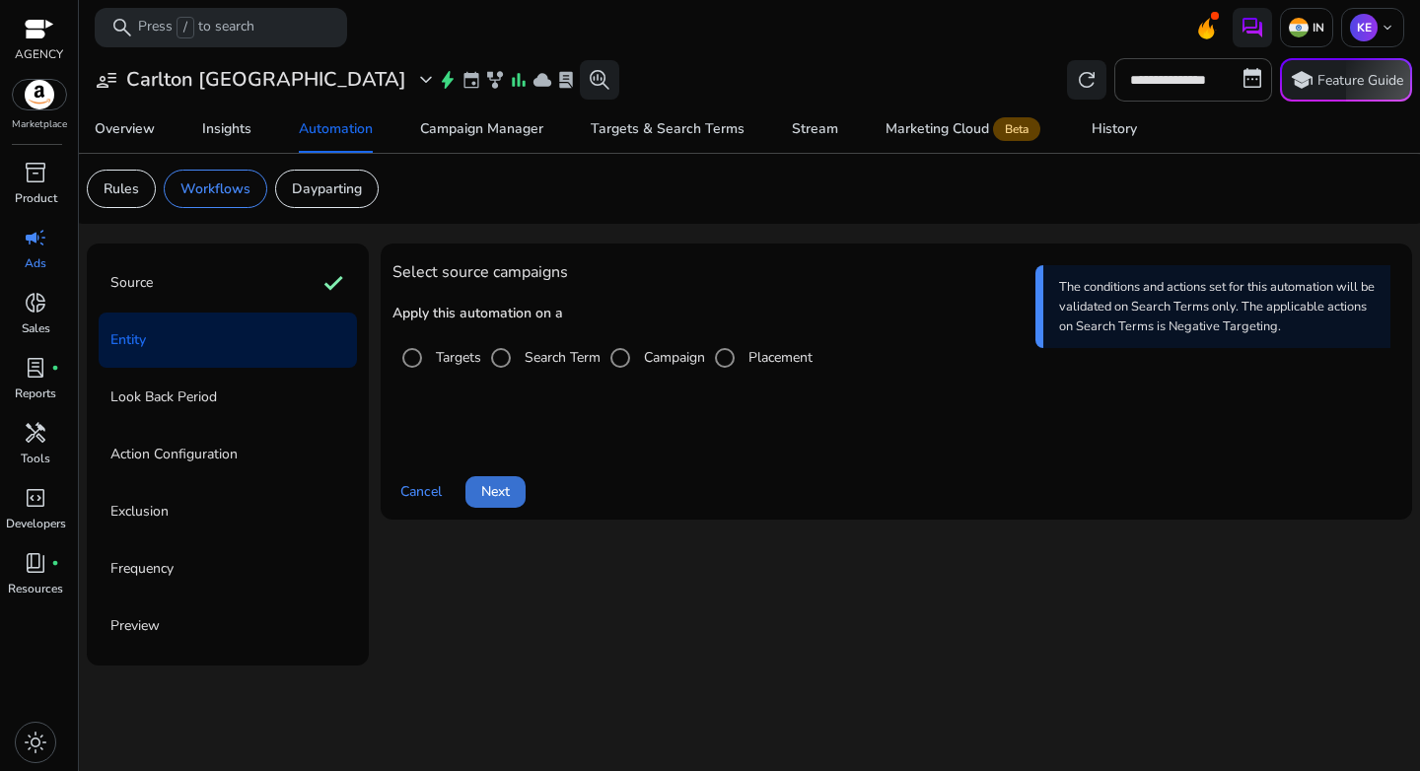
click at [495, 484] on span "Next" at bounding box center [495, 491] width 29 height 21
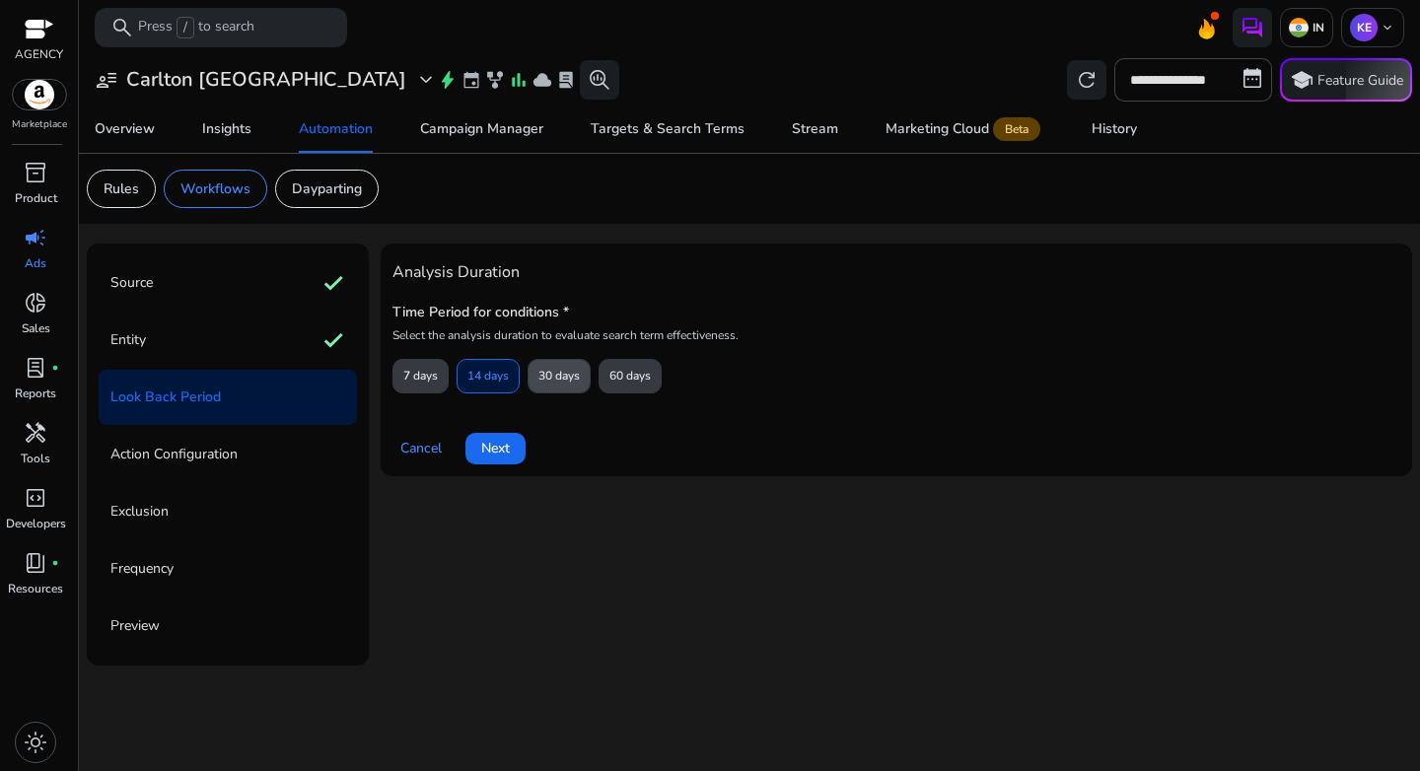
click at [550, 380] on span "30 days" at bounding box center [559, 376] width 41 height 35
click at [497, 462] on span at bounding box center [496, 448] width 60 height 47
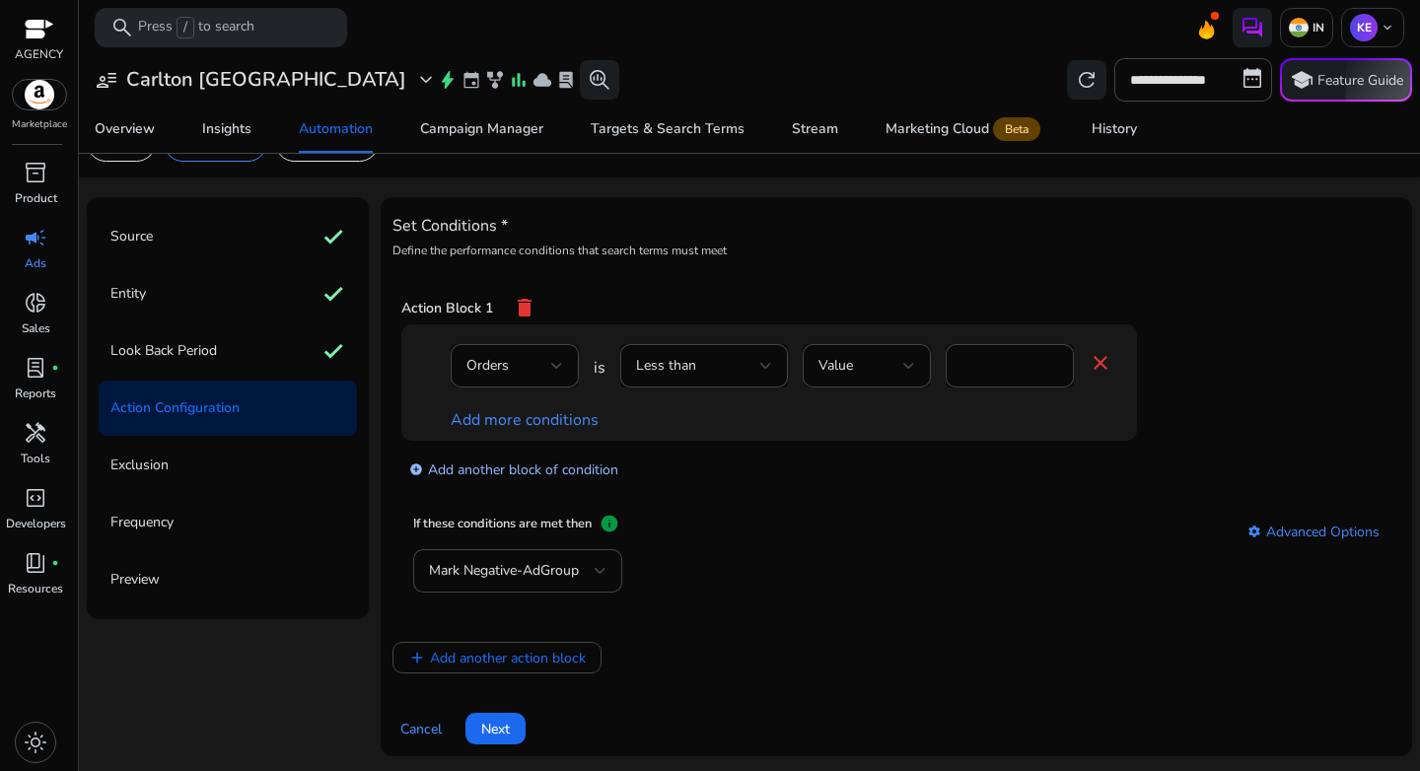
scroll to position [48, 0]
click at [541, 363] on div "Orders" at bounding box center [509, 365] width 85 height 22
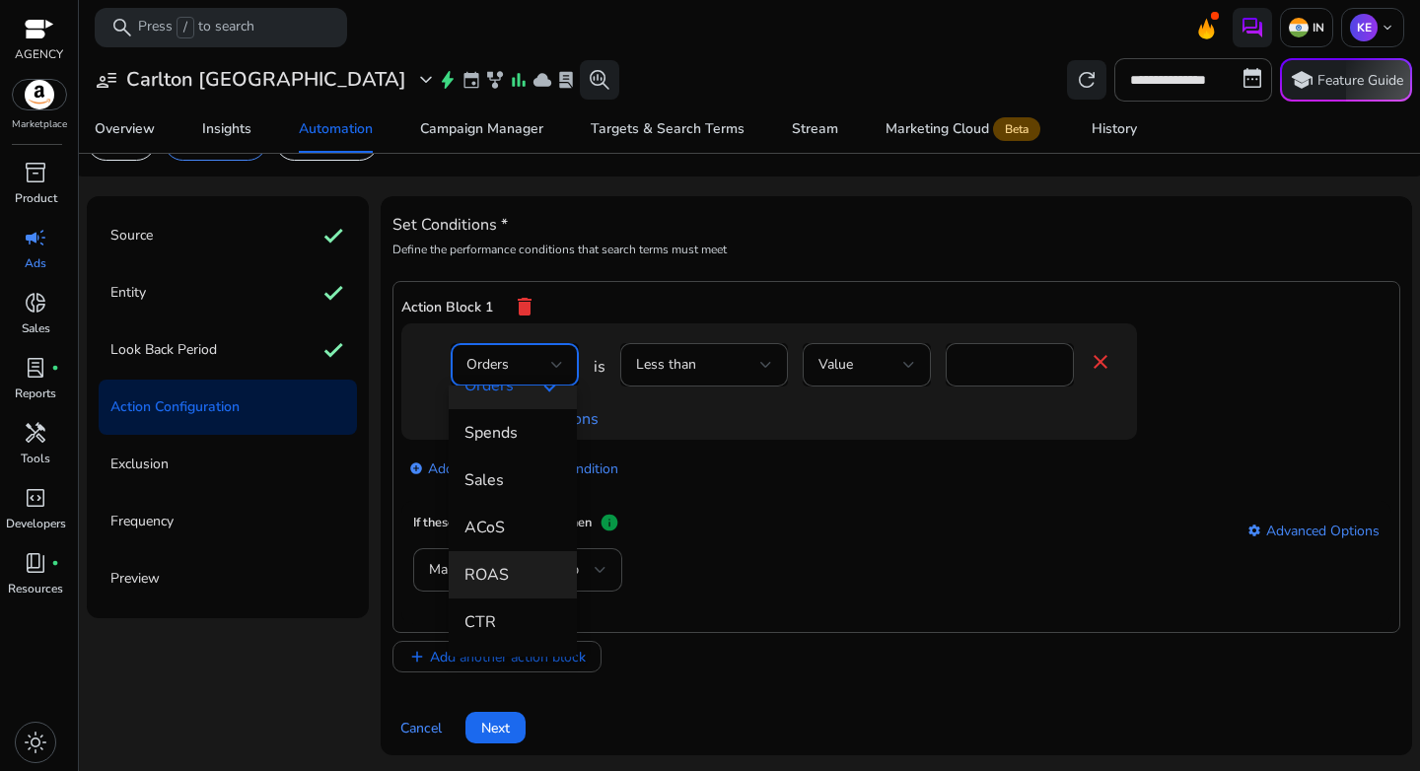
scroll to position [0, 0]
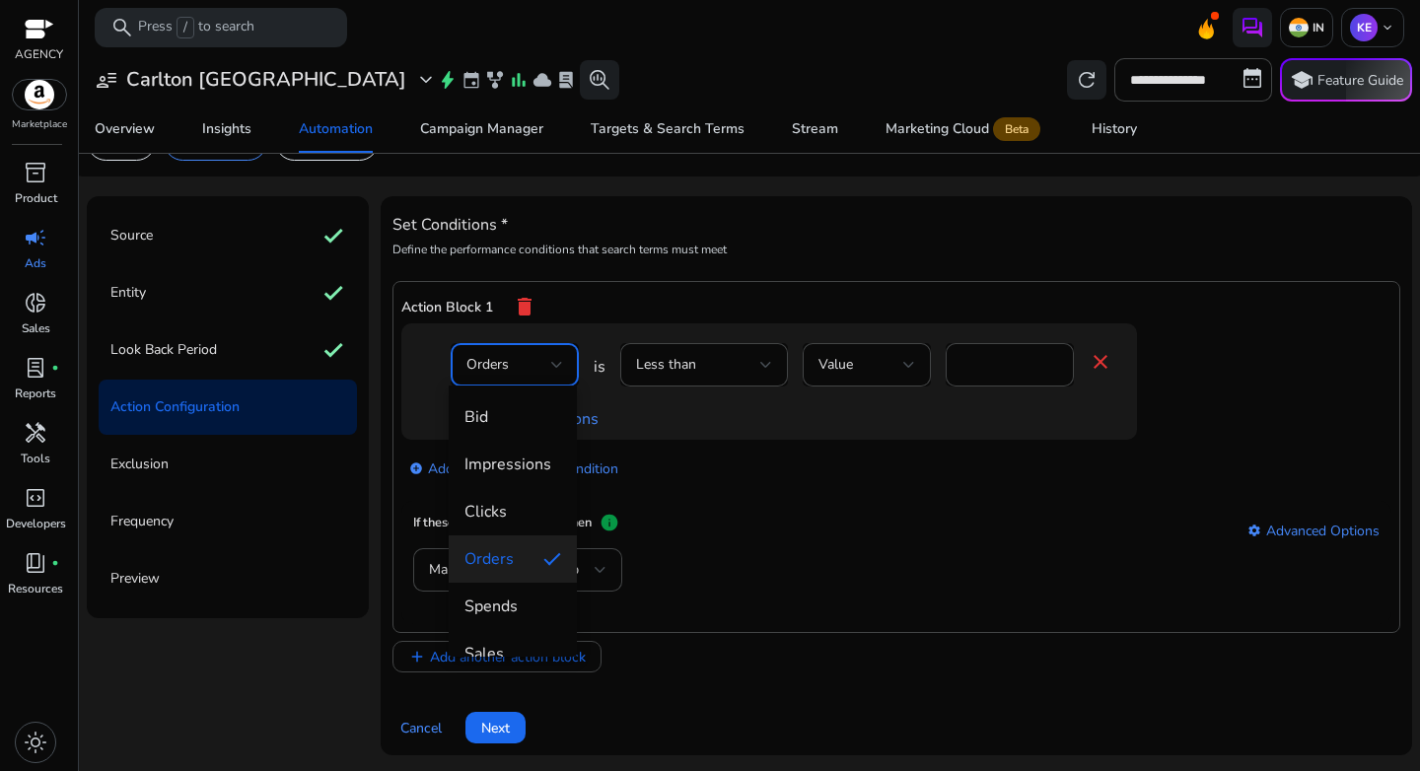
click at [721, 340] on div at bounding box center [710, 385] width 1420 height 771
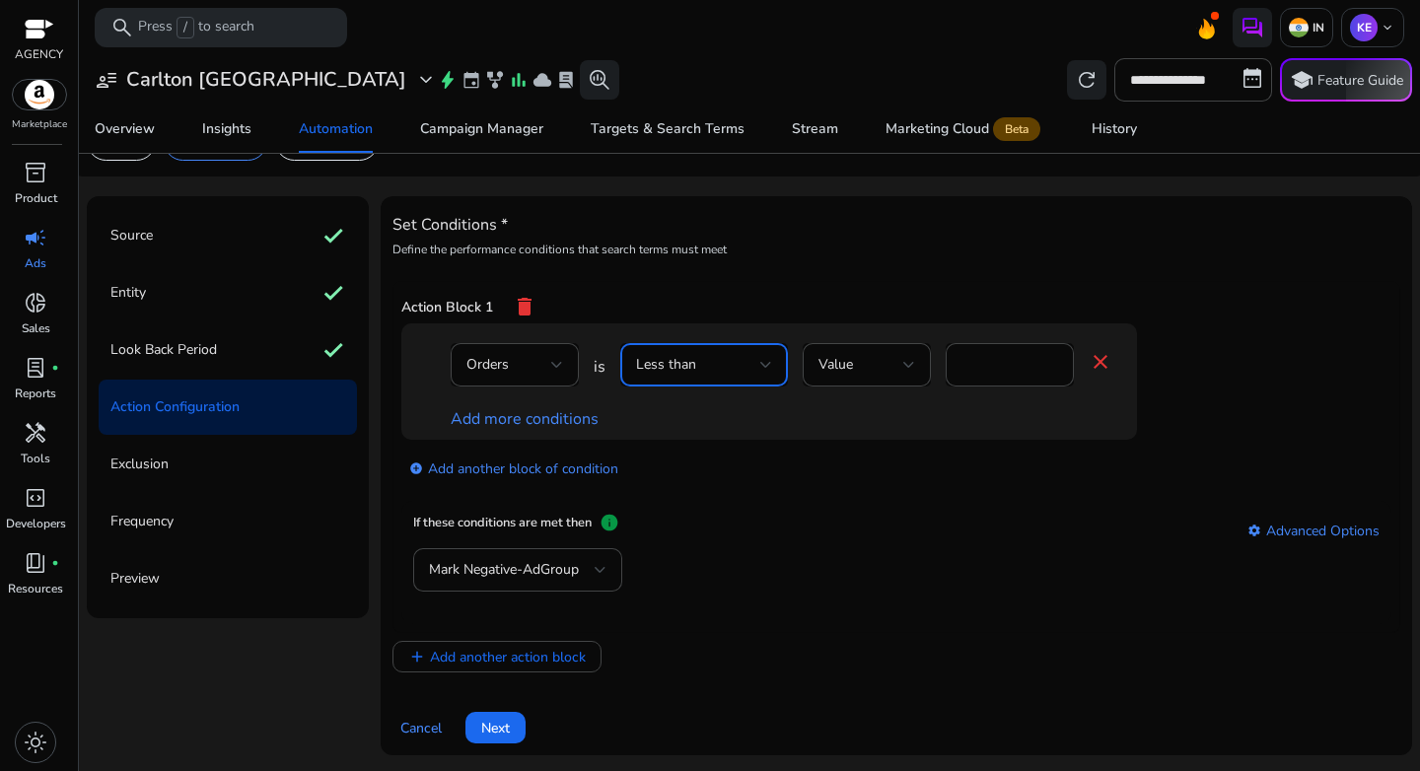
click at [727, 356] on div "Less than" at bounding box center [698, 365] width 124 height 22
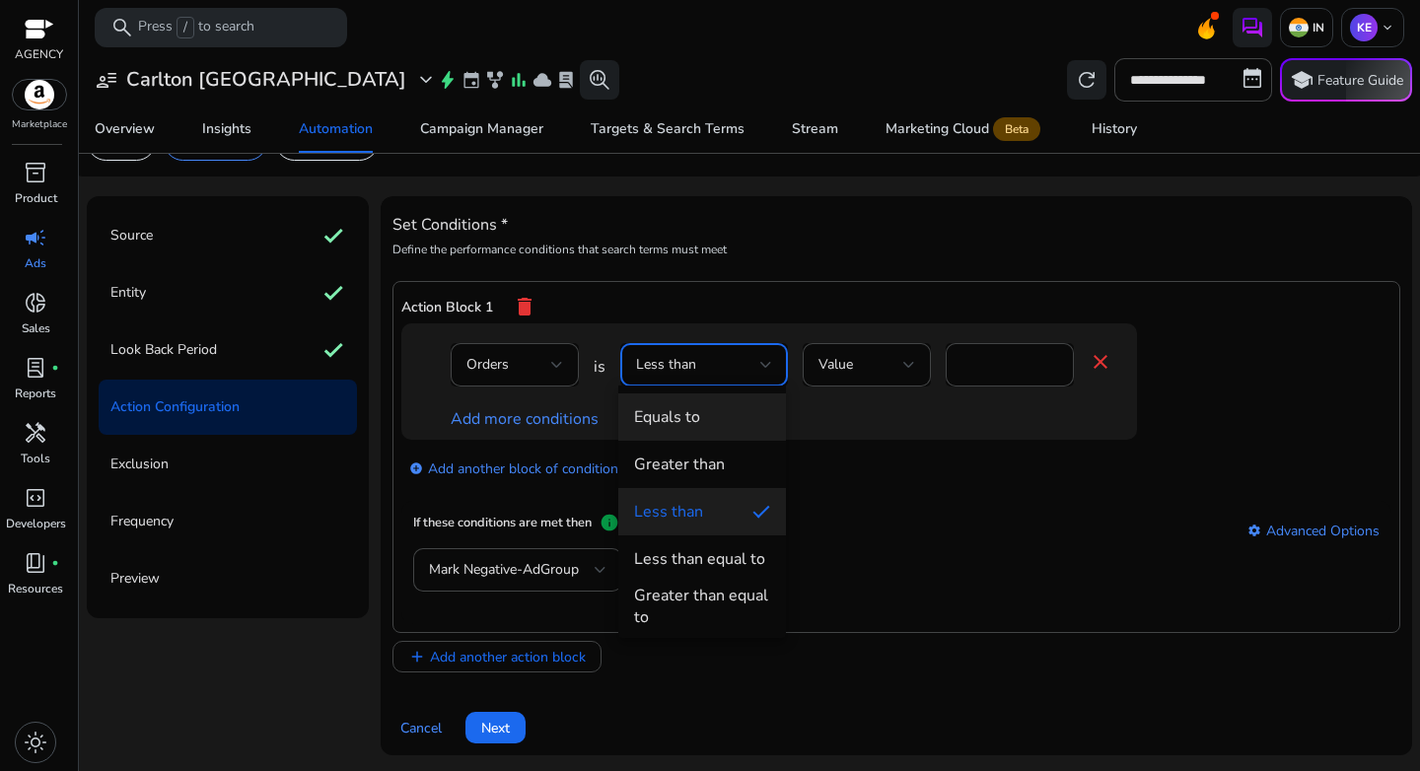
click at [711, 409] on span "Equals to" at bounding box center [702, 417] width 136 height 22
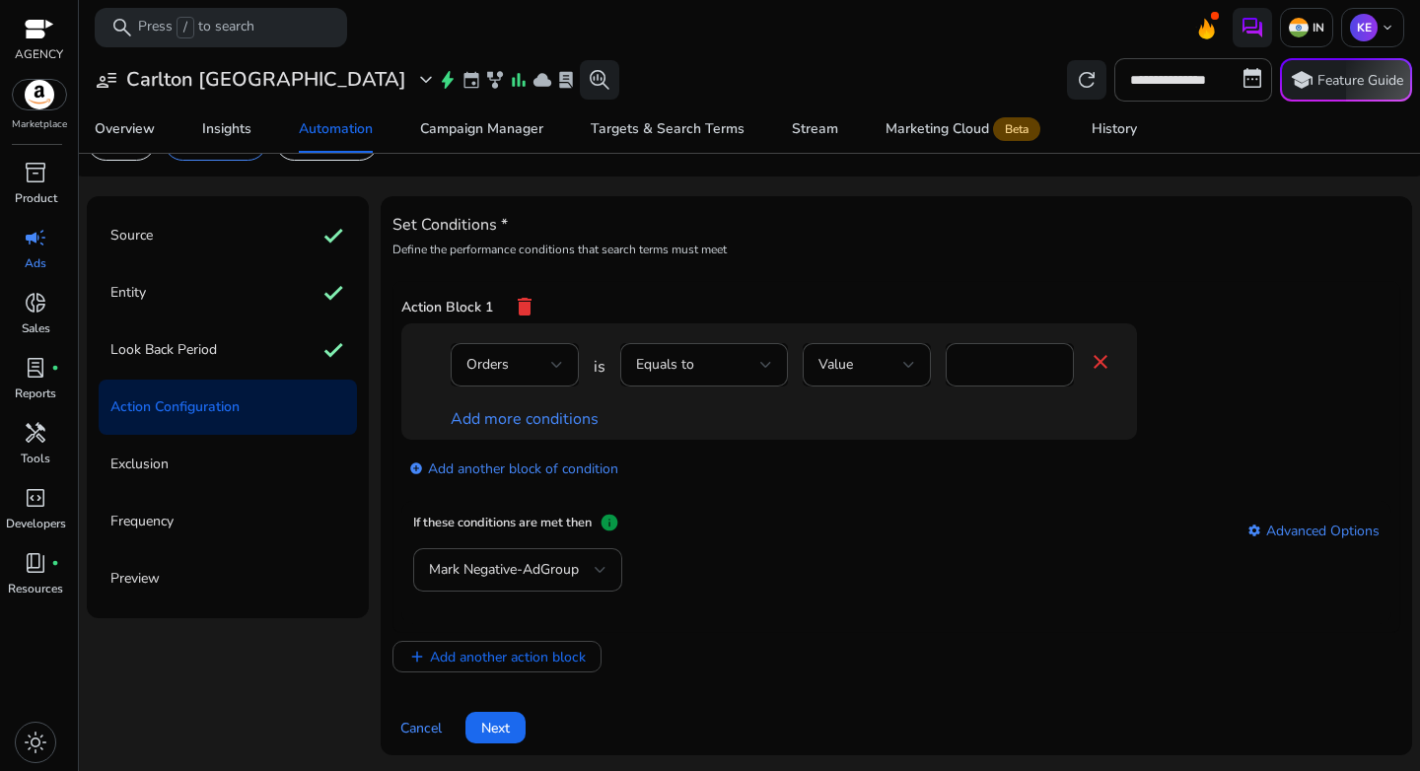
drag, startPoint x: 990, startPoint y: 341, endPoint x: 941, endPoint y: 364, distance: 54.3
click at [926, 359] on div "Orders is Equals to Value * close" at bounding box center [782, 375] width 662 height 64
drag, startPoint x: 987, startPoint y: 364, endPoint x: 907, endPoint y: 365, distance: 79.9
click at [907, 365] on div "Orders is Equals to Value * close" at bounding box center [782, 375] width 662 height 64
type input "*"
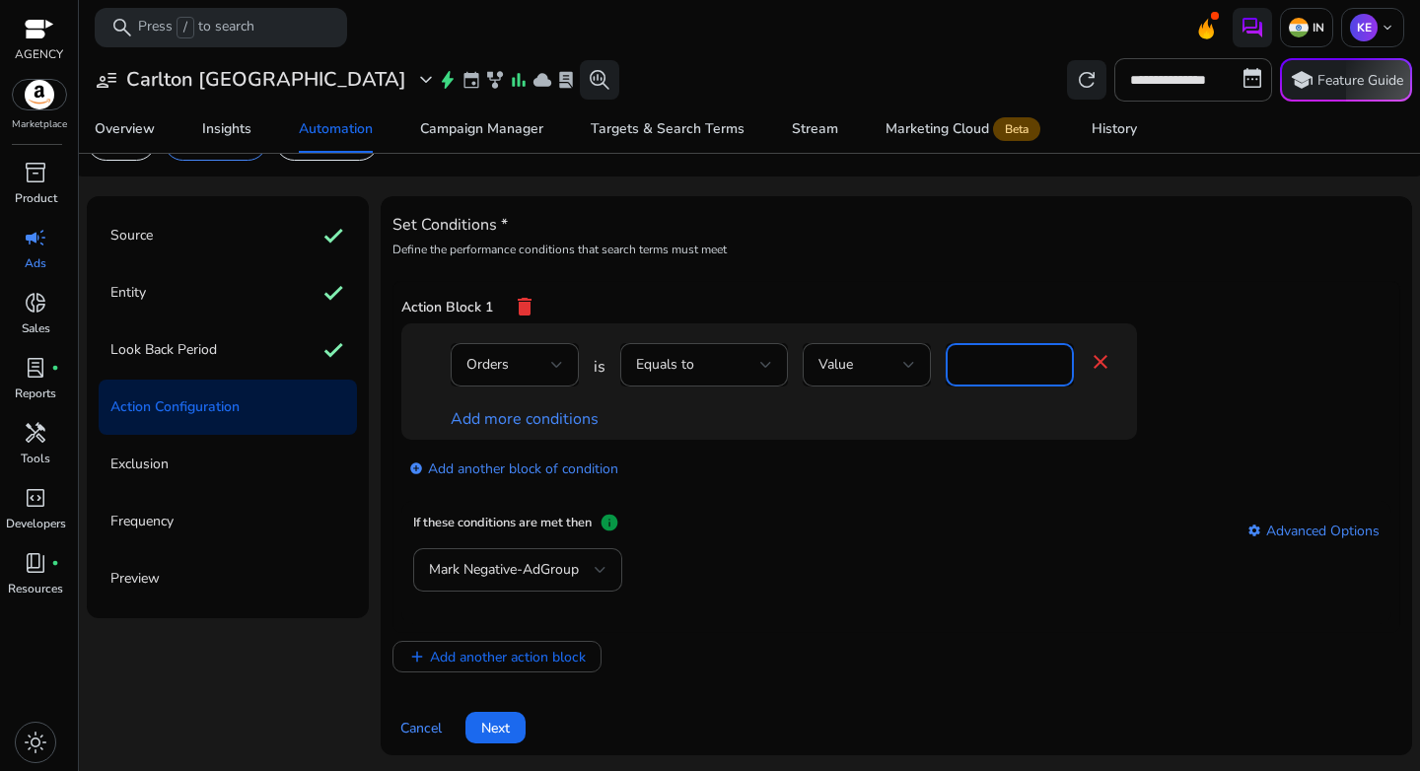
click at [1011, 465] on div "add_circle Add another block of condition" at bounding box center [808, 467] width 815 height 55
click at [508, 434] on div "Orders is Equals to Value * close Add more conditions" at bounding box center [769, 382] width 736 height 116
click at [504, 423] on link "Add more conditions" at bounding box center [525, 419] width 148 height 22
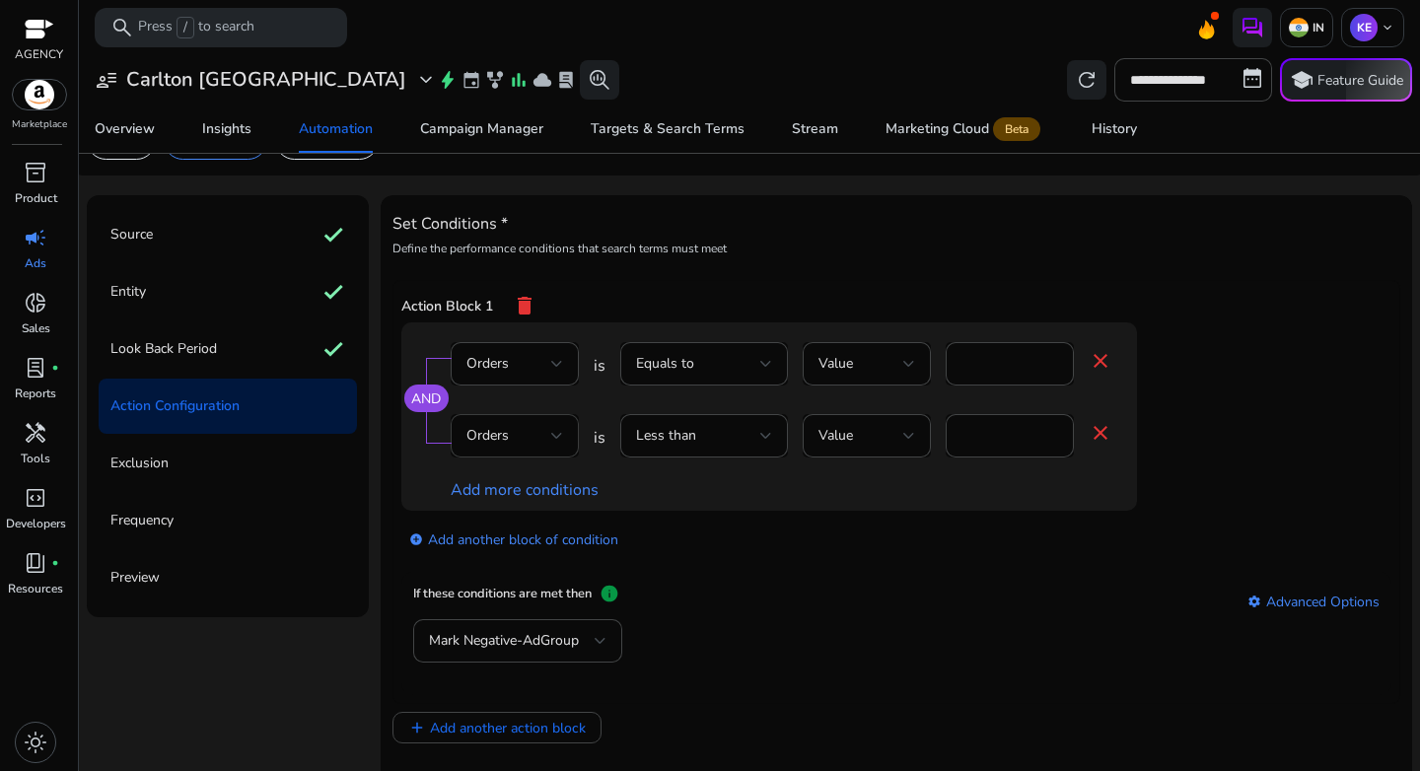
click at [525, 446] on div "Orders" at bounding box center [509, 436] width 85 height 22
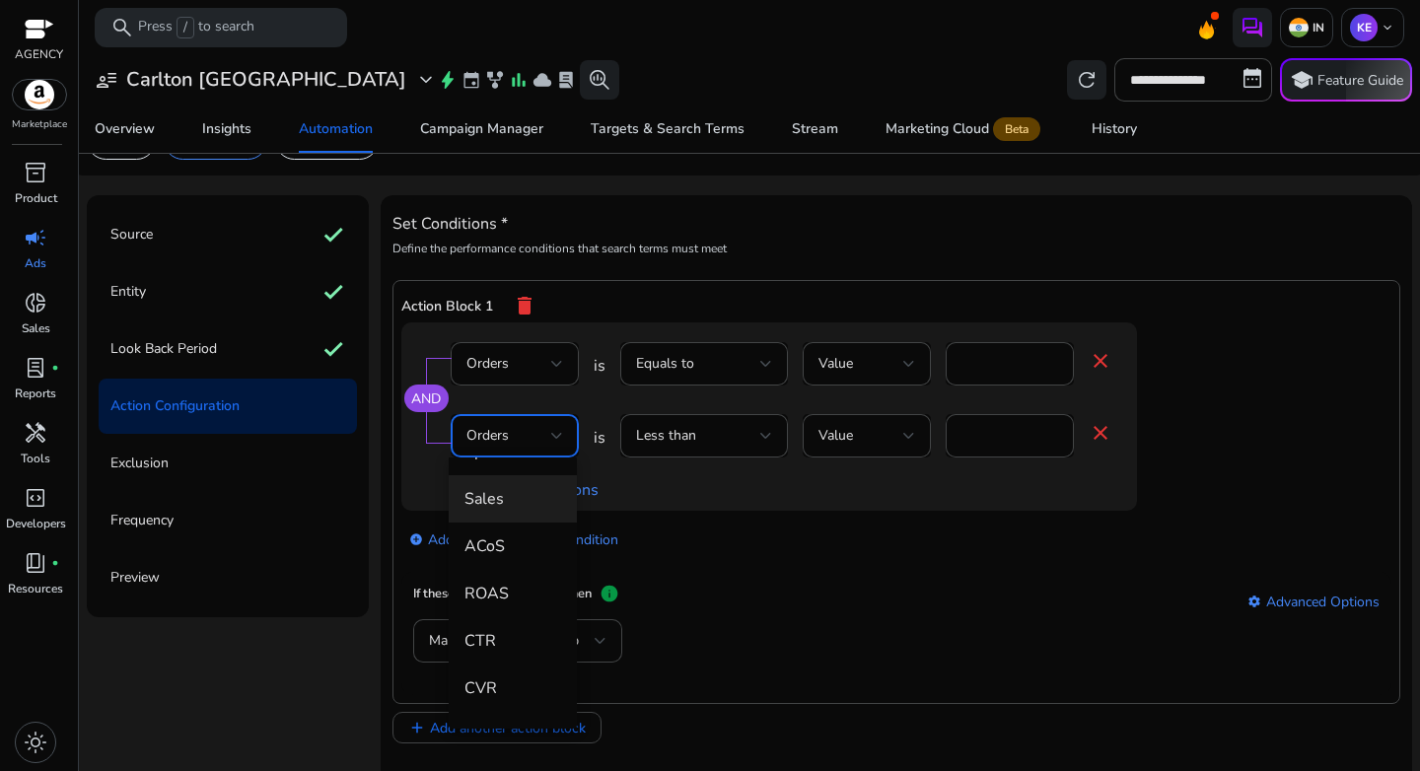
scroll to position [254, 0]
click at [505, 514] on span "ACoS" at bounding box center [513, 519] width 97 height 22
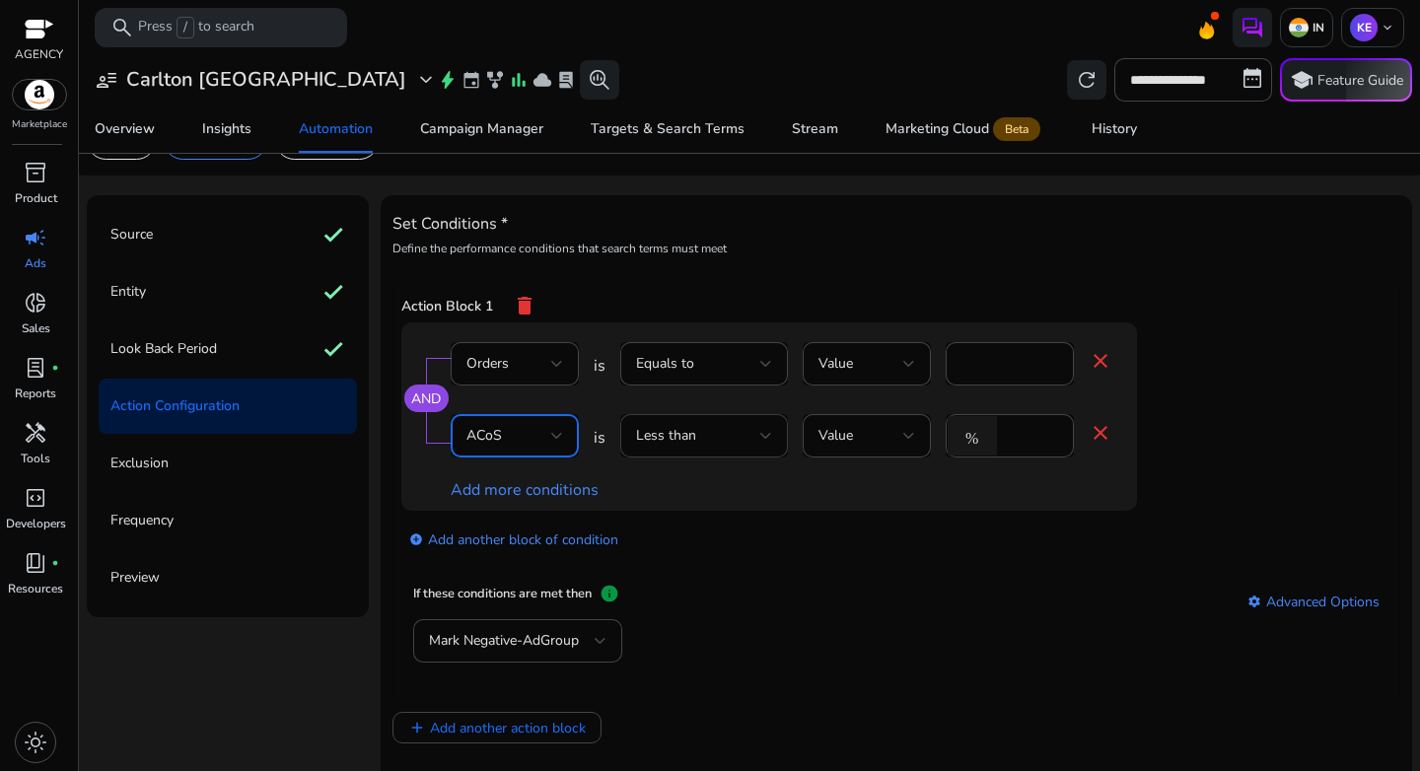
click at [726, 442] on div "Less than" at bounding box center [698, 436] width 124 height 22
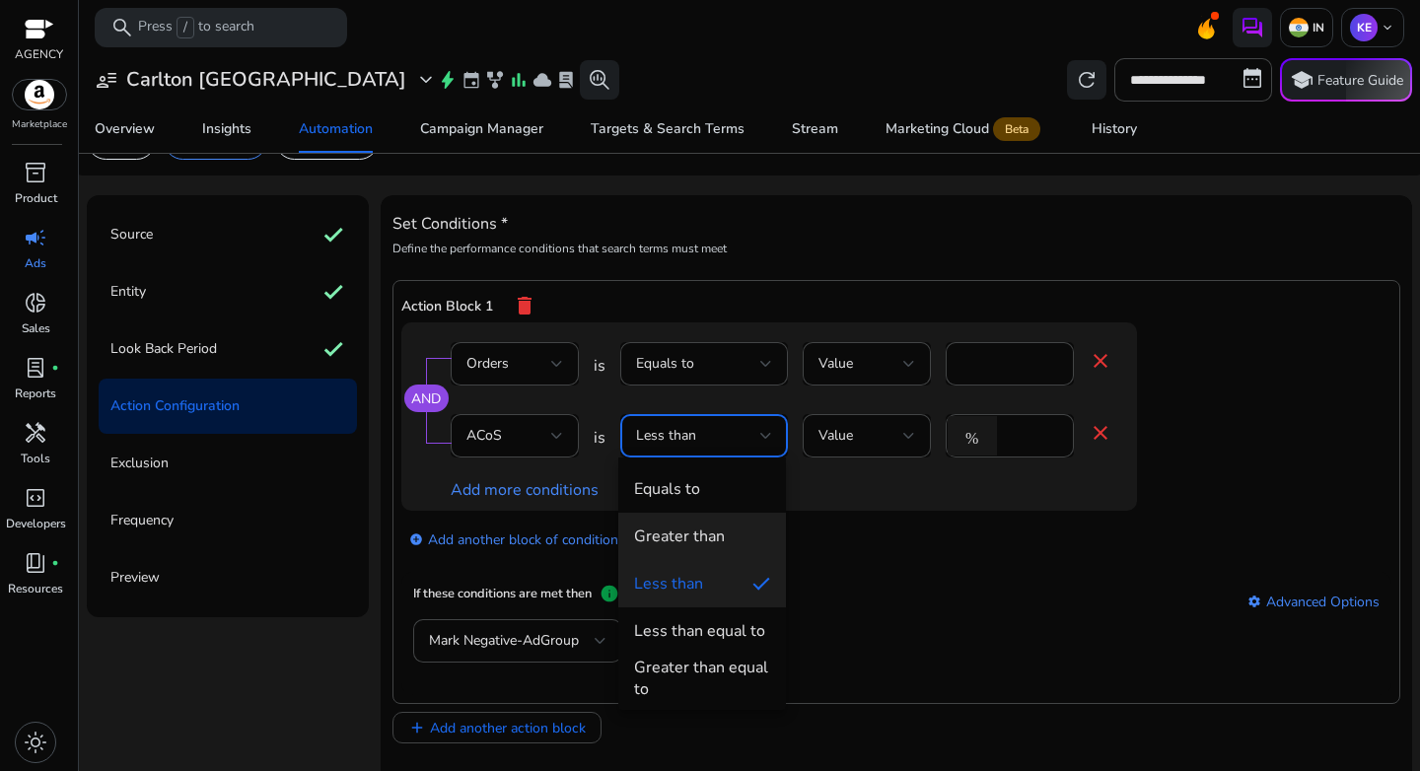
click at [720, 527] on div "Greater than" at bounding box center [679, 537] width 91 height 22
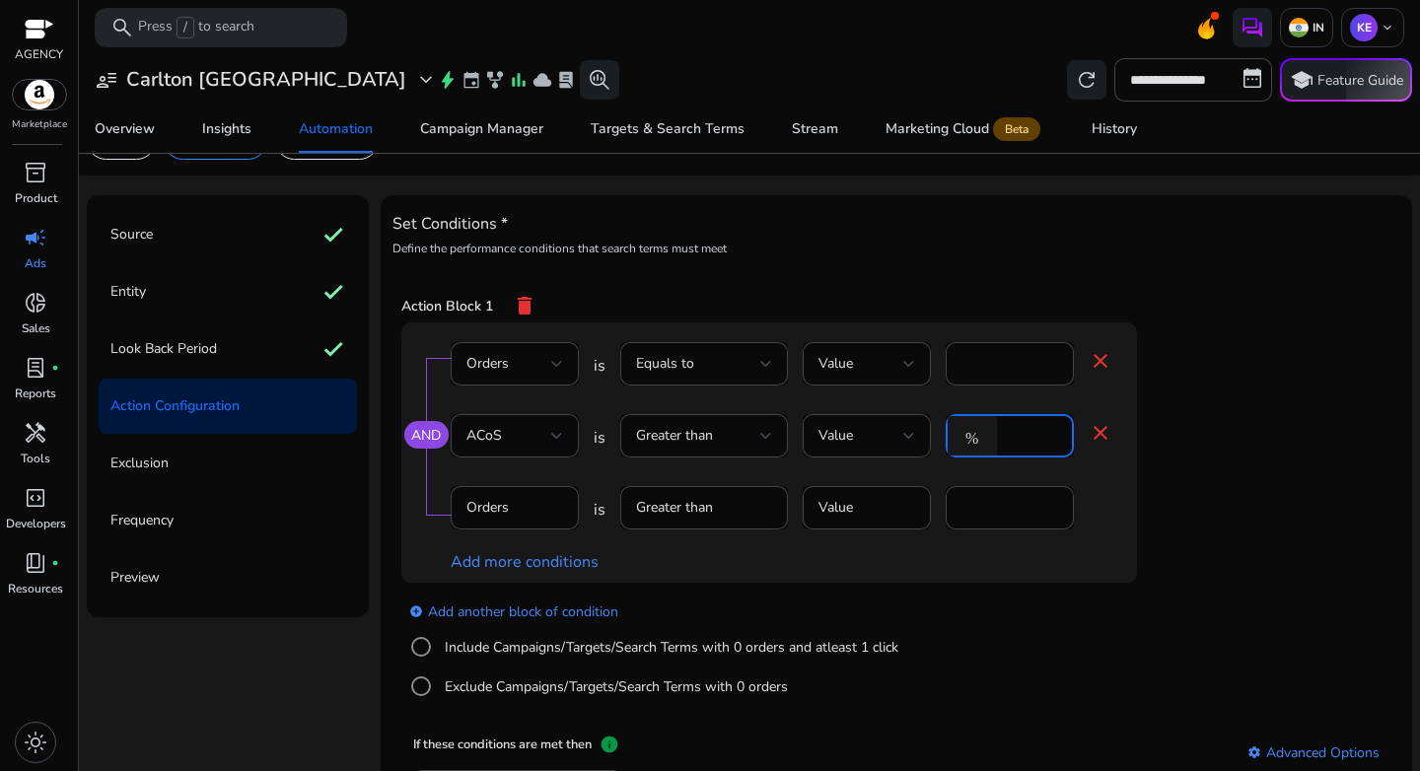
drag, startPoint x: 1016, startPoint y: 434, endPoint x: 973, endPoint y: 436, distance: 42.5
click at [973, 436] on div "% *" at bounding box center [1002, 435] width 112 height 43
type input "**"
click at [906, 587] on div "add_circle Add another block of condition Include Campaigns/Targets/Search Term…" at bounding box center [808, 650] width 815 height 134
click at [519, 639] on label "Include Campaigns/Targets/Search Terms with 0 orders and atleast 1 click" at bounding box center [670, 647] width 458 height 21
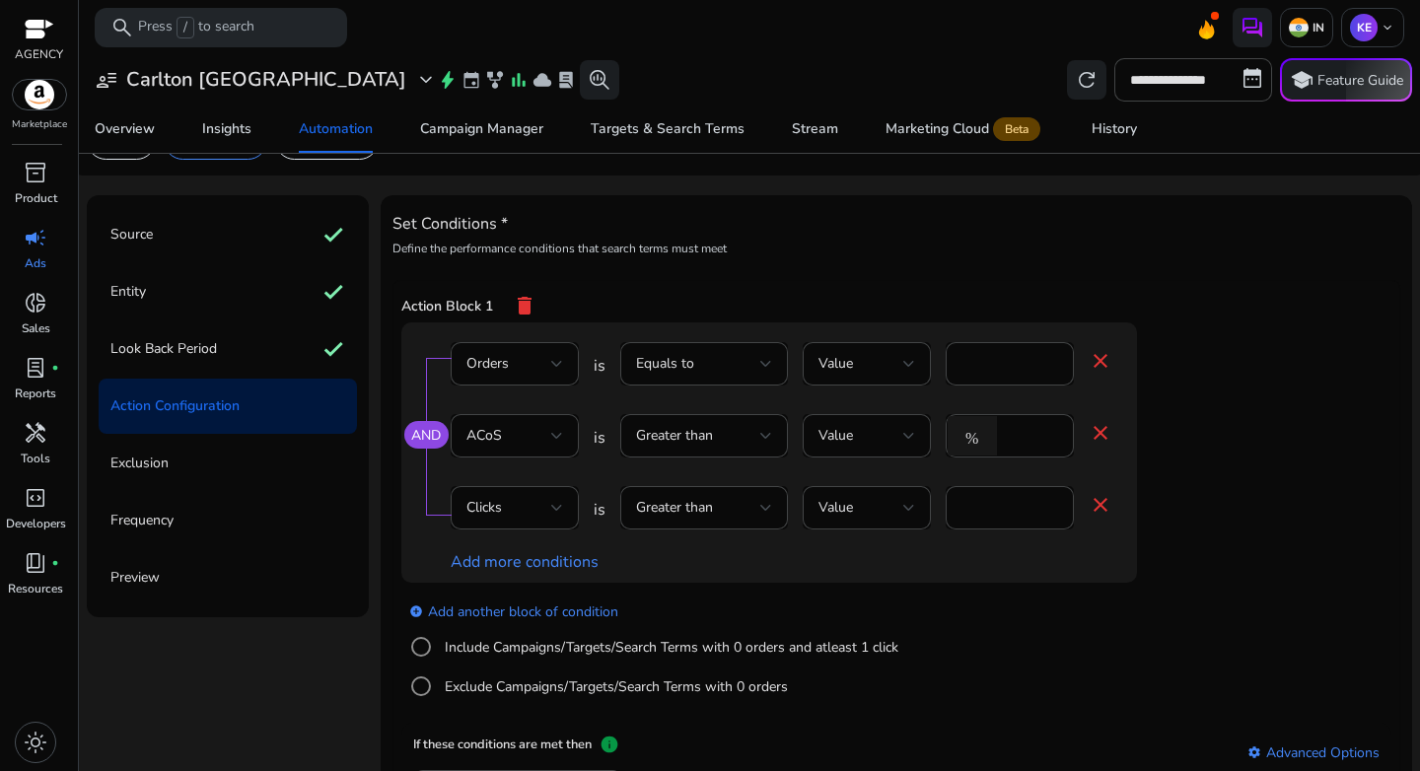
click at [1095, 507] on mat-icon "close" at bounding box center [1101, 505] width 24 height 24
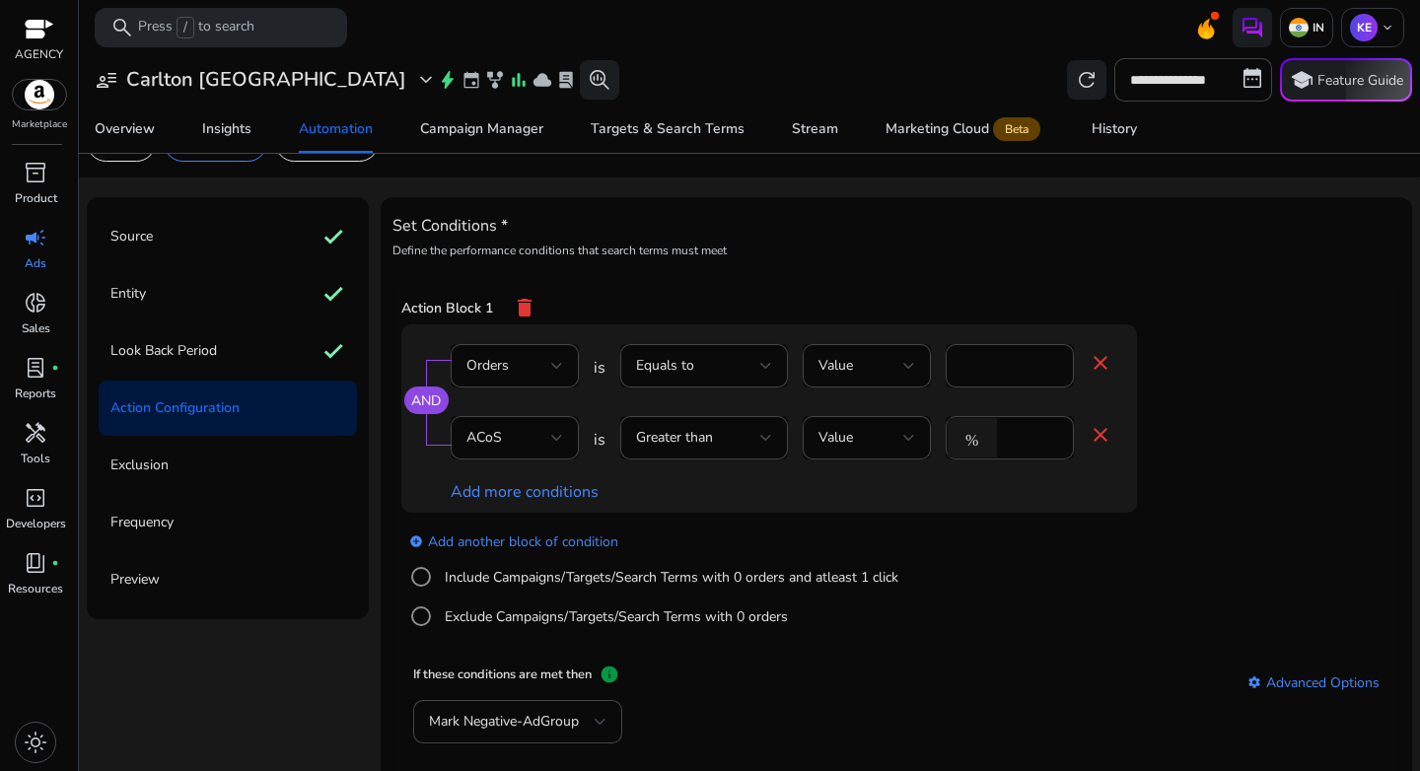
scroll to position [180, 0]
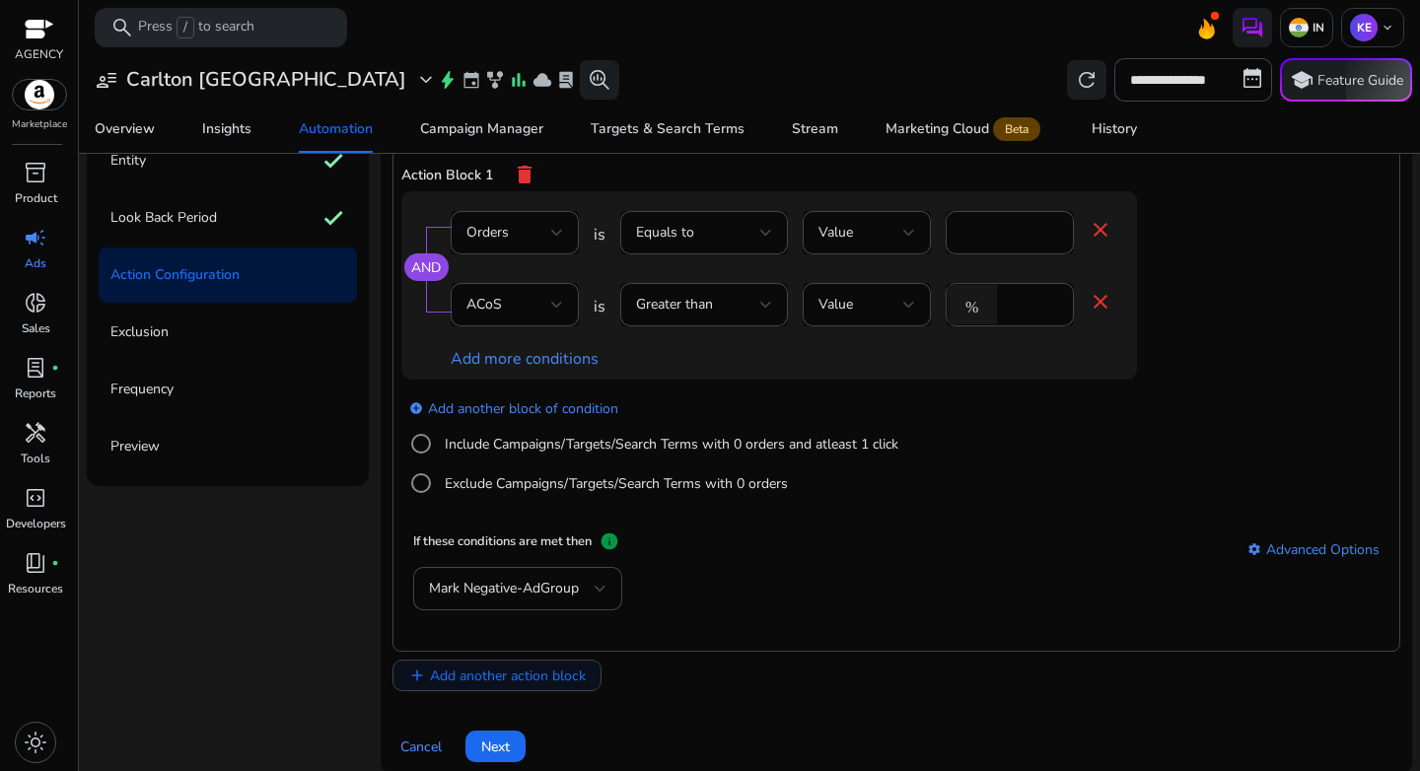
click at [545, 672] on span "Add another action block" at bounding box center [508, 676] width 156 height 21
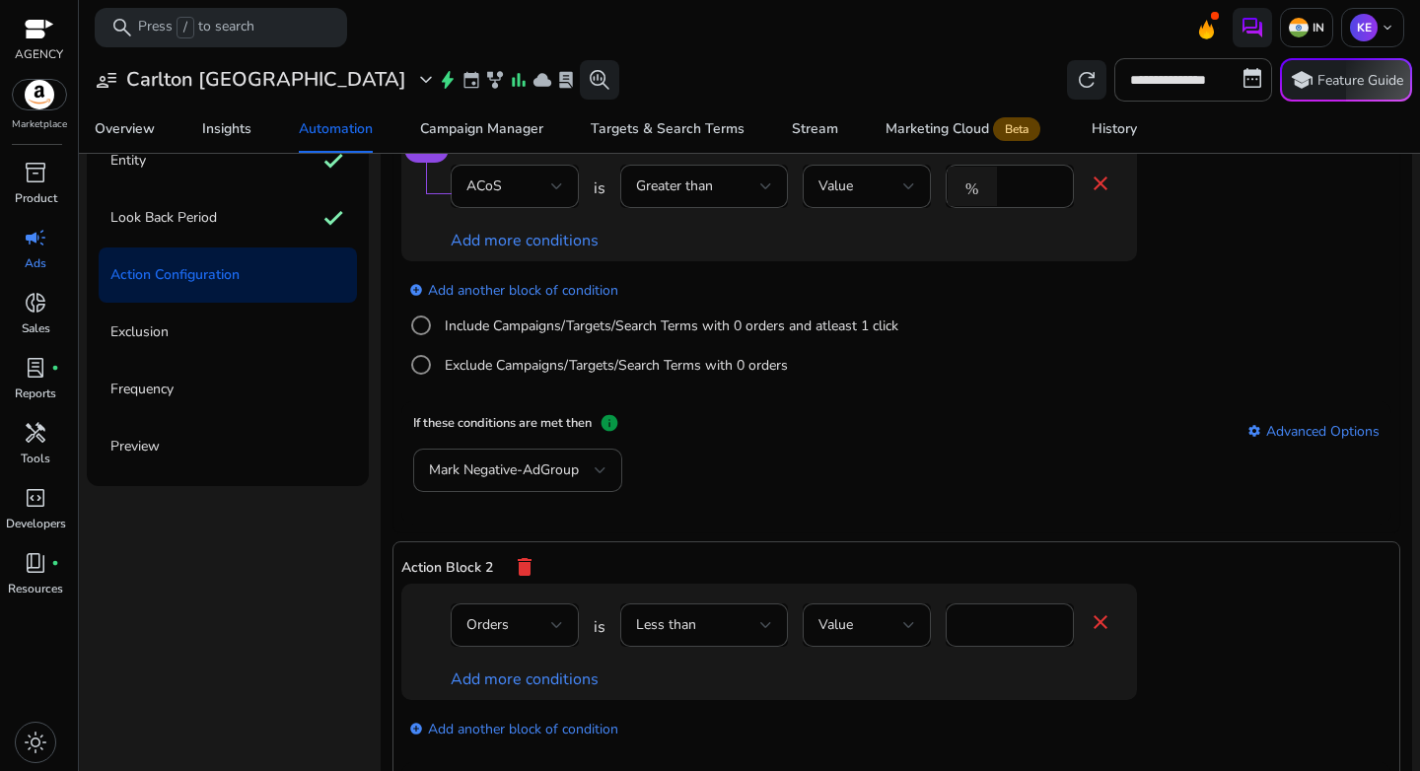
scroll to position [316, 0]
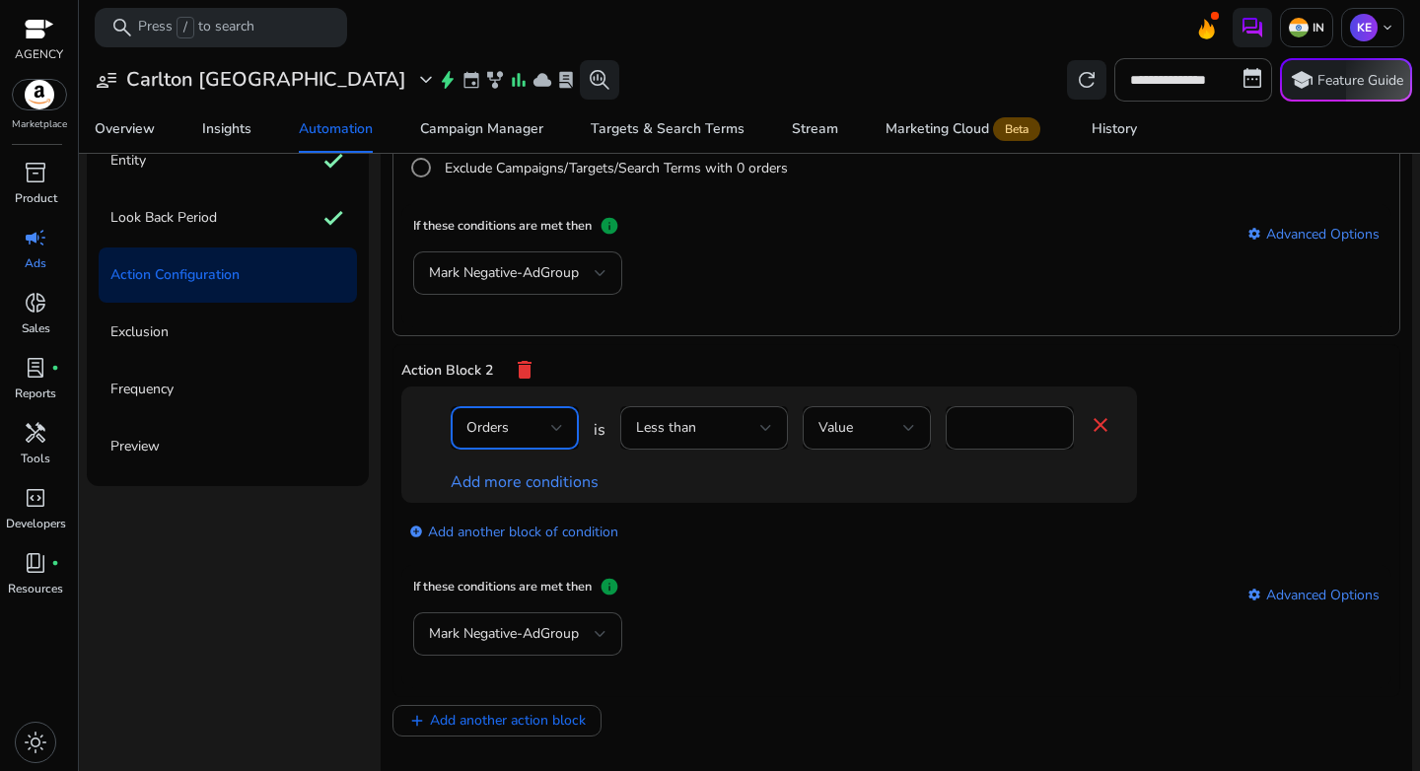
click at [527, 424] on div "Orders" at bounding box center [509, 428] width 85 height 22
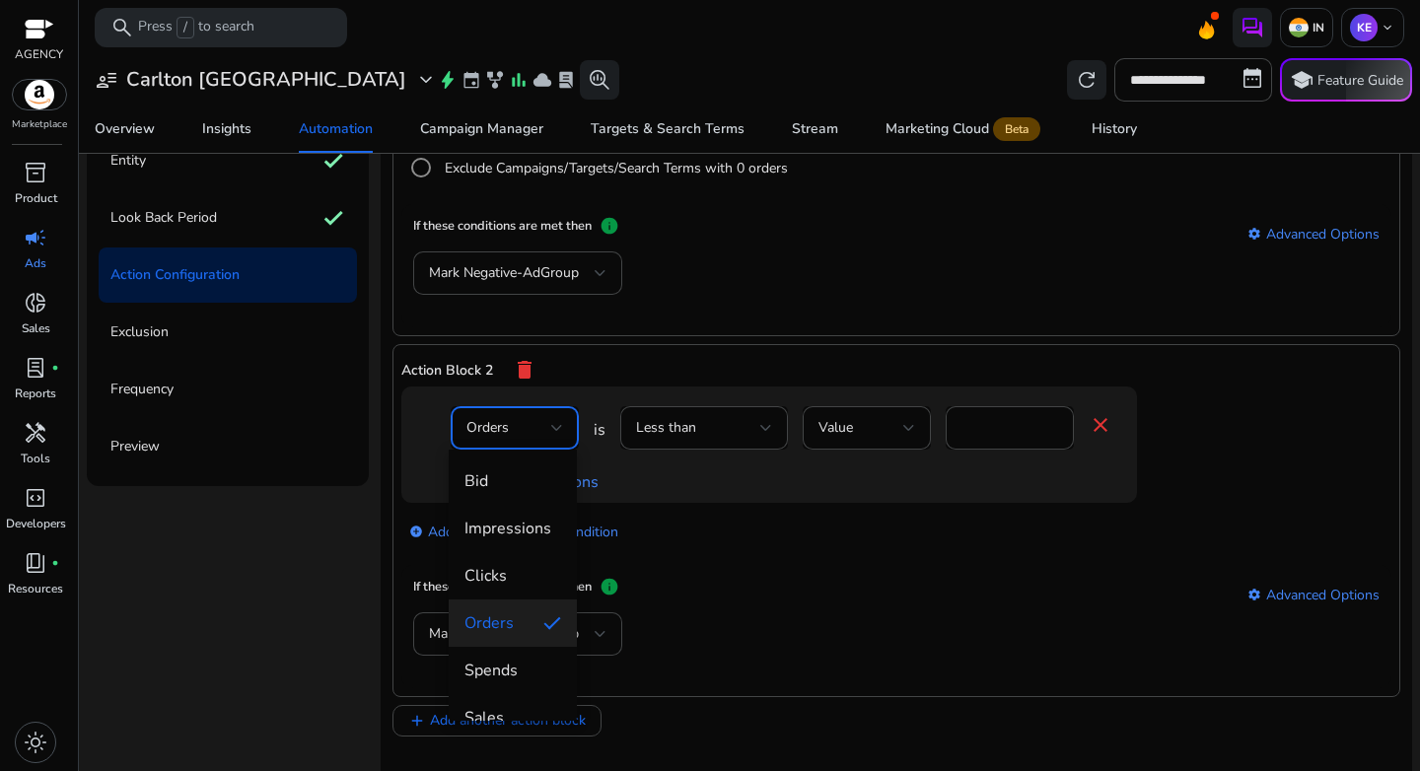
click at [726, 423] on div at bounding box center [710, 385] width 1420 height 771
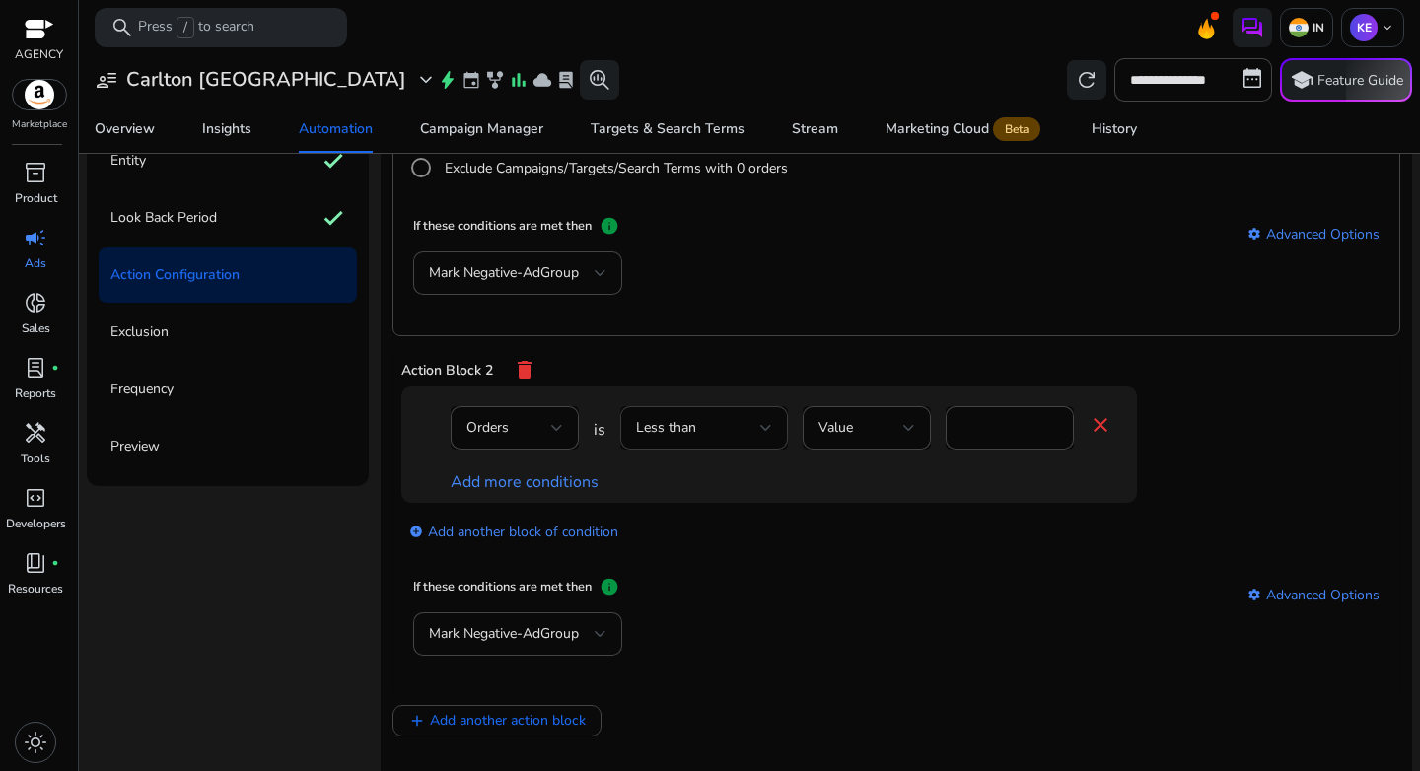
click at [725, 428] on div "Less than" at bounding box center [698, 428] width 124 height 22
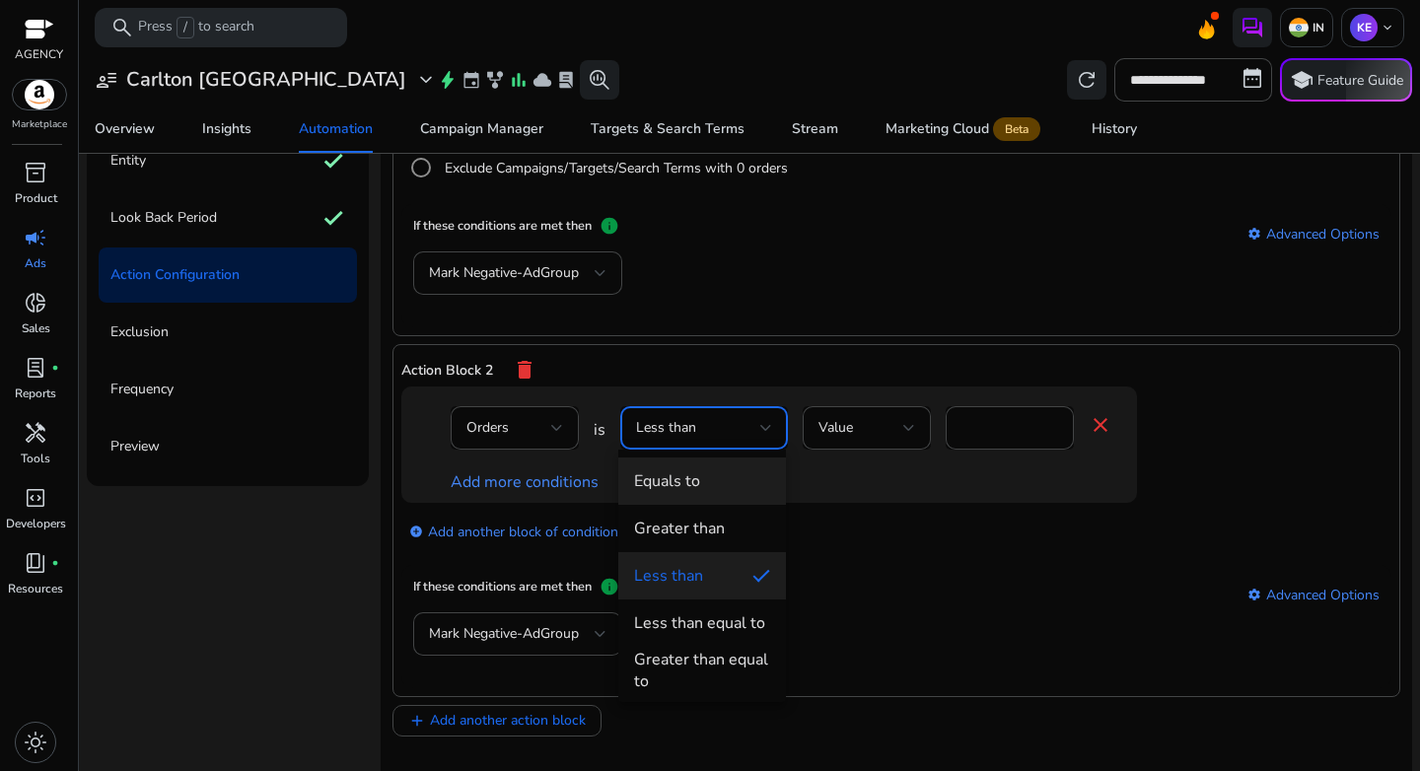
click at [710, 498] on mat-option "Equals to" at bounding box center [702, 481] width 168 height 47
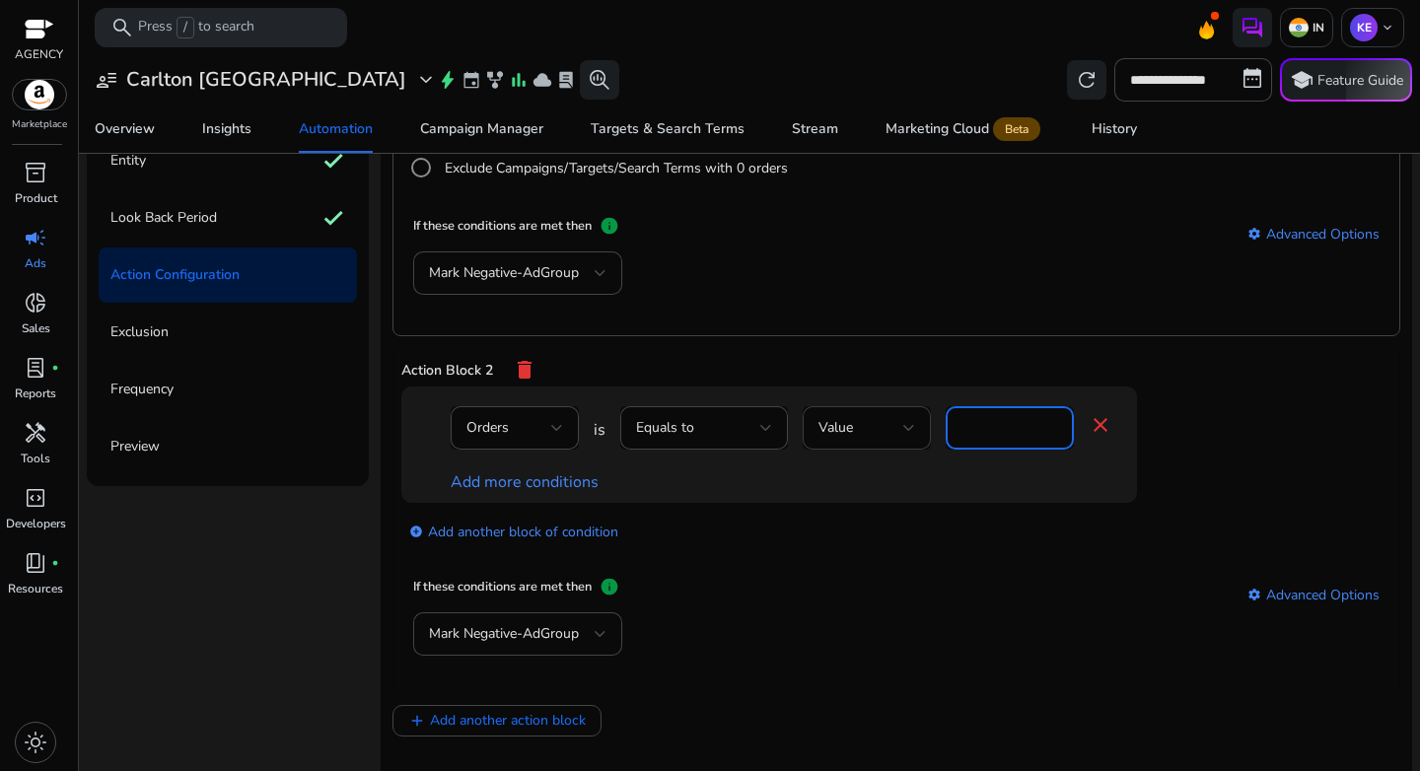
drag, startPoint x: 984, startPoint y: 429, endPoint x: 923, endPoint y: 429, distance: 61.1
click at [923, 429] on div "Orders is Equals to Value * close" at bounding box center [782, 438] width 662 height 64
type input "*"
click at [915, 534] on div "add_circle Add another block of condition" at bounding box center [808, 530] width 815 height 55
click at [493, 489] on link "Add more conditions" at bounding box center [525, 482] width 148 height 22
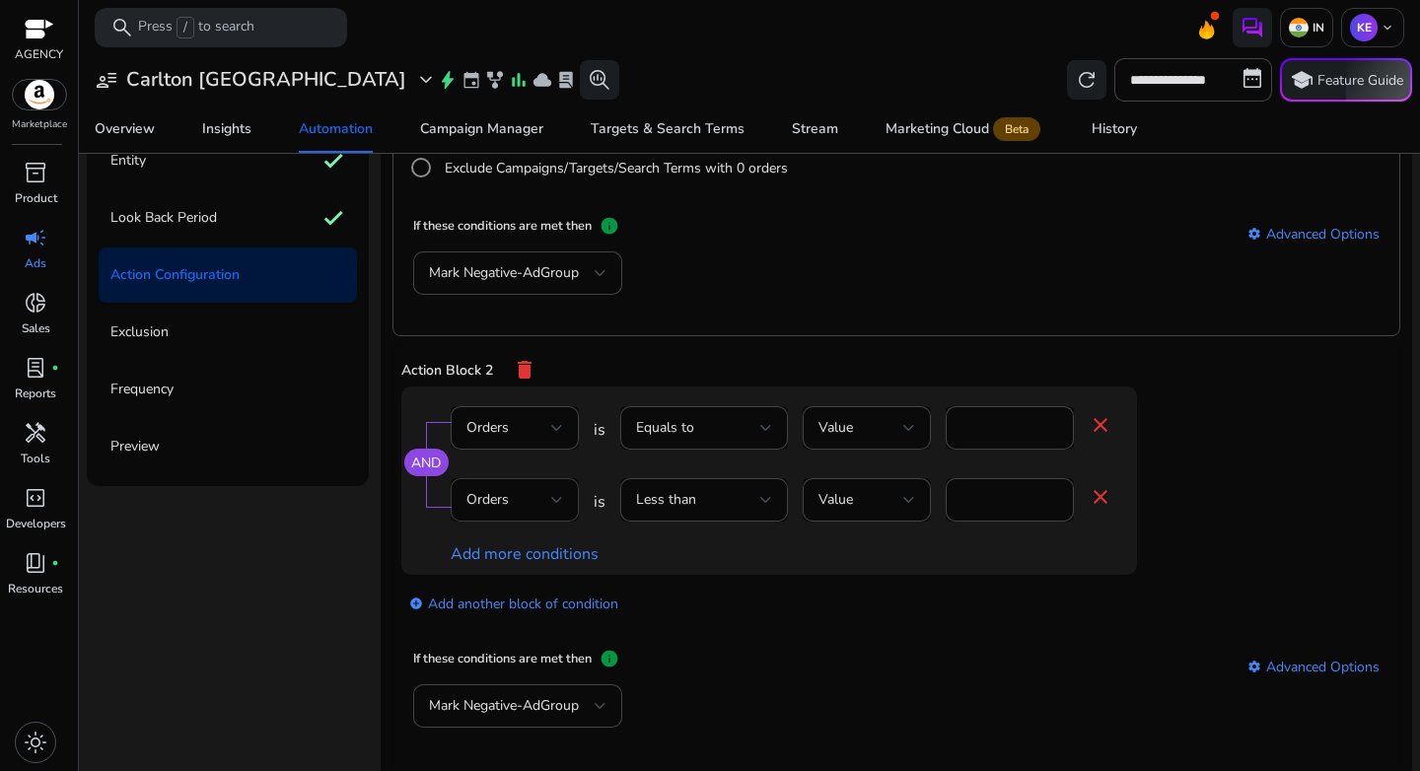
click at [517, 496] on div "Orders" at bounding box center [509, 500] width 85 height 22
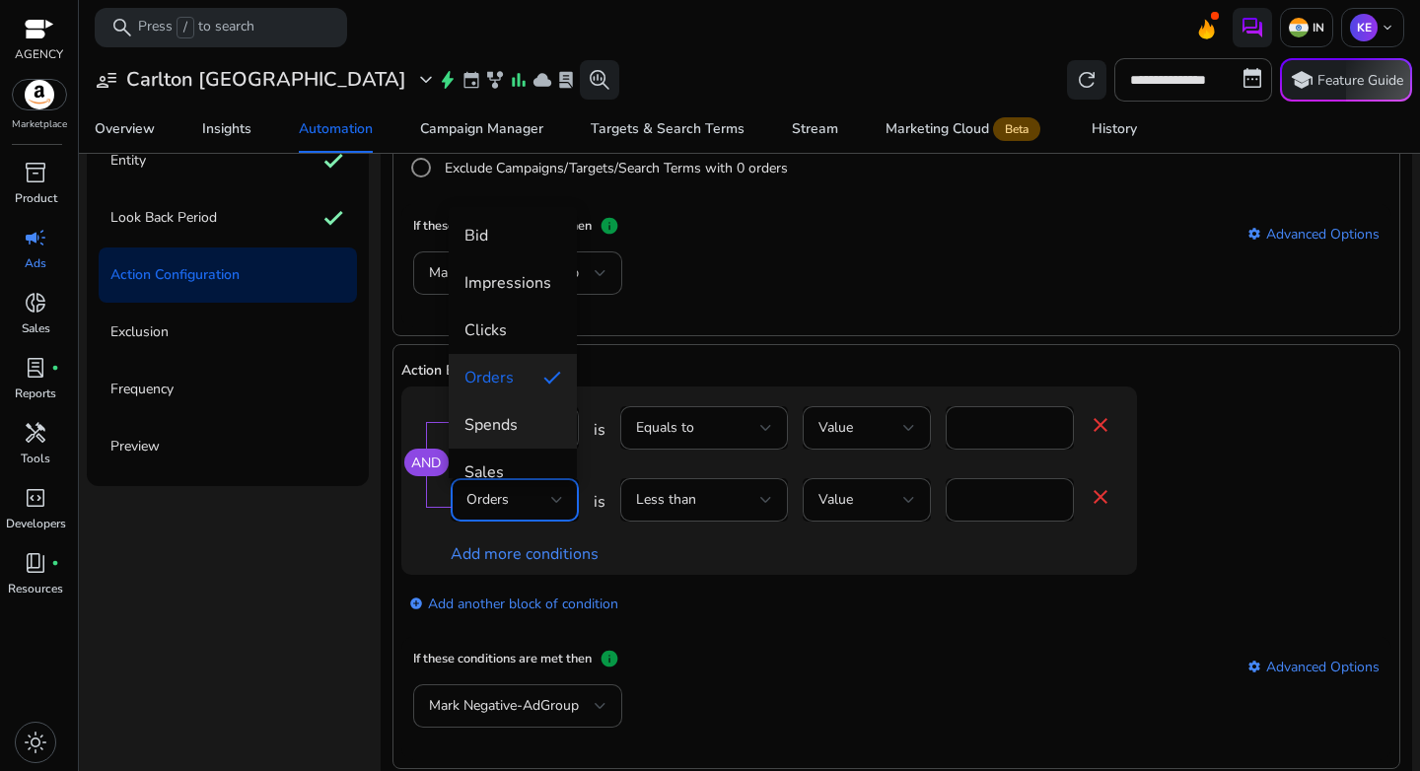
scroll to position [4, 0]
click at [515, 419] on span "Spends" at bounding box center [513, 424] width 97 height 22
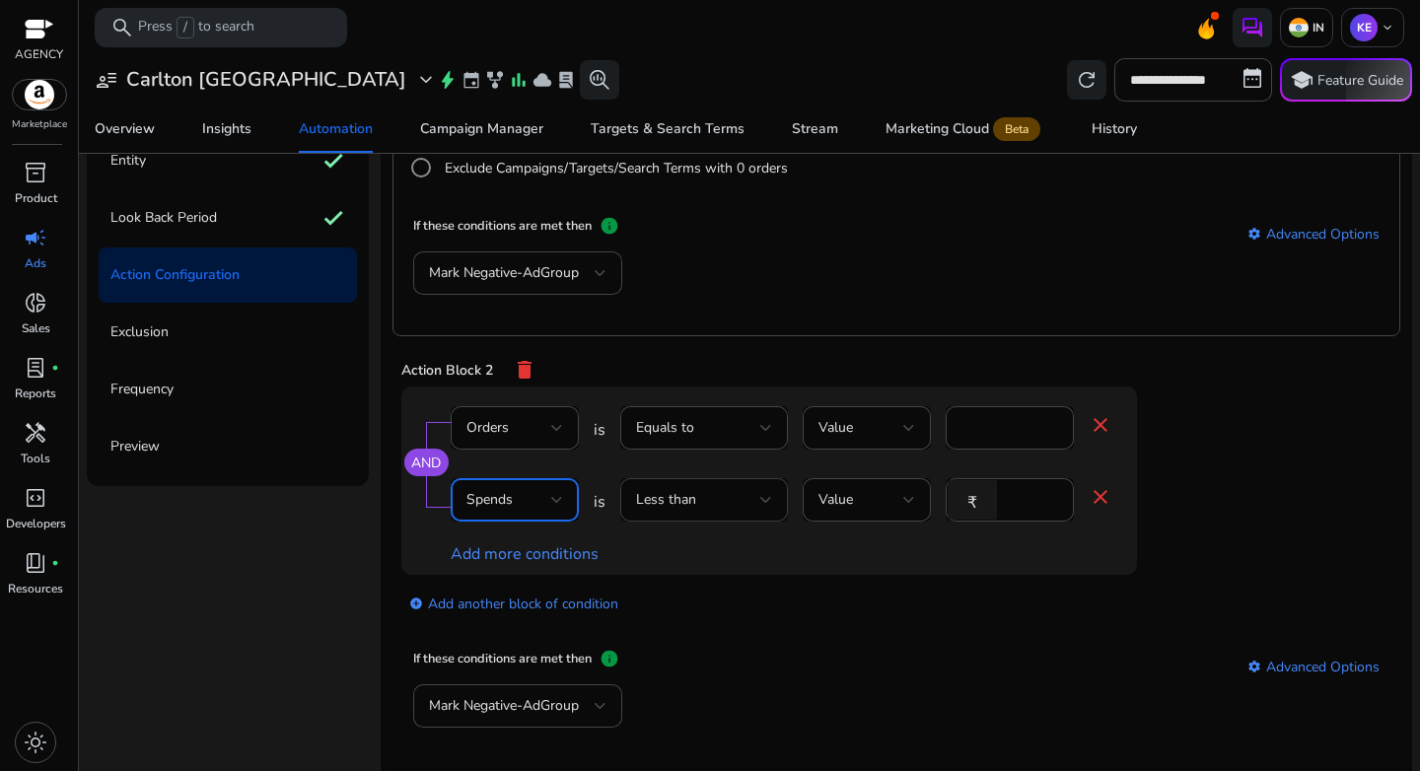
click at [710, 512] on div "Less than" at bounding box center [704, 499] width 136 height 43
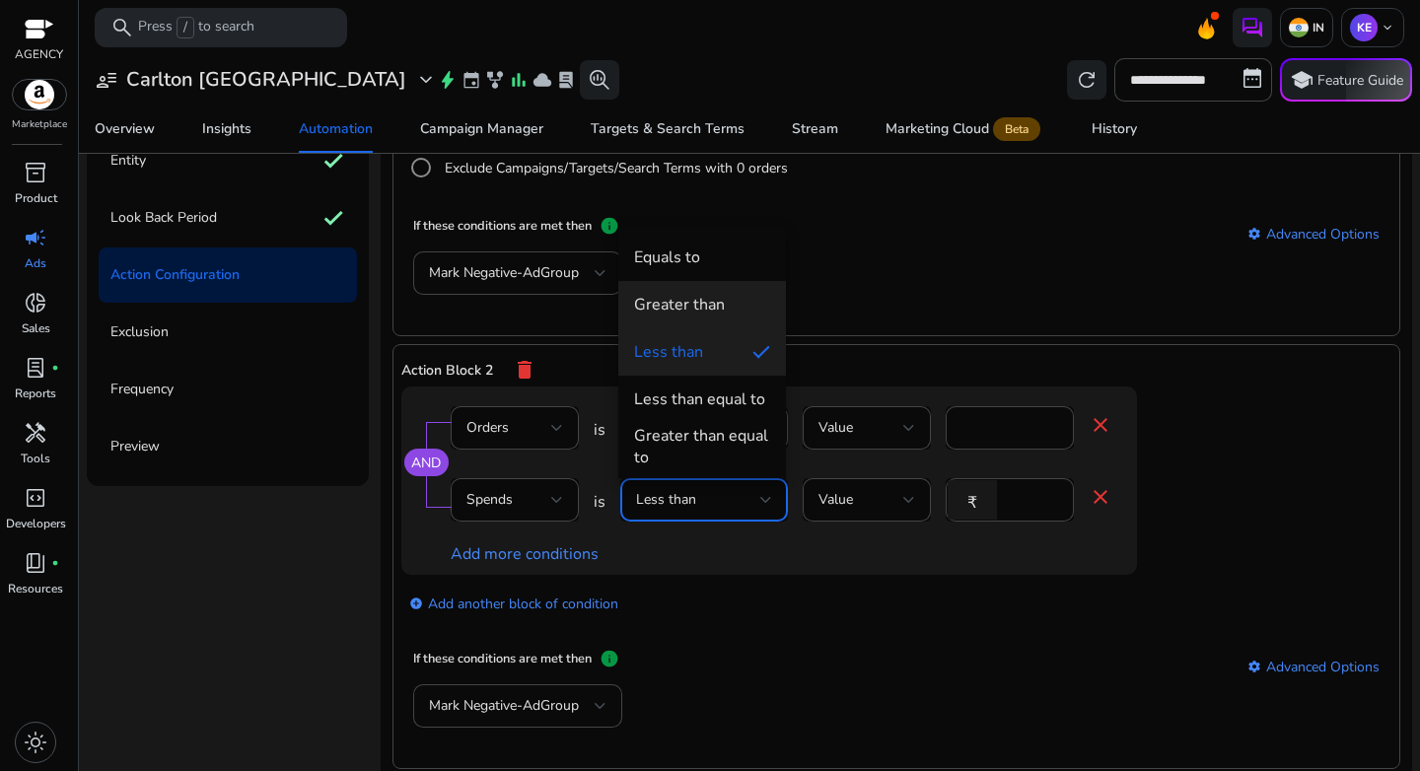
click at [696, 312] on div "Greater than" at bounding box center [679, 305] width 91 height 22
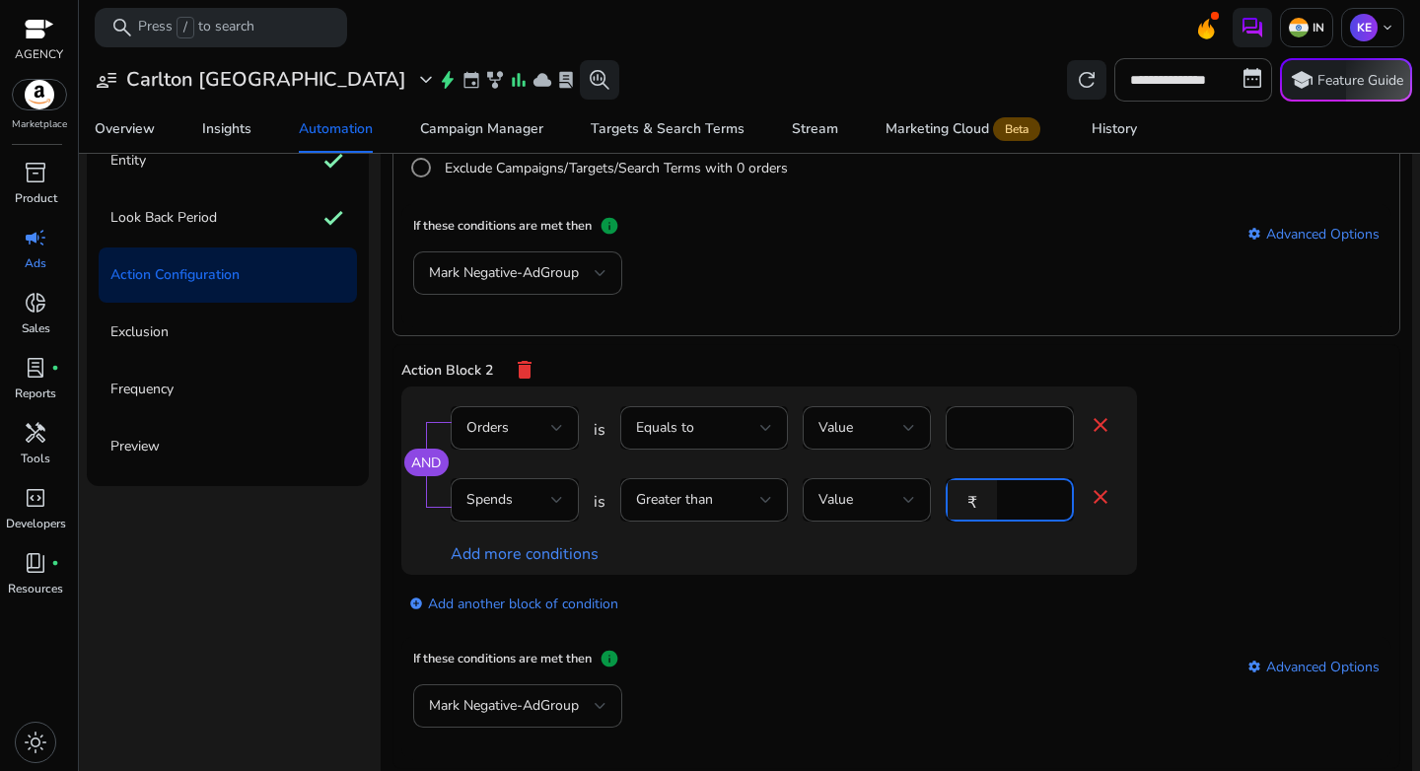
drag, startPoint x: 1022, startPoint y: 492, endPoint x: 975, endPoint y: 500, distance: 47.0
click at [975, 500] on div "₹ *" at bounding box center [1002, 499] width 112 height 43
type input "***"
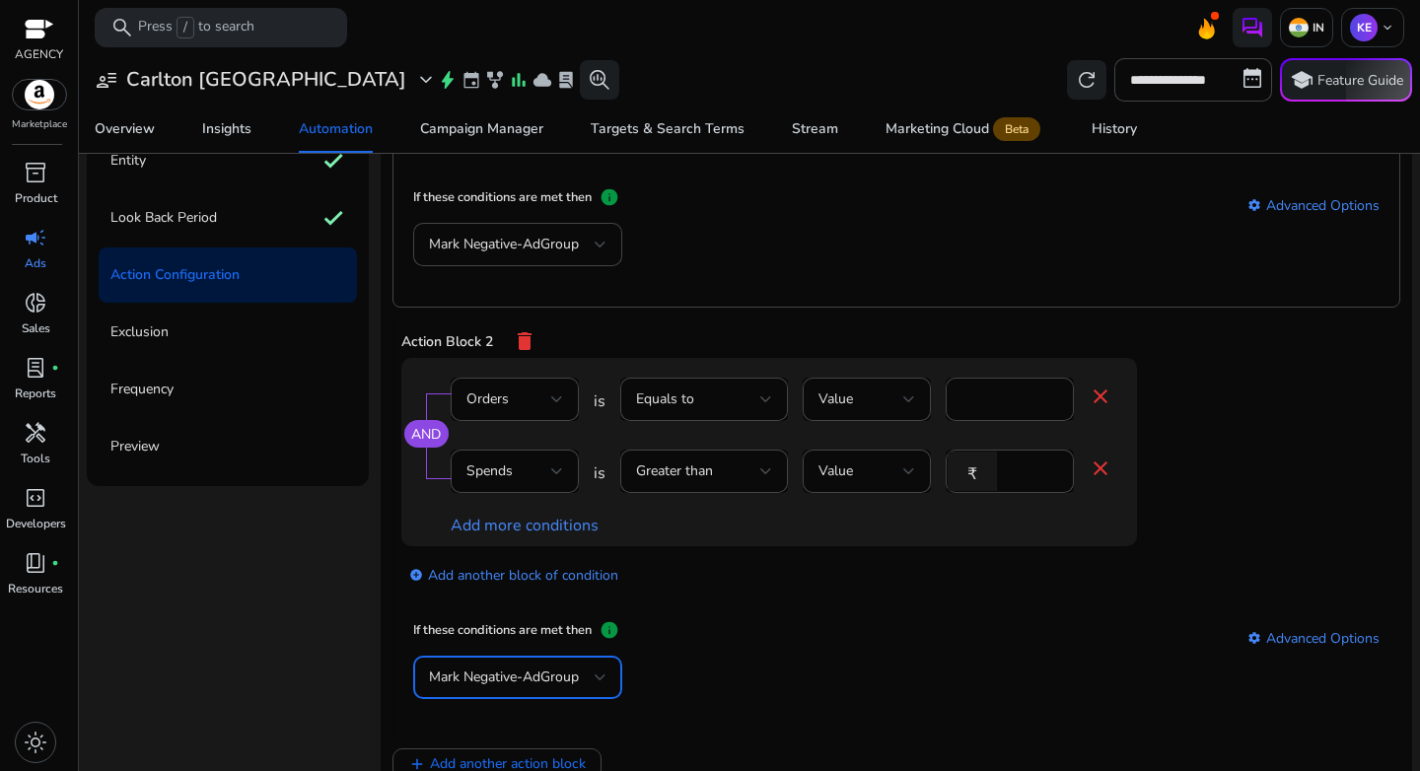
scroll to position [388, 0]
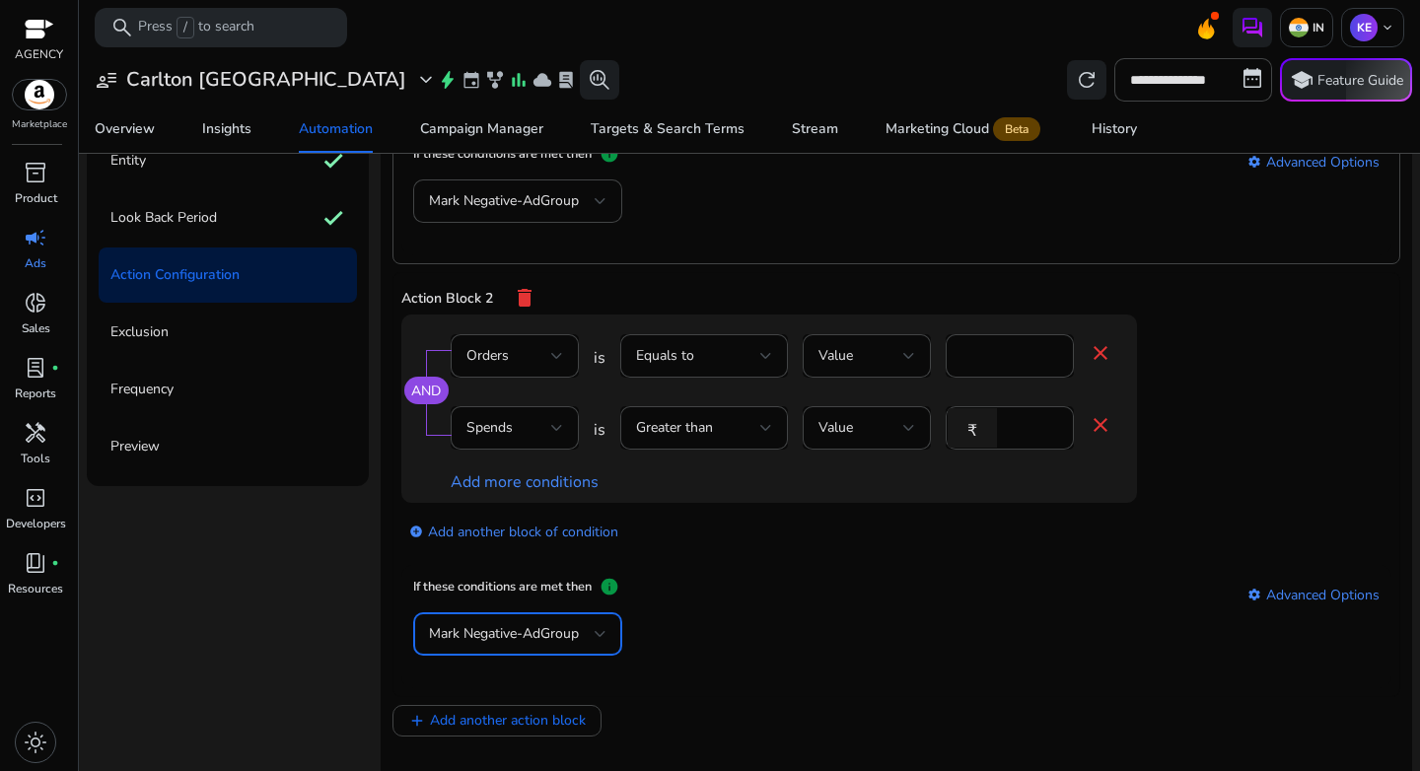
click at [859, 664] on div "Mark Negative-AdGroup" at bounding box center [896, 644] width 967 height 64
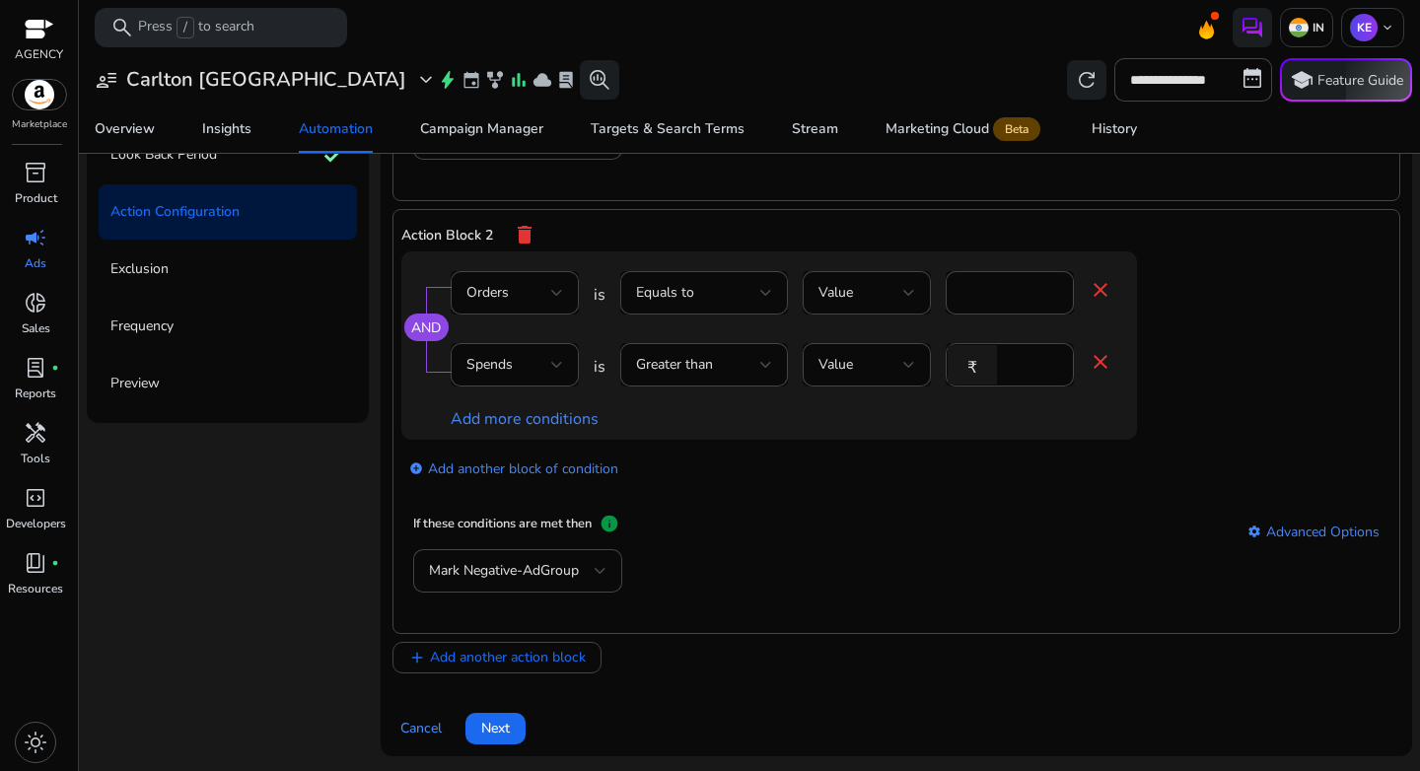
scroll to position [244, 0]
click at [489, 663] on span "Add another action block" at bounding box center [508, 656] width 156 height 21
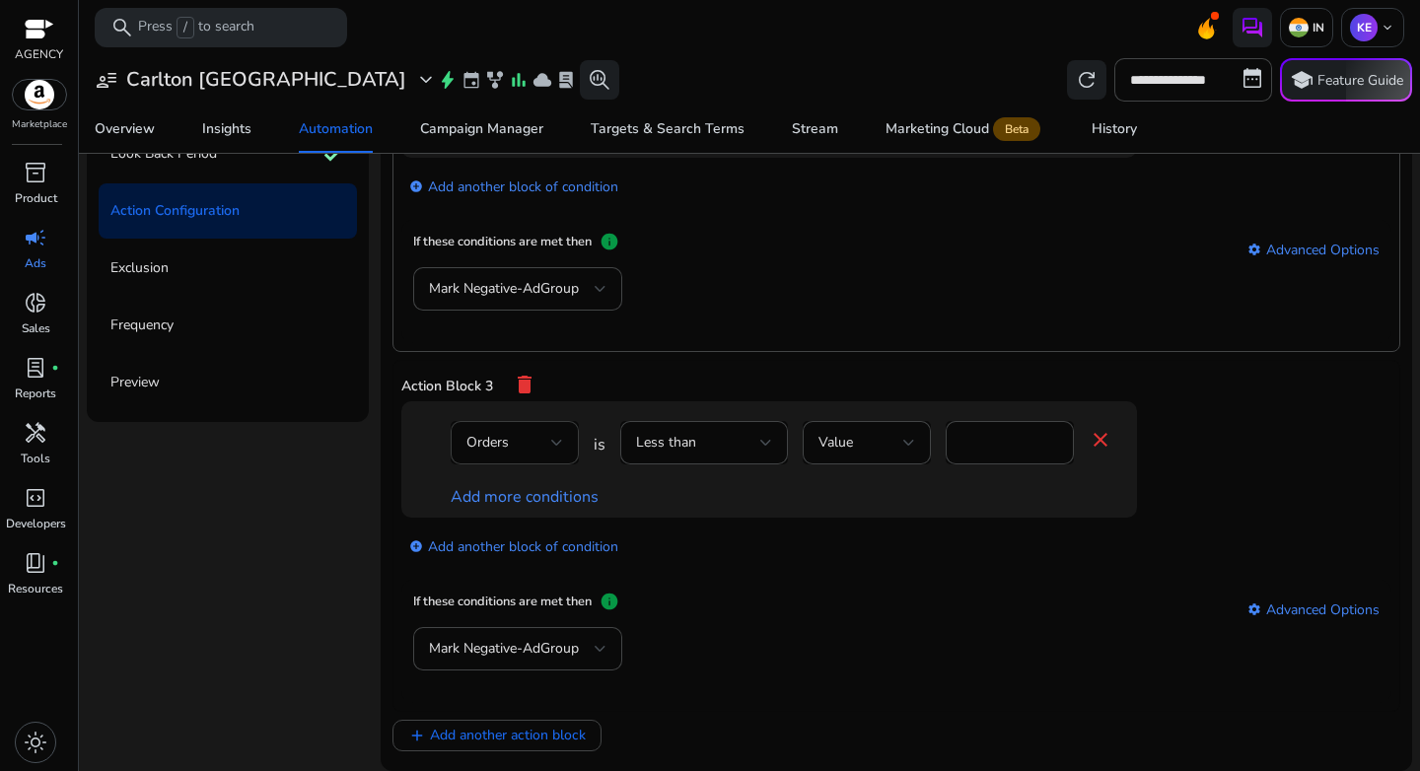
scroll to position [695, 0]
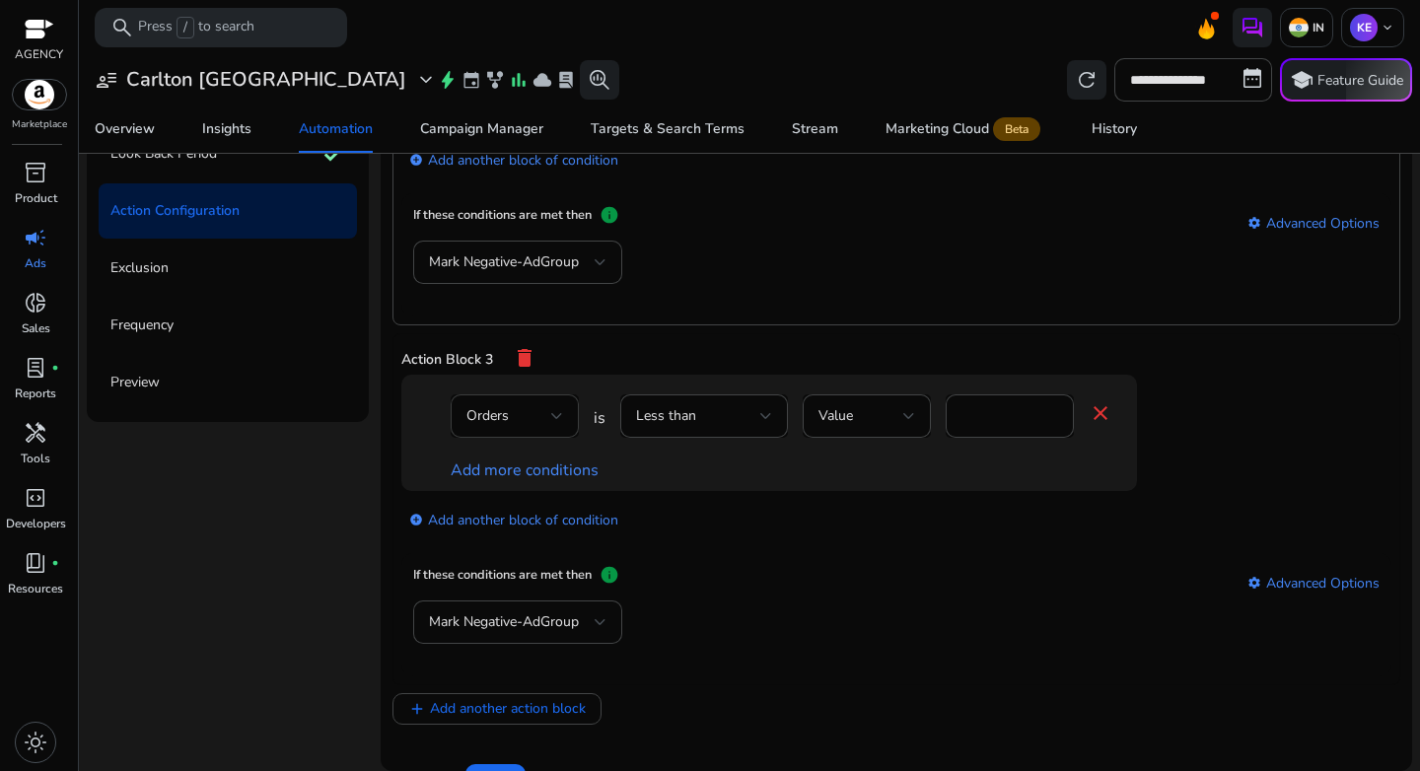
click at [531, 422] on div "Orders" at bounding box center [509, 416] width 85 height 22
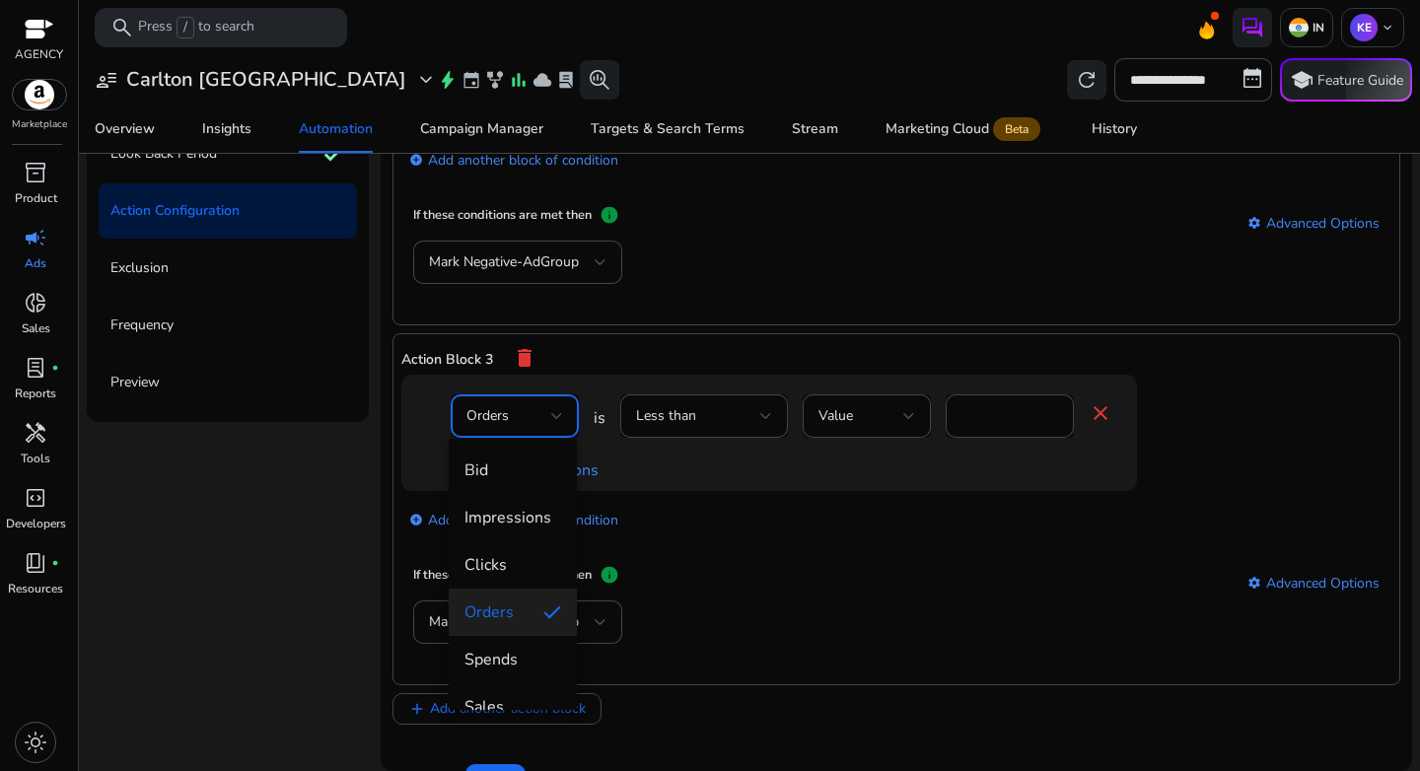
click at [721, 401] on div at bounding box center [710, 385] width 1420 height 771
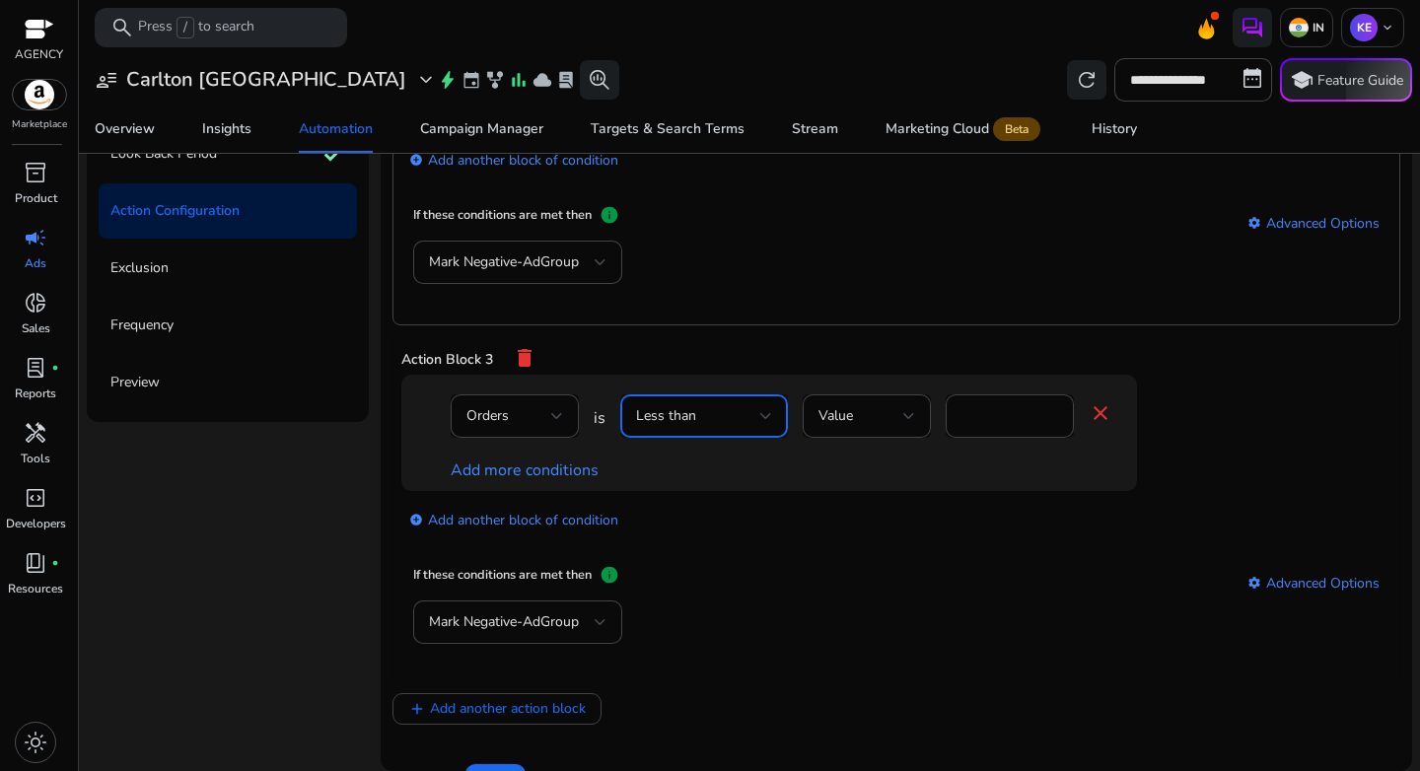
click at [731, 415] on div "Less than" at bounding box center [698, 416] width 124 height 22
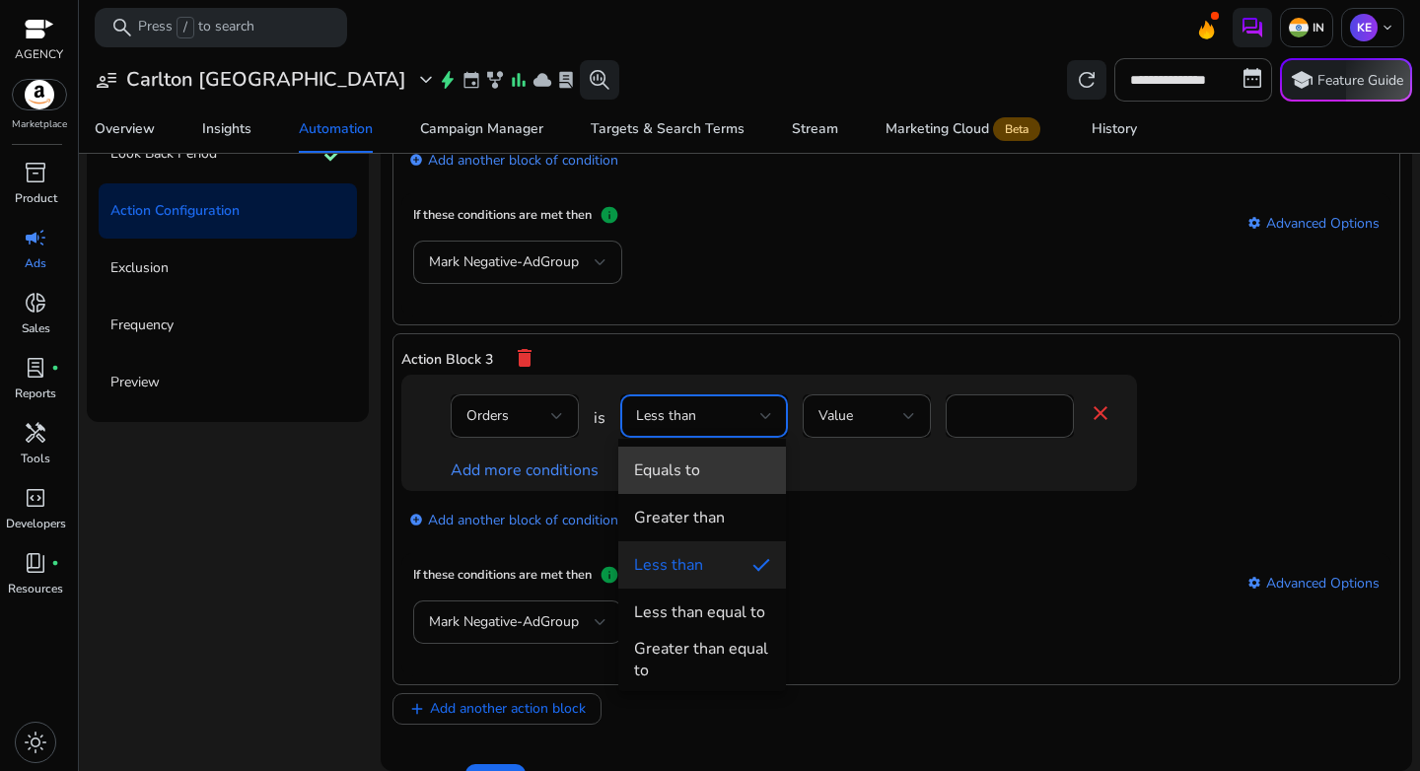
click at [727, 474] on span "Equals to" at bounding box center [702, 471] width 136 height 22
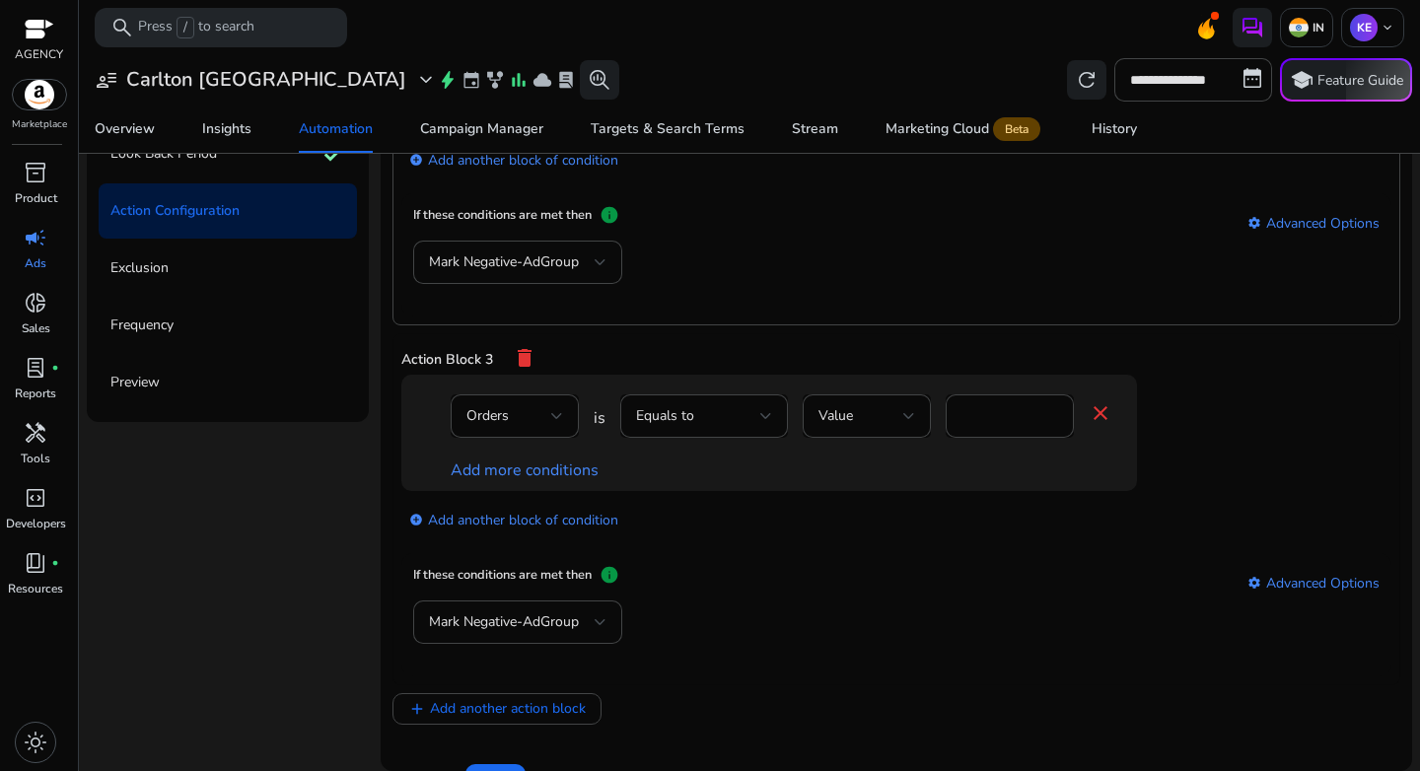
drag, startPoint x: 993, startPoint y: 402, endPoint x: 937, endPoint y: 407, distance: 56.4
click at [937, 407] on div "Orders is Equals to Value * close" at bounding box center [782, 427] width 662 height 64
drag, startPoint x: 981, startPoint y: 415, endPoint x: 900, endPoint y: 415, distance: 80.9
click at [900, 415] on div "Orders is Equals to Value * close" at bounding box center [782, 427] width 662 height 64
type input "*"
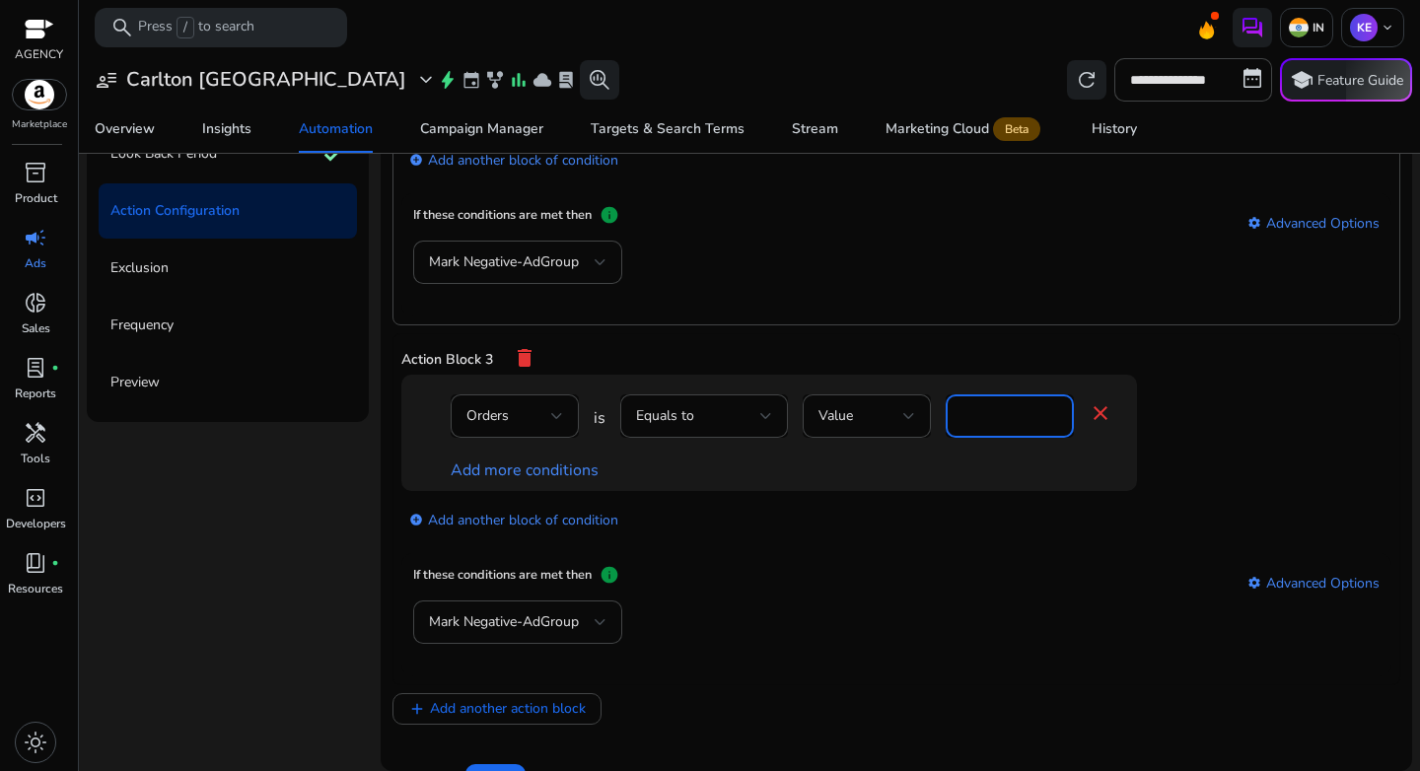
click at [988, 568] on div "If these conditions are met then info settings Advanced Options" at bounding box center [896, 583] width 967 height 36
click at [515, 475] on link "Add more conditions" at bounding box center [525, 471] width 148 height 22
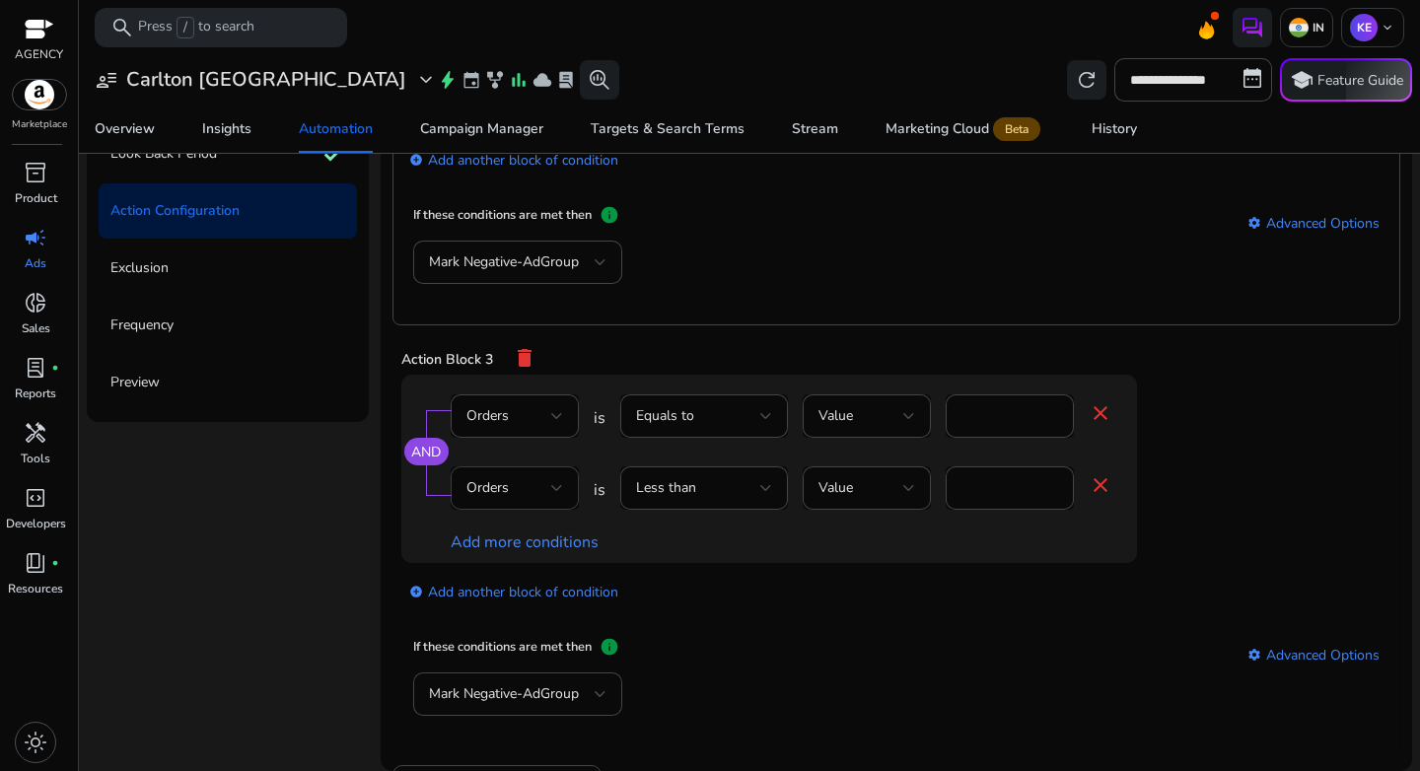
click at [520, 479] on div "Orders" at bounding box center [509, 488] width 85 height 22
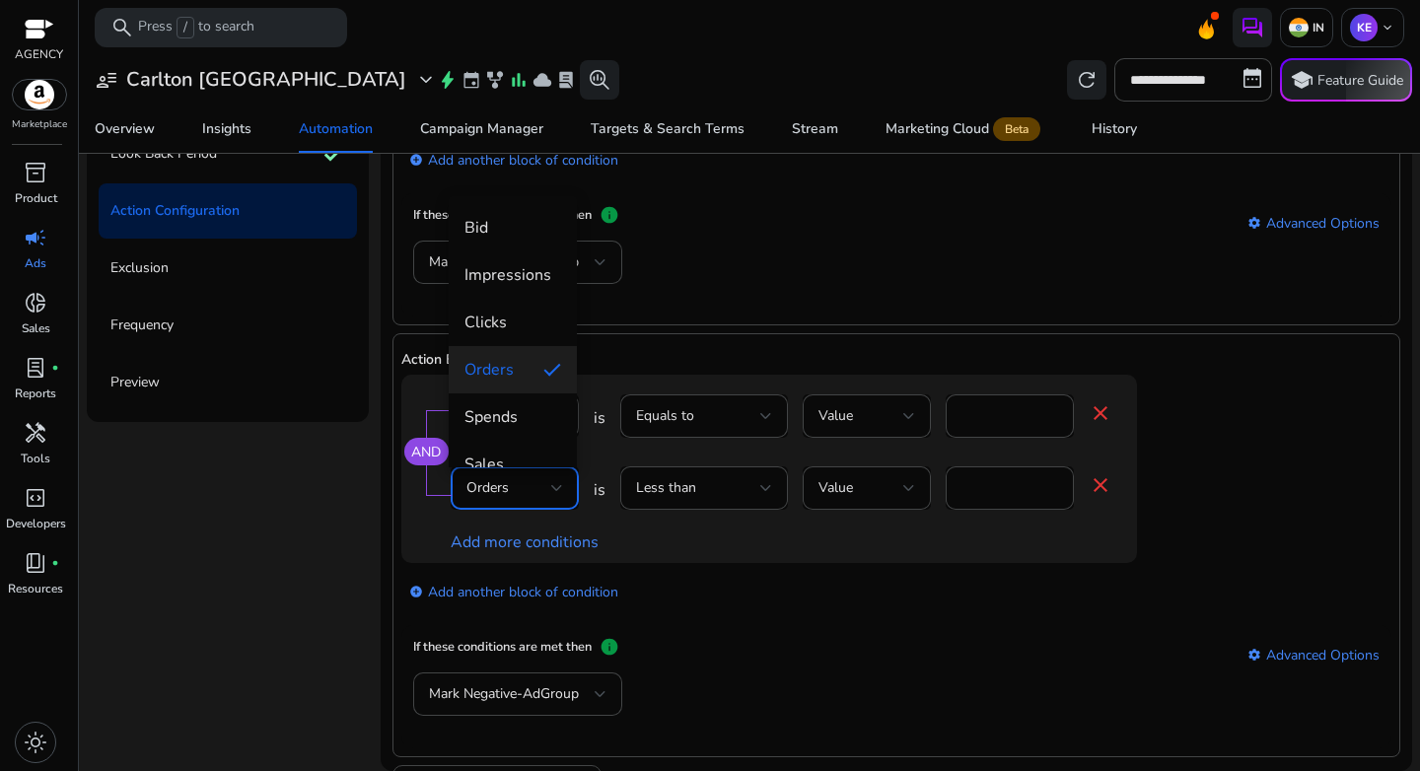
scroll to position [4, 0]
click at [504, 330] on mat-option "Clicks" at bounding box center [513, 318] width 128 height 47
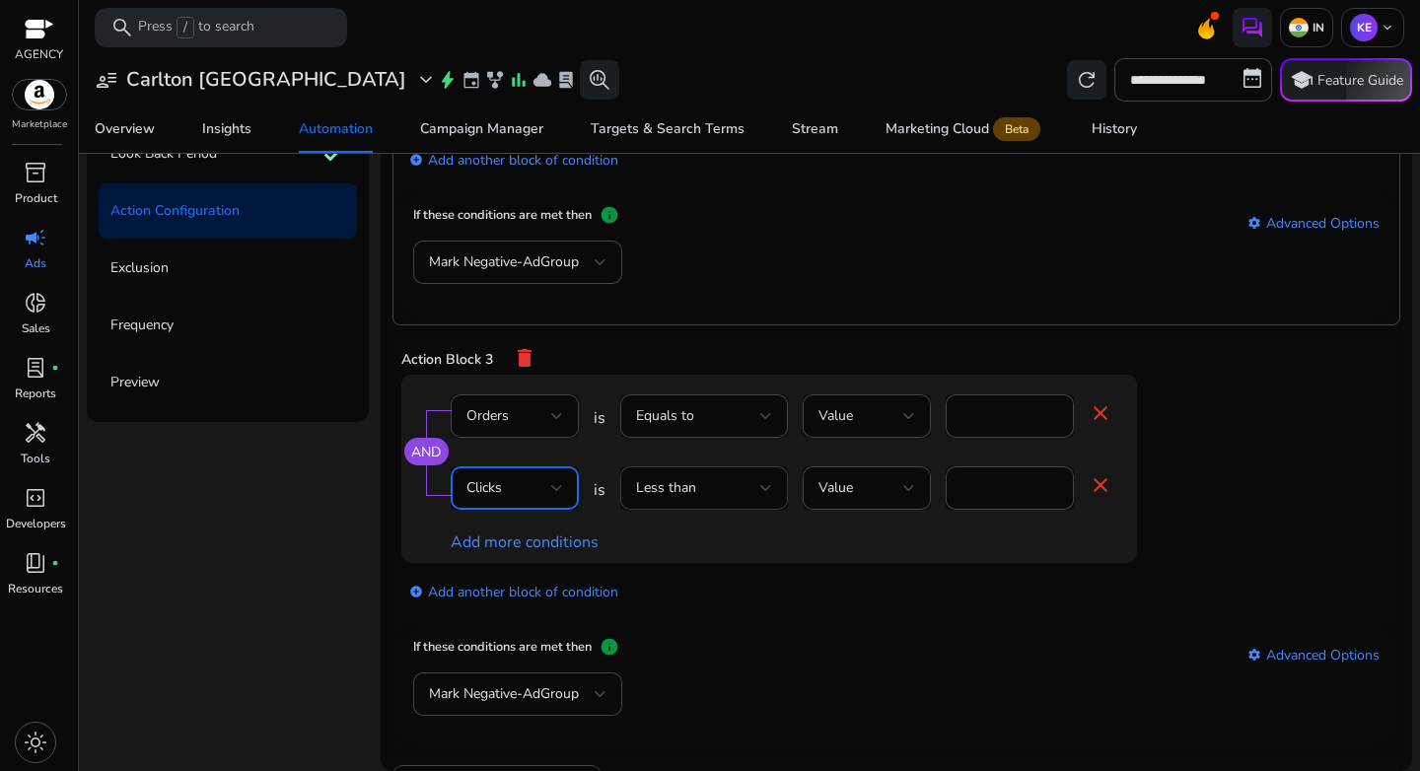
click at [668, 483] on span "Less than" at bounding box center [666, 487] width 60 height 19
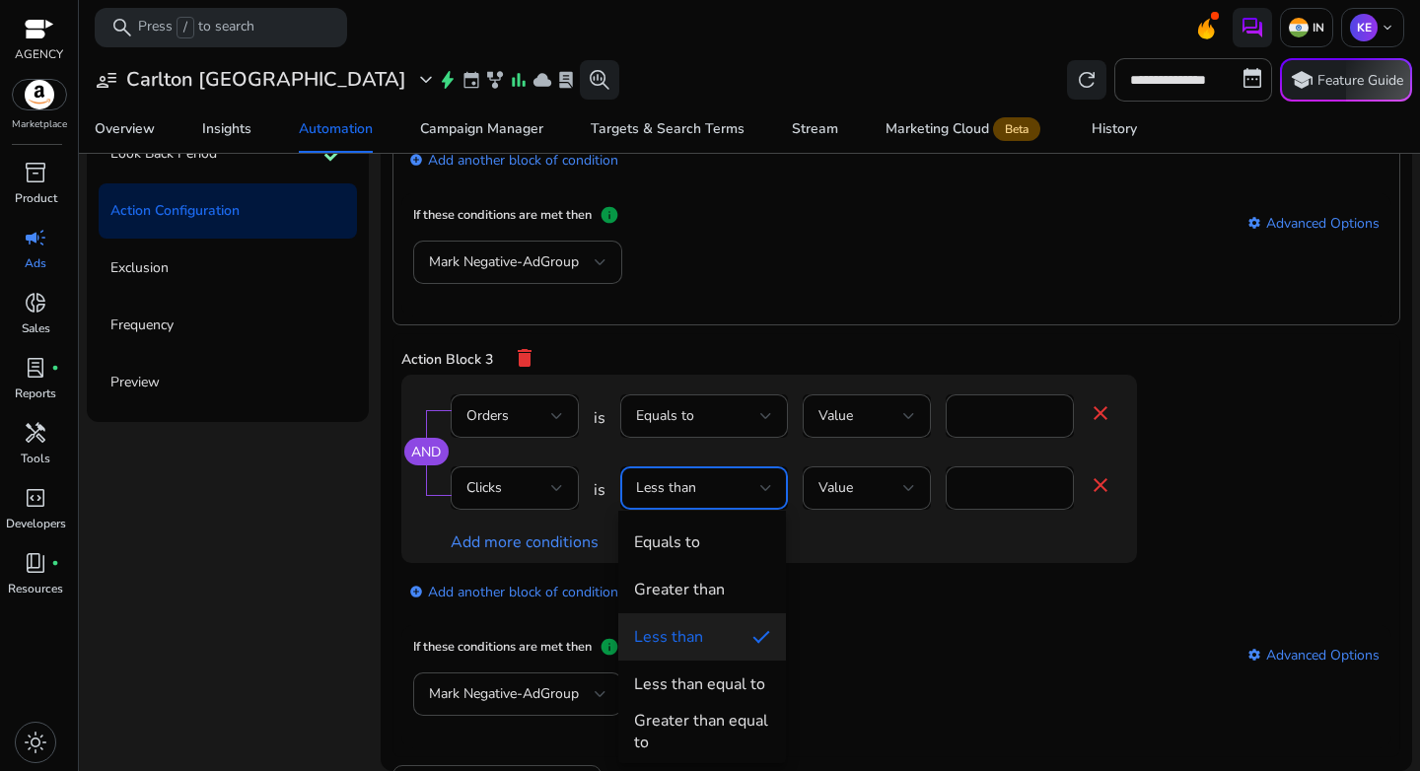
drag, startPoint x: 710, startPoint y: 569, endPoint x: 722, endPoint y: 564, distance: 12.8
click at [710, 570] on mat-option "Greater than" at bounding box center [702, 589] width 168 height 47
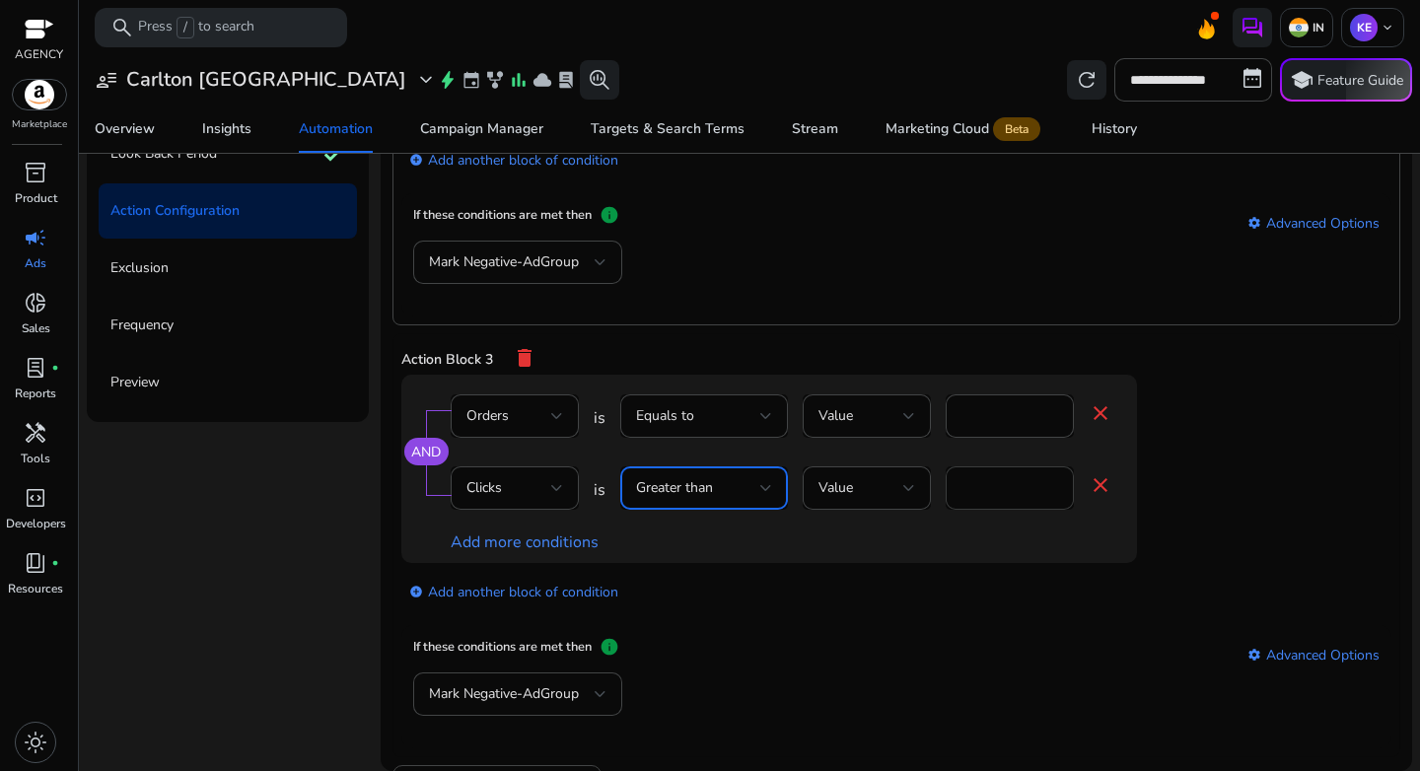
click at [989, 480] on input "*" at bounding box center [1010, 488] width 97 height 22
type input "**"
click at [1064, 584] on div "add_circle Add another block of condition" at bounding box center [808, 590] width 815 height 55
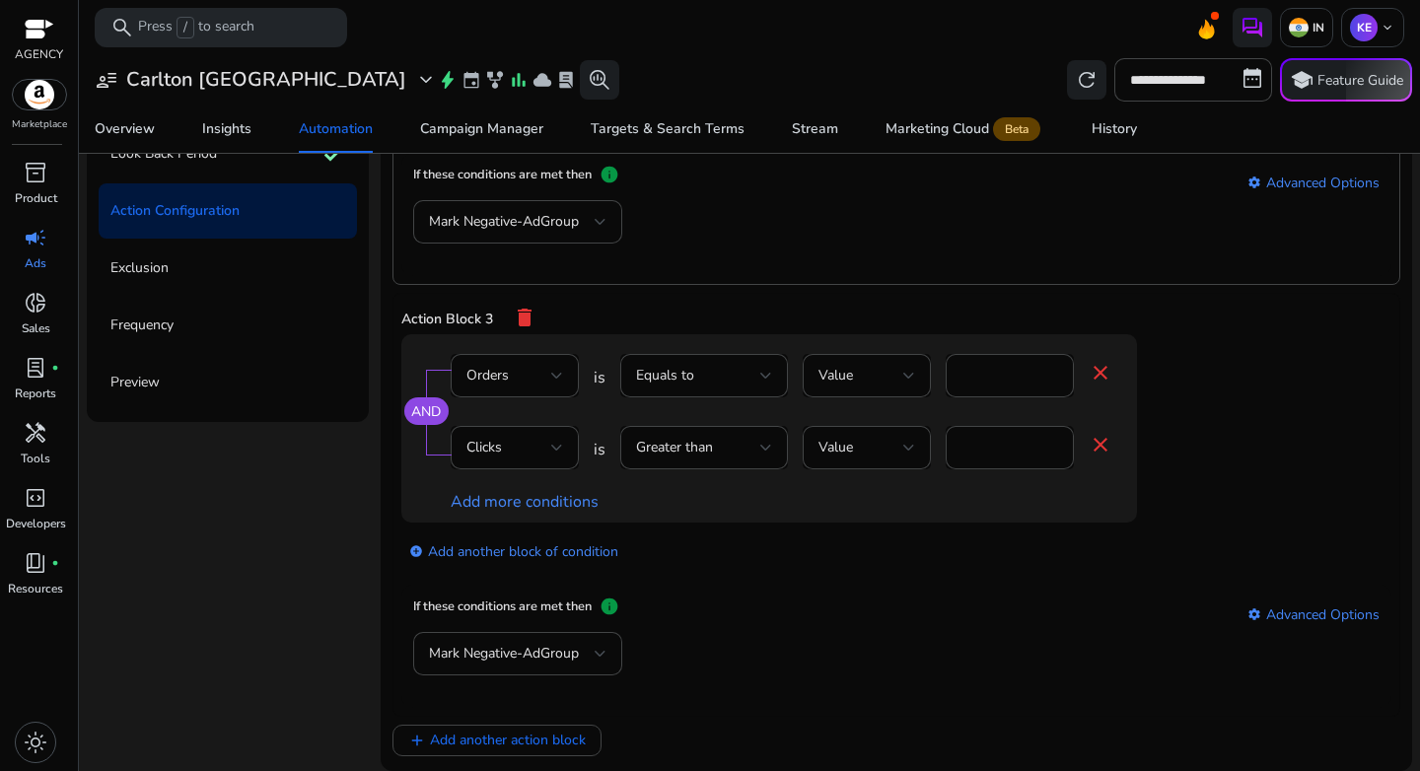
scroll to position [821, 0]
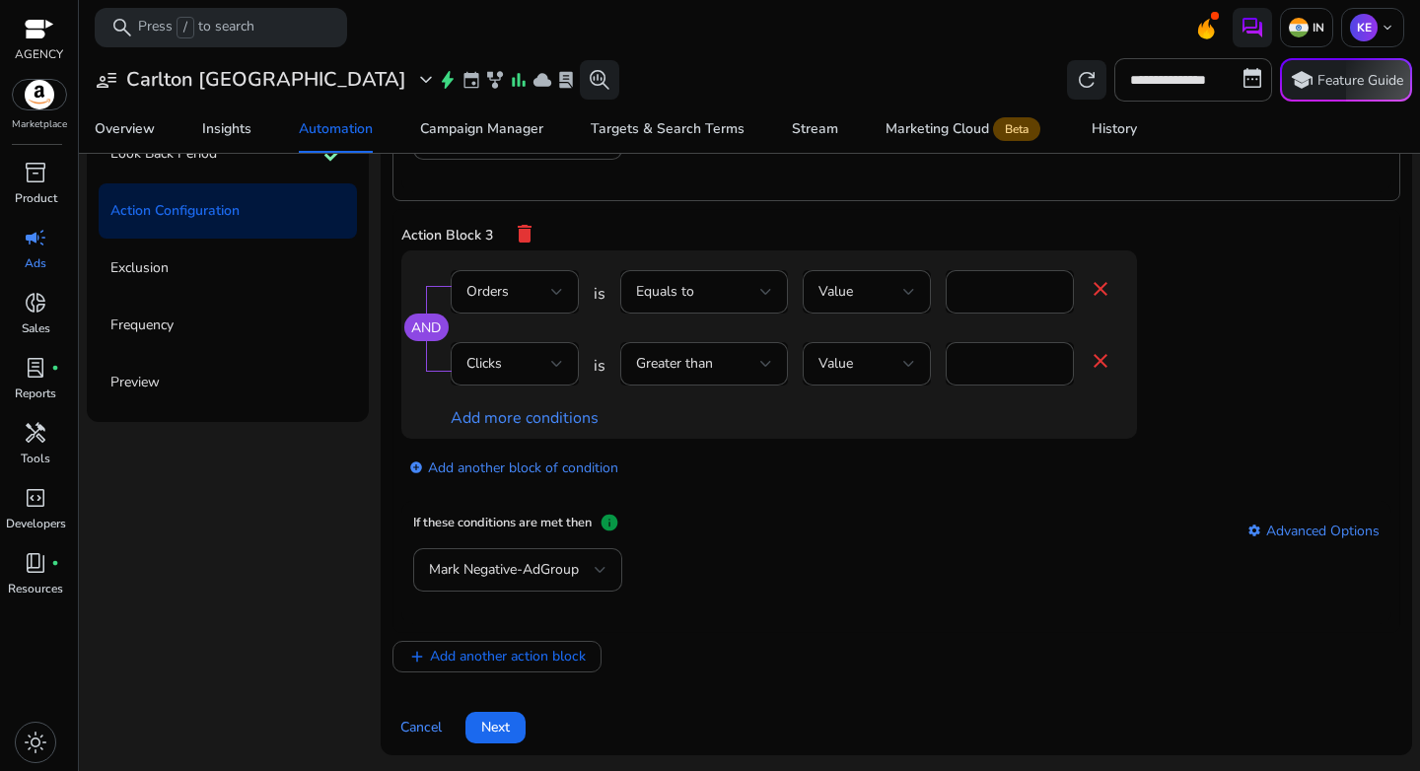
click at [791, 607] on div "Mark Negative-AdGroup" at bounding box center [896, 580] width 967 height 64
click at [545, 659] on span "Add another action block" at bounding box center [508, 656] width 156 height 21
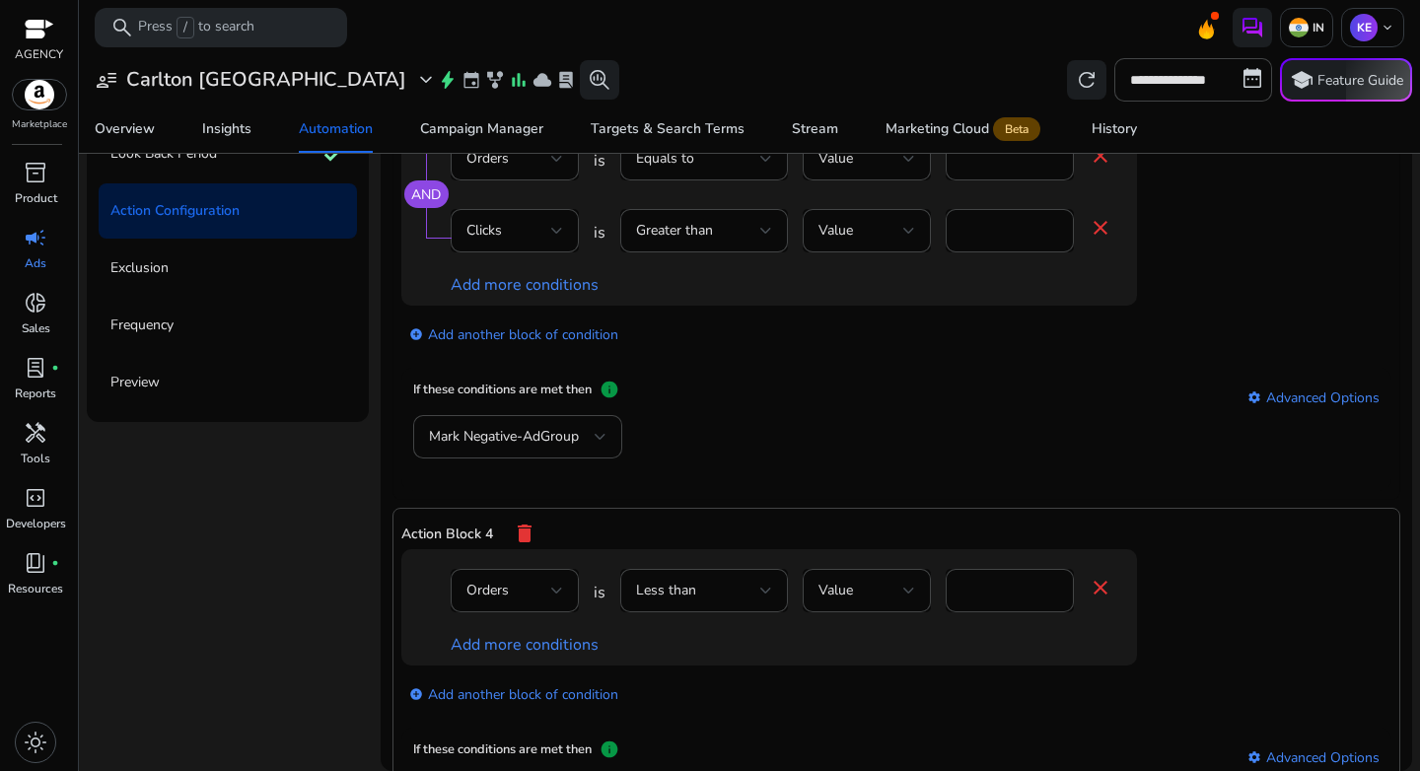
scroll to position [1044, 0]
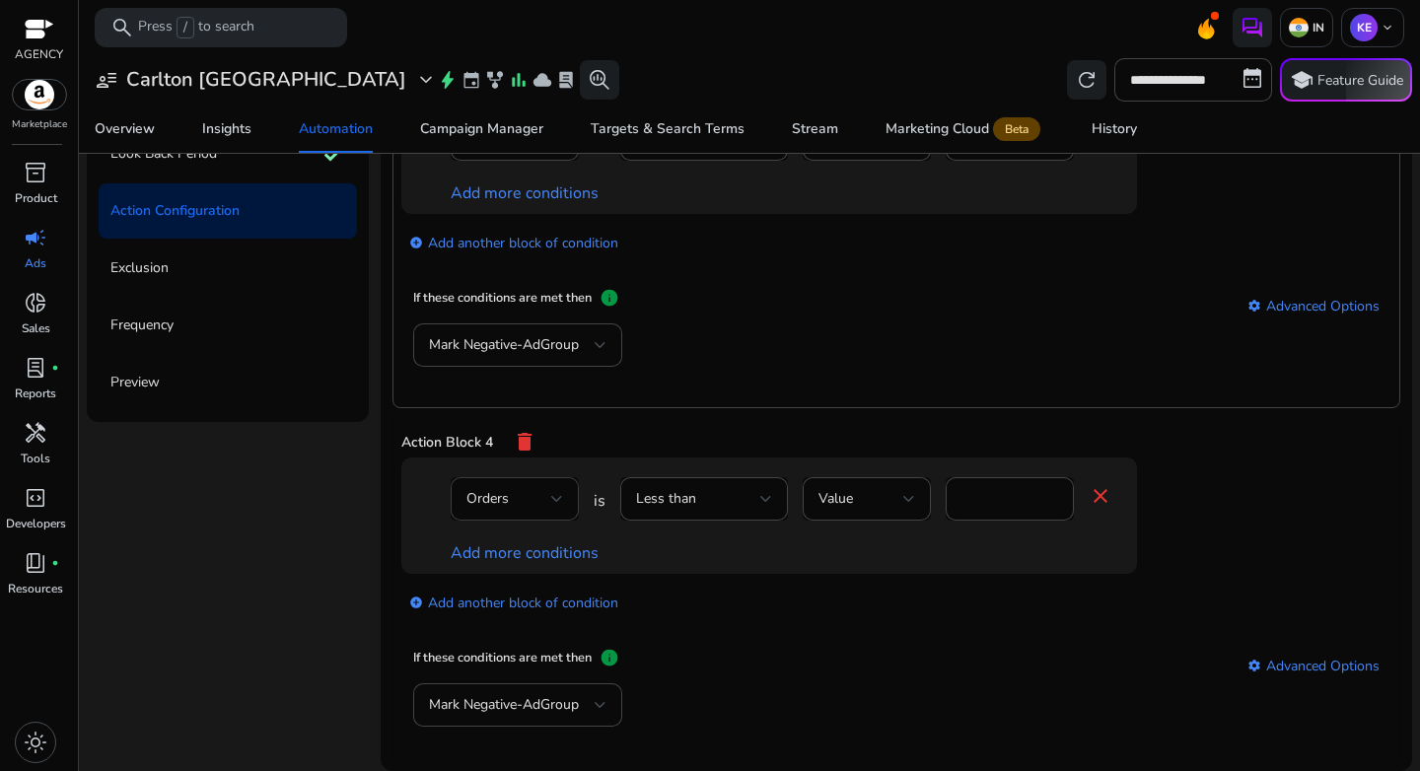
click at [537, 507] on div "Orders" at bounding box center [509, 499] width 85 height 22
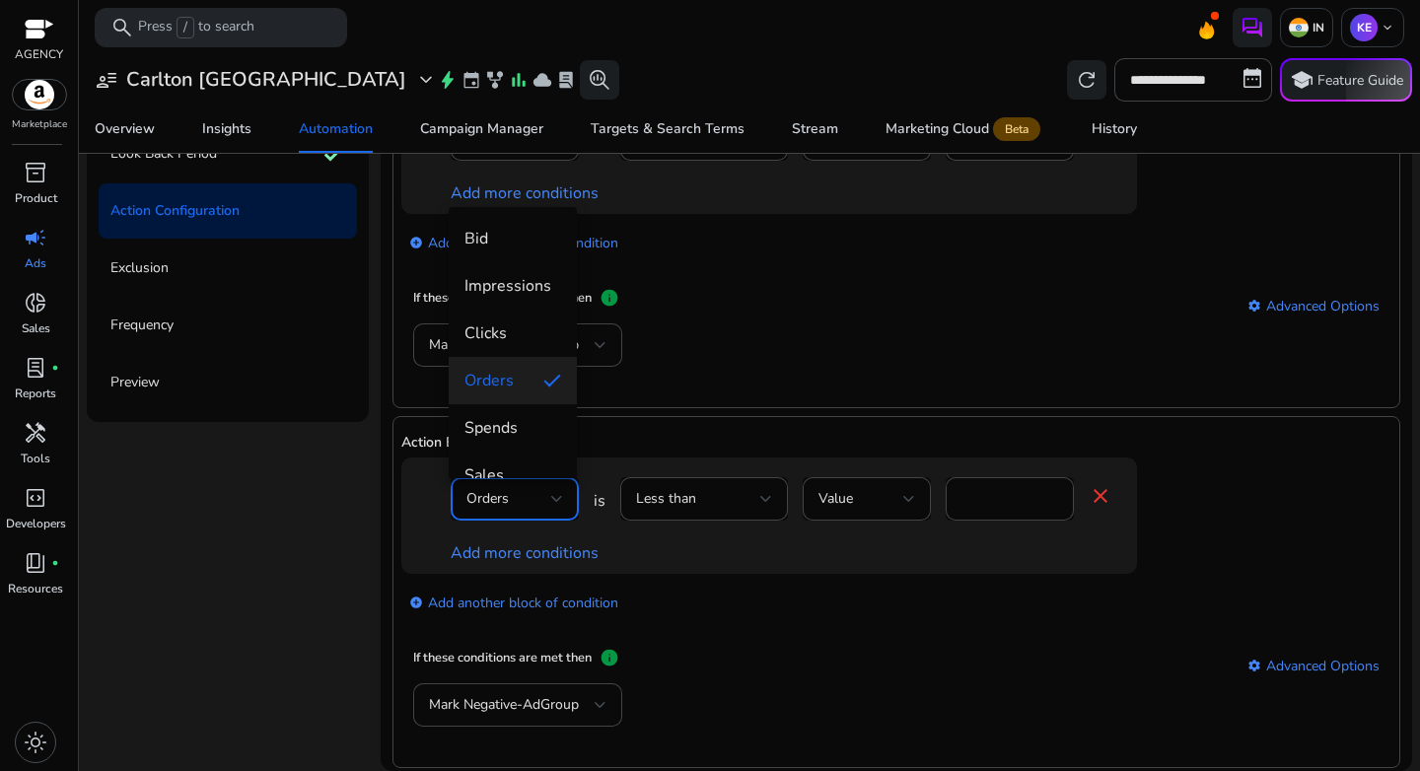
click at [728, 527] on div at bounding box center [710, 385] width 1420 height 771
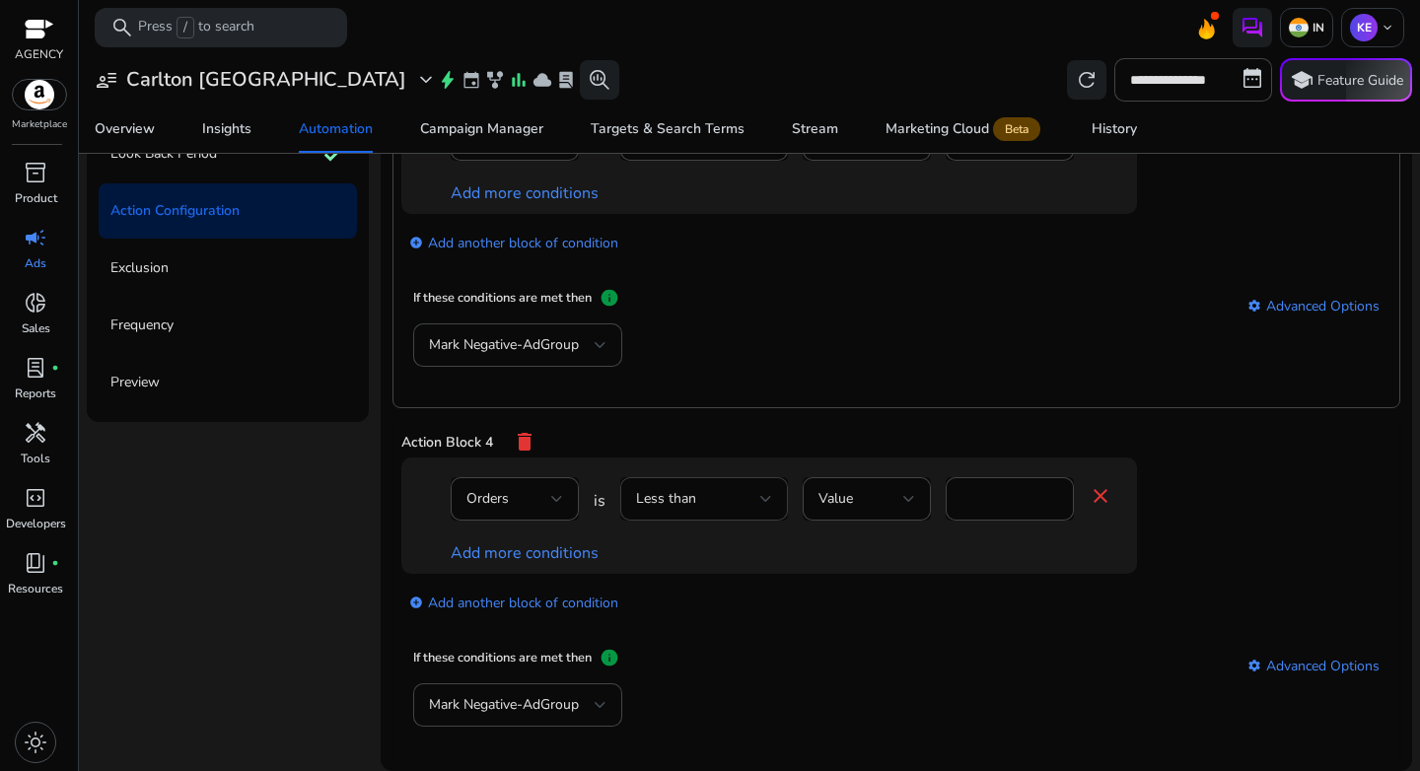
click at [720, 511] on div "Less than" at bounding box center [704, 499] width 136 height 24
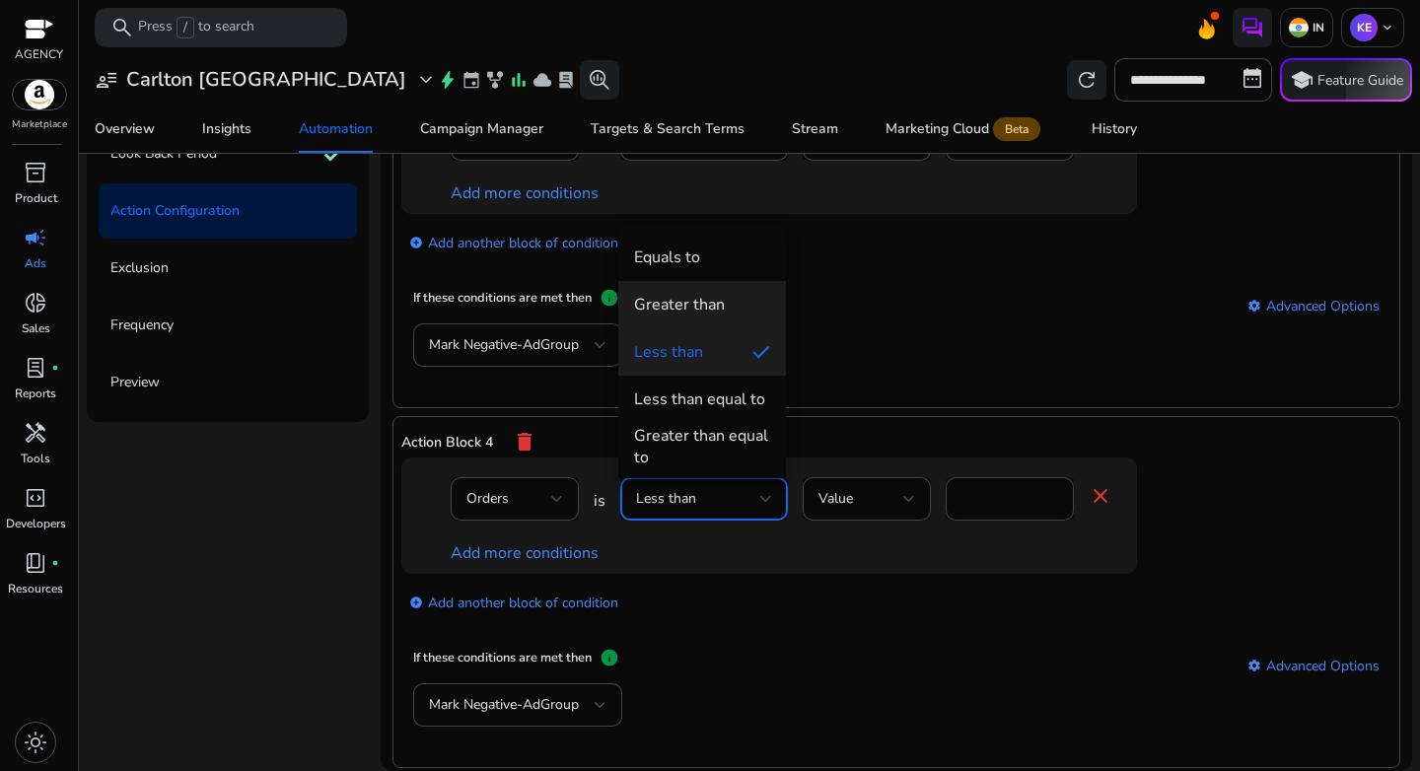
click at [697, 320] on mat-option "Greater than" at bounding box center [702, 304] width 168 height 47
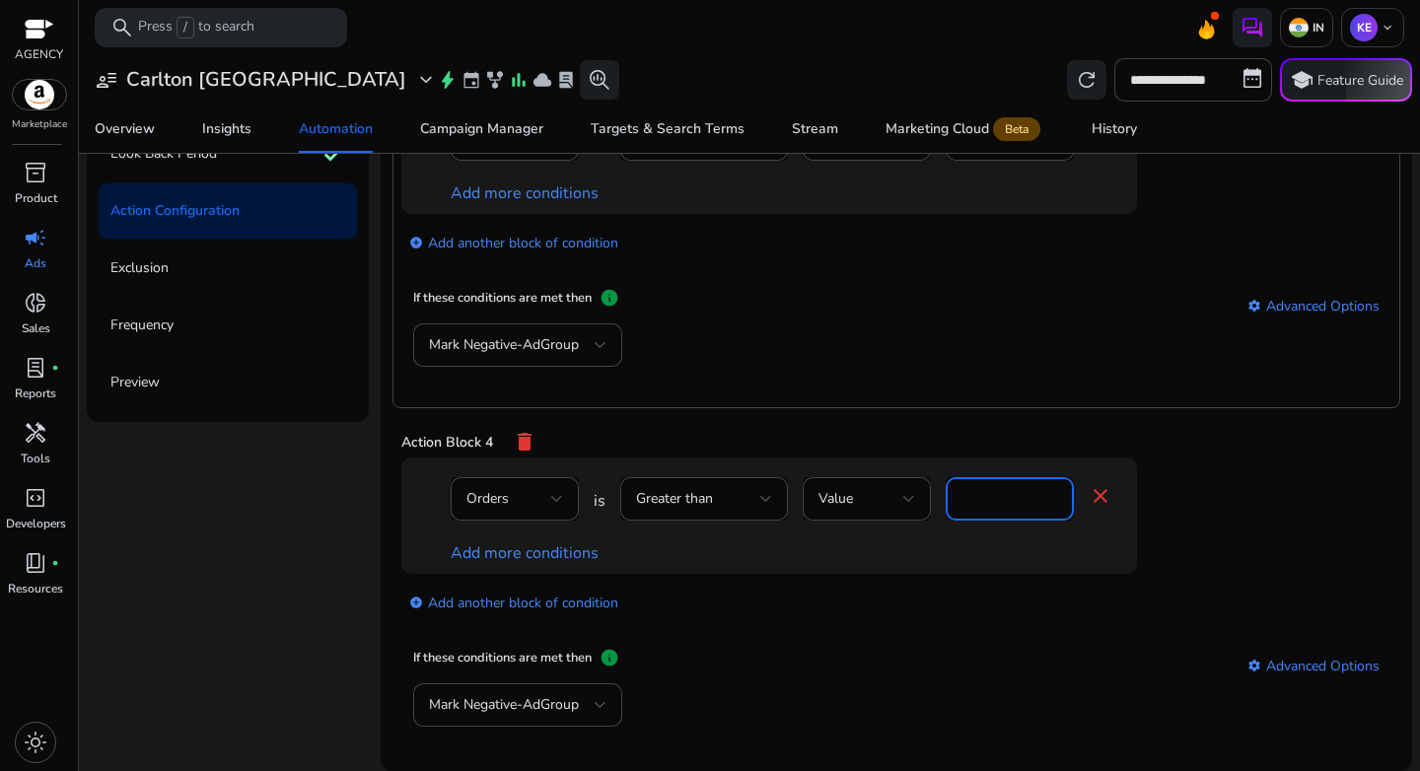
drag, startPoint x: 977, startPoint y: 499, endPoint x: 947, endPoint y: 500, distance: 30.6
click at [947, 500] on div "*" at bounding box center [1010, 498] width 128 height 43
type input "*"
click at [1113, 574] on div "Orders is Greater than Value * close Add more conditions" at bounding box center [769, 516] width 736 height 116
click at [514, 564] on link "Add more conditions" at bounding box center [525, 553] width 148 height 22
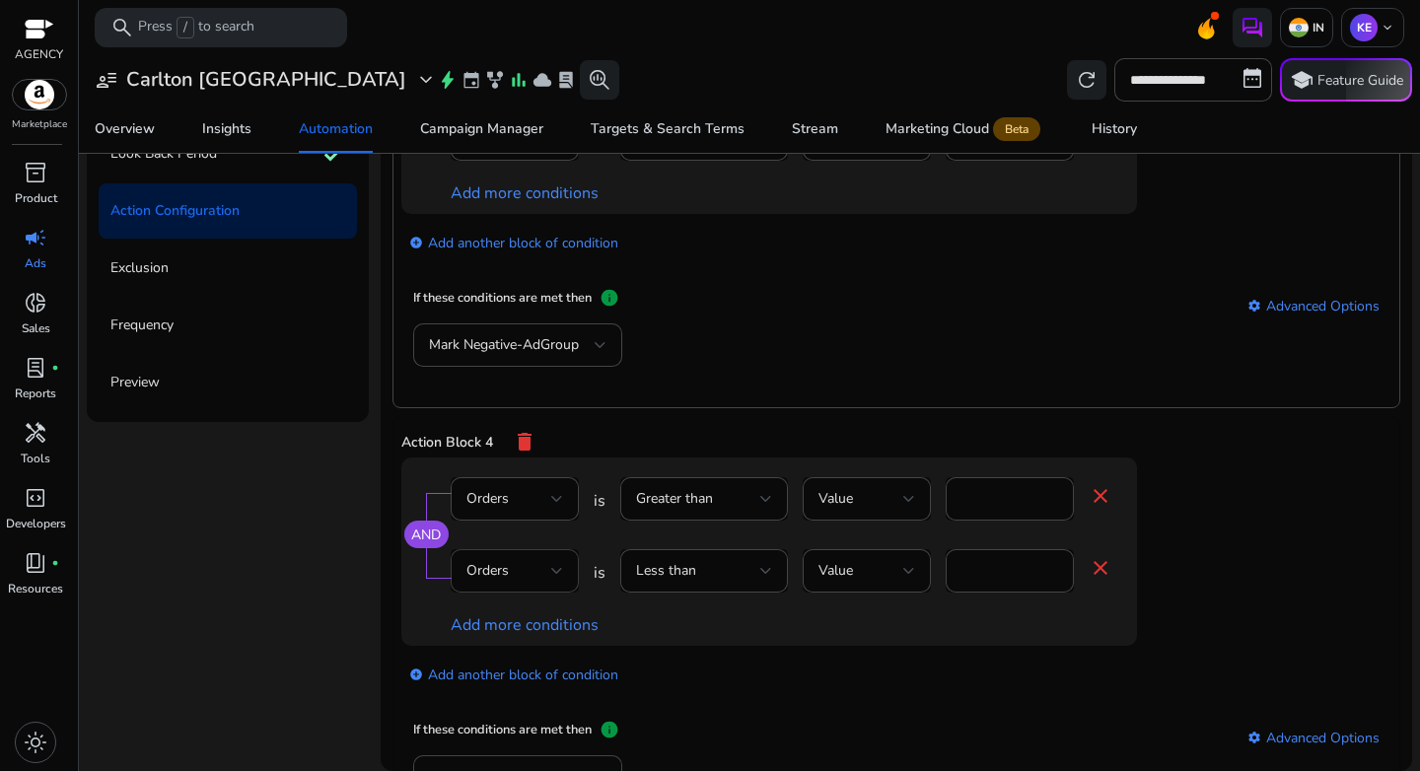
click at [514, 570] on div "Orders" at bounding box center [509, 571] width 85 height 22
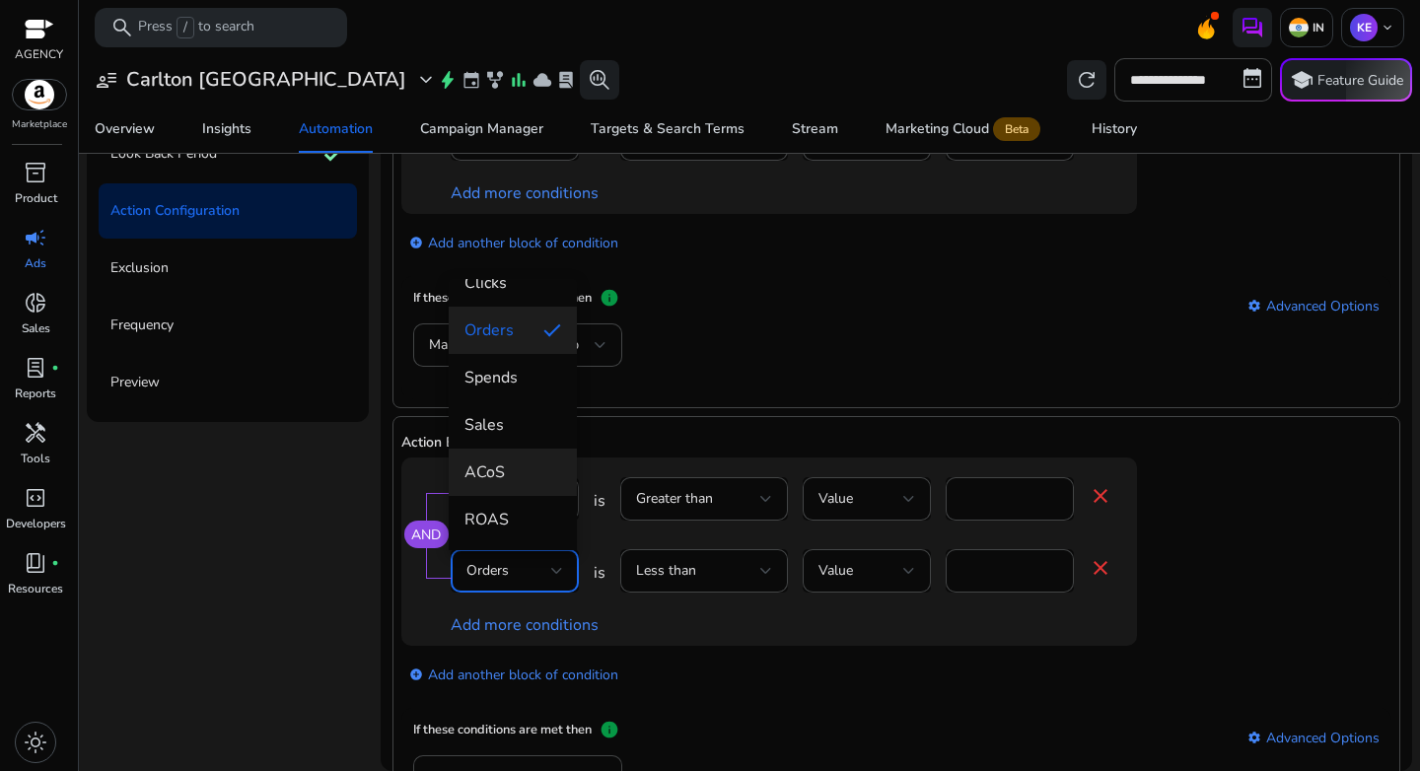
scroll to position [123, 0]
click at [508, 480] on span "ACoS" at bounding box center [513, 472] width 97 height 22
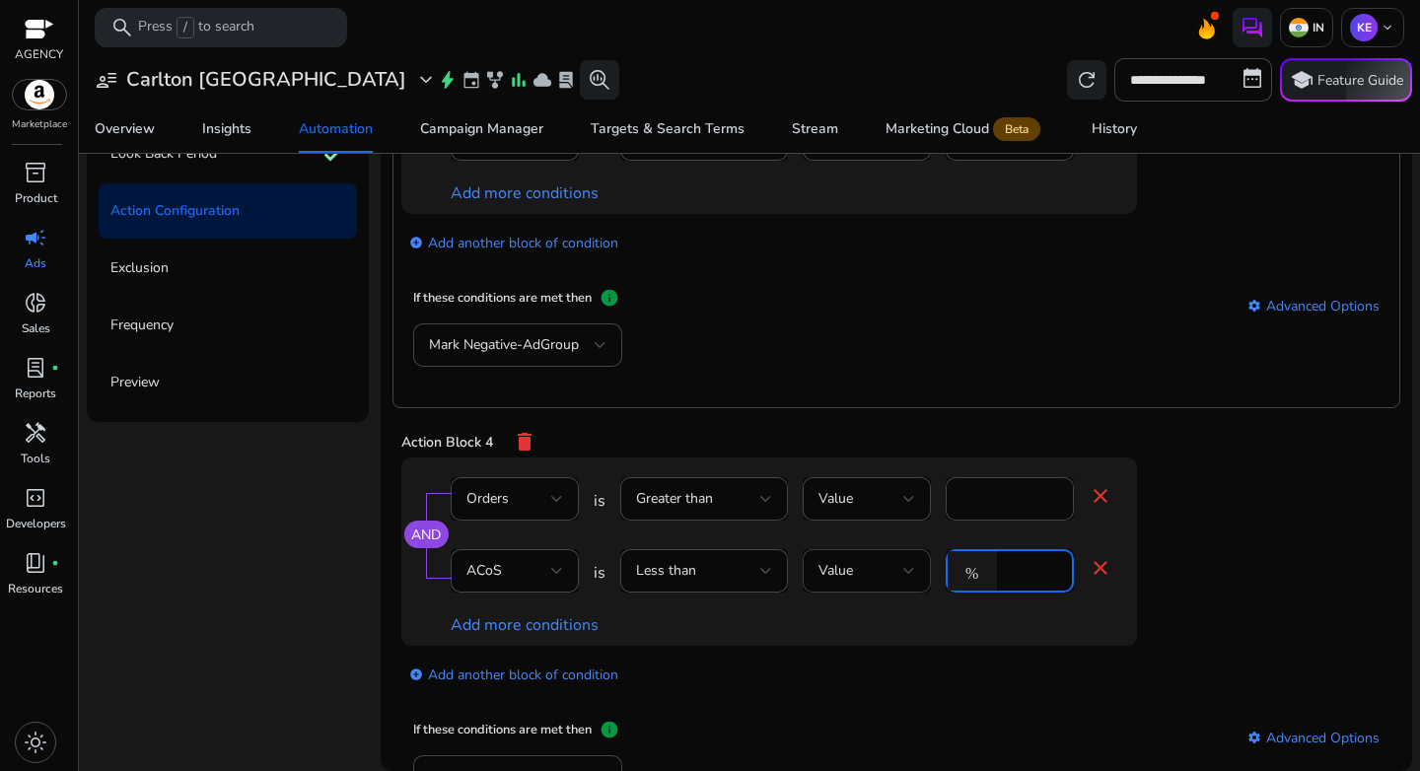
drag, startPoint x: 1028, startPoint y: 579, endPoint x: 924, endPoint y: 579, distance: 103.6
click at [928, 578] on div "ACoS is Less than Value % * close" at bounding box center [782, 581] width 662 height 64
click at [1185, 635] on div "AND Orders is Greater than Value * close ACoS is Less than Value % * close Add …" at bounding box center [808, 552] width 815 height 188
click at [1028, 570] on input "*" at bounding box center [1032, 571] width 51 height 22
drag, startPoint x: 1027, startPoint y: 570, endPoint x: 953, endPoint y: 570, distance: 74.0
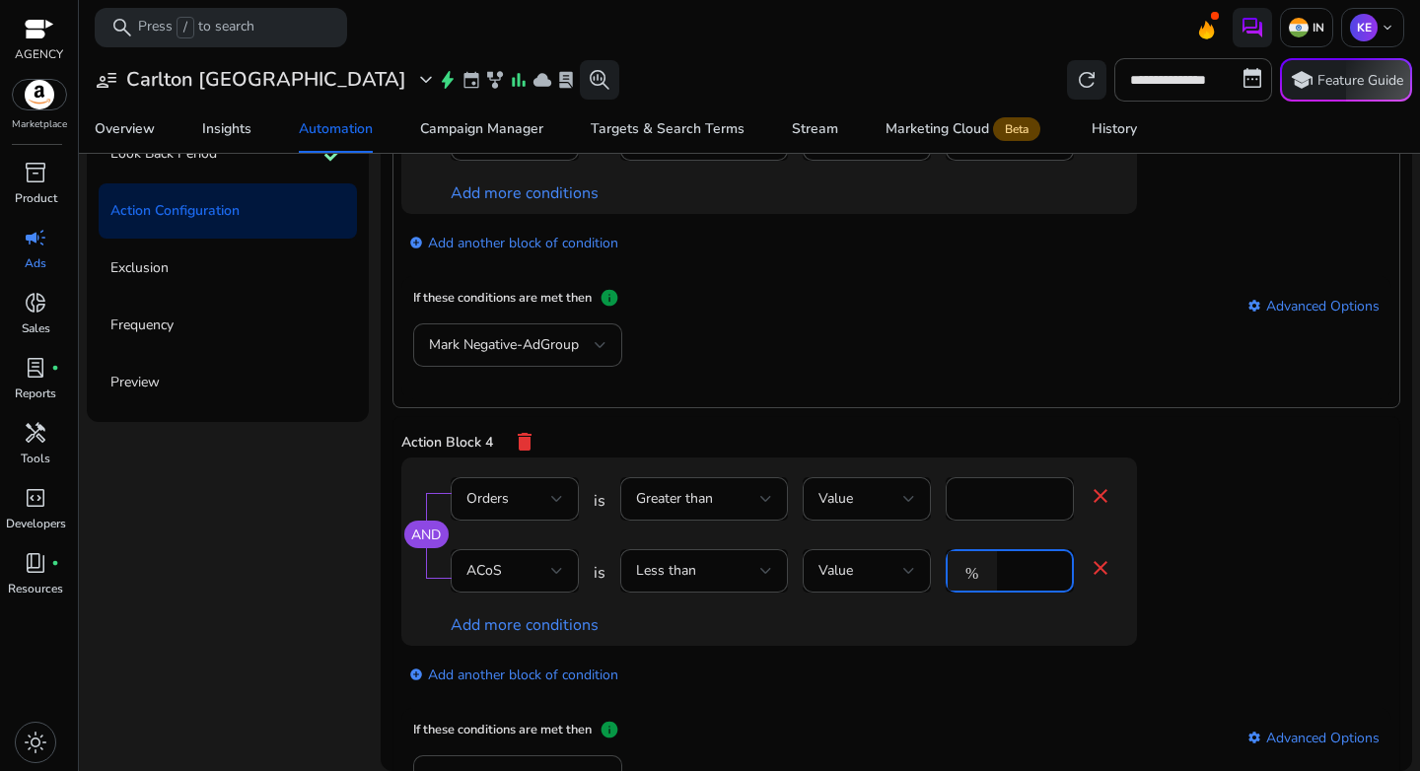
click at [953, 570] on div "% *" at bounding box center [1002, 570] width 112 height 43
type input "**"
click at [1179, 601] on div "AND Orders is Greater than Value * close ACoS is Less than Value % ** close Add…" at bounding box center [808, 552] width 815 height 188
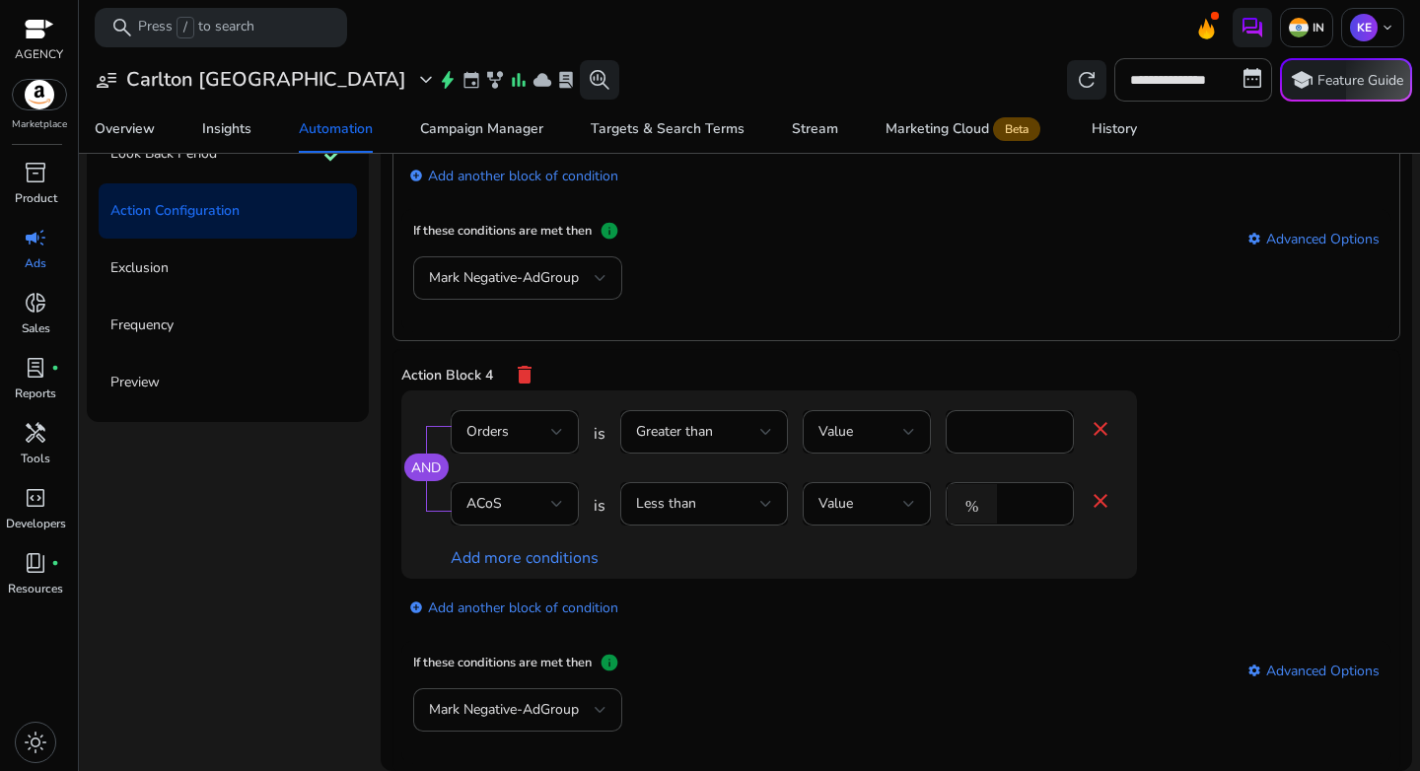
scroll to position [1147, 0]
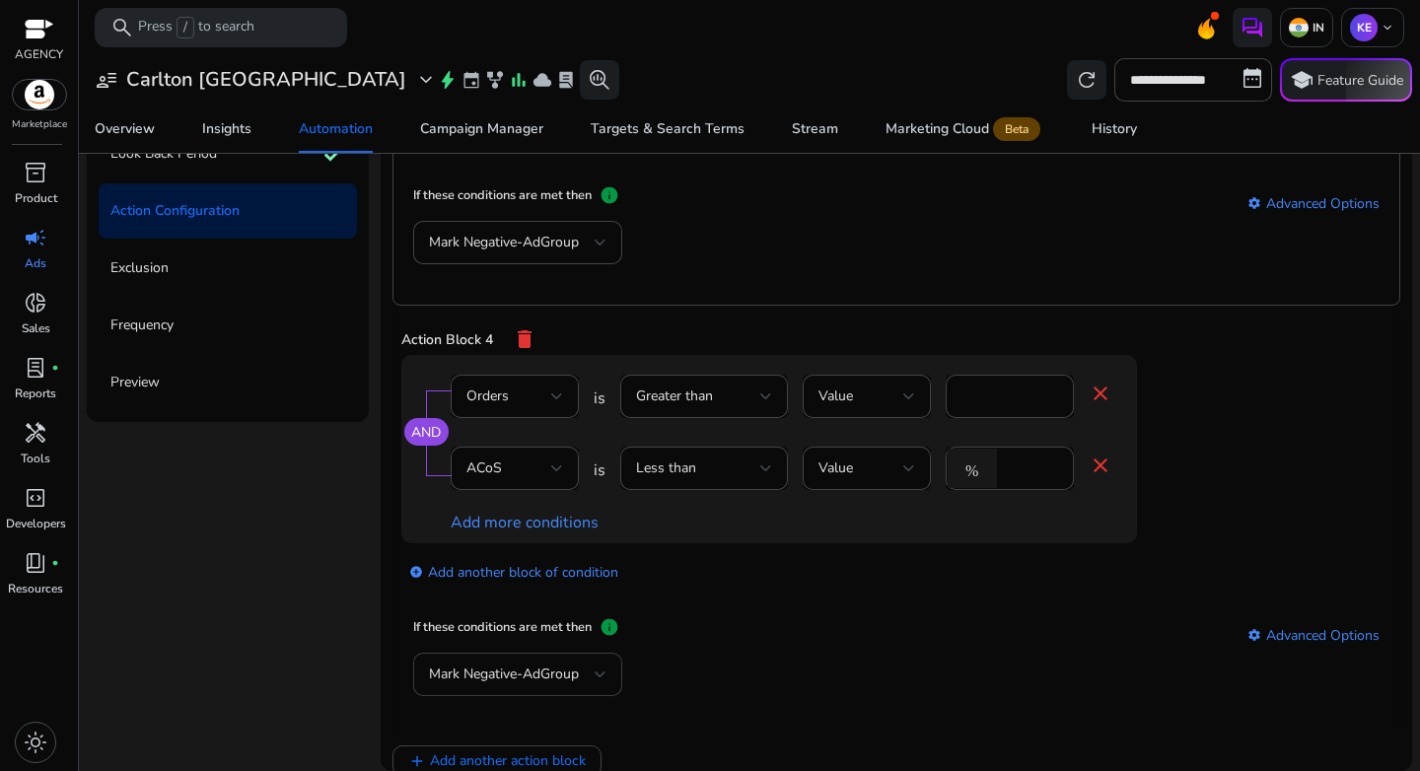
click at [520, 662] on div "Mark Negative-AdGroup" at bounding box center [518, 674] width 178 height 43
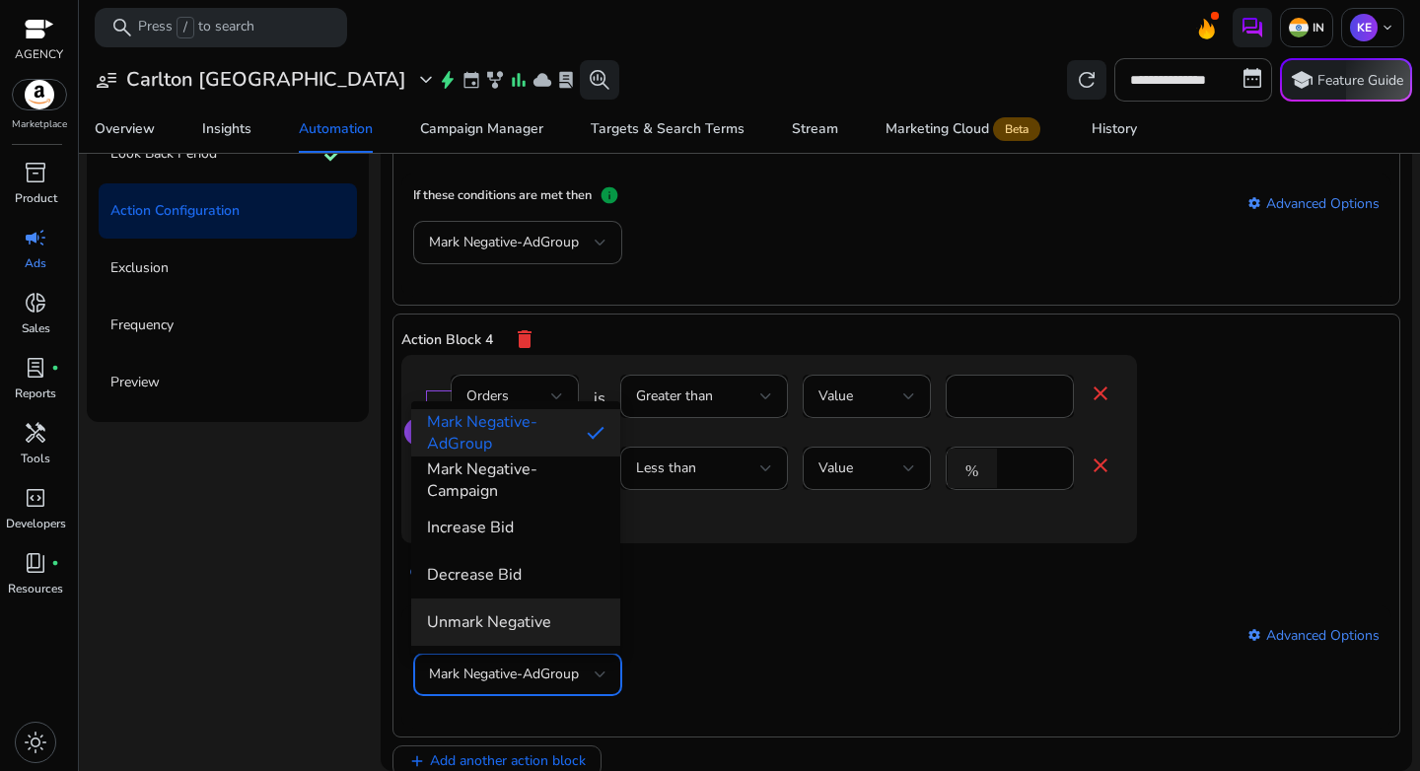
click at [516, 641] on mat-option "Unmark Negative" at bounding box center [515, 622] width 209 height 47
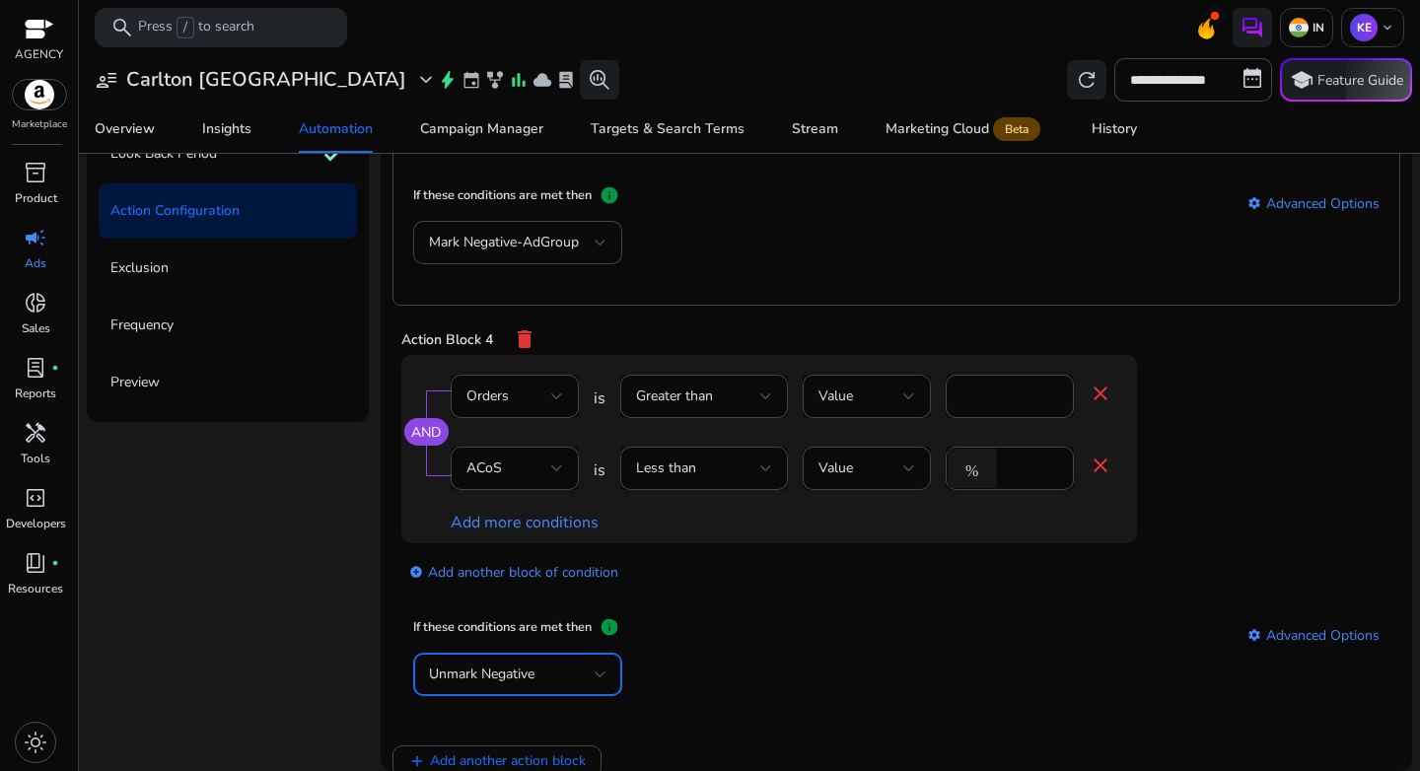
click at [788, 695] on div "Unmark Negative" at bounding box center [896, 685] width 967 height 64
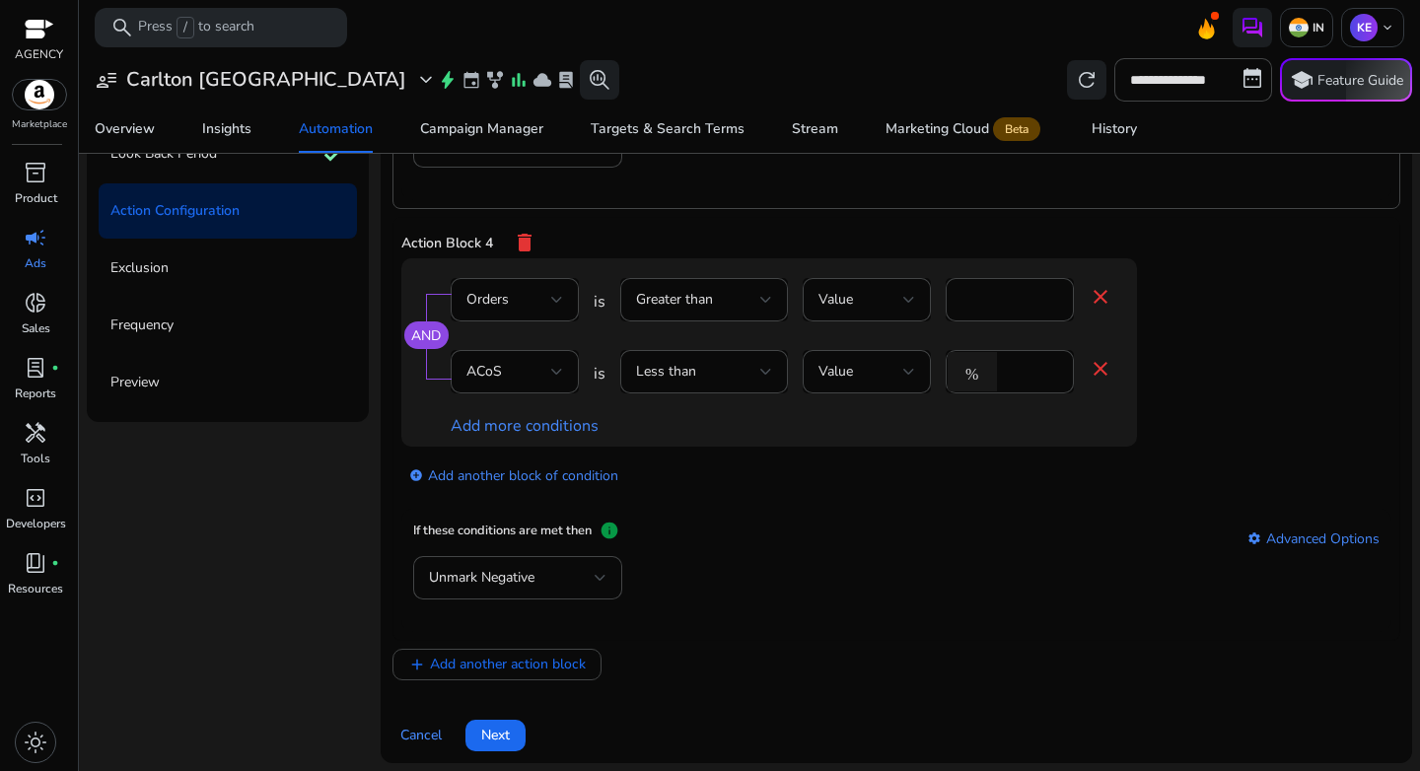
scroll to position [1254, 0]
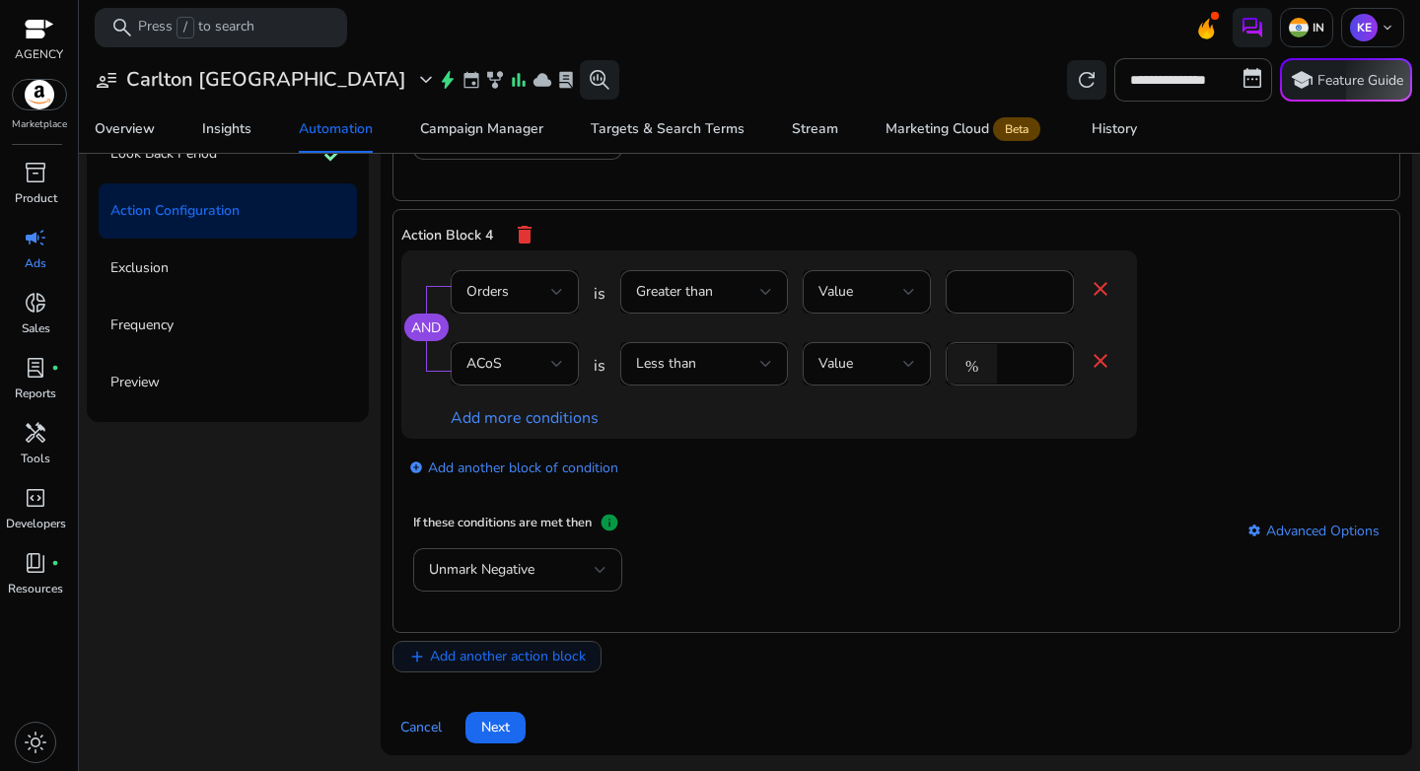
click at [561, 651] on span "Add another action block" at bounding box center [508, 656] width 156 height 21
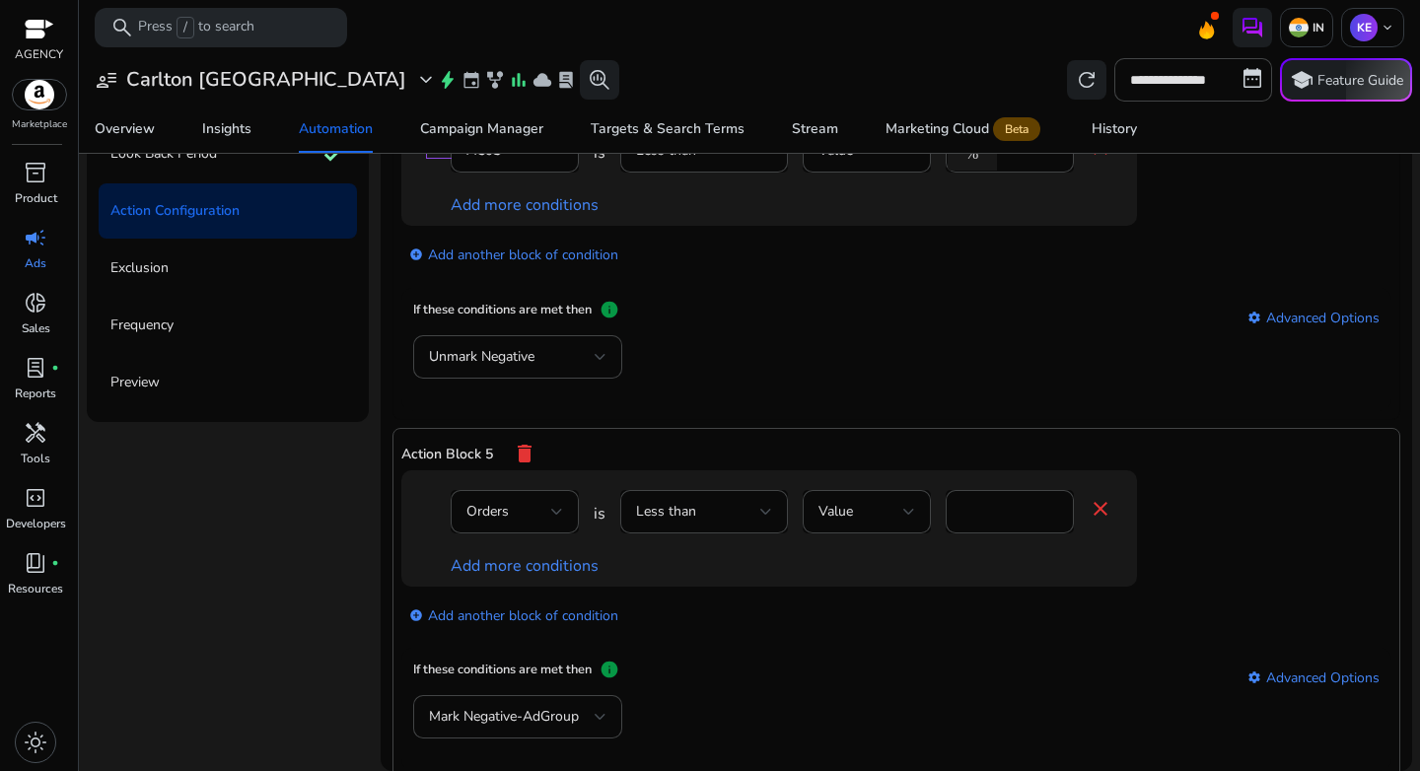
scroll to position [1614, 0]
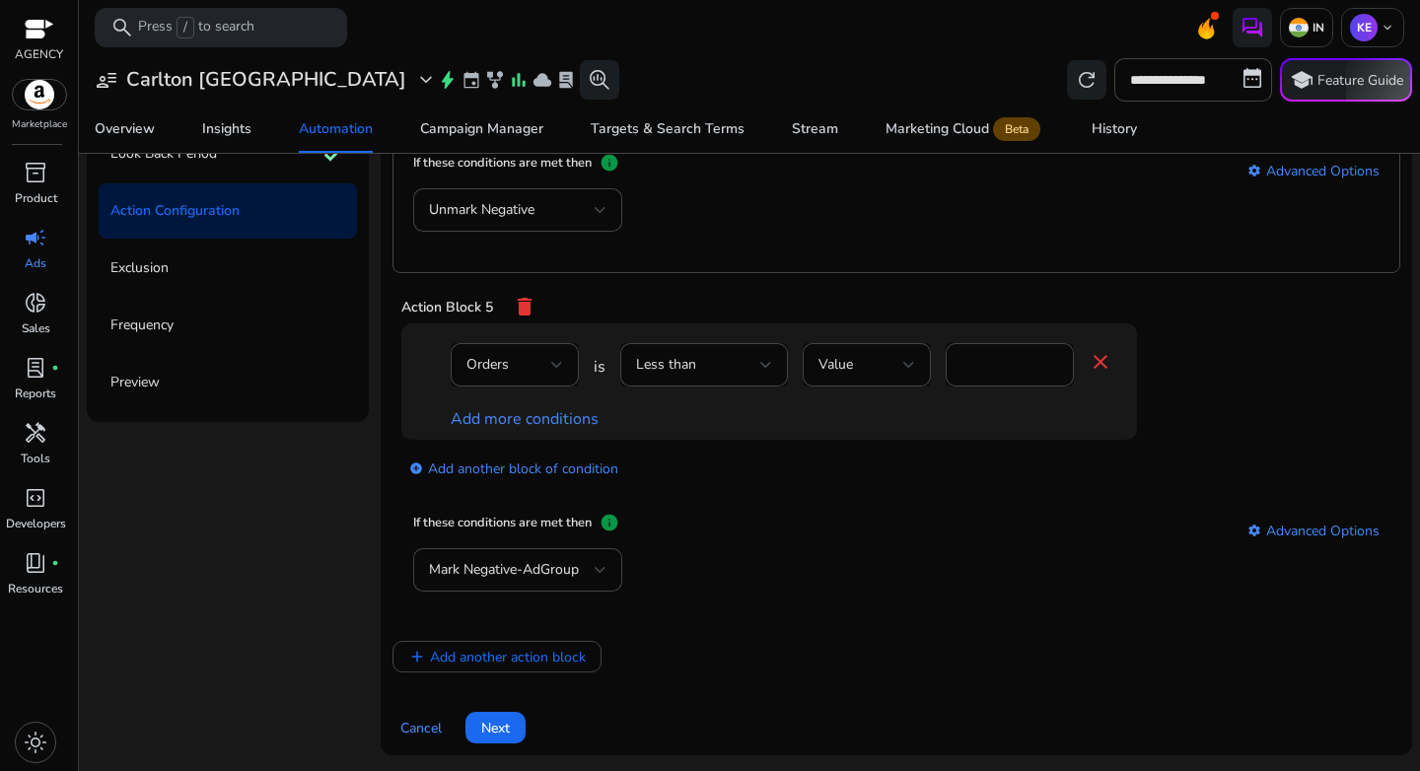
click at [524, 305] on mat-icon "delete" at bounding box center [525, 307] width 24 height 34
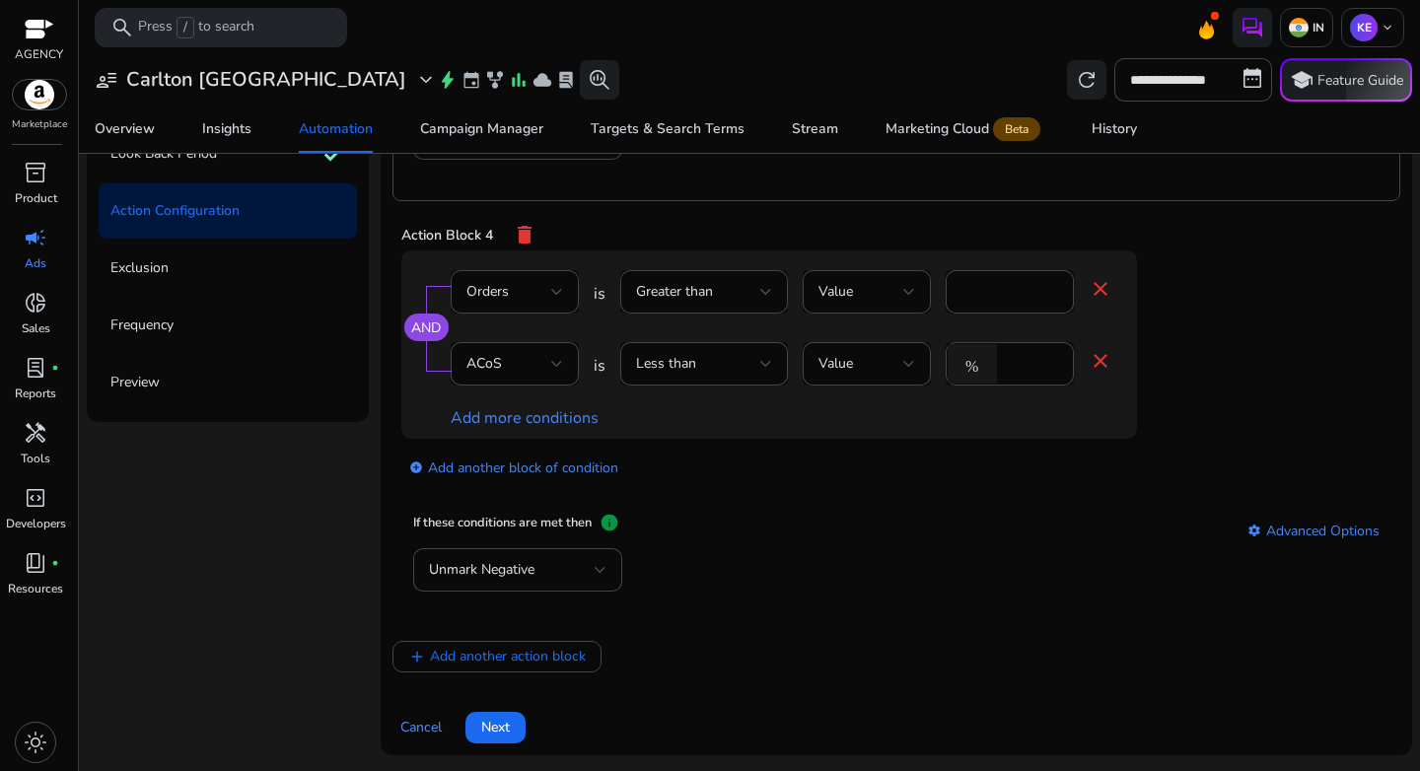
scroll to position [1254, 0]
drag, startPoint x: 1189, startPoint y: 618, endPoint x: 1025, endPoint y: 618, distance: 164.7
click at [1187, 618] on mat-card "If these conditions are met then info settings Advanced Options Unmark Negative" at bounding box center [896, 562] width 990 height 123
click at [504, 728] on span "Next" at bounding box center [495, 727] width 29 height 21
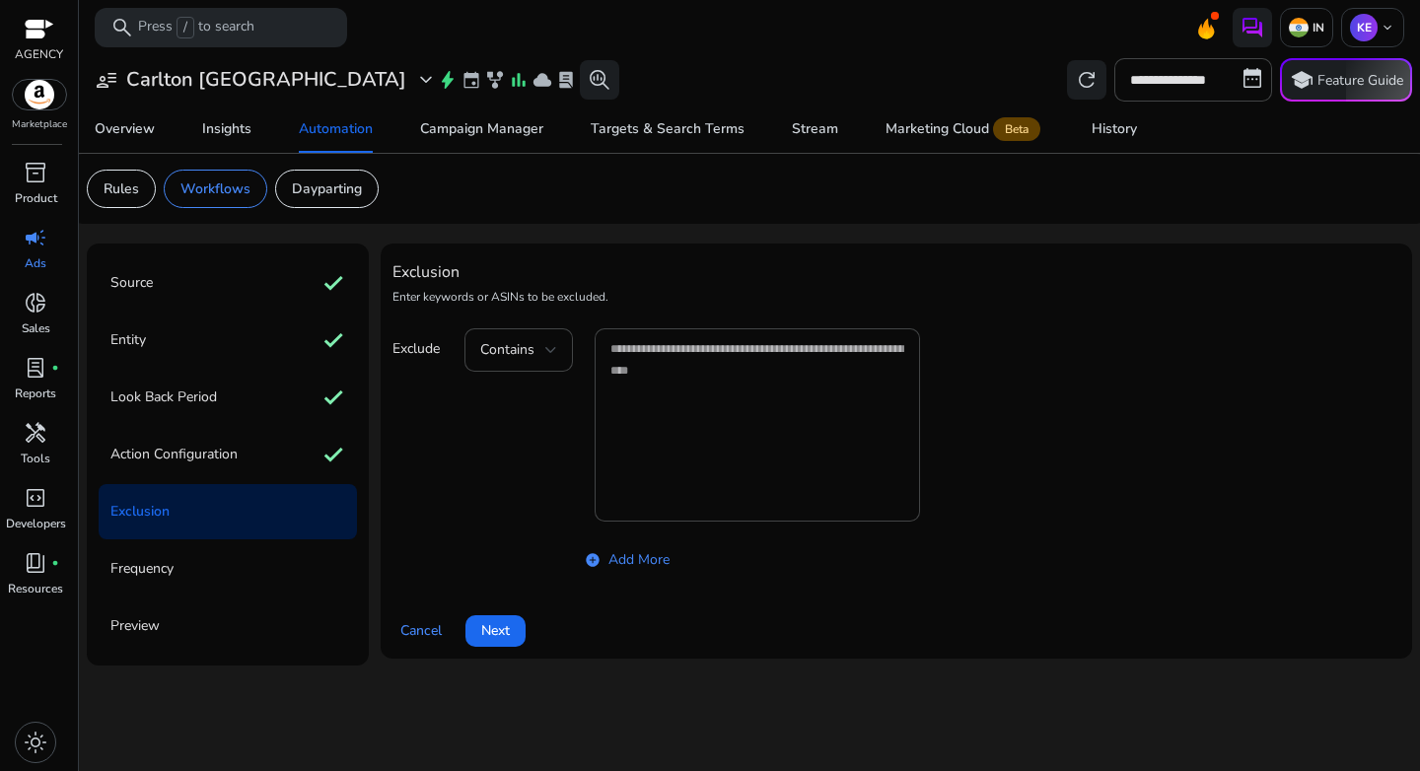
scroll to position [0, 0]
click at [500, 633] on span "Next" at bounding box center [495, 630] width 29 height 21
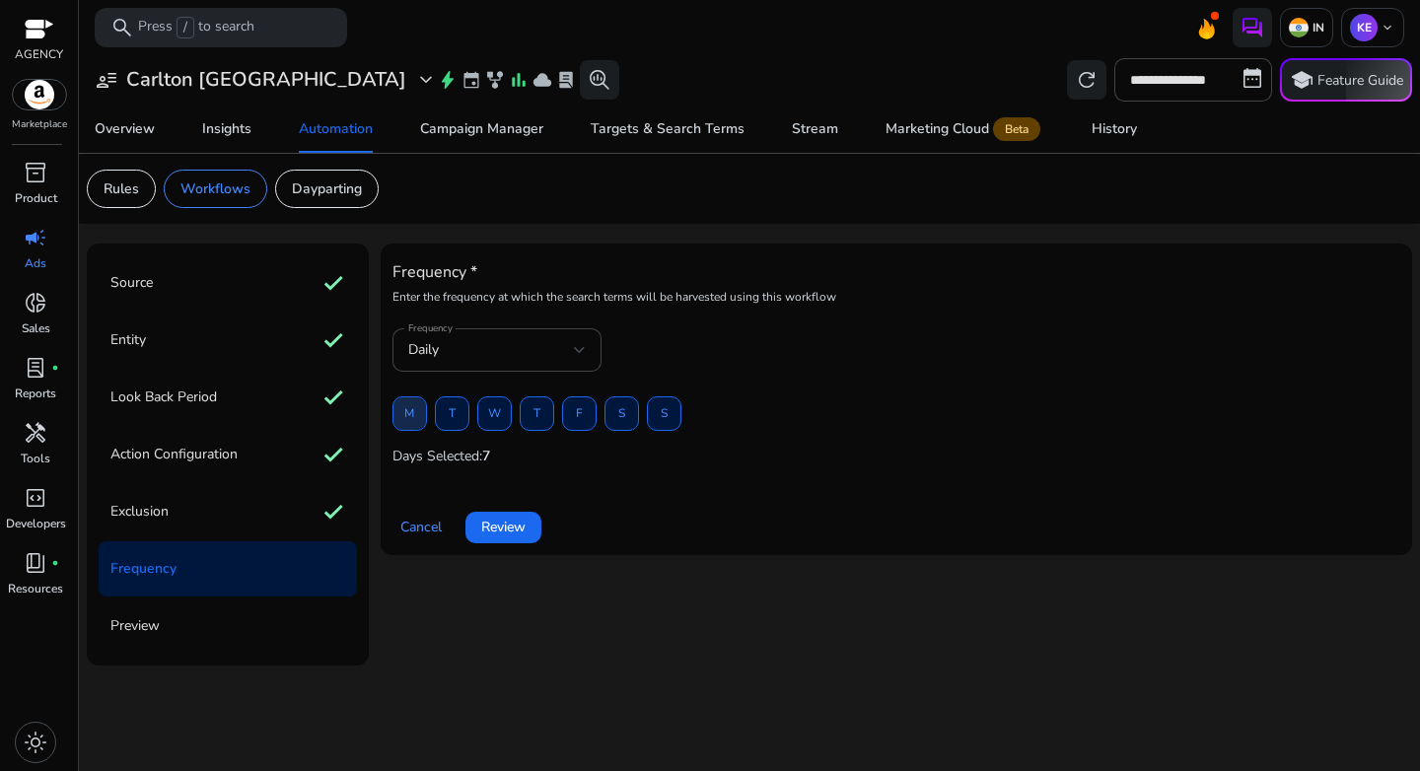
click at [414, 411] on span at bounding box center [410, 414] width 33 height 47
click at [495, 416] on span "W" at bounding box center [494, 413] width 13 height 35
click at [584, 419] on span at bounding box center [579, 414] width 33 height 47
click at [496, 527] on span "Review" at bounding box center [503, 527] width 44 height 21
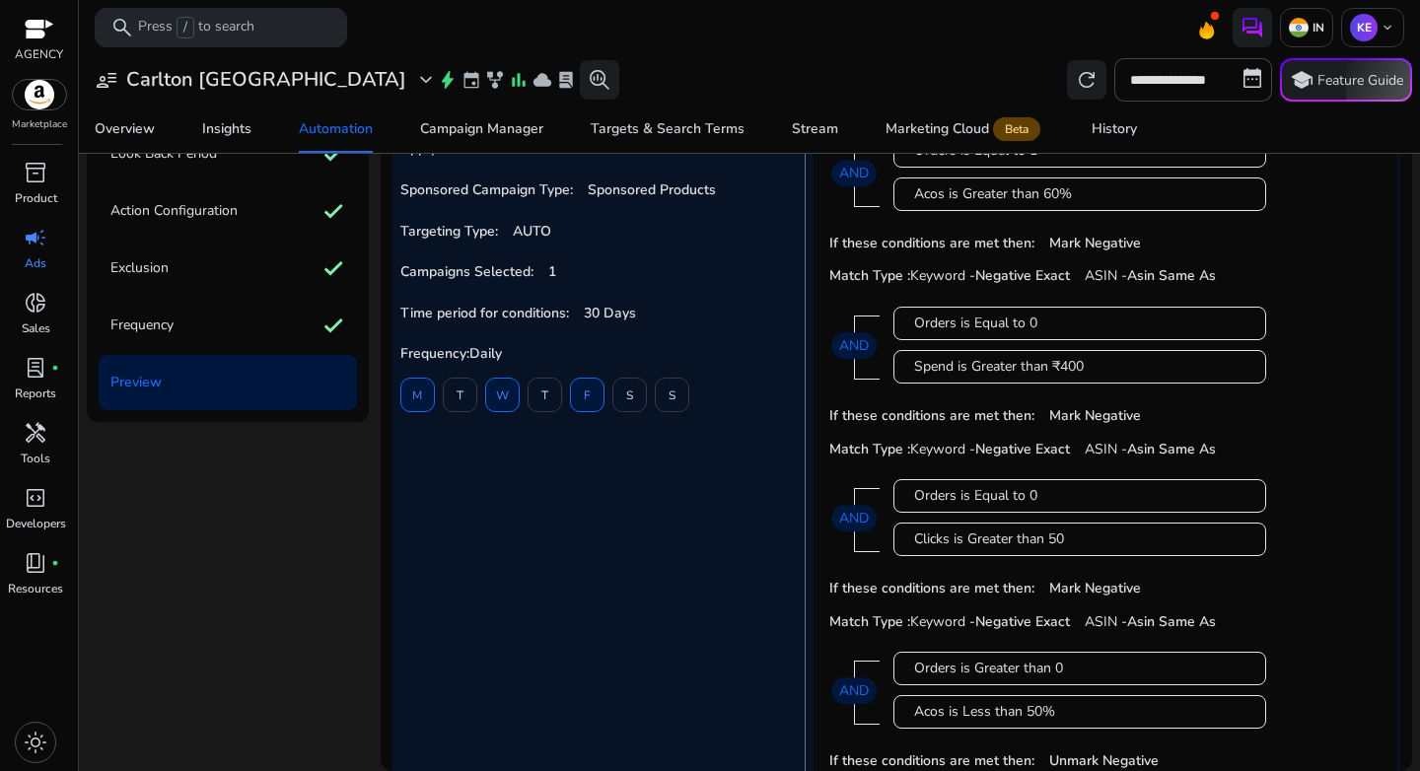
scroll to position [222, 0]
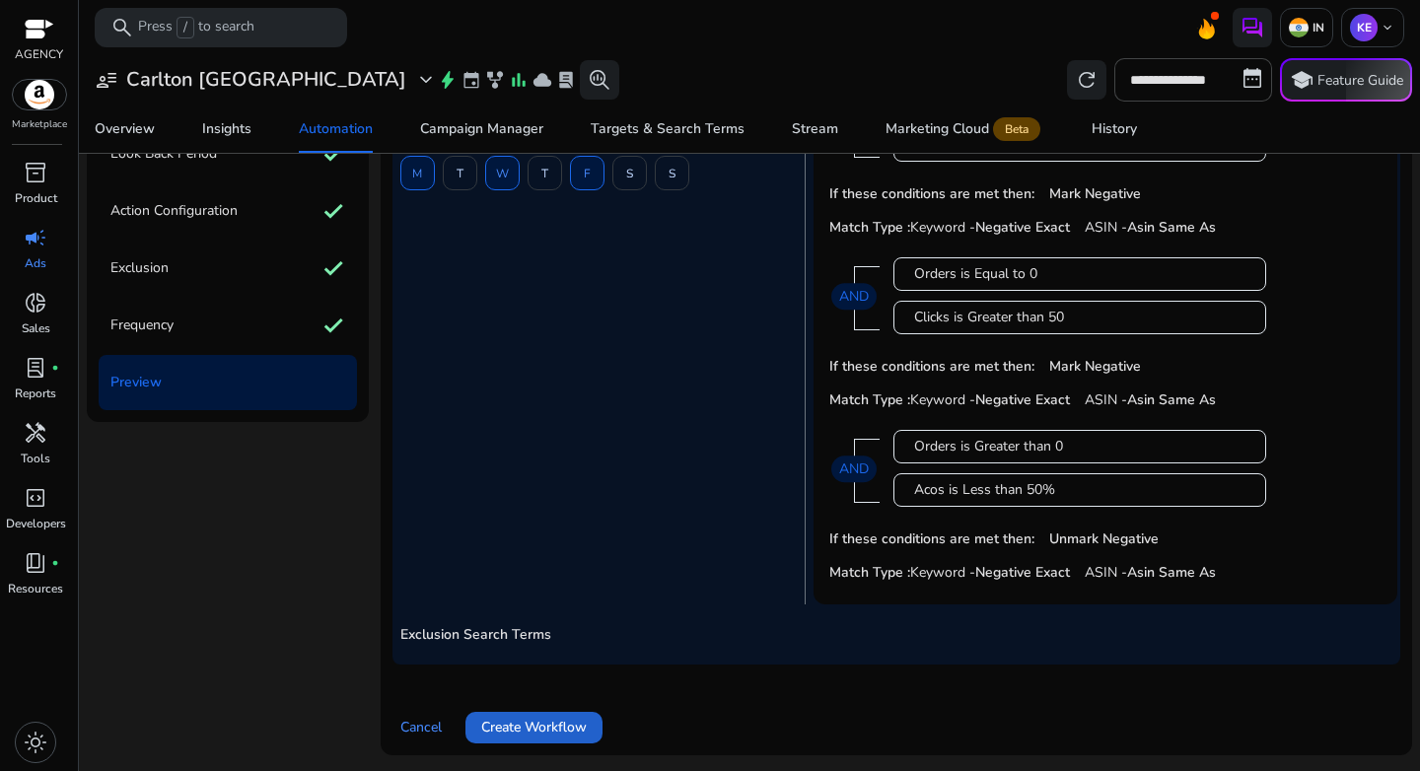
click at [557, 739] on span at bounding box center [534, 727] width 137 height 47
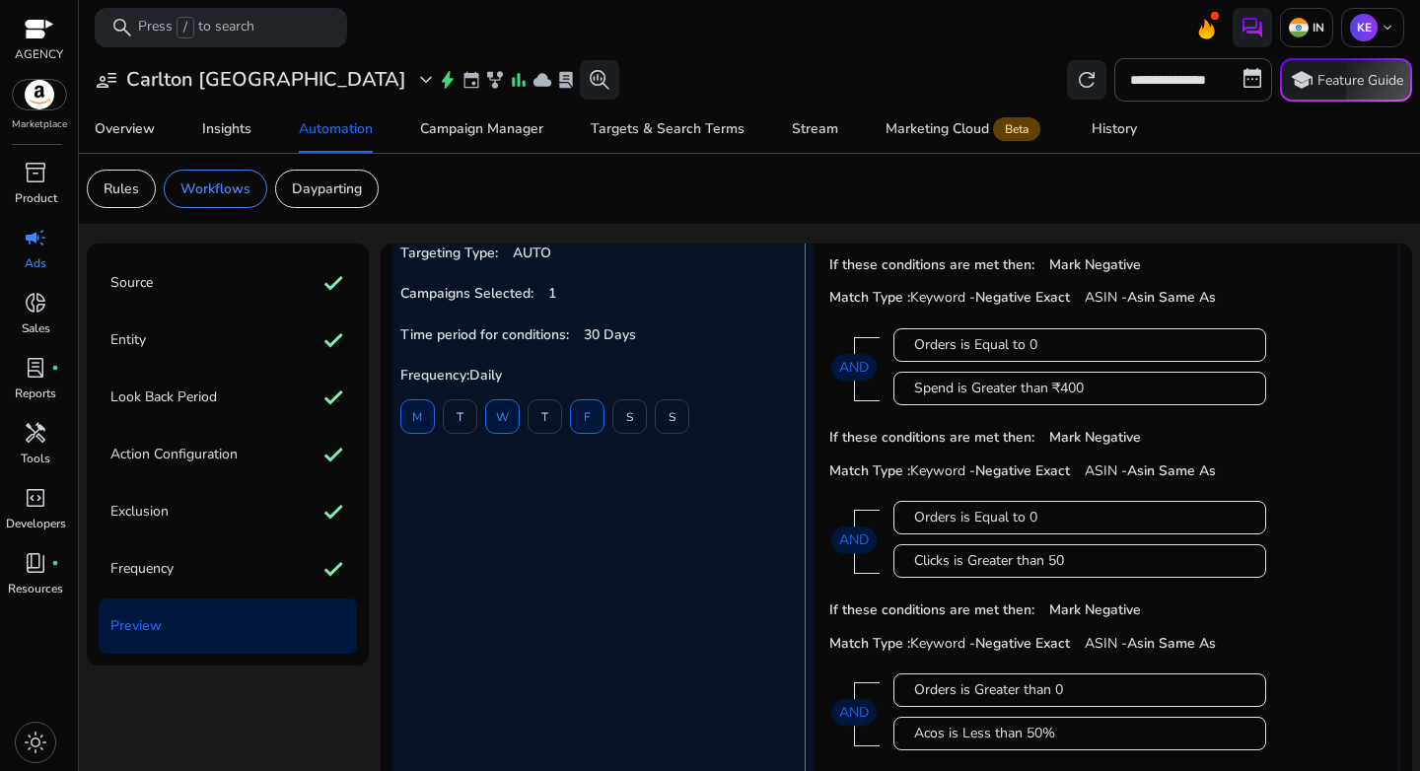
scroll to position [244, 0]
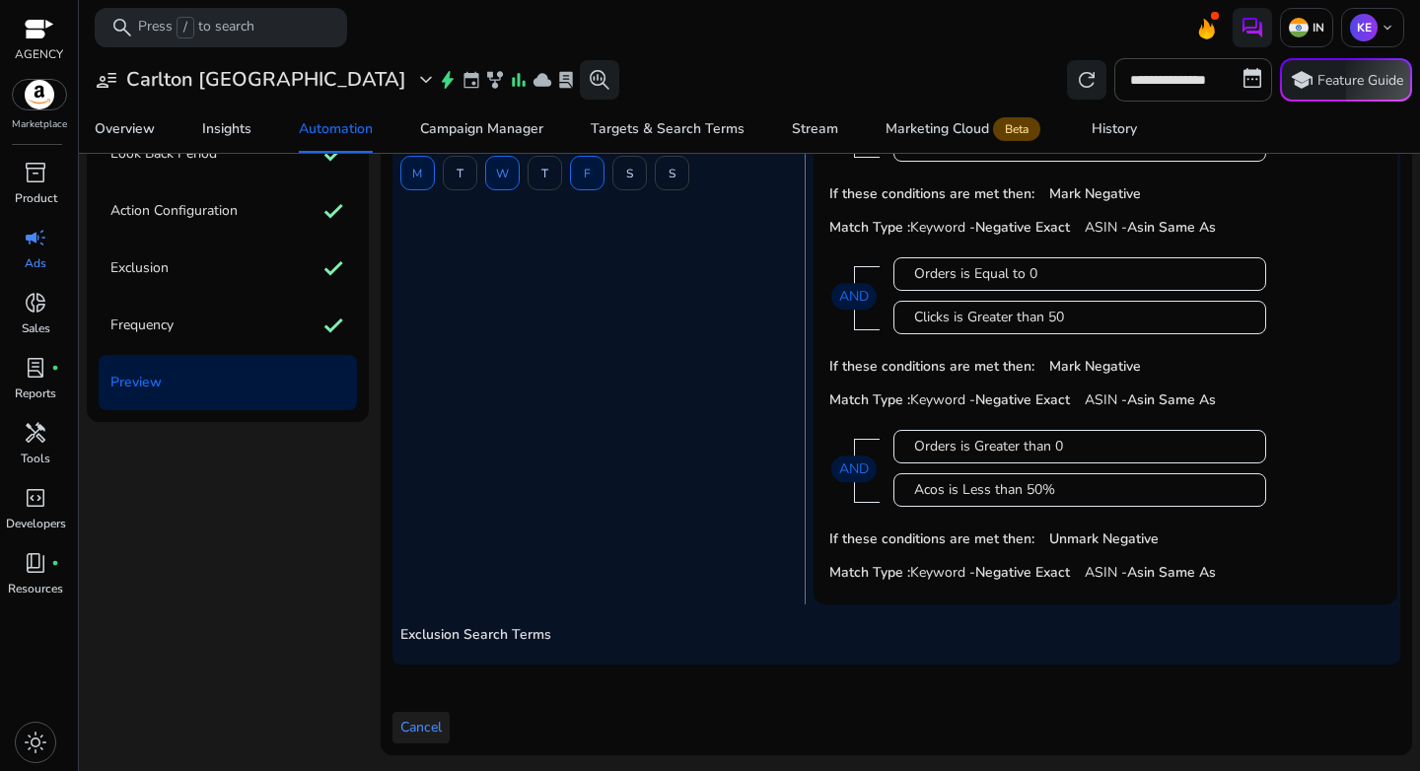
click at [414, 732] on span "Cancel" at bounding box center [420, 727] width 41 height 21
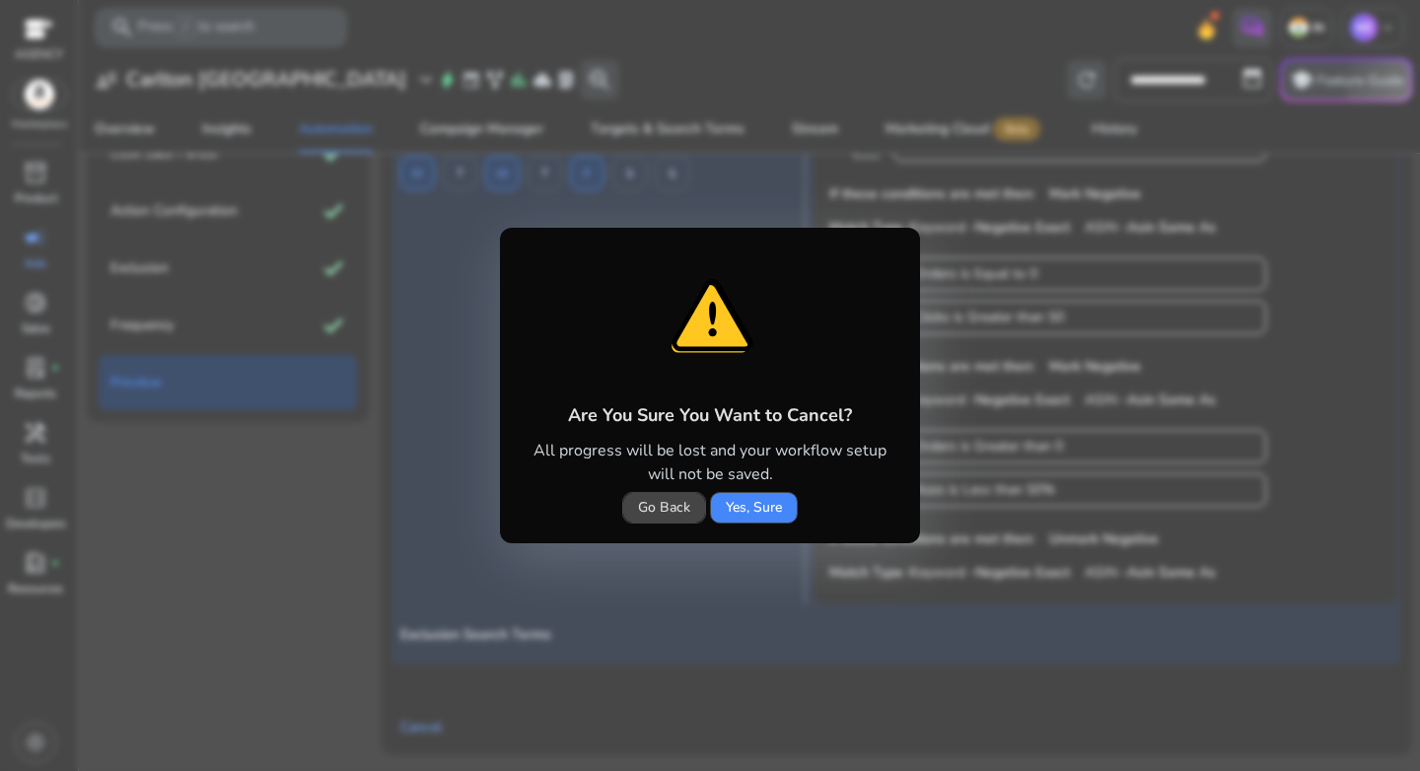
click at [666, 509] on span "Go Back" at bounding box center [664, 507] width 52 height 21
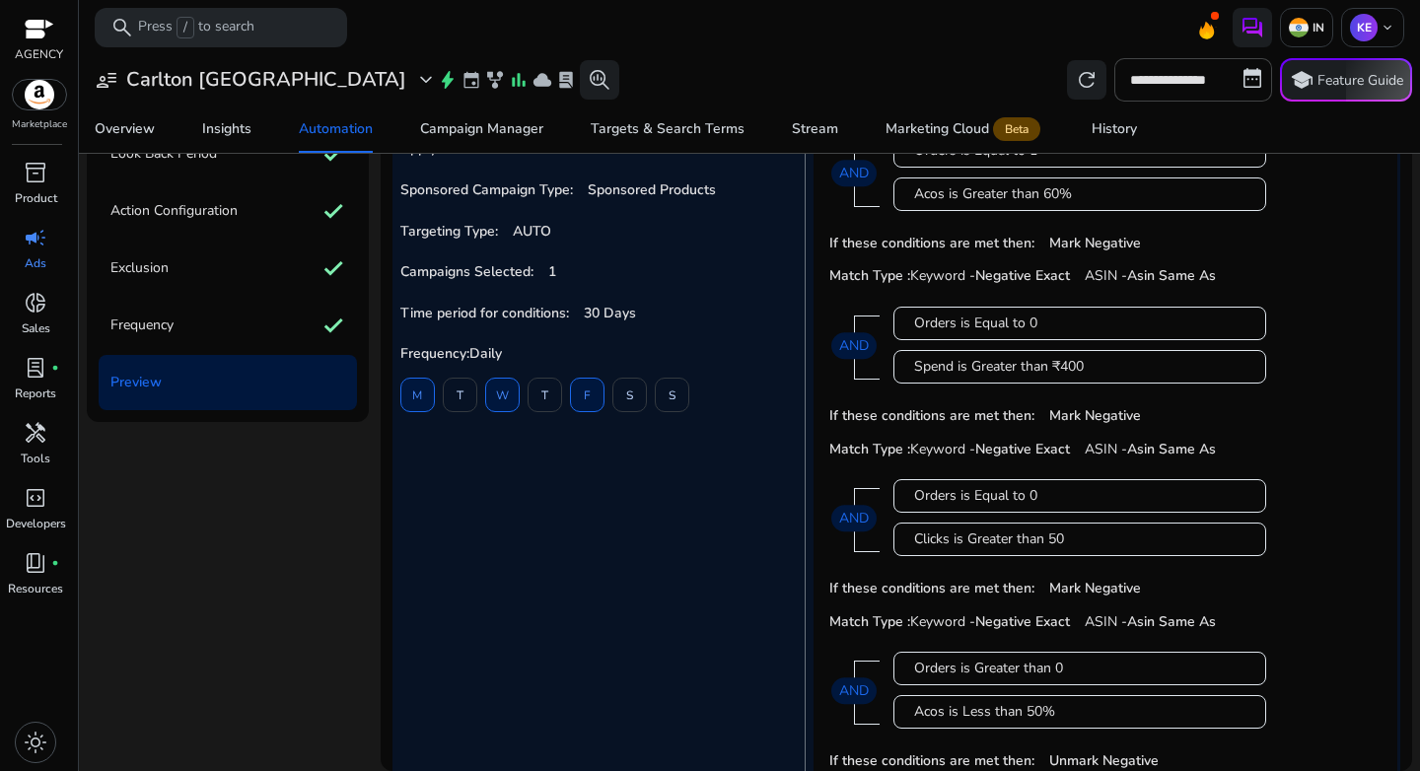
scroll to position [0, 0]
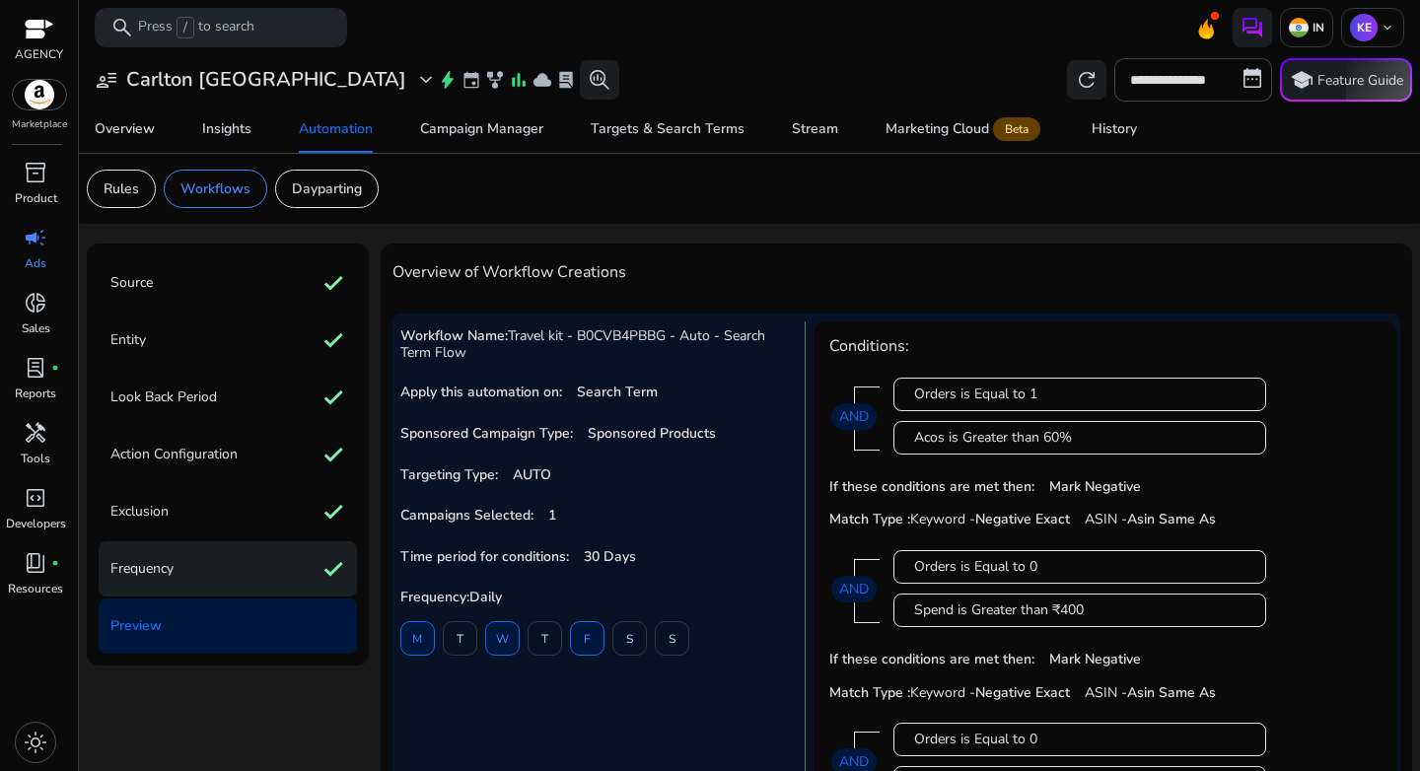
click at [283, 577] on div "Frequency check" at bounding box center [228, 568] width 258 height 55
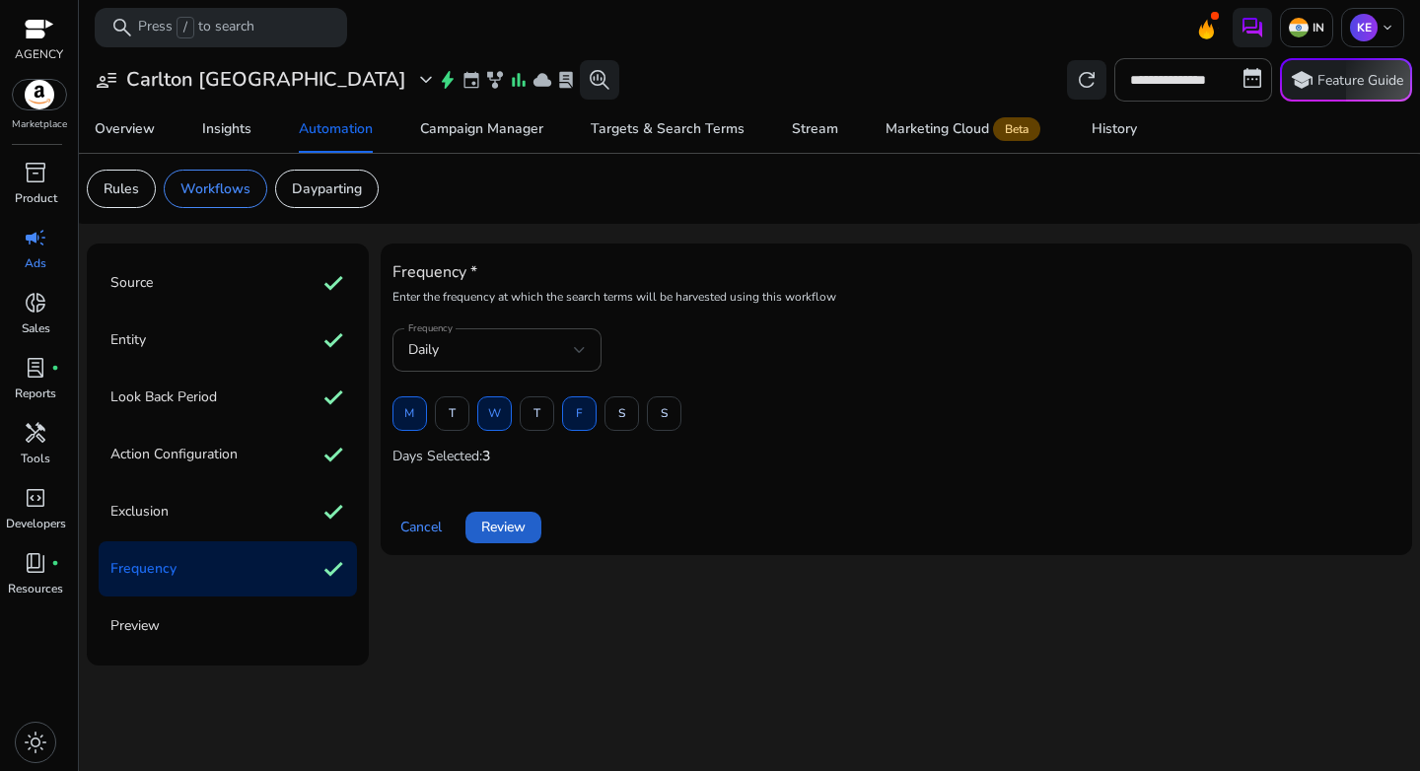
click at [491, 535] on span "Review" at bounding box center [503, 527] width 44 height 21
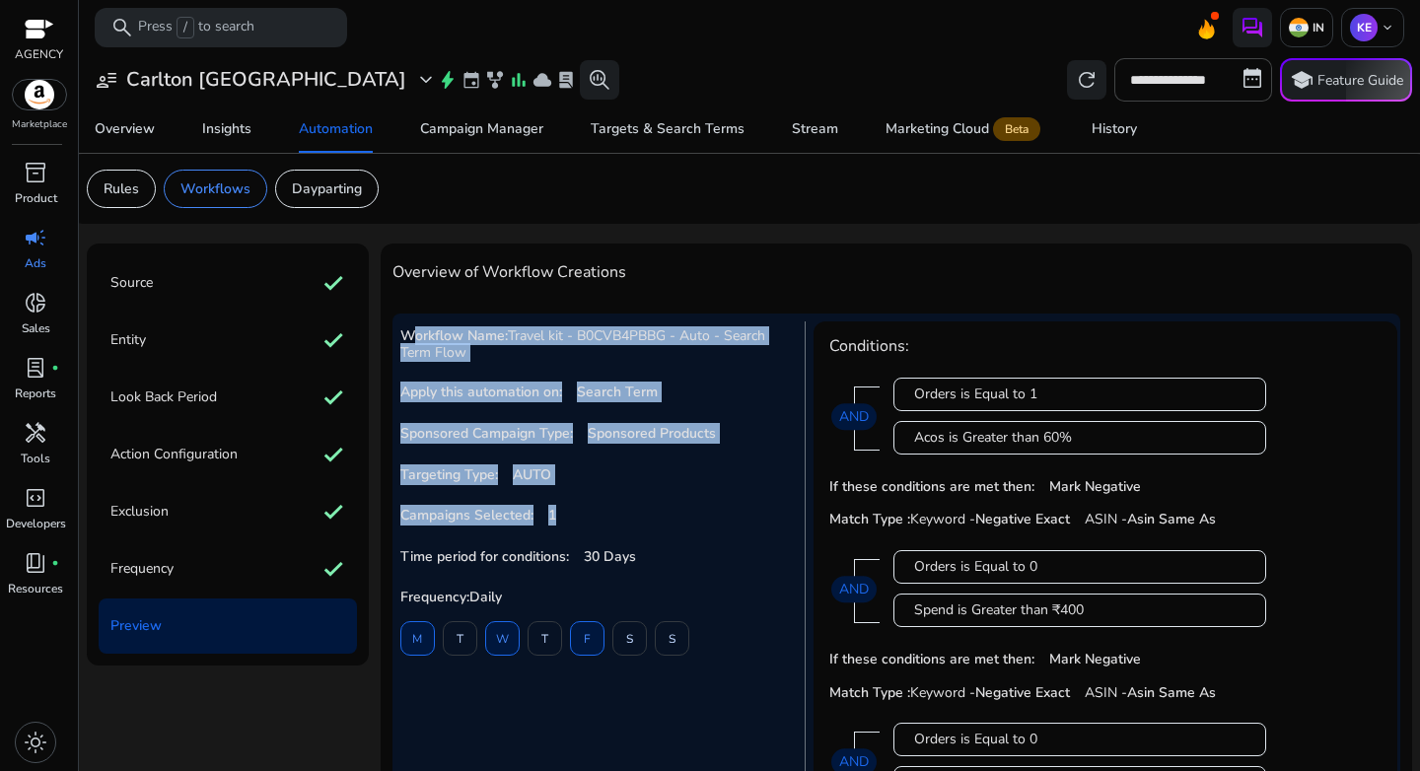
drag, startPoint x: 399, startPoint y: 337, endPoint x: 626, endPoint y: 544, distance: 307.2
click at [626, 544] on div "Workflow Name: Travel kit - B0CVB4PBBG - Auto - Search Term Flow Apply this aut…" at bounding box center [602, 696] width 405 height 748
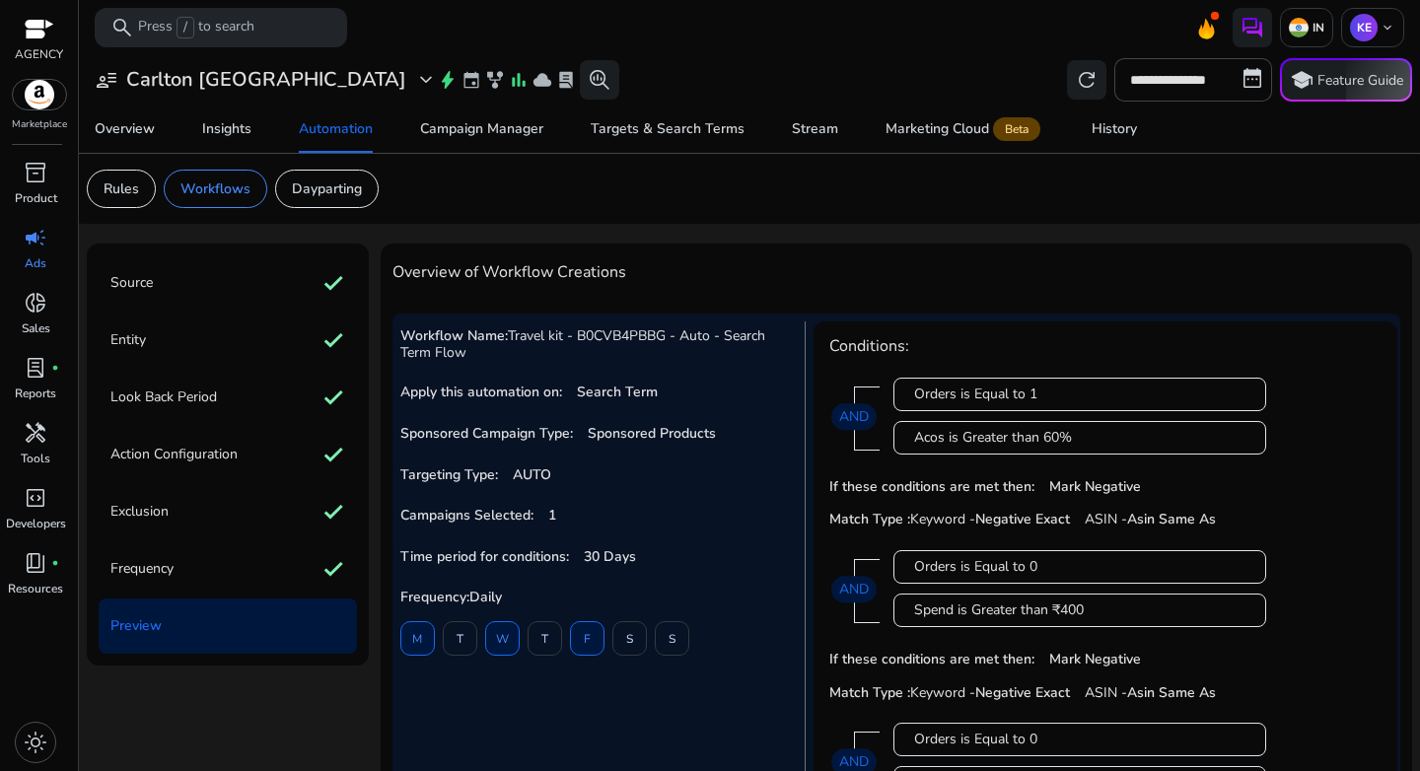
click at [657, 553] on p "Time period for conditions: 30 Days" at bounding box center [596, 556] width 393 height 21
drag, startPoint x: 515, startPoint y: 600, endPoint x: 382, endPoint y: 323, distance: 307.5
click at [382, 323] on div "Overview of Workflow Creations Workflow Name: Travel kit - B0CVB4PBBG - Auto - …" at bounding box center [897, 732] width 1032 height 977
click at [459, 380] on div "Workflow Name: Travel kit - B0CVB4PBBG - Auto - Search Term Flow Apply this aut…" at bounding box center [602, 696] width 405 height 748
drag, startPoint x: 400, startPoint y: 339, endPoint x: 599, endPoint y: 595, distance: 323.3
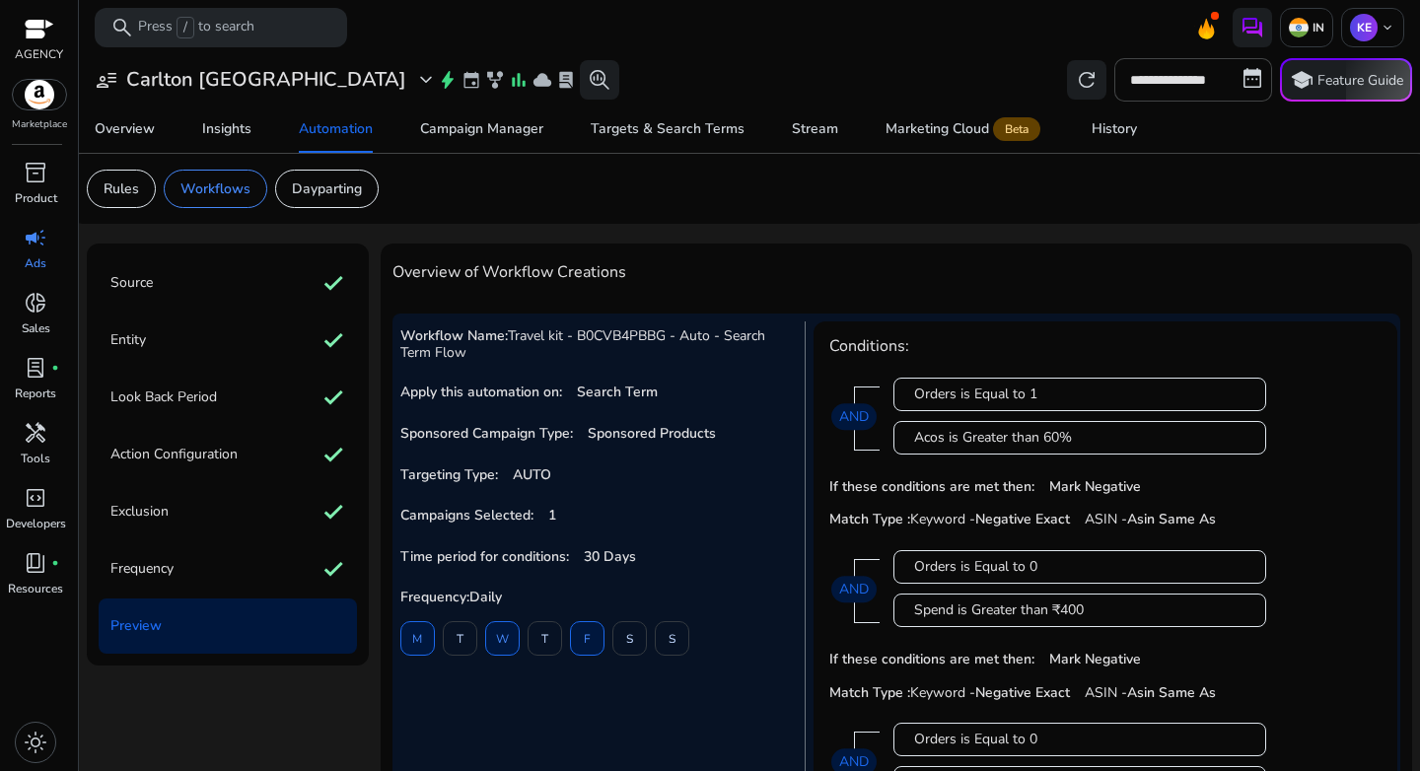
click at [599, 595] on div "Workflow Name: Travel kit - B0CVB4PBBG - Auto - Search Term Flow Apply this aut…" at bounding box center [602, 696] width 405 height 748
click at [599, 595] on p "Frequency: Daily" at bounding box center [596, 597] width 393 height 21
drag, startPoint x: 541, startPoint y: 593, endPoint x: 404, endPoint y: 343, distance: 284.7
click at [404, 343] on div "Workflow Name: Travel kit - B0CVB4PBBG - Auto - Search Term Flow Apply this aut…" at bounding box center [602, 696] width 405 height 748
click at [451, 373] on div "Workflow Name: Travel kit - B0CVB4PBBG - Auto - Search Term Flow Apply this aut…" at bounding box center [602, 696] width 405 height 748
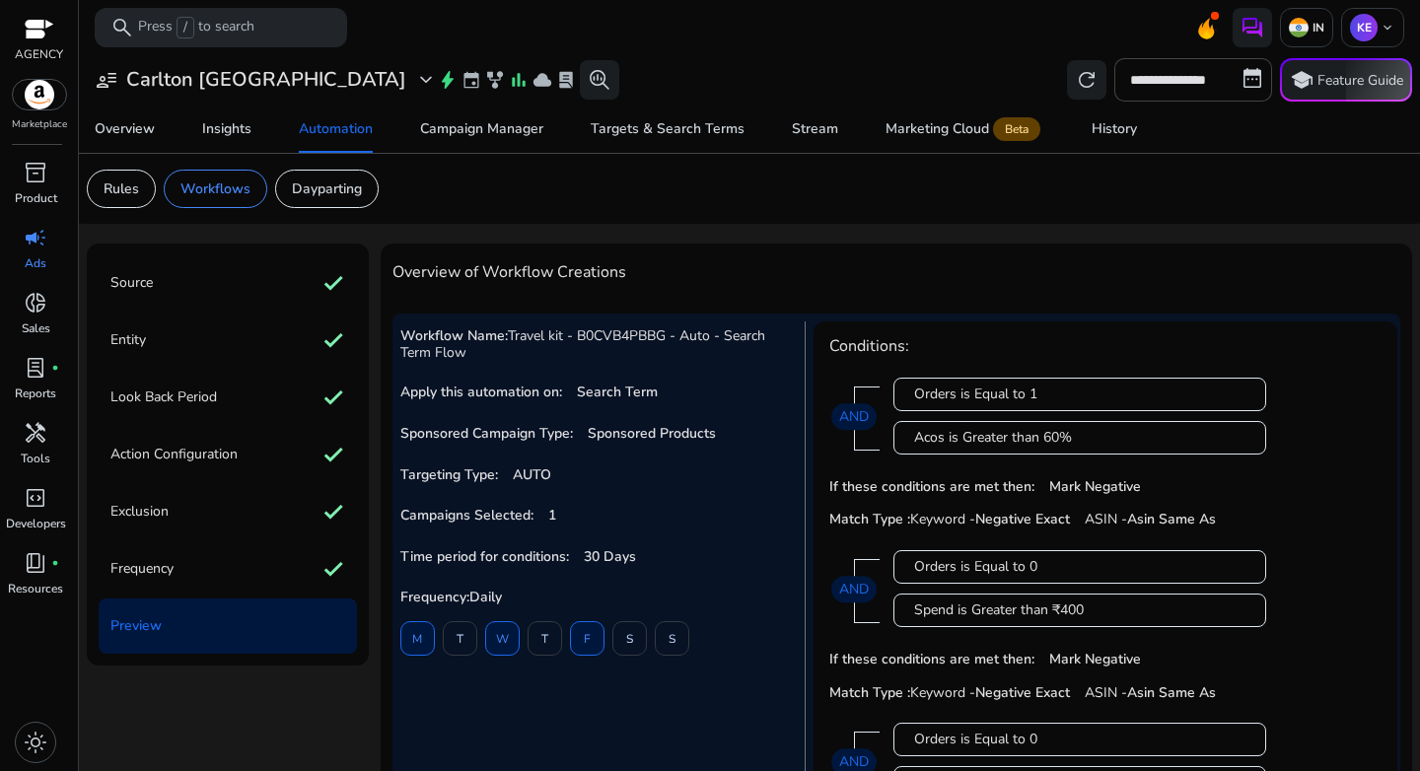
scroll to position [154, 0]
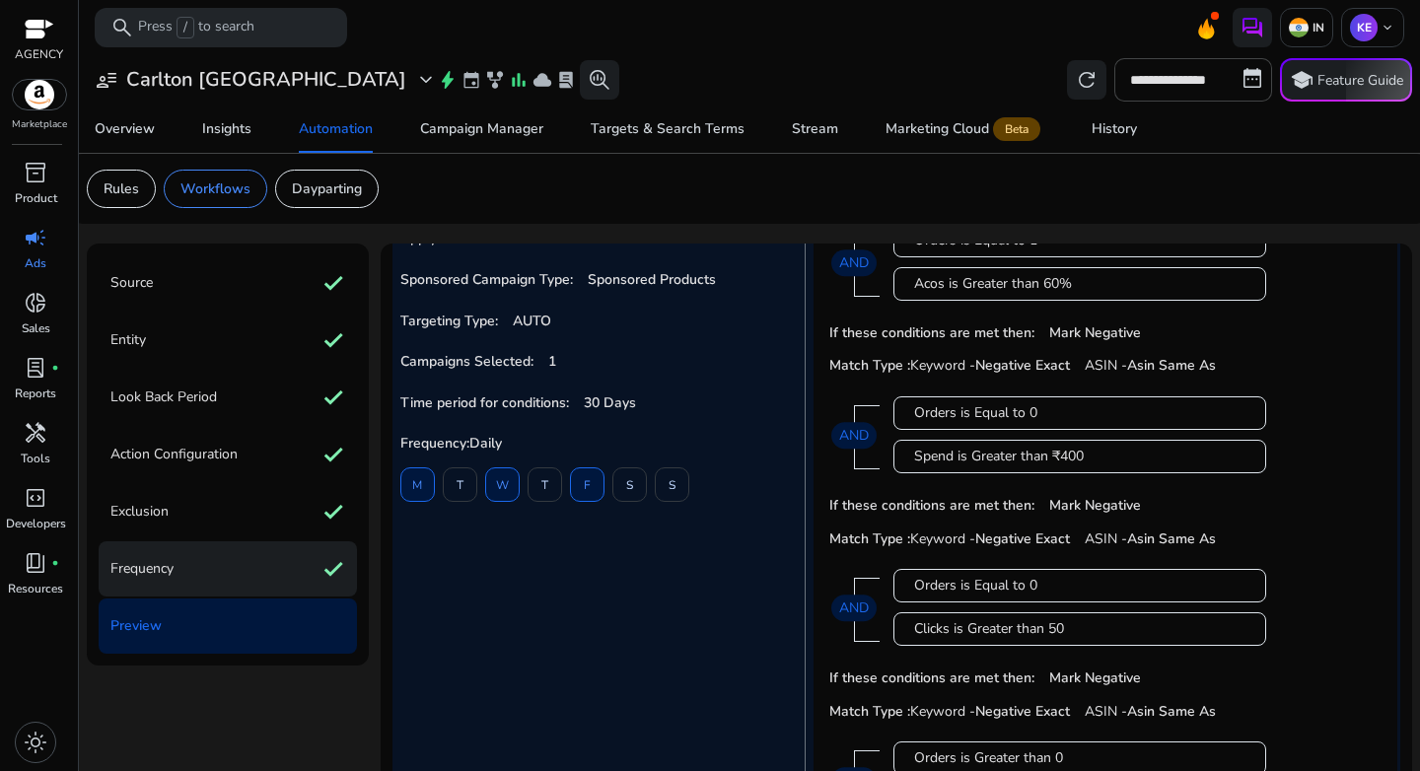
click at [185, 578] on div "Frequency check" at bounding box center [228, 568] width 258 height 55
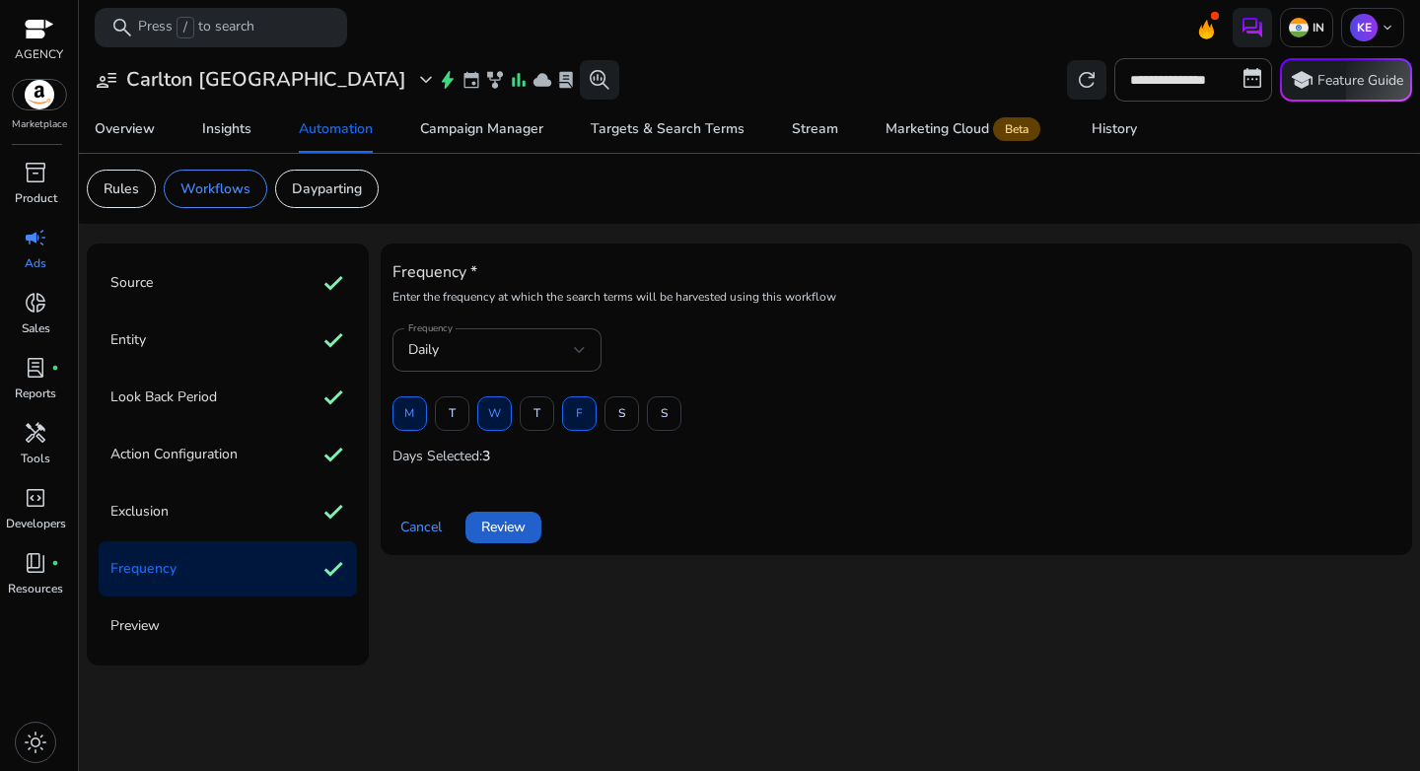
click at [509, 531] on span "Review" at bounding box center [503, 527] width 44 height 21
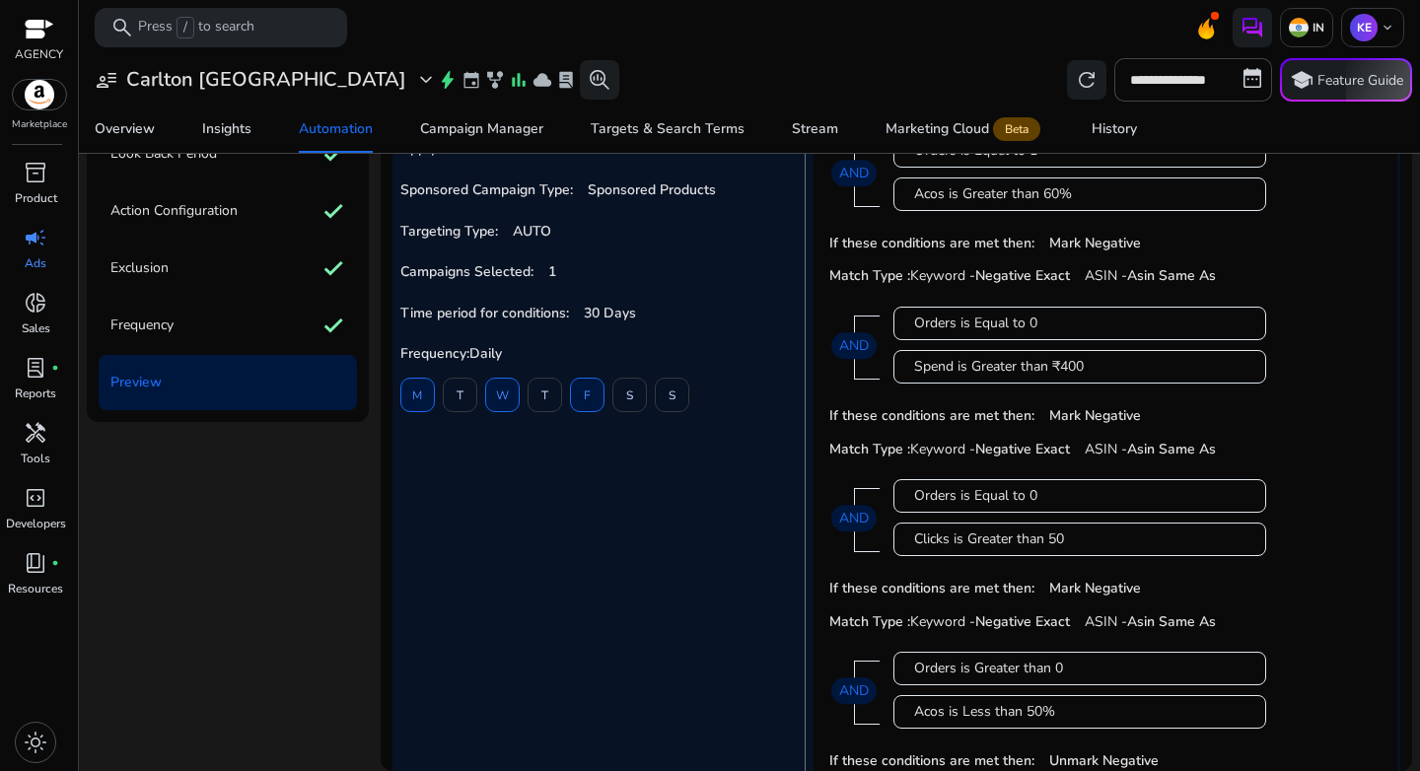
scroll to position [222, 0]
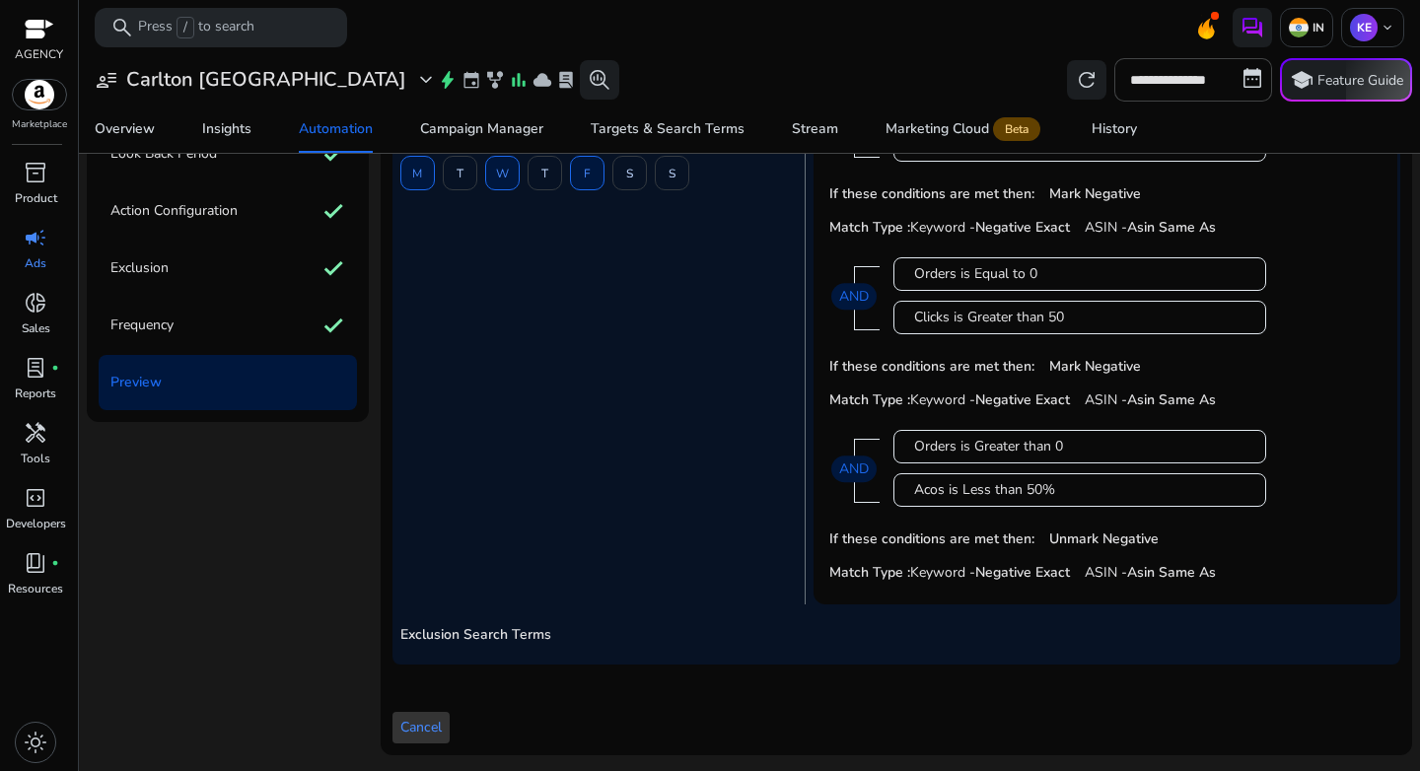
click at [415, 729] on span "Cancel" at bounding box center [420, 727] width 41 height 21
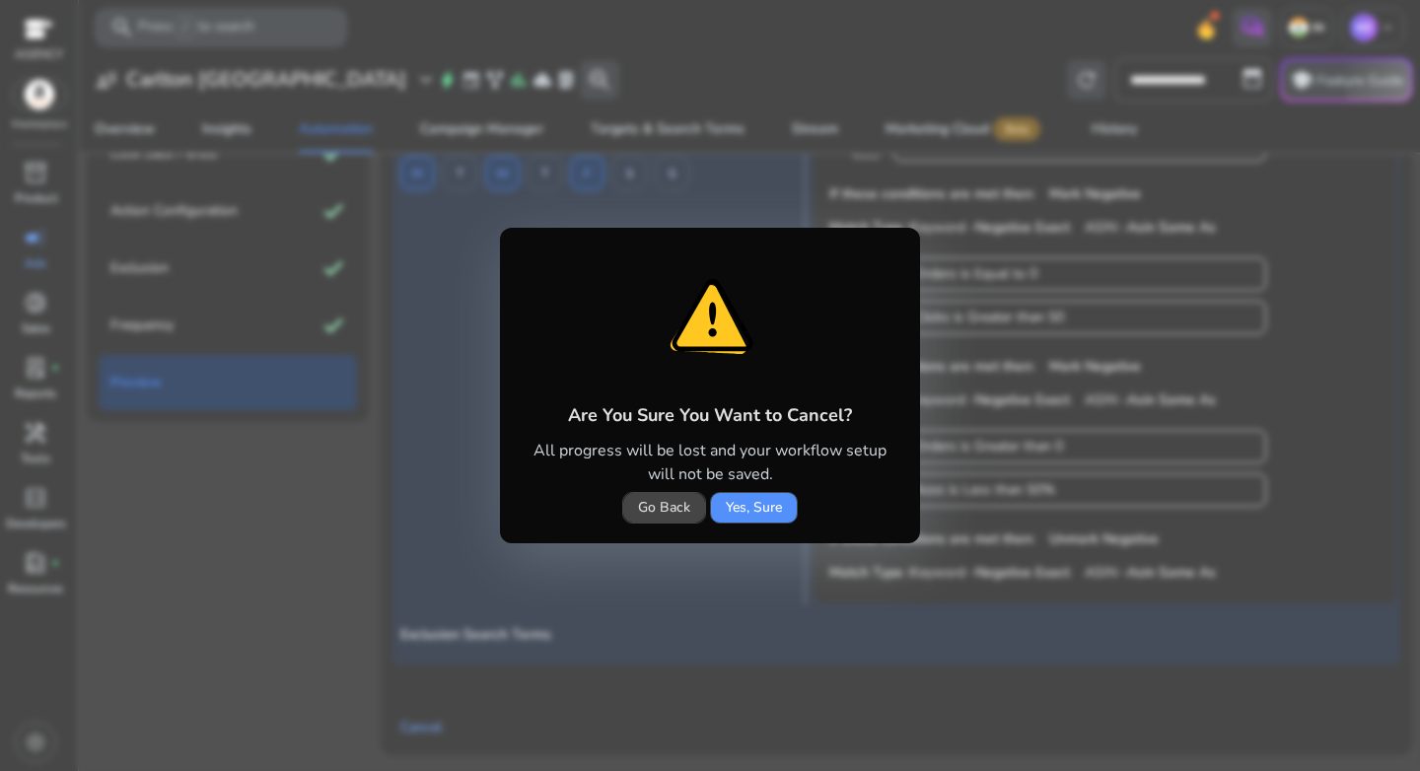
click at [730, 513] on span "Yes, Sure" at bounding box center [754, 507] width 56 height 21
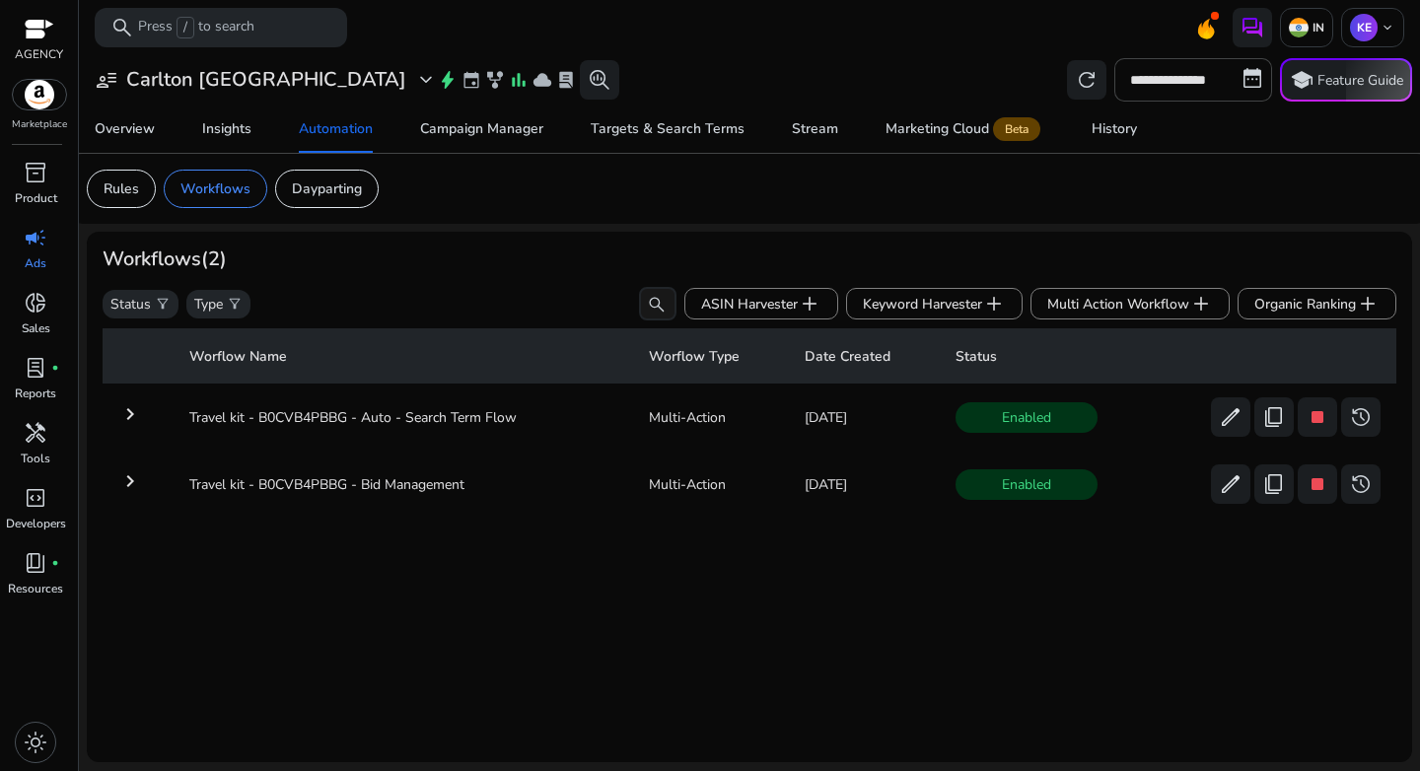
click at [133, 417] on mat-icon "keyboard_arrow_right" at bounding box center [130, 414] width 24 height 24
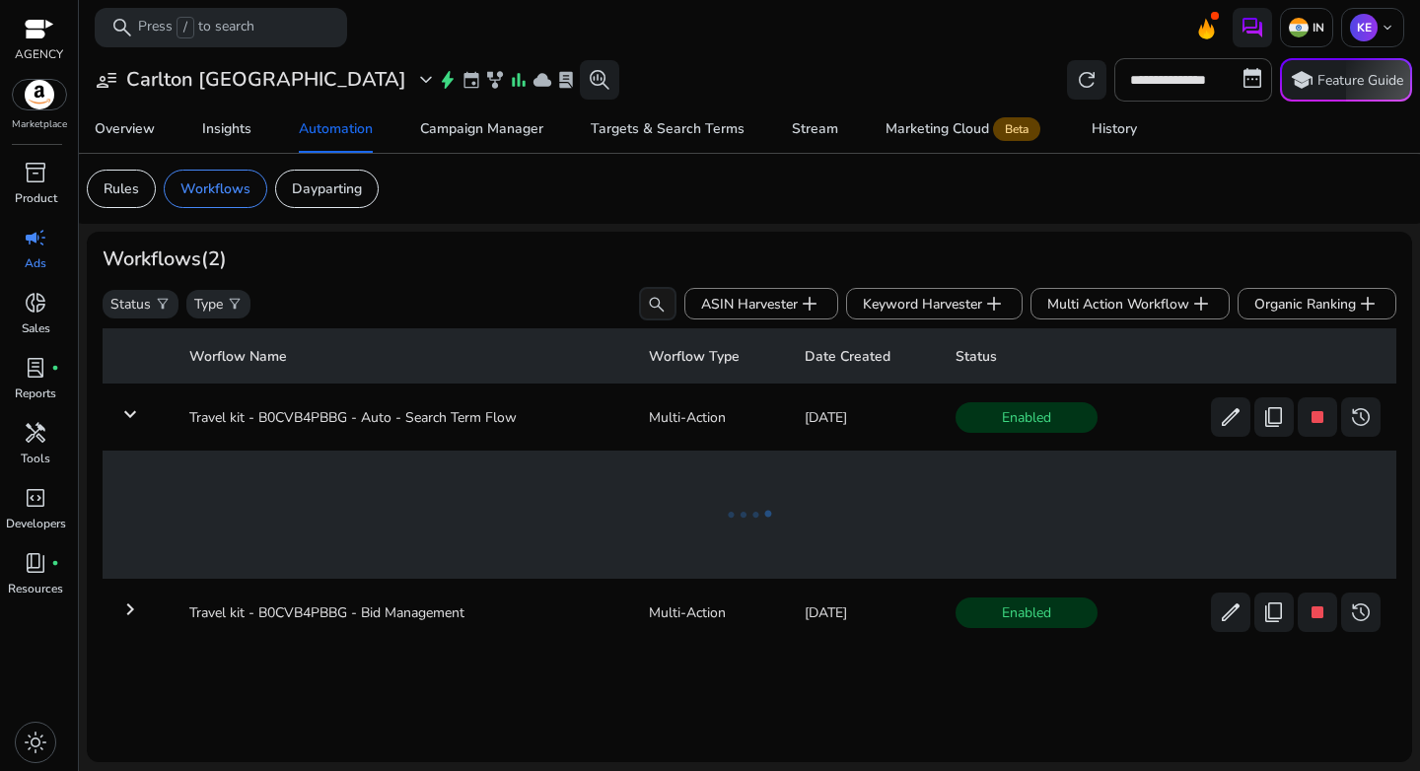
click at [136, 416] on mat-icon "keyboard_arrow_down" at bounding box center [130, 414] width 24 height 24
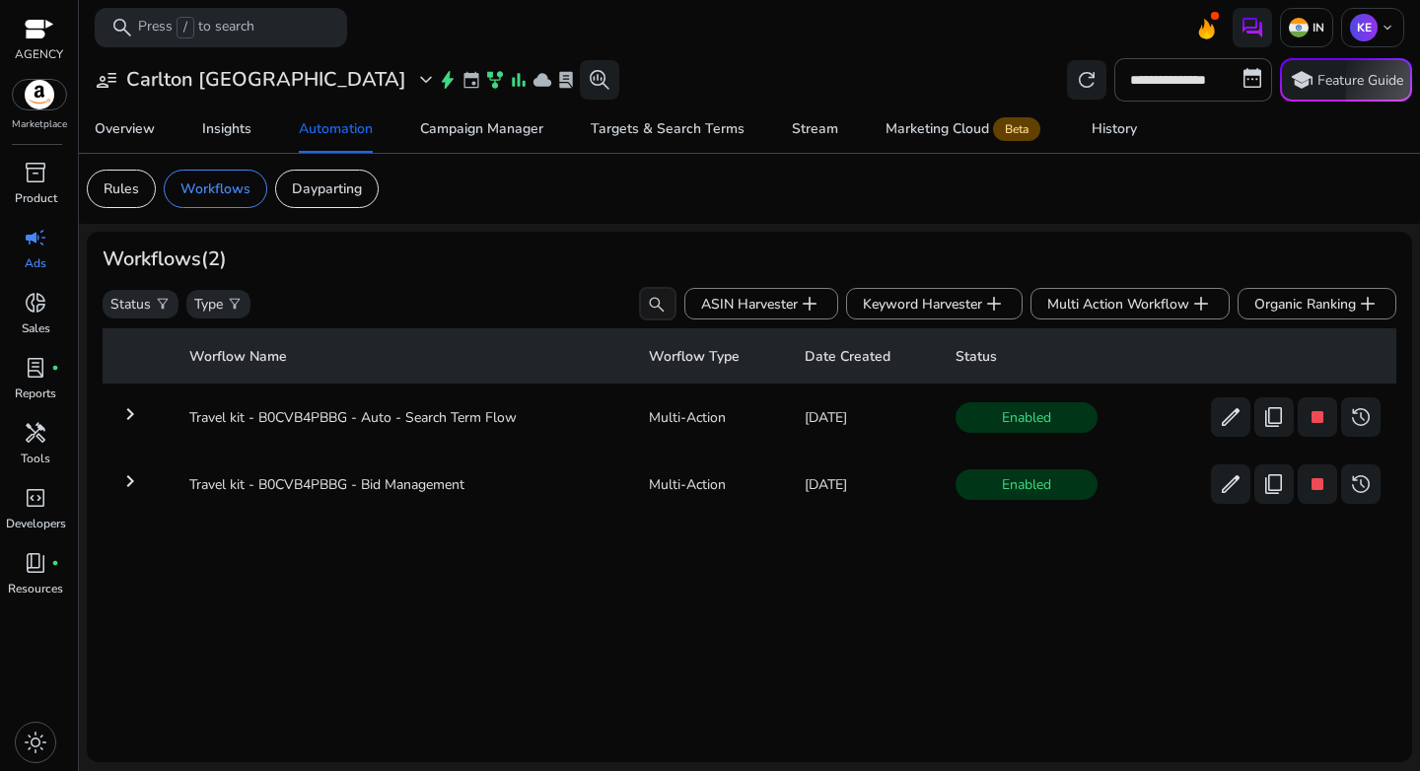
click at [130, 419] on mat-icon "keyboard_arrow_right" at bounding box center [130, 414] width 24 height 24
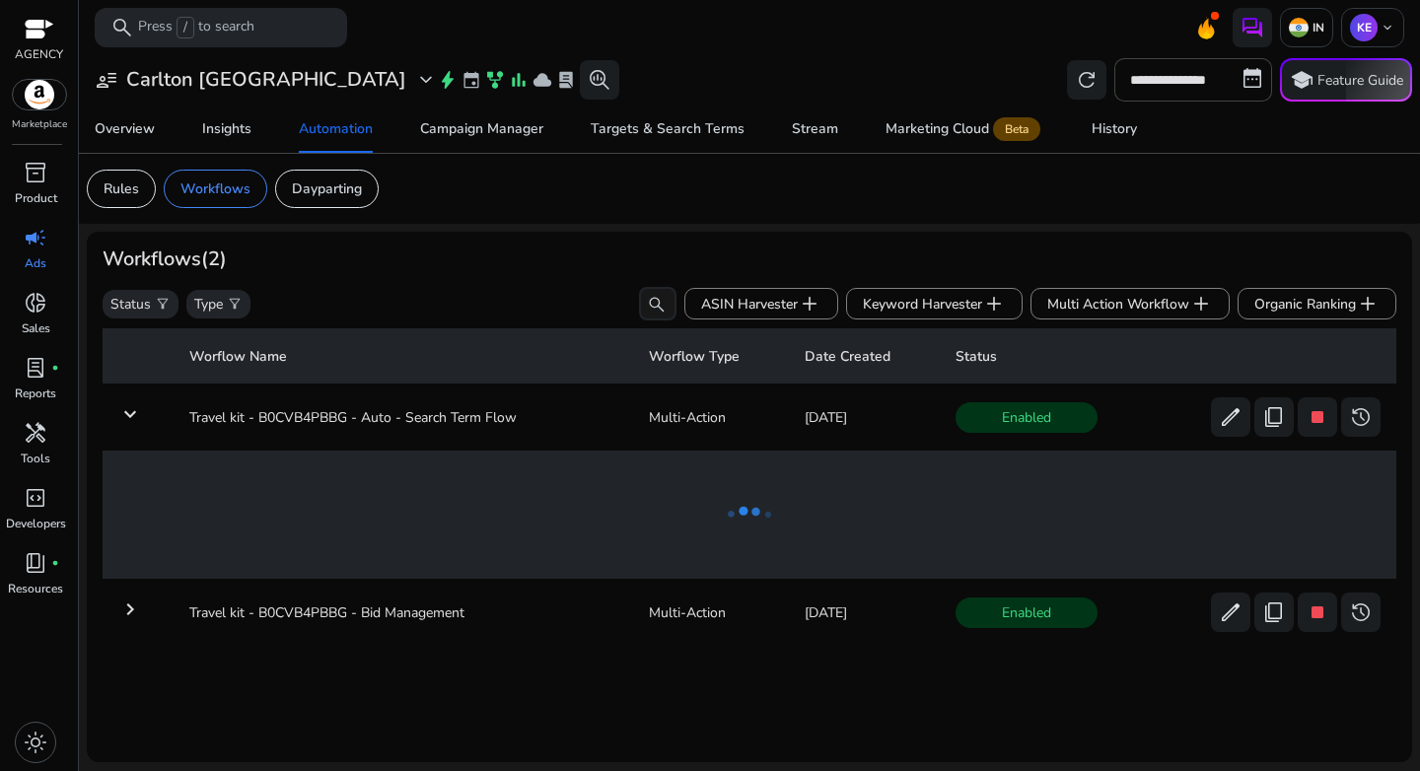
click at [131, 418] on mat-icon "keyboard_arrow_down" at bounding box center [130, 414] width 24 height 24
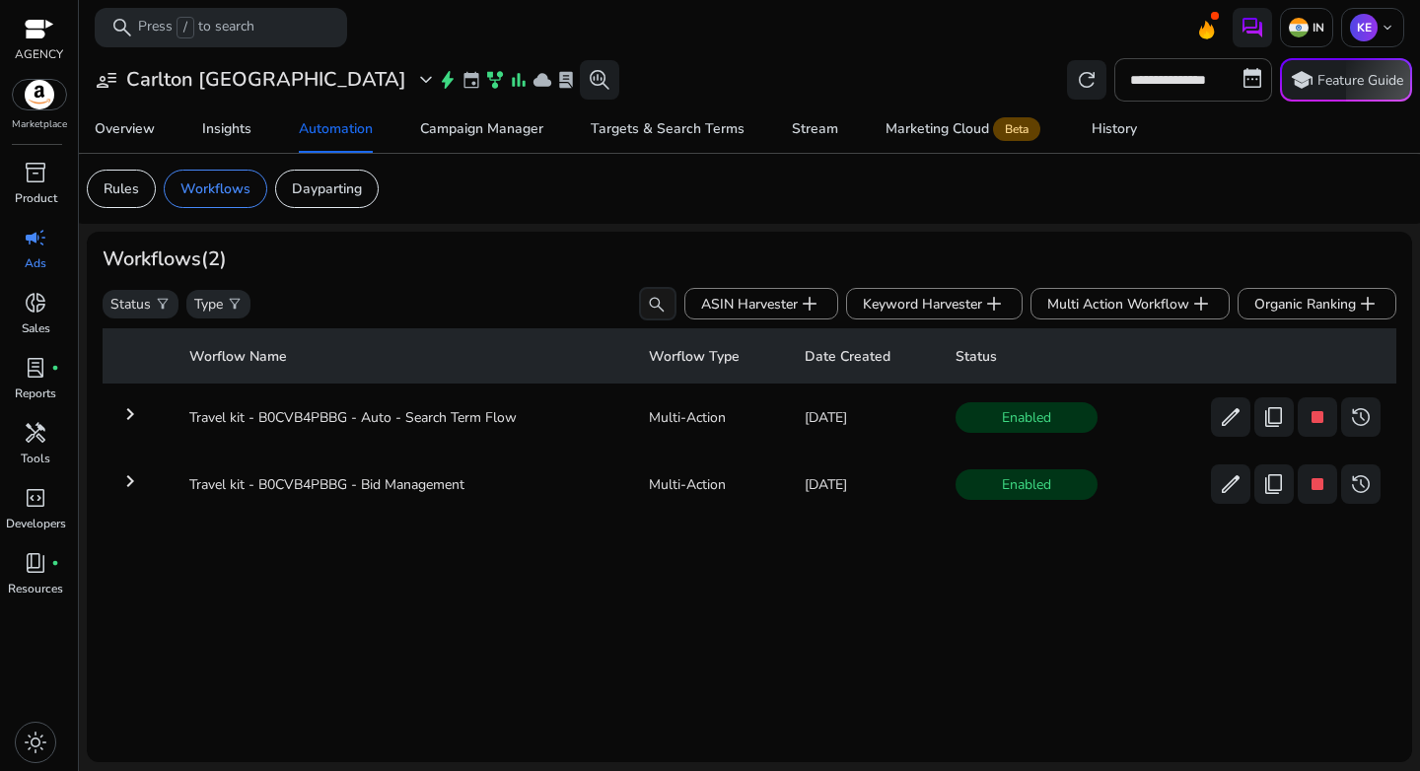
click at [128, 490] on mat-icon "keyboard_arrow_right" at bounding box center [130, 481] width 24 height 24
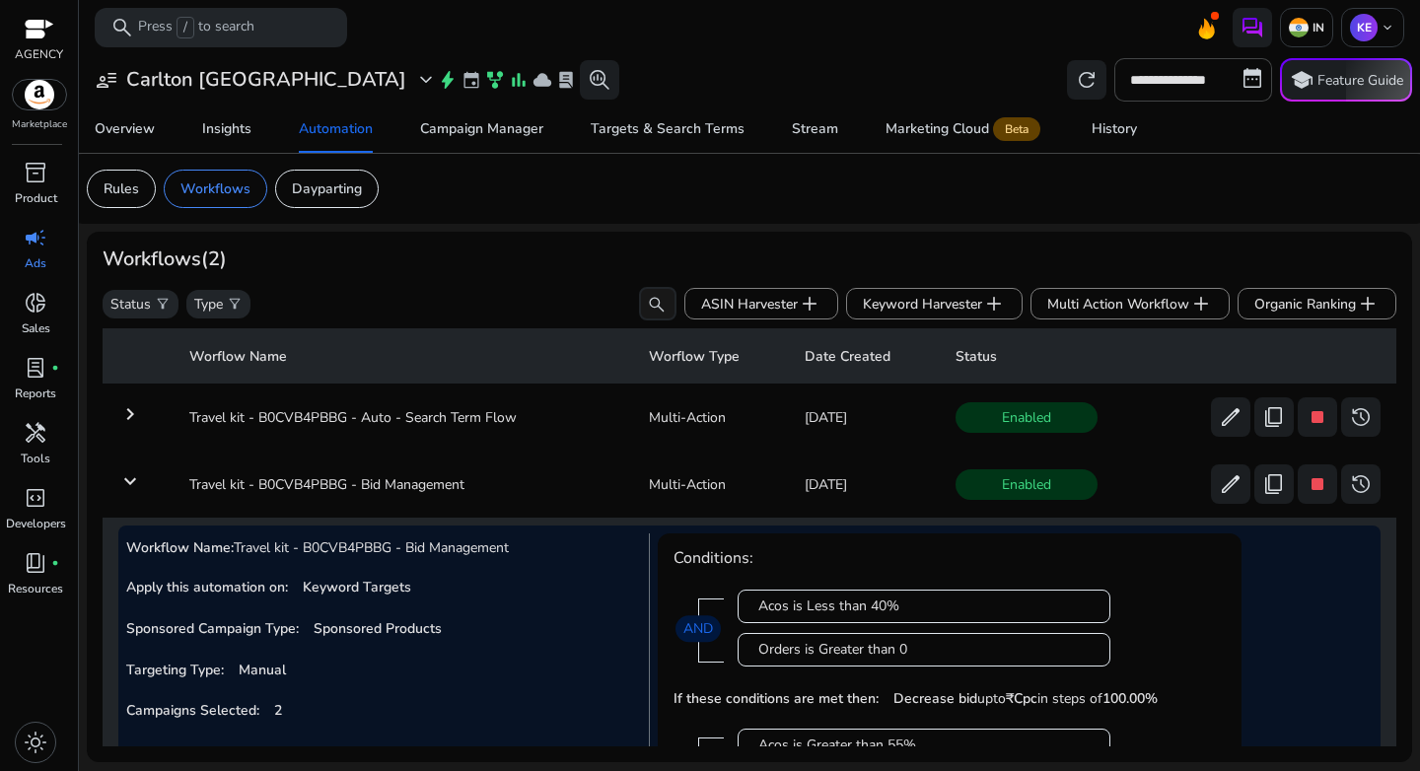
click at [128, 490] on mat-icon "keyboard_arrow_down" at bounding box center [130, 481] width 24 height 24
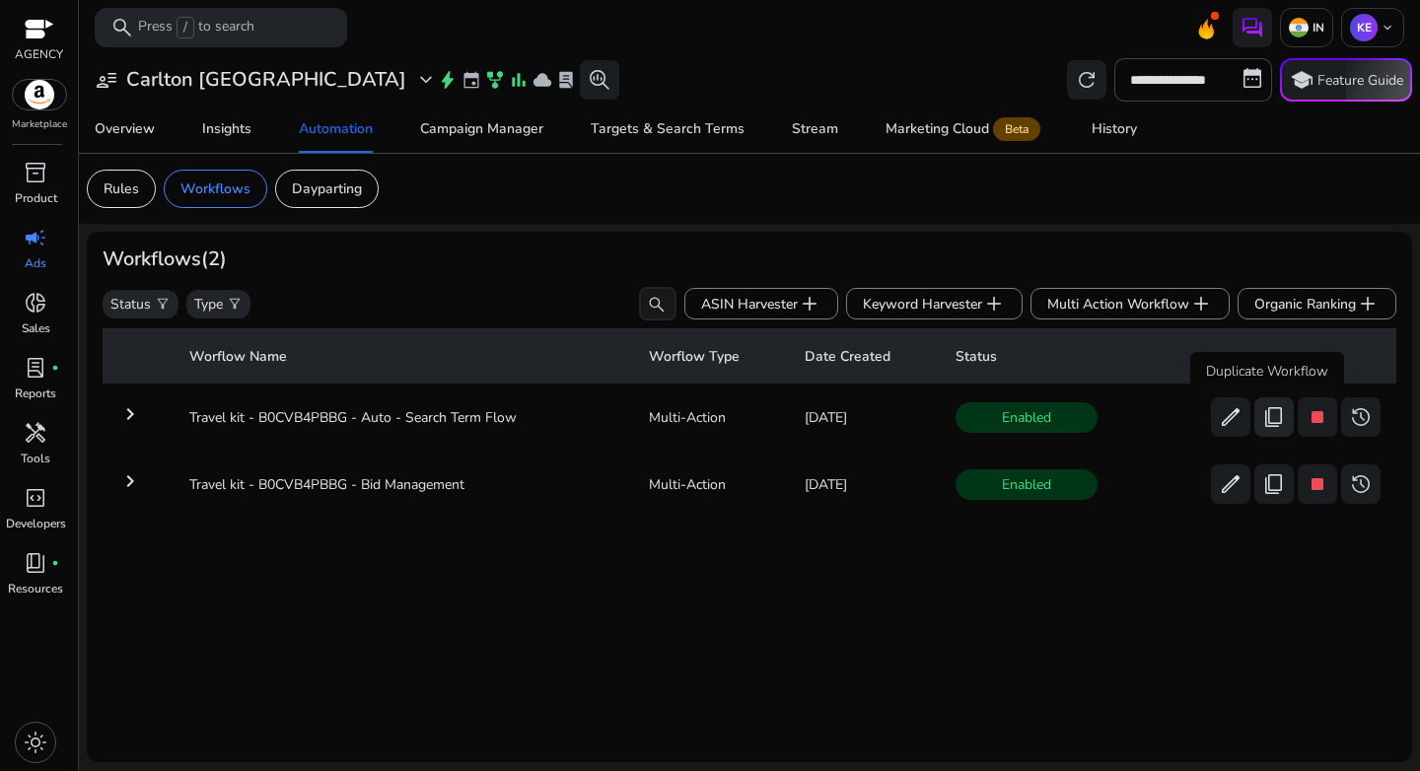
click at [1262, 421] on span "content_copy" at bounding box center [1274, 417] width 24 height 24
click at [1270, 421] on span "content_copy" at bounding box center [1274, 417] width 24 height 24
click at [1268, 419] on span "content_copy" at bounding box center [1274, 417] width 24 height 24
click at [134, 415] on mat-icon "keyboard_arrow_right" at bounding box center [130, 414] width 24 height 24
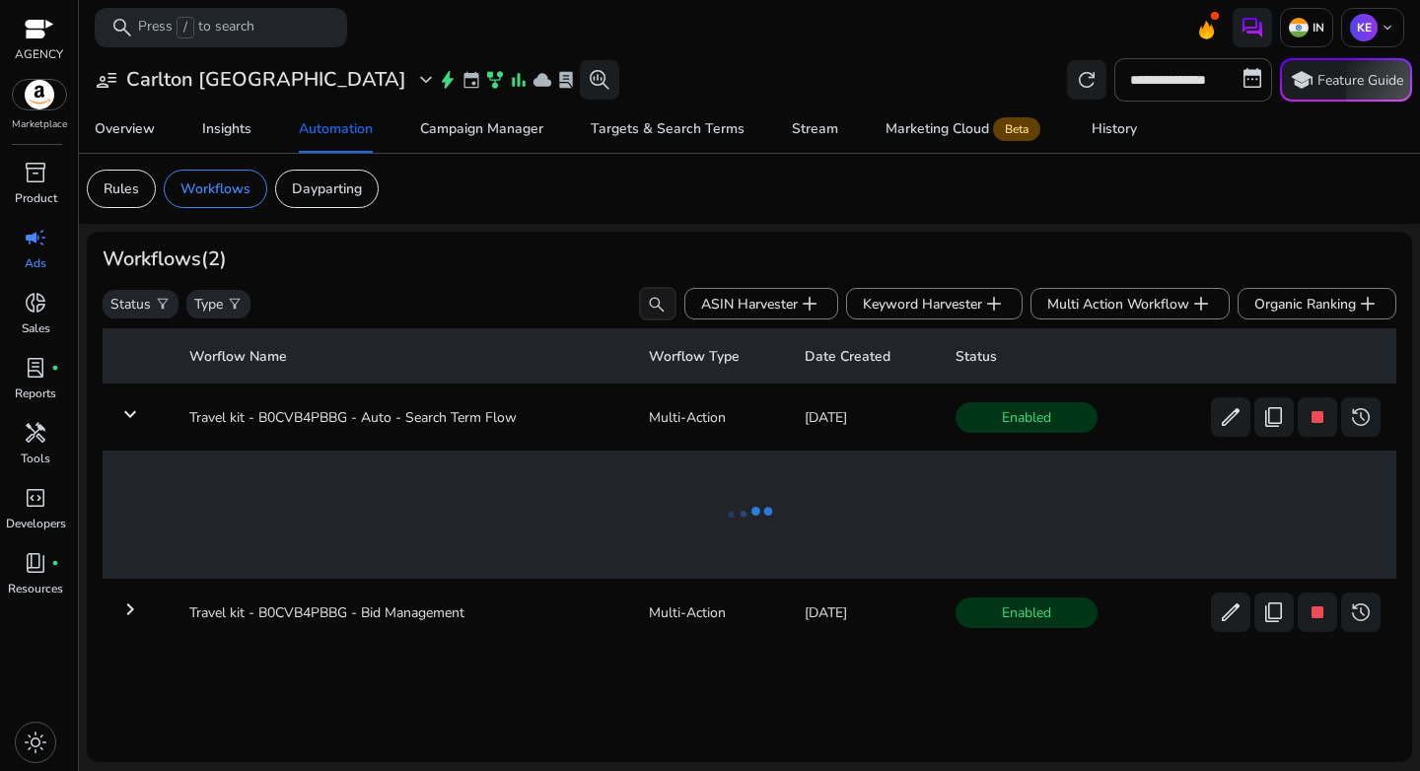
click at [127, 611] on mat-icon "keyboard_arrow_right" at bounding box center [130, 610] width 24 height 24
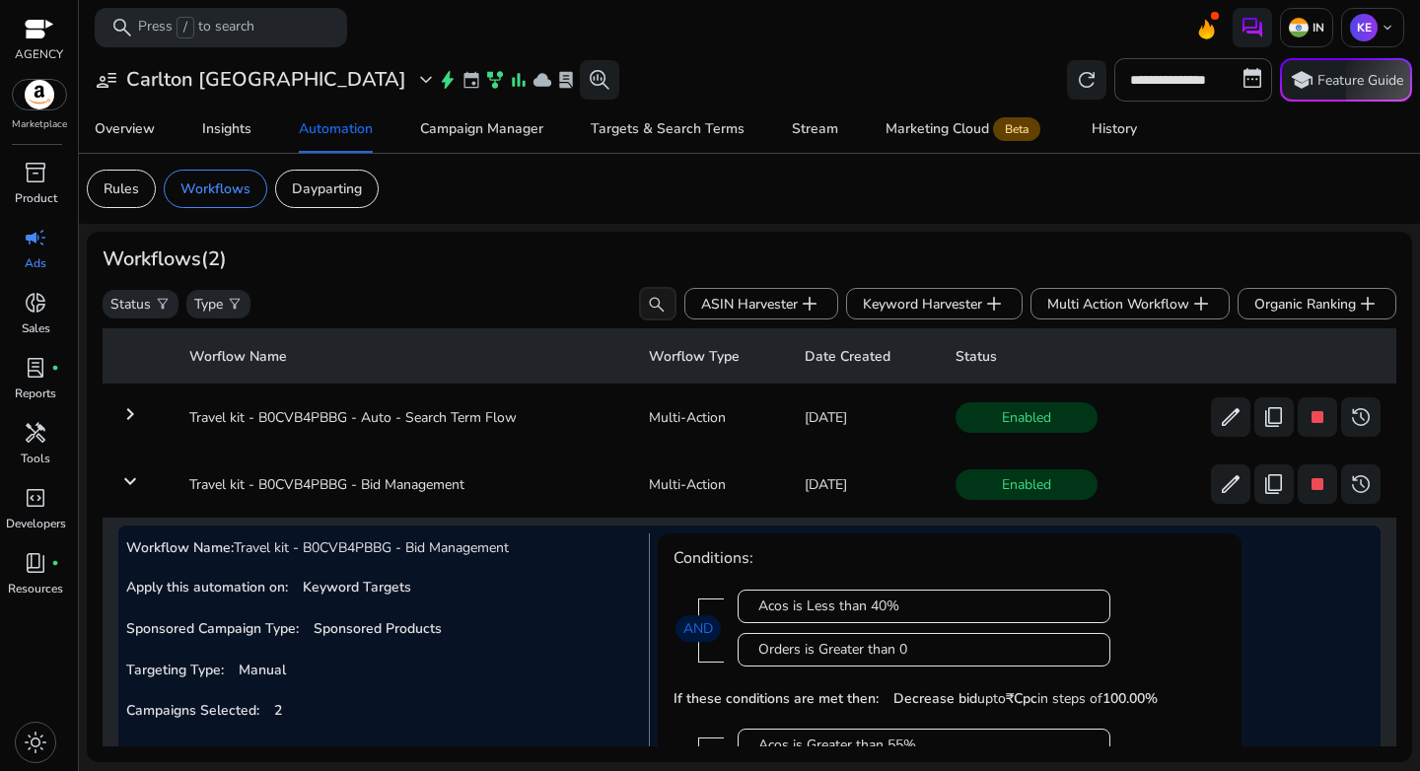
click at [131, 407] on mat-icon "keyboard_arrow_right" at bounding box center [130, 414] width 24 height 24
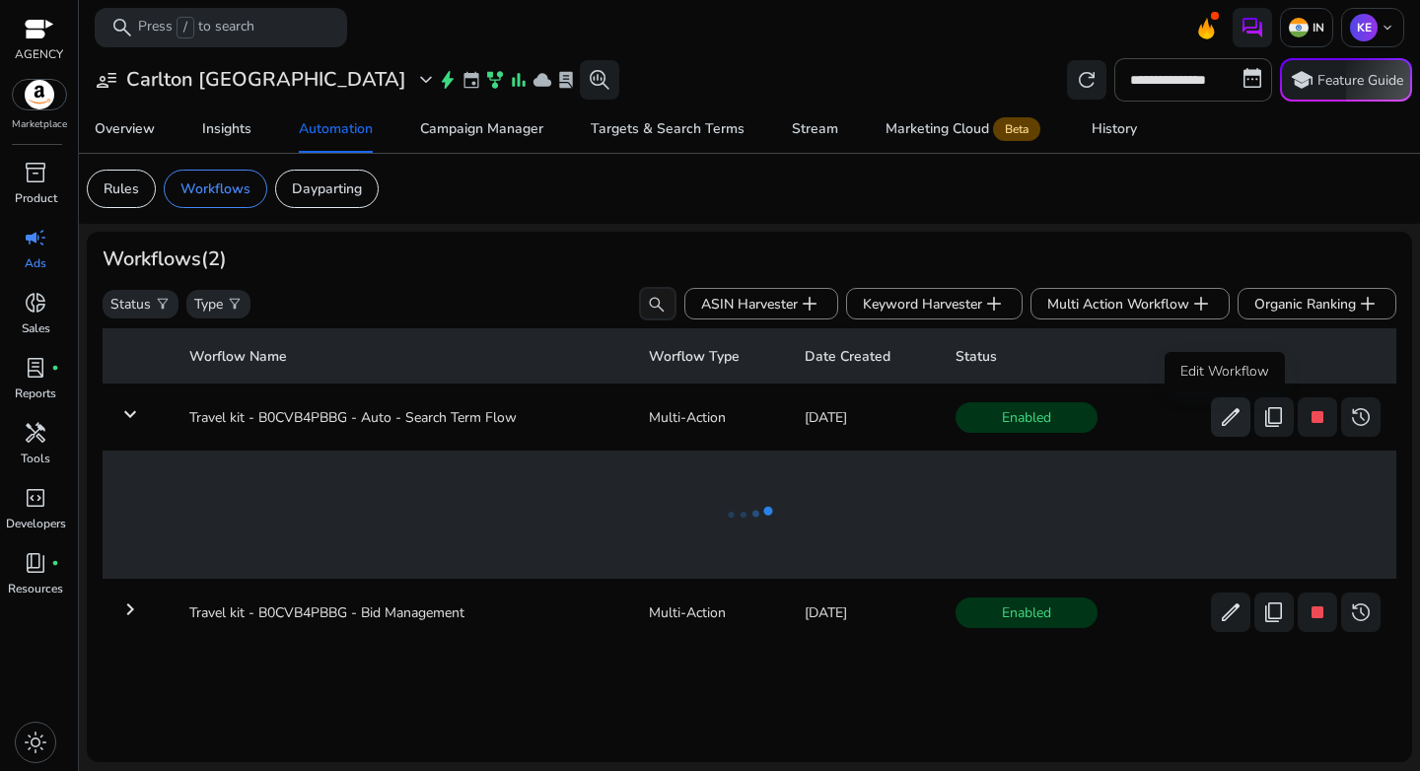
click at [1219, 422] on span "edit" at bounding box center [1231, 417] width 24 height 24
click at [1231, 425] on span "edit" at bounding box center [1231, 417] width 24 height 24
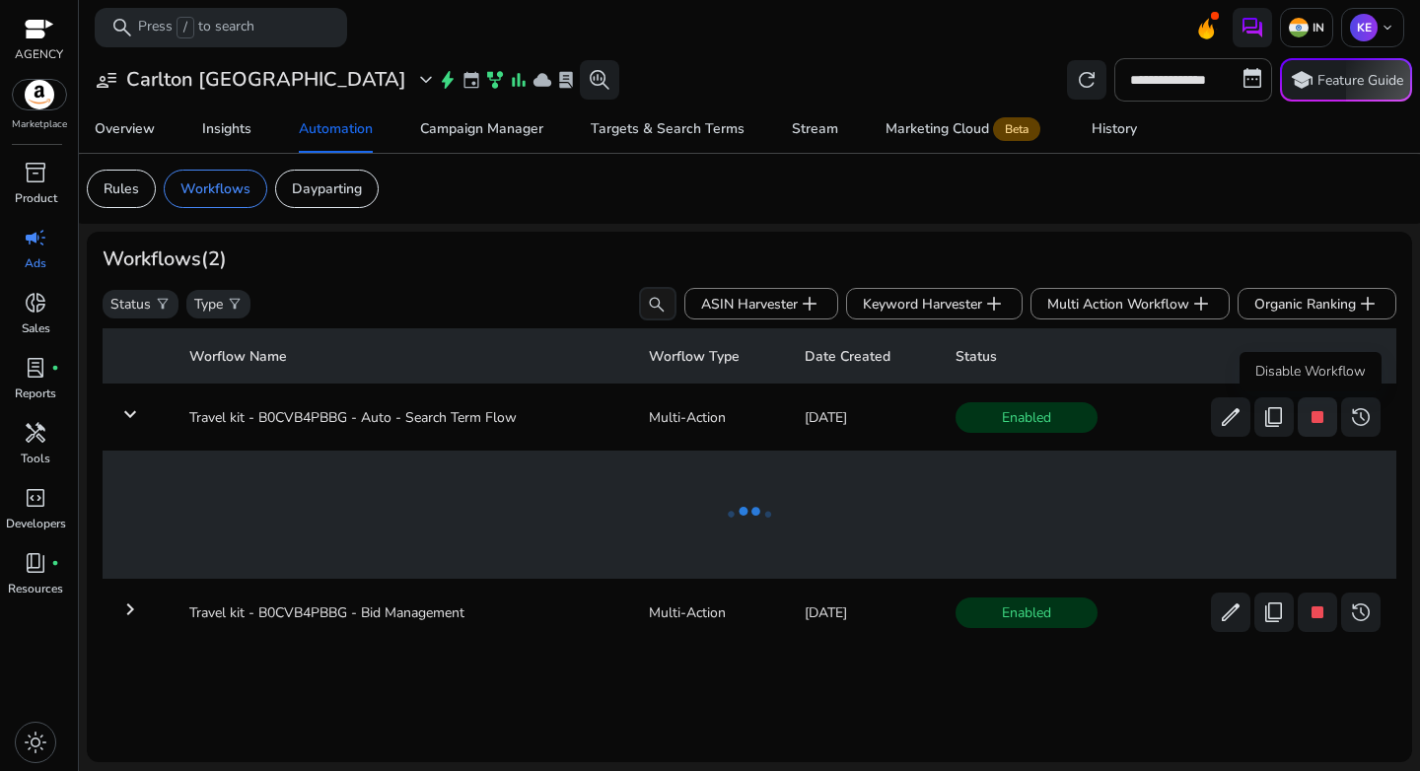
click at [1310, 423] on span "stop" at bounding box center [1318, 417] width 24 height 24
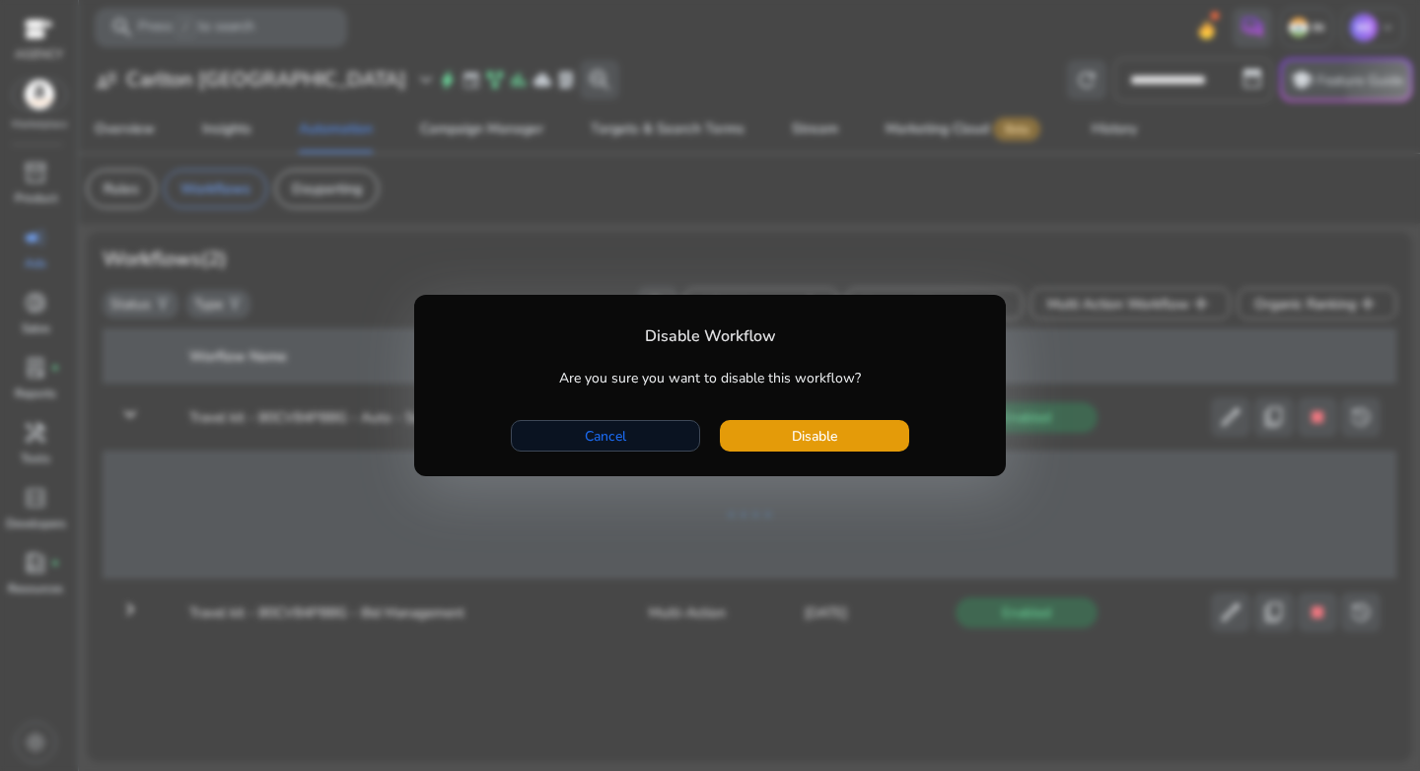
drag, startPoint x: 625, startPoint y: 433, endPoint x: 647, endPoint y: 431, distance: 21.8
click at [625, 433] on span "Cancel" at bounding box center [605, 436] width 41 height 21
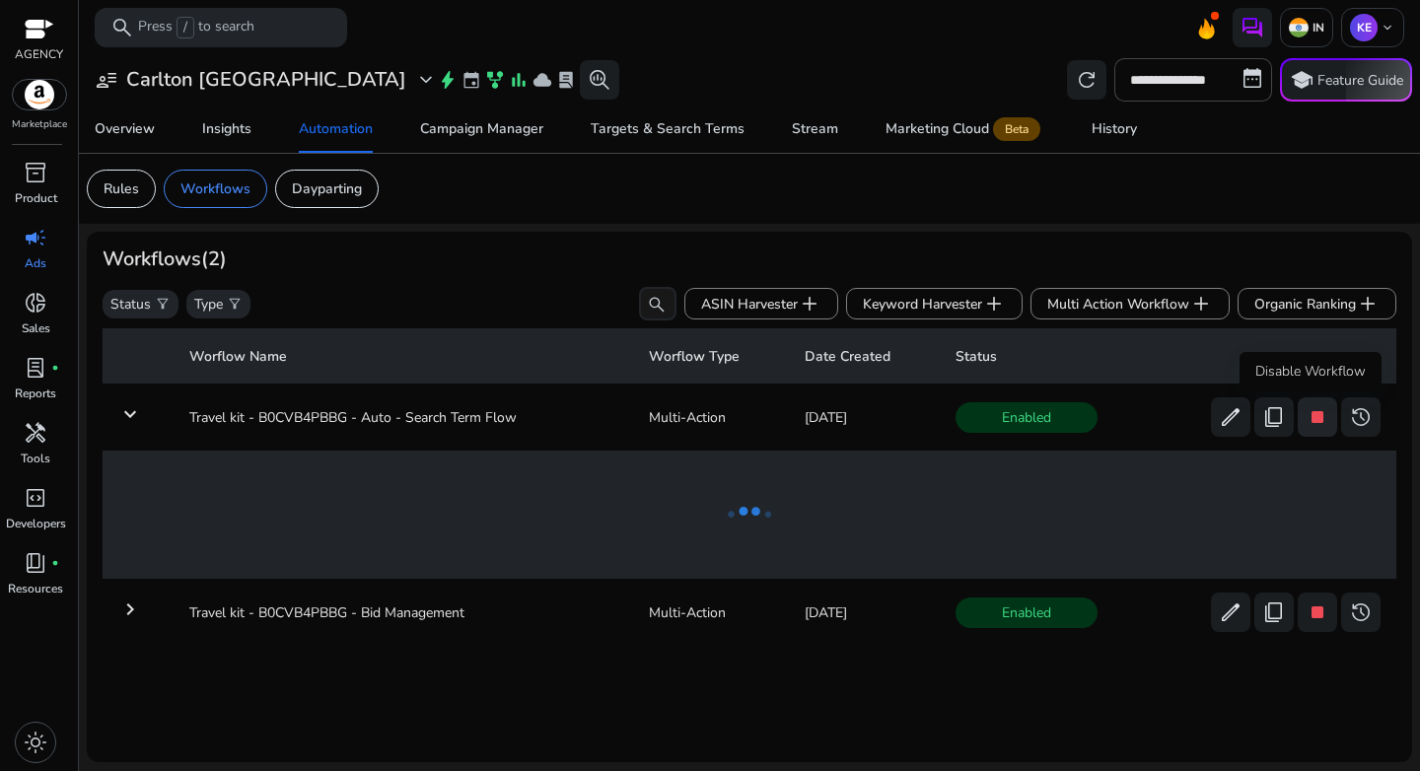
click at [1306, 419] on span "stop" at bounding box center [1318, 417] width 24 height 24
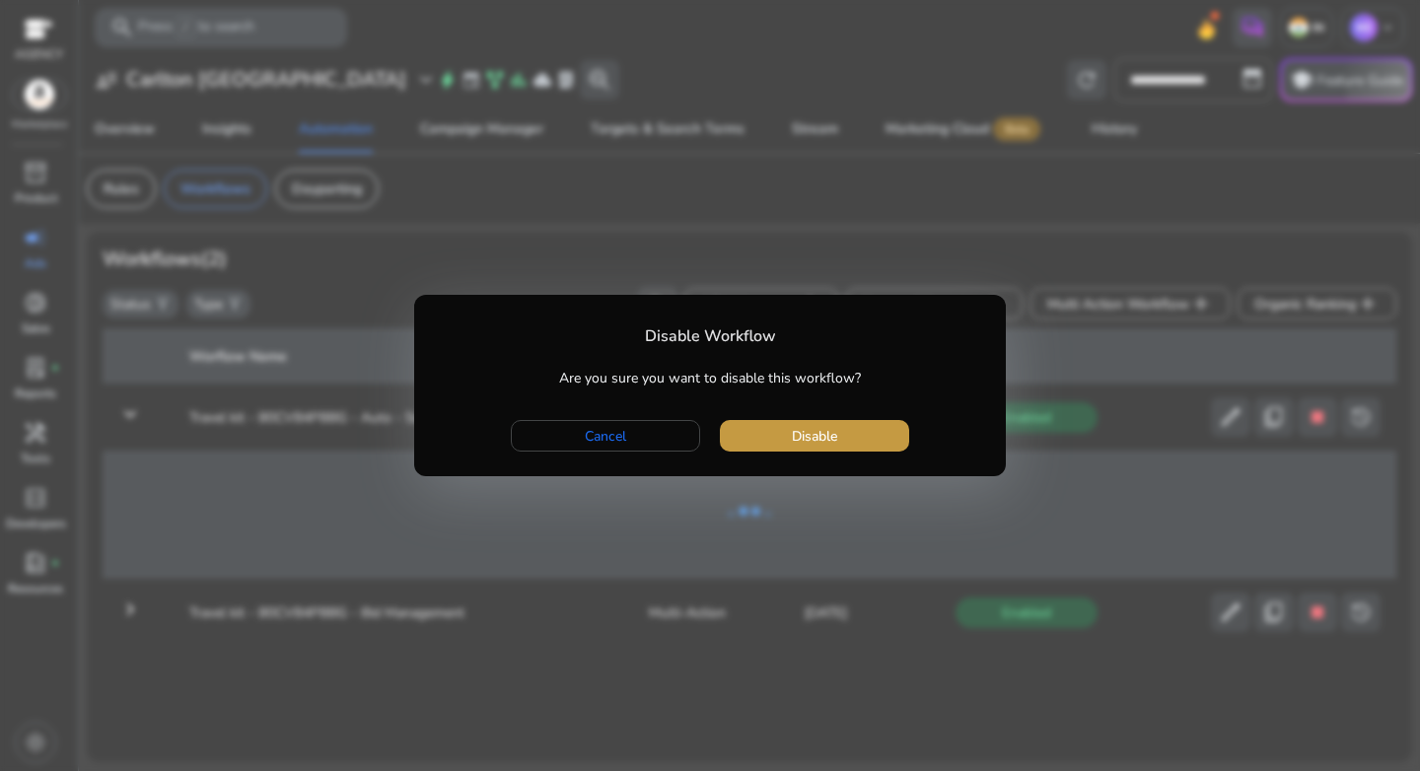
click at [833, 436] on span "Disable" at bounding box center [814, 436] width 45 height 21
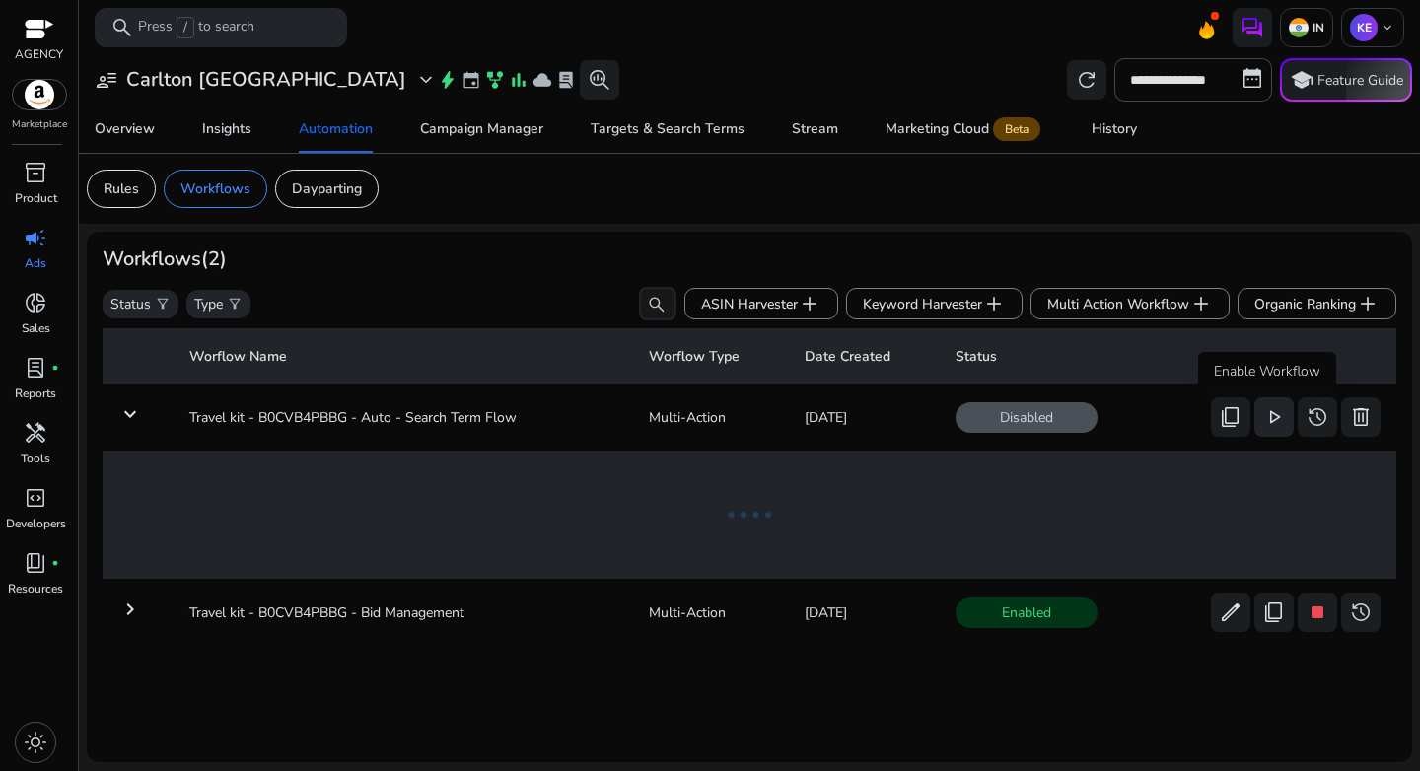
click at [1269, 425] on span "play_arrow" at bounding box center [1274, 417] width 24 height 24
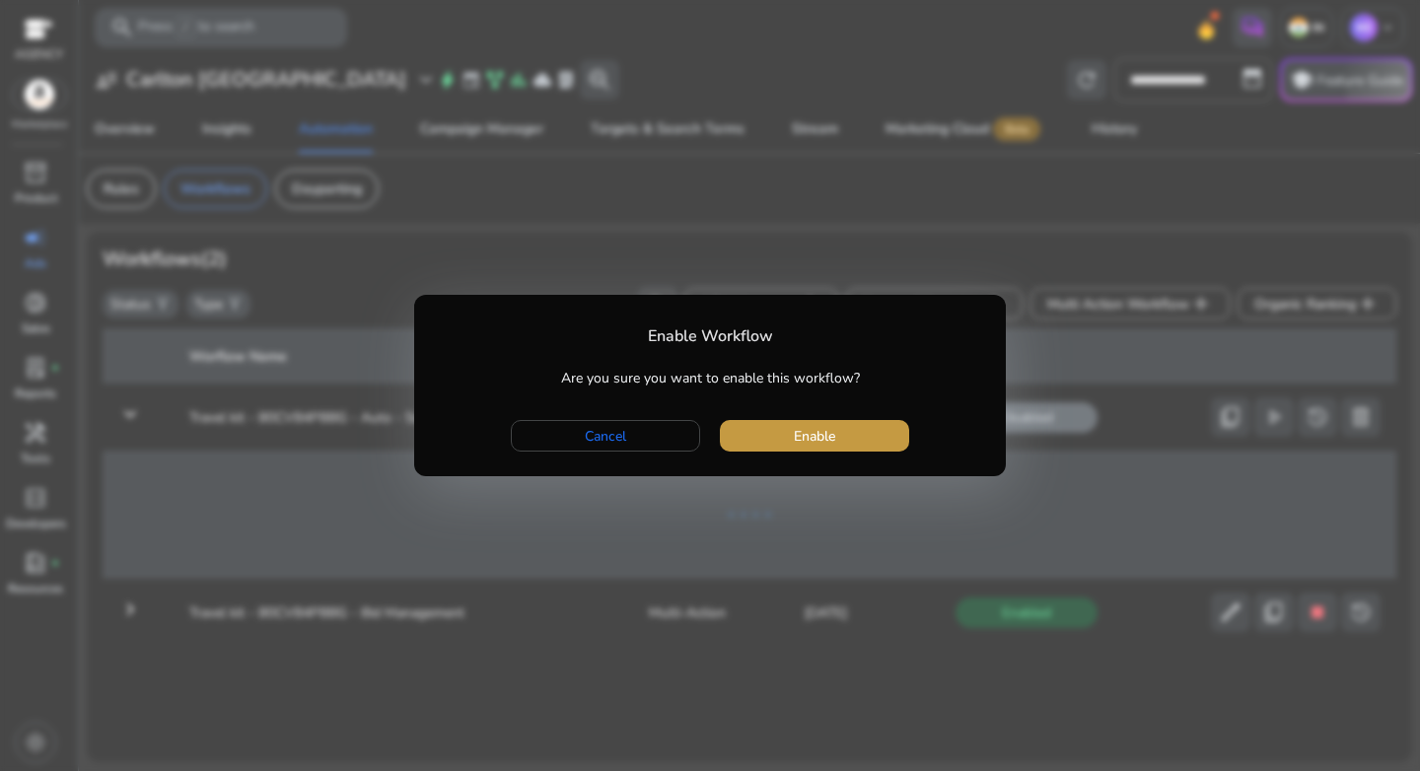
click at [833, 432] on span "Enable" at bounding box center [814, 436] width 41 height 21
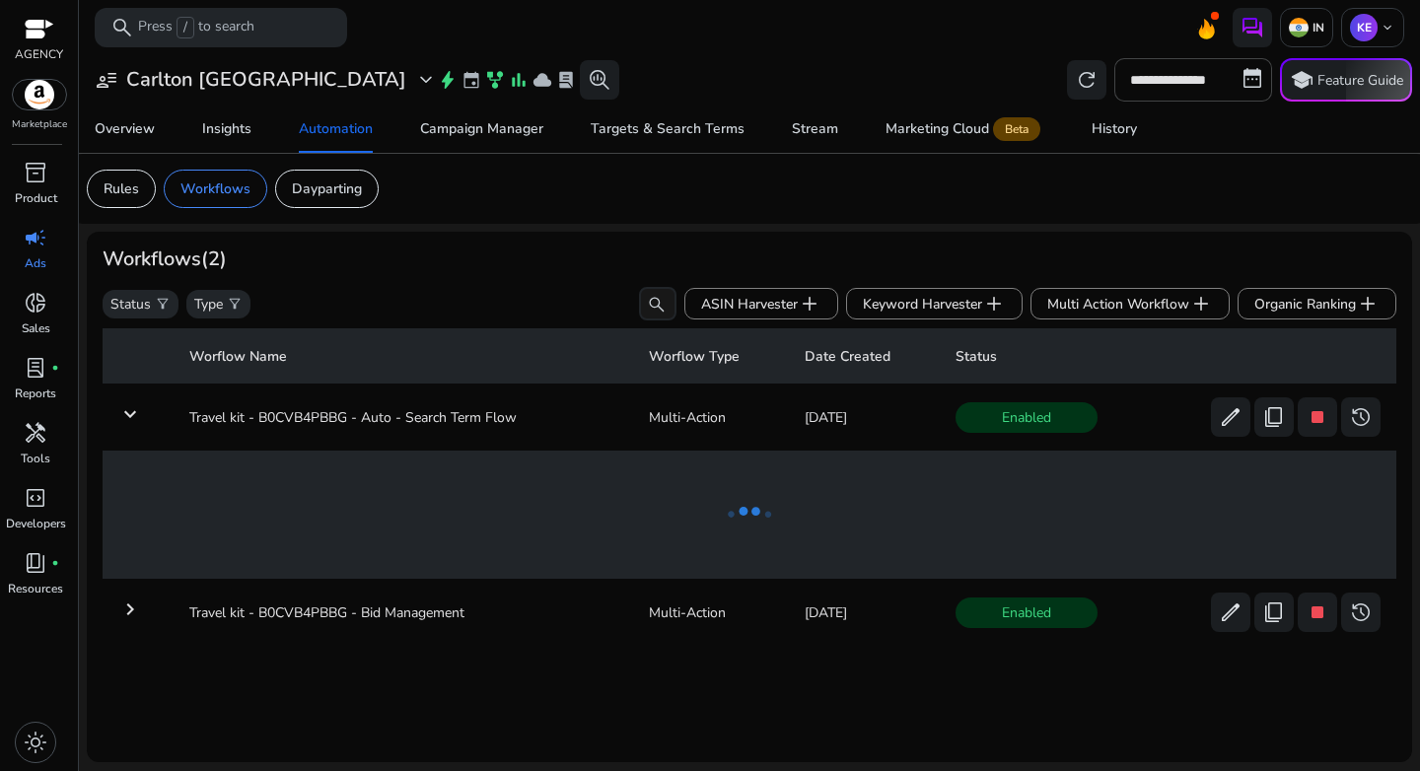
click at [134, 421] on mat-icon "keyboard_arrow_down" at bounding box center [130, 414] width 24 height 24
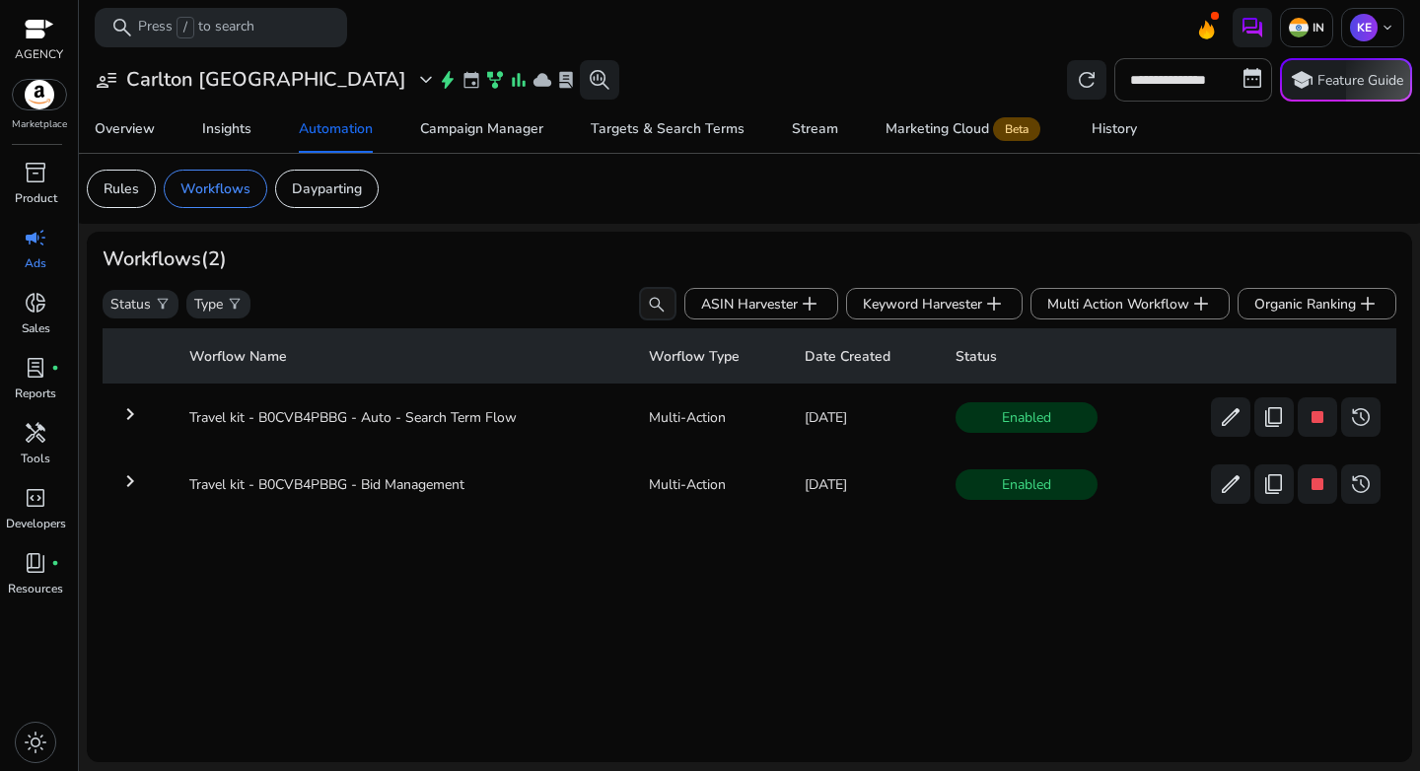
click at [134, 421] on mat-icon "keyboard_arrow_right" at bounding box center [130, 414] width 24 height 24
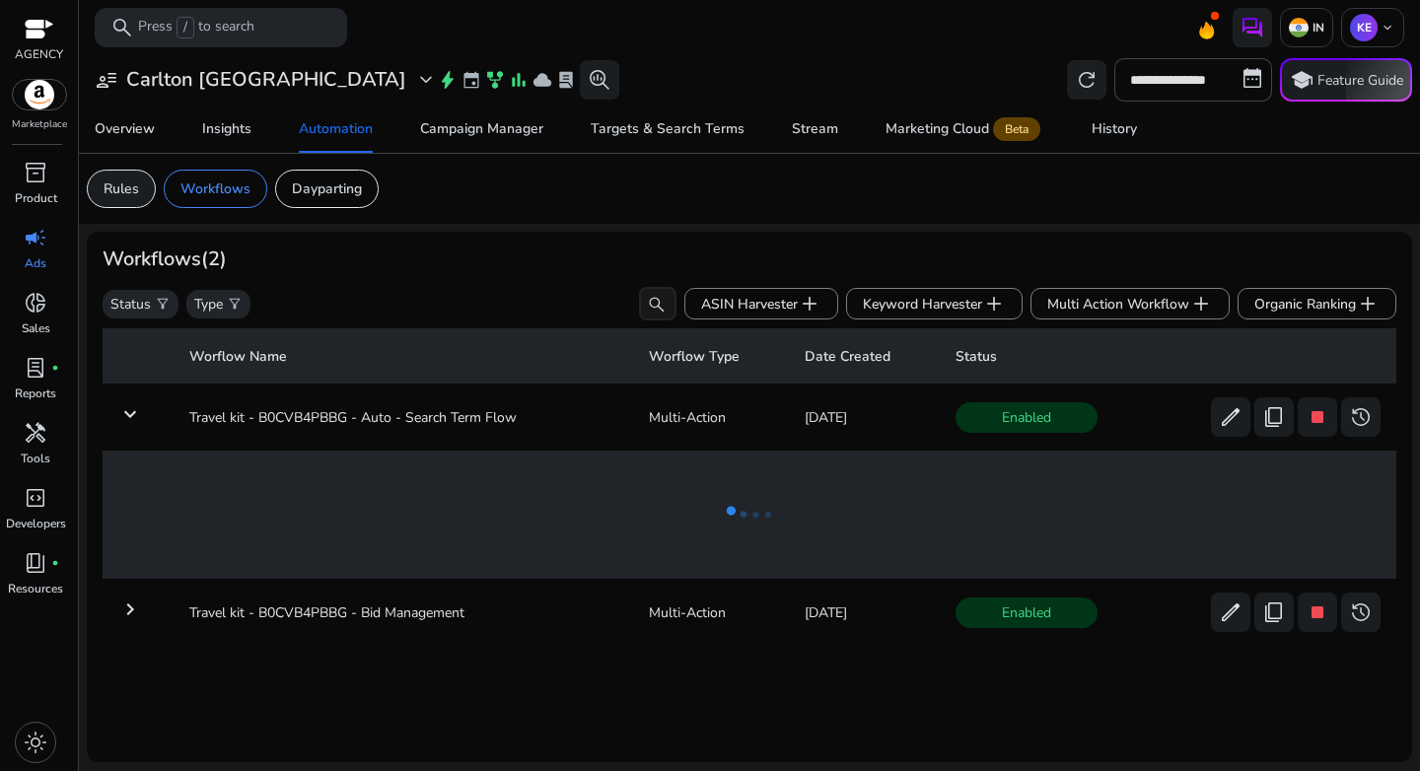
click at [134, 188] on p "Rules" at bounding box center [122, 189] width 36 height 21
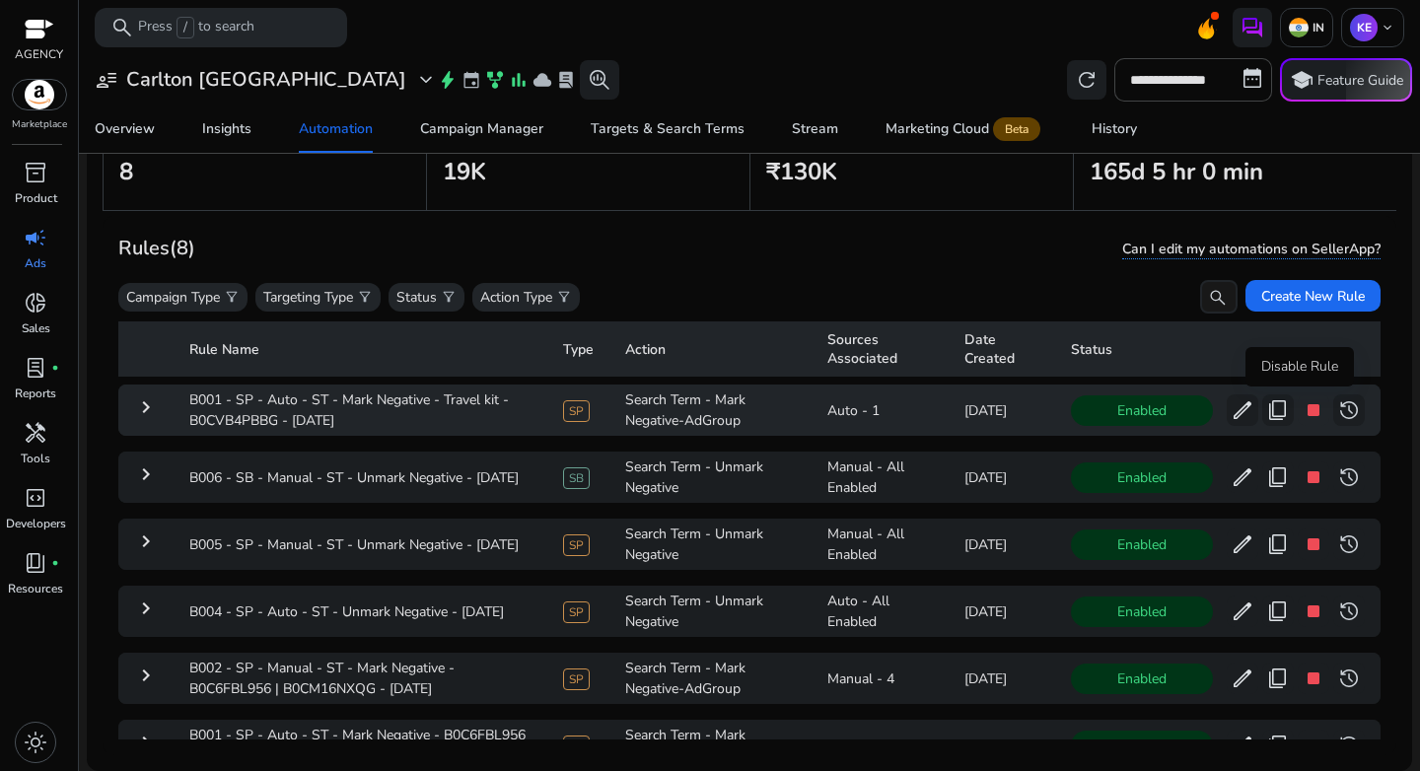
click at [1302, 414] on span "stop" at bounding box center [1314, 410] width 24 height 24
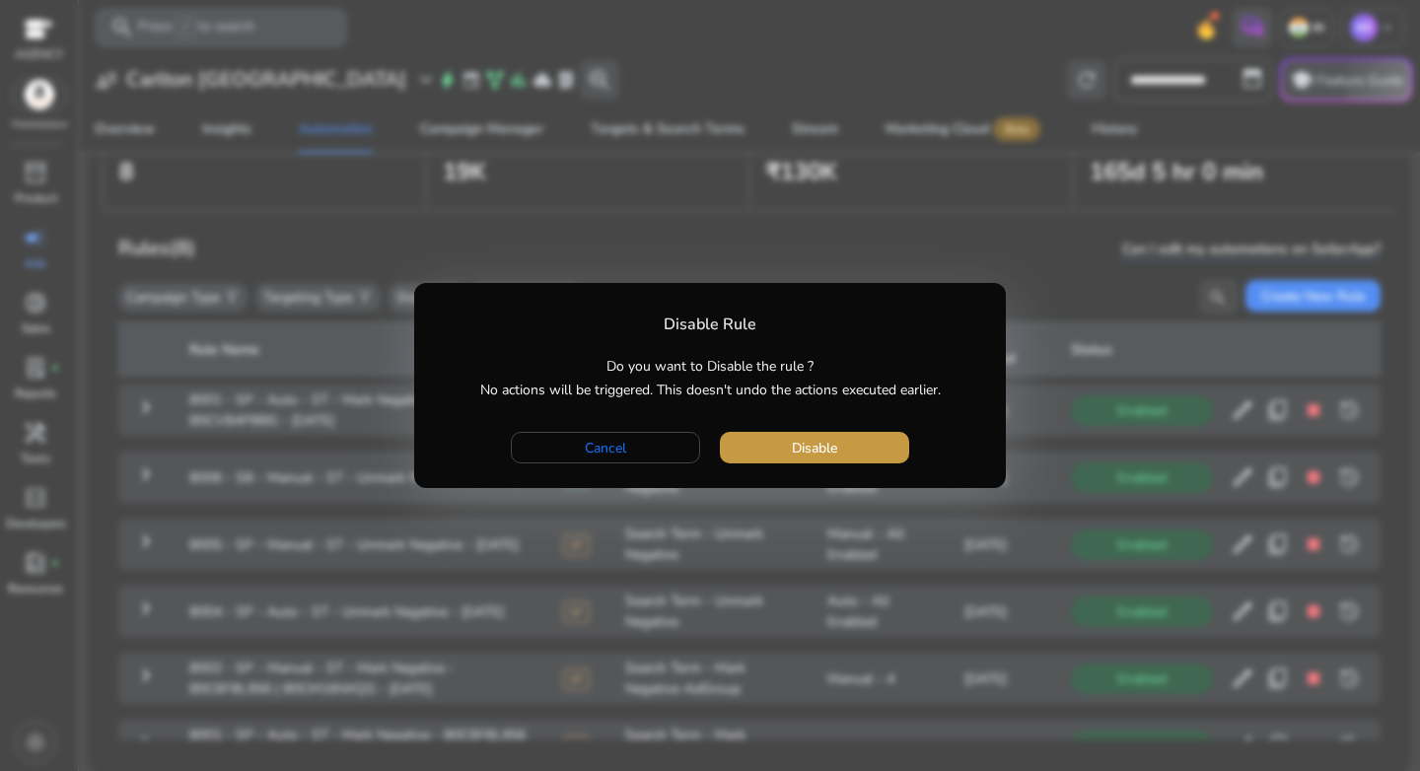
click at [813, 450] on span "Disable" at bounding box center [814, 448] width 45 height 21
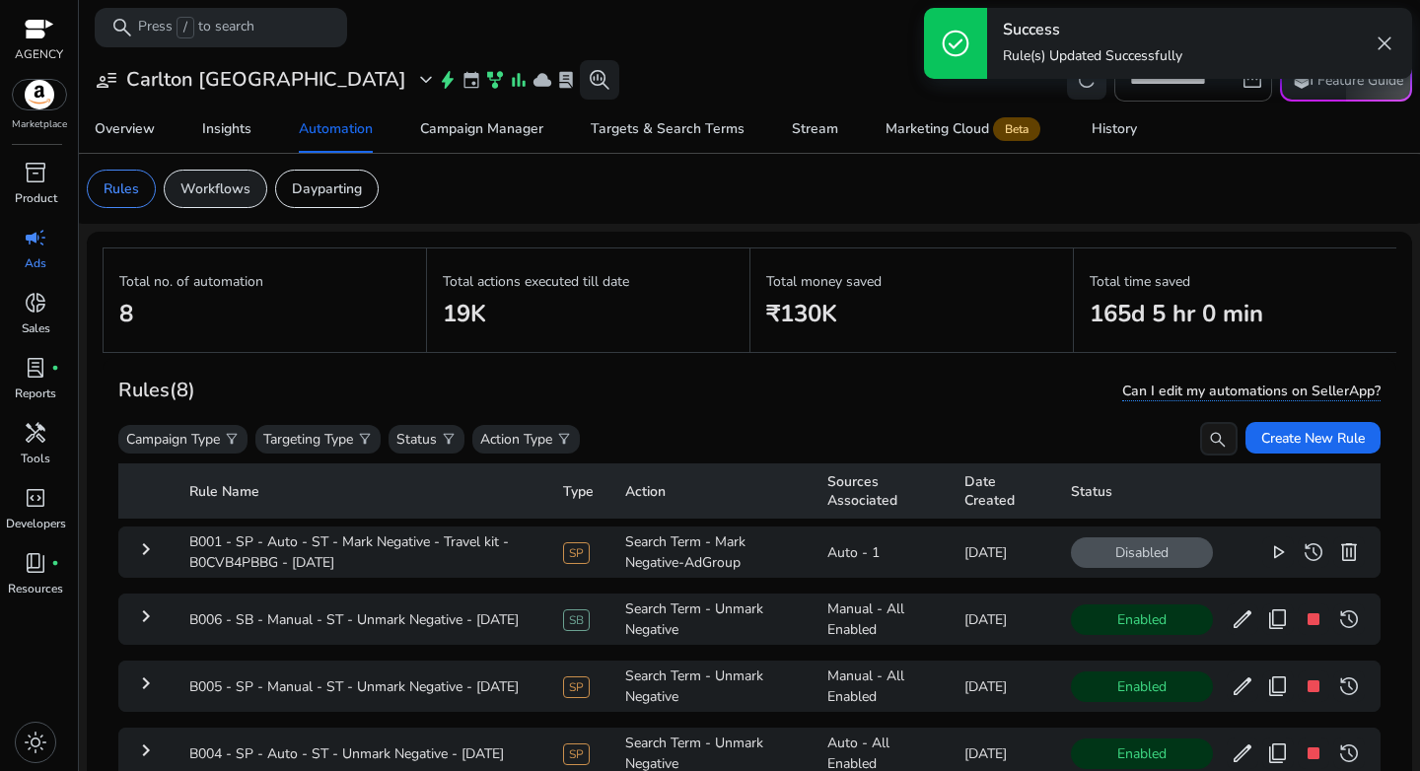
click at [229, 179] on p "Workflows" at bounding box center [215, 189] width 70 height 21
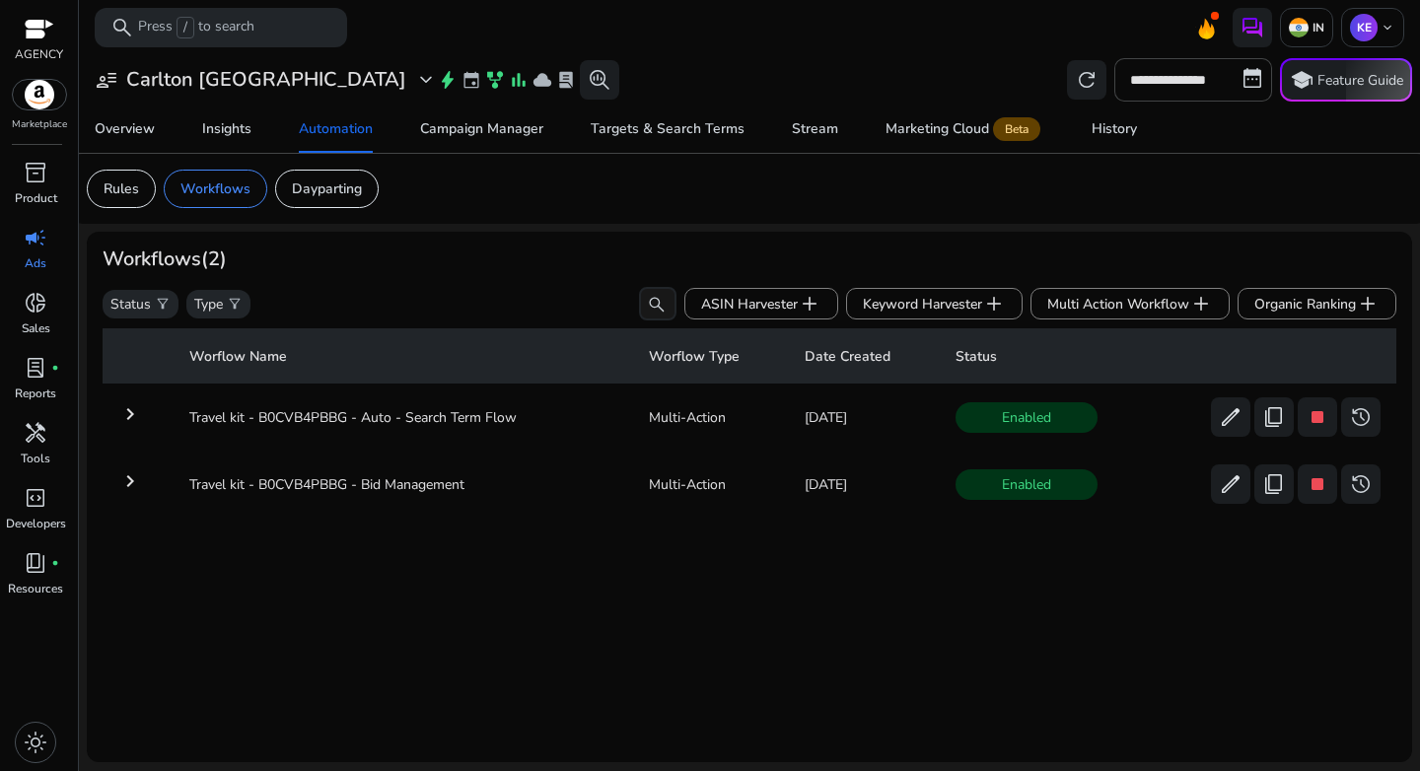
click at [132, 419] on mat-icon "keyboard_arrow_right" at bounding box center [130, 414] width 24 height 24
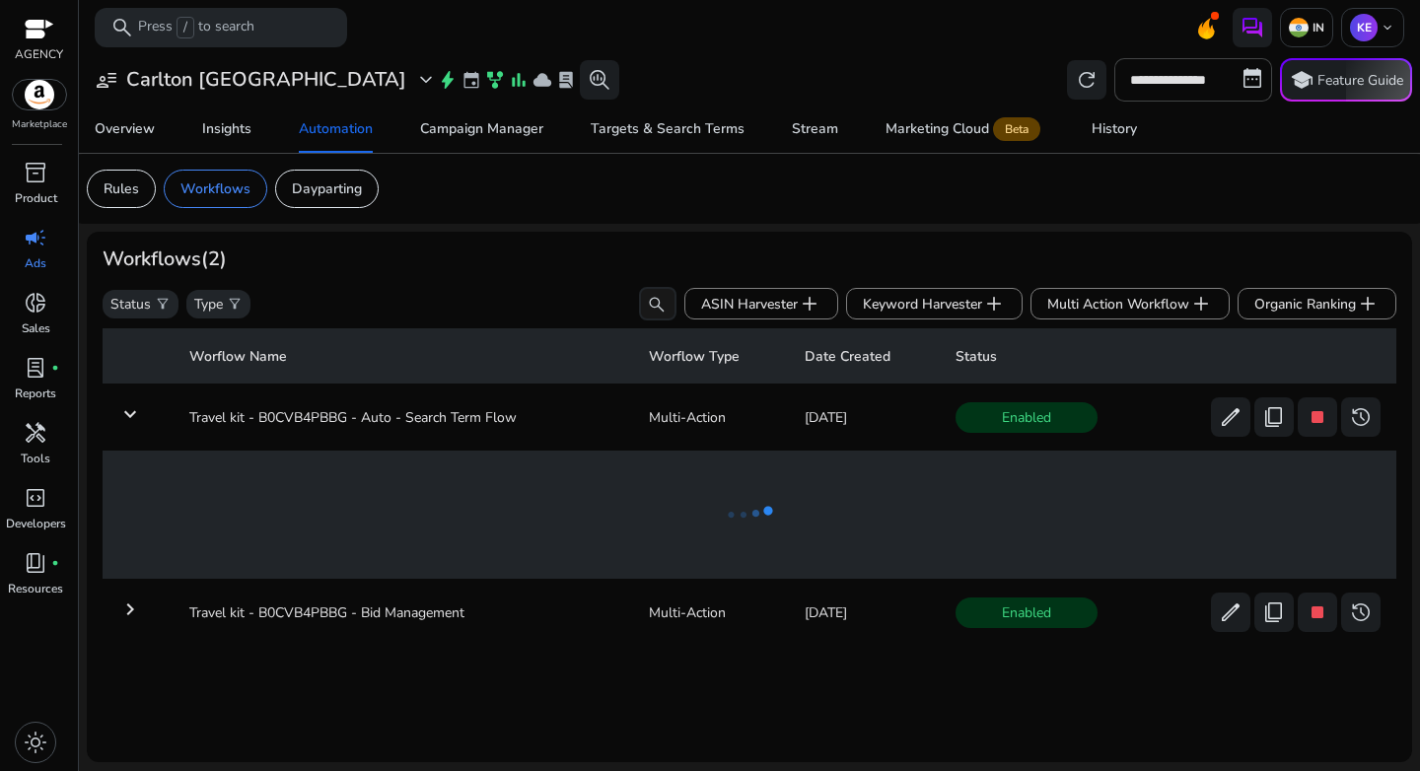
click at [134, 410] on mat-icon "keyboard_arrow_down" at bounding box center [130, 414] width 24 height 24
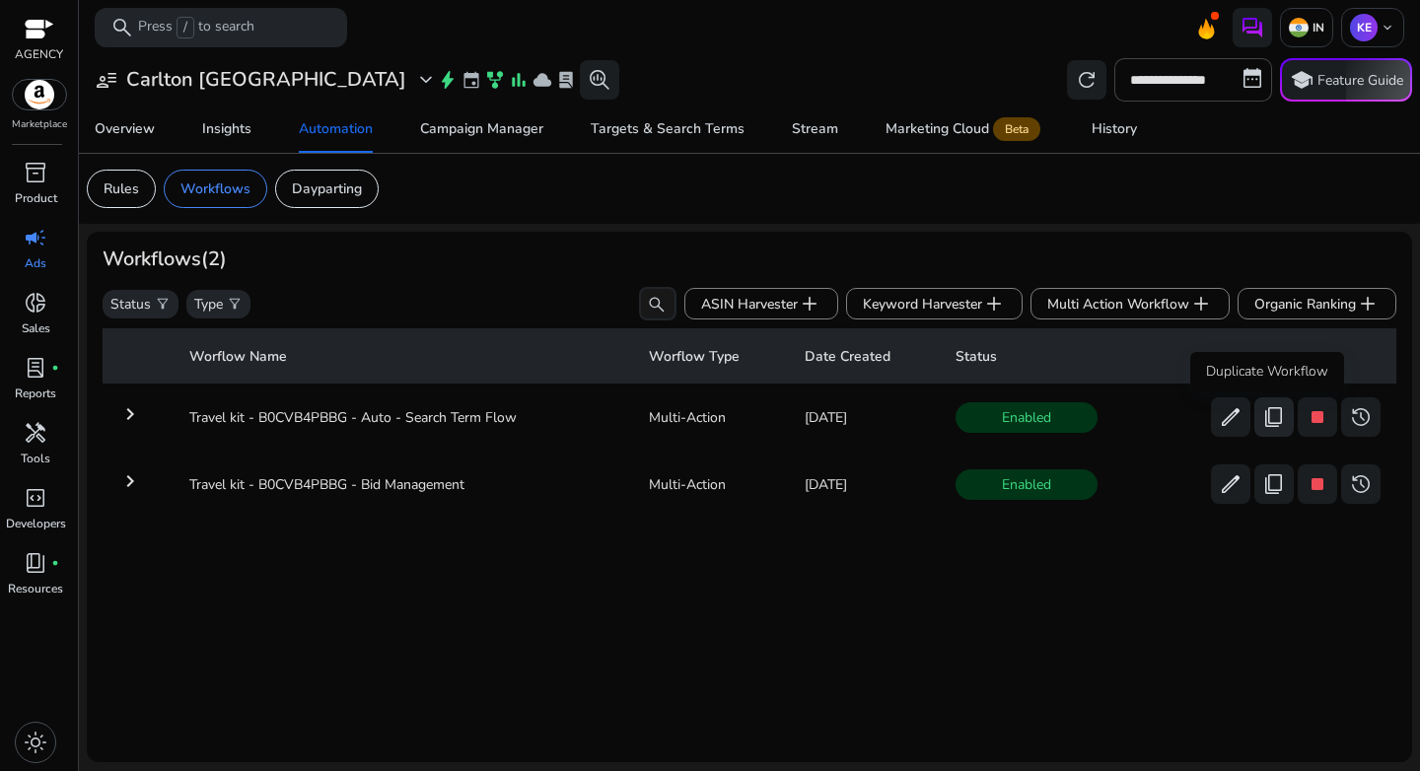
click at [1268, 417] on span "content_copy" at bounding box center [1274, 417] width 24 height 24
click at [1268, 419] on span "content_copy" at bounding box center [1274, 417] width 24 height 24
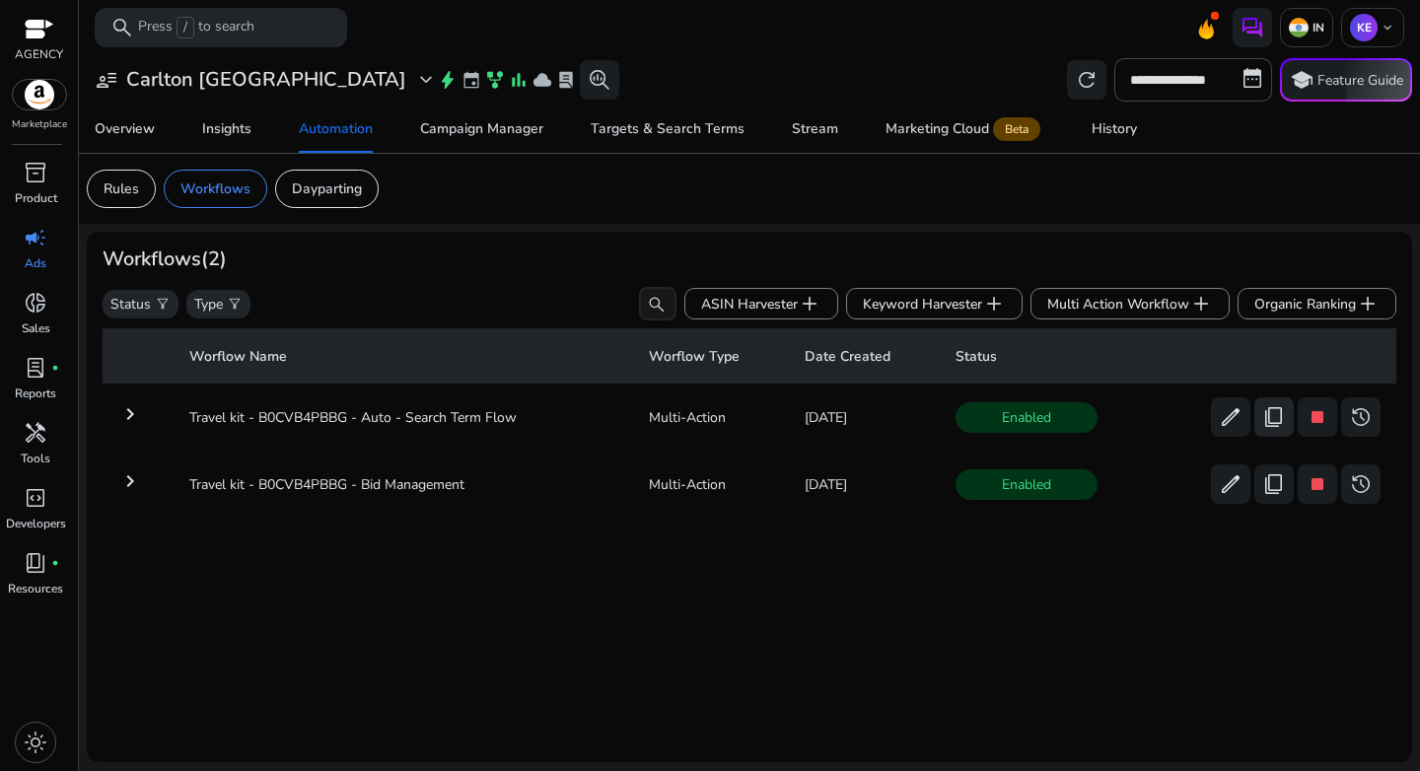
click at [1268, 419] on span "content_copy" at bounding box center [1274, 417] width 24 height 24
click at [192, 192] on p "Workflows" at bounding box center [215, 189] width 70 height 21
click at [1303, 300] on span "Organic Ranking add" at bounding box center [1317, 304] width 125 height 24
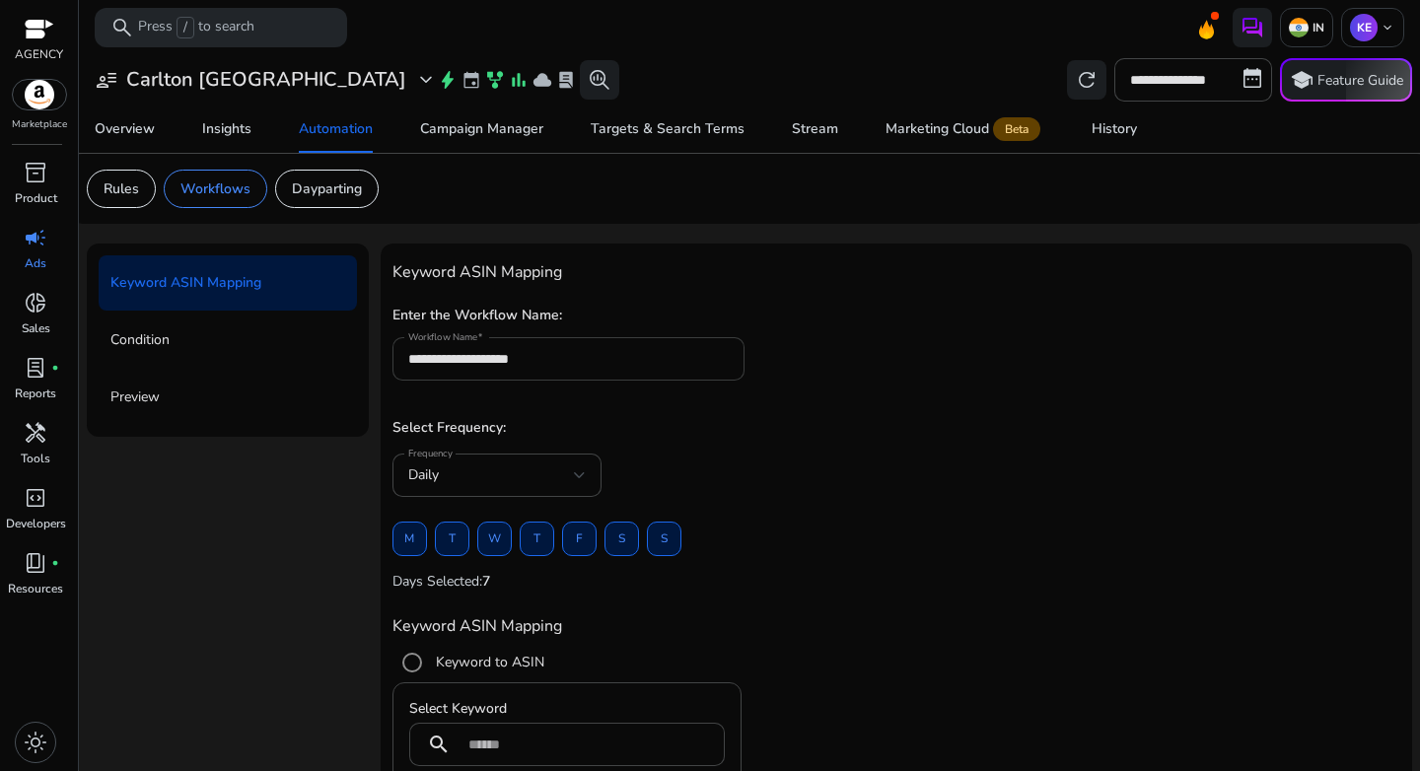
click at [518, 359] on input "**********" at bounding box center [569, 359] width 322 height 22
paste input
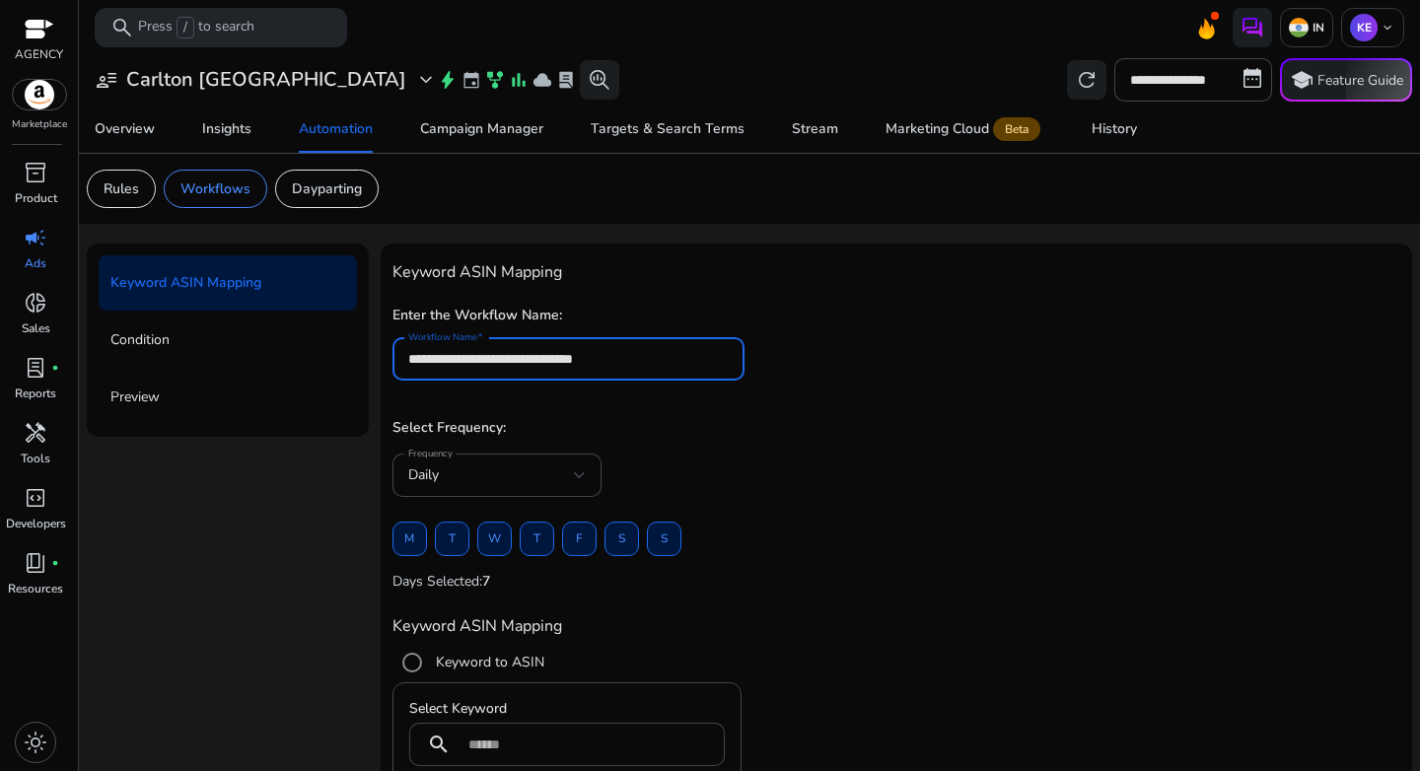
type input "**********"
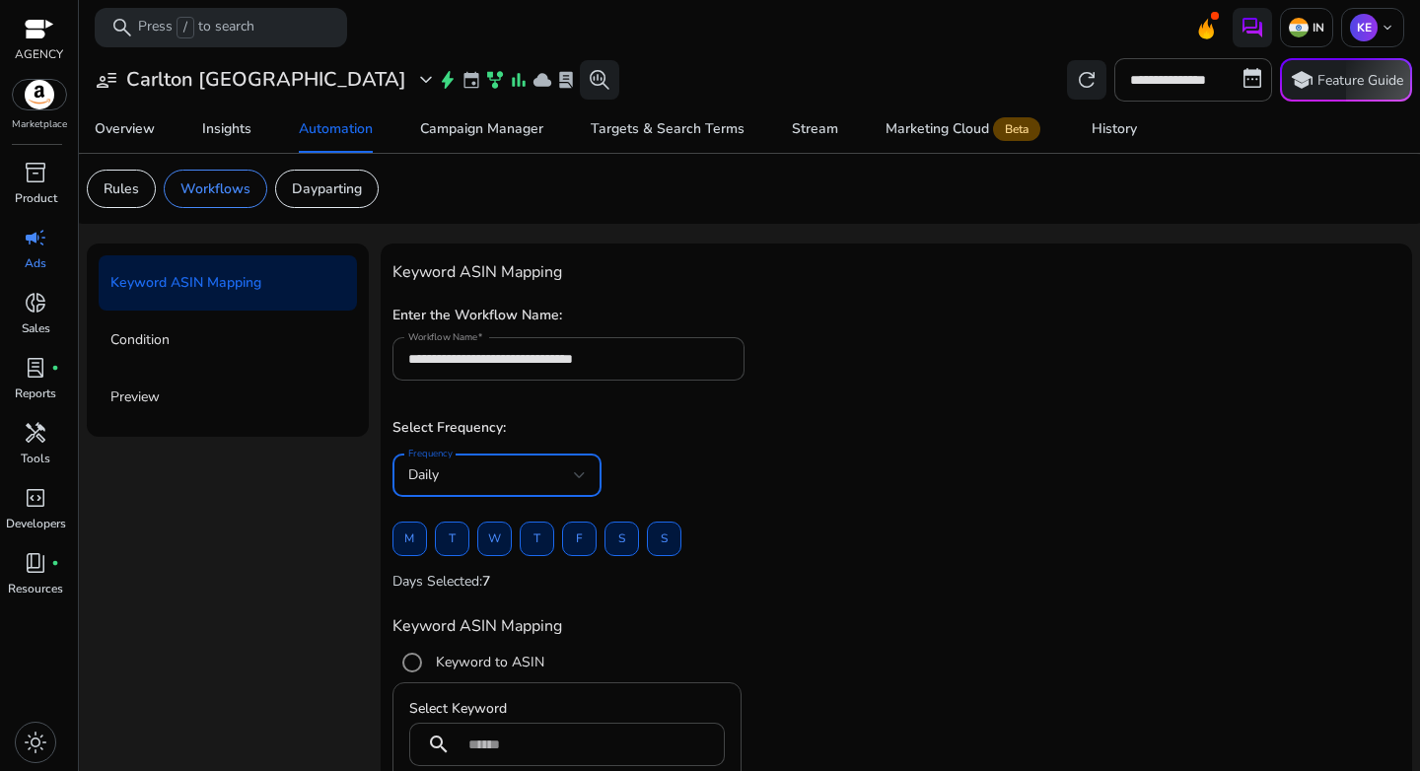
click at [851, 476] on div "Frequency Daily" at bounding box center [897, 486] width 1008 height 64
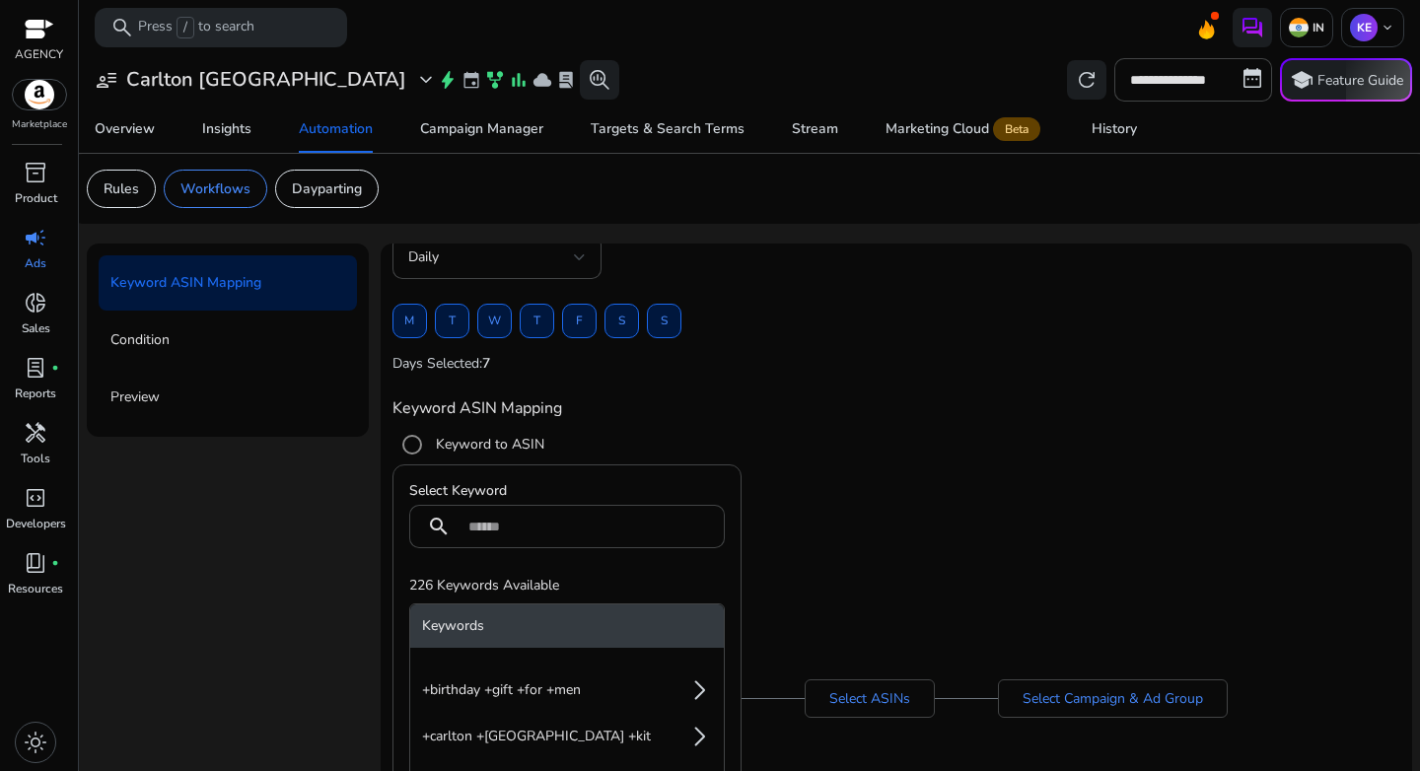
scroll to position [219, 0]
click at [468, 520] on input at bounding box center [588, 526] width 241 height 22
paste input "**********"
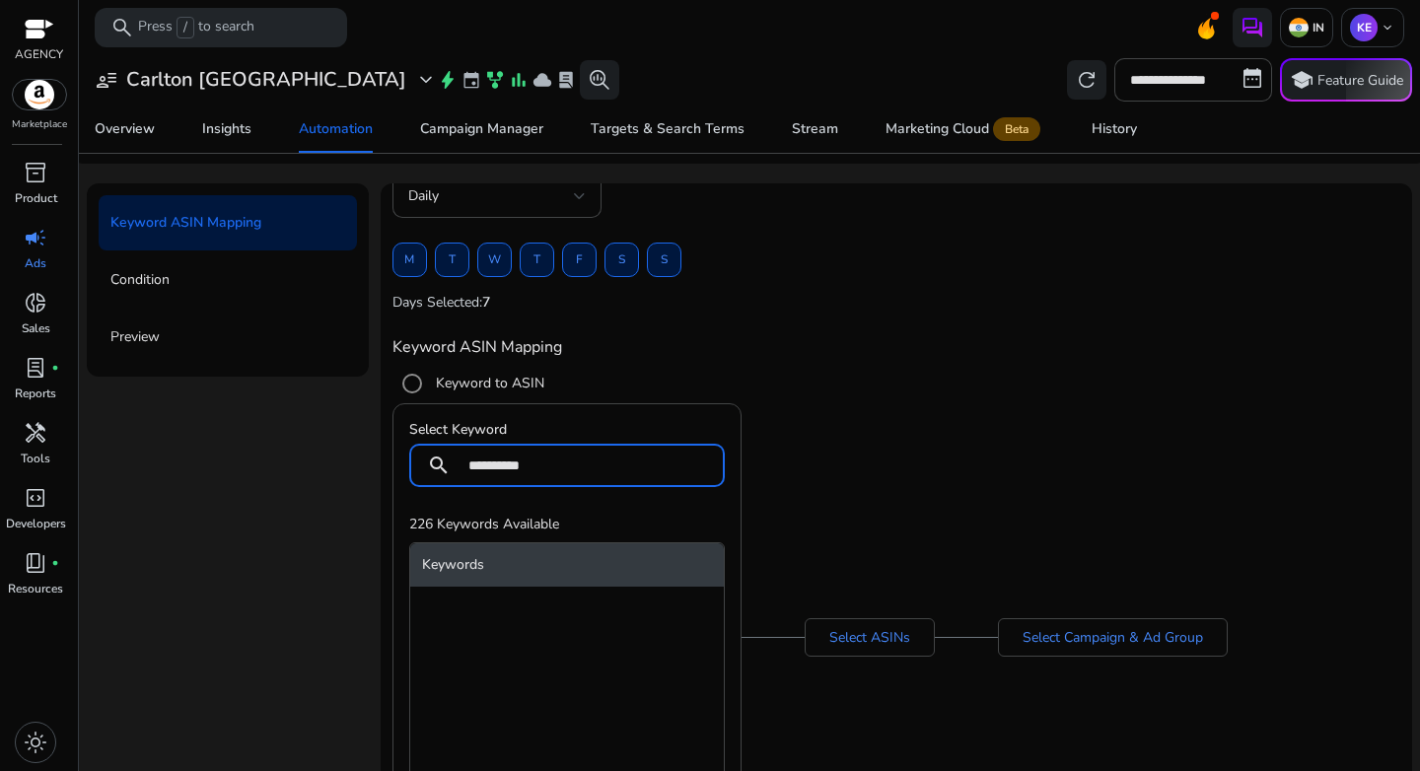
scroll to position [153, 0]
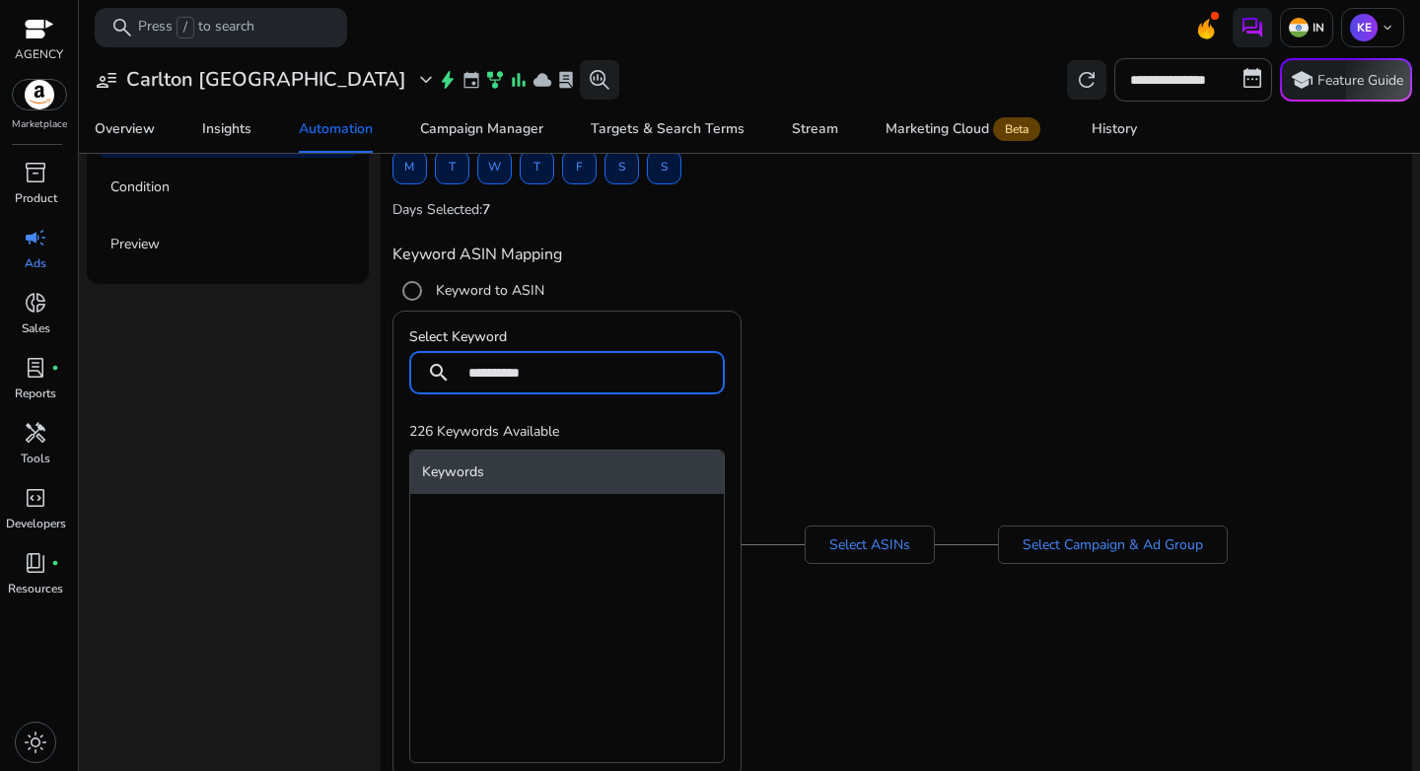
drag, startPoint x: 579, startPoint y: 375, endPoint x: 465, endPoint y: 374, distance: 114.4
click at [465, 374] on div "**********" at bounding box center [559, 372] width 300 height 43
type input "**********"
click at [727, 311] on div "**********" at bounding box center [567, 545] width 349 height 469
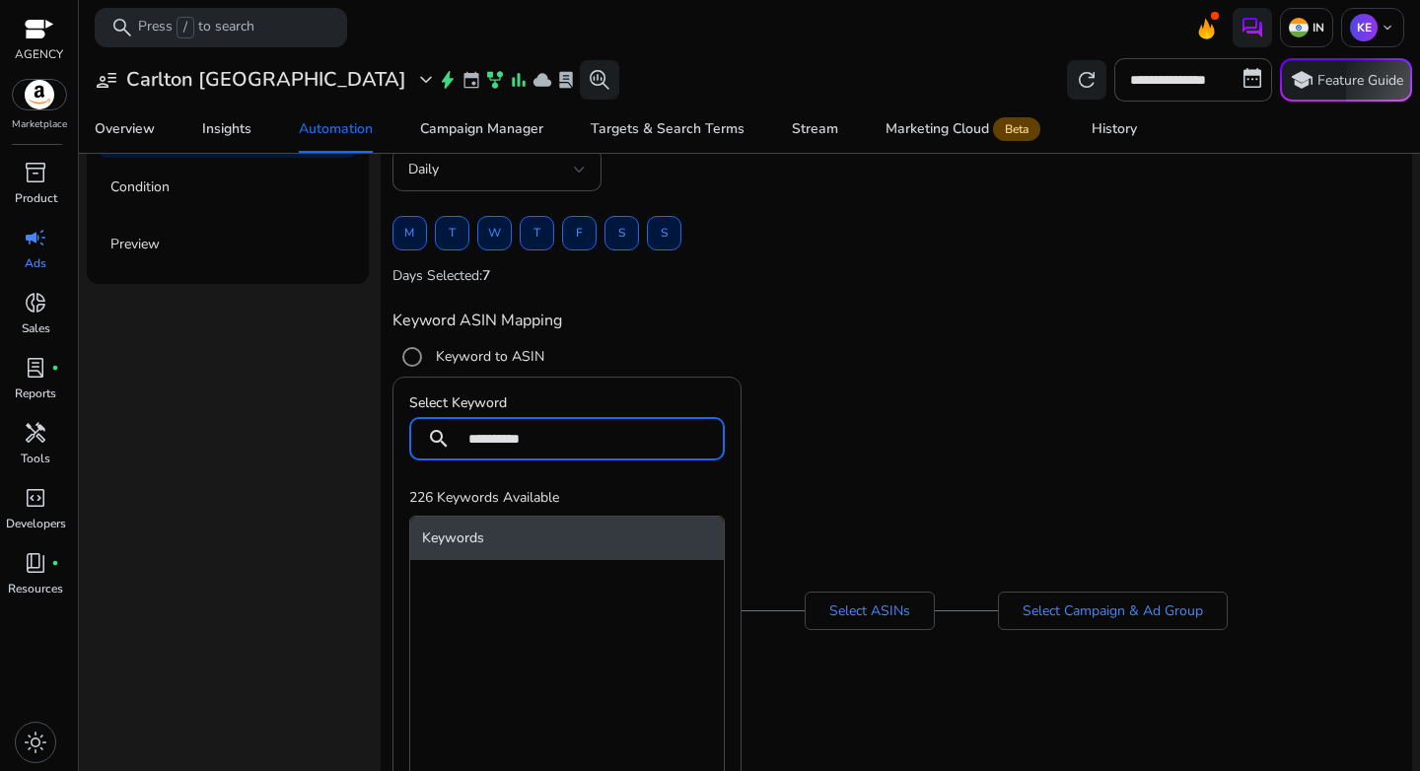
drag, startPoint x: 566, startPoint y: 439, endPoint x: 426, endPoint y: 438, distance: 140.1
click at [426, 438] on div "**********" at bounding box center [559, 438] width 300 height 43
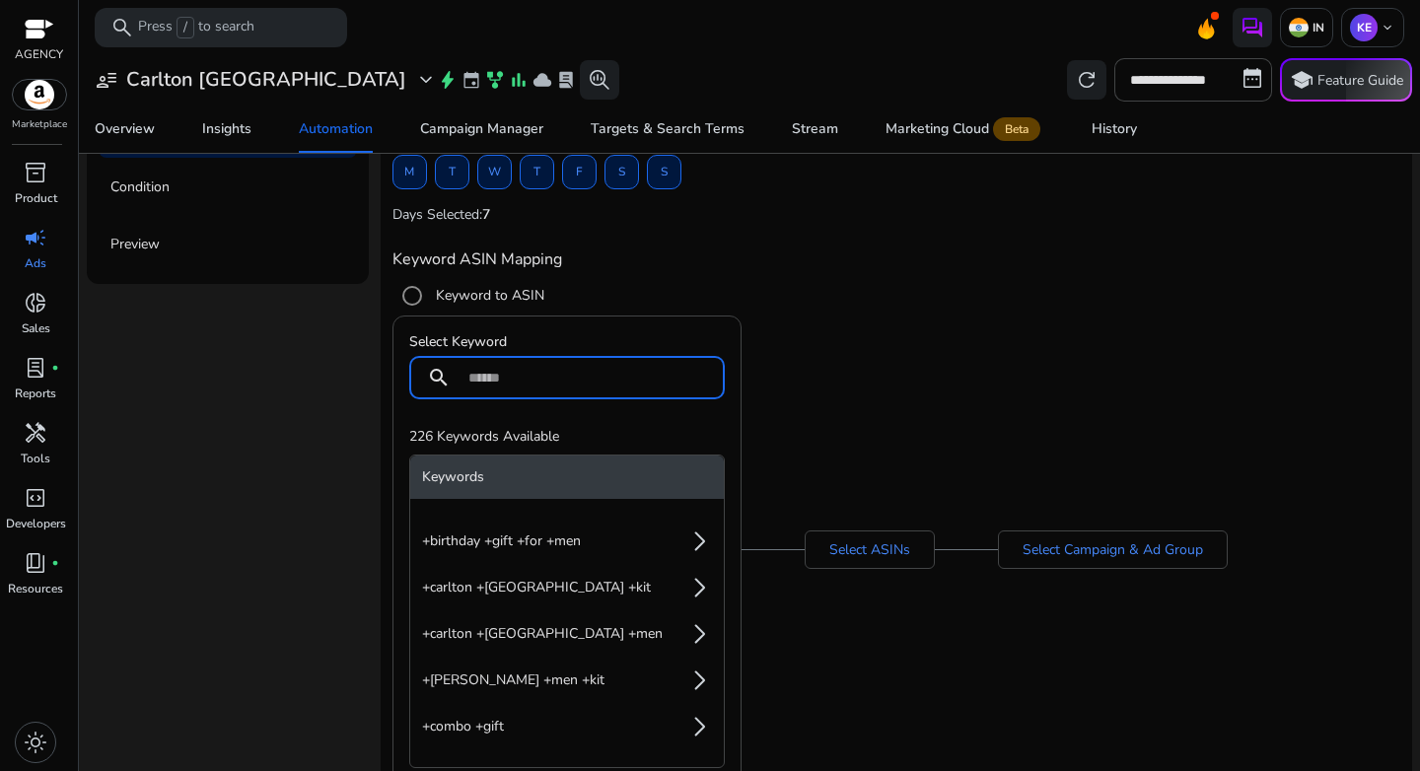
scroll to position [219, 0]
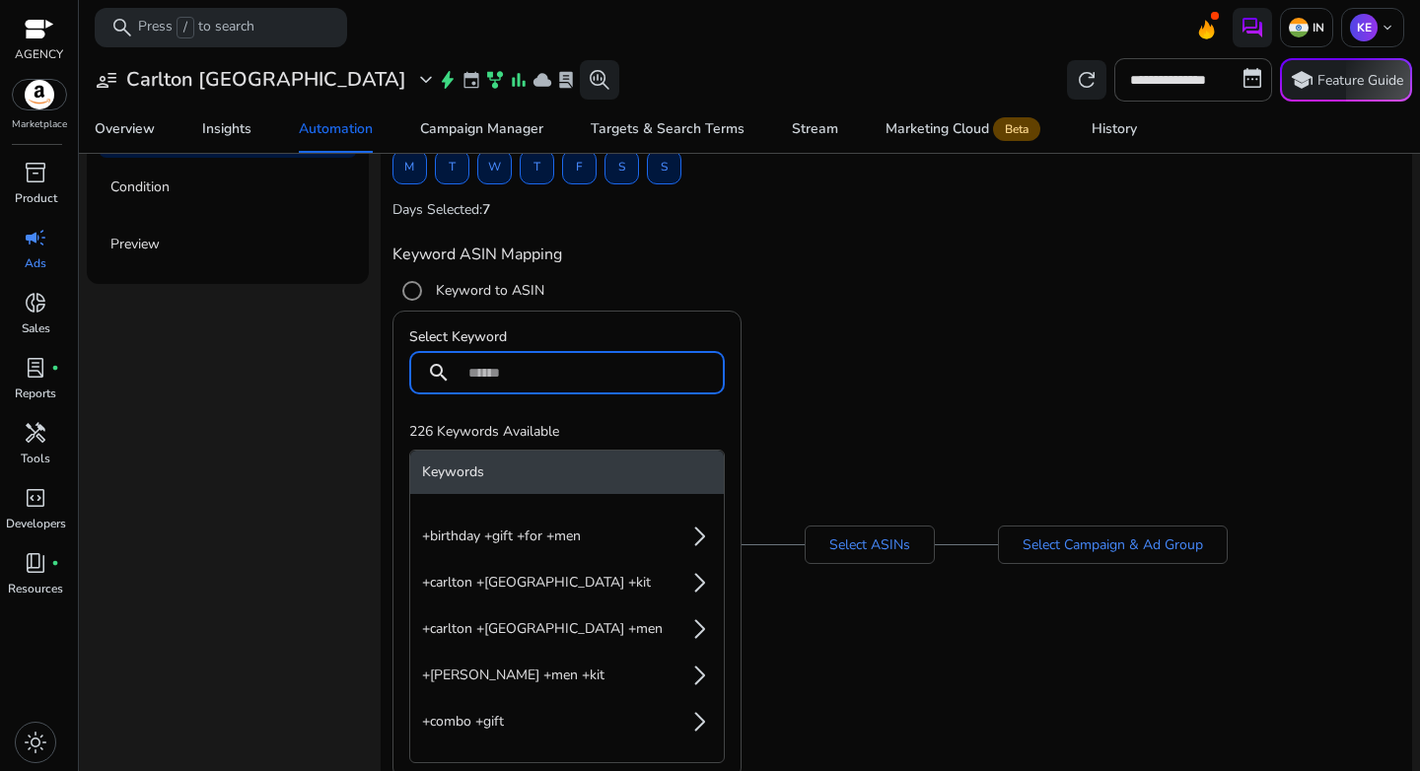
click at [487, 376] on input at bounding box center [588, 373] width 241 height 22
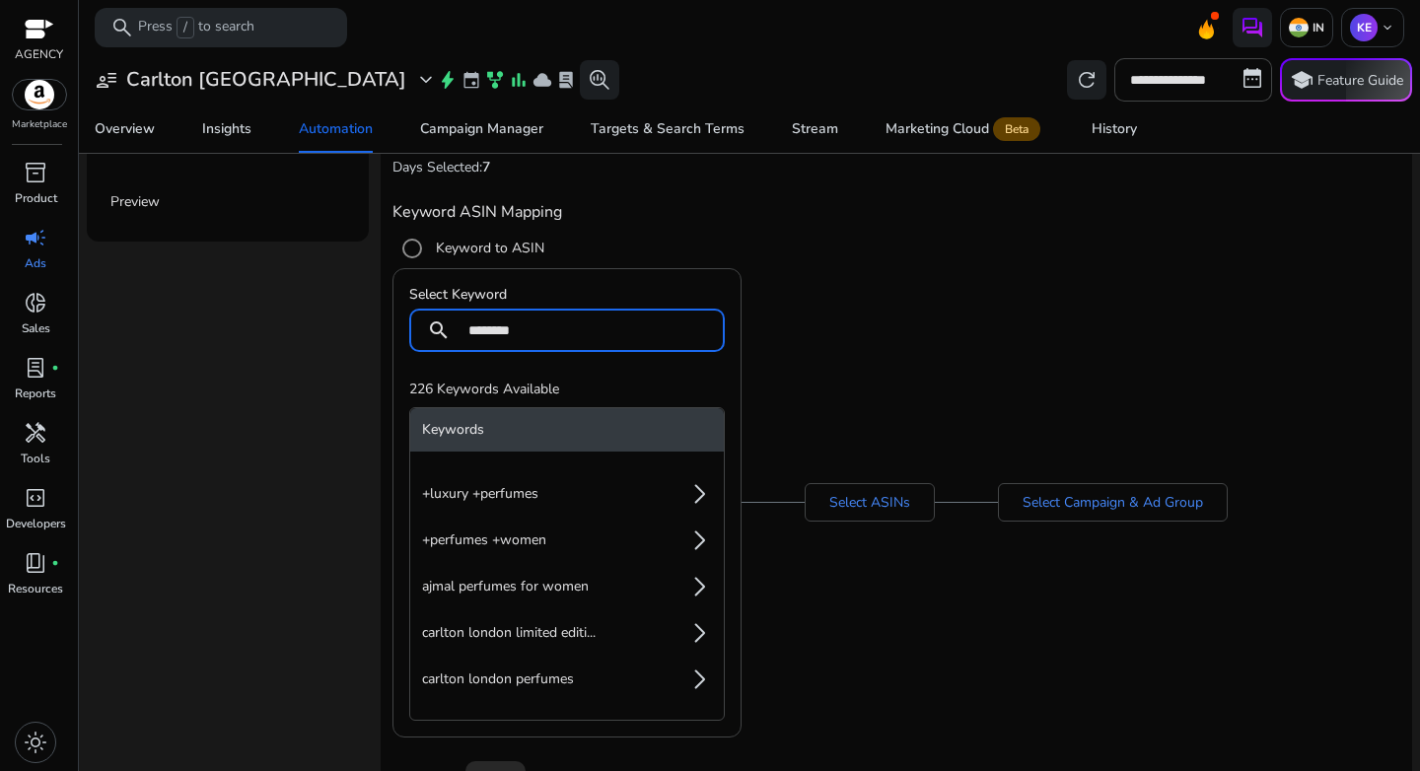
scroll to position [244, 0]
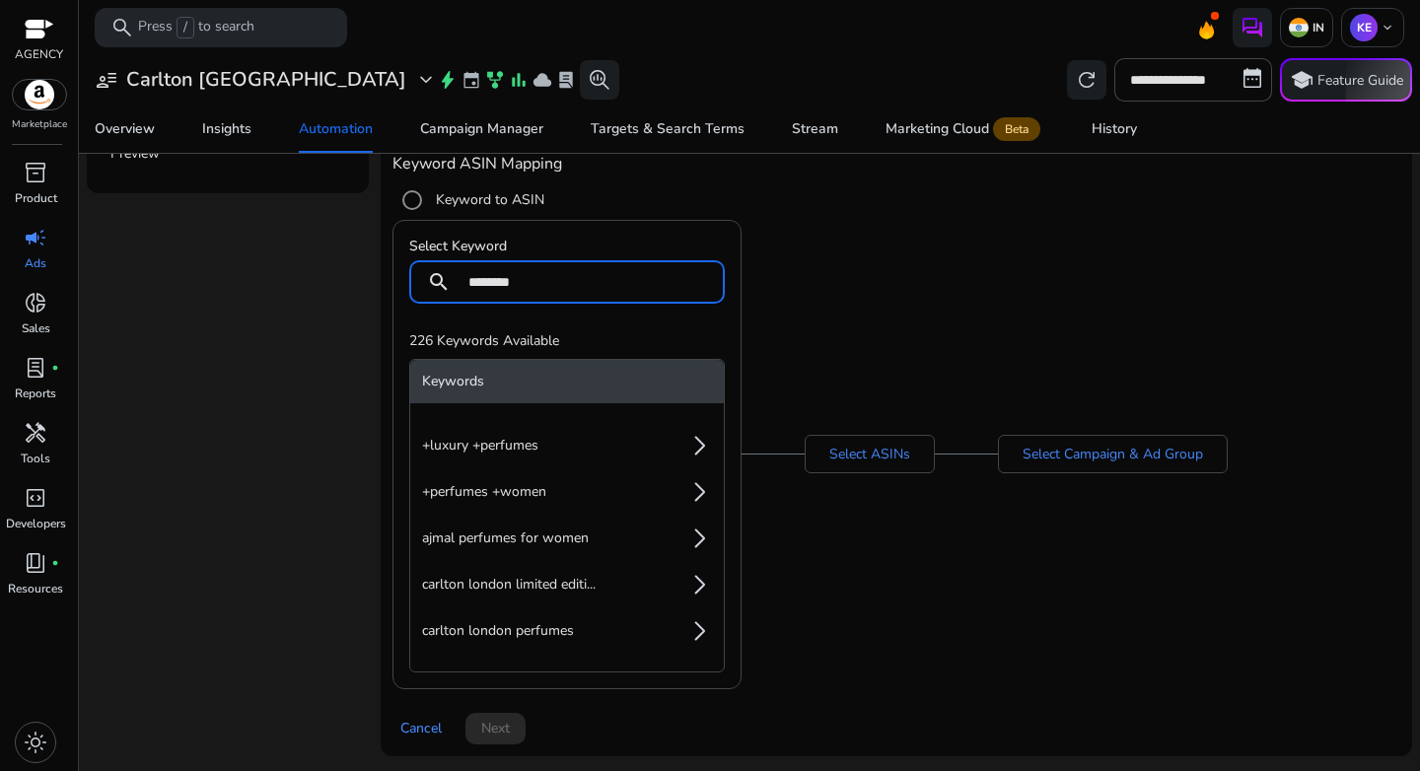
click at [845, 563] on div "Select Keyword search ******** 226 Keywords Available Keywords +luxury +perfume…" at bounding box center [897, 454] width 1008 height 469
drag, startPoint x: 472, startPoint y: 283, endPoint x: 422, endPoint y: 283, distance: 50.3
click at [422, 283] on div "search ********" at bounding box center [559, 281] width 300 height 43
paste input "**"
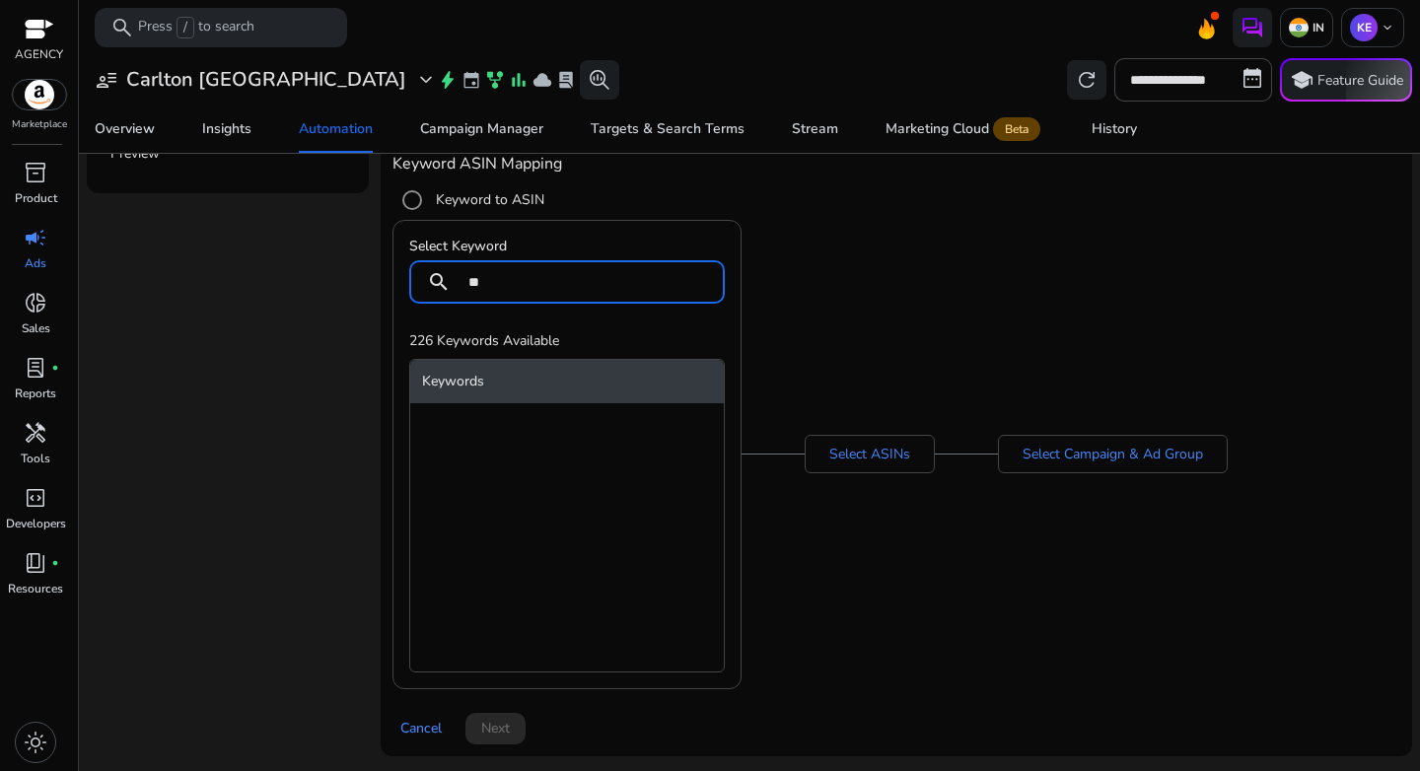
type input "*"
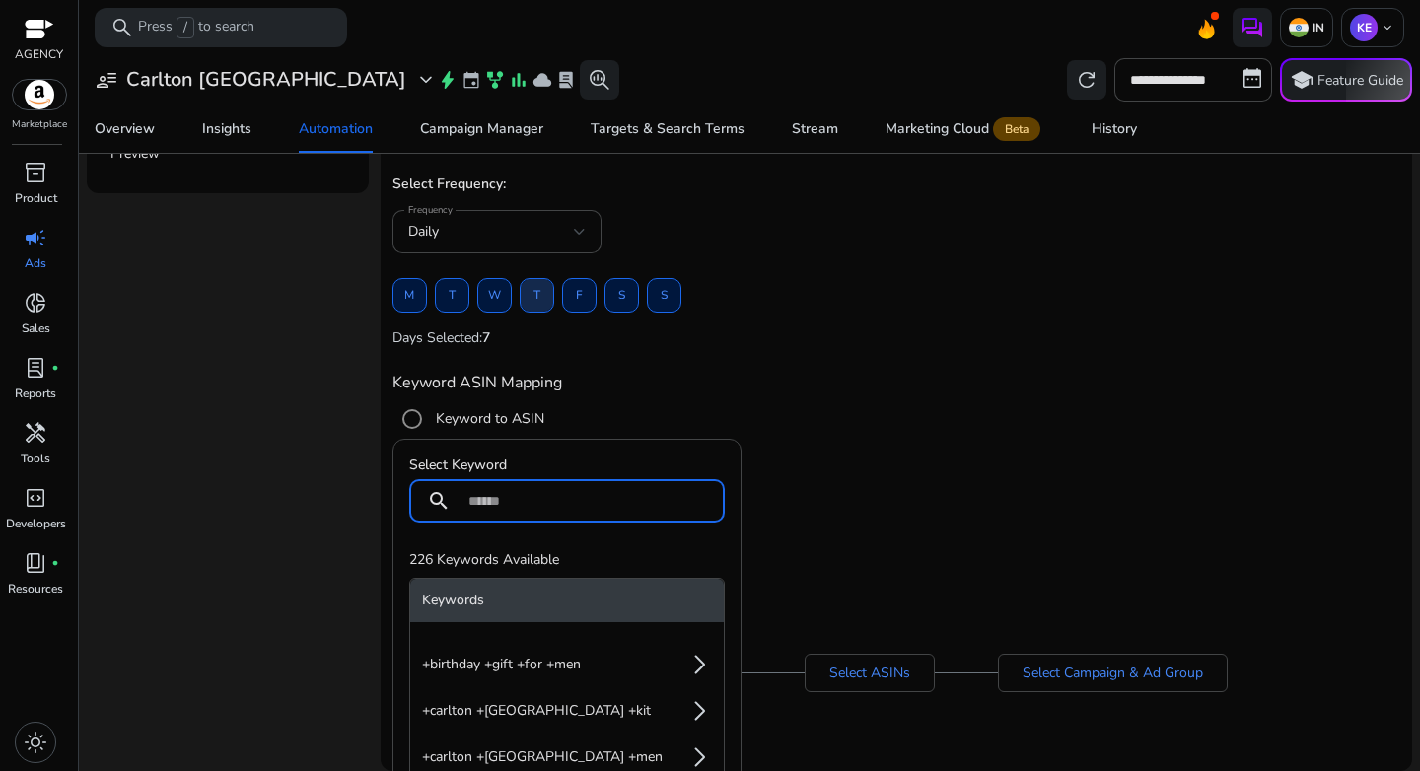
scroll to position [0, 0]
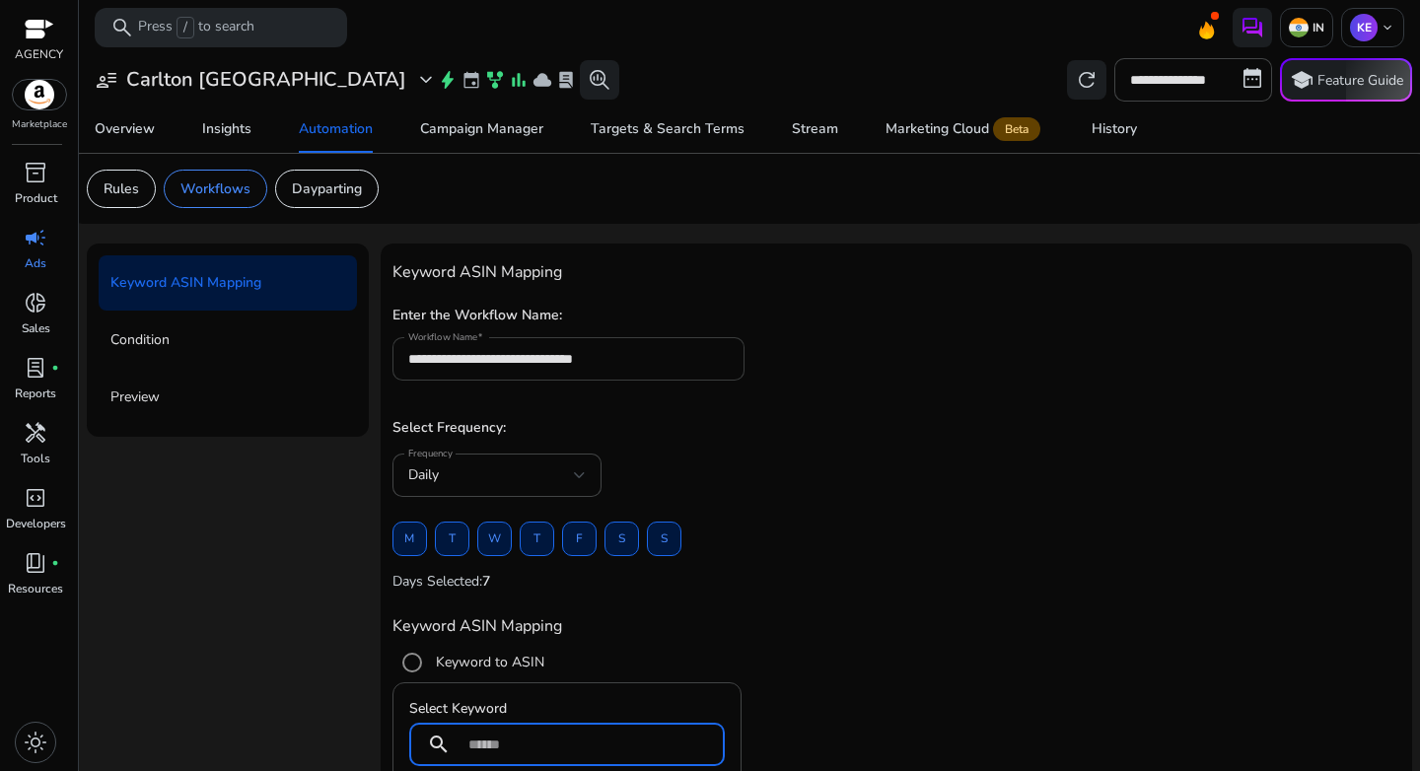
click at [456, 362] on input "**********" at bounding box center [569, 359] width 322 height 22
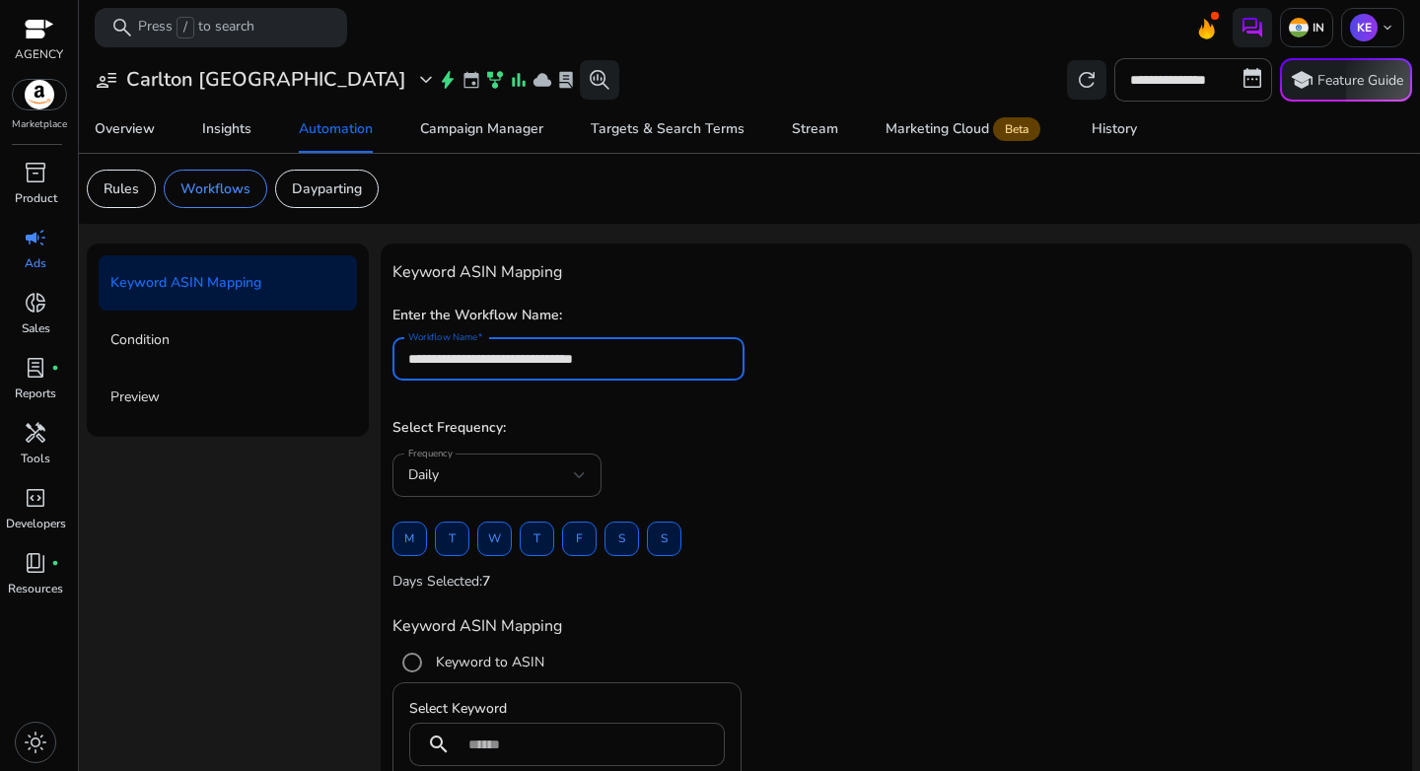
click at [456, 362] on input "**********" at bounding box center [569, 359] width 322 height 22
paste input
type input "**********"
click at [733, 432] on h5 "Select Frequency:" at bounding box center [897, 428] width 1008 height 17
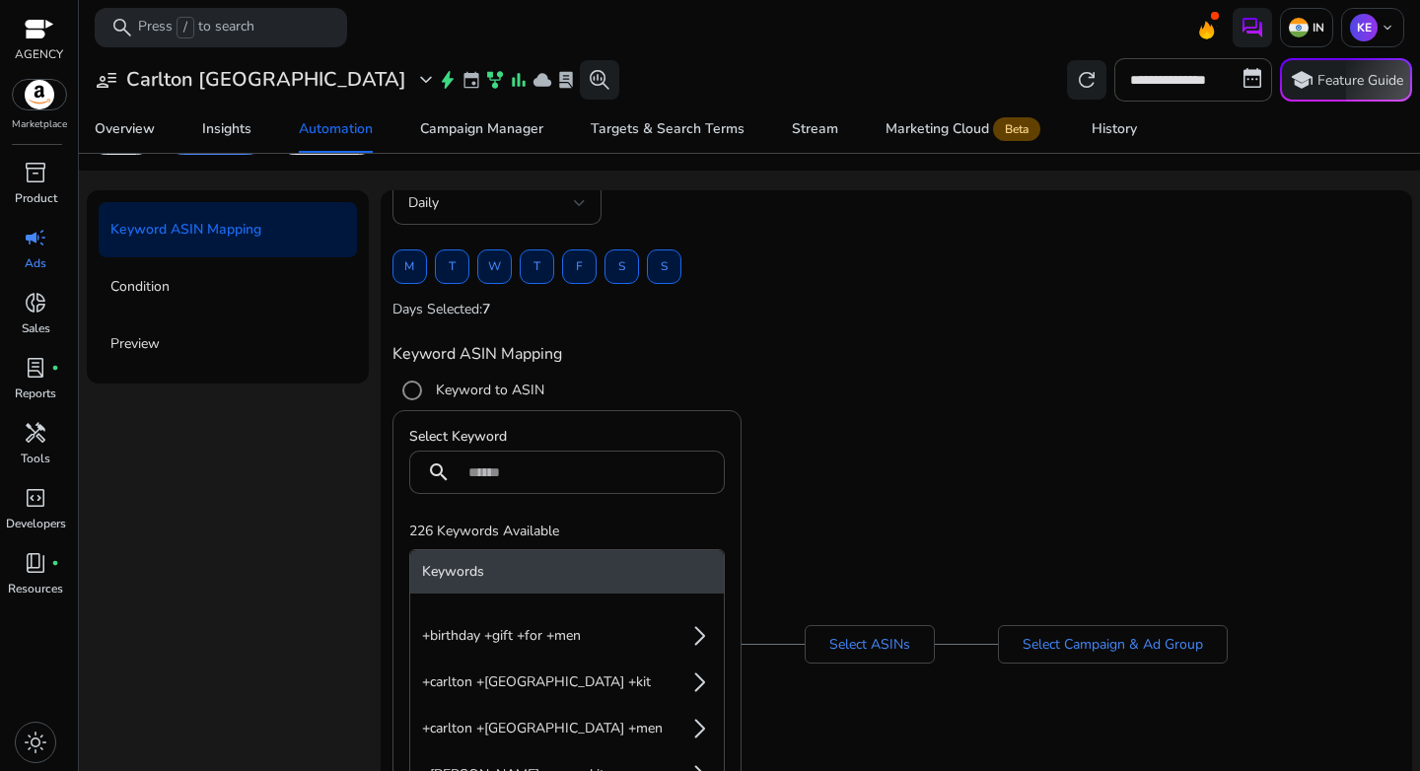
scroll to position [144, 0]
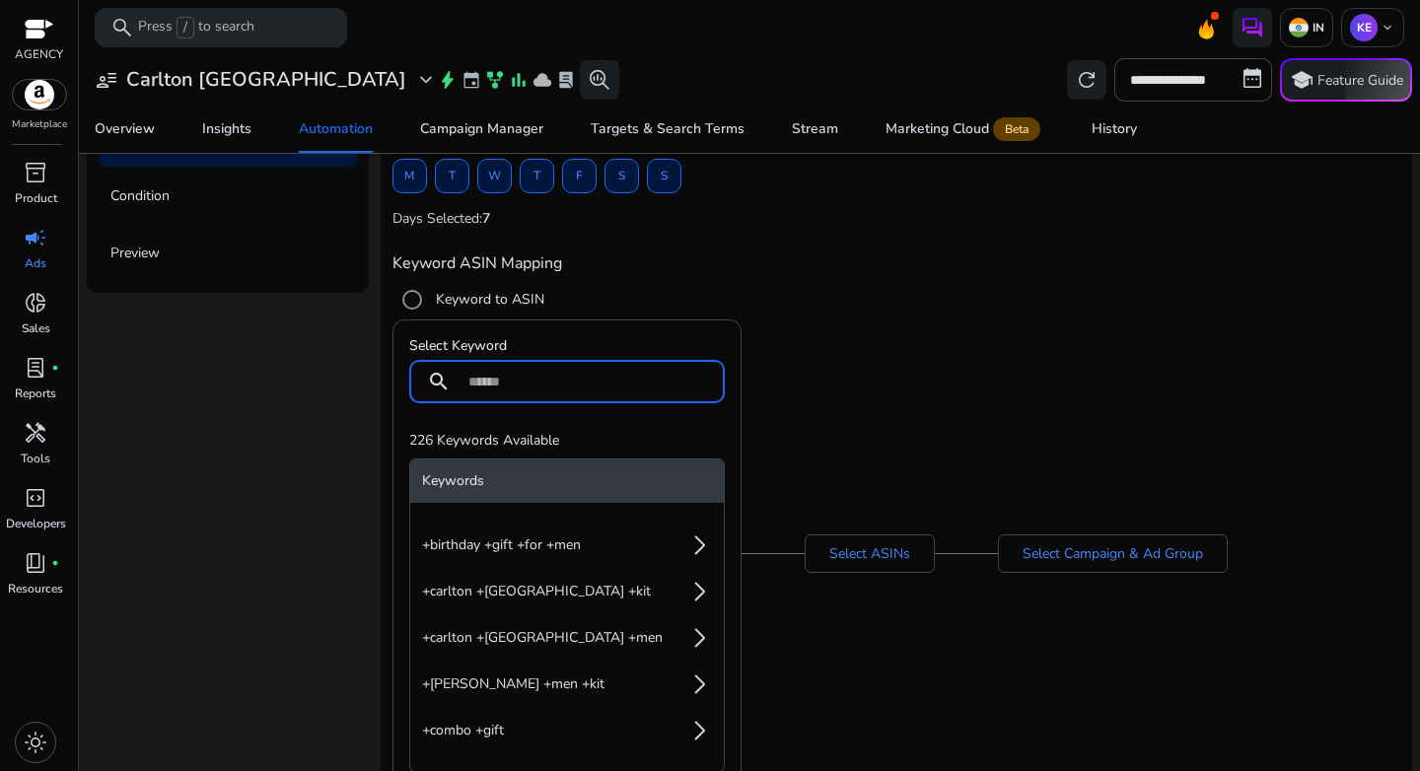
click at [497, 388] on input at bounding box center [588, 382] width 241 height 22
paste input "**********"
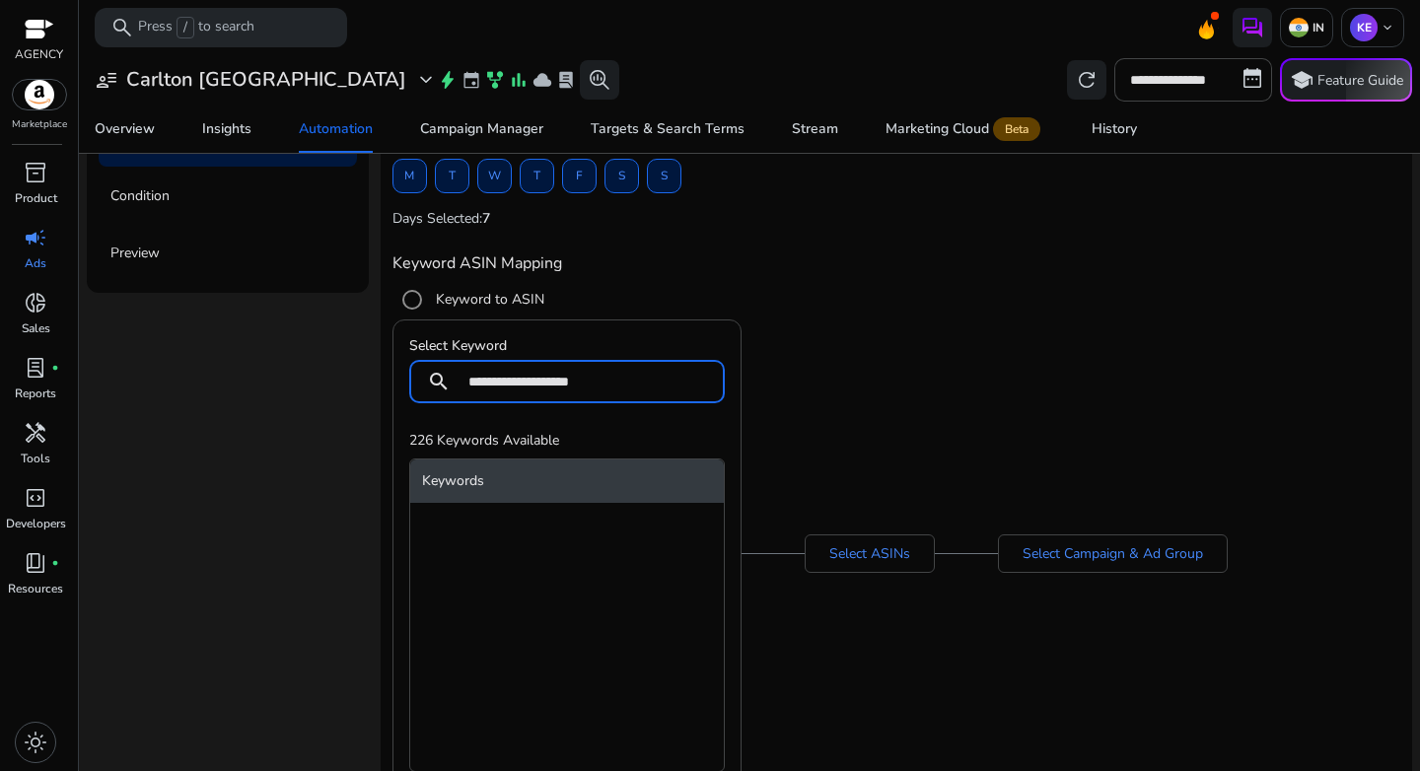
click at [643, 536] on ul at bounding box center [567, 637] width 314 height 237
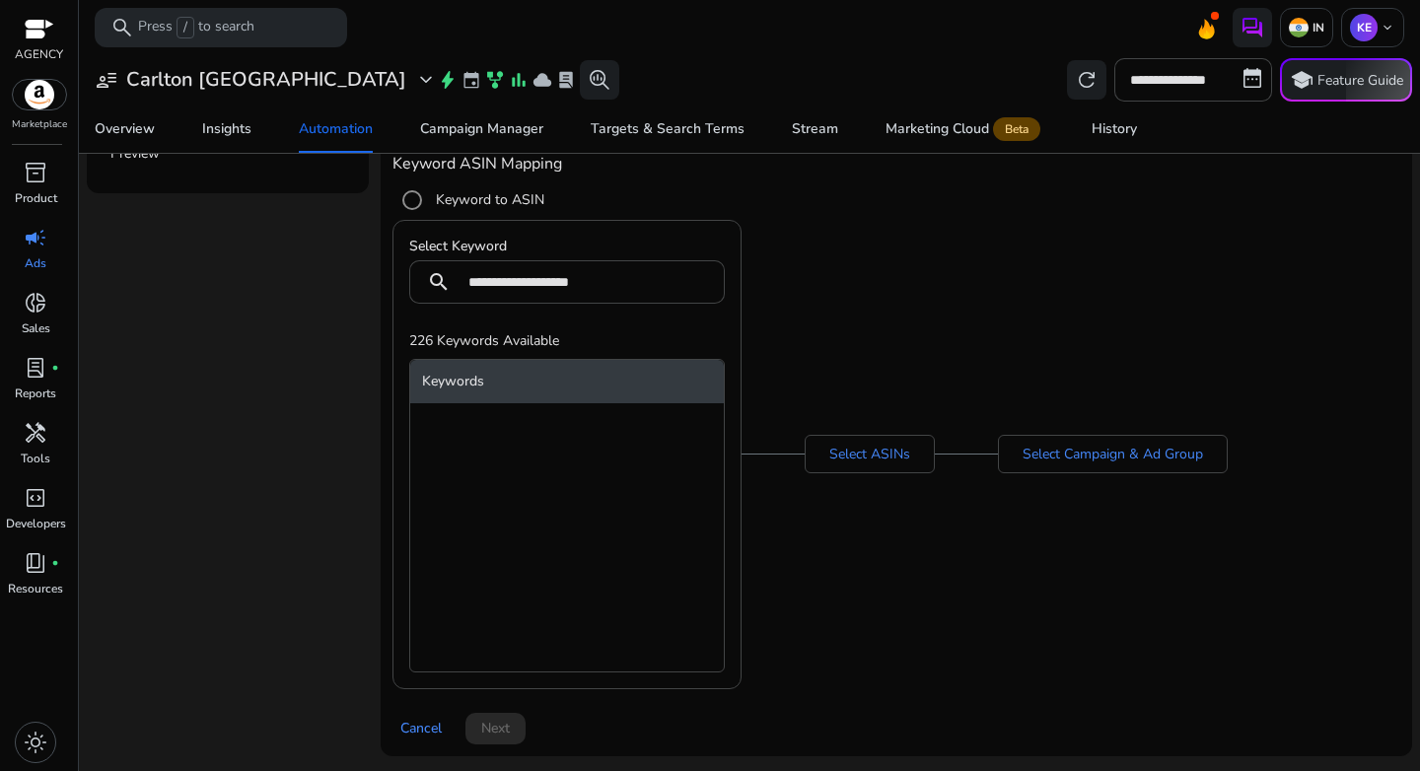
click at [797, 456] on div "**********" at bounding box center [897, 454] width 1008 height 469
click at [823, 459] on div "Select ASINs" at bounding box center [870, 454] width 130 height 38
click at [595, 454] on ul at bounding box center [567, 537] width 314 height 237
click at [543, 286] on input "**********" at bounding box center [588, 282] width 241 height 22
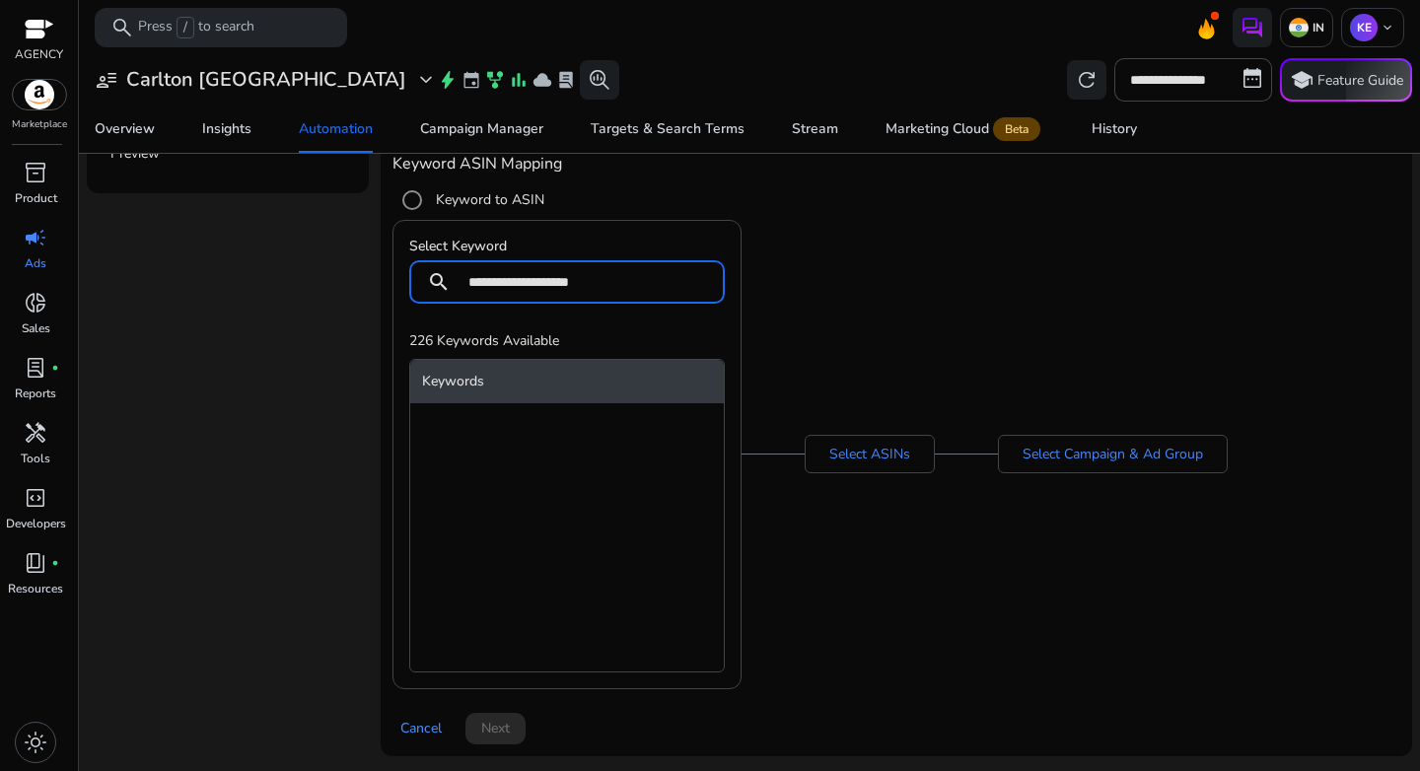
click at [543, 286] on input "**********" at bounding box center [588, 282] width 241 height 22
paste input "*****"
type input "**********"
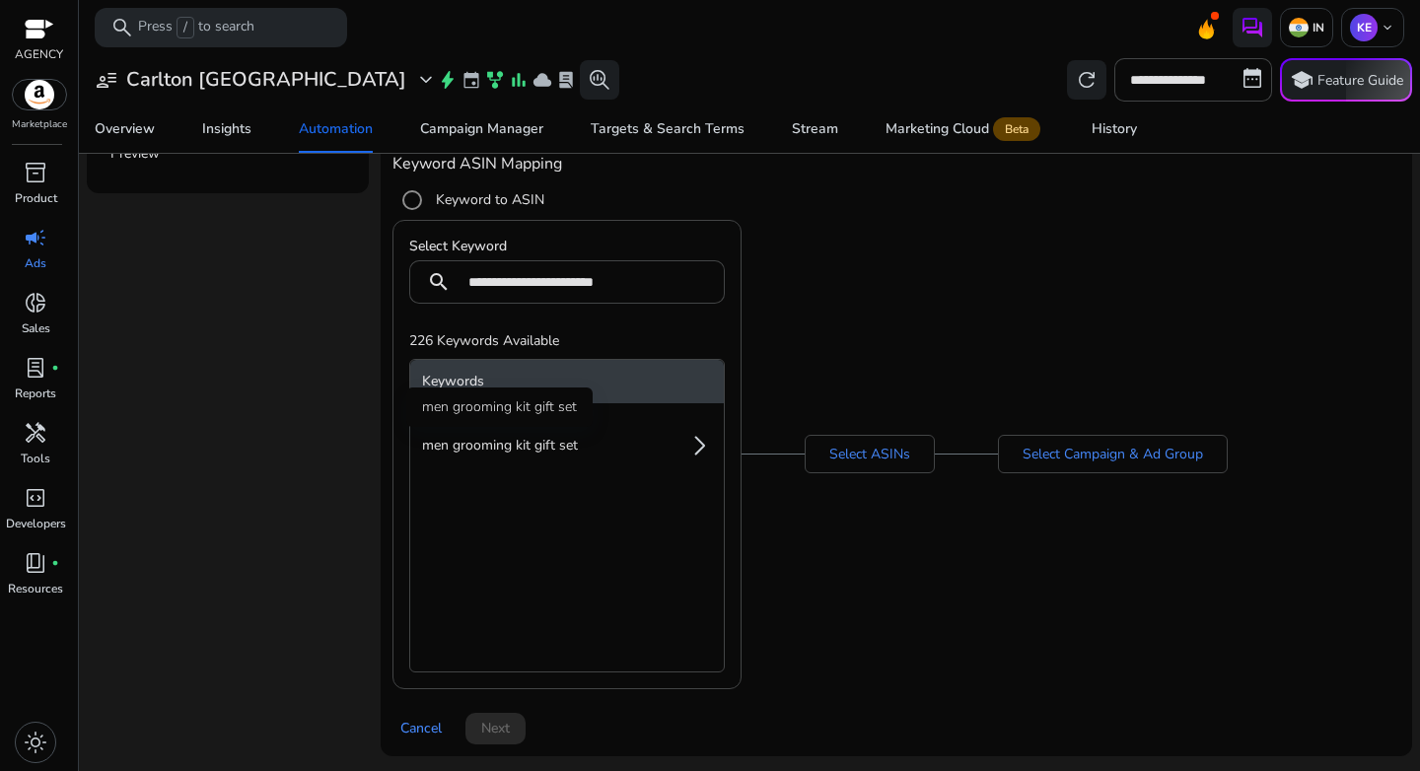
click at [564, 438] on span "men grooming kit gift set" at bounding box center [500, 446] width 156 height 20
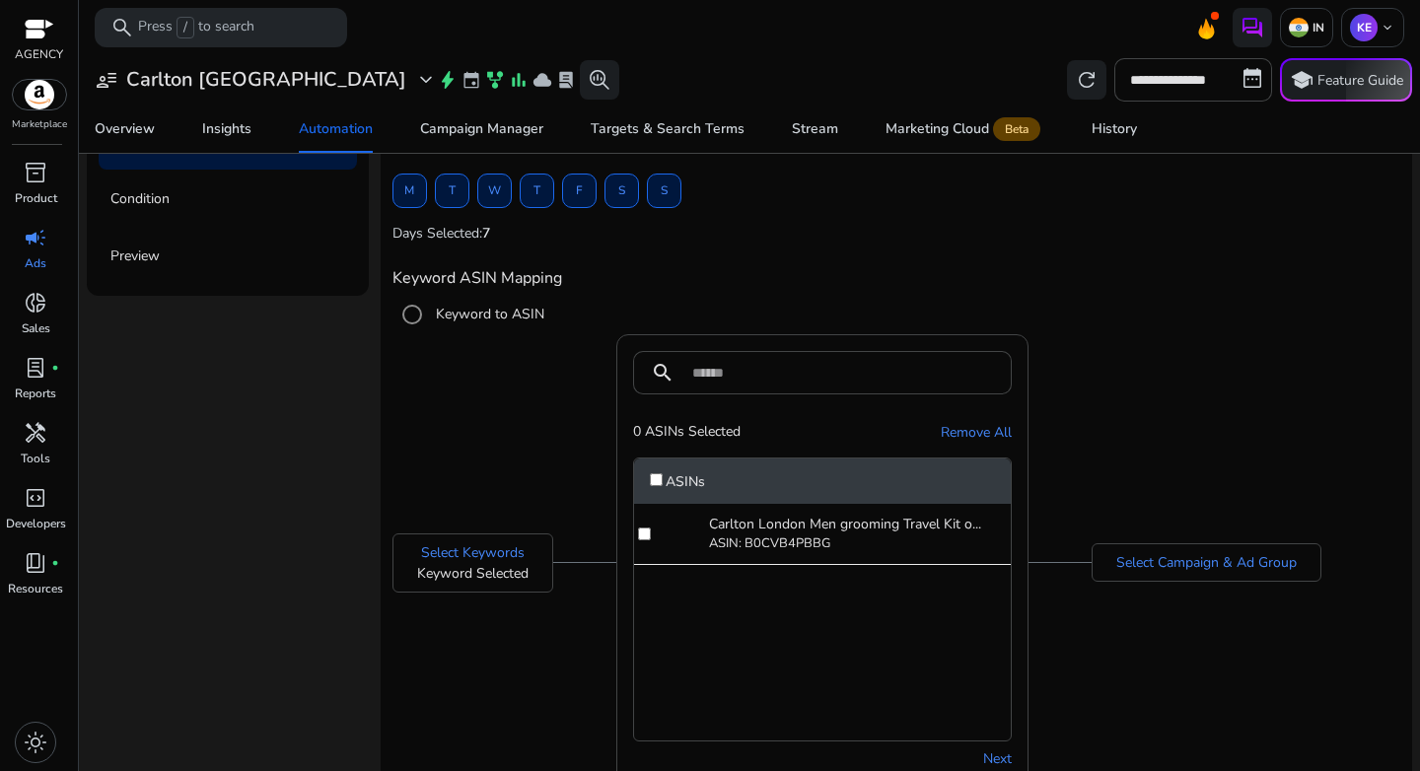
scroll to position [145, 0]
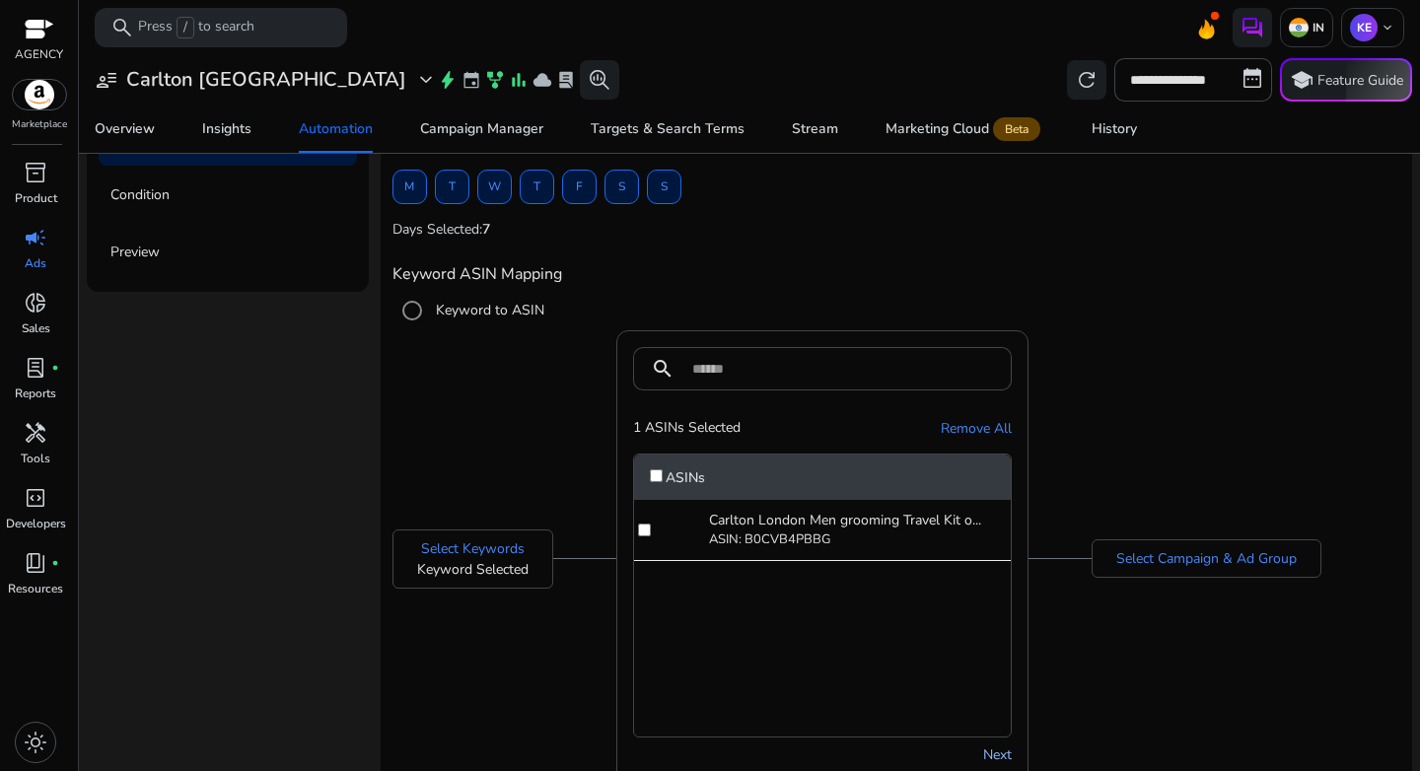
click at [991, 750] on link "Next" at bounding box center [997, 755] width 29 height 21
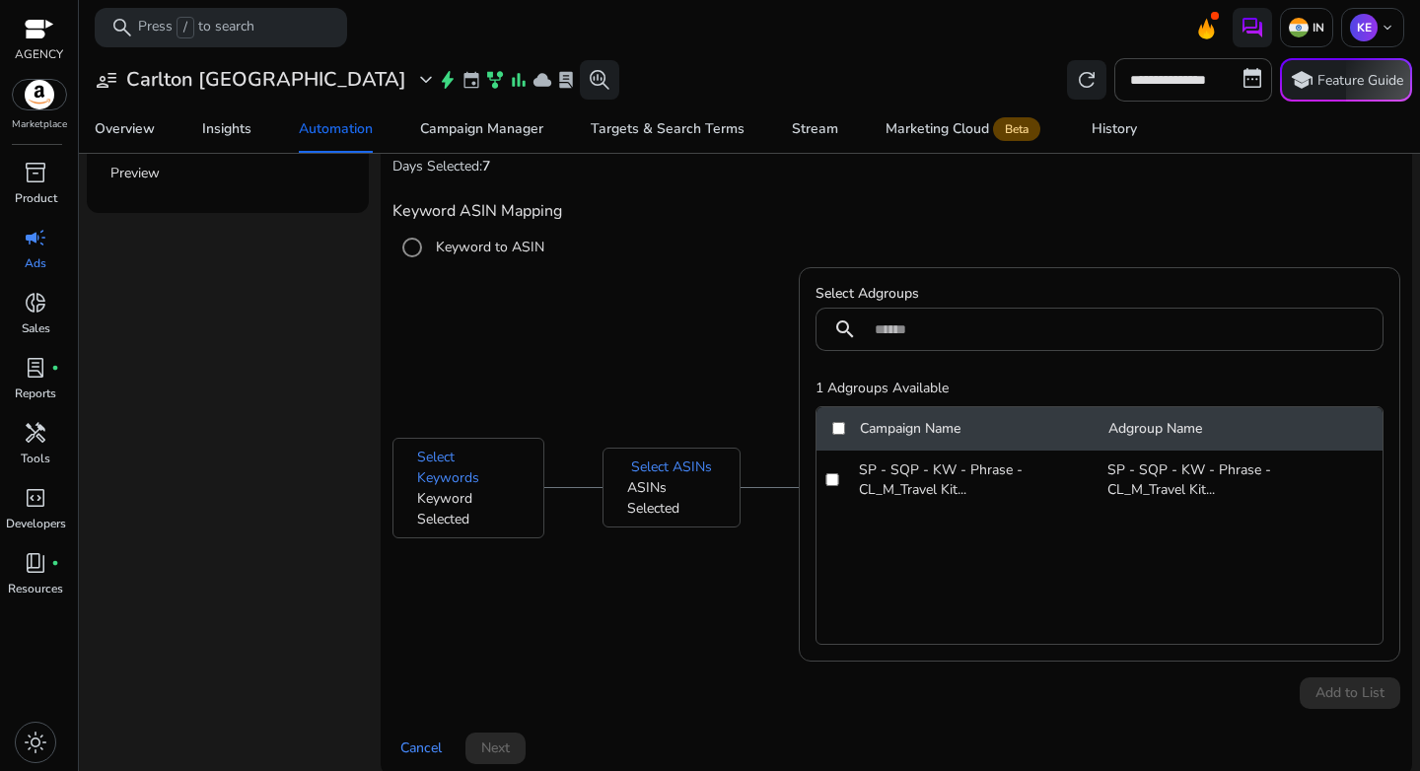
scroll to position [244, 0]
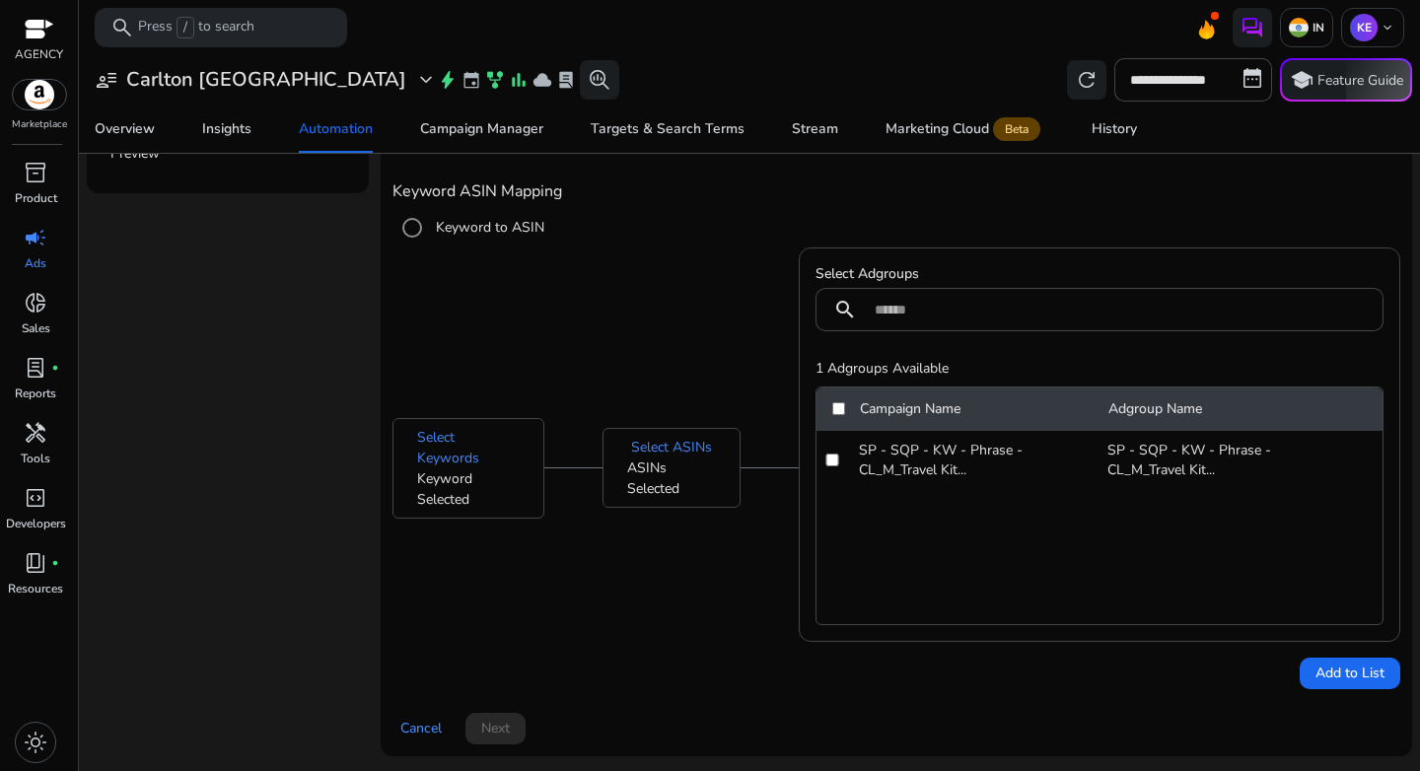
click at [1086, 610] on div "Campaign Name Adgroup Name SP - SQP - KW - Phrase - CL_M_Travel Kit... SP - SQP…" at bounding box center [1100, 506] width 568 height 239
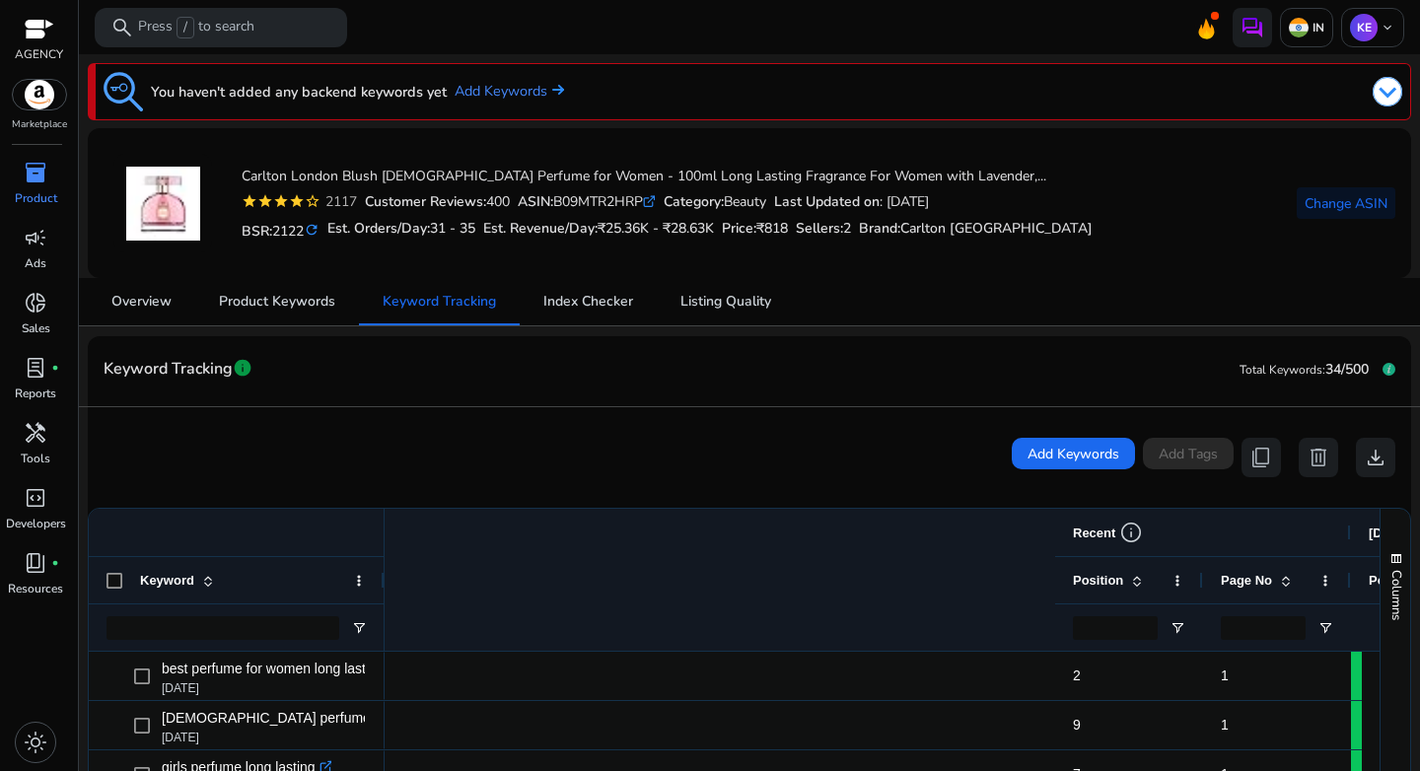
scroll to position [0, 948]
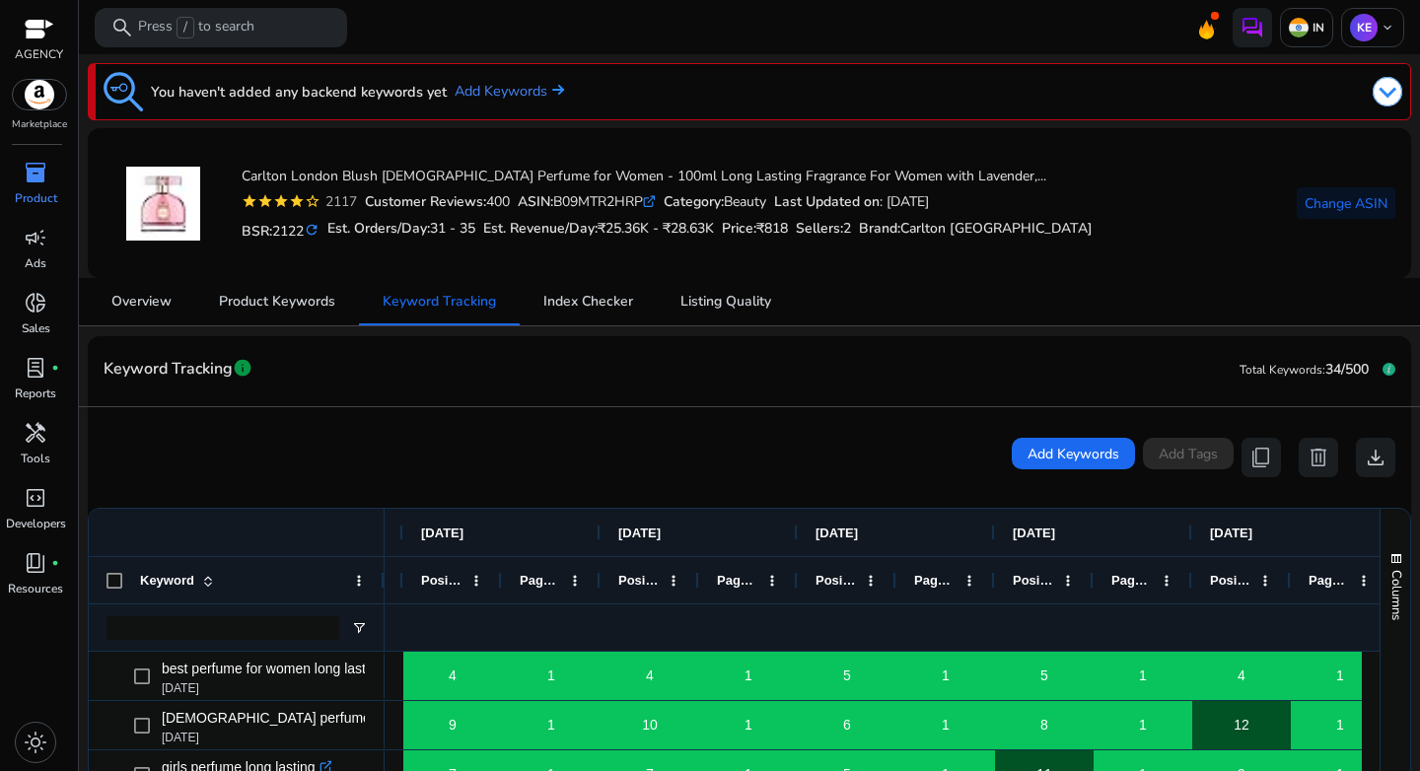
click at [578, 205] on div "ASIN: B09MTR2HRP .st0{fill:#2c8af8}" at bounding box center [587, 201] width 138 height 21
copy div "B09MTR2HRP"
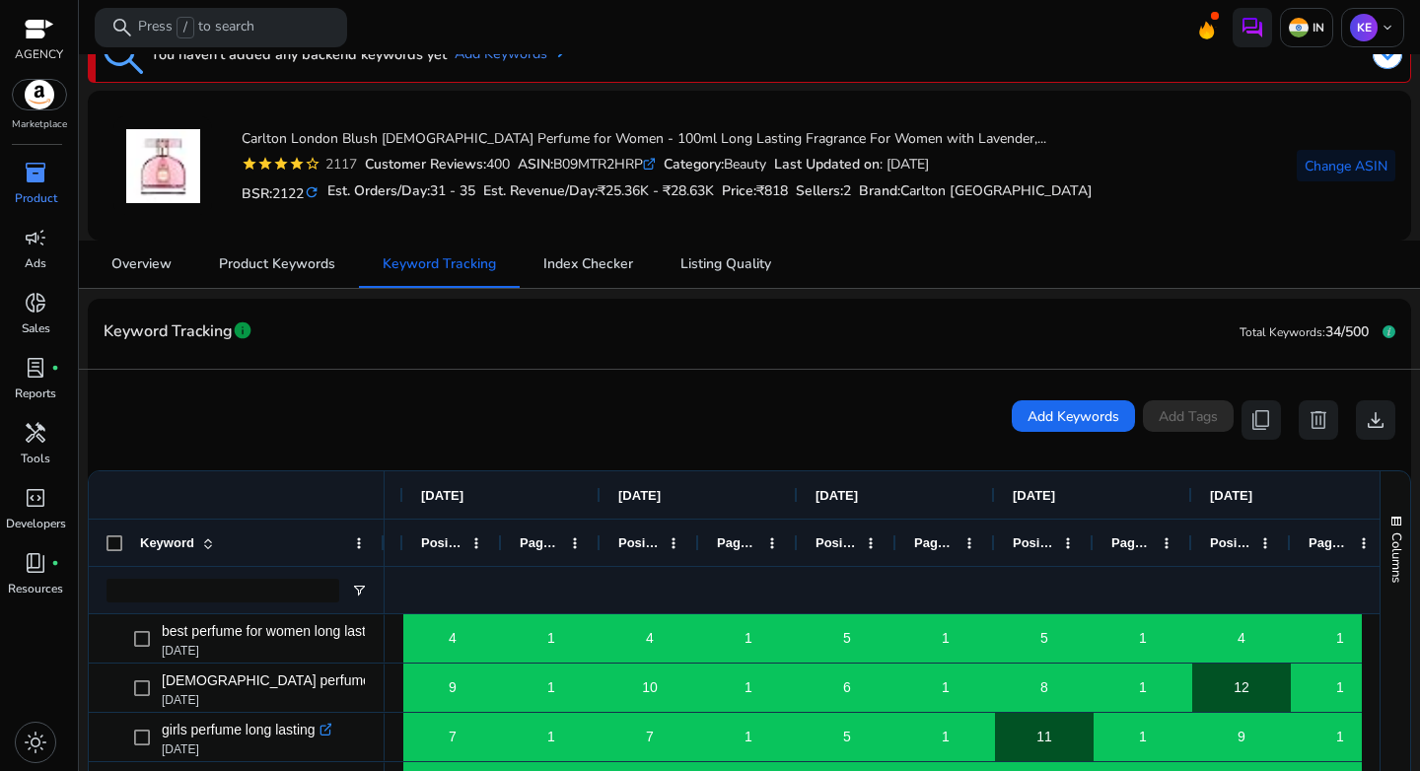
scroll to position [133, 0]
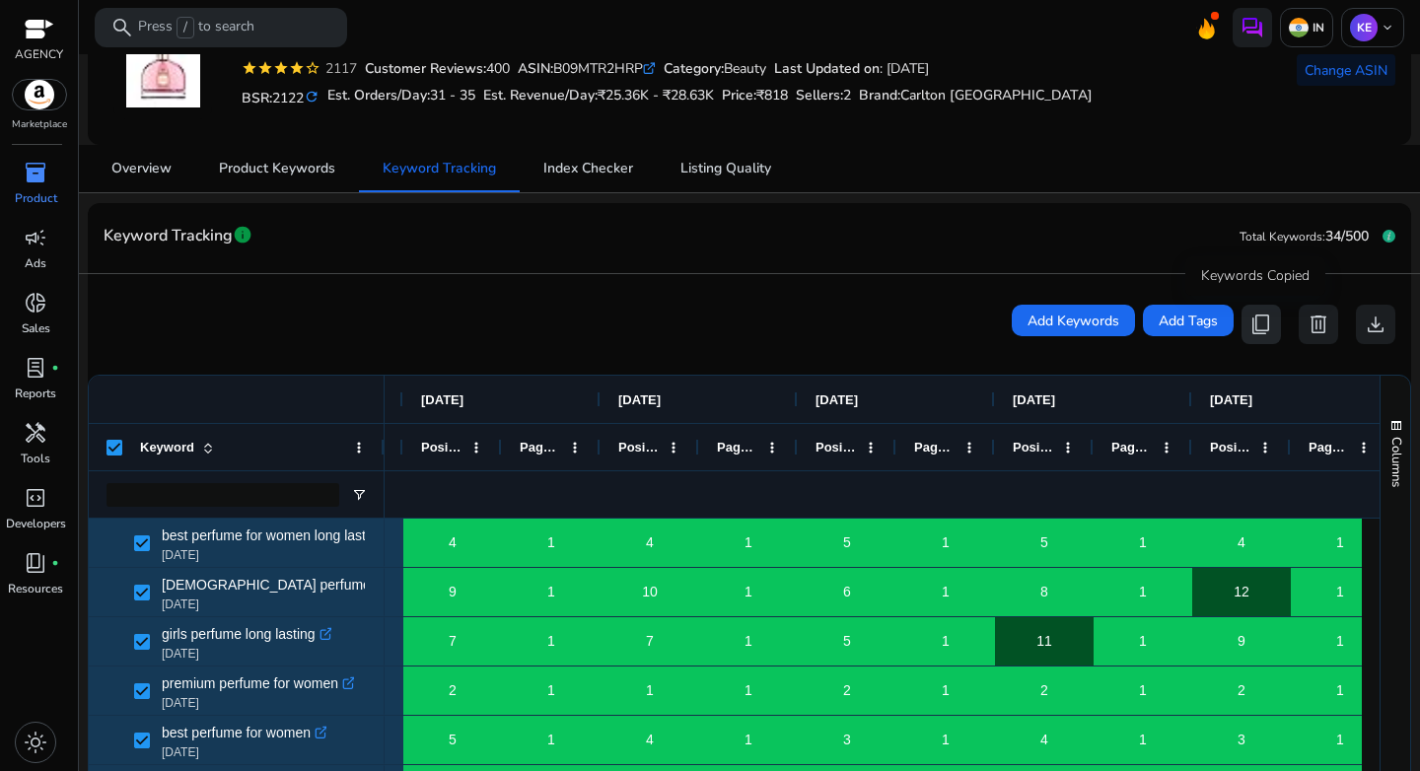
click at [1242, 318] on button "content_copy" at bounding box center [1261, 324] width 39 height 39
click at [261, 175] on span "Product Keywords" at bounding box center [277, 169] width 116 height 14
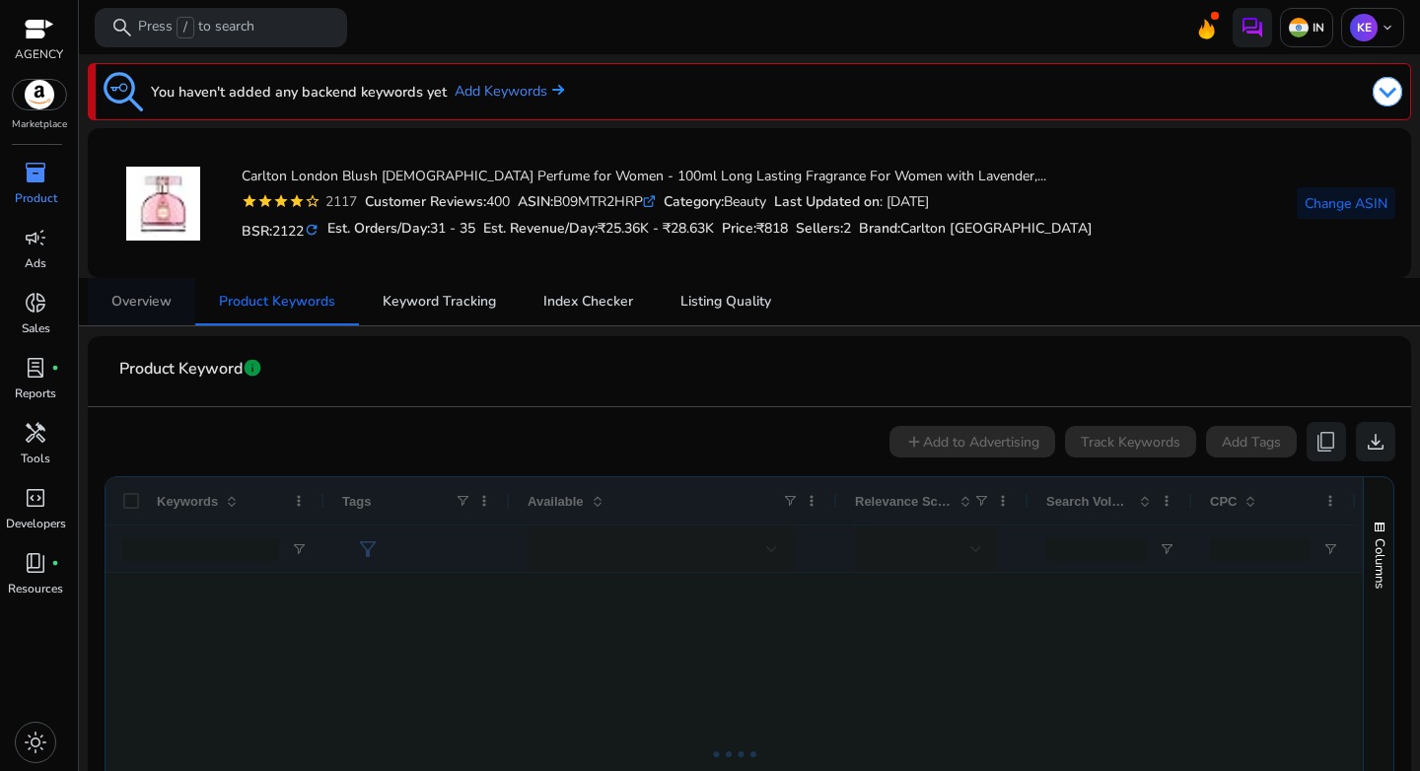
click at [158, 174] on img at bounding box center [163, 204] width 74 height 74
click at [37, 189] on p "Product" at bounding box center [36, 198] width 42 height 18
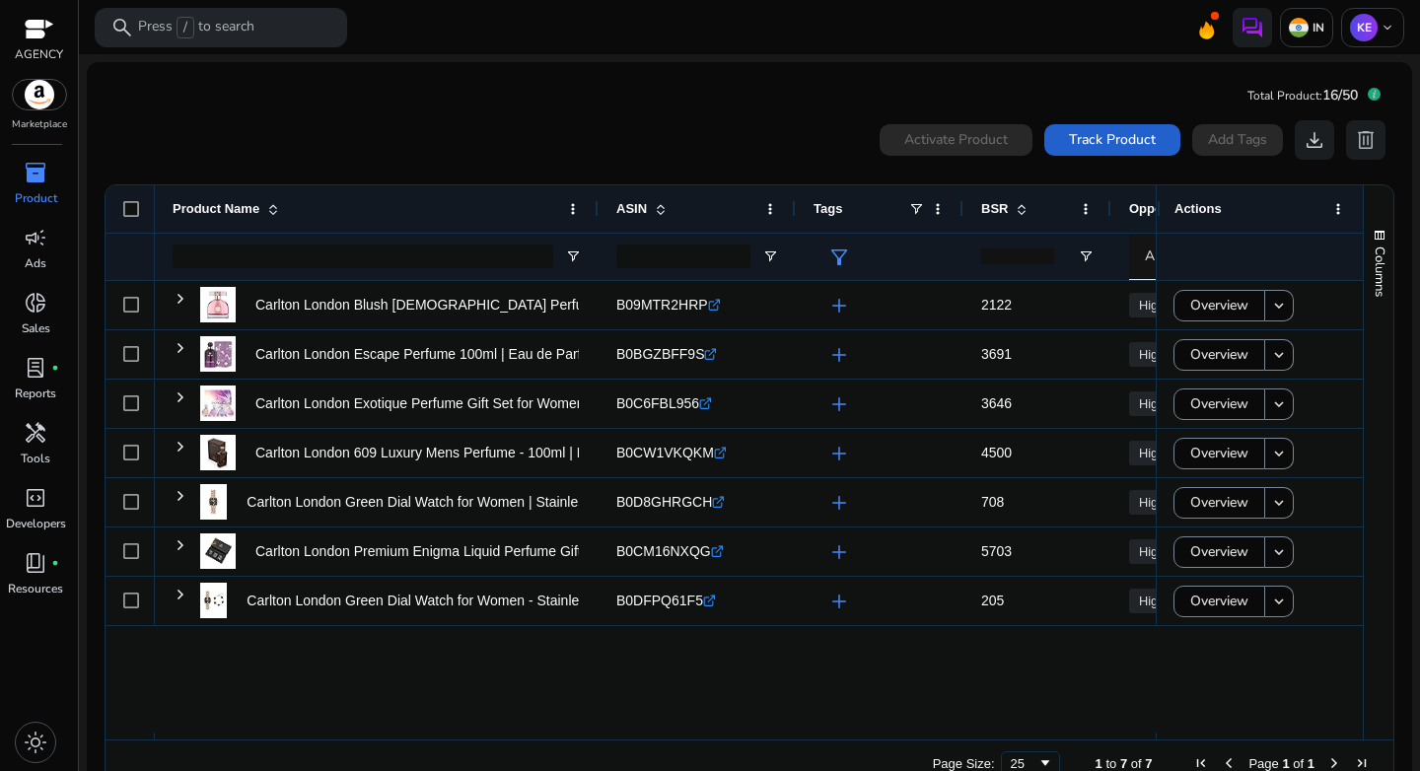
click at [1085, 139] on span "Track Product" at bounding box center [1112, 139] width 87 height 21
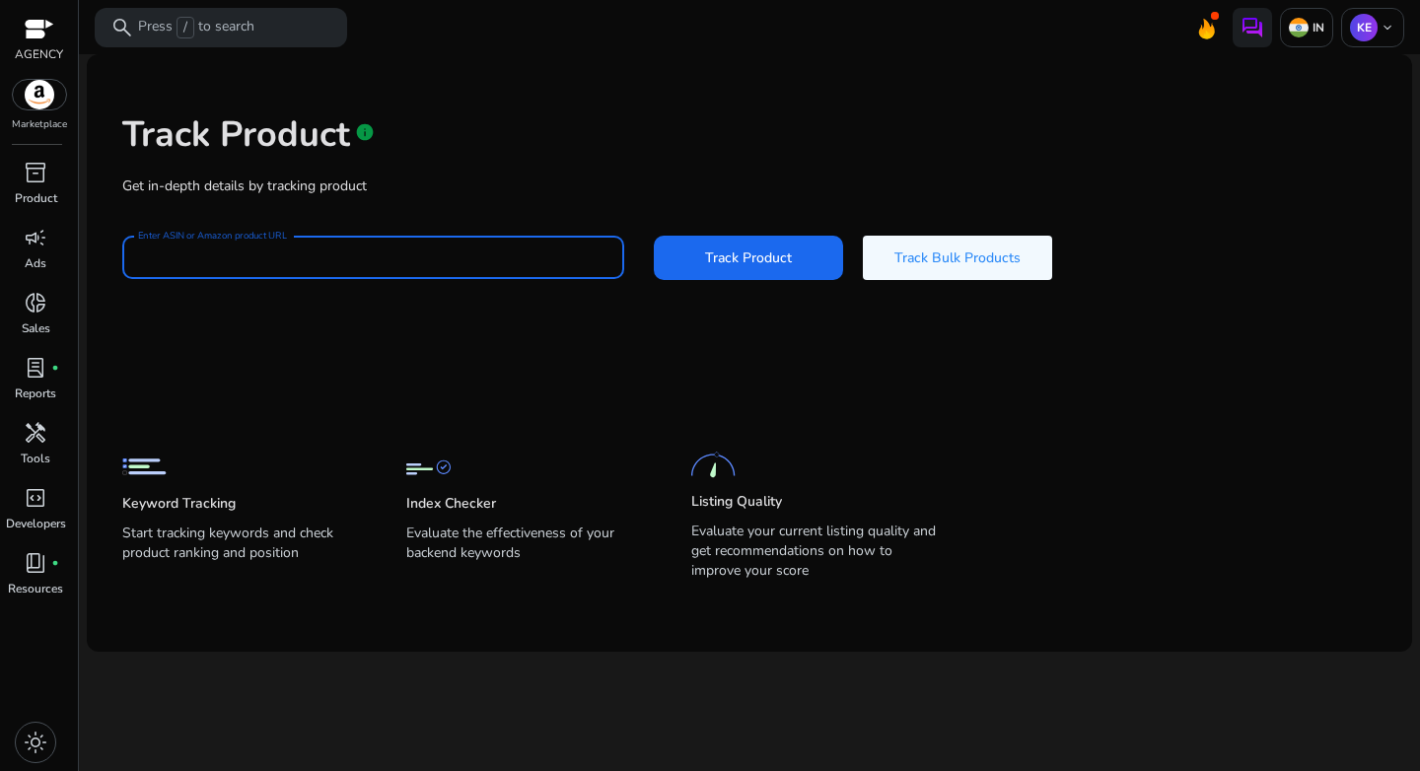
click at [371, 261] on input "Enter ASIN or Amazon product URL" at bounding box center [373, 258] width 470 height 22
paste input "**********"
type input "**********"
click at [749, 263] on span "Track Product" at bounding box center [748, 258] width 87 height 21
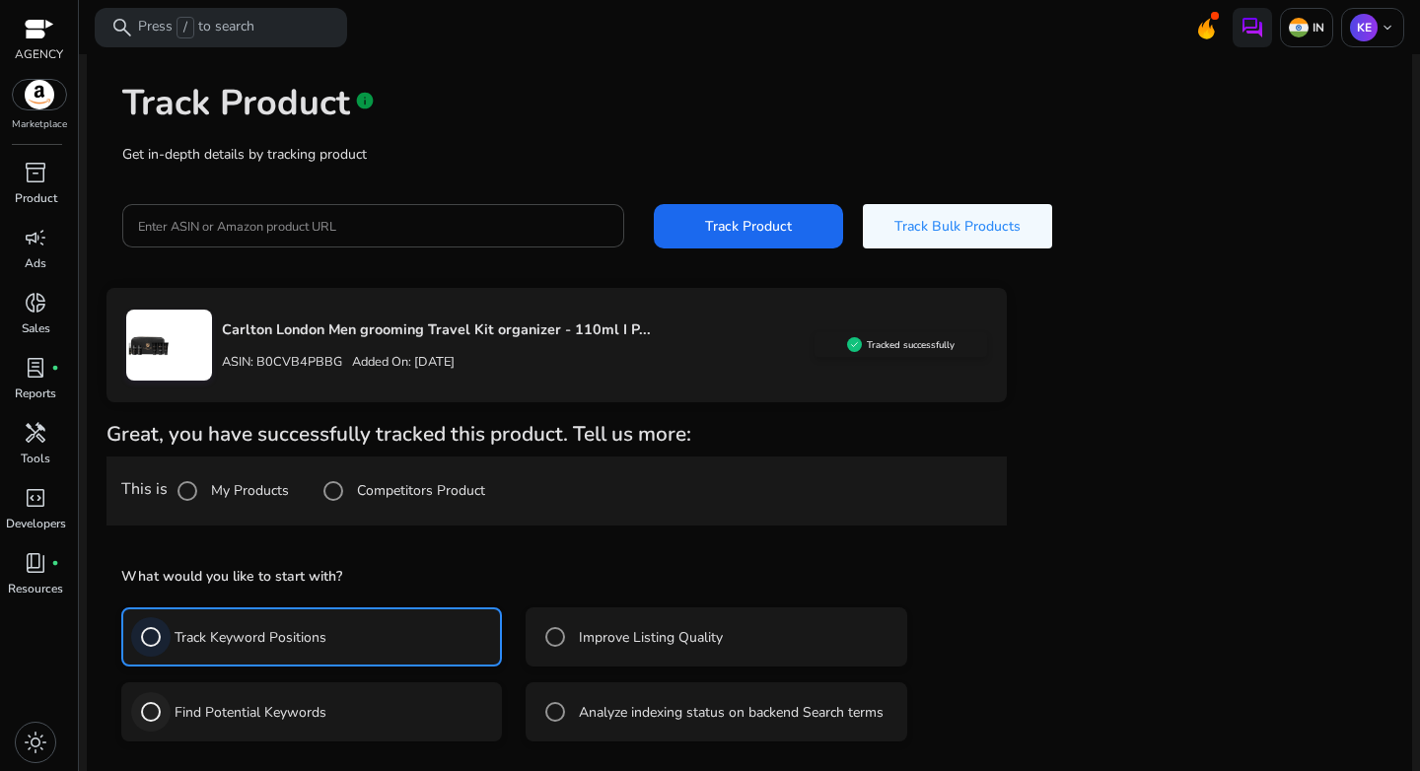
scroll to position [119, 0]
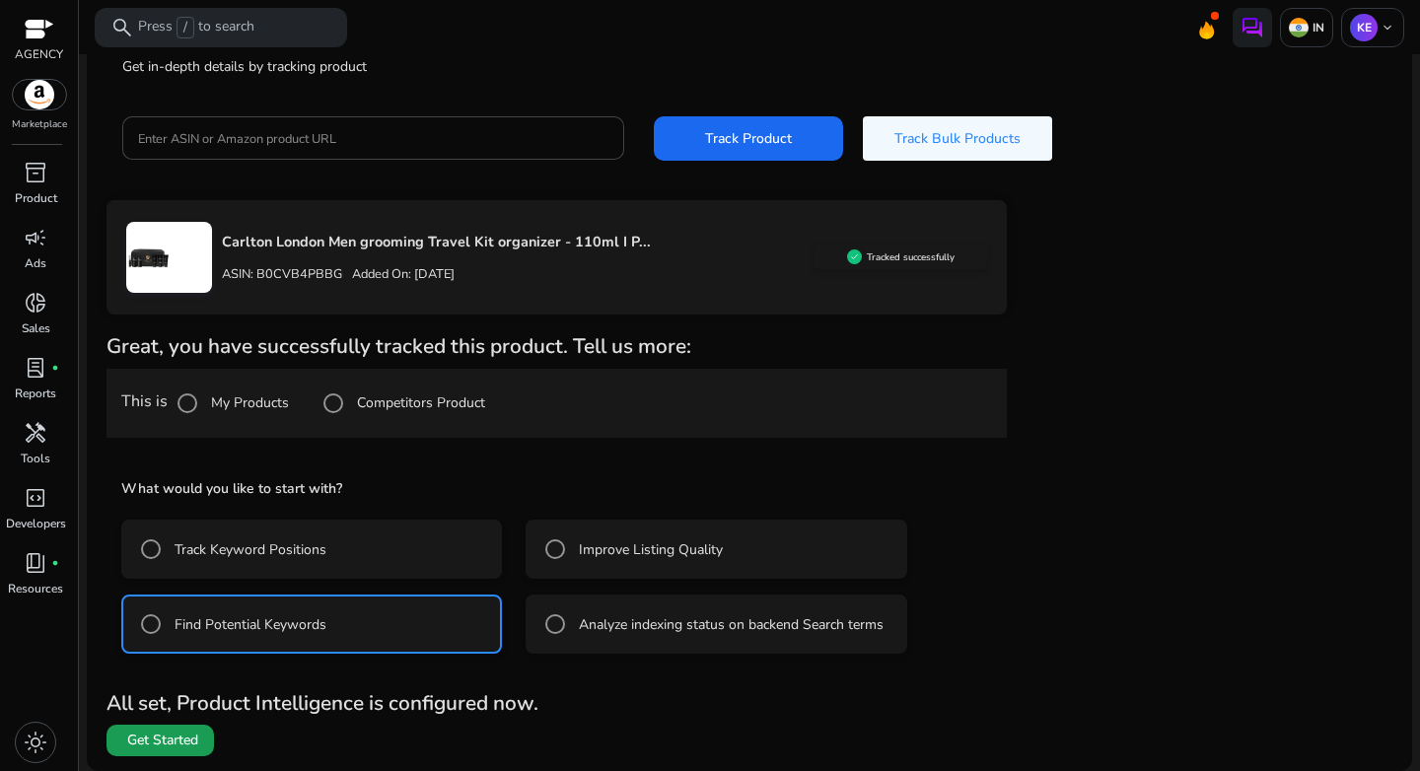
click at [172, 739] on span "Get Started" at bounding box center [162, 741] width 71 height 20
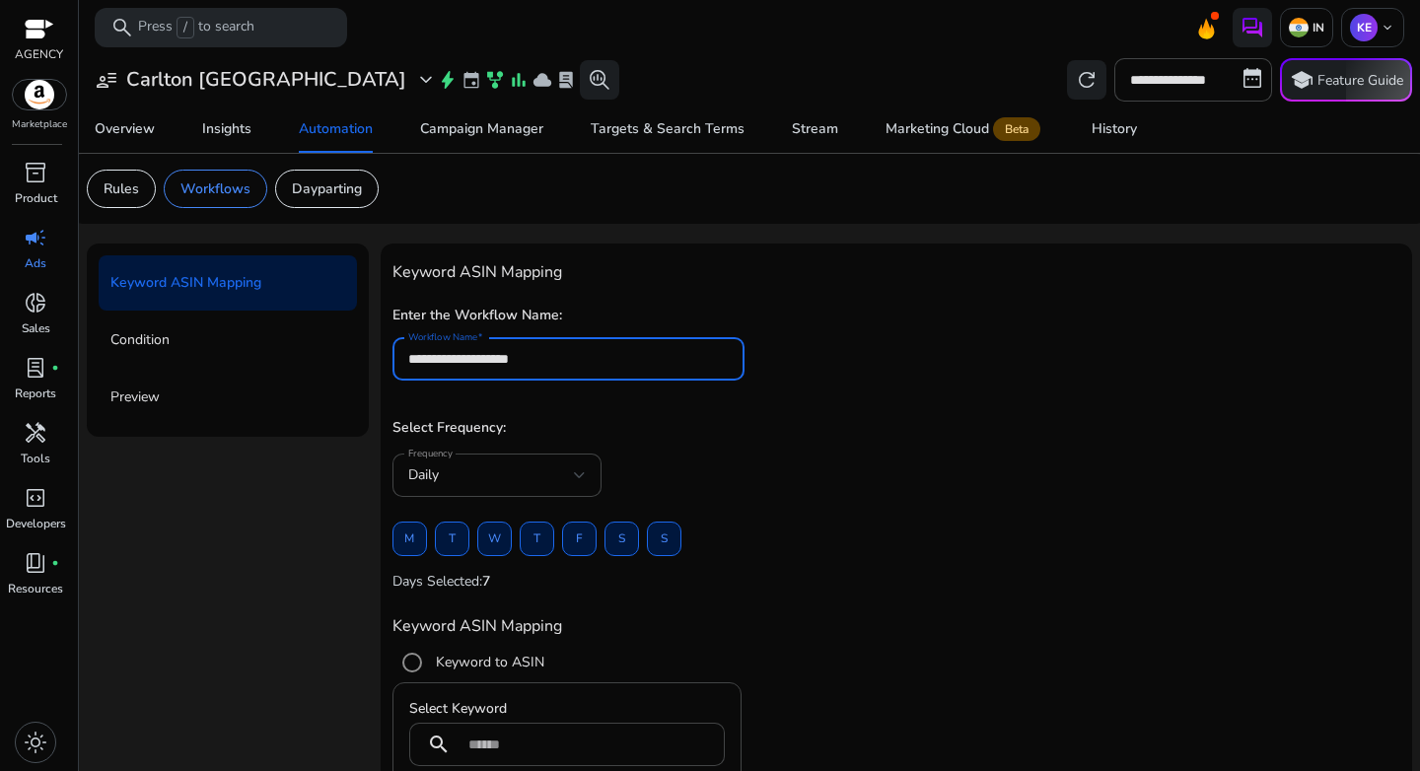
drag, startPoint x: 547, startPoint y: 362, endPoint x: 361, endPoint y: 365, distance: 186.4
click at [361, 365] on div "**********" at bounding box center [750, 629] width 1326 height 771
paste input "*****"
type input "**********"
paste input "**********"
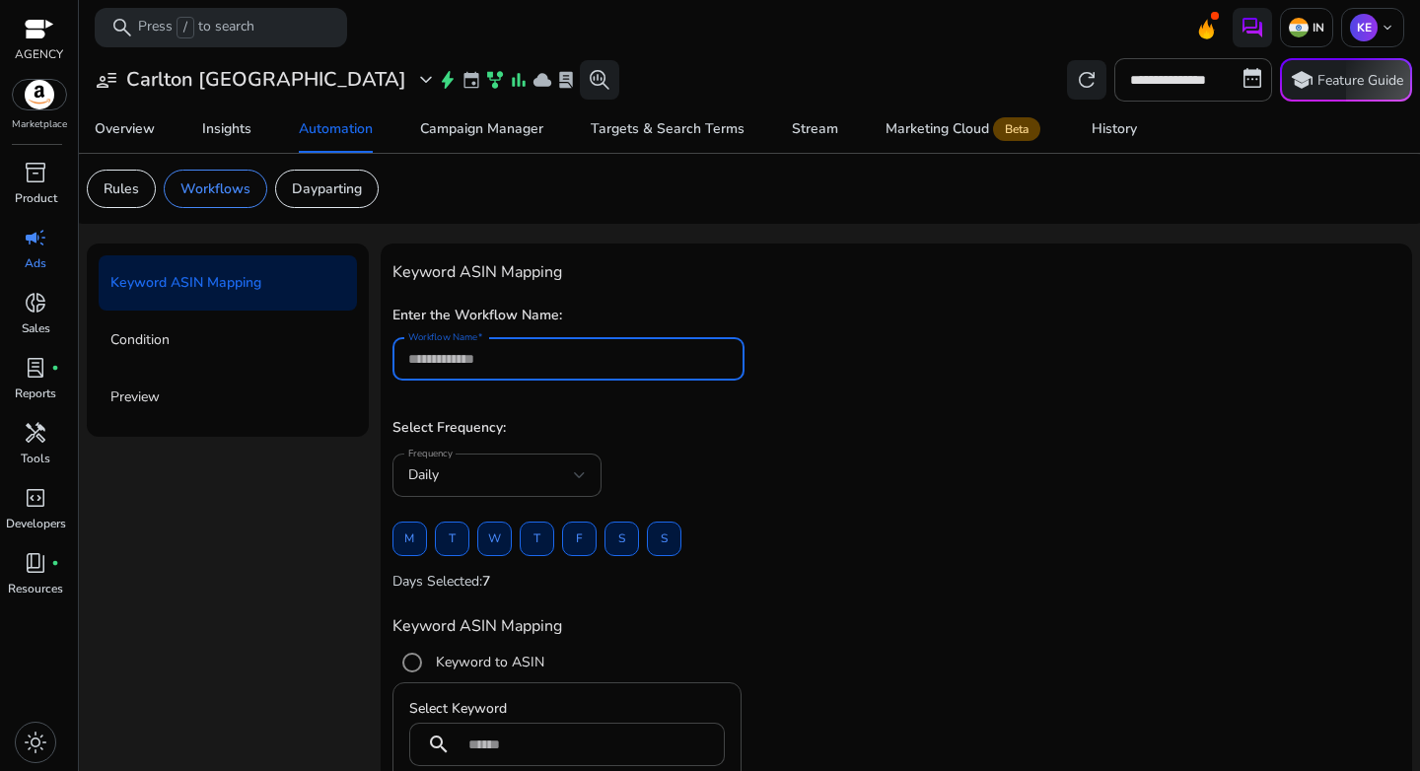
type input "**********"
click at [593, 353] on input "**********" at bounding box center [569, 359] width 322 height 22
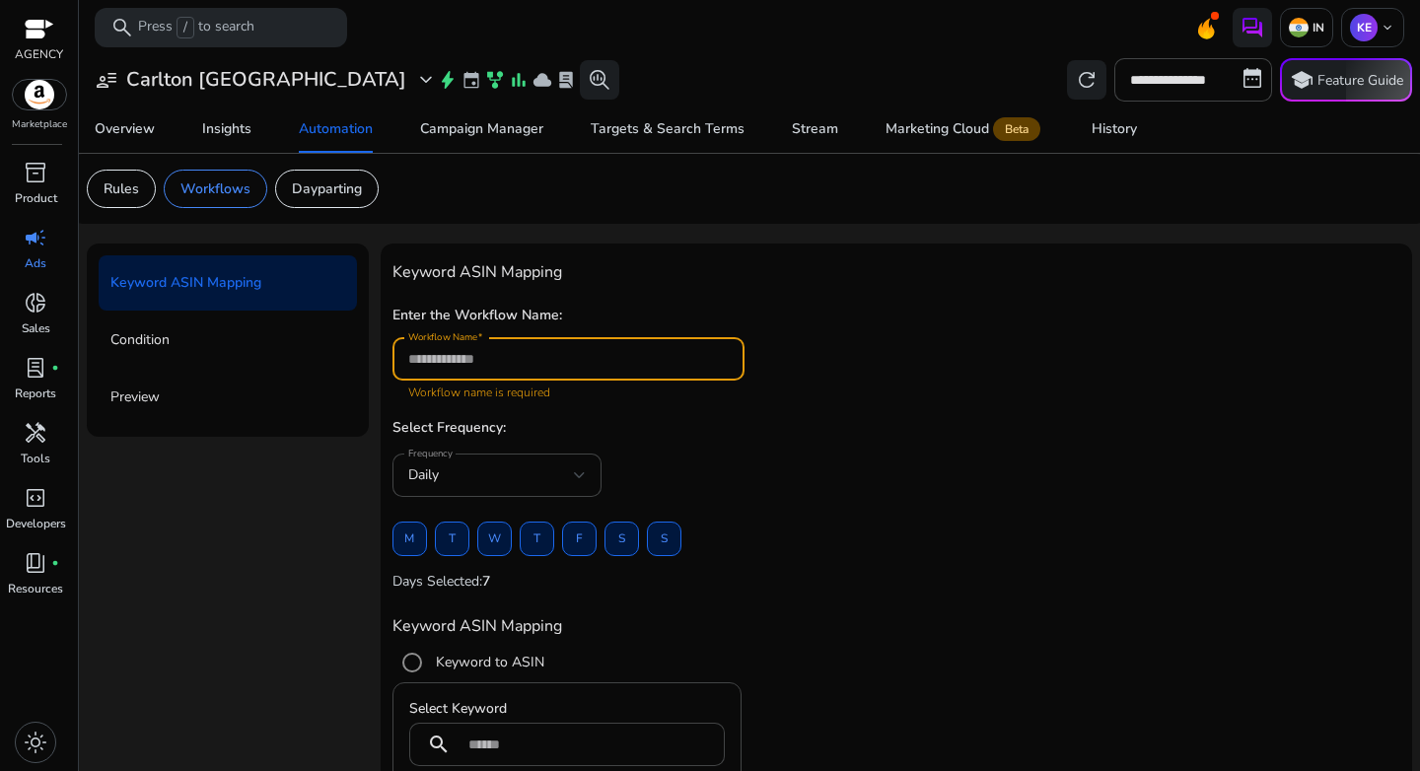
paste input "**********"
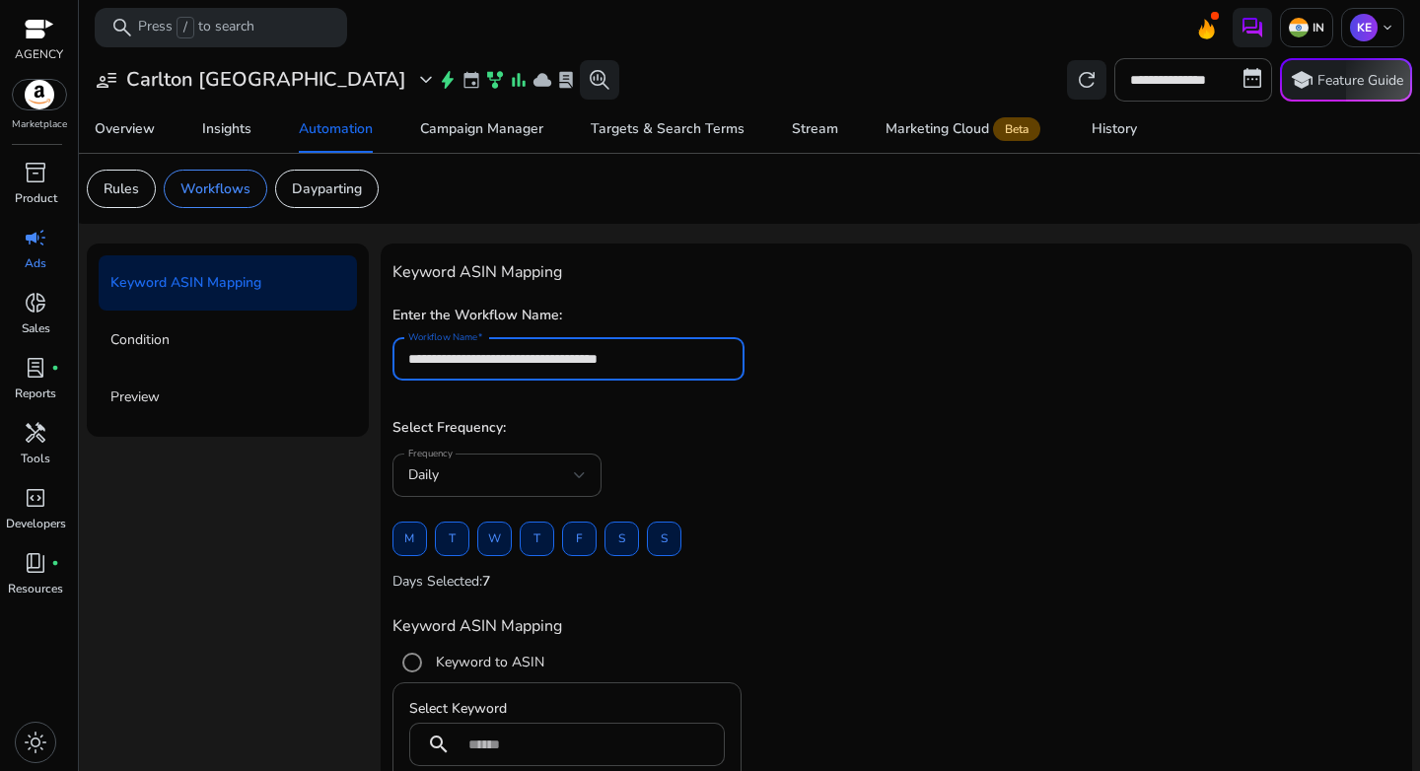
click at [513, 357] on input "**********" at bounding box center [569, 359] width 322 height 22
type input "**********"
drag, startPoint x: 811, startPoint y: 432, endPoint x: 696, endPoint y: 410, distance: 116.4
click at [811, 432] on h5 "Select Frequency:" at bounding box center [897, 428] width 1008 height 17
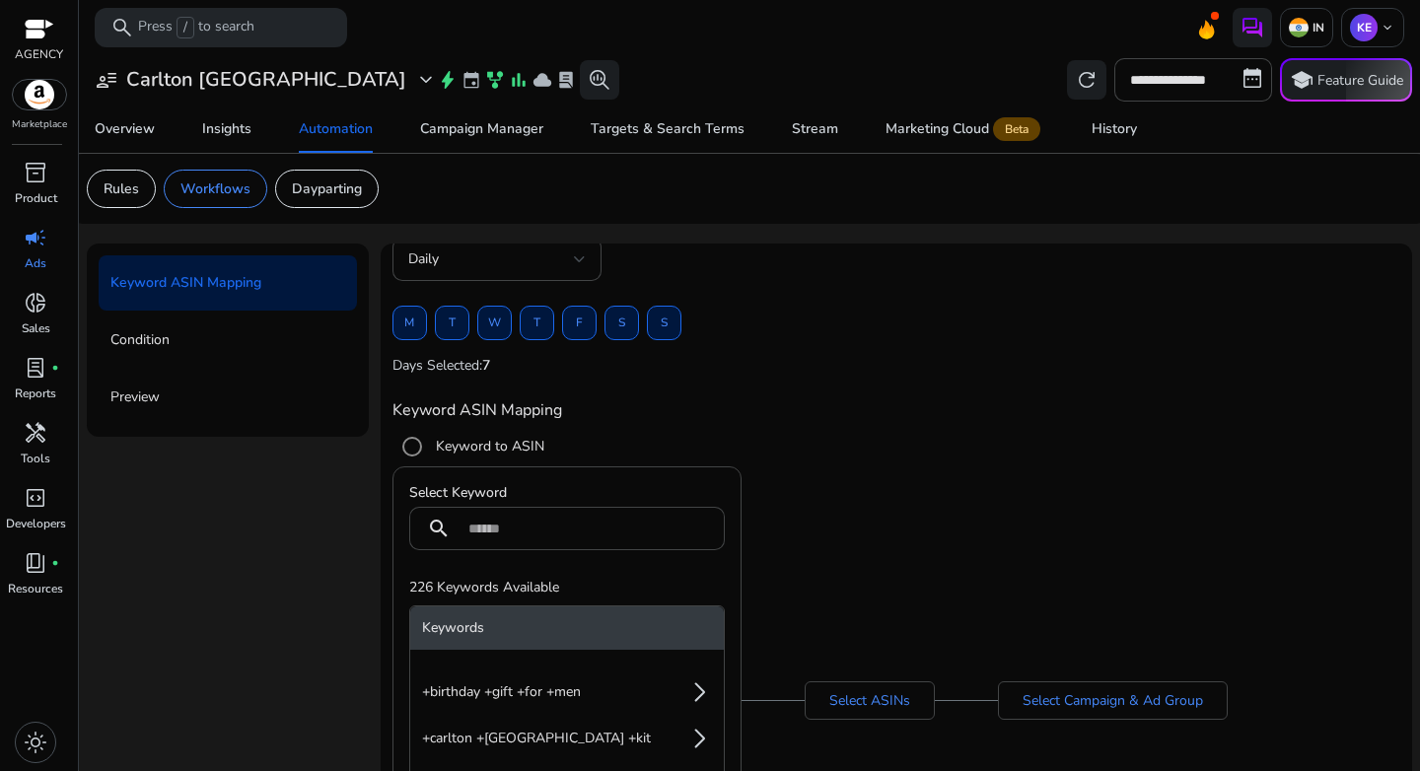
scroll to position [219, 0]
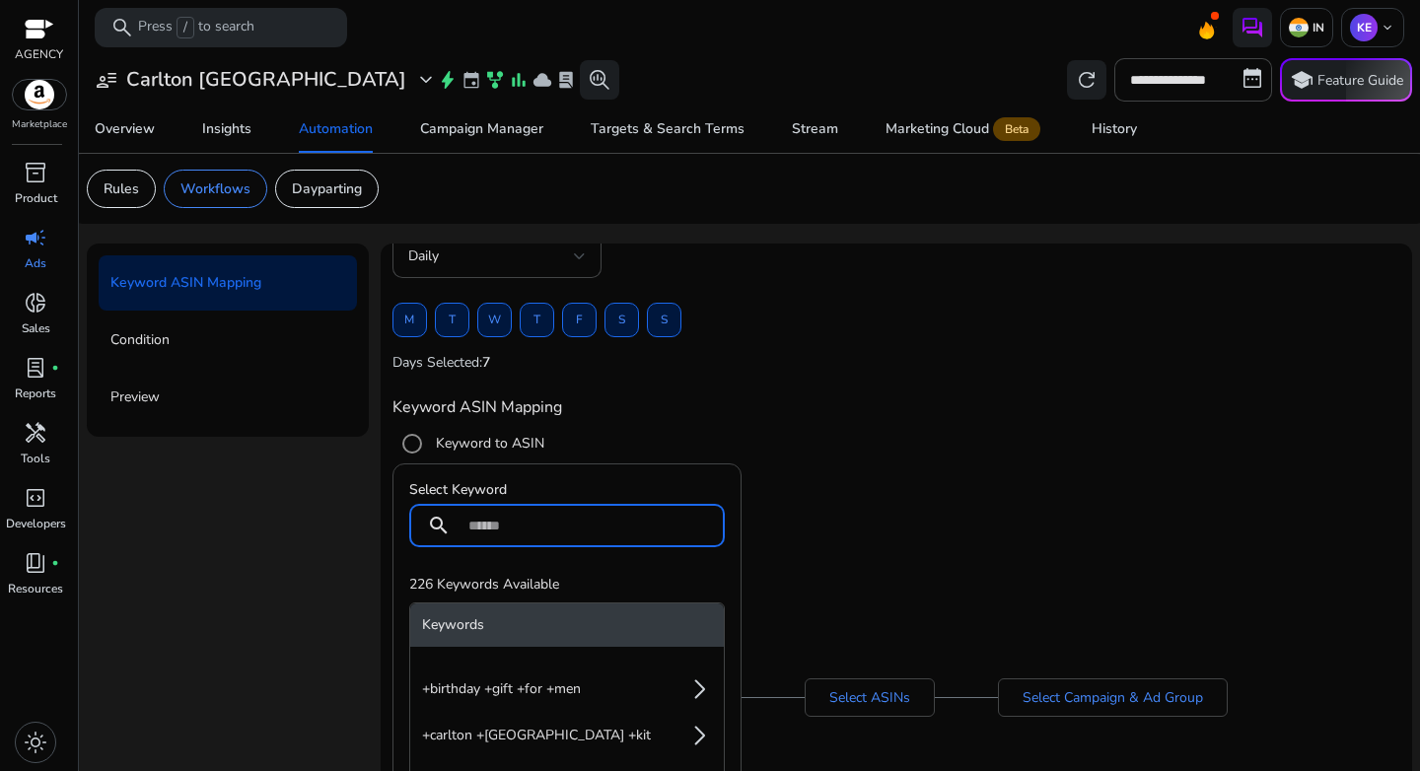
click at [520, 531] on input at bounding box center [588, 526] width 241 height 22
paste input "**********"
click at [548, 529] on input "**********" at bounding box center [588, 526] width 241 height 22
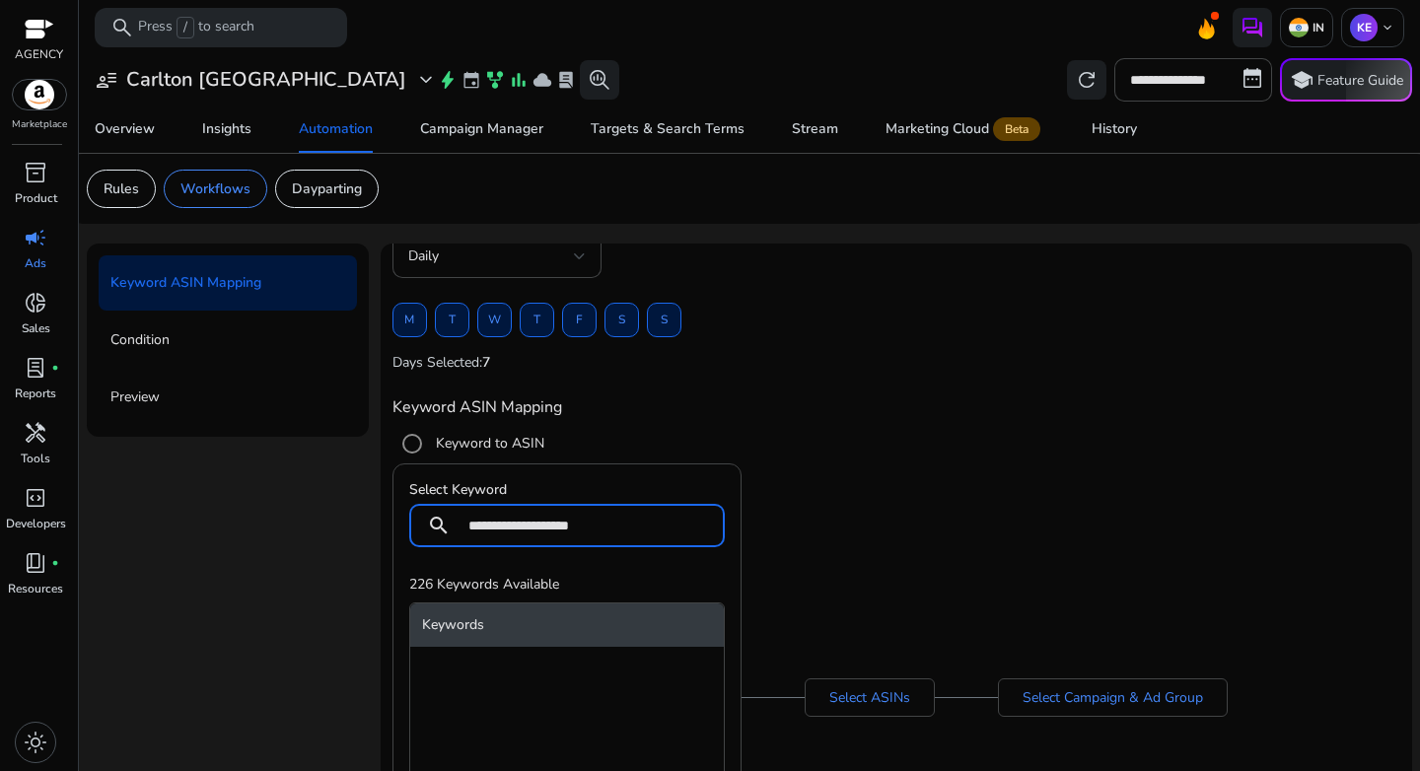
paste input "*****"
type input "**********"
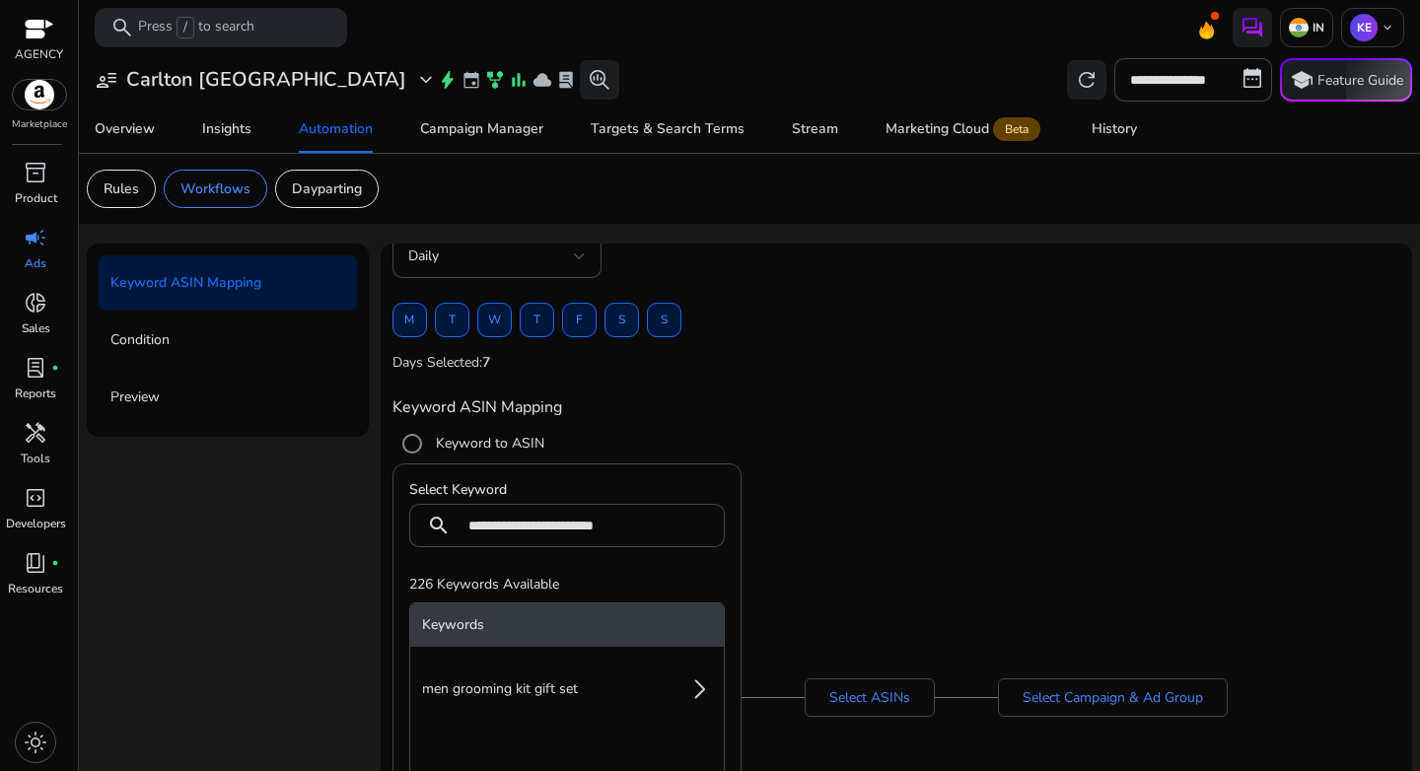
click at [786, 528] on div "**********" at bounding box center [897, 698] width 1008 height 469
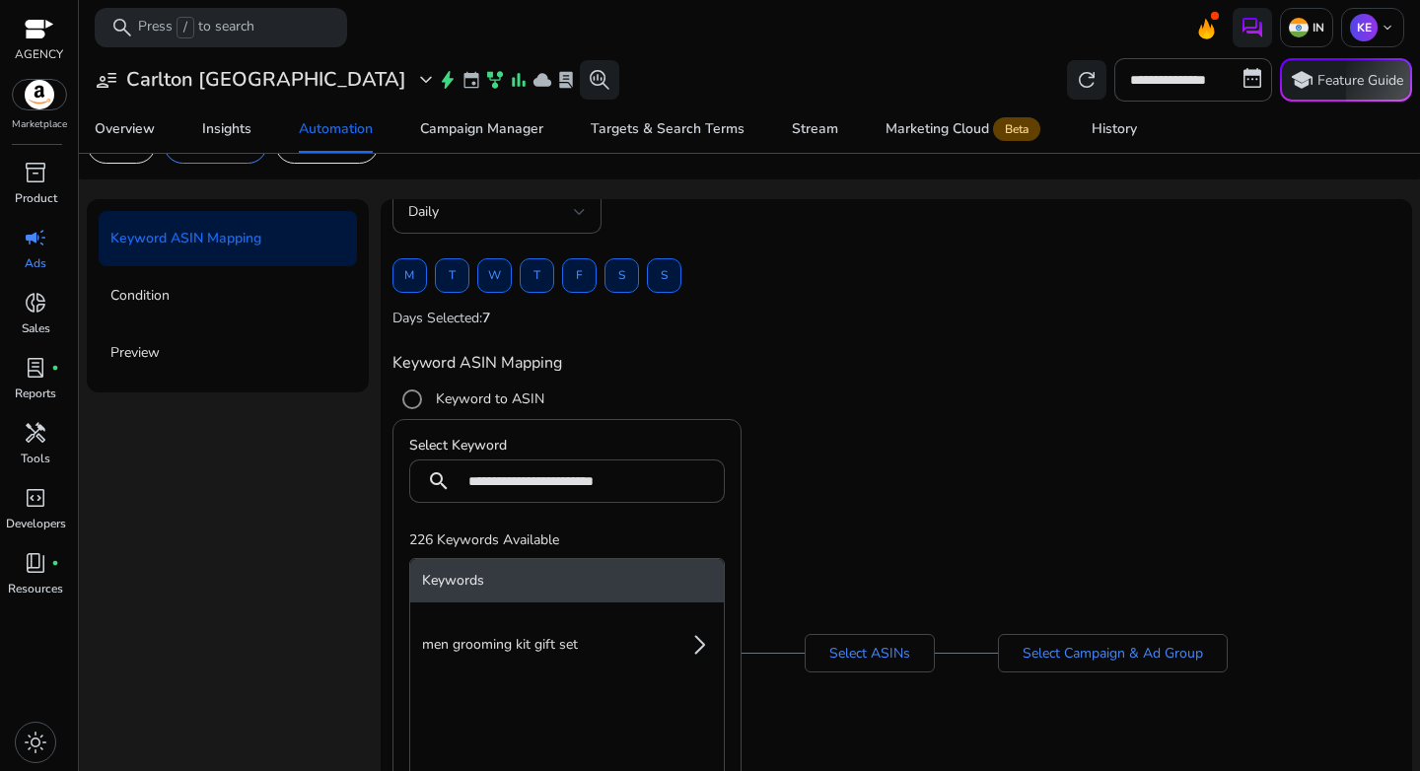
scroll to position [244, 0]
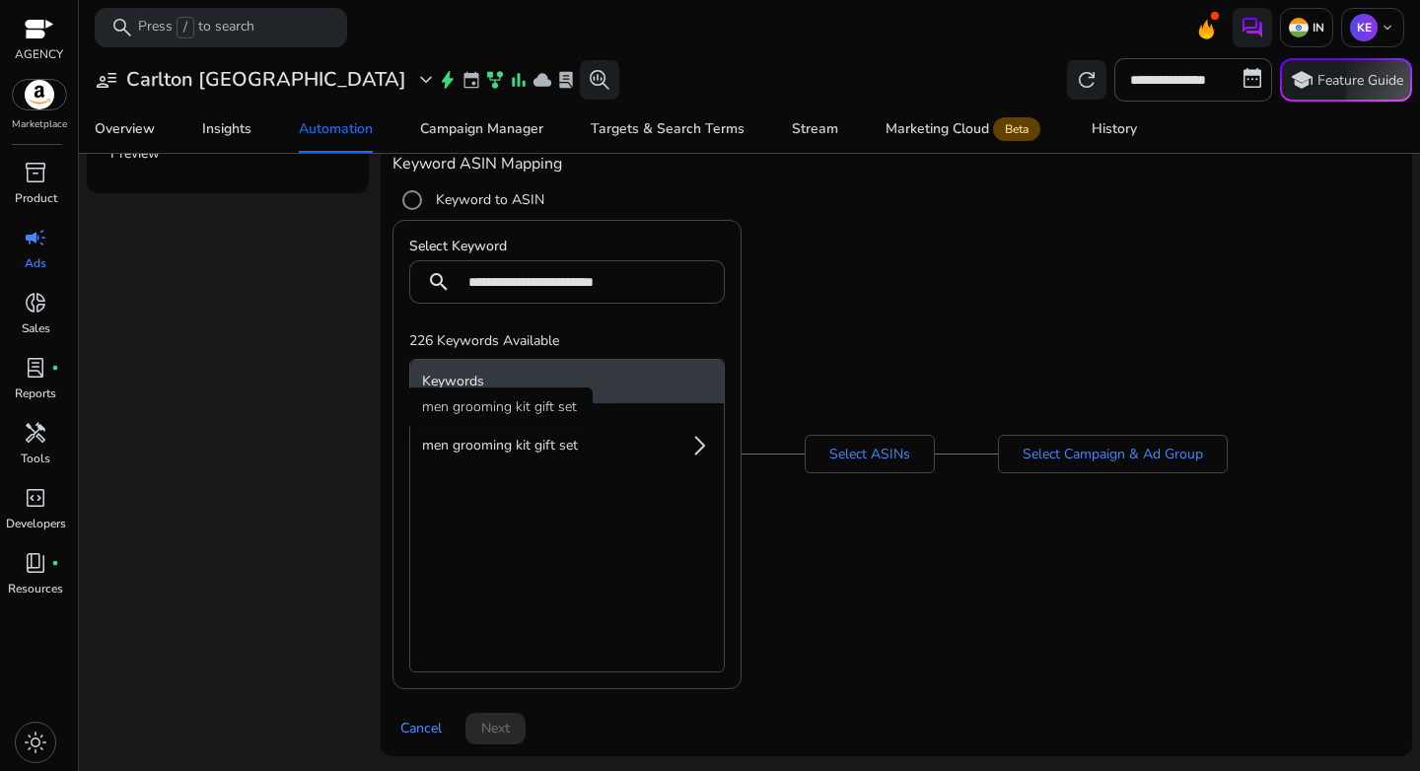
click at [554, 449] on span "men grooming kit gift set" at bounding box center [500, 446] width 156 height 20
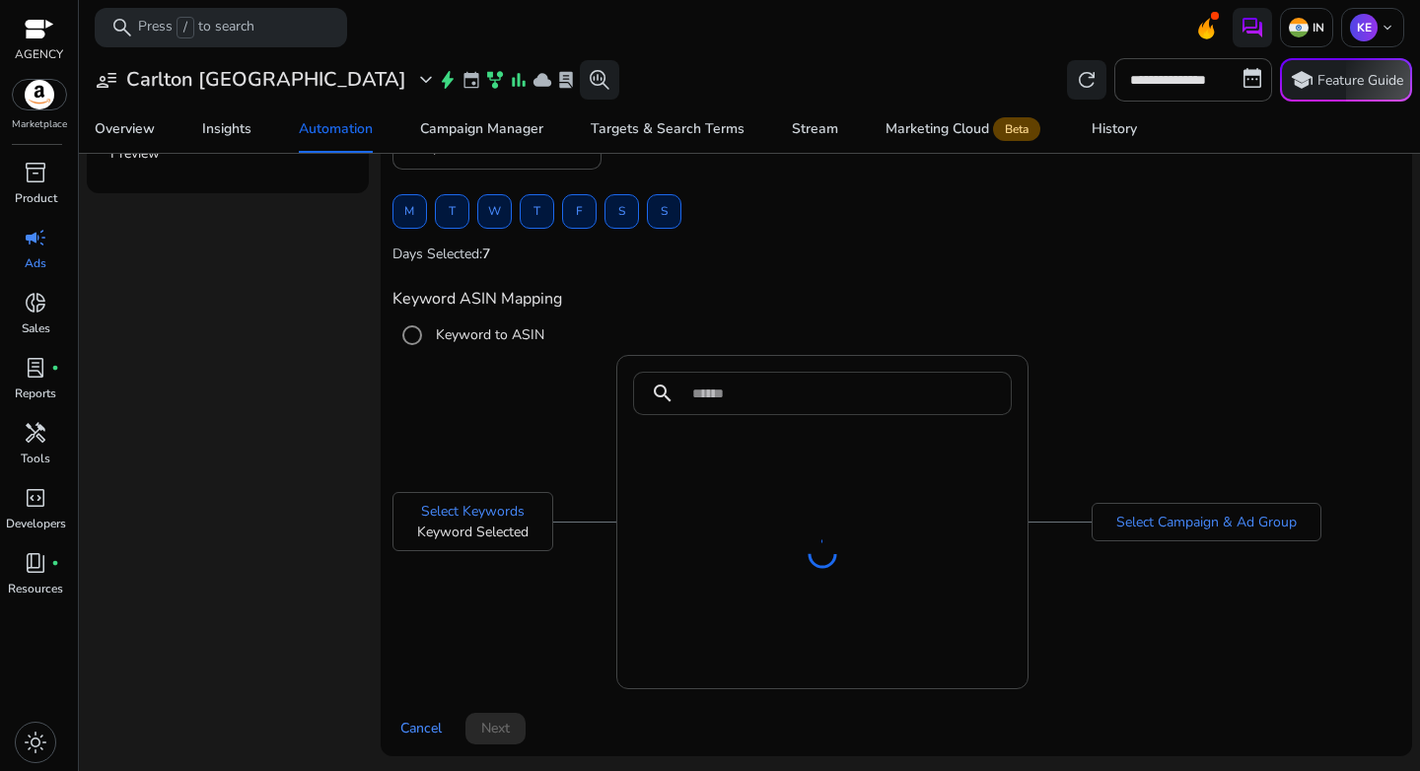
scroll to position [207, 0]
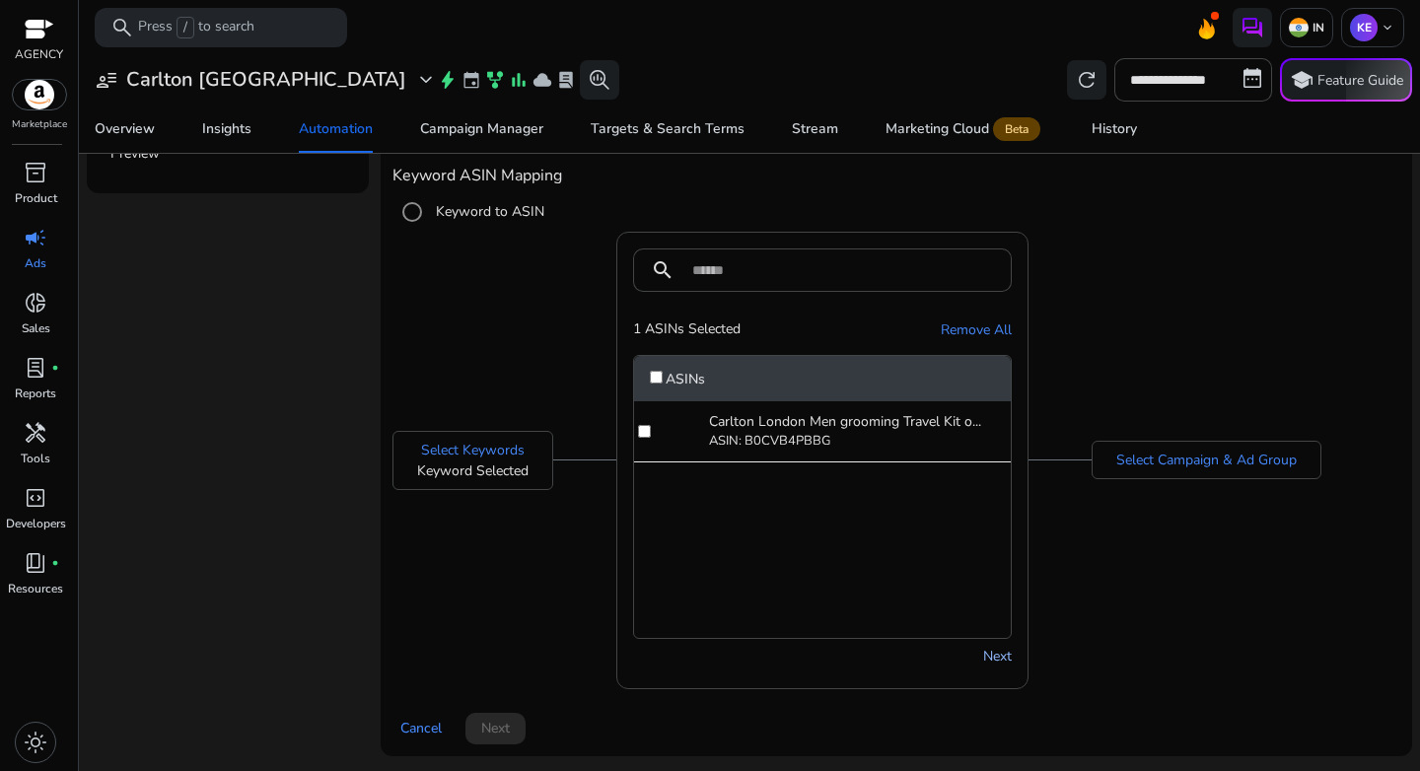
click at [989, 657] on link "Next" at bounding box center [997, 656] width 29 height 21
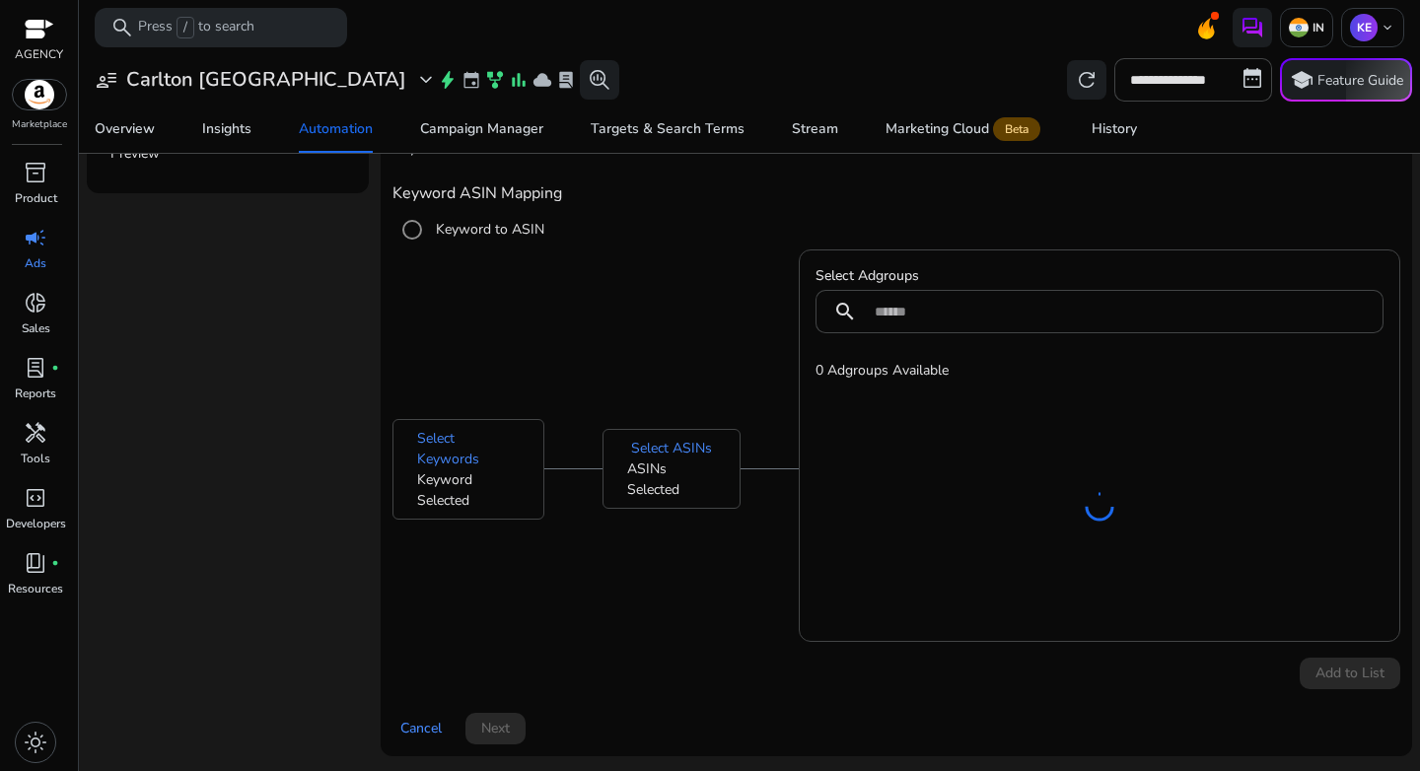
scroll to position [191, 0]
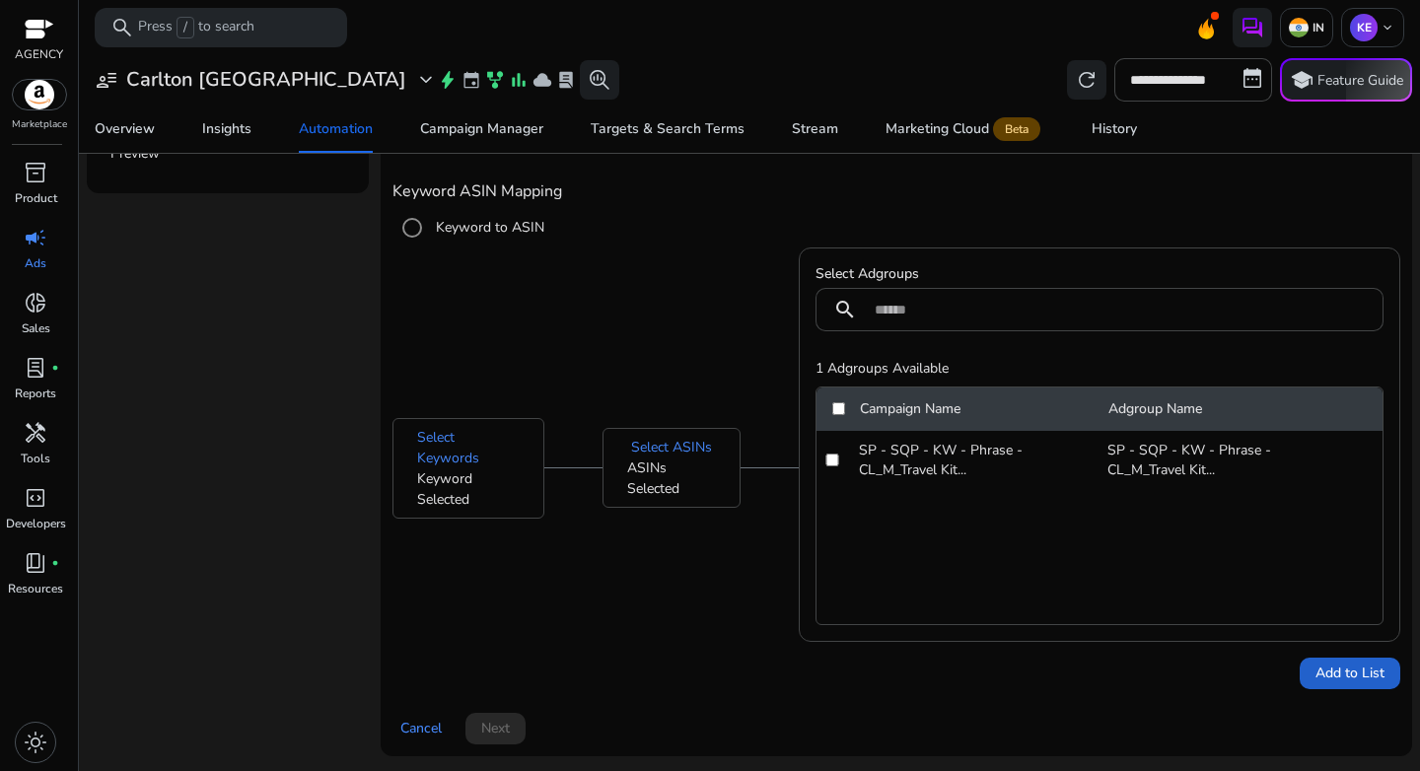
click at [1343, 671] on span "Add to List" at bounding box center [1350, 673] width 69 height 21
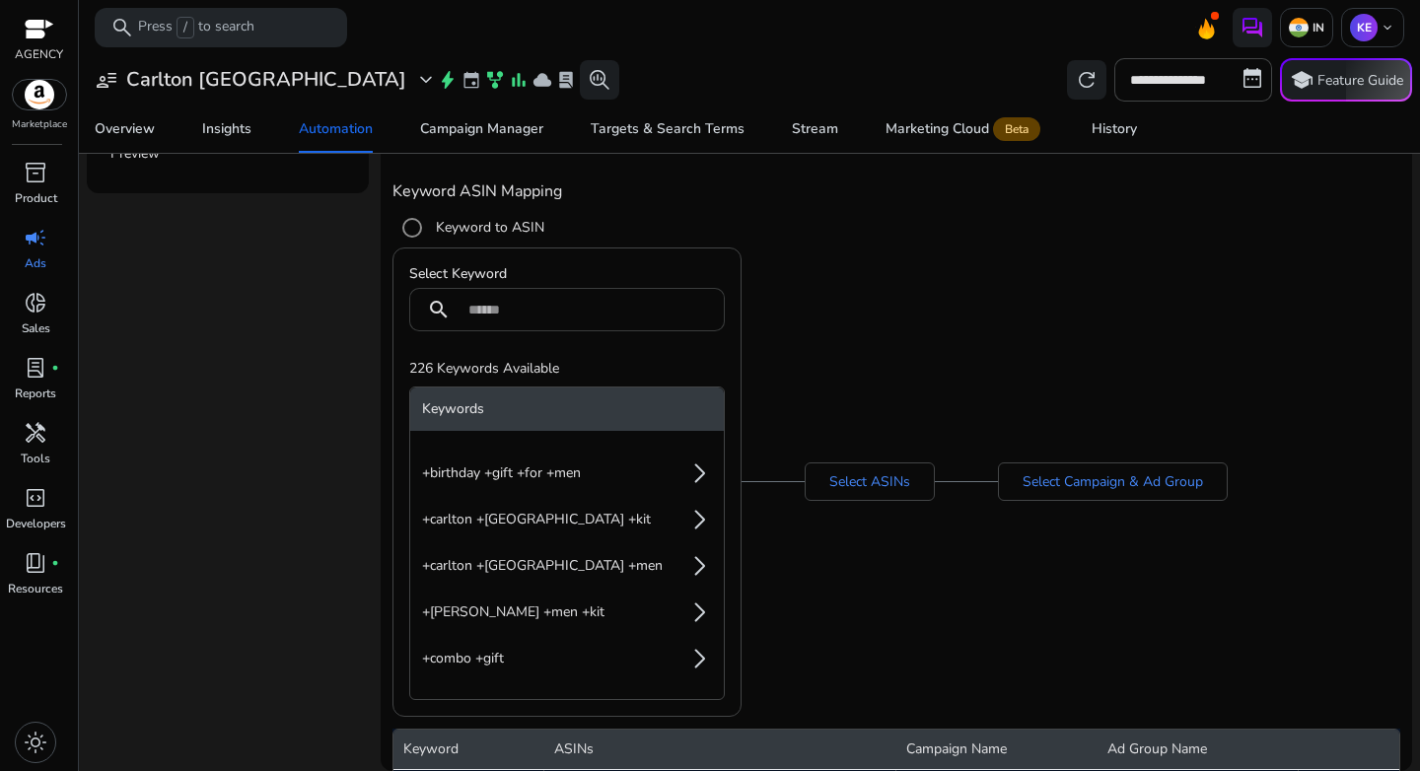
click at [476, 304] on input at bounding box center [588, 310] width 241 height 22
paste input "**********"
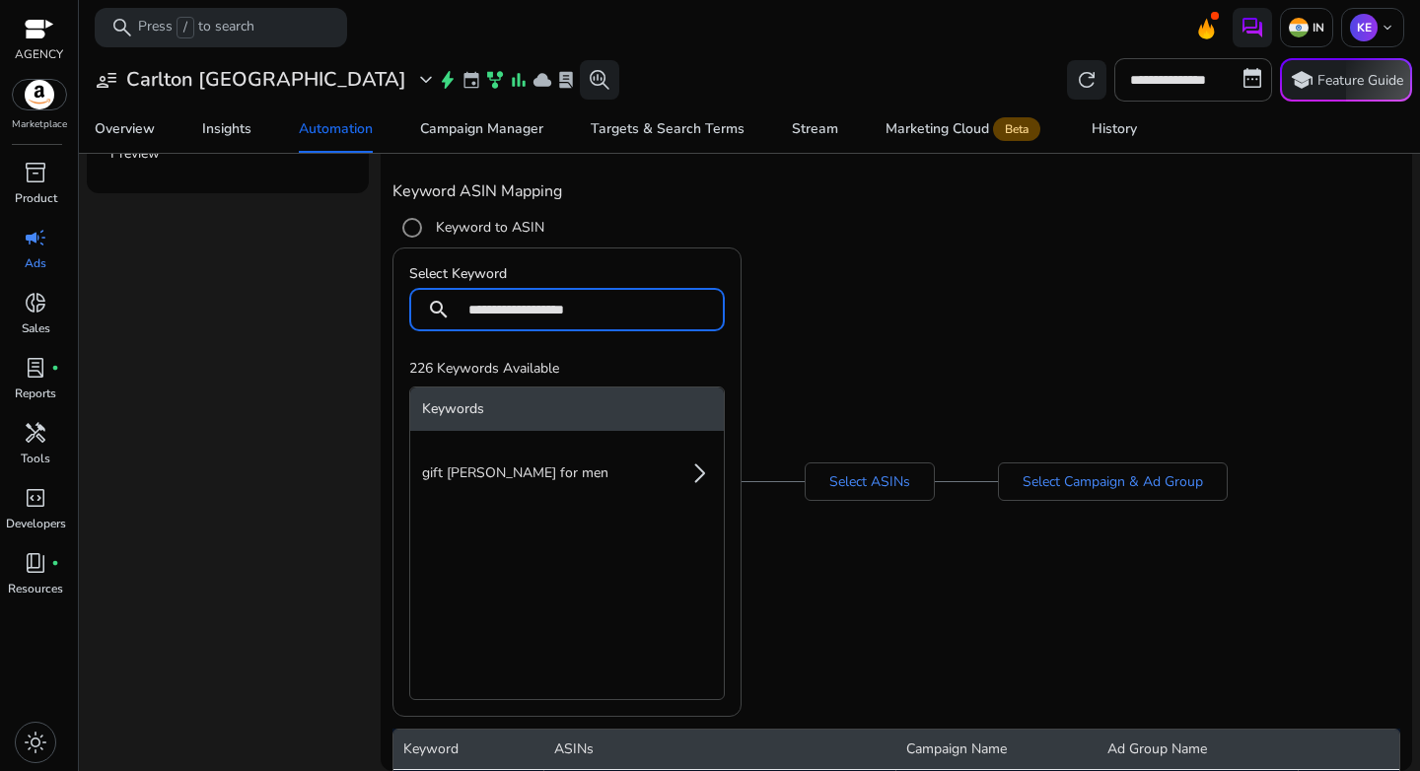
type input "**********"
click at [543, 465] on li "gift hamper for men arrow_forward_ios" at bounding box center [567, 473] width 314 height 39
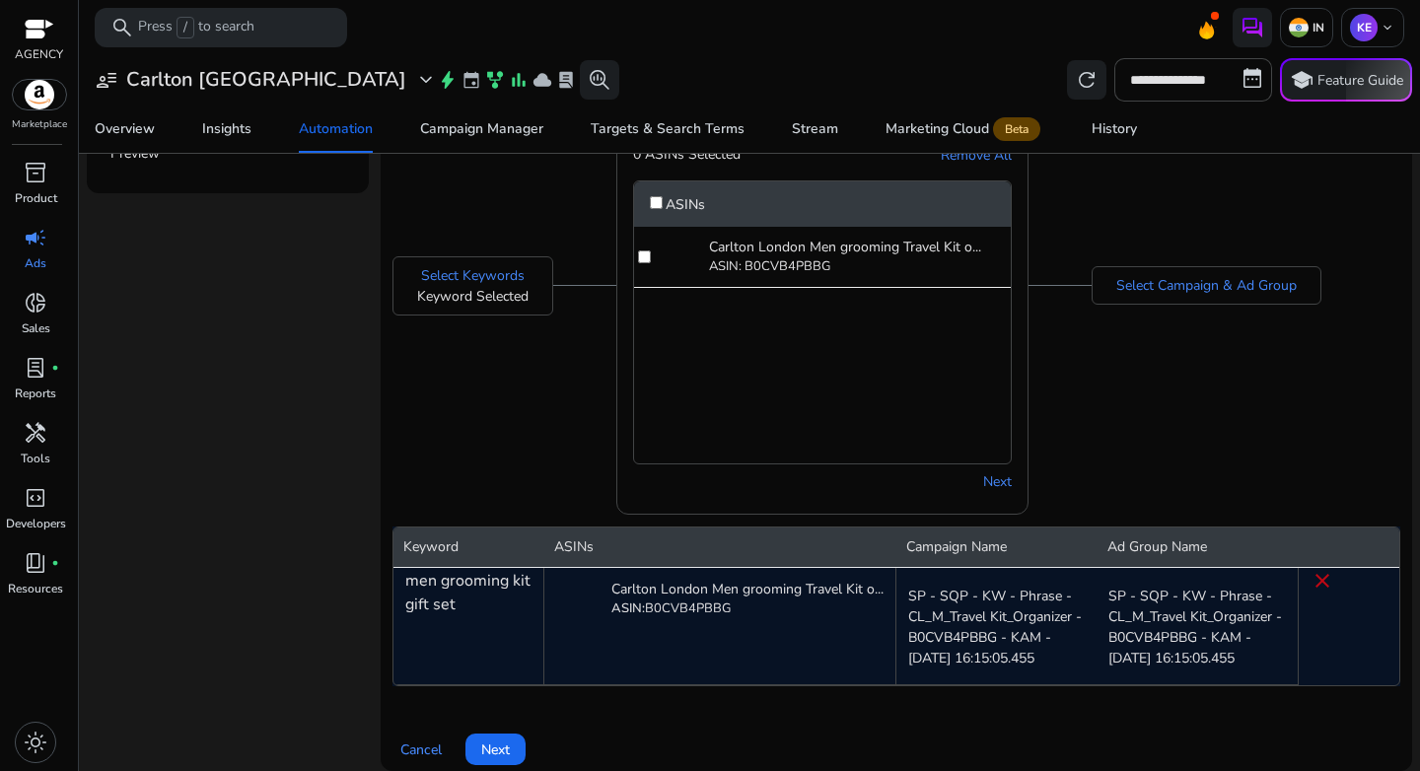
scroll to position [403, 0]
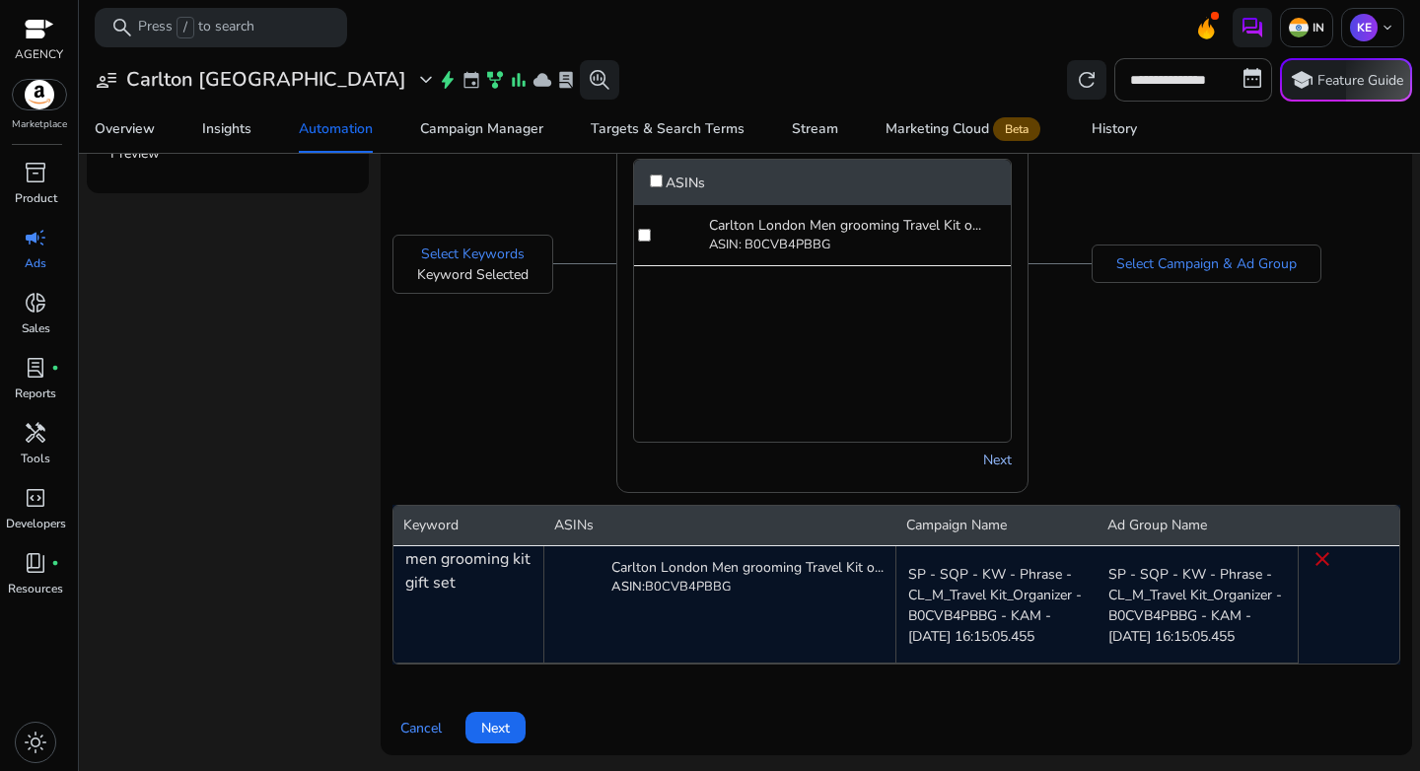
click at [988, 460] on link "Next" at bounding box center [997, 460] width 29 height 21
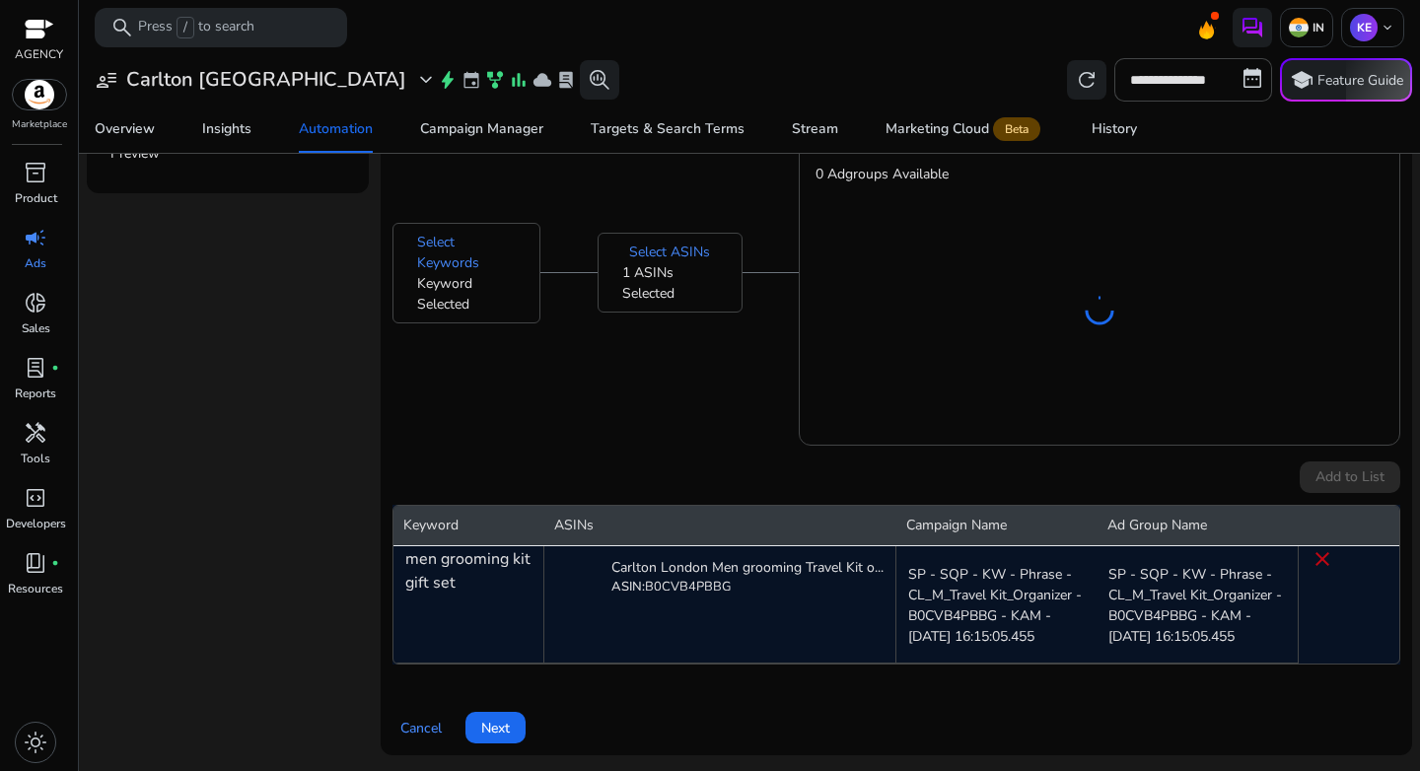
scroll to position [388, 0]
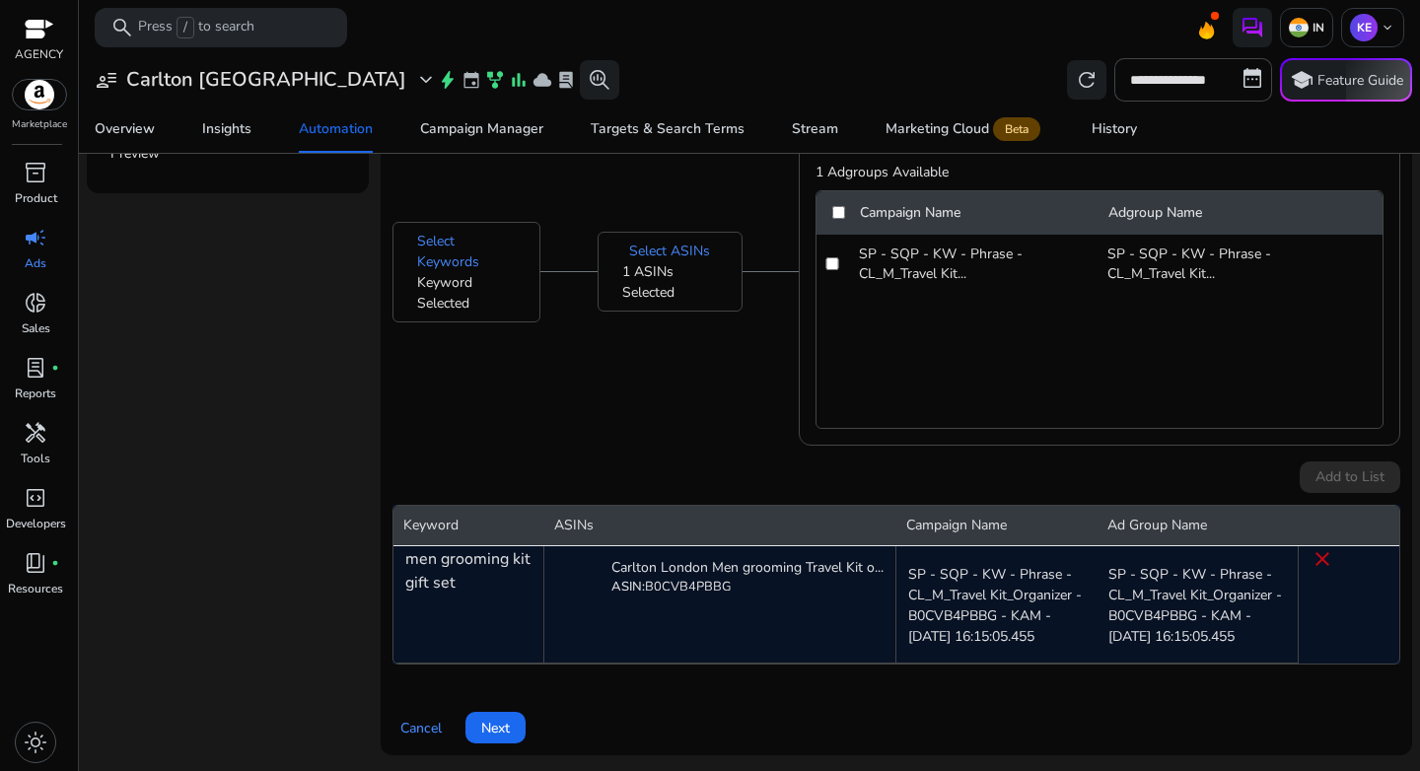
click at [831, 214] on div "Campaign Name Adgroup Name" at bounding box center [1100, 212] width 566 height 43
click at [1316, 481] on span "Add to List" at bounding box center [1350, 477] width 69 height 21
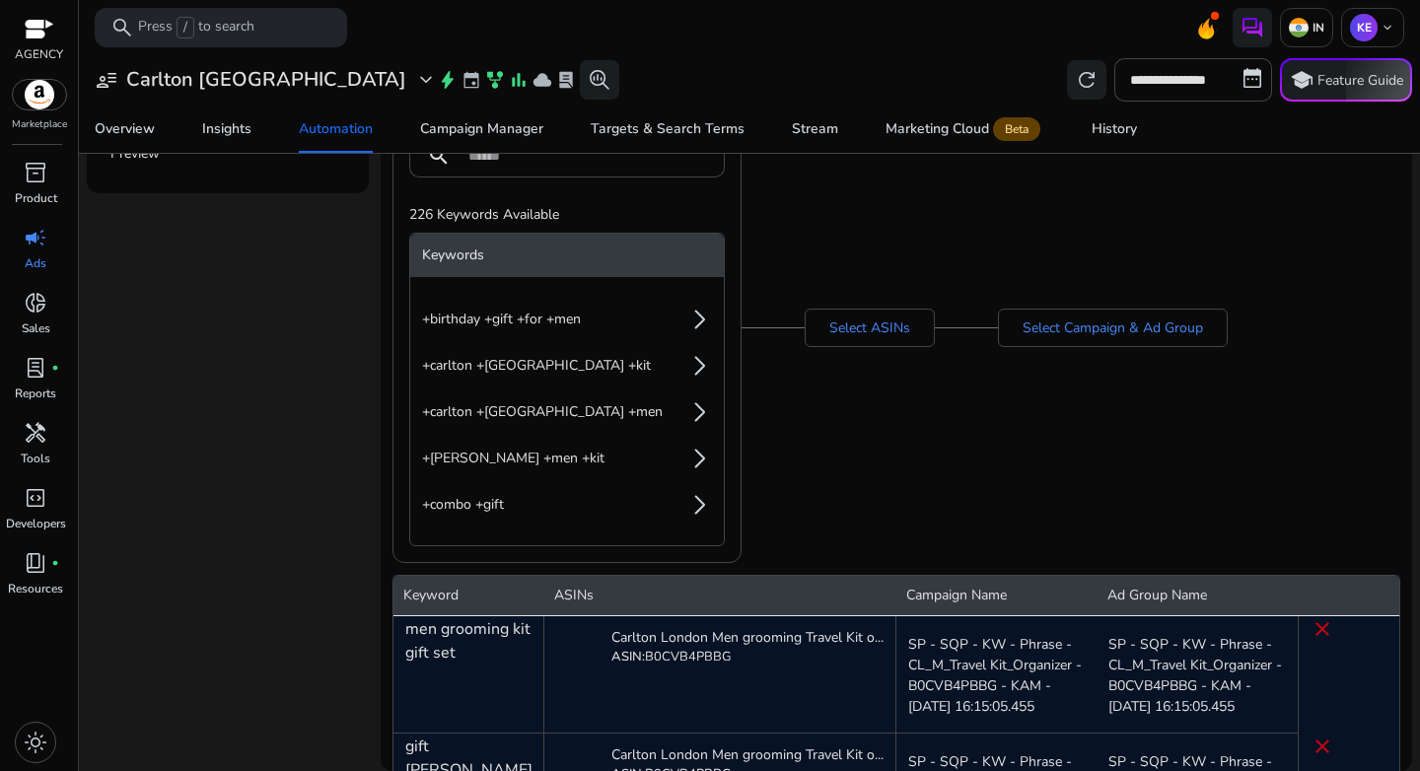
scroll to position [313, 0]
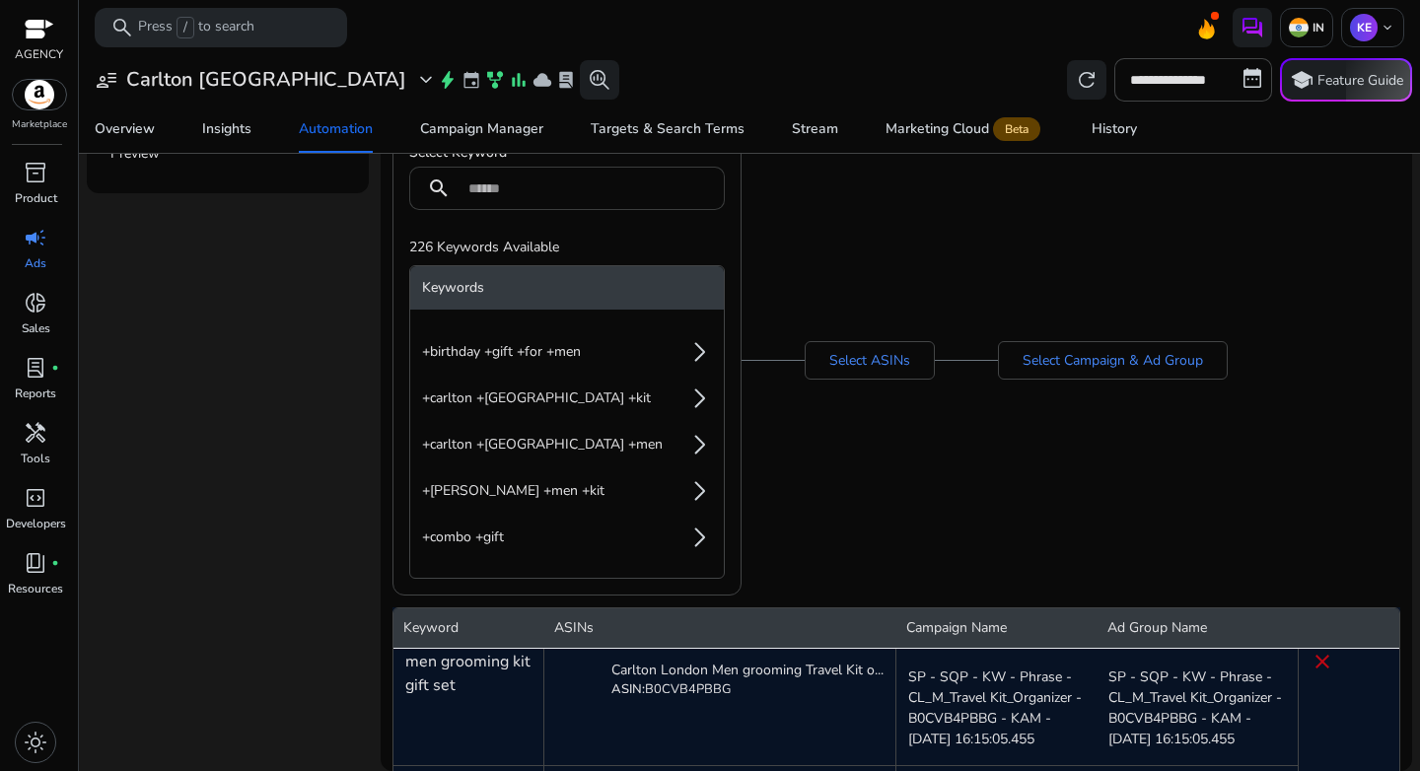
click at [512, 189] on input at bounding box center [588, 189] width 241 height 22
paste input "**********"
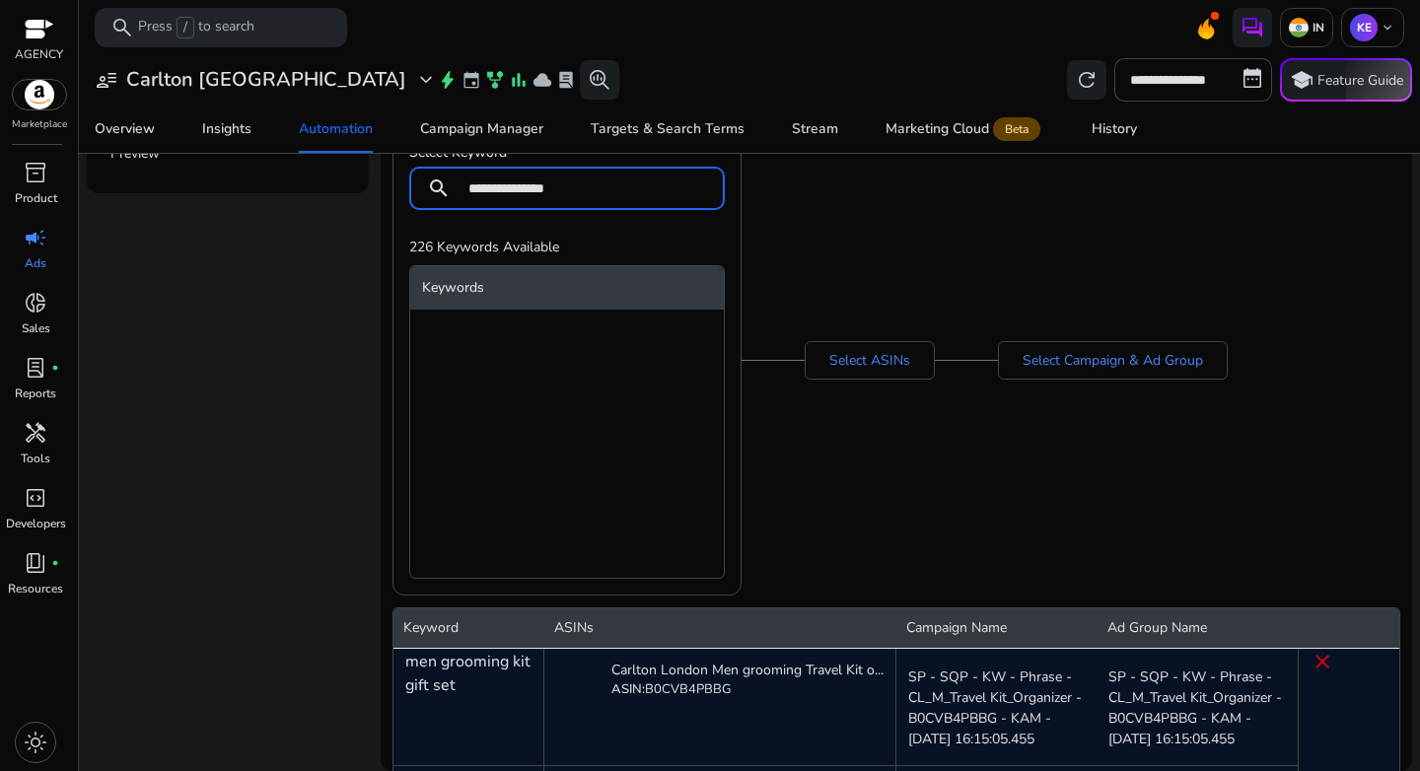
click at [536, 186] on input "**********" at bounding box center [588, 189] width 241 height 22
click at [528, 188] on input "*********" at bounding box center [588, 189] width 241 height 22
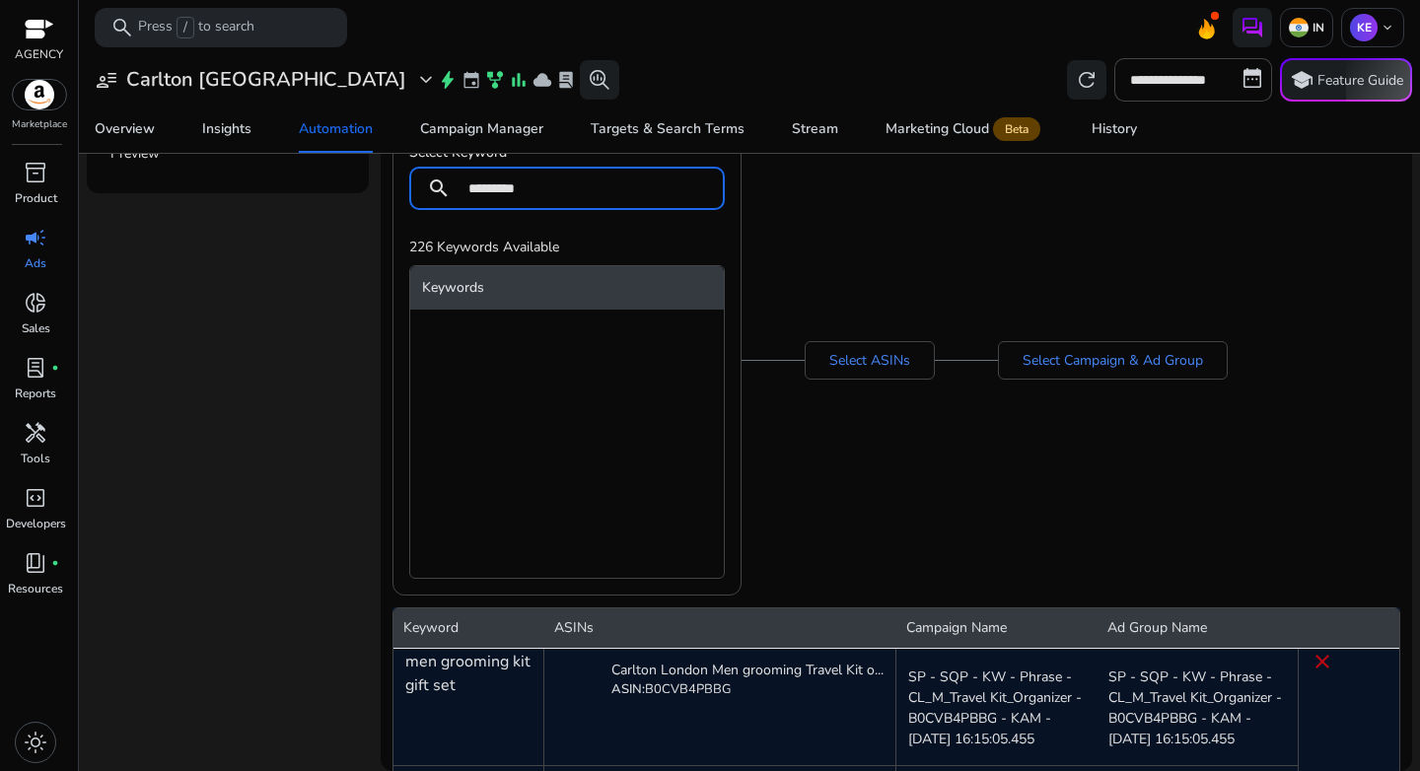
paste input "**********"
click at [584, 191] on input "**********" at bounding box center [588, 189] width 241 height 22
paste input
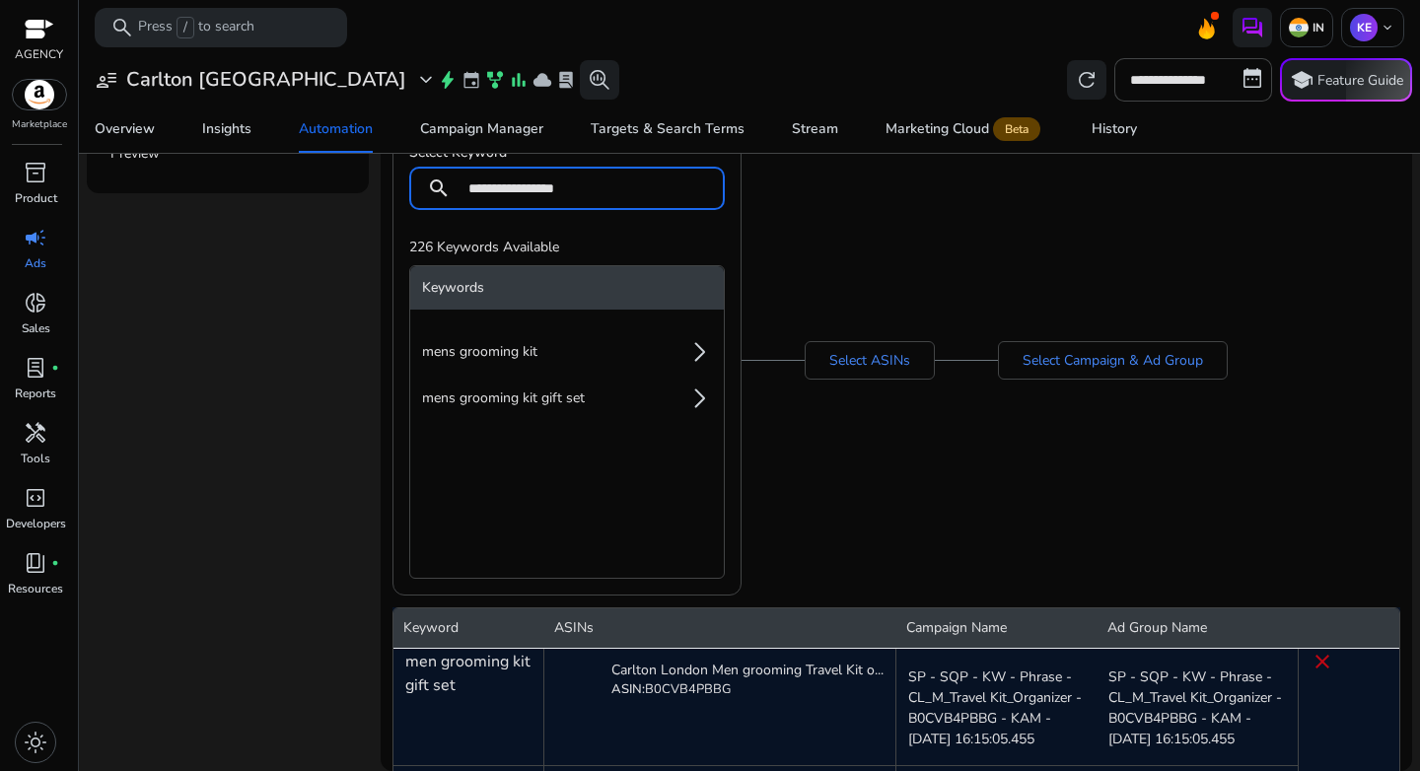
type input "**********"
click at [536, 354] on li "mens grooming kit arrow_forward_ios" at bounding box center [567, 351] width 314 height 39
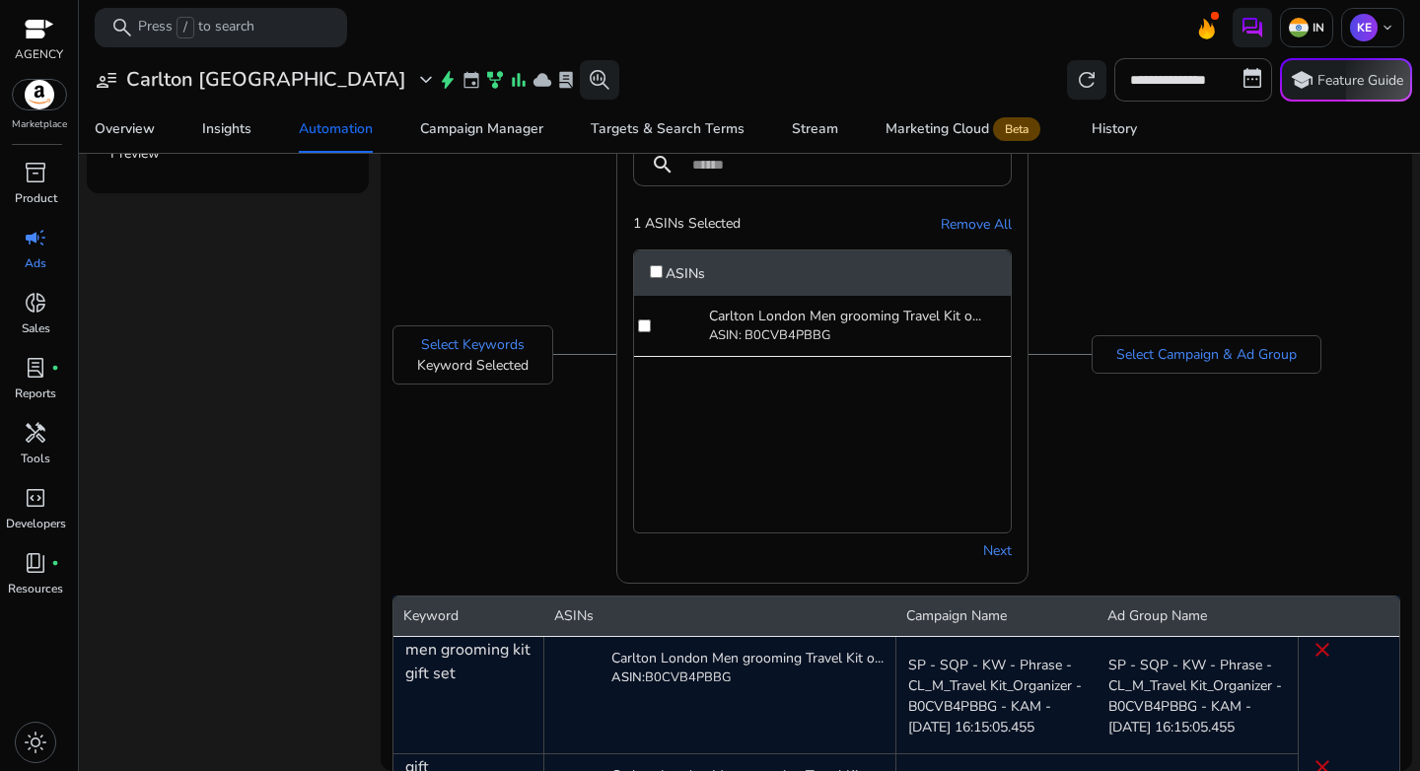
click at [989, 538] on div "Next" at bounding box center [822, 551] width 379 height 34
click at [998, 549] on link "Next" at bounding box center [997, 550] width 29 height 21
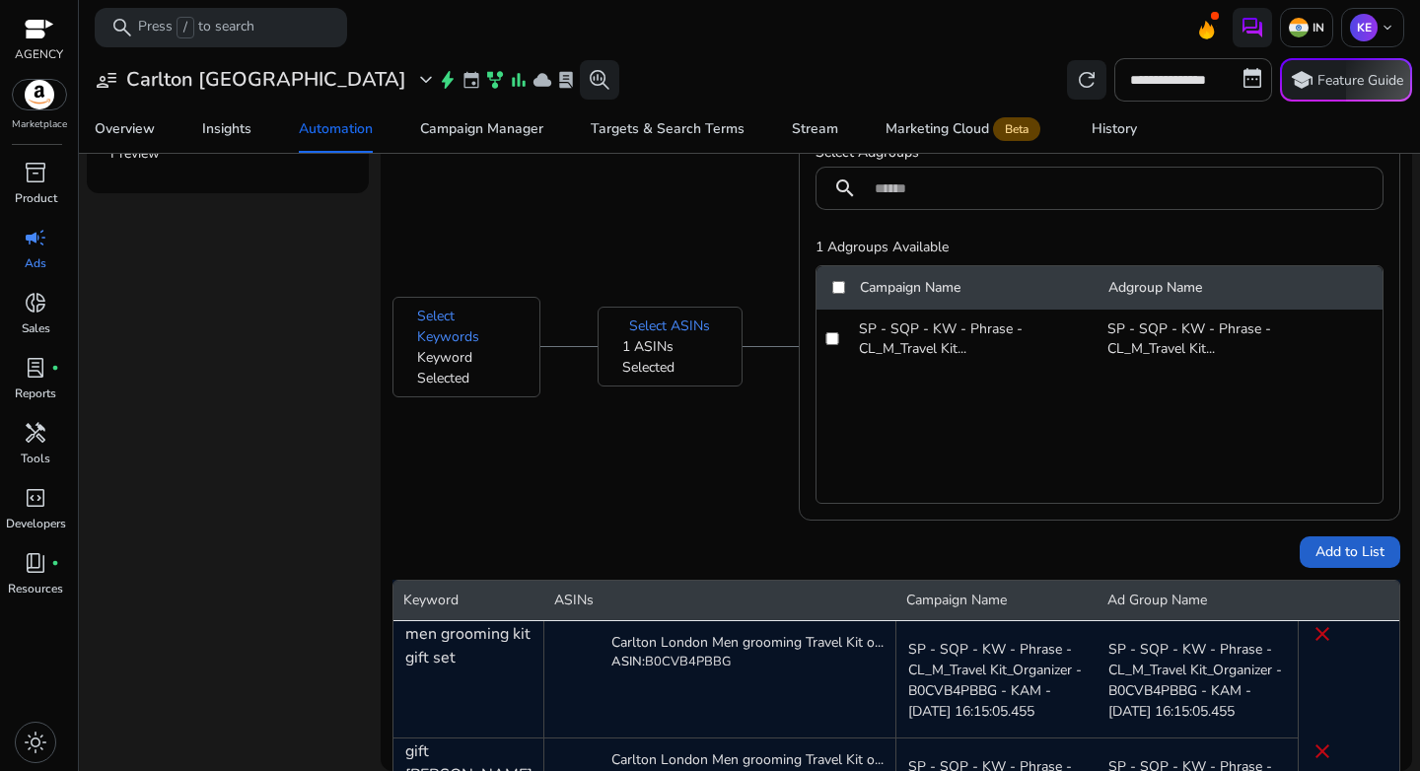
click at [1300, 552] on span at bounding box center [1350, 552] width 101 height 47
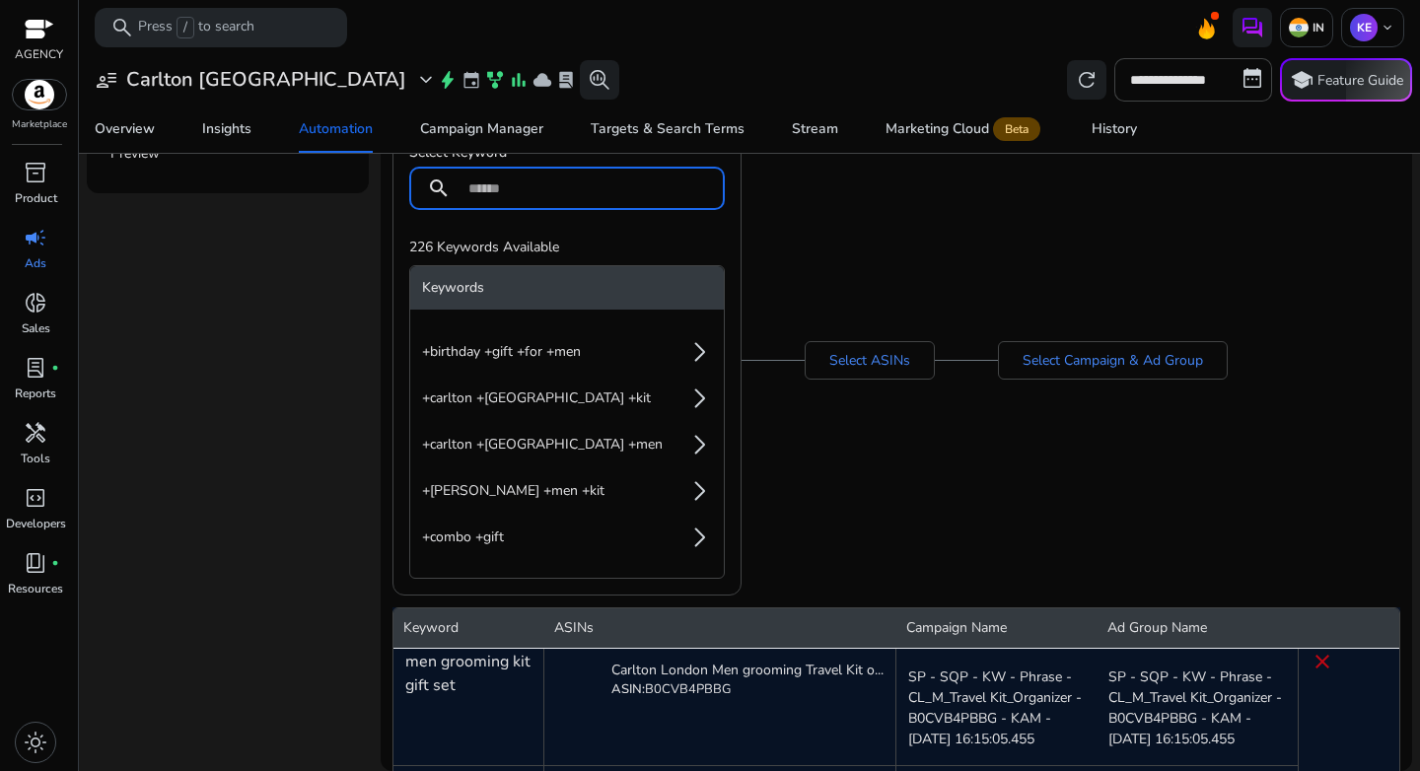
click at [508, 190] on input at bounding box center [588, 189] width 241 height 22
paste input "**********"
type input "**********"
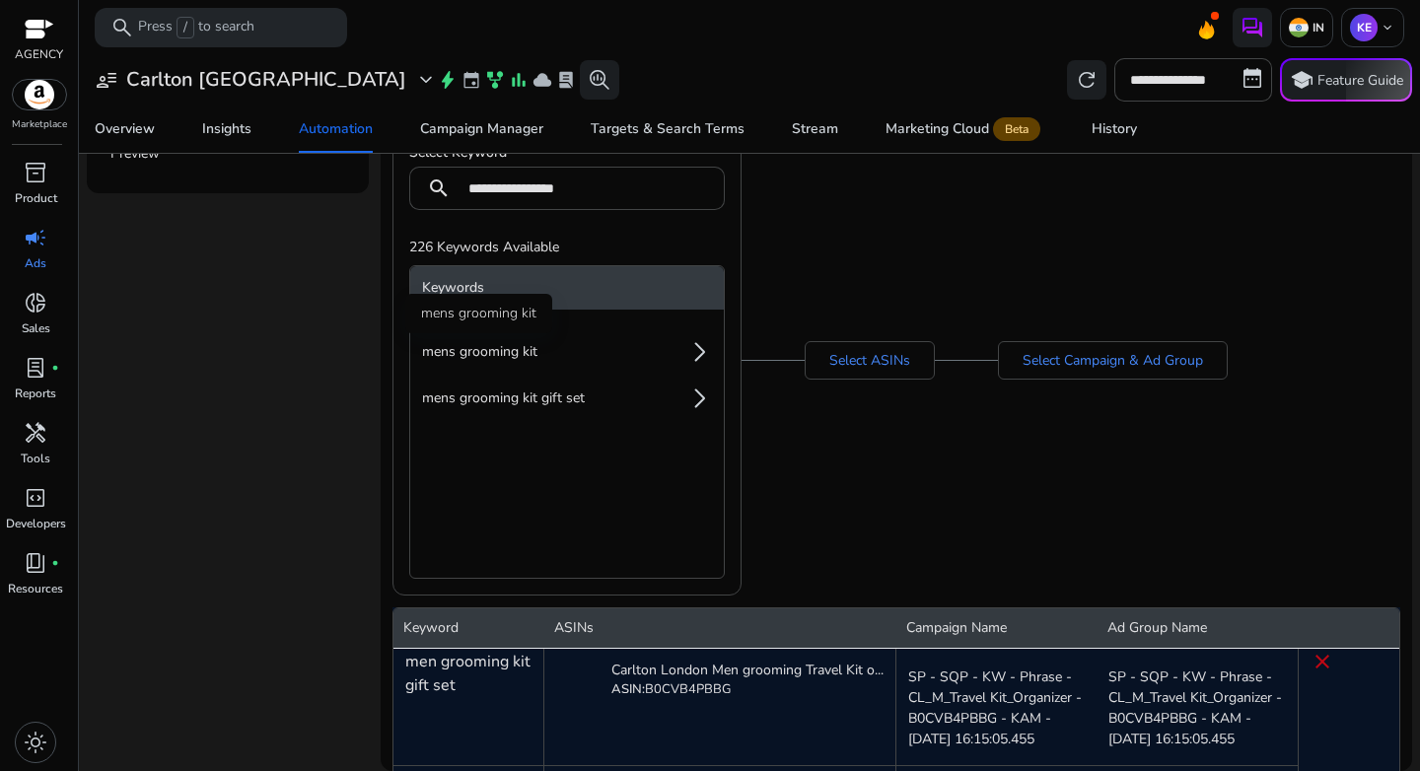
click at [465, 344] on span "mens grooming kit" at bounding box center [479, 352] width 115 height 20
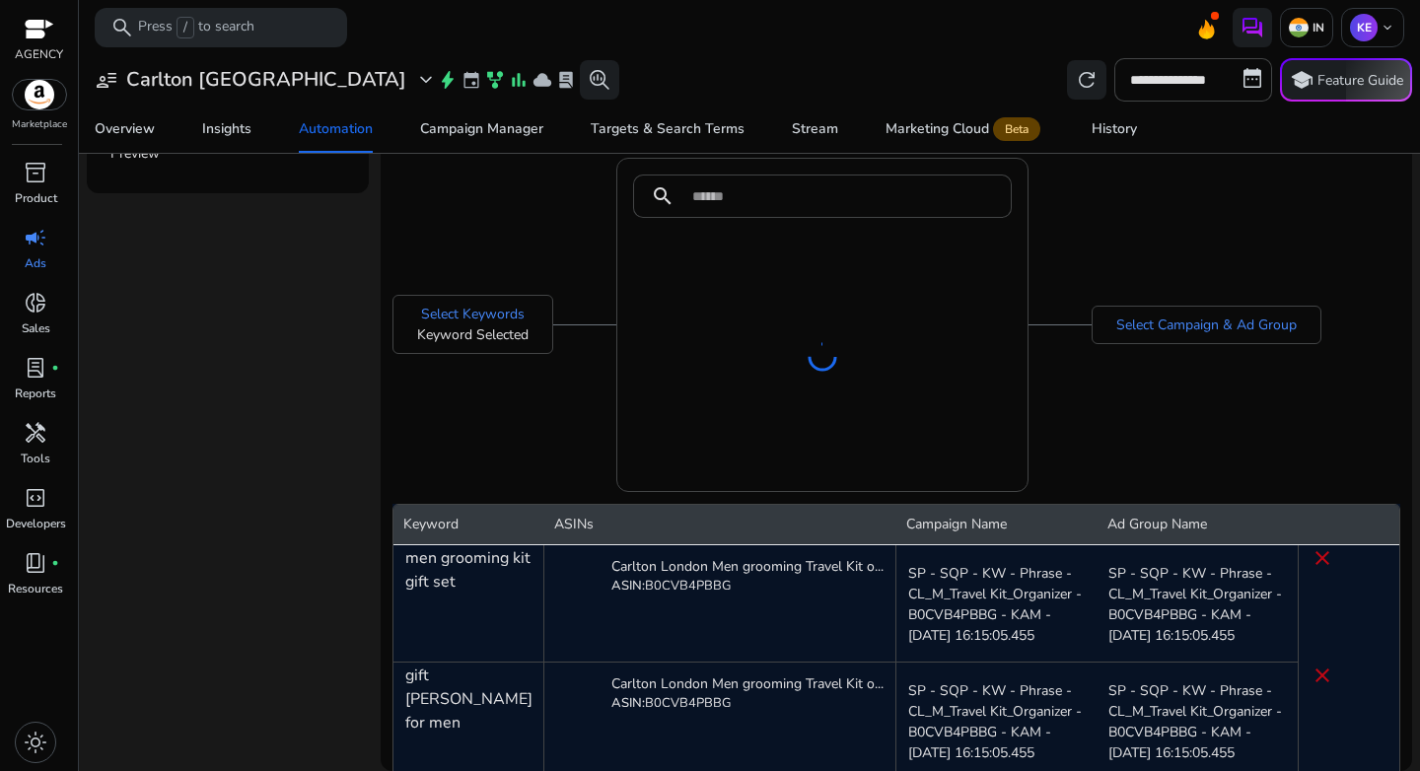
scroll to position [280, 0]
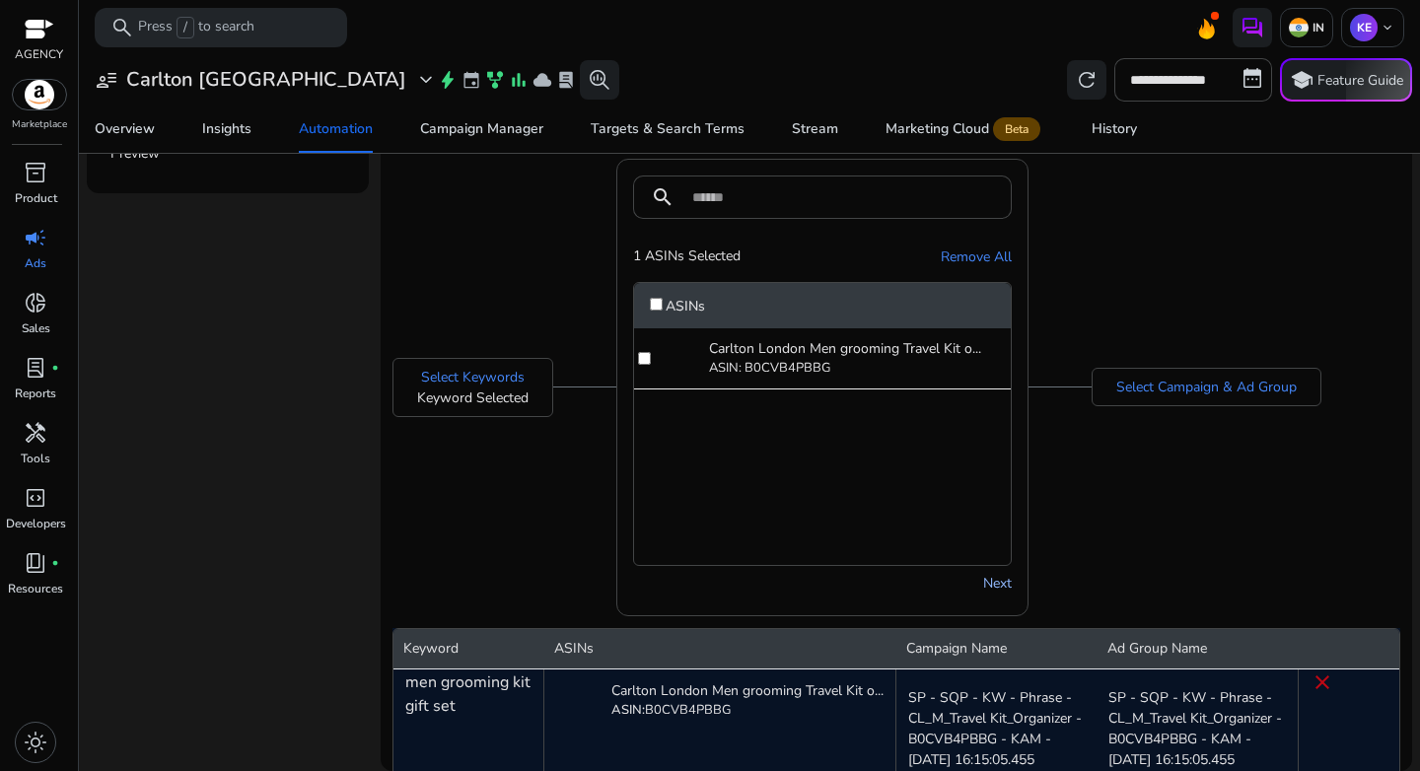
click at [1001, 574] on link "Next" at bounding box center [997, 583] width 29 height 21
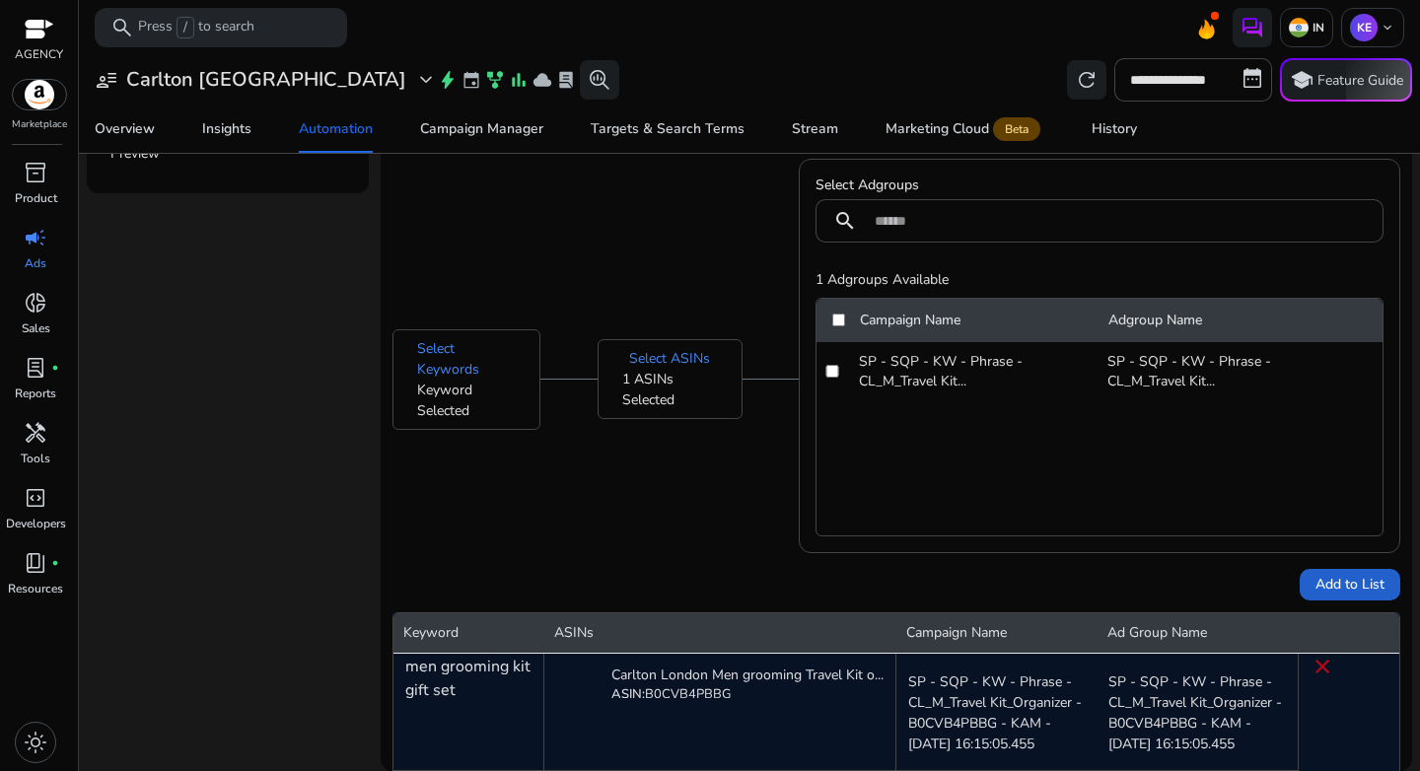
click at [1316, 580] on span "Add to List" at bounding box center [1350, 584] width 69 height 21
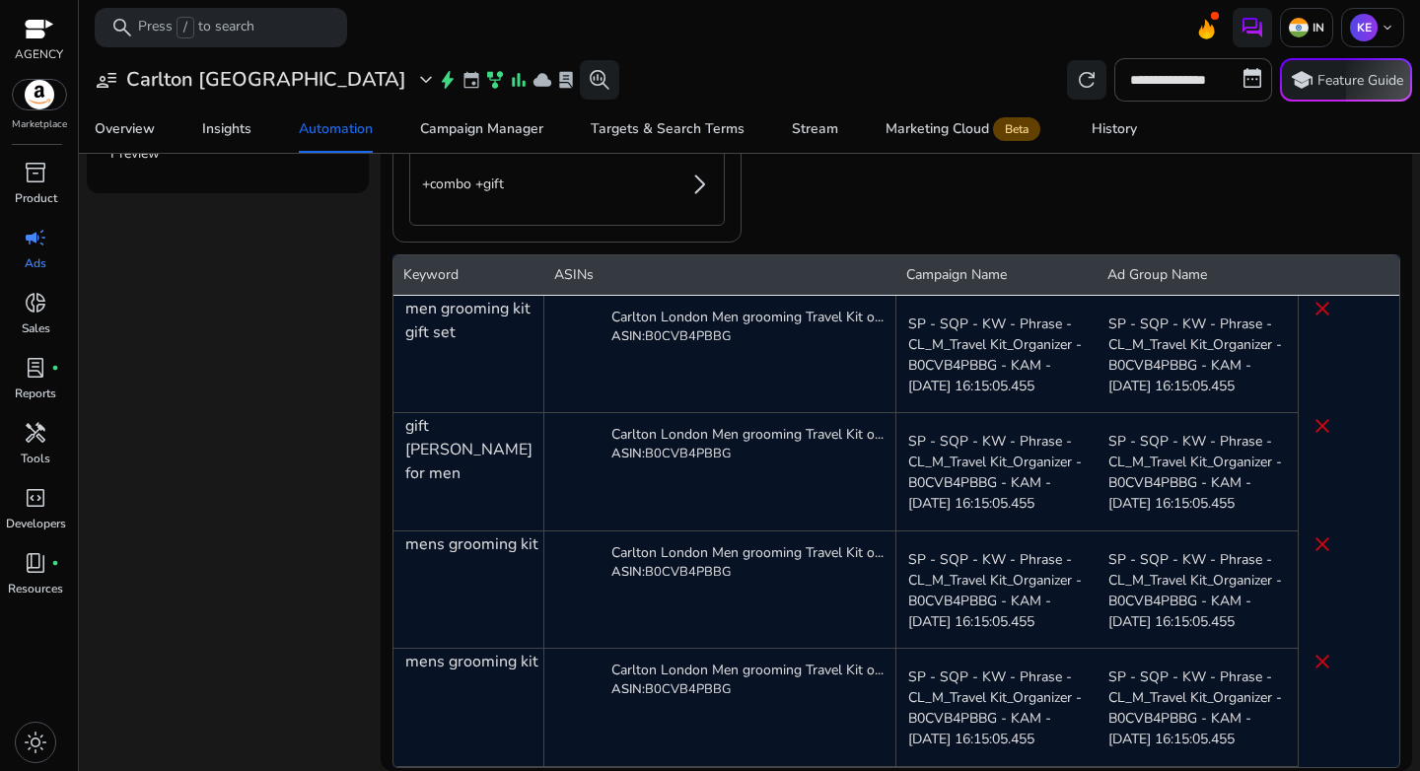
scroll to position [769, 0]
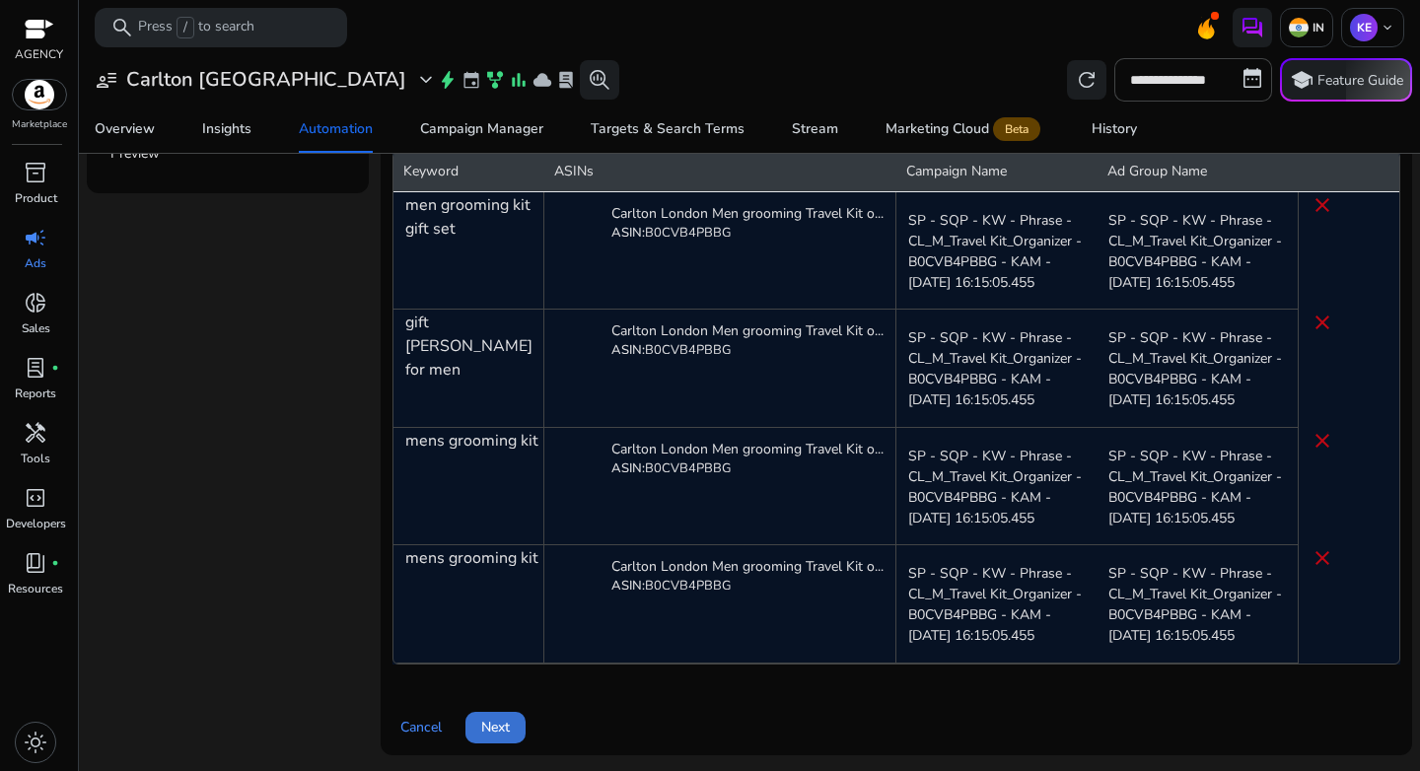
click at [514, 737] on span at bounding box center [496, 727] width 60 height 47
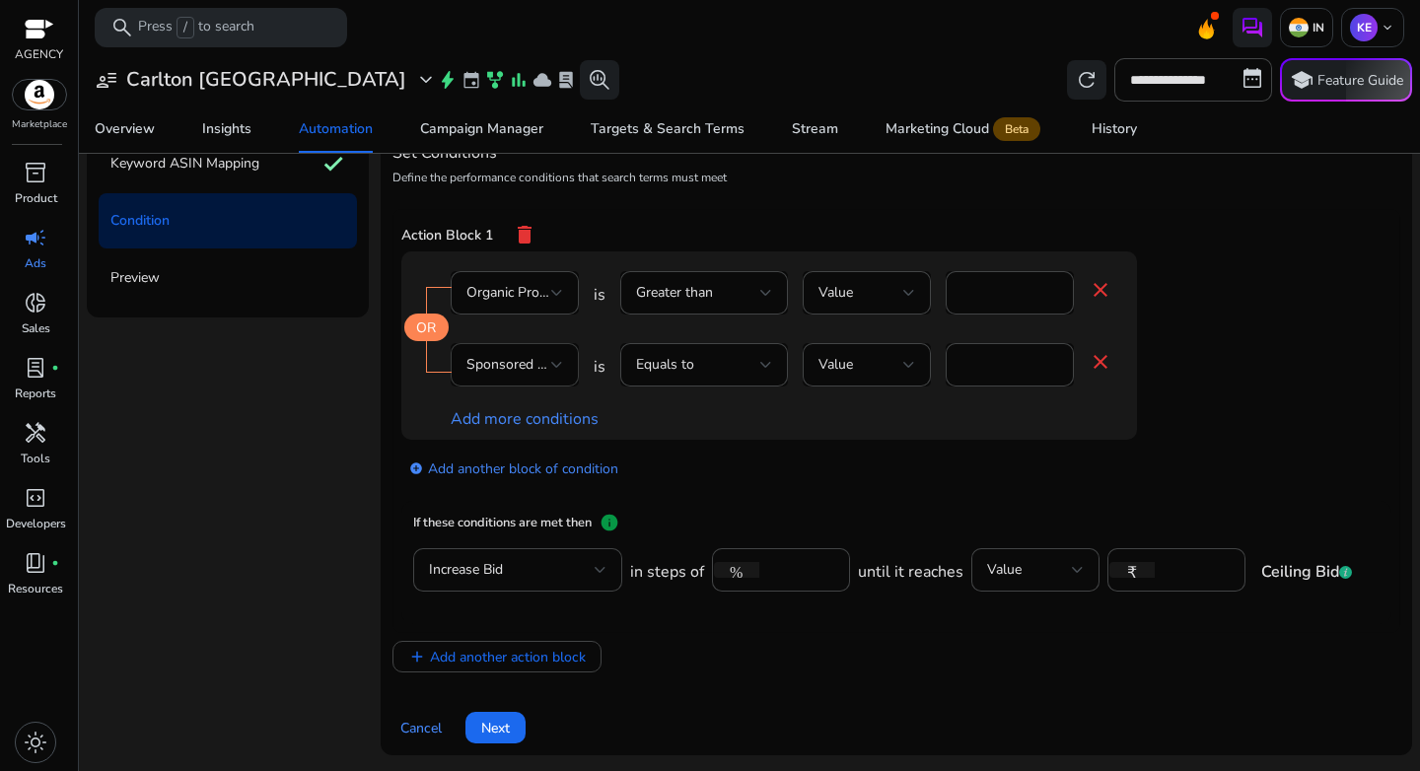
click at [553, 371] on div at bounding box center [557, 365] width 12 height 24
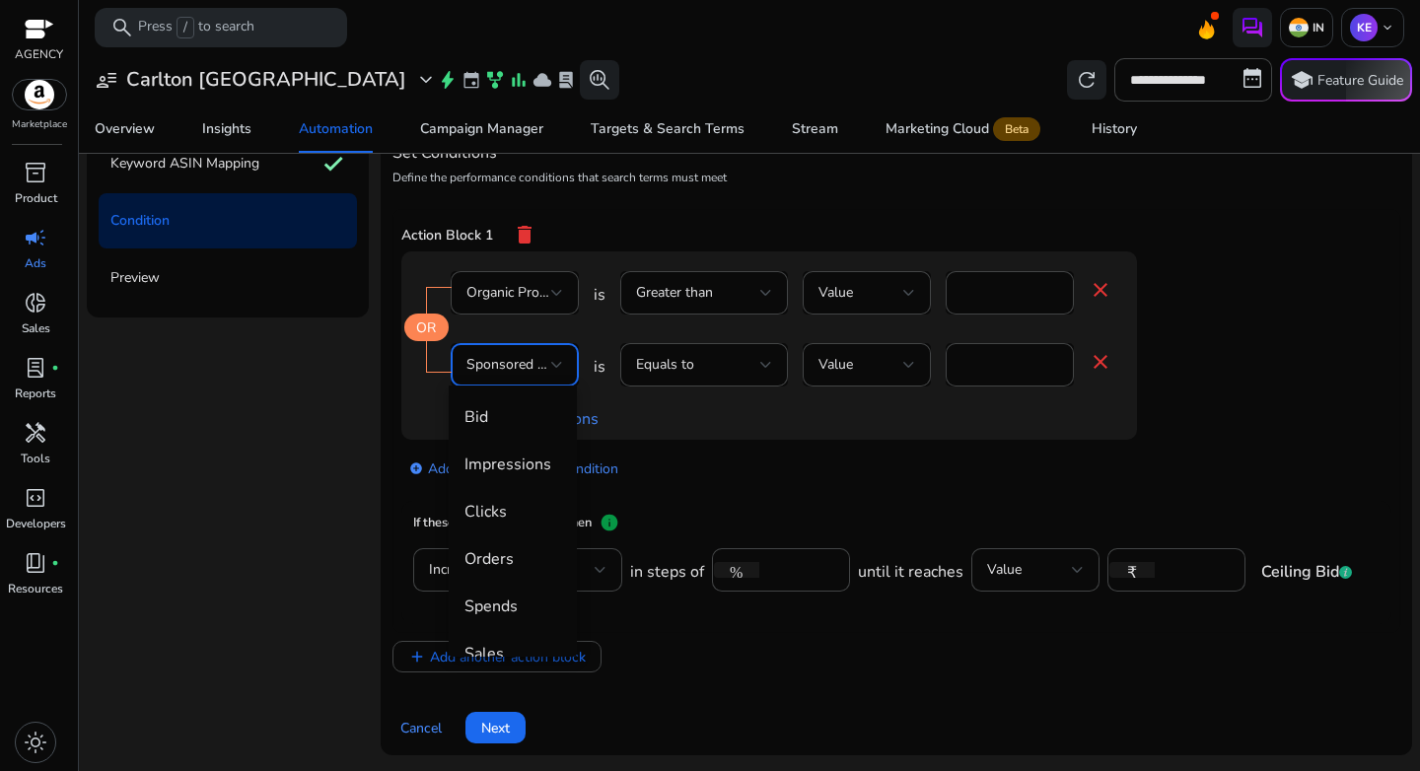
scroll to position [701, 0]
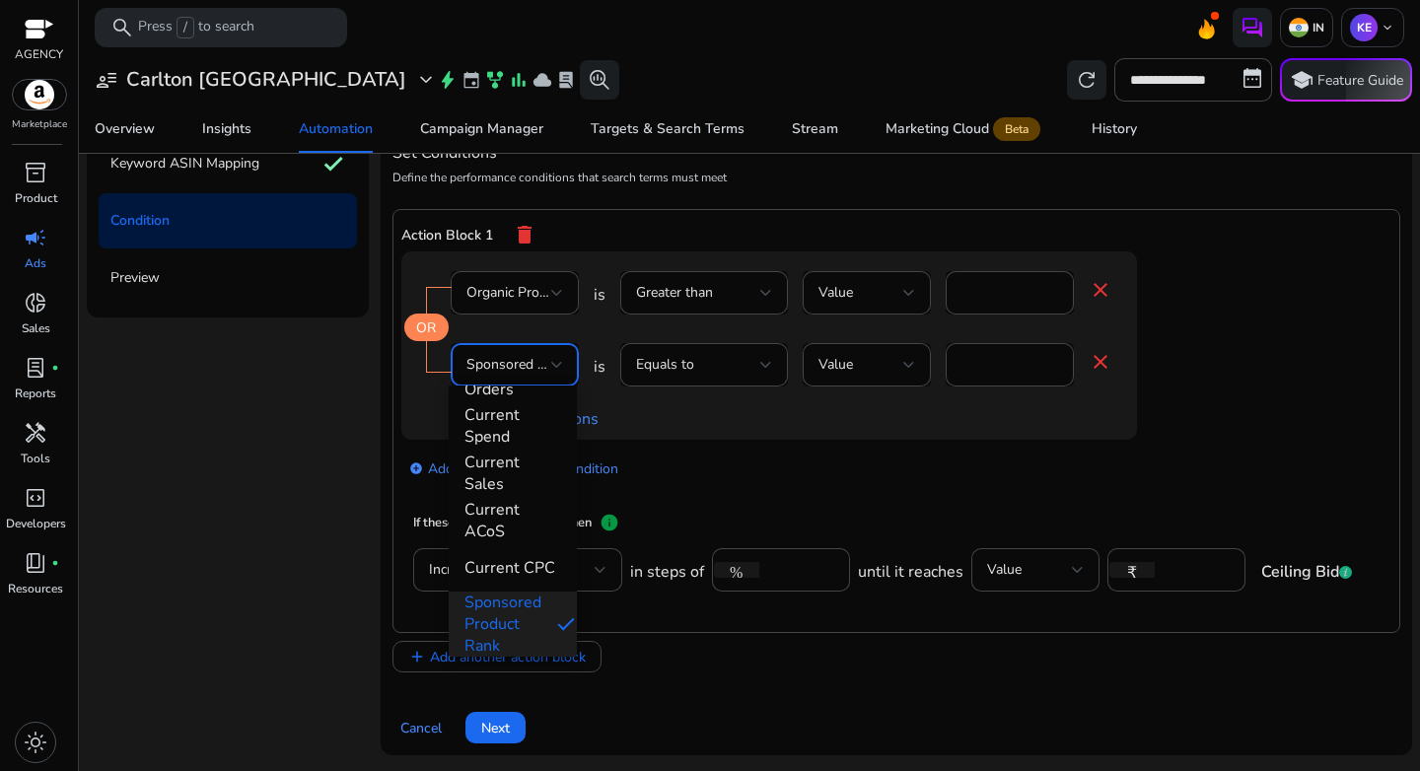
click at [720, 476] on div at bounding box center [710, 385] width 1420 height 771
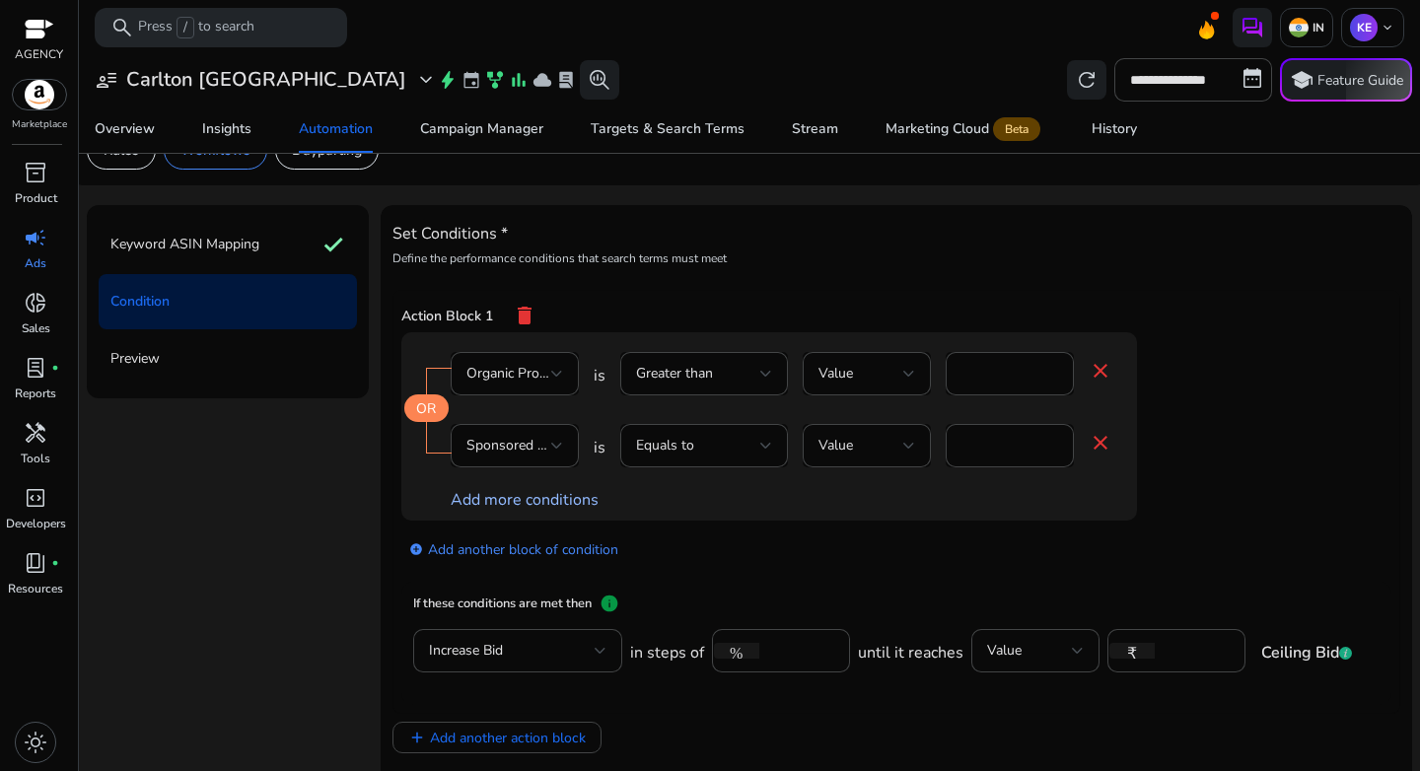
scroll to position [0, 0]
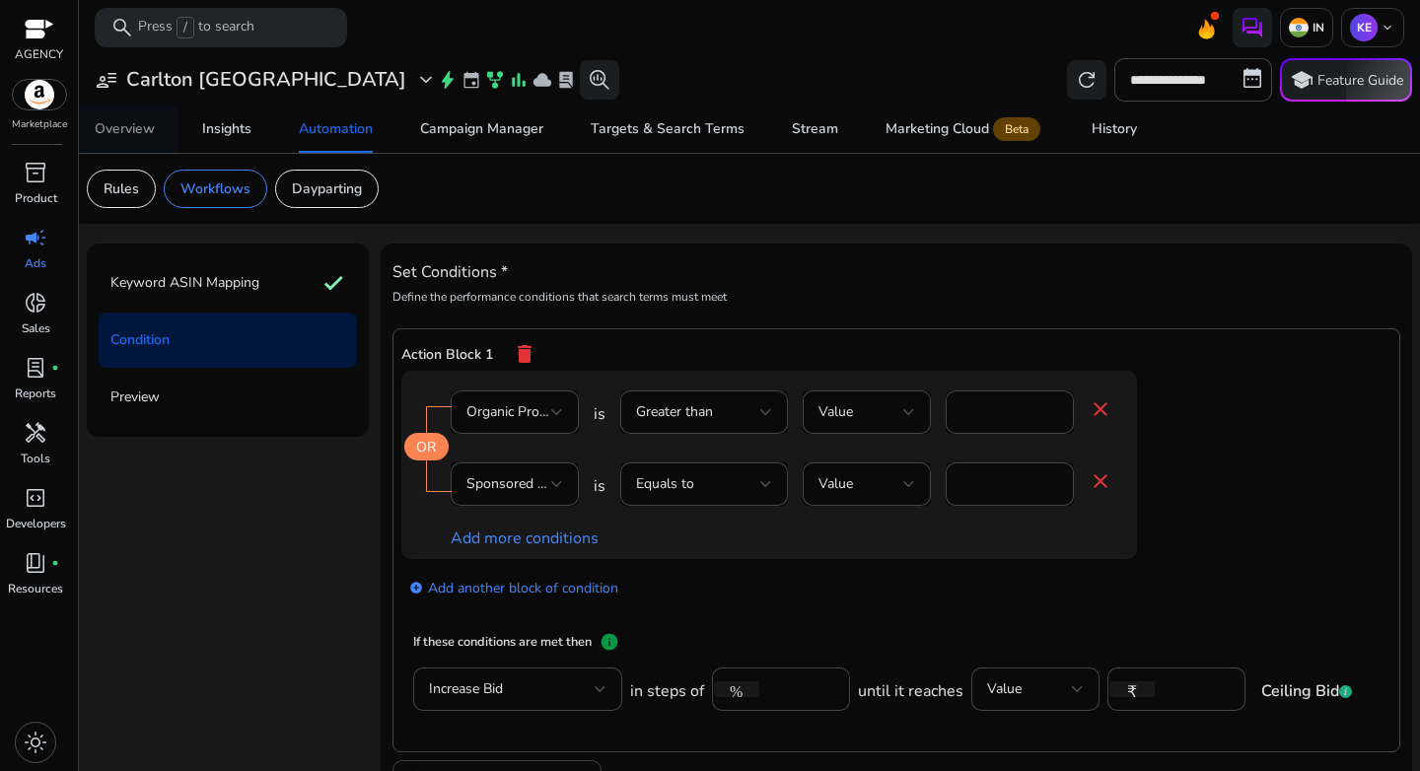
click at [121, 122] on div "Overview" at bounding box center [125, 129] width 60 height 14
